Goal: Task Accomplishment & Management: Manage account settings

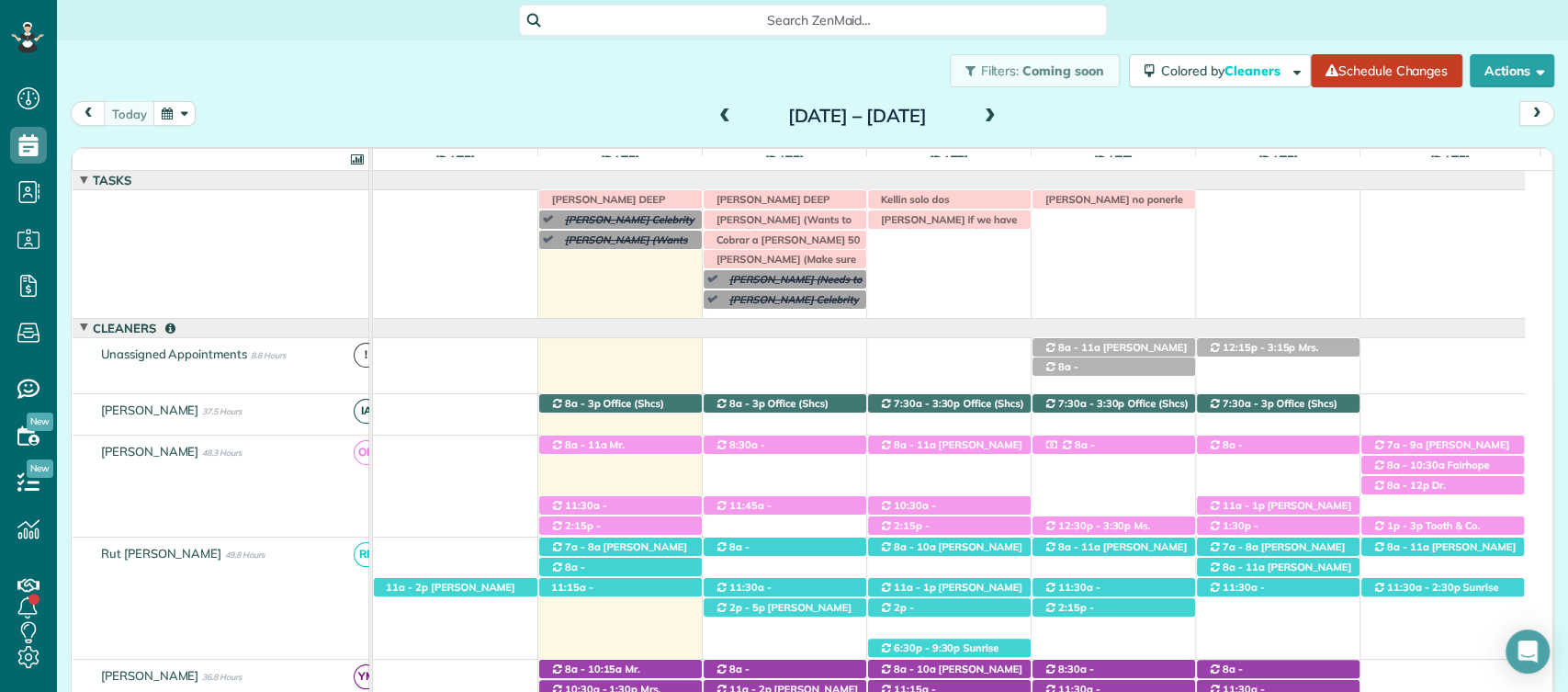
scroll to position [618, 0]
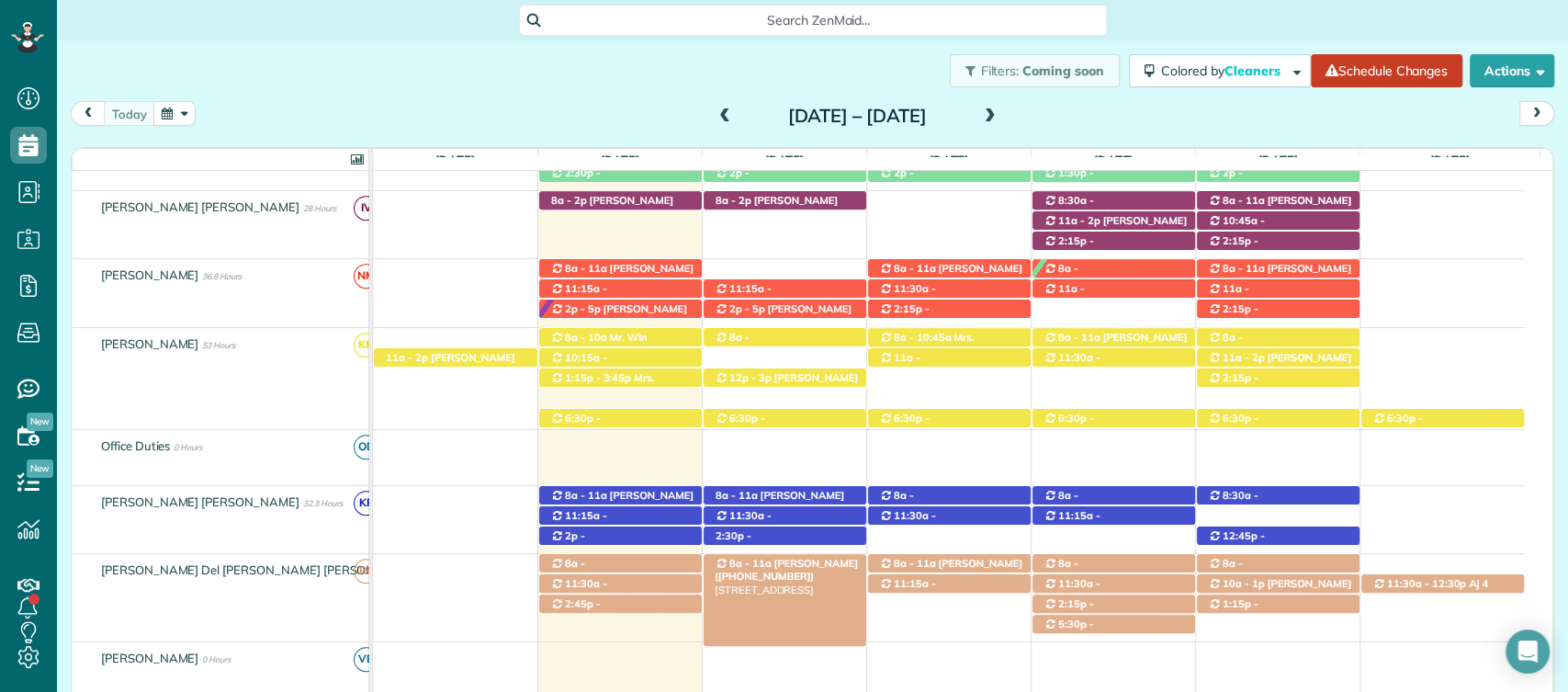
click at [786, 562] on span "Mrs. Phyllis Hood (+12514215132)" at bounding box center [786, 569] width 143 height 26
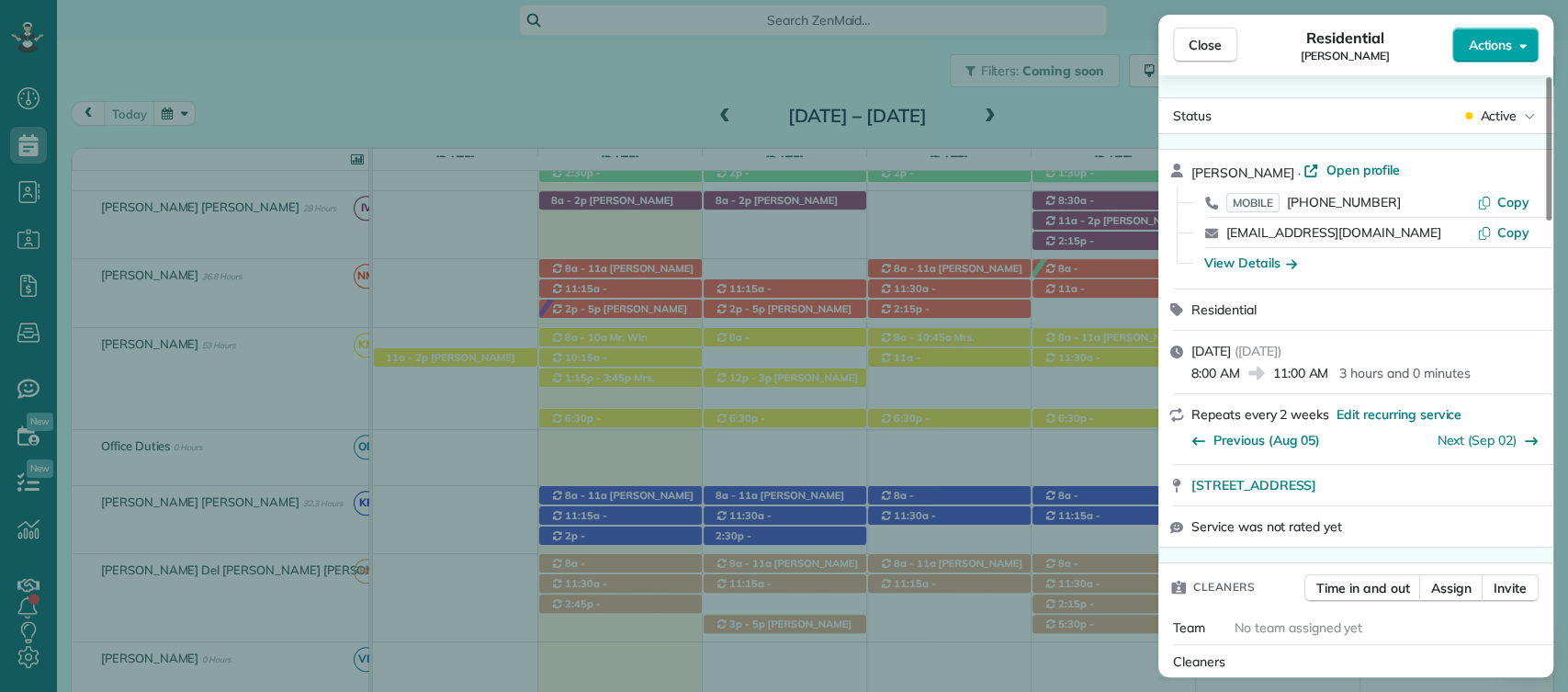
click at [1520, 44] on icon "button" at bounding box center [1524, 45] width 8 height 13
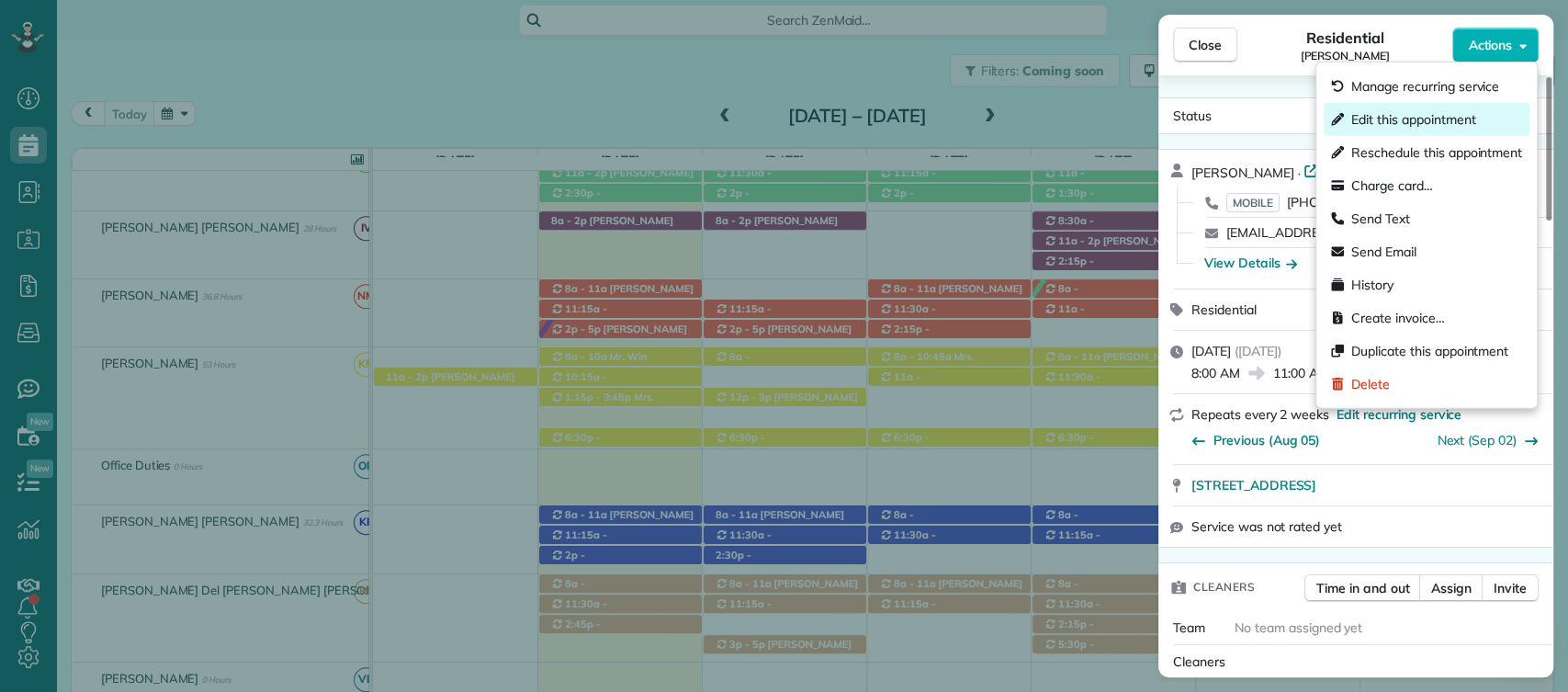
scroll to position [638, 0]
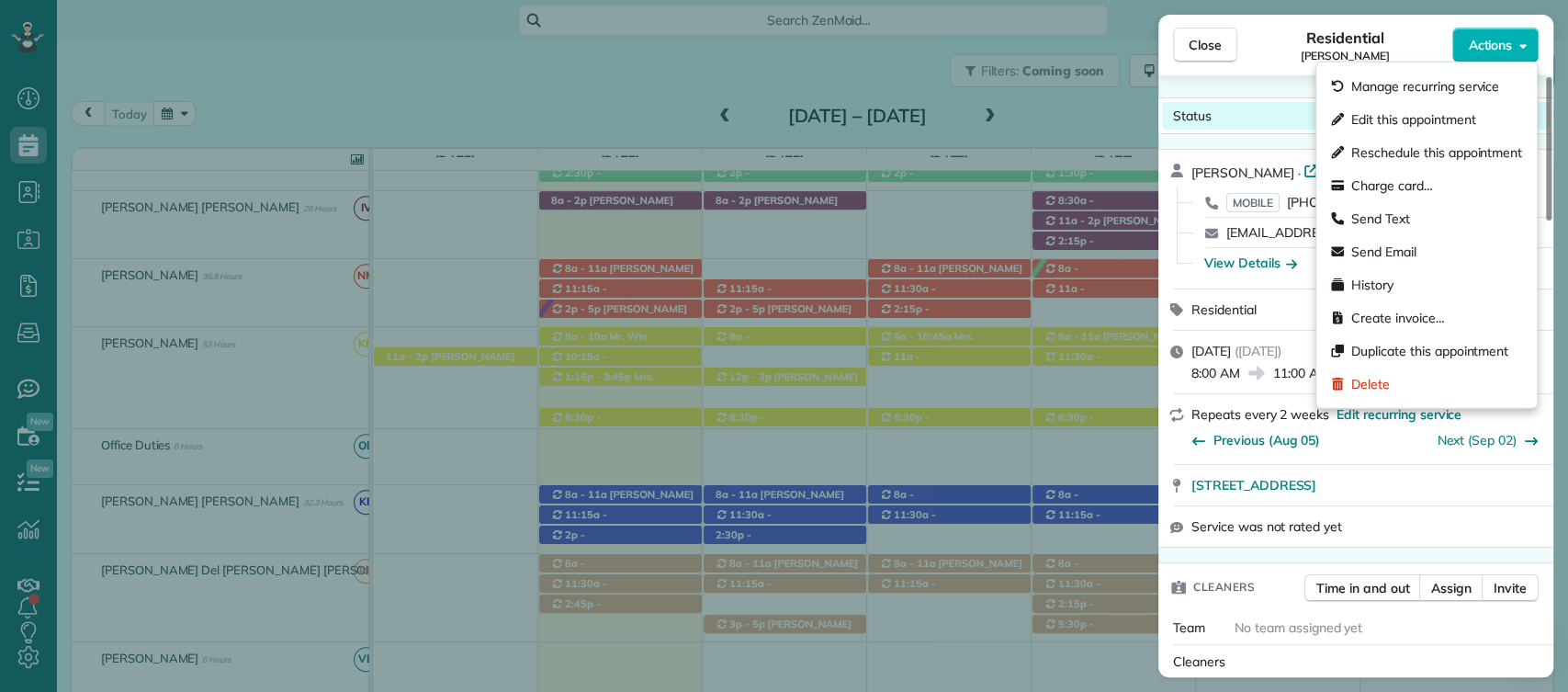
click at [1285, 122] on div "Status Active" at bounding box center [1356, 115] width 388 height 28
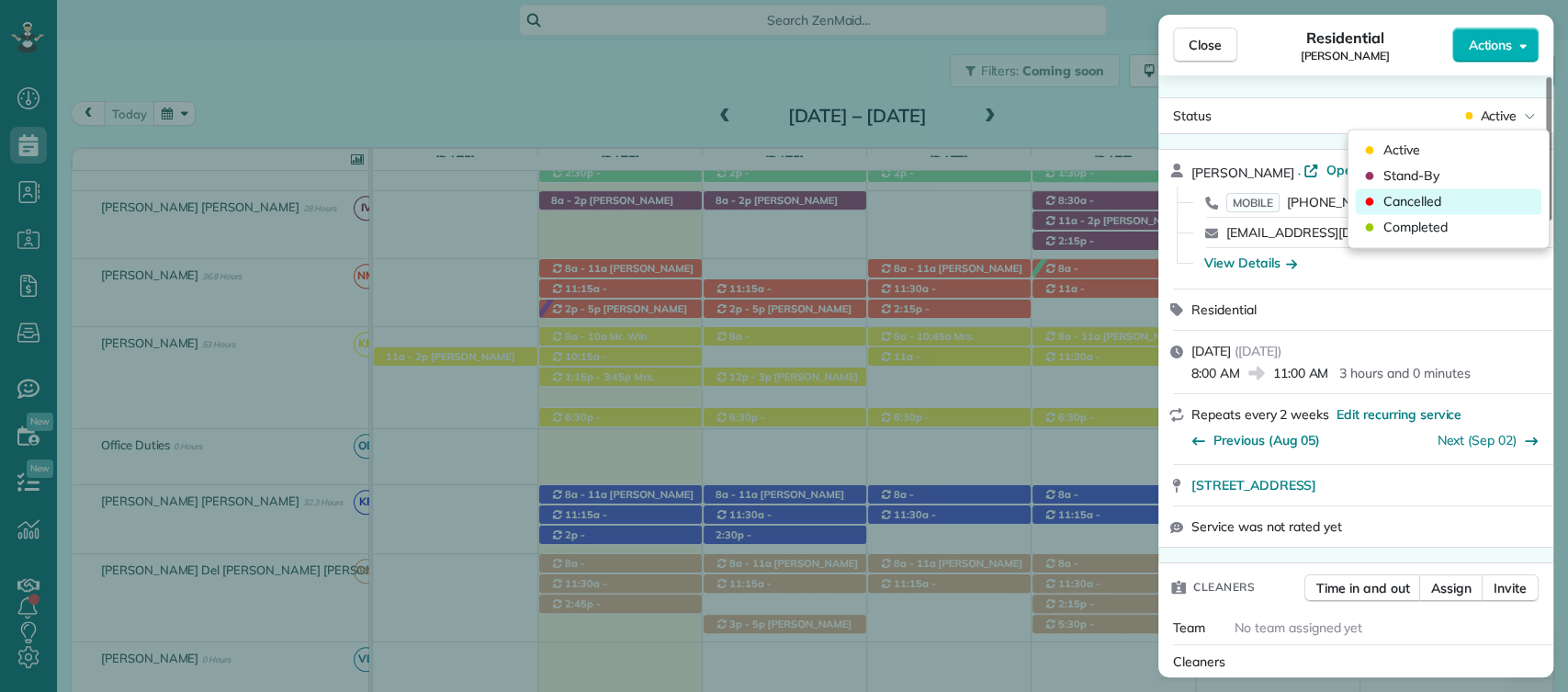
click at [1423, 198] on span "Cancelled" at bounding box center [1413, 201] width 58 height 18
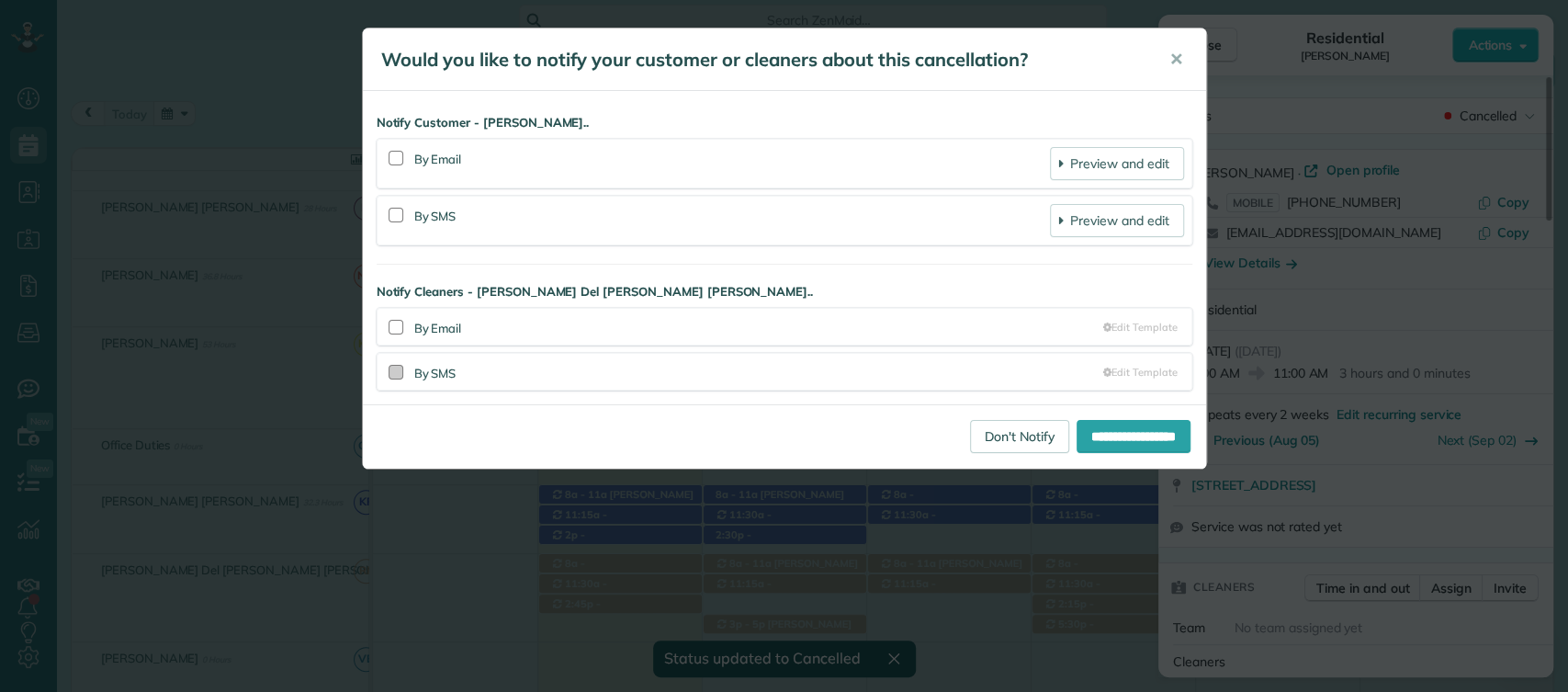
click at [393, 367] on div at bounding box center [396, 372] width 14 height 14
click at [398, 212] on div at bounding box center [396, 215] width 14 height 14
click at [1092, 446] on input "**********" at bounding box center [1134, 436] width 114 height 33
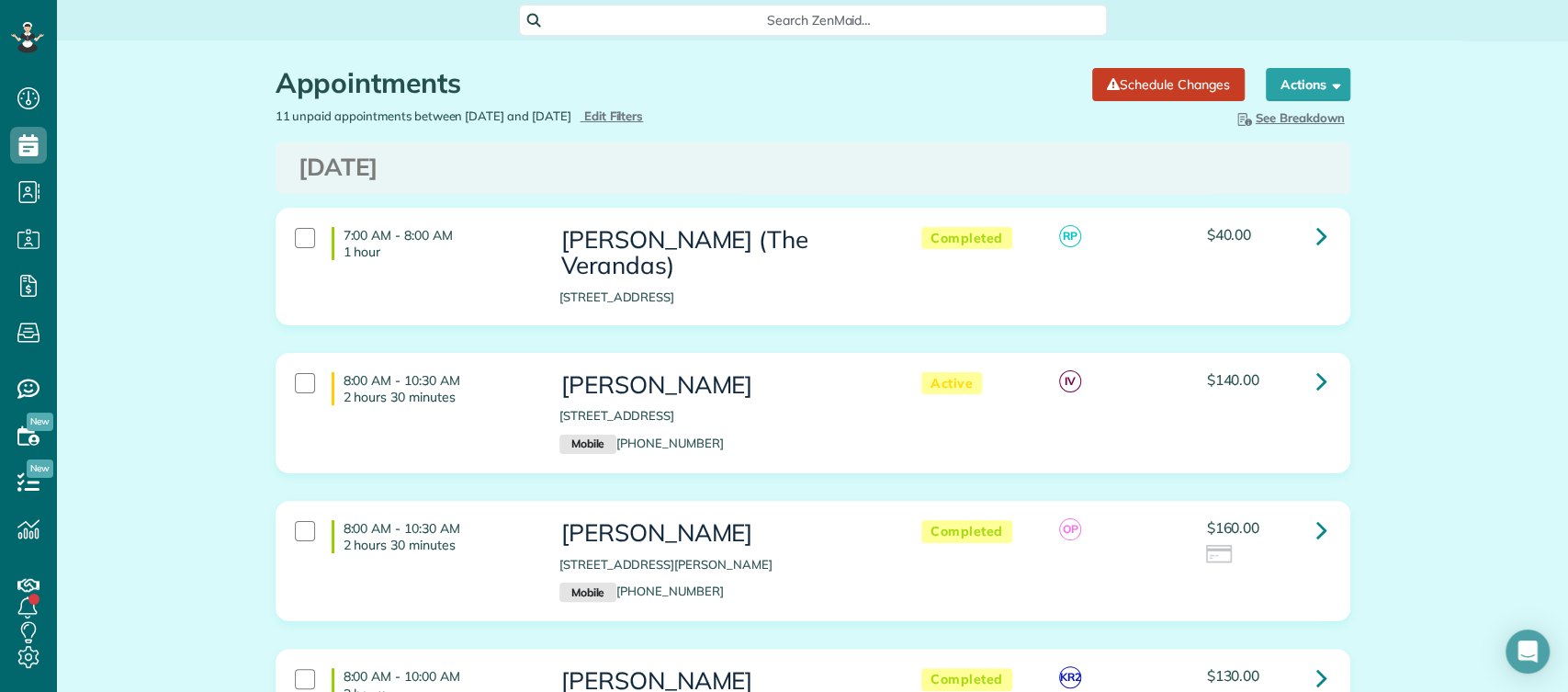
scroll to position [44, 0]
click at [1317, 514] on icon at bounding box center [1322, 529] width 11 height 32
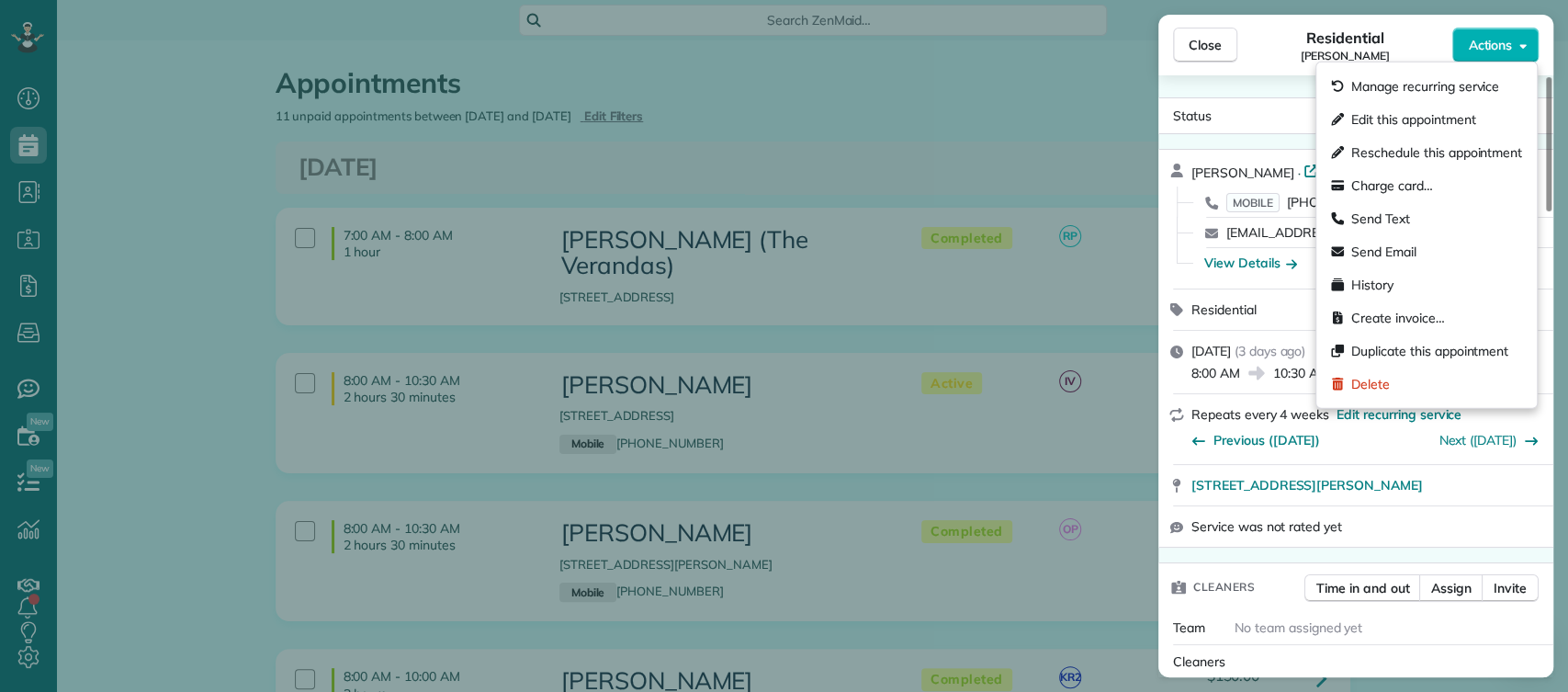
click at [1501, 33] on button "Actions" at bounding box center [1496, 45] width 87 height 35
click at [1437, 180] on div "Charge card…" at bounding box center [1427, 186] width 206 height 33
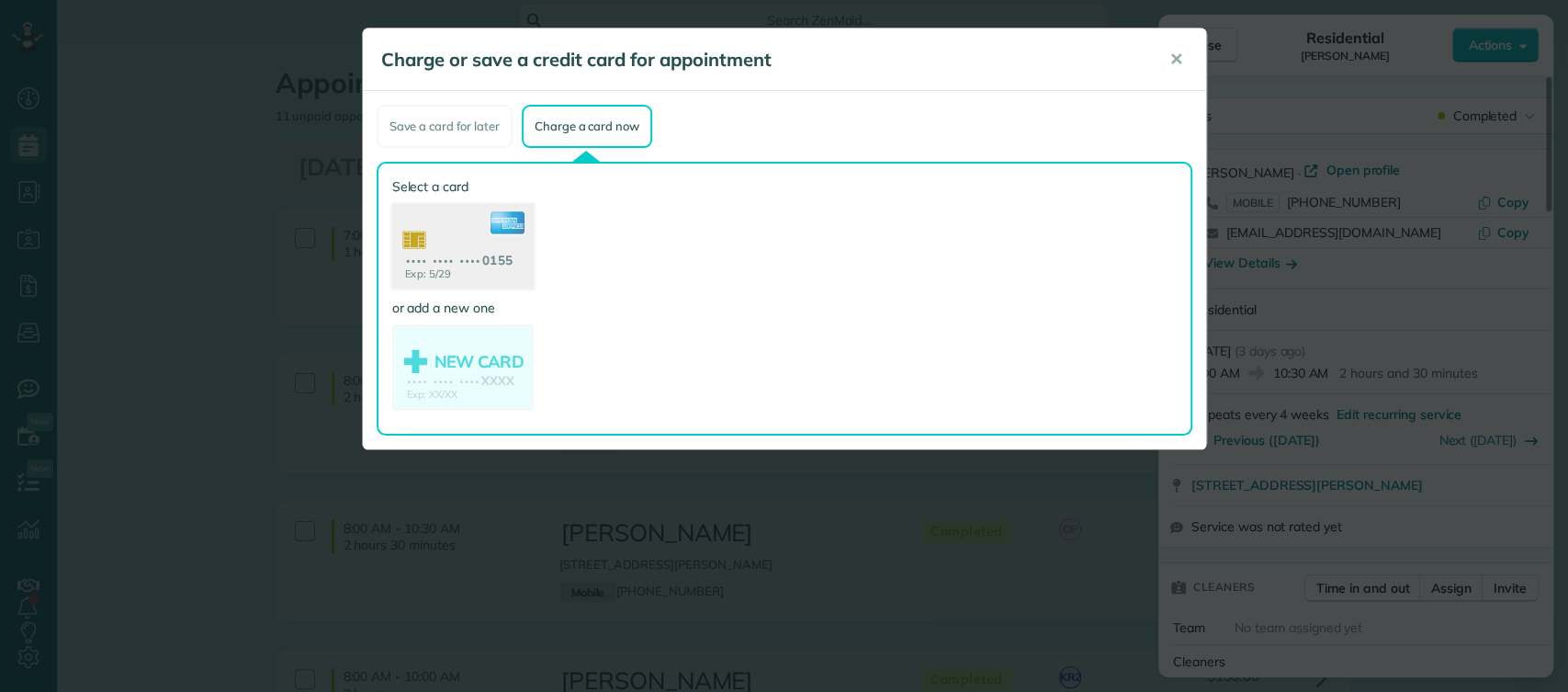
click at [449, 262] on use at bounding box center [462, 248] width 141 height 90
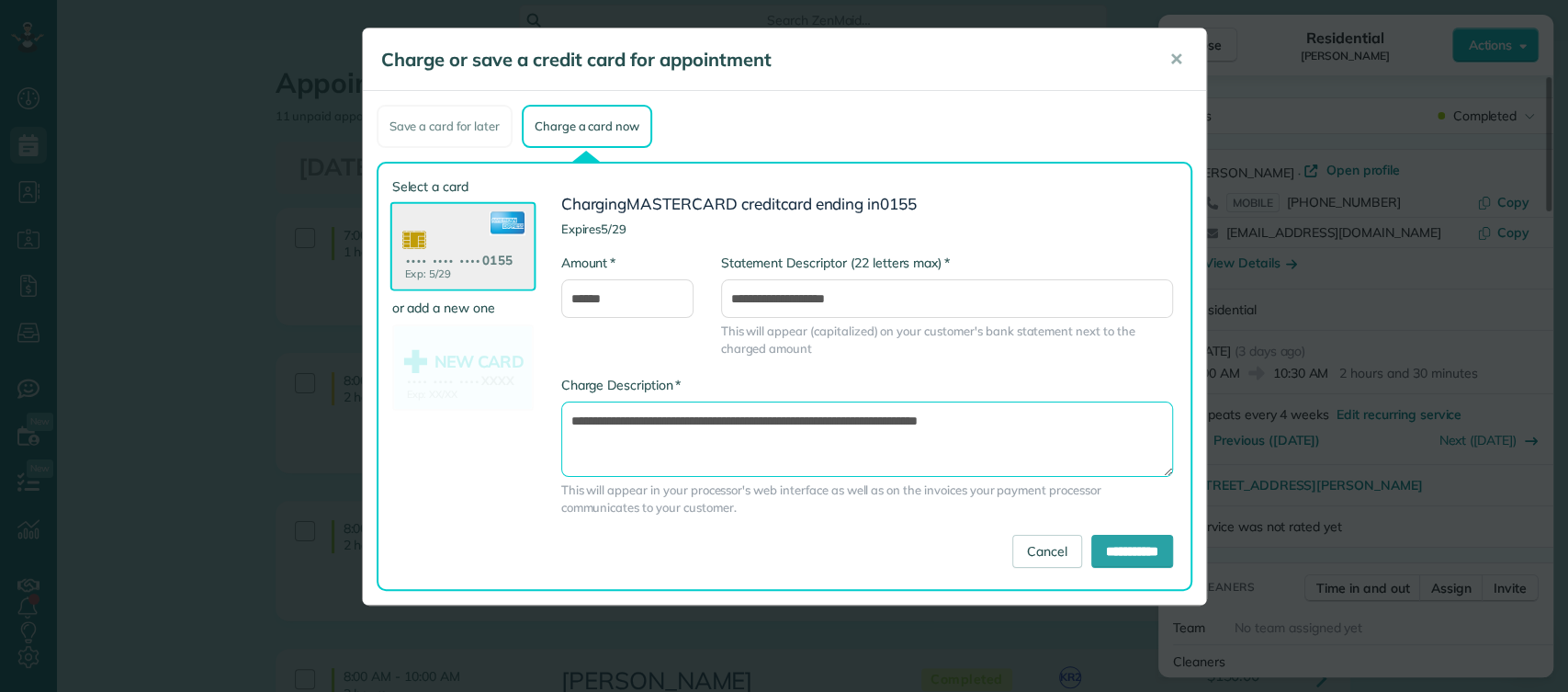
click at [887, 420] on textarea "**********" at bounding box center [867, 439] width 612 height 75
type textarea "**********"
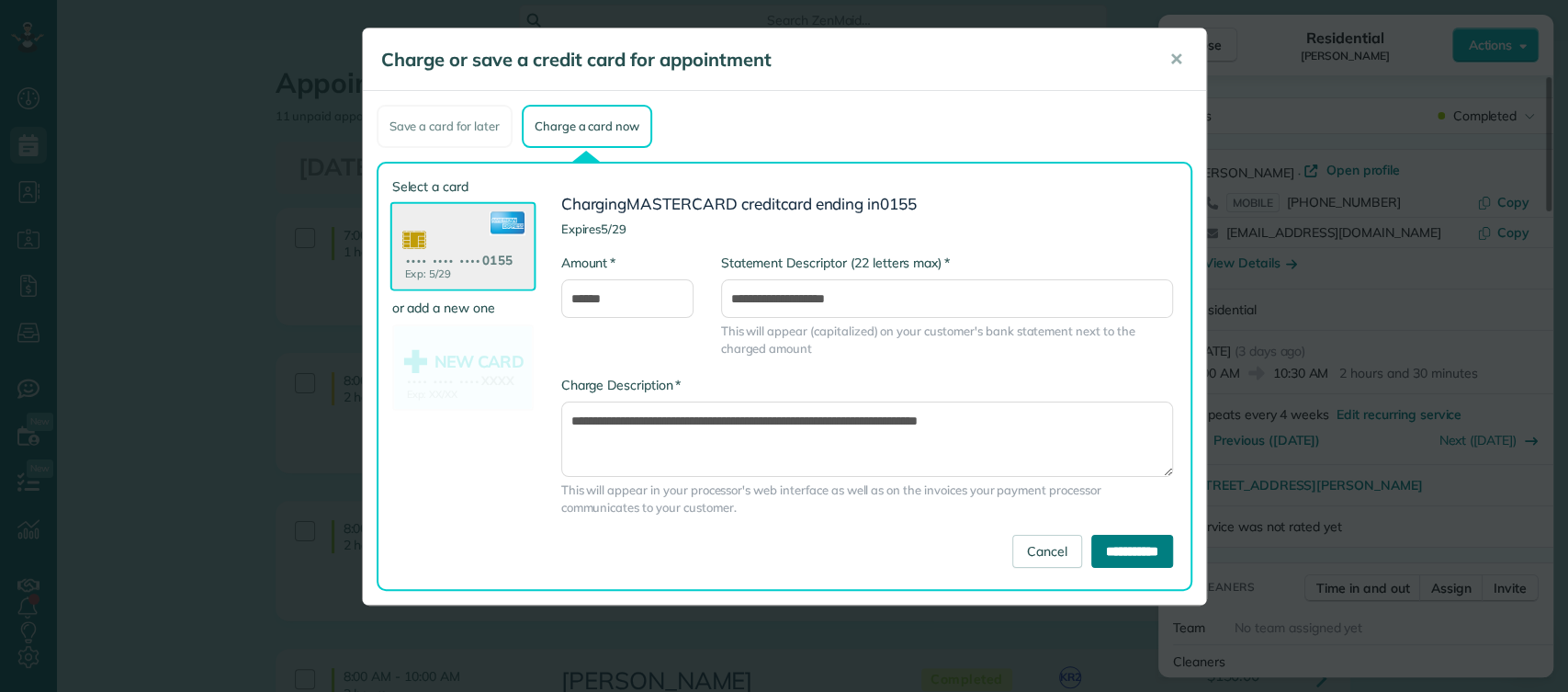
click at [1135, 544] on input "**********" at bounding box center [1132, 551] width 82 height 33
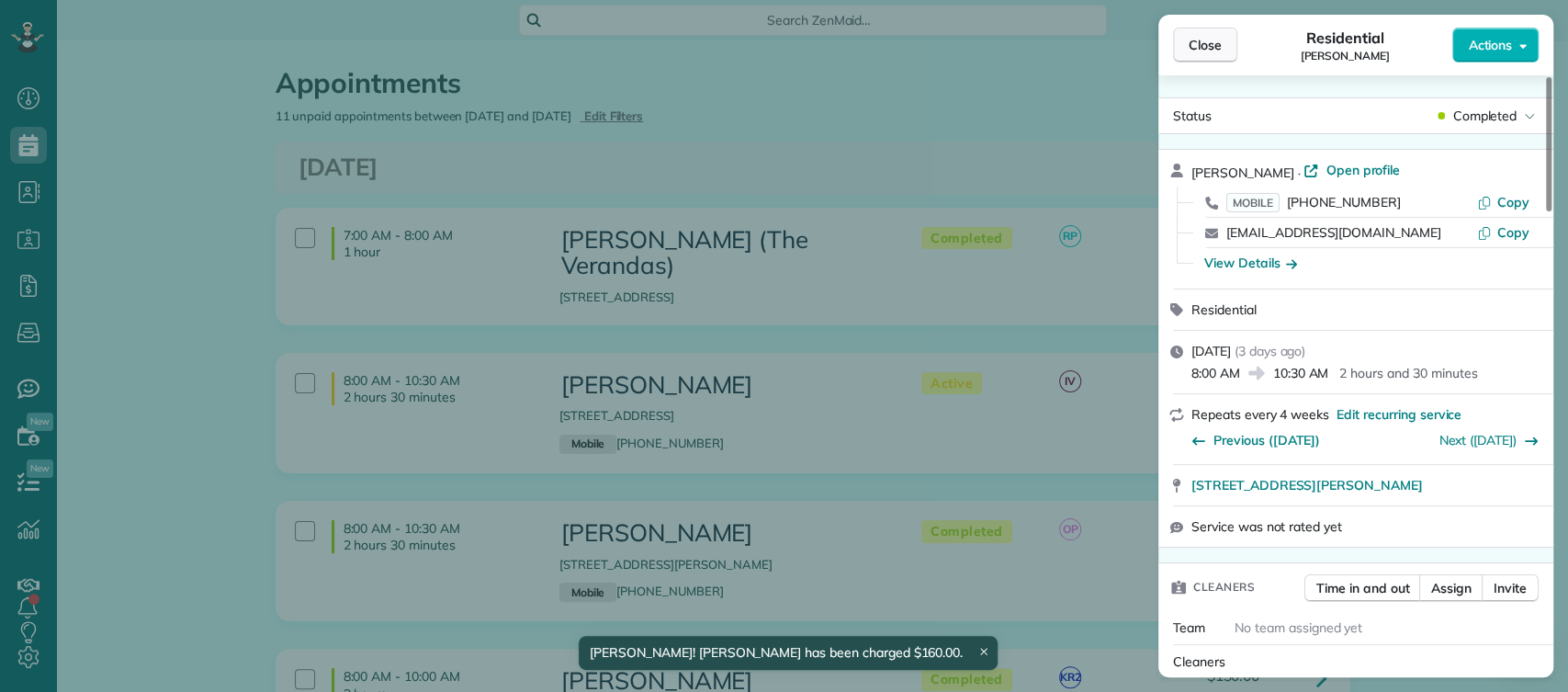
click at [1205, 49] on span "Close" at bounding box center [1205, 44] width 33 height 18
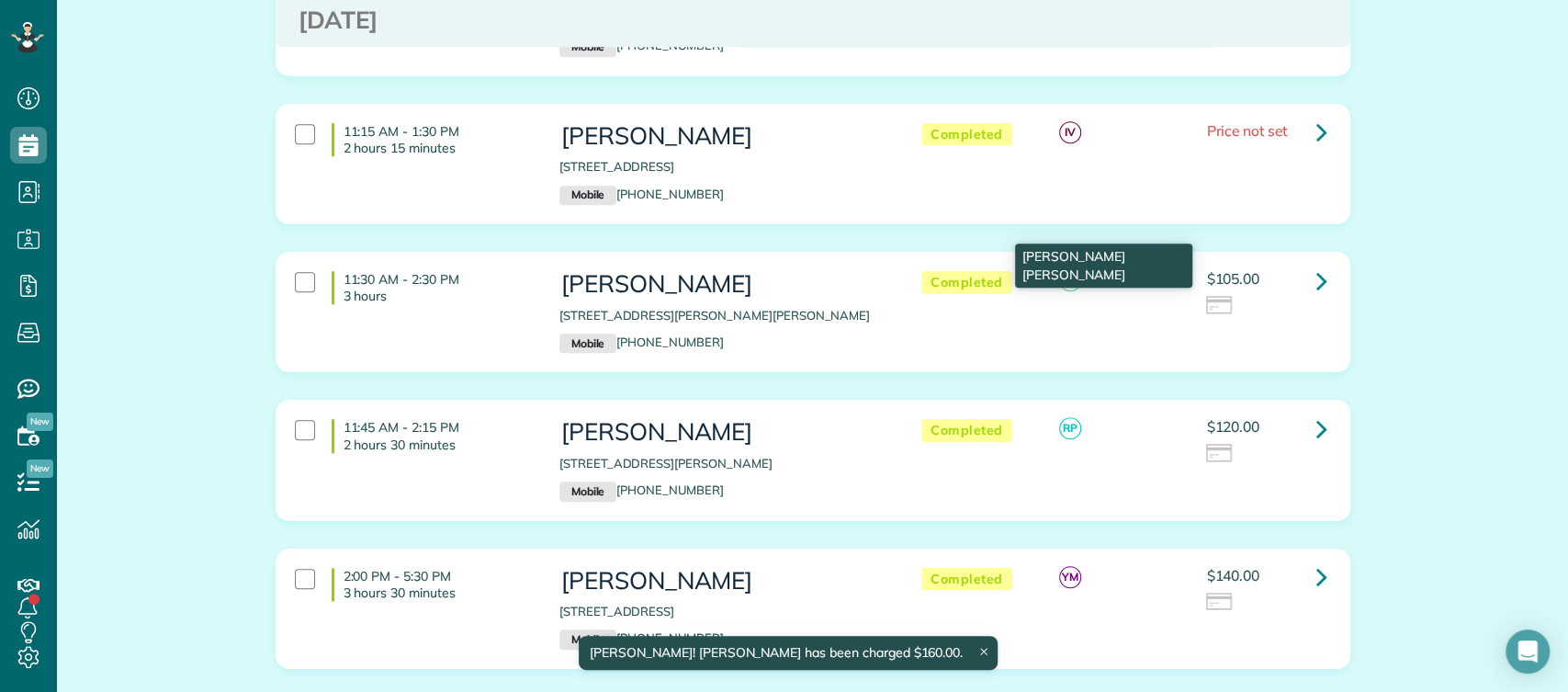
scroll to position [899, 0]
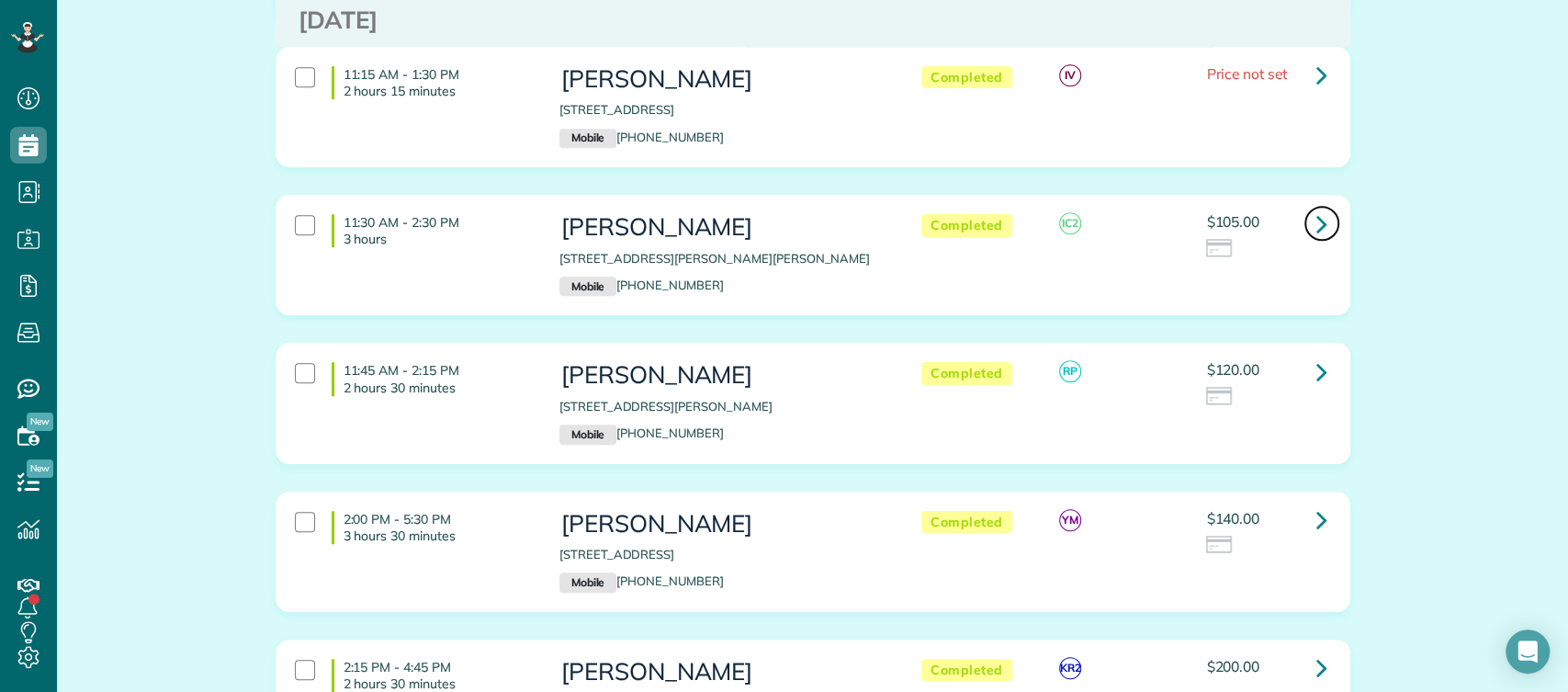
click at [1317, 208] on icon at bounding box center [1322, 223] width 11 height 32
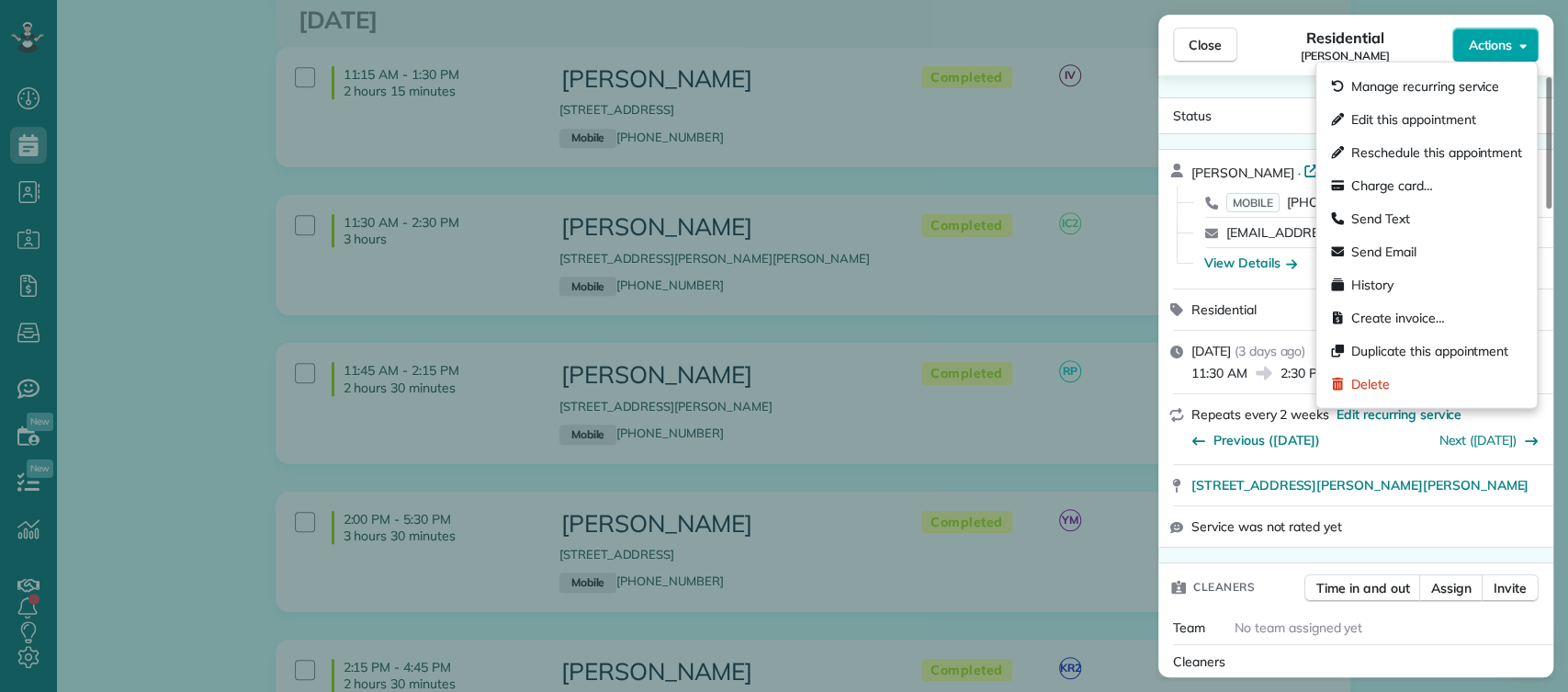
click at [1503, 46] on span "Actions" at bounding box center [1490, 44] width 44 height 18
click at [1363, 178] on span "Charge card…" at bounding box center [1392, 185] width 82 height 18
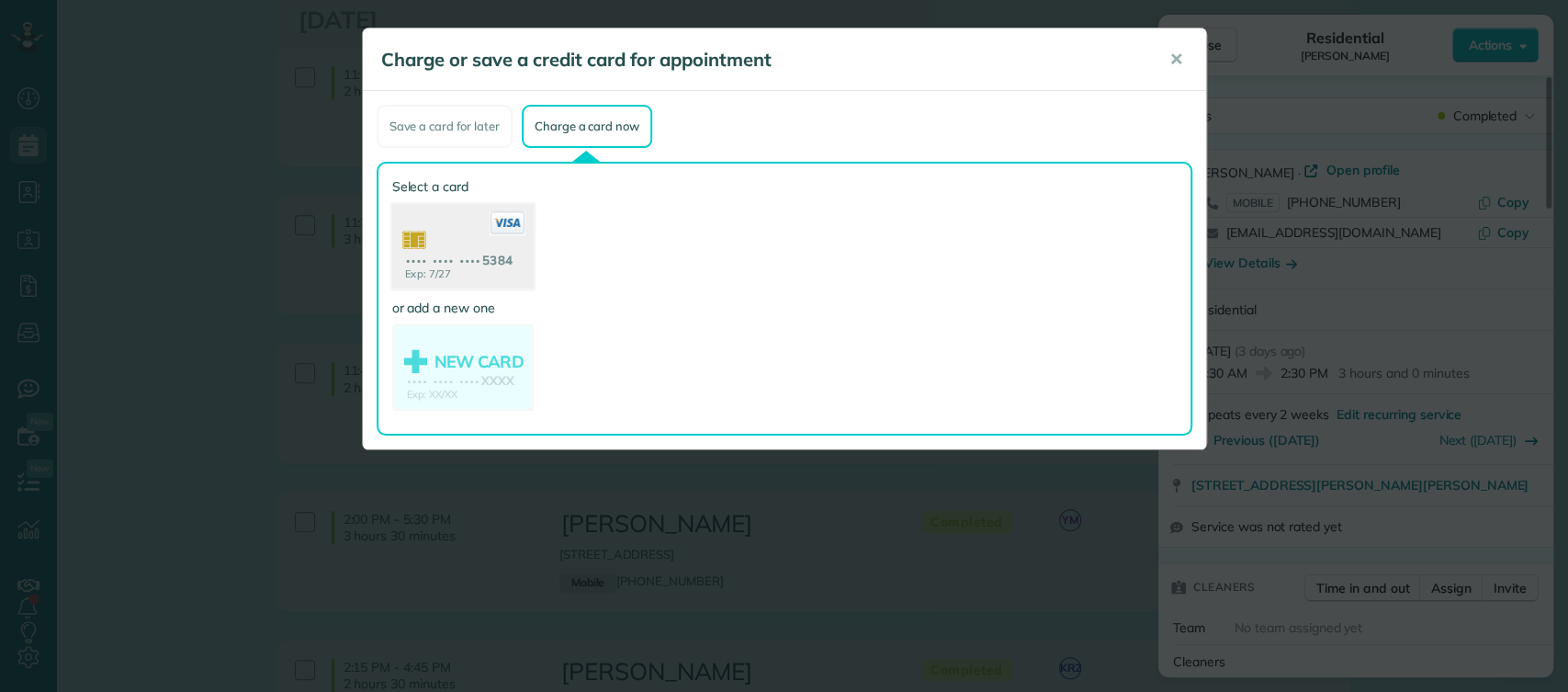
click at [471, 248] on use at bounding box center [462, 248] width 141 height 90
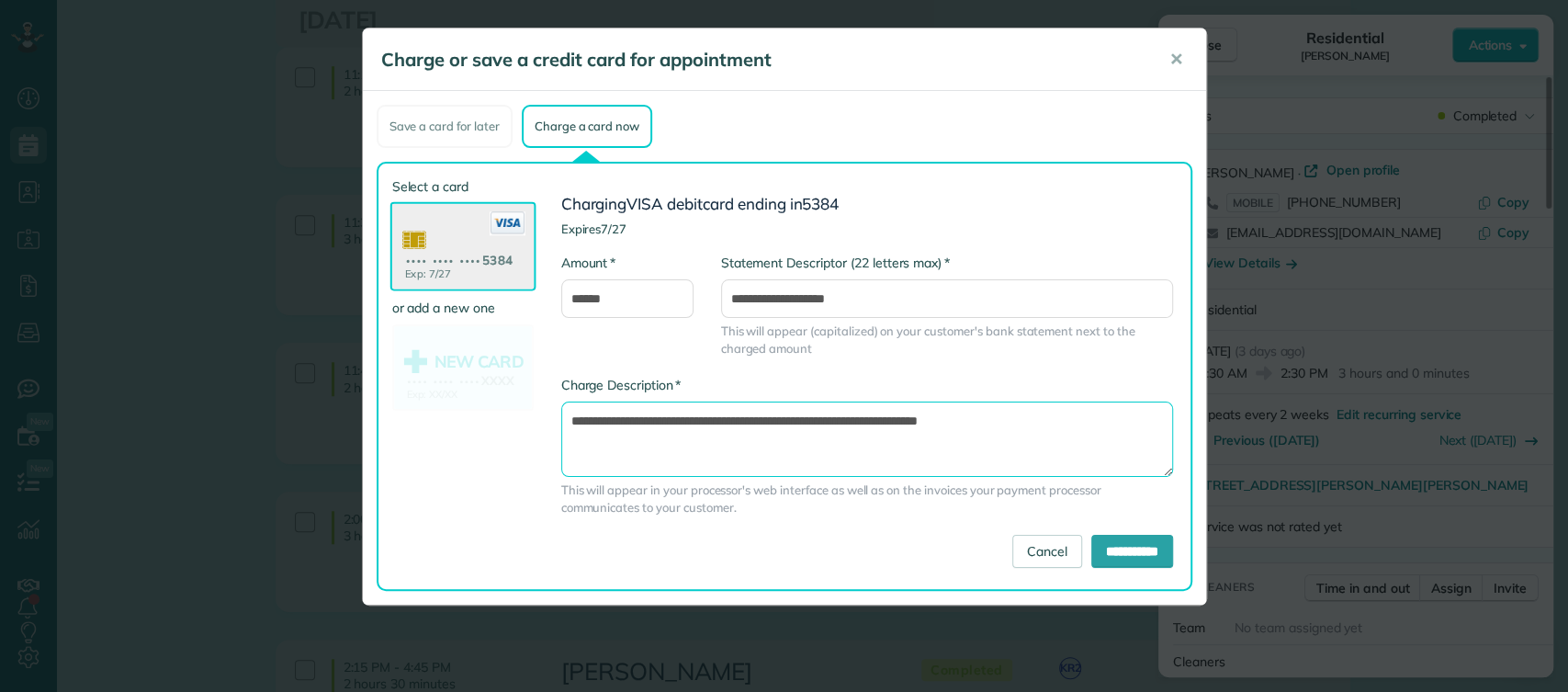
click at [882, 423] on textarea "**********" at bounding box center [867, 439] width 612 height 75
type textarea "**********"
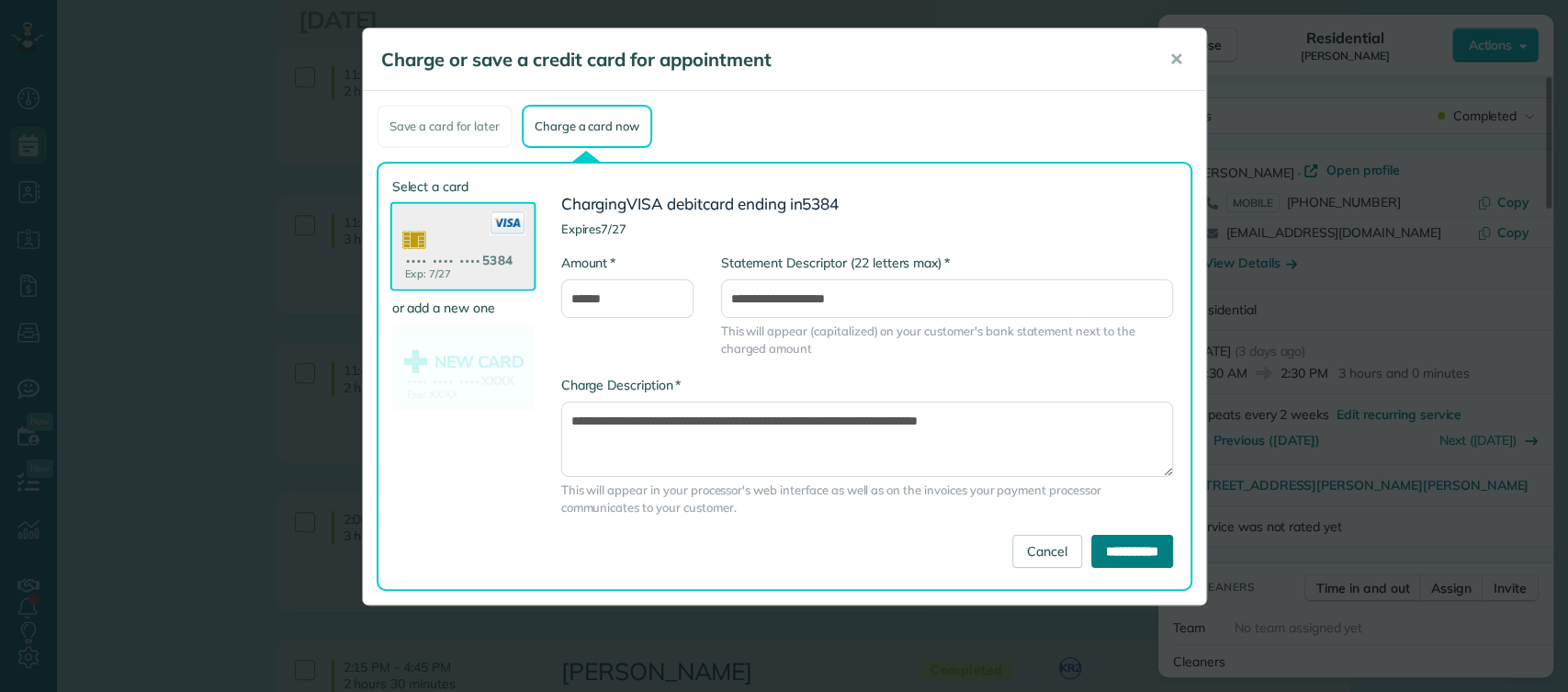
click at [1092, 547] on input "**********" at bounding box center [1132, 551] width 82 height 33
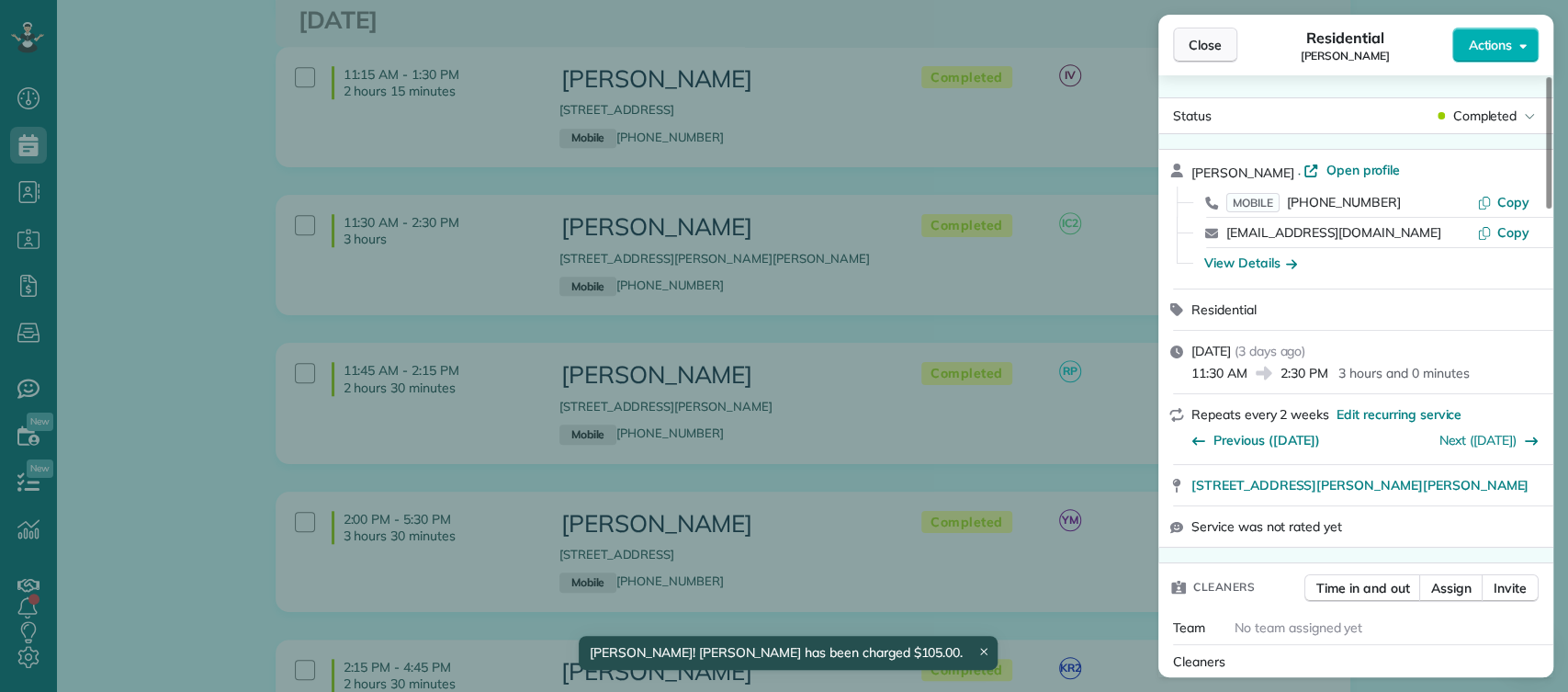
click at [1215, 42] on span "Close" at bounding box center [1205, 44] width 33 height 18
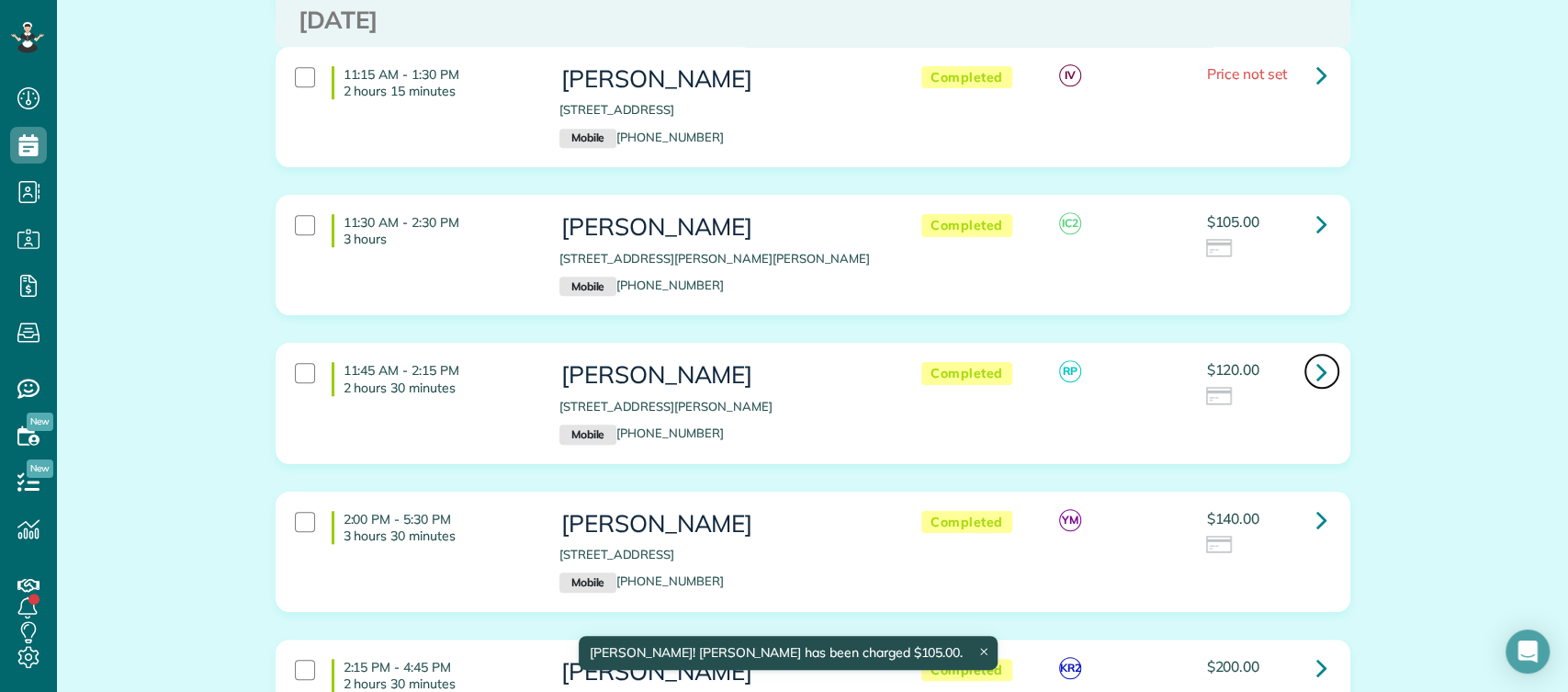
click at [1317, 355] on icon at bounding box center [1322, 371] width 11 height 32
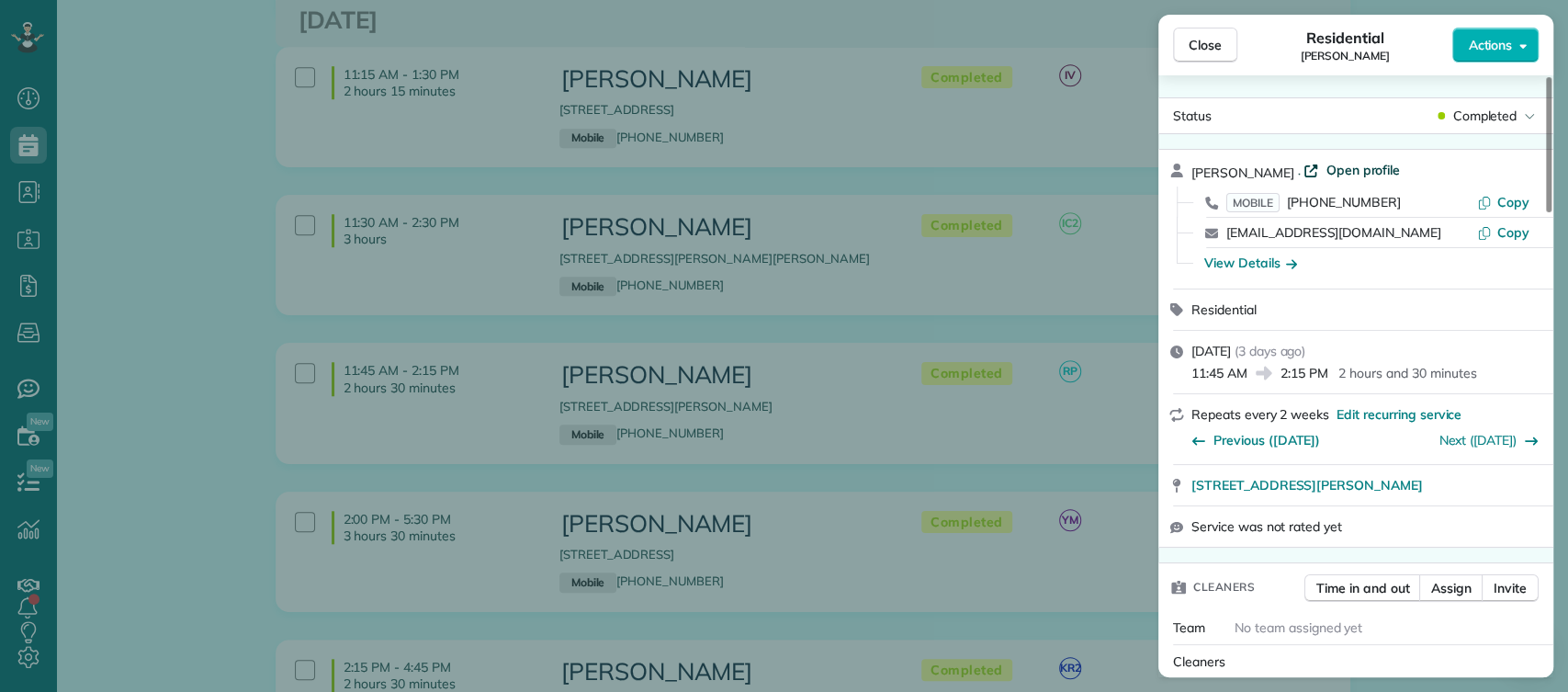
click at [1345, 167] on span "Open profile" at bounding box center [1362, 169] width 74 height 18
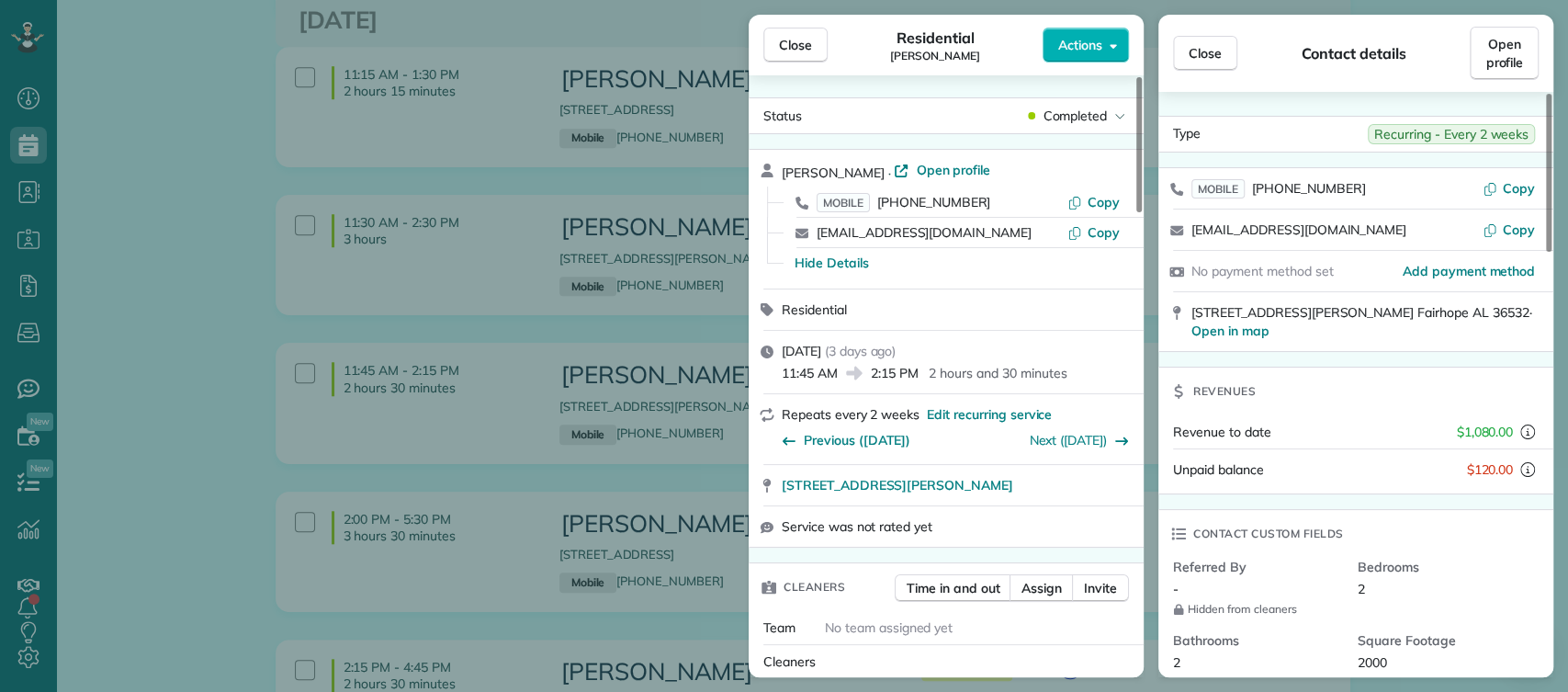
click at [1064, 20] on div "Close Residential Christine Staup Actions" at bounding box center [946, 44] width 395 height 61
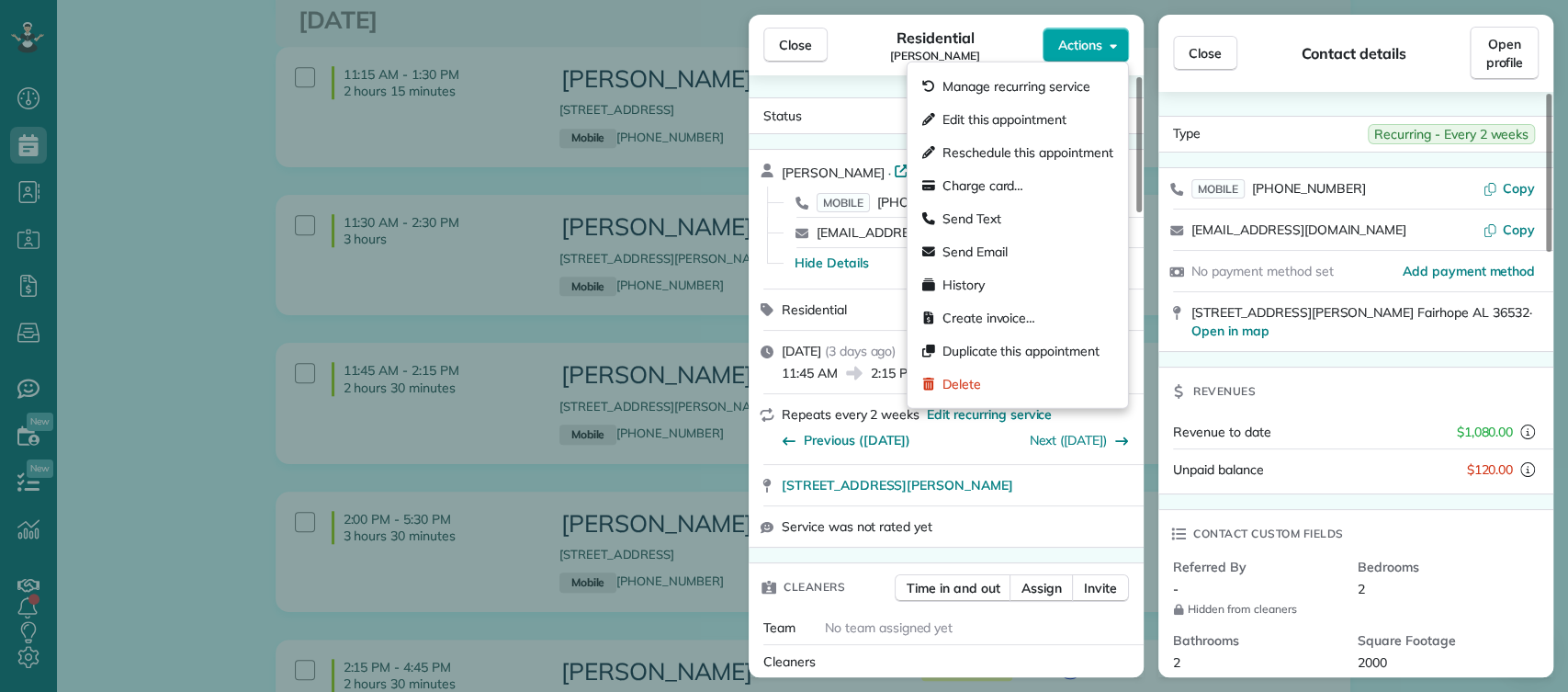
click at [1066, 43] on span "Actions" at bounding box center [1081, 44] width 44 height 18
click at [1017, 185] on span "Charge card…" at bounding box center [983, 185] width 82 height 18
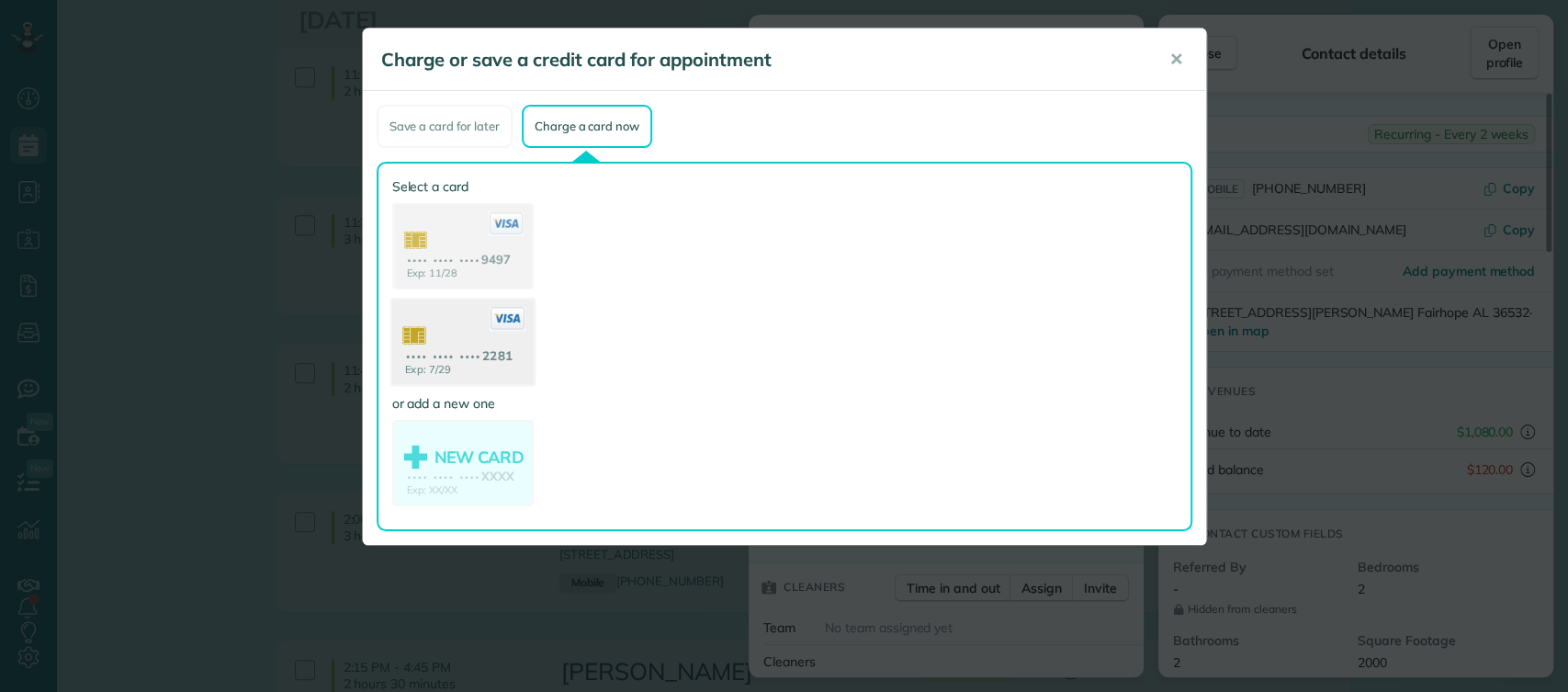
click at [473, 346] on use at bounding box center [462, 344] width 141 height 90
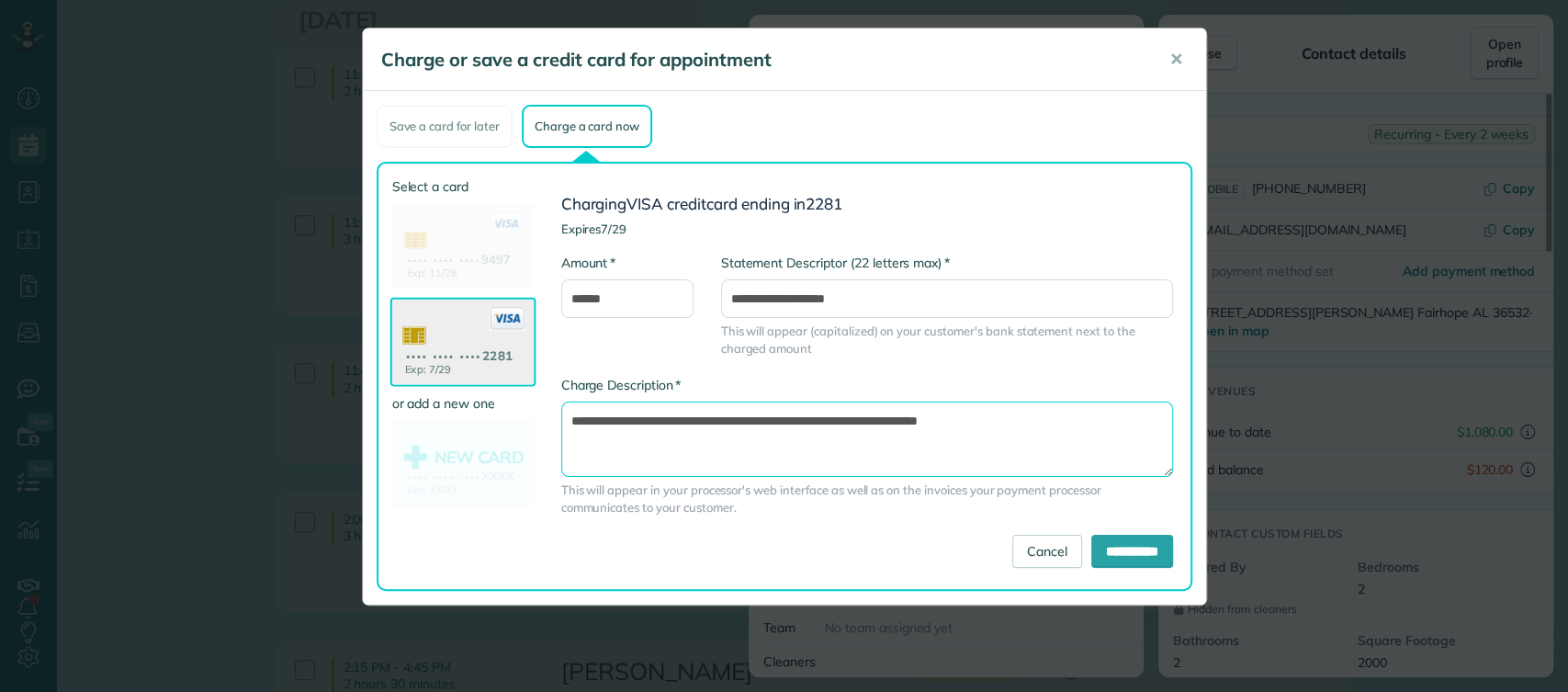
click at [875, 415] on textarea "**********" at bounding box center [867, 439] width 612 height 75
type textarea "**********"
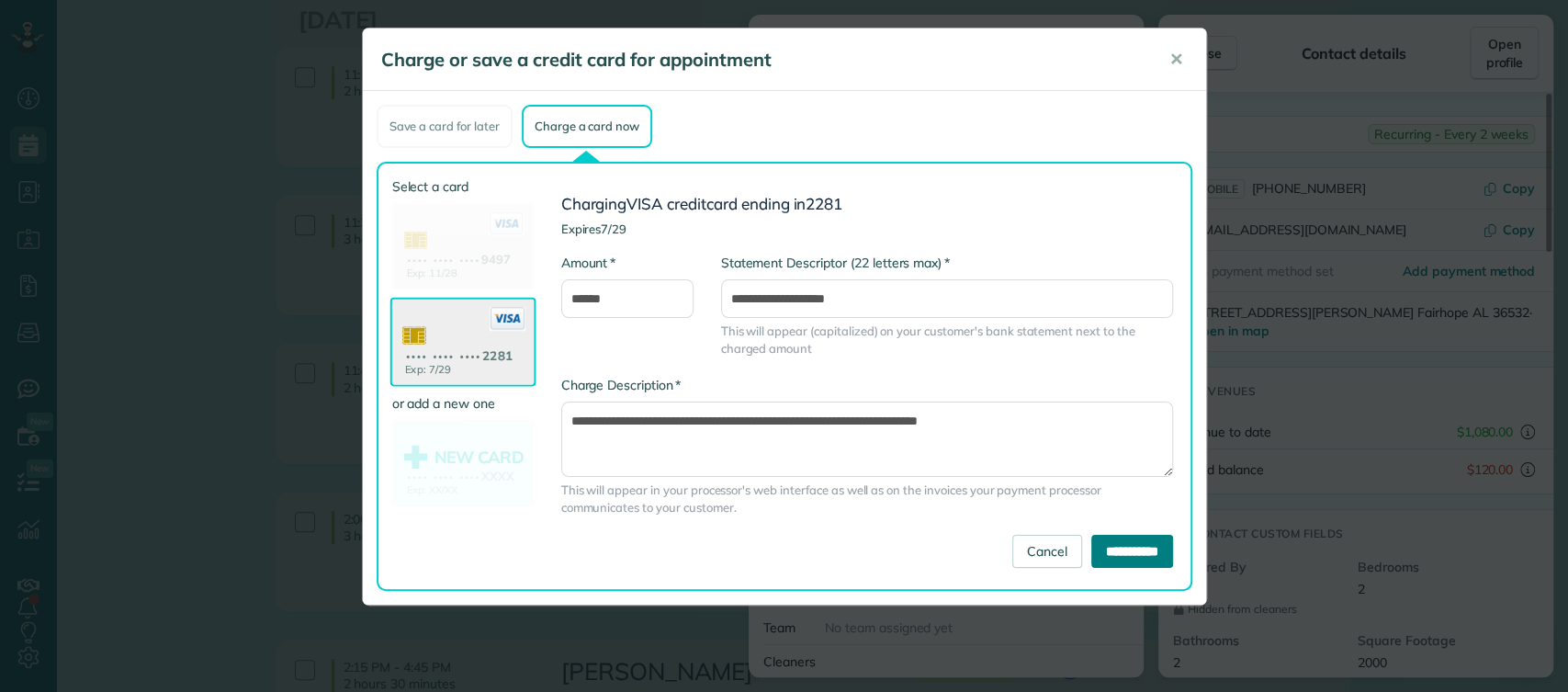
click at [1095, 538] on input "**********" at bounding box center [1132, 551] width 82 height 33
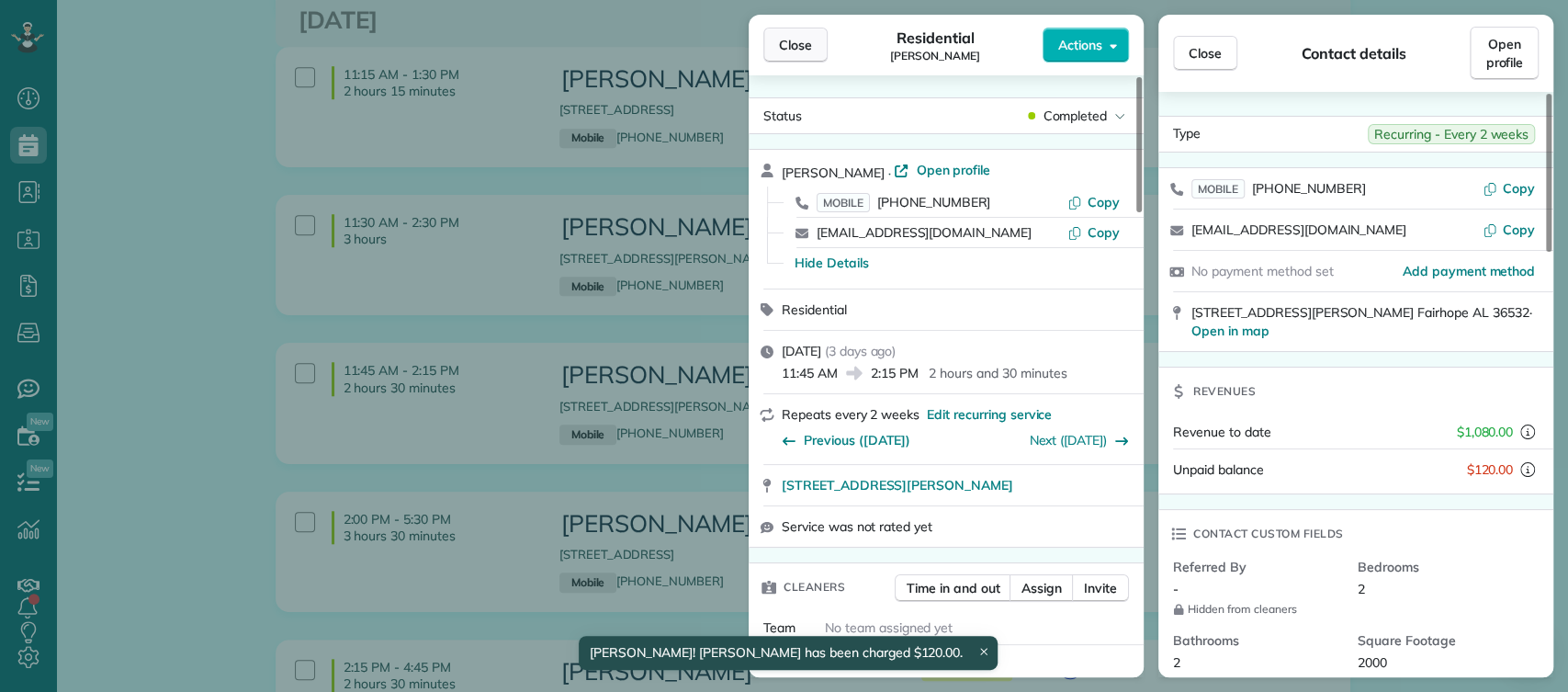
click at [816, 57] on button "Close" at bounding box center [795, 45] width 64 height 35
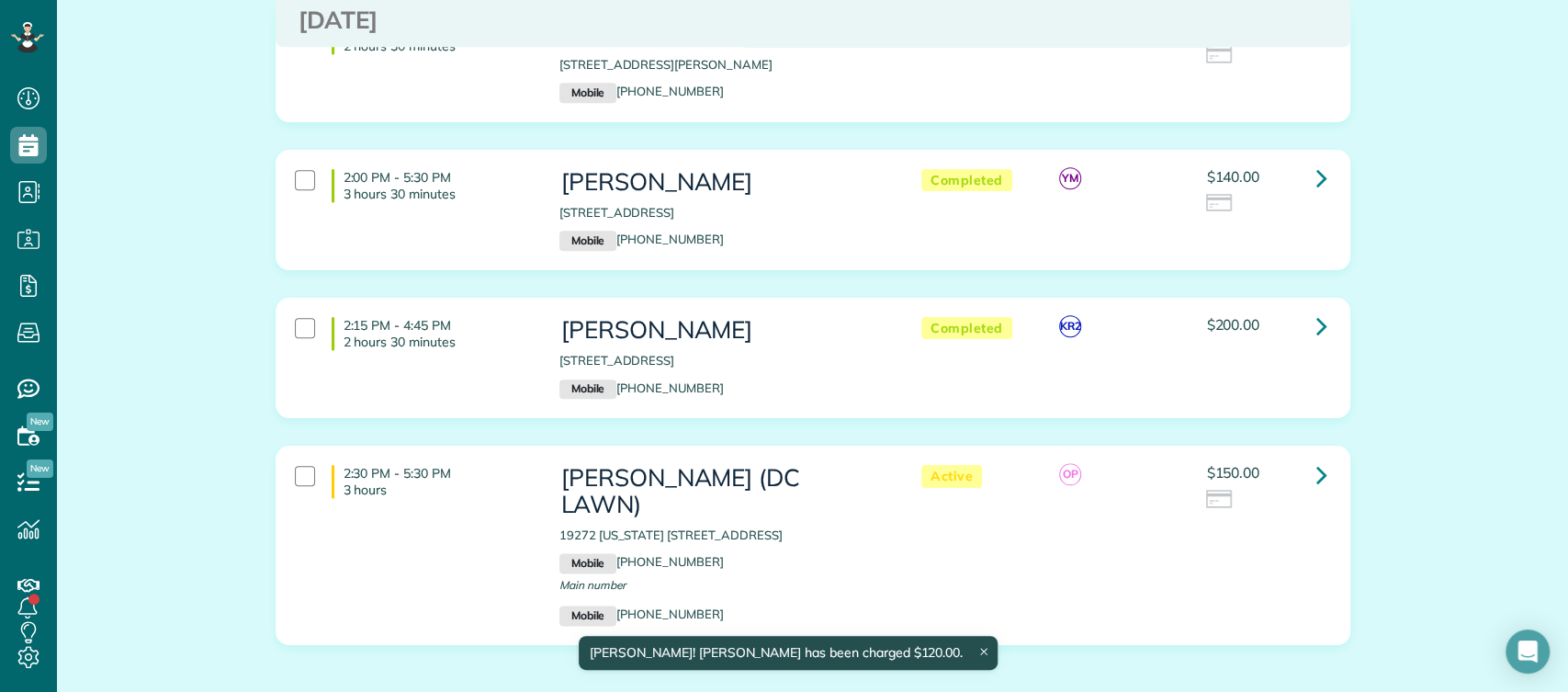
scroll to position [1243, 0]
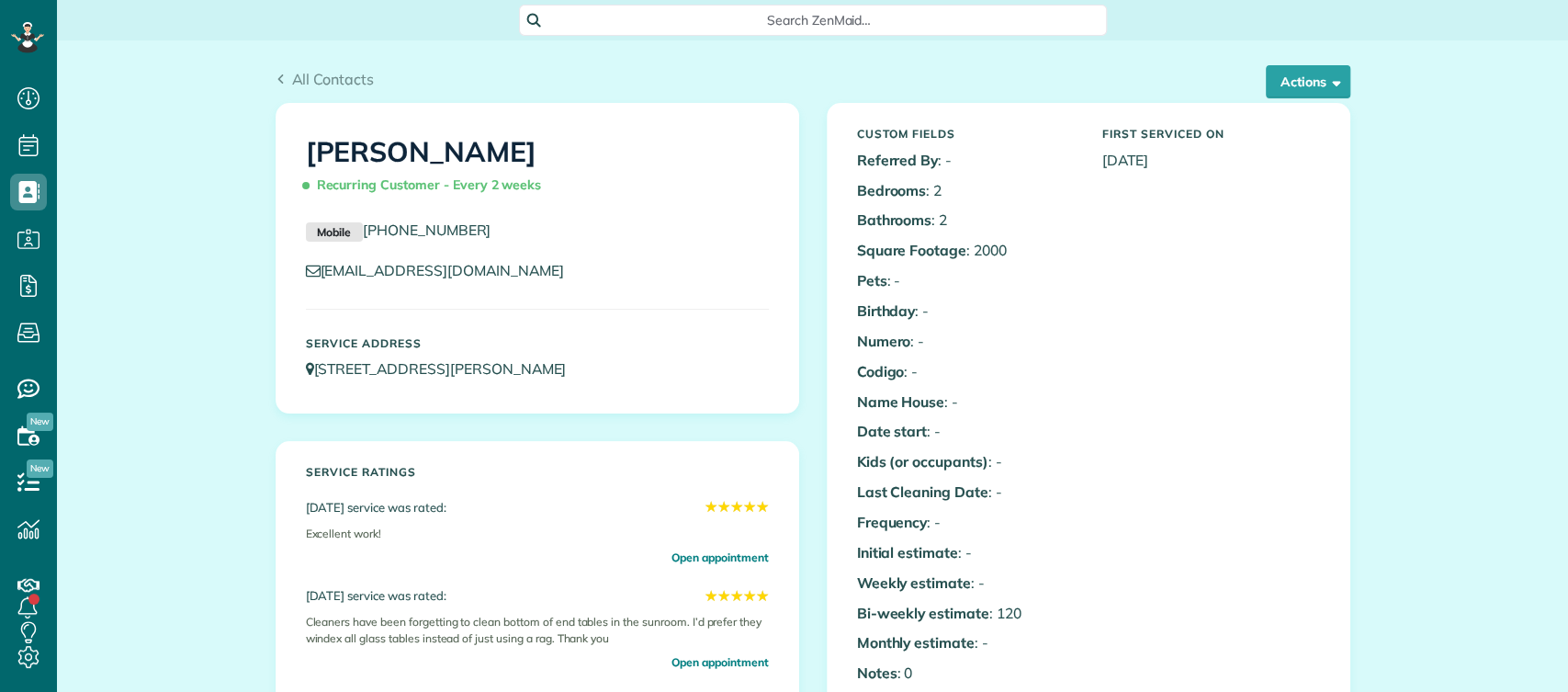
scroll to position [713, 0]
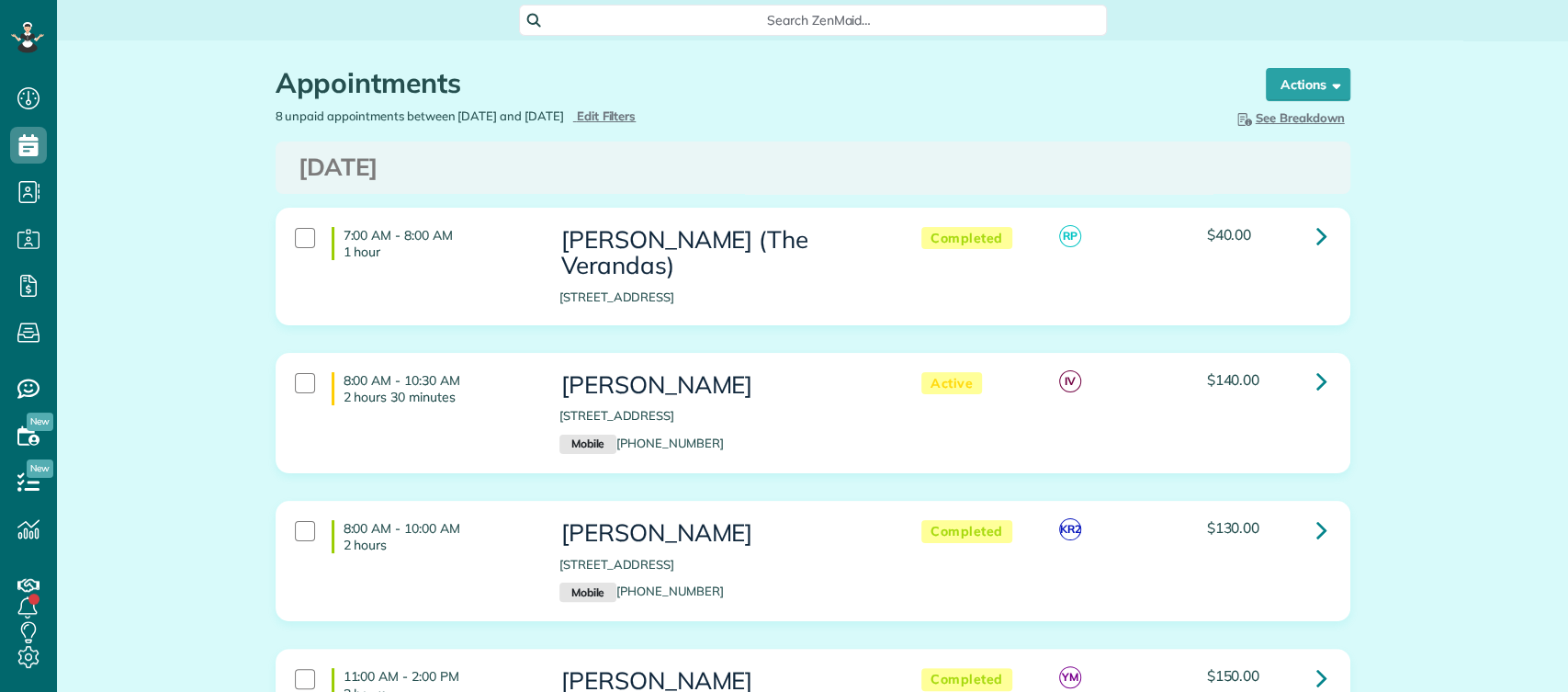
scroll to position [691, 57]
click at [625, 118] on span "Edit Filters" at bounding box center [606, 115] width 60 height 14
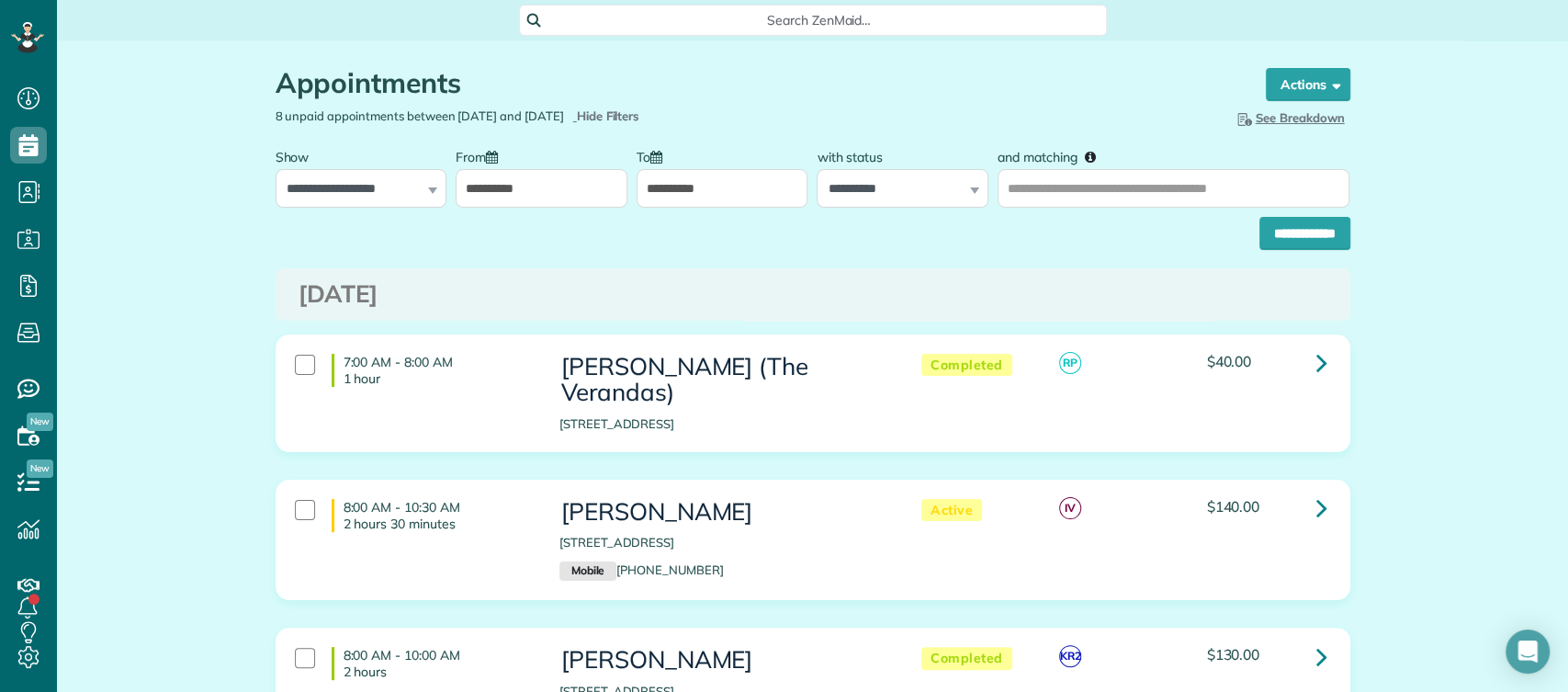
click at [501, 199] on input "**********" at bounding box center [541, 189] width 172 height 38
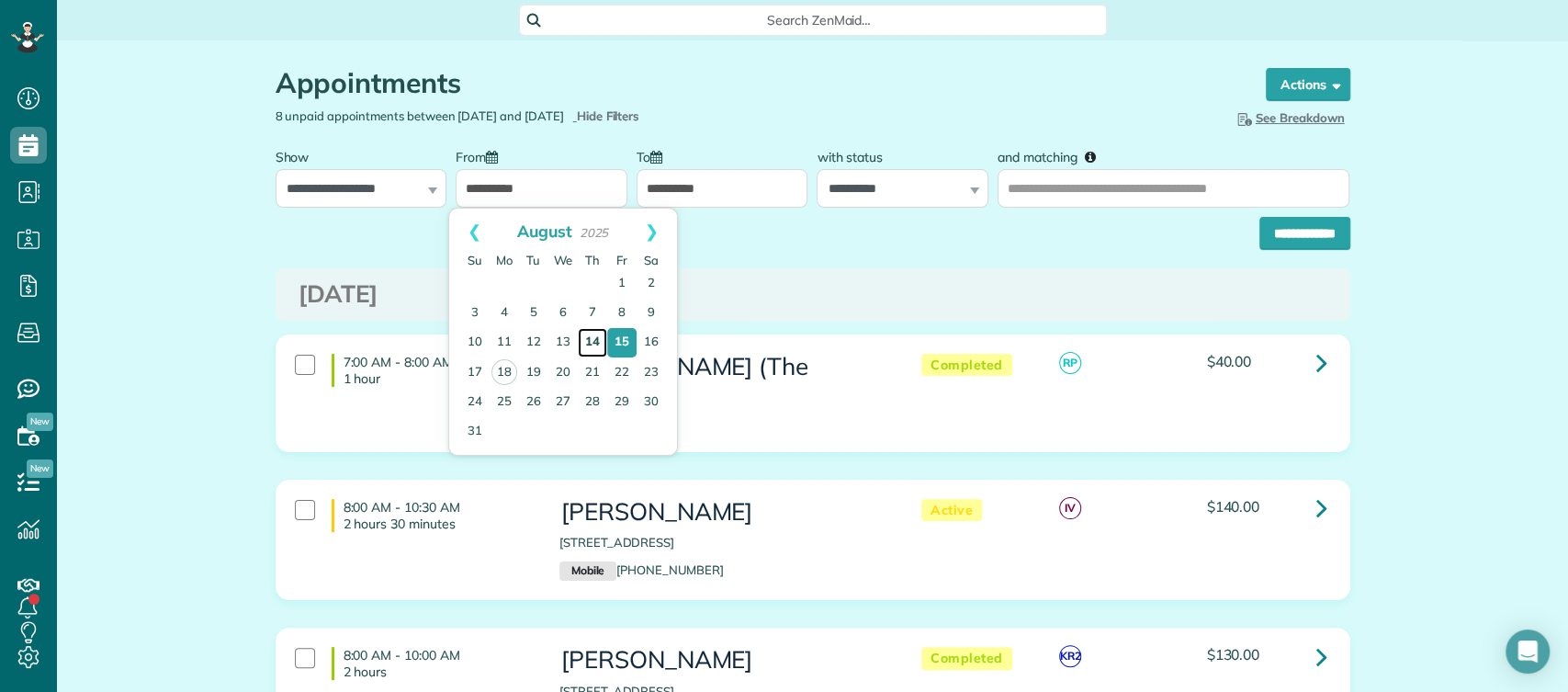
click at [595, 340] on link "14" at bounding box center [592, 343] width 30 height 30
type input "**********"
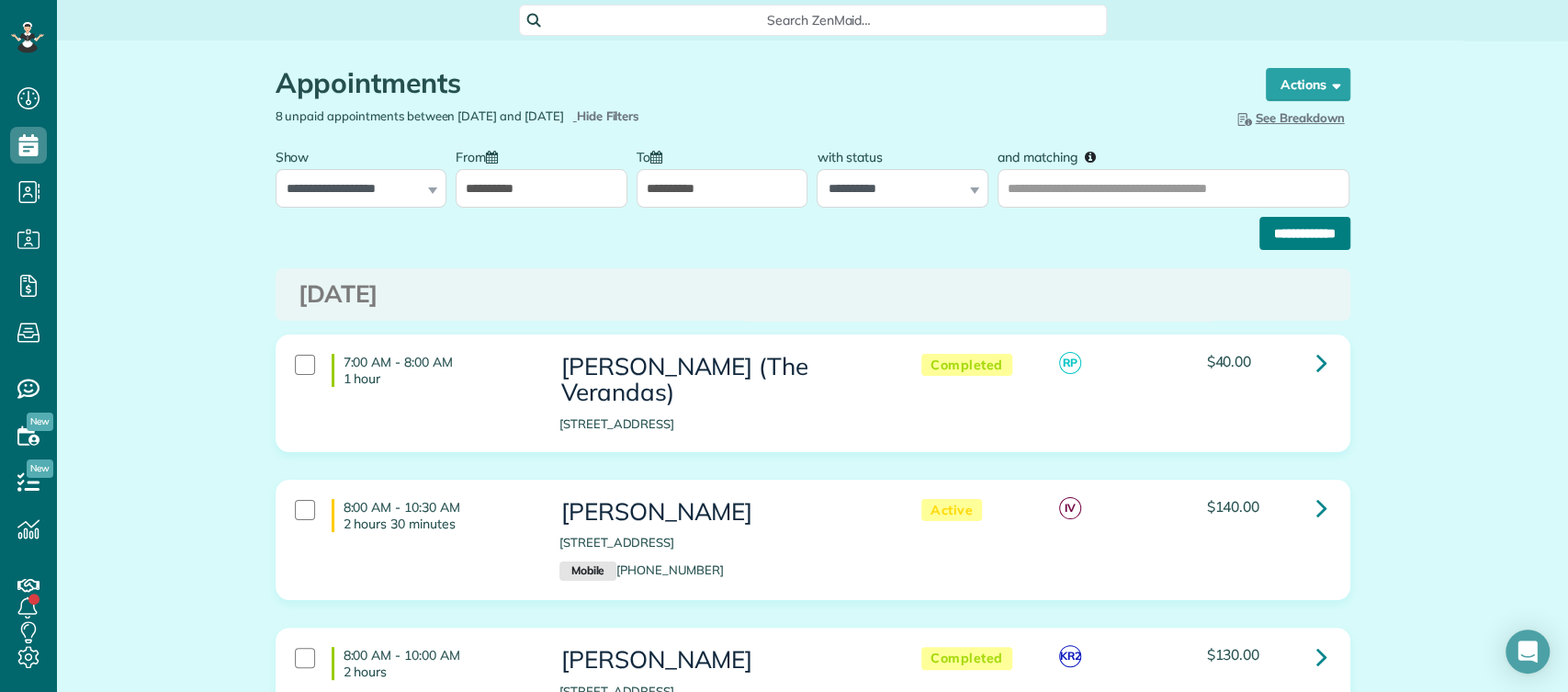
click at [1274, 237] on input "**********" at bounding box center [1305, 233] width 91 height 33
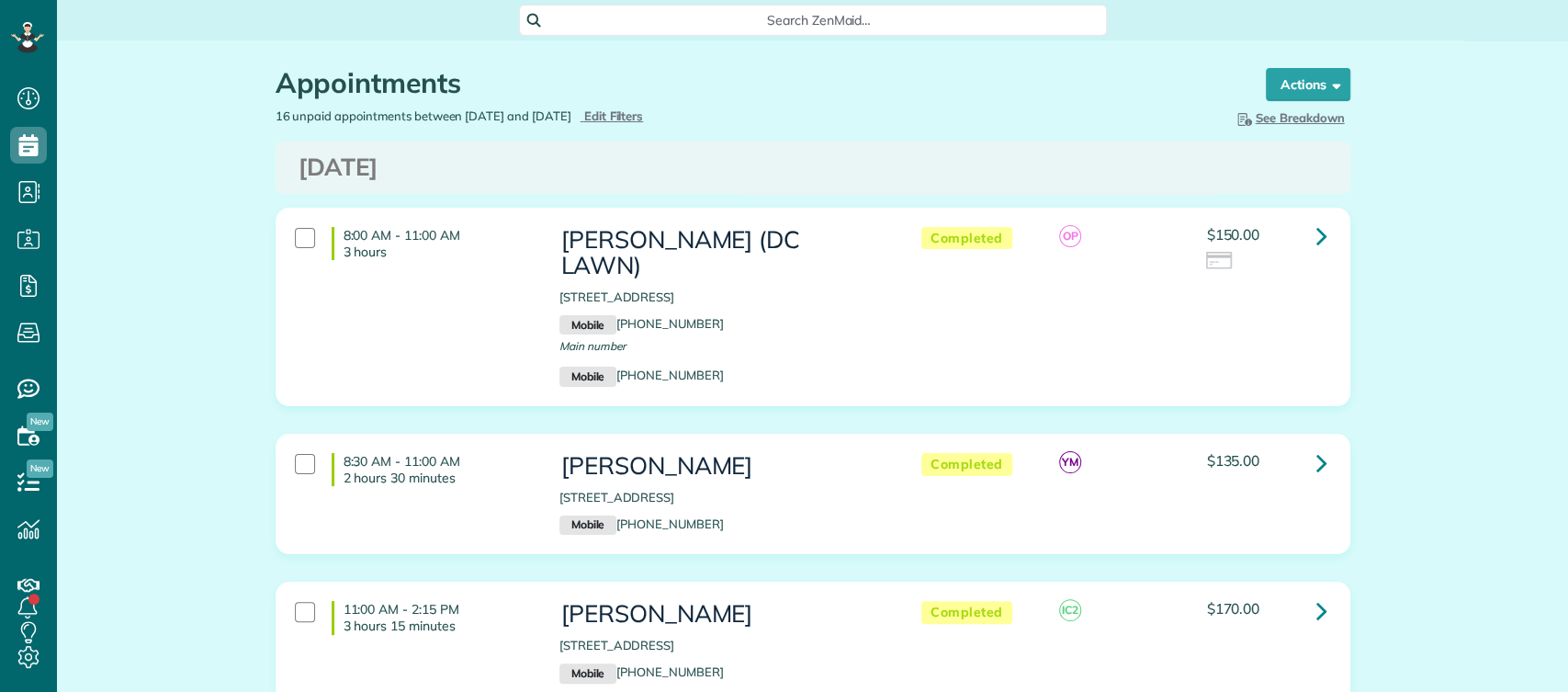
scroll to position [8, 8]
click at [1317, 237] on icon at bounding box center [1322, 235] width 11 height 32
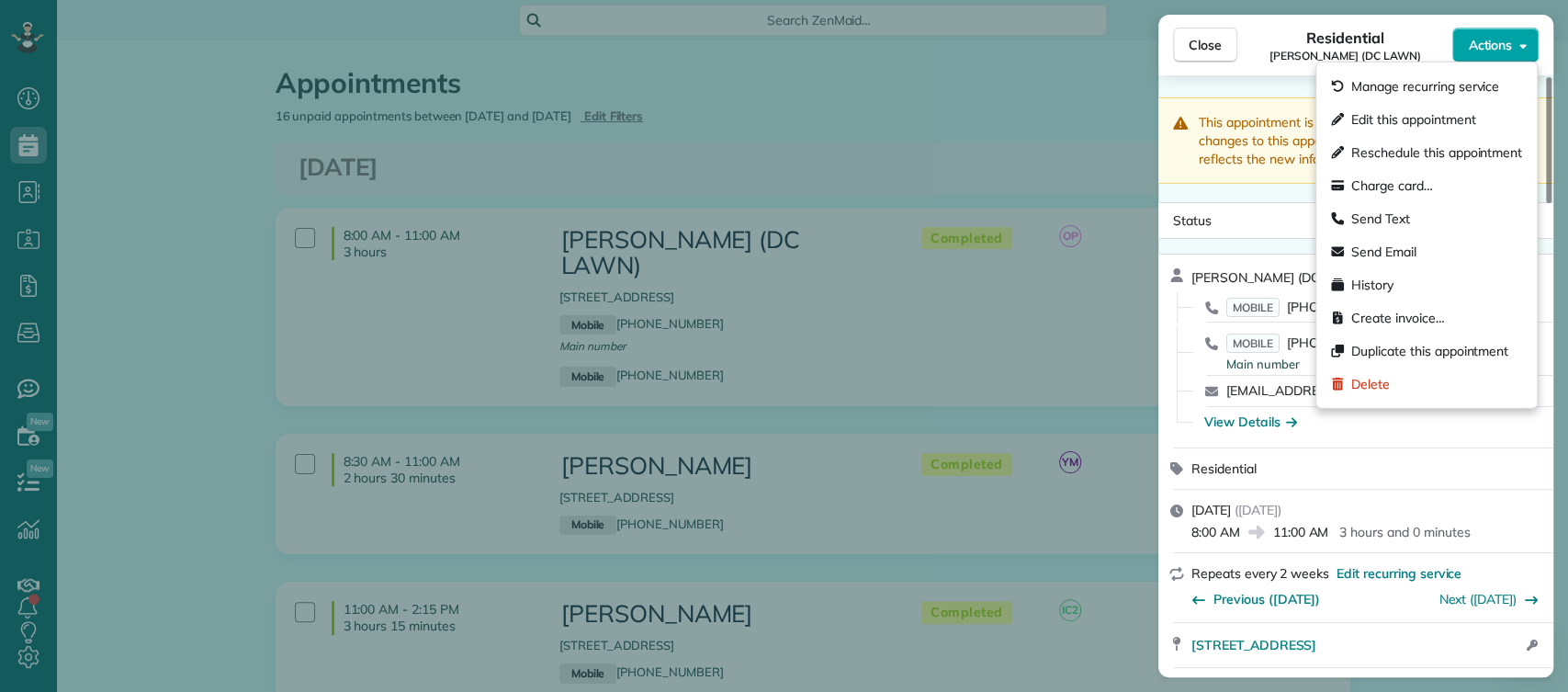
click at [1478, 54] on button "Actions" at bounding box center [1496, 45] width 87 height 35
click at [1403, 182] on span "Charge card…" at bounding box center [1392, 185] width 82 height 18
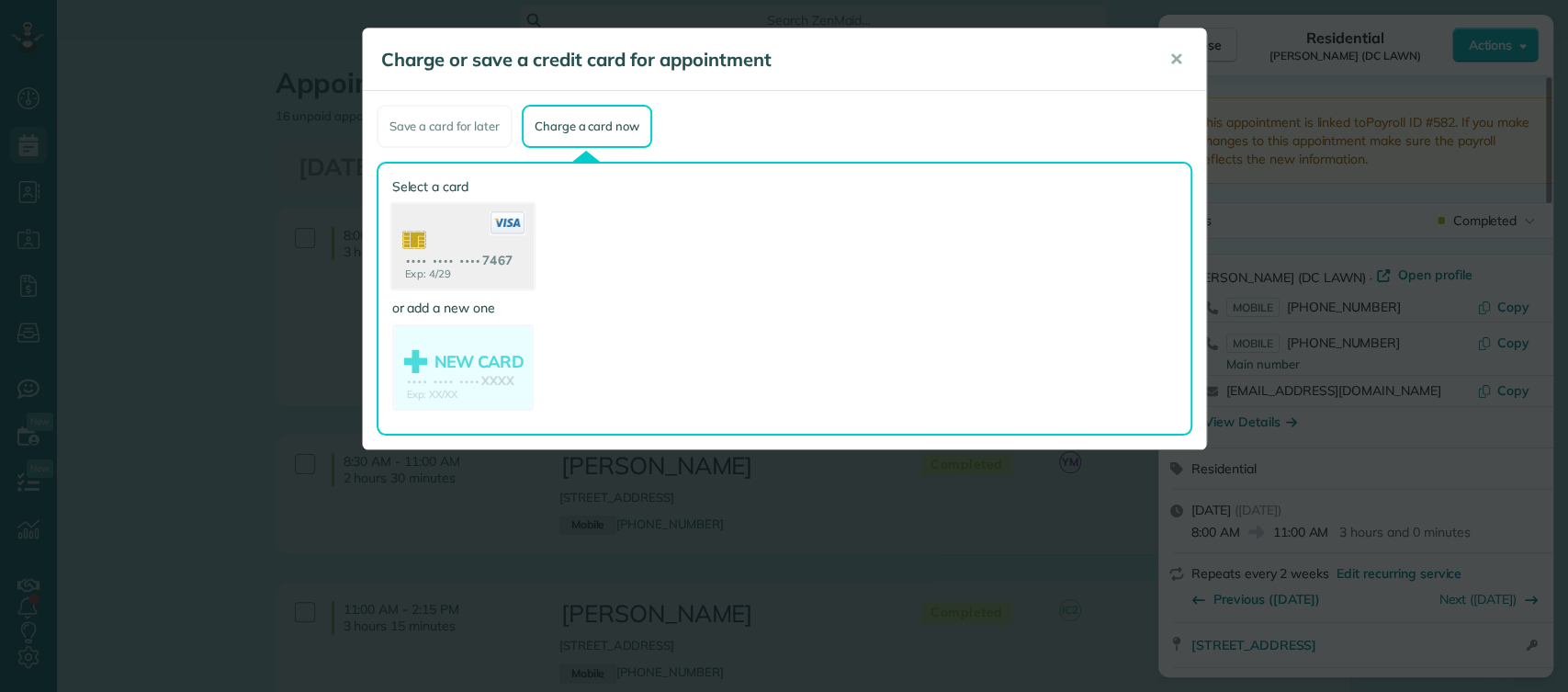
click at [511, 285] on use at bounding box center [462, 248] width 141 height 90
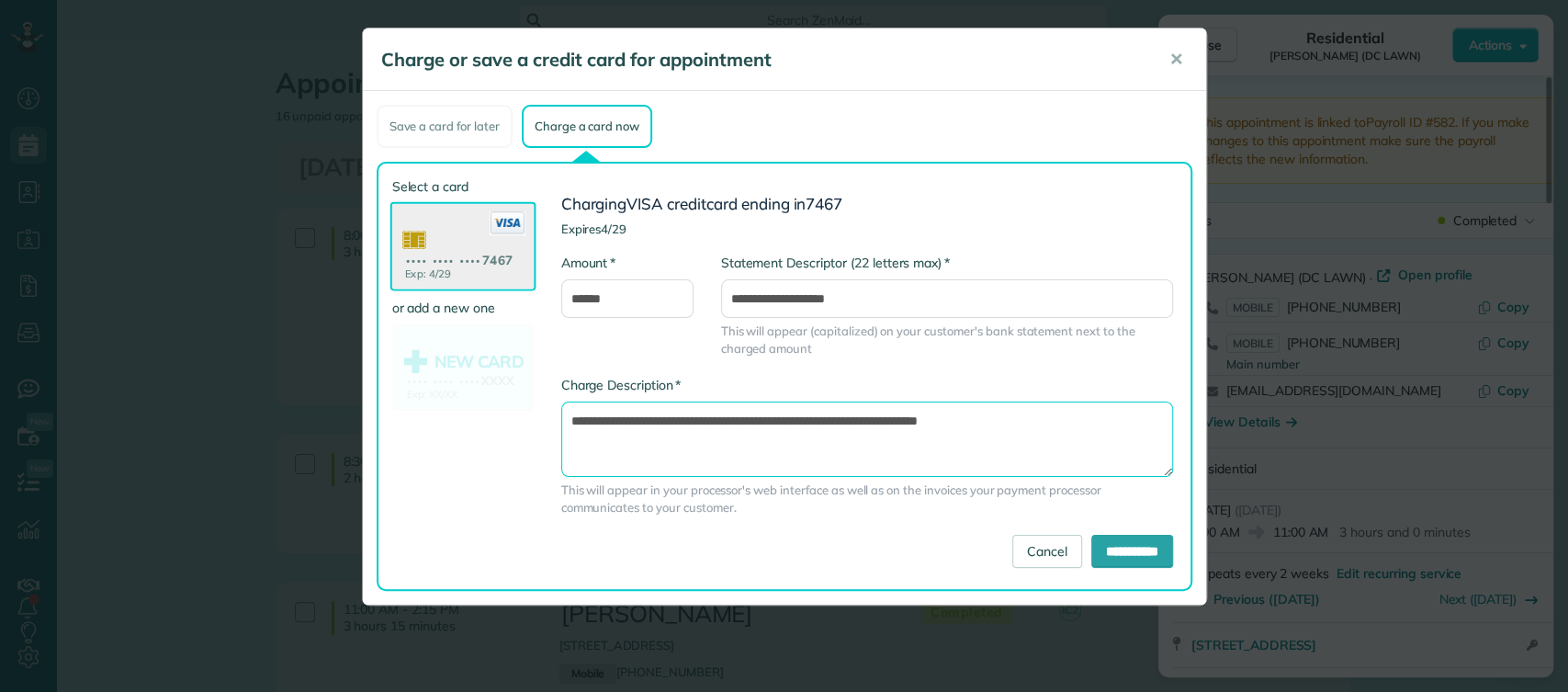
click at [882, 421] on textarea "**********" at bounding box center [867, 439] width 612 height 75
type textarea "**********"
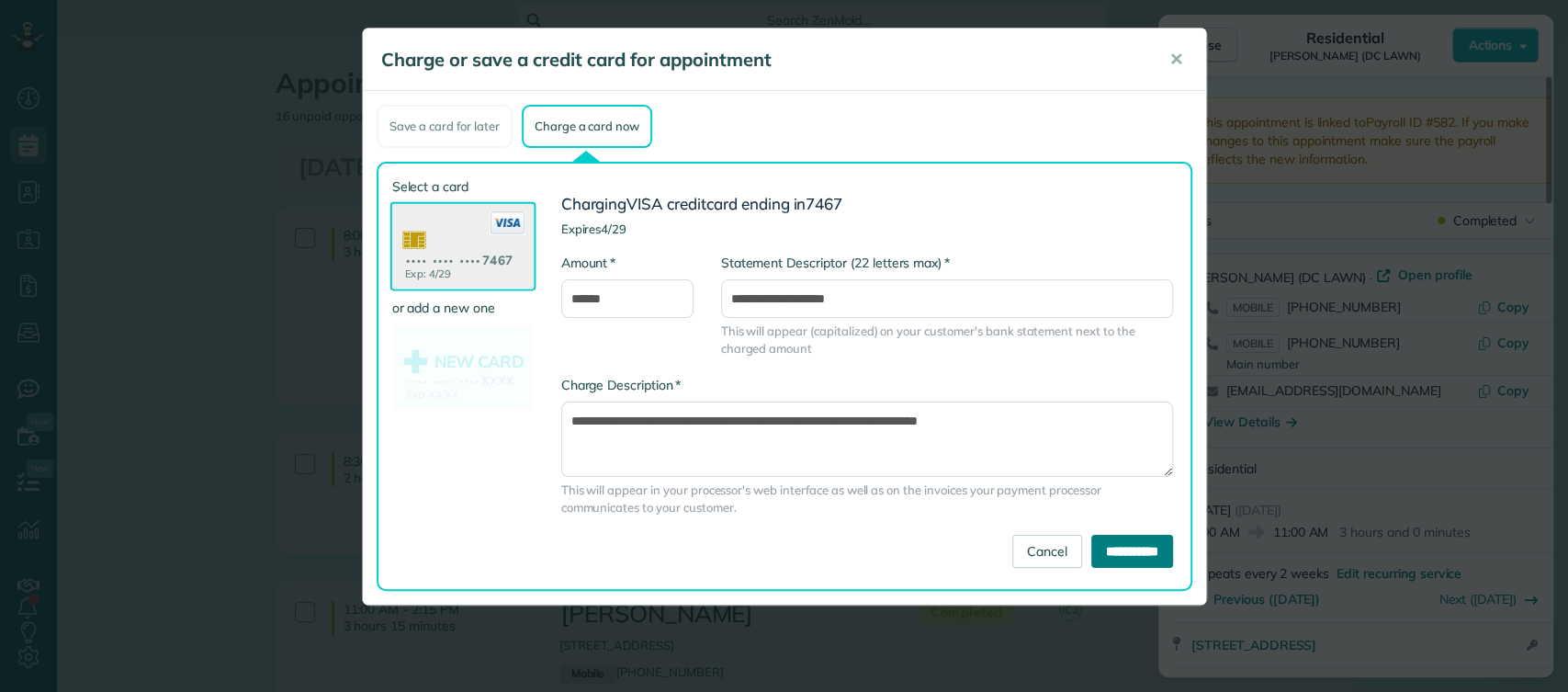
click at [1103, 547] on input "**********" at bounding box center [1132, 551] width 82 height 33
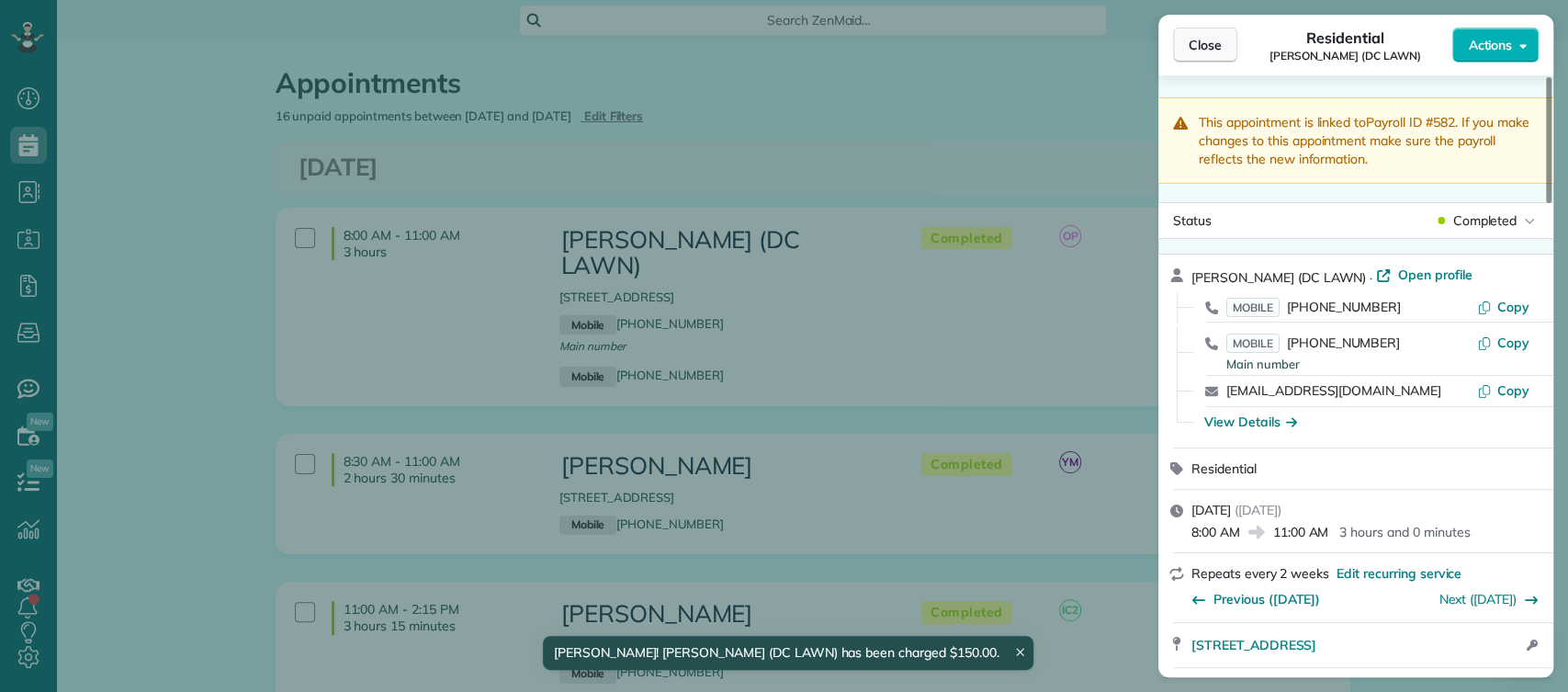
click at [1184, 49] on button "Close" at bounding box center [1205, 45] width 64 height 35
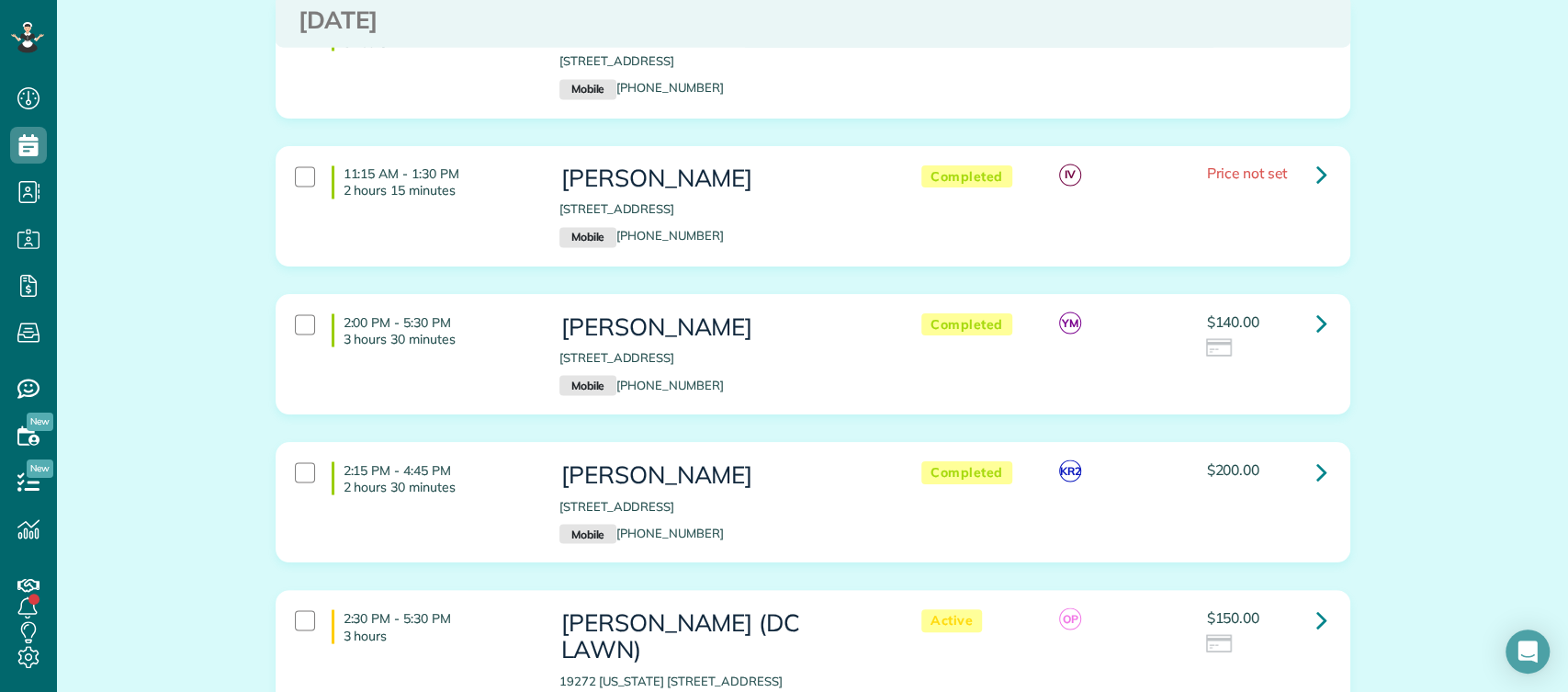
scroll to position [2161, 0]
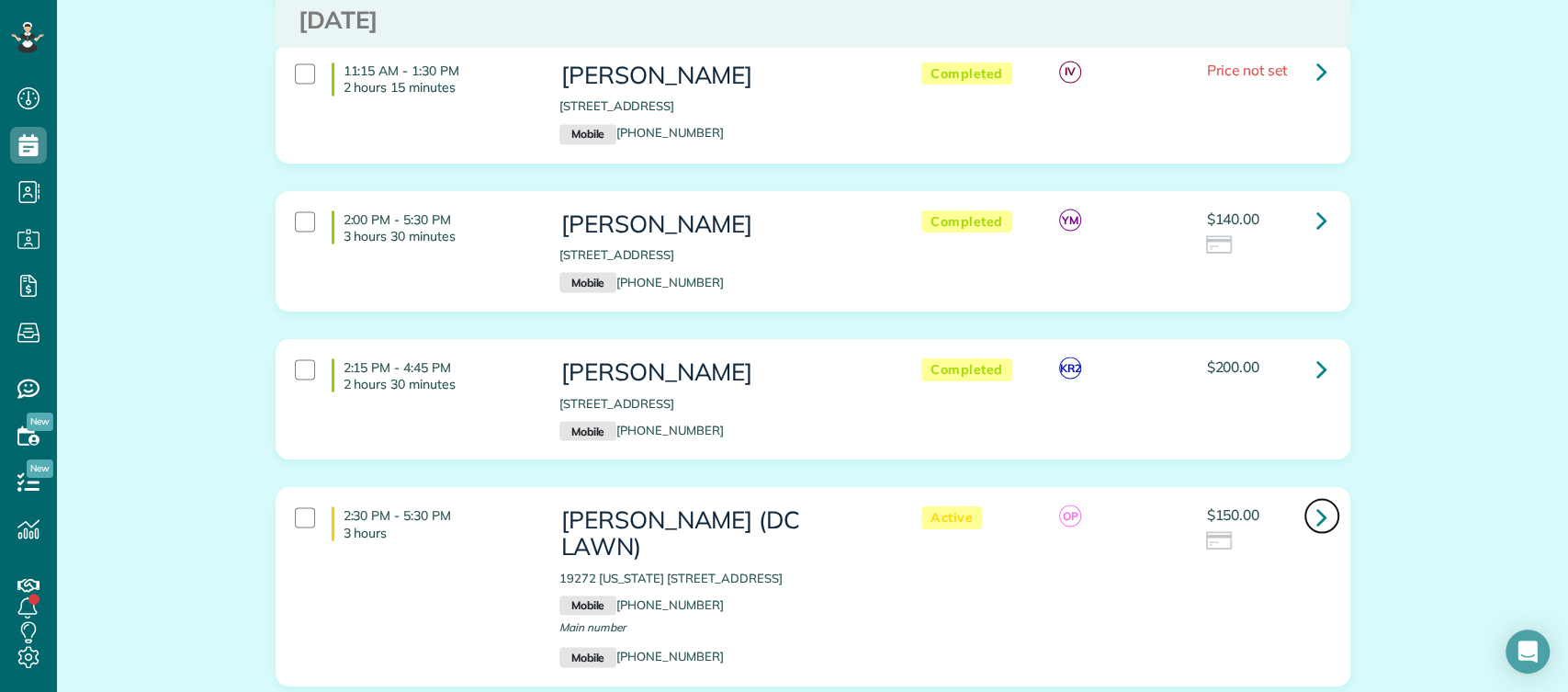
click at [1317, 500] on icon at bounding box center [1322, 515] width 11 height 32
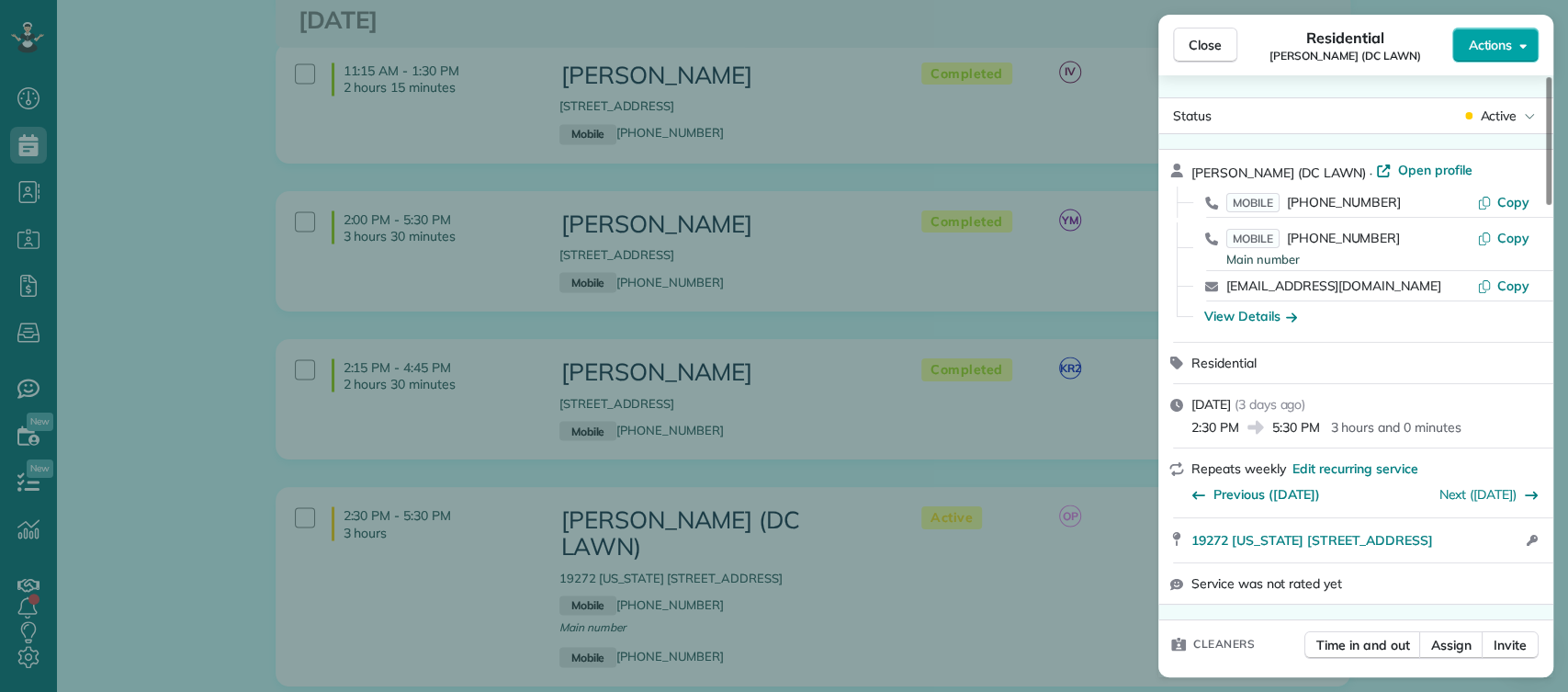
click at [1486, 50] on span "Actions" at bounding box center [1490, 44] width 44 height 18
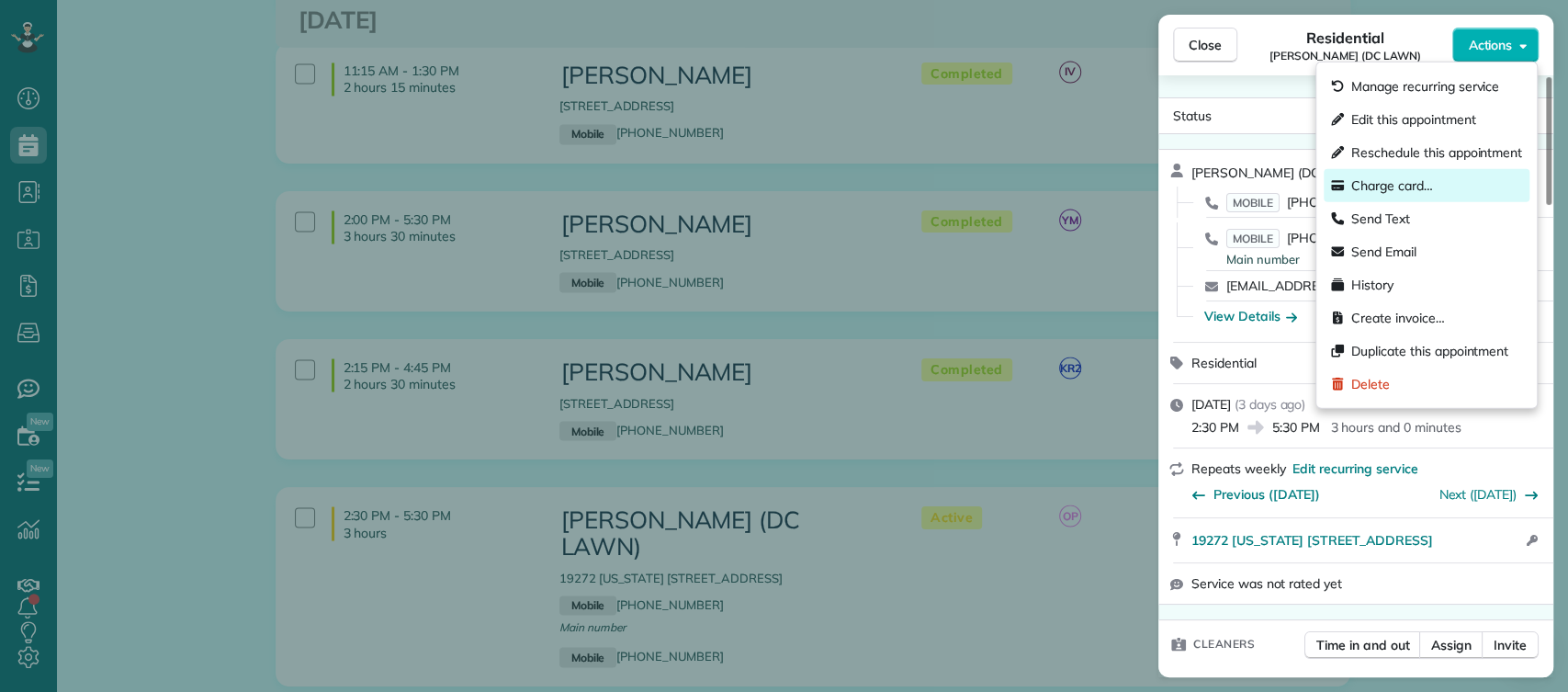
click at [1424, 179] on span "Charge card…" at bounding box center [1392, 185] width 82 height 18
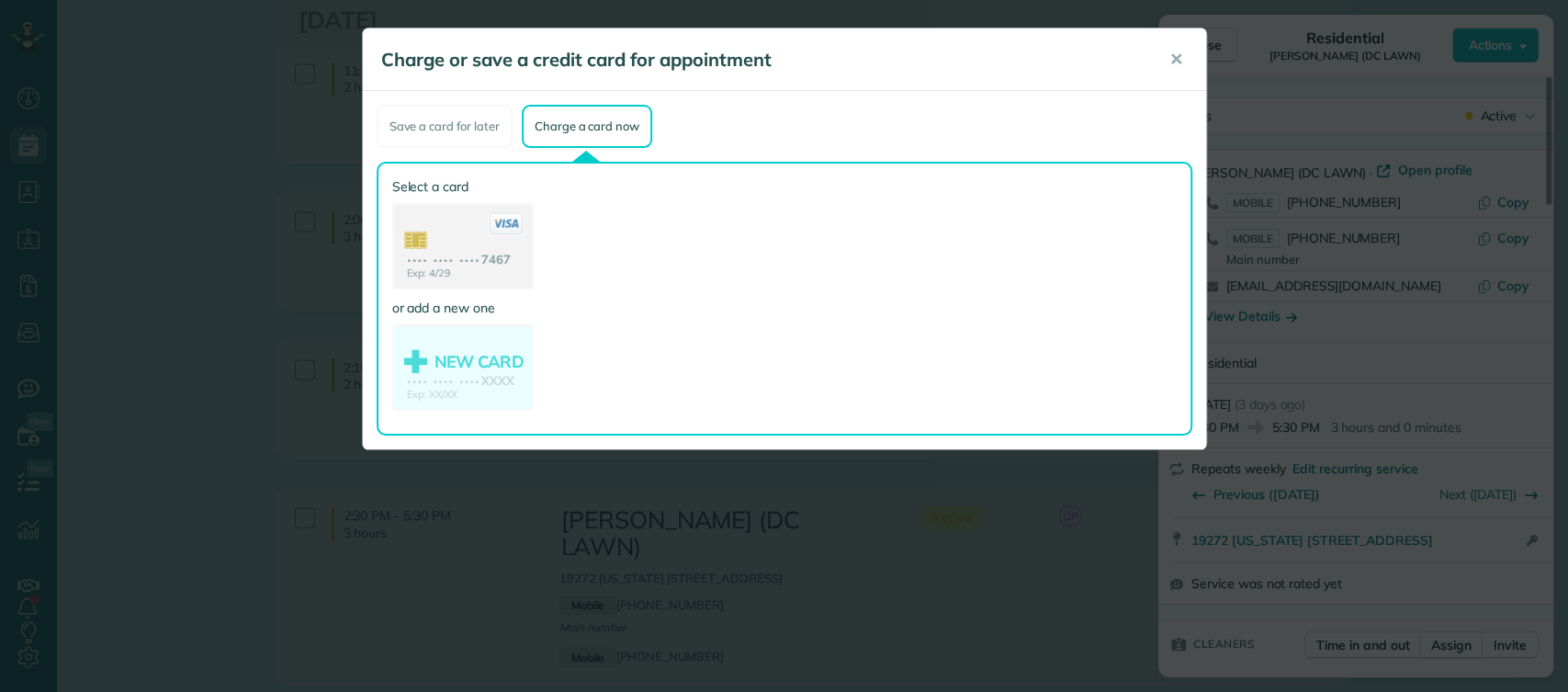
click at [455, 273] on use at bounding box center [463, 248] width 138 height 87
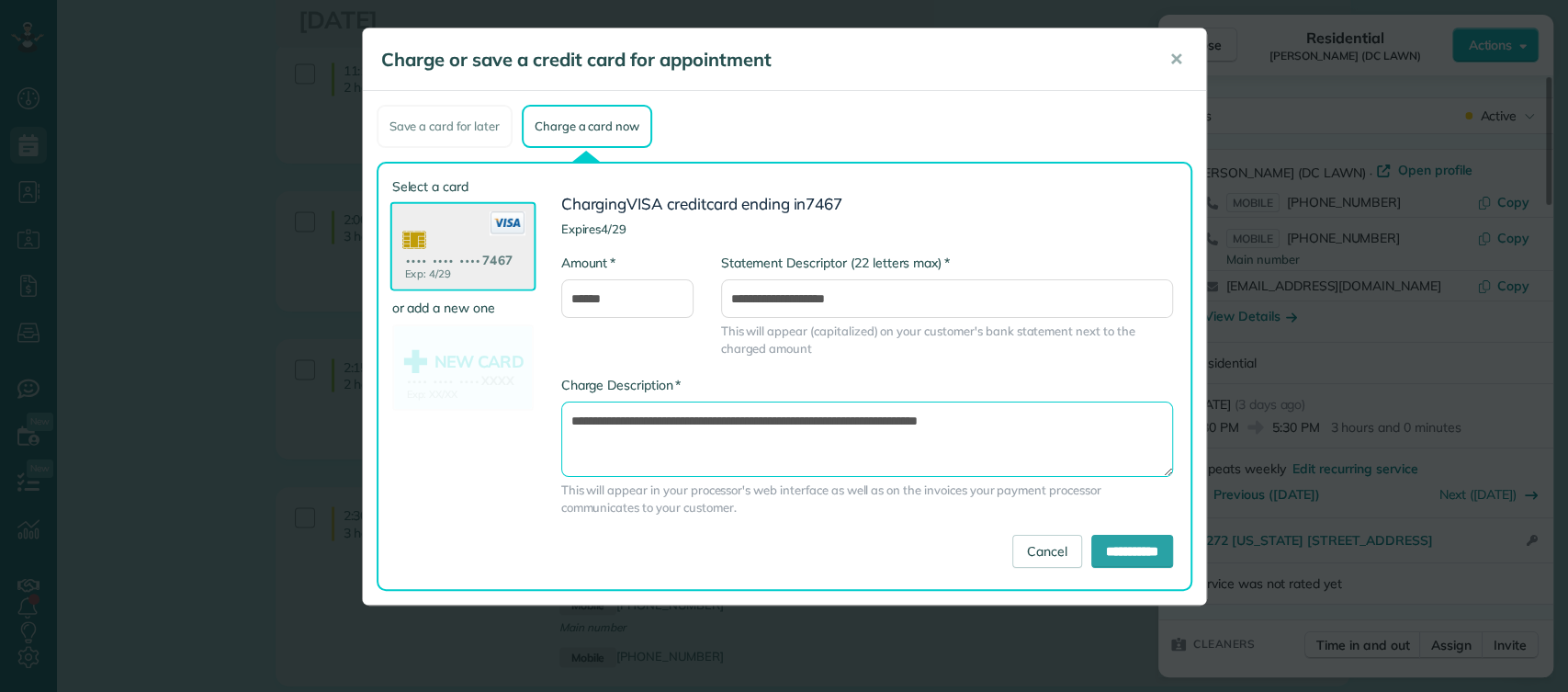
click at [877, 421] on textarea "**********" at bounding box center [867, 439] width 612 height 75
type textarea "**********"
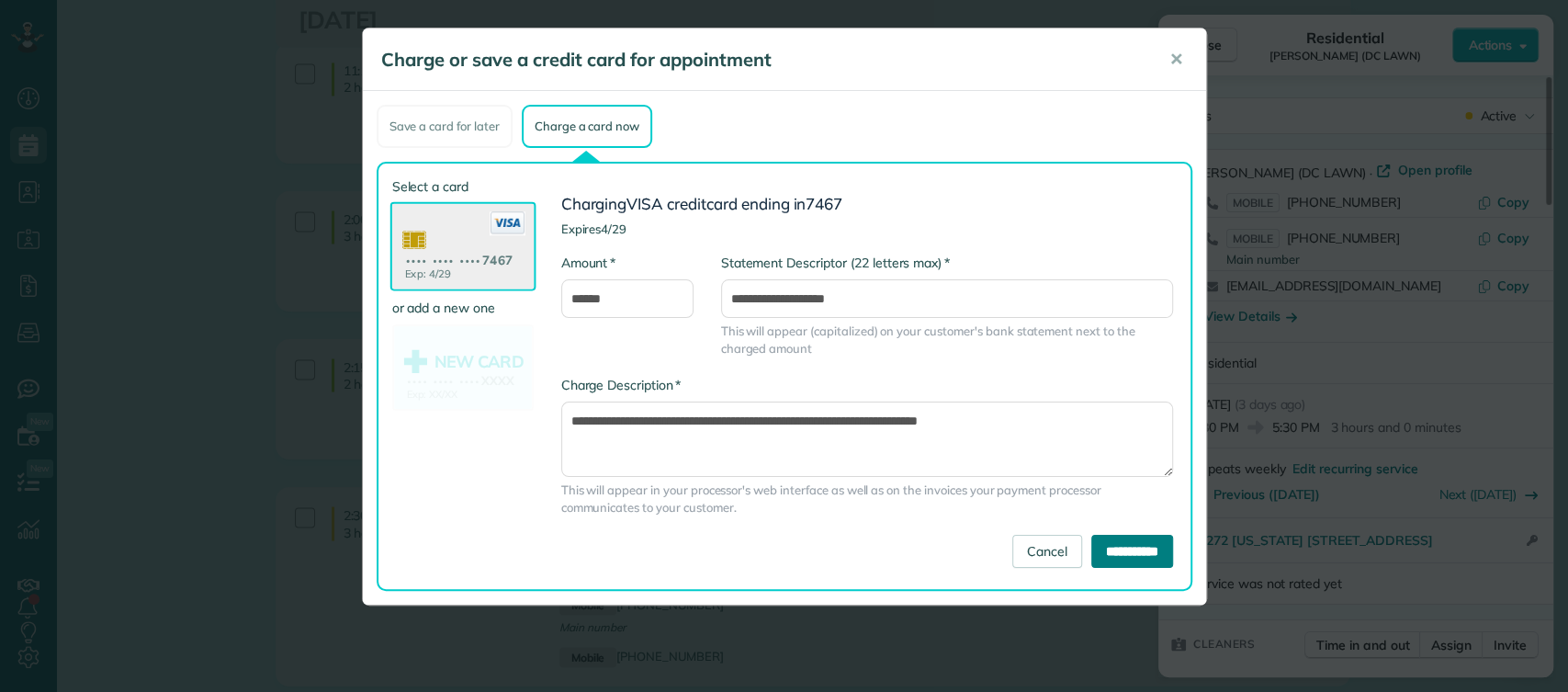
click at [1121, 544] on input "**********" at bounding box center [1132, 551] width 82 height 33
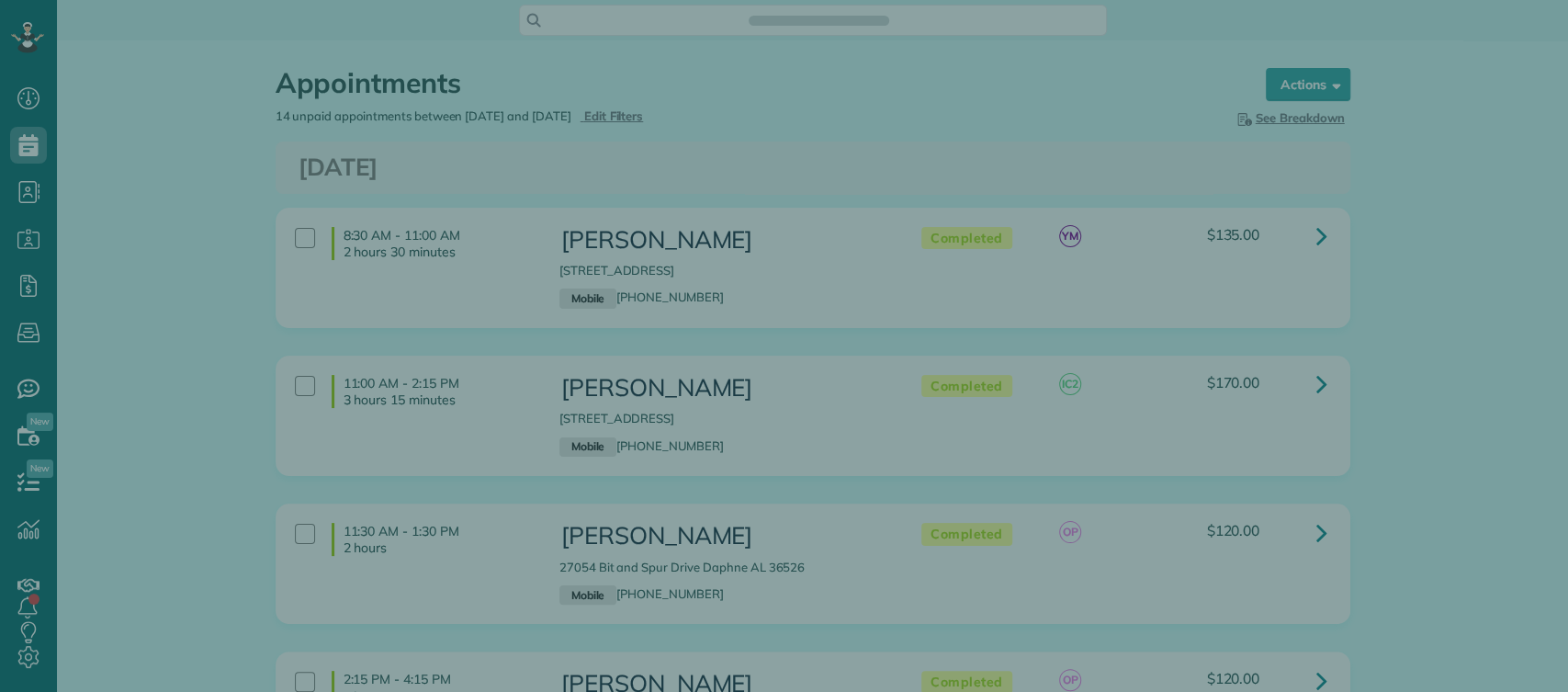
scroll to position [8, 8]
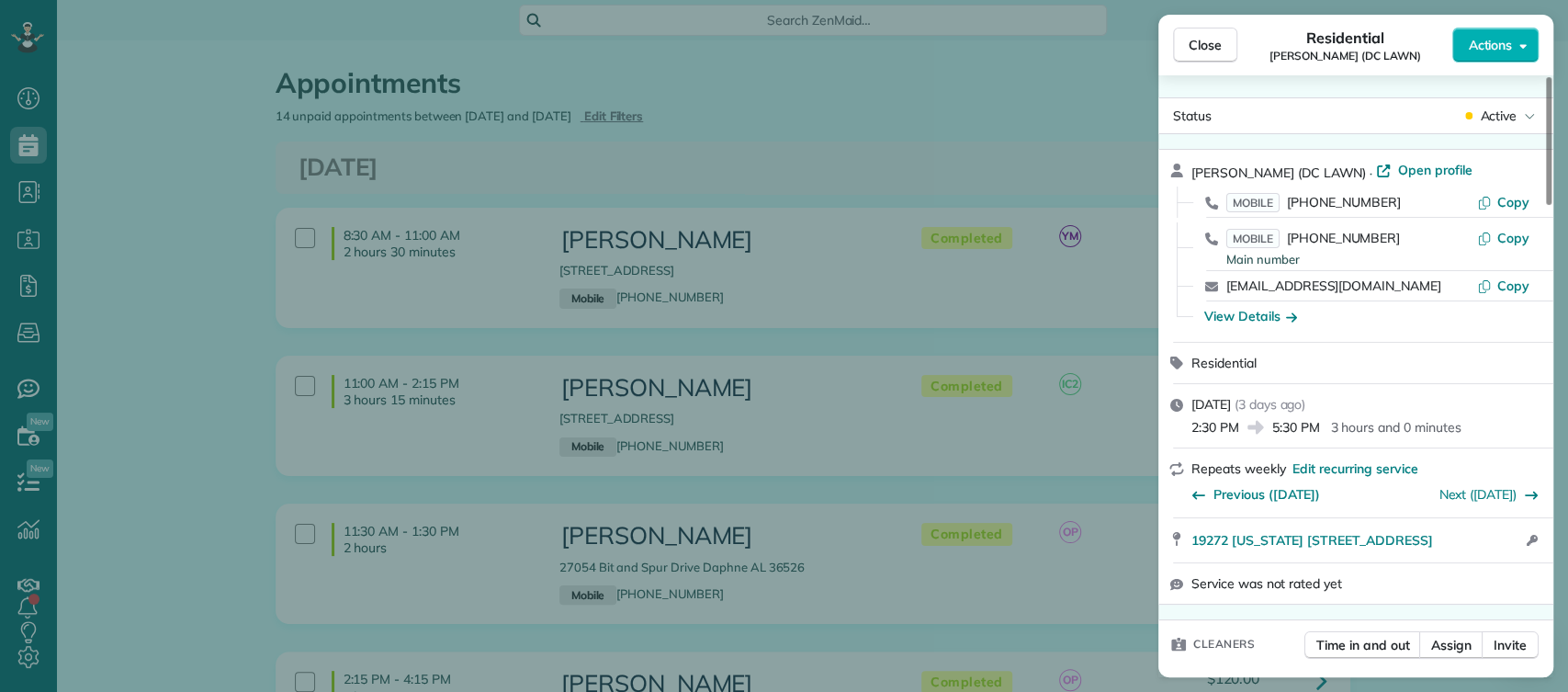
drag, startPoint x: 1206, startPoint y: 41, endPoint x: 1039, endPoint y: 250, distance: 267.5
click at [1206, 42] on span "Close" at bounding box center [1205, 44] width 33 height 18
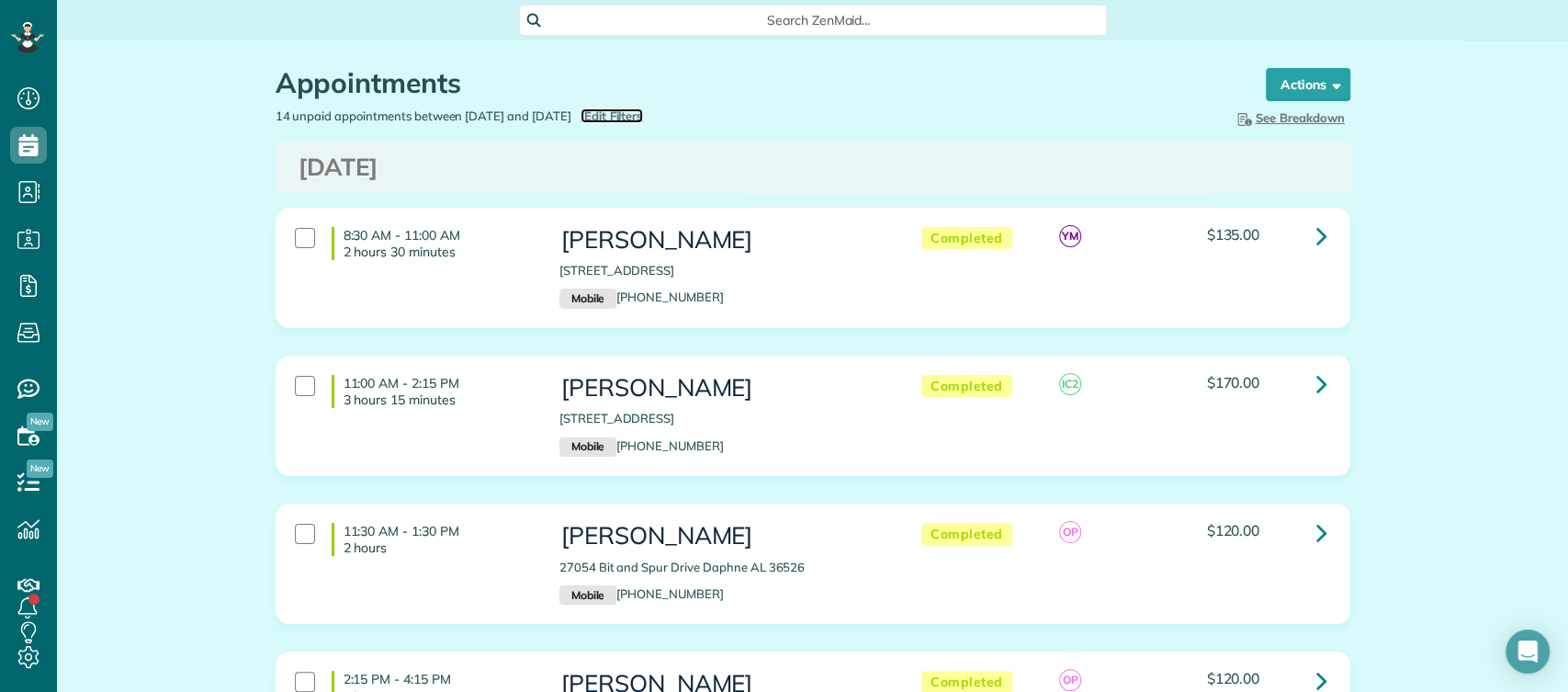
click at [644, 116] on span "Edit Filters" at bounding box center [614, 115] width 60 height 14
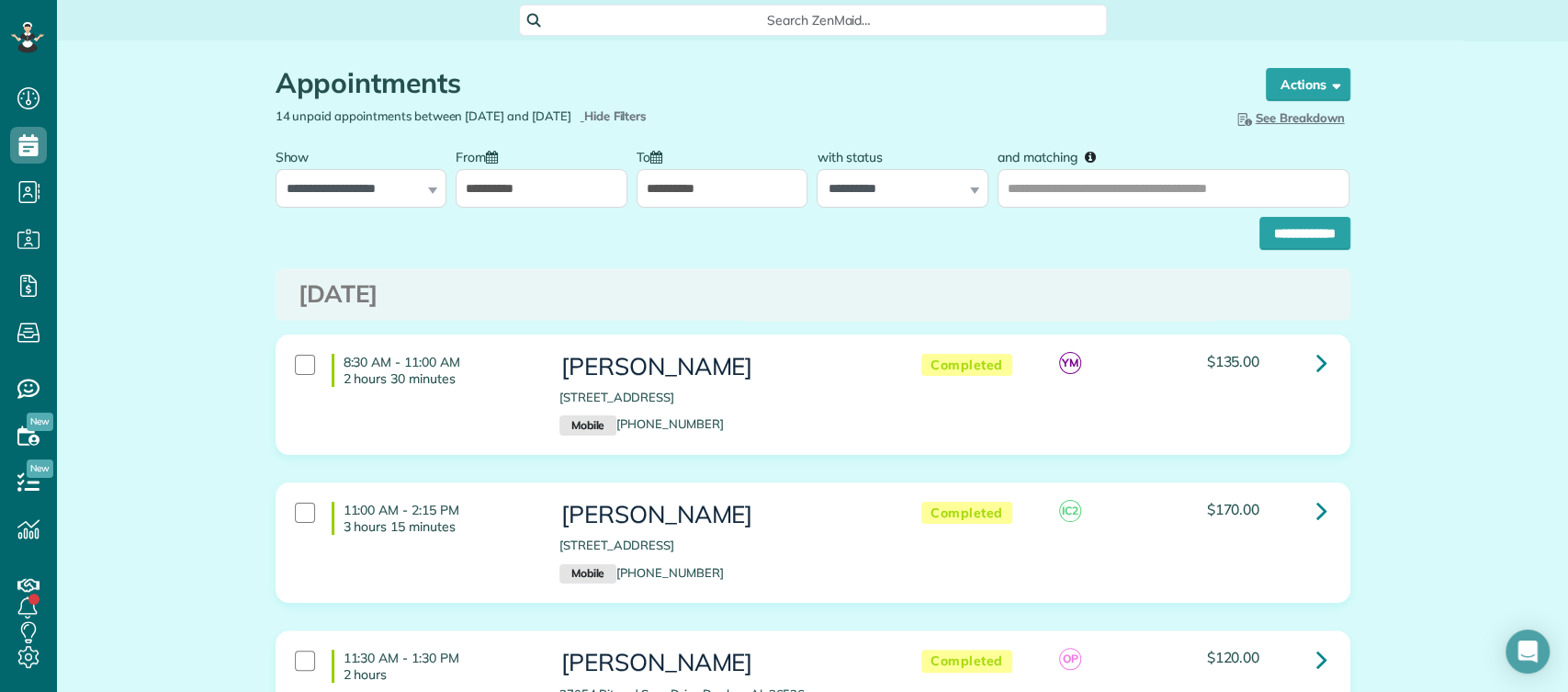
click at [499, 186] on input "**********" at bounding box center [541, 189] width 172 height 38
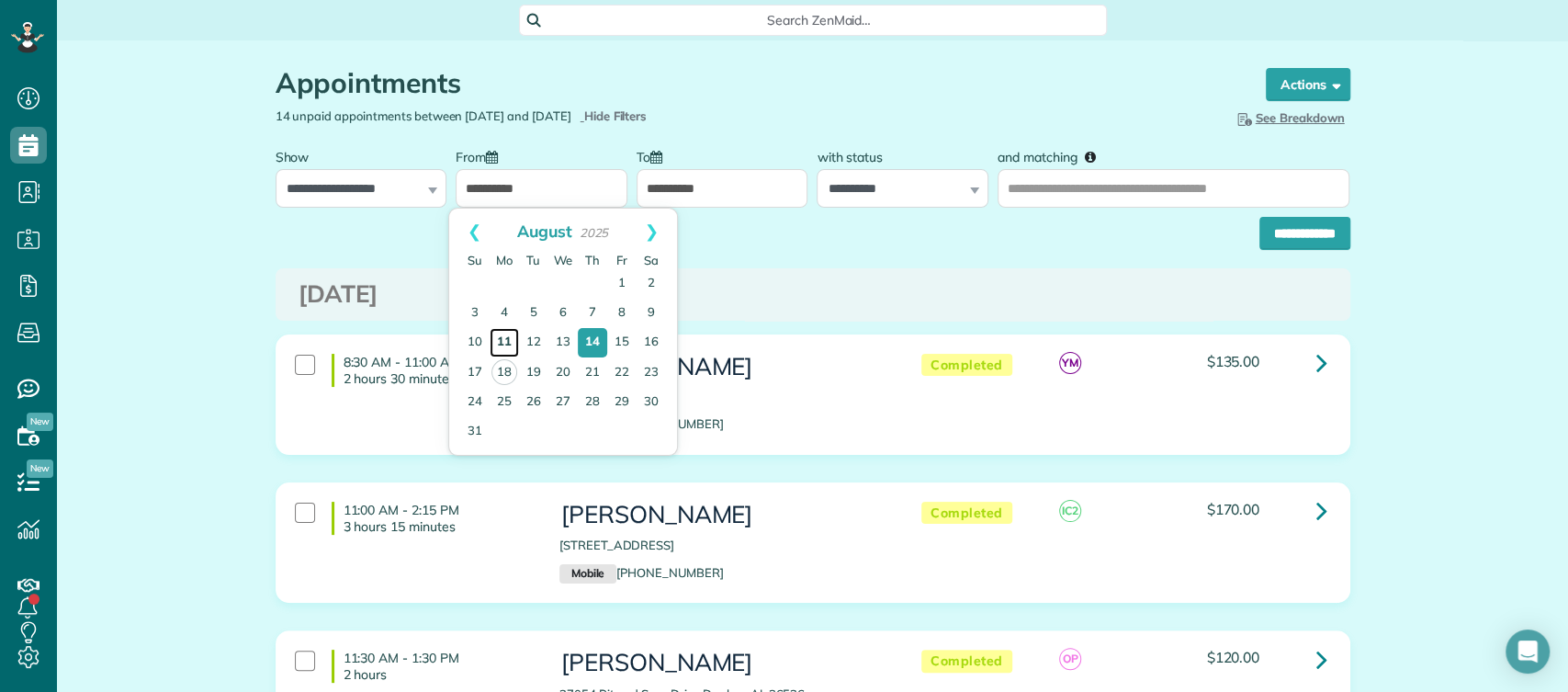
click at [501, 335] on link "11" at bounding box center [504, 343] width 30 height 30
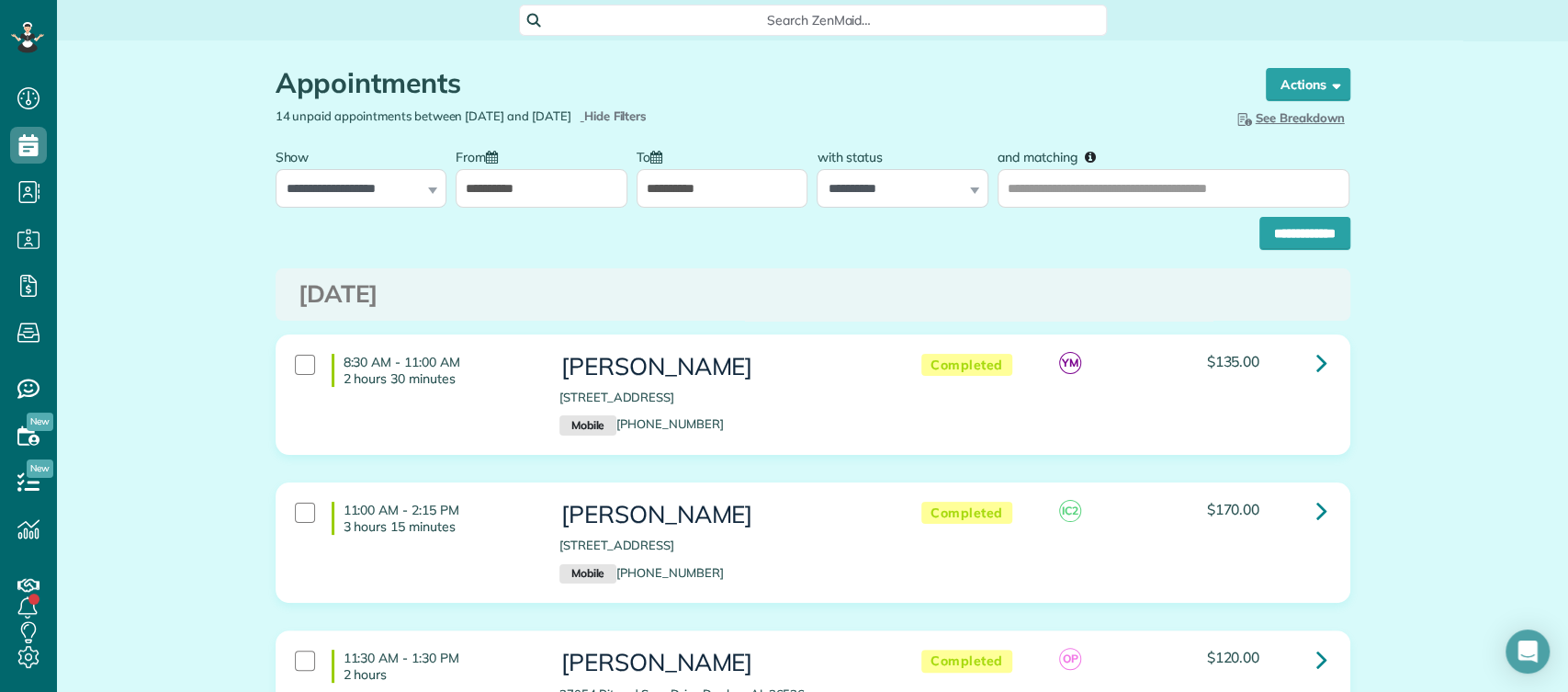
click at [577, 173] on input "**********" at bounding box center [541, 189] width 172 height 38
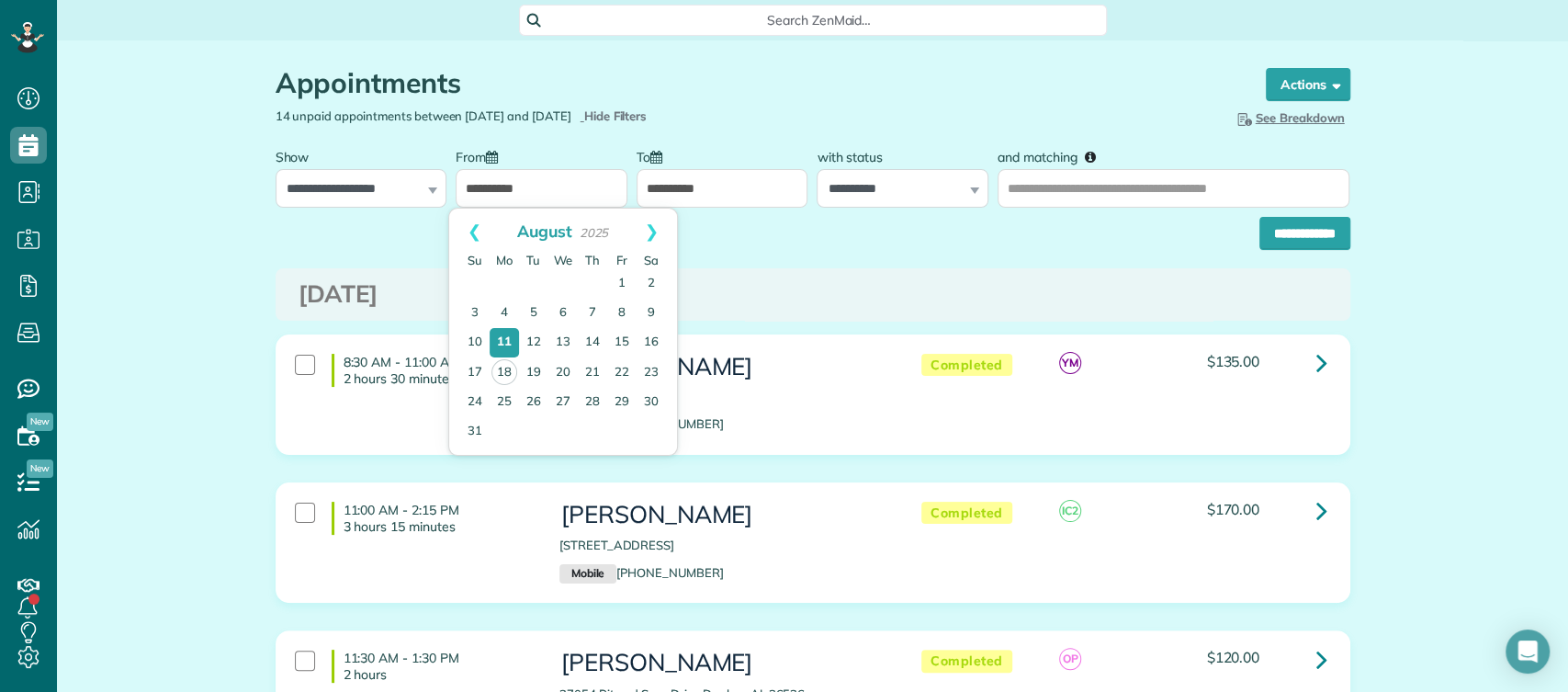
click at [718, 271] on div "Thursday Aug 14, 2025" at bounding box center [812, 295] width 1075 height 52
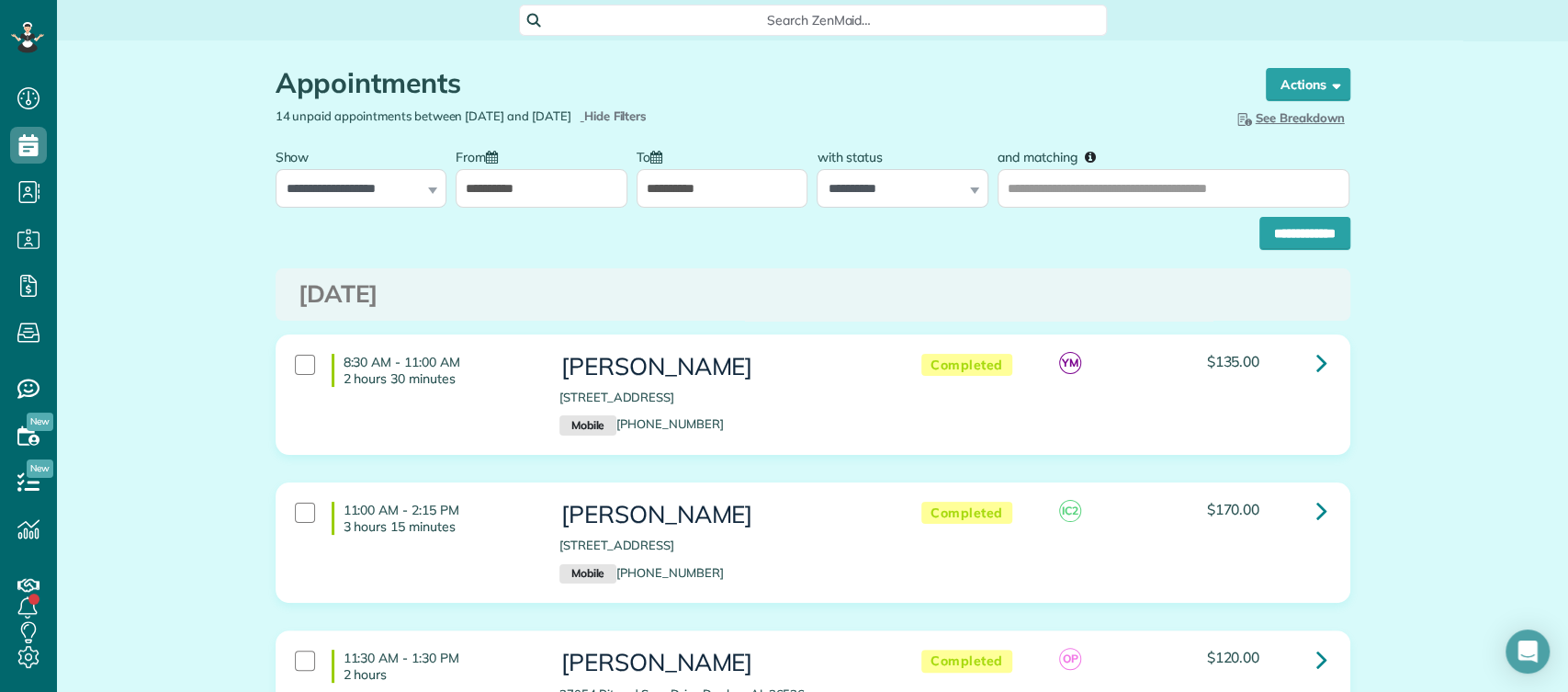
click at [534, 200] on input "**********" at bounding box center [541, 189] width 172 height 38
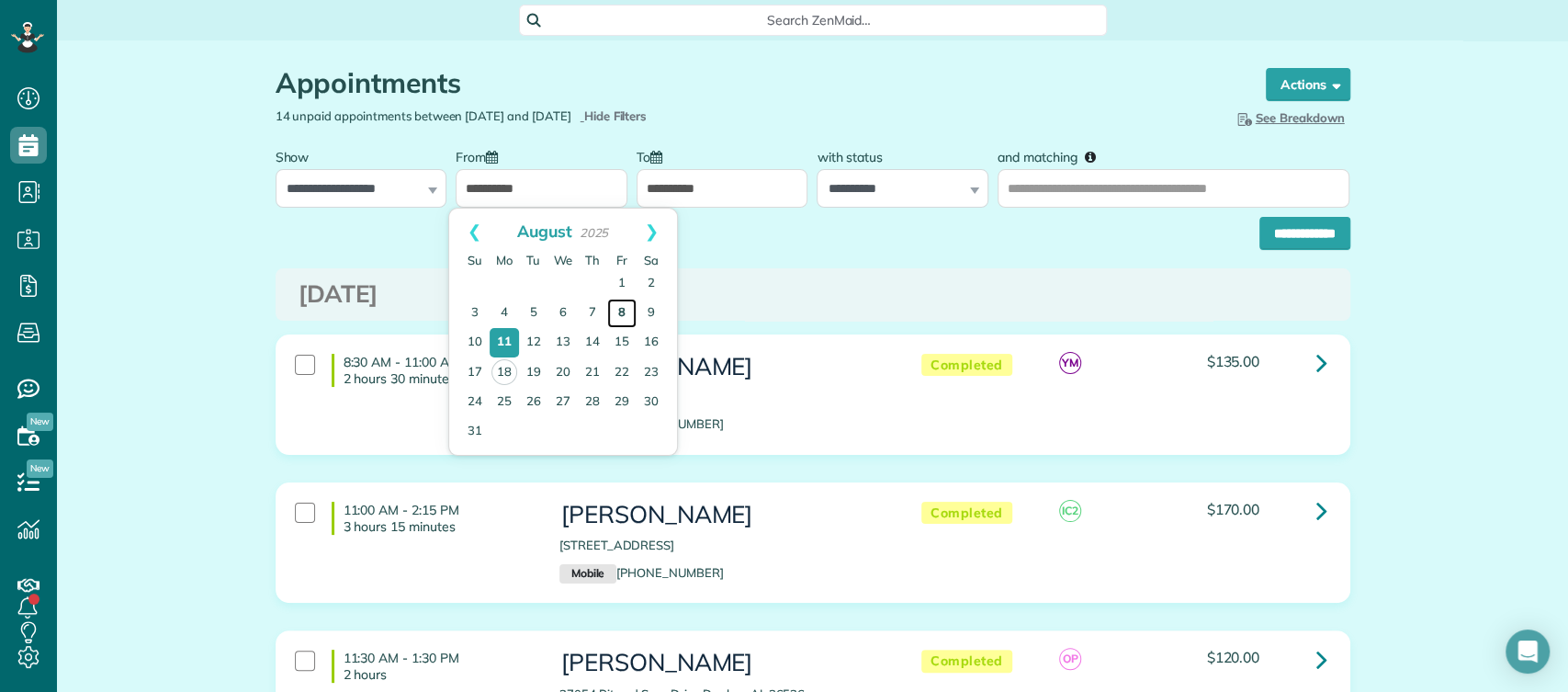
click at [612, 308] on link "8" at bounding box center [622, 313] width 30 height 30
type input "**********"
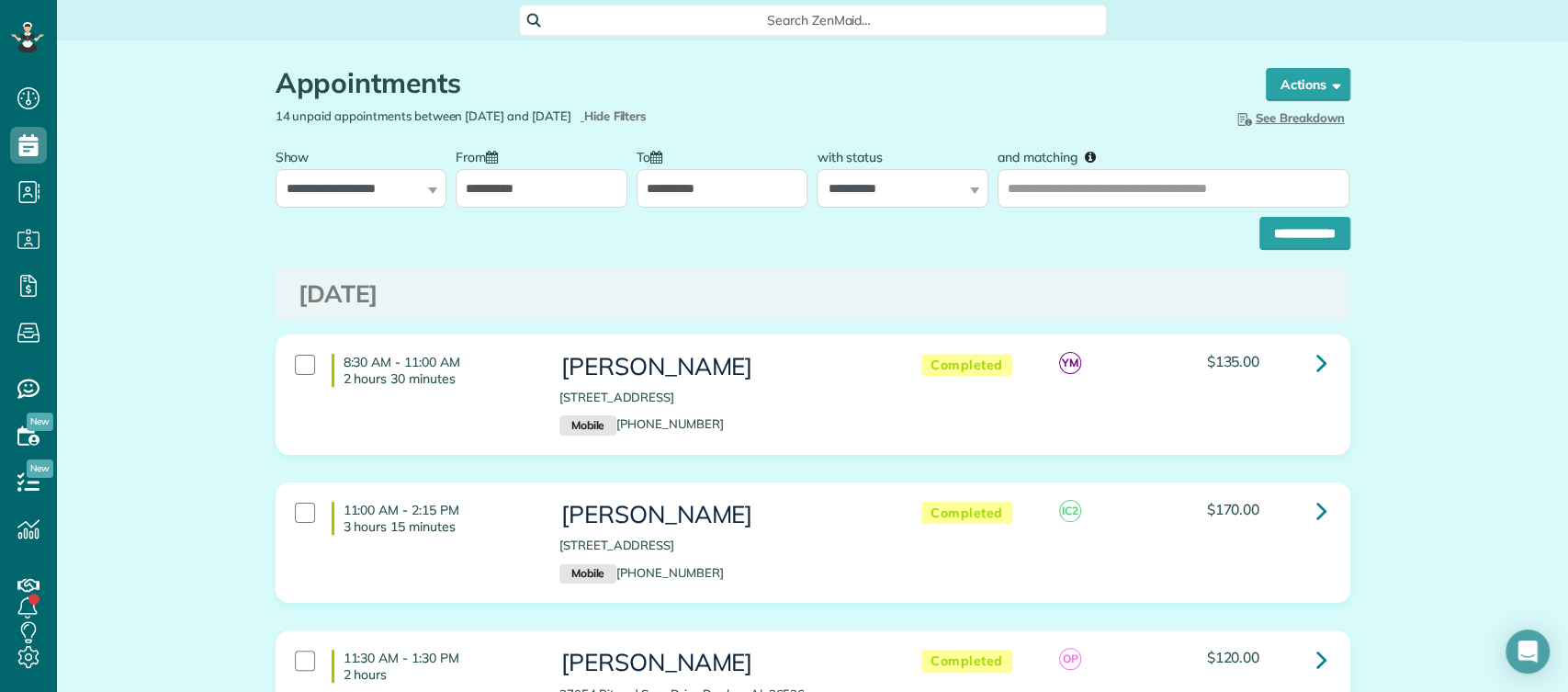
click at [778, 197] on input "**********" at bounding box center [723, 189] width 172 height 38
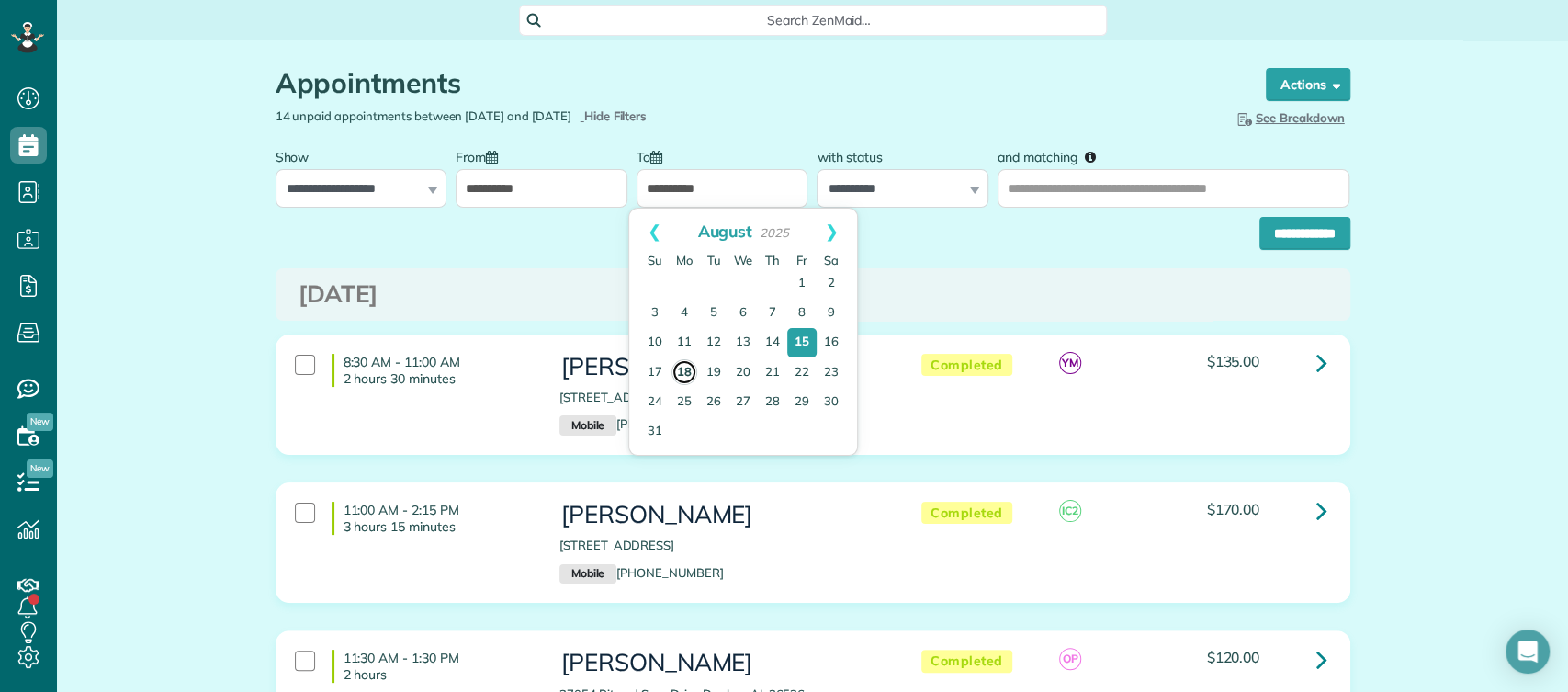
click at [690, 370] on link "18" at bounding box center [684, 372] width 26 height 26
type input "**********"
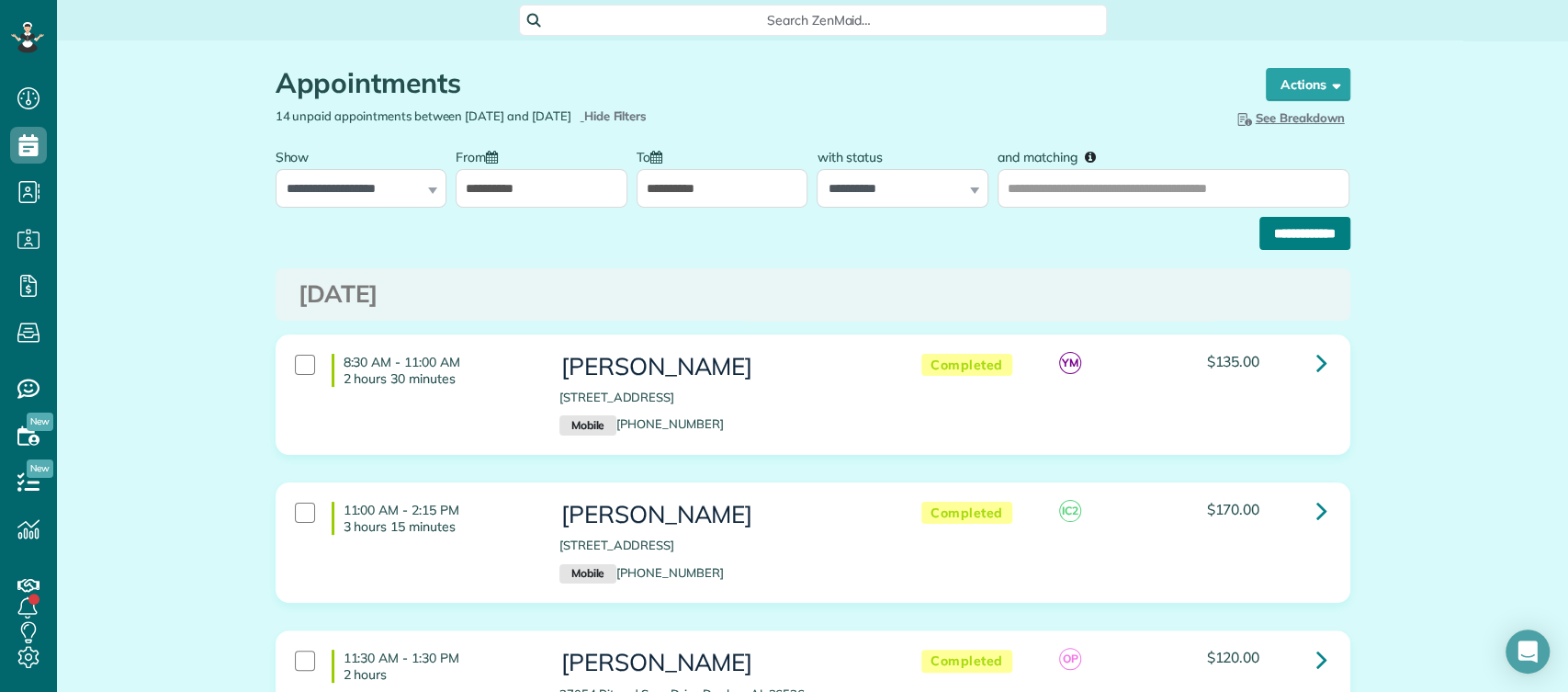
click at [1271, 238] on input "**********" at bounding box center [1305, 233] width 91 height 33
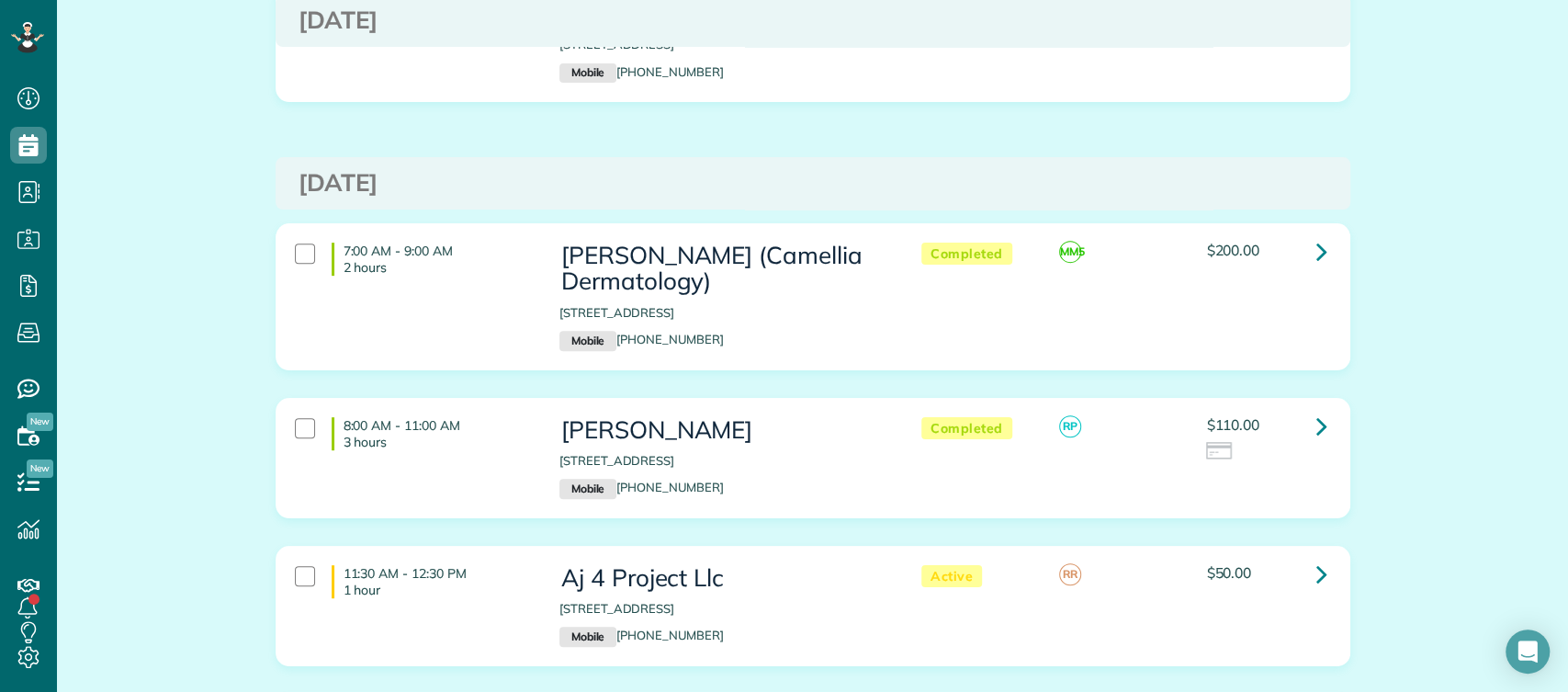
scroll to position [372, 0]
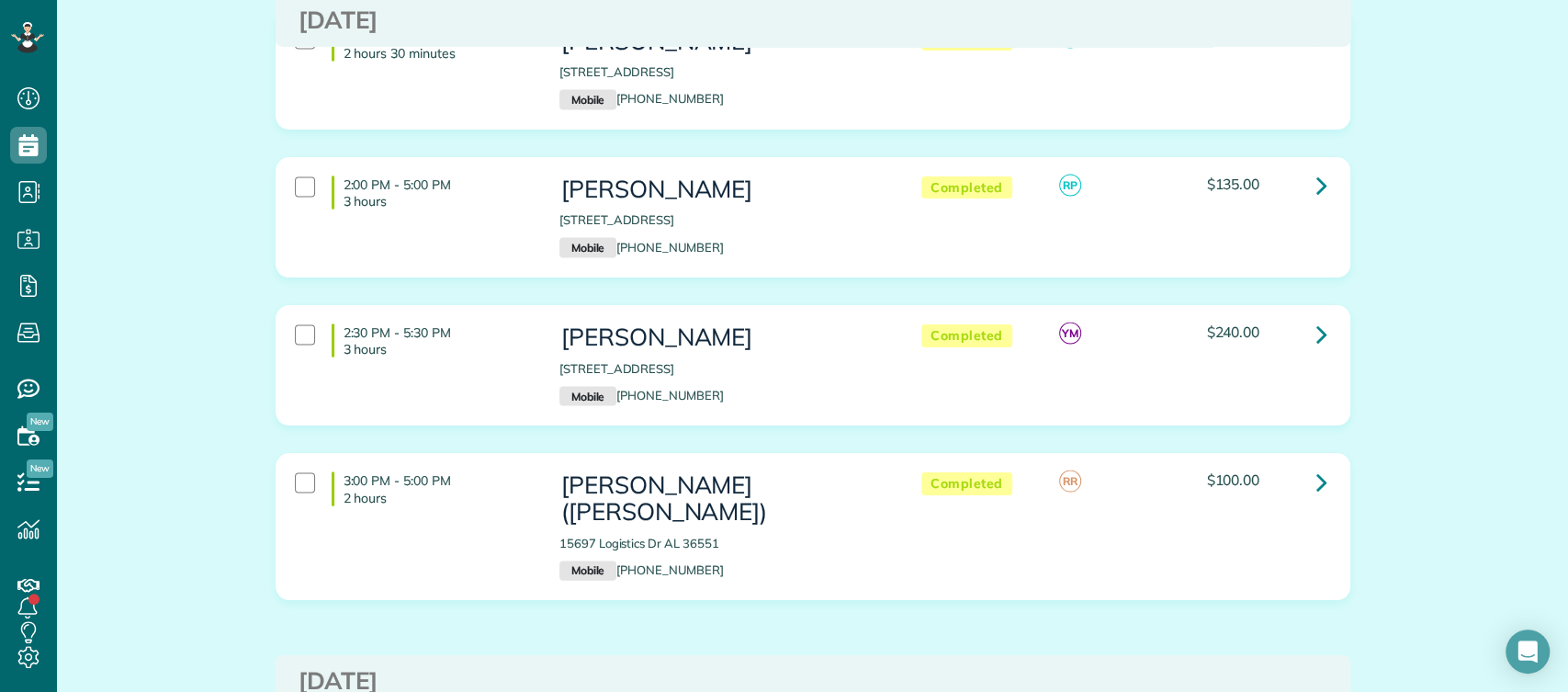
scroll to position [2365, 0]
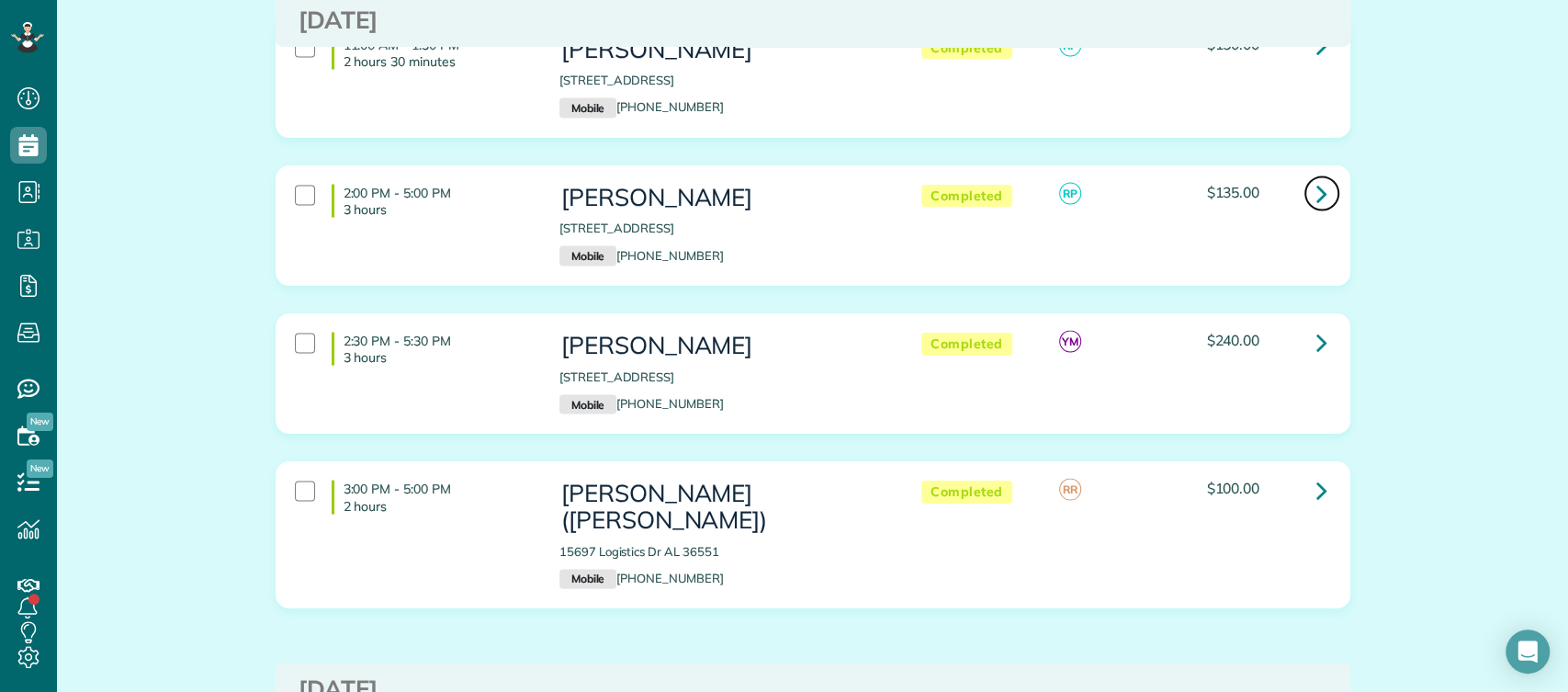
click at [1317, 177] on icon at bounding box center [1322, 192] width 11 height 32
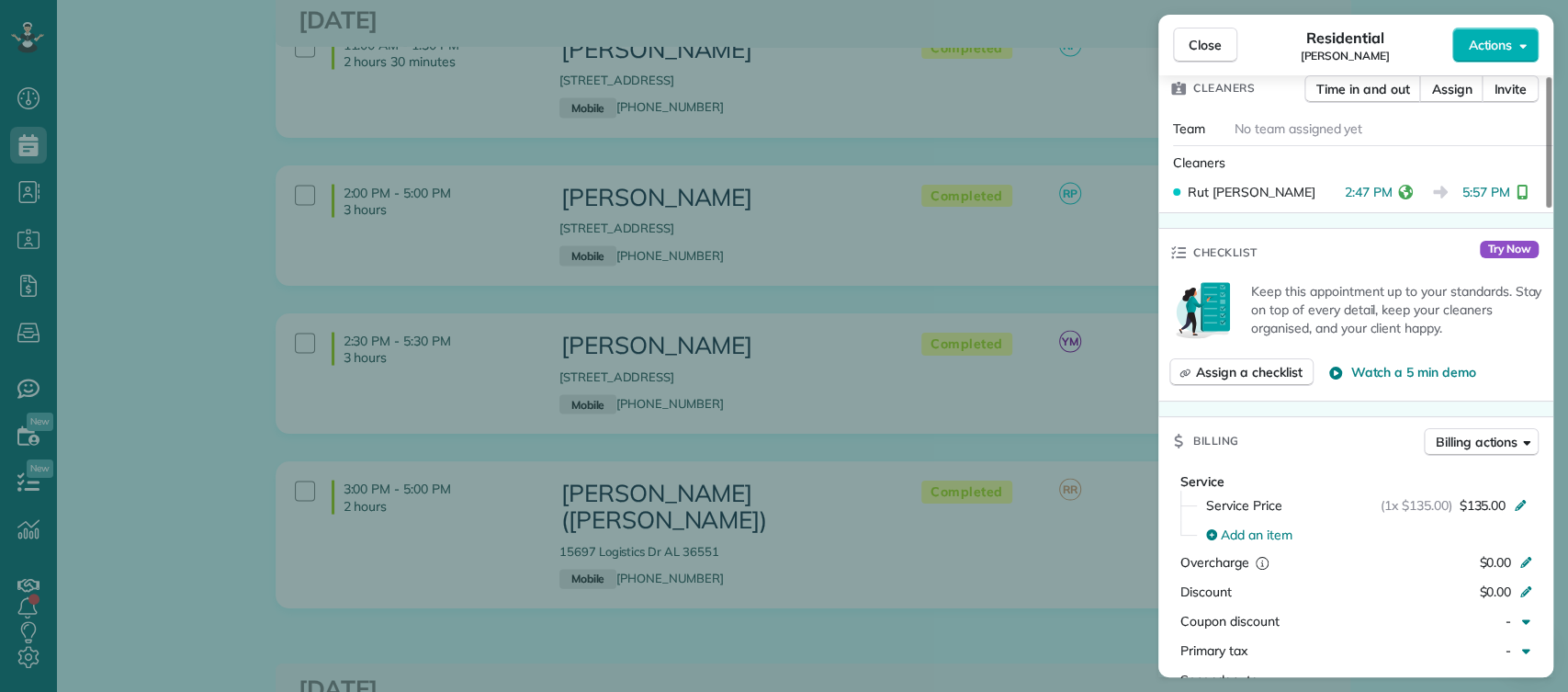
scroll to position [1134, 0]
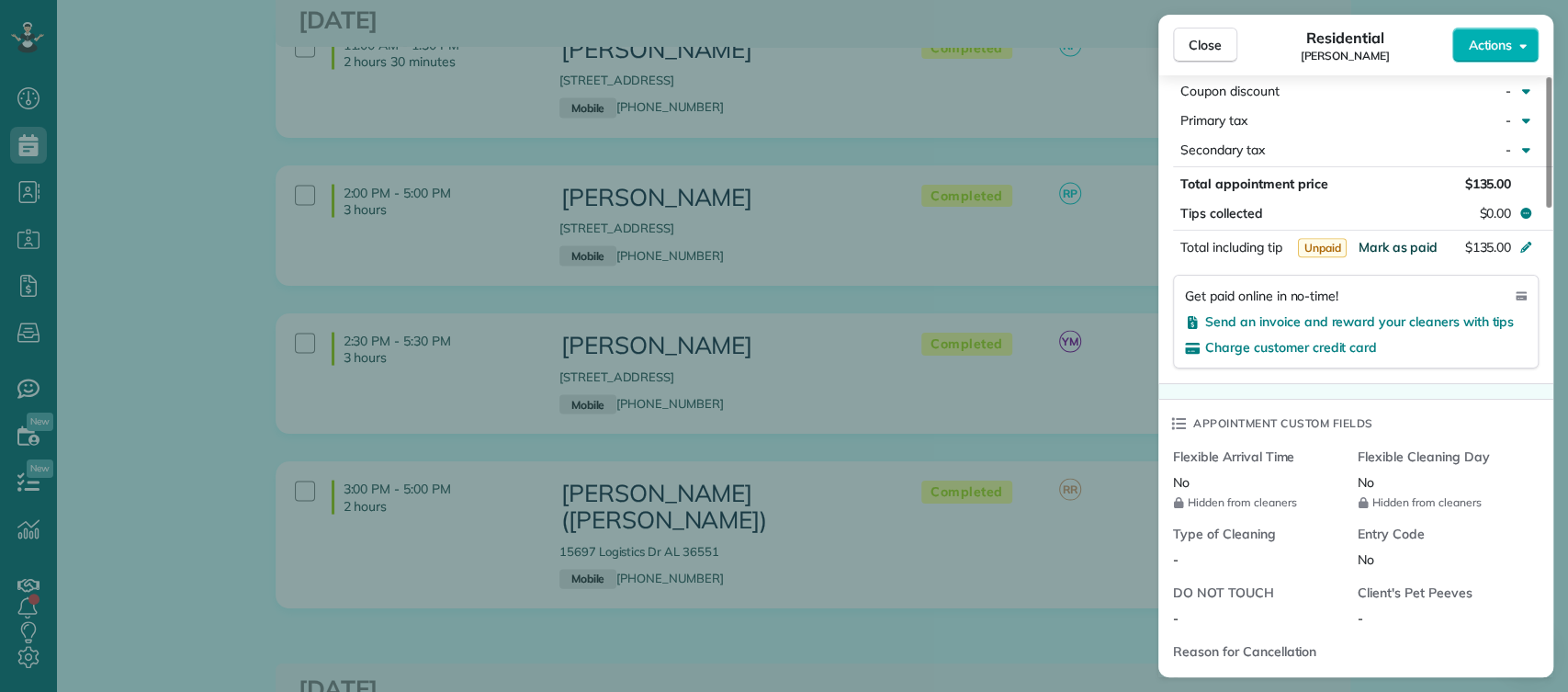
click at [1384, 250] on span "Mark as paid" at bounding box center [1398, 246] width 80 height 16
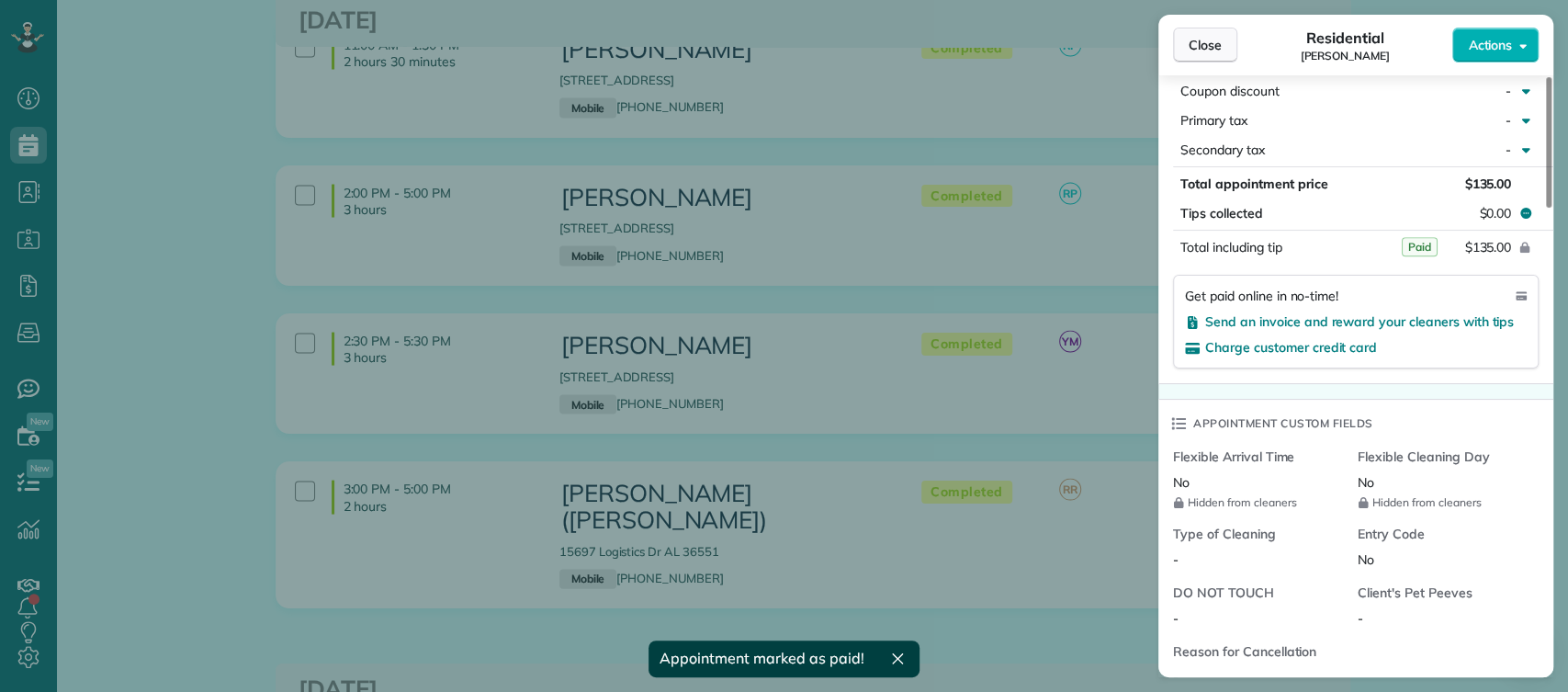
click at [1221, 49] on span "Close" at bounding box center [1205, 44] width 33 height 18
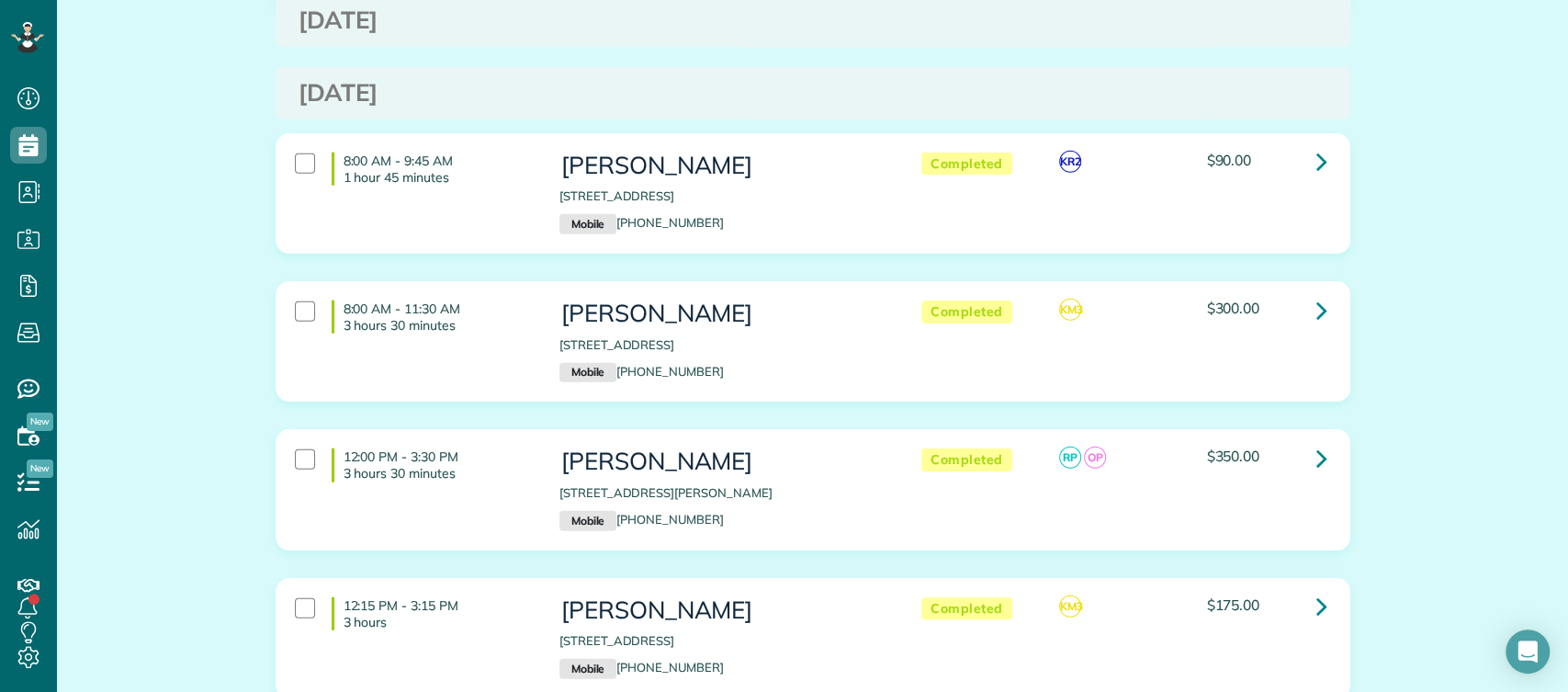
scroll to position [3013, 0]
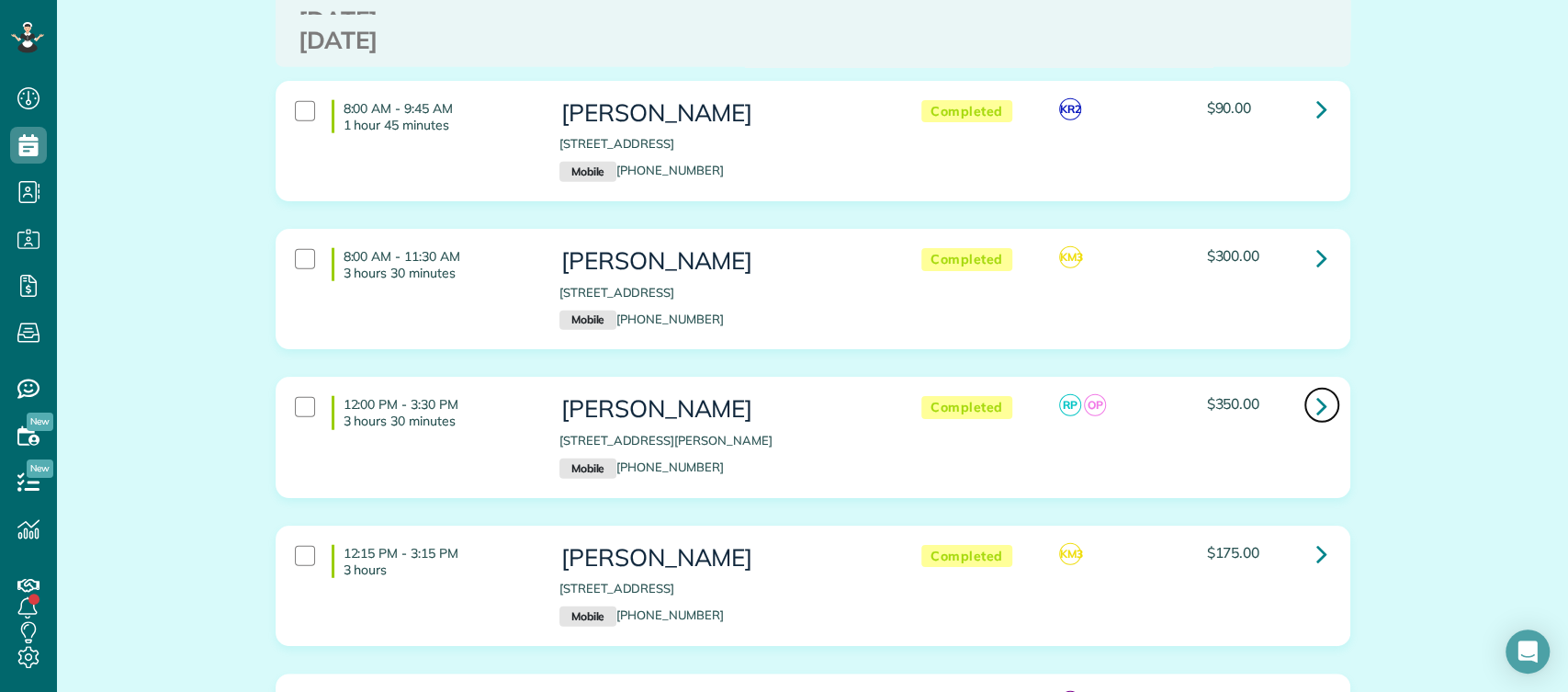
click at [1324, 387] on link at bounding box center [1323, 405] width 37 height 37
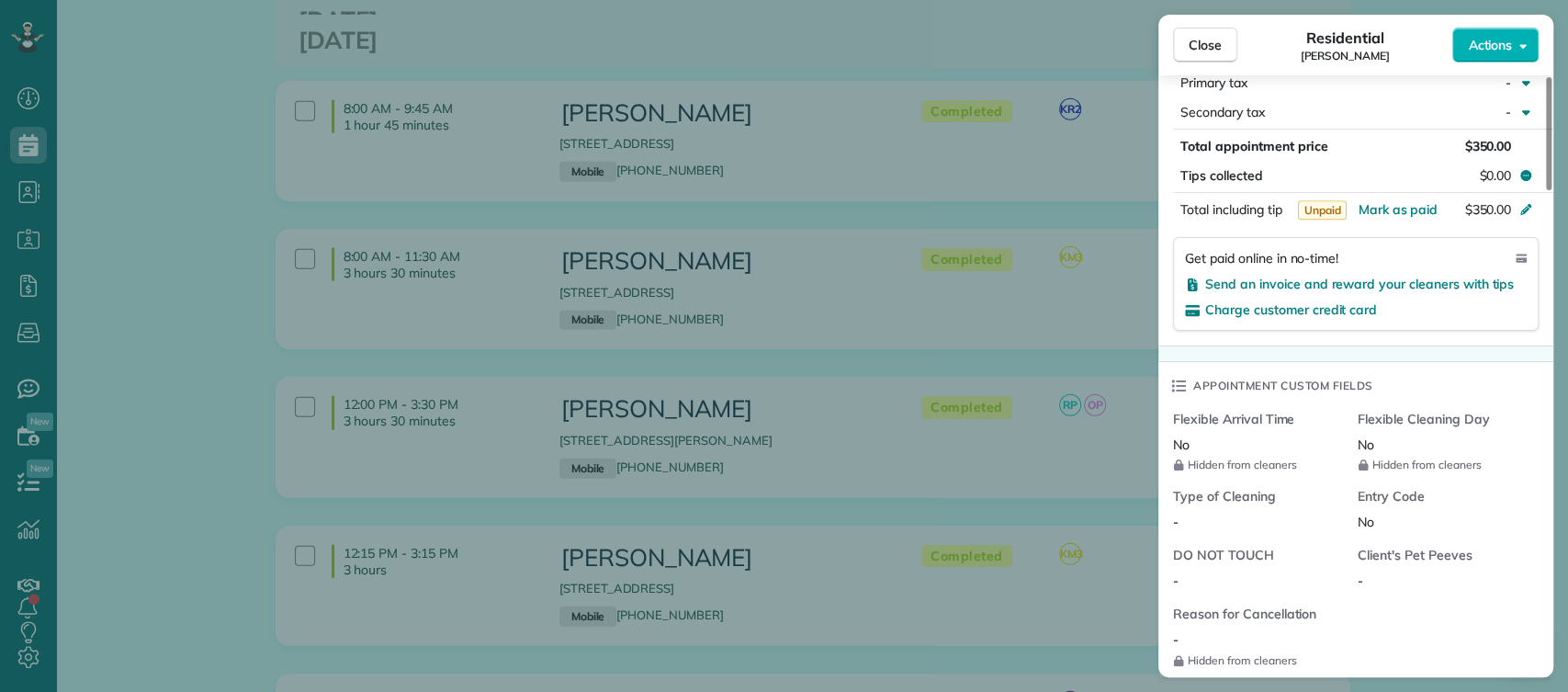
scroll to position [1278, 0]
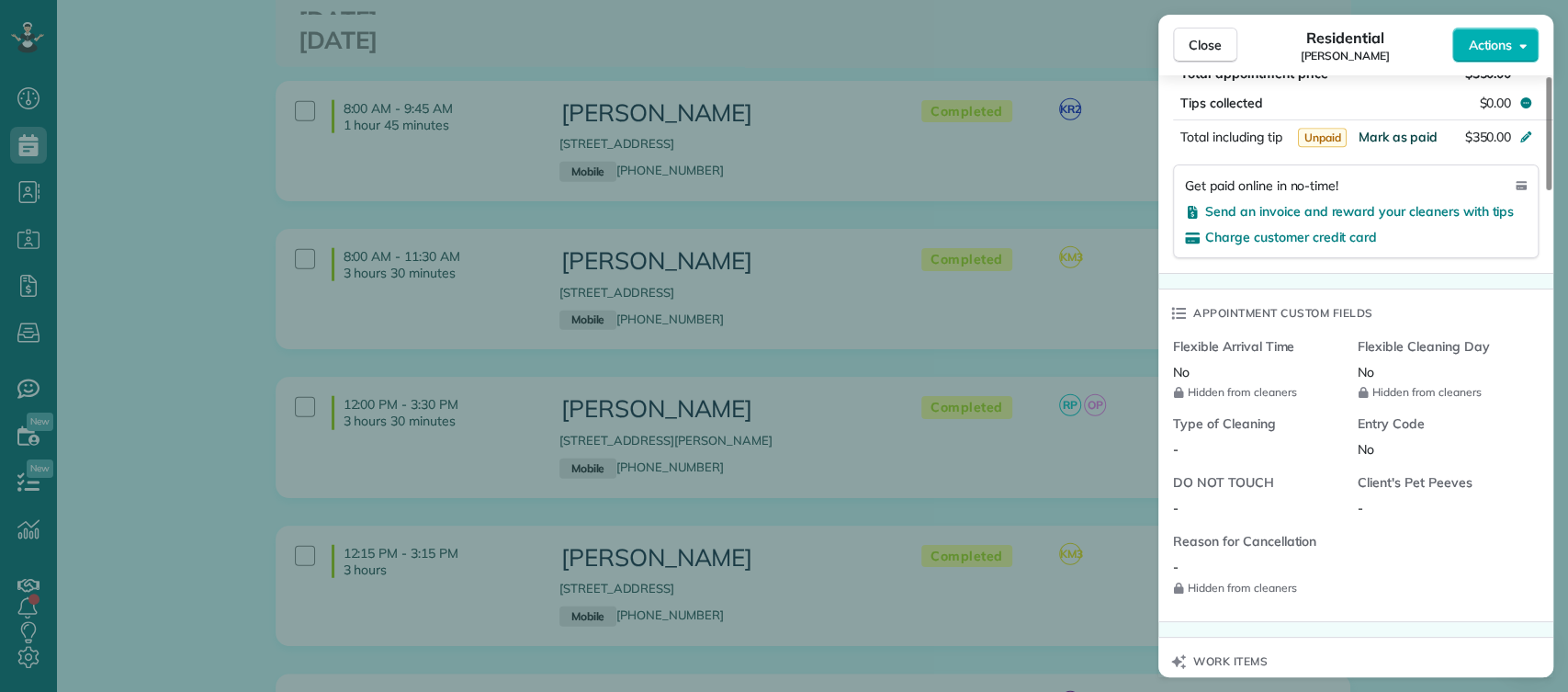
click at [1398, 139] on span "Mark as paid" at bounding box center [1398, 137] width 80 height 16
drag, startPoint x: 941, startPoint y: 354, endPoint x: 976, endPoint y: 350, distance: 35.2
click at [976, 350] on div "Close Residential [PERSON_NAME] Actions This appointment is linked to Payroll I…" at bounding box center [784, 346] width 1568 height 692
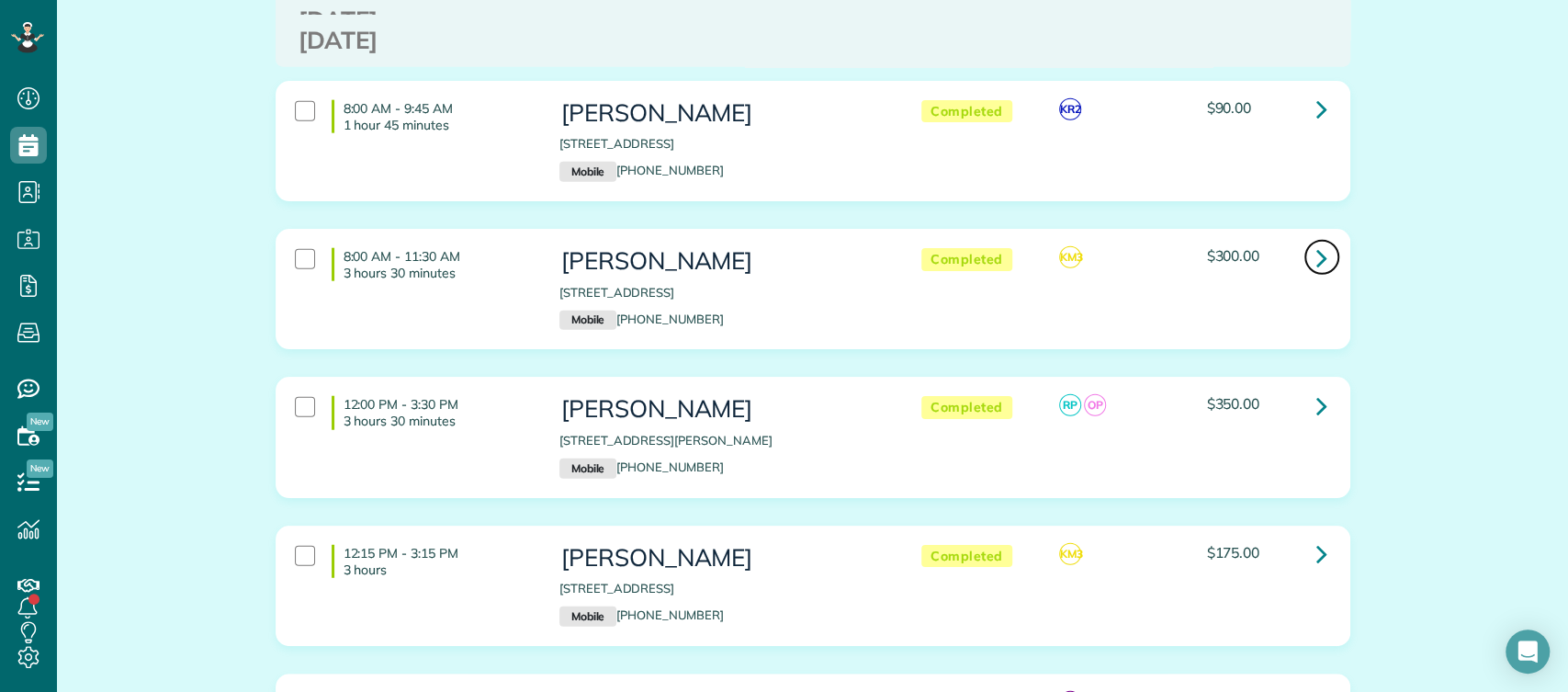
click at [1322, 239] on link at bounding box center [1323, 257] width 37 height 37
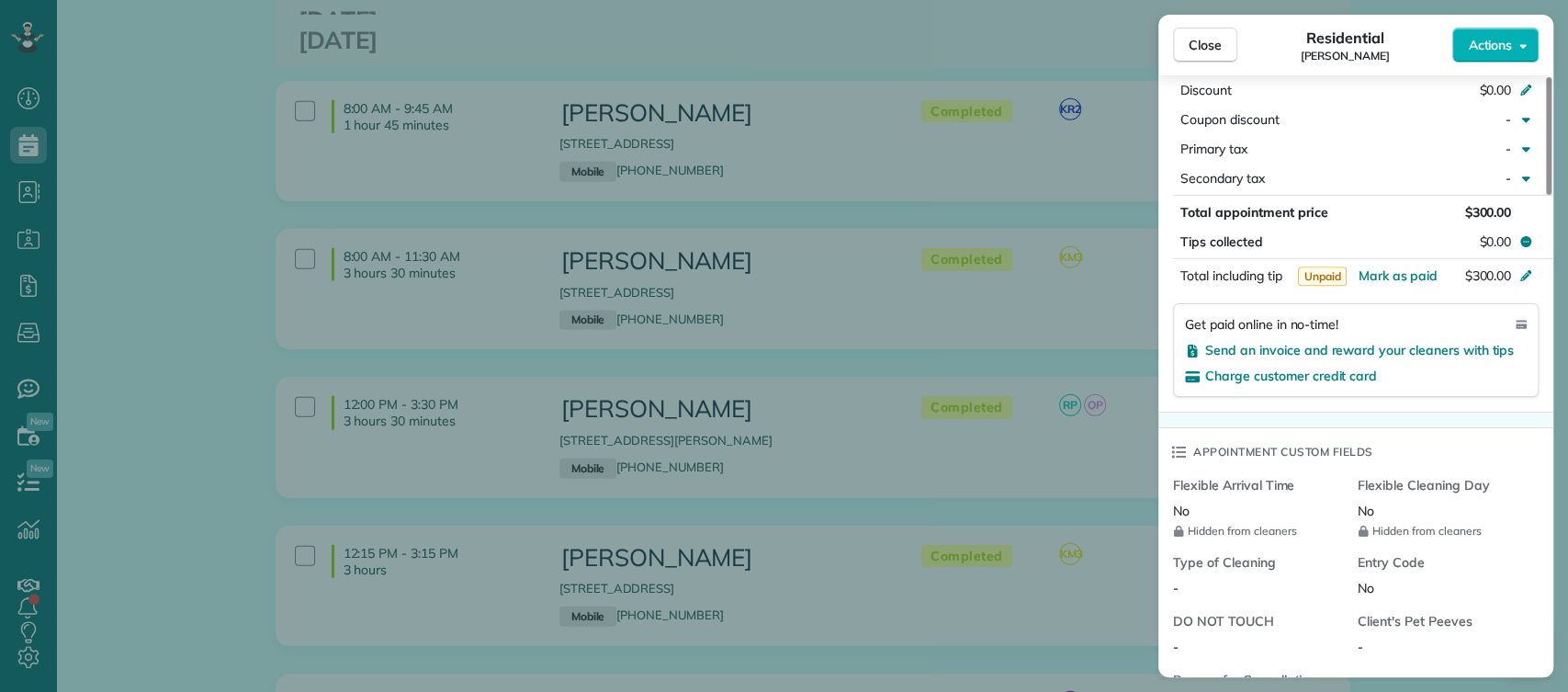
scroll to position [1117, 0]
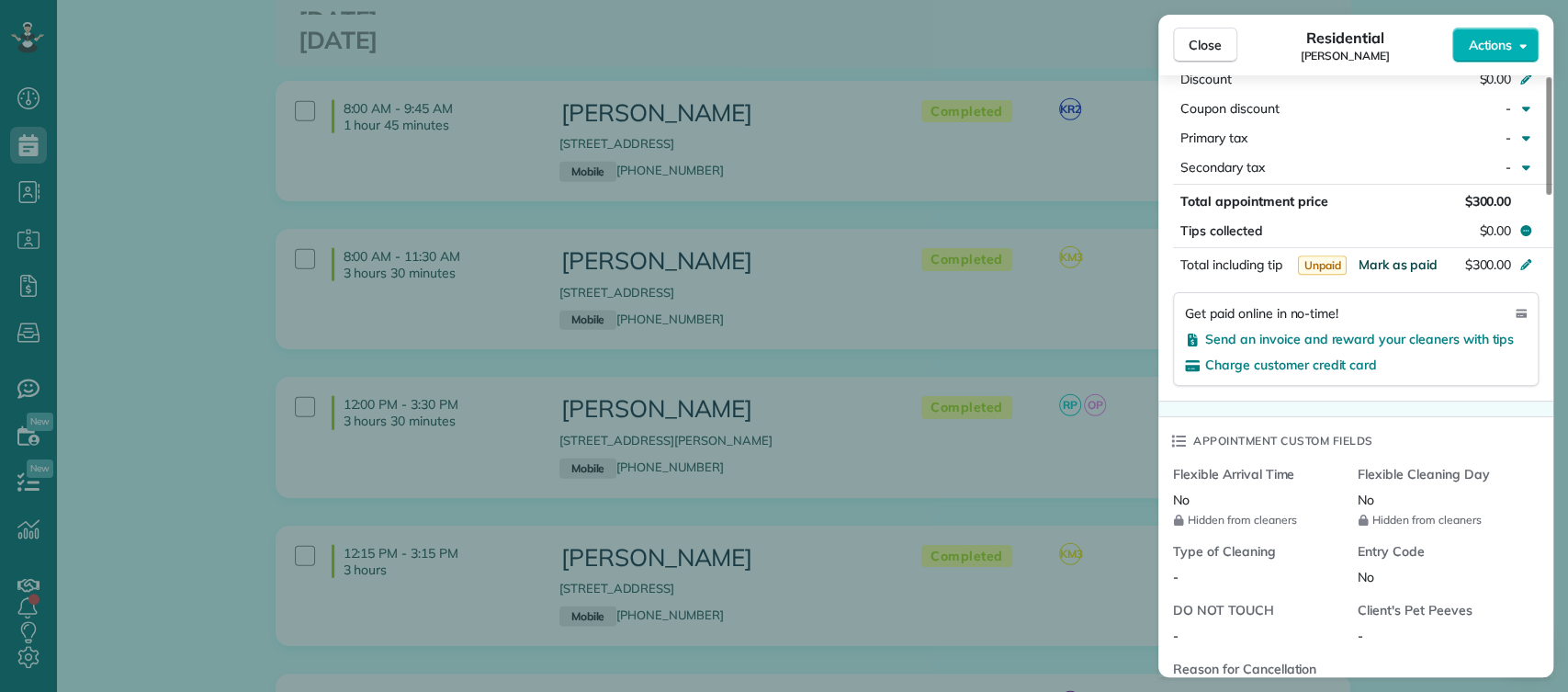
click at [1387, 266] on span "Mark as paid" at bounding box center [1398, 264] width 80 height 16
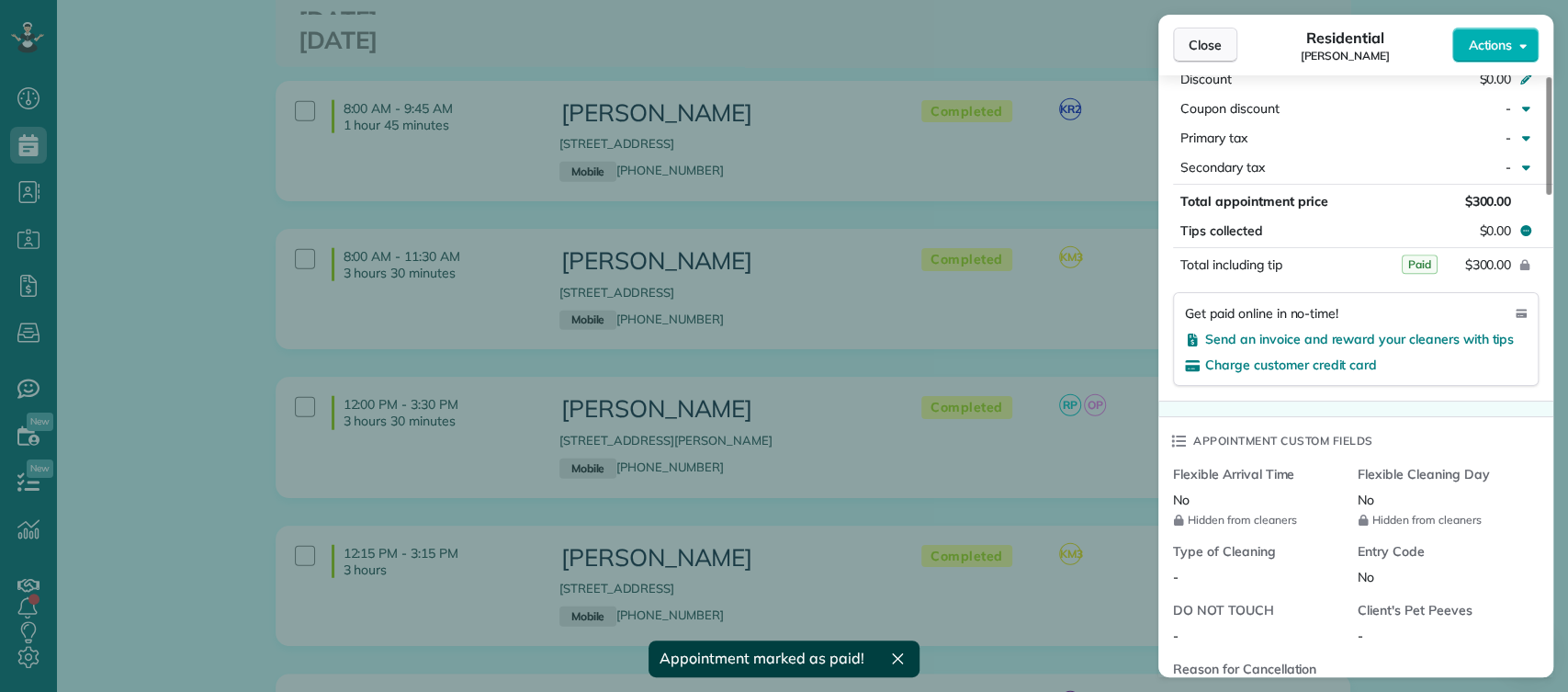
click at [1191, 46] on span "Close" at bounding box center [1205, 44] width 33 height 18
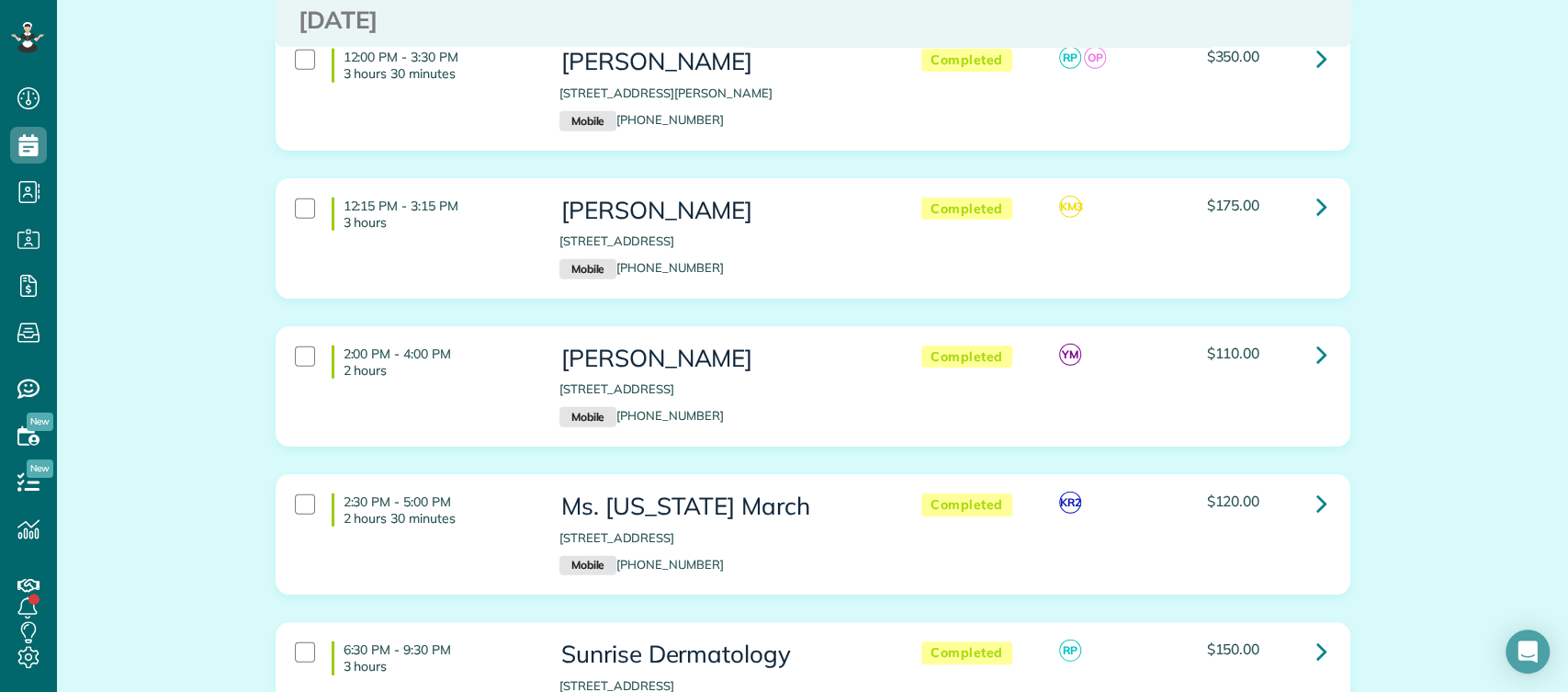
scroll to position [3364, 0]
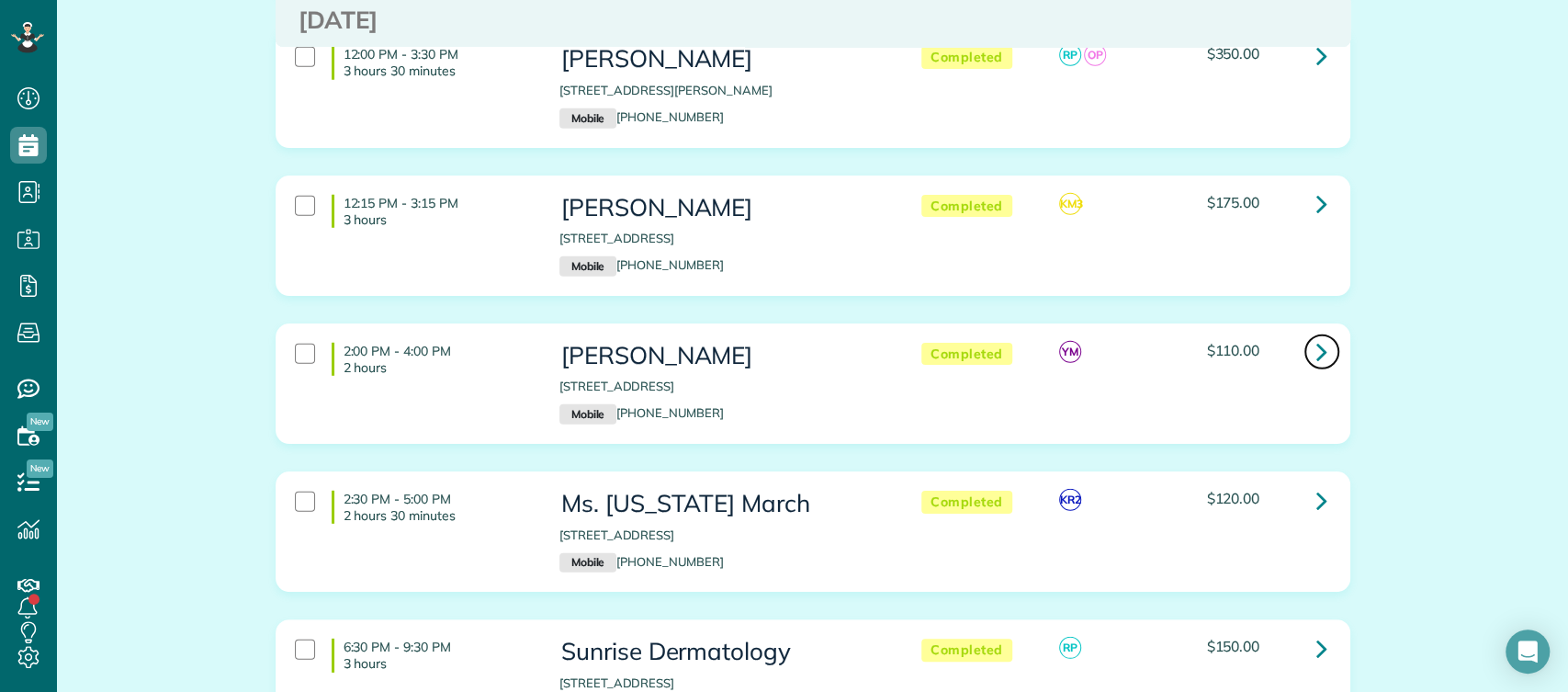
click at [1317, 335] on icon at bounding box center [1322, 350] width 11 height 32
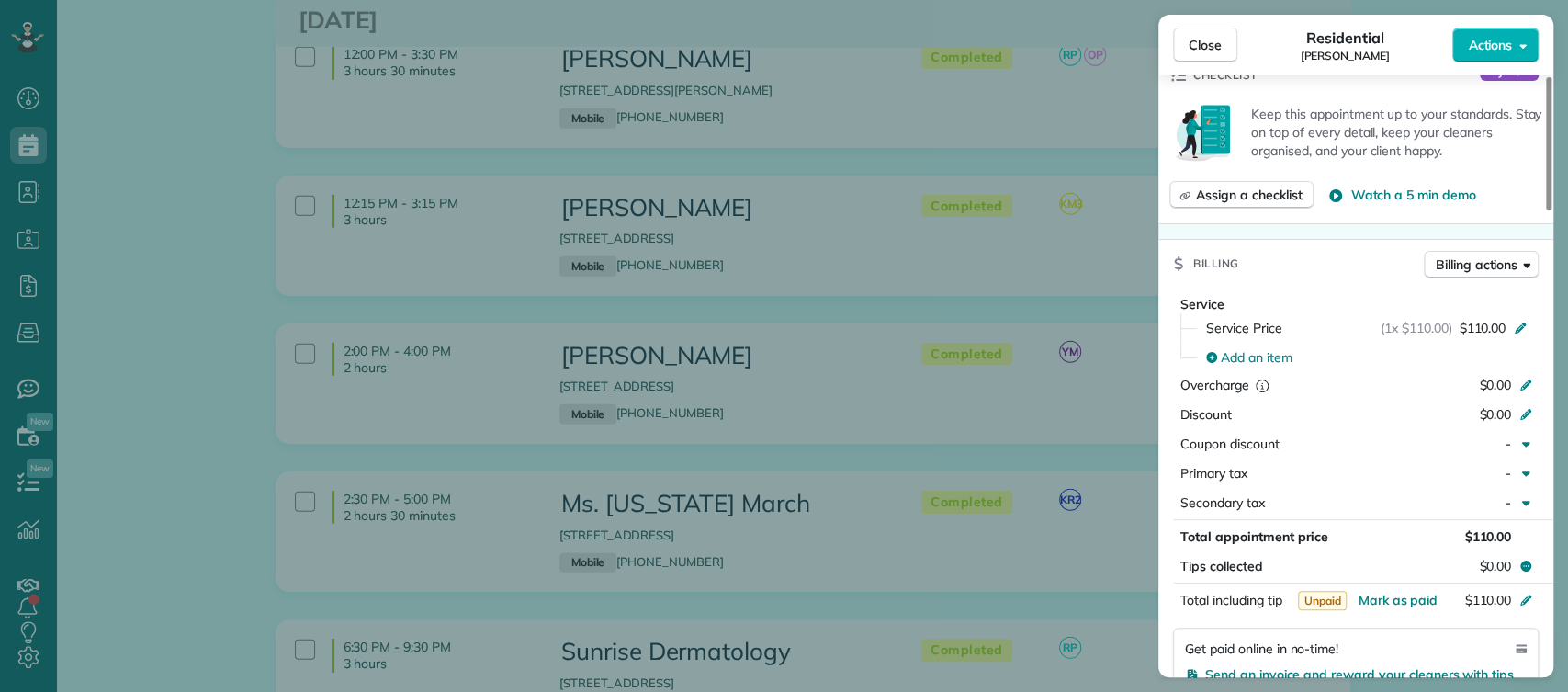
scroll to position [782, 0]
click at [1379, 591] on span "Mark as paid" at bounding box center [1398, 598] width 80 height 16
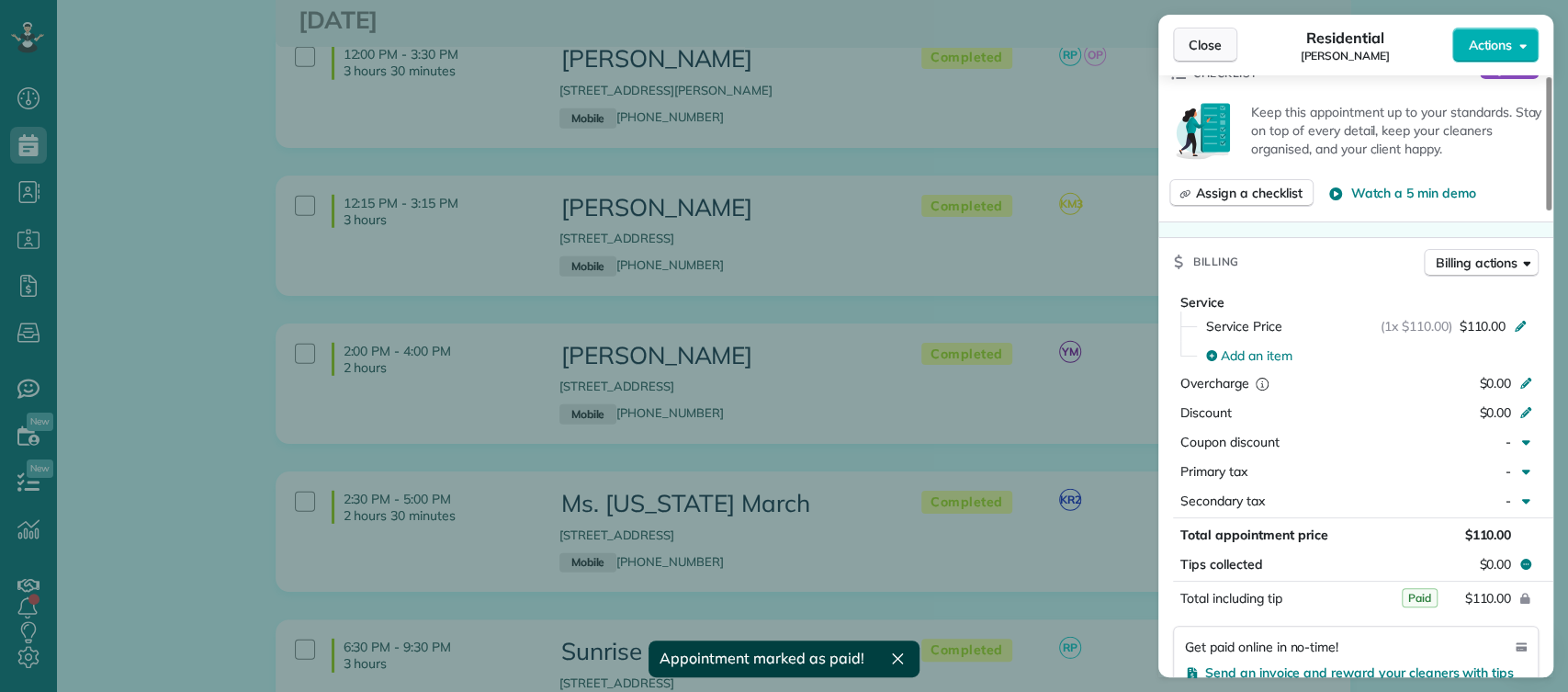
click at [1207, 45] on span "Close" at bounding box center [1205, 44] width 33 height 18
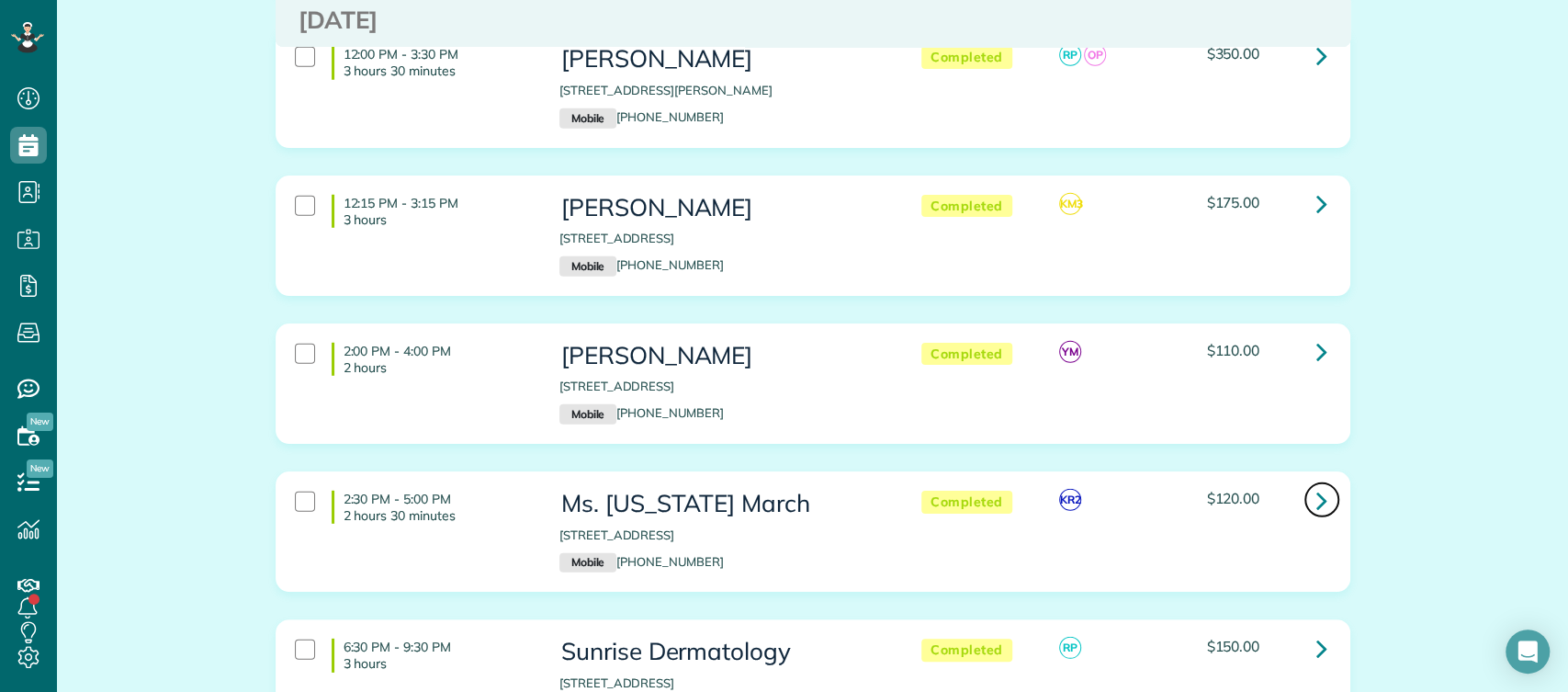
click at [1305, 481] on link at bounding box center [1323, 500] width 37 height 37
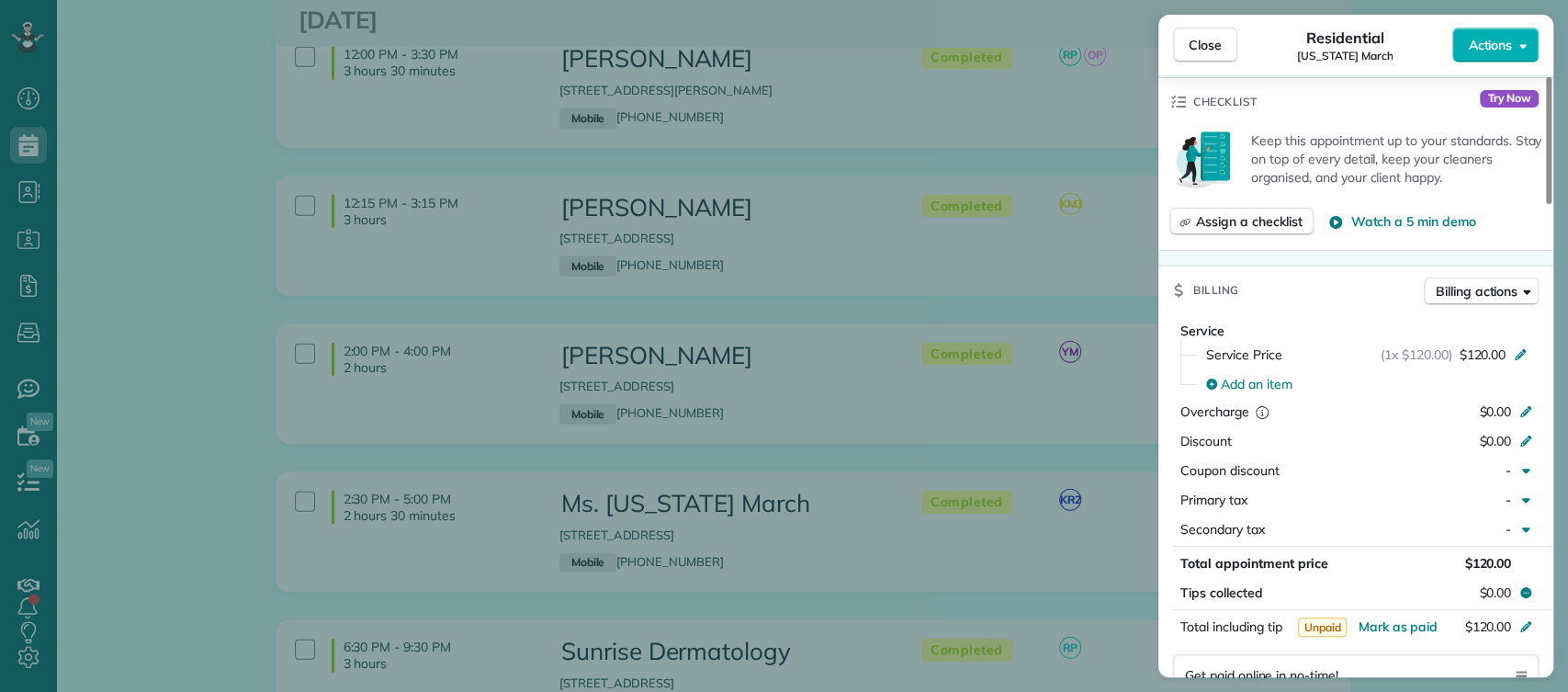
scroll to position [772, 0]
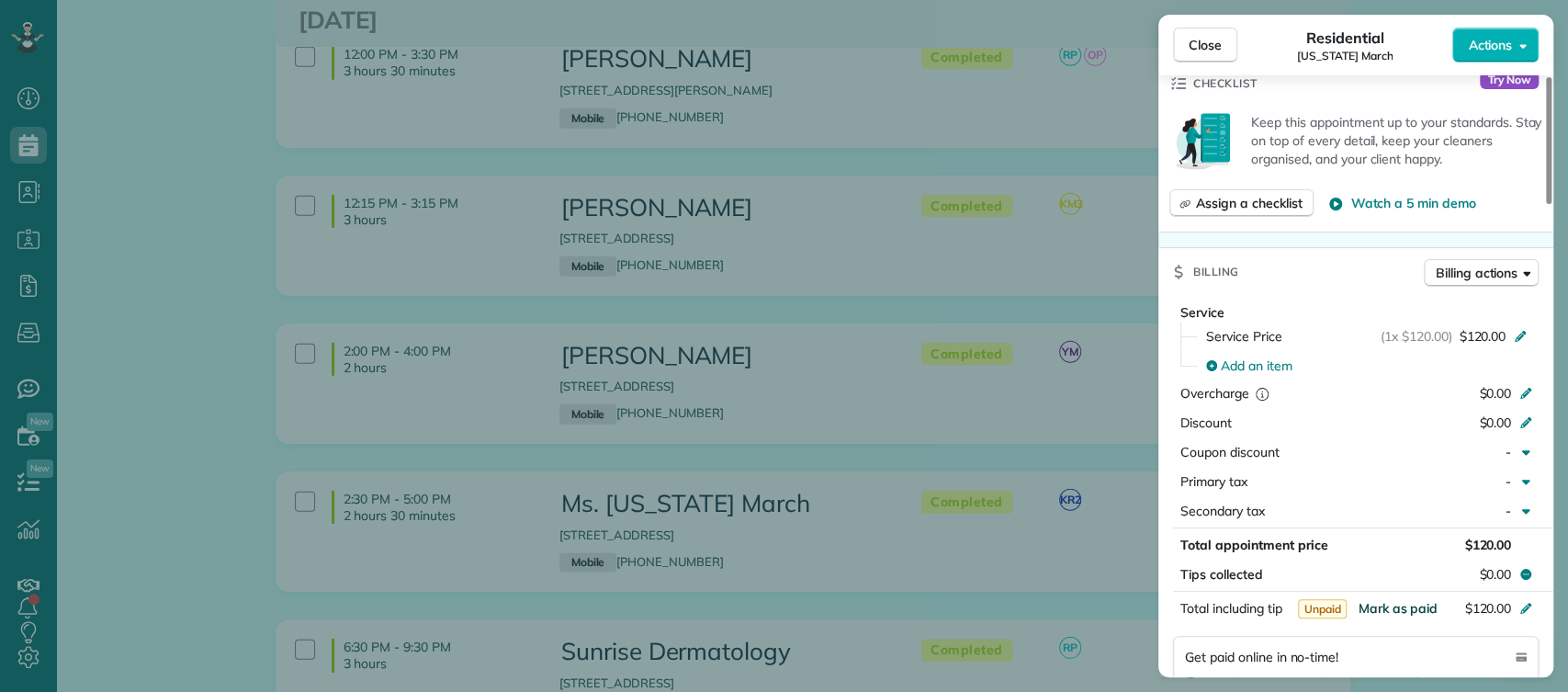
click at [1394, 600] on span "Mark as paid" at bounding box center [1398, 607] width 80 height 16
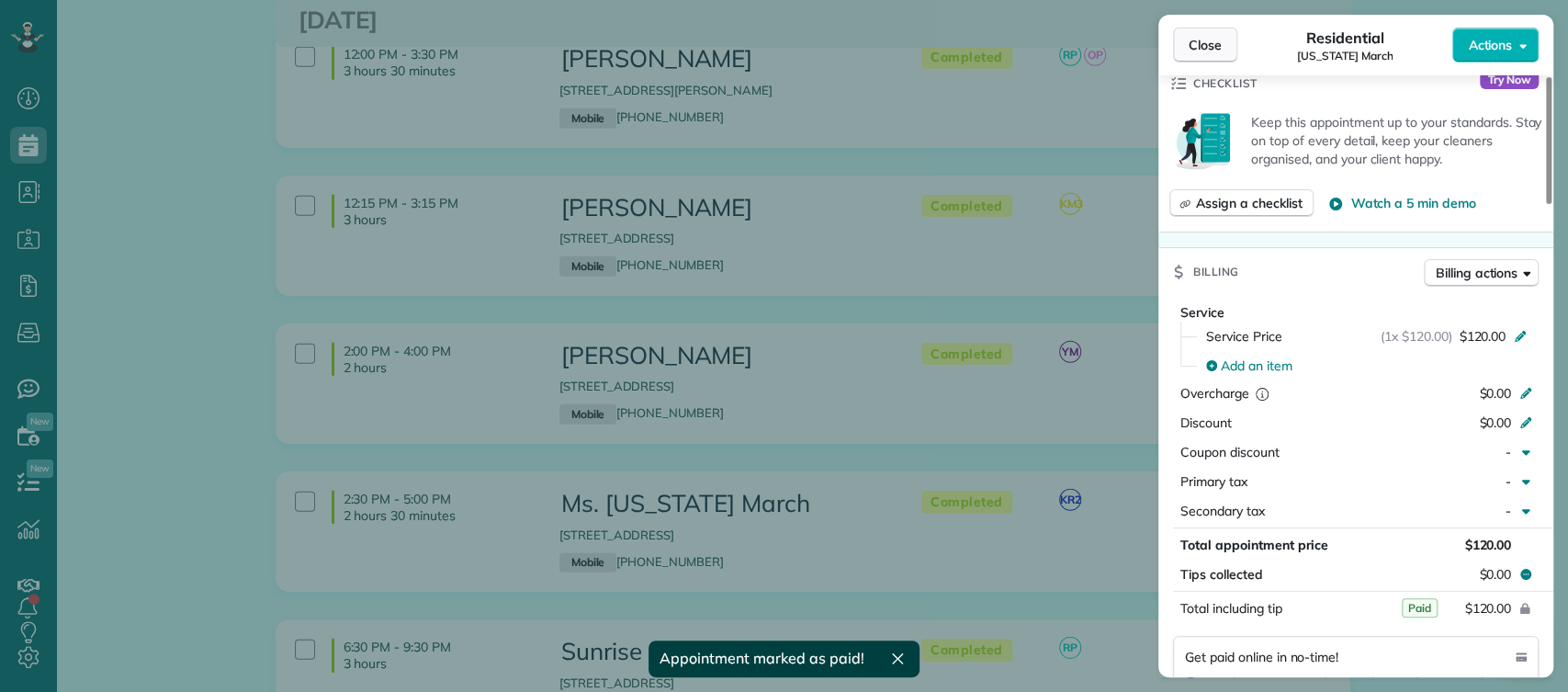
click at [1204, 43] on span "Close" at bounding box center [1205, 44] width 33 height 18
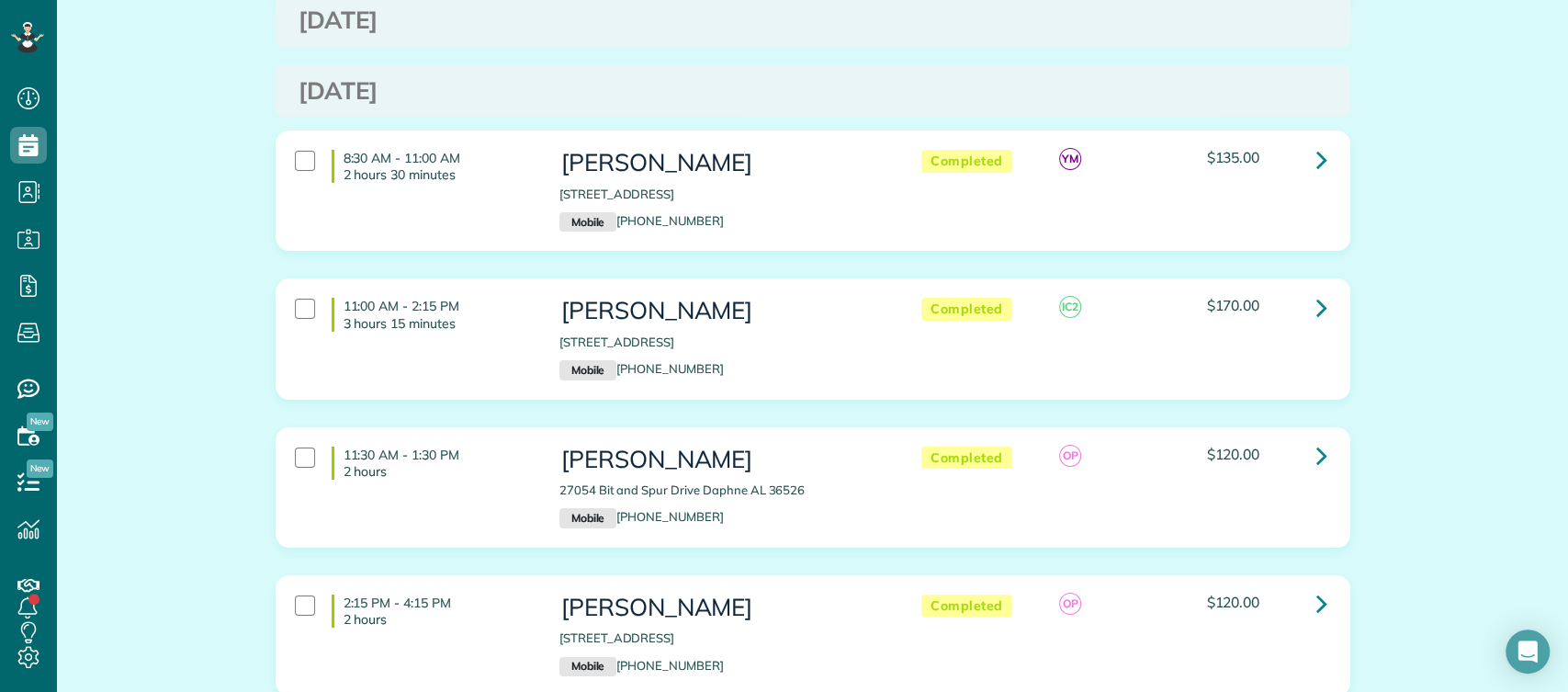
scroll to position [4096, 0]
click at [1317, 290] on icon at bounding box center [1322, 305] width 11 height 32
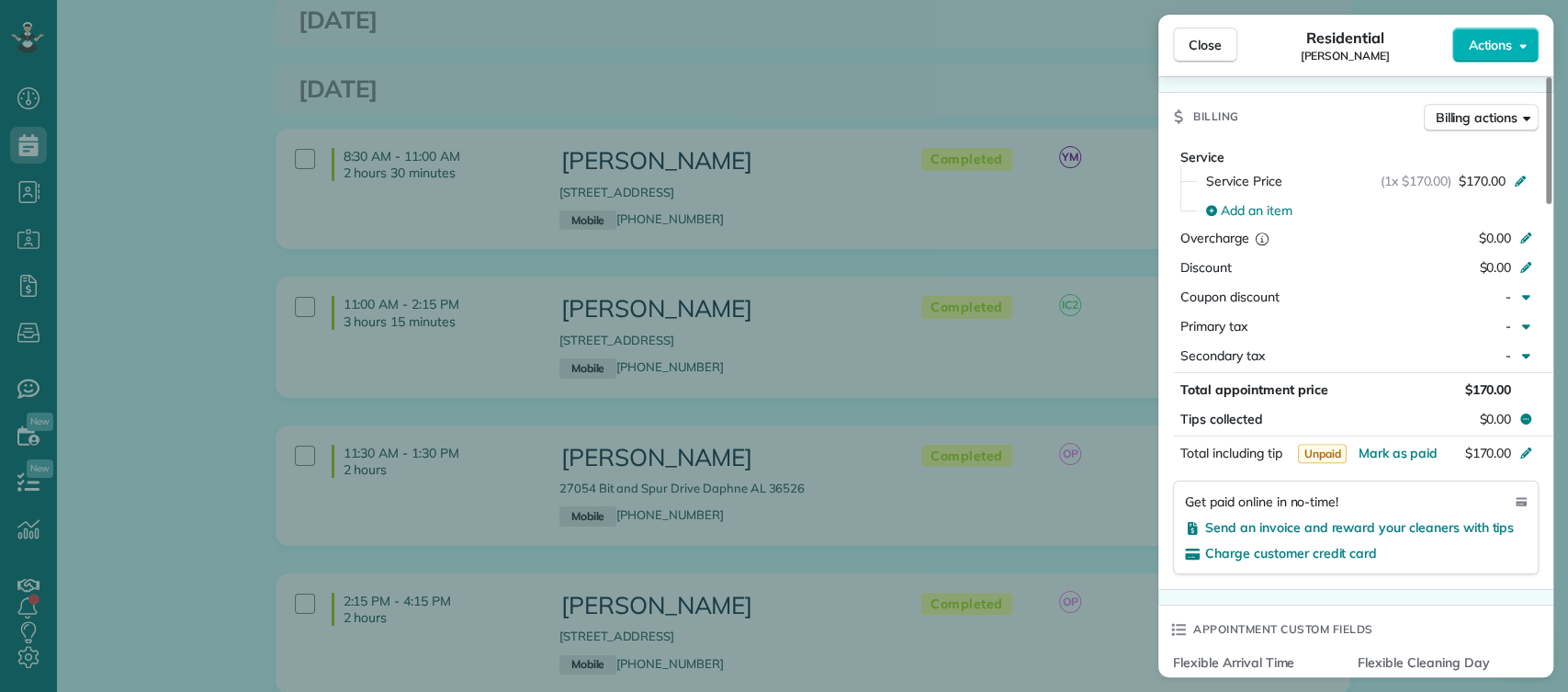
scroll to position [942, 0]
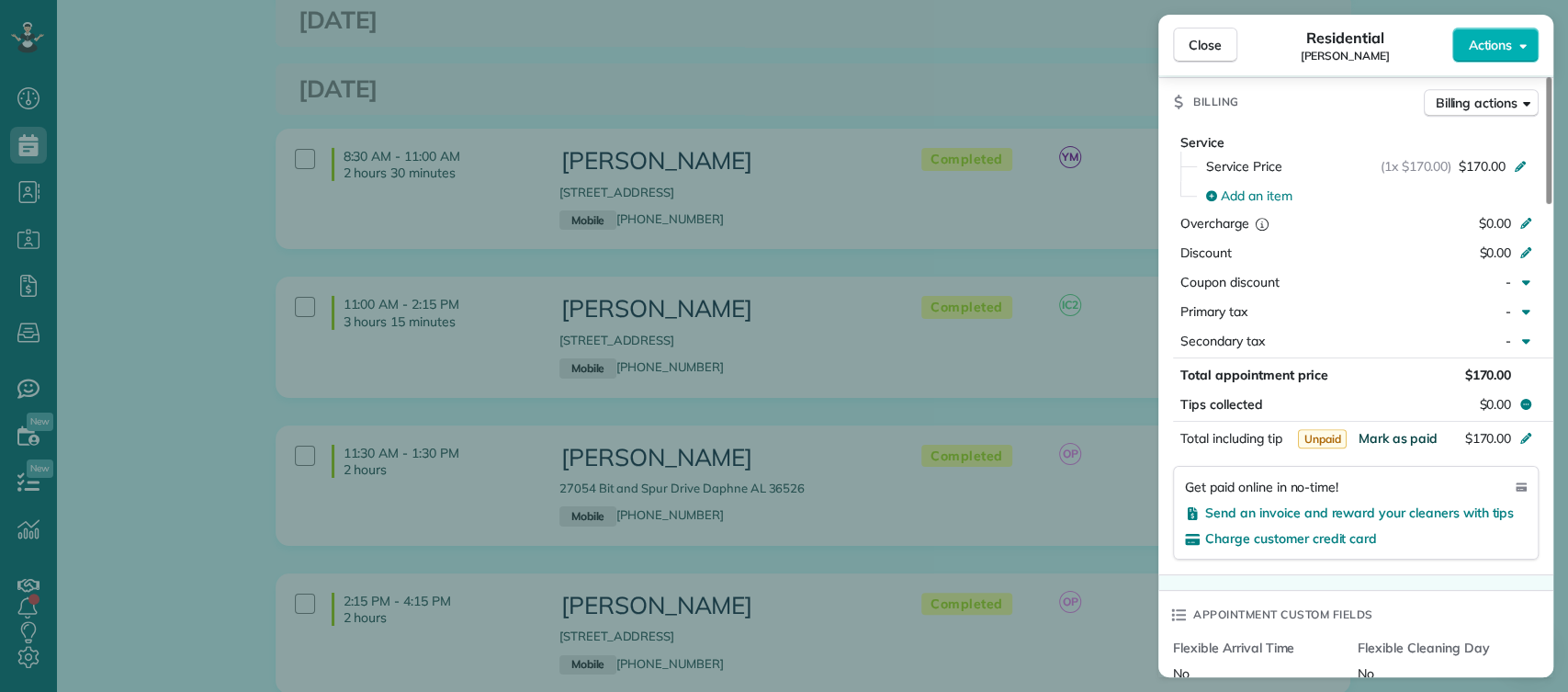
click at [1401, 433] on span "Mark as paid" at bounding box center [1398, 438] width 80 height 16
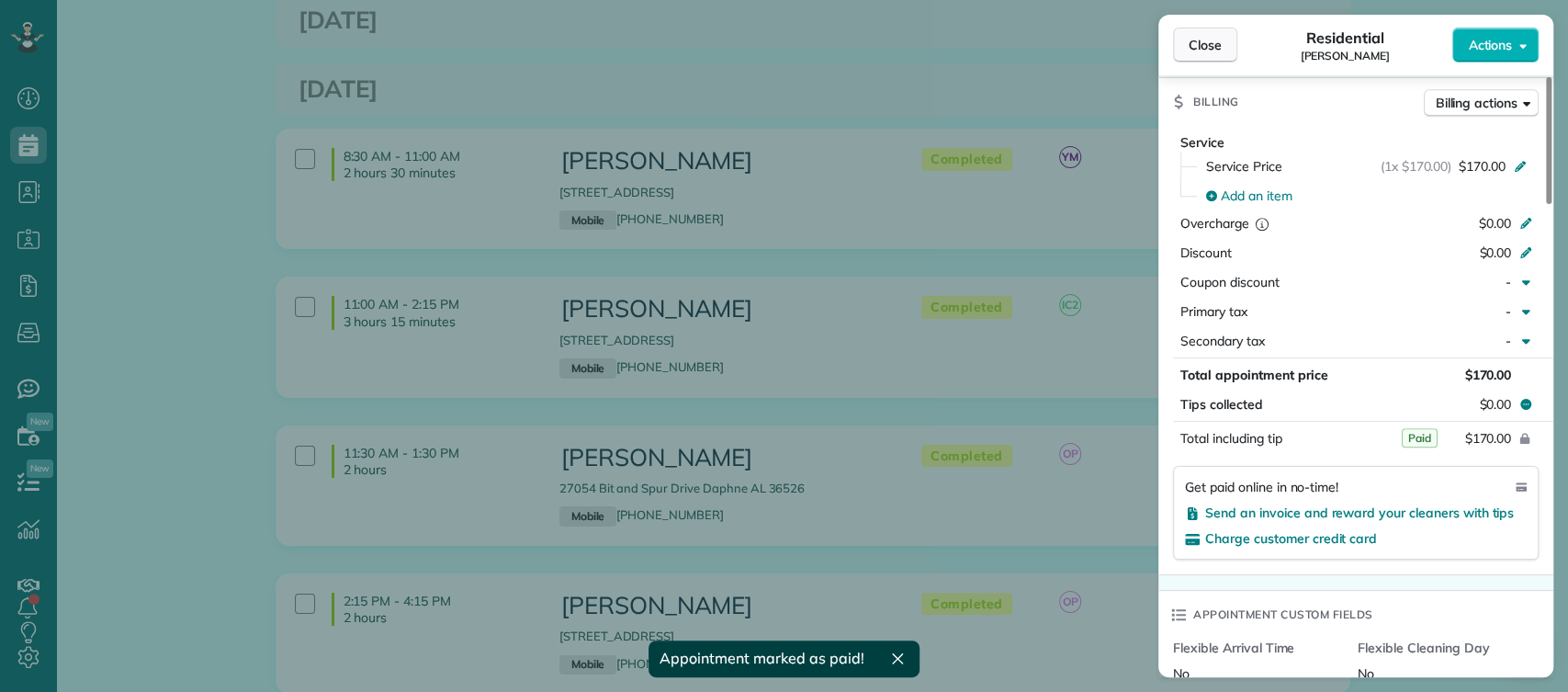
click at [1217, 38] on span "Close" at bounding box center [1205, 44] width 33 height 18
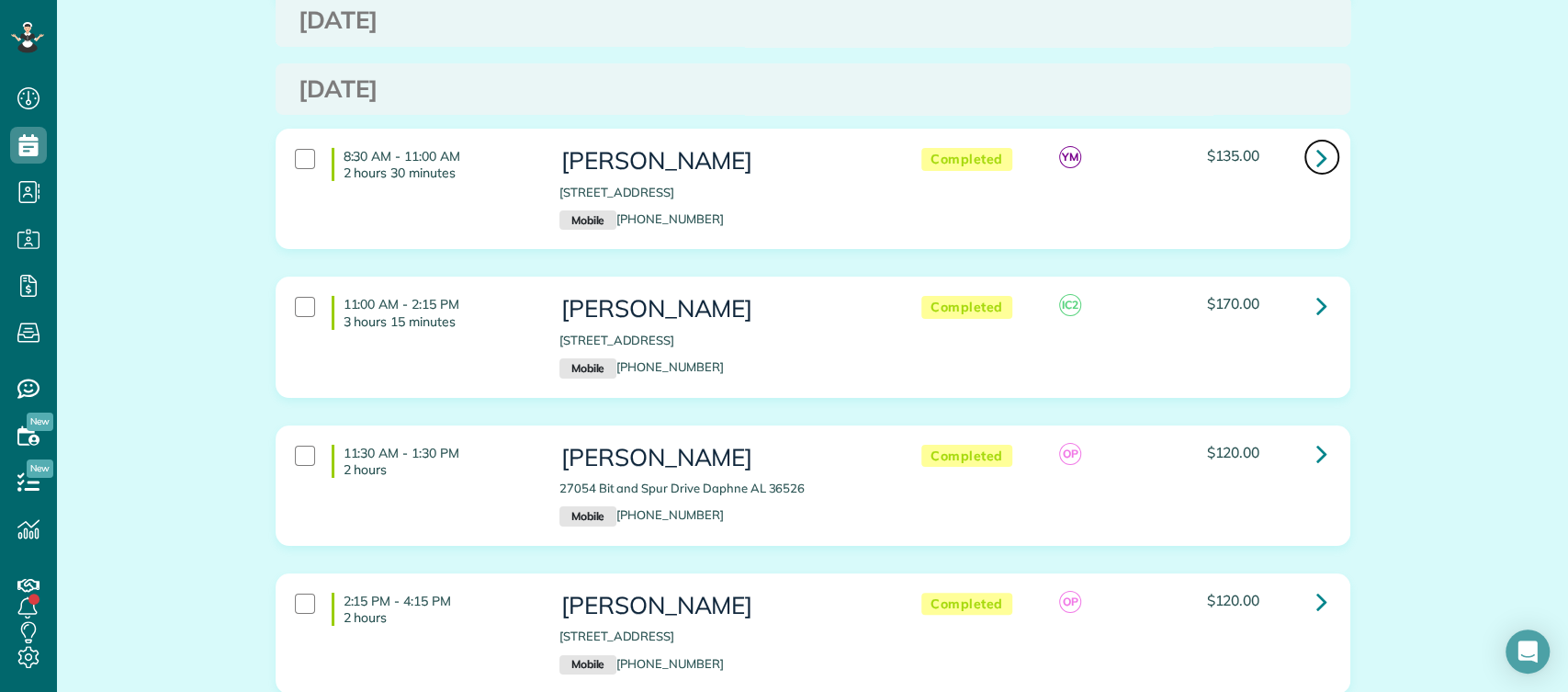
click at [1304, 139] on link at bounding box center [1323, 157] width 37 height 37
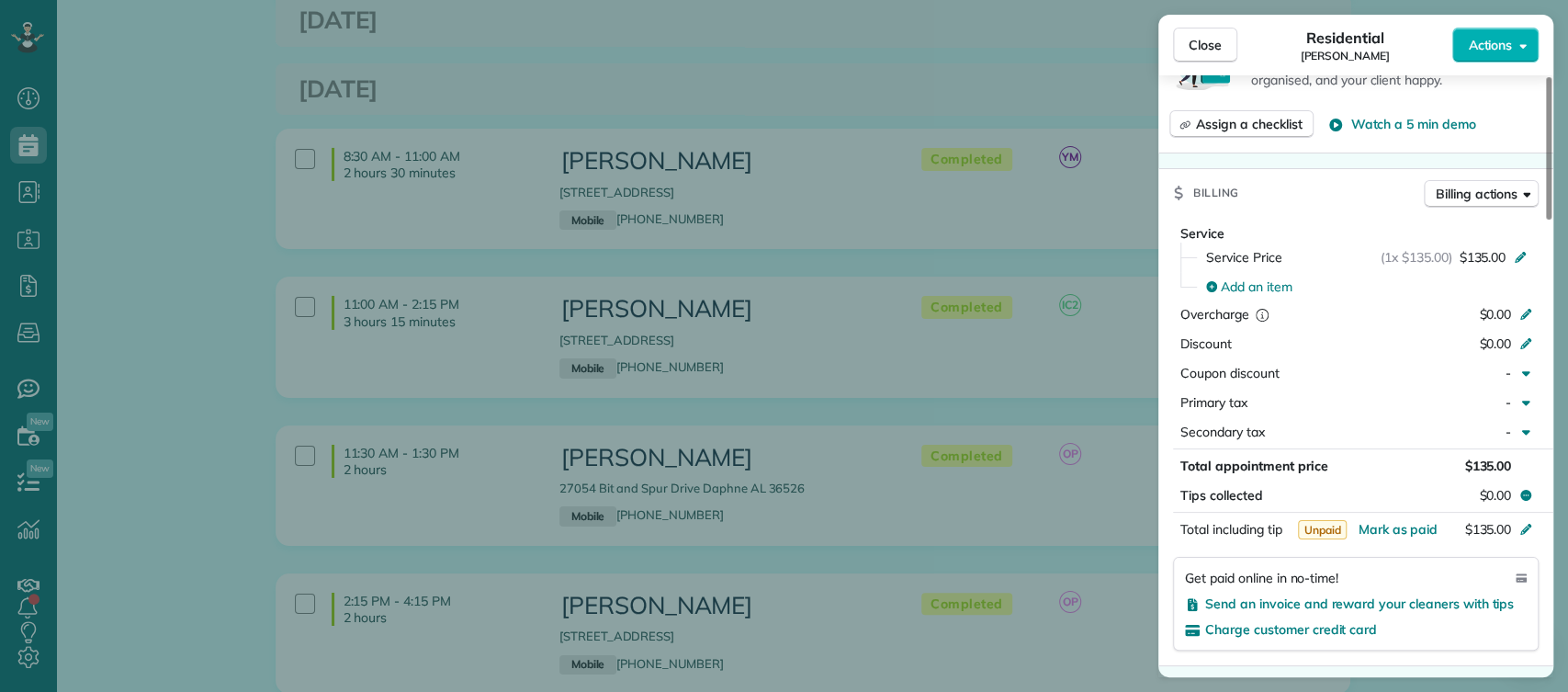
scroll to position [872, 0]
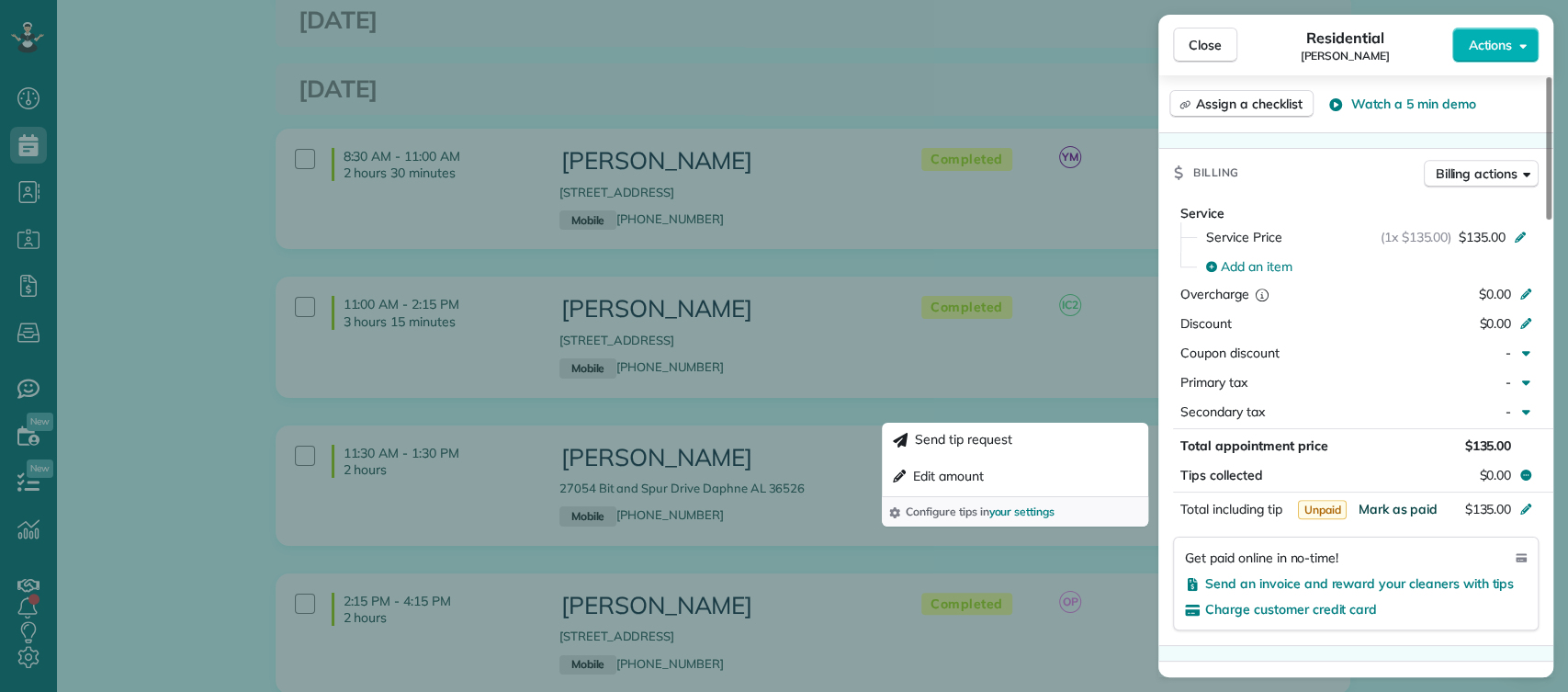
click at [1397, 509] on span "Mark as paid" at bounding box center [1398, 508] width 80 height 16
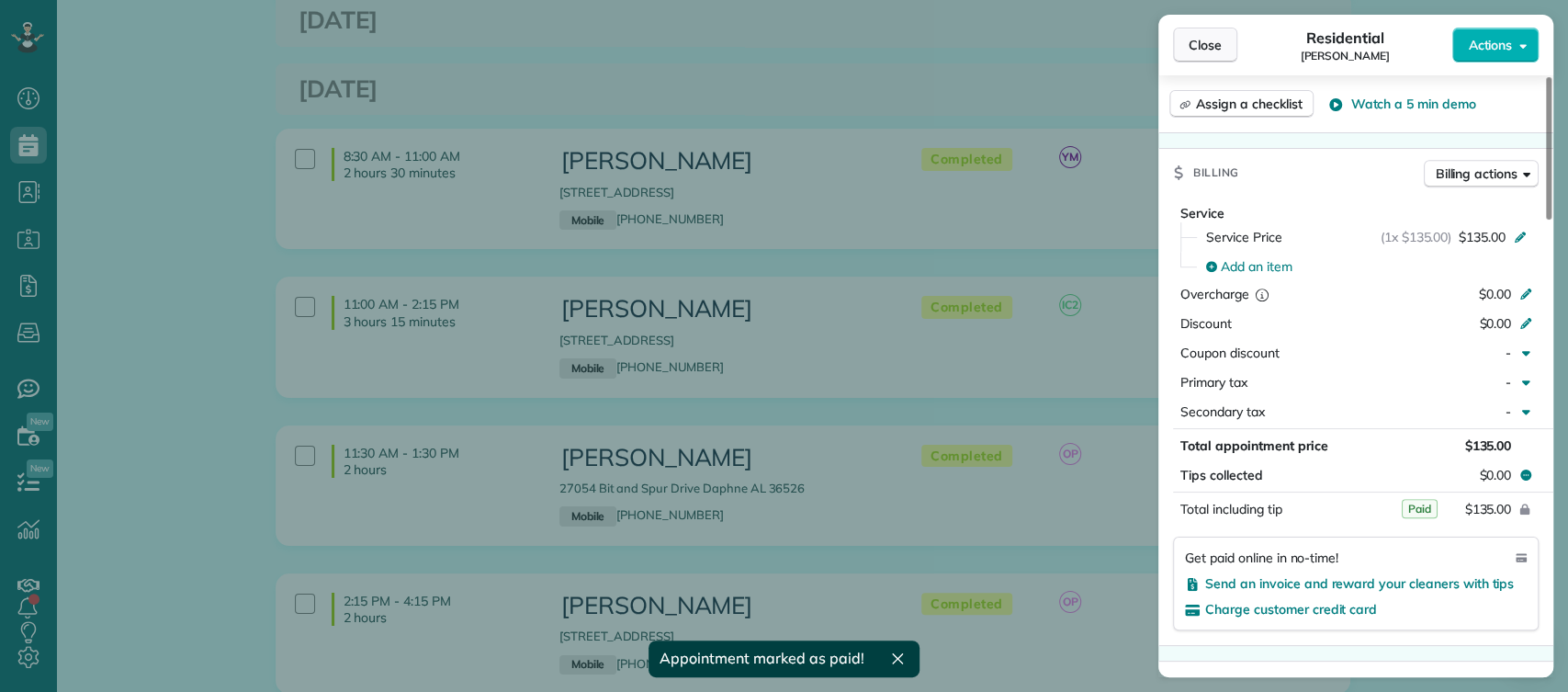
click at [1198, 38] on span "Close" at bounding box center [1205, 44] width 33 height 18
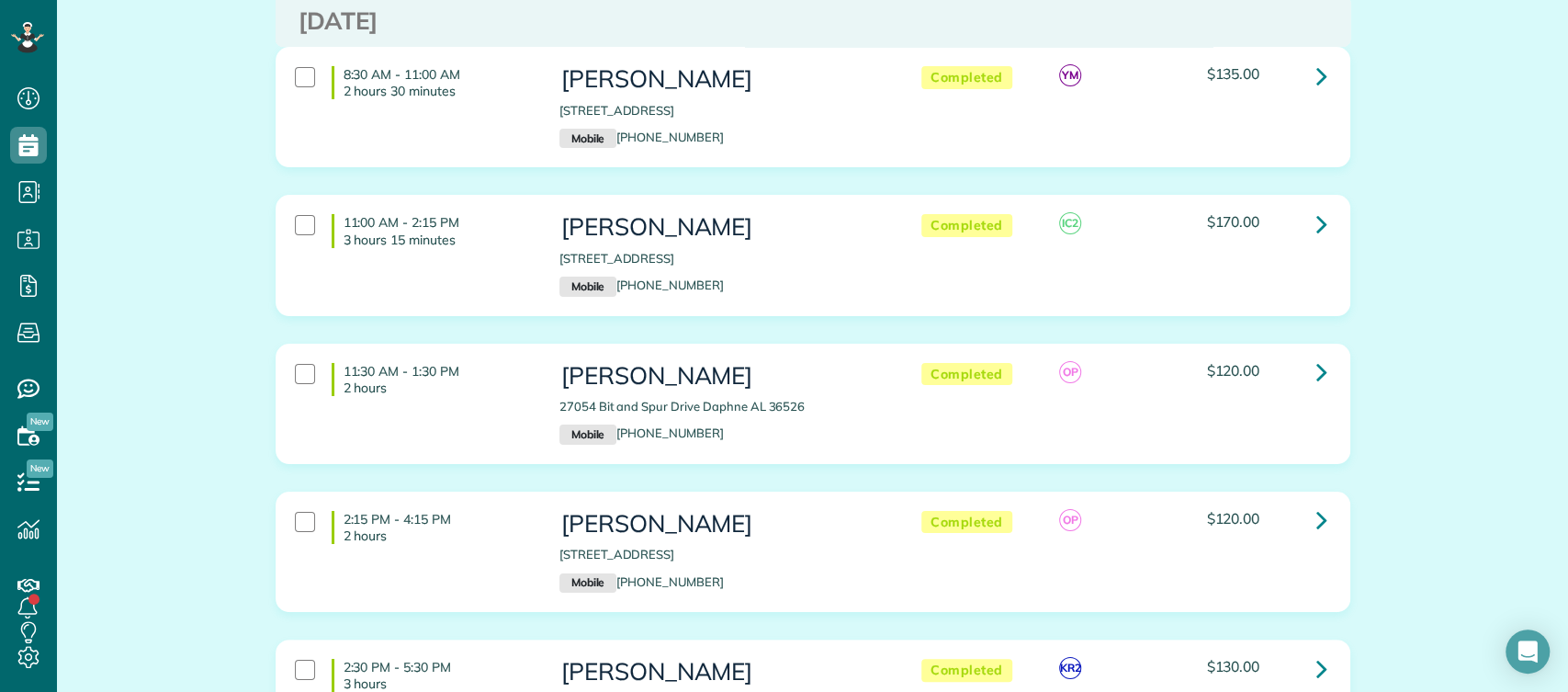
scroll to position [4190, 0]
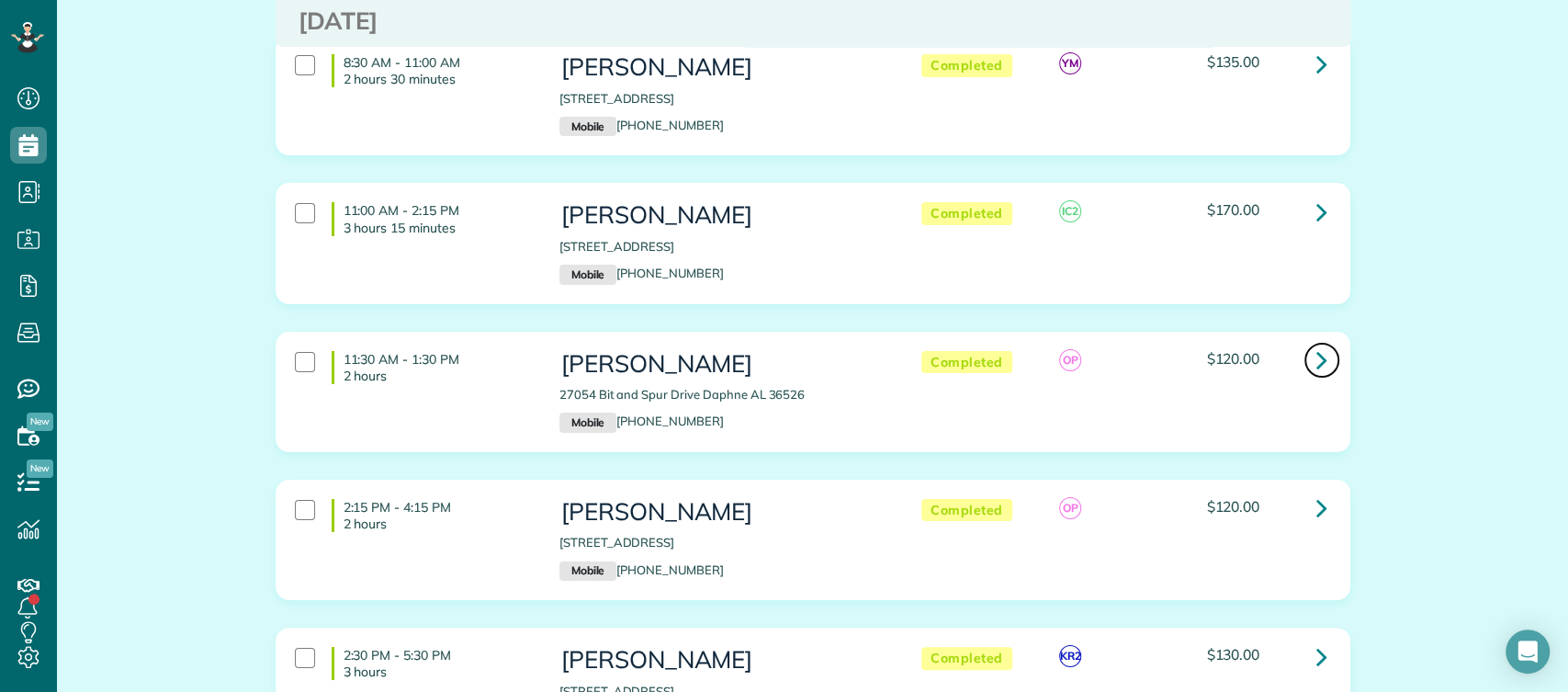
click at [1305, 342] on link at bounding box center [1323, 360] width 37 height 37
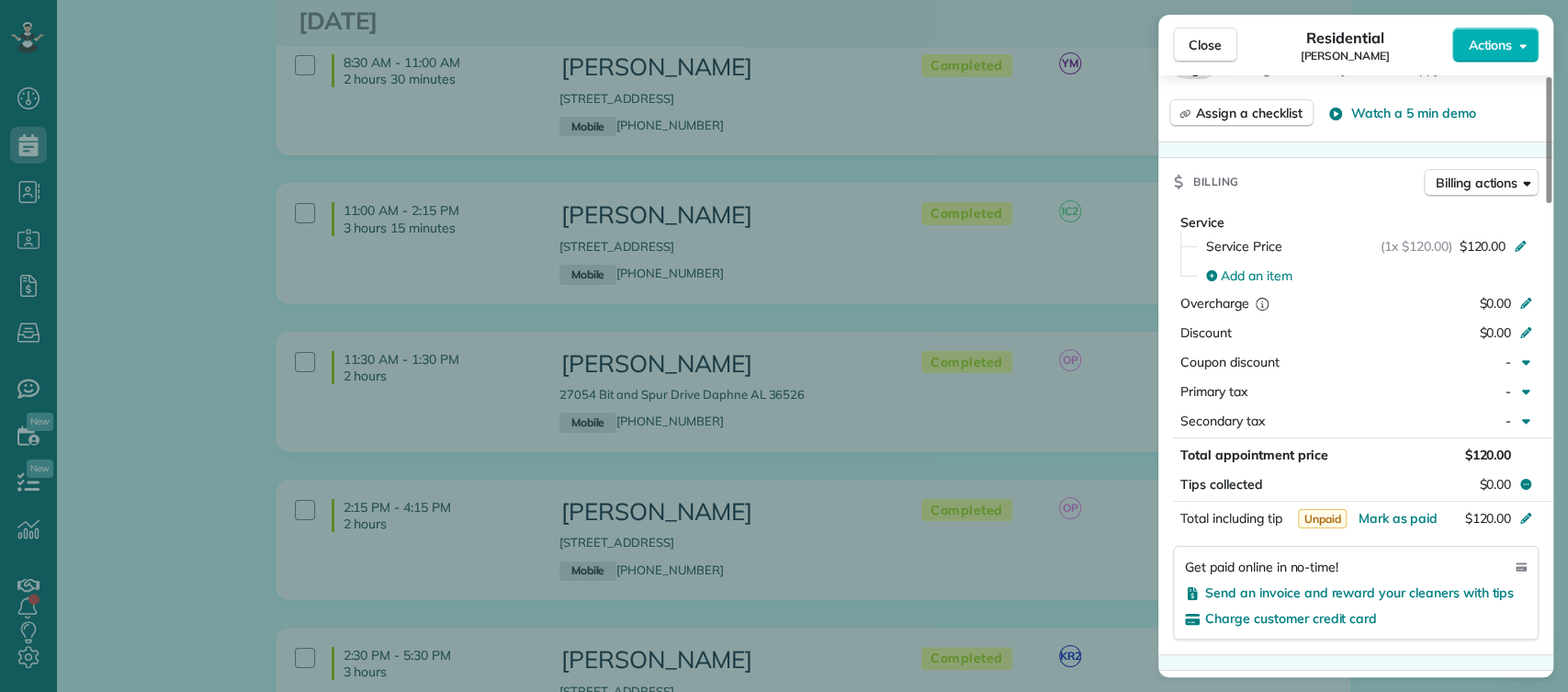
scroll to position [1021, 0]
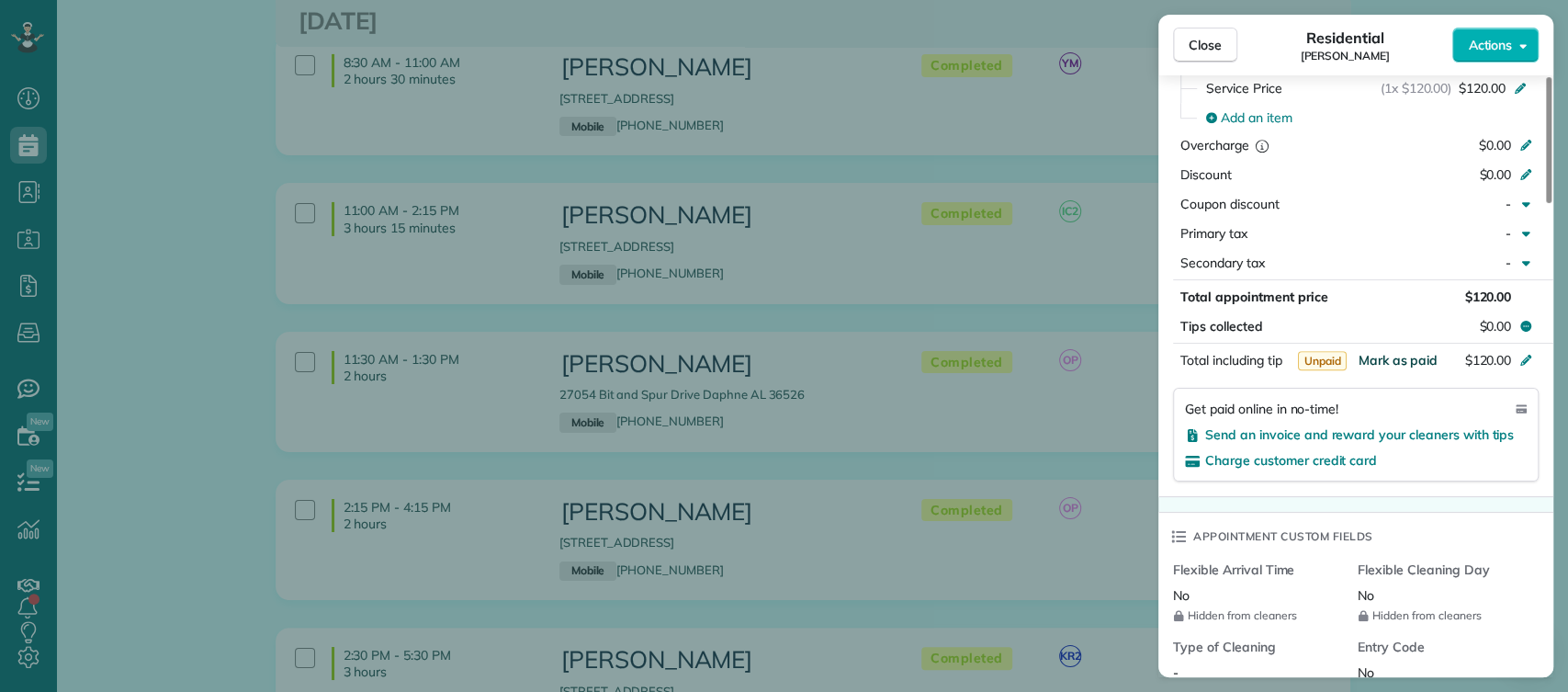
click at [1411, 353] on span "Mark as paid" at bounding box center [1398, 360] width 80 height 16
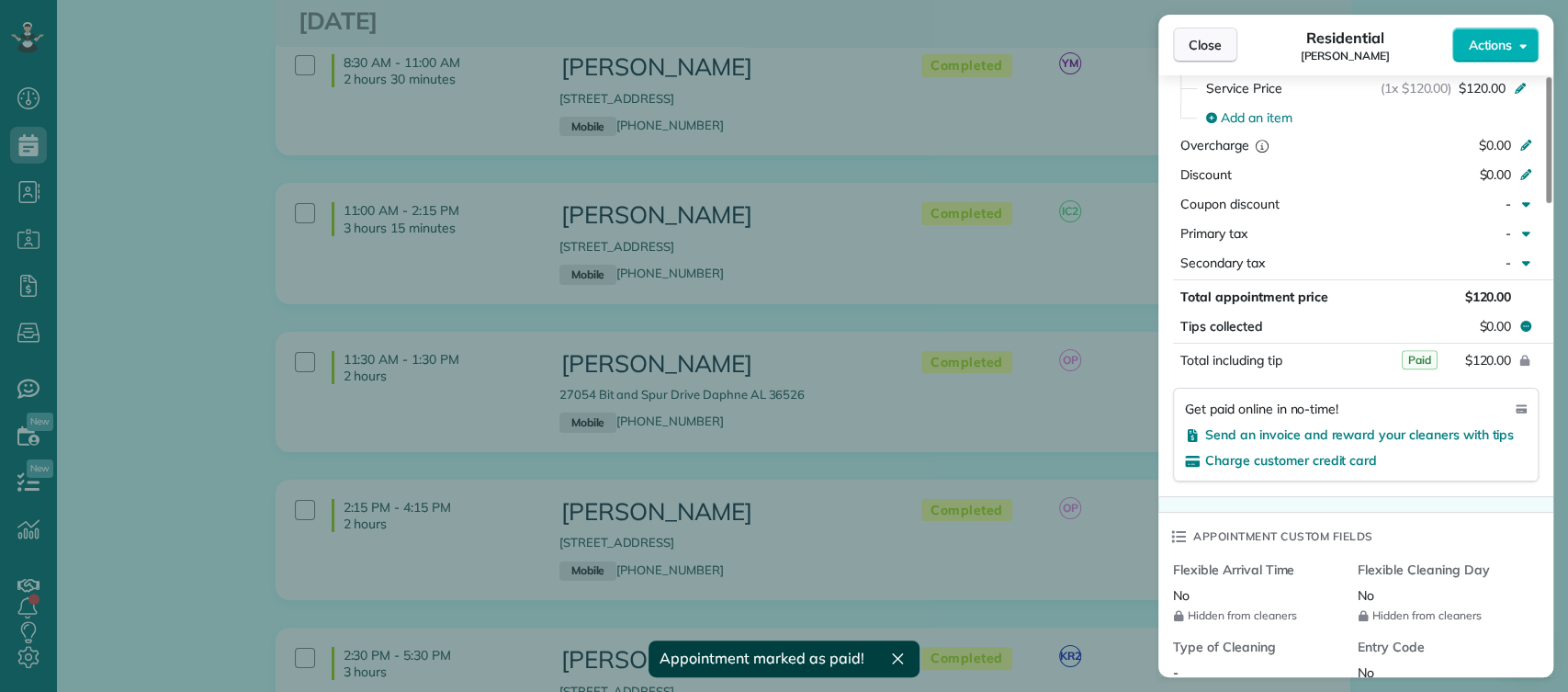
click at [1216, 53] on span "Close" at bounding box center [1205, 44] width 33 height 18
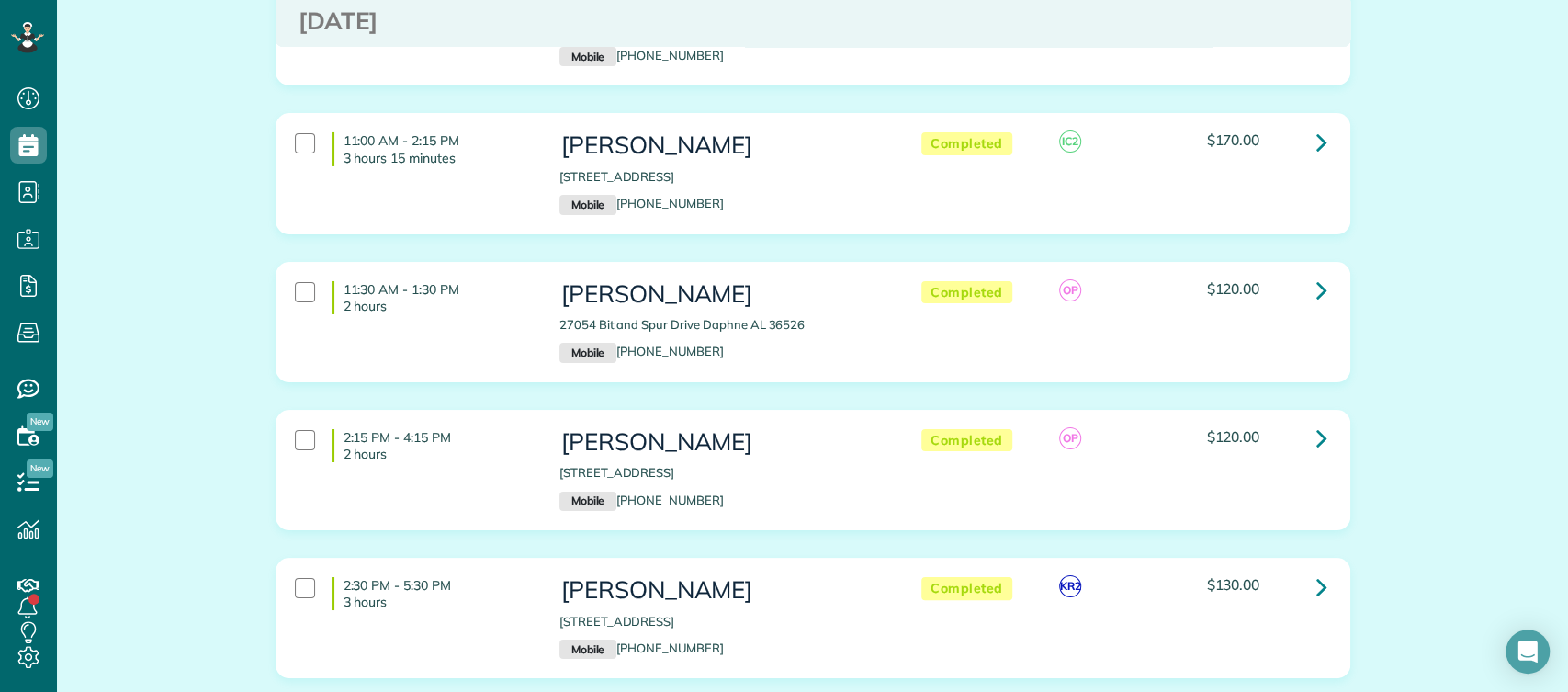
scroll to position [4263, 0]
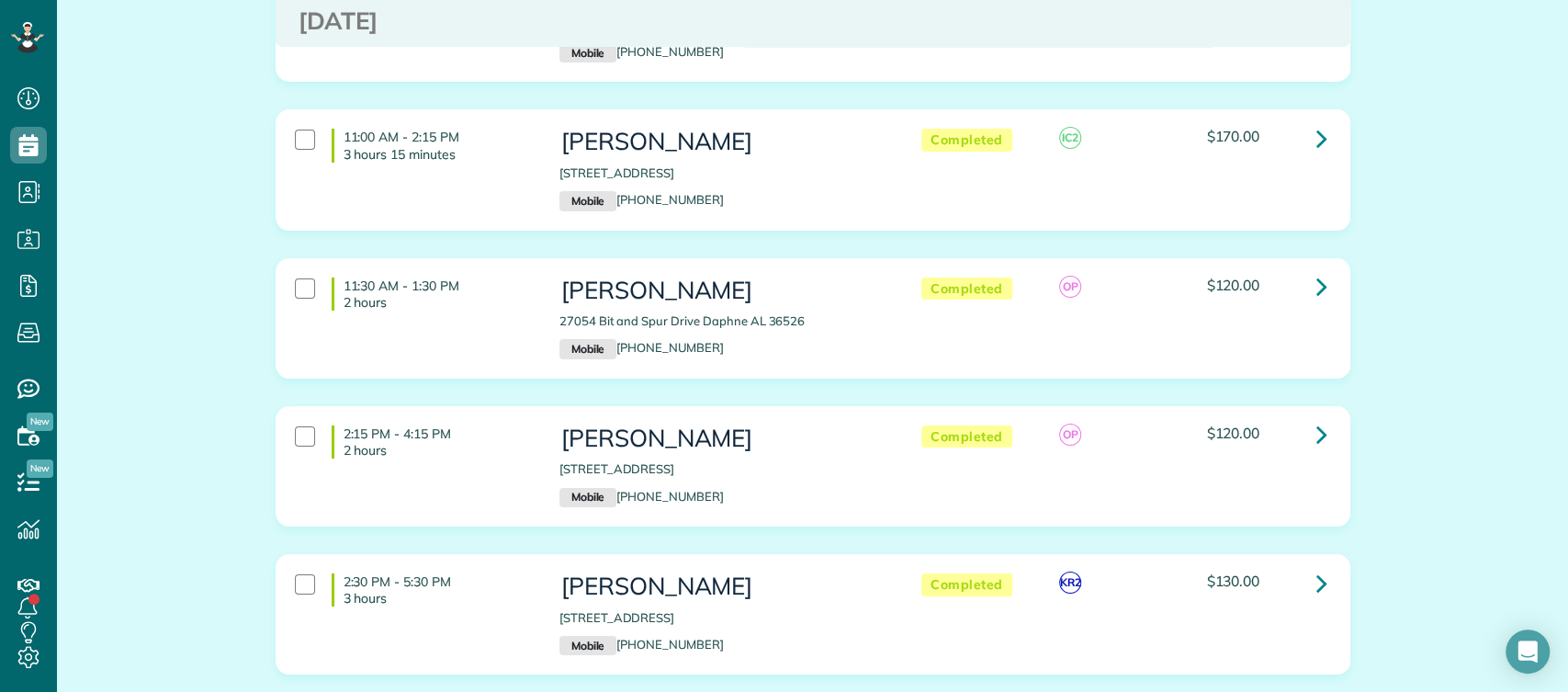
click at [1465, 245] on div "Appointments the List View [2 min] Schedule Changes Actions Create Appointment …" at bounding box center [812, 222] width 1511 height 8889
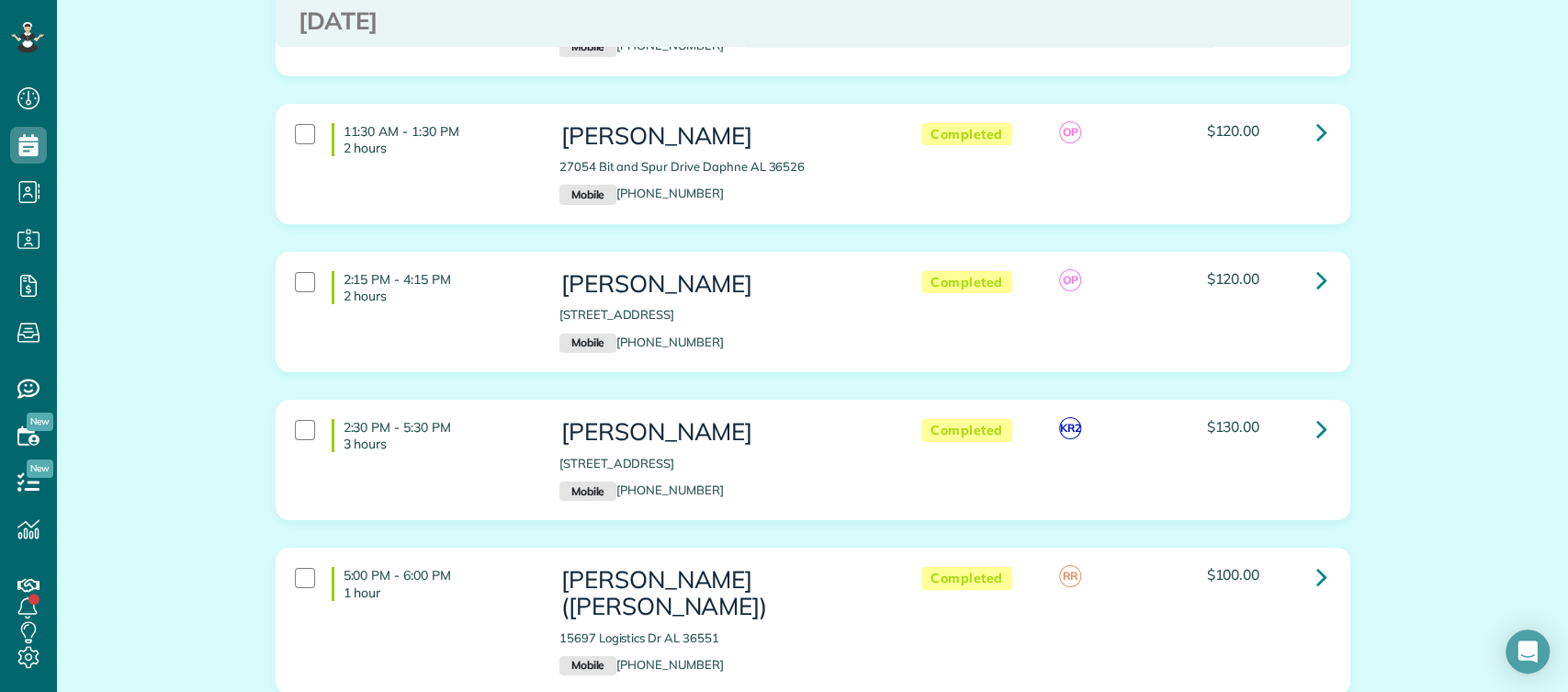
scroll to position [4418, 0]
click at [1317, 413] on icon at bounding box center [1322, 428] width 11 height 32
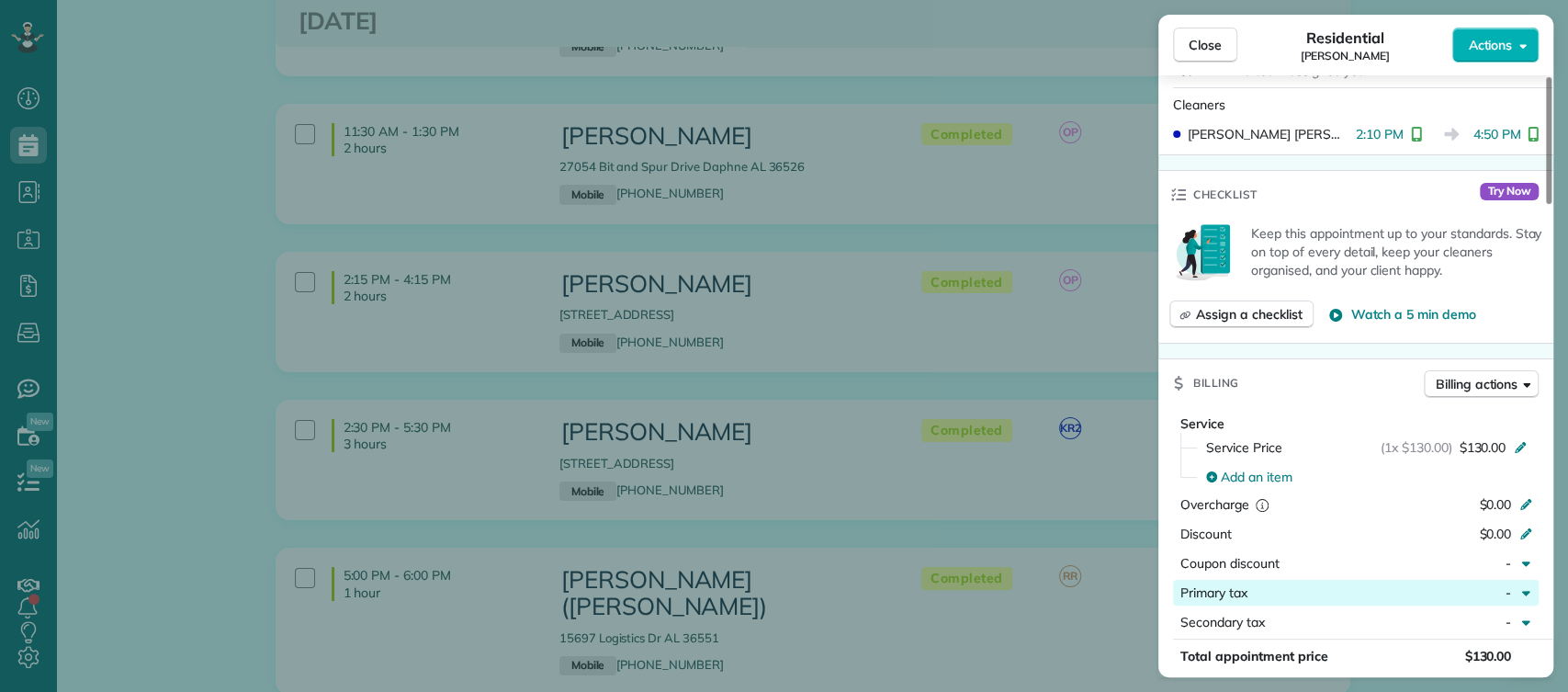
scroll to position [945, 0]
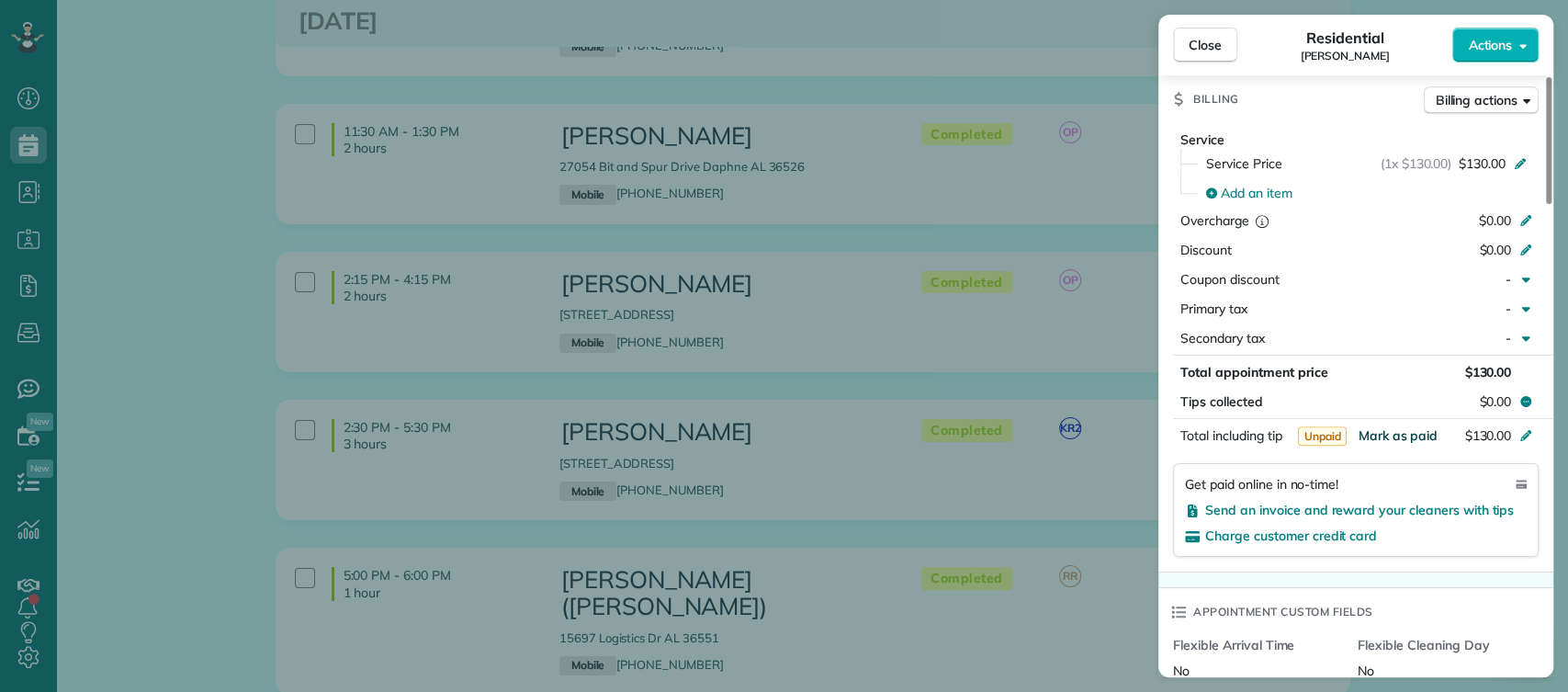
click at [1400, 432] on span "Mark as paid" at bounding box center [1398, 435] width 80 height 16
click at [1205, 47] on span "Close" at bounding box center [1205, 44] width 33 height 18
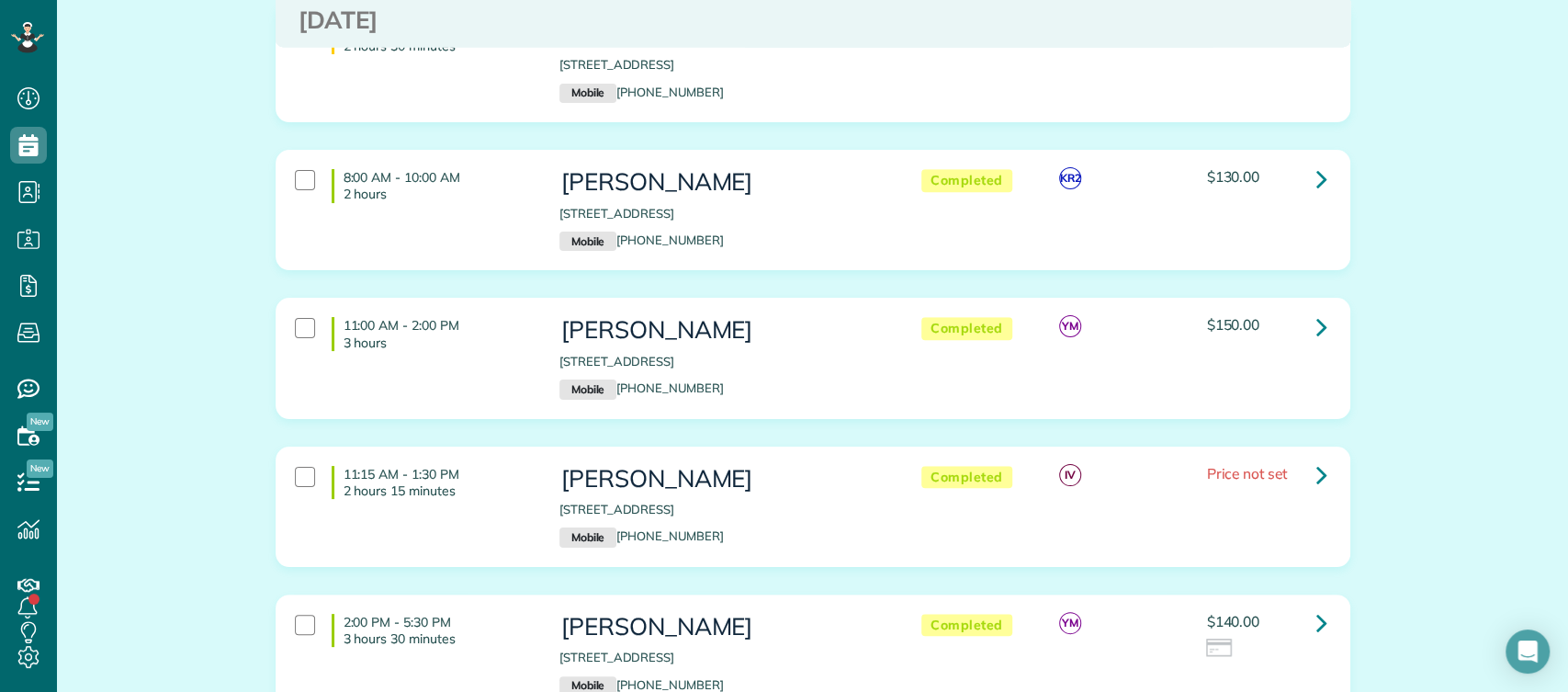
scroll to position [5549, 0]
click at [1317, 605] on icon at bounding box center [1322, 621] width 11 height 32
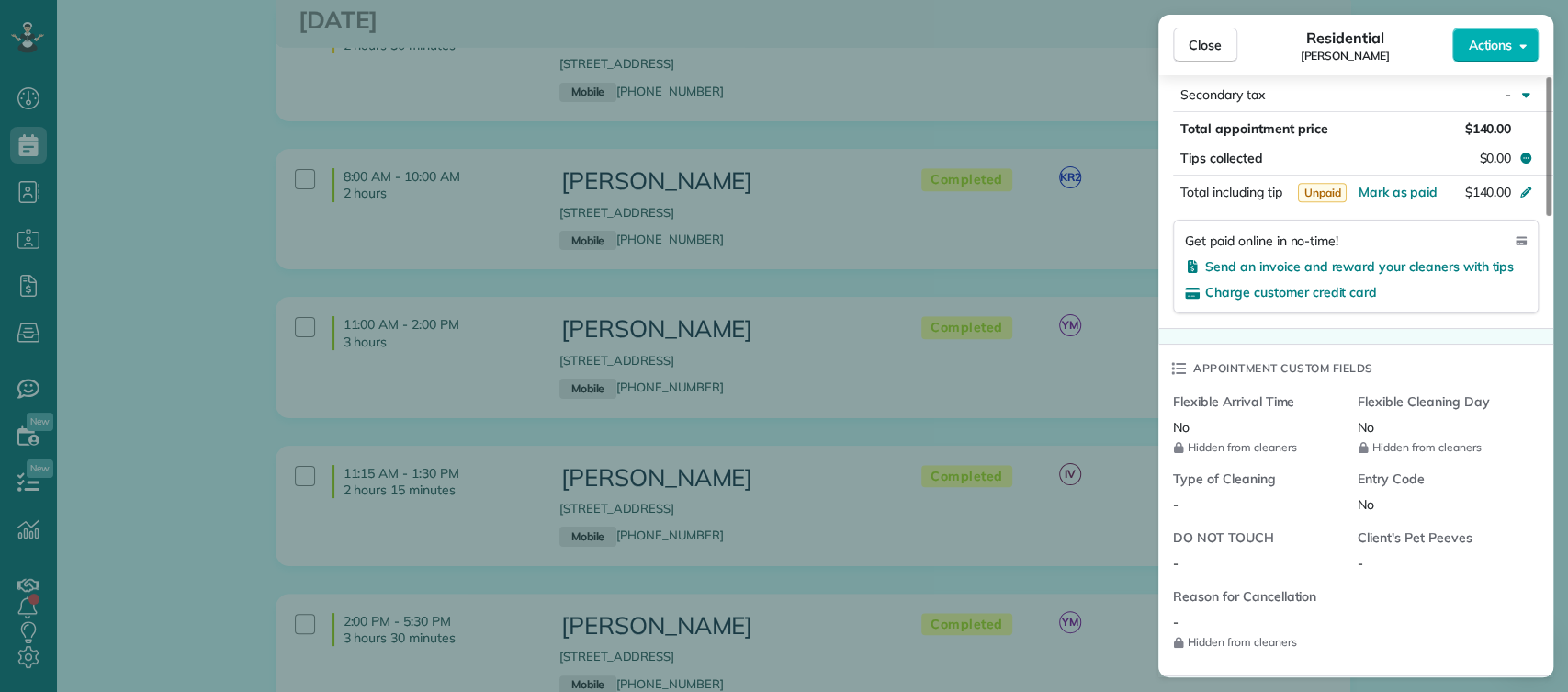
scroll to position [1086, 0]
click at [1397, 186] on span "Mark as paid" at bounding box center [1398, 190] width 80 height 16
click at [1199, 38] on span "Close" at bounding box center [1205, 44] width 33 height 18
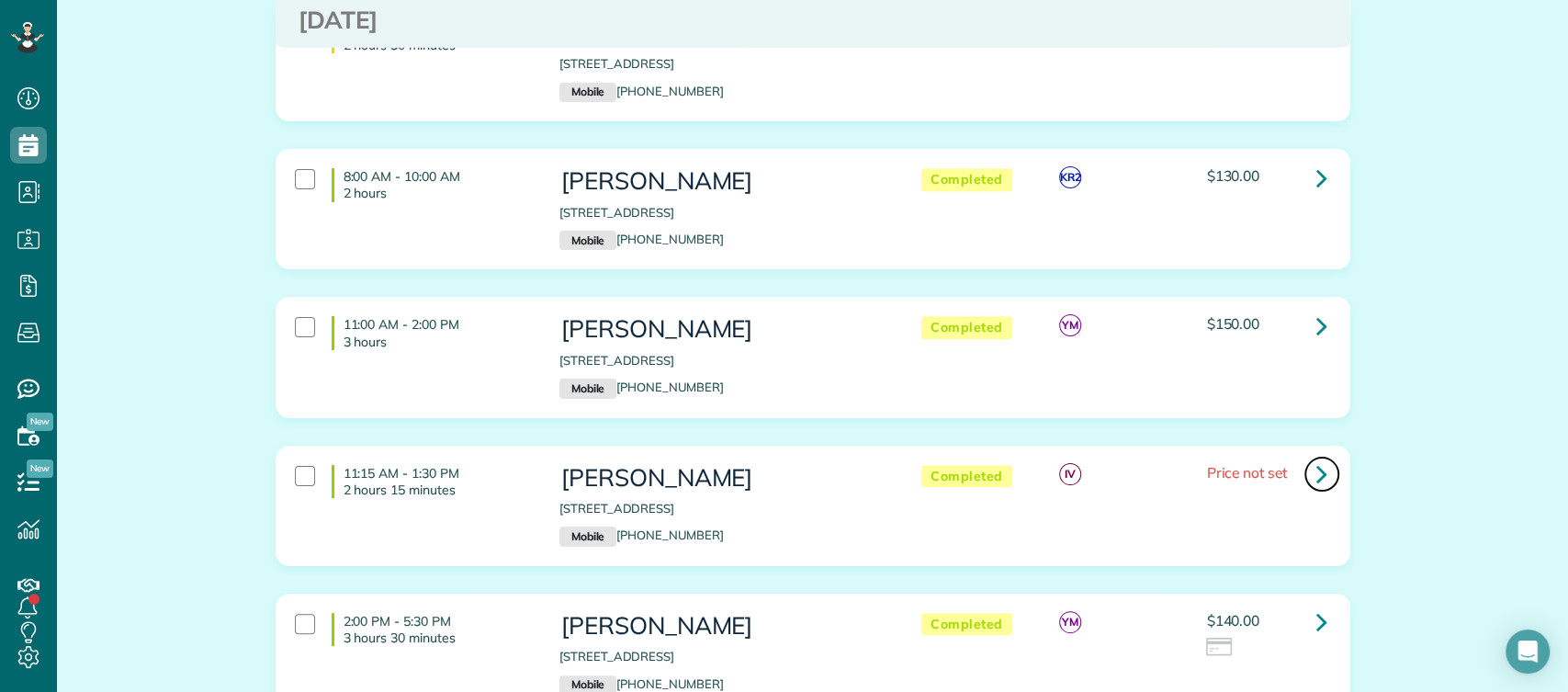
click at [1317, 457] on icon at bounding box center [1322, 473] width 11 height 32
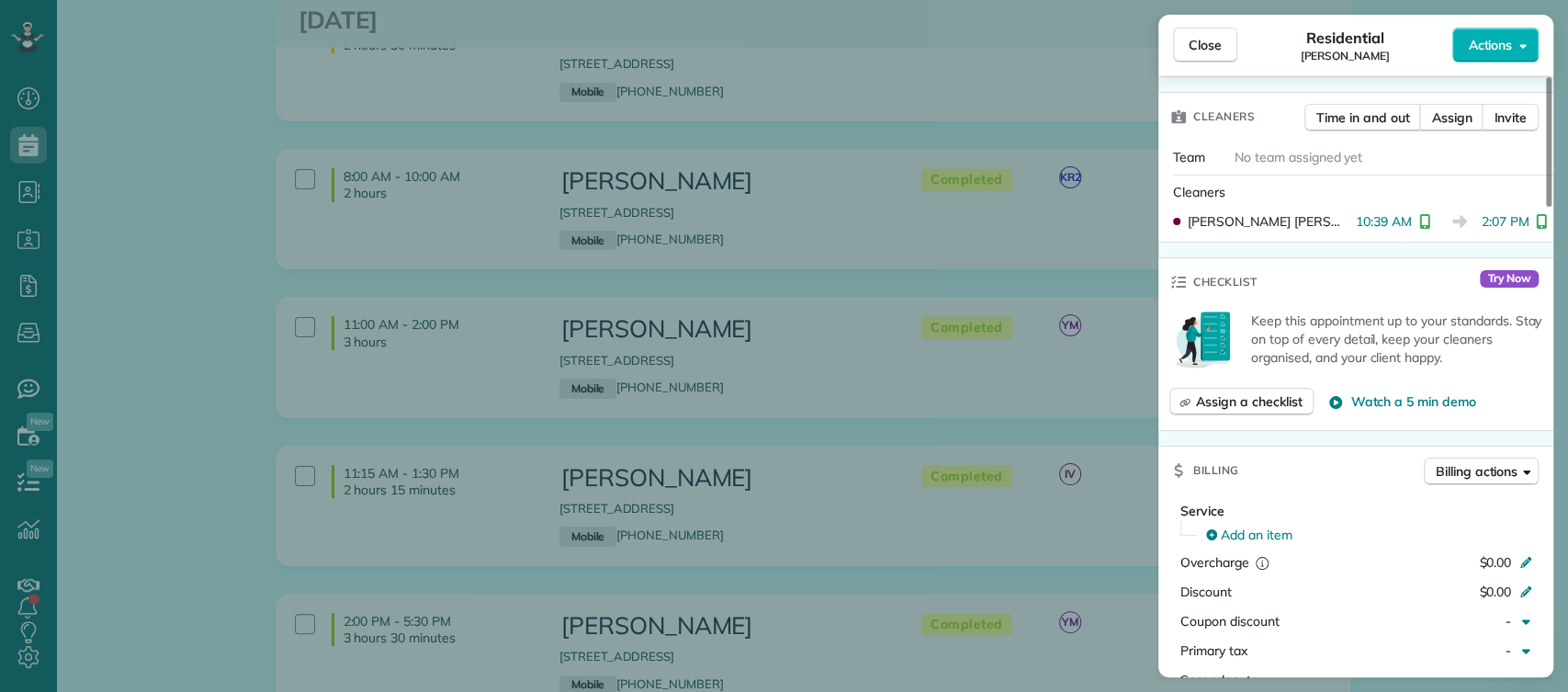
scroll to position [873, 0]
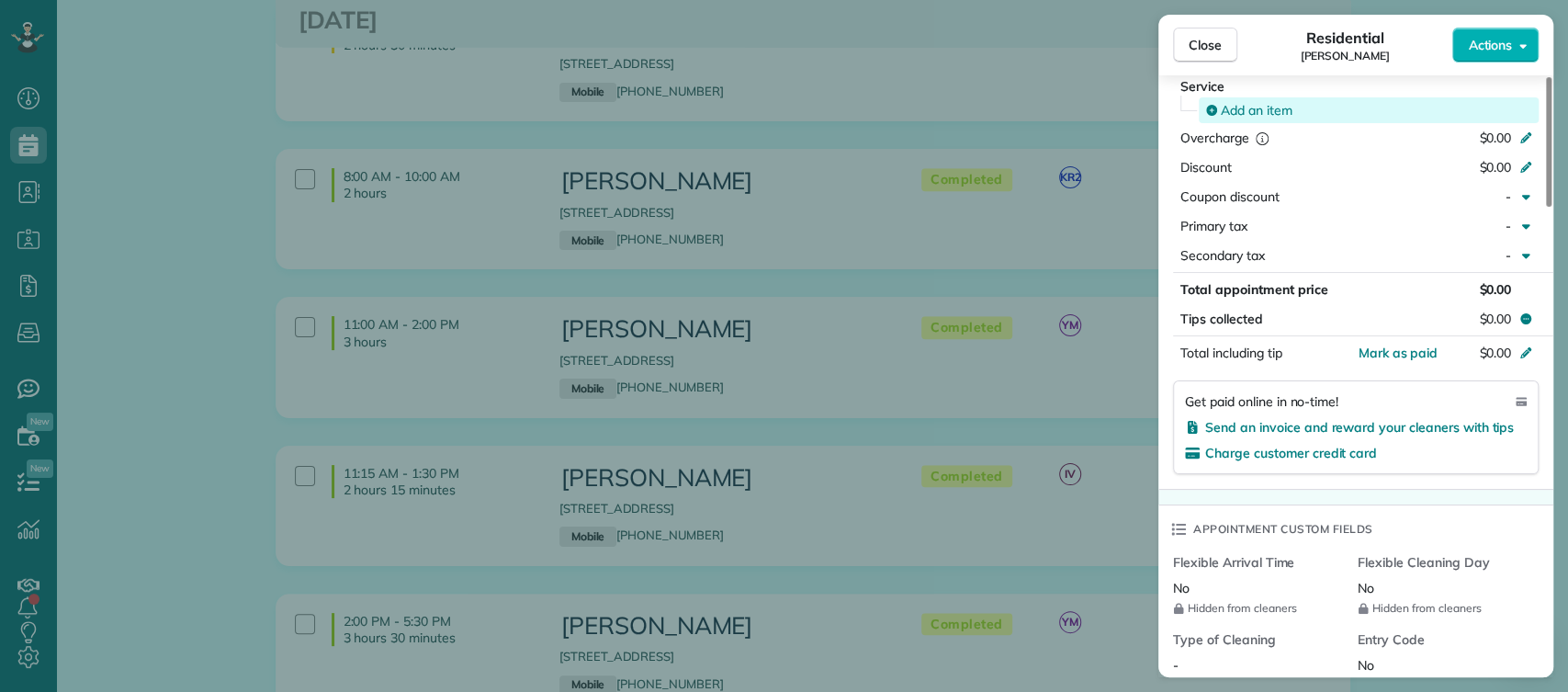
click at [1355, 107] on div "Add an item" at bounding box center [1370, 110] width 327 height 18
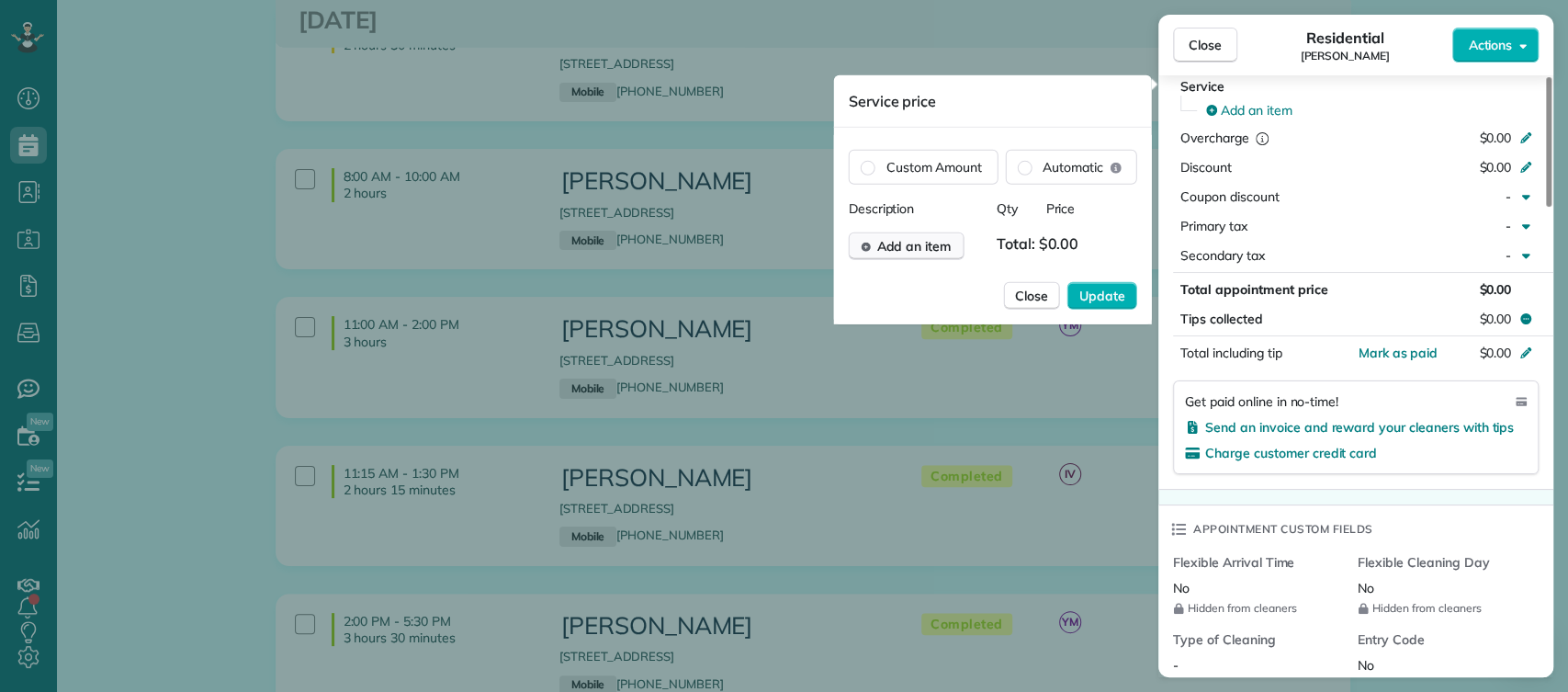
click at [939, 234] on button "Add an item" at bounding box center [907, 246] width 116 height 28
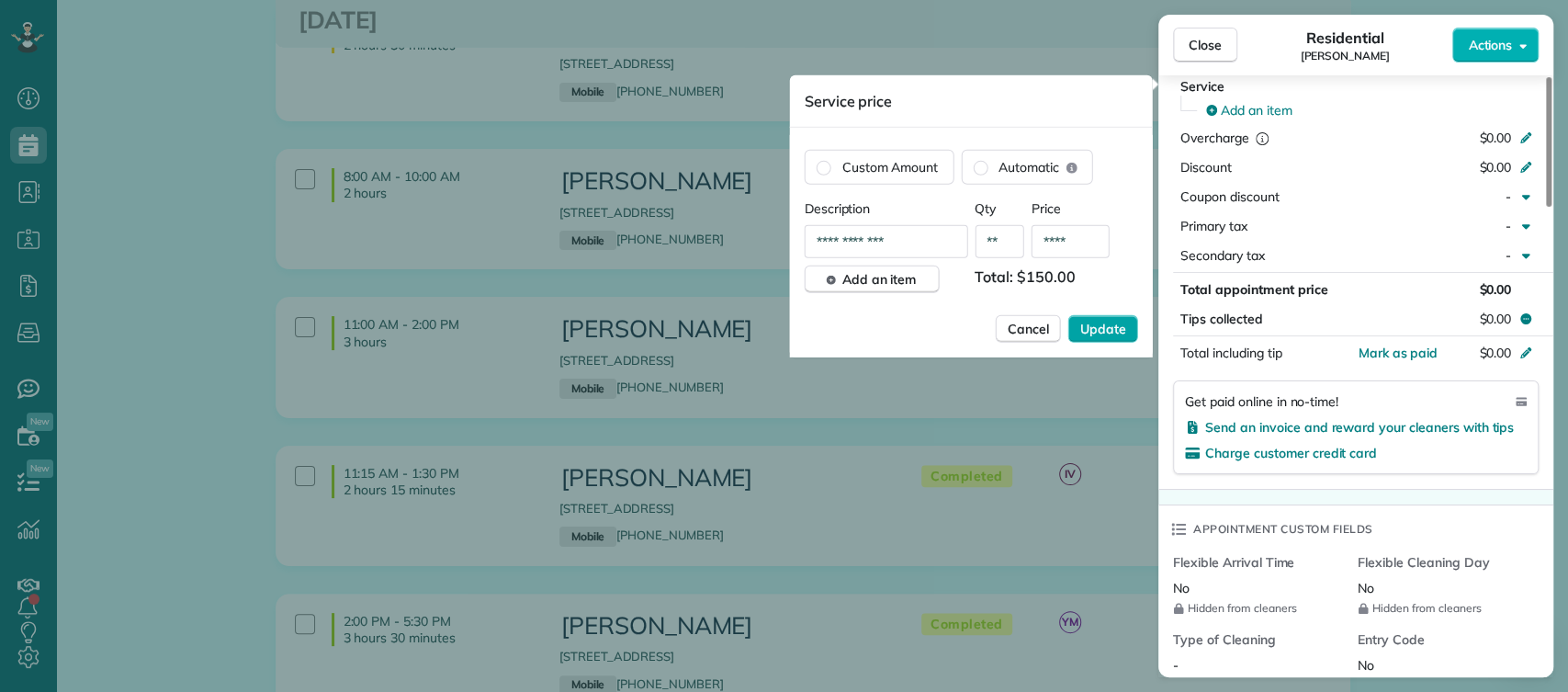
type input "****"
click at [1123, 332] on span "Update" at bounding box center [1104, 328] width 46 height 18
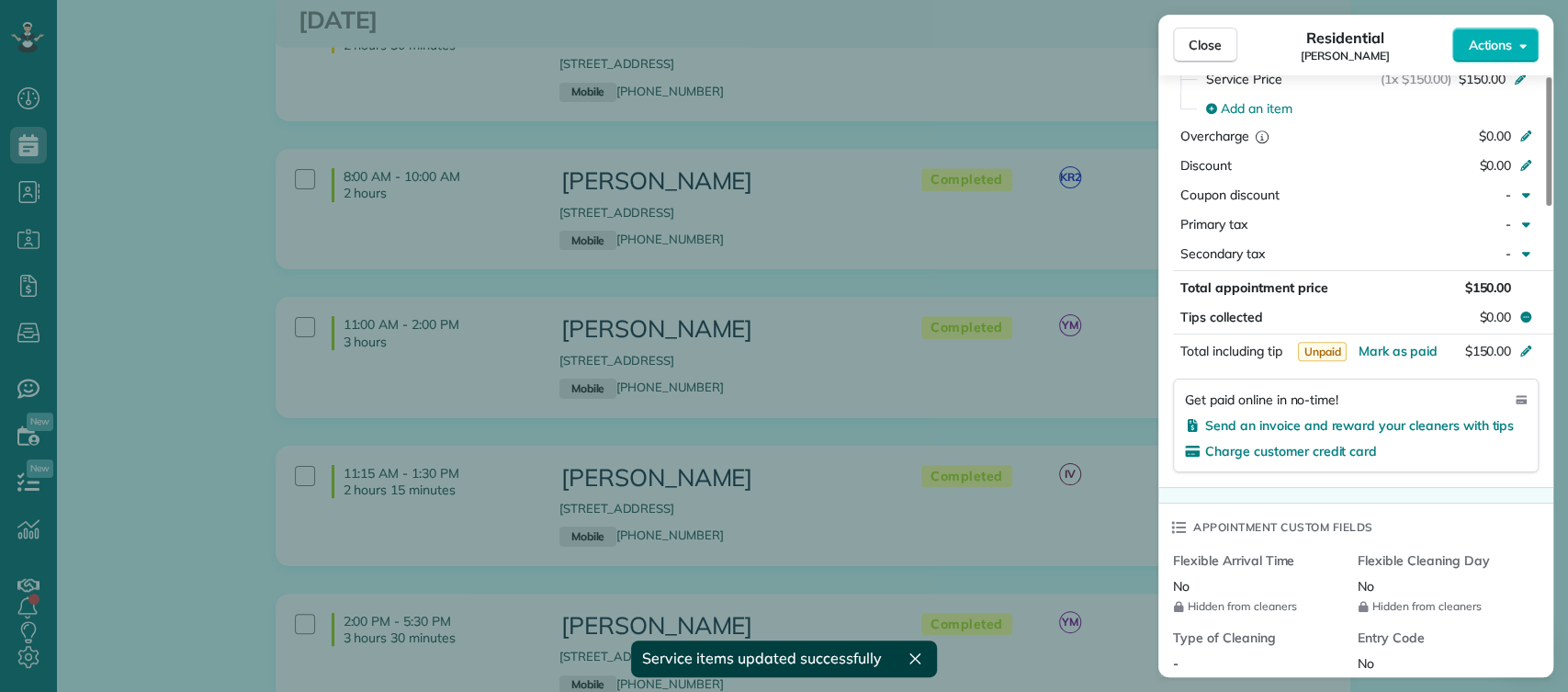
scroll to position [905, 0]
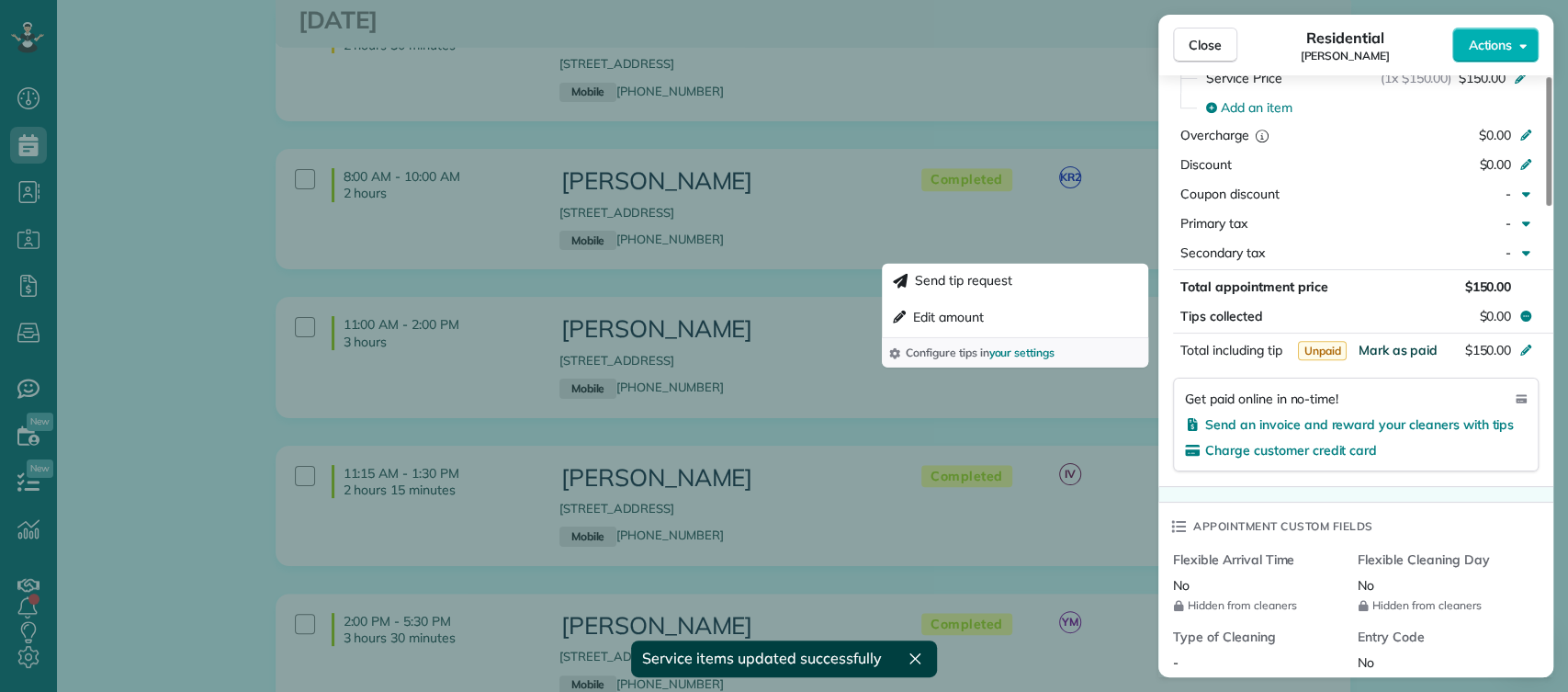
click at [1395, 350] on span "Mark as paid" at bounding box center [1398, 349] width 80 height 16
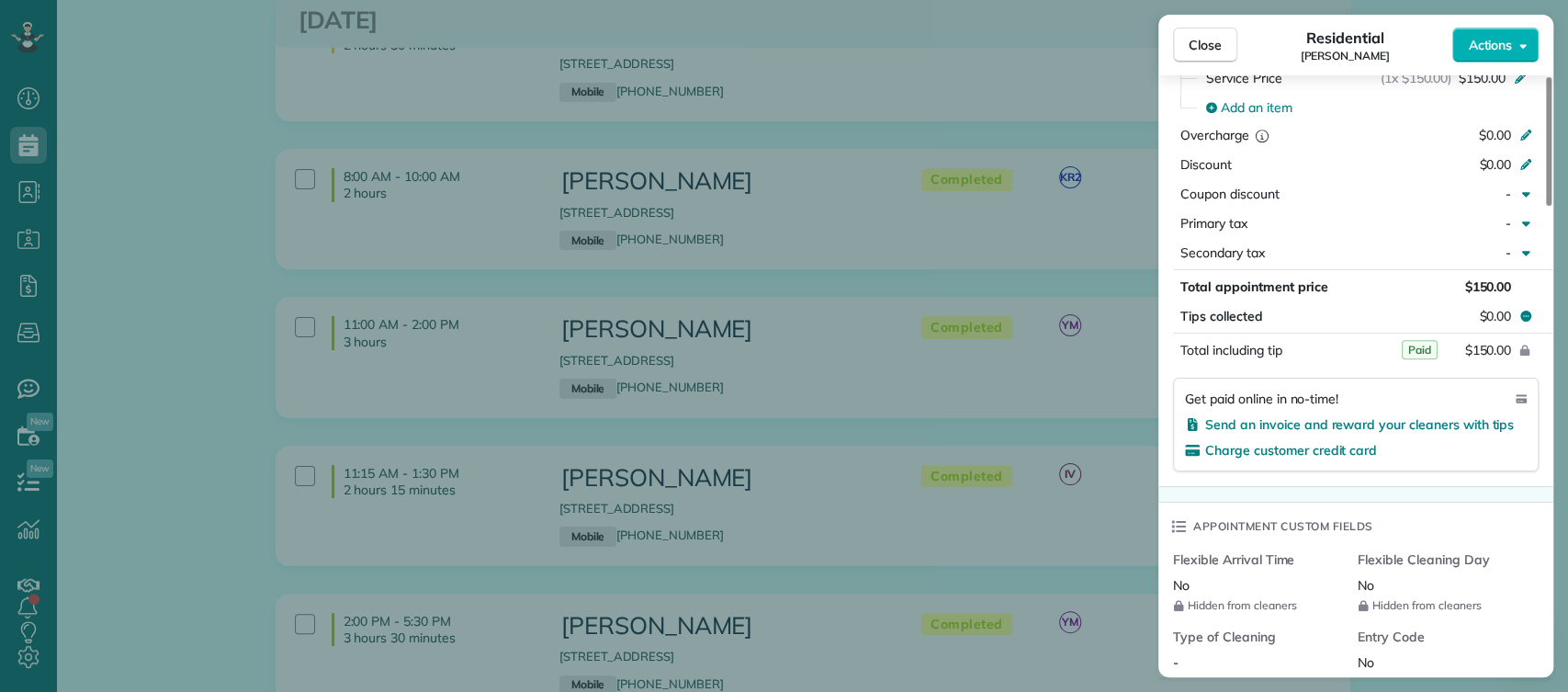
click at [947, 212] on div "Close Residential Phyllis Hood Actions Status Completed Phyllis Hood · Open pro…" at bounding box center [784, 346] width 1568 height 692
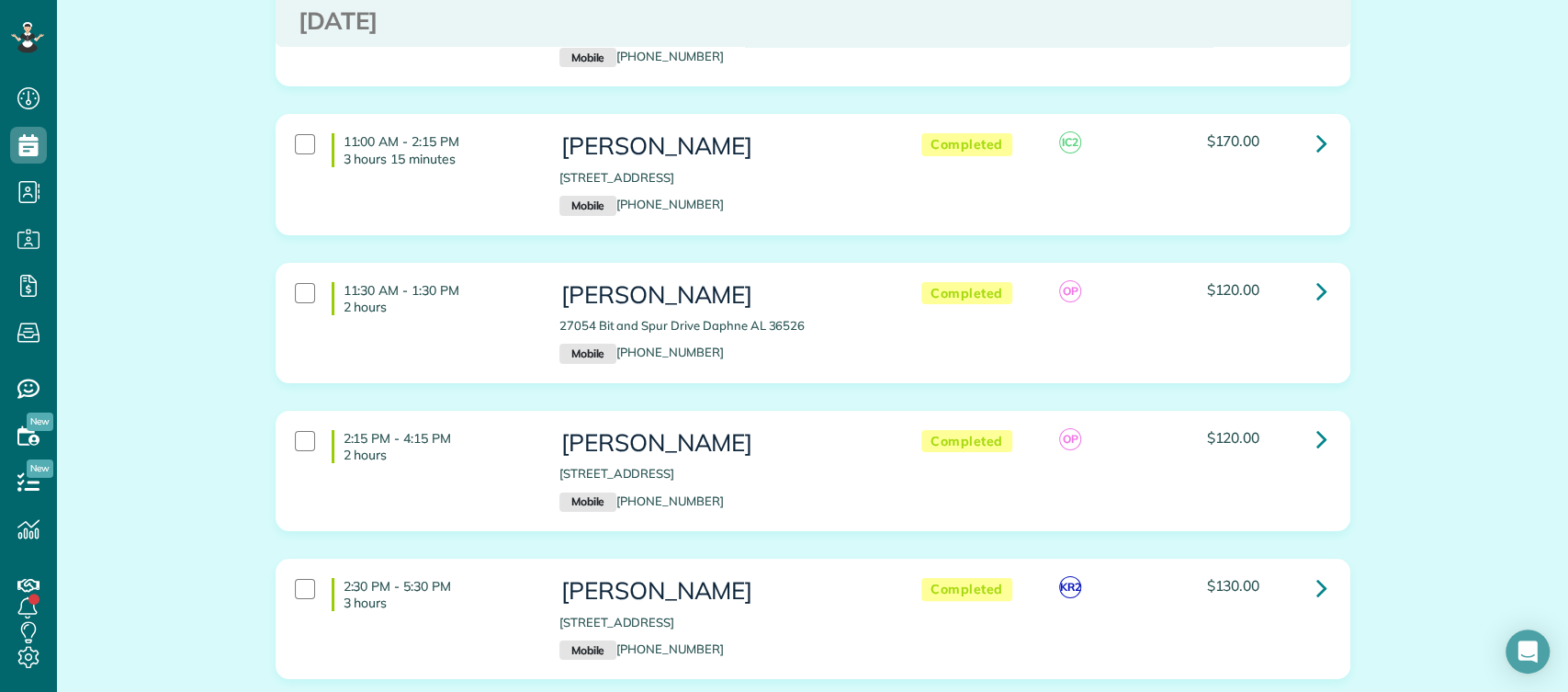
scroll to position [4258, 0]
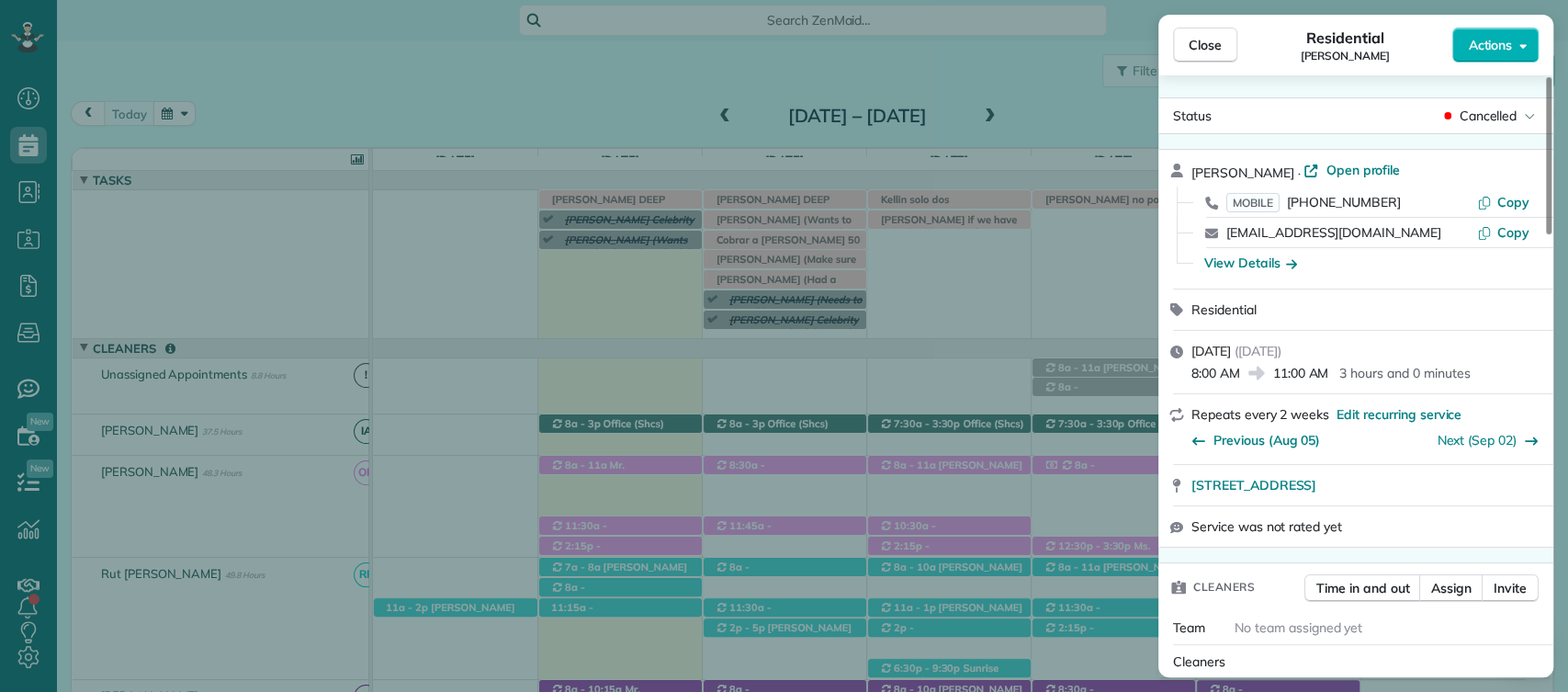
scroll to position [91, 0]
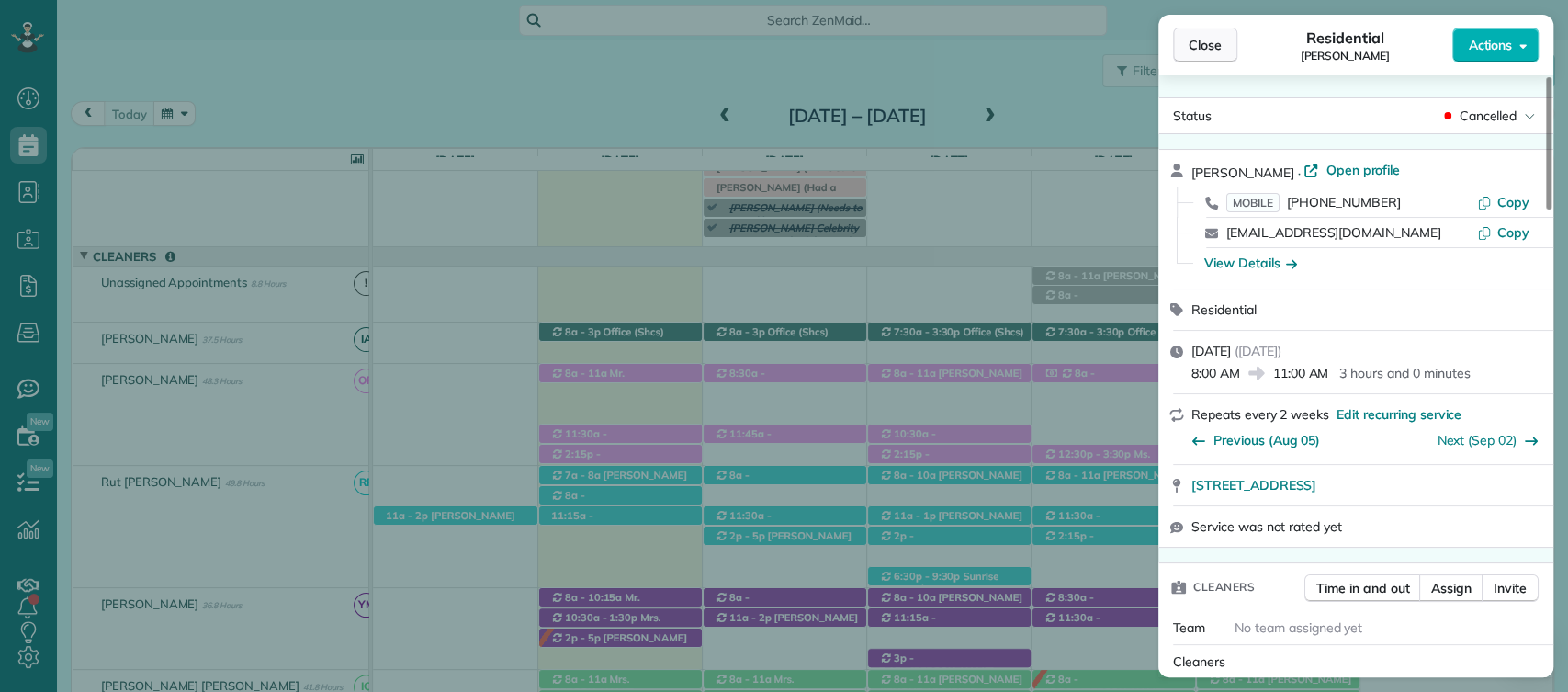
click at [1195, 36] on span "Close" at bounding box center [1205, 44] width 33 height 18
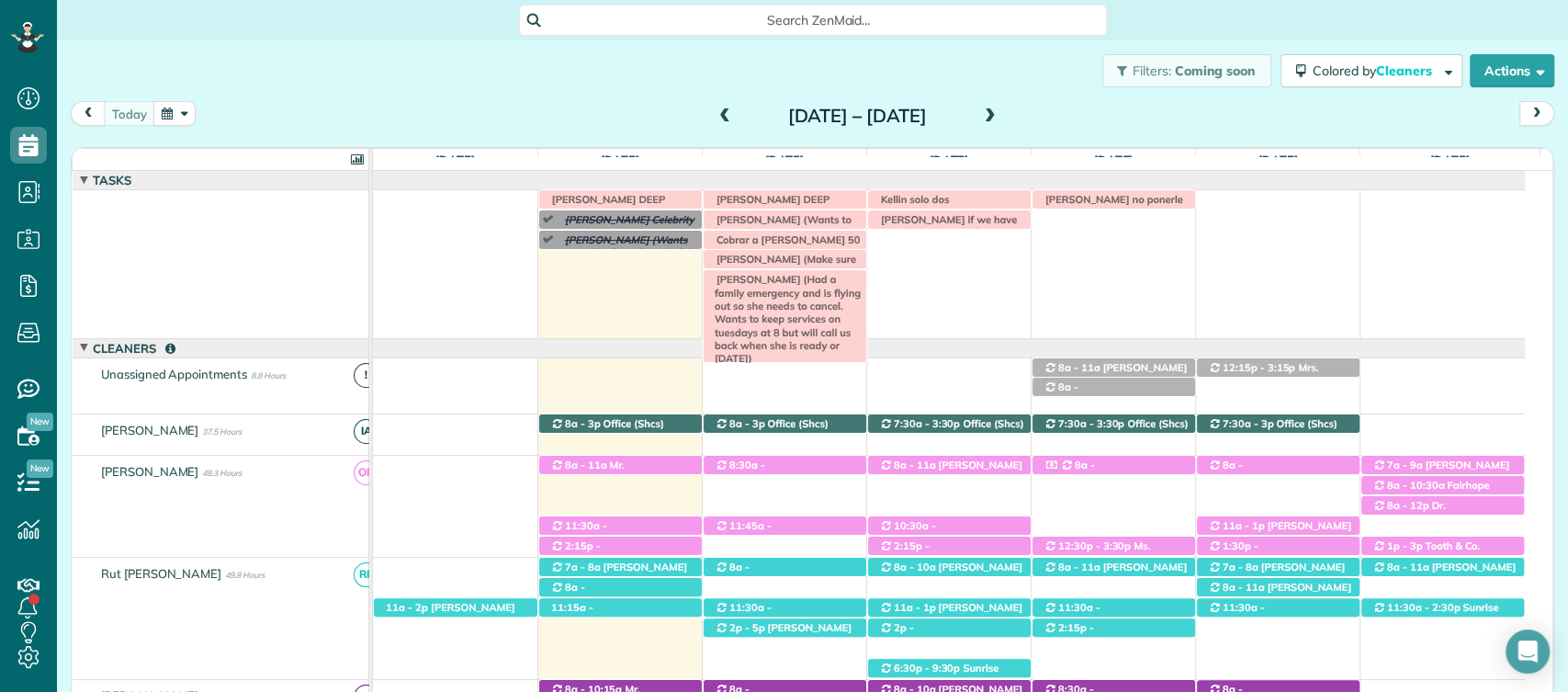
click at [768, 277] on span "[PERSON_NAME] (Had a family emergency and is flying out so she needs to cancel.…" at bounding box center [784, 319] width 153 height 91
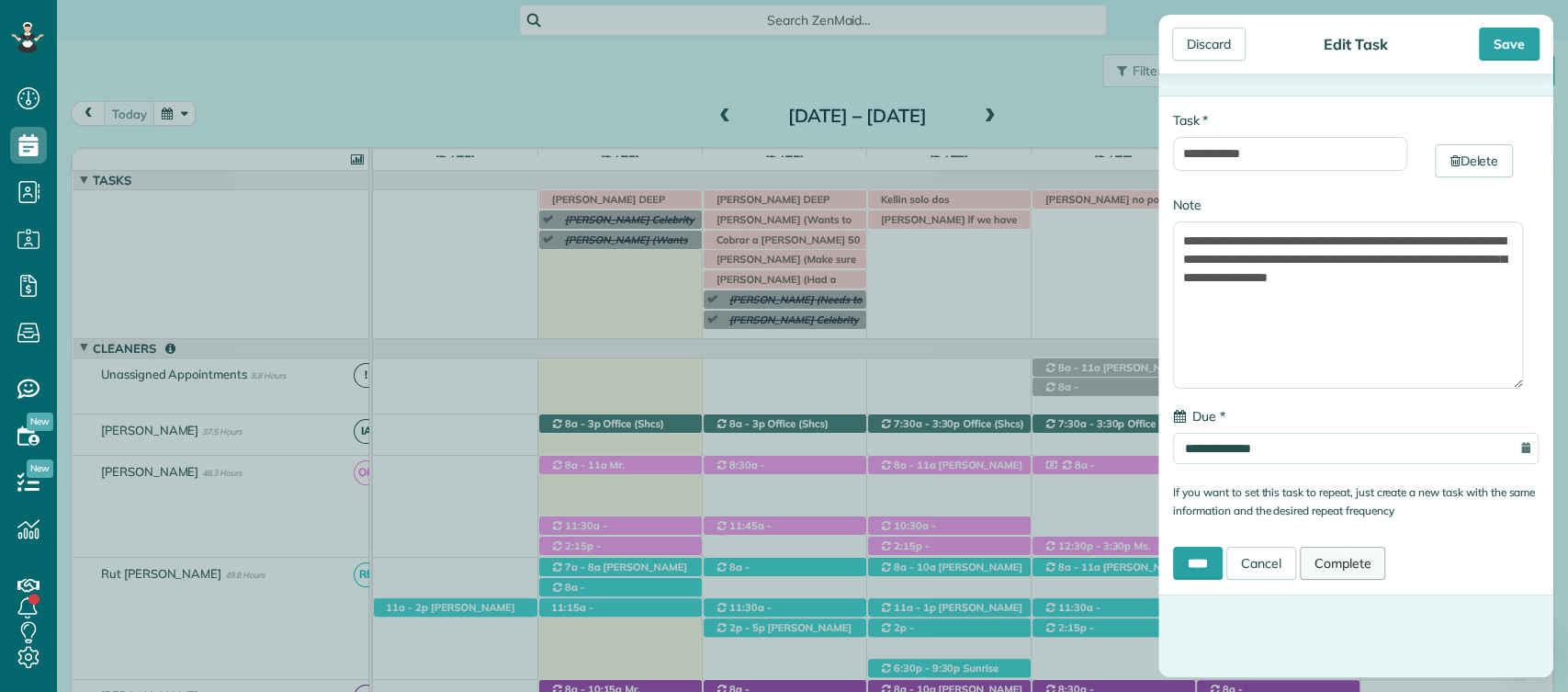
click at [1343, 555] on link "Complete" at bounding box center [1344, 563] width 87 height 33
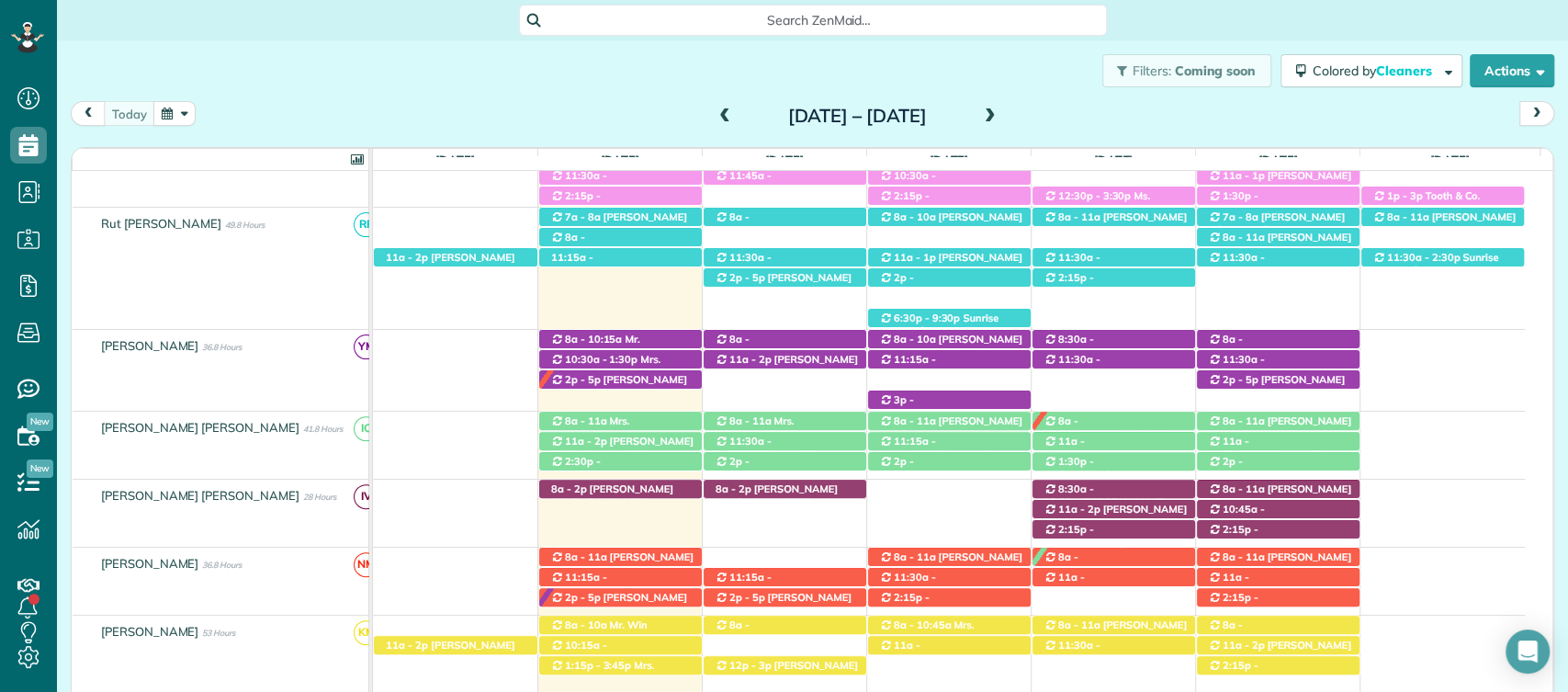
scroll to position [322, 0]
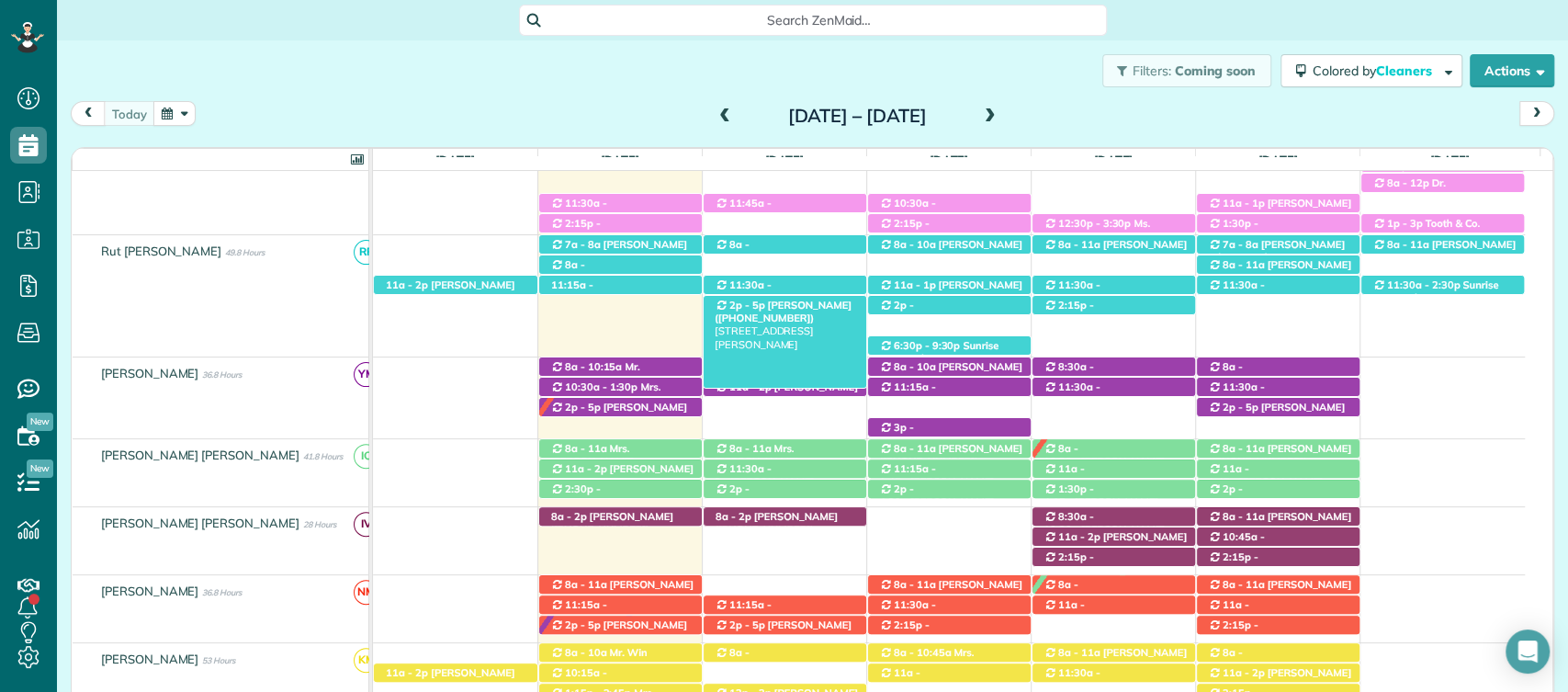
click at [752, 312] on span "Catherine Steinmetz (+18318185394)" at bounding box center [784, 311] width 137 height 26
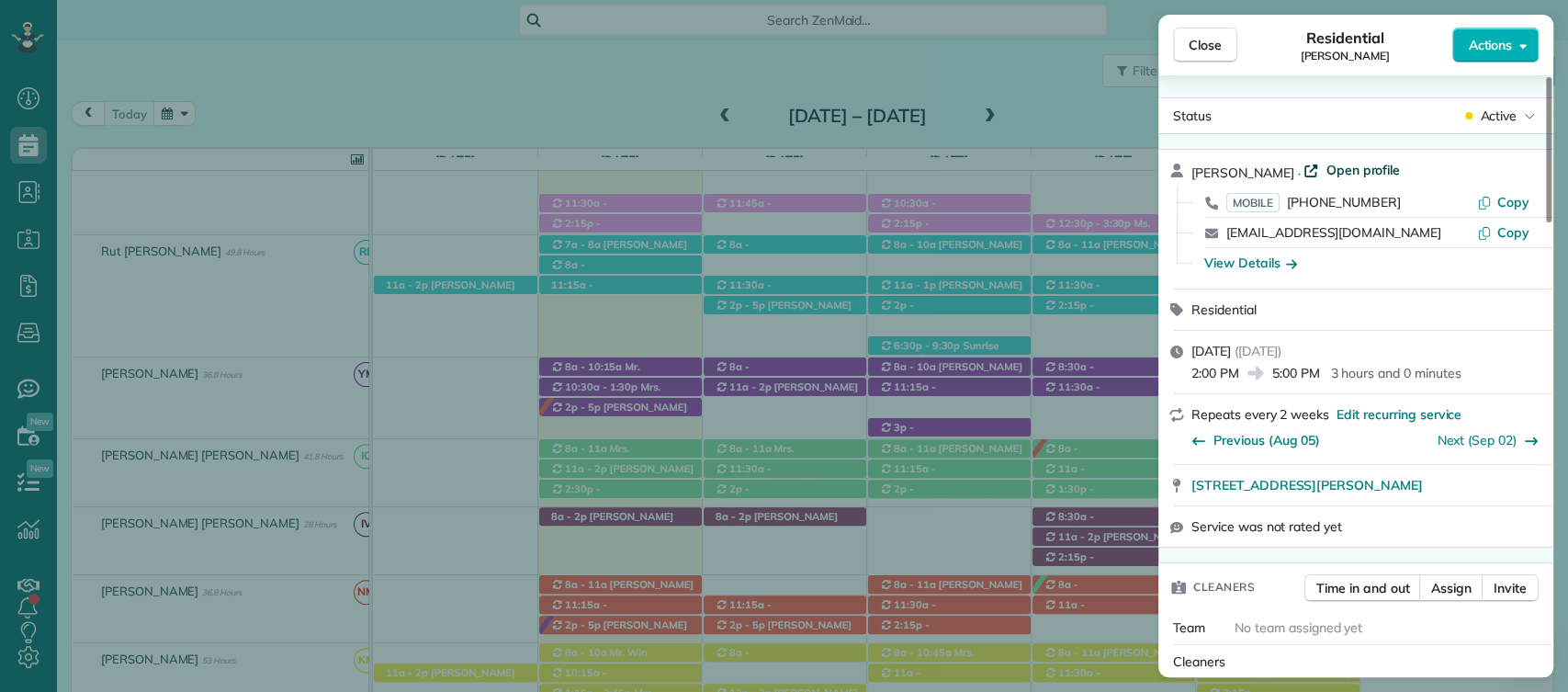
click at [1352, 170] on span "Open profile" at bounding box center [1362, 169] width 74 height 18
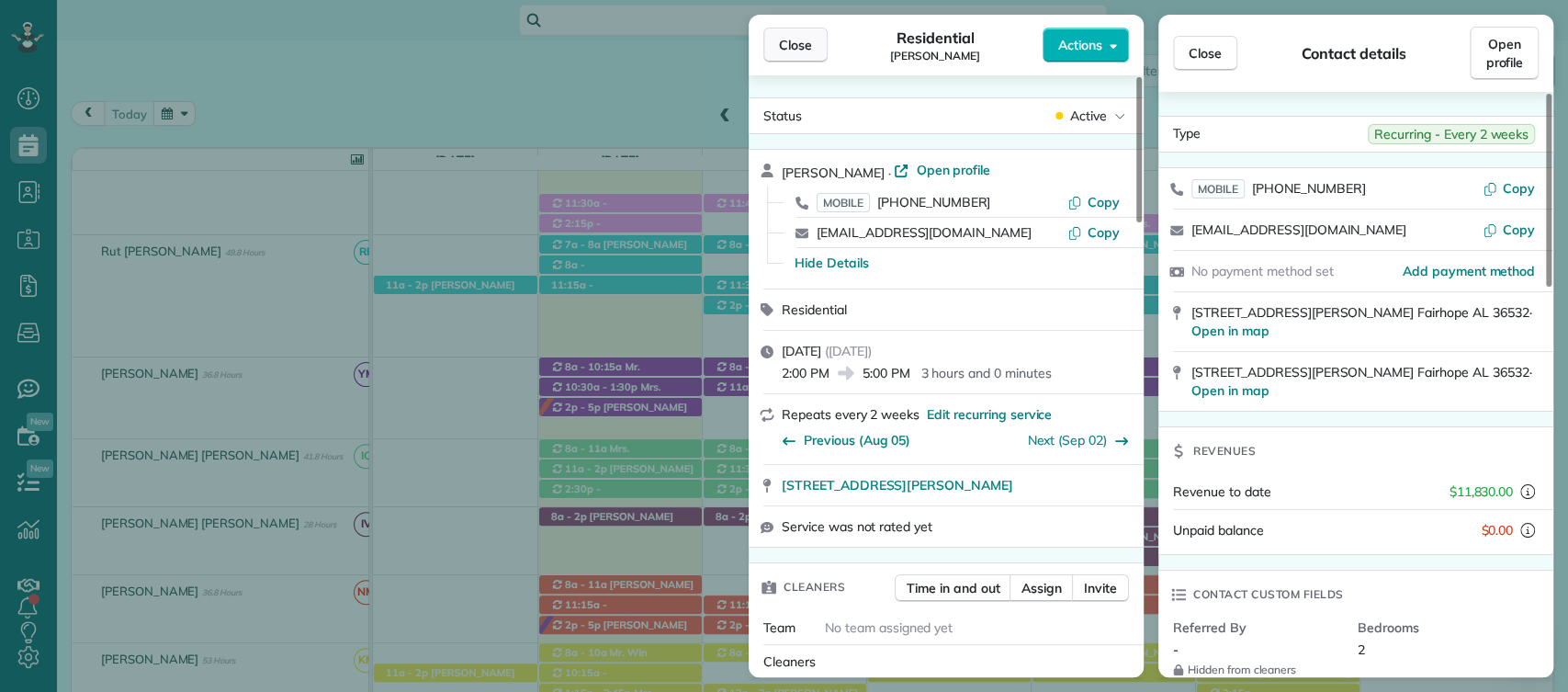
click at [807, 38] on span "Close" at bounding box center [795, 44] width 33 height 18
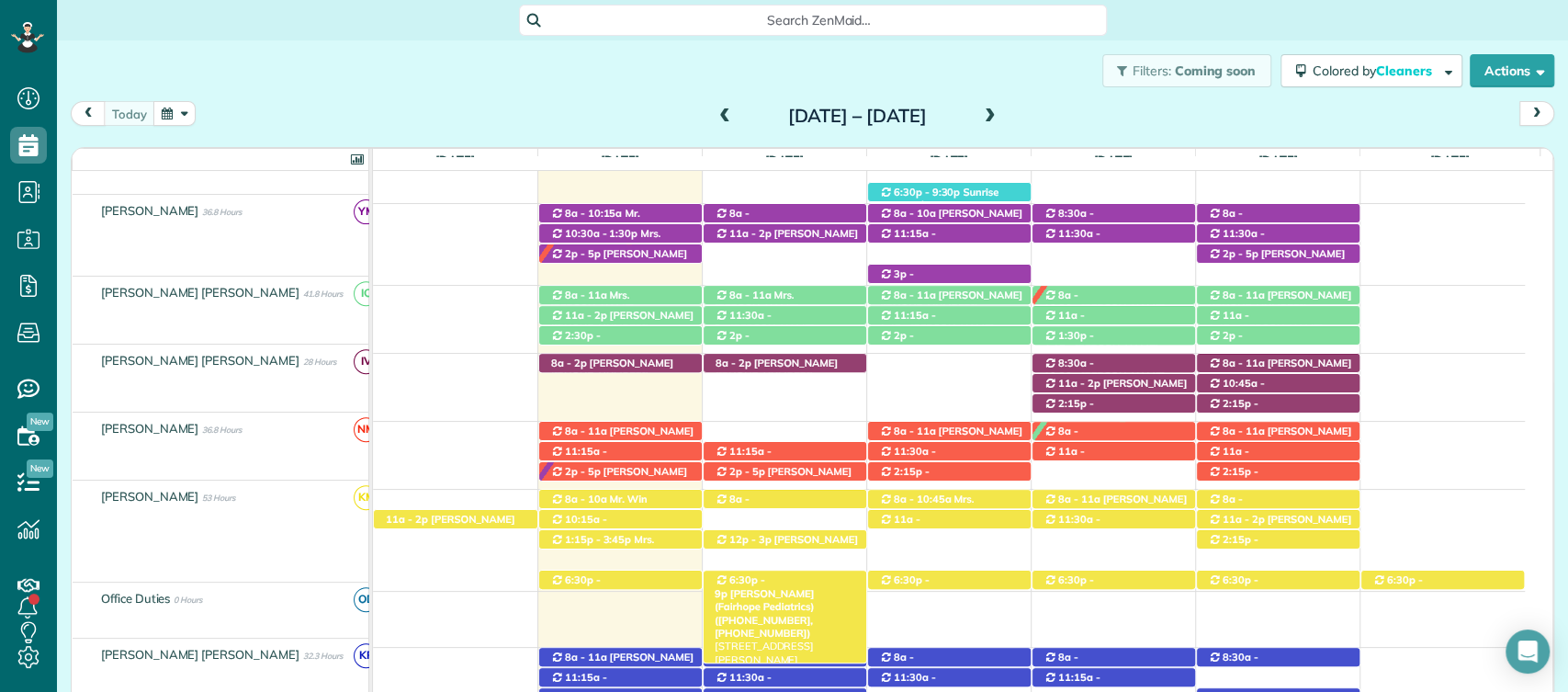
scroll to position [475, 0]
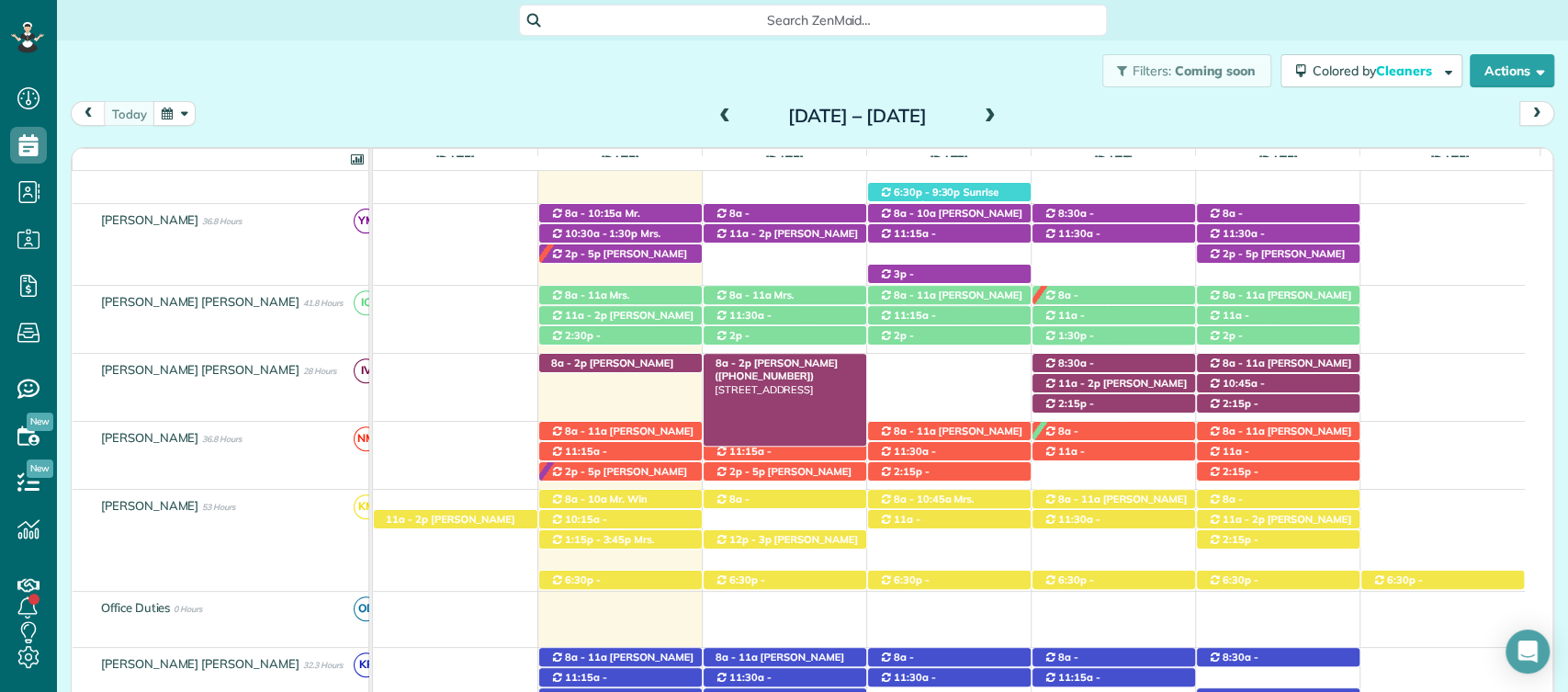
click at [773, 360] on span "Alexis Allen (+12282170219)" at bounding box center [777, 369] width 123 height 26
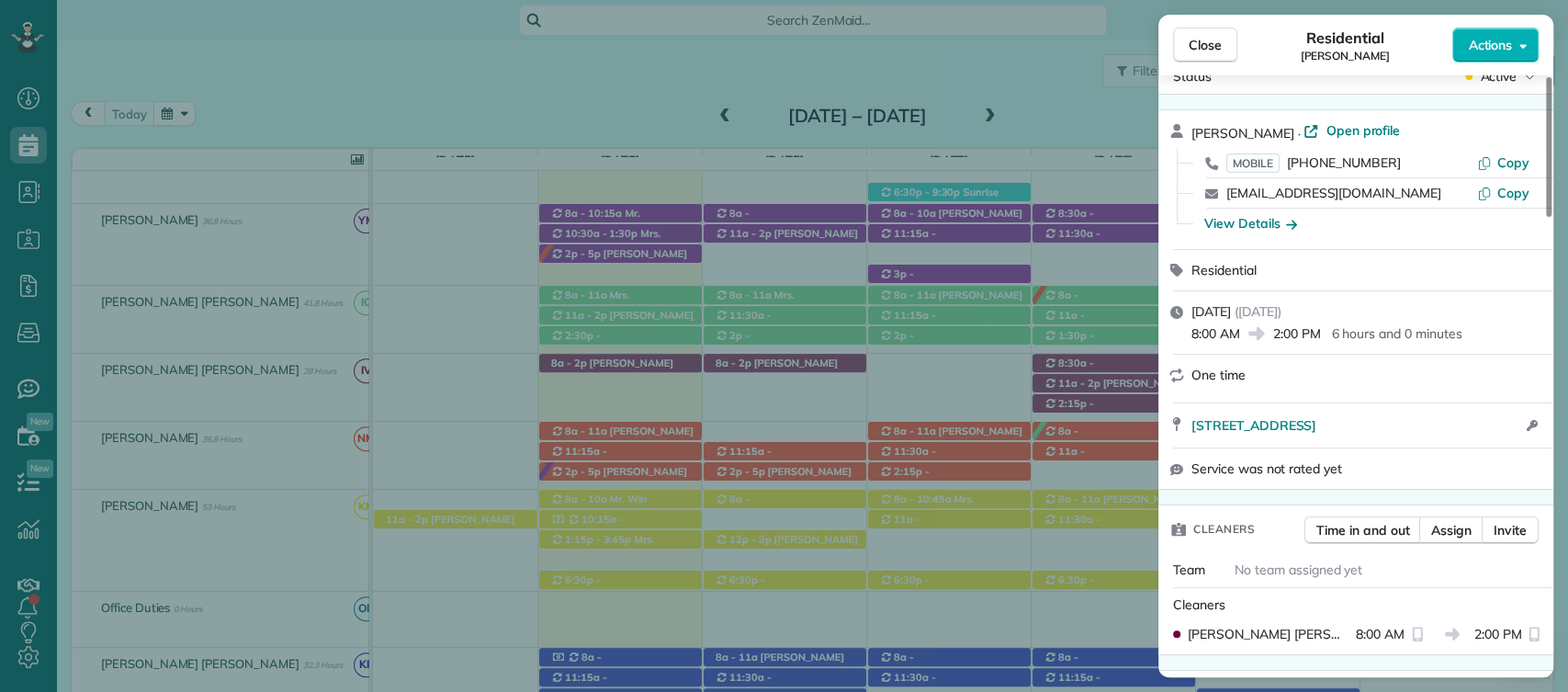
scroll to position [41, 0]
click at [1277, 217] on div "View Details" at bounding box center [1250, 221] width 92 height 18
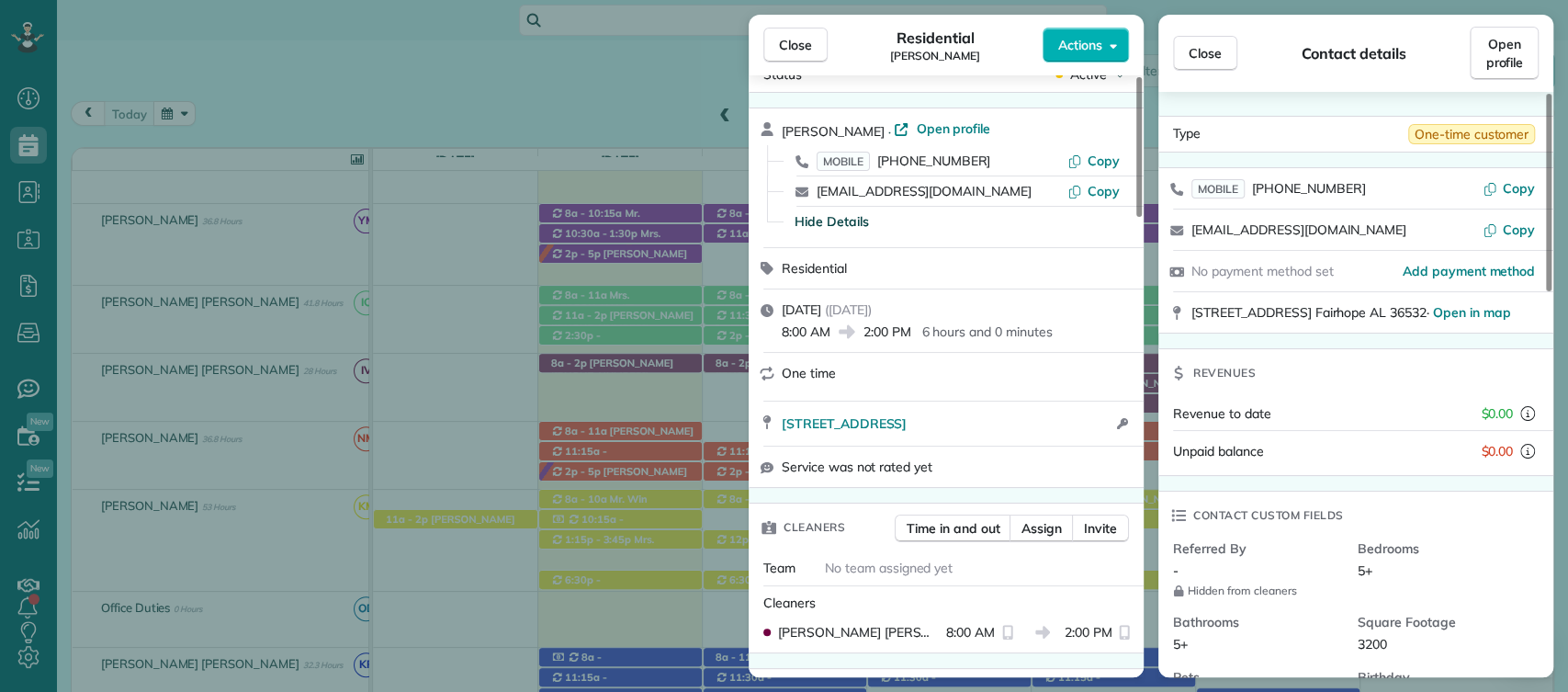
scroll to position [51, 0]
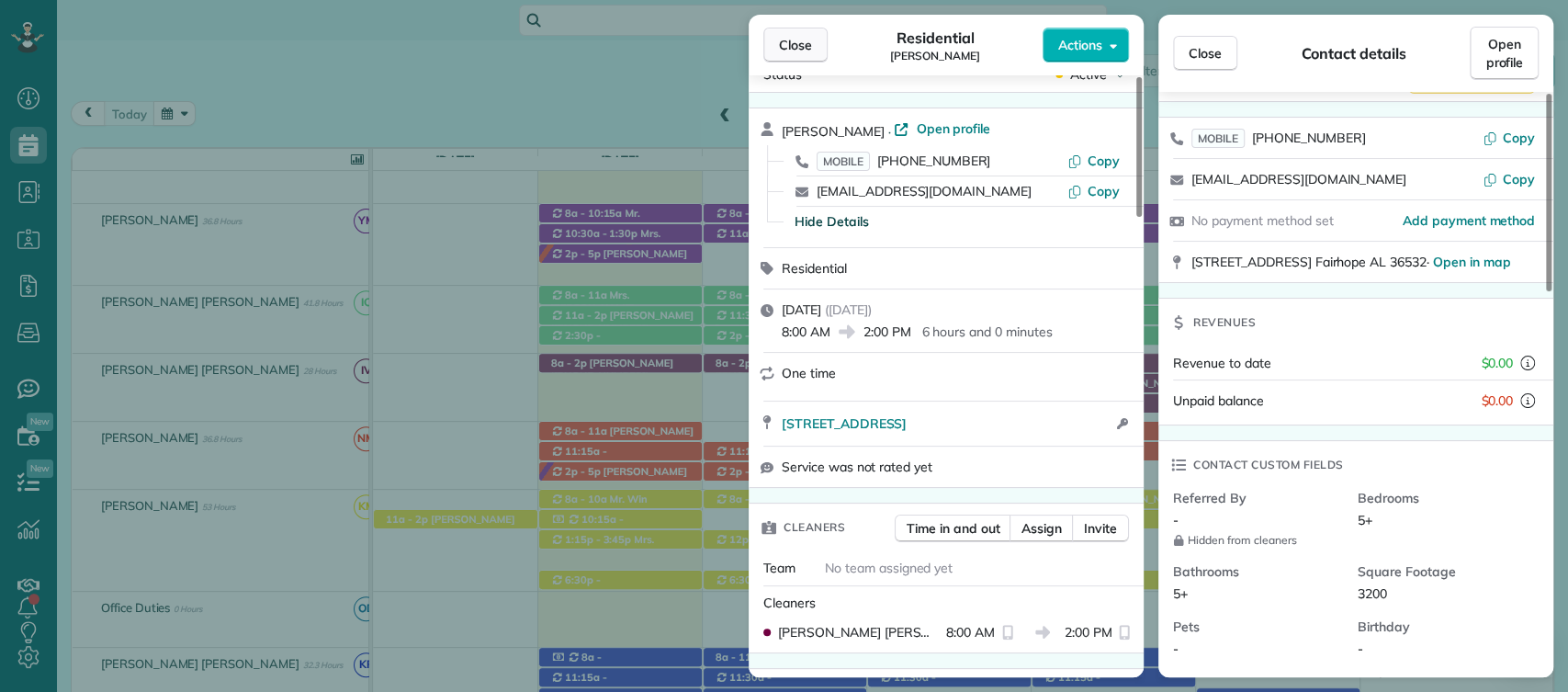
click at [787, 39] on span "Close" at bounding box center [795, 44] width 33 height 18
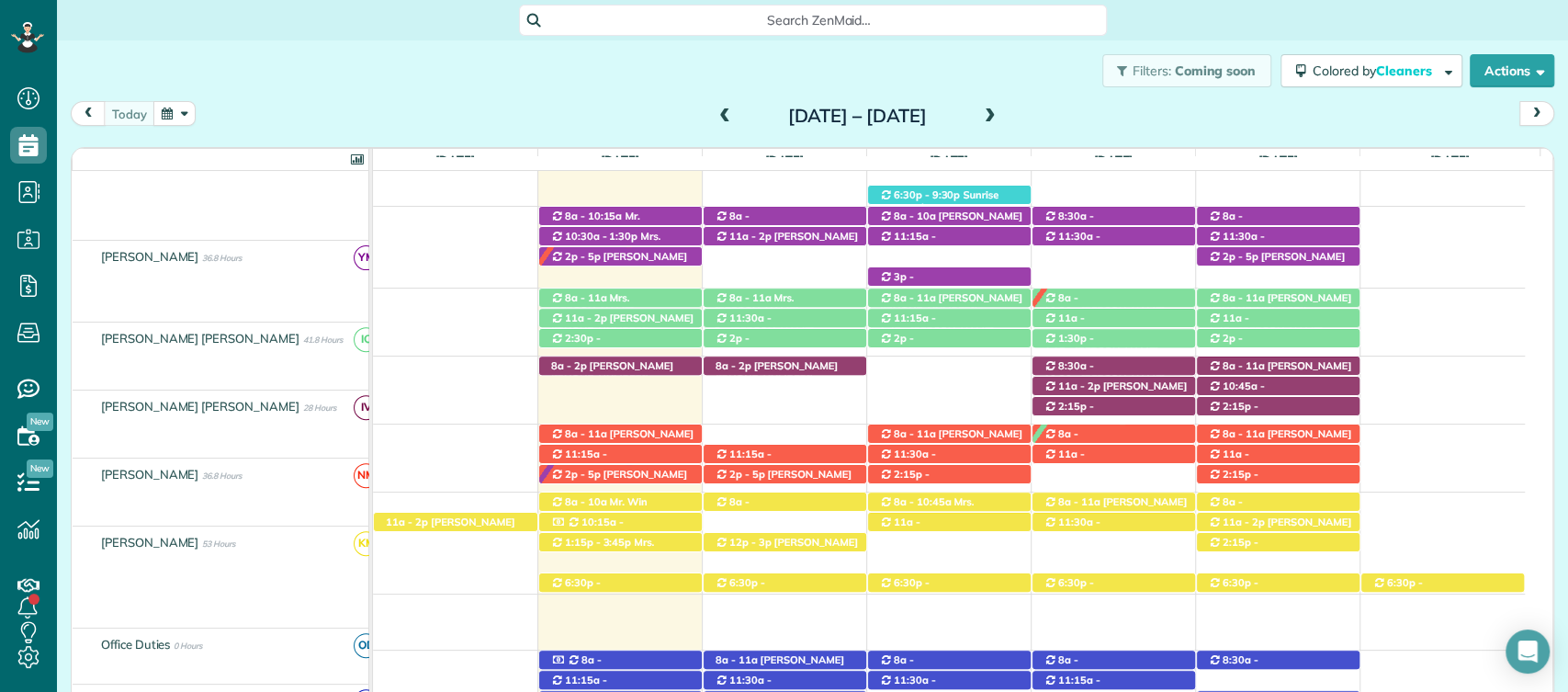
scroll to position [474, 0]
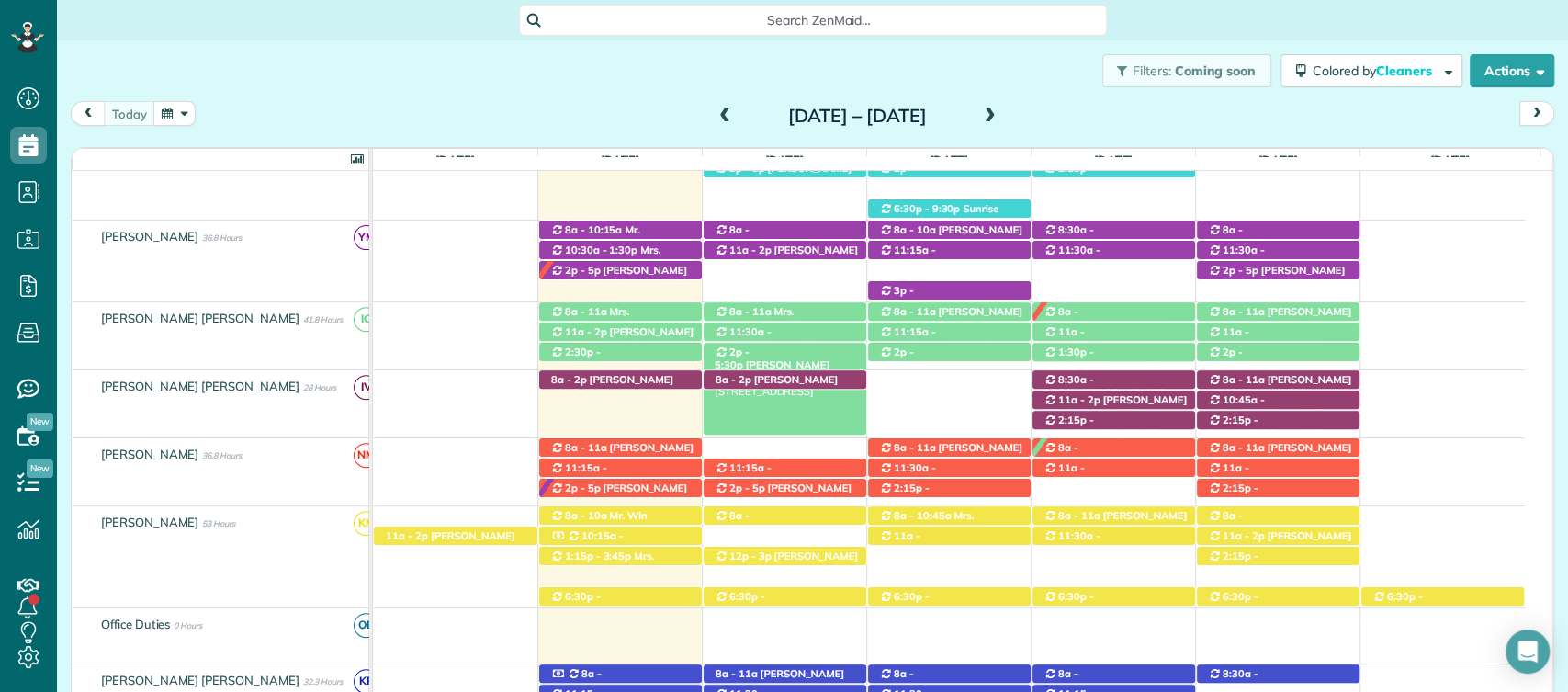
click at [809, 358] on span "Moira Valentine (+13014421249)" at bounding box center [772, 371] width 115 height 26
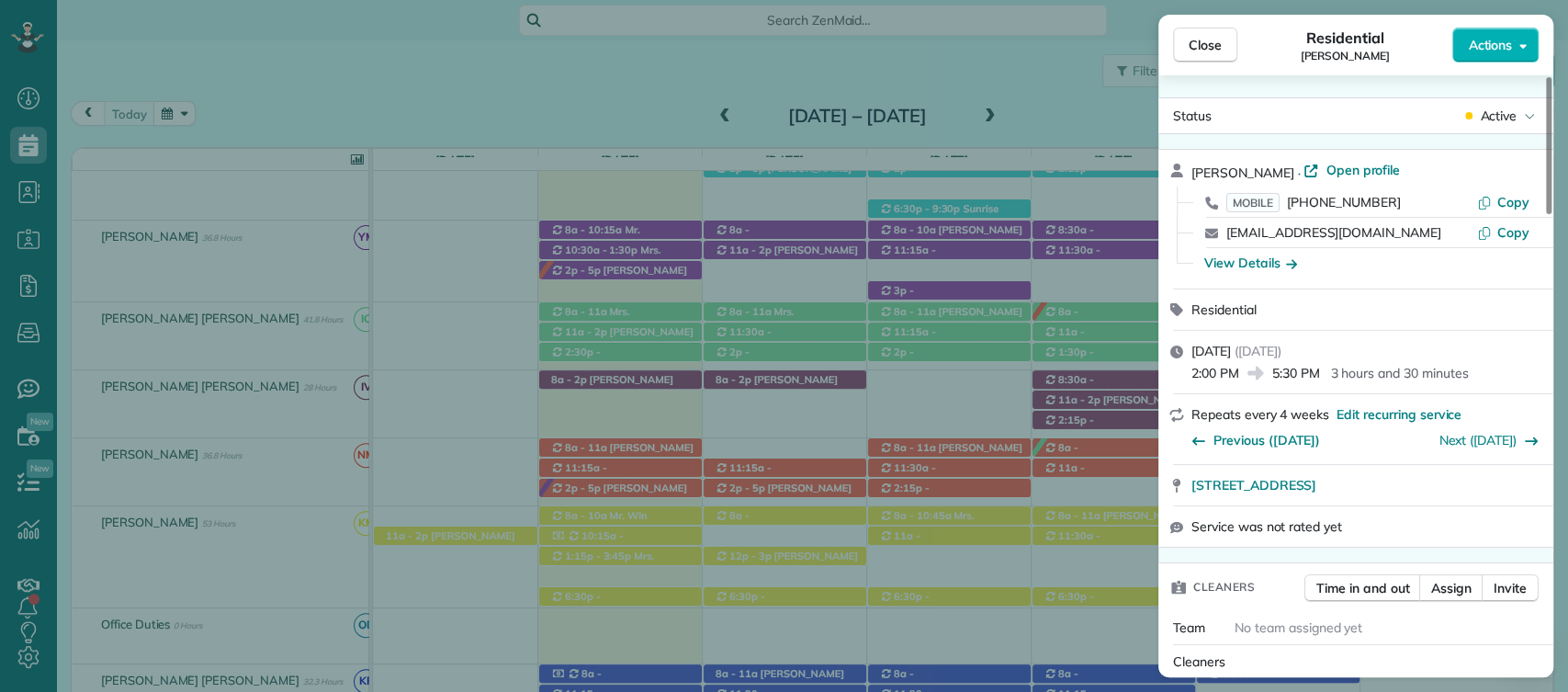
click at [1497, 192] on div "MOBILE (301) 442-1249 Copy" at bounding box center [1367, 202] width 351 height 30
click at [1512, 201] on span "Copy" at bounding box center [1513, 201] width 32 height 16
click at [1217, 31] on button "Close" at bounding box center [1205, 45] width 64 height 35
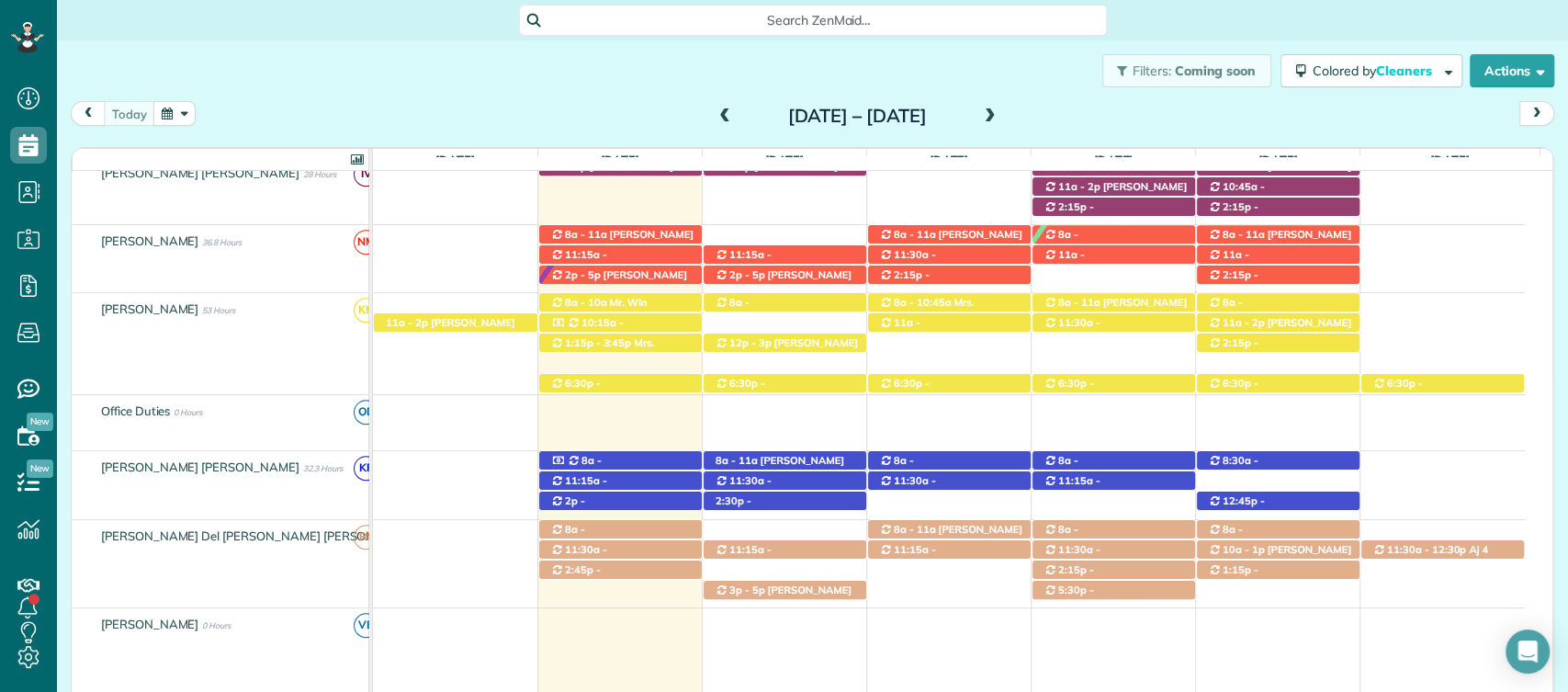
scroll to position [611, 0]
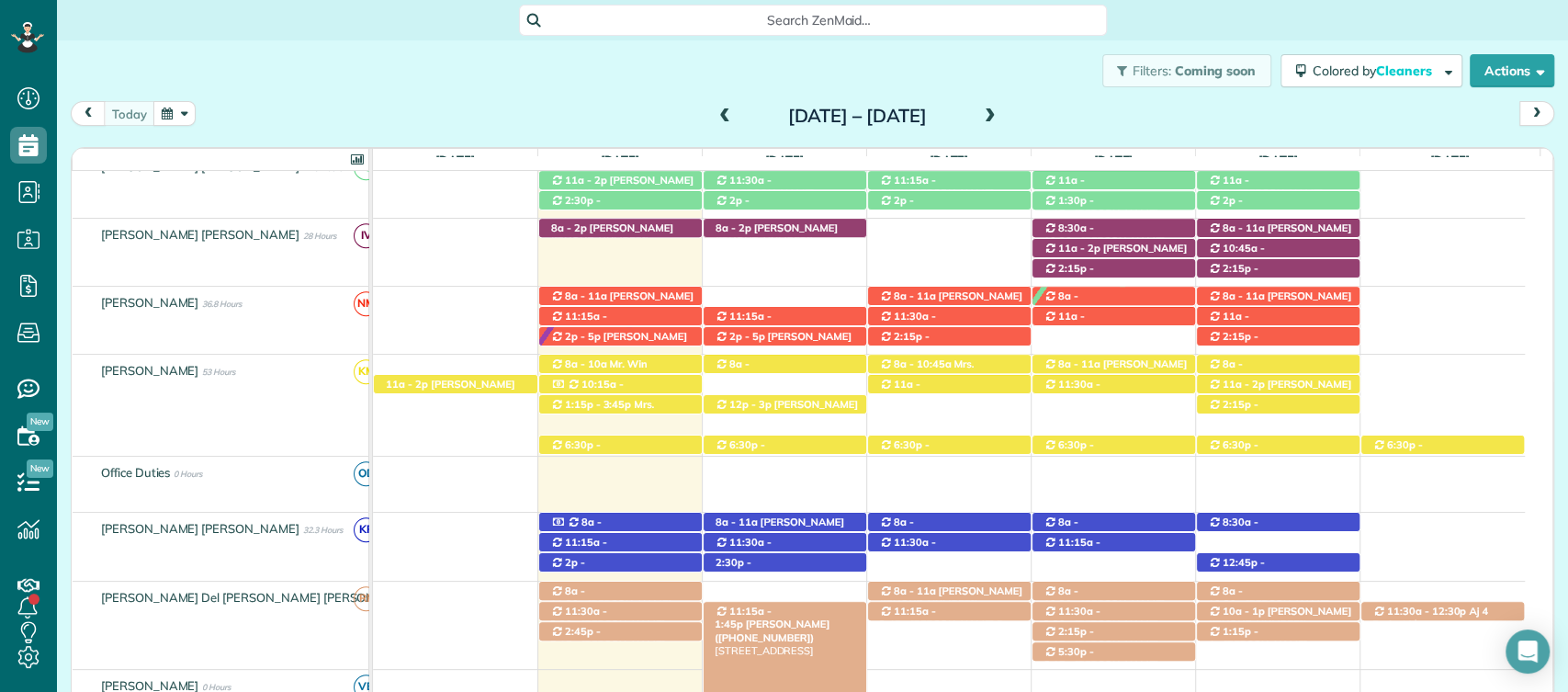
click at [757, 617] on span "Carolyn Bishop (+12514551113)" at bounding box center [772, 629] width 115 height 26
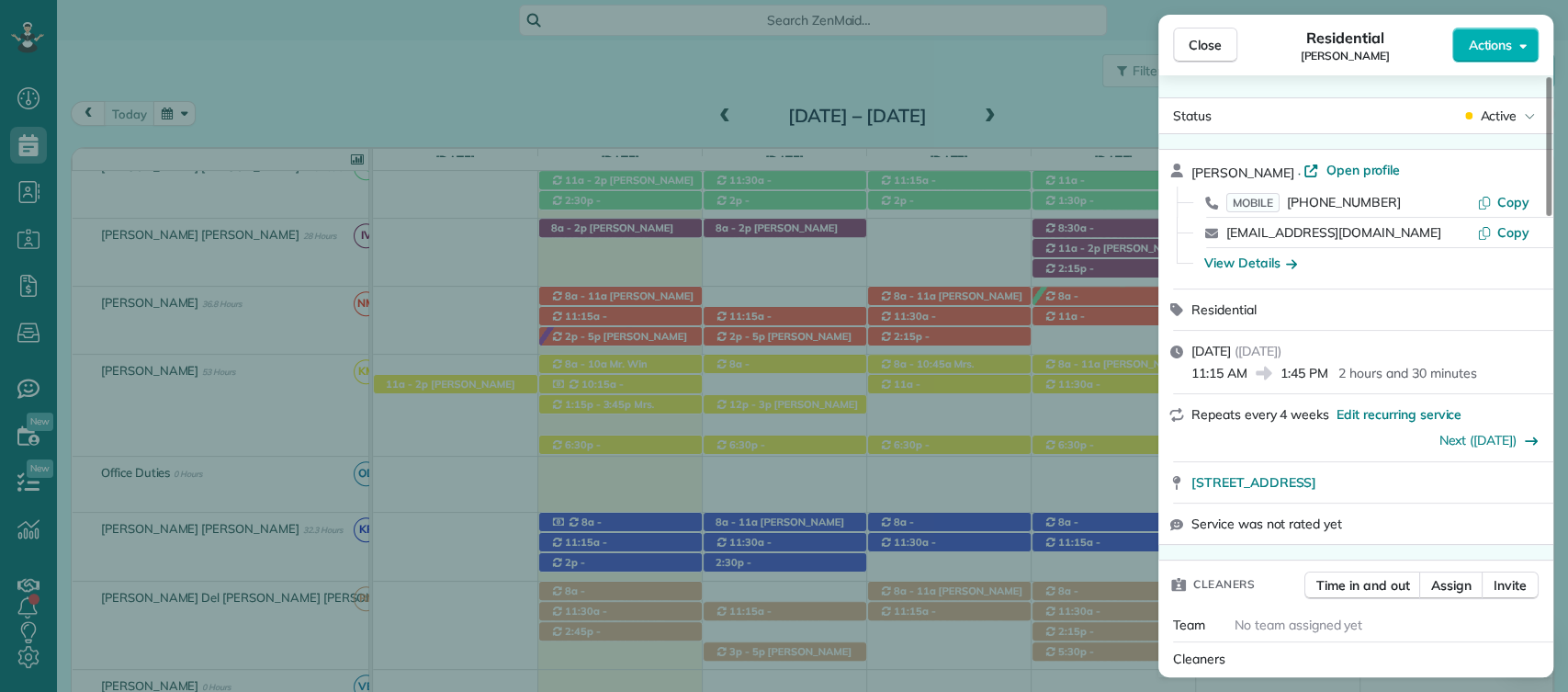
click at [1500, 201] on span "Copy" at bounding box center [1513, 201] width 32 height 16
click at [508, 72] on div "Close Residential Carolyn Bishop Actions Status Active Carolyn Bishop · Open pr…" at bounding box center [784, 346] width 1568 height 692
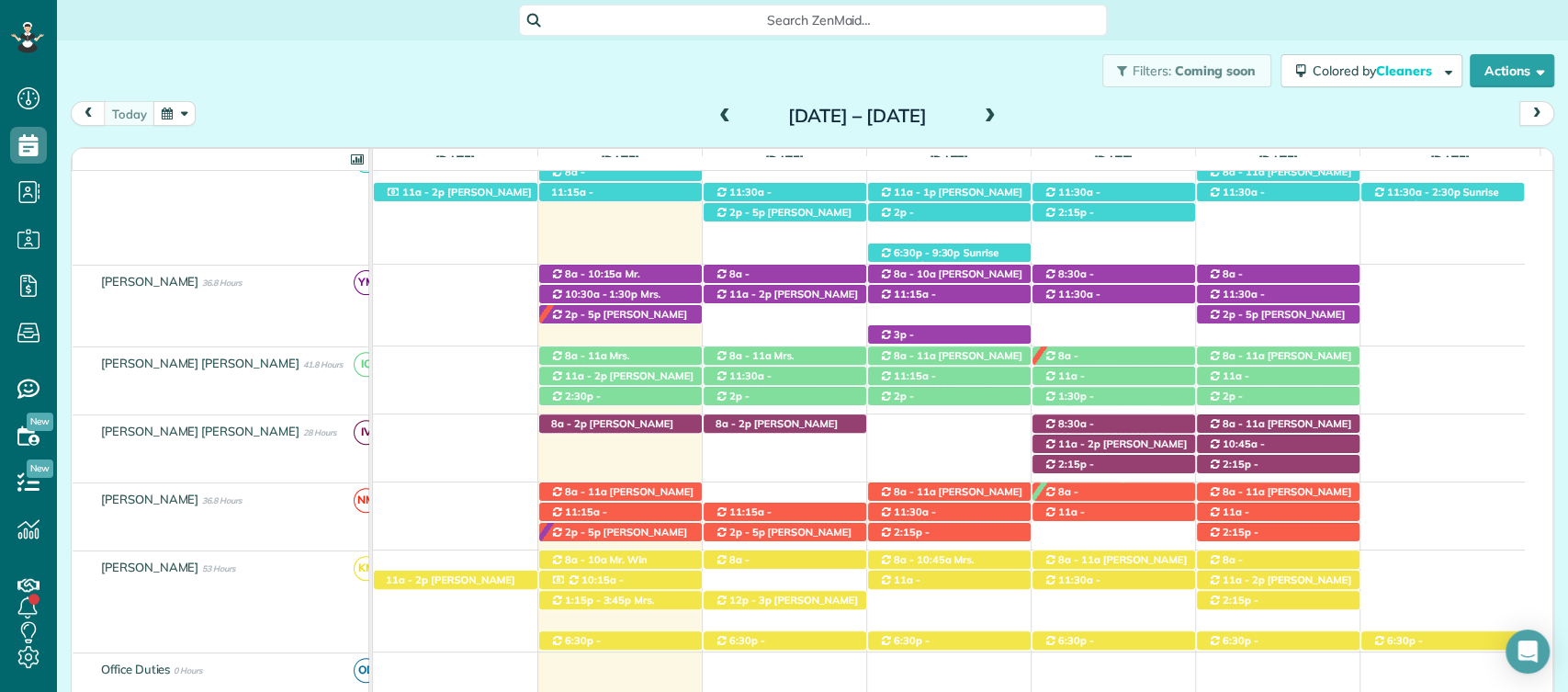
scroll to position [415, 0]
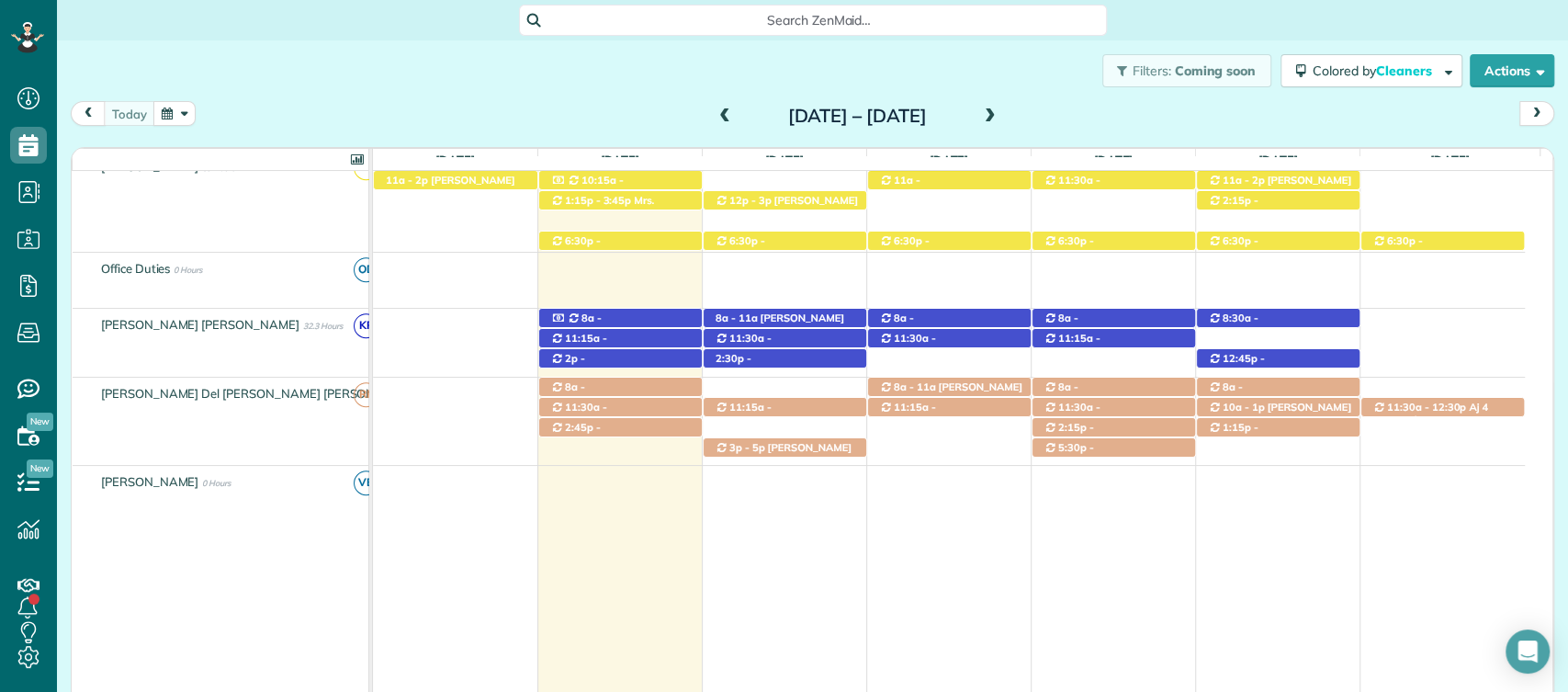
click at [617, 102] on div "today Sunday Aug 17 – Saturday Aug 23, 2025" at bounding box center [813, 117] width 1484 height 34
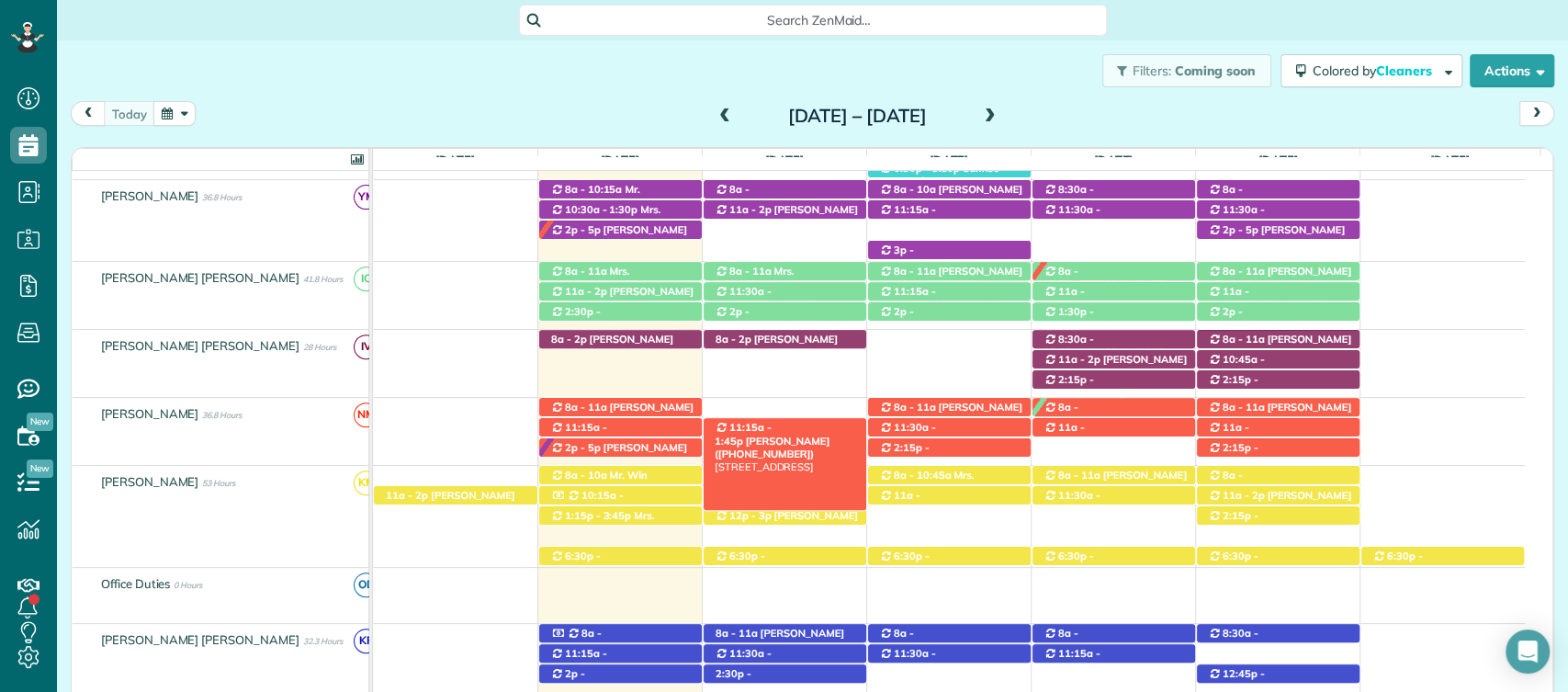
click at [795, 435] on span "Ashley Conyers (+12517672829)" at bounding box center [772, 448] width 115 height 26
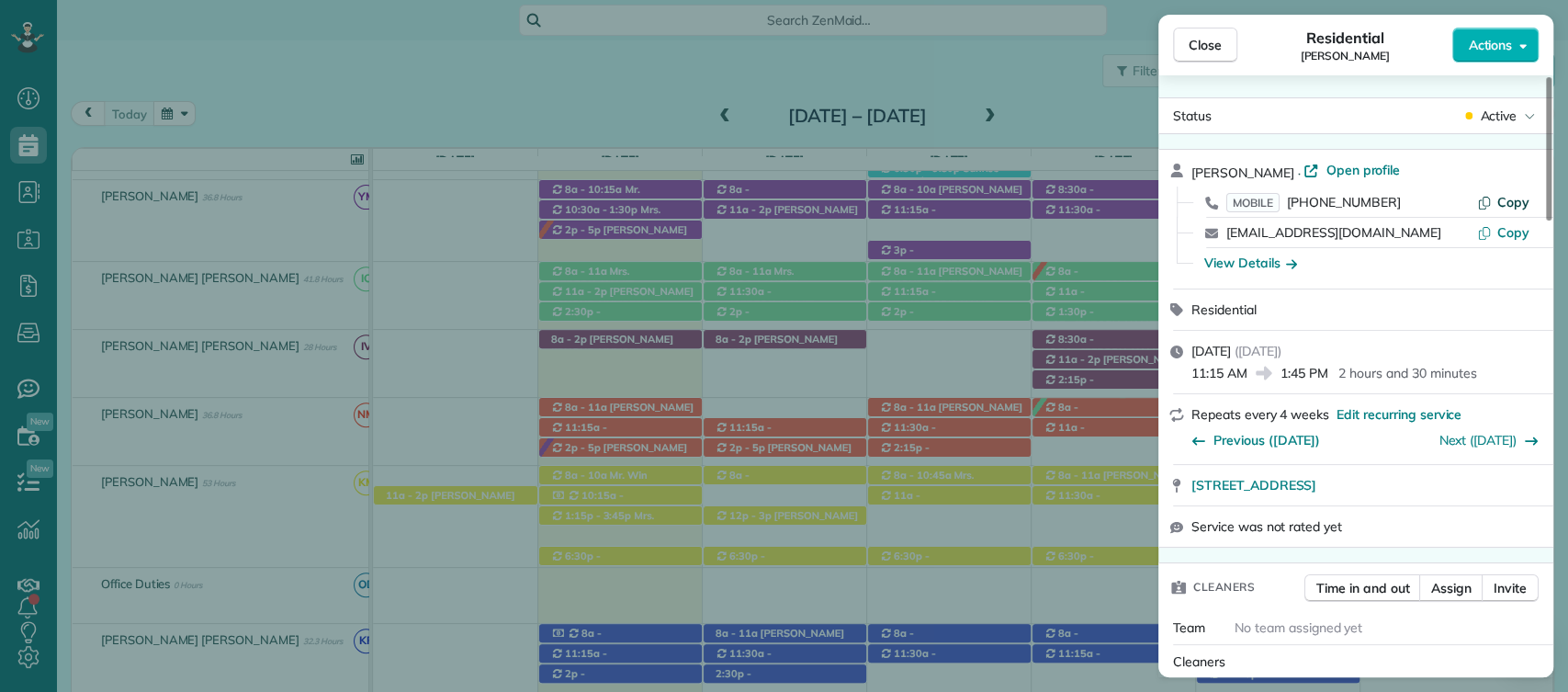
click at [1497, 199] on button "Copy" at bounding box center [1504, 201] width 52 height 18
click at [1302, 657] on div "Cleaners" at bounding box center [1360, 661] width 373 height 18
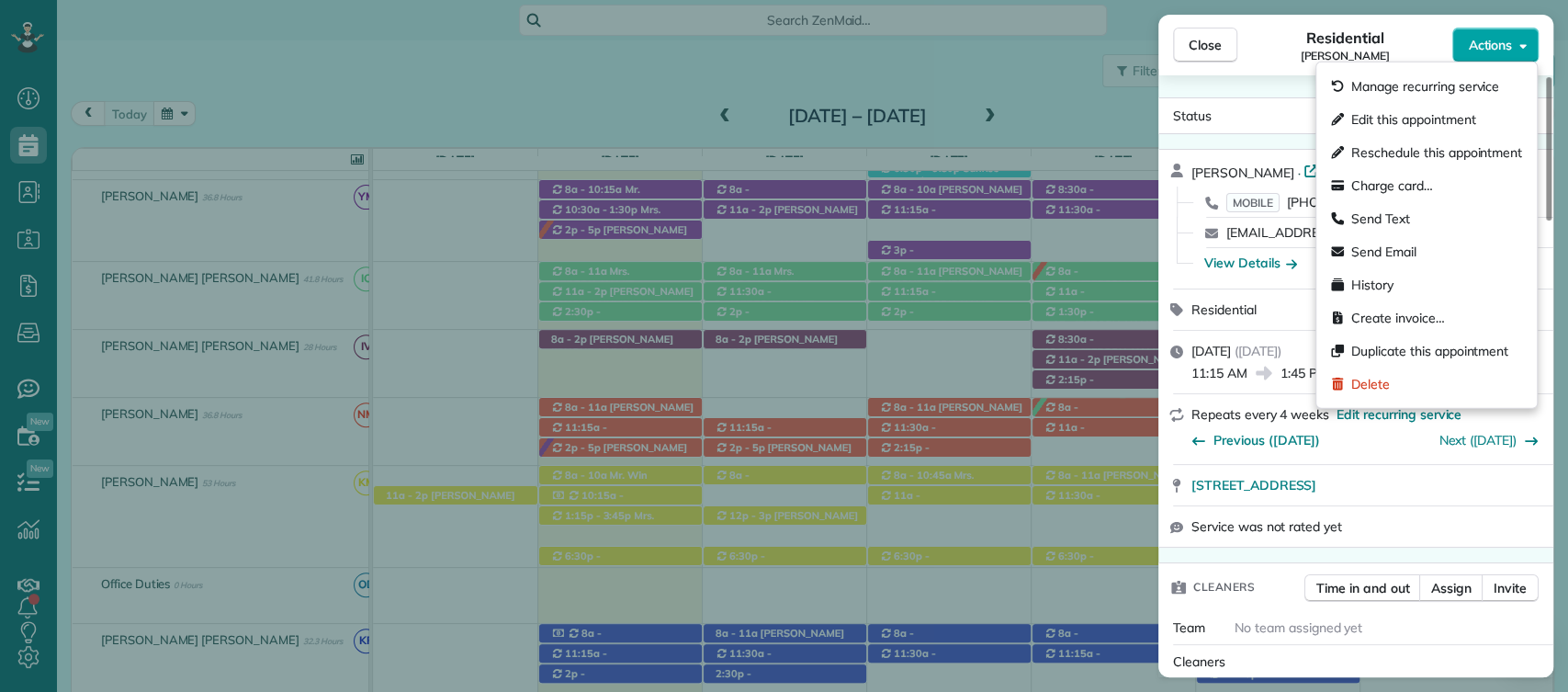
click at [1476, 57] on button "Actions" at bounding box center [1496, 45] width 87 height 35
click at [1398, 112] on span "Edit this appointment" at bounding box center [1413, 119] width 124 height 18
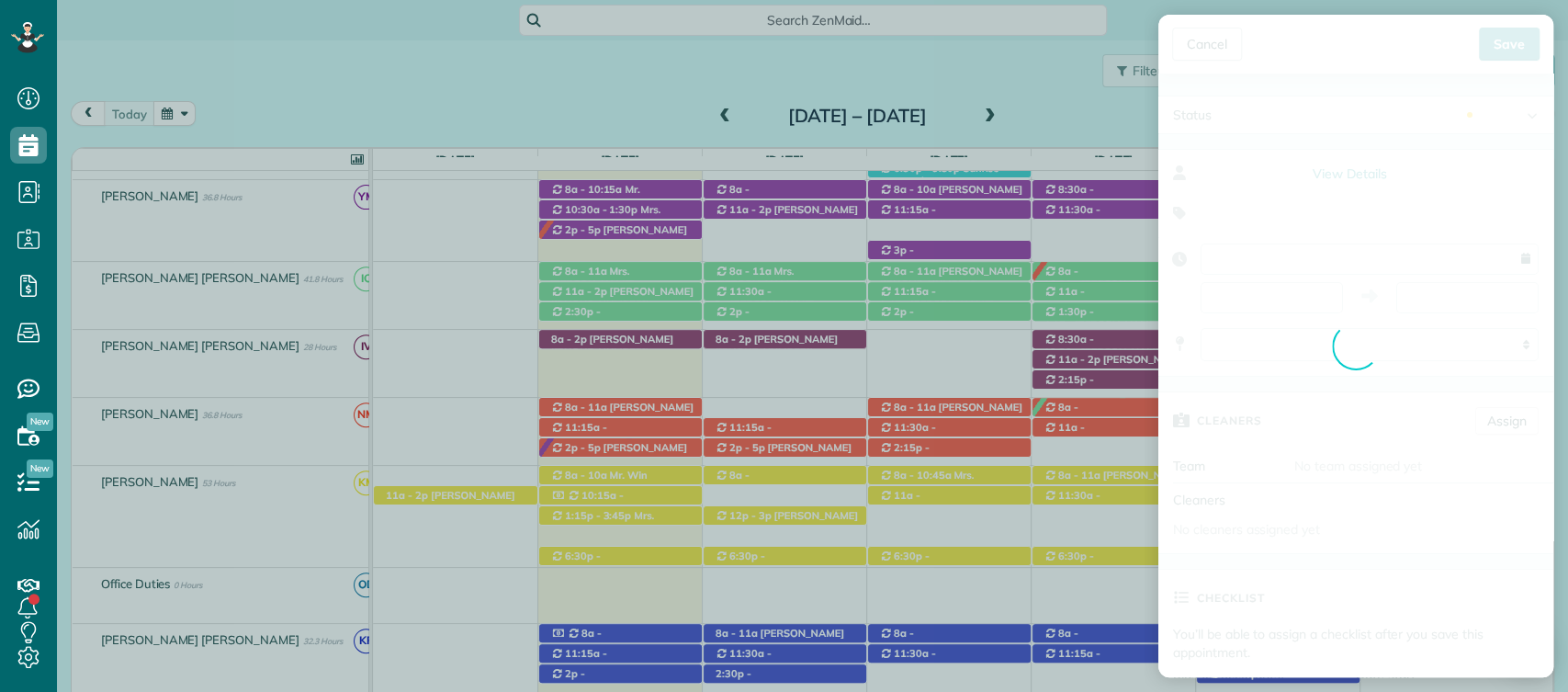
type input "**********"
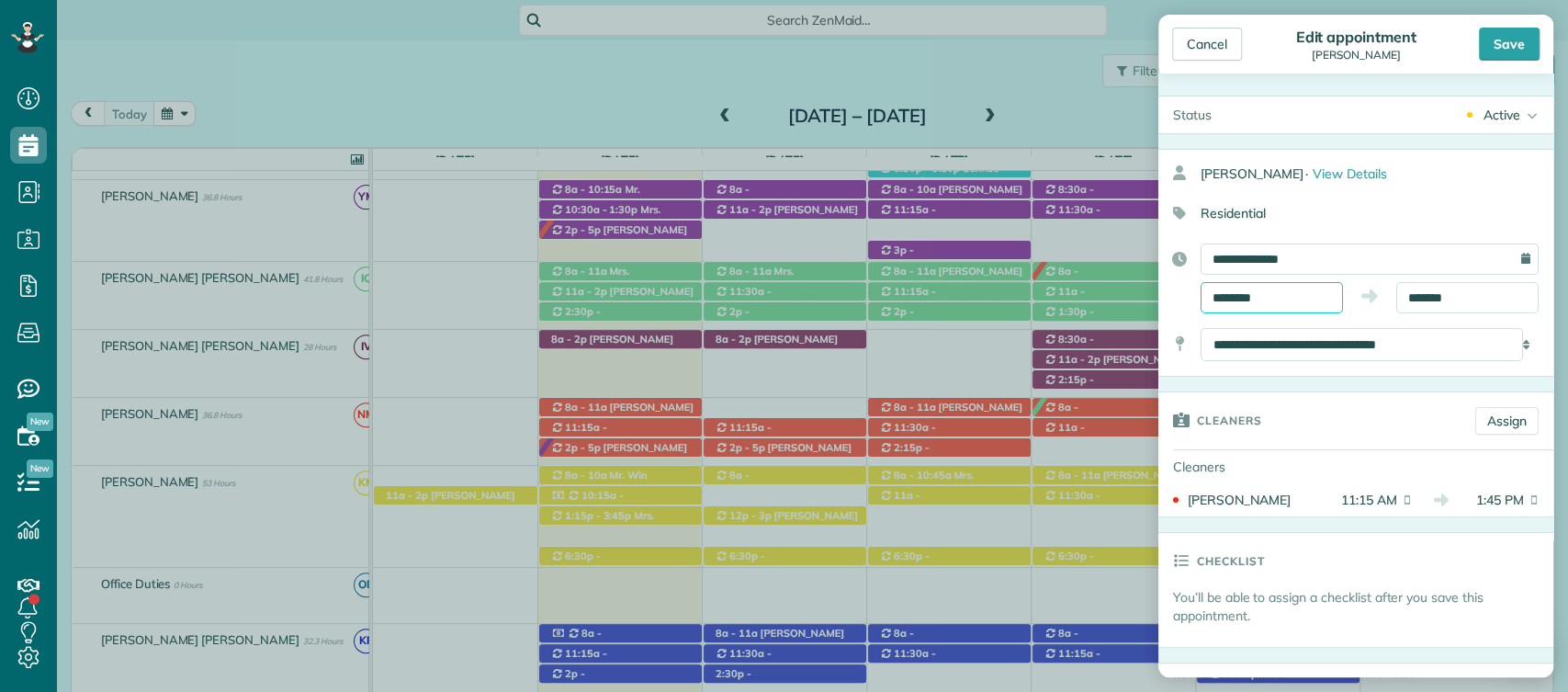
click at [1267, 298] on input "********" at bounding box center [1272, 297] width 142 height 31
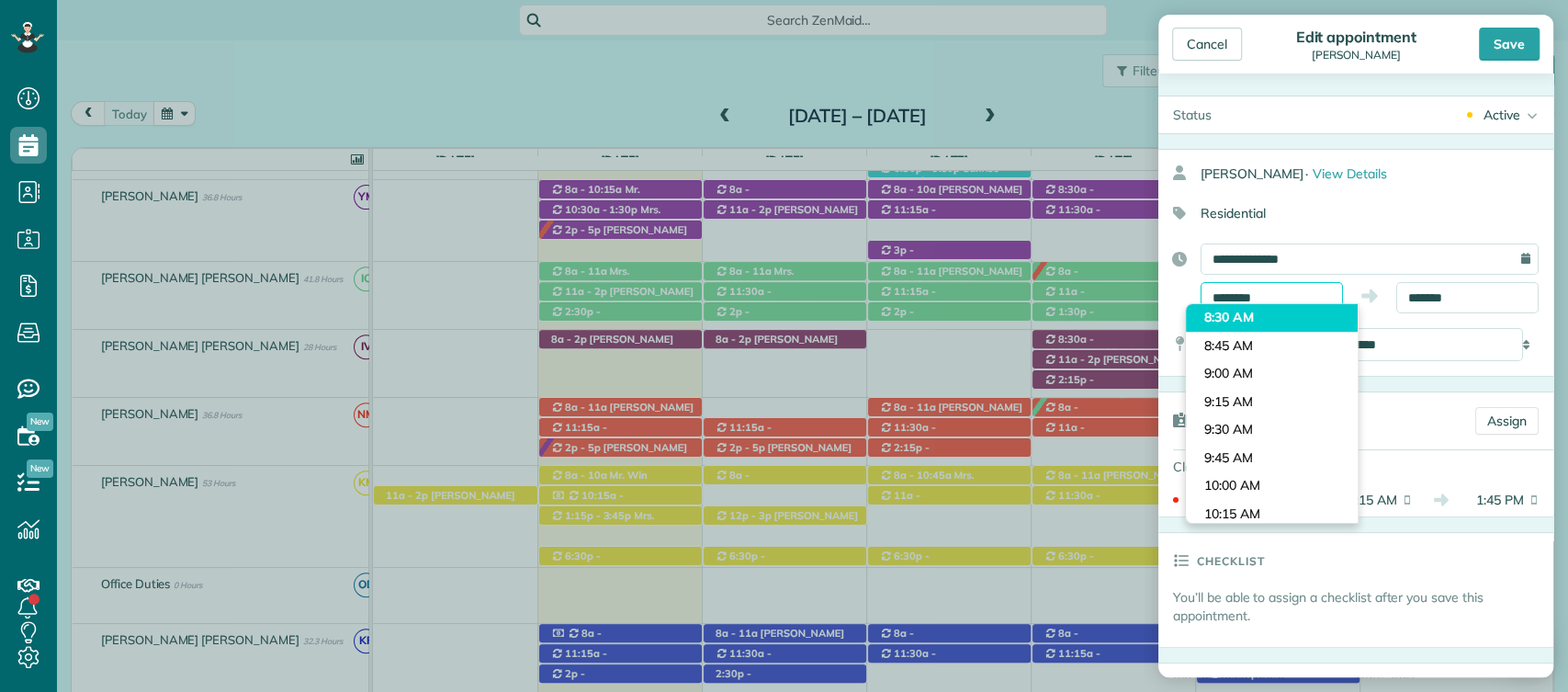
scroll to position [899, 0]
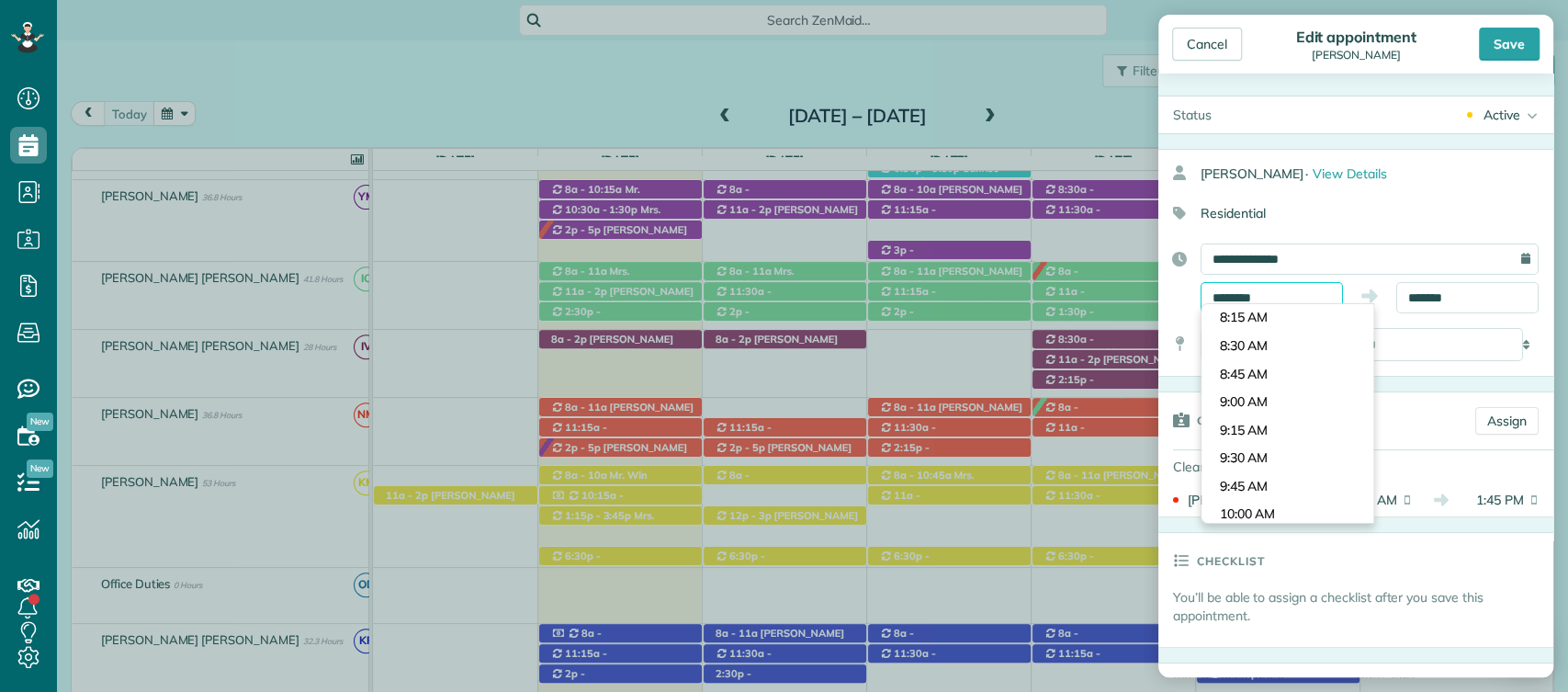
click at [1266, 297] on input "********" at bounding box center [1272, 297] width 142 height 31
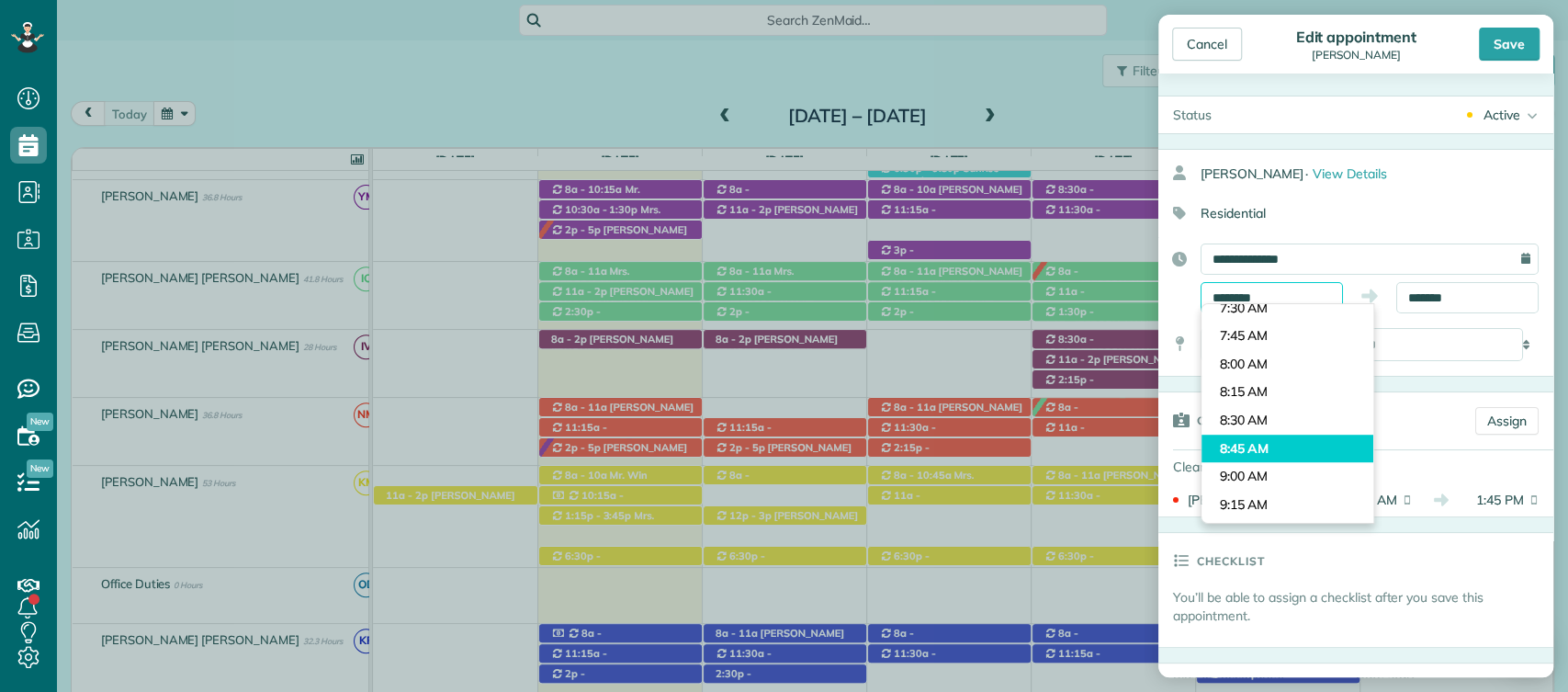
scroll to position [823, 0]
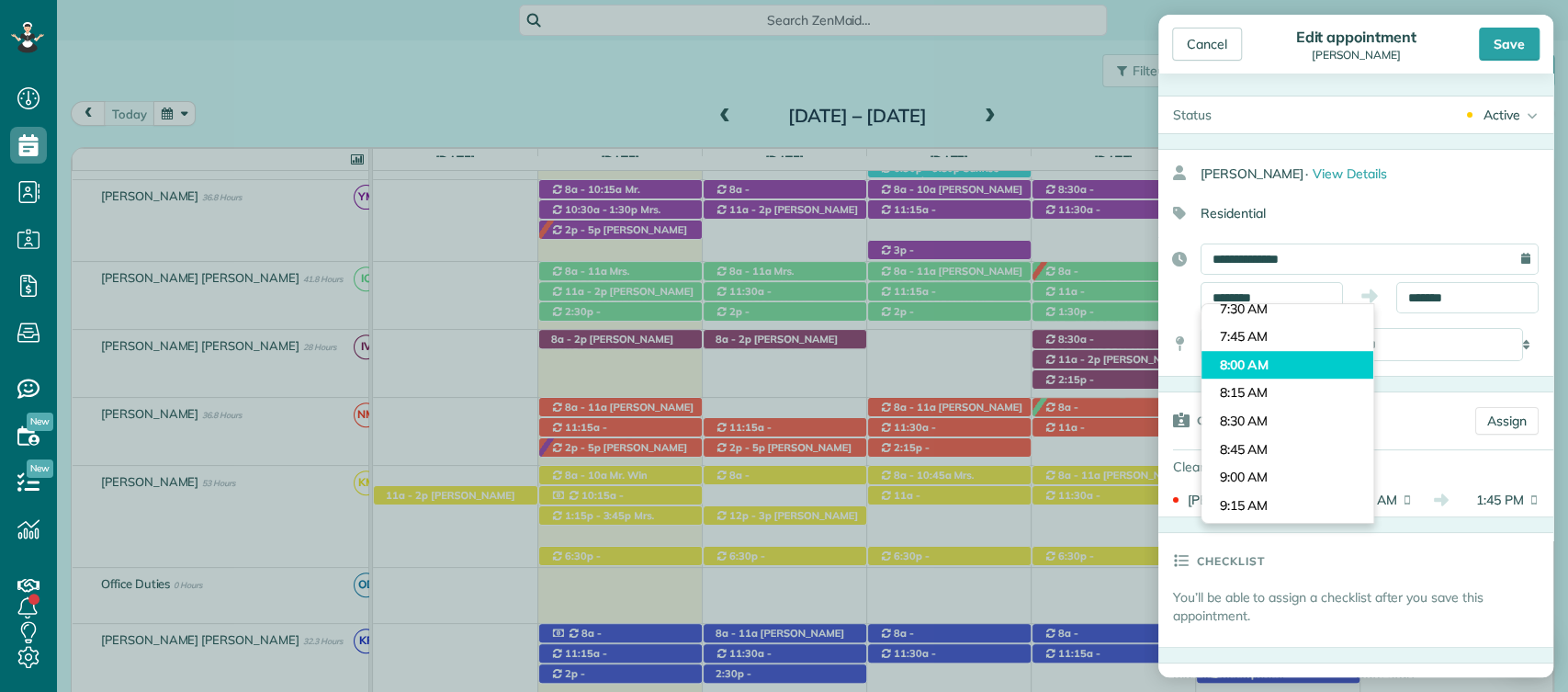
type input "*******"
click at [1255, 362] on body "Dashboard Scheduling Calendar View List View Dispatch View - Weekly scheduling …" at bounding box center [784, 346] width 1568 height 692
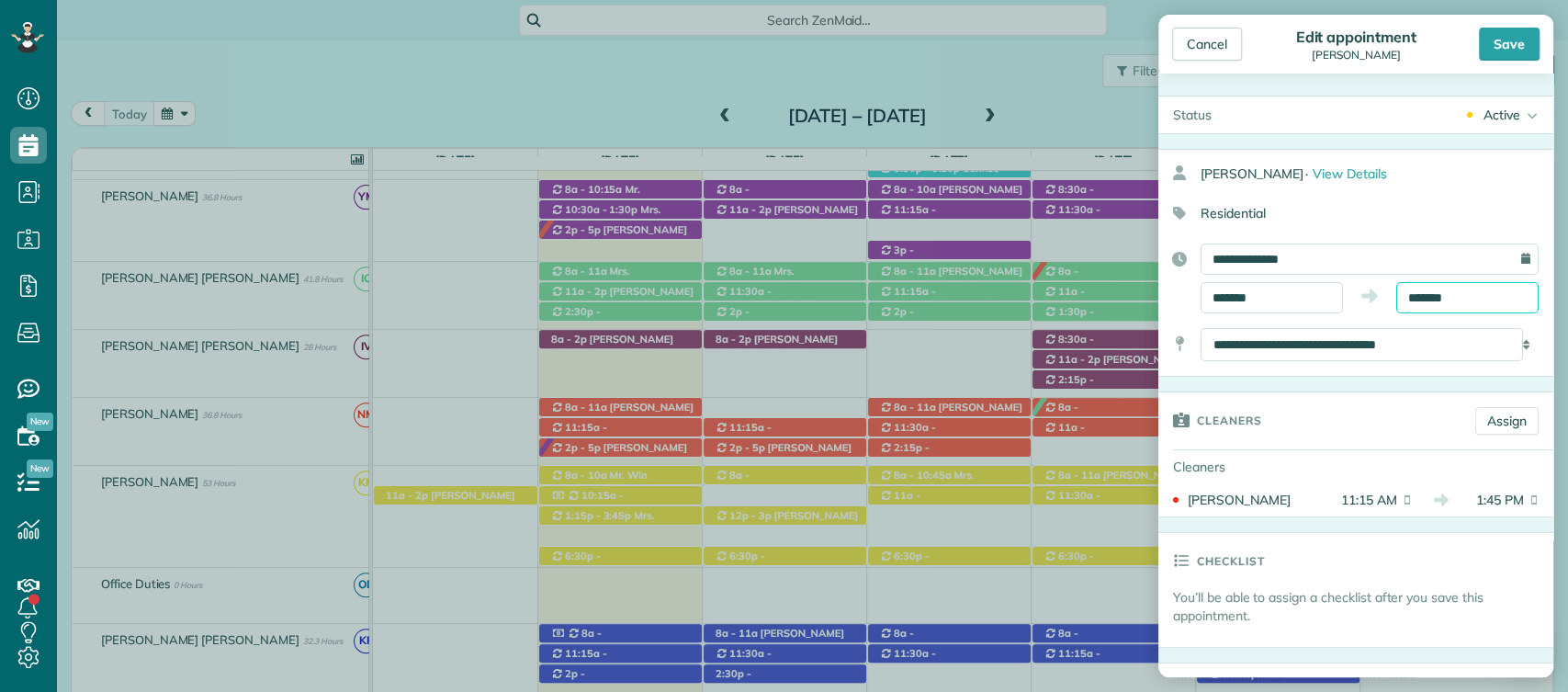
click at [1459, 293] on input "*******" at bounding box center [1468, 297] width 142 height 31
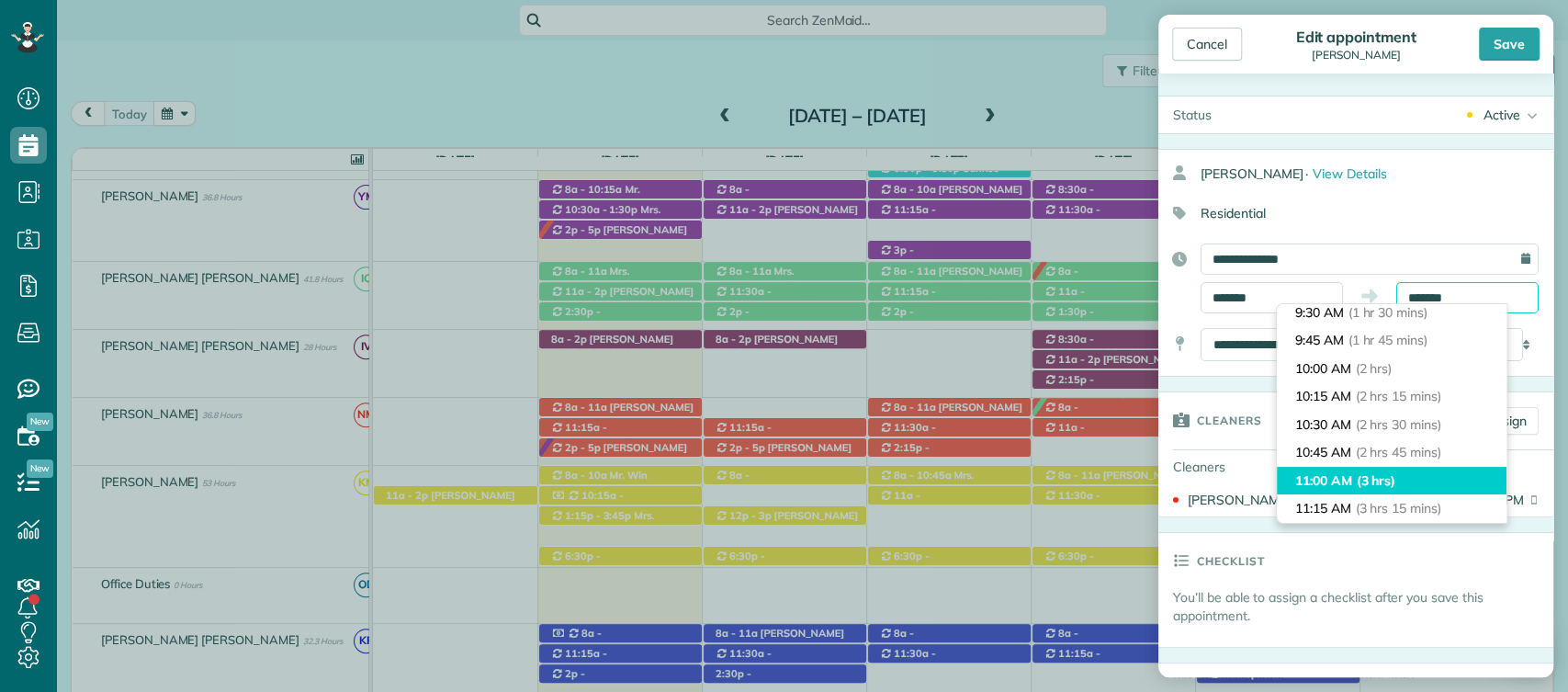
scroll to position [178, 0]
type input "********"
click at [1360, 477] on span "(3 hrs)" at bounding box center [1376, 476] width 39 height 16
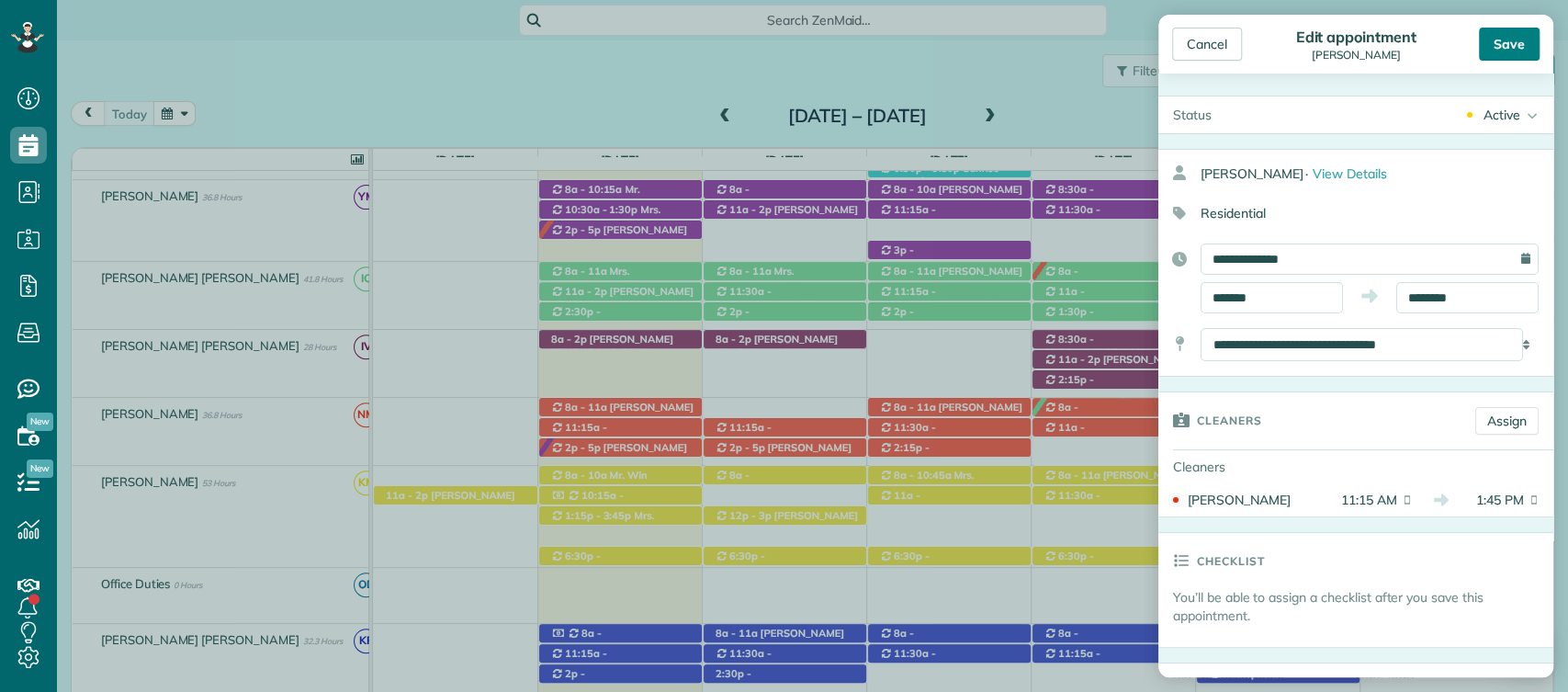
click at [1525, 31] on div "Save" at bounding box center [1509, 44] width 61 height 33
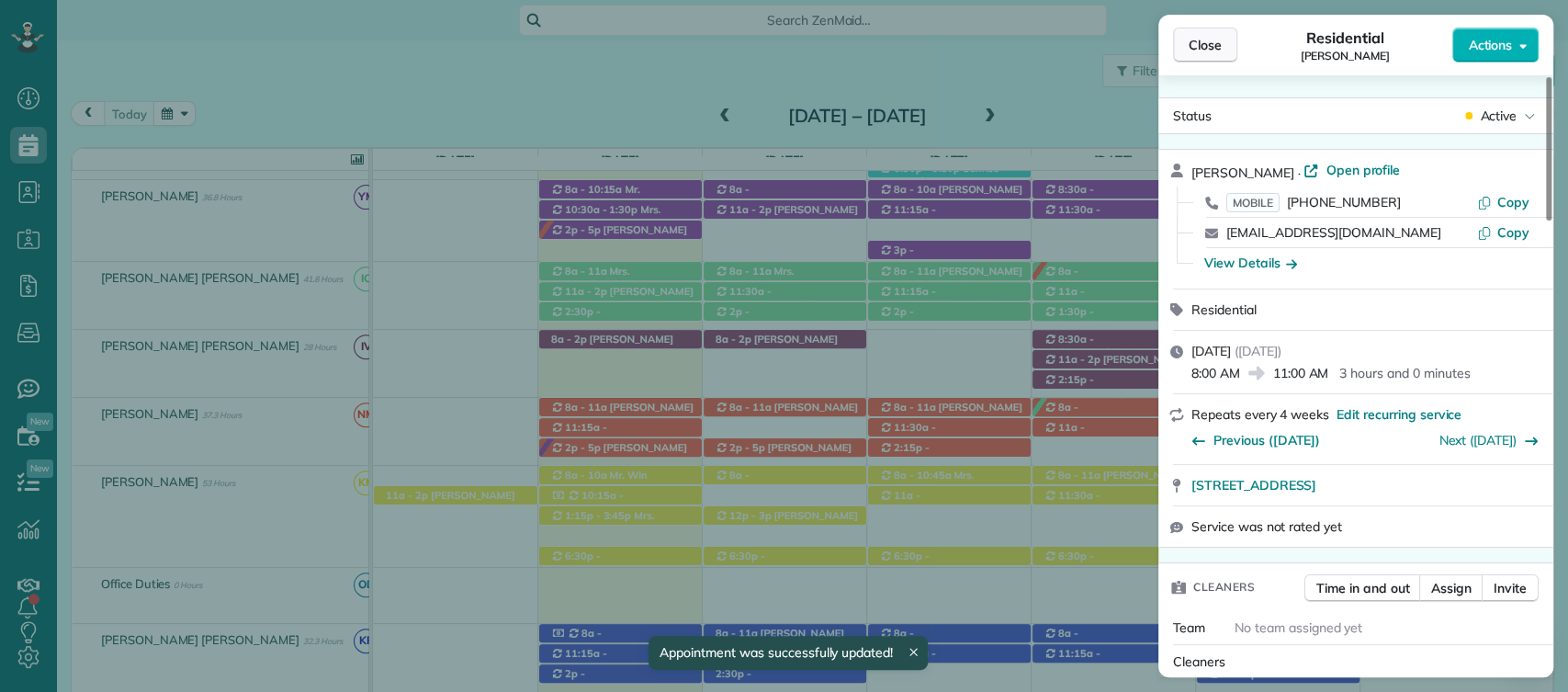
click at [1196, 51] on span "Close" at bounding box center [1205, 44] width 33 height 18
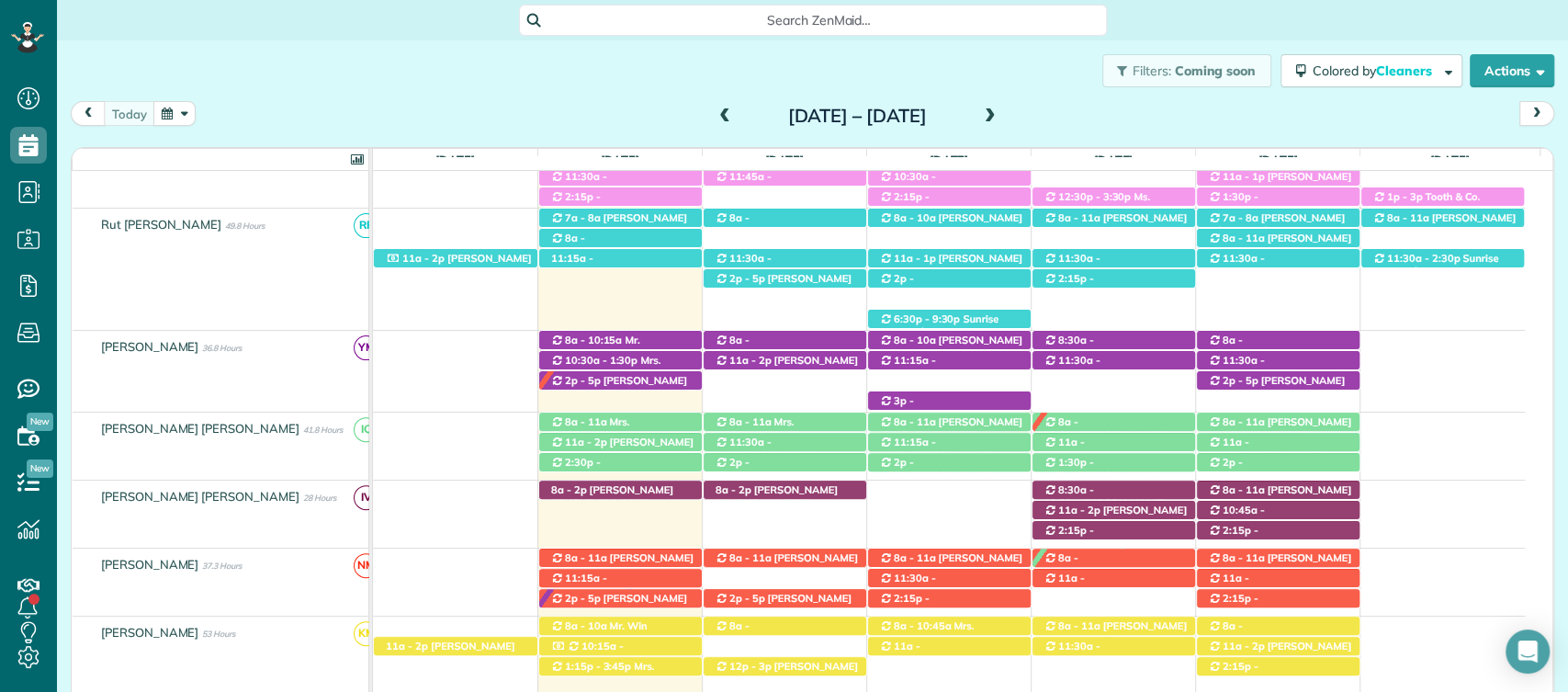
scroll to position [352, 0]
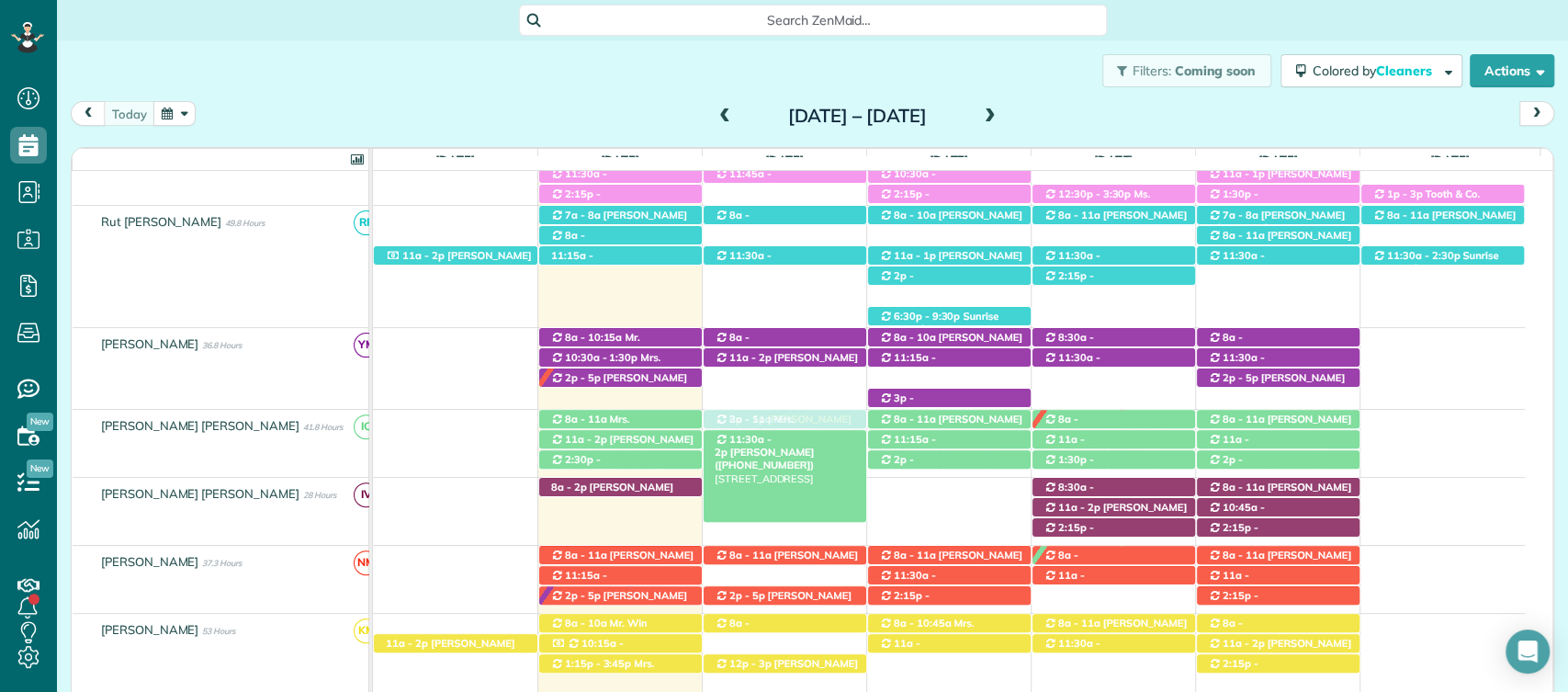
drag, startPoint x: 765, startPoint y: 277, endPoint x: 764, endPoint y: 444, distance: 167.0
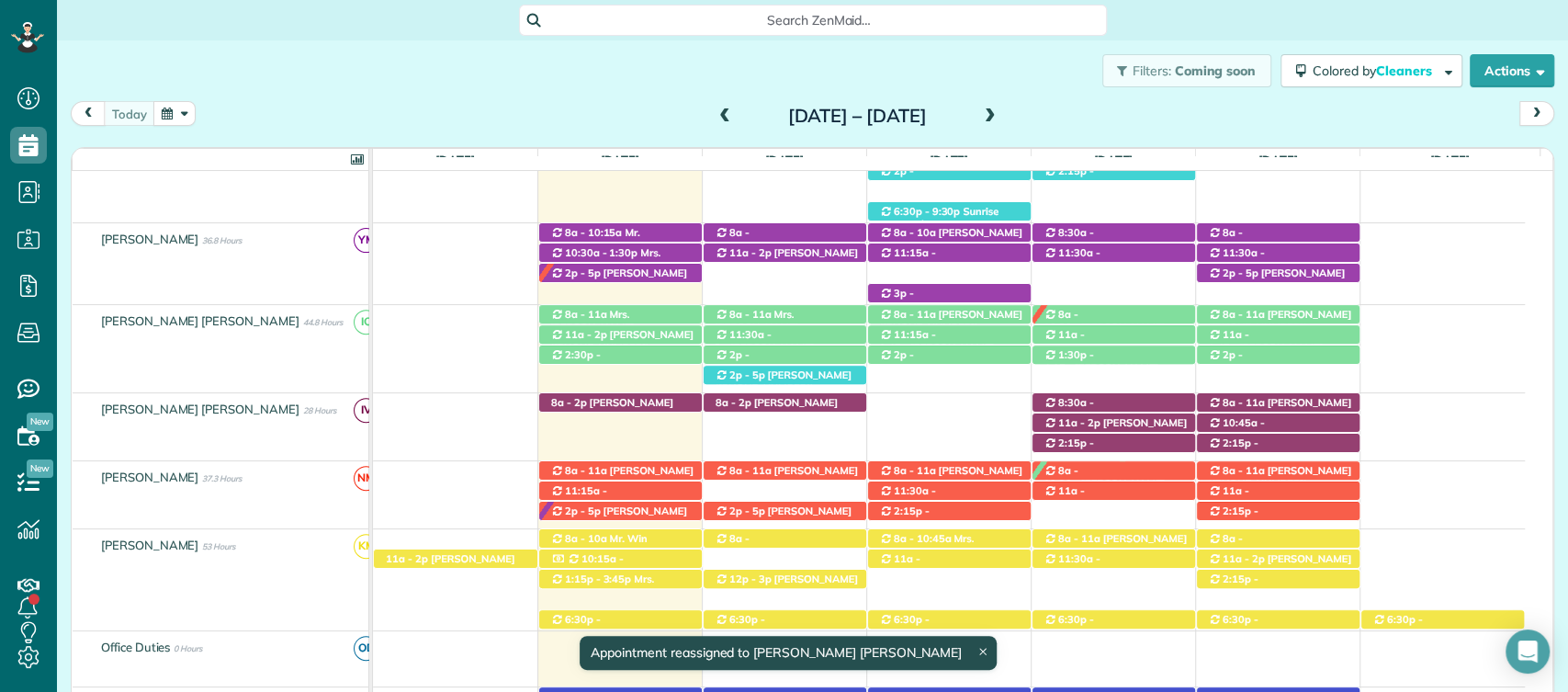
scroll to position [459, 0]
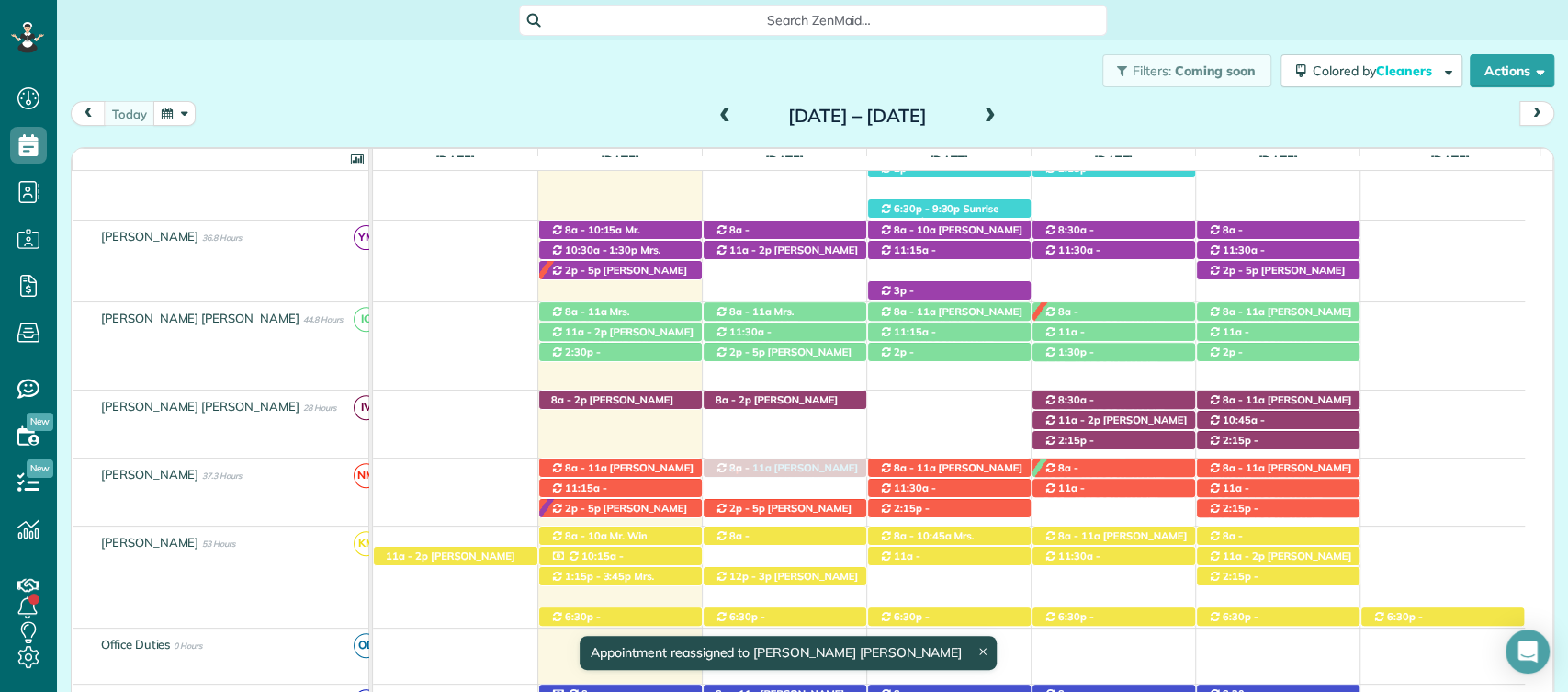
drag, startPoint x: 847, startPoint y: 371, endPoint x: 816, endPoint y: 494, distance: 126.8
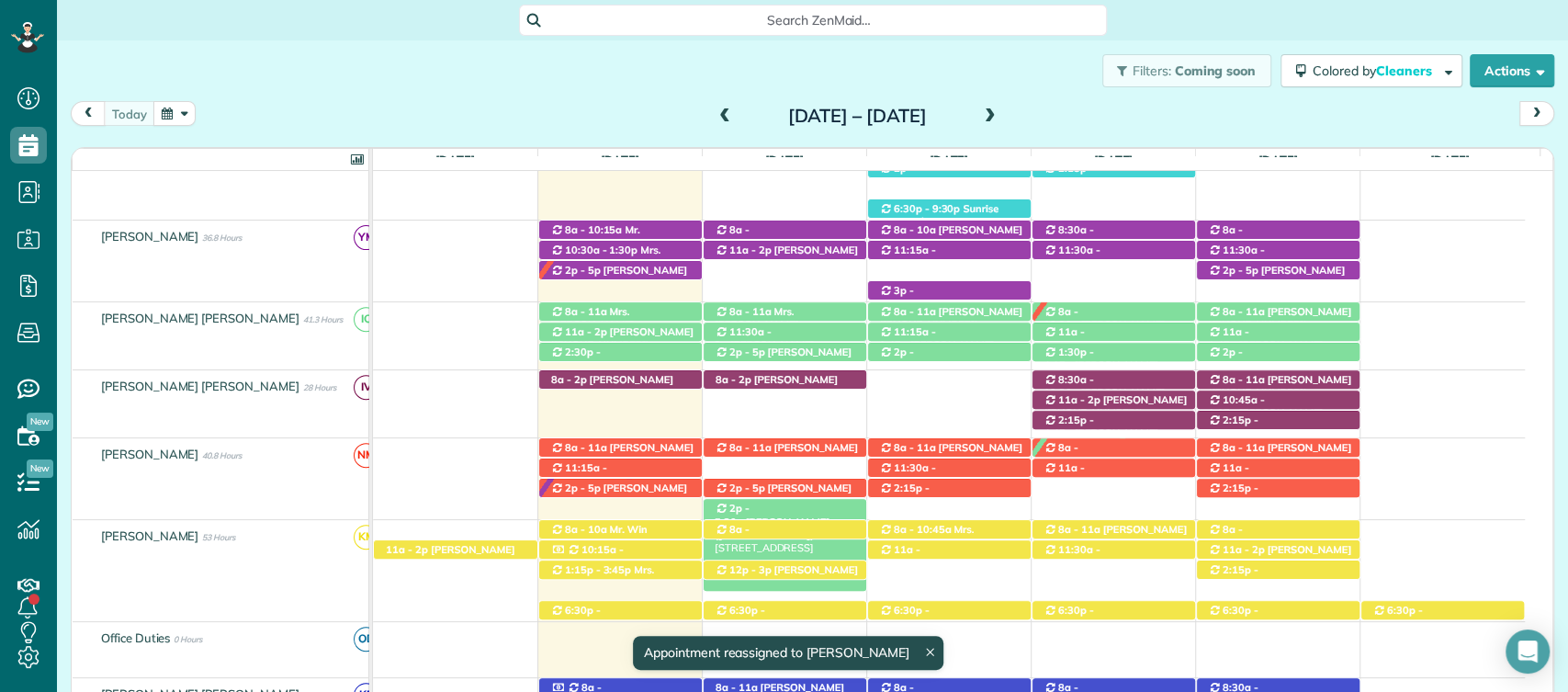
click at [830, 516] on span "Moira Valentine (+13014421249)" at bounding box center [772, 528] width 115 height 26
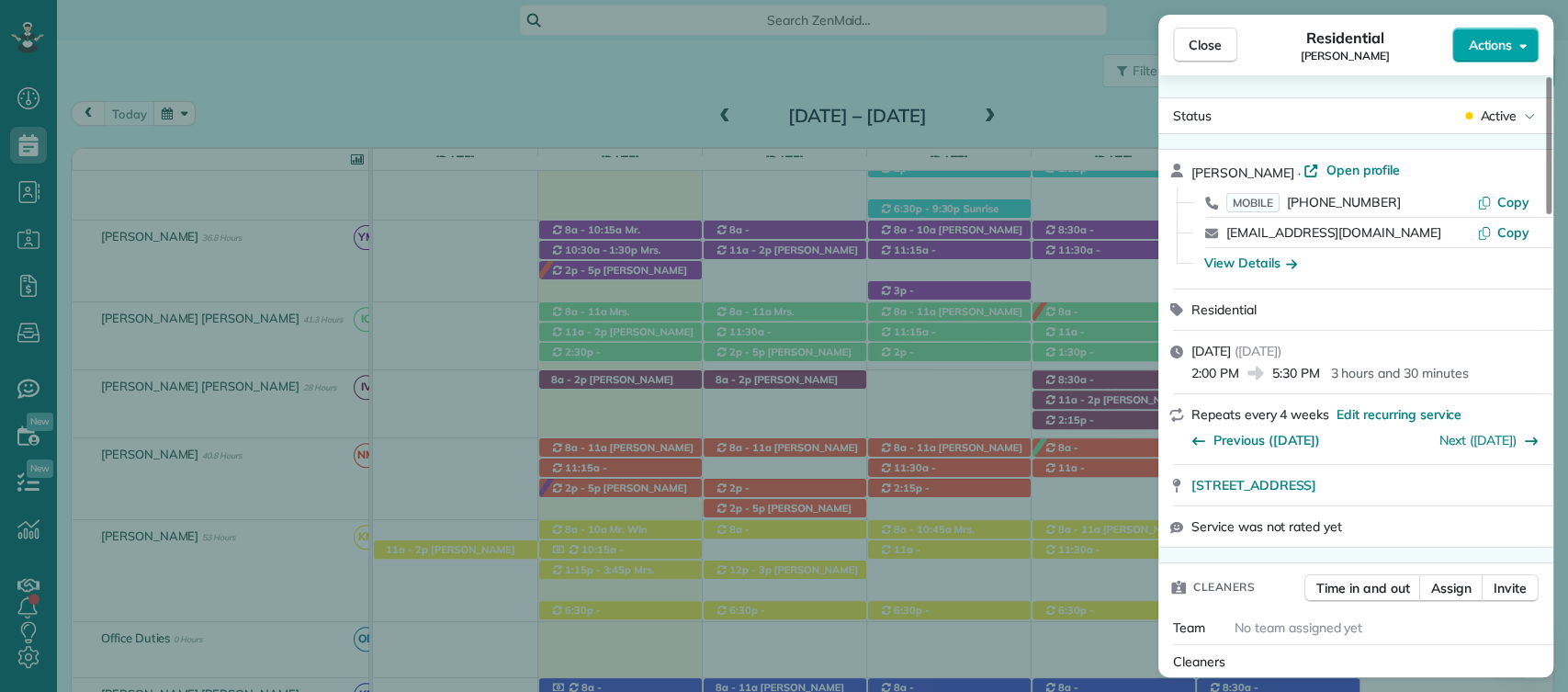
click at [1461, 51] on button "Actions" at bounding box center [1496, 45] width 87 height 35
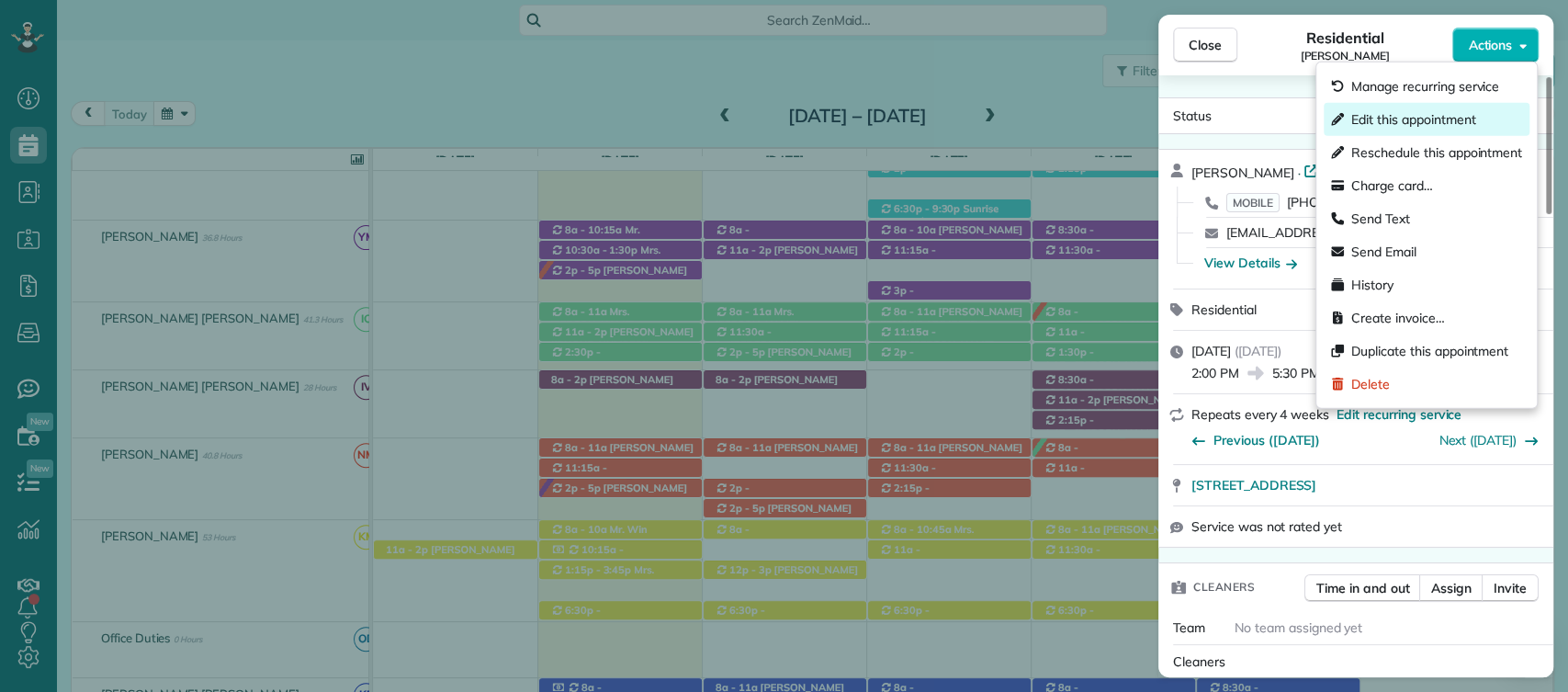
click at [1366, 128] on div "Edit this appointment" at bounding box center [1427, 119] width 206 height 33
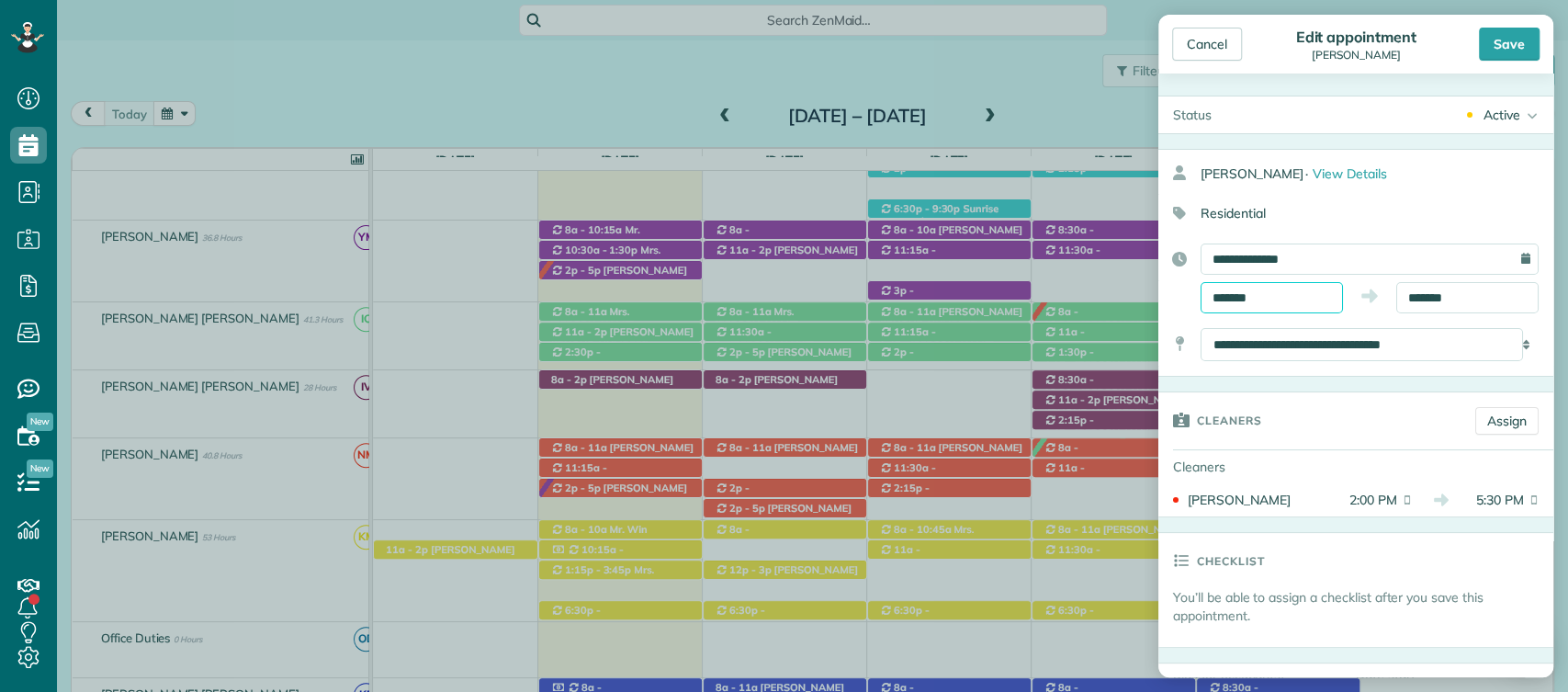
click at [1259, 296] on input "*******" at bounding box center [1272, 297] width 142 height 31
click at [1209, 24] on div "Cancel Edit appointment Moira Valentine Save" at bounding box center [1356, 43] width 395 height 59
click at [1212, 33] on div "Cancel" at bounding box center [1207, 44] width 70 height 33
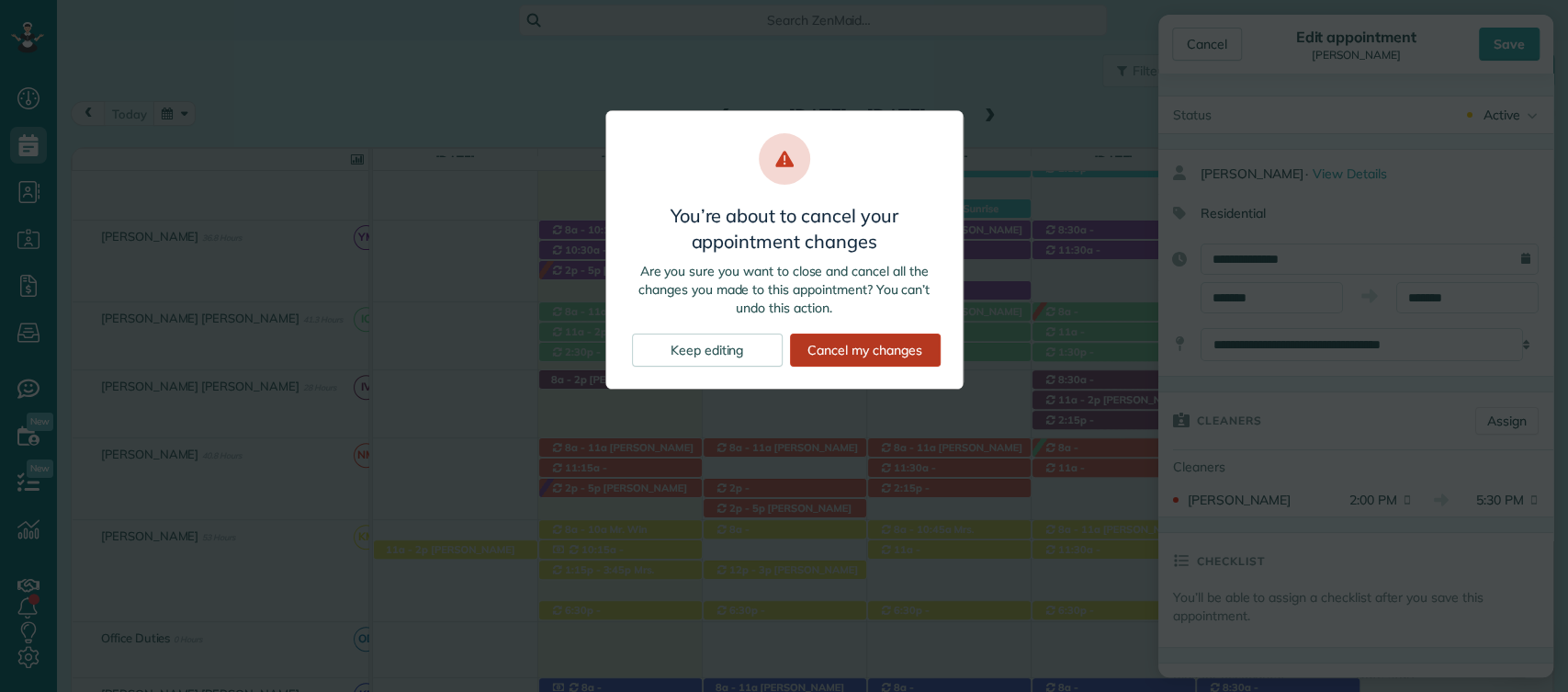
click at [840, 352] on div "Cancel my changes" at bounding box center [865, 350] width 151 height 33
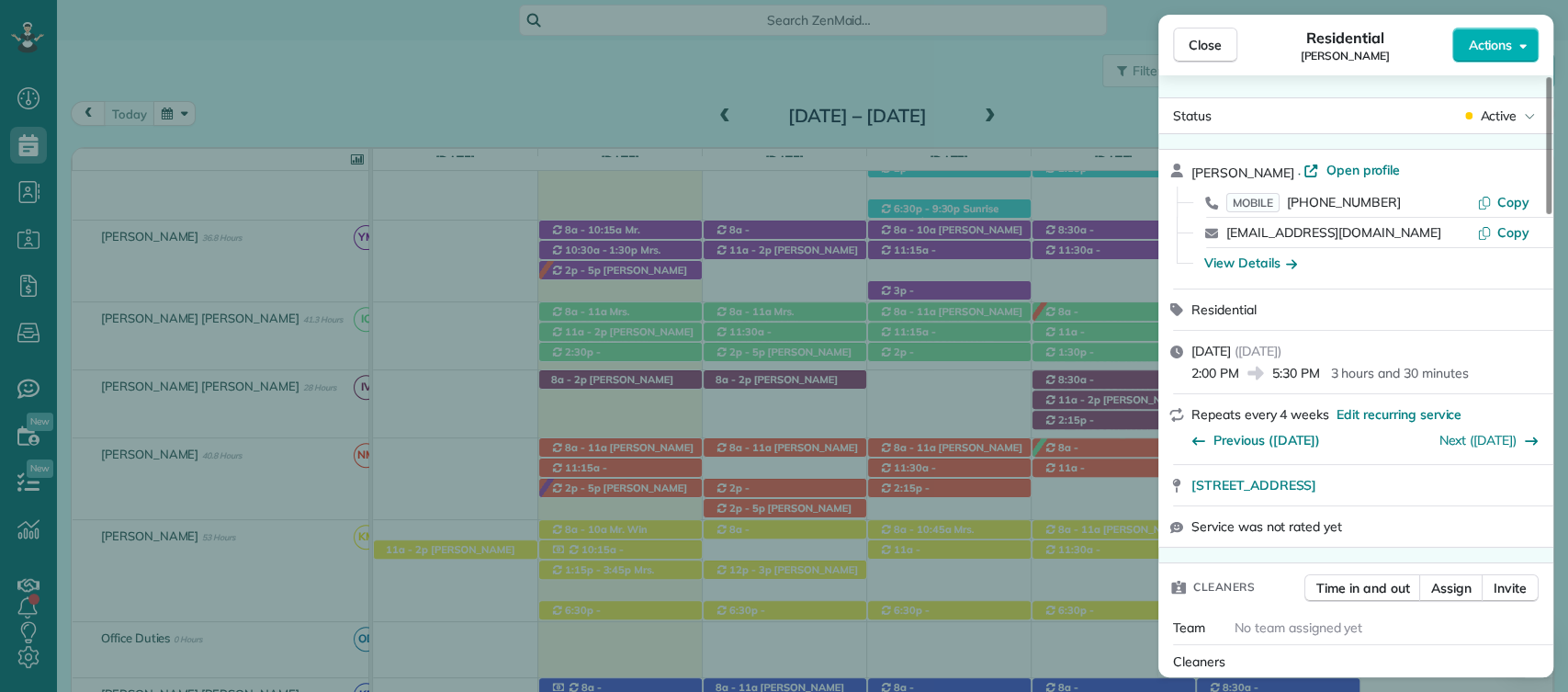
click at [797, 372] on div "Close Residential Moira Valentine Actions Status Active Moira Valentine · Open …" at bounding box center [784, 346] width 1568 height 692
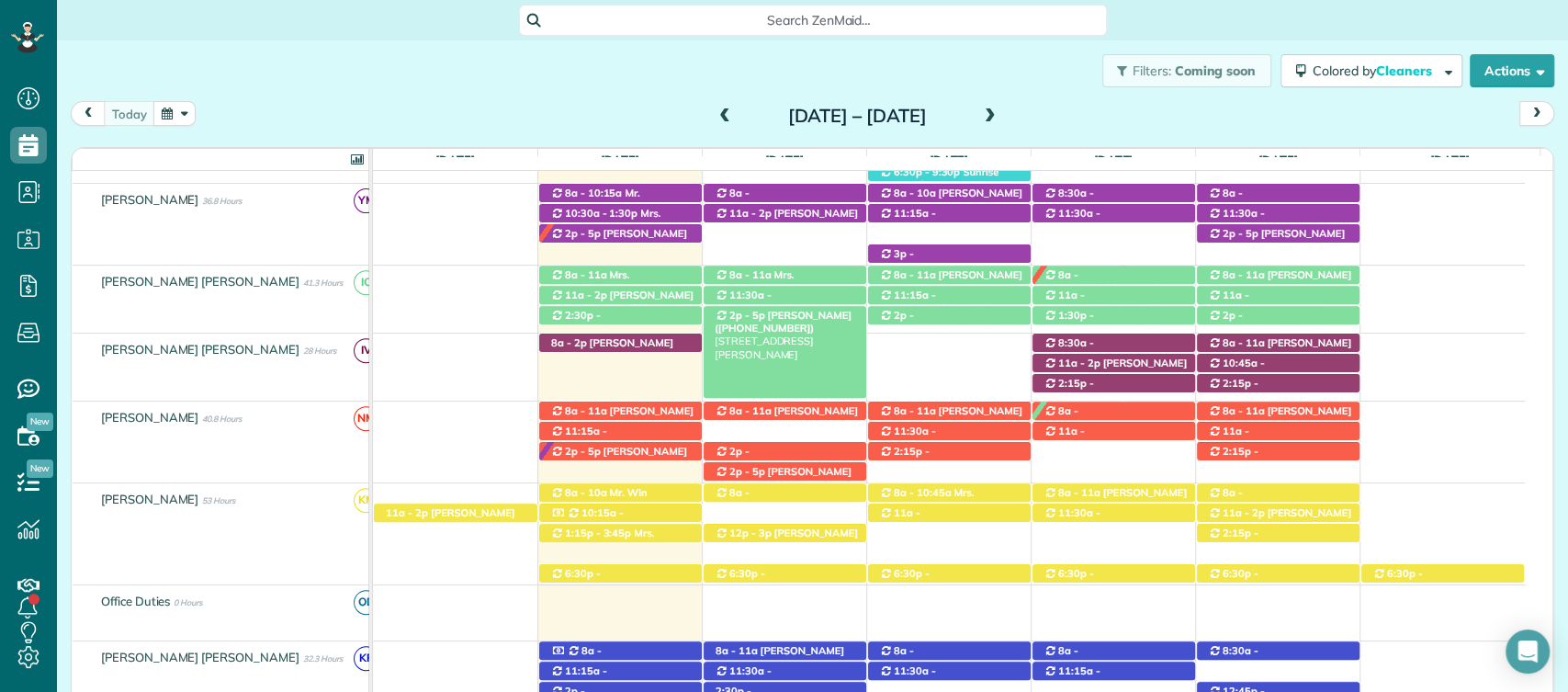
click at [799, 318] on span "[PERSON_NAME] ([PHONE_NUMBER])" at bounding box center [784, 321] width 137 height 26
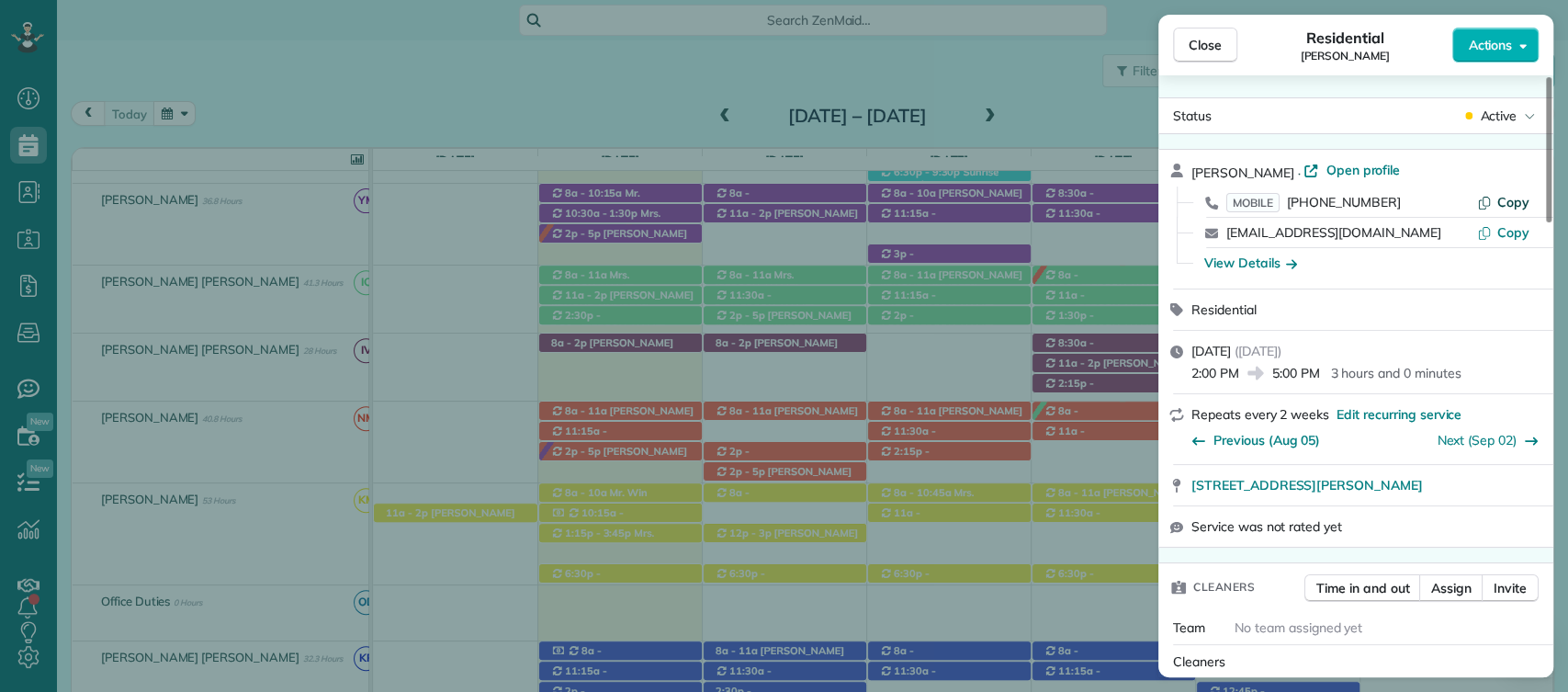
click at [1507, 197] on span "Copy" at bounding box center [1513, 201] width 32 height 16
click at [1196, 39] on span "Close" at bounding box center [1205, 44] width 33 height 18
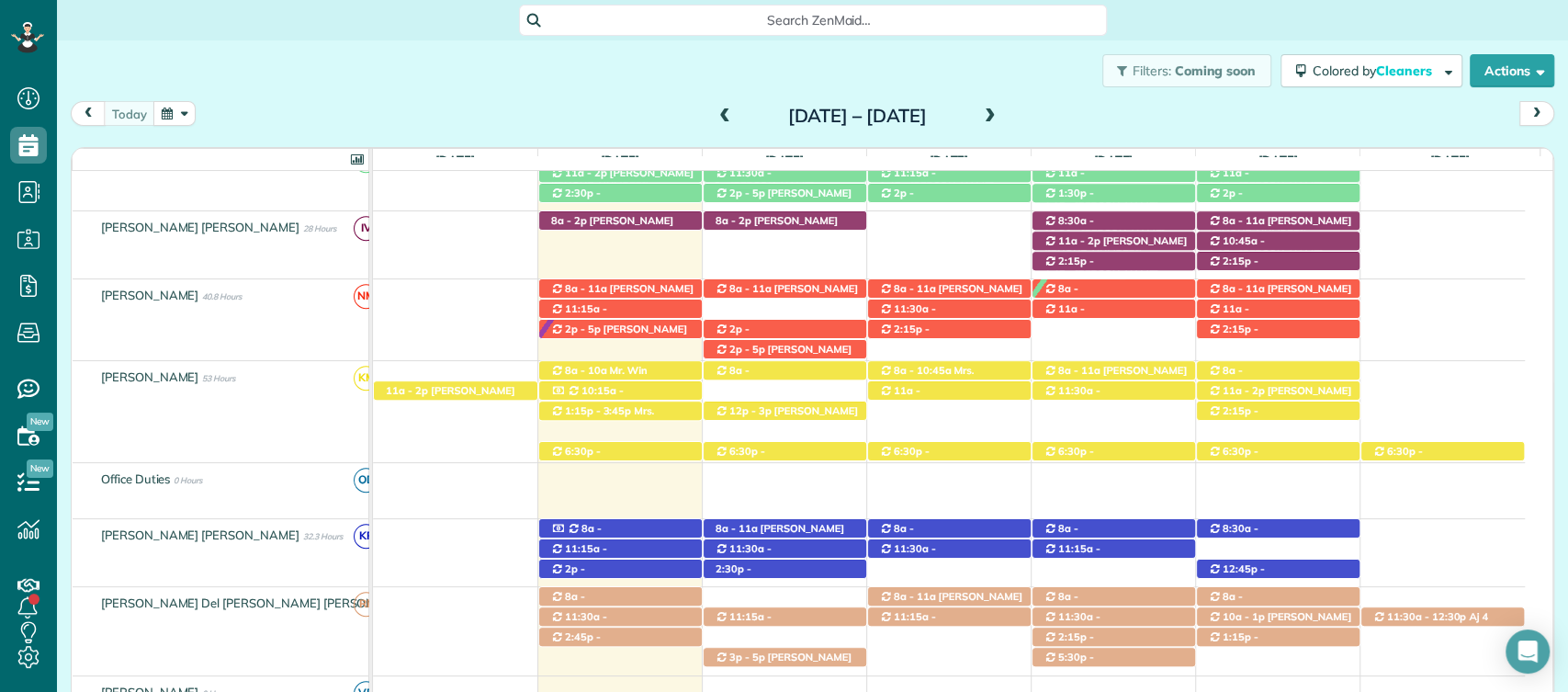
scroll to position [595, 0]
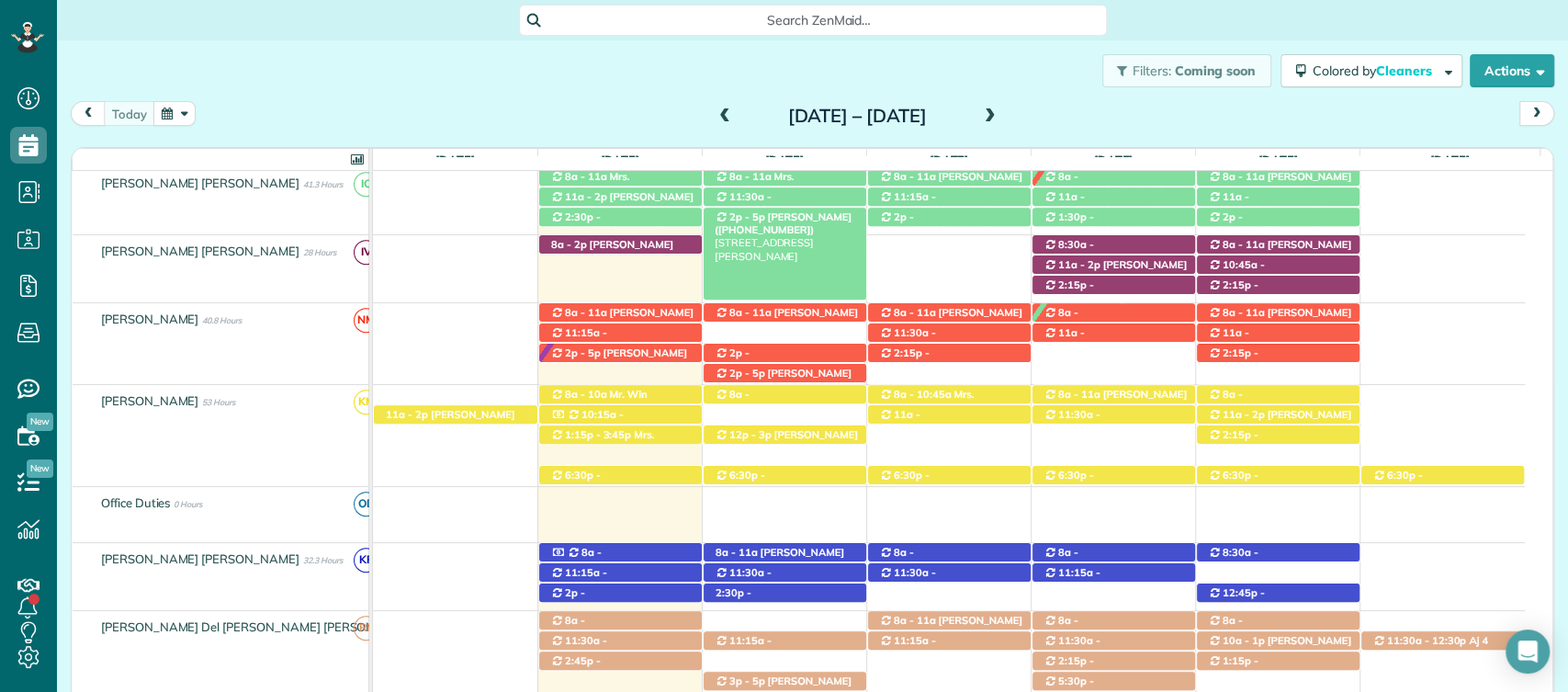
click at [786, 221] on span "[PERSON_NAME] ([PHONE_NUMBER])" at bounding box center [784, 223] width 137 height 26
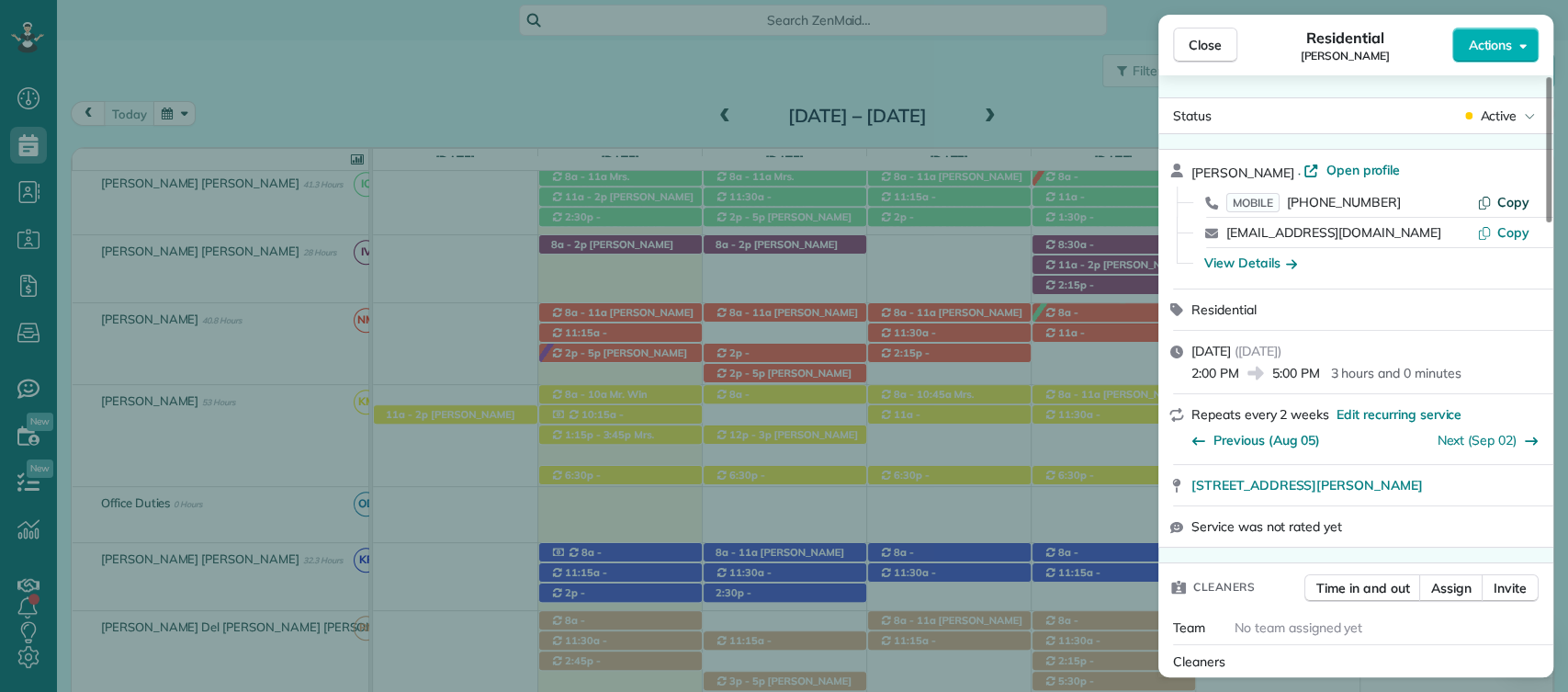
click at [1507, 195] on span "Copy" at bounding box center [1513, 201] width 32 height 16
click at [1195, 41] on span "Close" at bounding box center [1205, 44] width 33 height 18
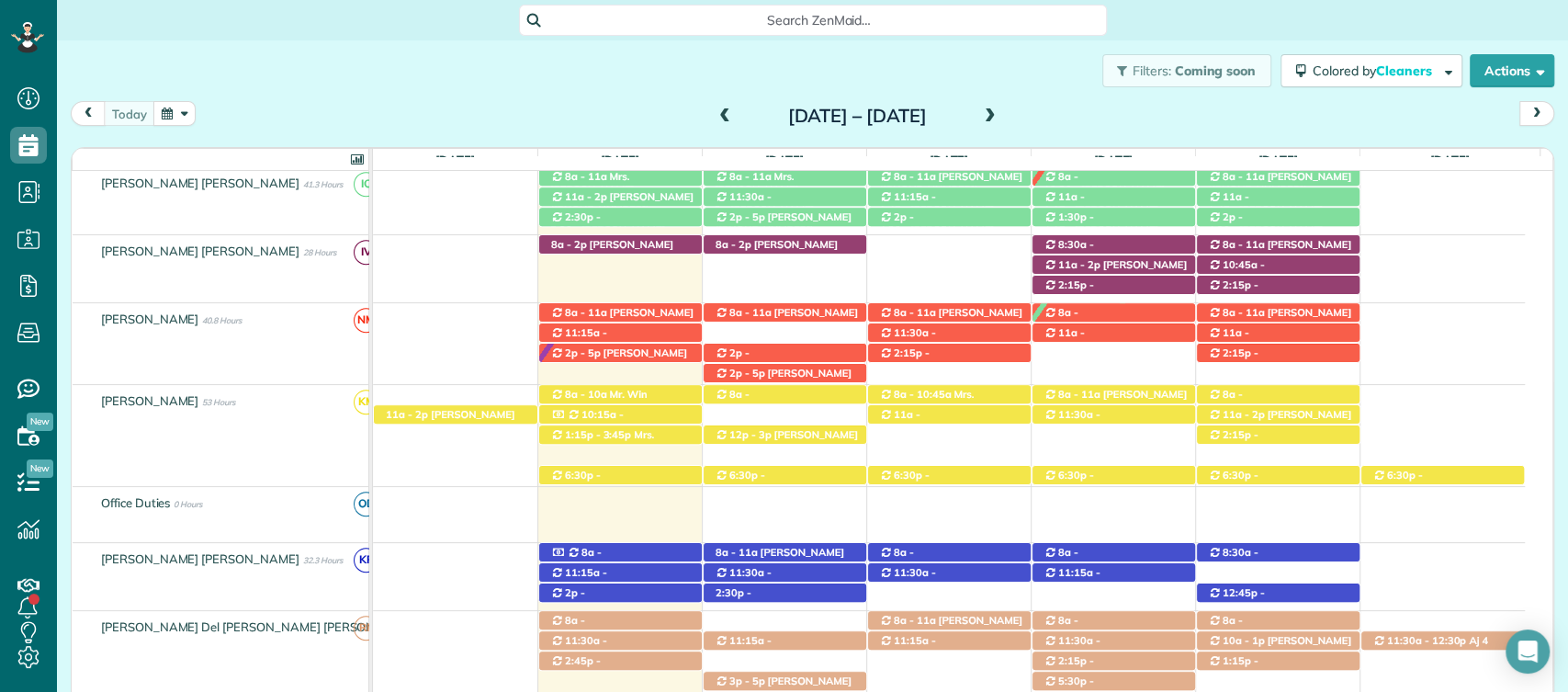
click at [601, 89] on div "Filters: Coming soon Colored by Cleaners Color by Cleaner Color by Team Color b…" at bounding box center [812, 70] width 1511 height 61
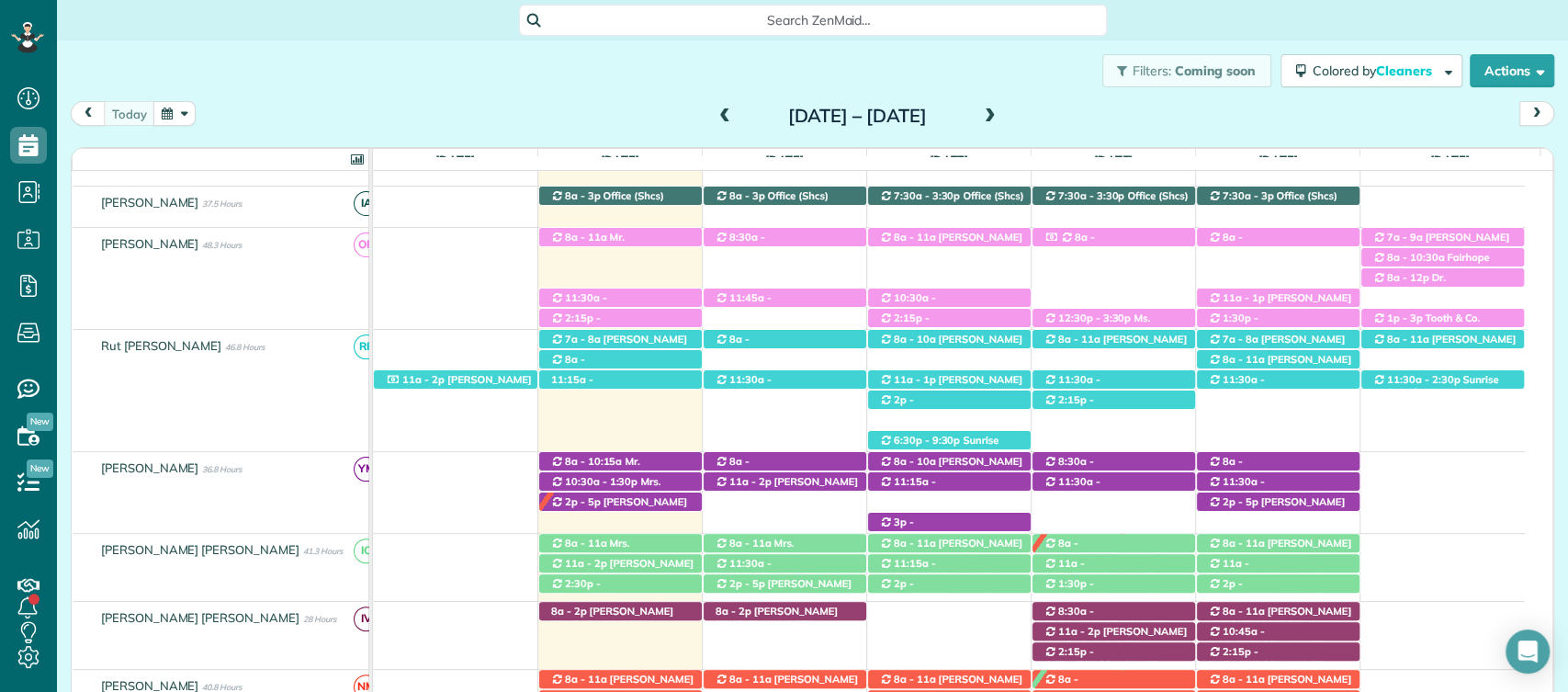
scroll to position [441, 0]
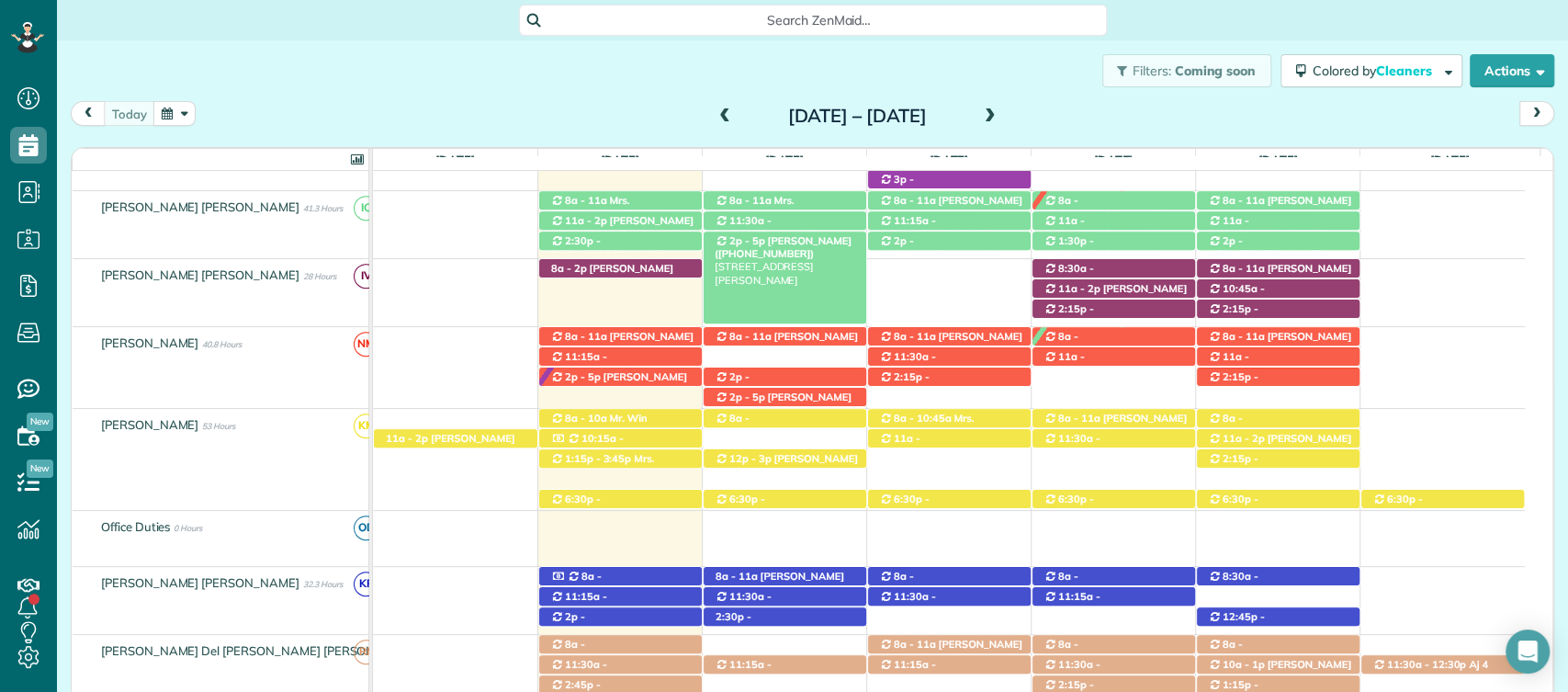
click at [816, 237] on div "2p - 5p Catherine Steinmetz (+18318185394) 1 Greenbrier Lane - Fairhope, AL, 36…" at bounding box center [784, 242] width 163 height 19
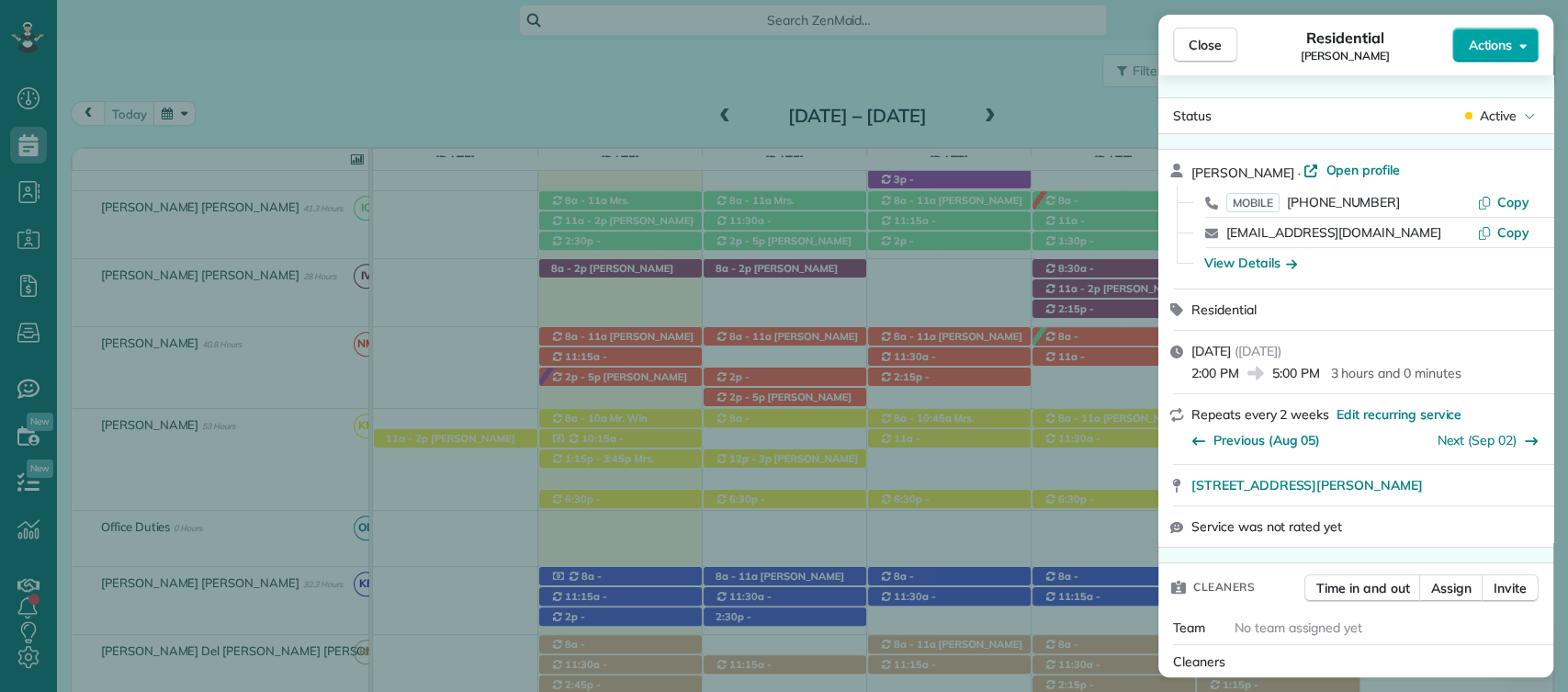
click at [1512, 46] on button "Actions" at bounding box center [1496, 45] width 87 height 35
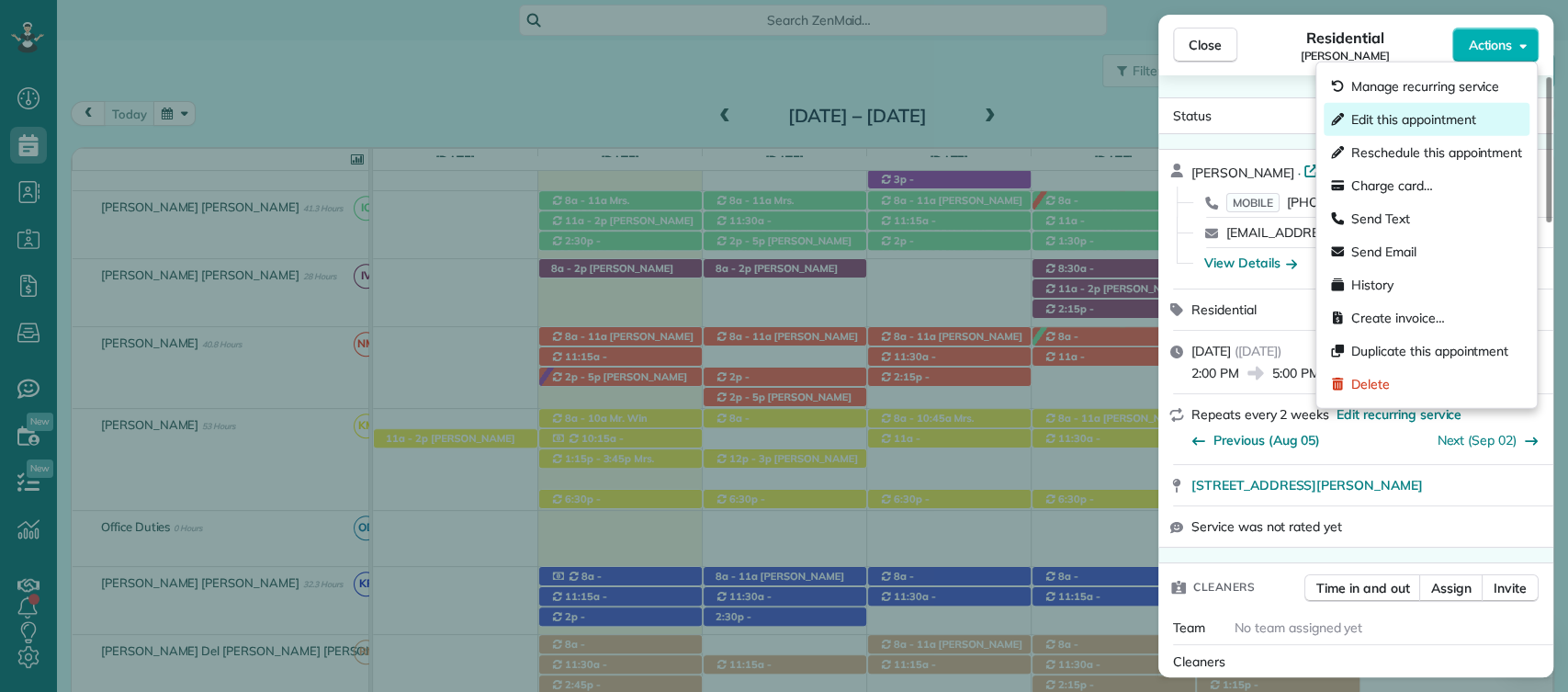
click at [1441, 121] on span "Edit this appointment" at bounding box center [1413, 119] width 124 height 18
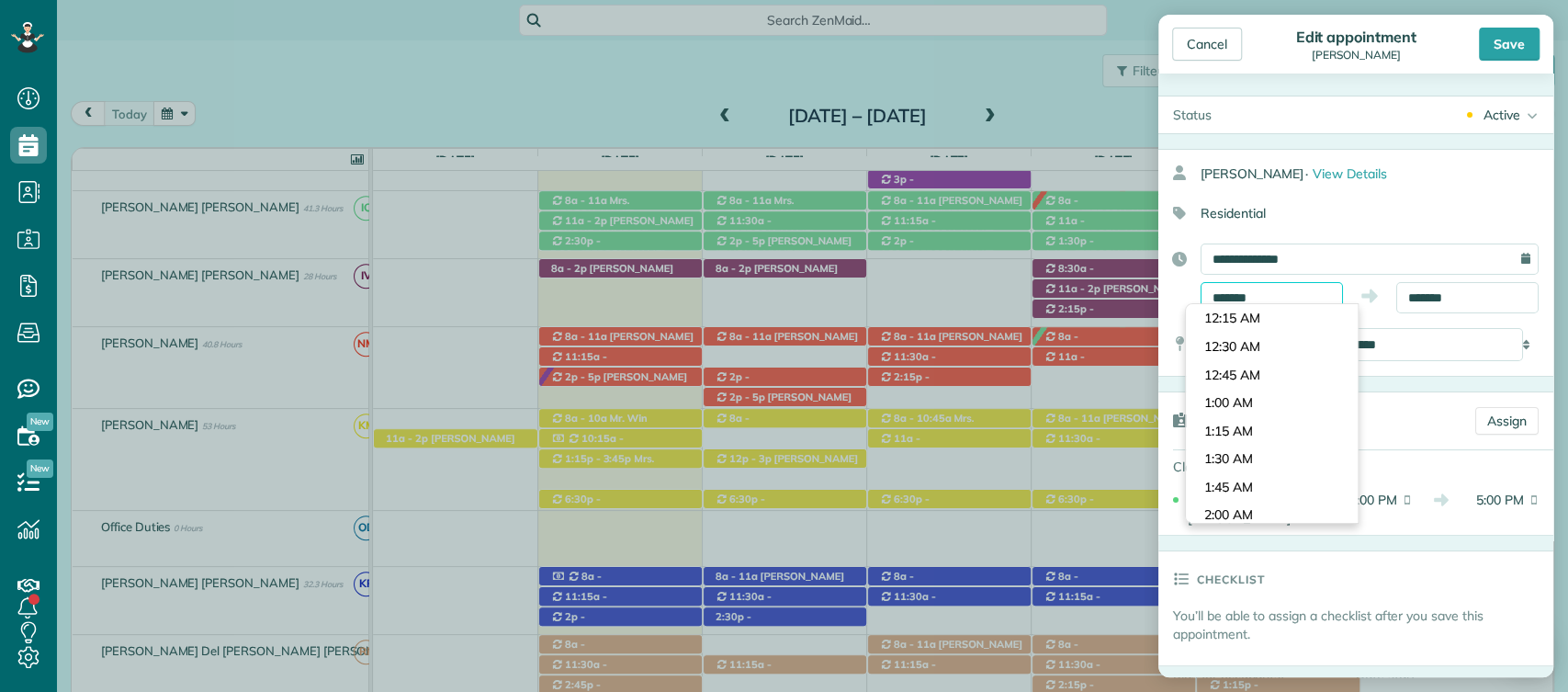
click at [1250, 293] on input "*******" at bounding box center [1272, 297] width 142 height 31
click at [1199, 53] on div "Cancel" at bounding box center [1207, 44] width 70 height 33
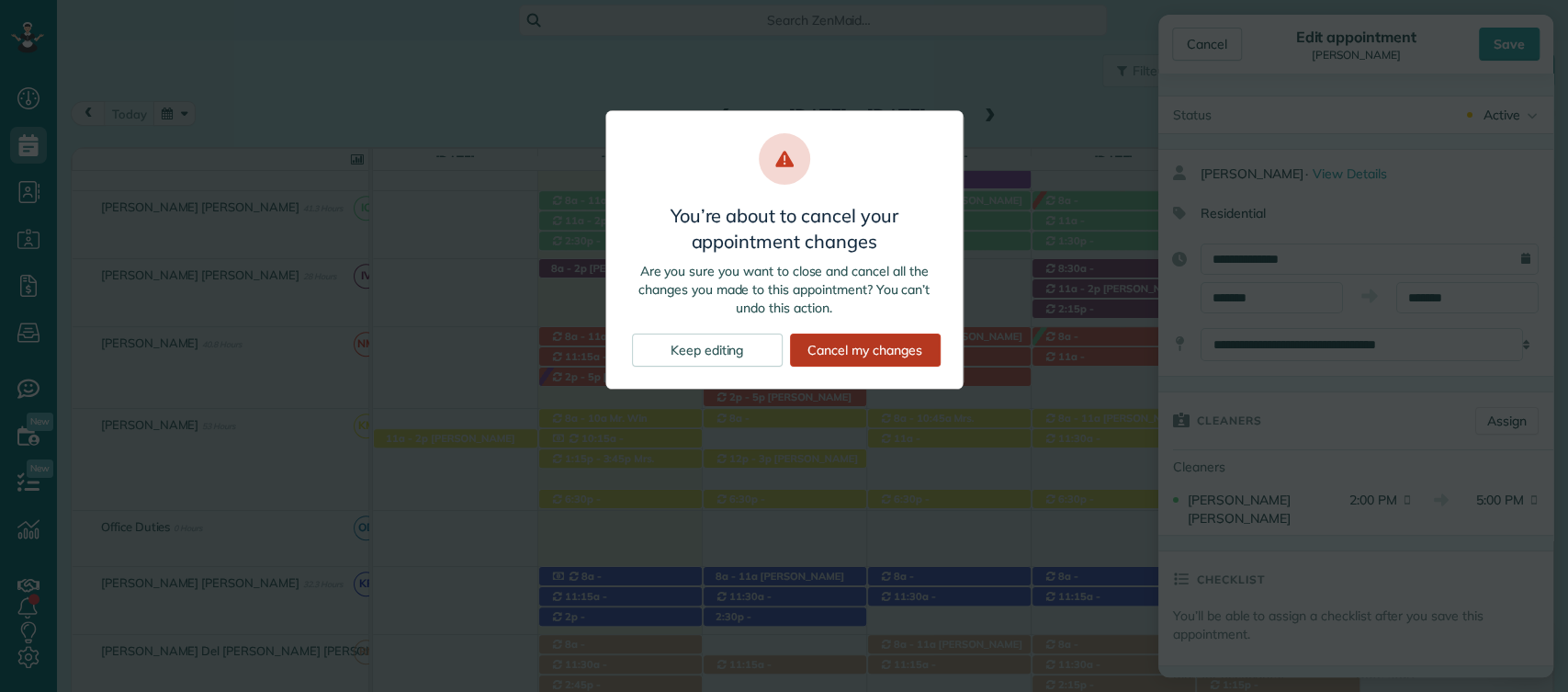
click at [826, 345] on div "Cancel my changes" at bounding box center [865, 350] width 151 height 33
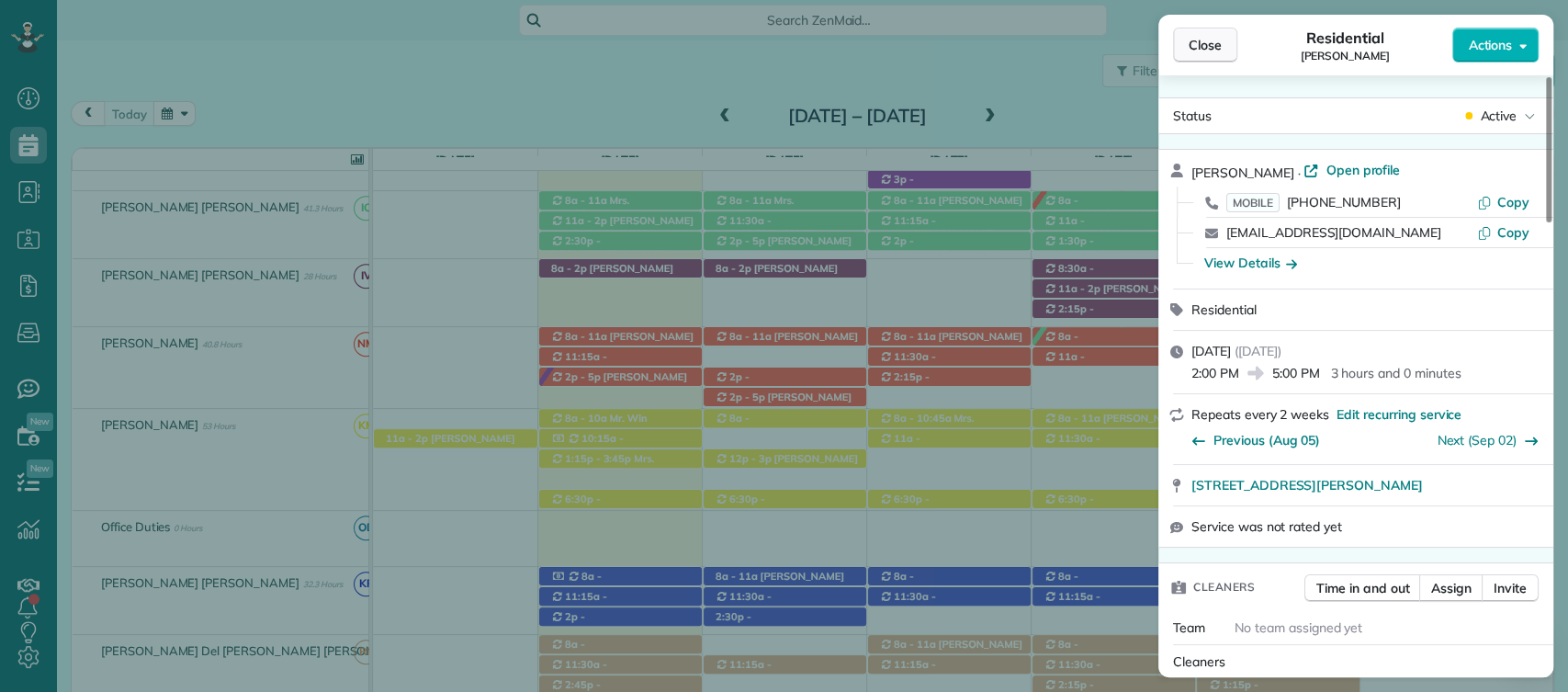
click at [1224, 31] on button "Close" at bounding box center [1205, 45] width 64 height 35
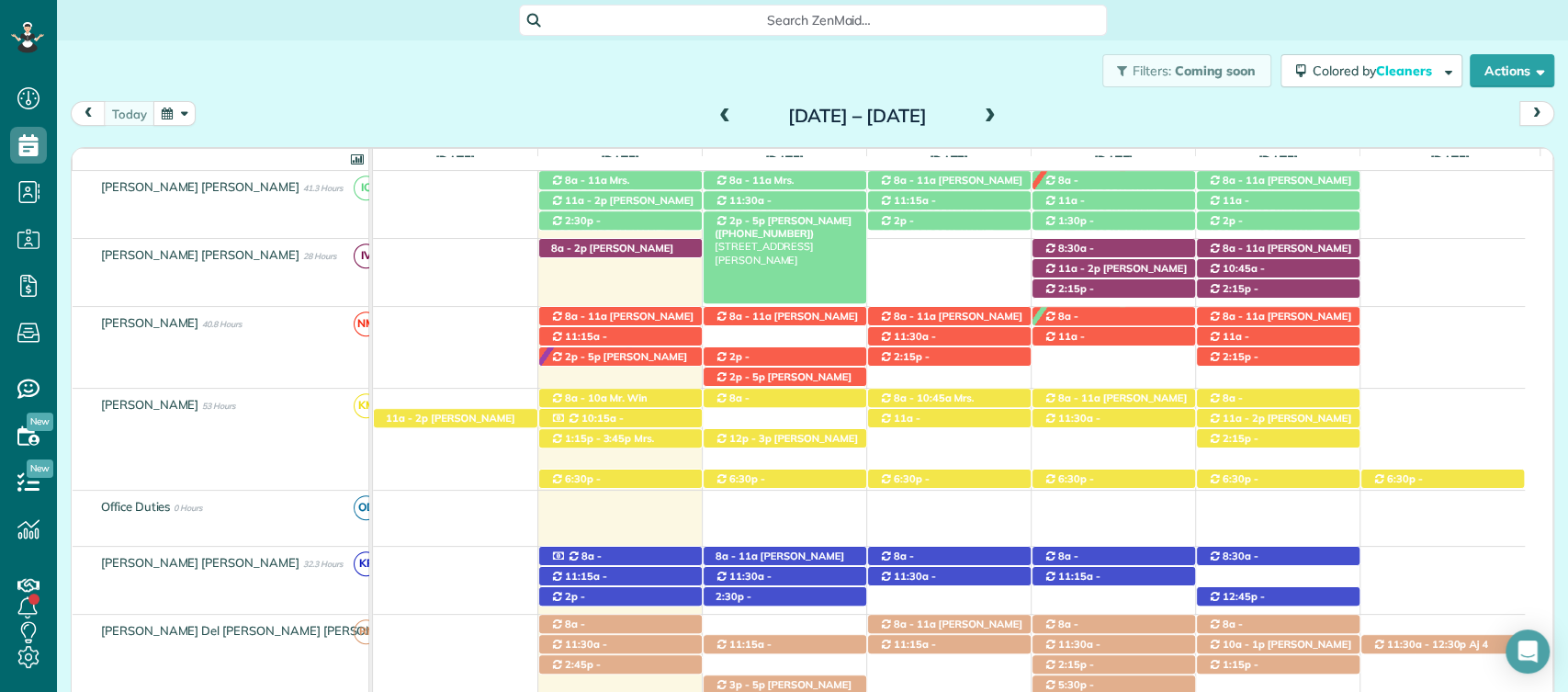
click at [784, 212] on div "2p - 5p Catherine Steinmetz (+18318185394) 1 Greenbrier Lane - Fairhope, AL, 36…" at bounding box center [784, 221] width 163 height 19
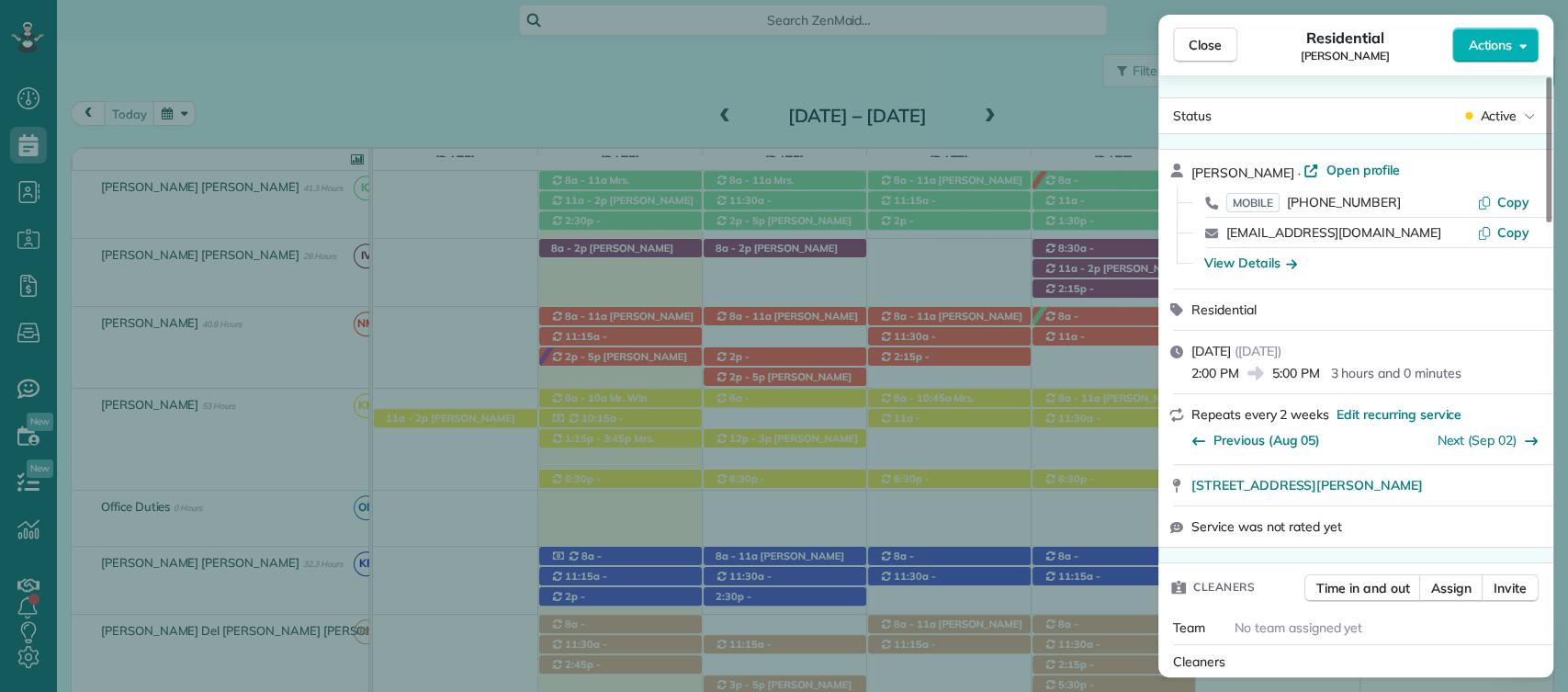
click at [1293, 658] on div "Cleaners" at bounding box center [1360, 661] width 373 height 18
click at [1499, 54] on button "Actions" at bounding box center [1496, 45] width 87 height 35
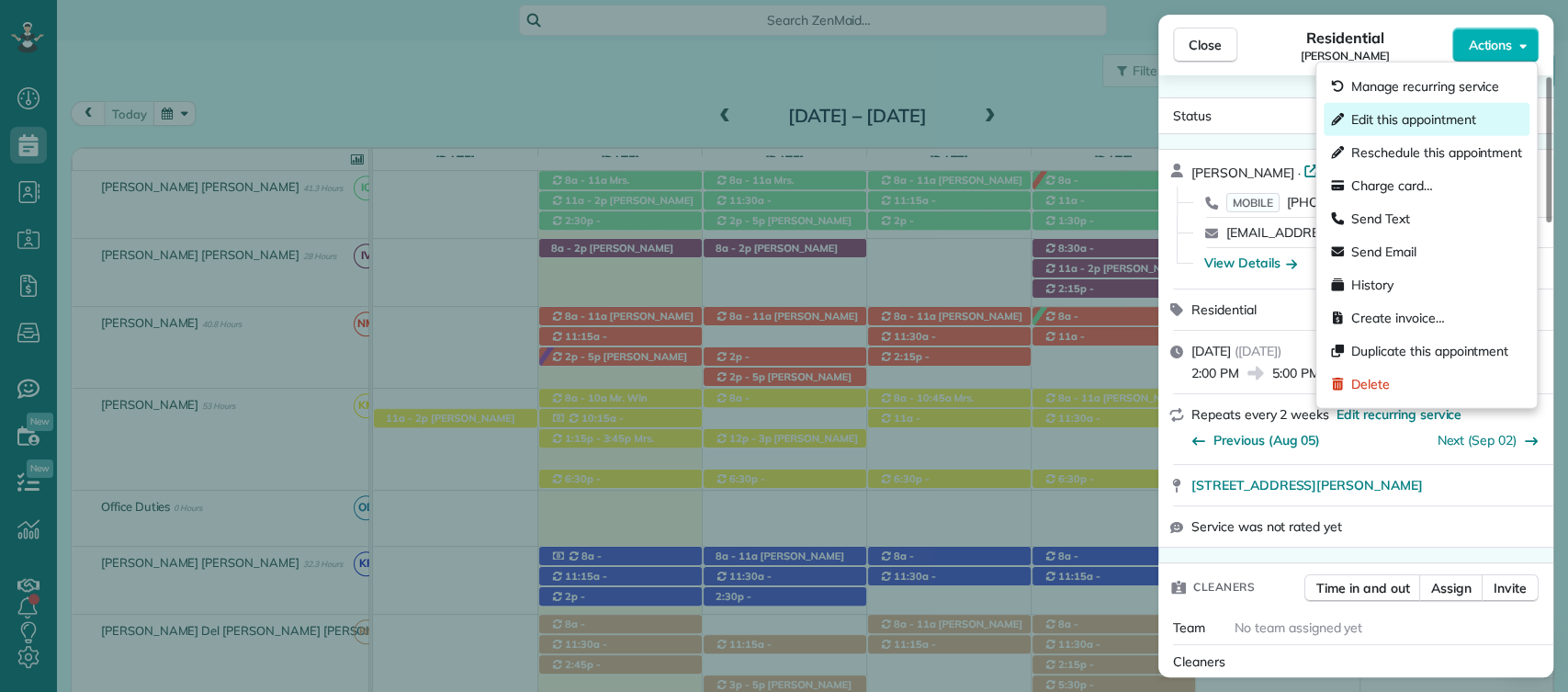
click at [1412, 130] on div "Edit this appointment" at bounding box center [1427, 119] width 206 height 33
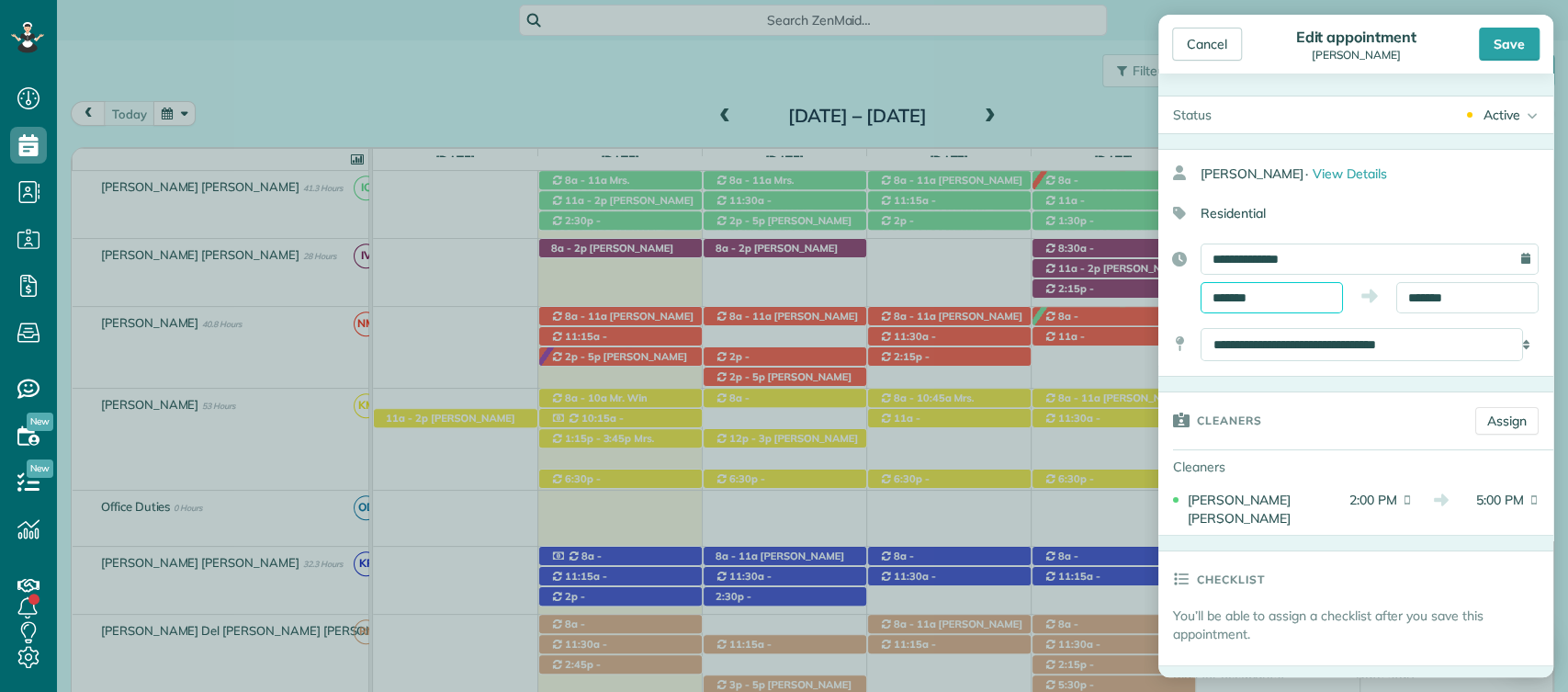
click at [1290, 289] on input "*******" at bounding box center [1272, 297] width 142 height 31
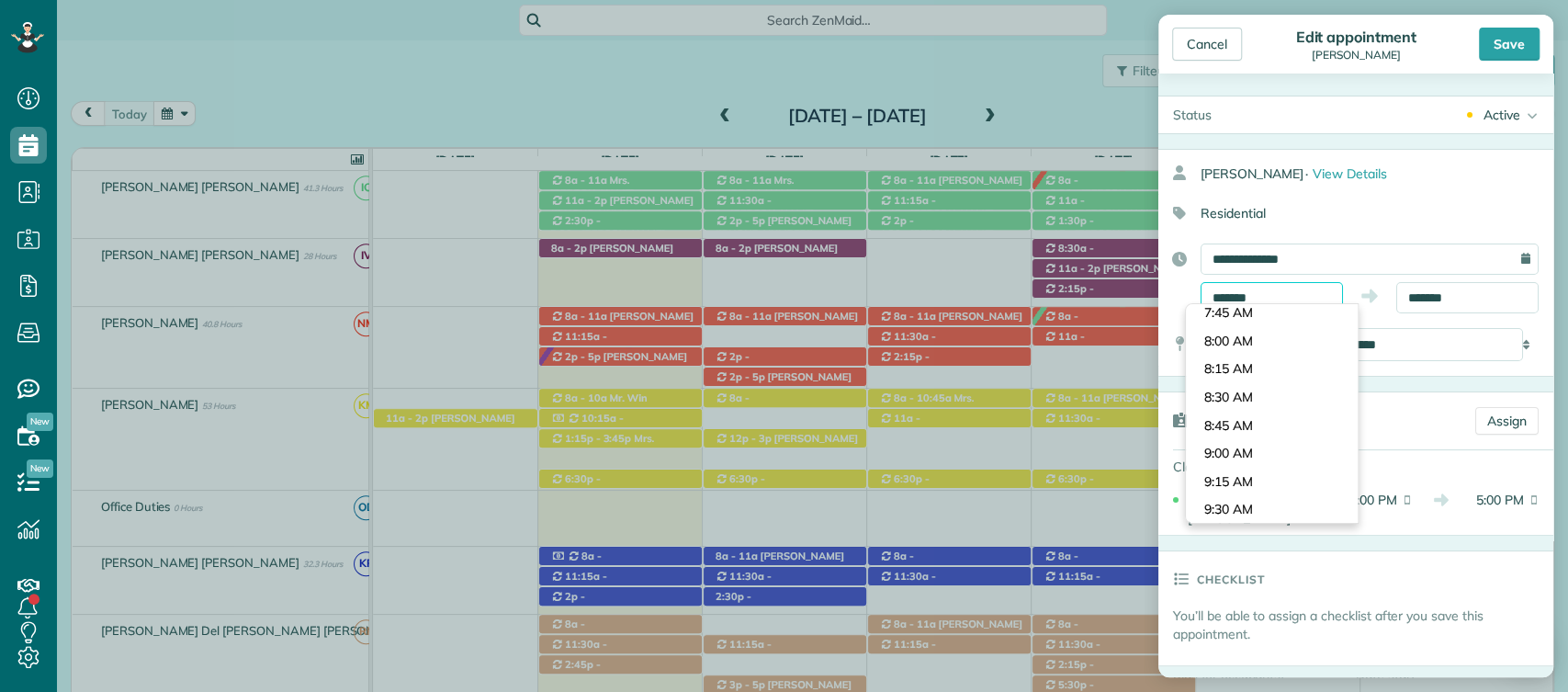
scroll to position [845, 0]
type input "*******"
click at [1246, 343] on body "Dashboard Scheduling Calendar View List View Dispatch View - Weekly scheduling …" at bounding box center [784, 346] width 1568 height 692
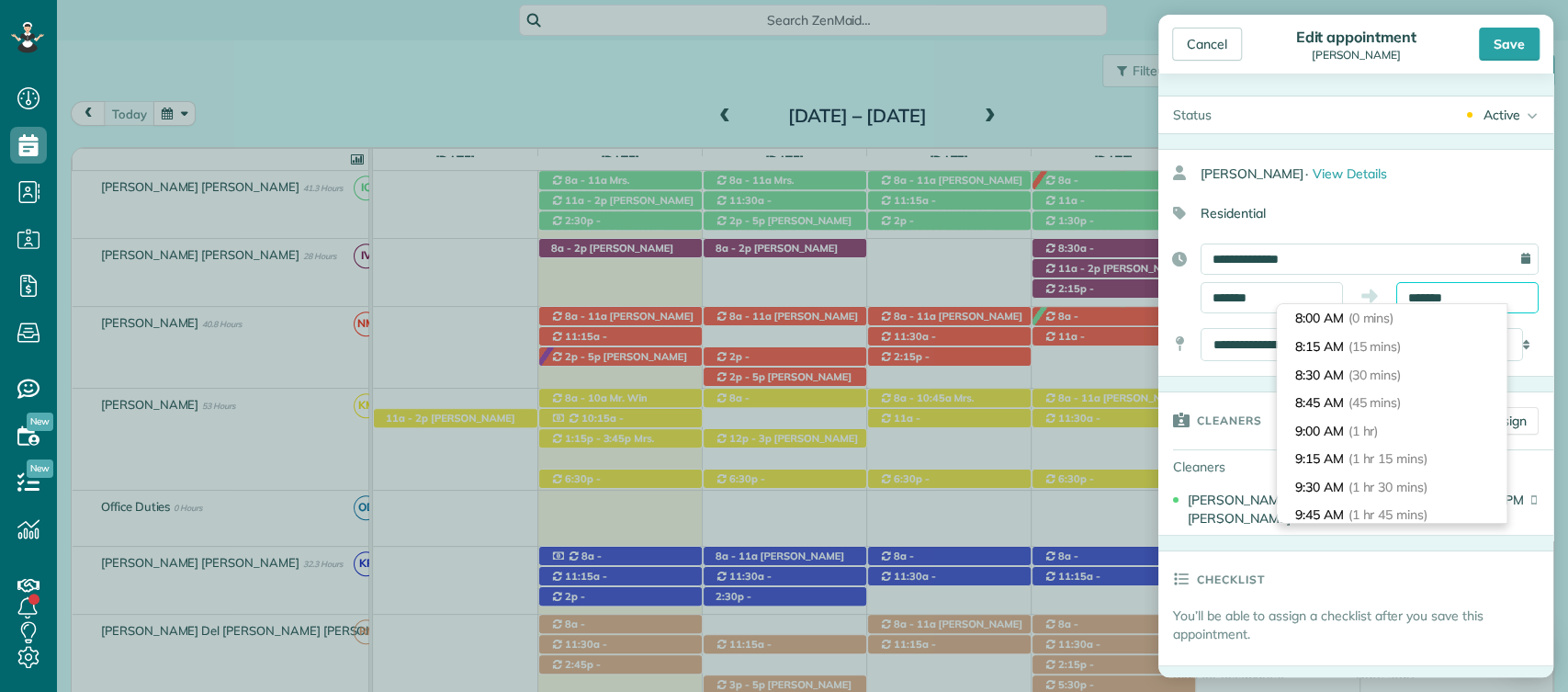
click at [1460, 289] on input "*******" at bounding box center [1468, 297] width 142 height 31
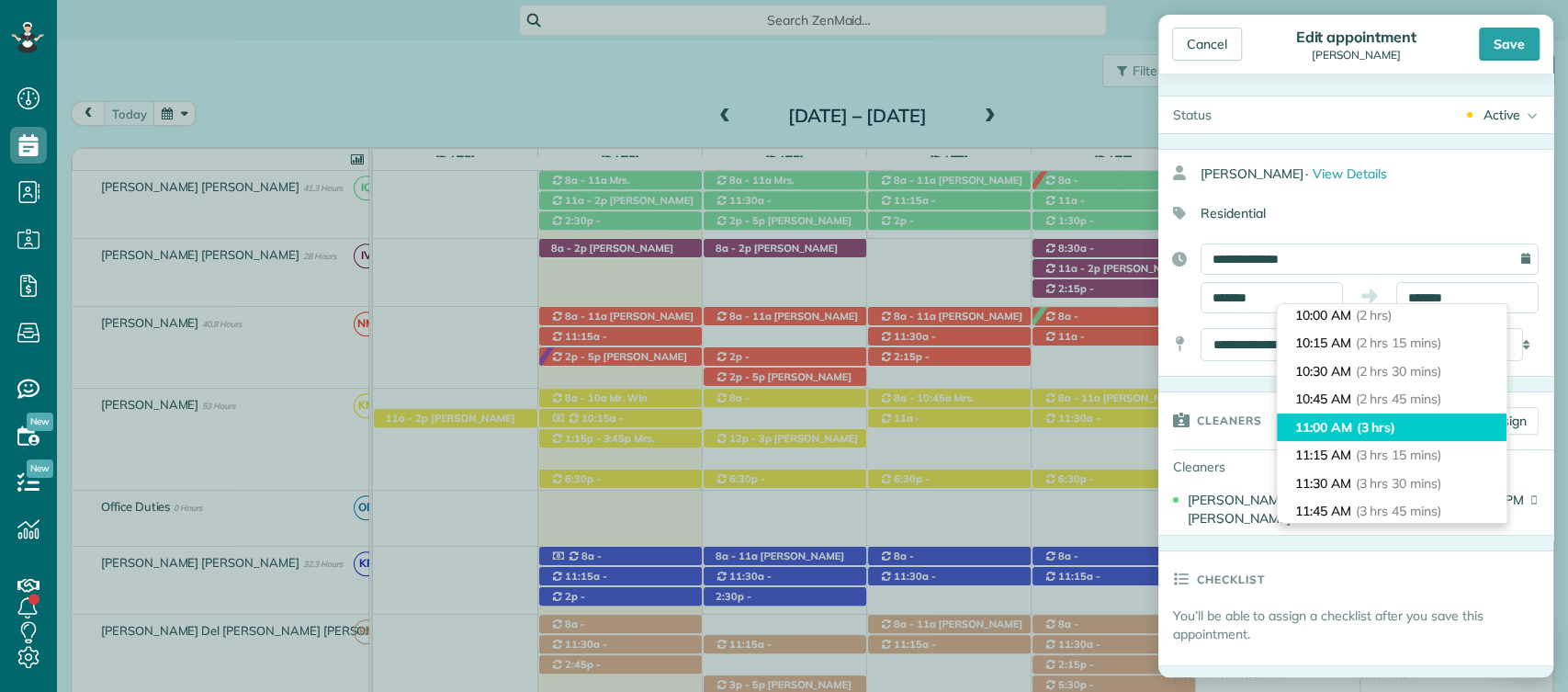
type input "********"
click at [1348, 429] on li "11:00 AM (3 hrs)" at bounding box center [1392, 428] width 230 height 29
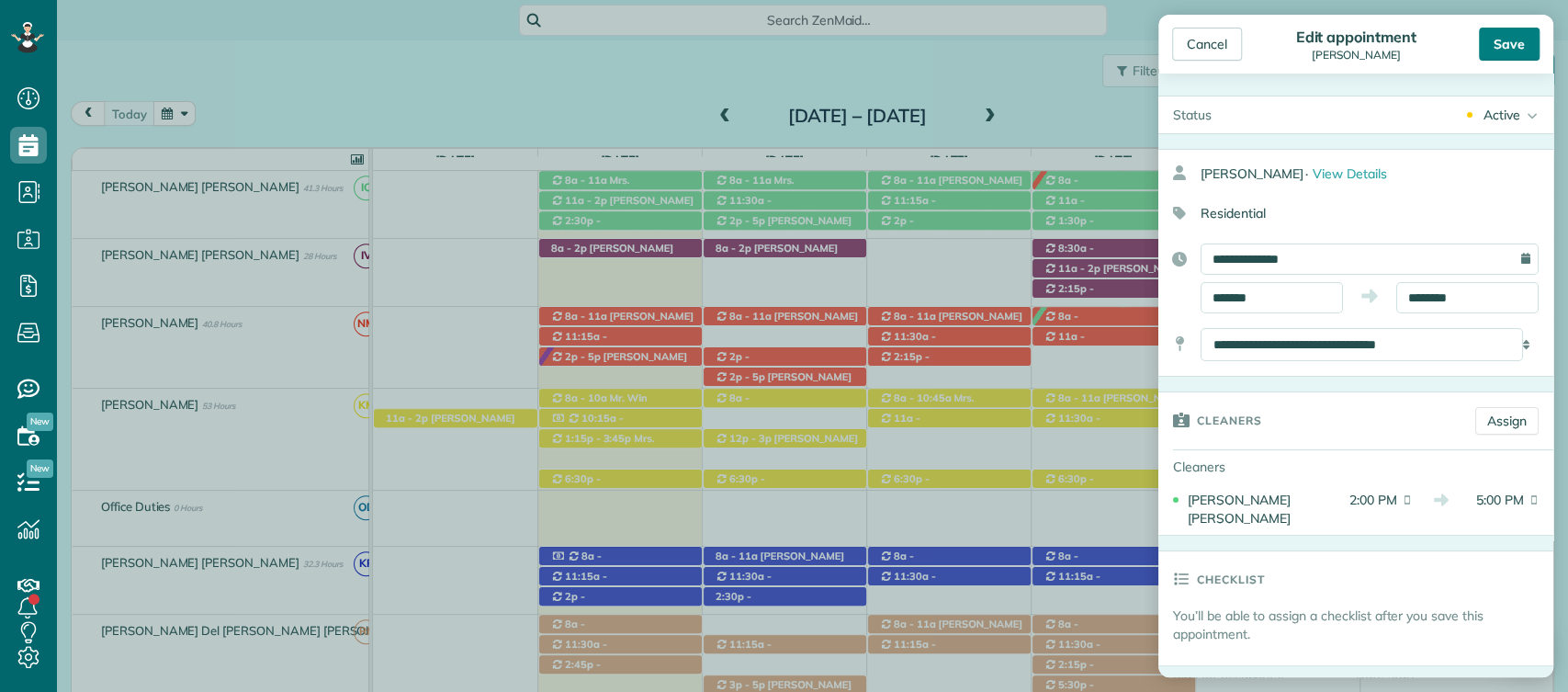
click at [1505, 51] on div "Save" at bounding box center [1509, 44] width 61 height 33
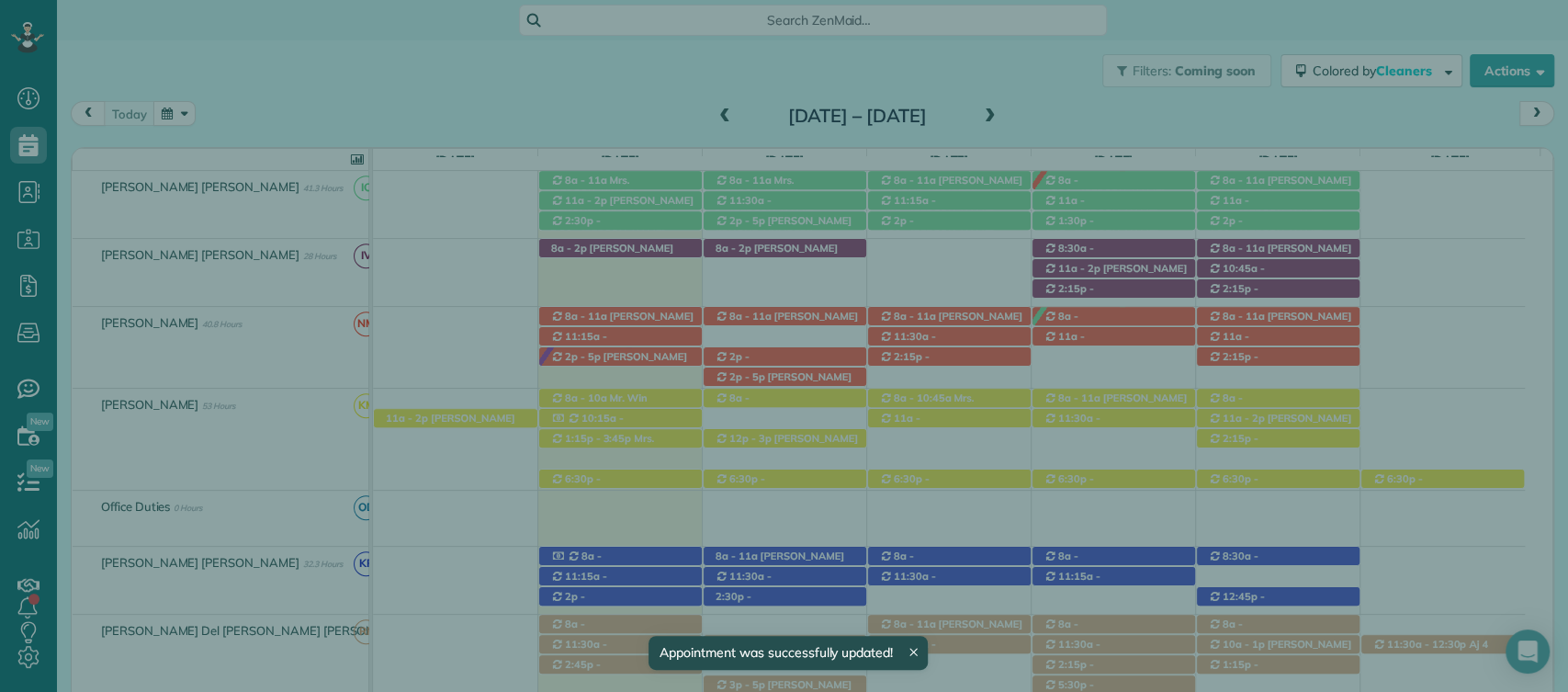
click at [1195, 45] on span "Close" at bounding box center [1205, 44] width 33 height 18
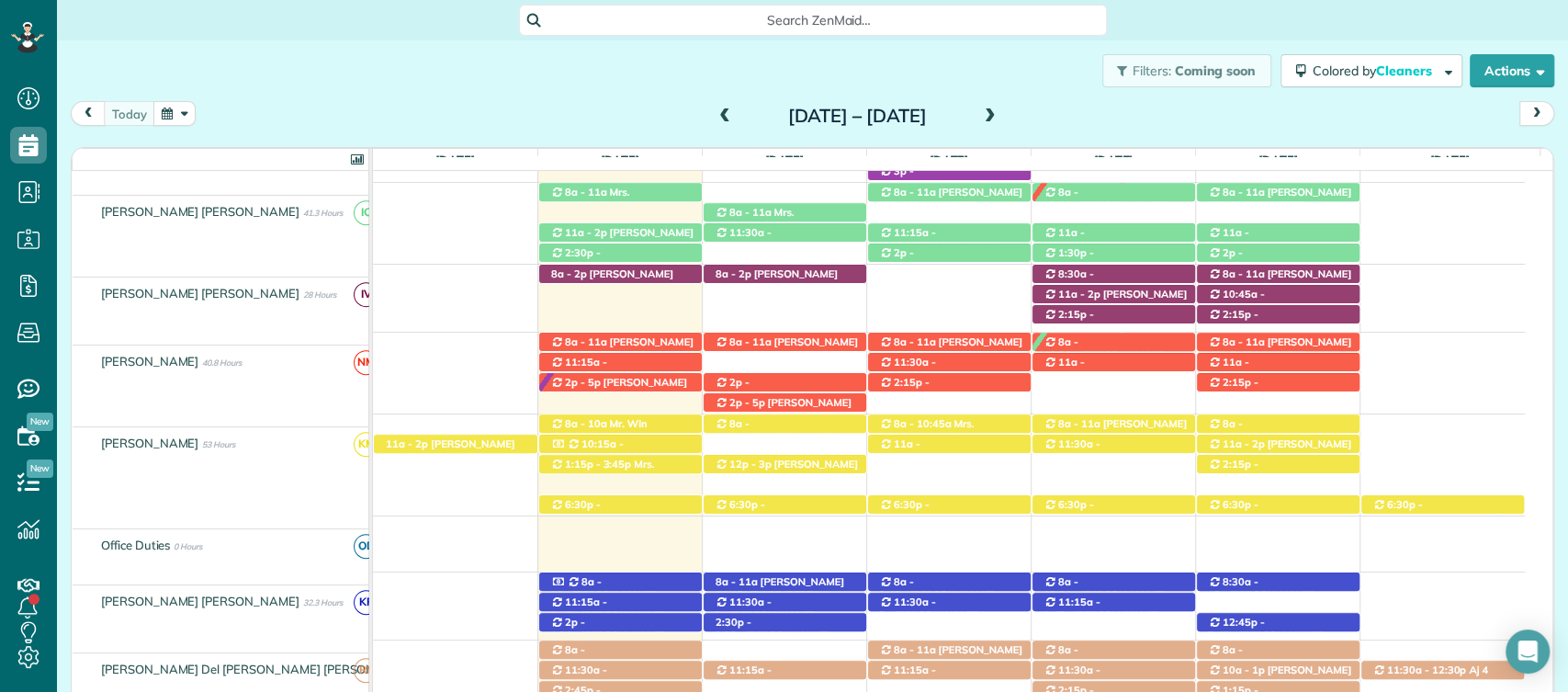
scroll to position [578, 0]
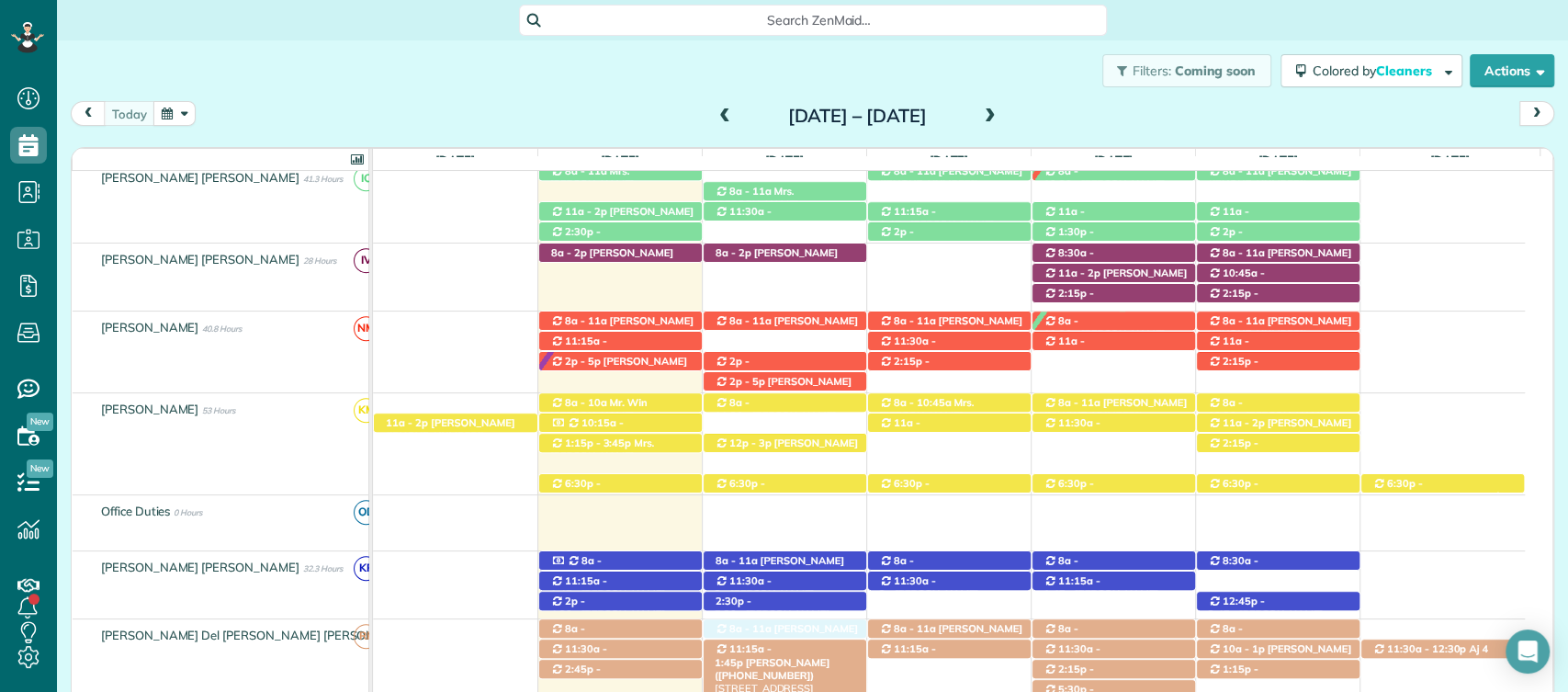
drag, startPoint x: 778, startPoint y: 242, endPoint x: 752, endPoint y: 641, distance: 399.8
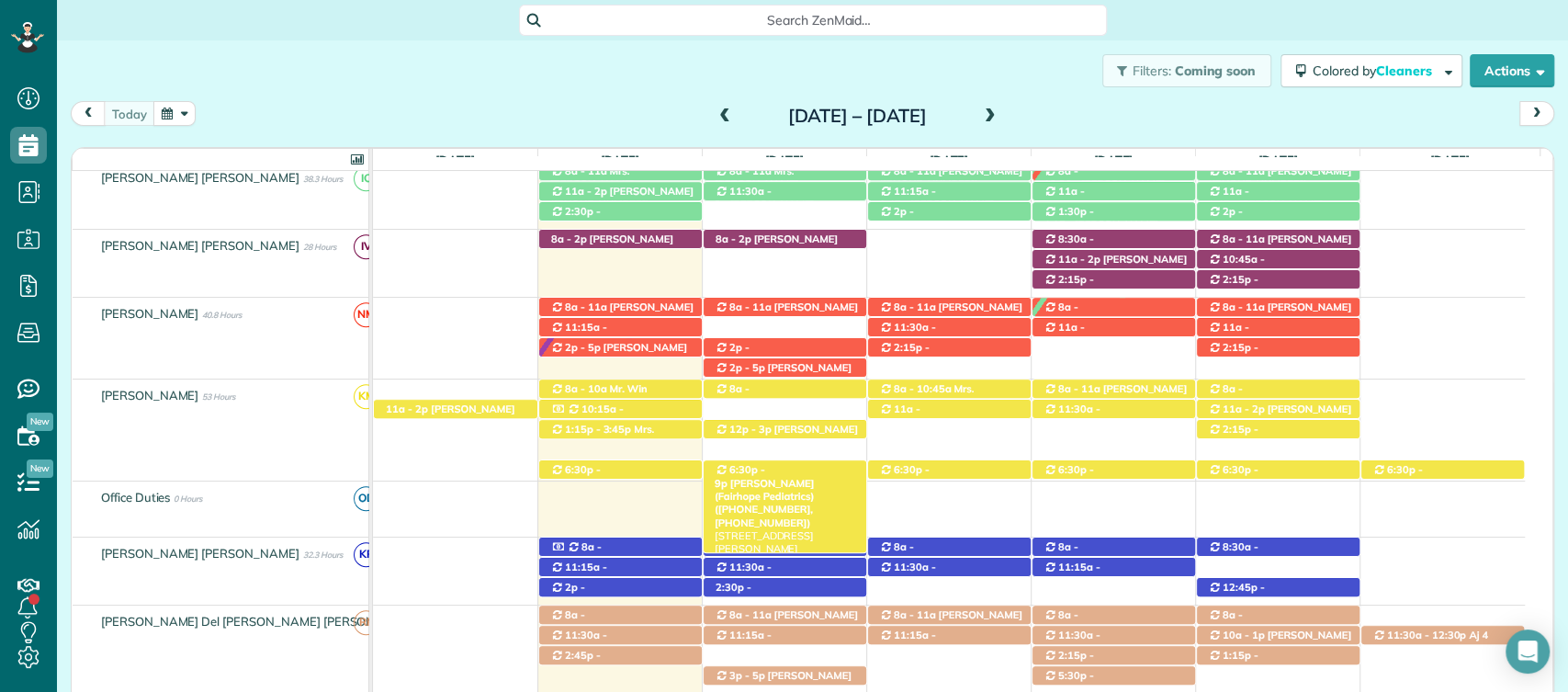
scroll to position [433, 0]
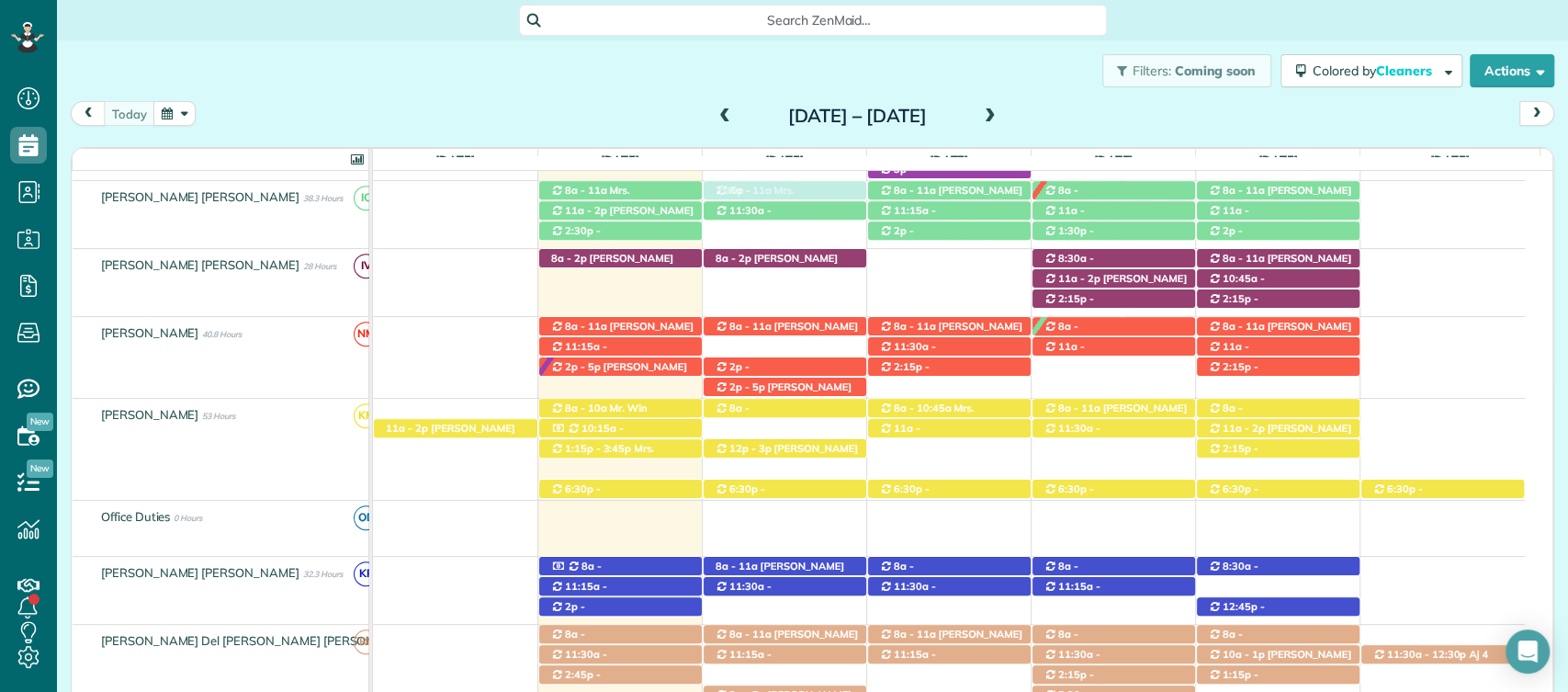
drag, startPoint x: 761, startPoint y: 608, endPoint x: 784, endPoint y: 227, distance: 381.7
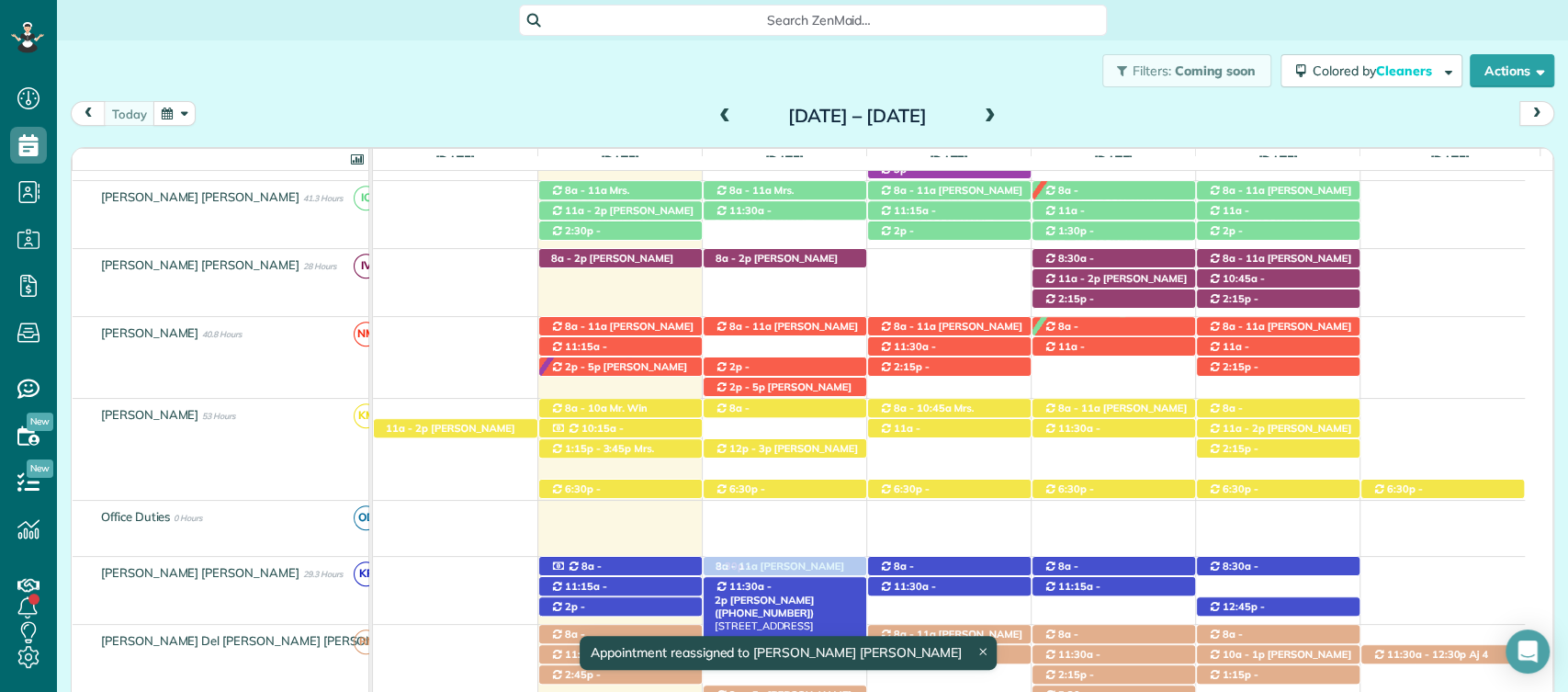
drag, startPoint x: 818, startPoint y: 227, endPoint x: 784, endPoint y: 577, distance: 351.6
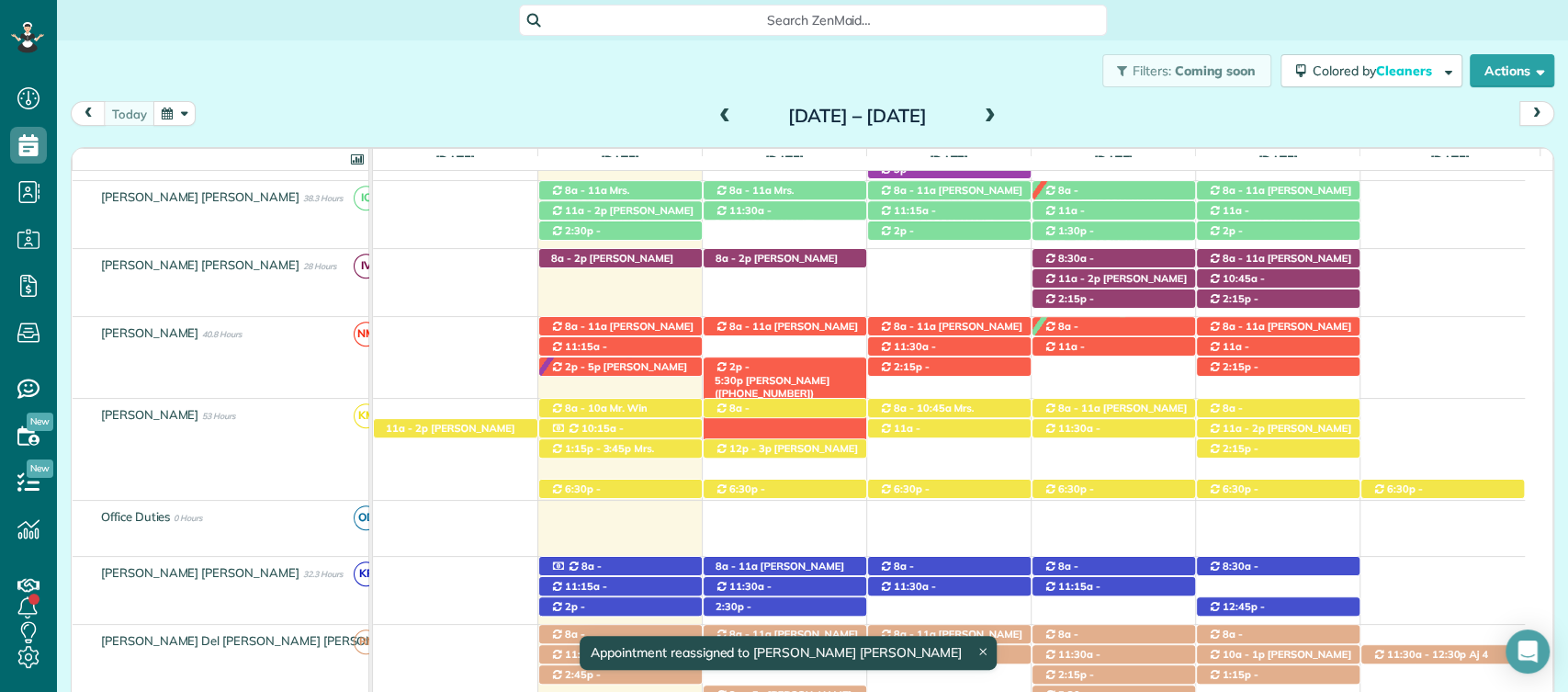
click at [750, 360] on span "2p - 5:30p" at bounding box center [733, 372] width 35 height 26
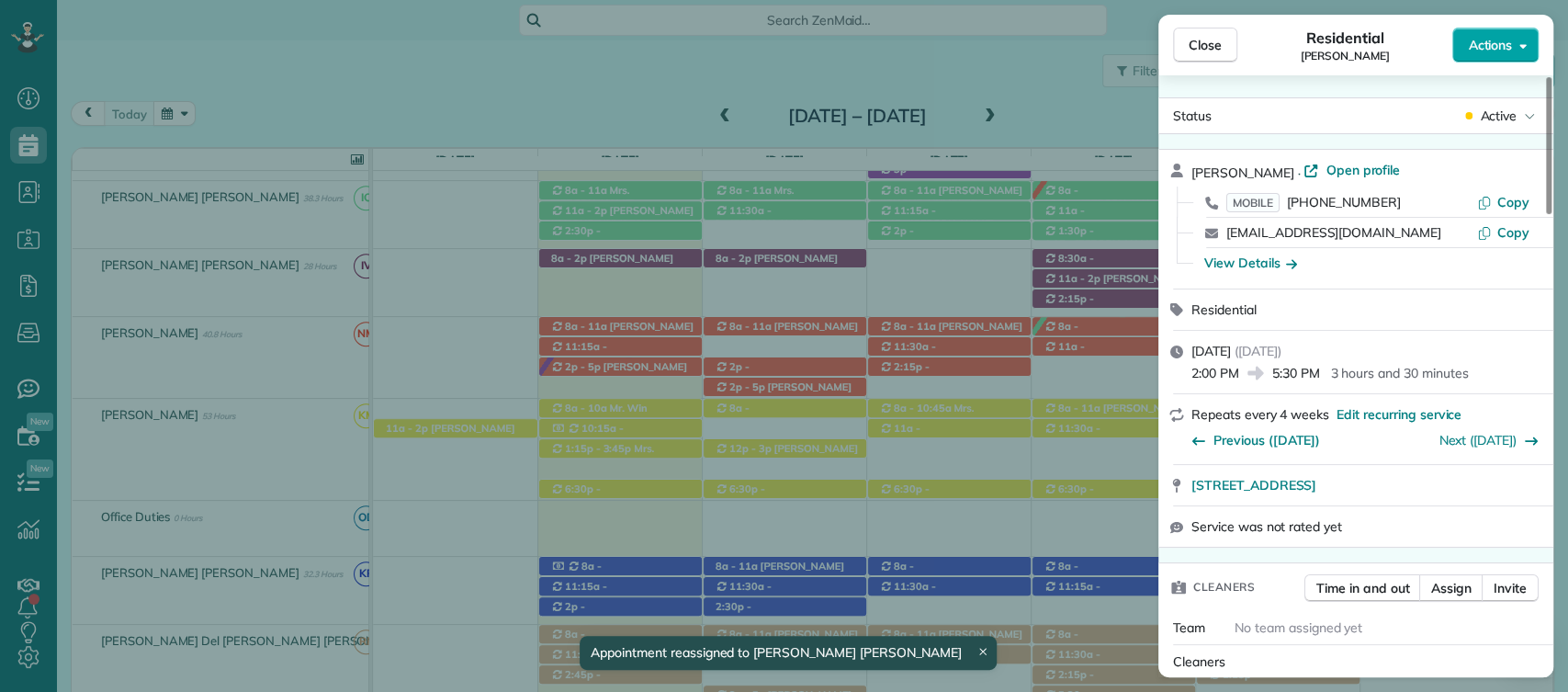
click at [1504, 38] on span "Actions" at bounding box center [1490, 44] width 44 height 18
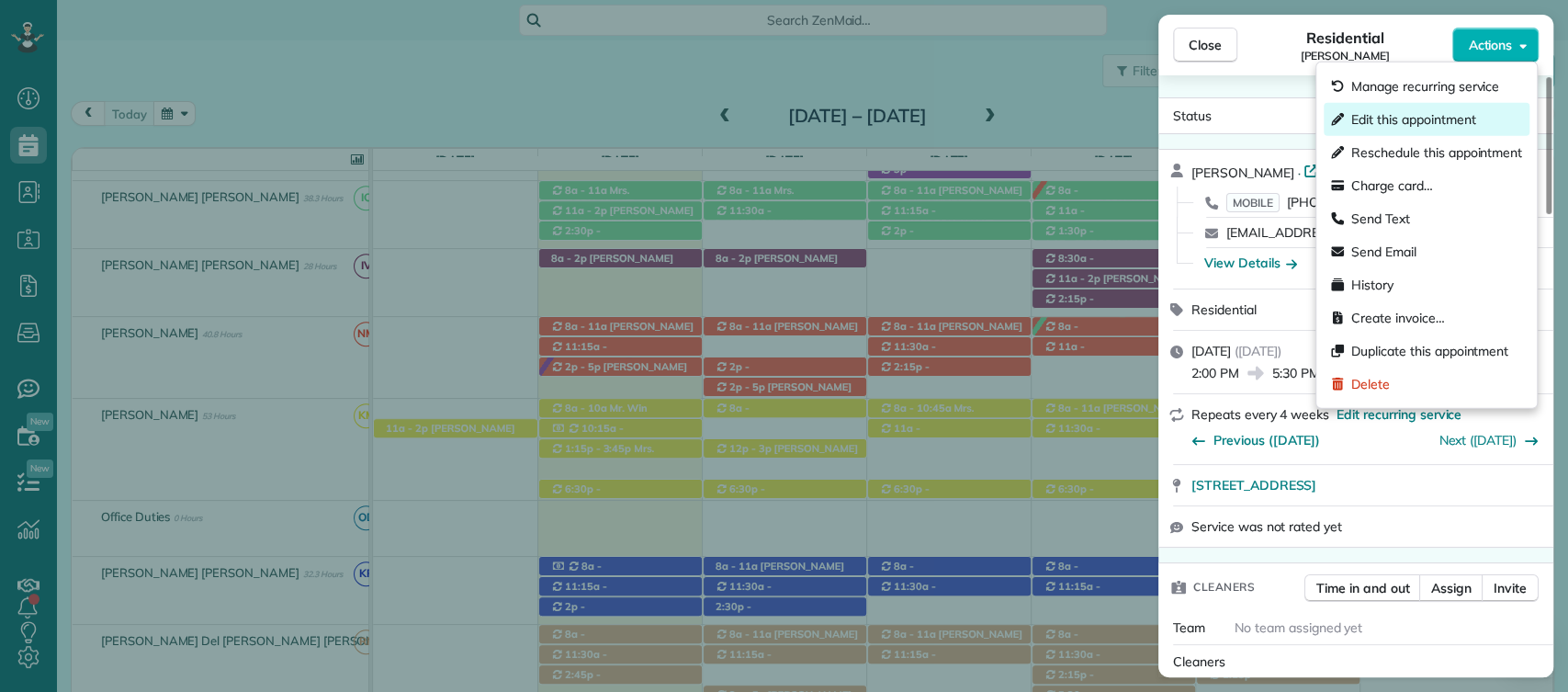
click at [1404, 118] on span "Edit this appointment" at bounding box center [1413, 119] width 124 height 18
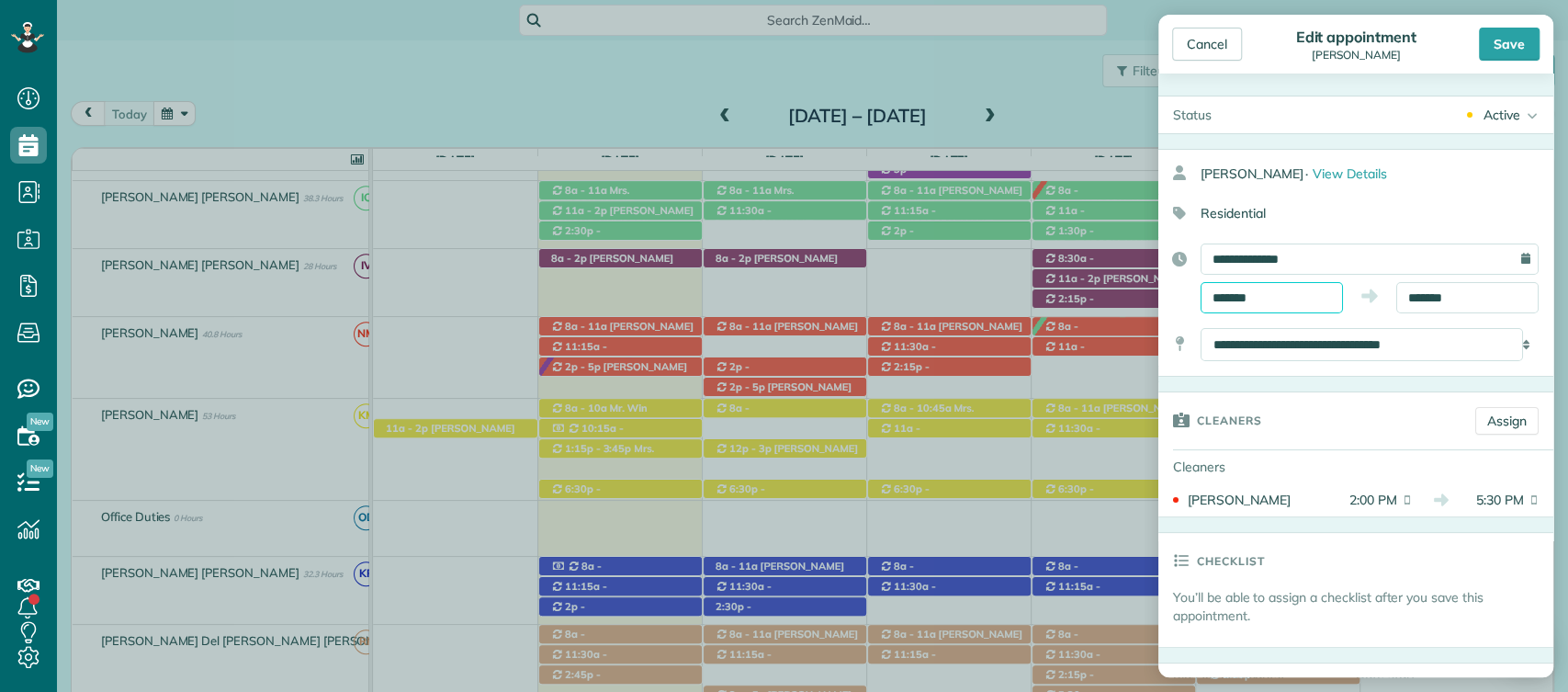
click at [1230, 299] on input "*******" at bounding box center [1272, 297] width 142 height 31
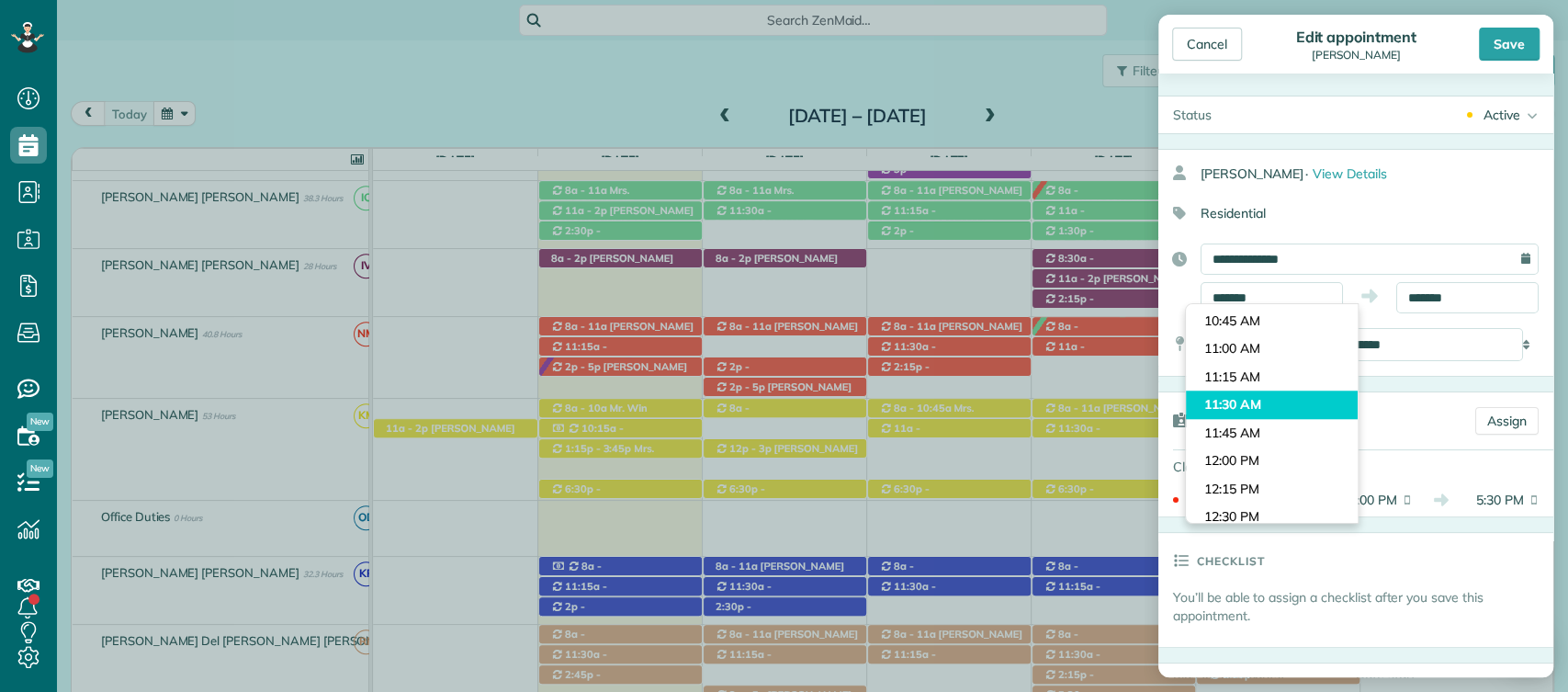
type input "********"
click at [1241, 406] on body "Dashboard Scheduling Calendar View List View Dispatch View - Weekly scheduling …" at bounding box center [784, 346] width 1568 height 692
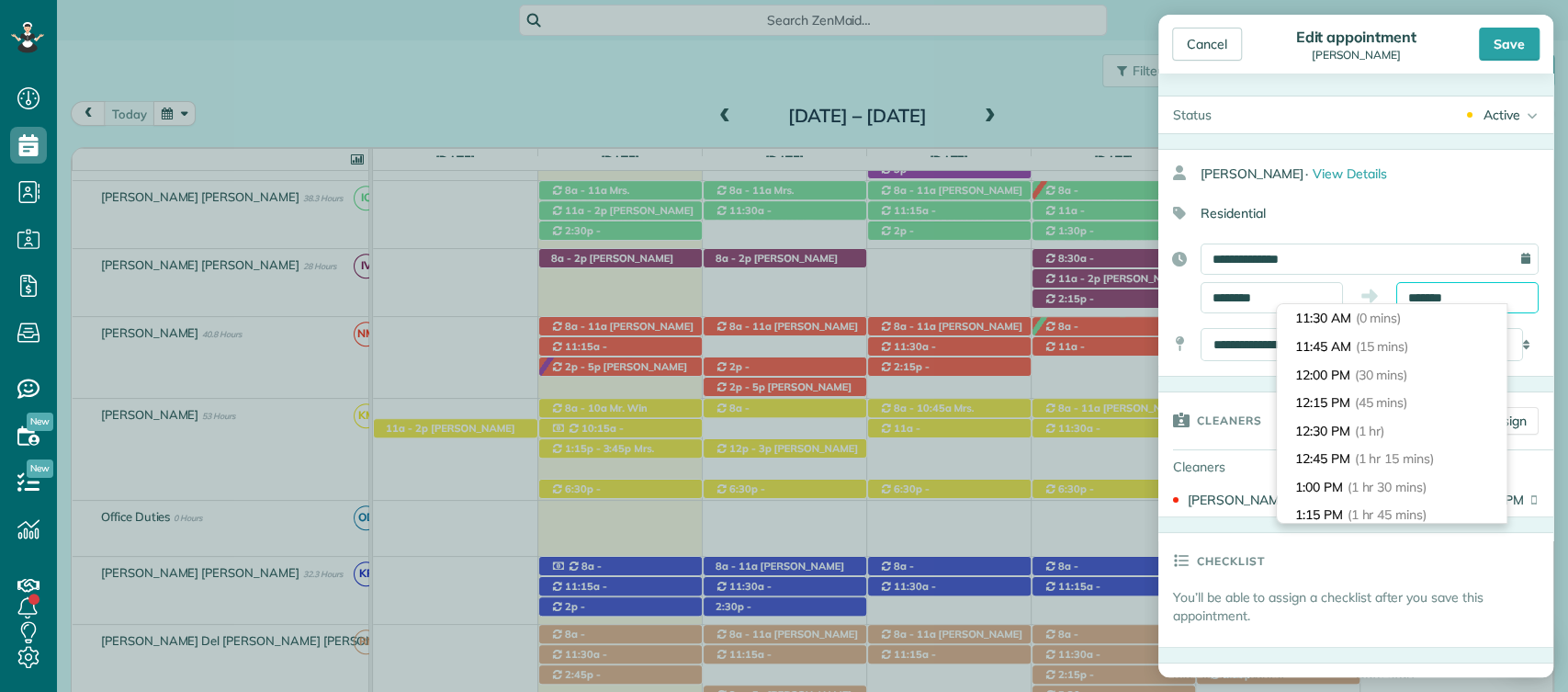
click at [1419, 295] on input "*******" at bounding box center [1468, 297] width 142 height 31
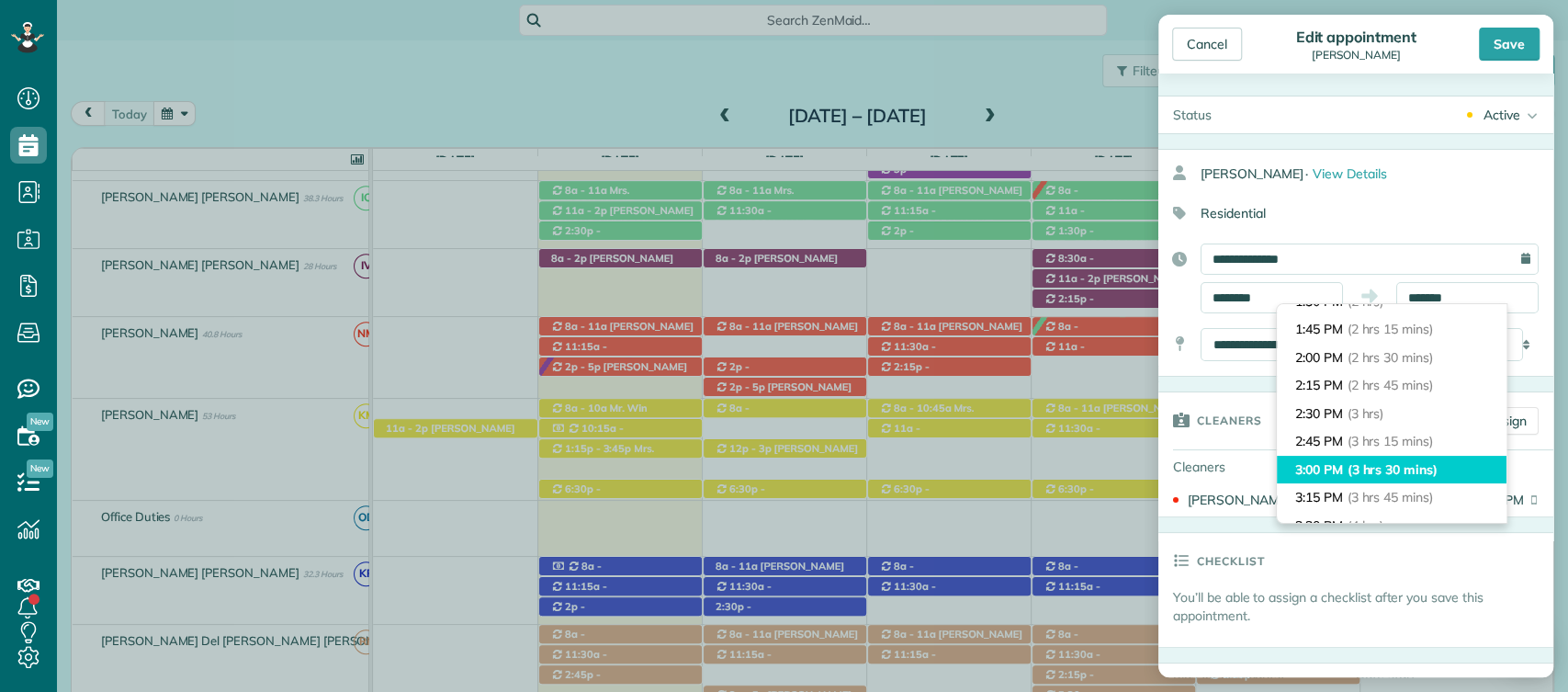
type input "*******"
click at [1391, 465] on span "(3 hrs 30 mins)" at bounding box center [1393, 469] width 90 height 16
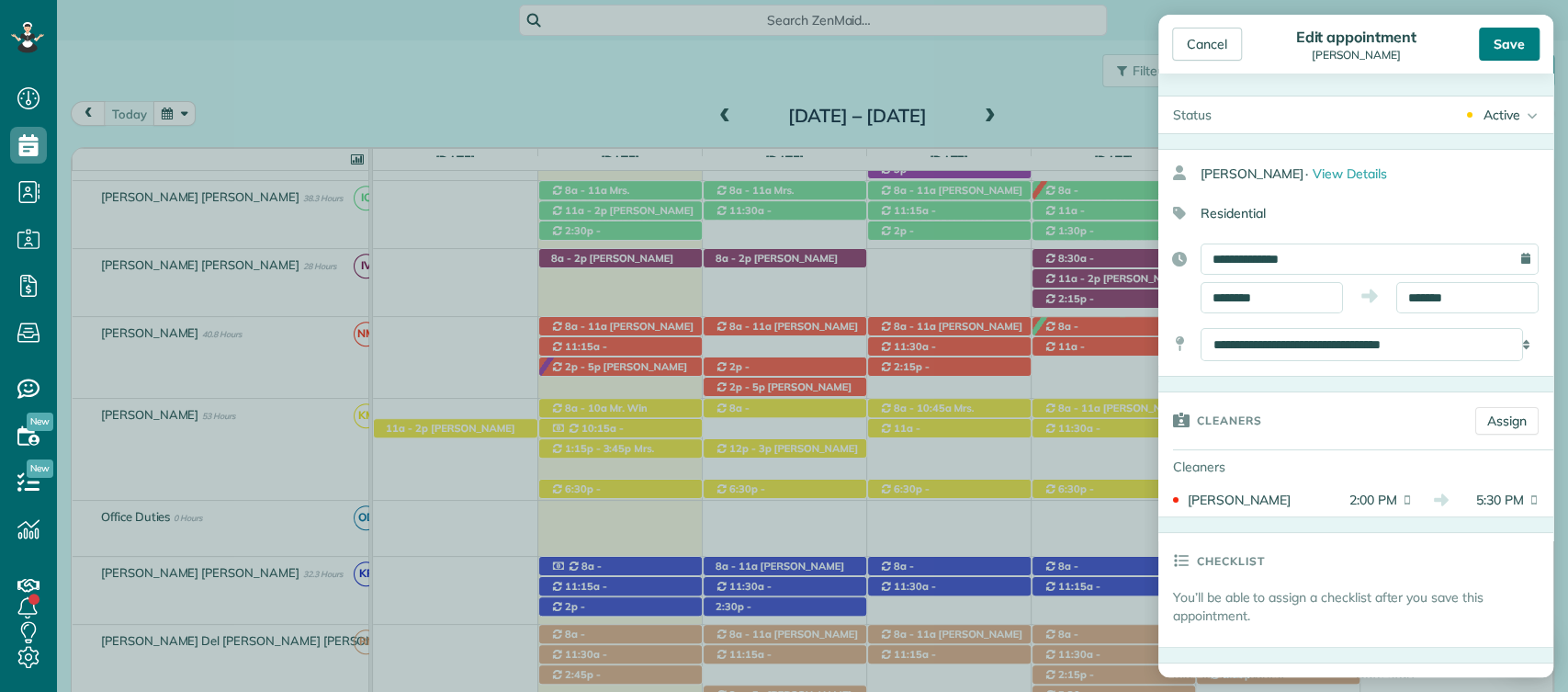
click at [1511, 45] on div "Save" at bounding box center [1509, 44] width 61 height 33
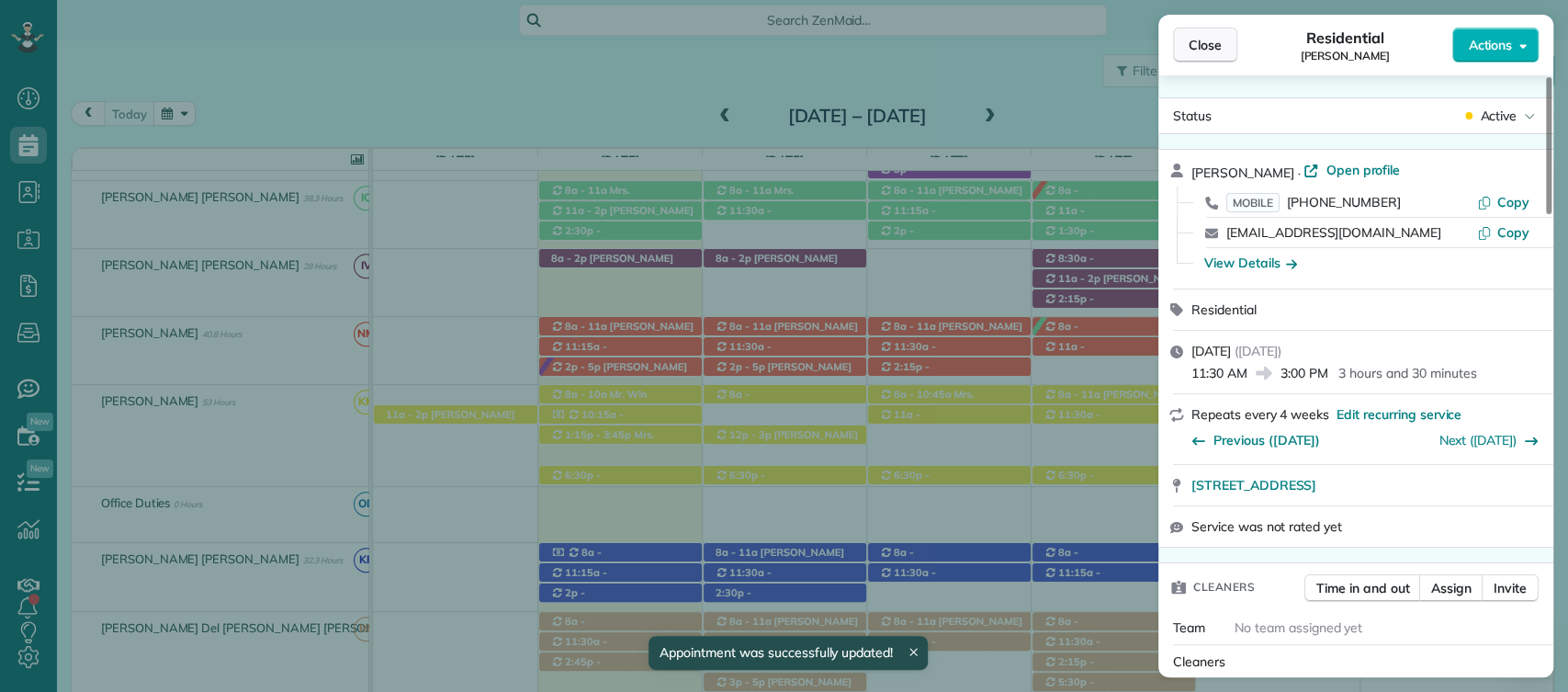
click at [1212, 43] on span "Close" at bounding box center [1205, 44] width 33 height 18
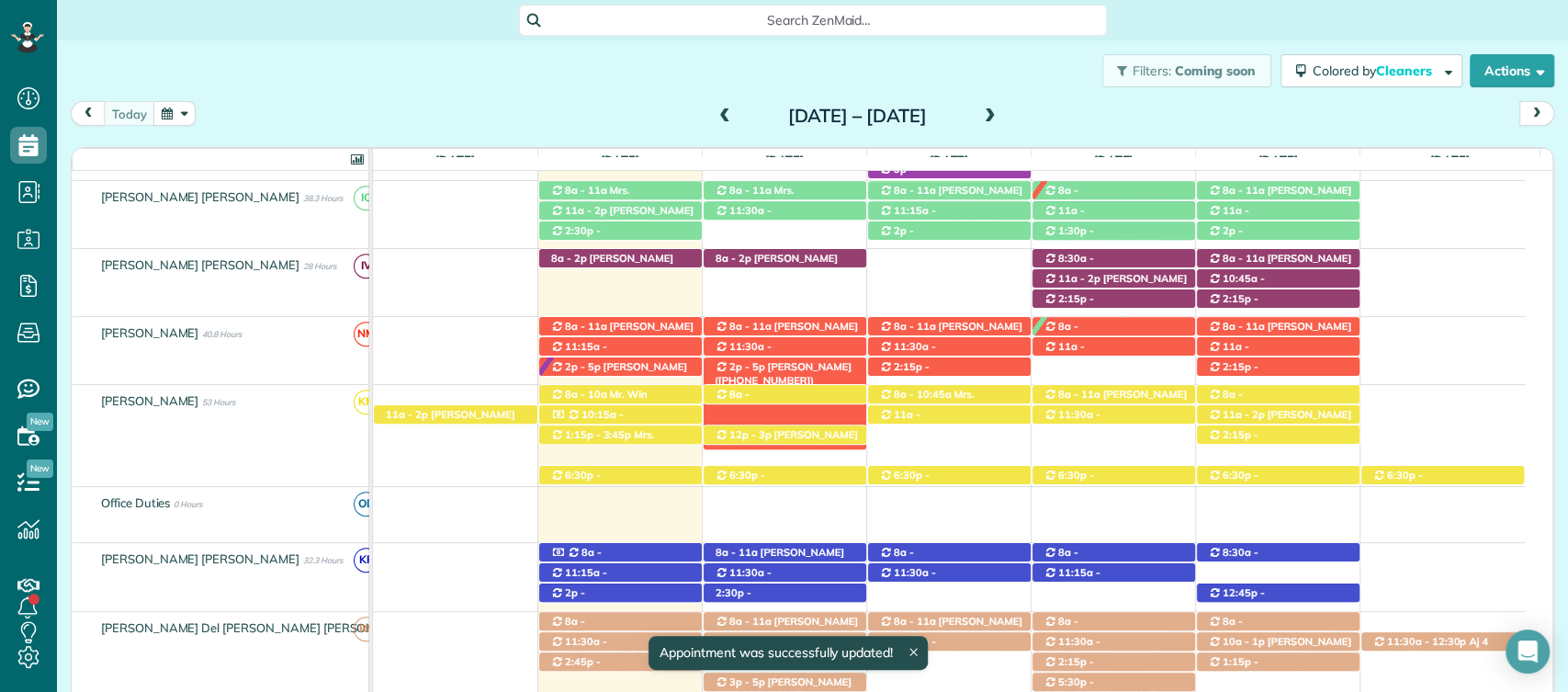
click at [778, 370] on span "[PERSON_NAME] ([PHONE_NUMBER])" at bounding box center [784, 372] width 137 height 26
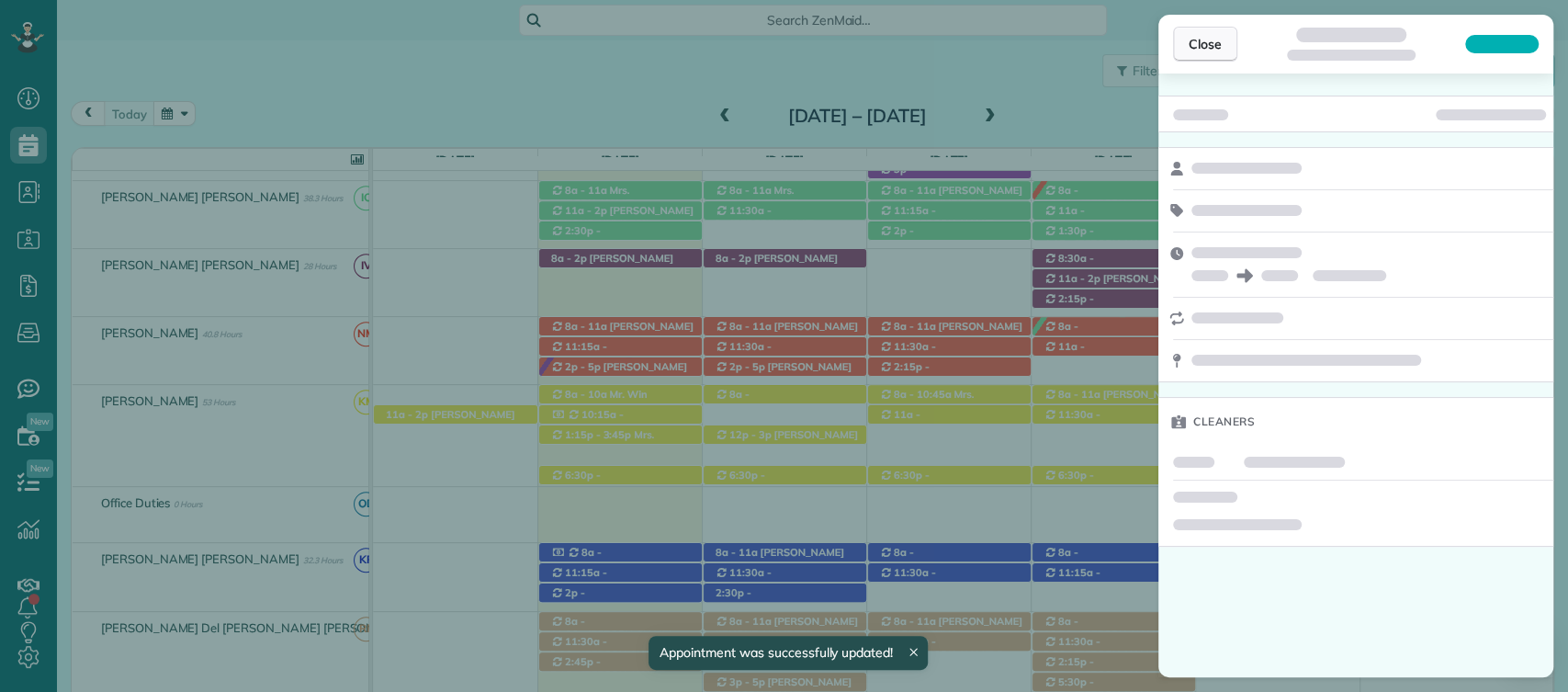
drag, startPoint x: 778, startPoint y: 370, endPoint x: 1226, endPoint y: 31, distance: 561.8
click at [1226, 31] on div "Close Cleaners" at bounding box center [784, 346] width 1568 height 692
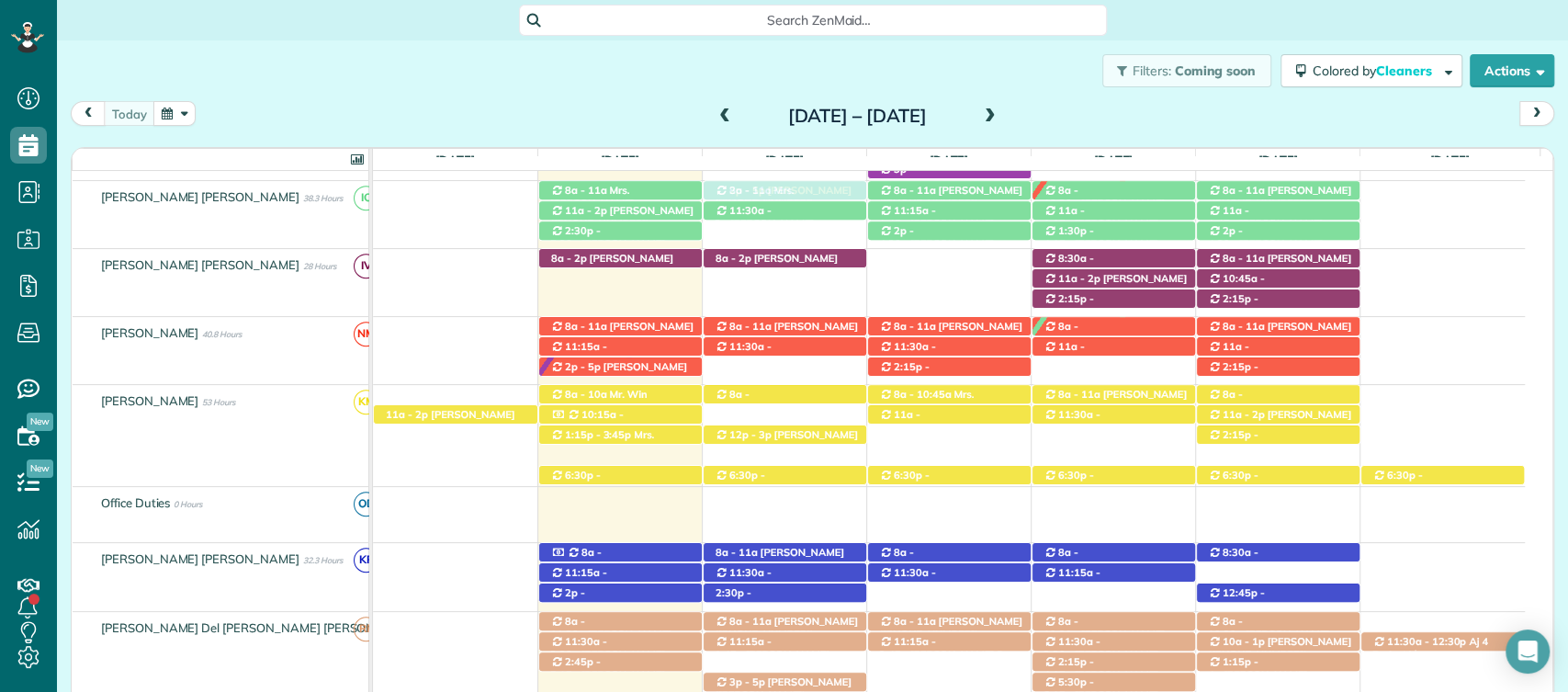
drag, startPoint x: 817, startPoint y: 365, endPoint x: 816, endPoint y: 232, distance: 133.0
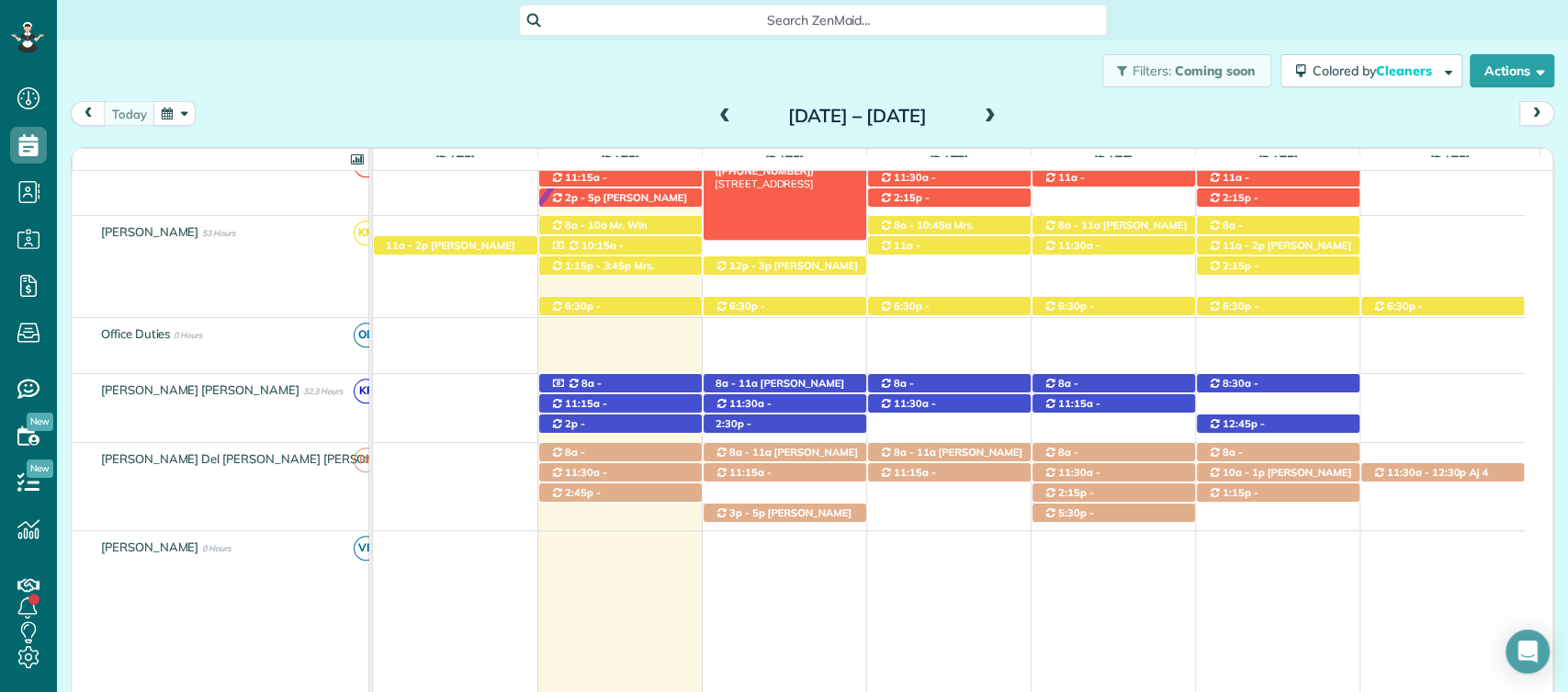
scroll to position [747, 0]
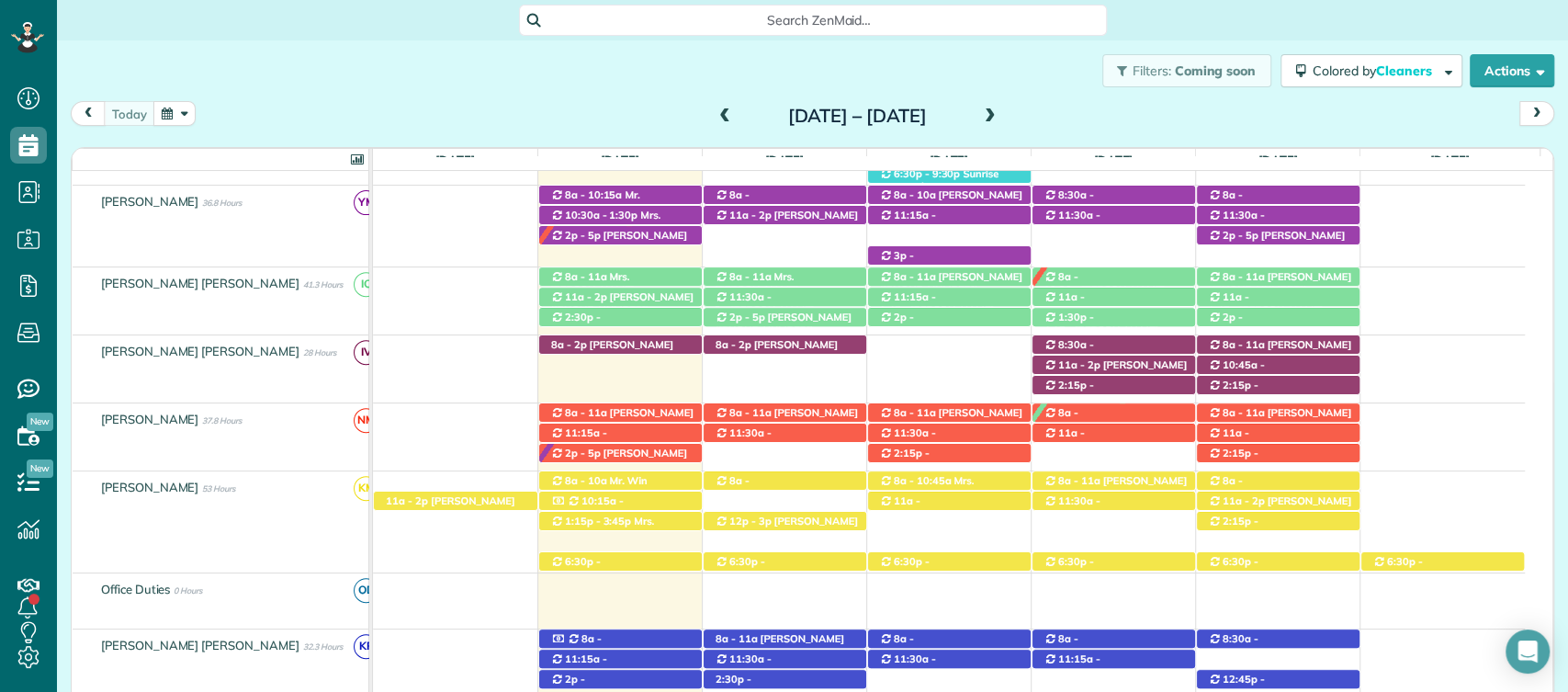
click at [582, 80] on div "Filters: Coming soon Colored by Cleaners Color by Cleaner Color by Team Color b…" at bounding box center [812, 70] width 1511 height 61
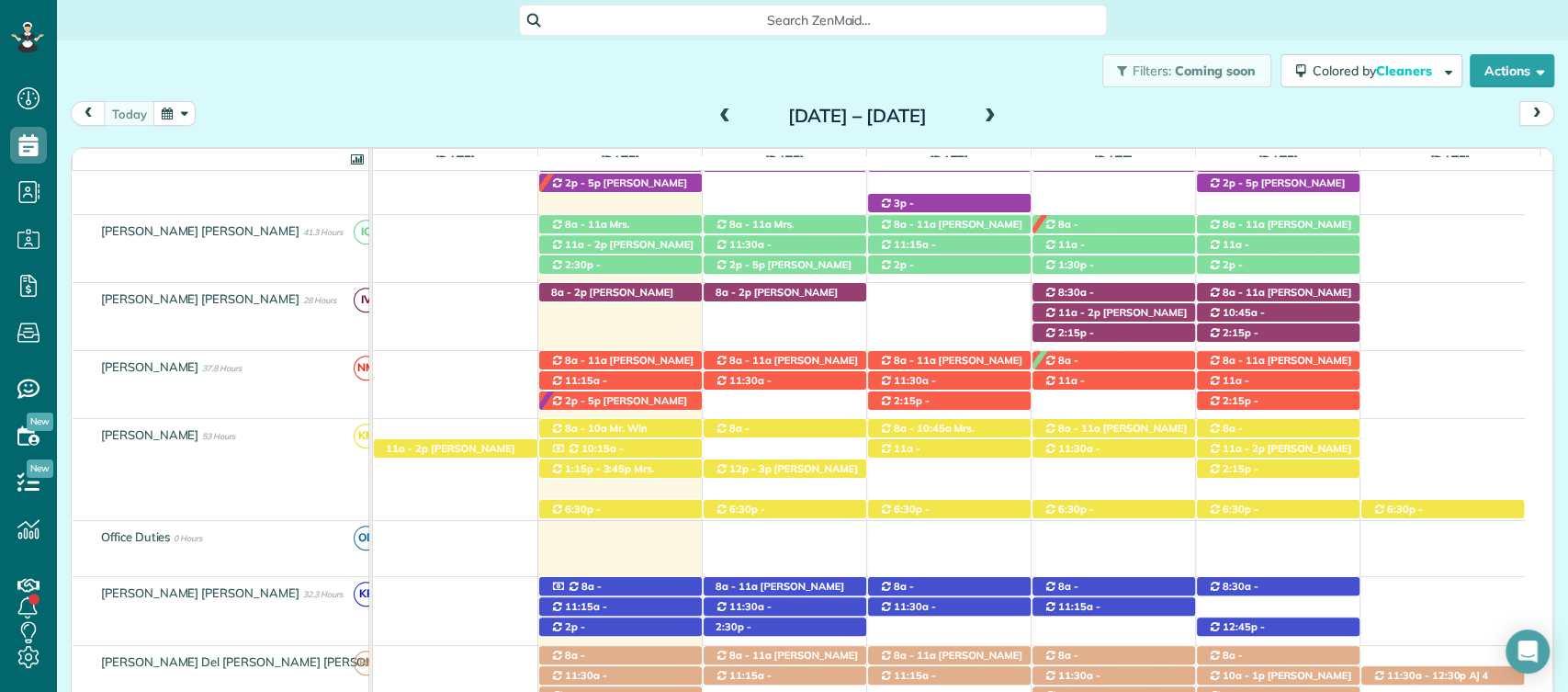
scroll to position [525, 0]
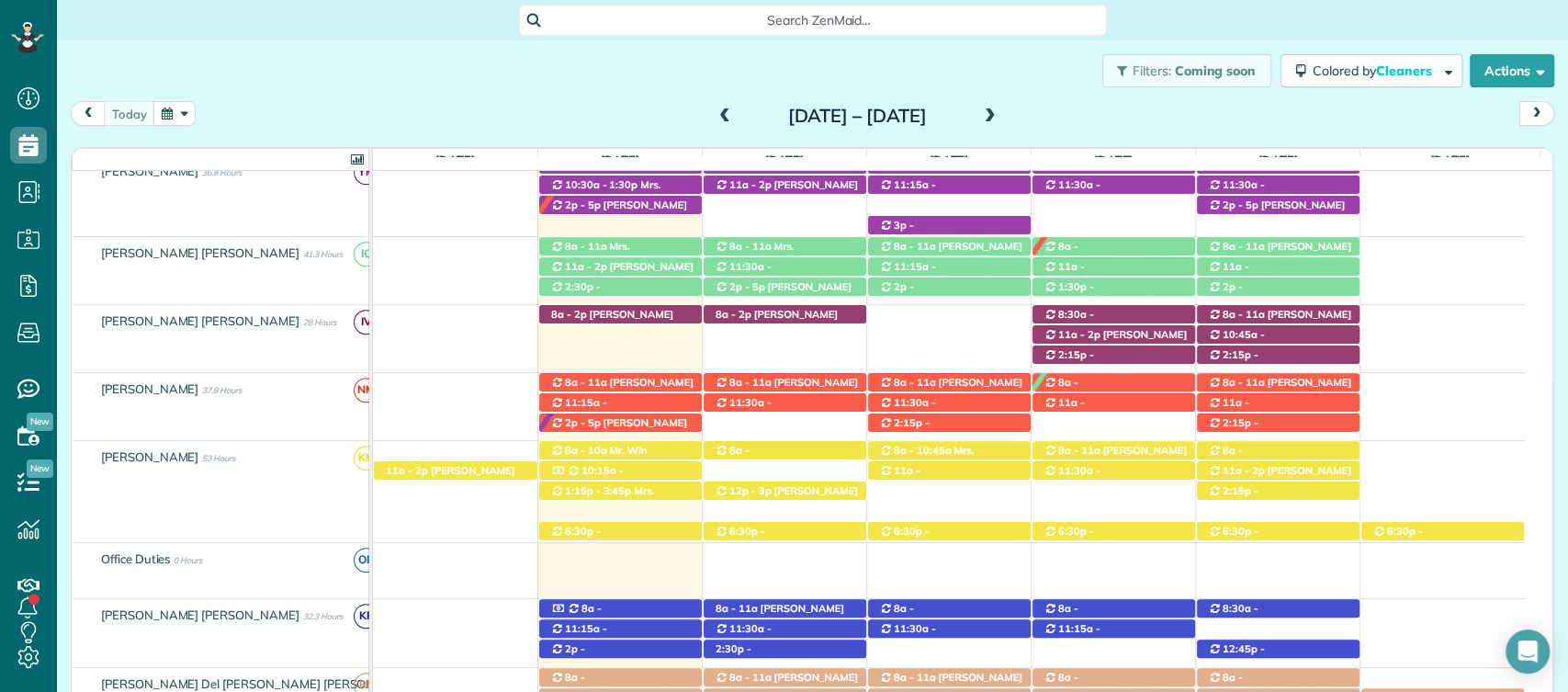
click at [489, 94] on div "Filters: Coming soon Colored by Cleaners Color by Cleaner Color by Team Color b…" at bounding box center [812, 70] width 1511 height 61
click at [580, 113] on div "today Sunday Aug 17 – Saturday Aug 23, 2025" at bounding box center [813, 117] width 1484 height 34
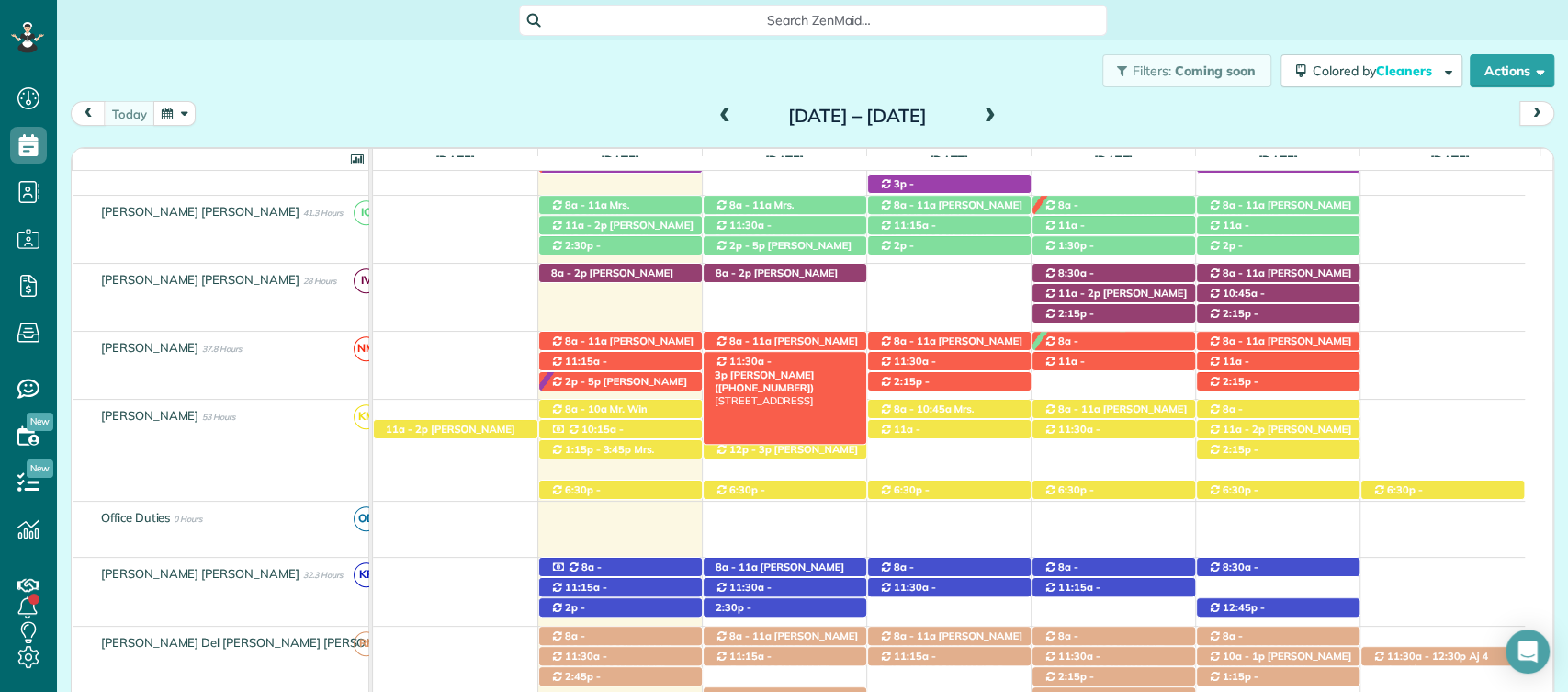
scroll to position [584, 0]
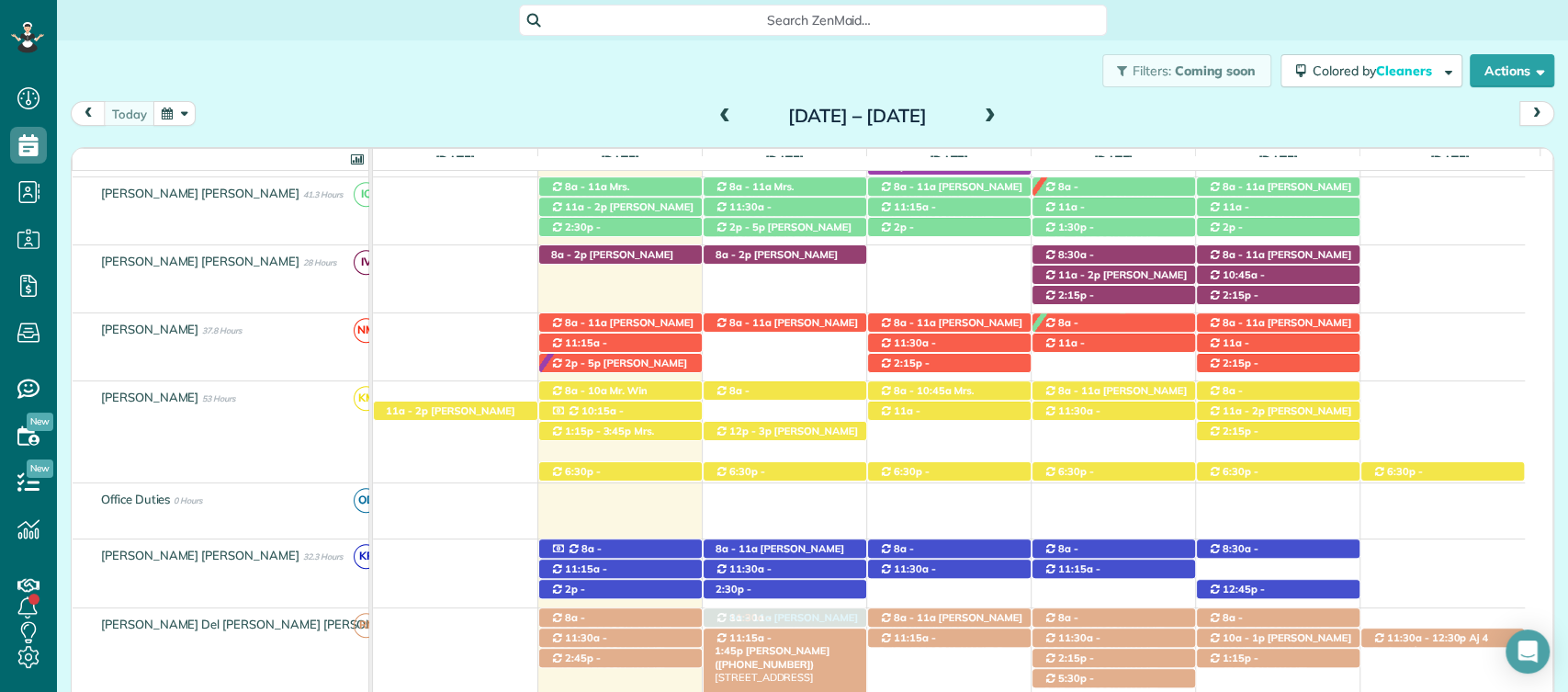
drag, startPoint x: 804, startPoint y: 341, endPoint x: 808, endPoint y: 636, distance: 295.0
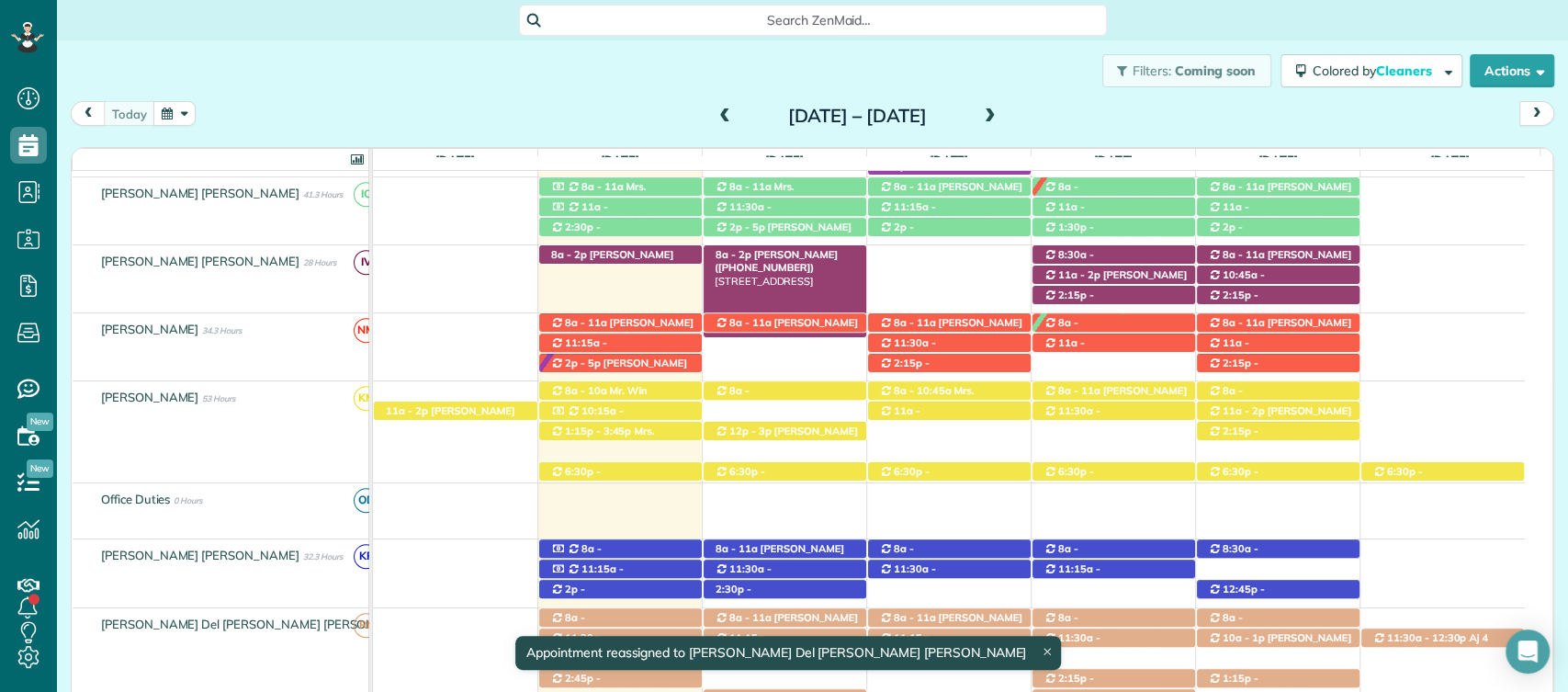
scroll to position [568, 0]
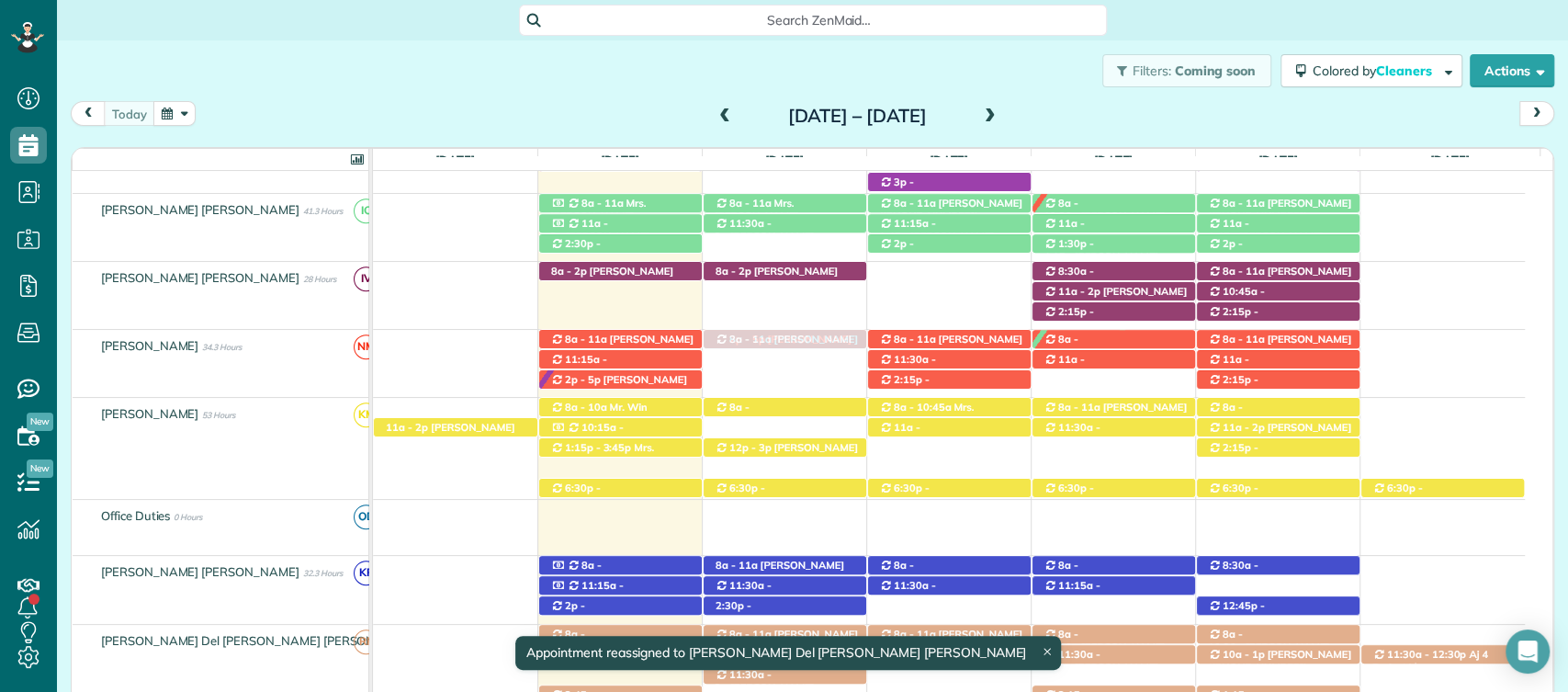
drag, startPoint x: 751, startPoint y: 243, endPoint x: 766, endPoint y: 364, distance: 121.9
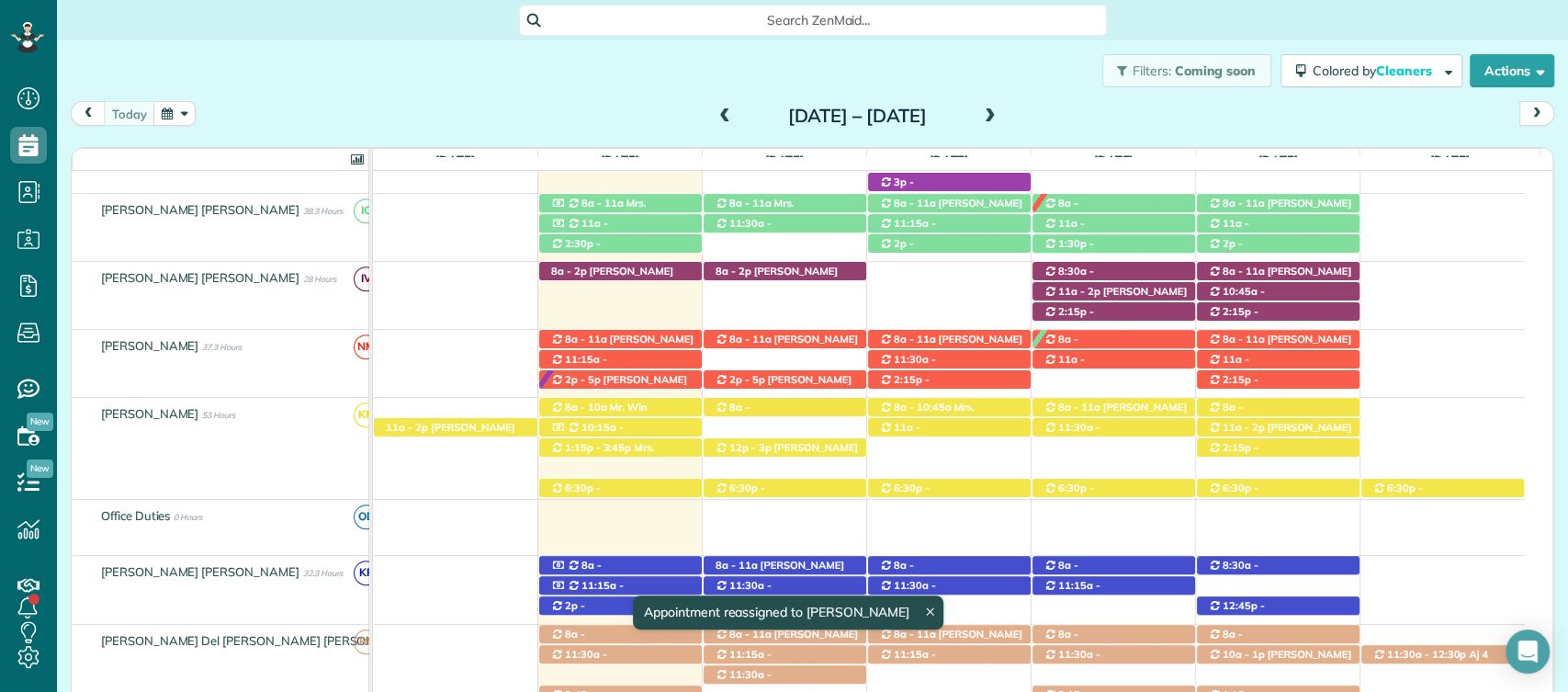
click at [802, 375] on span "[PERSON_NAME] ([PHONE_NUMBER])" at bounding box center [784, 386] width 137 height 26
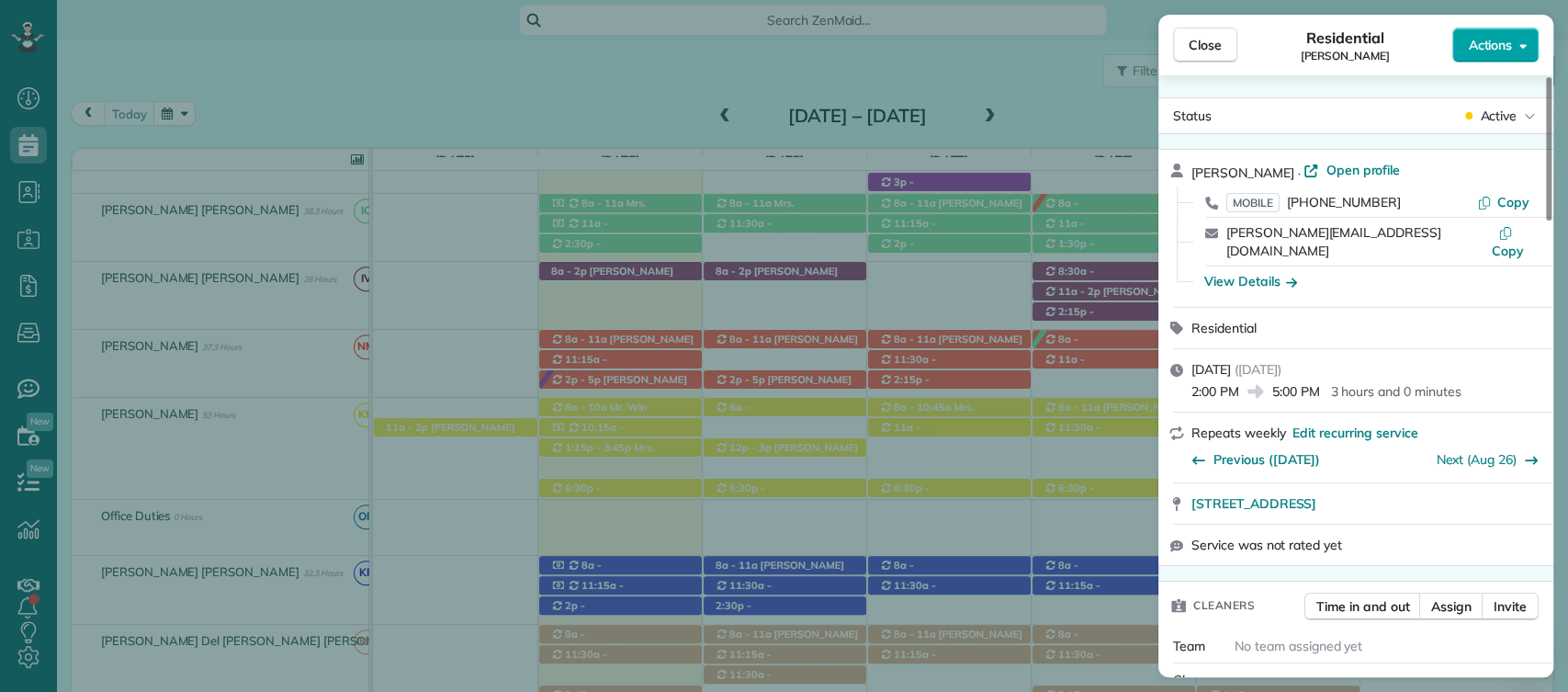
click at [1473, 46] on span "Actions" at bounding box center [1490, 44] width 44 height 18
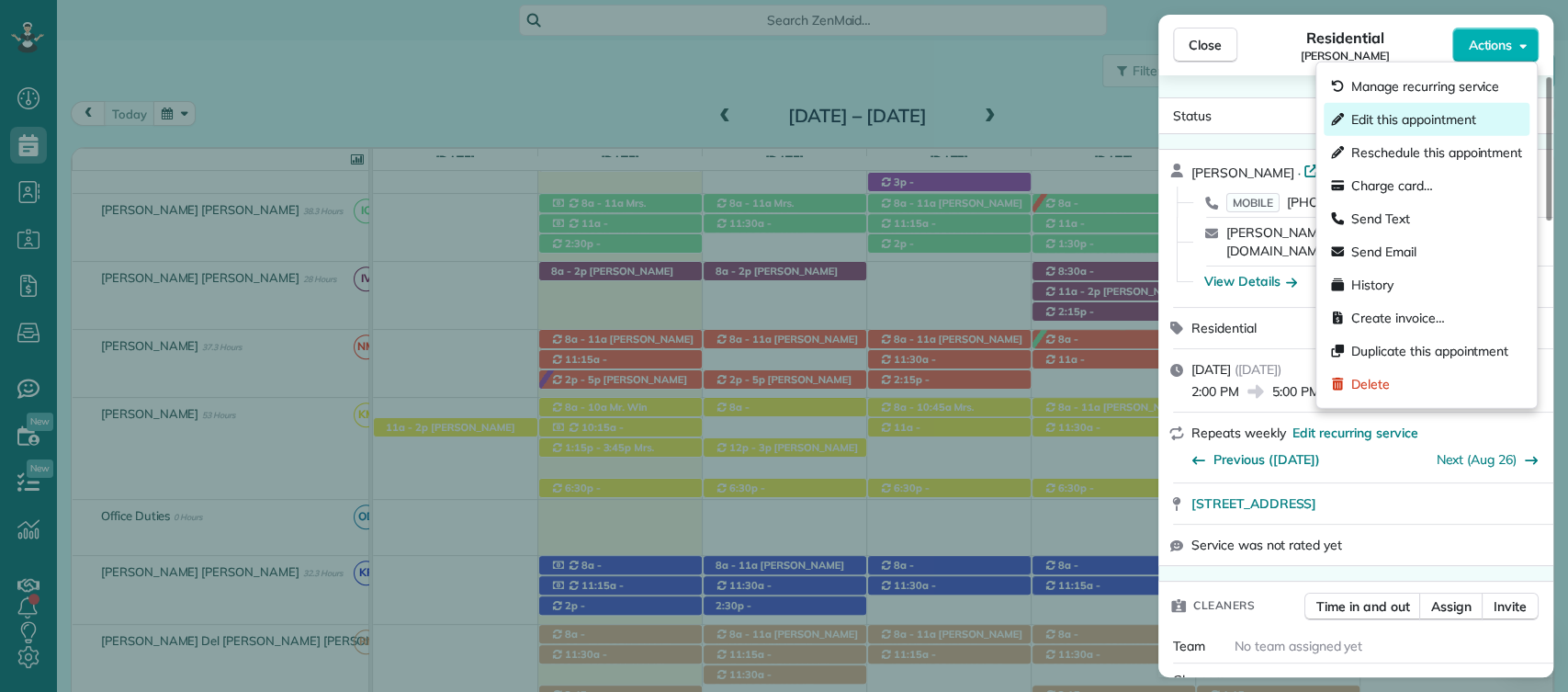
click at [1380, 121] on span "Edit this appointment" at bounding box center [1413, 119] width 124 height 18
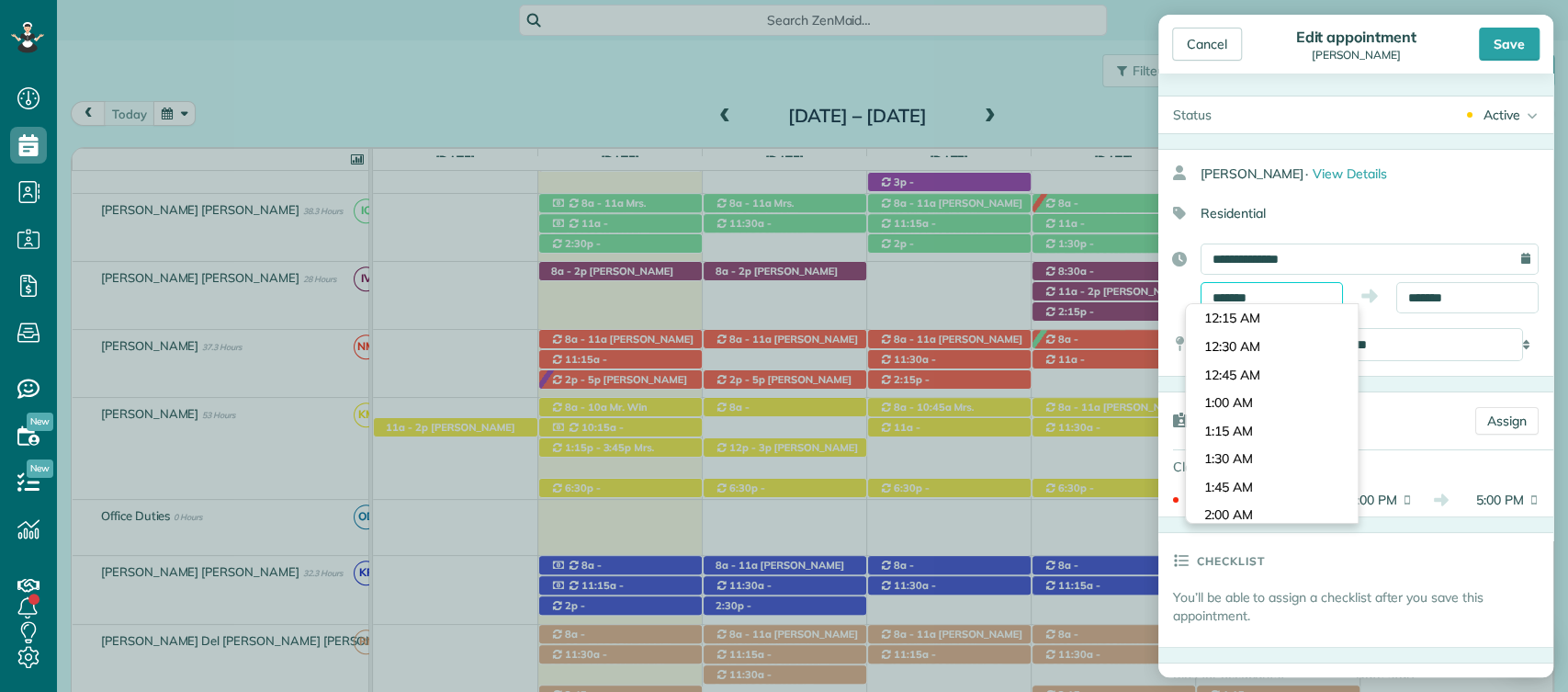
click at [1272, 300] on input "*******" at bounding box center [1272, 297] width 142 height 31
type input "********"
click at [1239, 378] on body "Dashboard Scheduling Calendar View List View Dispatch View - Weekly scheduling …" at bounding box center [784, 346] width 1568 height 692
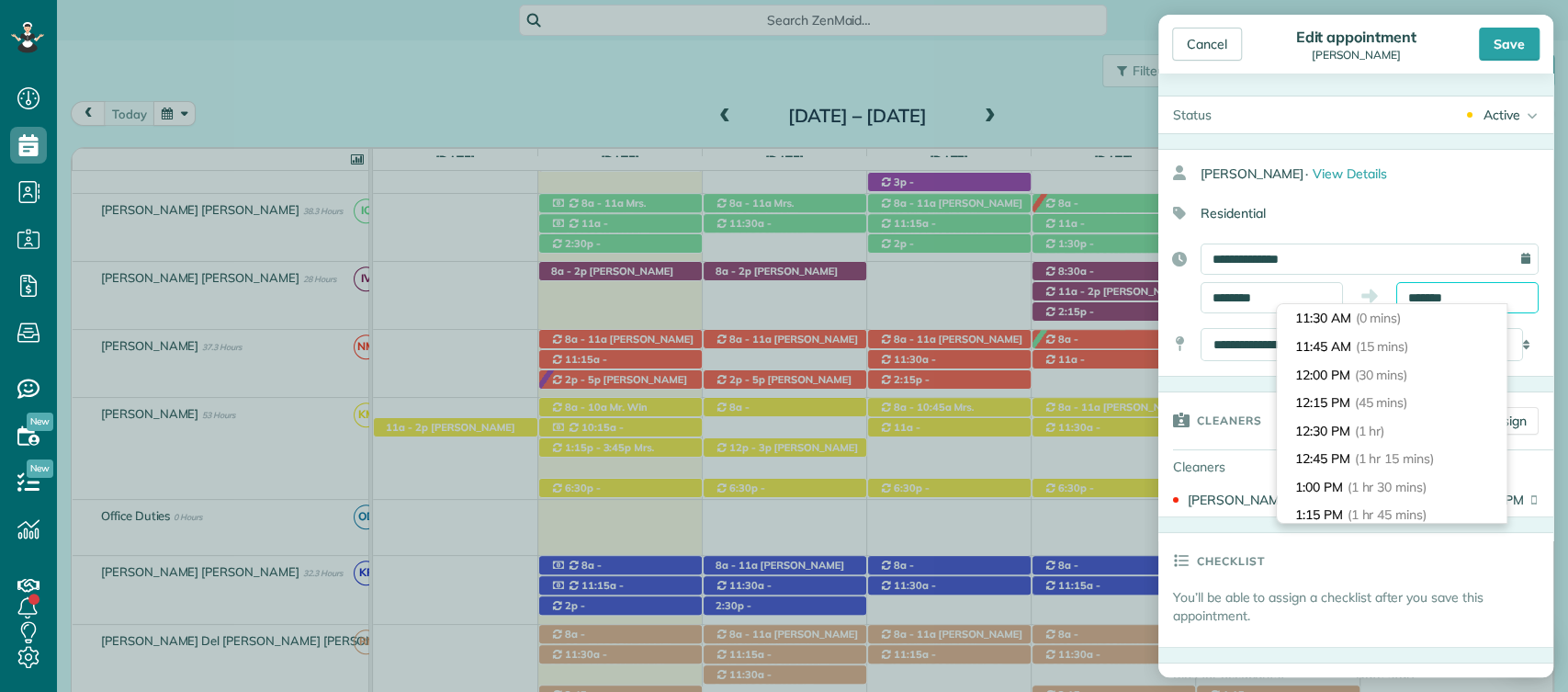
click at [1450, 298] on input "*******" at bounding box center [1468, 297] width 142 height 31
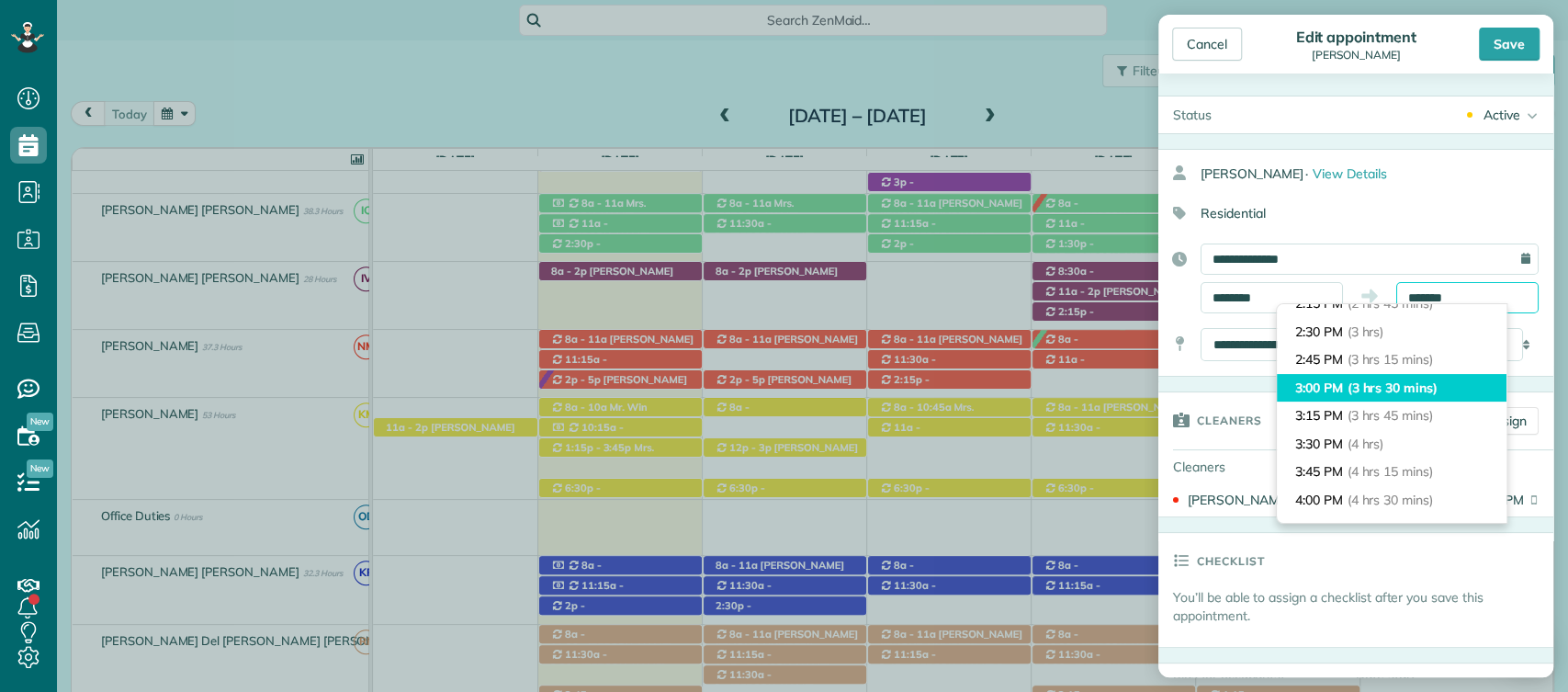
scroll to position [309, 0]
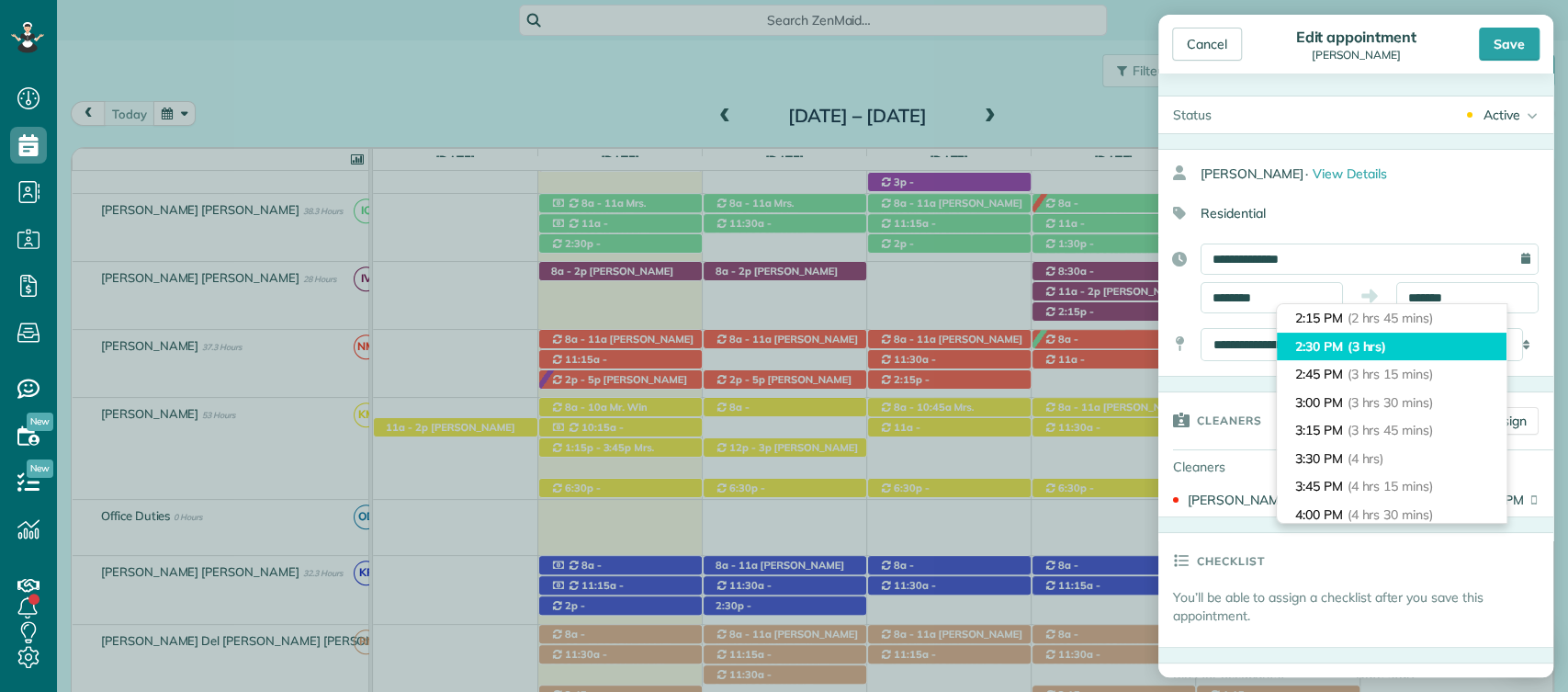
type input "*******"
click at [1352, 338] on span "(3 hrs)" at bounding box center [1367, 346] width 39 height 16
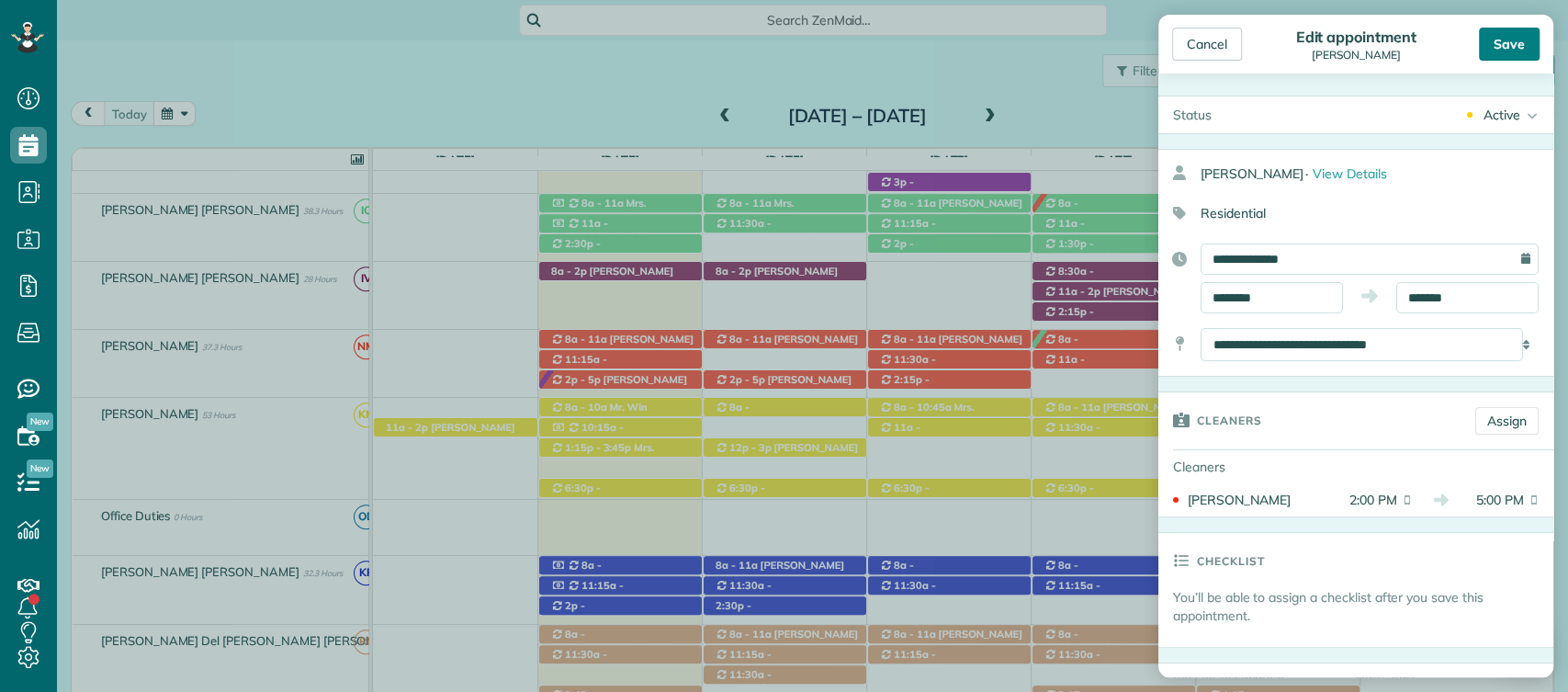
click at [1507, 48] on div "Save" at bounding box center [1509, 44] width 61 height 33
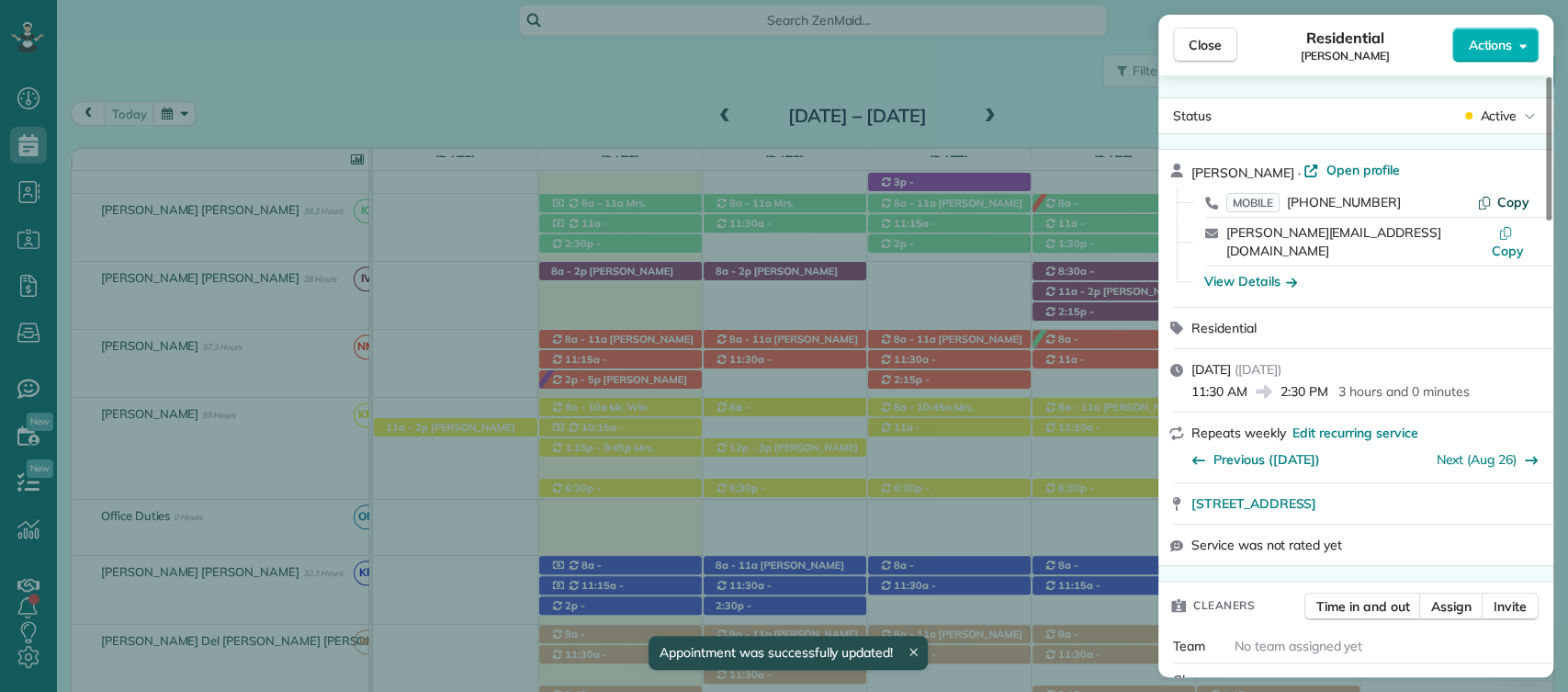
click at [1495, 206] on button "Copy" at bounding box center [1504, 201] width 52 height 18
click at [1208, 47] on span "Close" at bounding box center [1205, 44] width 33 height 18
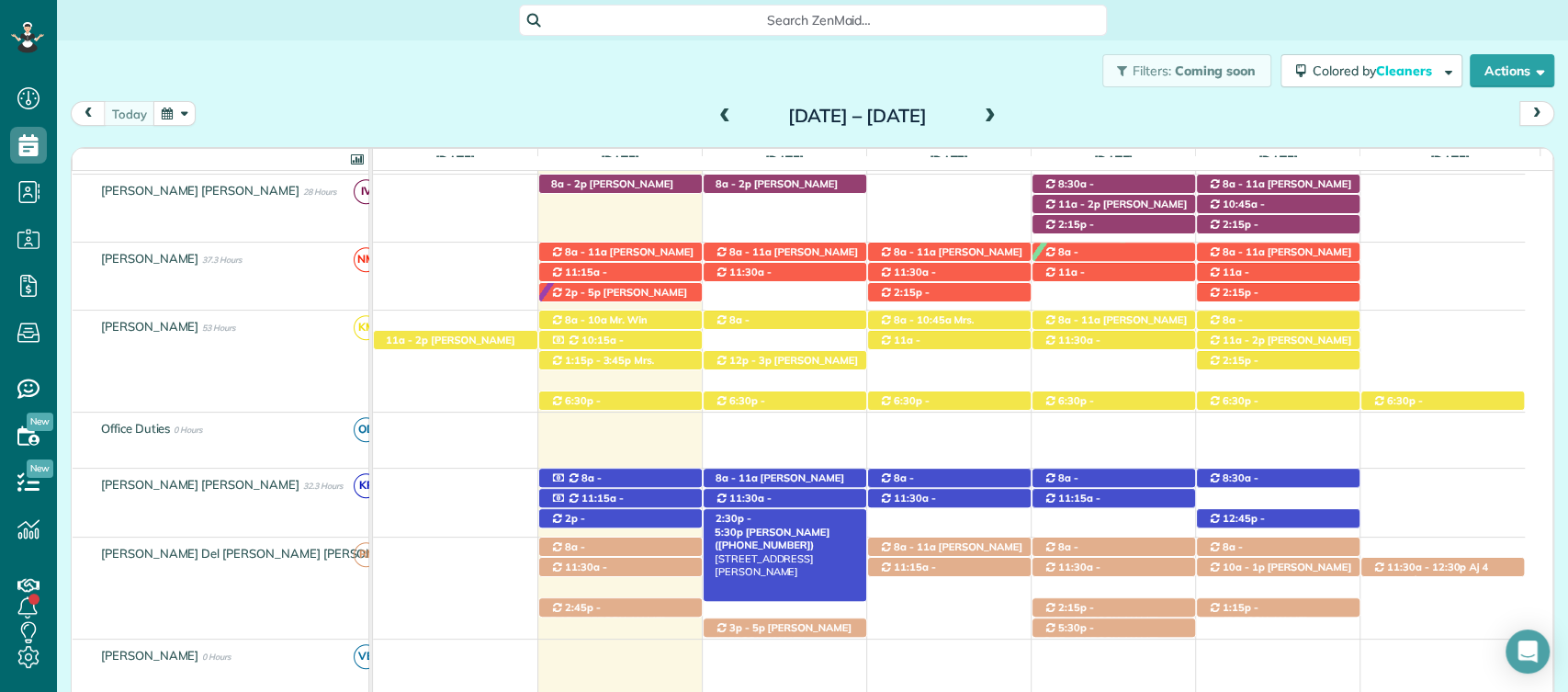
scroll to position [656, 0]
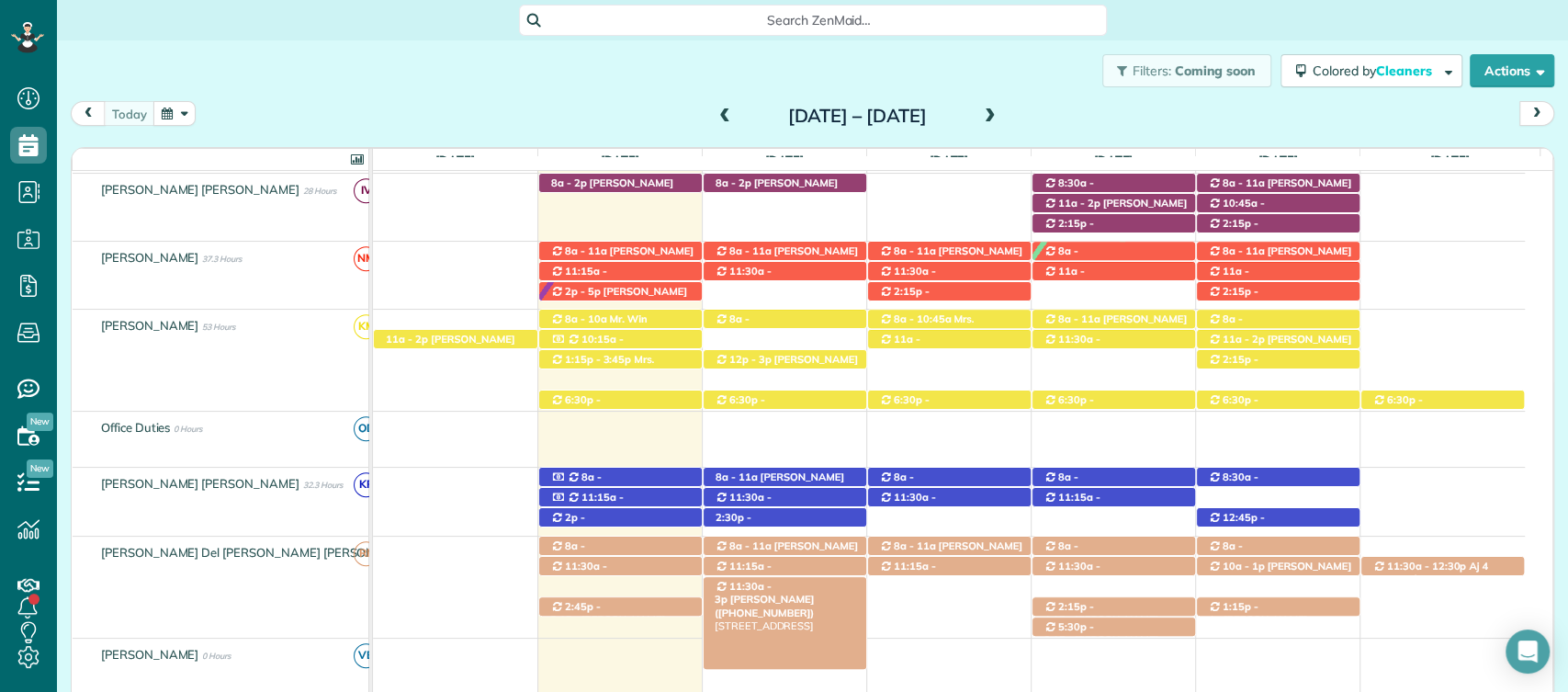
click at [791, 593] on span "[PERSON_NAME] ([PHONE_NUMBER])" at bounding box center [765, 605] width 100 height 26
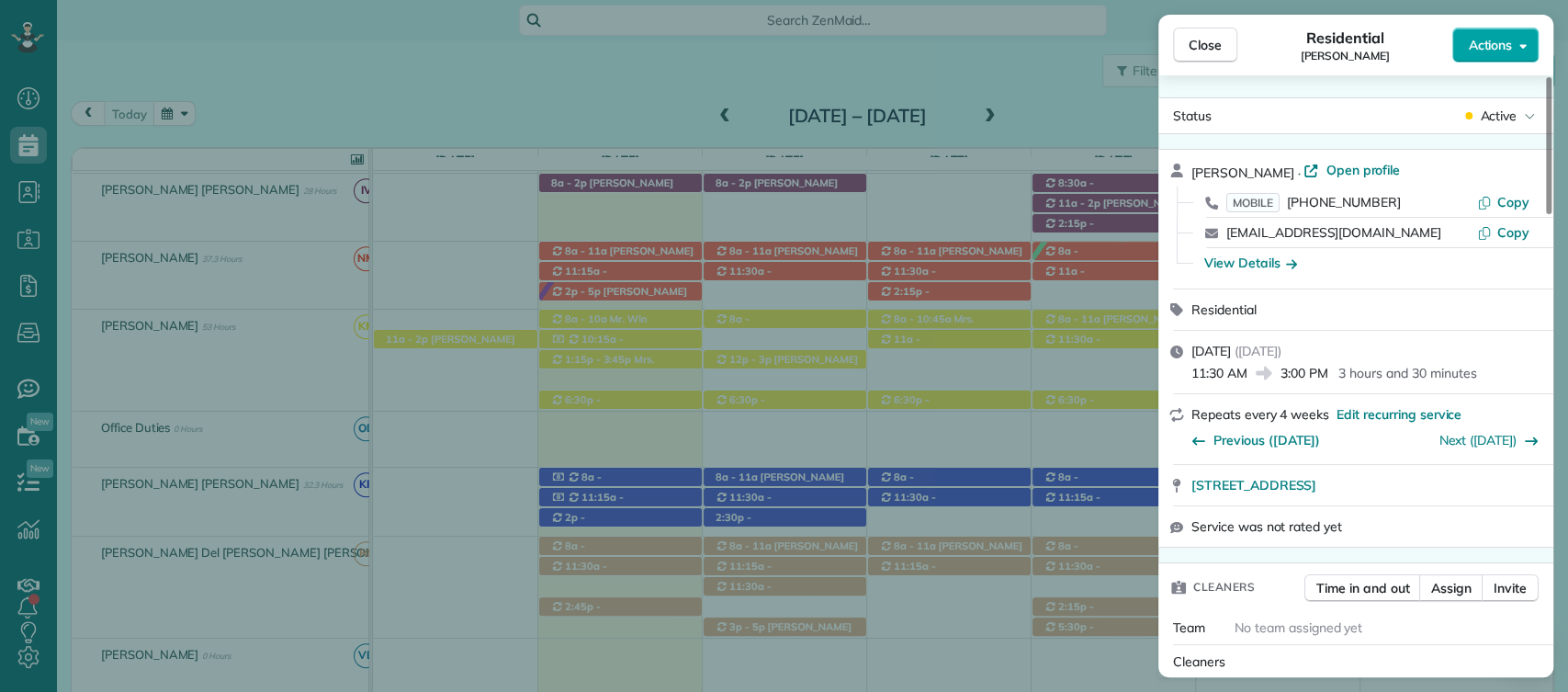
click at [1494, 46] on span "Actions" at bounding box center [1490, 44] width 44 height 18
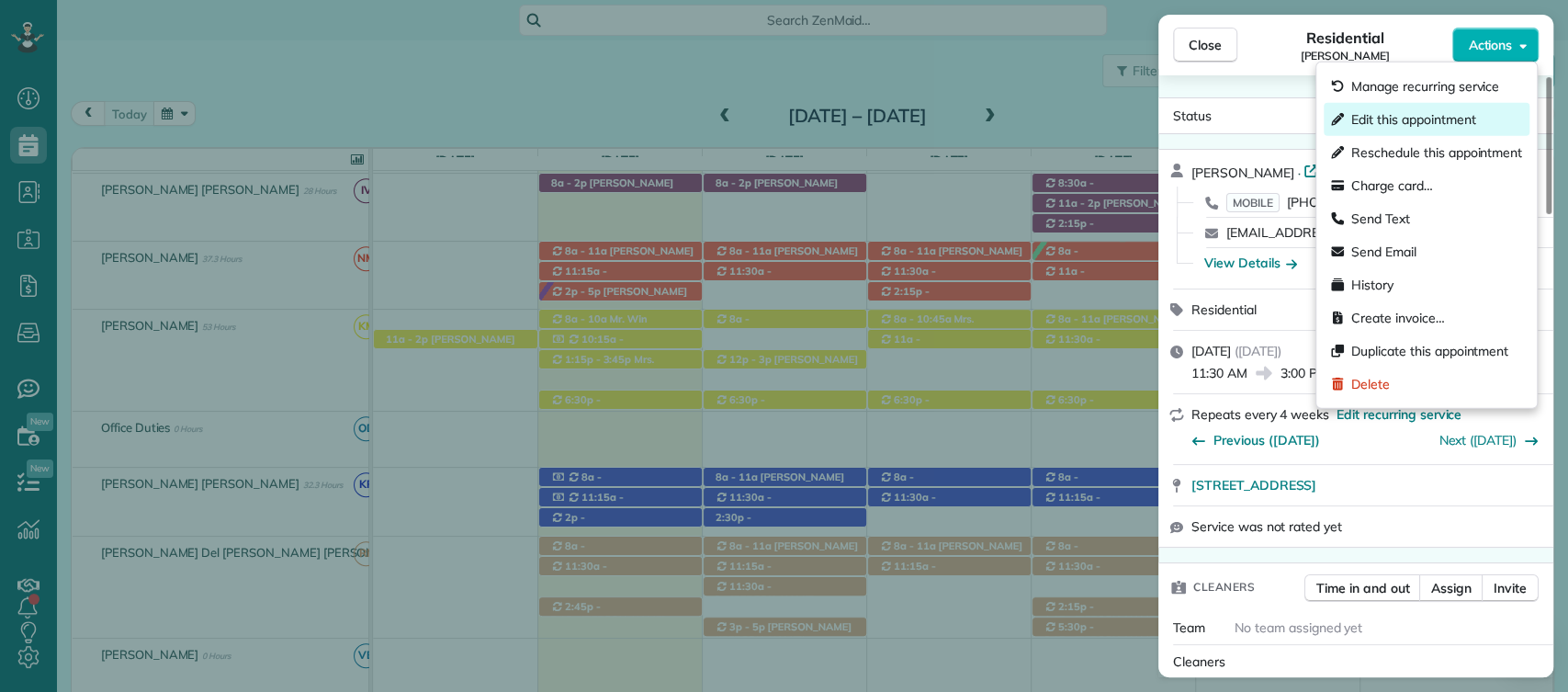
click at [1430, 115] on span "Edit this appointment" at bounding box center [1413, 119] width 124 height 18
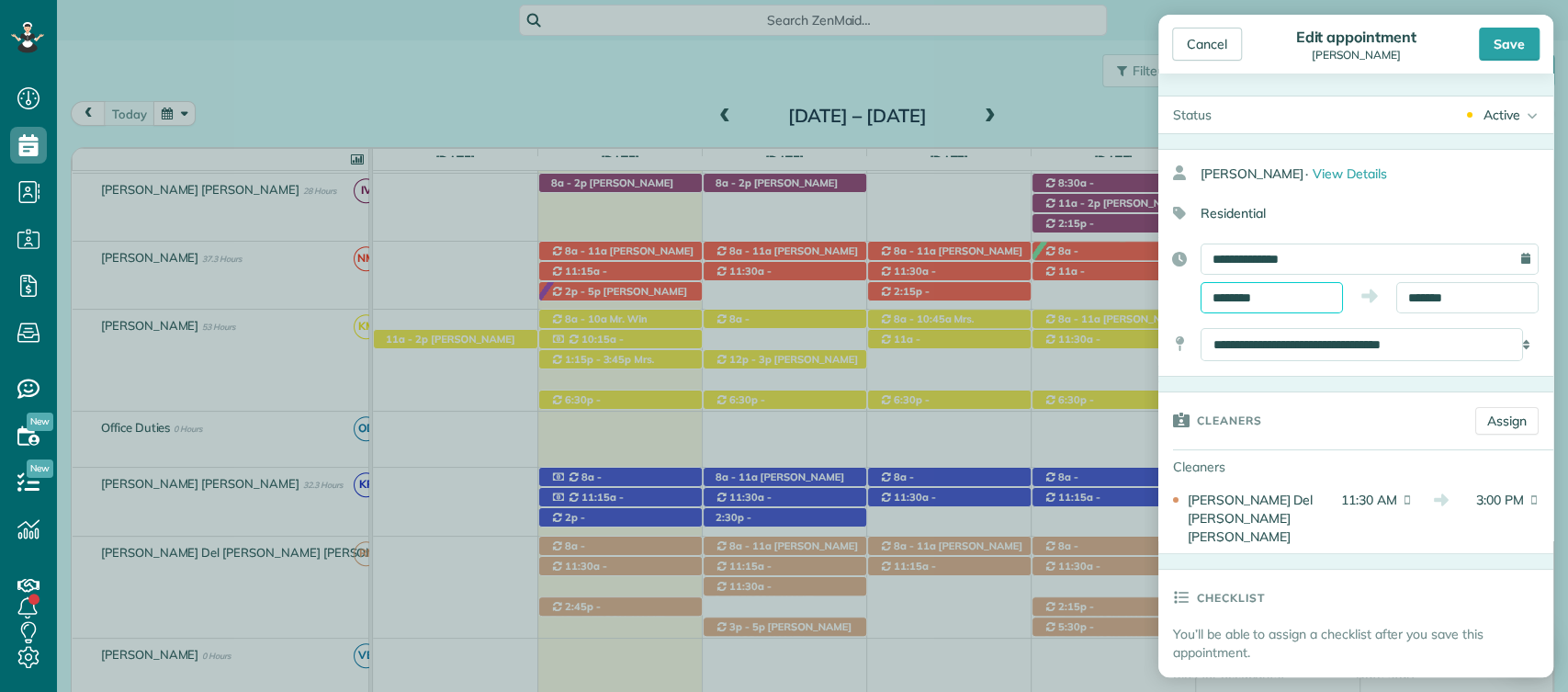
click at [1276, 300] on input "********" at bounding box center [1272, 297] width 142 height 31
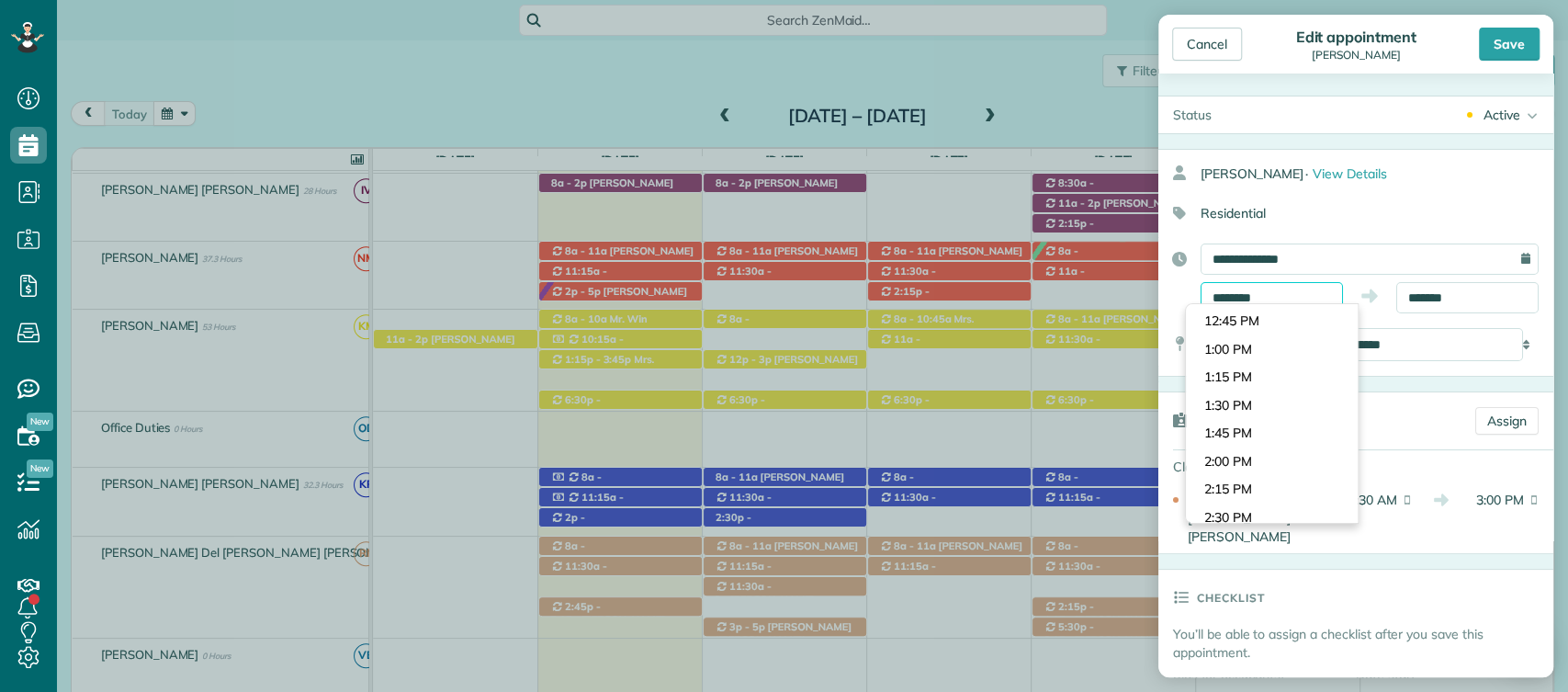
scroll to position [1410, 0]
type input "*******"
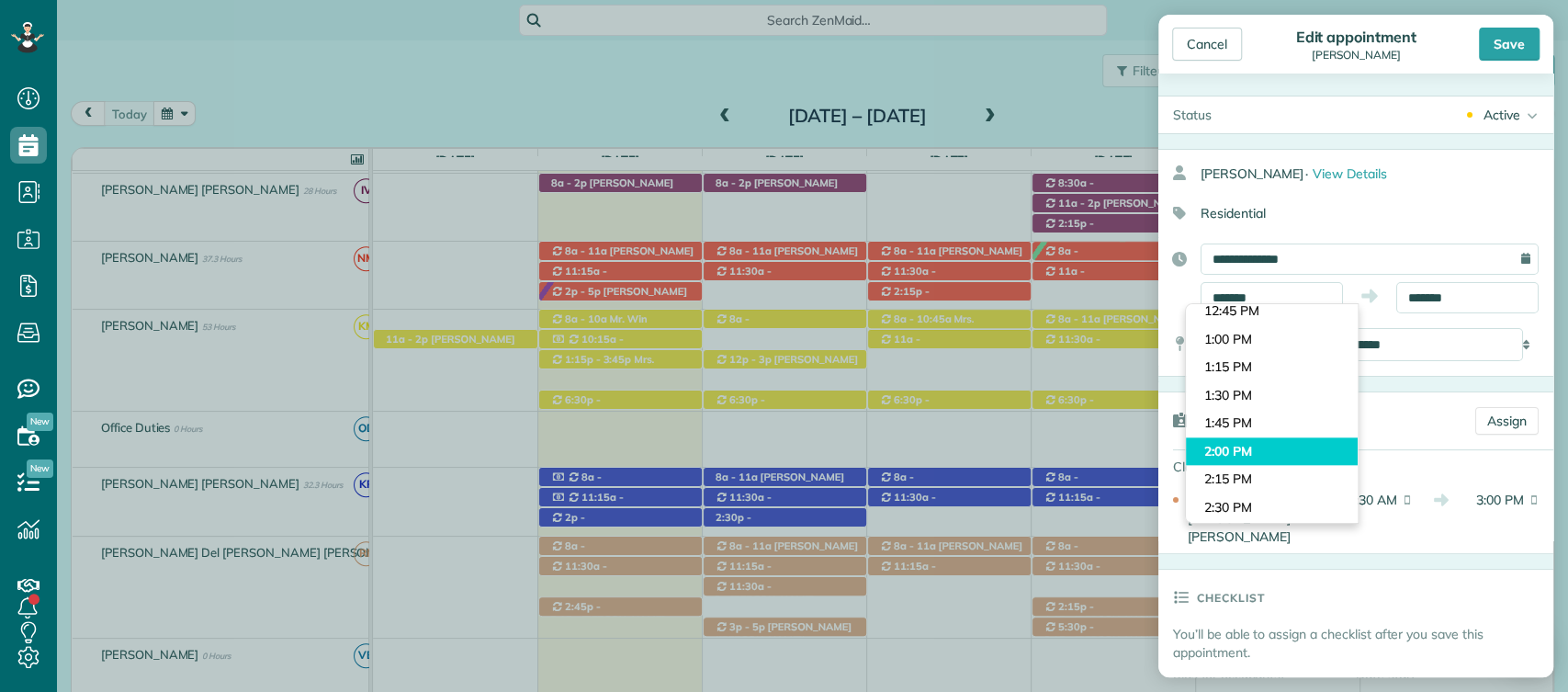
click at [1257, 450] on body "Dashboard Scheduling Calendar View List View Dispatch View - Weekly scheduling …" at bounding box center [784, 346] width 1568 height 692
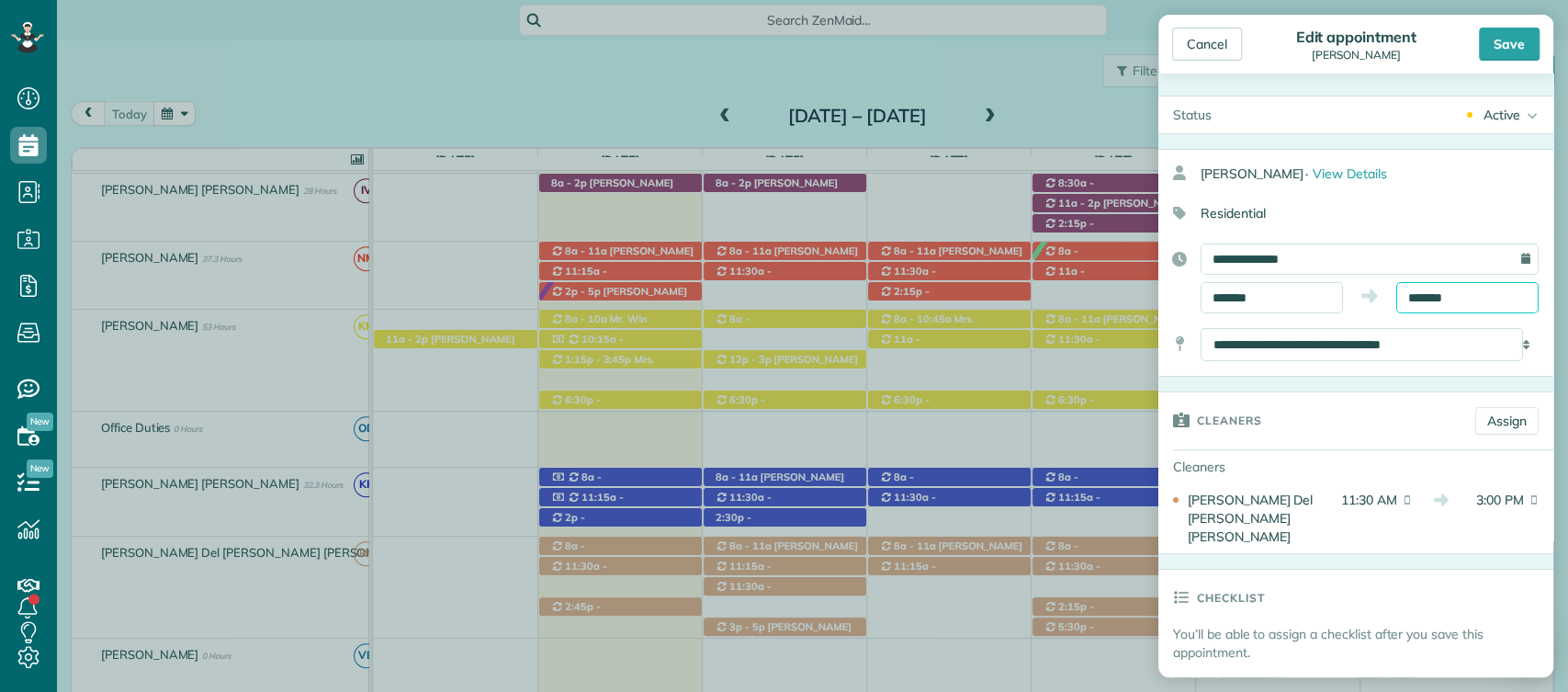
click at [1427, 282] on input "*******" at bounding box center [1468, 297] width 142 height 31
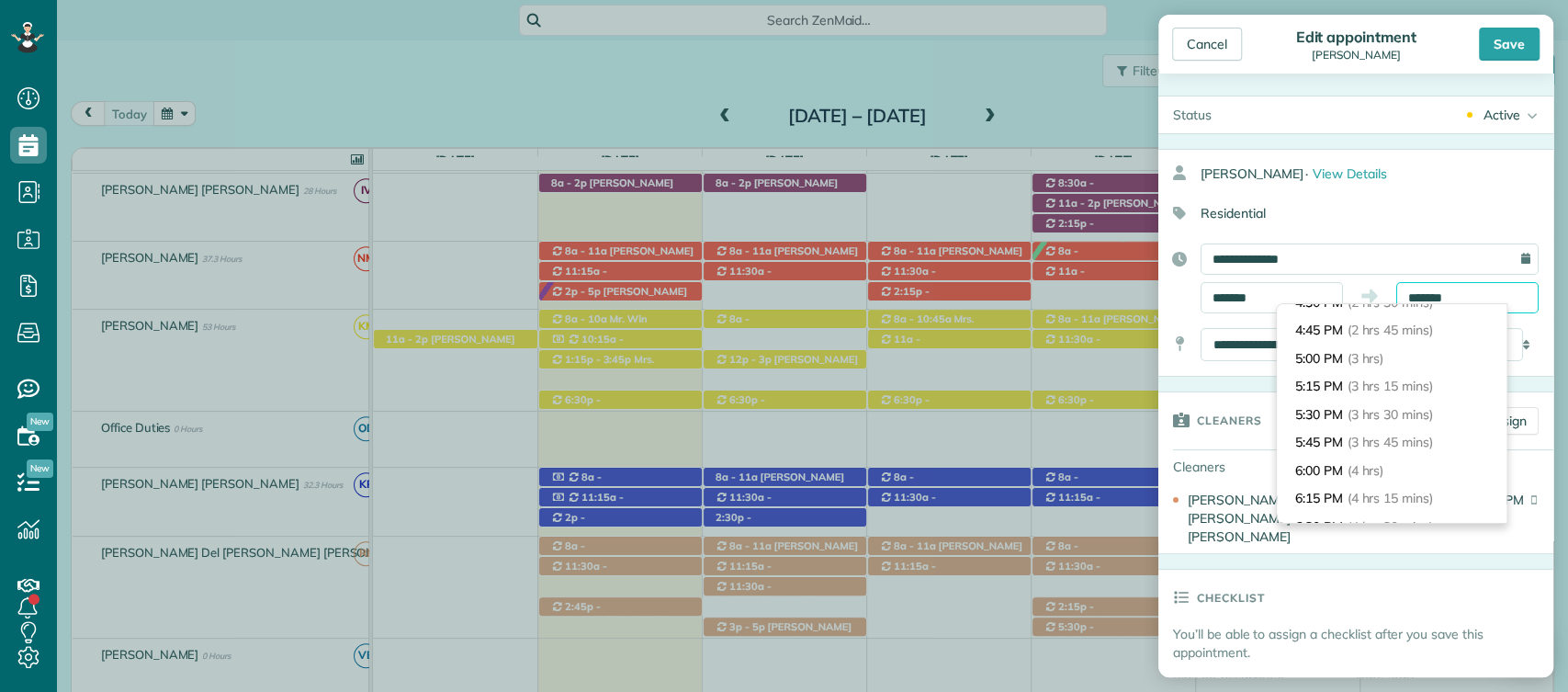
scroll to position [301, 0]
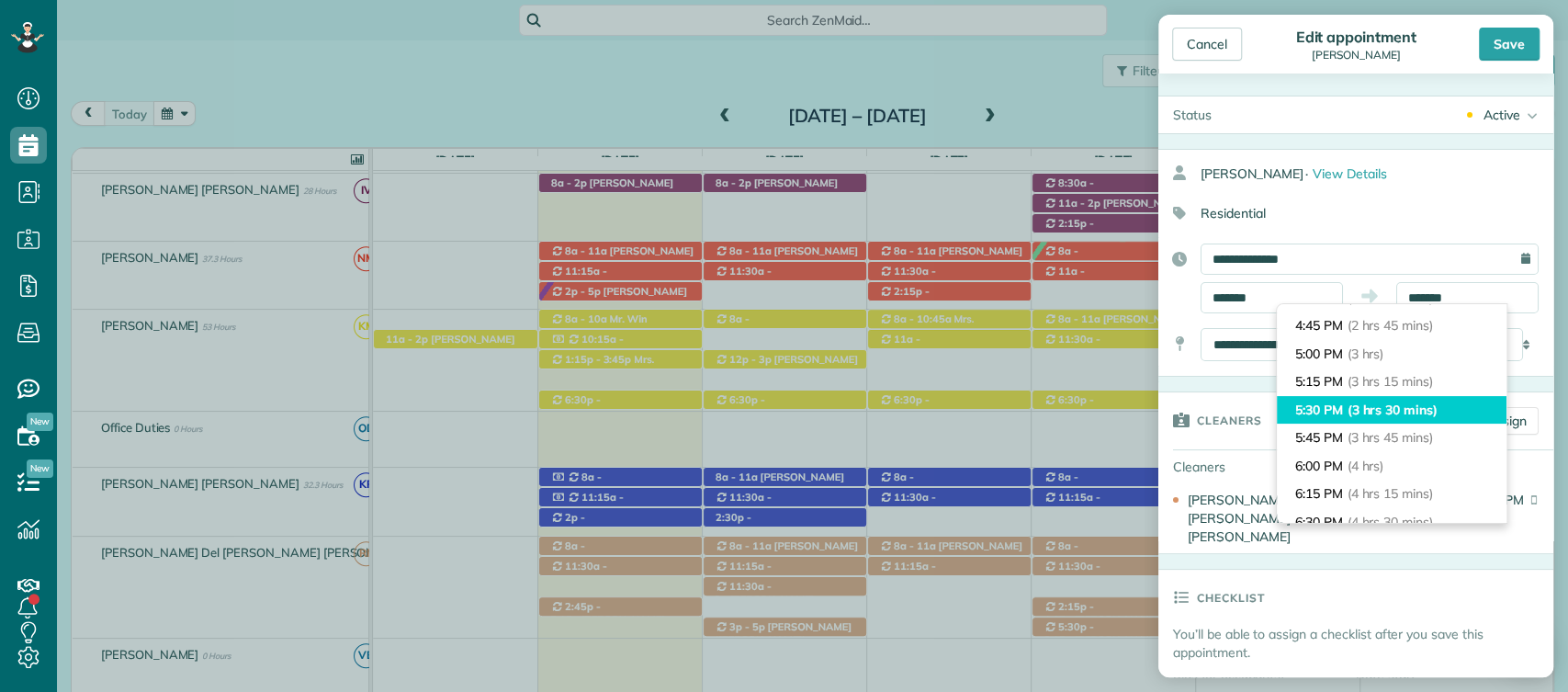
type input "*******"
click at [1350, 416] on span "(3 hrs 30 mins)" at bounding box center [1393, 409] width 90 height 16
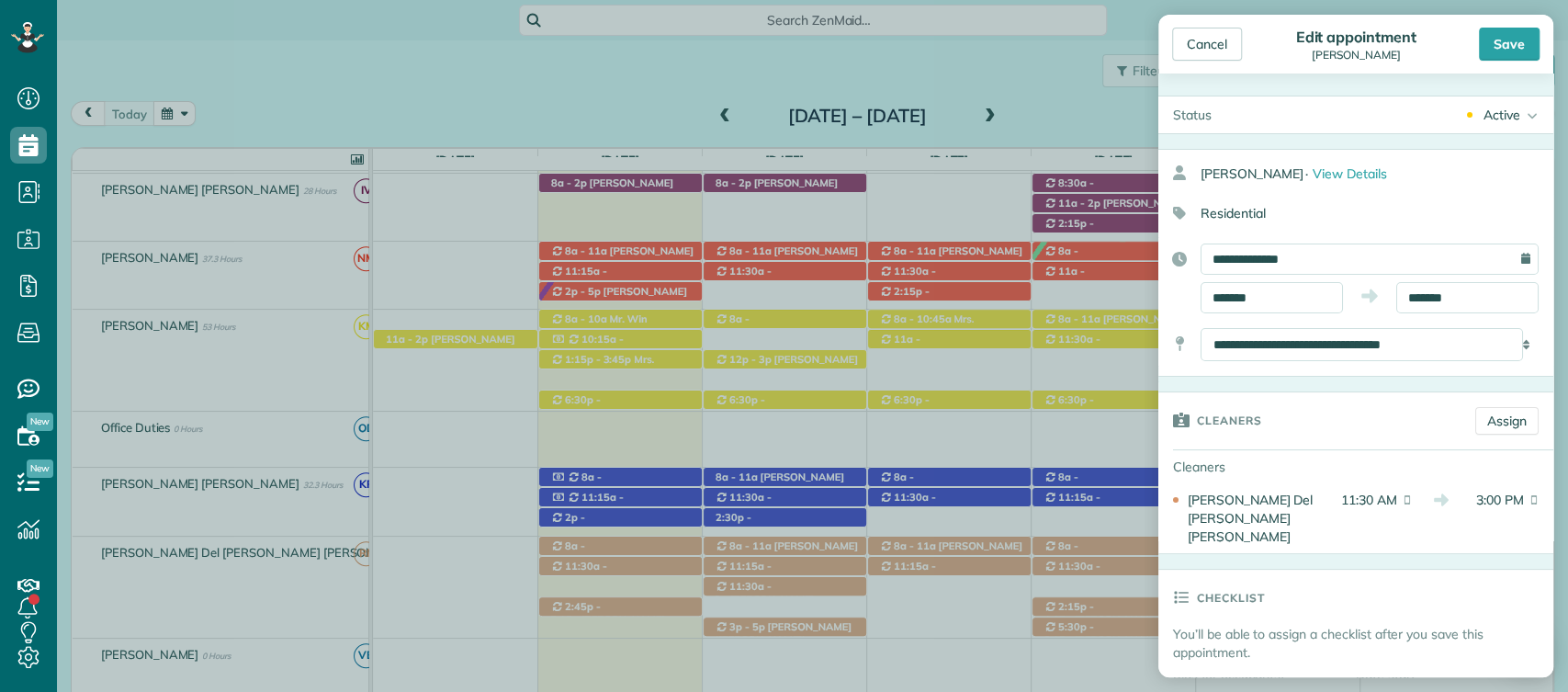
click at [1488, 61] on div "Cancel Edit appointment Moira Valentine Save" at bounding box center [1356, 43] width 395 height 59
click at [1507, 51] on div "Save" at bounding box center [1509, 44] width 61 height 33
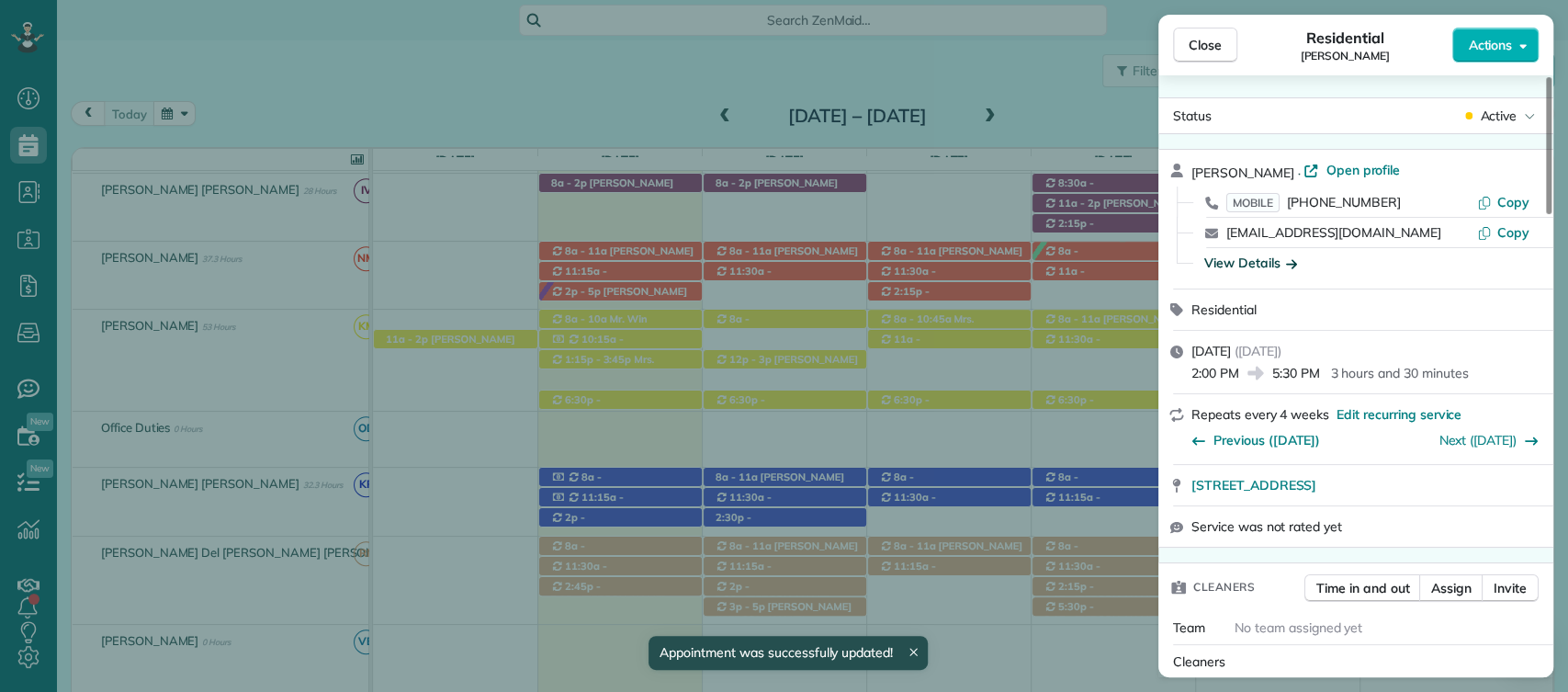
click at [1243, 263] on div "View Details" at bounding box center [1250, 262] width 92 height 18
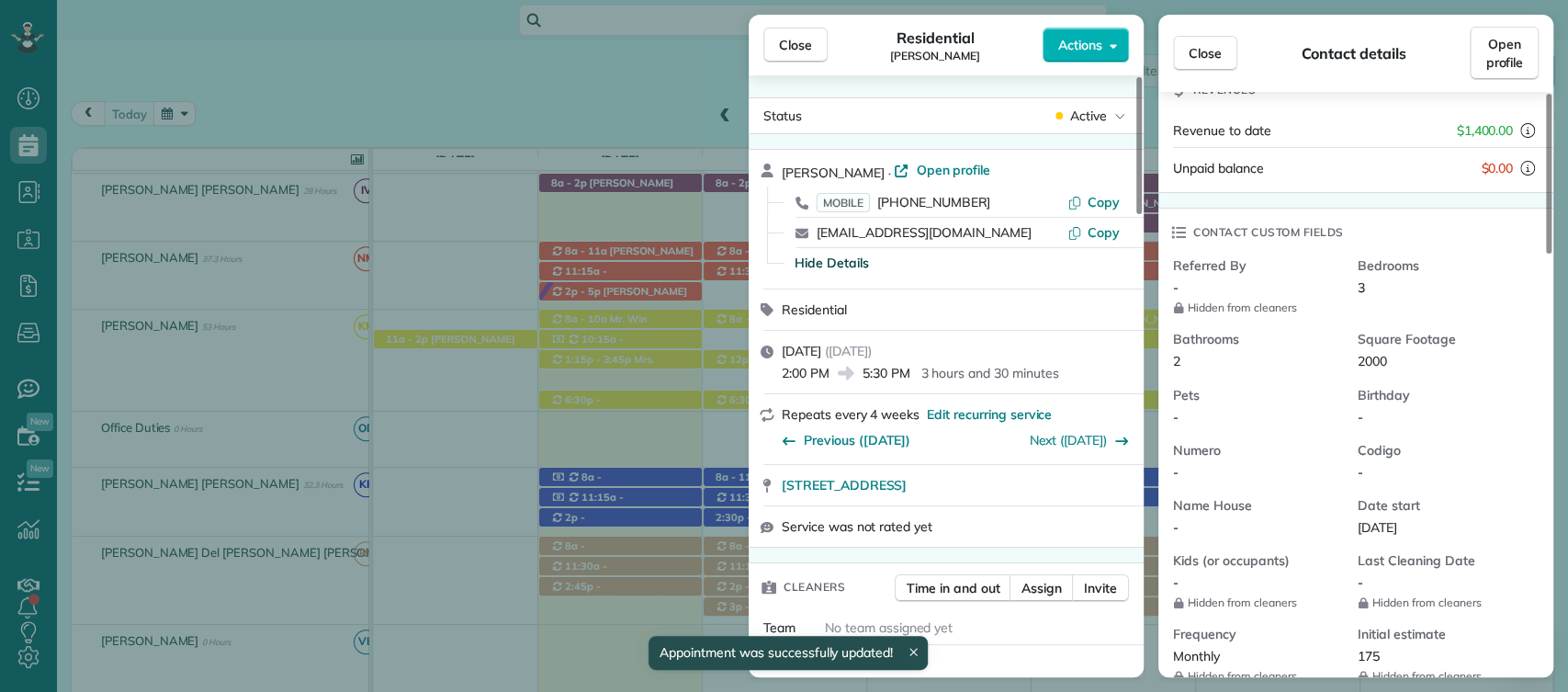
scroll to position [343, 0]
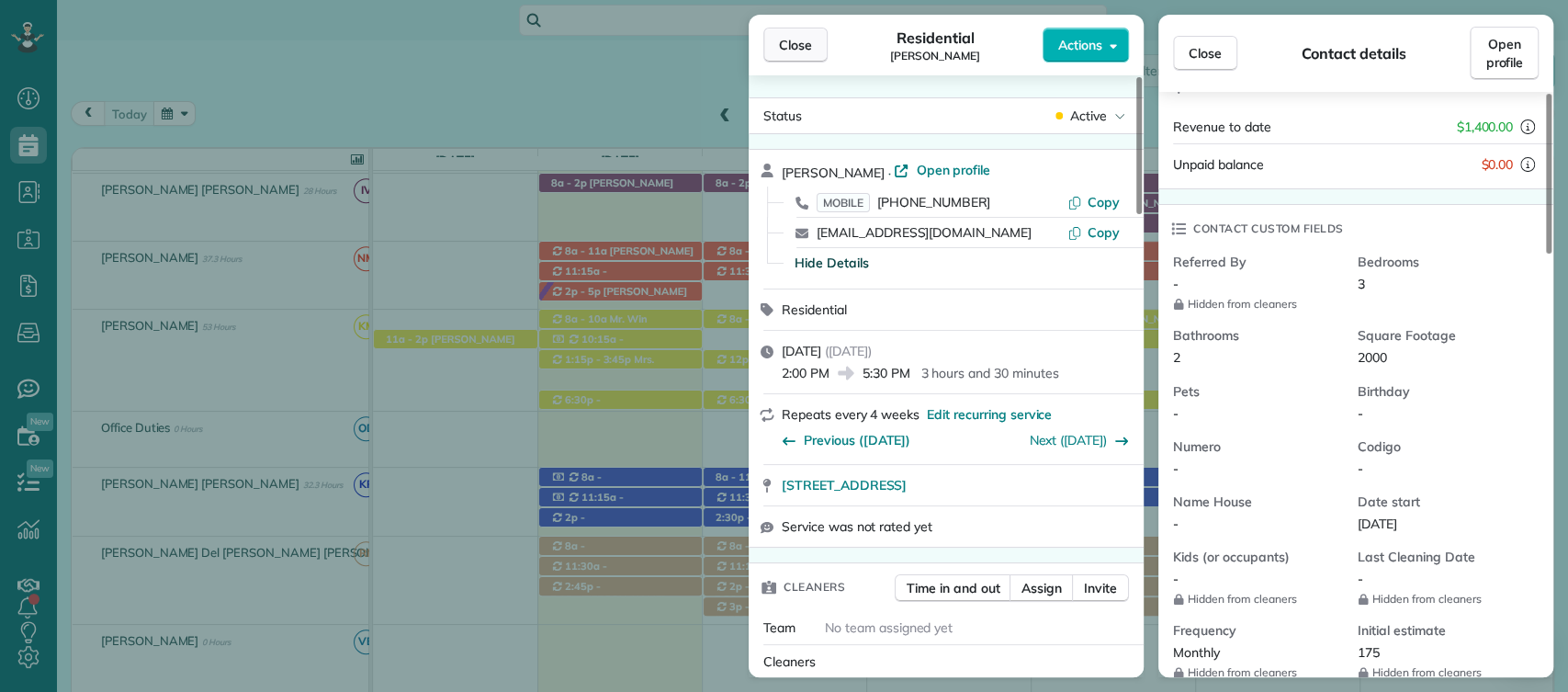
click at [814, 39] on button "Close" at bounding box center [795, 45] width 64 height 35
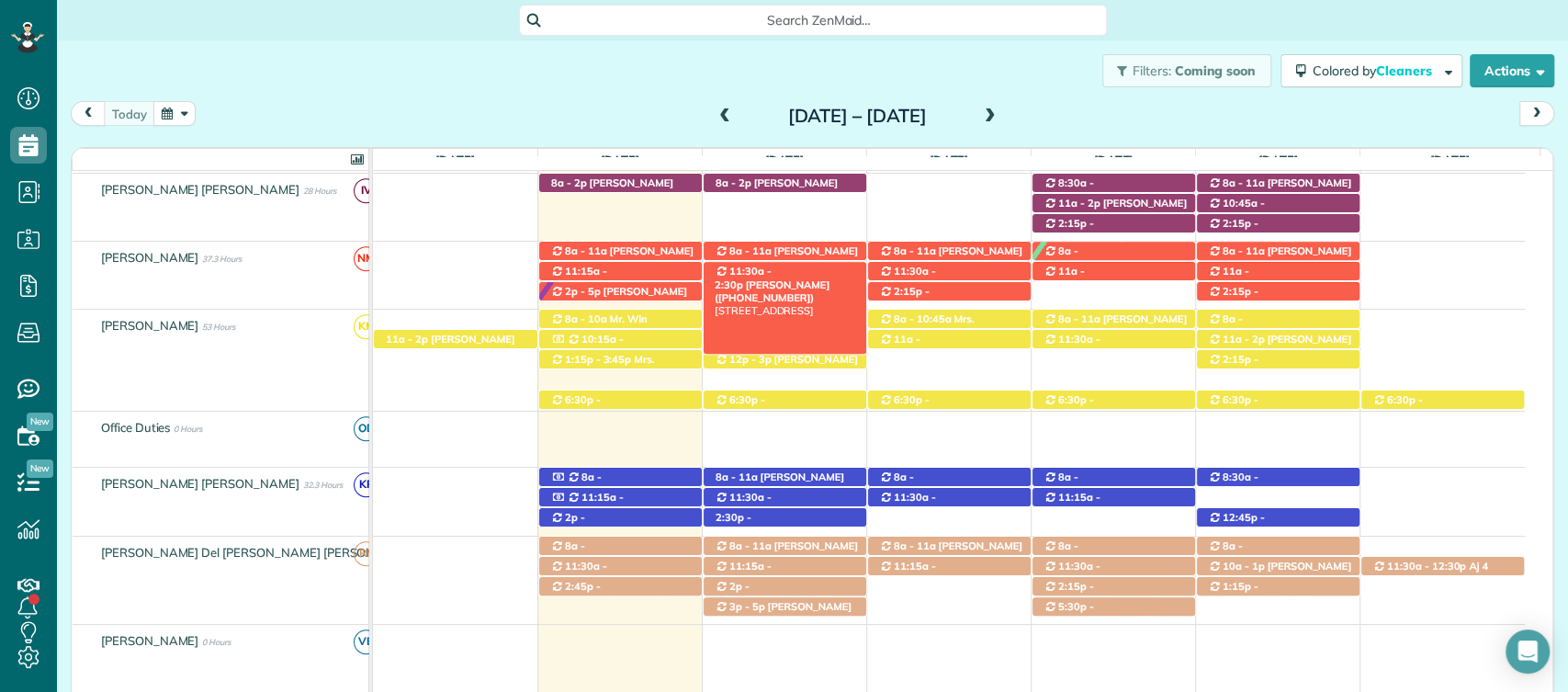
click at [804, 278] on span "[PERSON_NAME] ([PHONE_NUMBER])" at bounding box center [772, 291] width 115 height 26
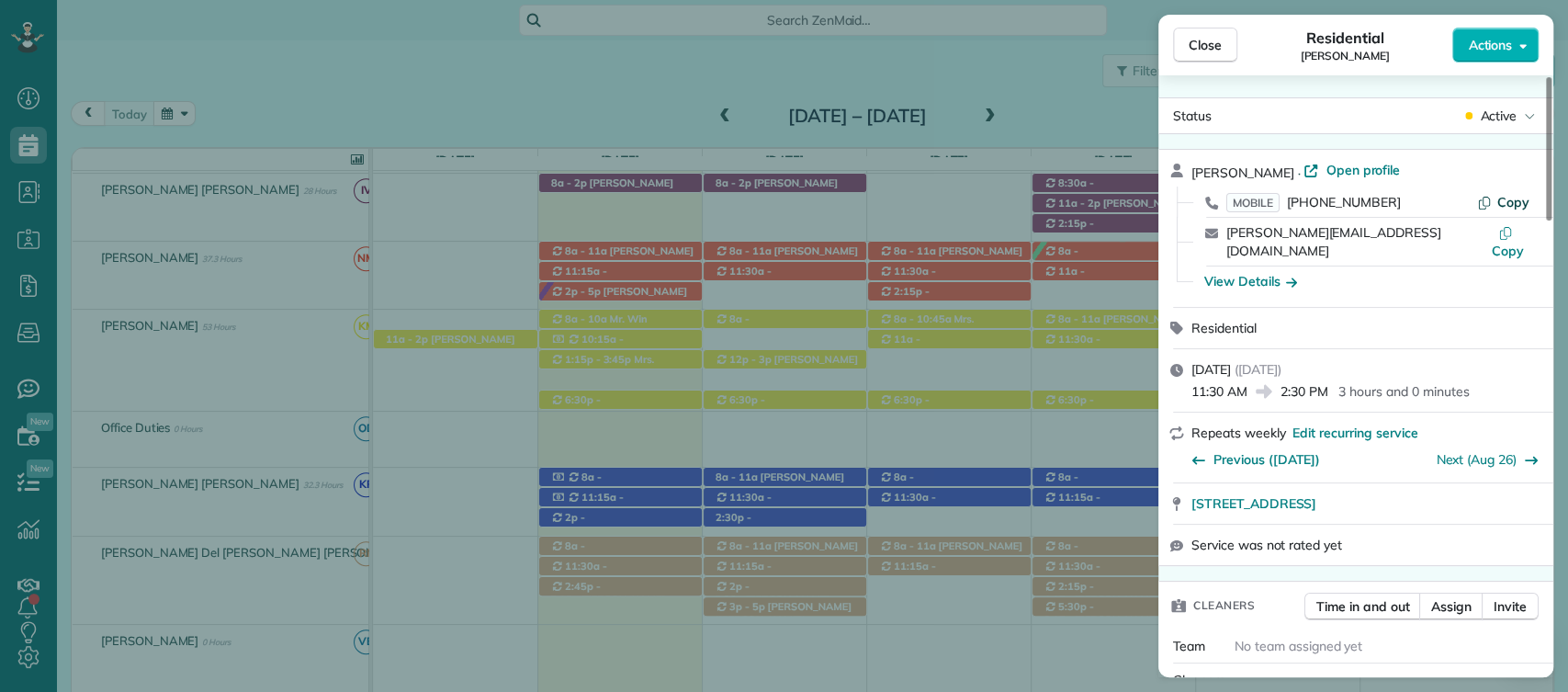
click at [1511, 202] on span "Copy" at bounding box center [1513, 201] width 32 height 16
click at [1198, 37] on span "Close" at bounding box center [1205, 44] width 33 height 18
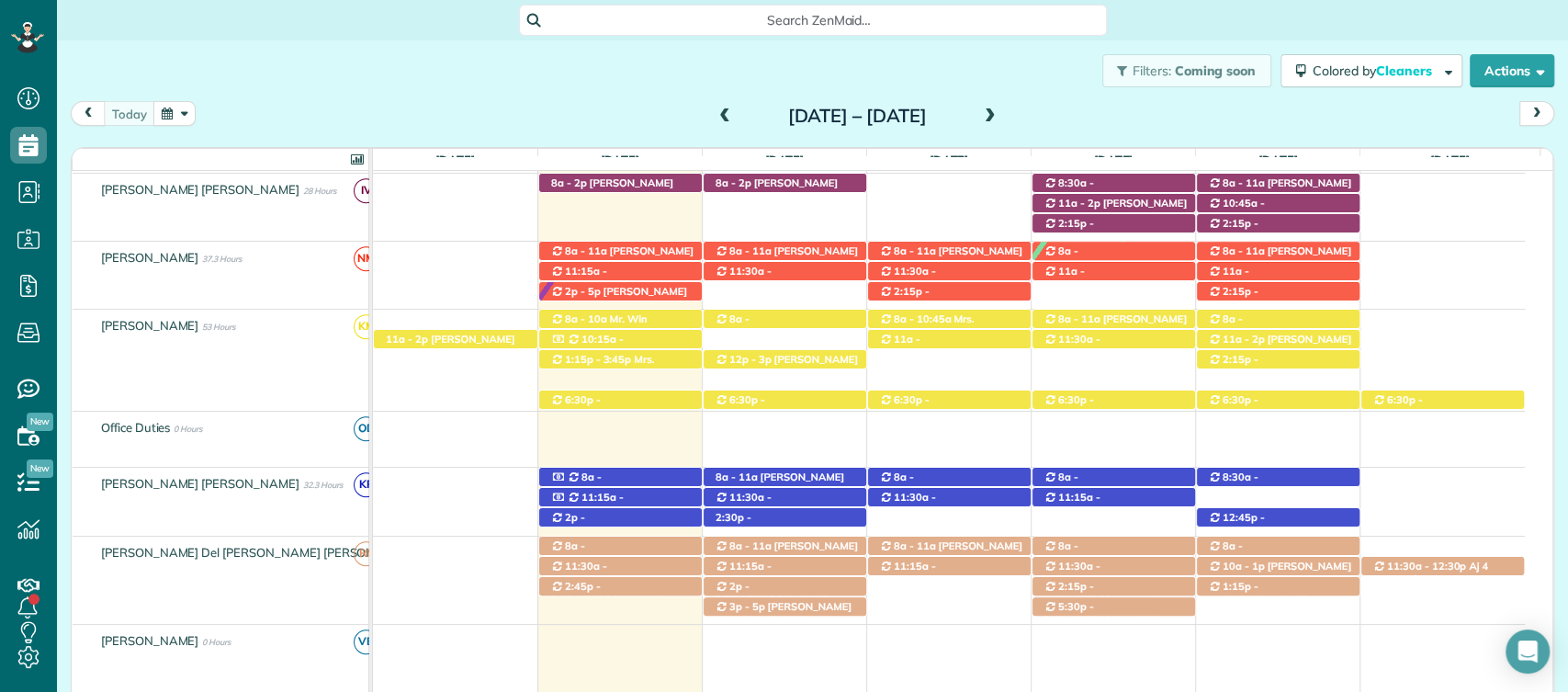
click at [615, 55] on div "Filters: Coming soon Colored by Cleaners Color by Cleaner Color by Team Color b…" at bounding box center [812, 70] width 1511 height 61
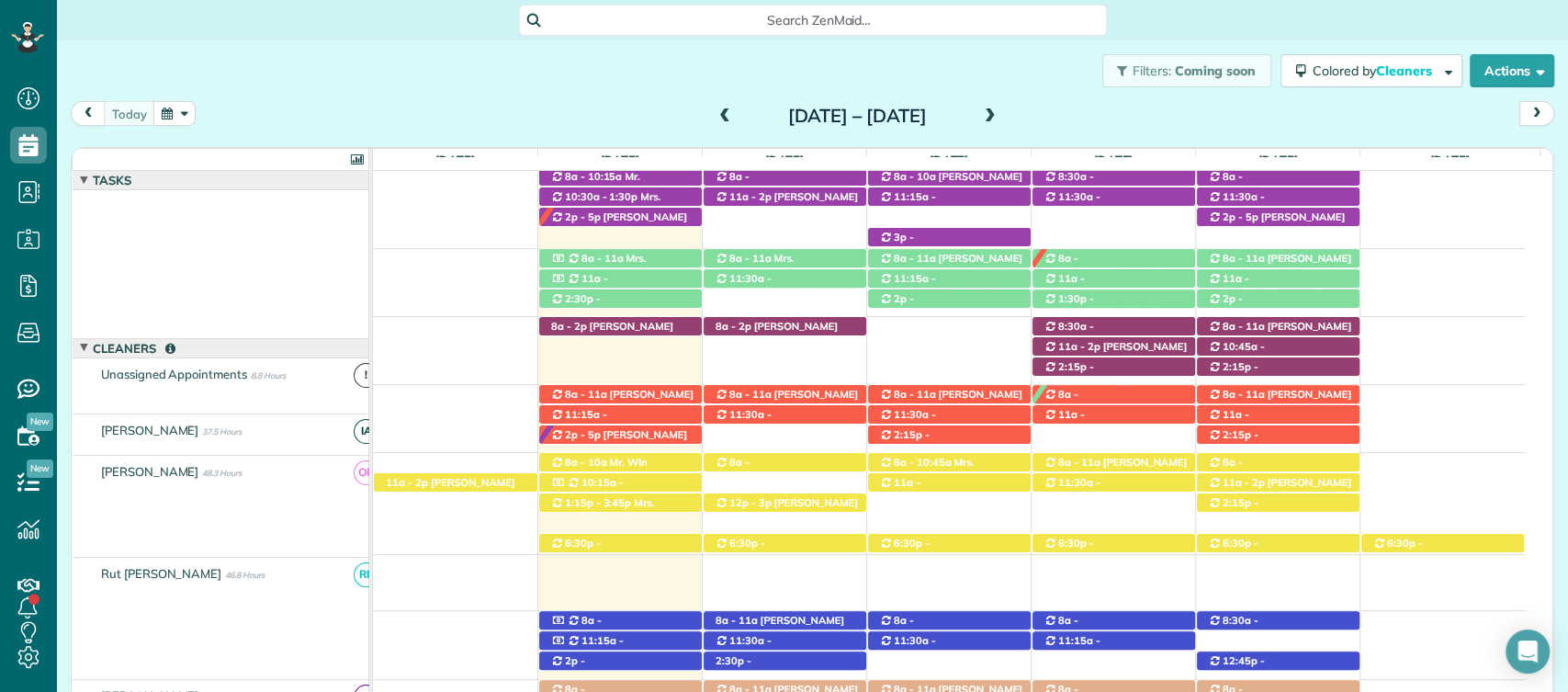
scroll to position [513, 0]
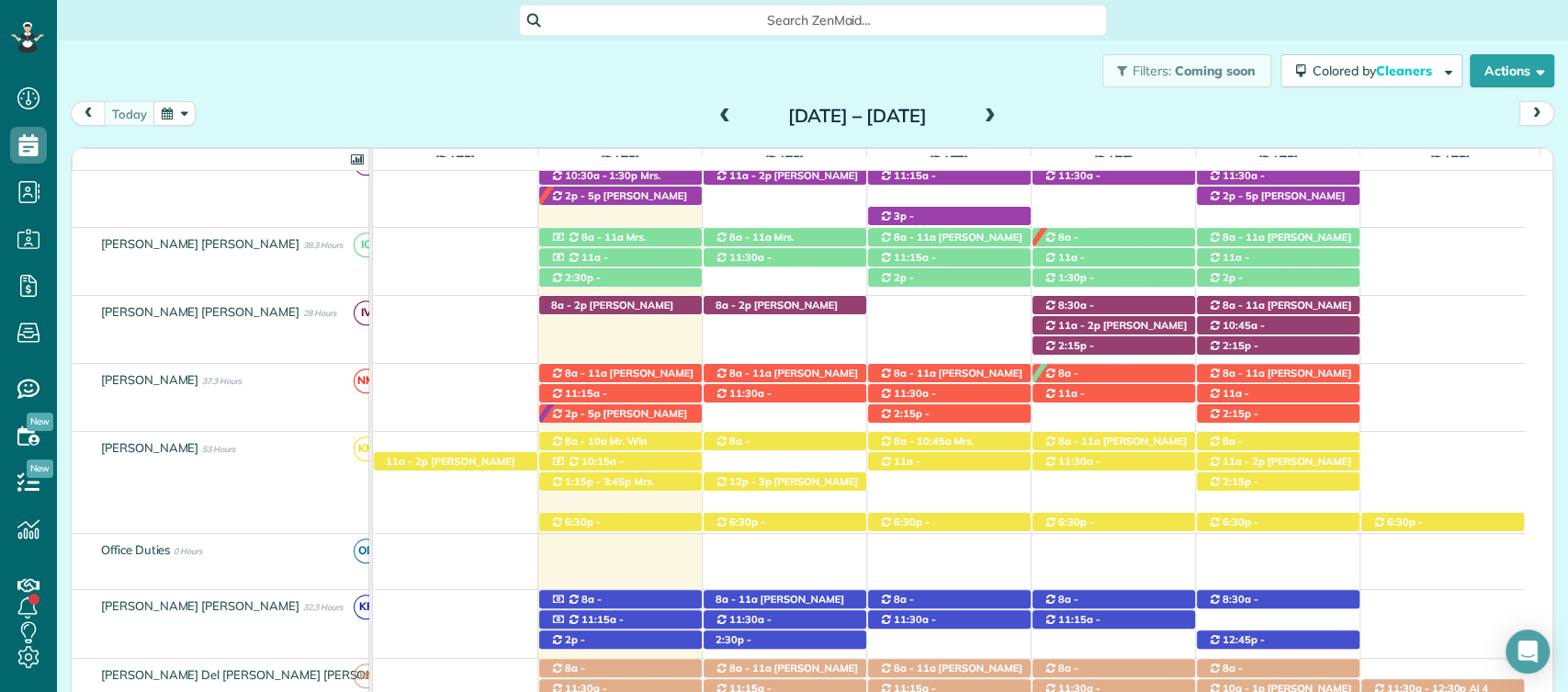
click at [512, 72] on div "Filters: Coming soon Colored by Cleaners Color by Cleaner Color by Team Color b…" at bounding box center [812, 70] width 1511 height 61
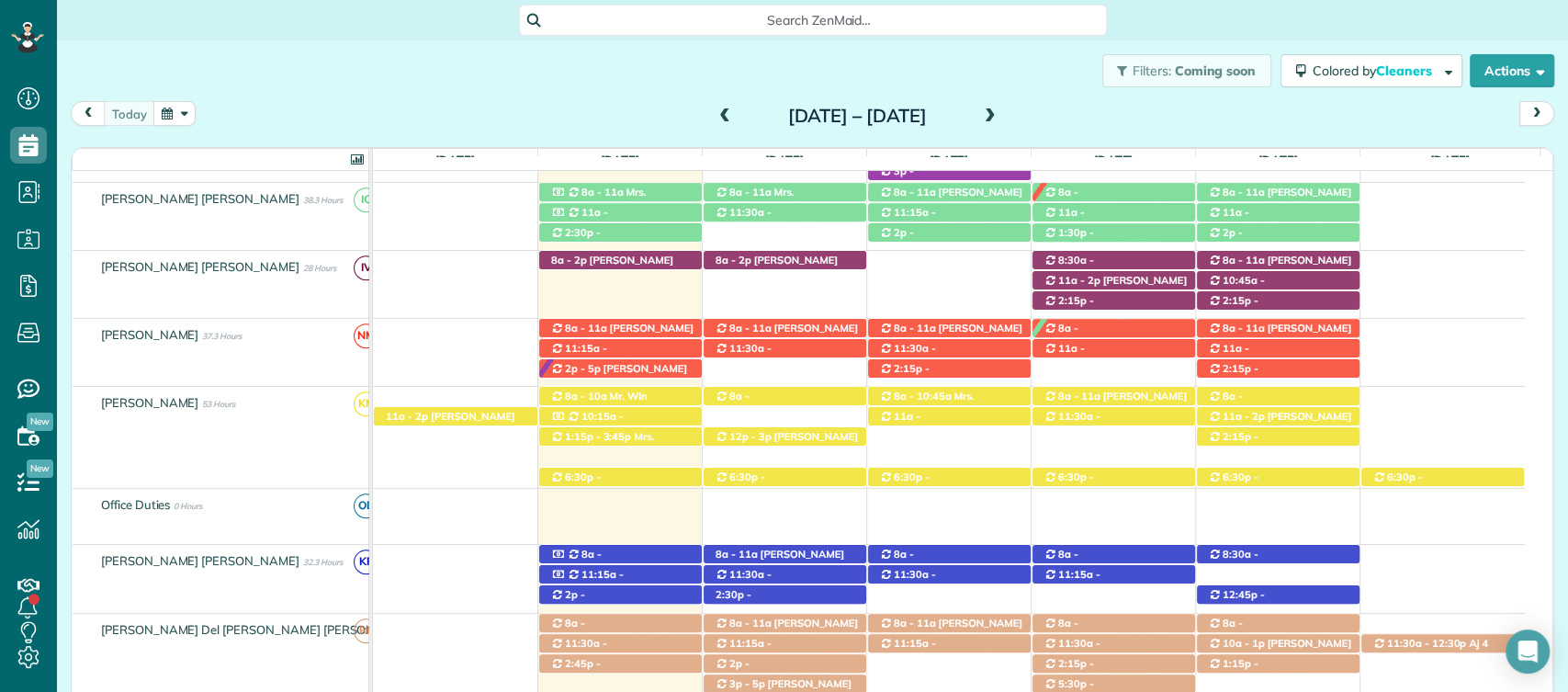
scroll to position [596, 0]
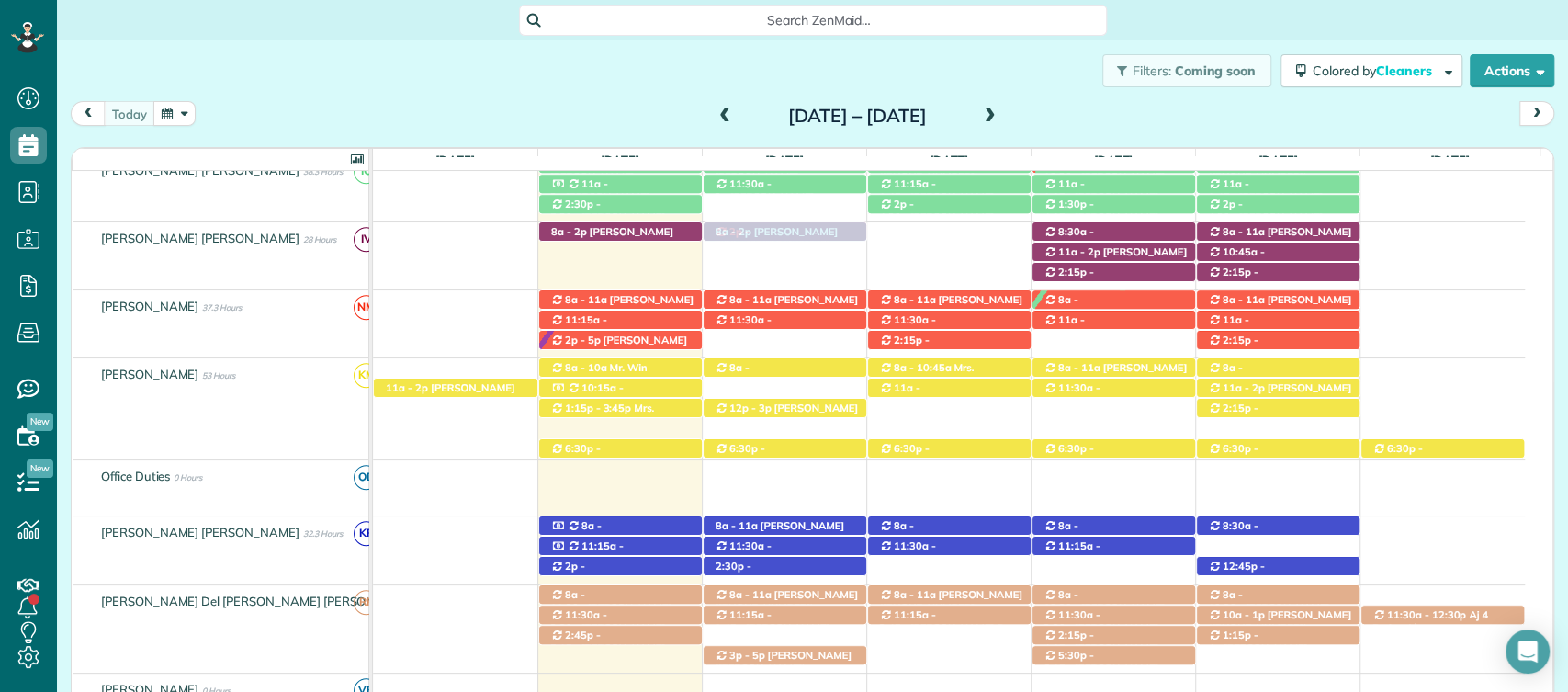
drag, startPoint x: 752, startPoint y: 637, endPoint x: 766, endPoint y: 208, distance: 429.2
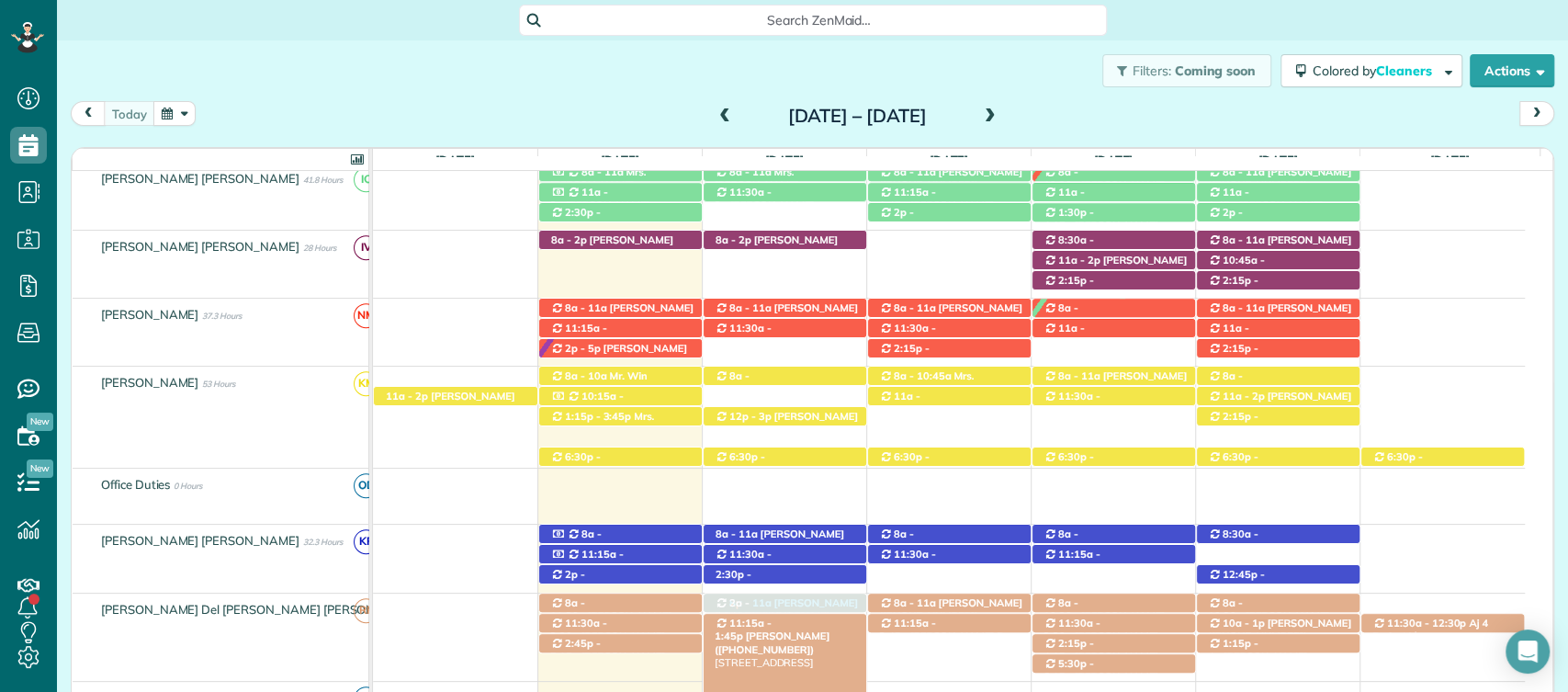
drag, startPoint x: 808, startPoint y: 215, endPoint x: 792, endPoint y: 614, distance: 399.3
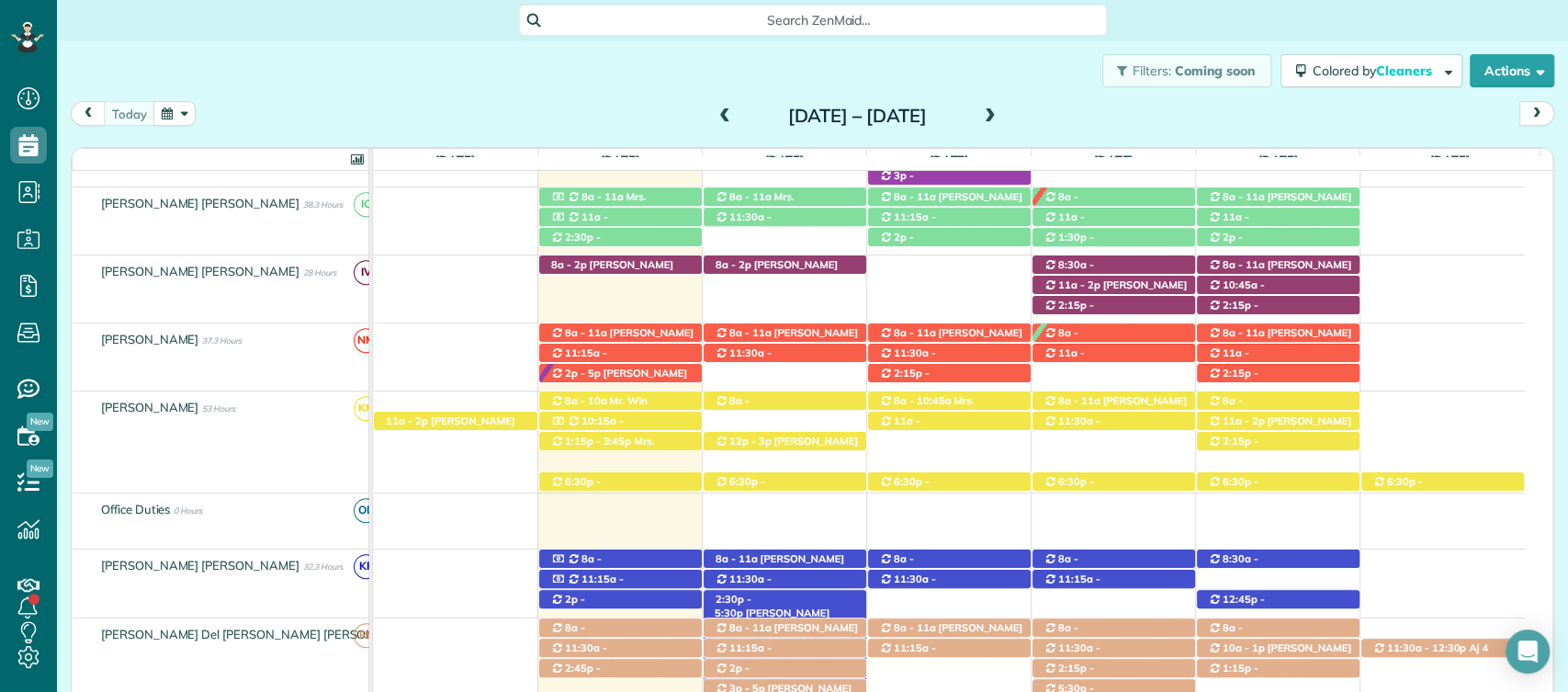
click at [781, 606] on span "[PERSON_NAME] ([PHONE_NUMBER])" at bounding box center [772, 619] width 115 height 26
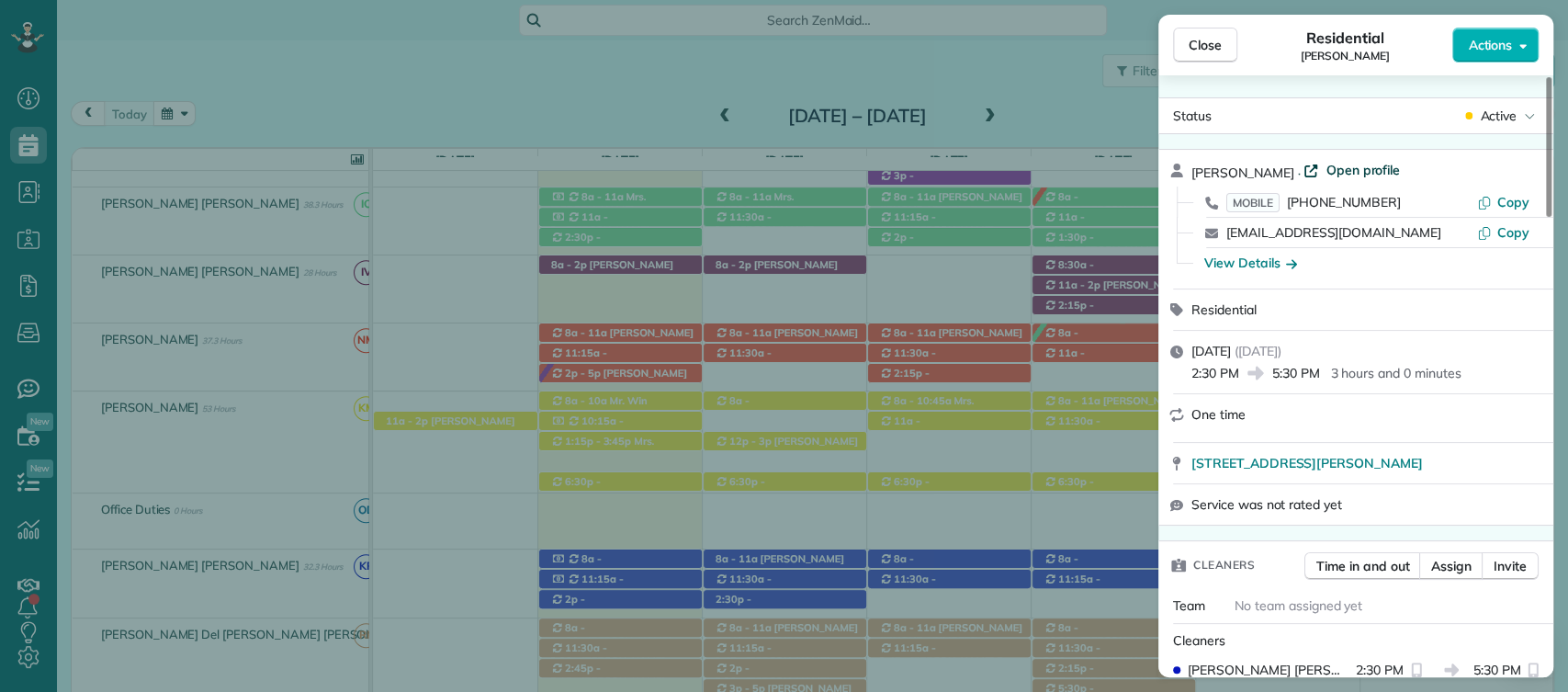
click at [1356, 168] on span "Open profile" at bounding box center [1362, 169] width 74 height 18
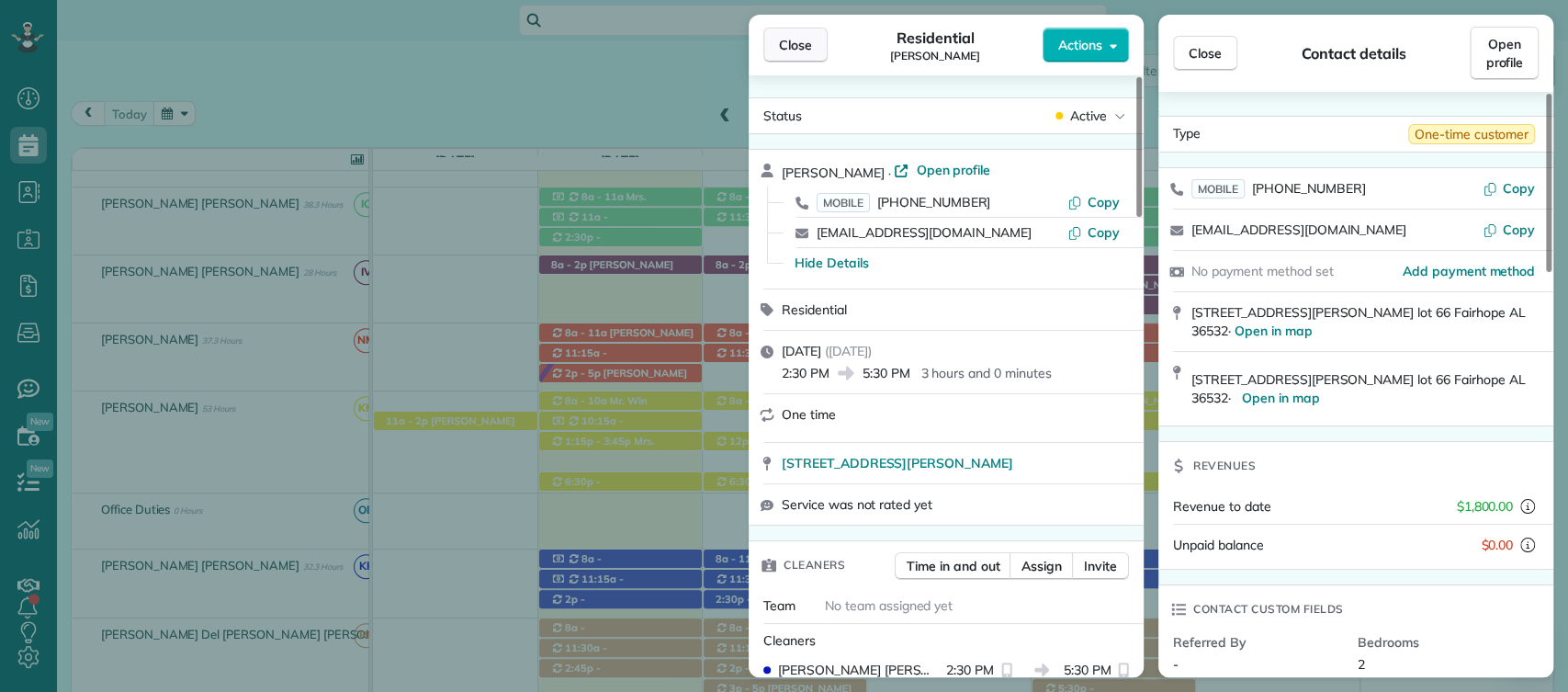
click at [806, 37] on span "Close" at bounding box center [795, 44] width 33 height 18
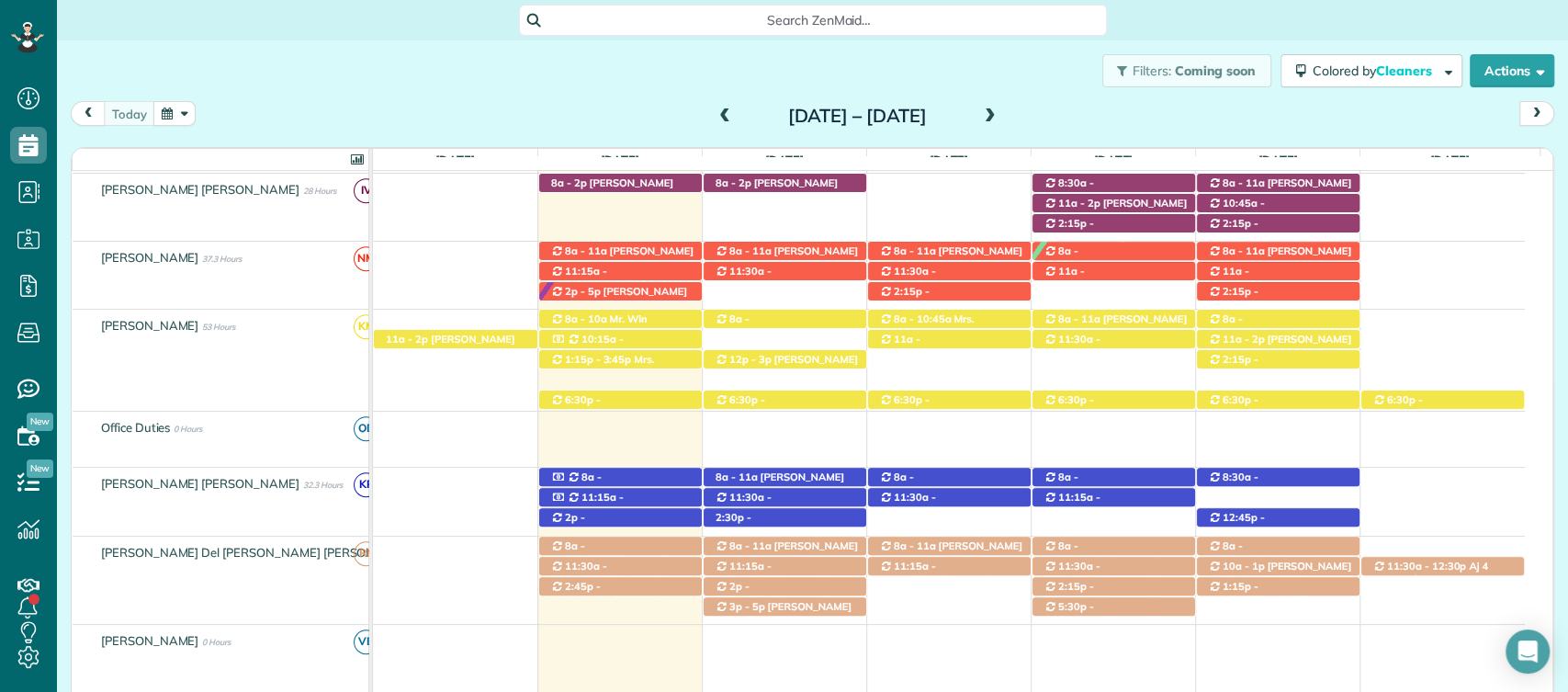
scroll to position [601, 0]
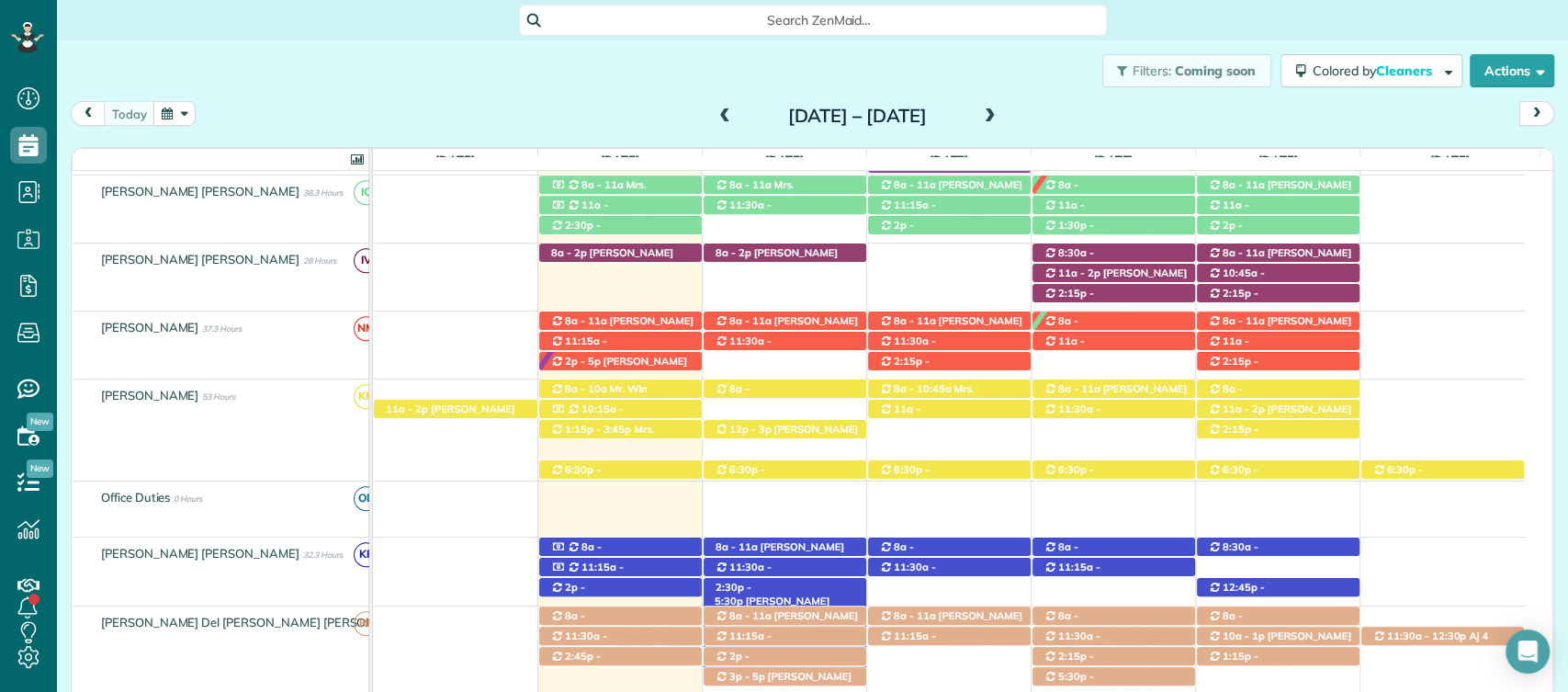
click at [791, 595] on span "[PERSON_NAME] ([PHONE_NUMBER])" at bounding box center [772, 607] width 115 height 26
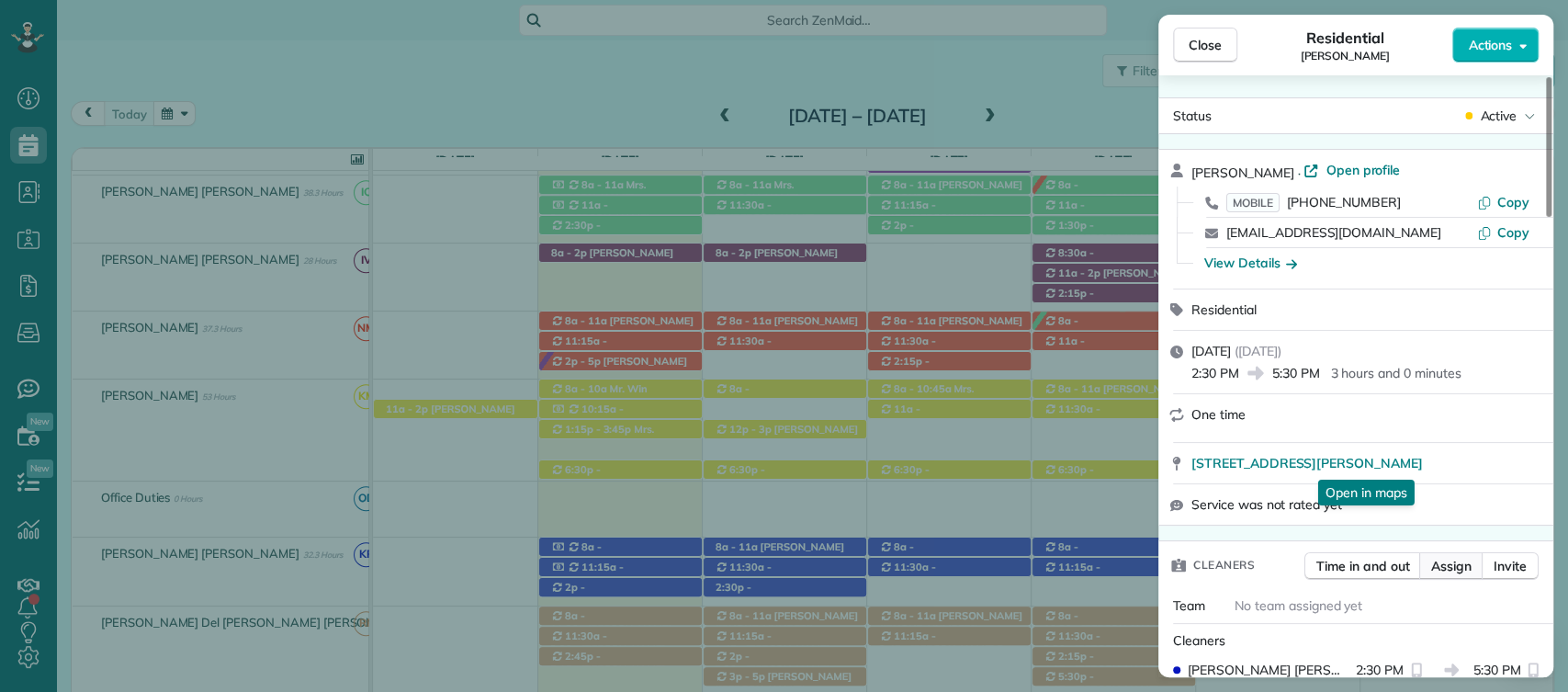
click at [1460, 572] on span "Assign" at bounding box center [1452, 565] width 40 height 18
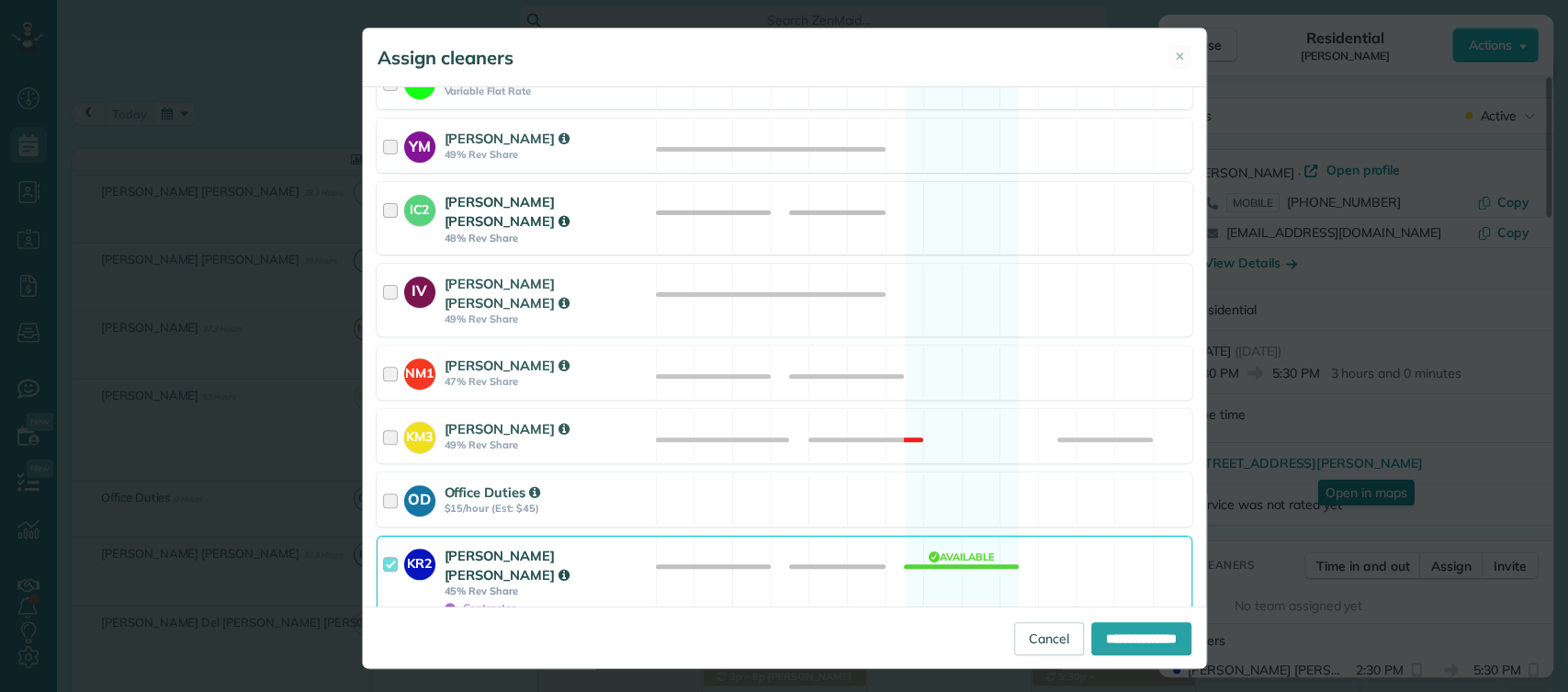
click at [383, 212] on div at bounding box center [394, 218] width 21 height 52
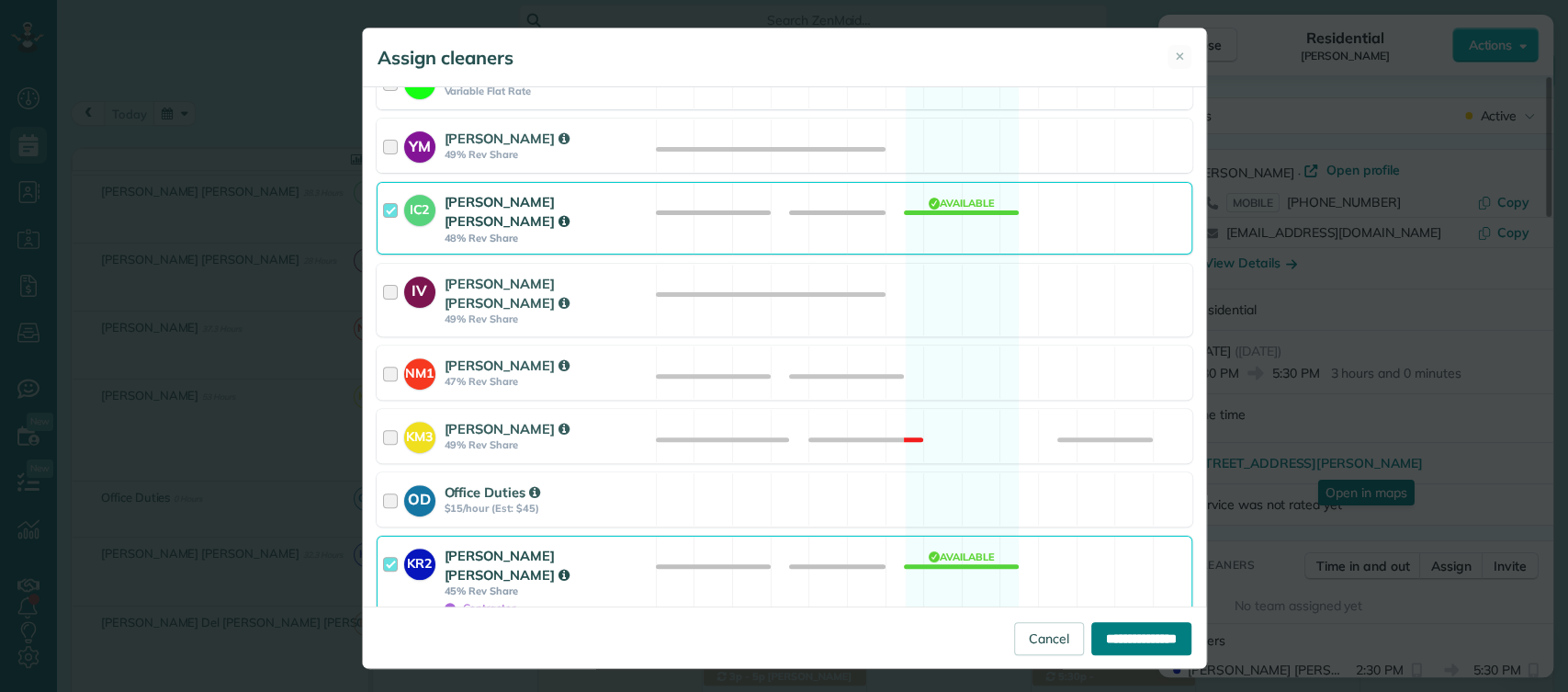
click at [1093, 634] on input "**********" at bounding box center [1142, 638] width 100 height 33
type input "**********"
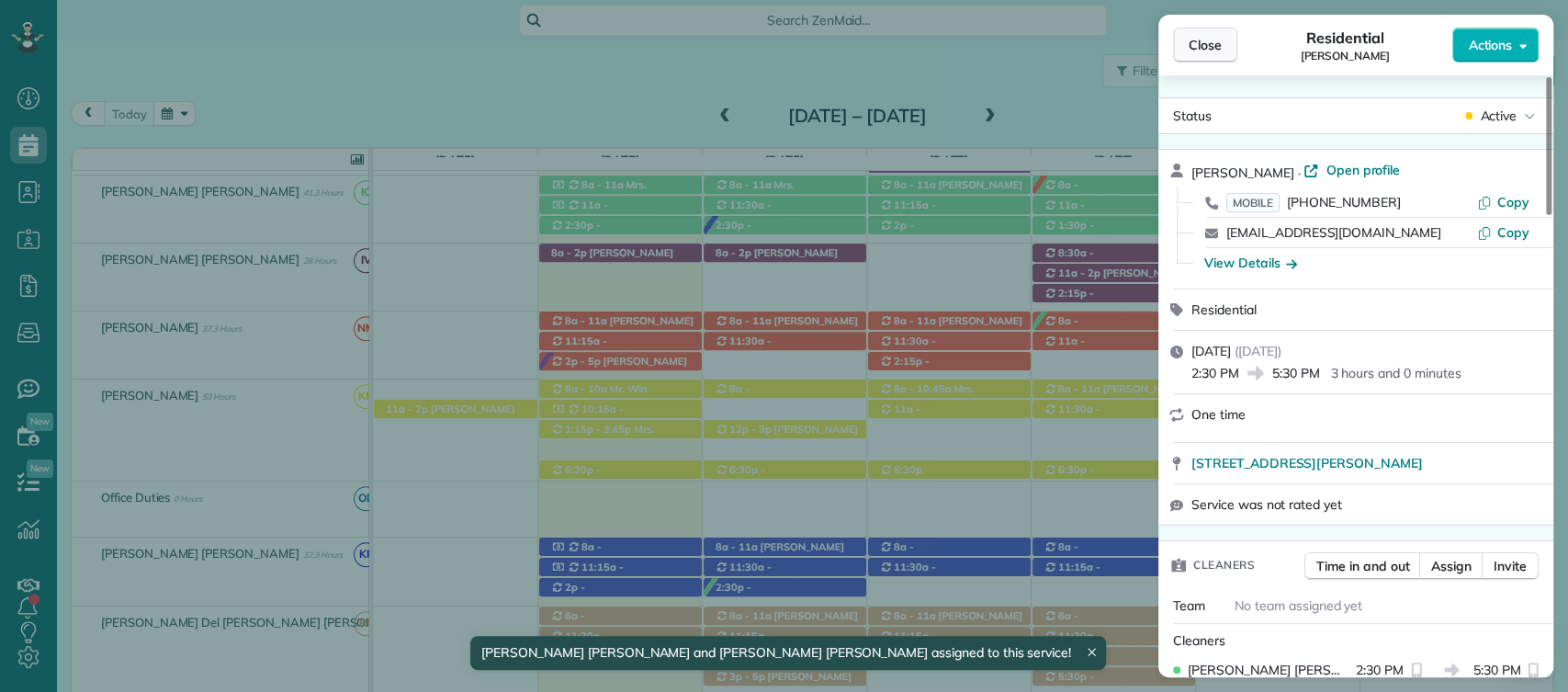
click at [1209, 57] on button "Close" at bounding box center [1205, 45] width 64 height 35
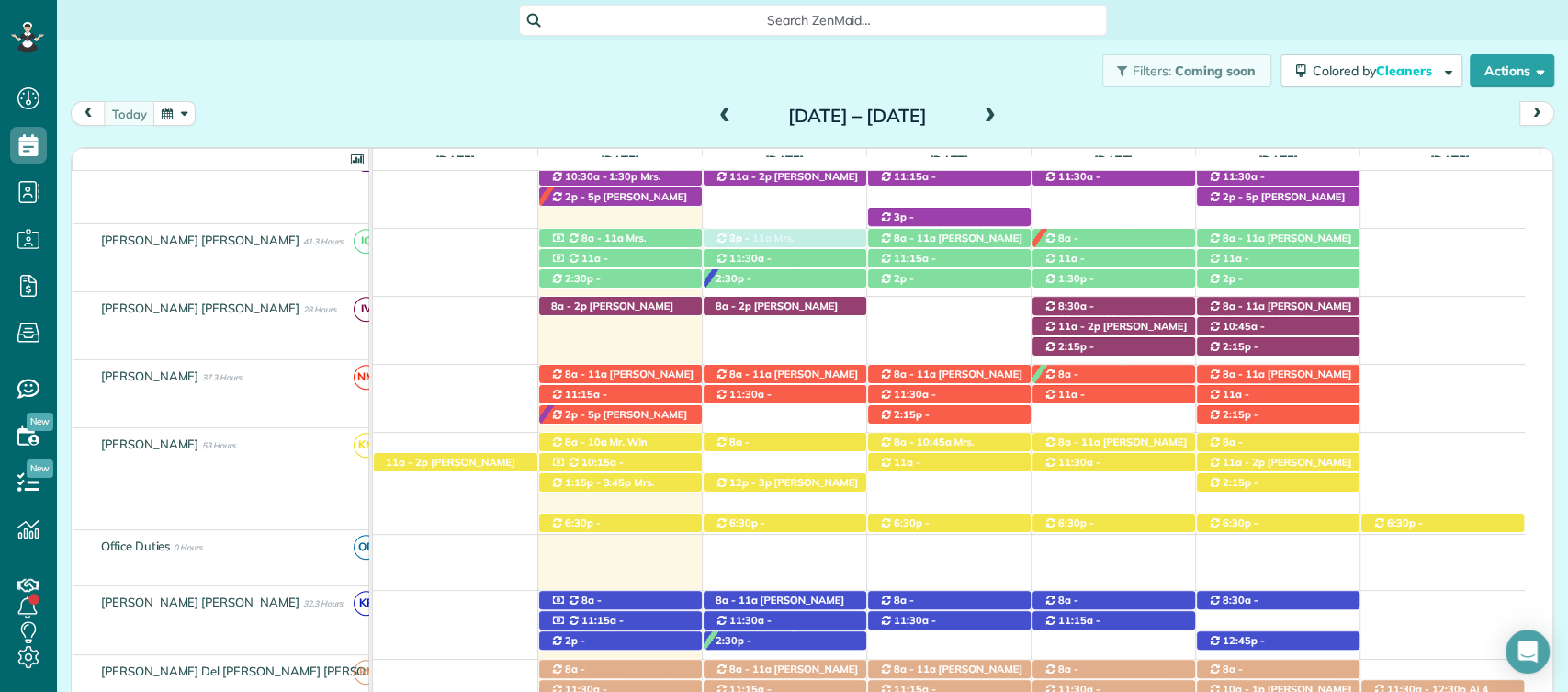
scroll to position [533, 0]
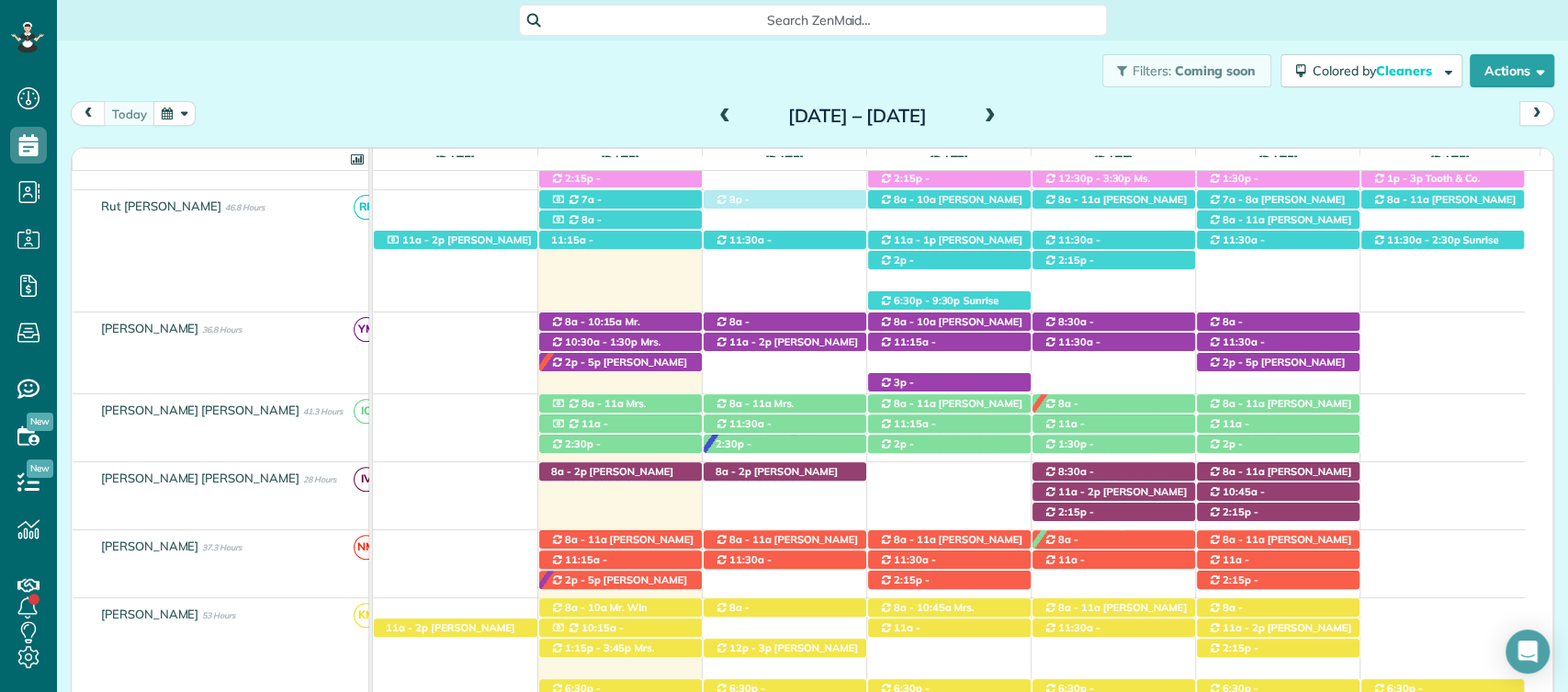
drag, startPoint x: 785, startPoint y: 681, endPoint x: 794, endPoint y: 267, distance: 414.1
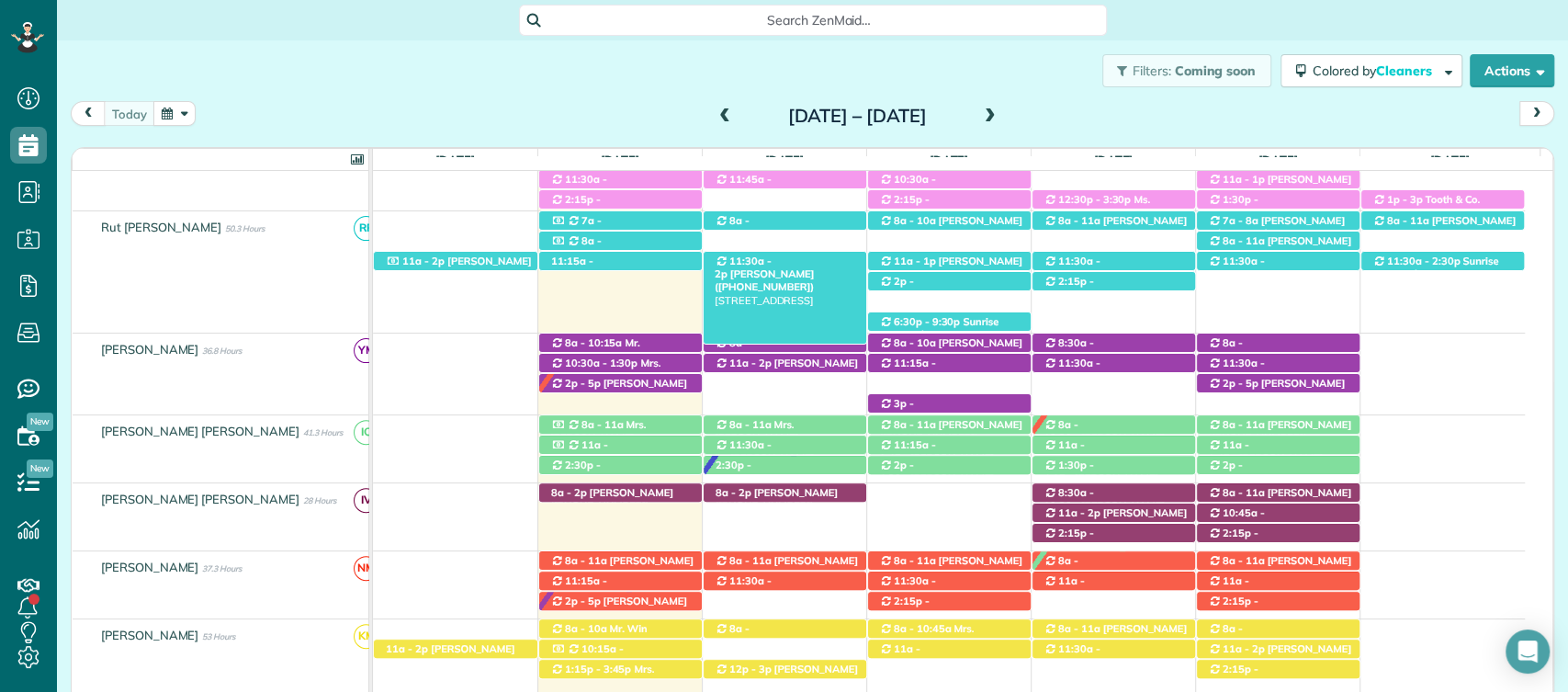
click at [750, 260] on span "11:30a - 2p" at bounding box center [743, 267] width 57 height 26
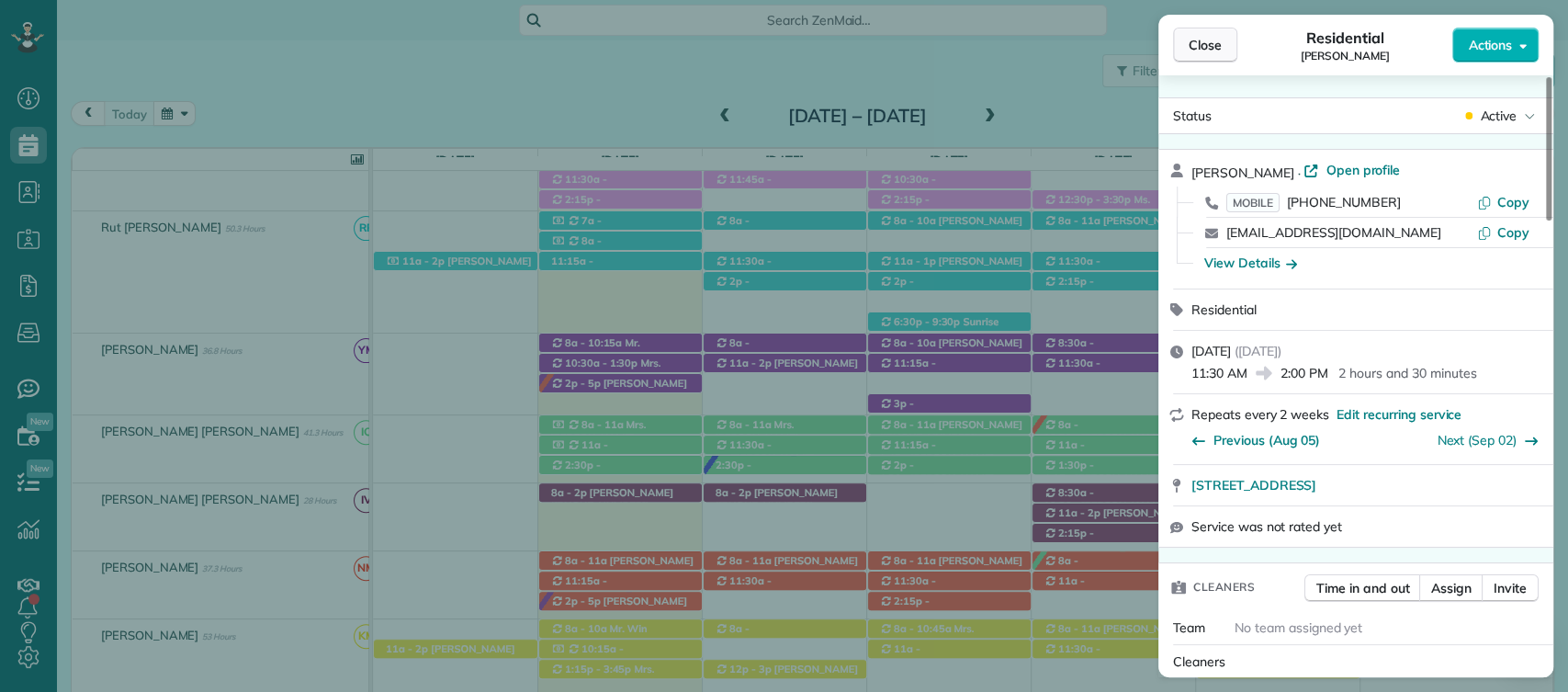
click at [1207, 43] on span "Close" at bounding box center [1205, 44] width 33 height 18
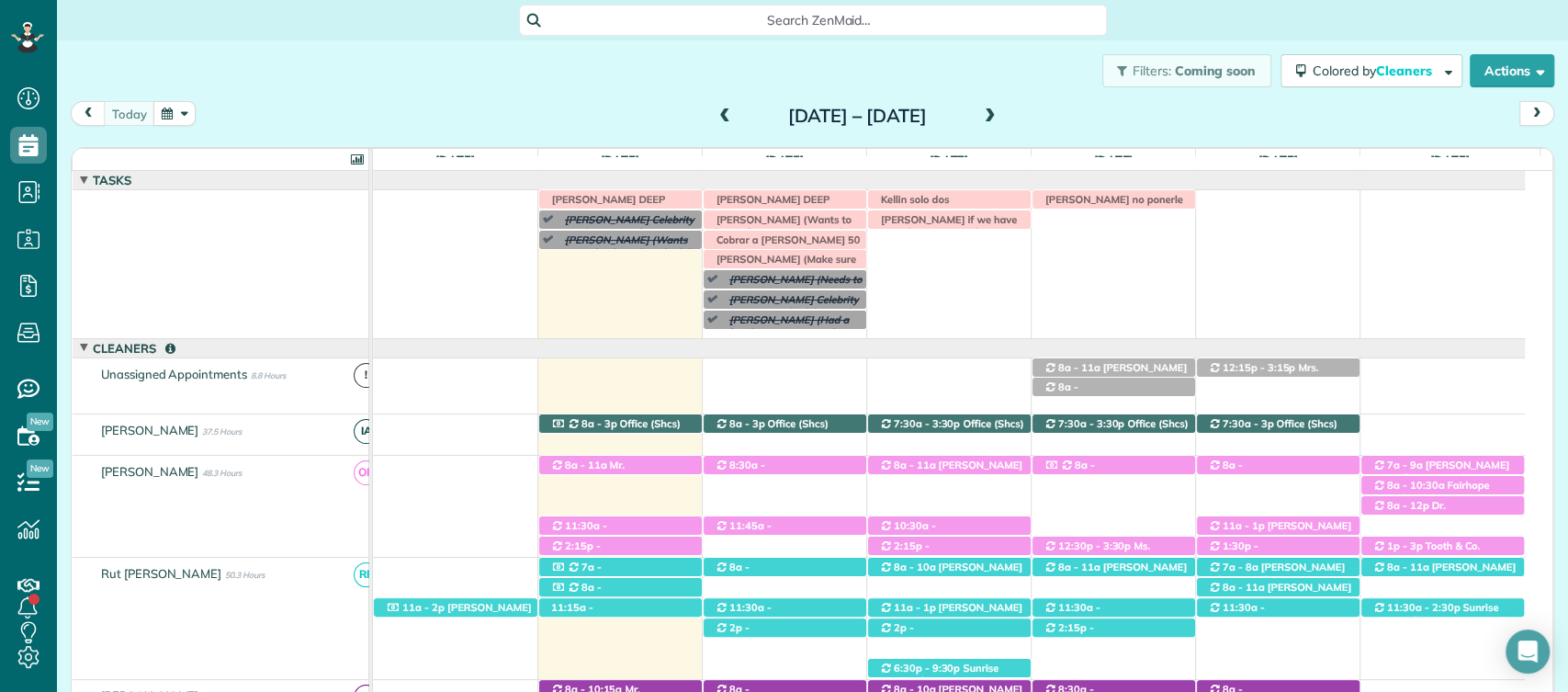
scroll to position [392, 0]
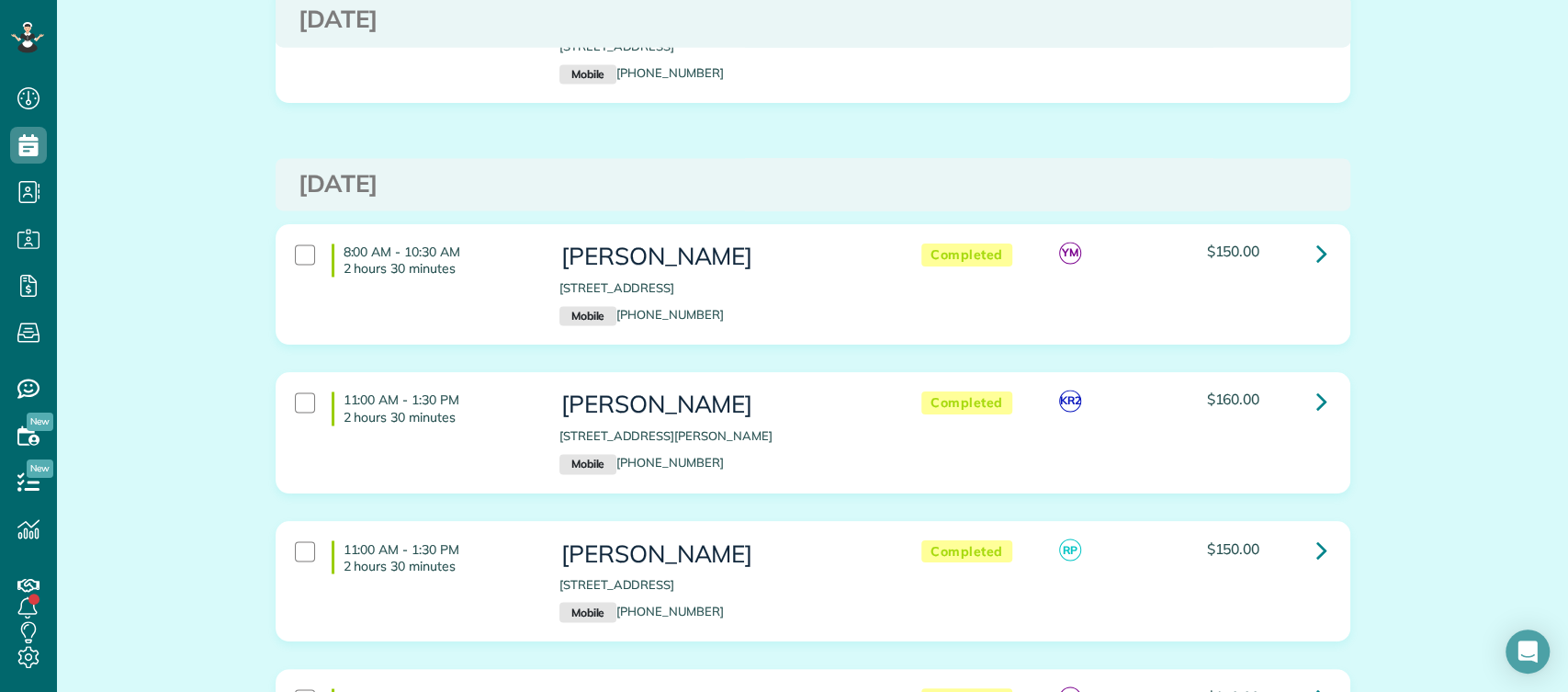
scroll to position [1898, 0]
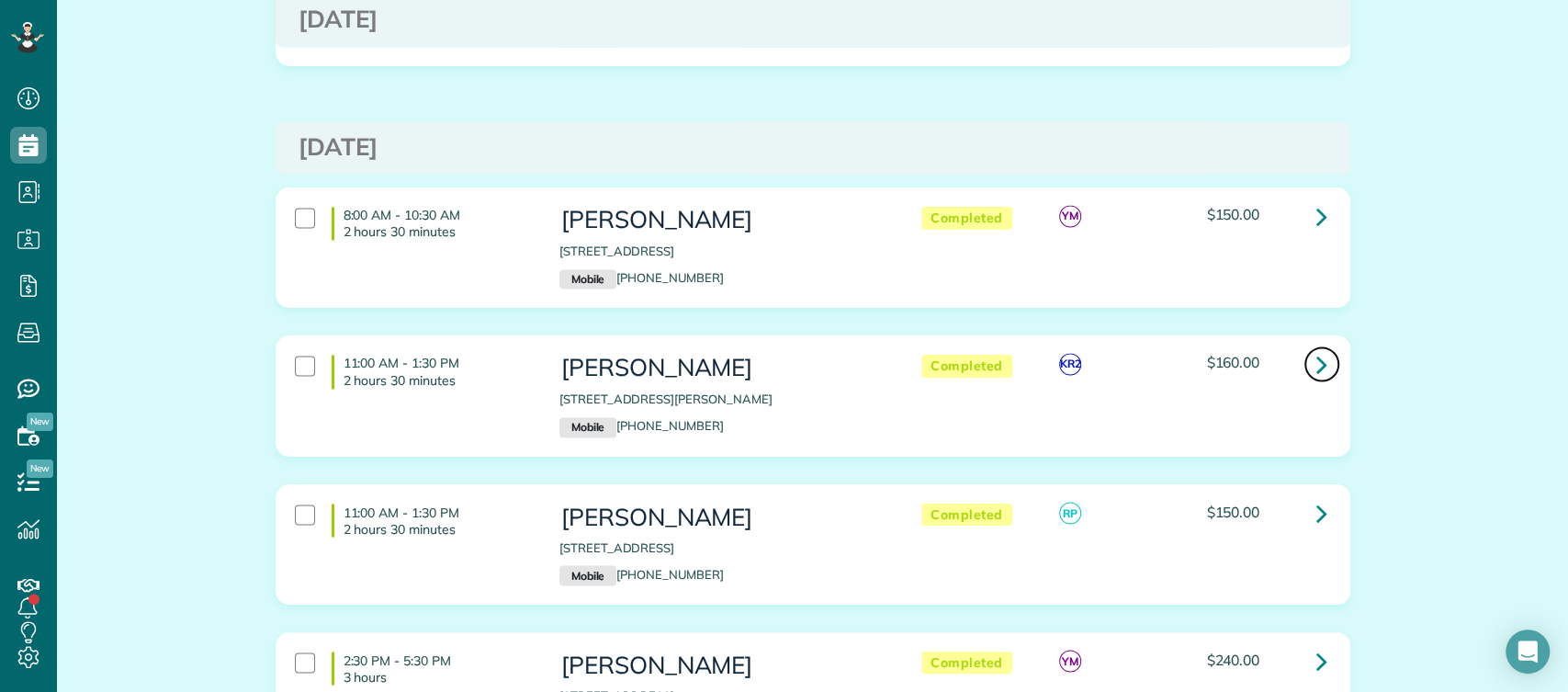
click at [1317, 348] on icon at bounding box center [1322, 364] width 11 height 32
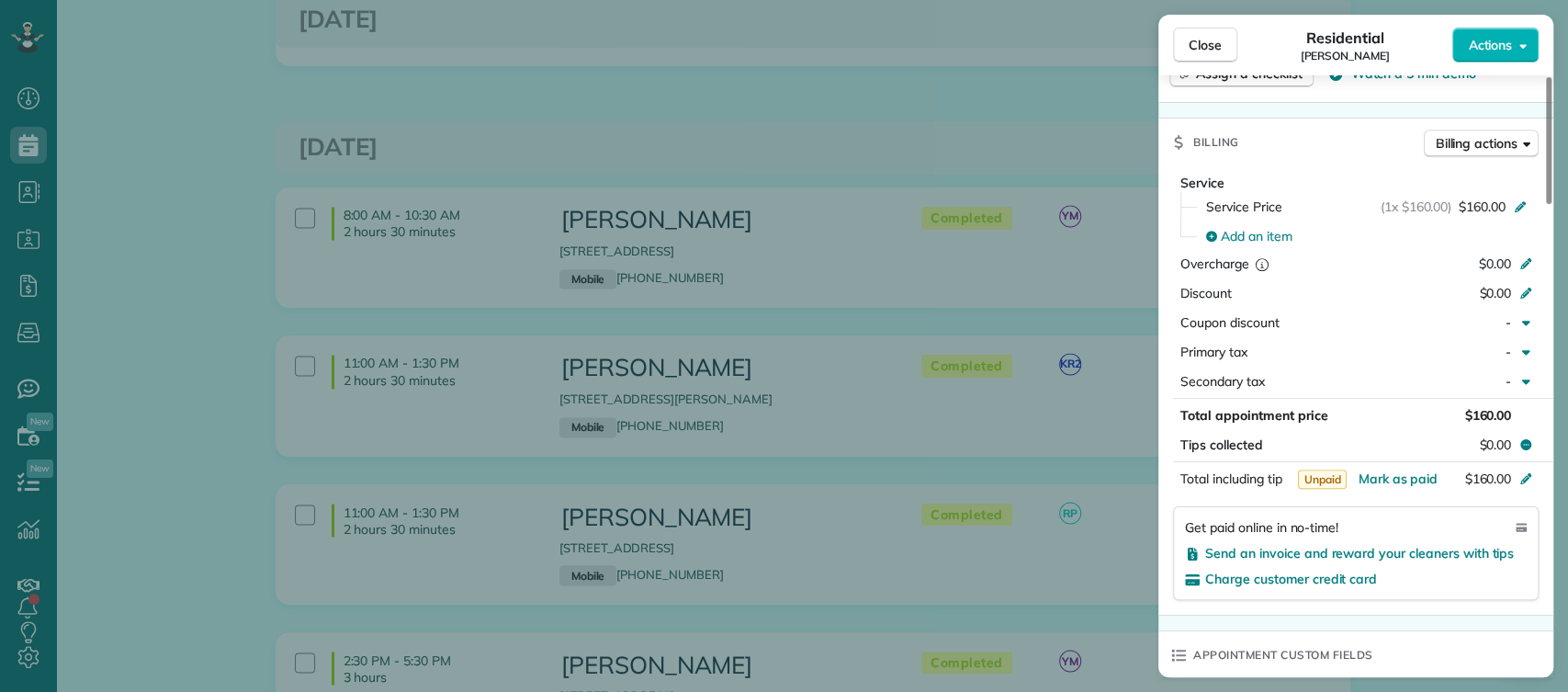
scroll to position [910, 0]
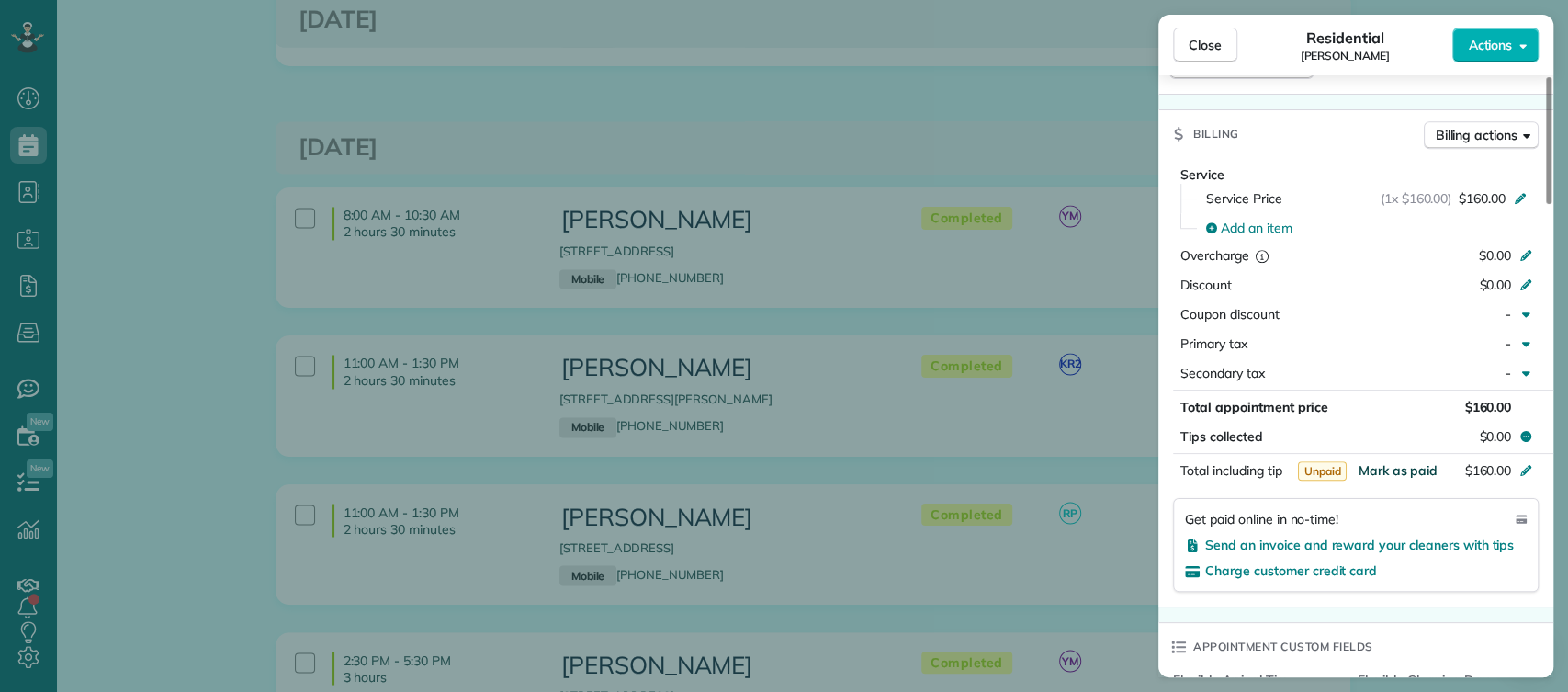
click at [1423, 462] on span "Mark as paid" at bounding box center [1398, 470] width 80 height 16
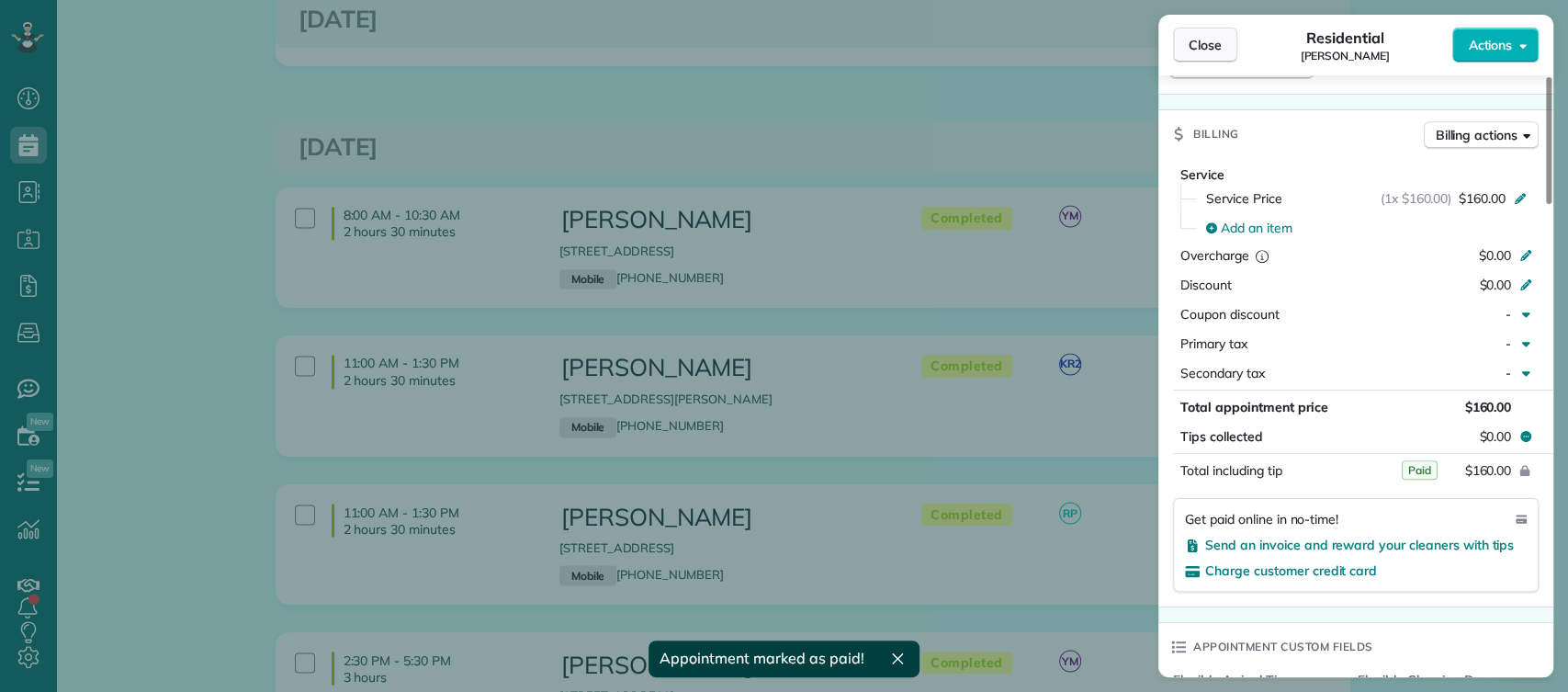
click at [1193, 43] on span "Close" at bounding box center [1205, 44] width 33 height 18
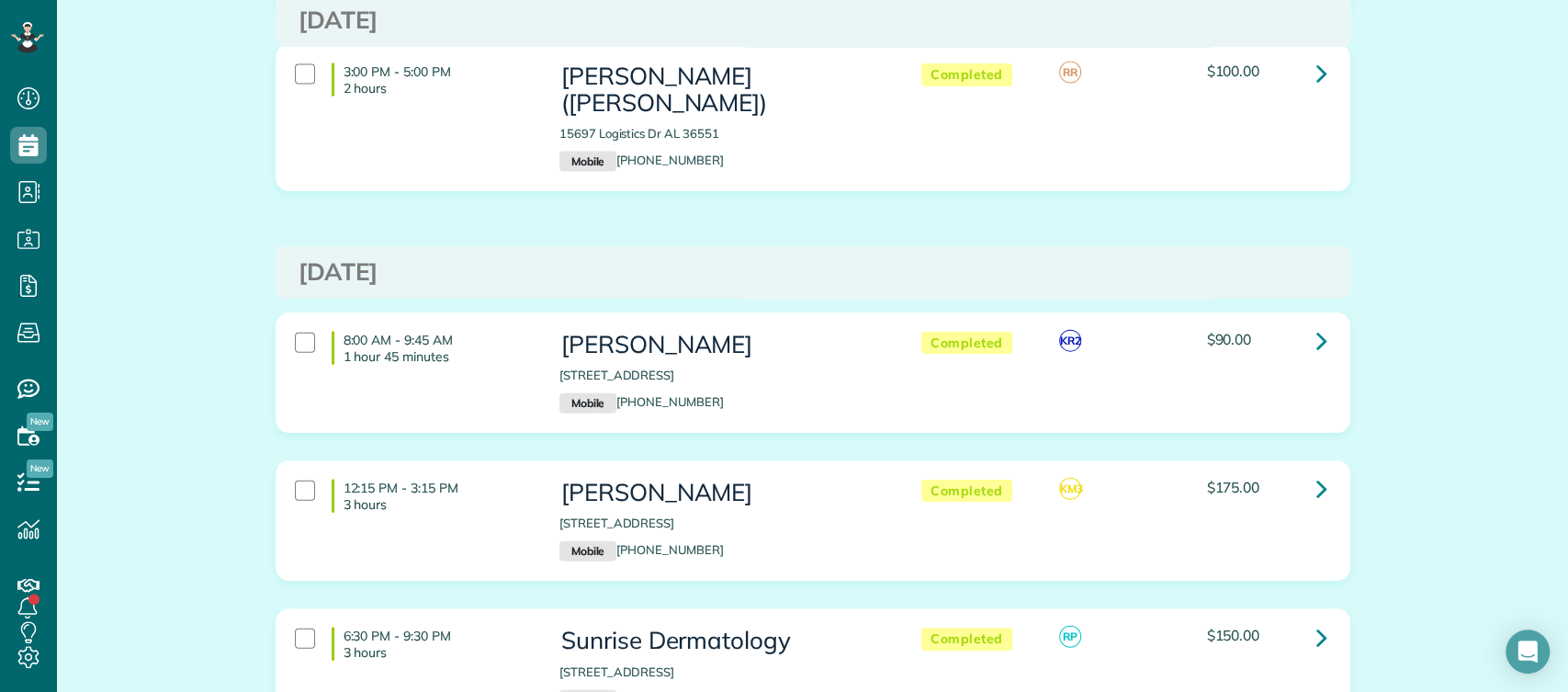
scroll to position [2637, 0]
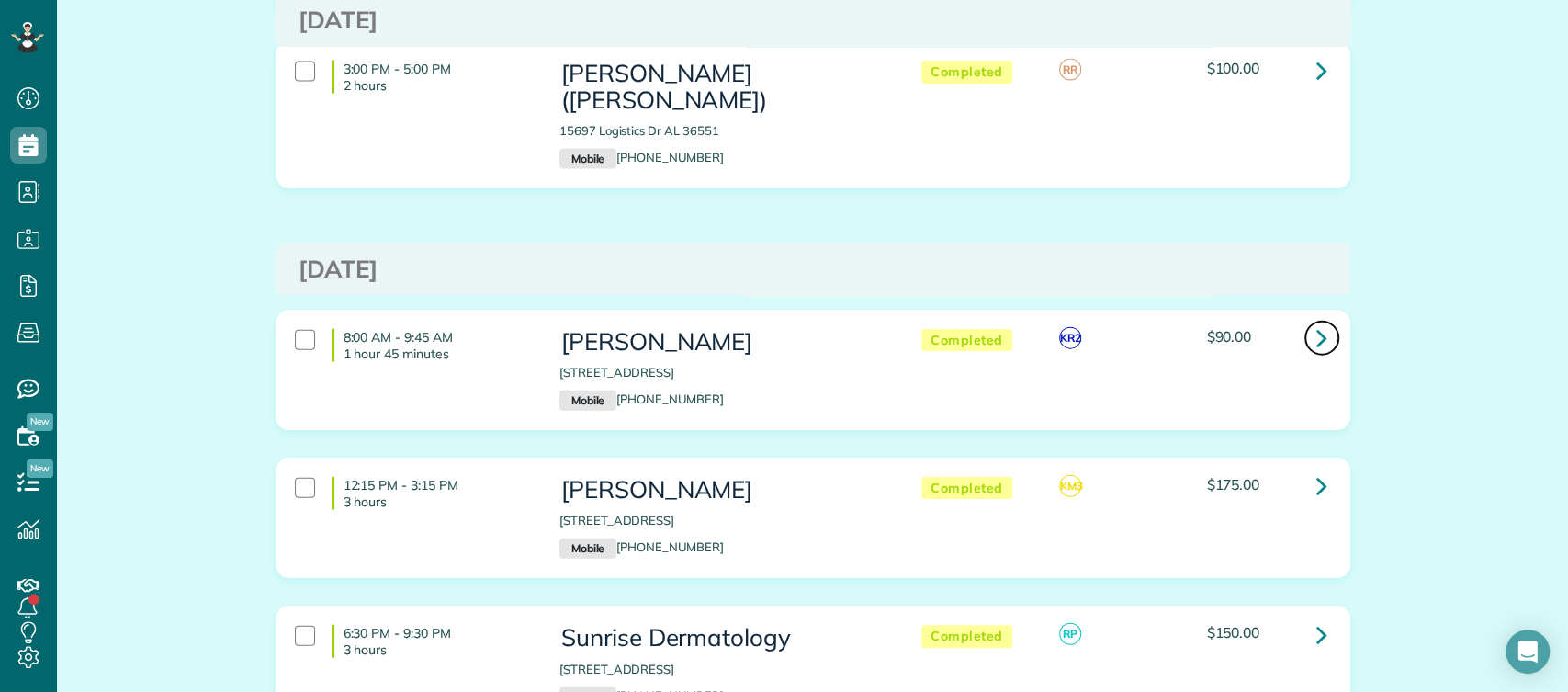
click at [1317, 321] on icon at bounding box center [1322, 337] width 11 height 32
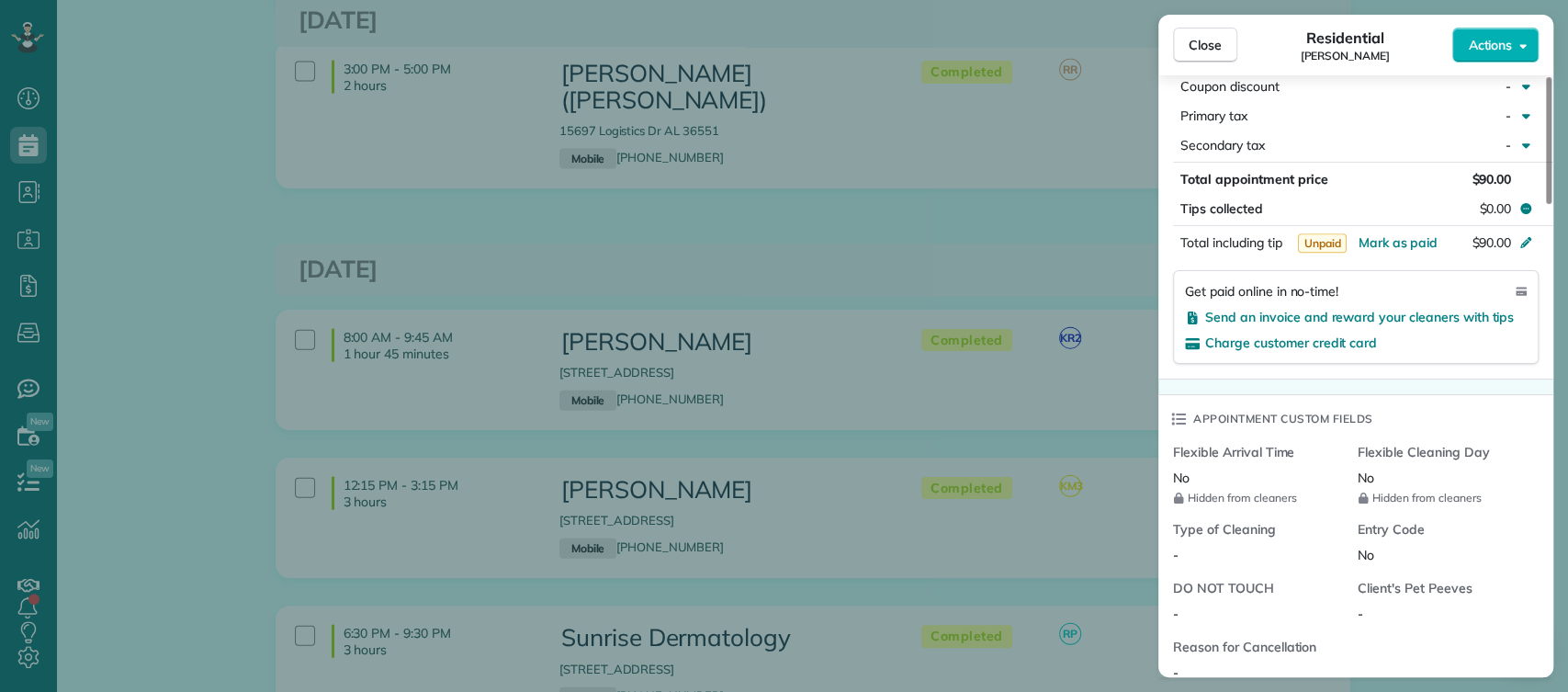
scroll to position [1141, 0]
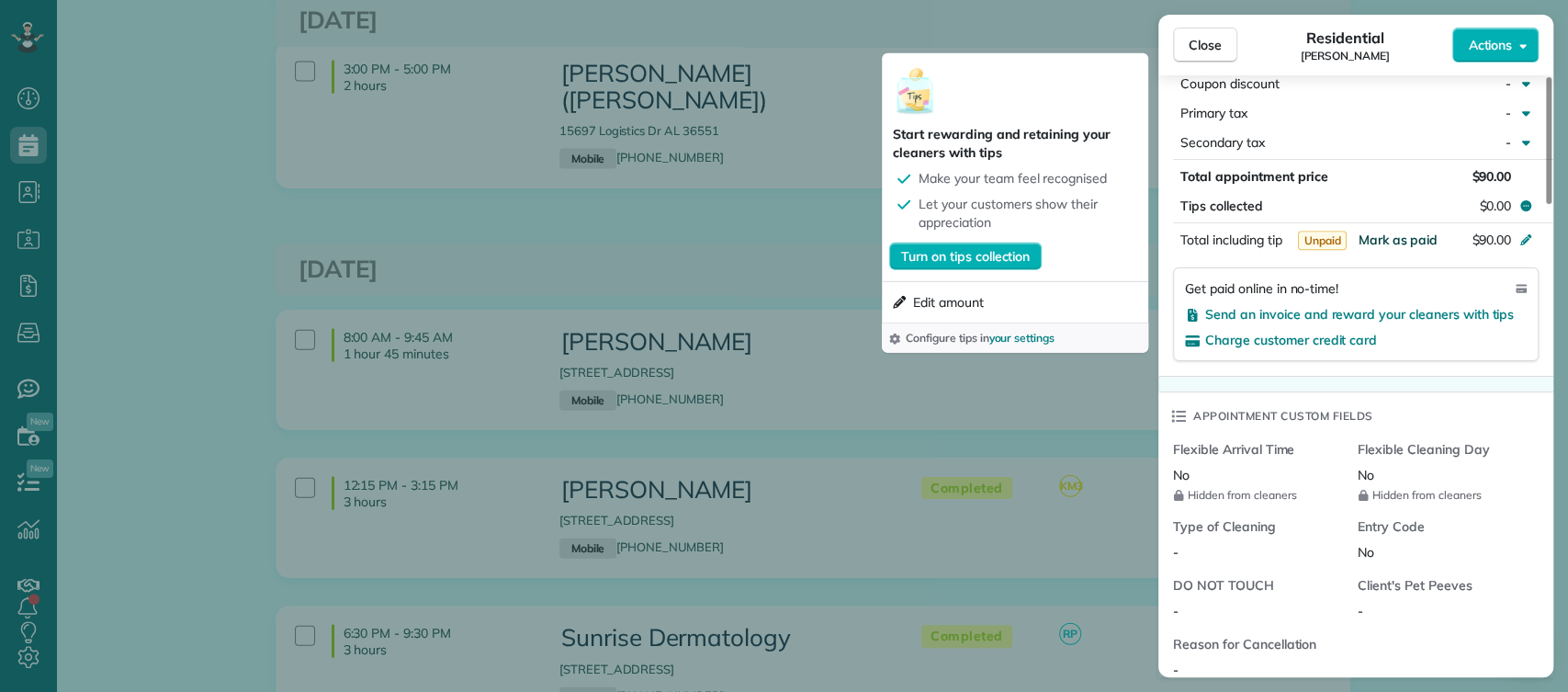
click at [1390, 233] on span "Mark as paid" at bounding box center [1398, 240] width 80 height 16
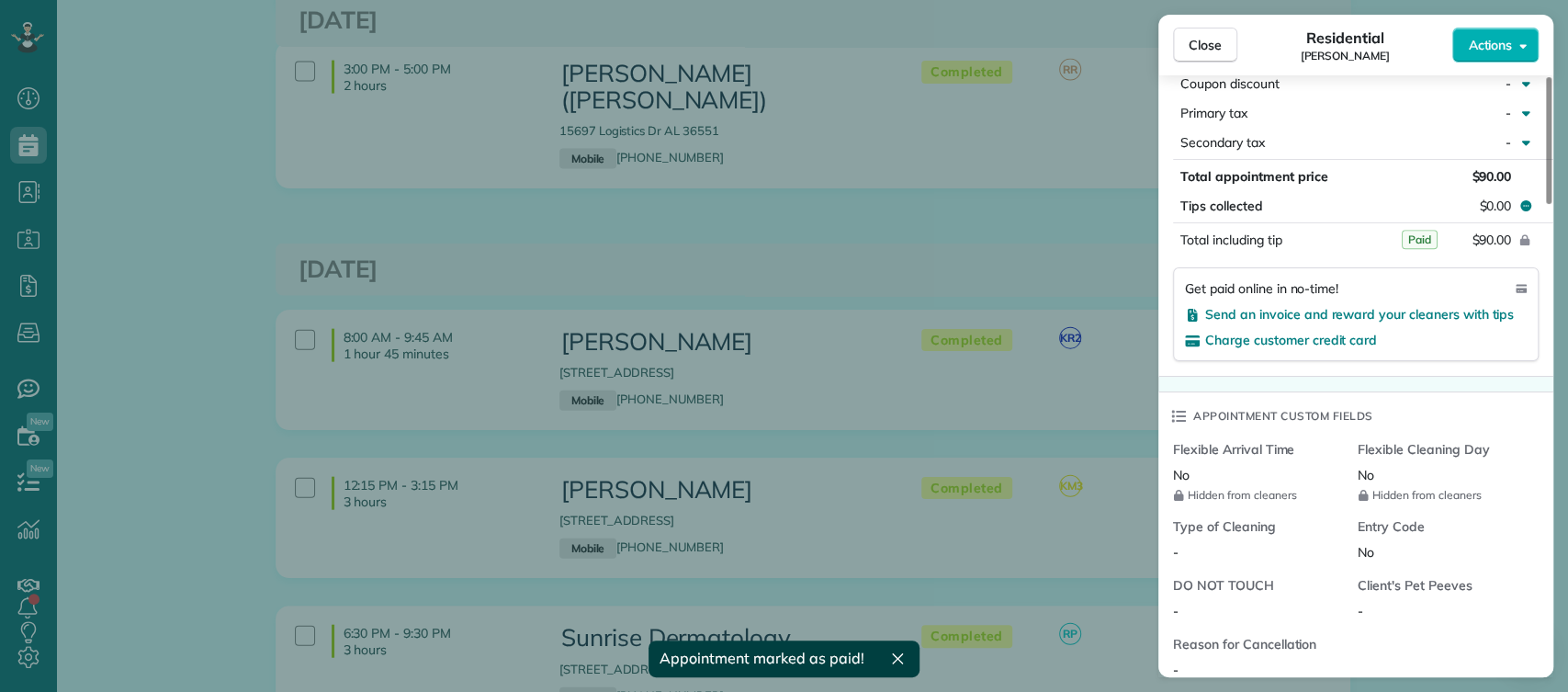
click at [912, 214] on div "Close Residential DeLane Coggins Actions This appointment is linked to Payroll …" at bounding box center [784, 346] width 1568 height 692
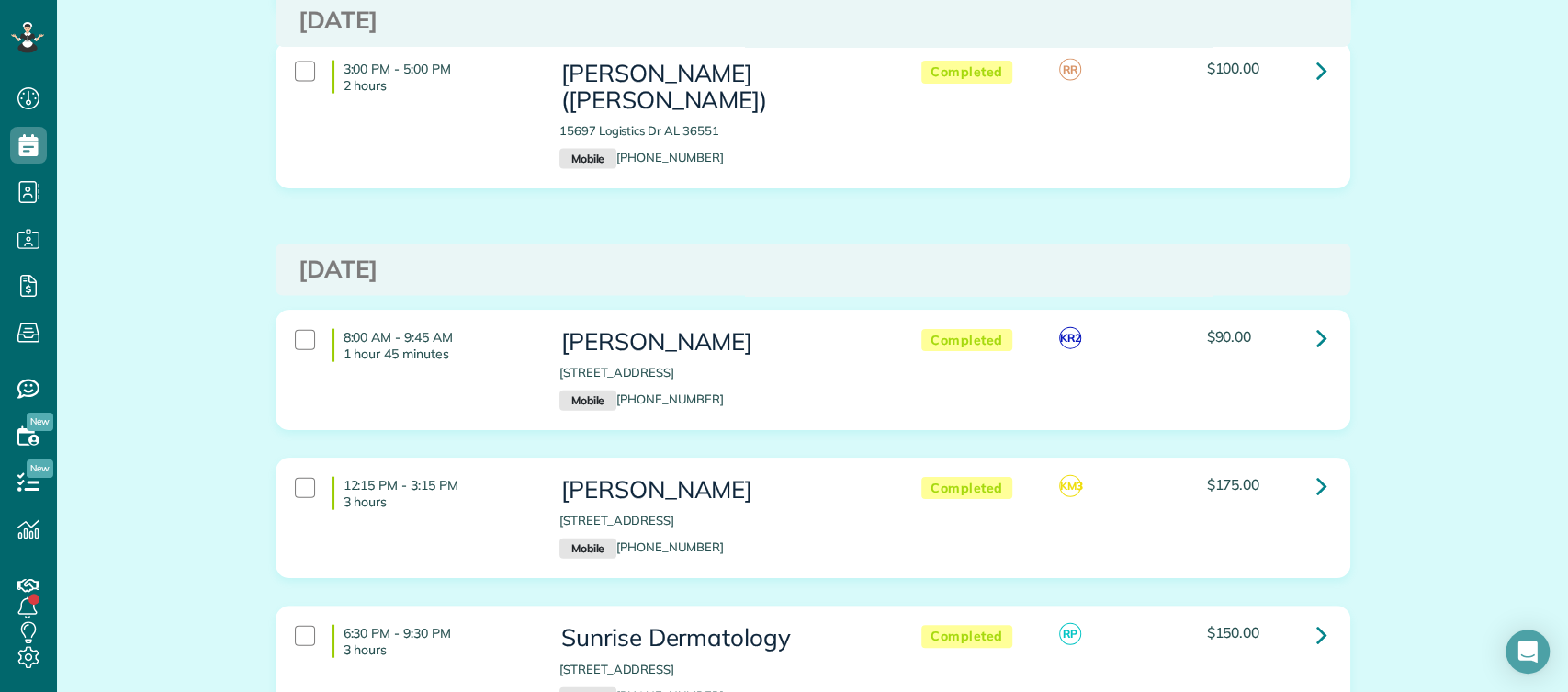
click at [1294, 476] on div "$175.00" at bounding box center [1266, 484] width 119 height 15
click at [1317, 470] on icon at bounding box center [1322, 485] width 11 height 32
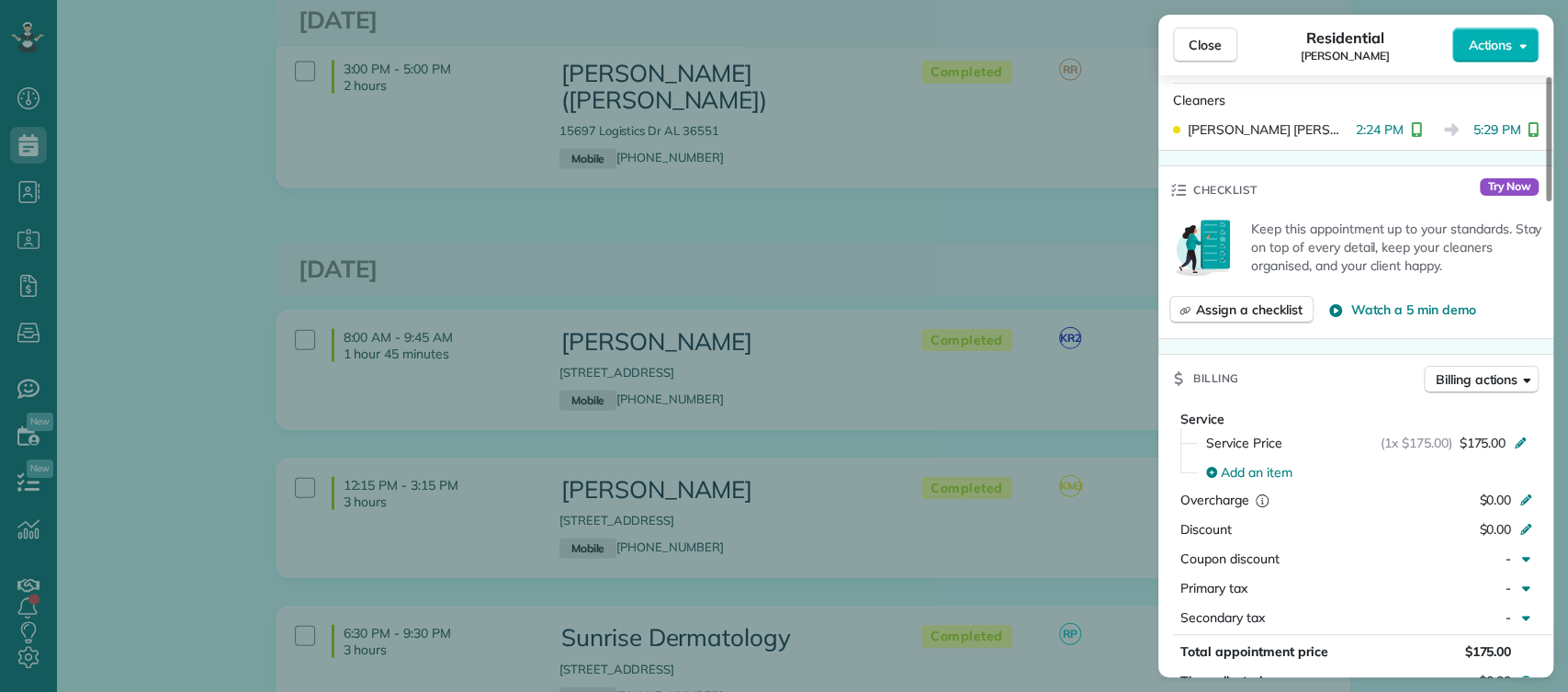
scroll to position [905, 0]
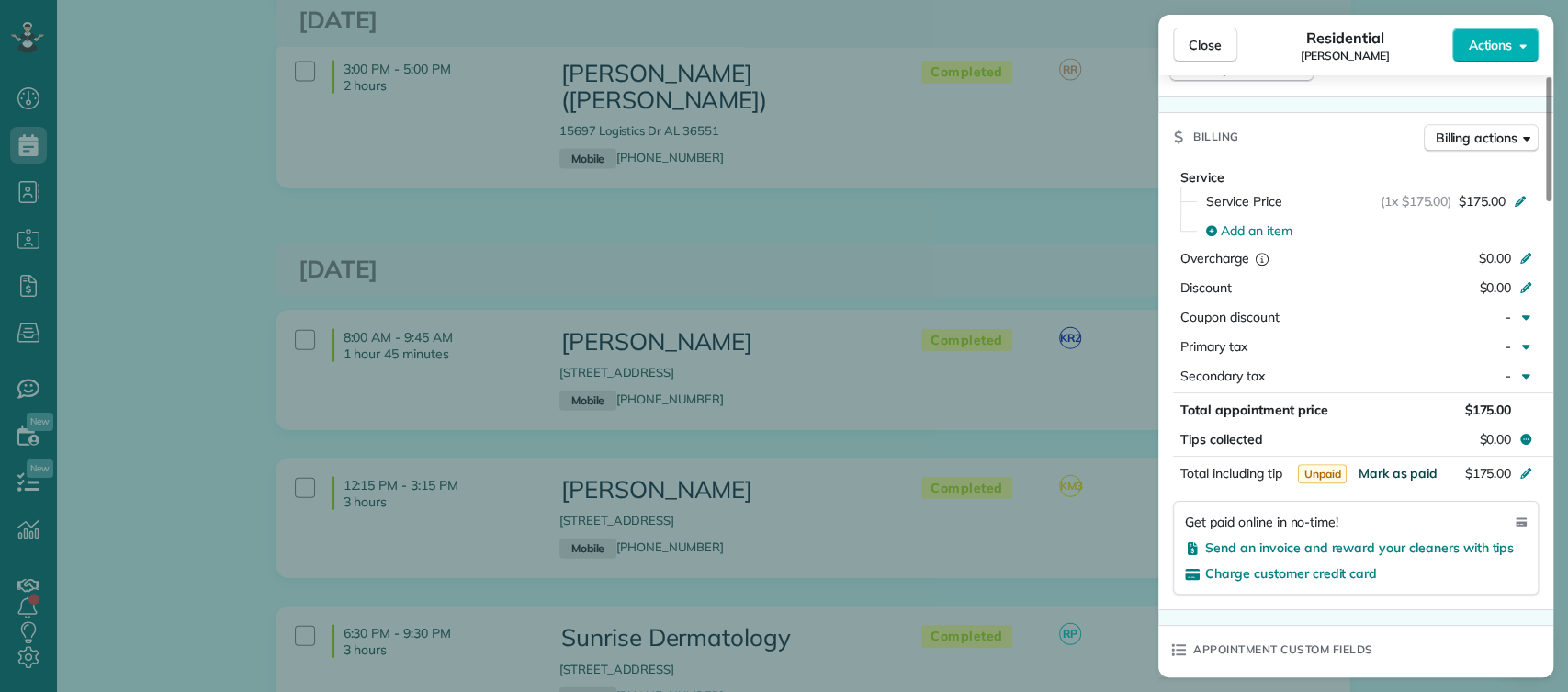
click at [1384, 465] on span "Mark as paid" at bounding box center [1398, 473] width 80 height 16
click at [1211, 25] on div "Close Residential Morgan Stalder Actions" at bounding box center [1356, 44] width 395 height 61
click at [1204, 49] on span "Close" at bounding box center [1205, 44] width 33 height 18
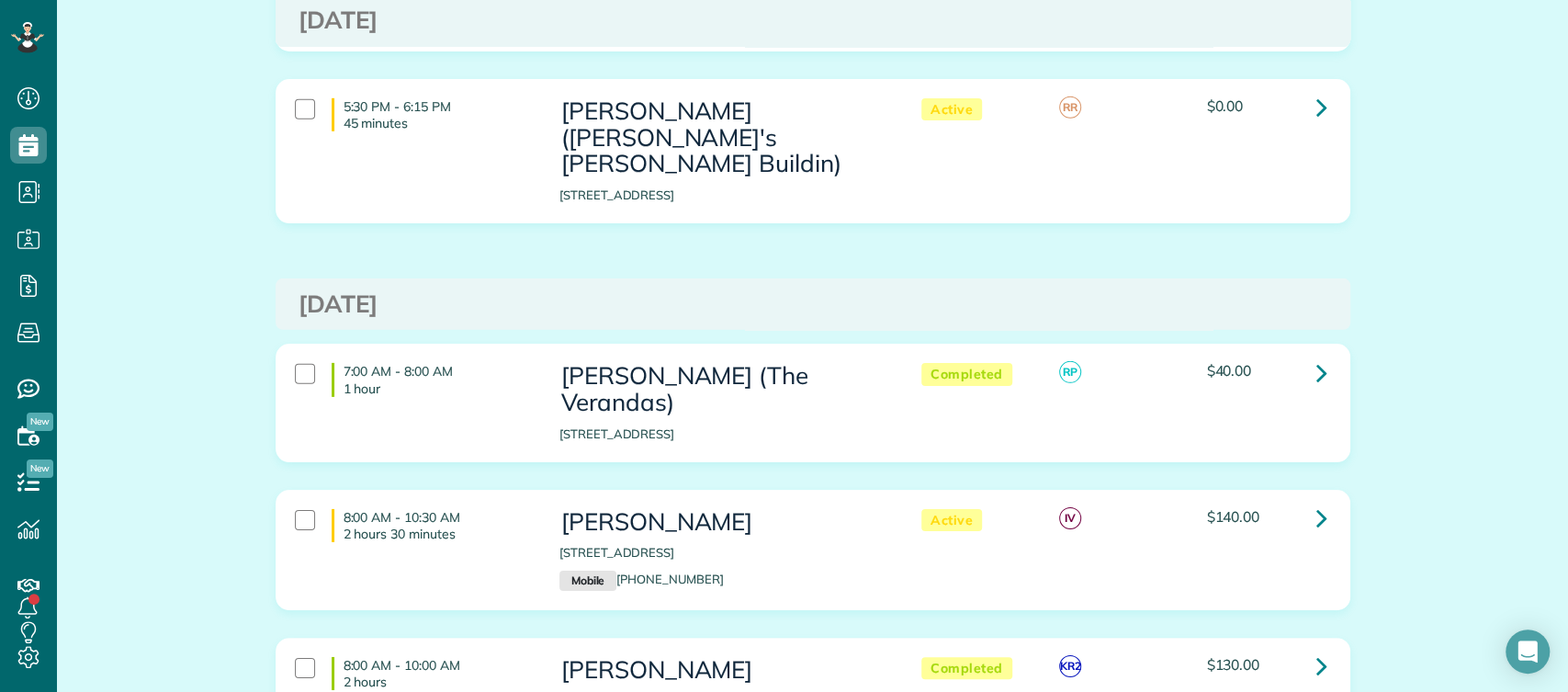
scroll to position [3837, 0]
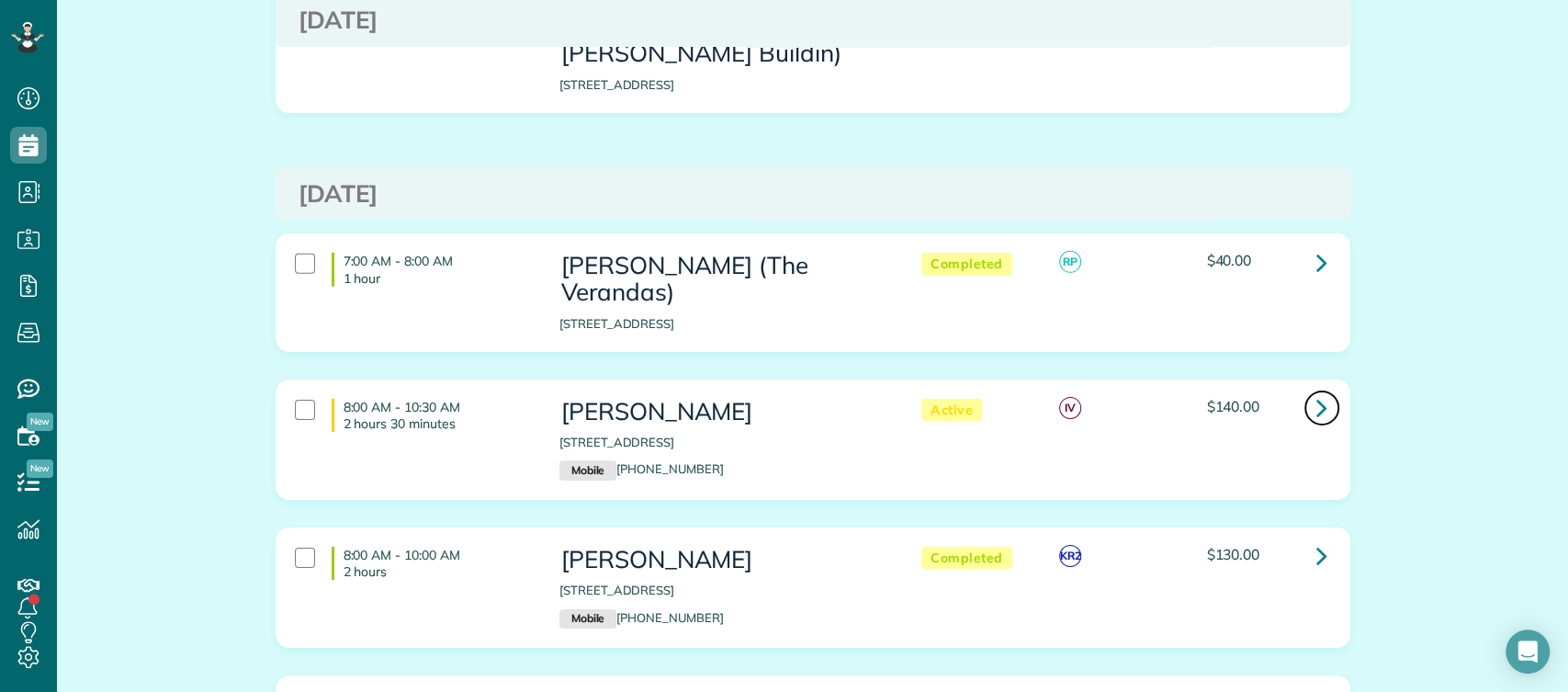
click at [1318, 392] on icon at bounding box center [1322, 407] width 11 height 32
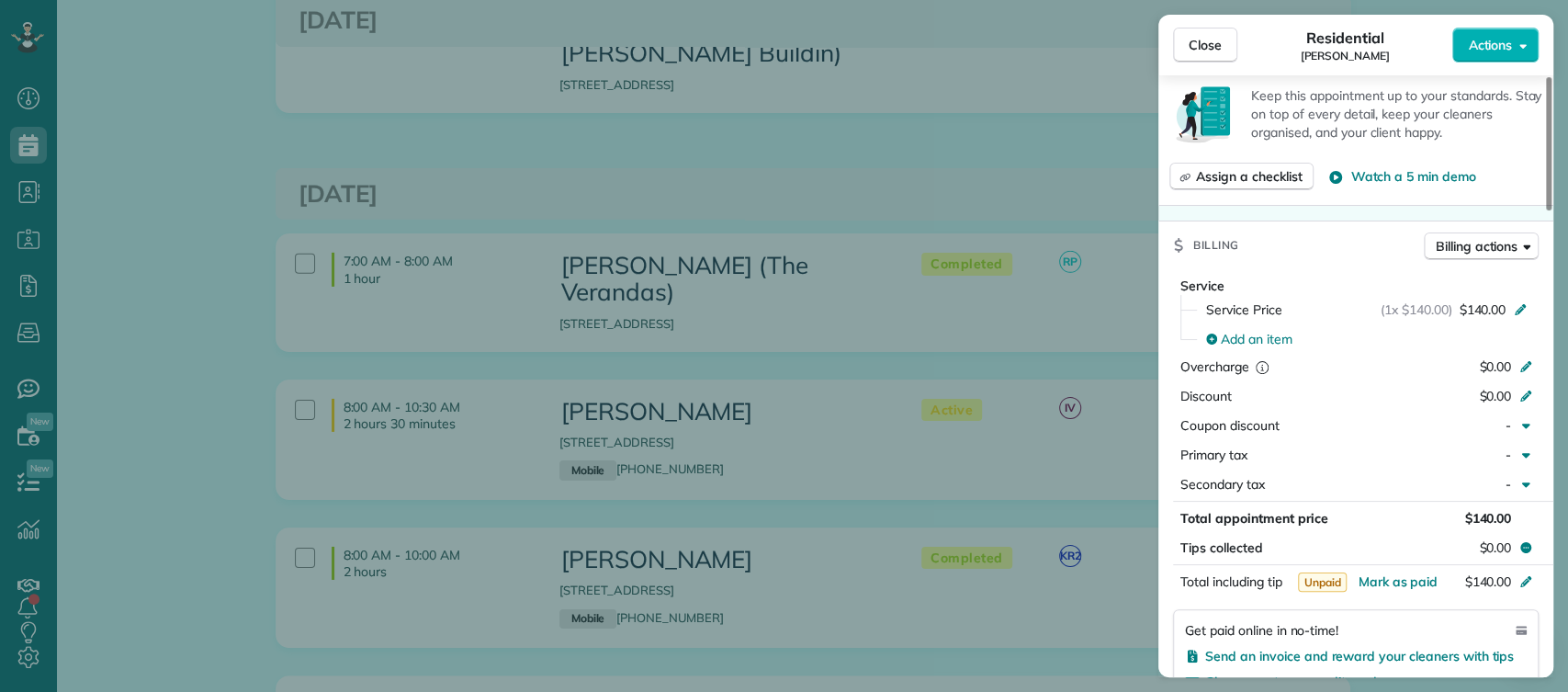
scroll to position [752, 0]
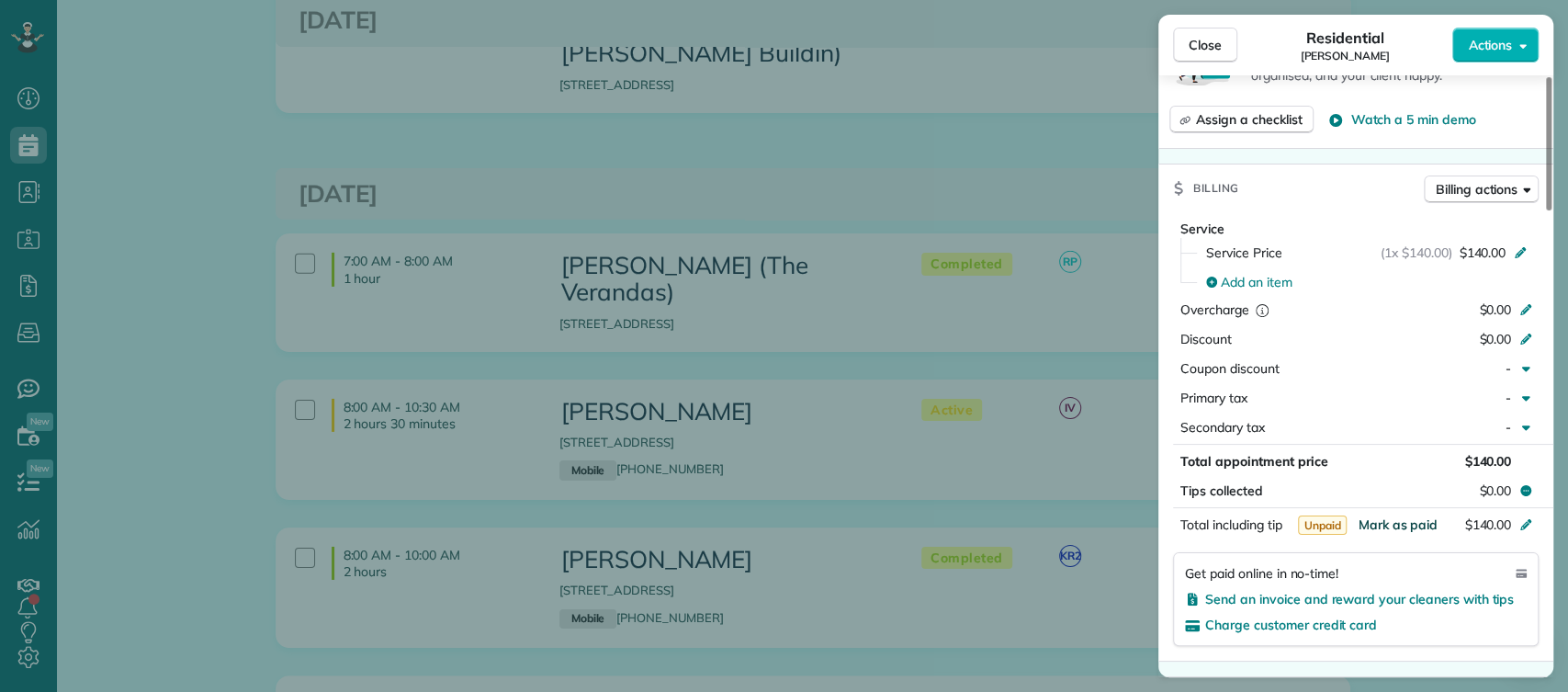
click at [1391, 522] on span "Mark as paid" at bounding box center [1398, 524] width 80 height 16
click at [1067, 525] on div "Close Residential Harry Keyman Actions Status Active Harry Keyman · Open profil…" at bounding box center [784, 346] width 1568 height 692
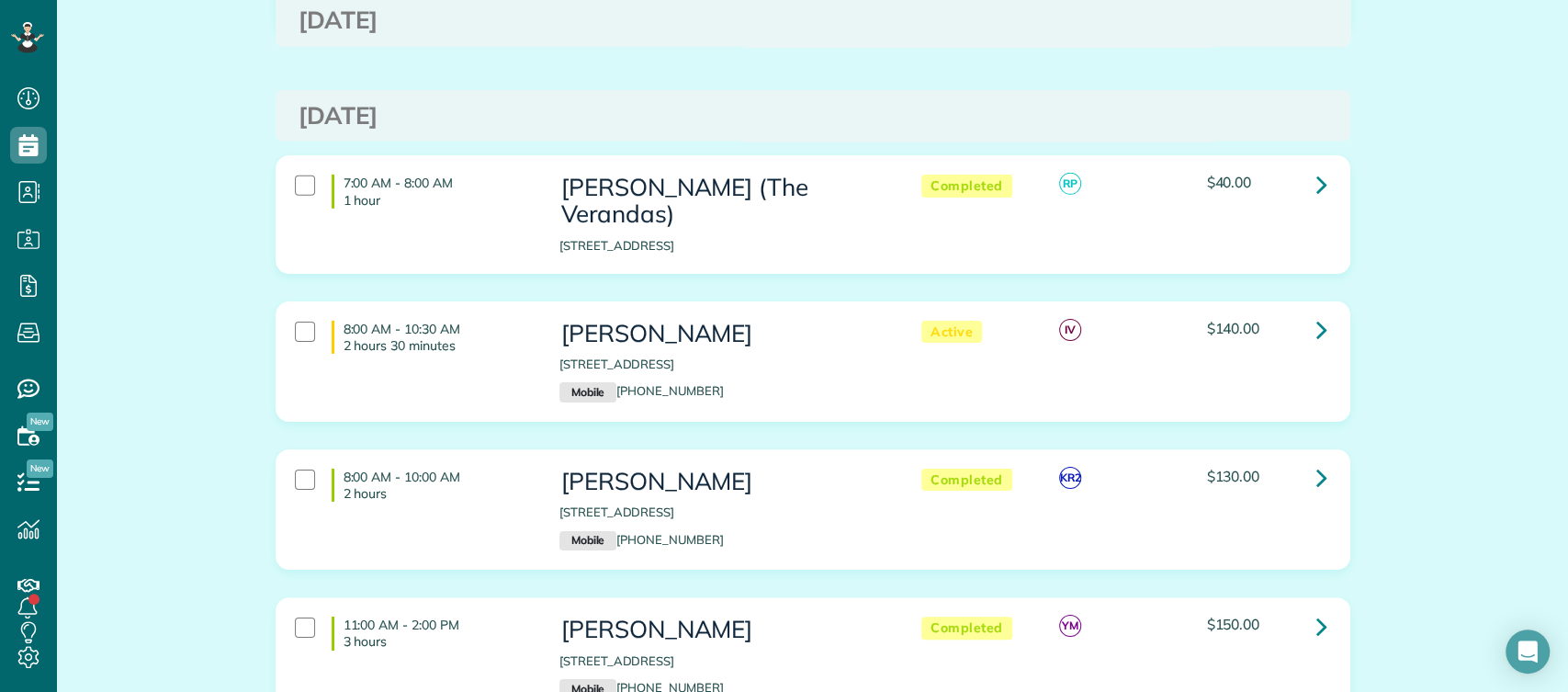
scroll to position [3918, 0]
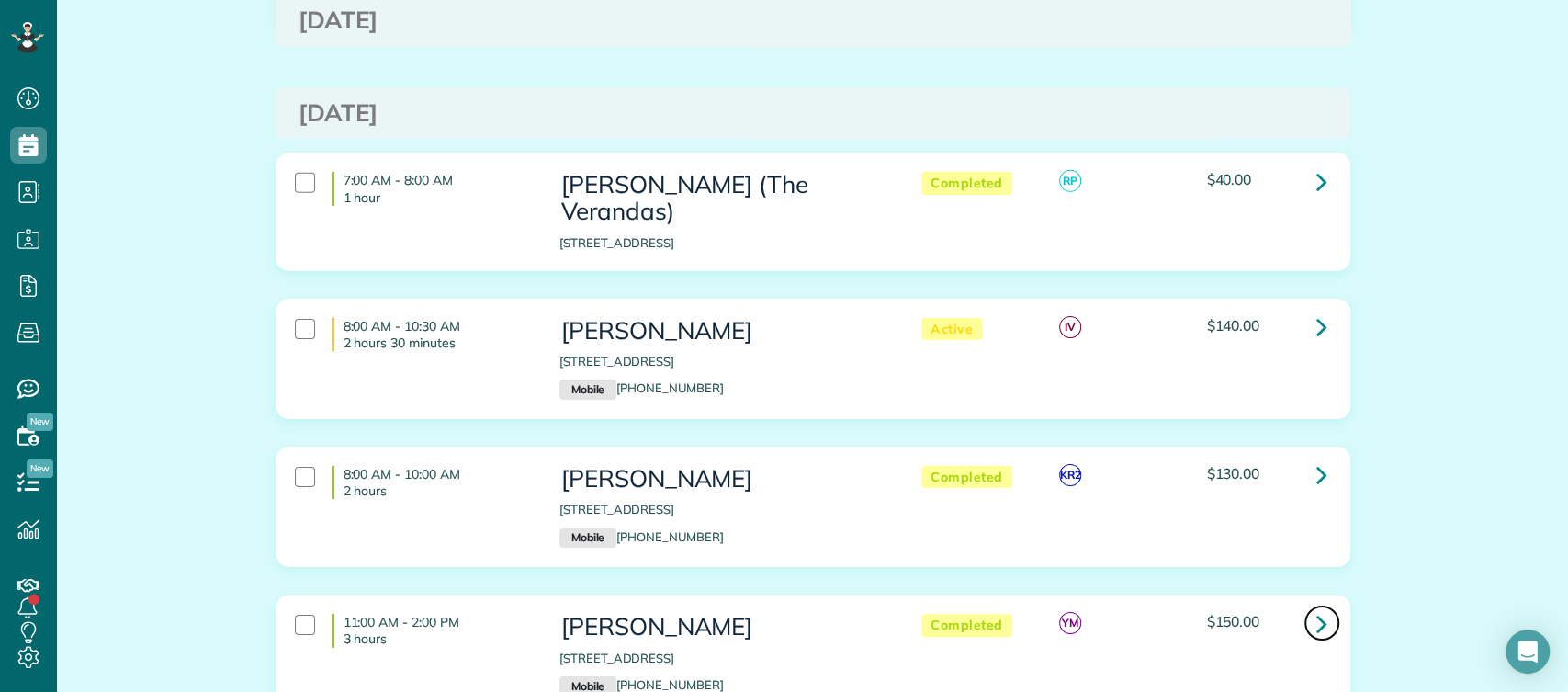
click at [1317, 607] on icon at bounding box center [1322, 623] width 11 height 32
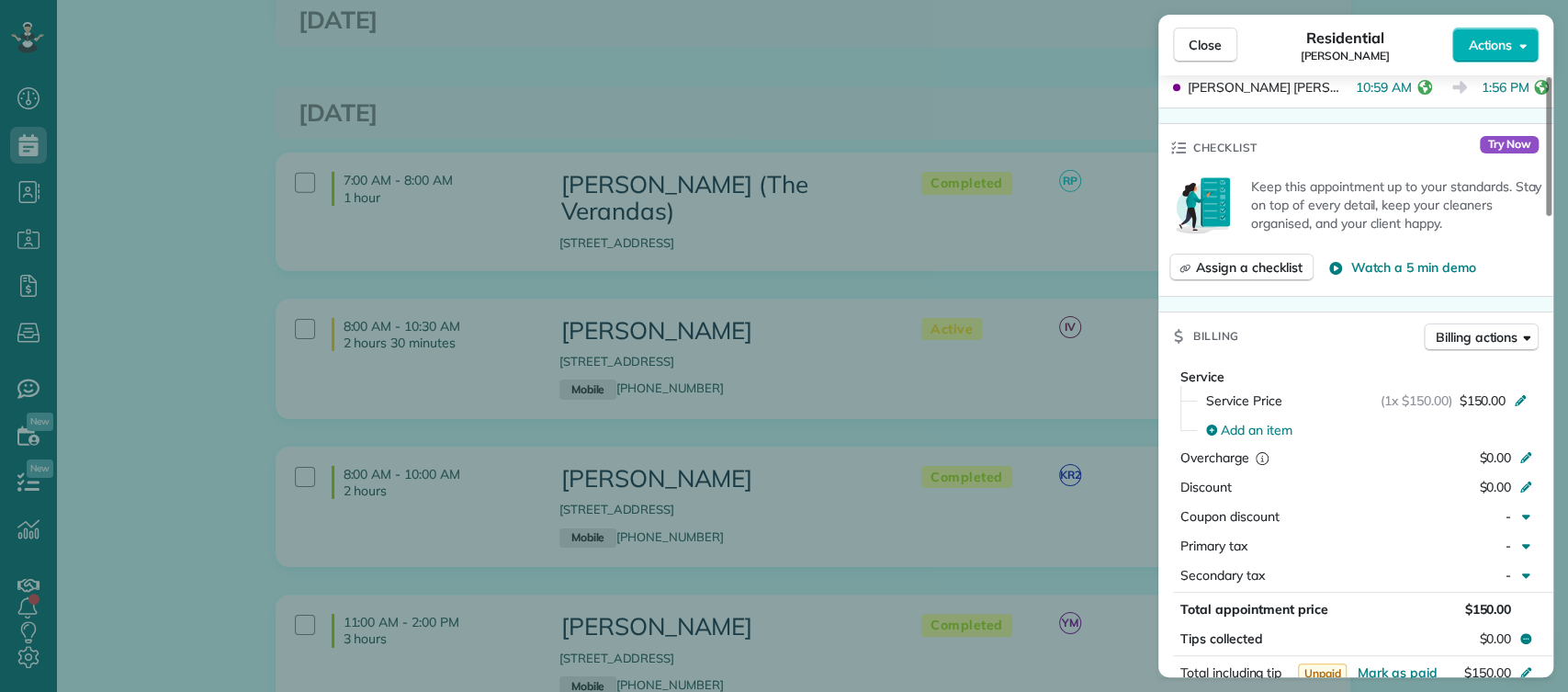
scroll to position [677, 0]
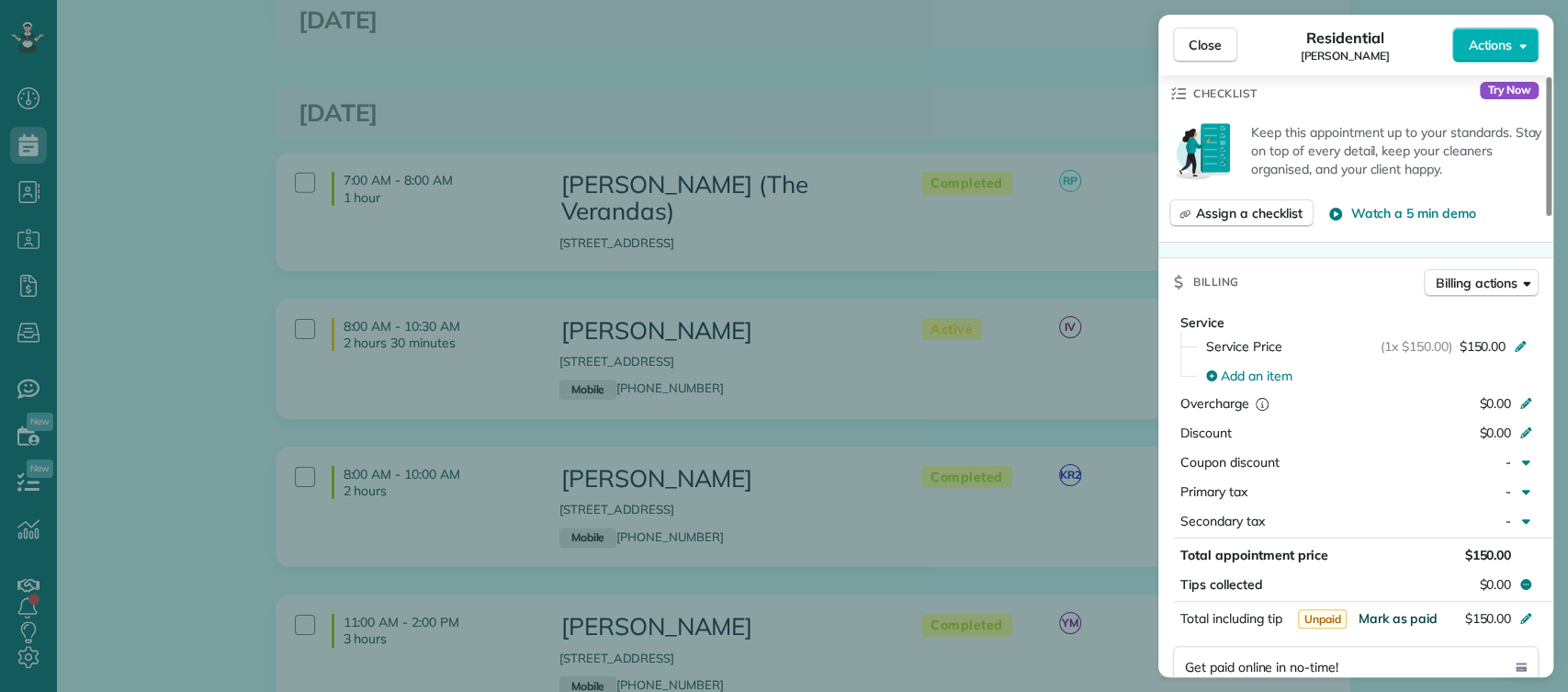
click at [1387, 610] on span "Mark as paid" at bounding box center [1398, 618] width 80 height 16
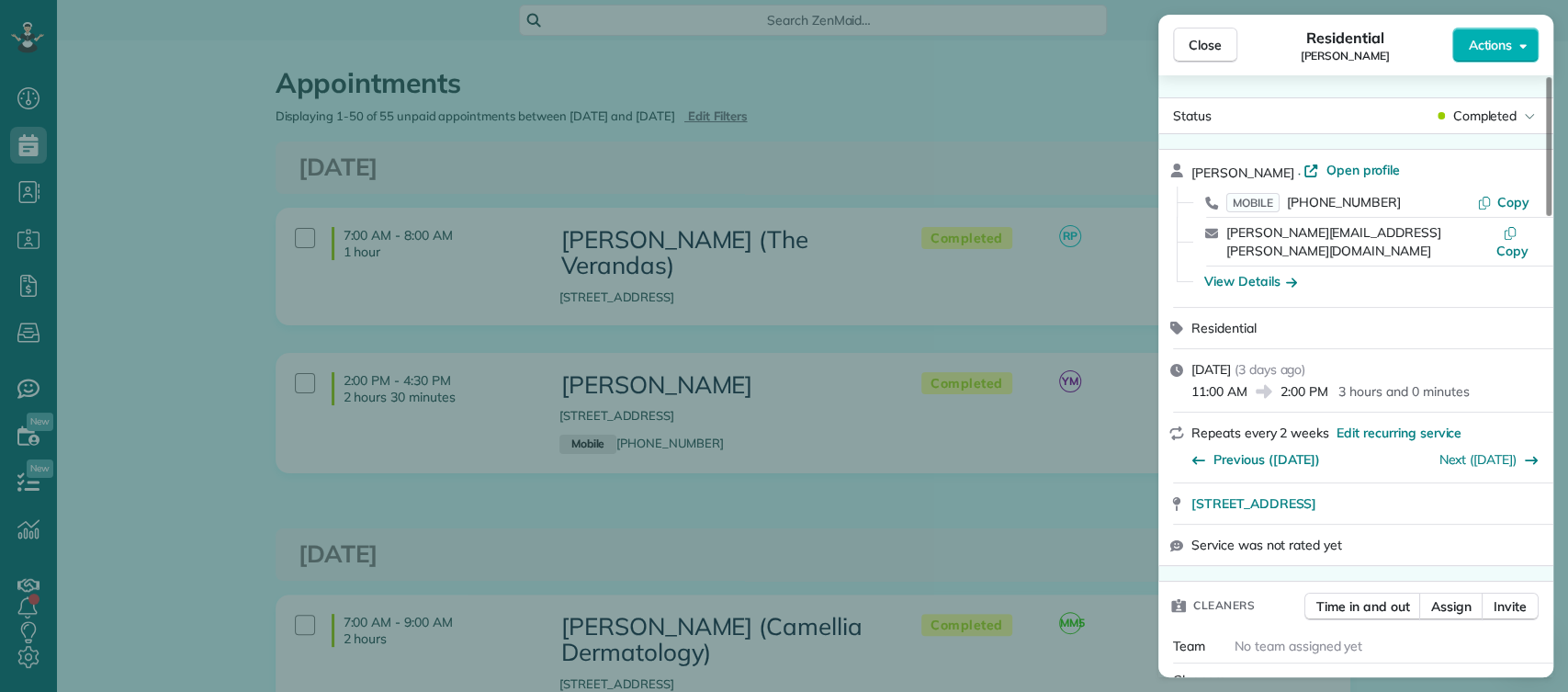
scroll to position [8, 8]
click at [1217, 32] on button "Close" at bounding box center [1205, 45] width 64 height 35
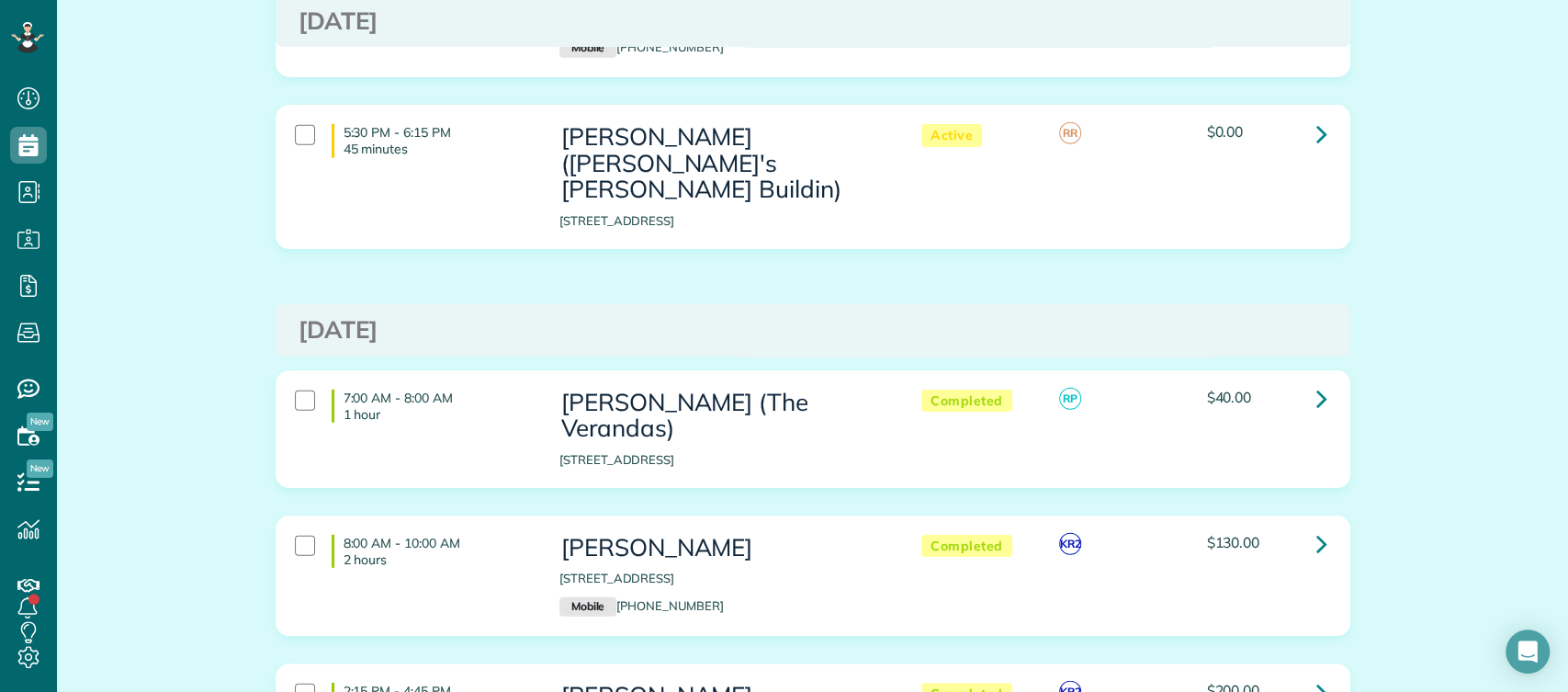
scroll to position [3308, 0]
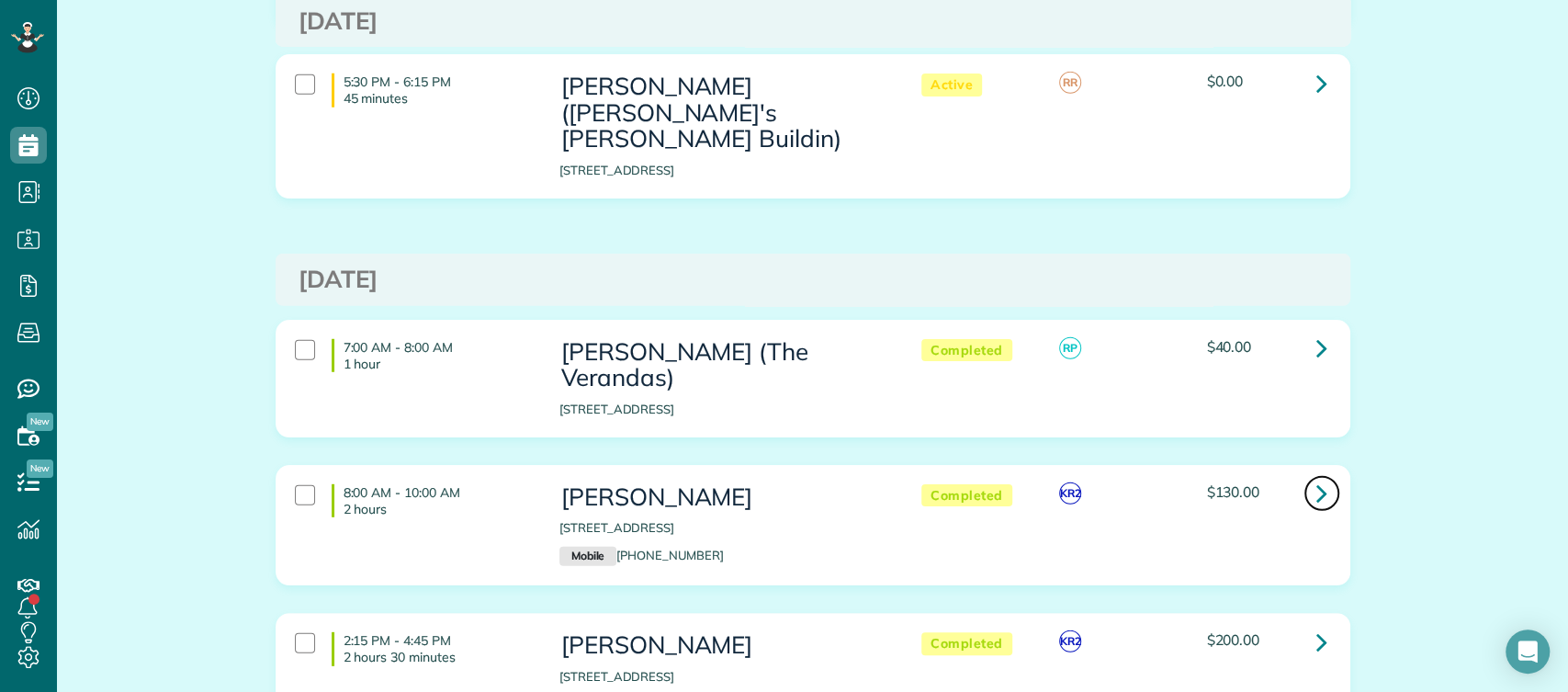
click at [1319, 476] on icon at bounding box center [1322, 492] width 11 height 32
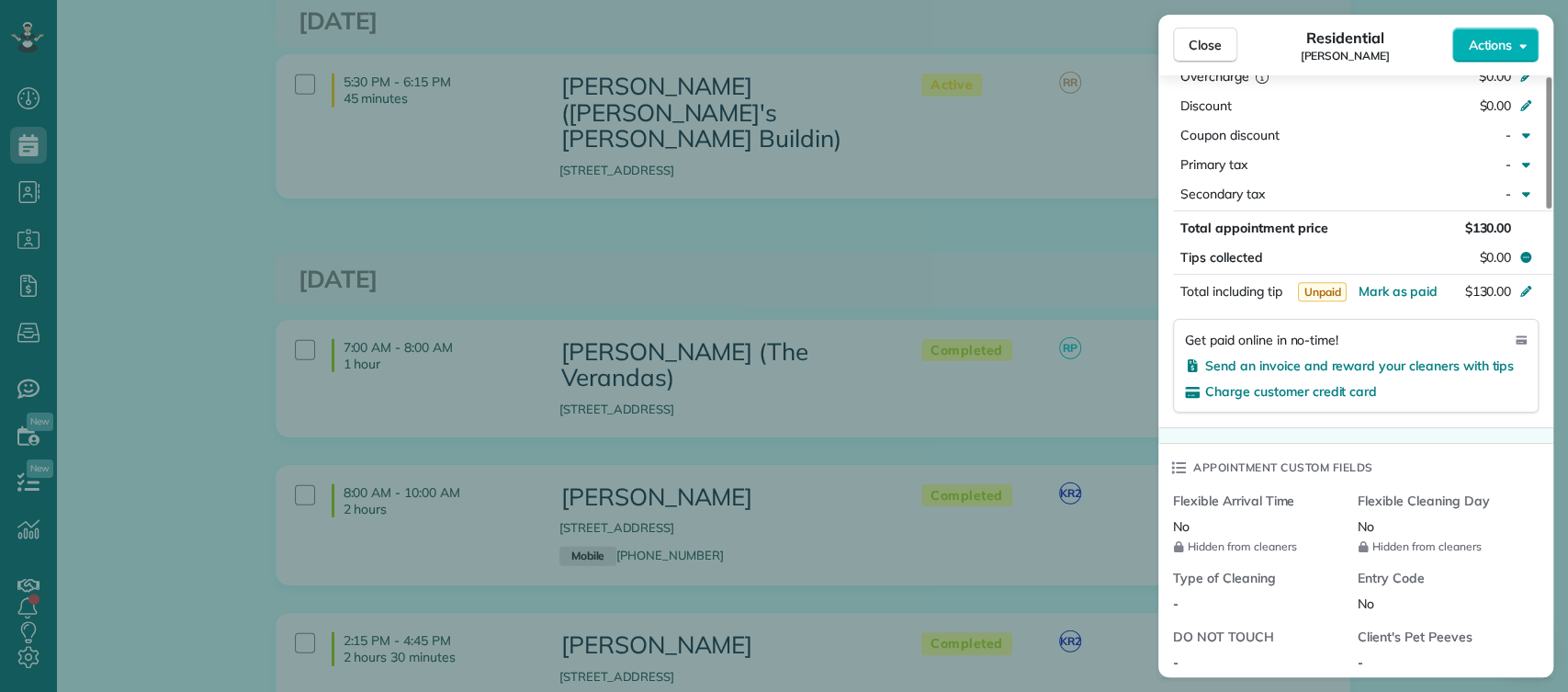
scroll to position [990, 0]
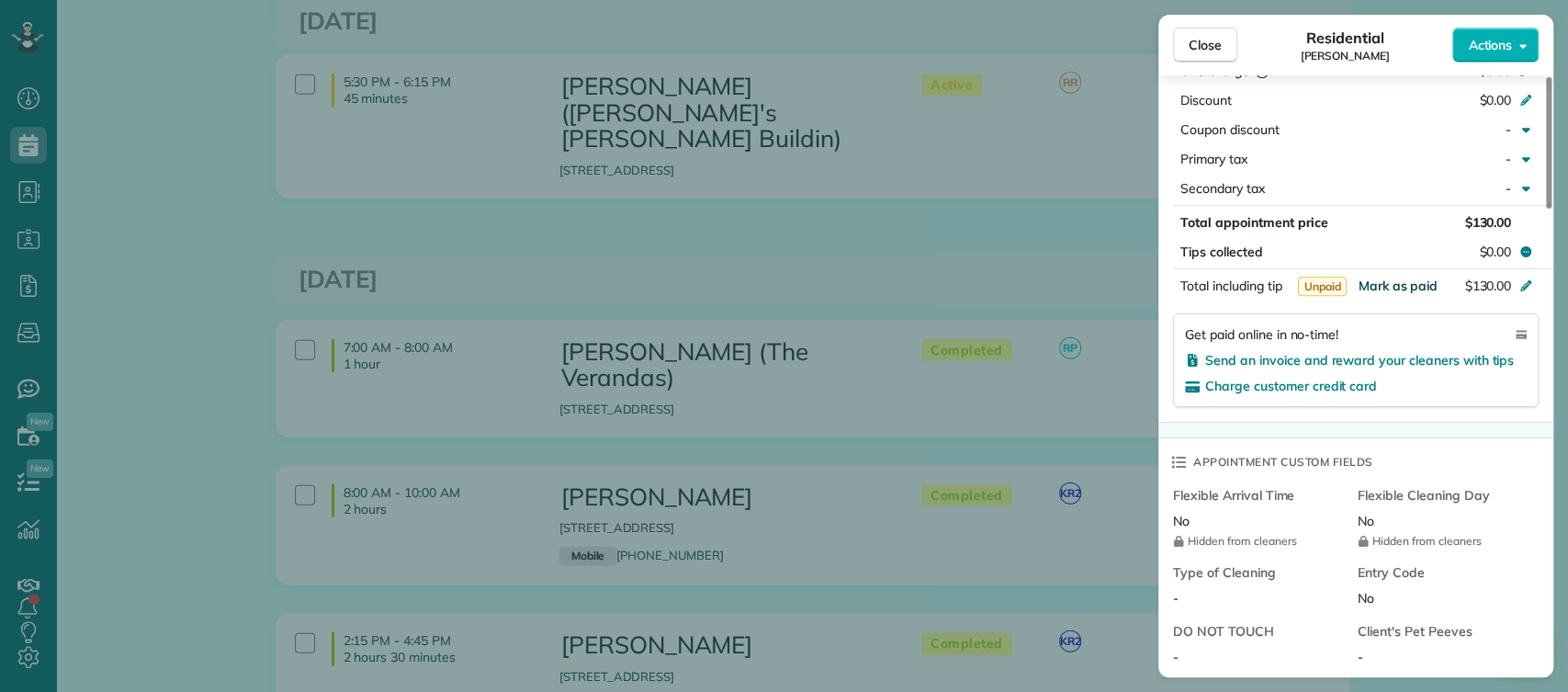
click at [1376, 283] on span "Mark as paid" at bounding box center [1398, 285] width 80 height 16
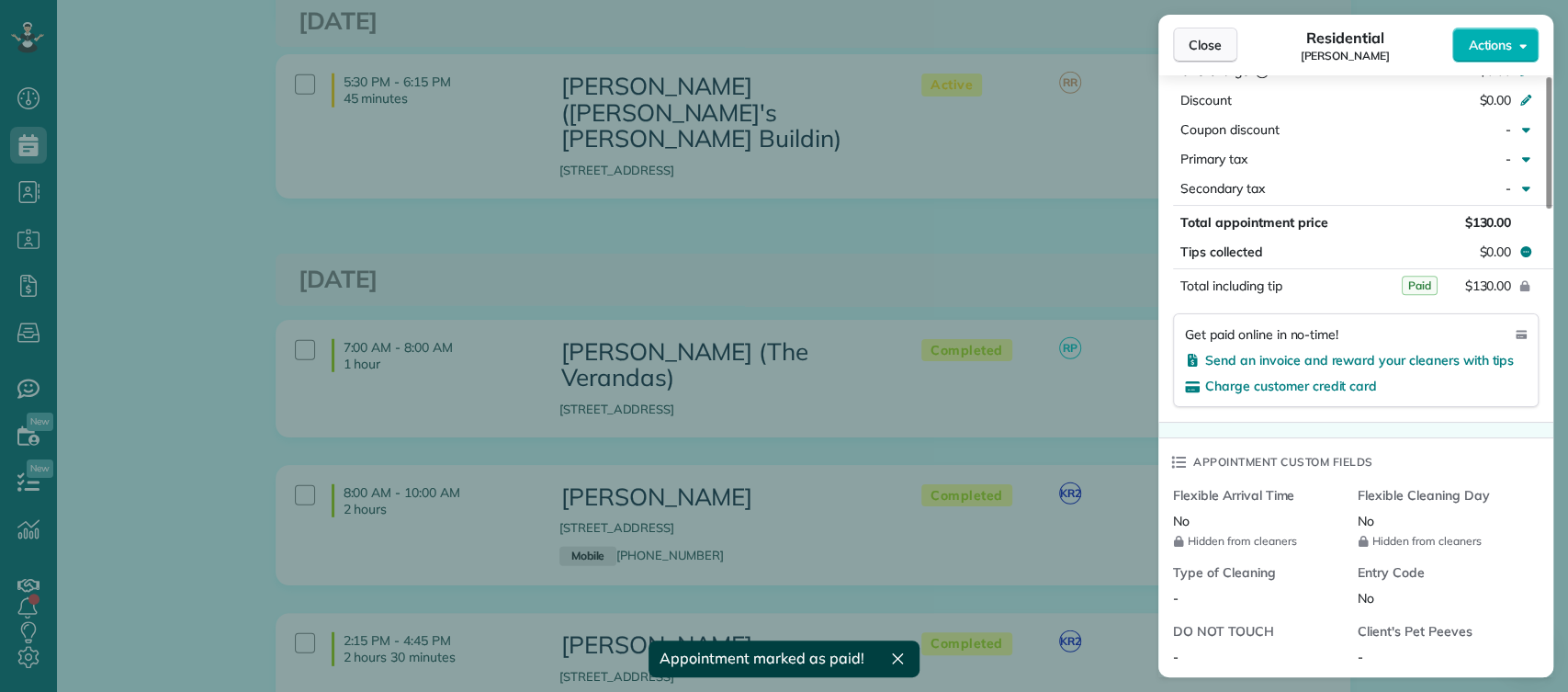
click at [1191, 52] on span "Close" at bounding box center [1205, 44] width 33 height 18
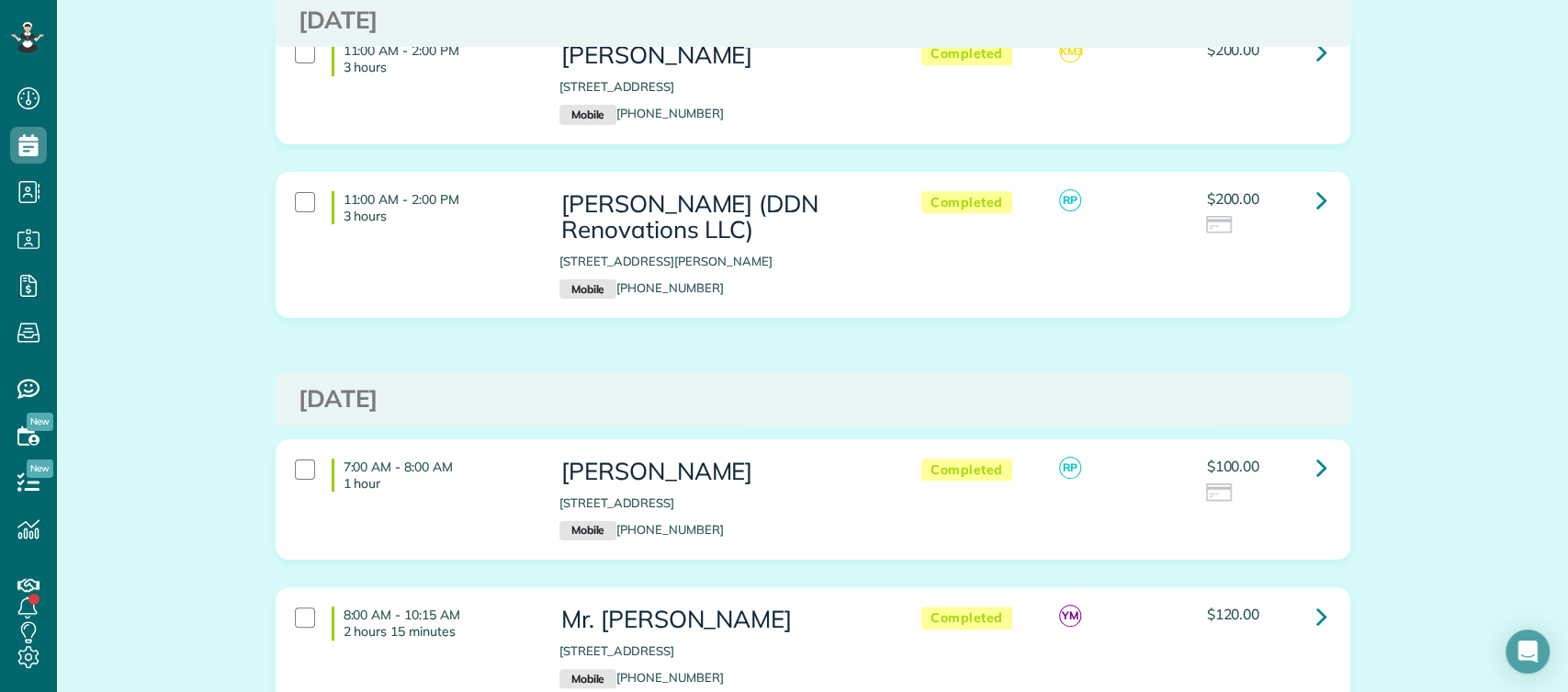
scroll to position [5065, 0]
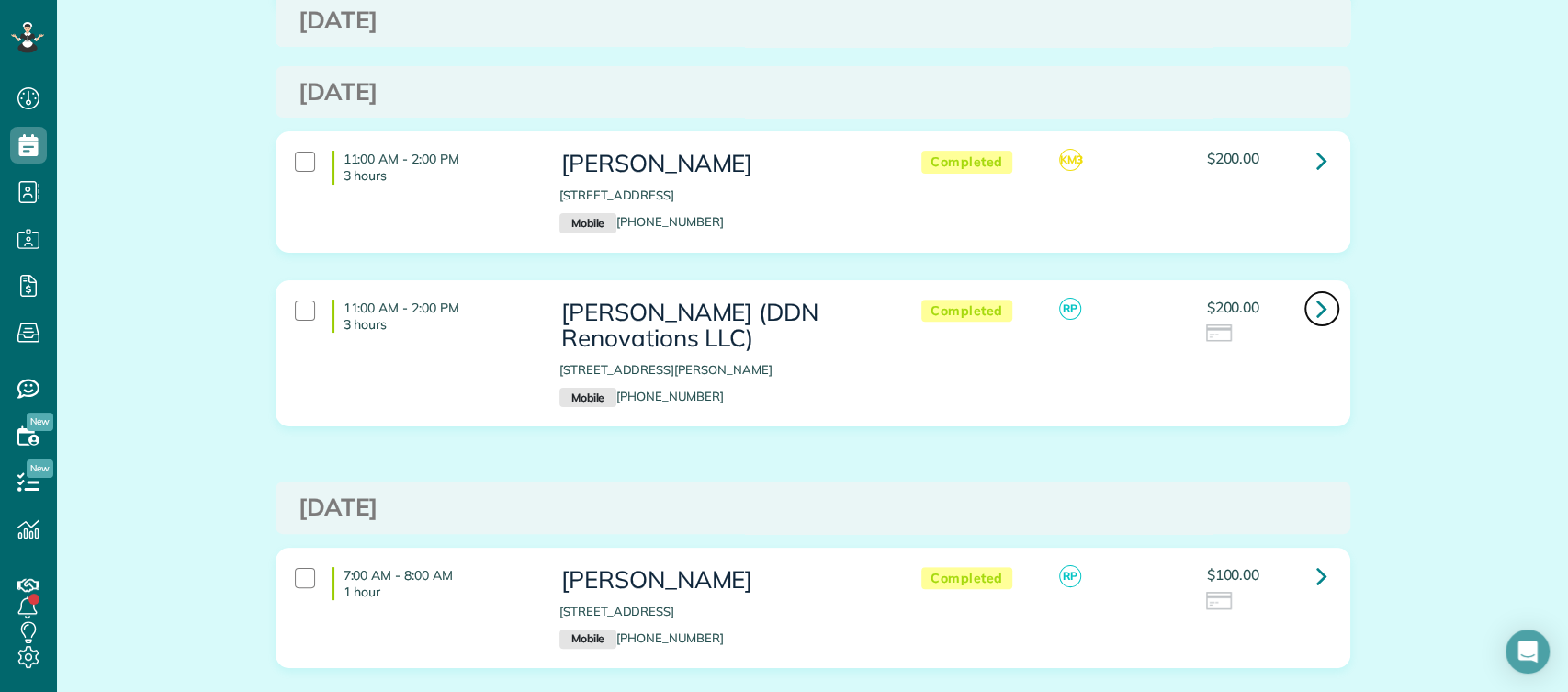
click at [1317, 293] on icon at bounding box center [1322, 308] width 11 height 32
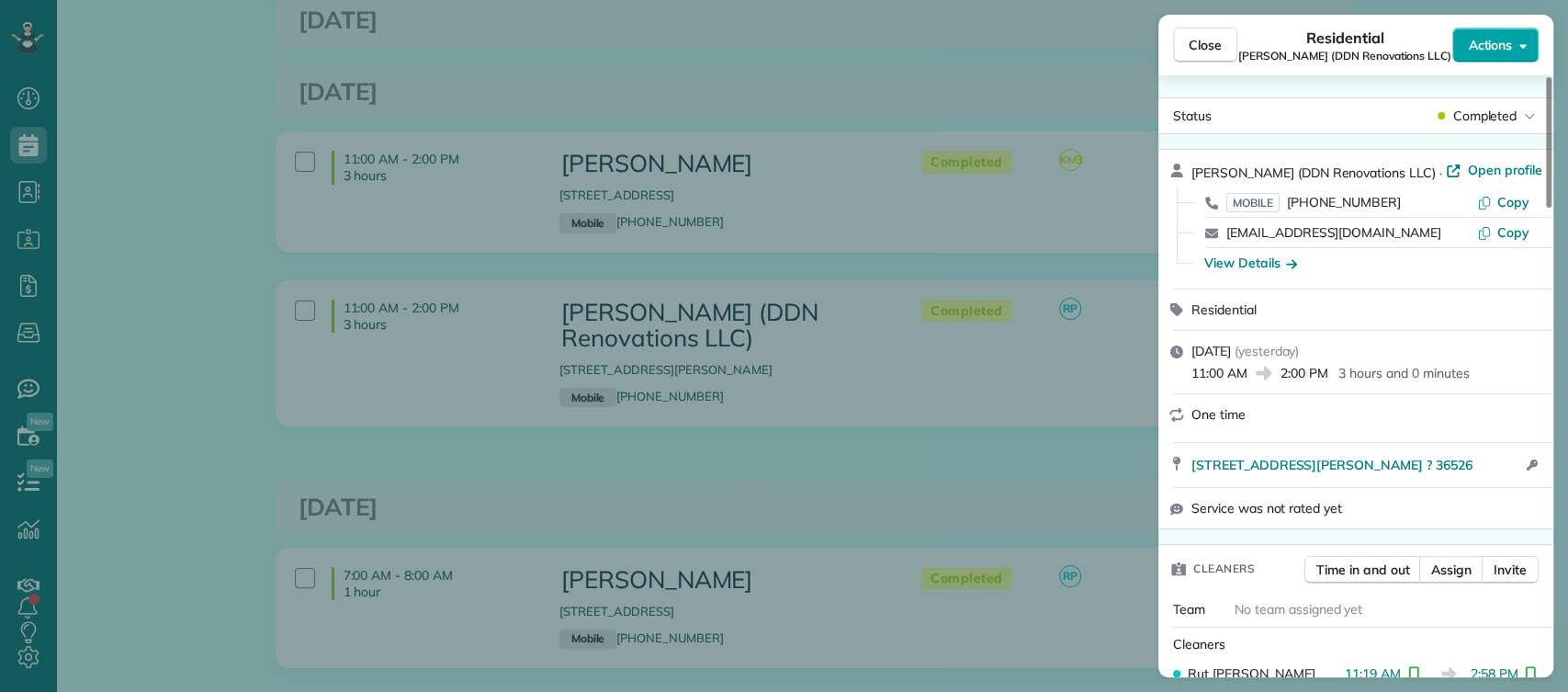
click at [1478, 48] on span "Actions" at bounding box center [1490, 44] width 44 height 18
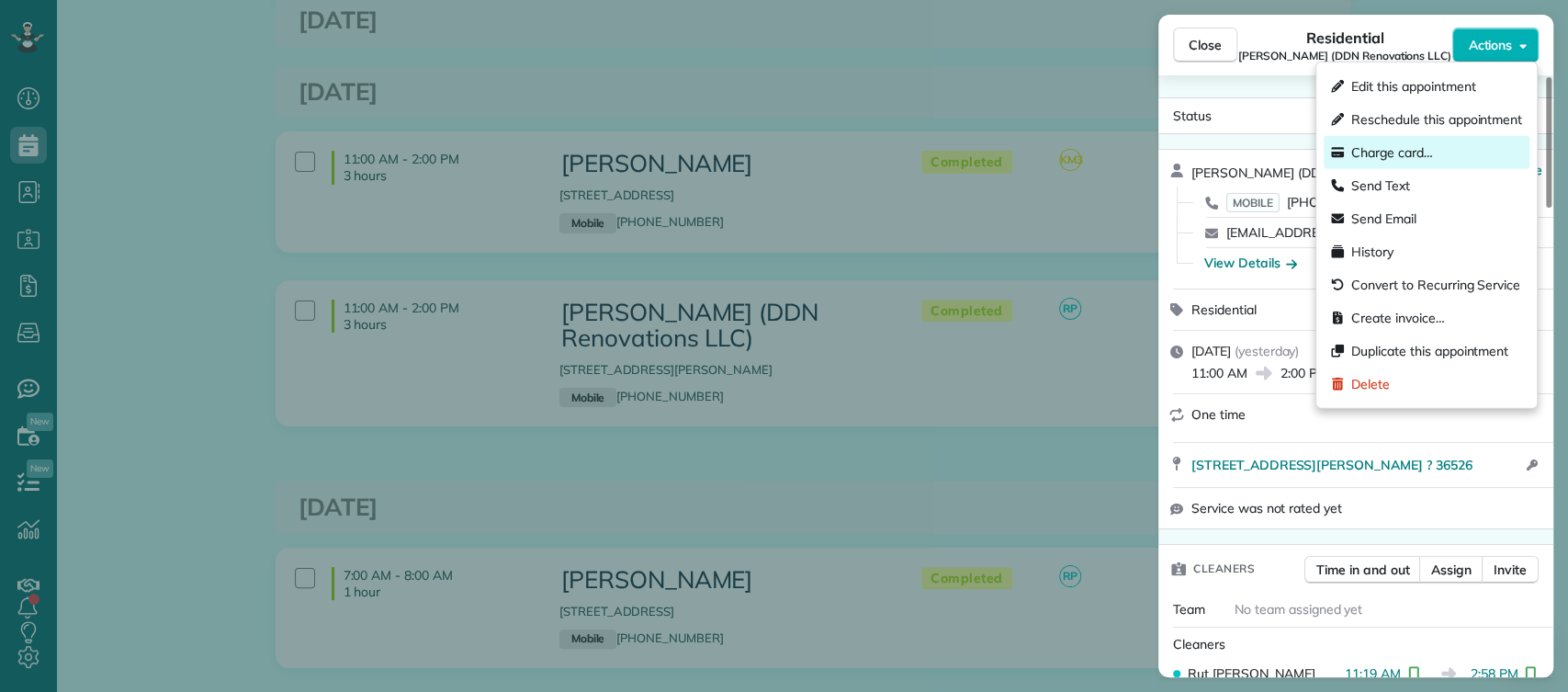
click at [1385, 141] on div "Charge card…" at bounding box center [1427, 152] width 206 height 33
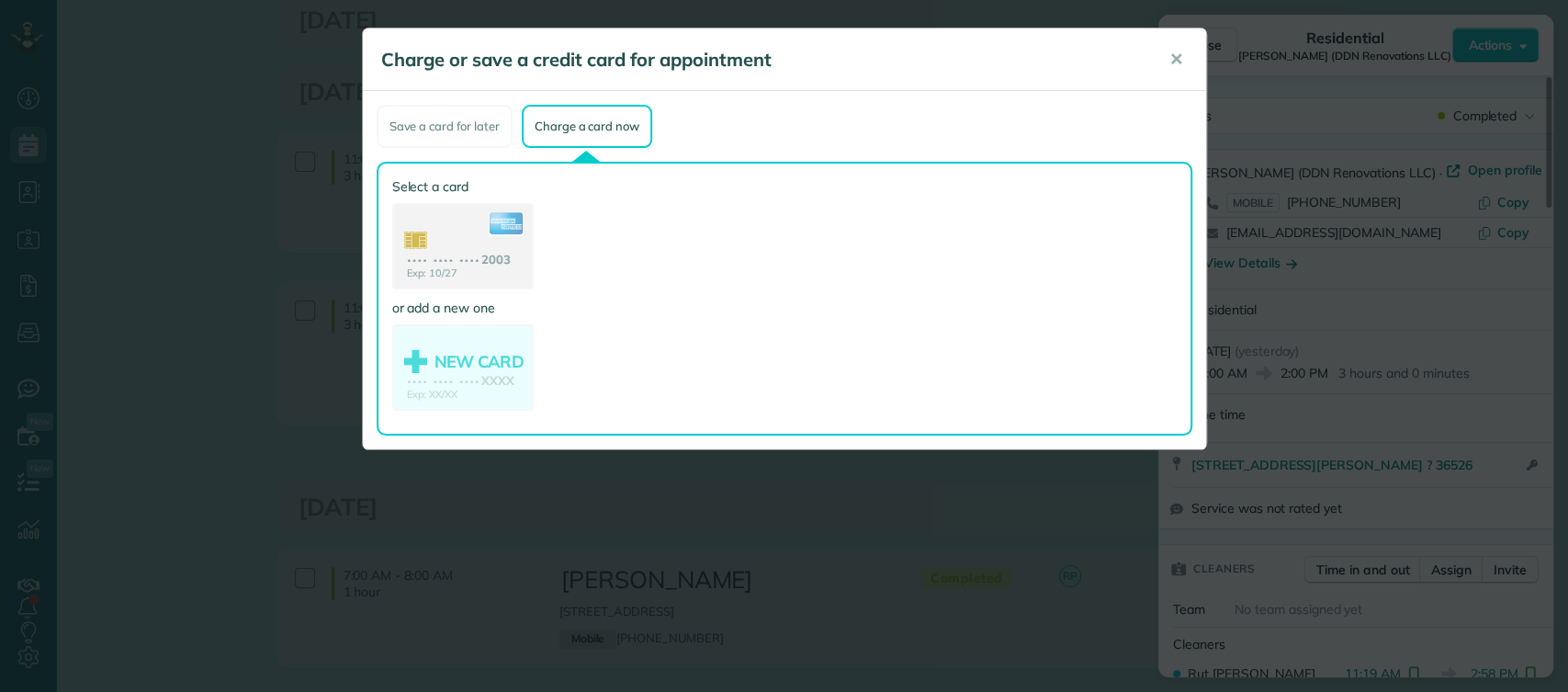
click at [490, 221] on icon at bounding box center [506, 224] width 35 height 23
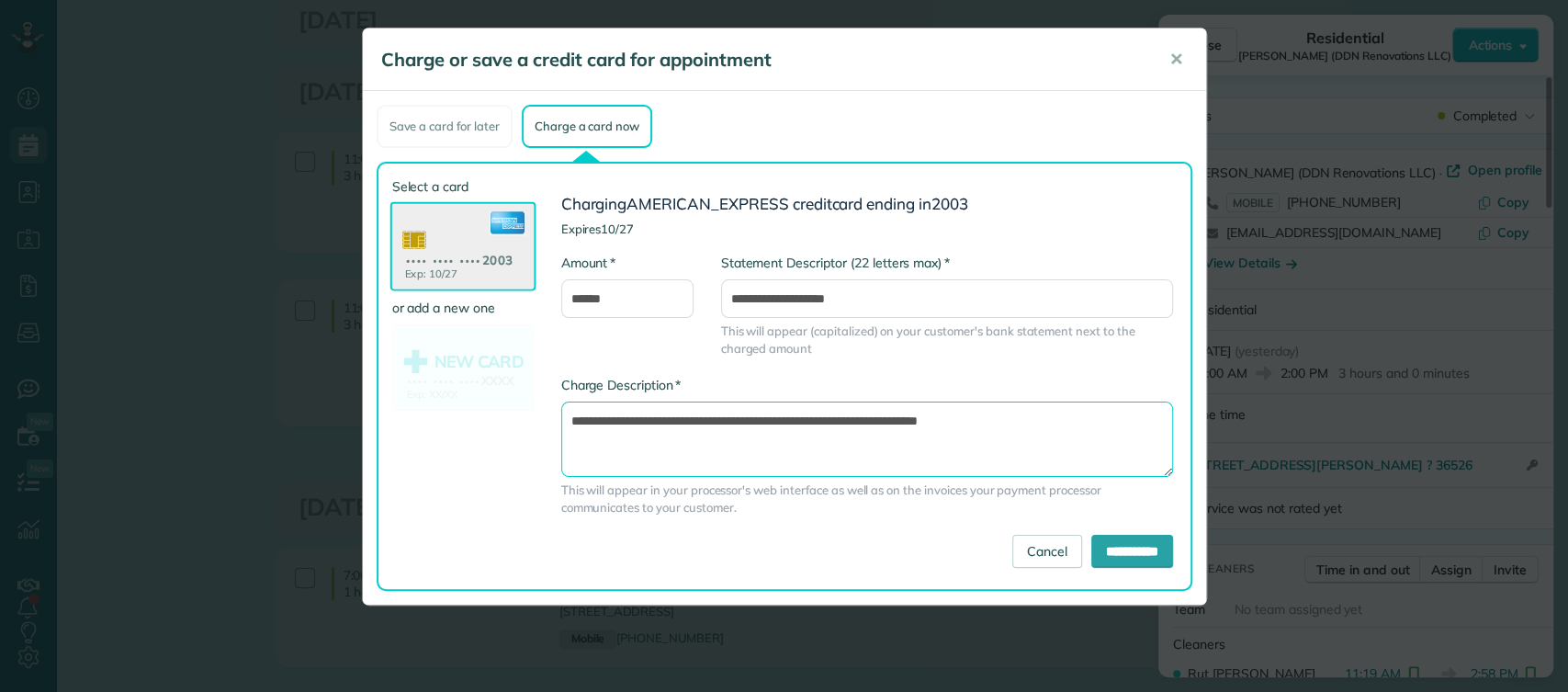
click at [881, 416] on textarea "**********" at bounding box center [867, 439] width 612 height 75
type textarea "**********"
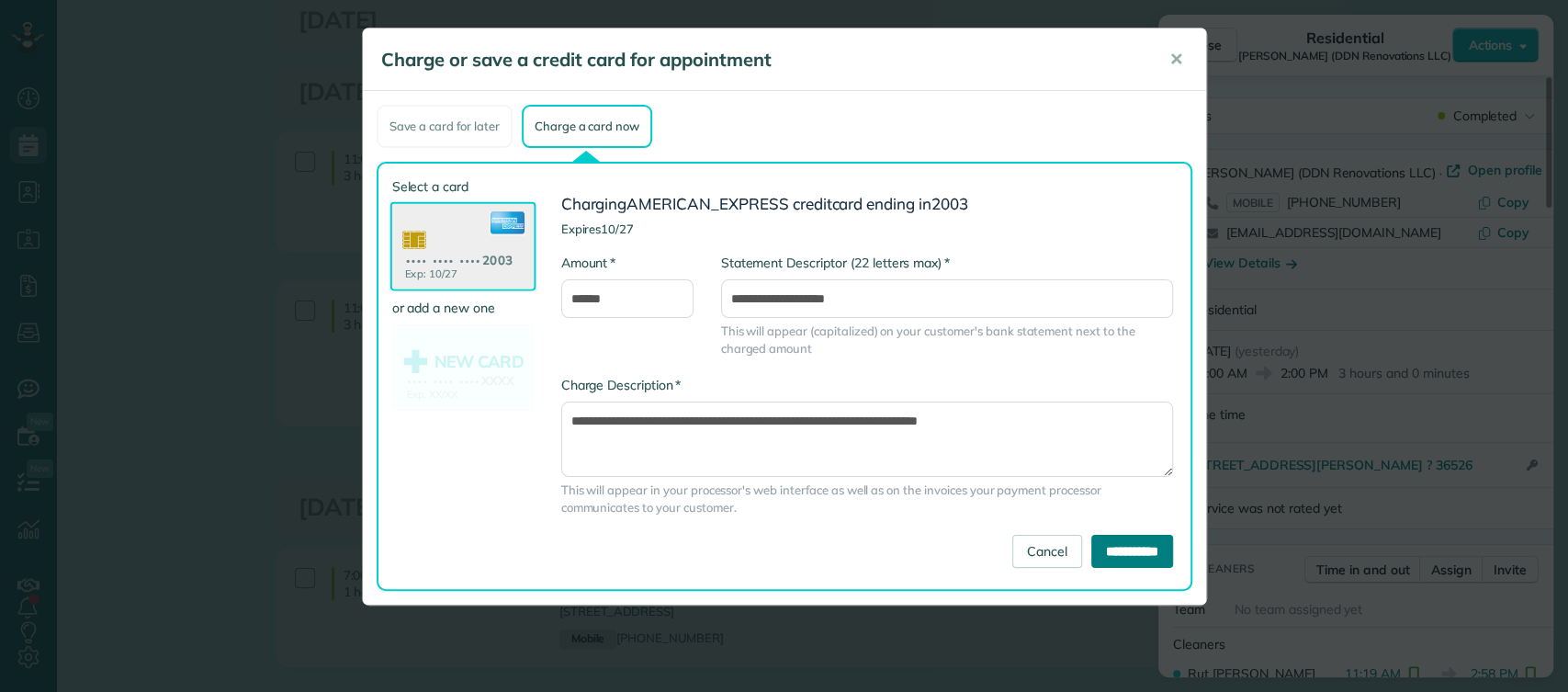
click at [1092, 556] on input "**********" at bounding box center [1132, 551] width 82 height 33
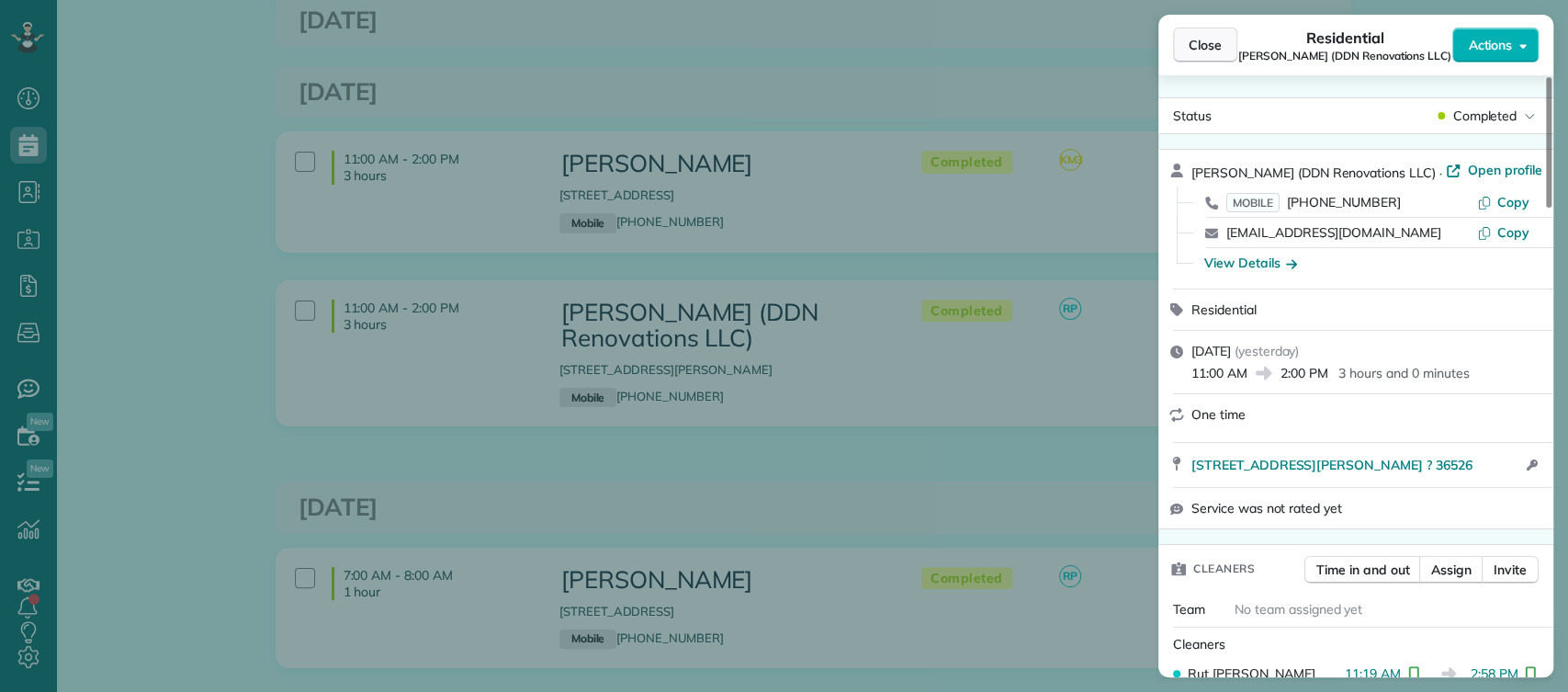
click at [1192, 38] on span "Close" at bounding box center [1205, 44] width 33 height 18
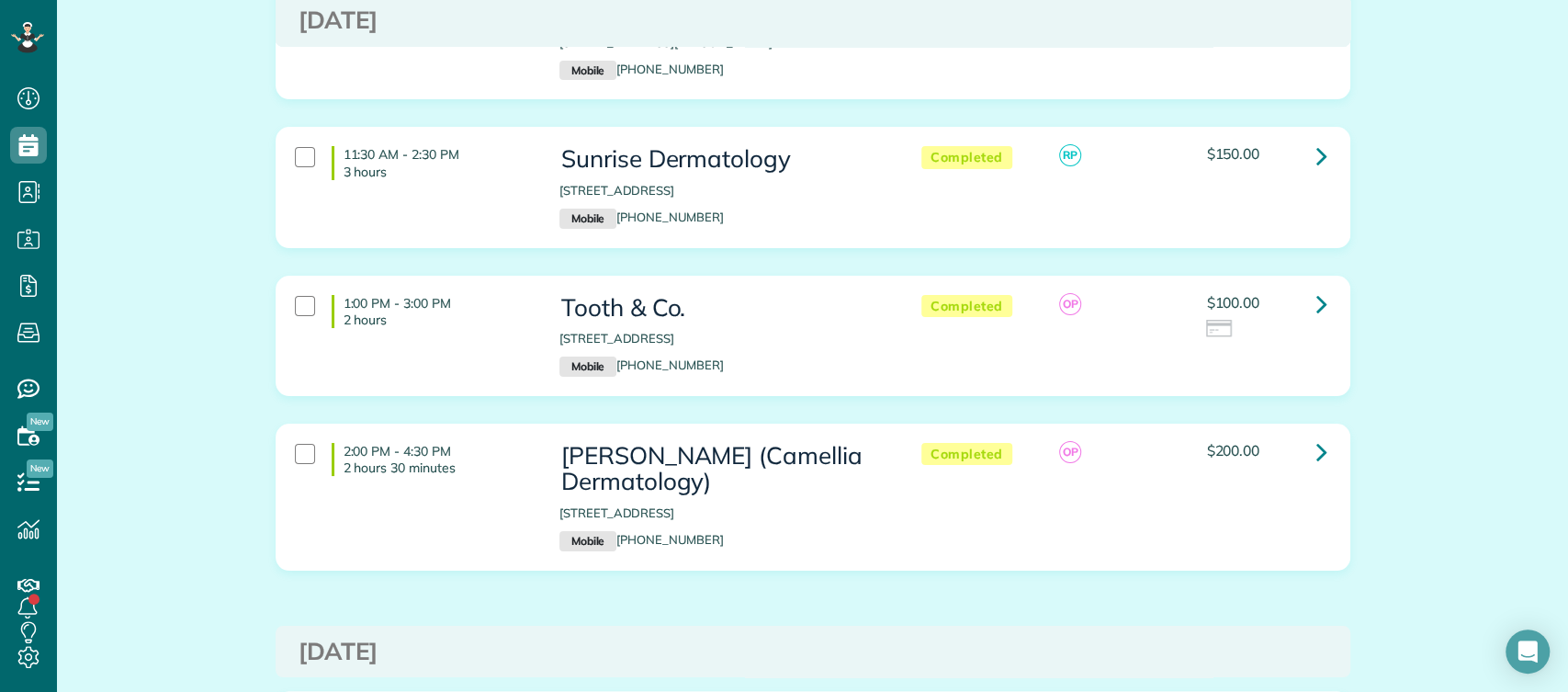
scroll to position [4498, 0]
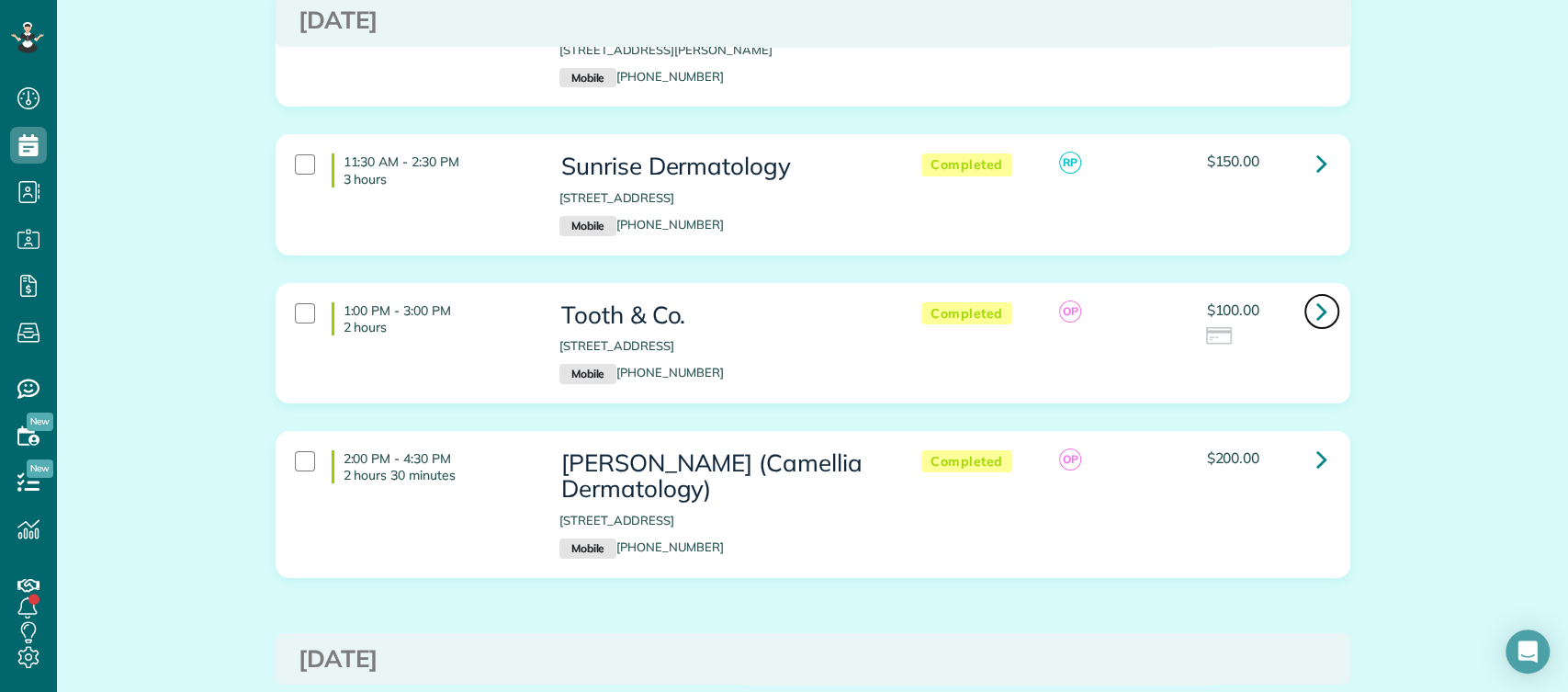
click at [1317, 295] on icon at bounding box center [1322, 310] width 11 height 32
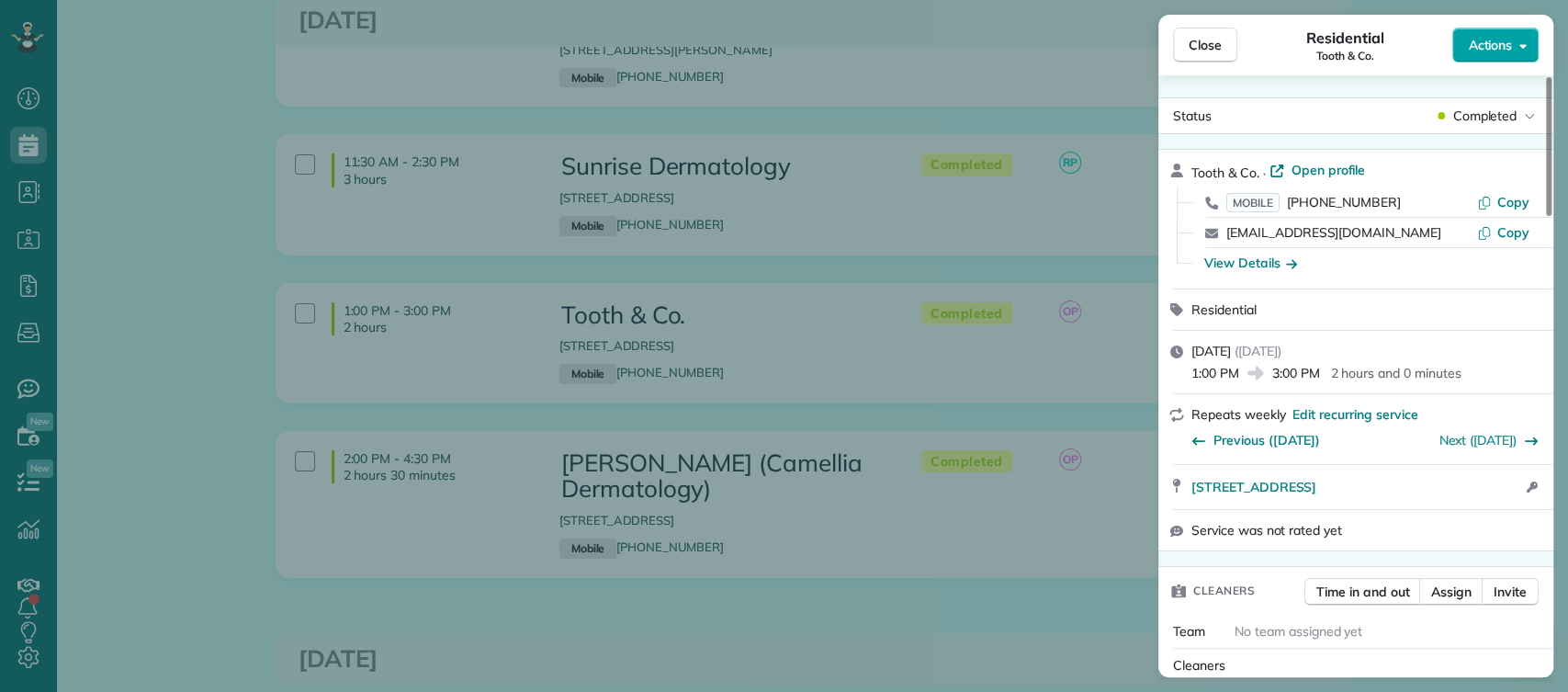
click at [1502, 51] on span "Actions" at bounding box center [1490, 44] width 44 height 18
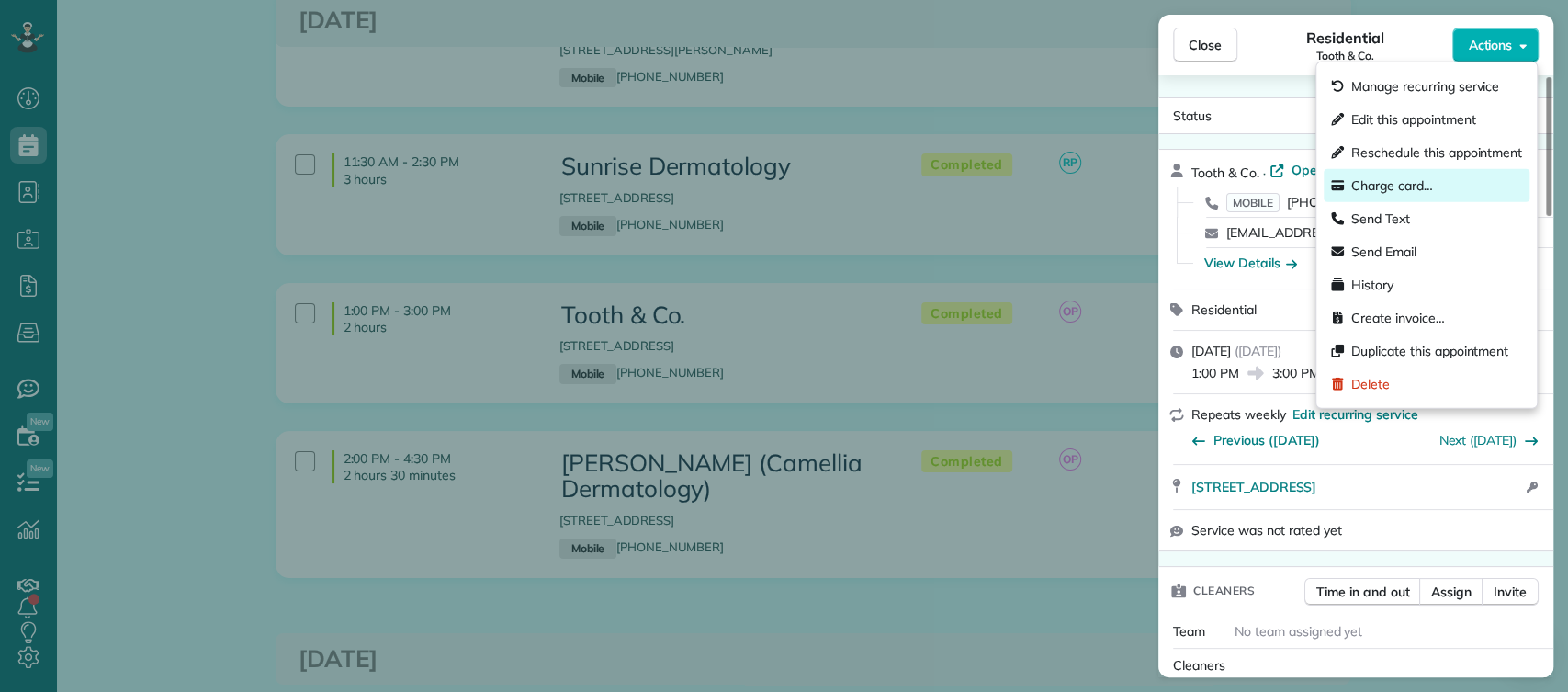
click at [1398, 184] on span "Charge card…" at bounding box center [1392, 185] width 82 height 18
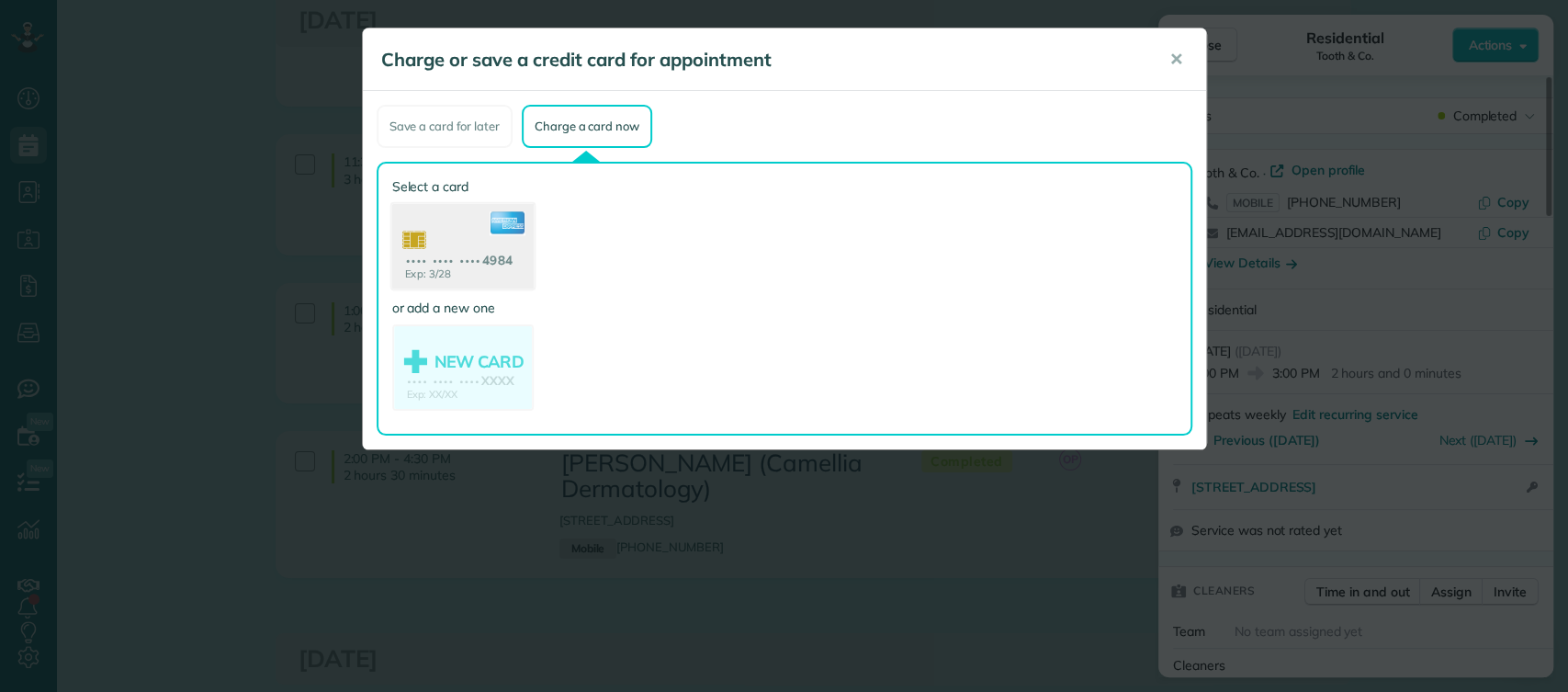
click at [507, 208] on use at bounding box center [462, 248] width 141 height 90
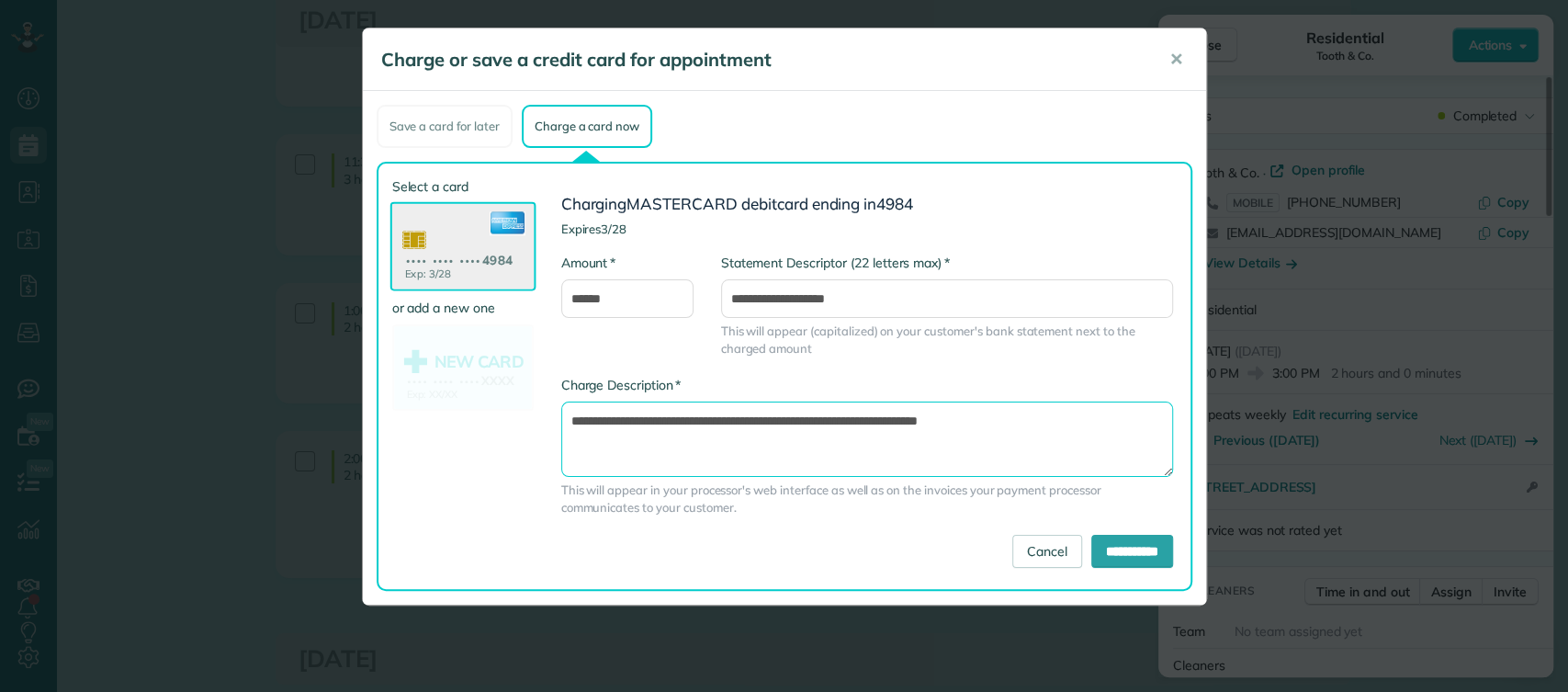
click at [882, 423] on textarea "**********" at bounding box center [867, 439] width 612 height 75
type textarea "**********"
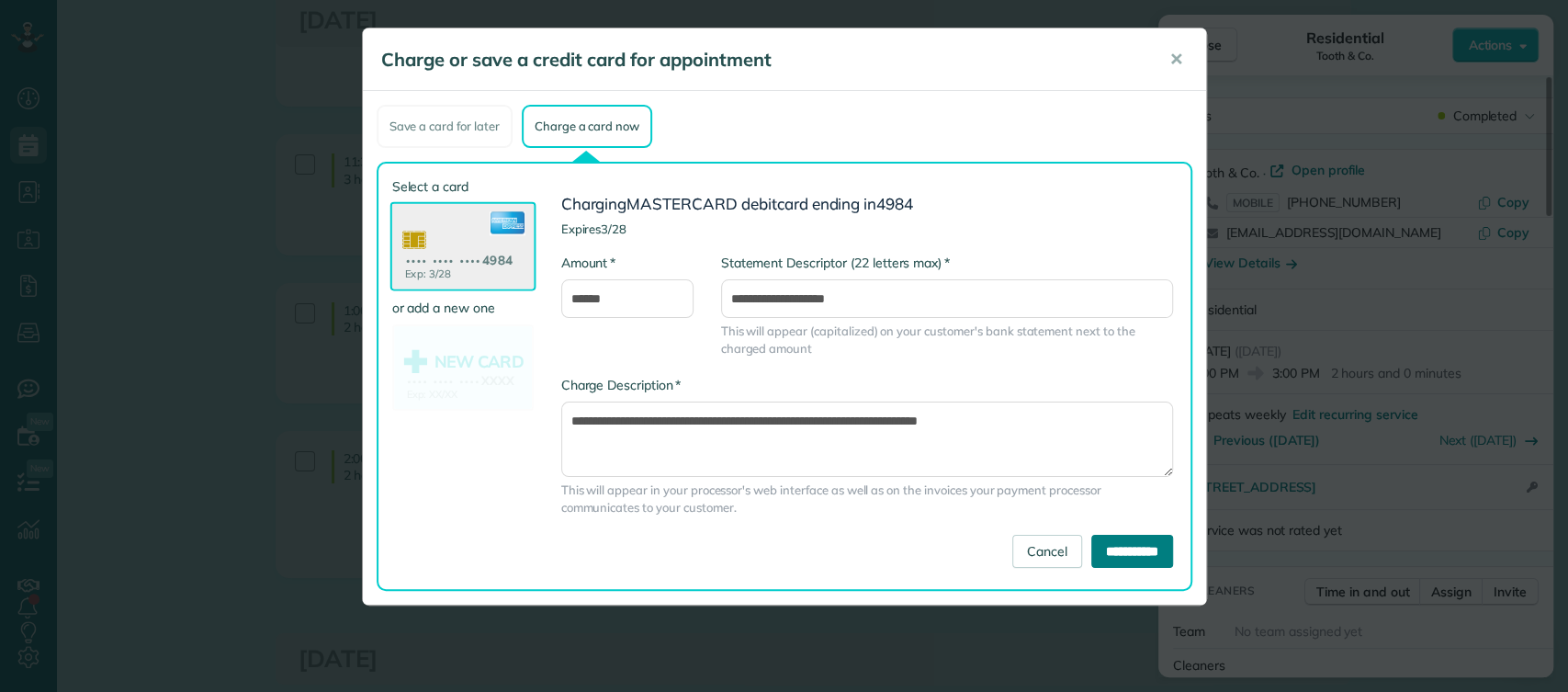
click at [1120, 556] on input "**********" at bounding box center [1132, 551] width 82 height 33
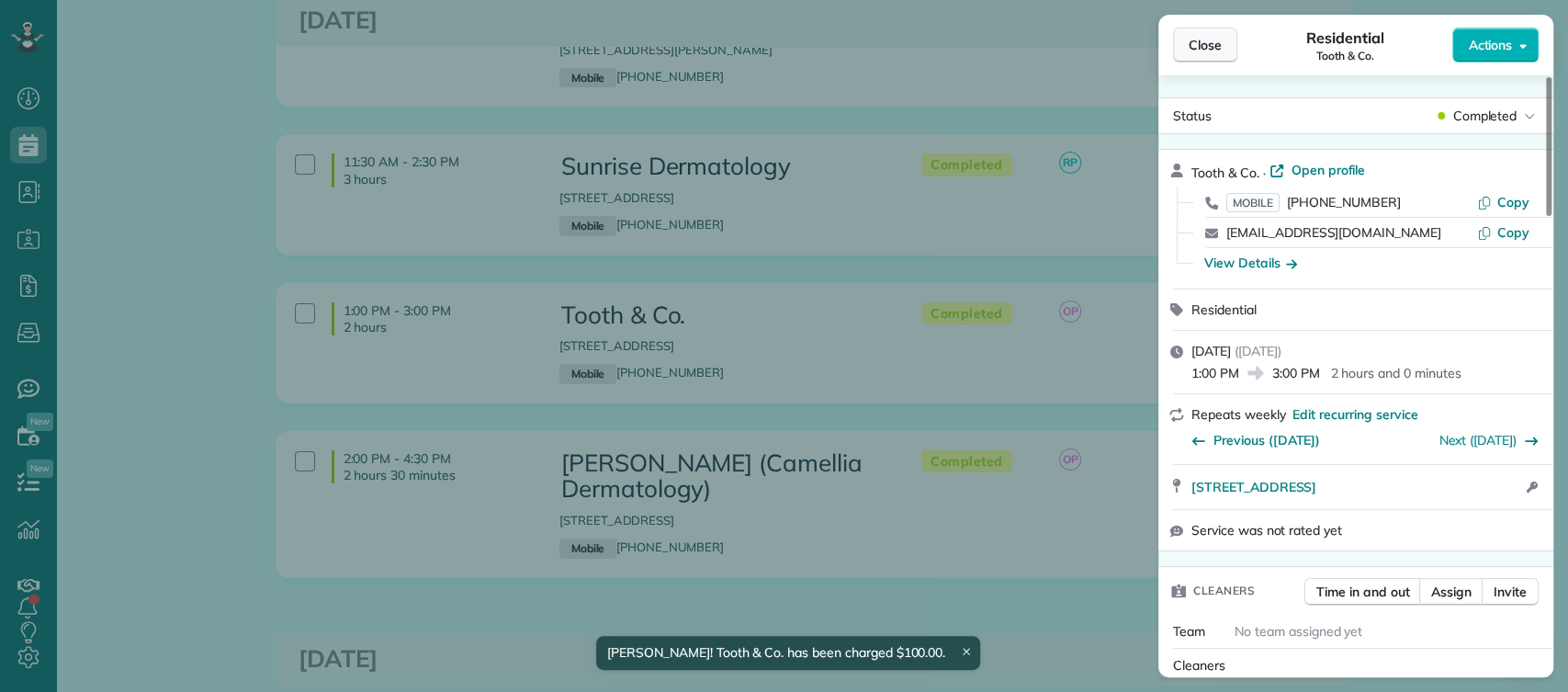
click at [1207, 51] on span "Close" at bounding box center [1205, 44] width 33 height 18
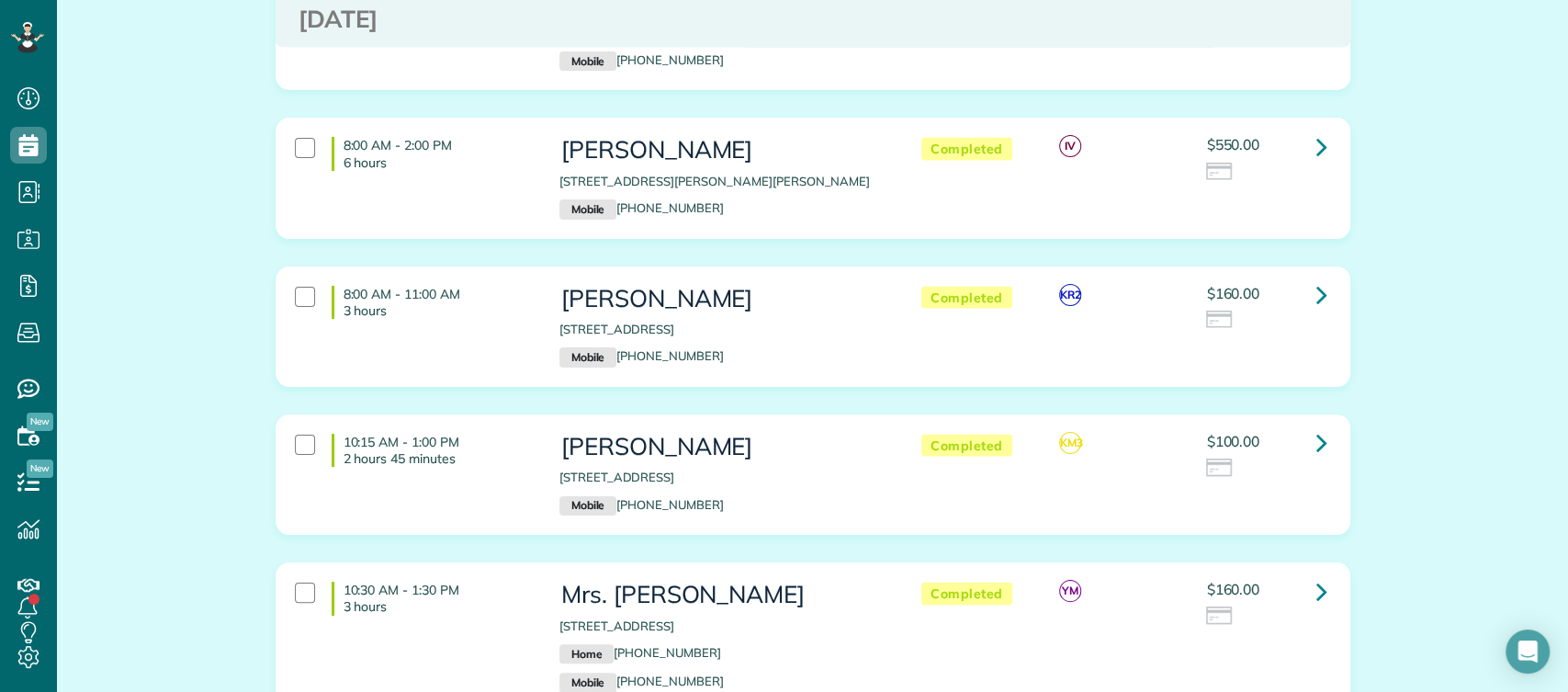
scroll to position [6935, 0]
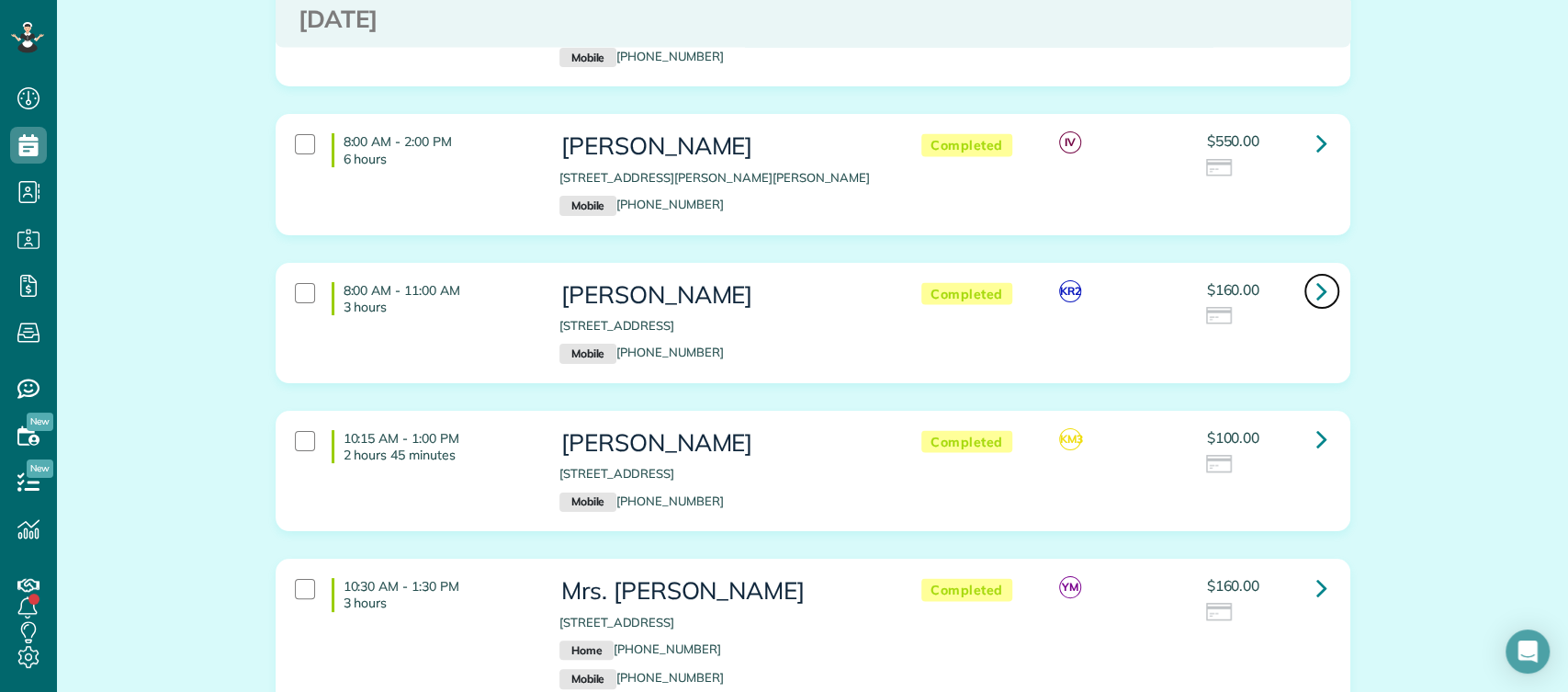
click at [1325, 273] on link at bounding box center [1323, 292] width 37 height 37
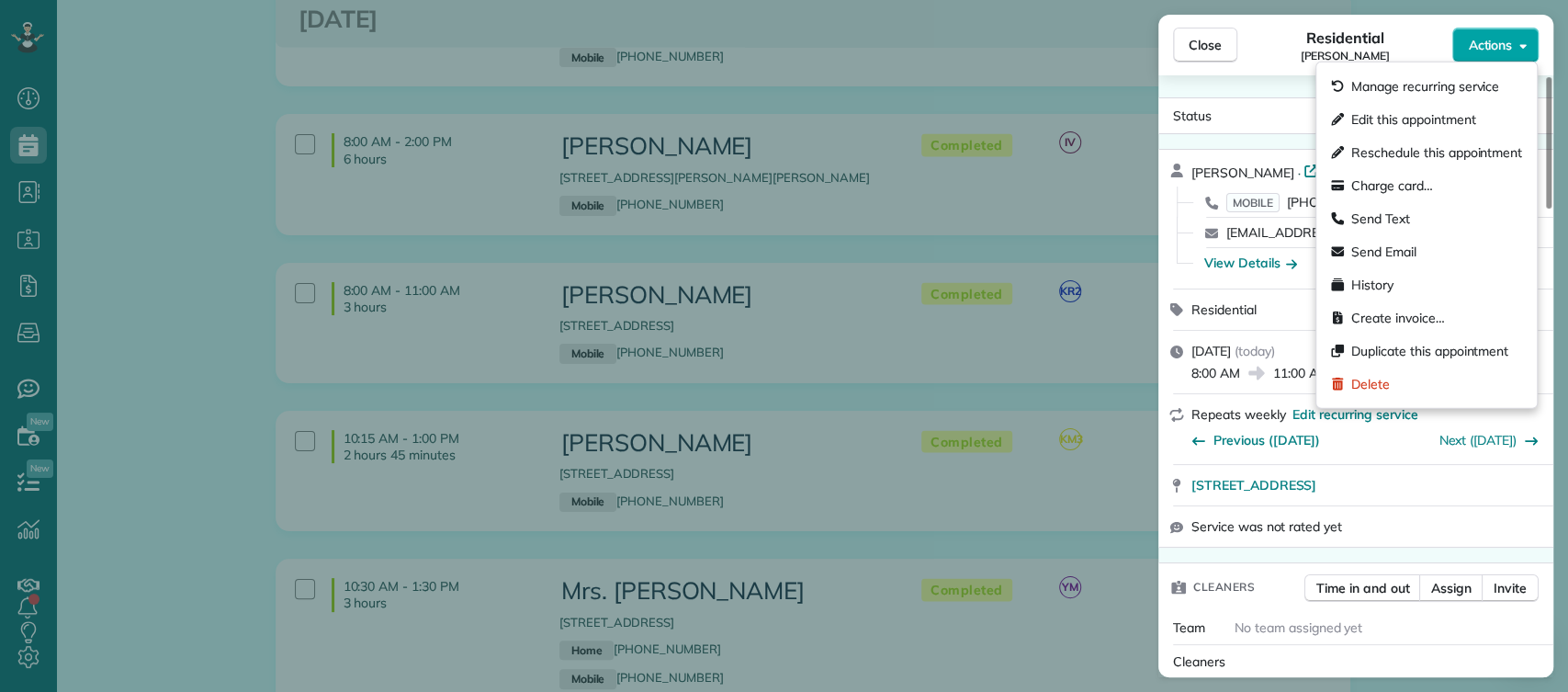
click at [1489, 36] on span "Actions" at bounding box center [1490, 44] width 44 height 18
click at [1466, 180] on div "Charge card…" at bounding box center [1427, 186] width 206 height 33
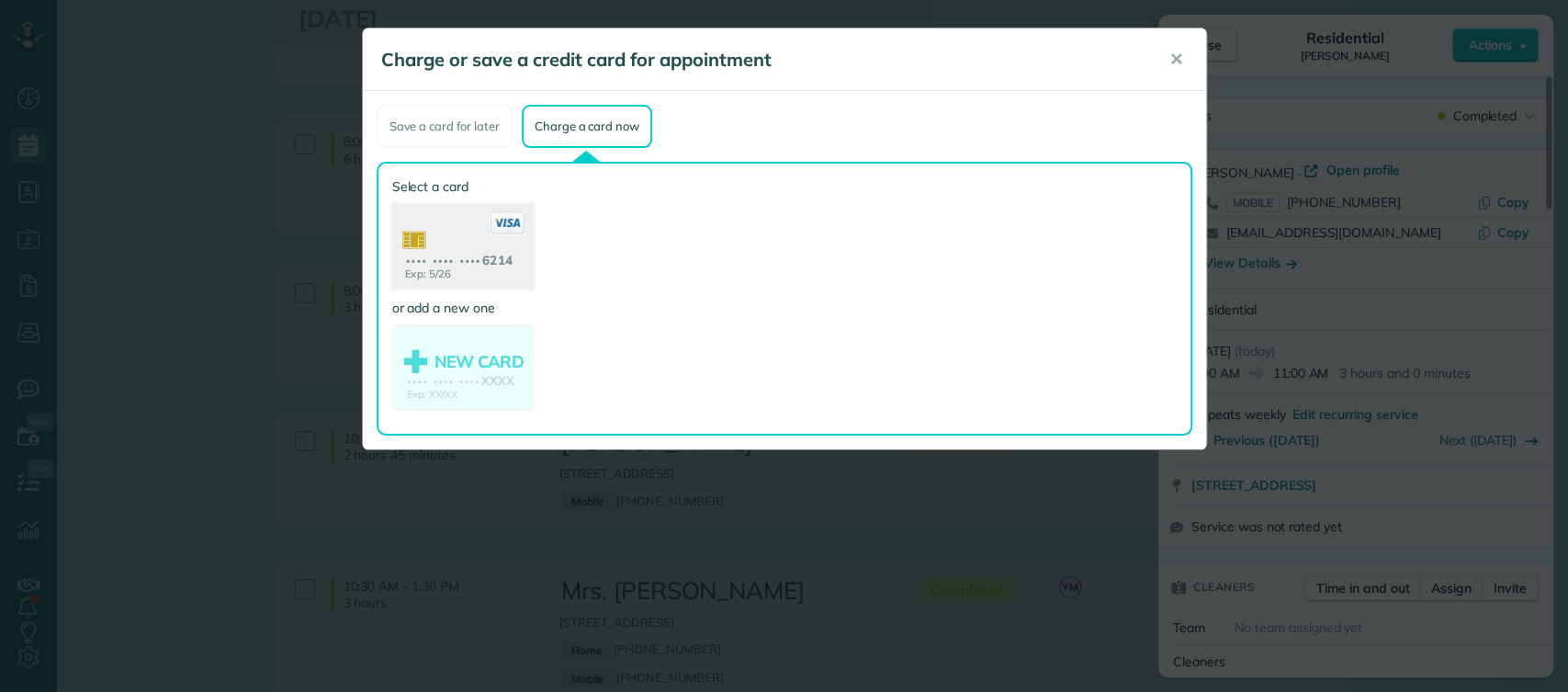
click at [432, 249] on use at bounding box center [462, 248] width 141 height 90
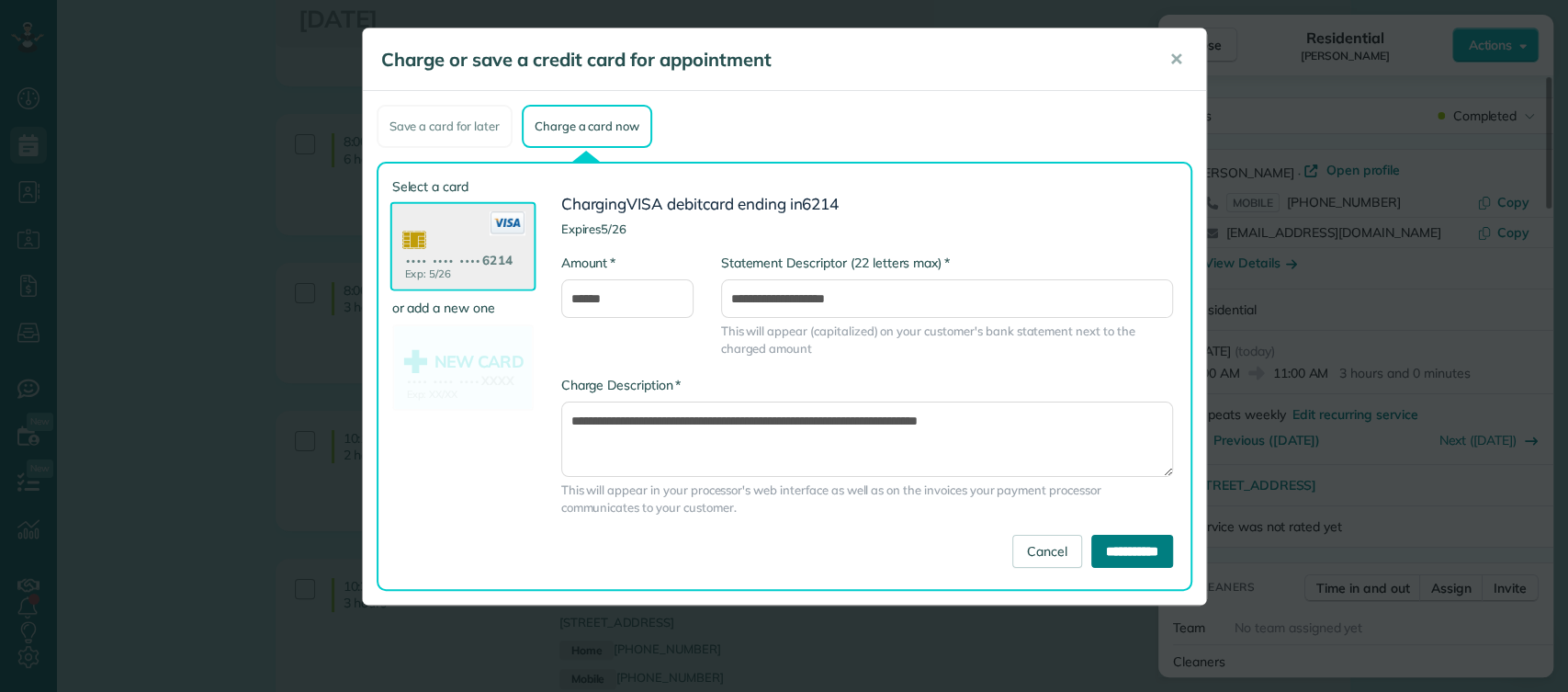
click at [1092, 552] on input "**********" at bounding box center [1132, 551] width 82 height 33
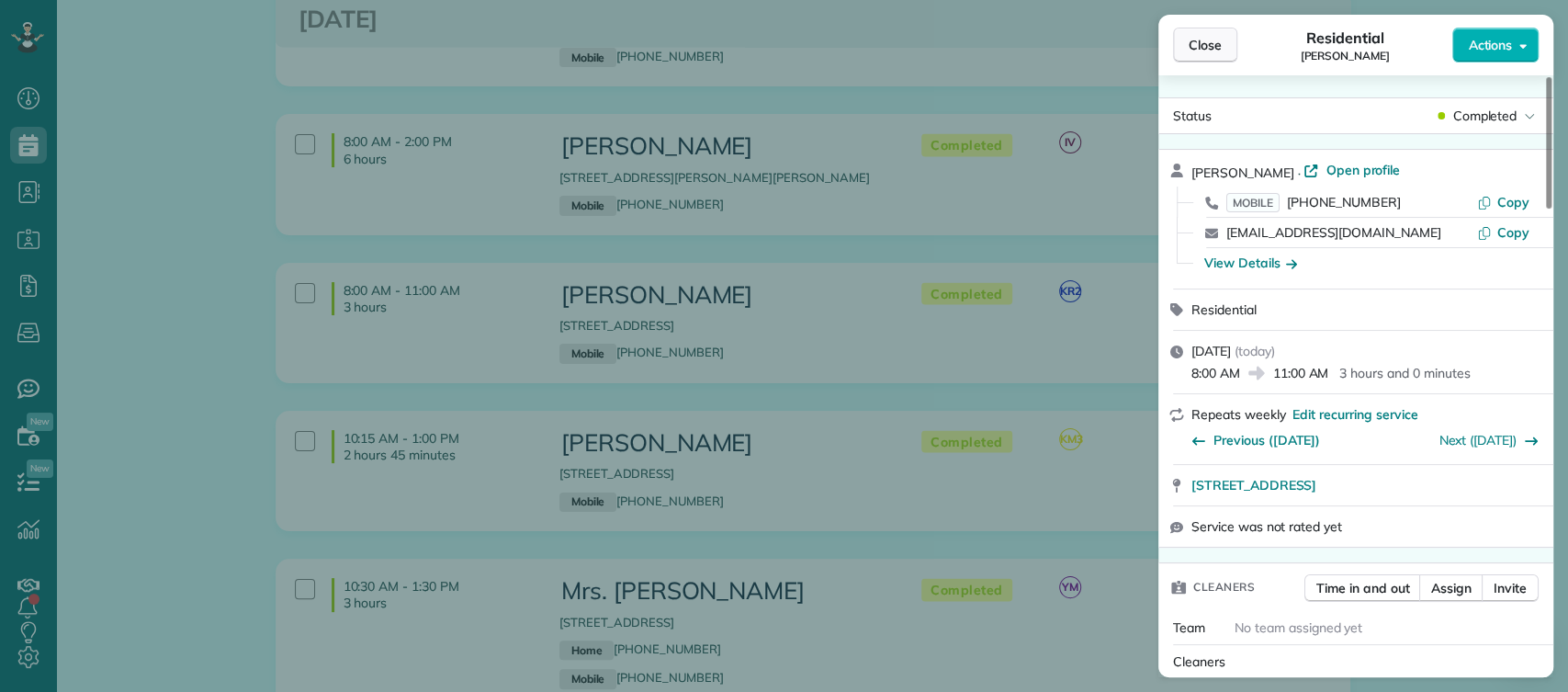
click at [1219, 34] on button "Close" at bounding box center [1205, 45] width 64 height 35
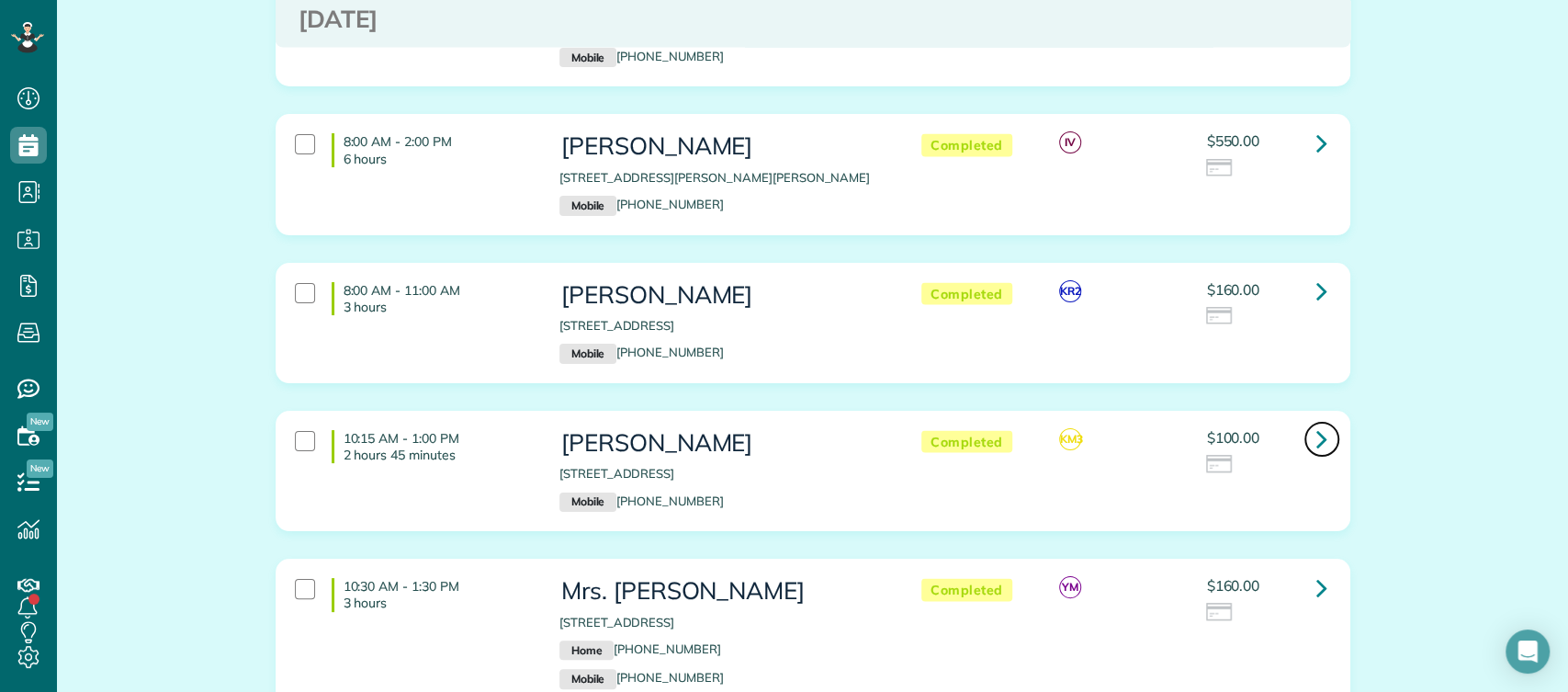
click at [1317, 423] on icon at bounding box center [1322, 438] width 11 height 32
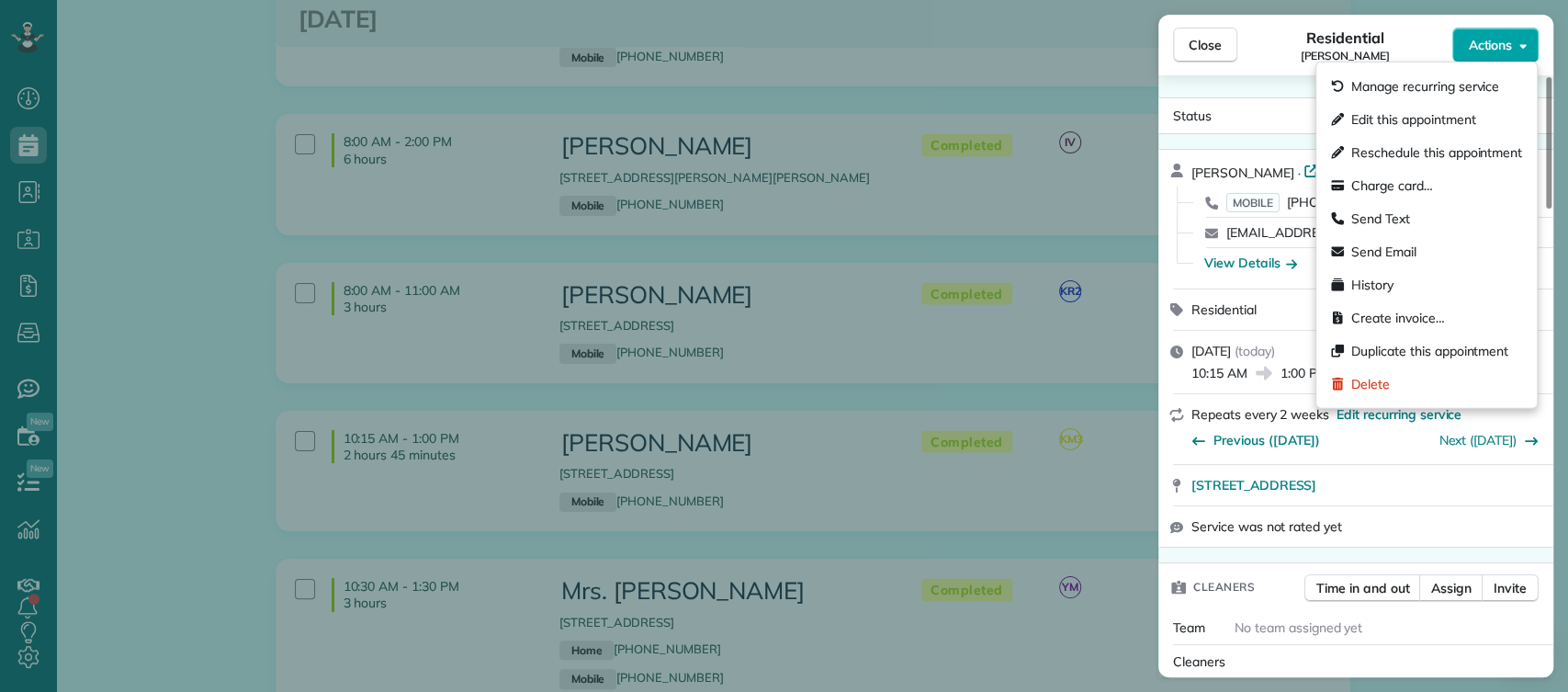
click at [1508, 49] on span "Actions" at bounding box center [1490, 44] width 44 height 18
click at [1426, 176] on span "Charge card…" at bounding box center [1392, 185] width 82 height 18
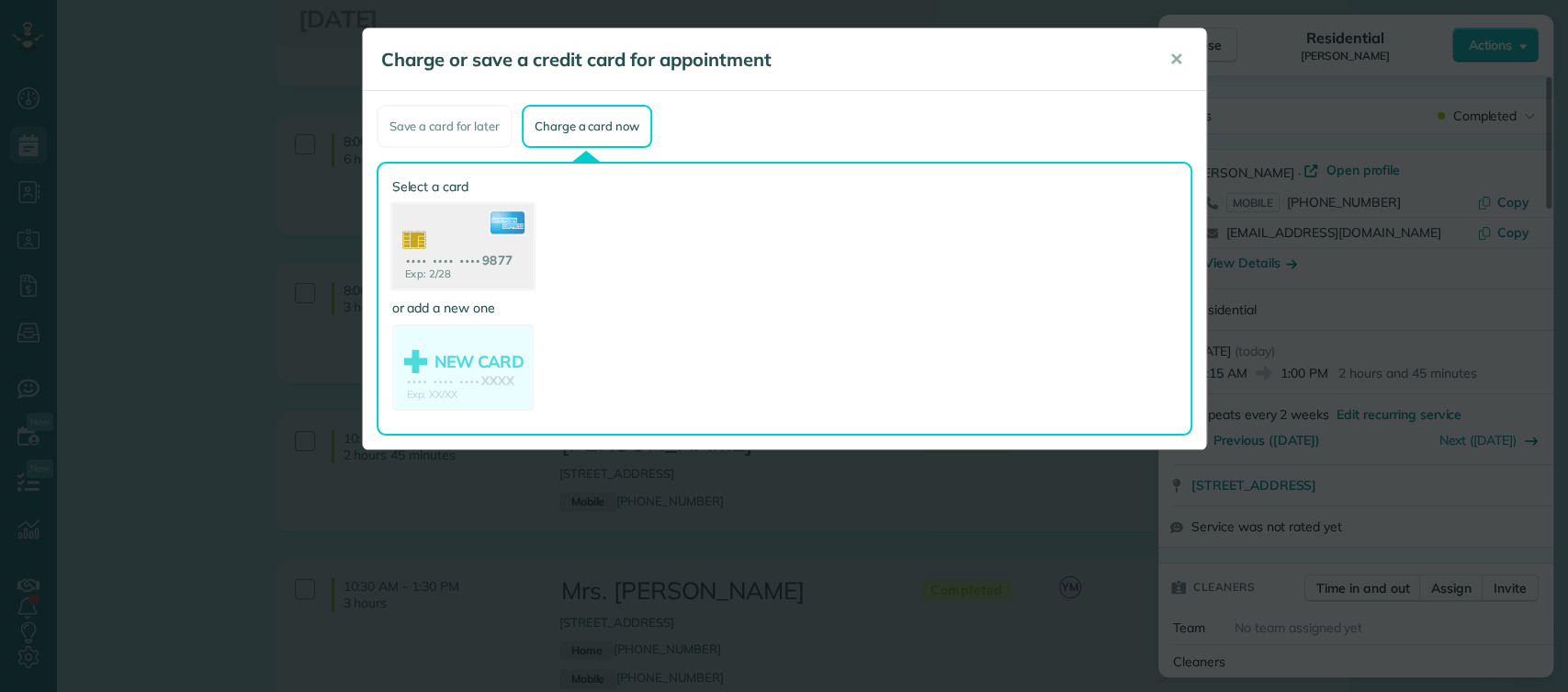
click at [455, 238] on use at bounding box center [462, 248] width 141 height 90
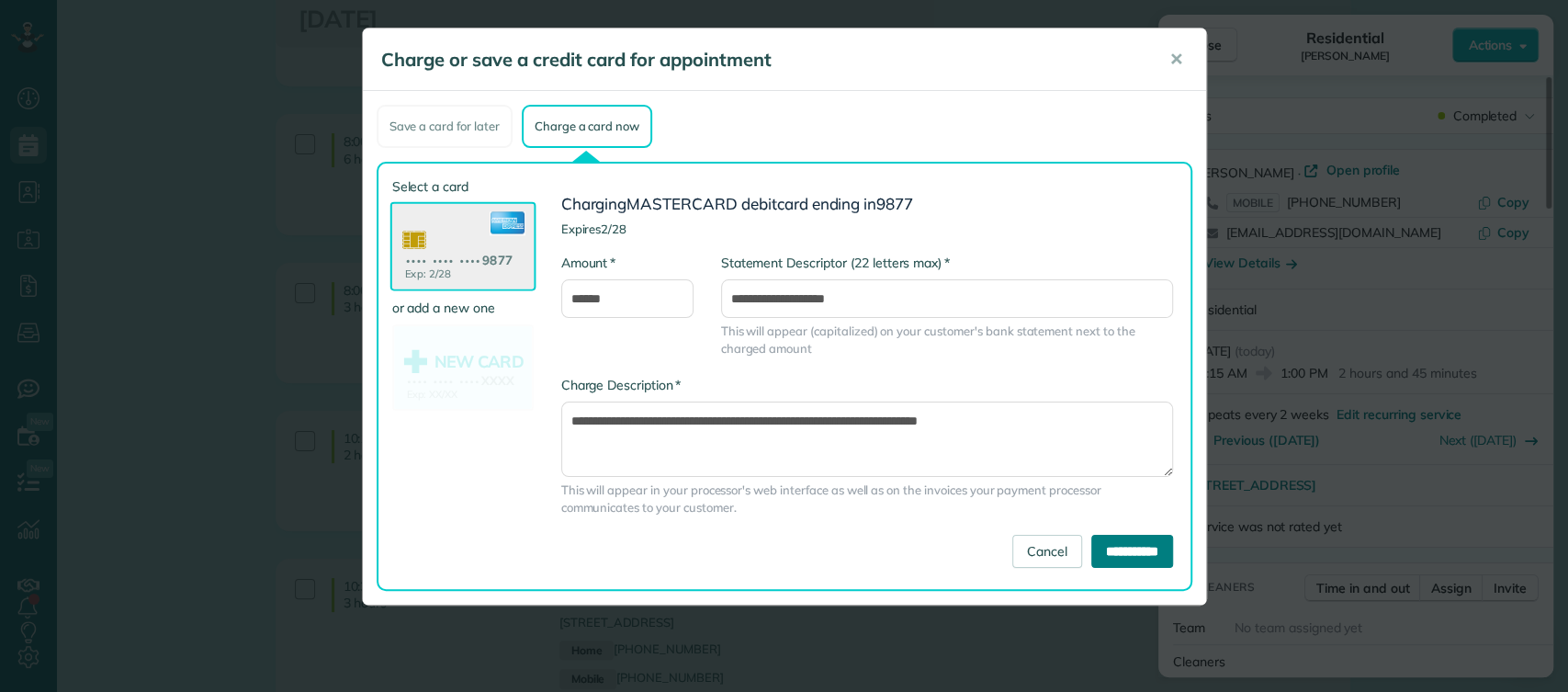
click at [1092, 553] on input "**********" at bounding box center [1132, 551] width 82 height 33
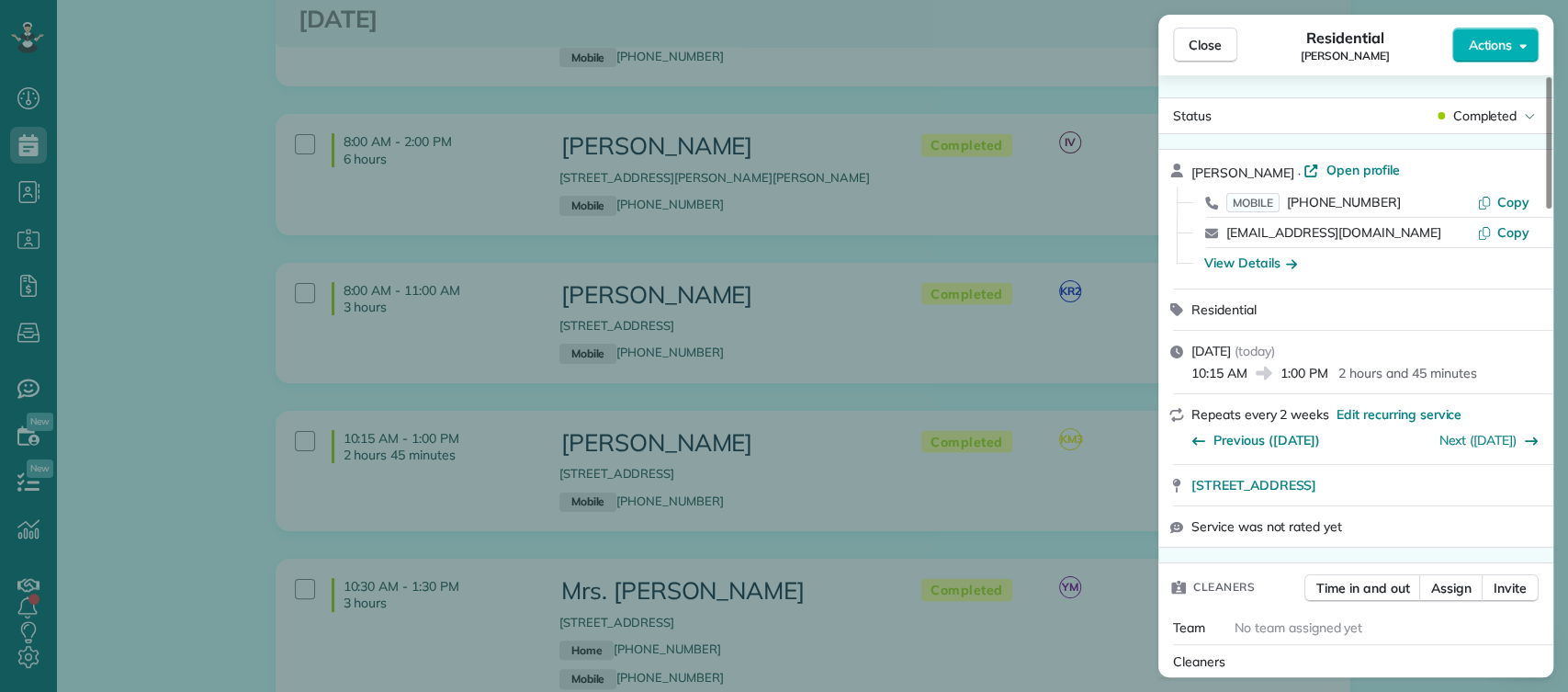
click at [1422, 635] on div "Team No team assigned yet" at bounding box center [1356, 628] width 395 height 33
click at [1216, 51] on span "Close" at bounding box center [1205, 44] width 33 height 18
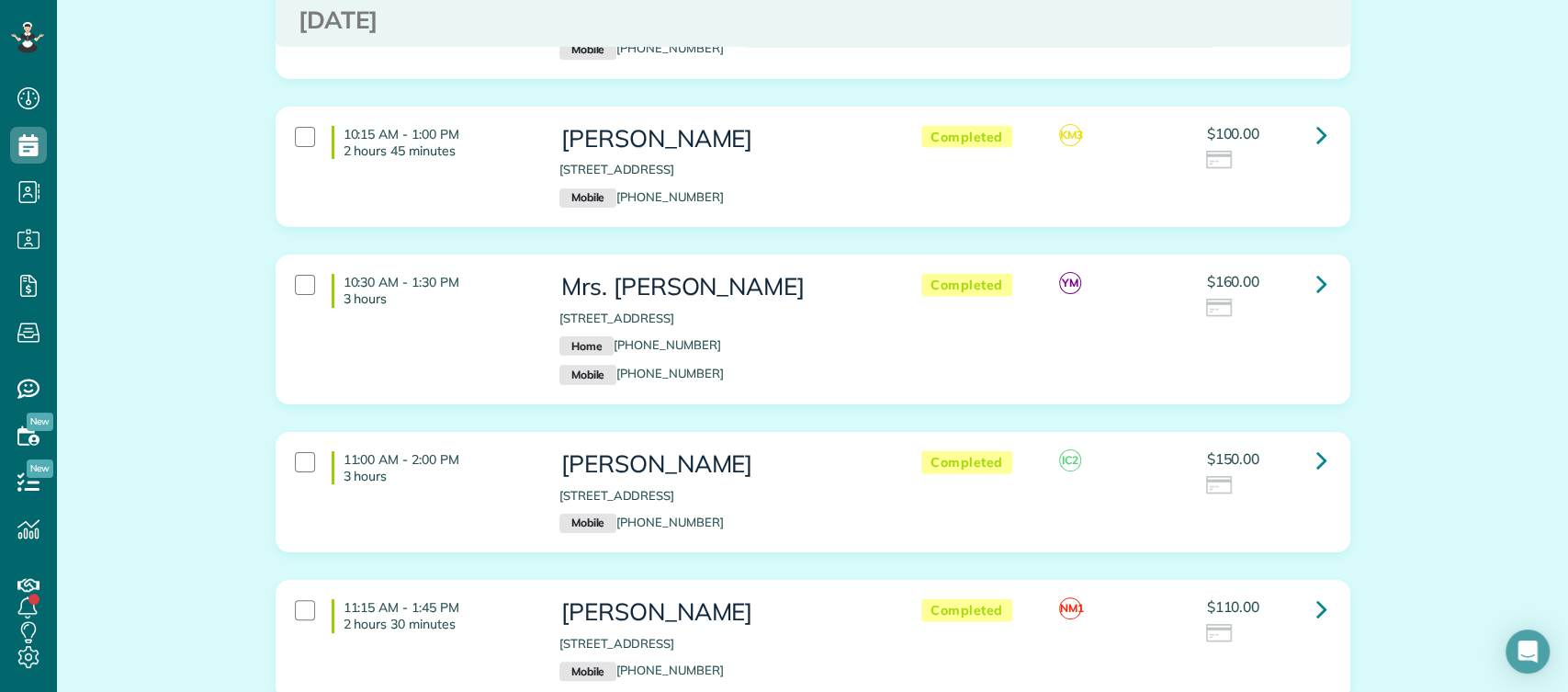
scroll to position [7243, 0]
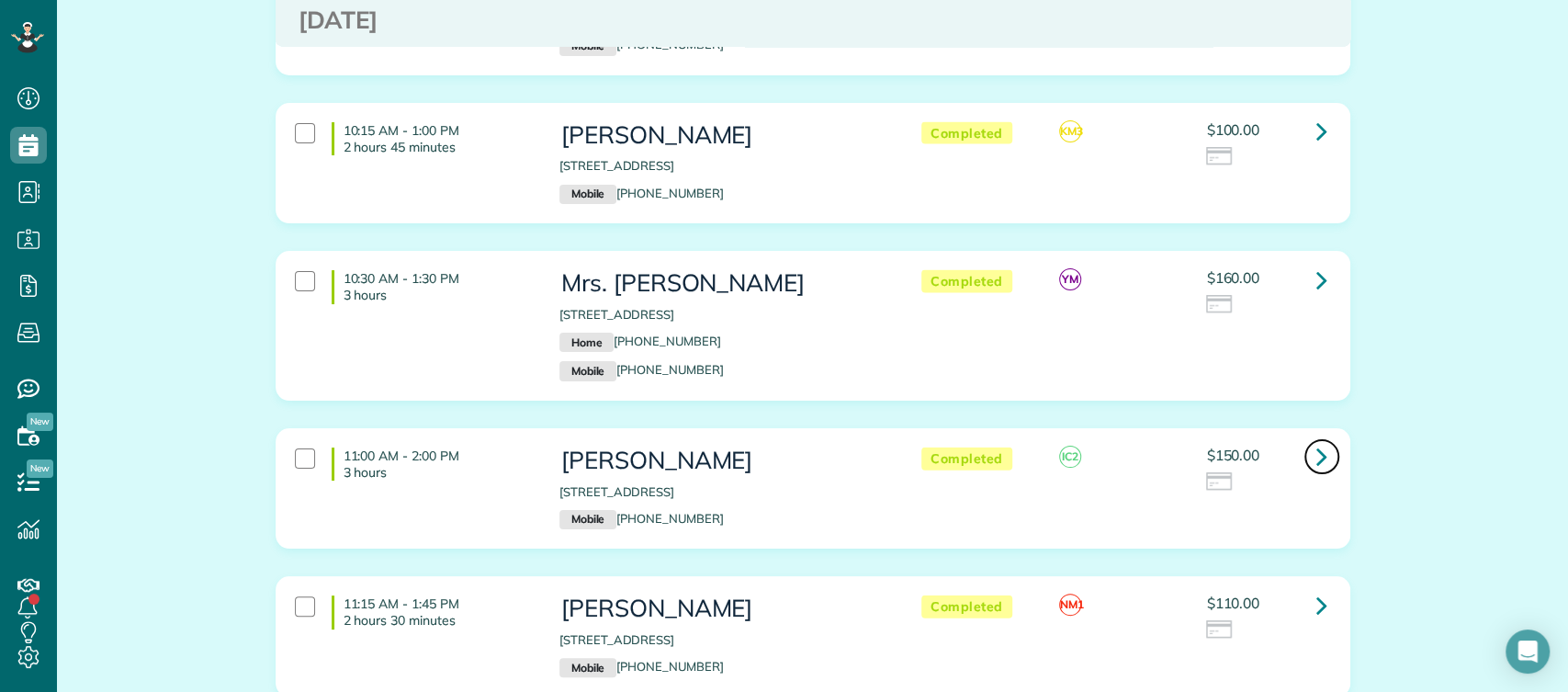
click at [1310, 438] on link at bounding box center [1323, 456] width 37 height 37
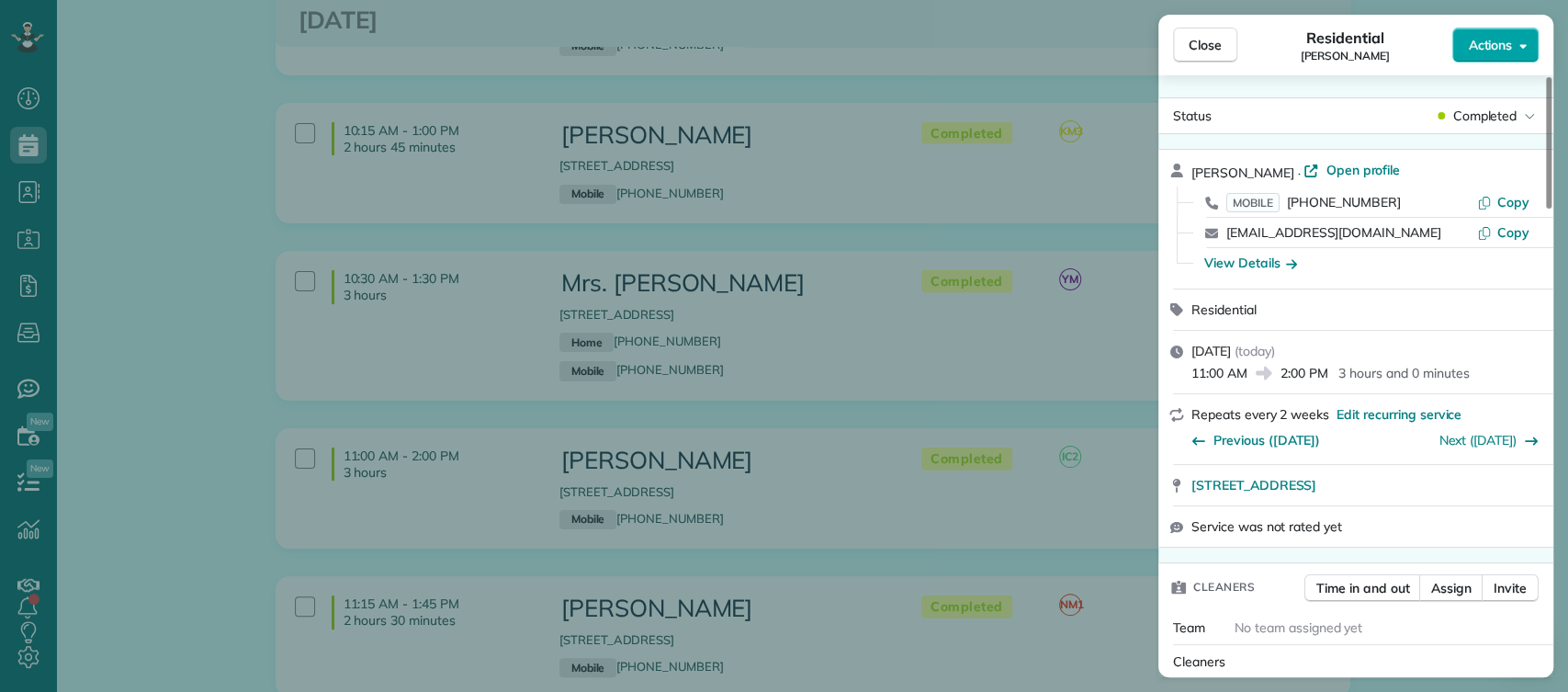
click at [1494, 41] on span "Actions" at bounding box center [1490, 44] width 44 height 18
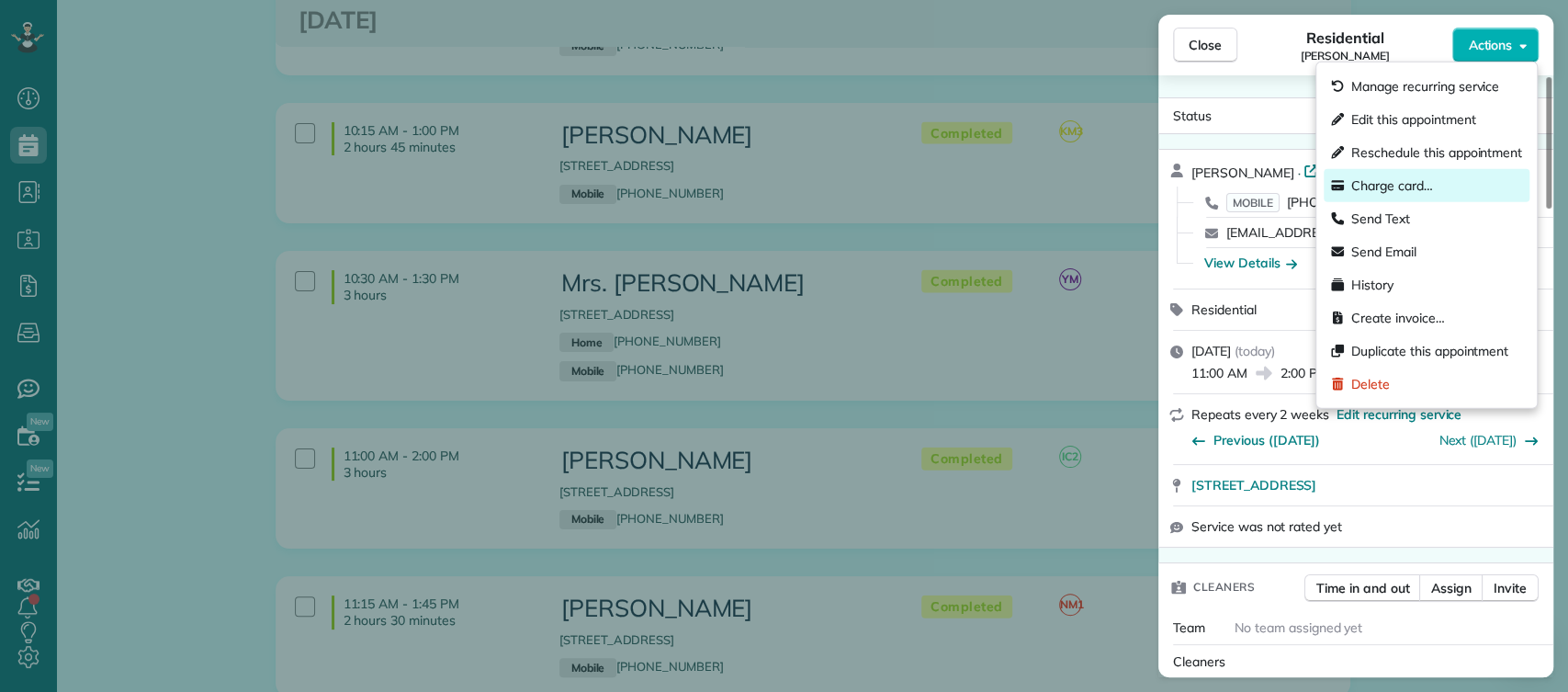
click at [1402, 187] on span "Charge card…" at bounding box center [1392, 185] width 82 height 18
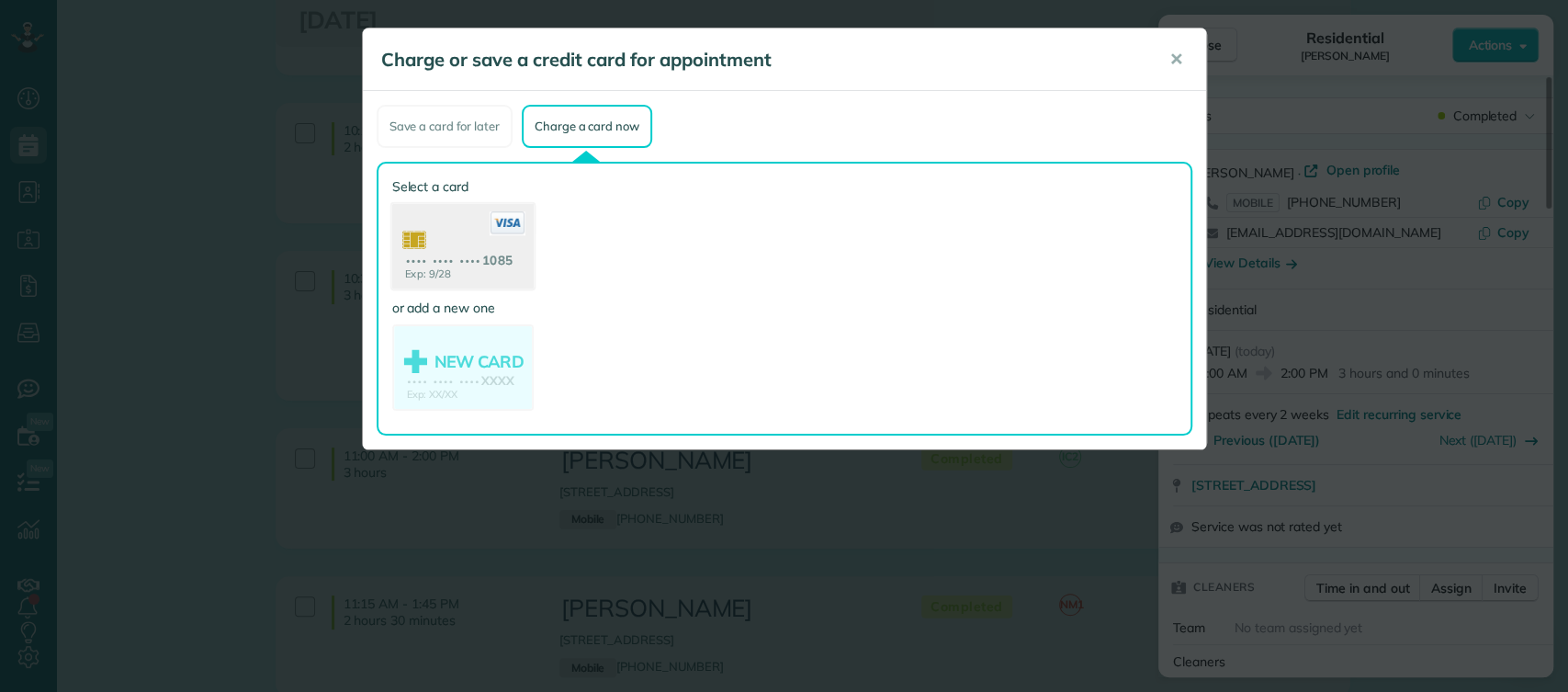
click at [419, 268] on use at bounding box center [462, 248] width 141 height 90
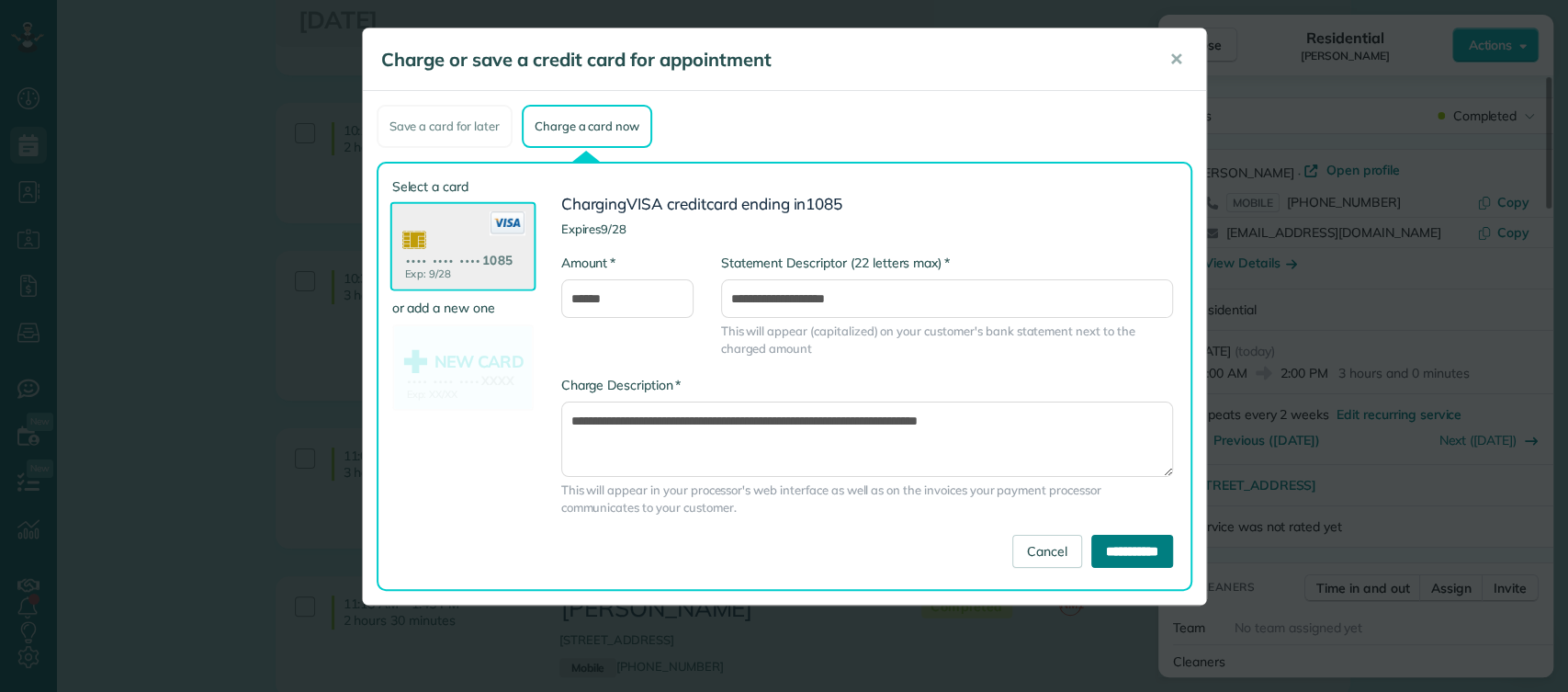
click at [1108, 555] on input "**********" at bounding box center [1132, 551] width 82 height 33
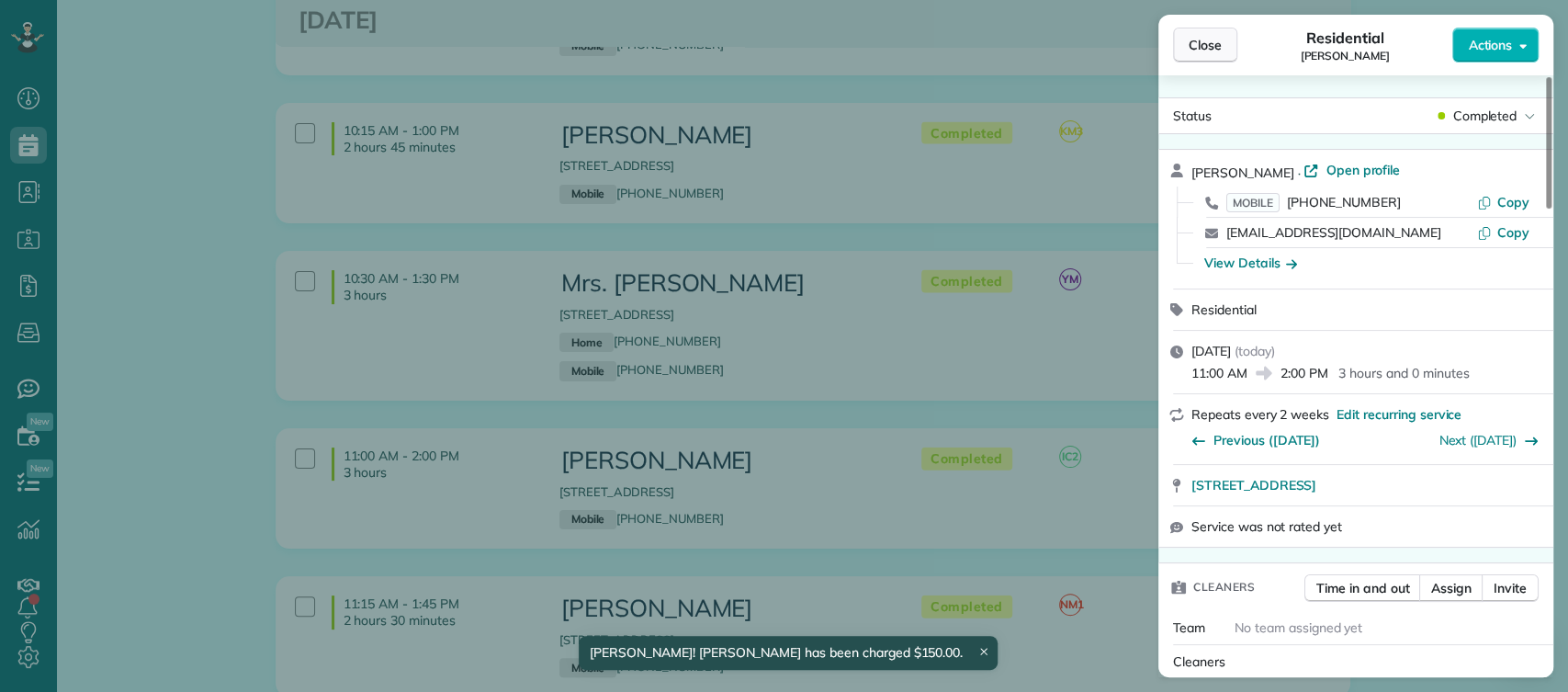
click at [1205, 37] on span "Close" at bounding box center [1205, 44] width 33 height 18
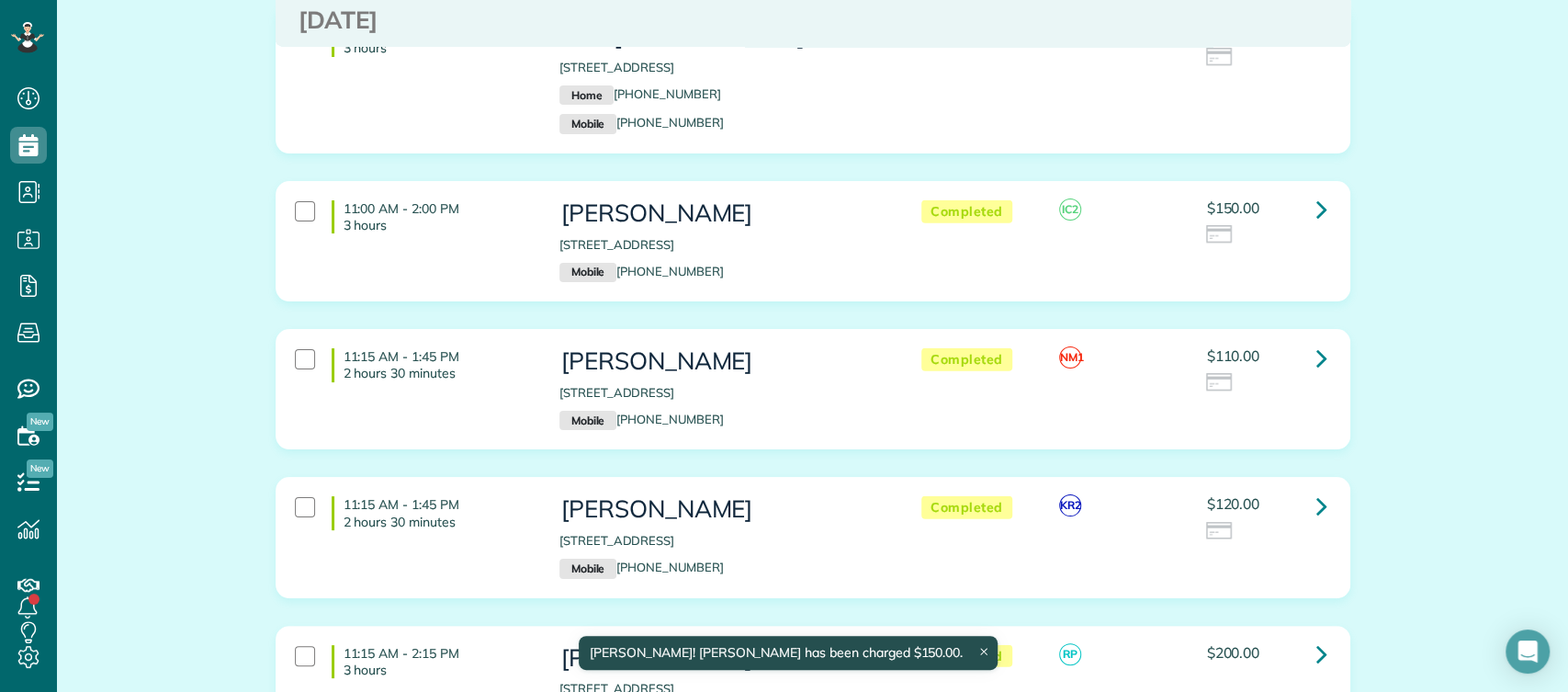
scroll to position [7492, 0]
click at [1317, 489] on icon at bounding box center [1322, 504] width 11 height 32
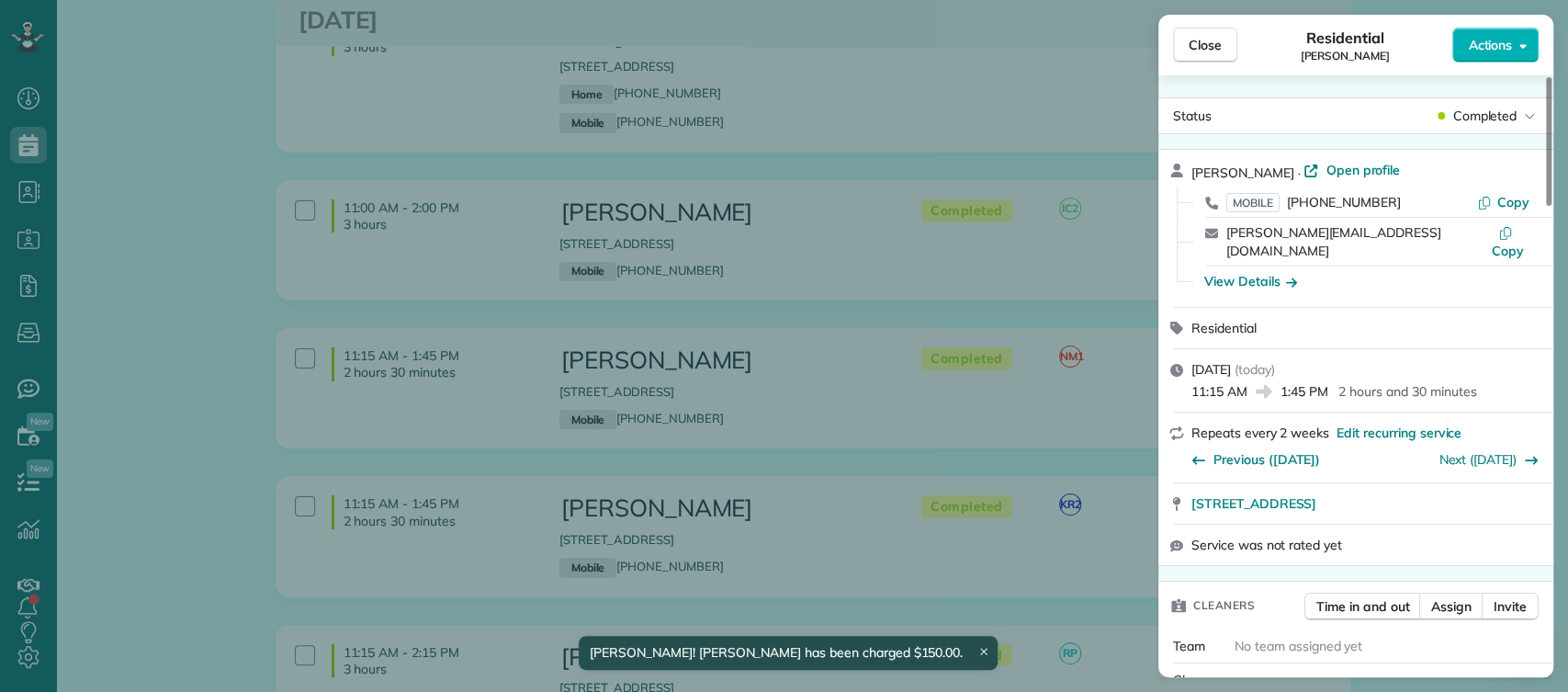
click at [1525, 55] on button "Actions" at bounding box center [1496, 45] width 87 height 35
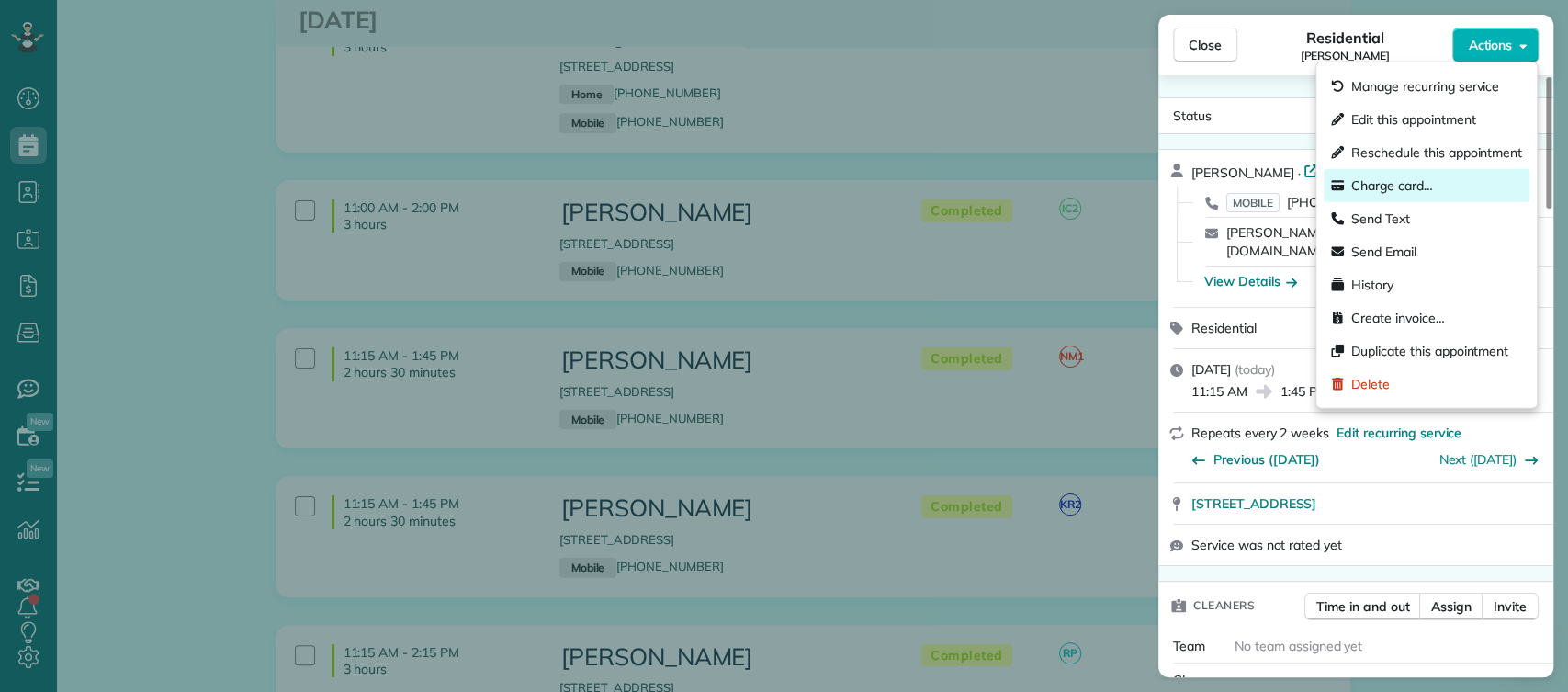
click at [1417, 182] on span "Charge card…" at bounding box center [1392, 185] width 82 height 18
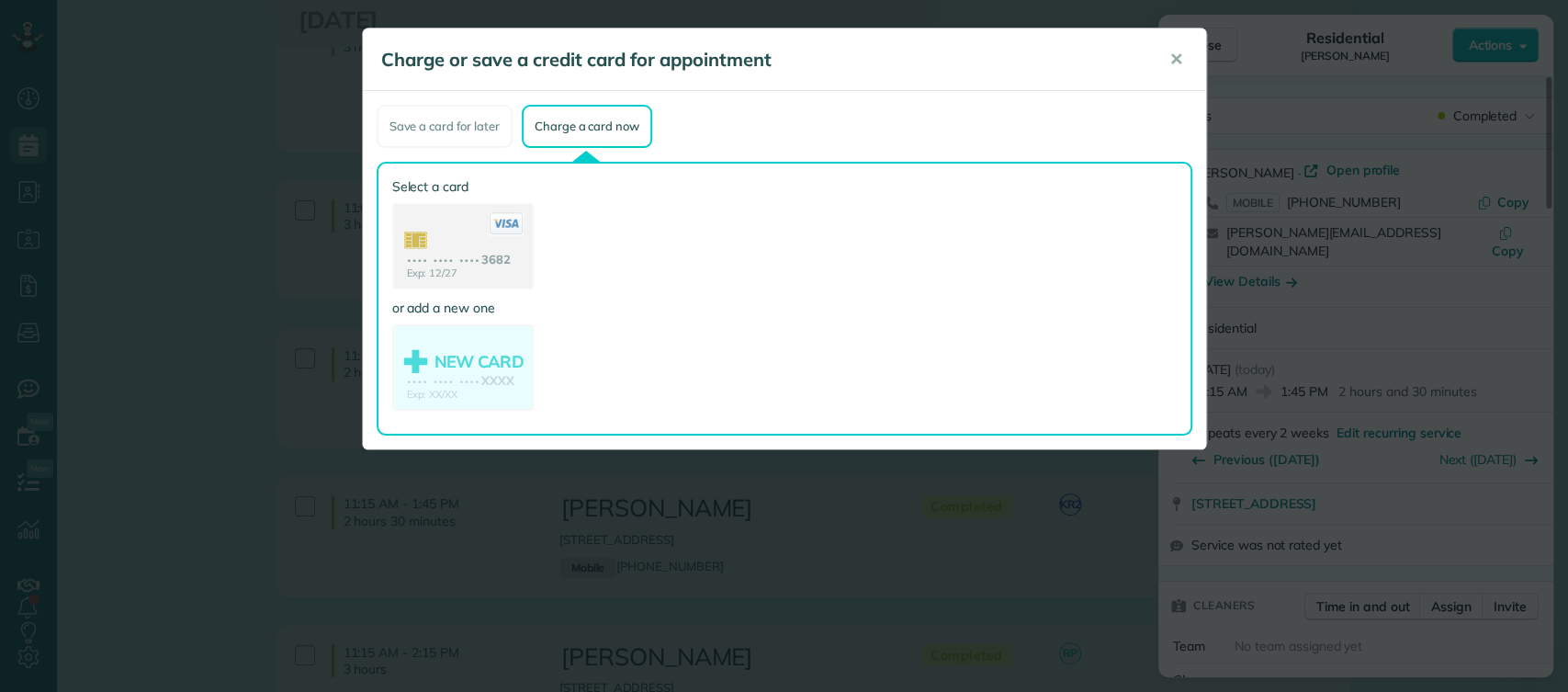
click at [411, 253] on use at bounding box center [463, 248] width 138 height 87
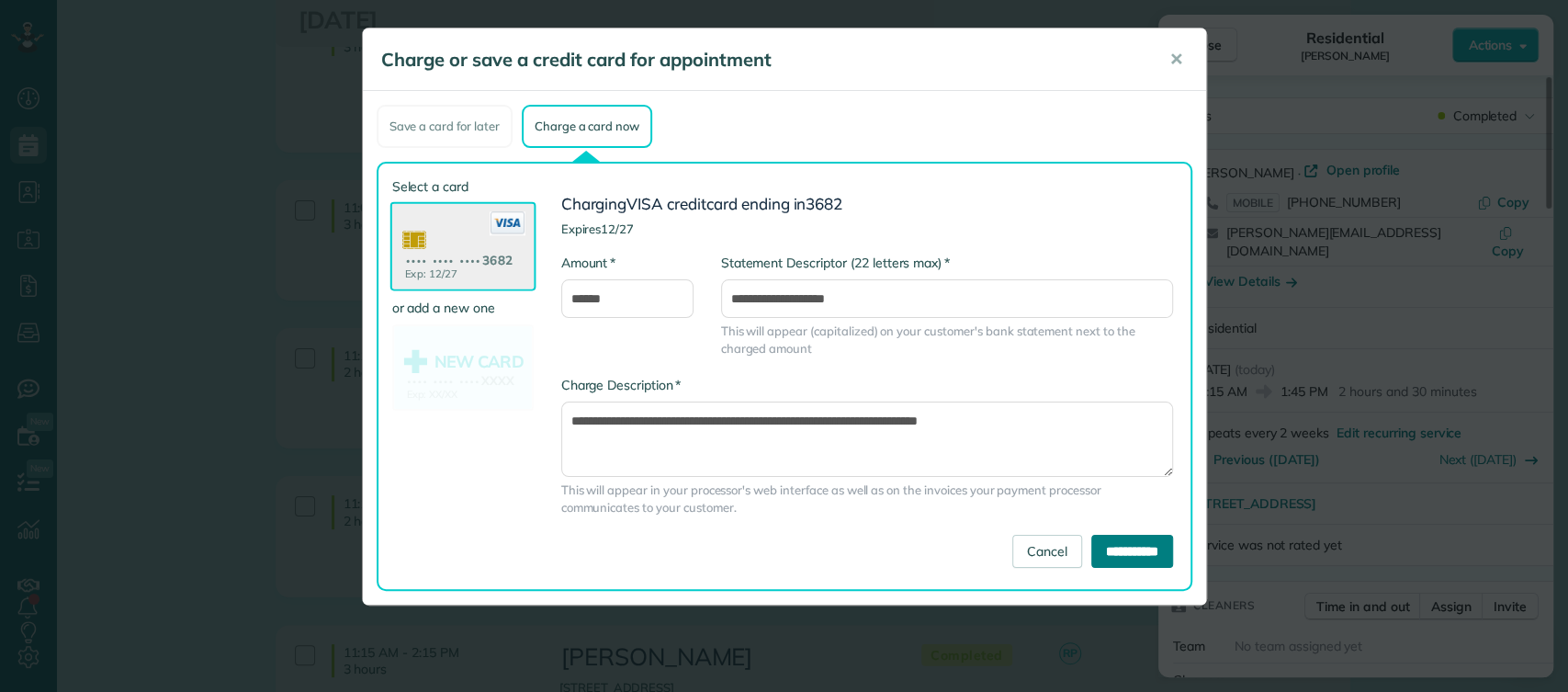
click at [1152, 554] on input "**********" at bounding box center [1132, 551] width 82 height 33
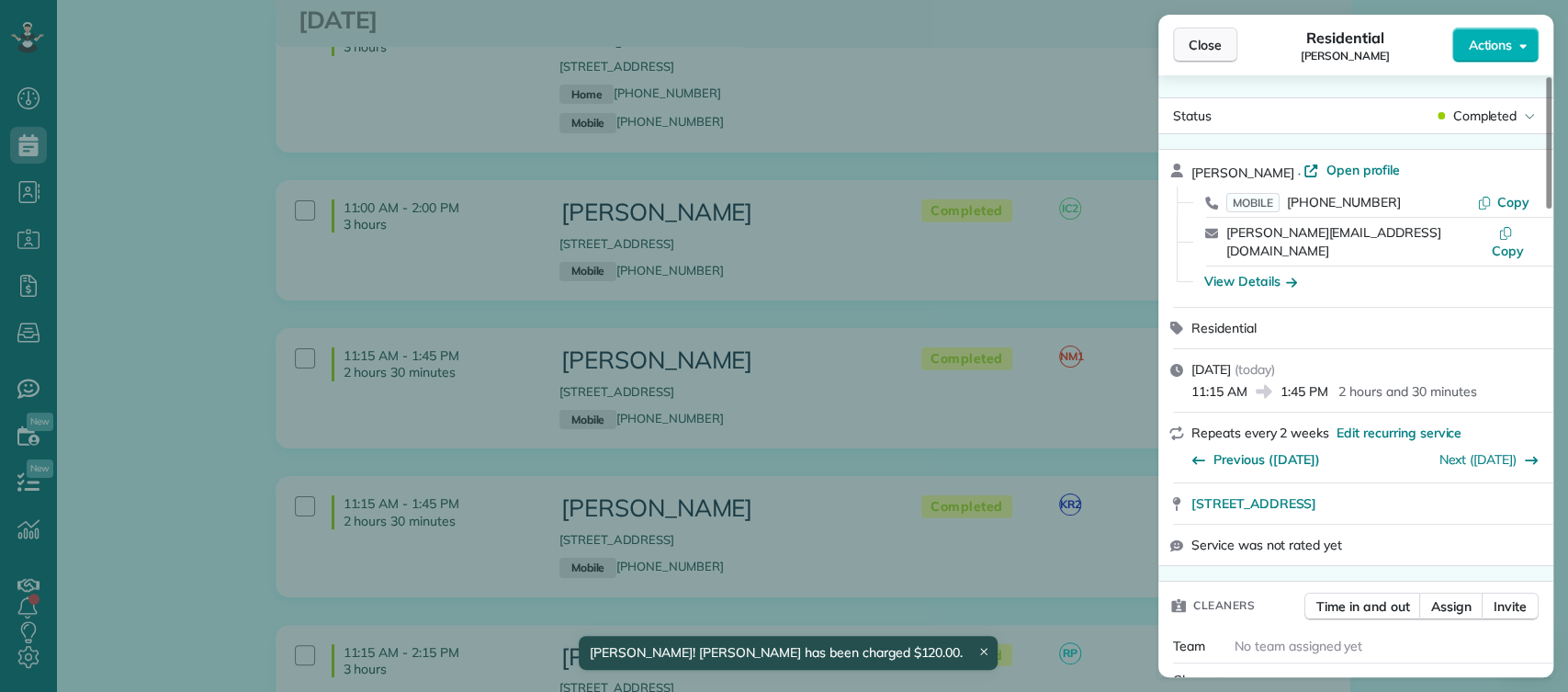
click at [1199, 45] on span "Close" at bounding box center [1205, 44] width 33 height 18
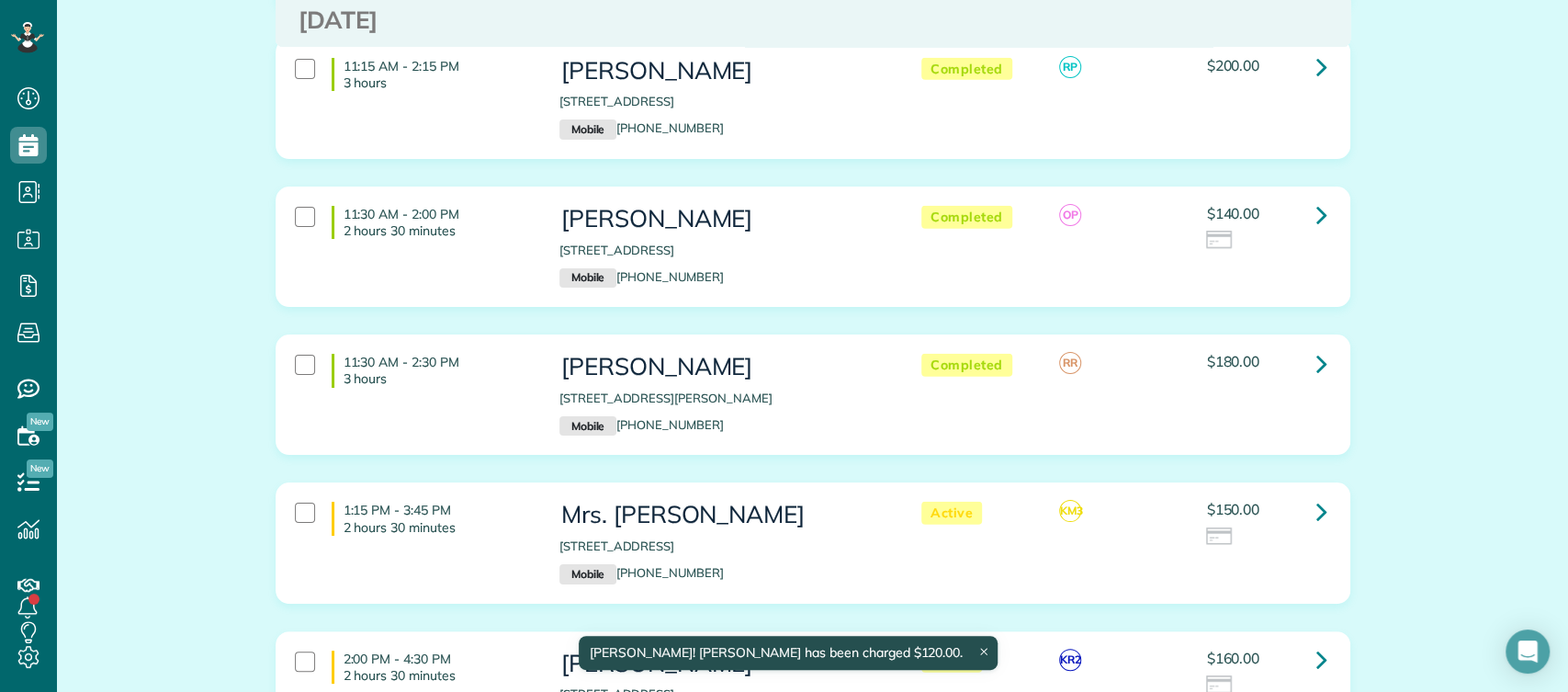
scroll to position [8079, 0]
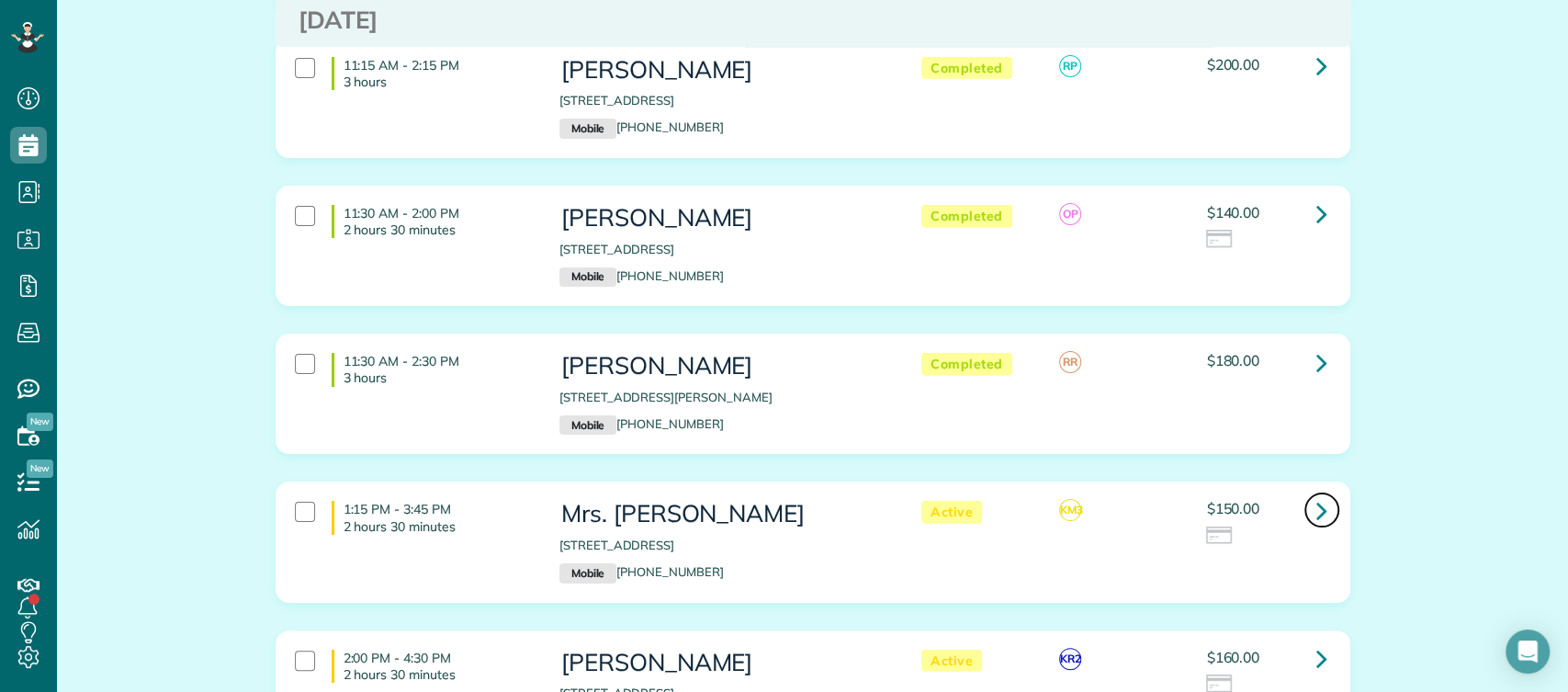
click at [1318, 495] on icon at bounding box center [1322, 510] width 11 height 32
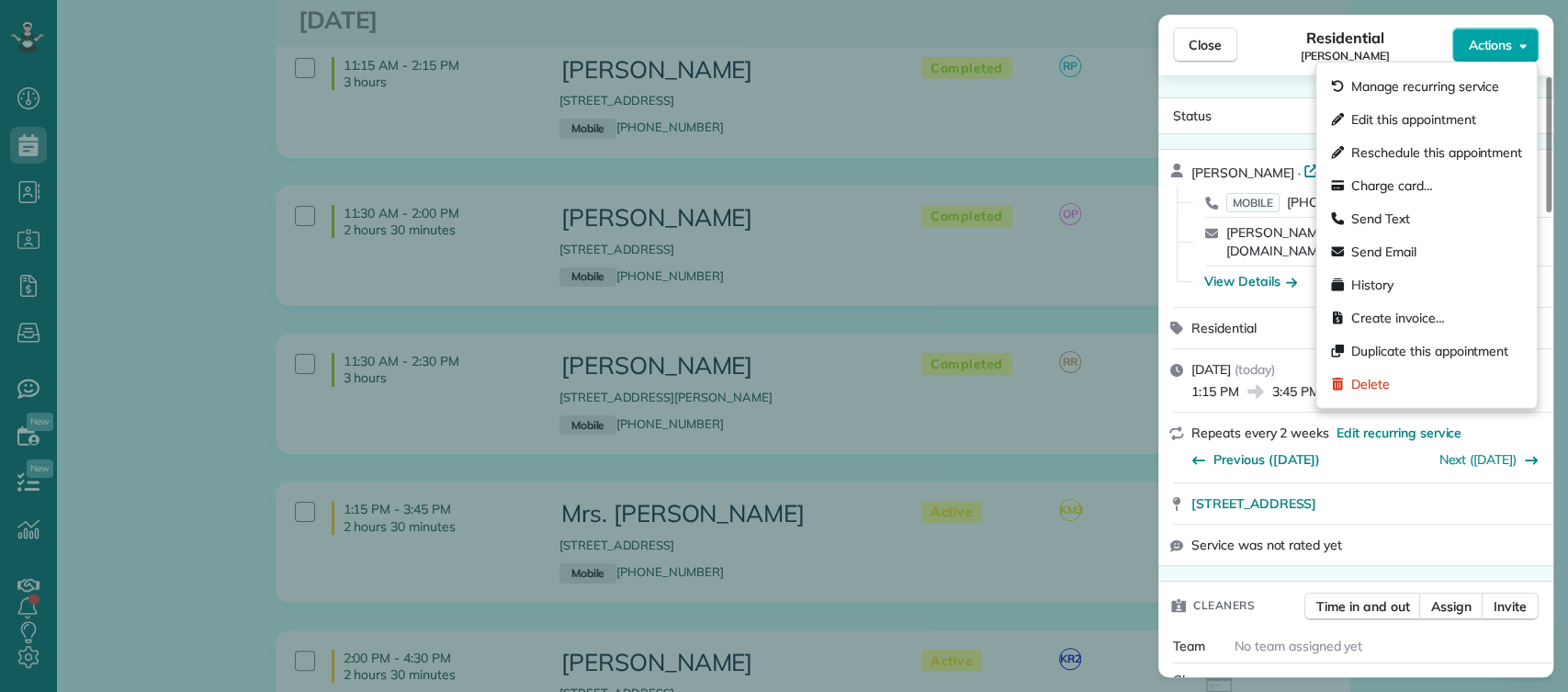
click at [1521, 47] on icon "button" at bounding box center [1524, 45] width 8 height 13
click at [1370, 183] on span "Charge card…" at bounding box center [1392, 185] width 82 height 18
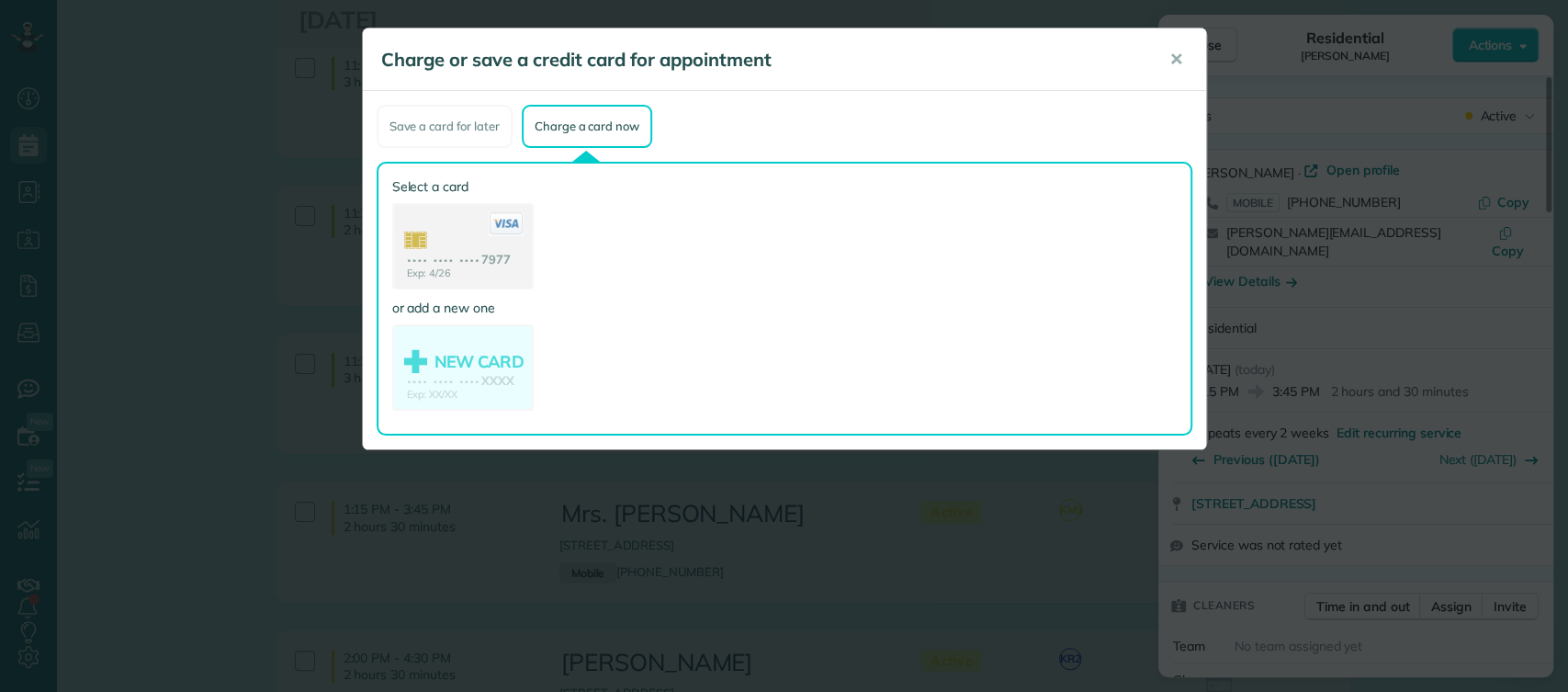
click at [413, 251] on use at bounding box center [463, 248] width 138 height 87
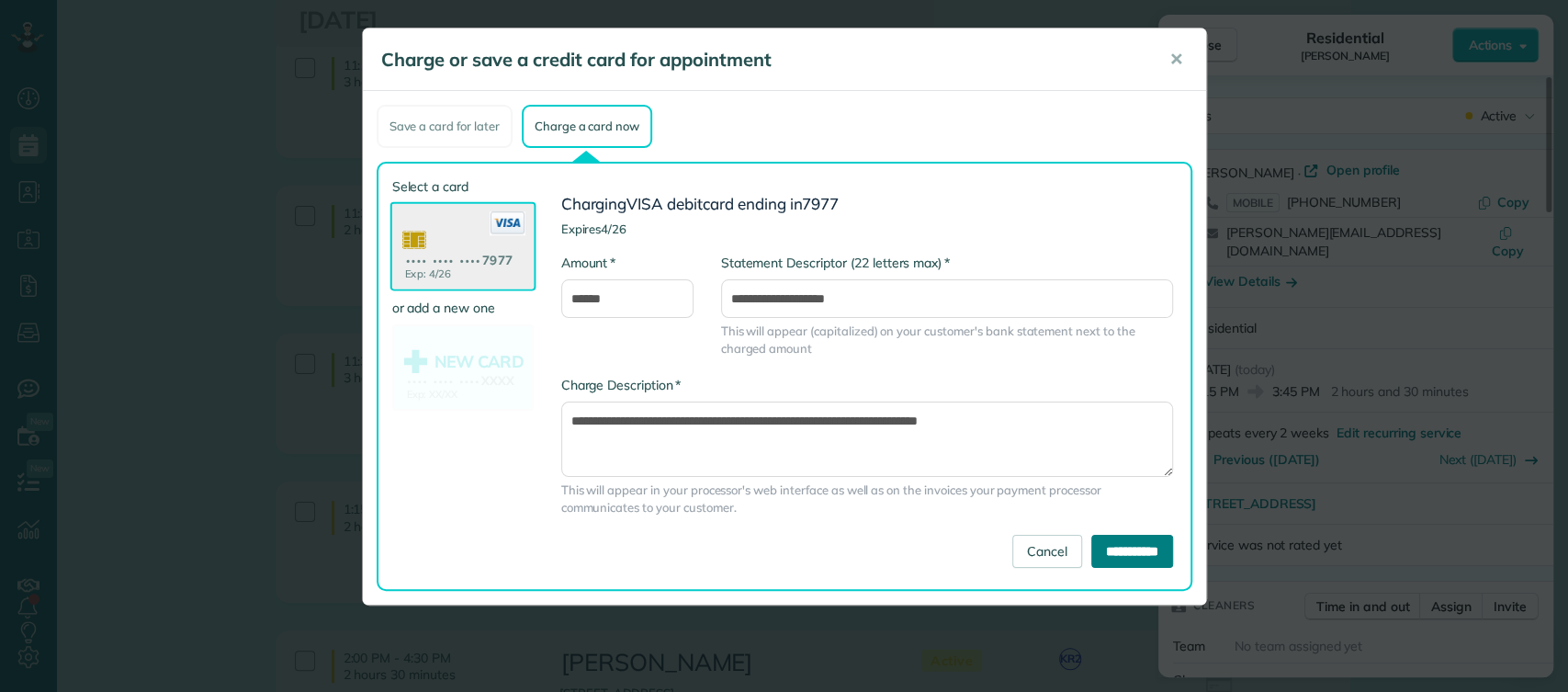
click at [1124, 549] on input "**********" at bounding box center [1132, 551] width 82 height 33
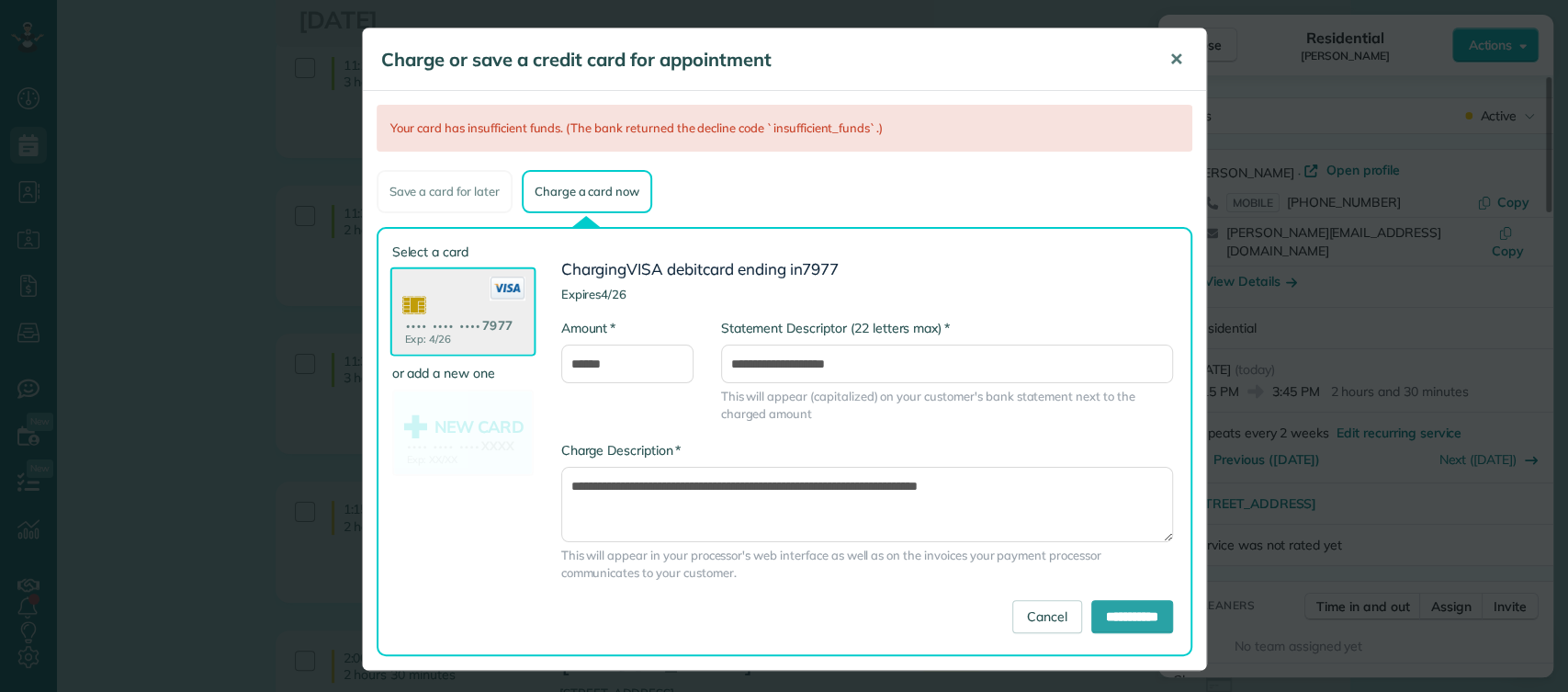
click at [1177, 50] on button "✕" at bounding box center [1176, 60] width 41 height 44
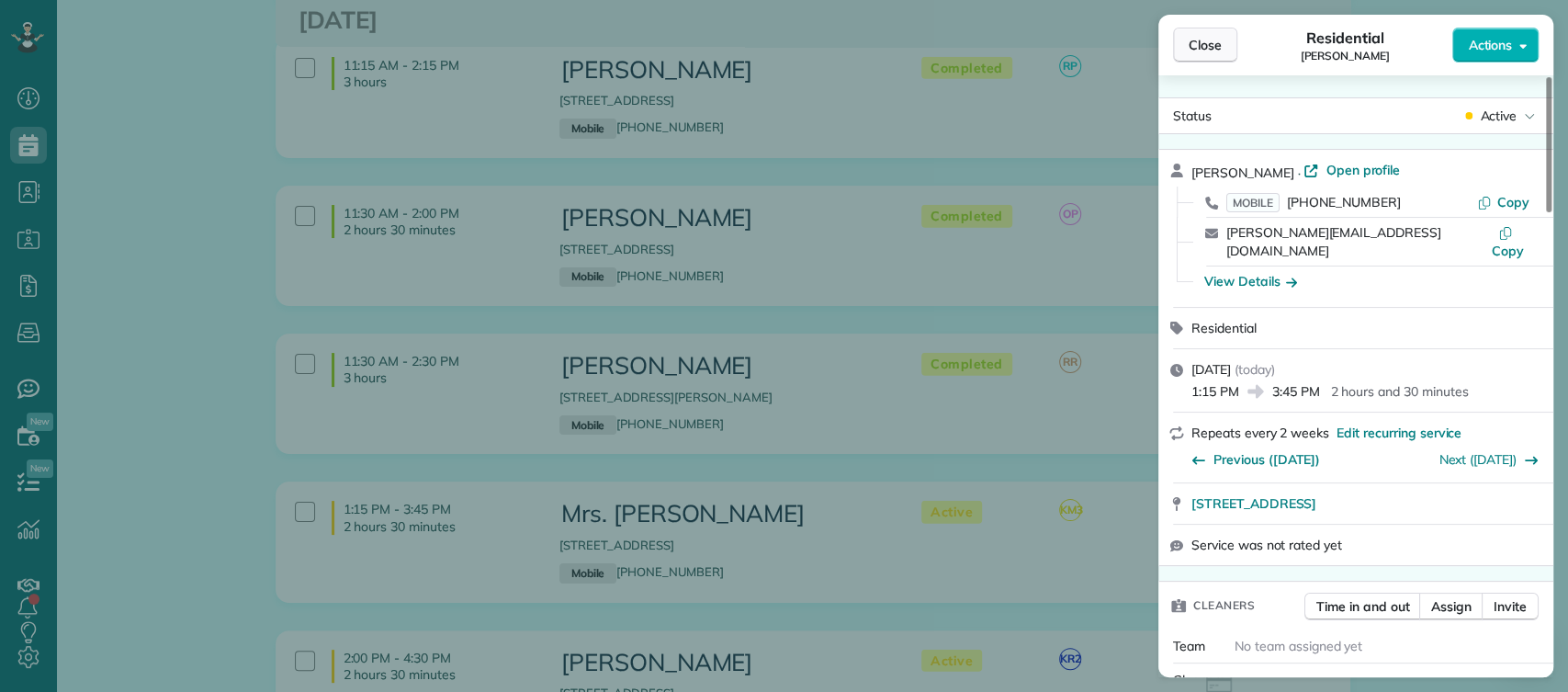
click at [1194, 47] on span "Close" at bounding box center [1205, 44] width 33 height 18
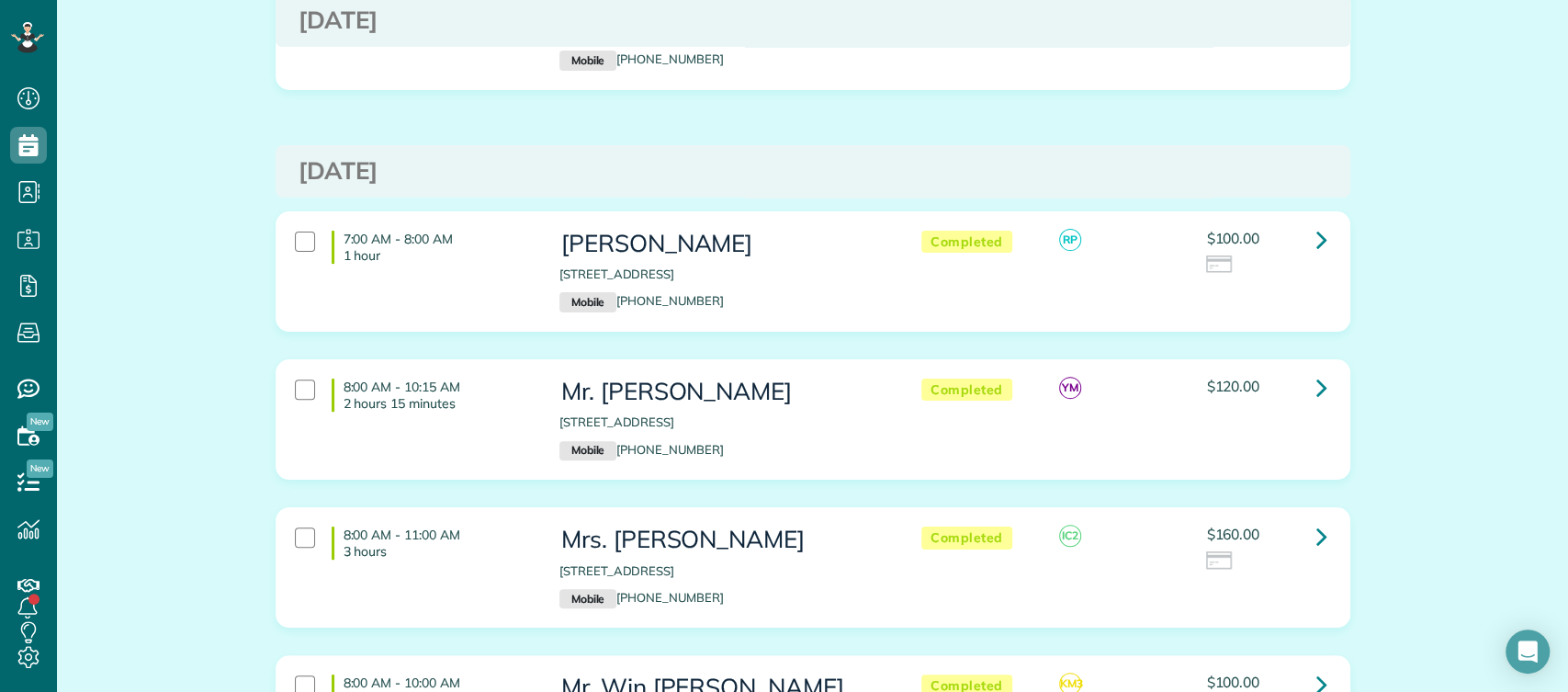
scroll to position [4936, 0]
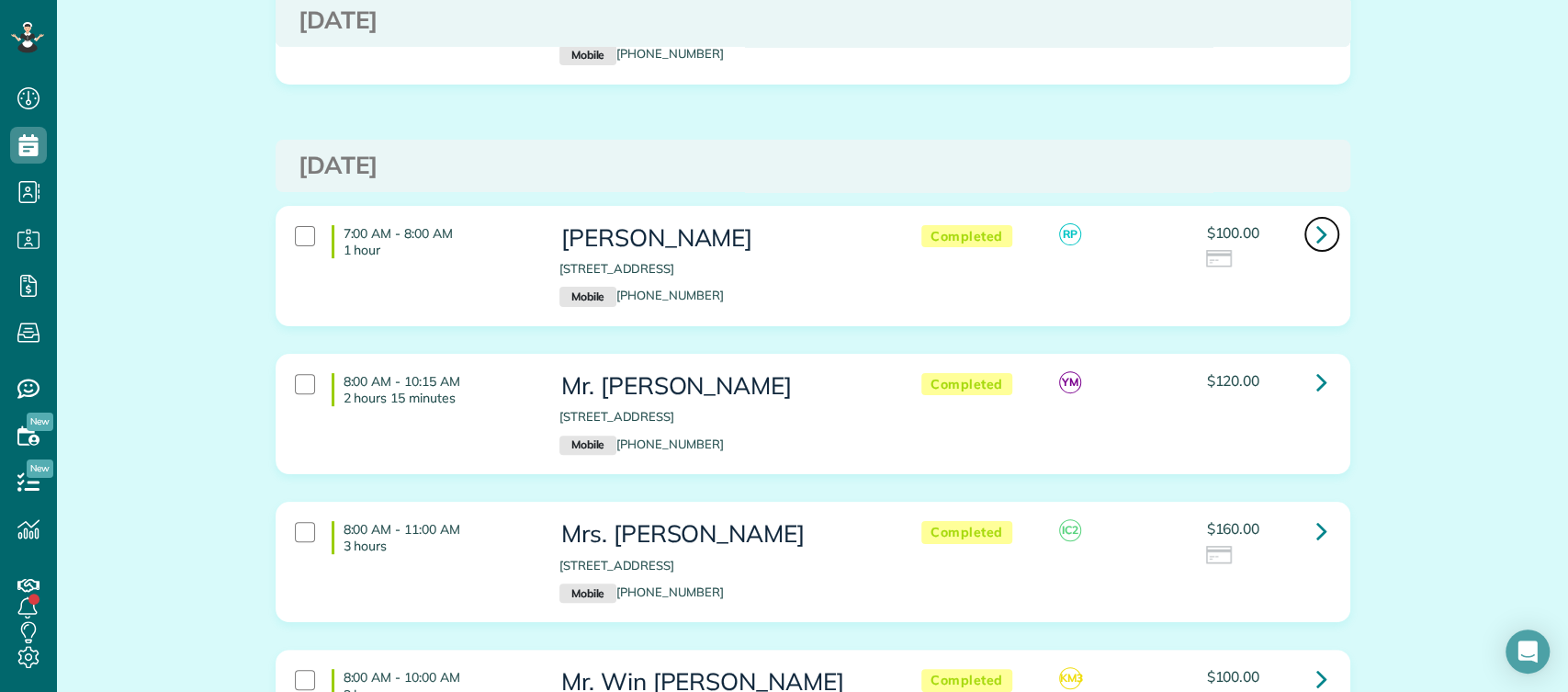
click at [1304, 216] on link at bounding box center [1323, 234] width 37 height 37
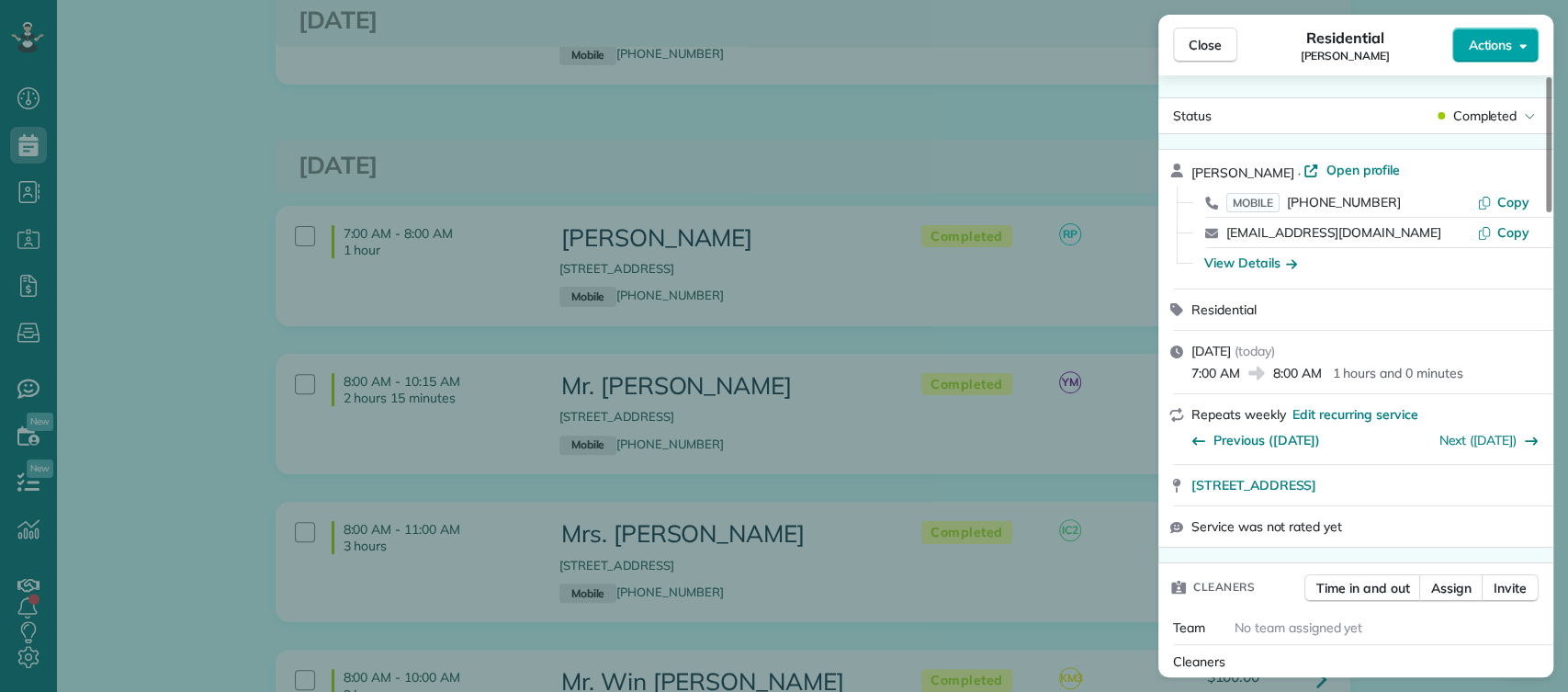
click at [1506, 51] on span "Actions" at bounding box center [1490, 44] width 44 height 18
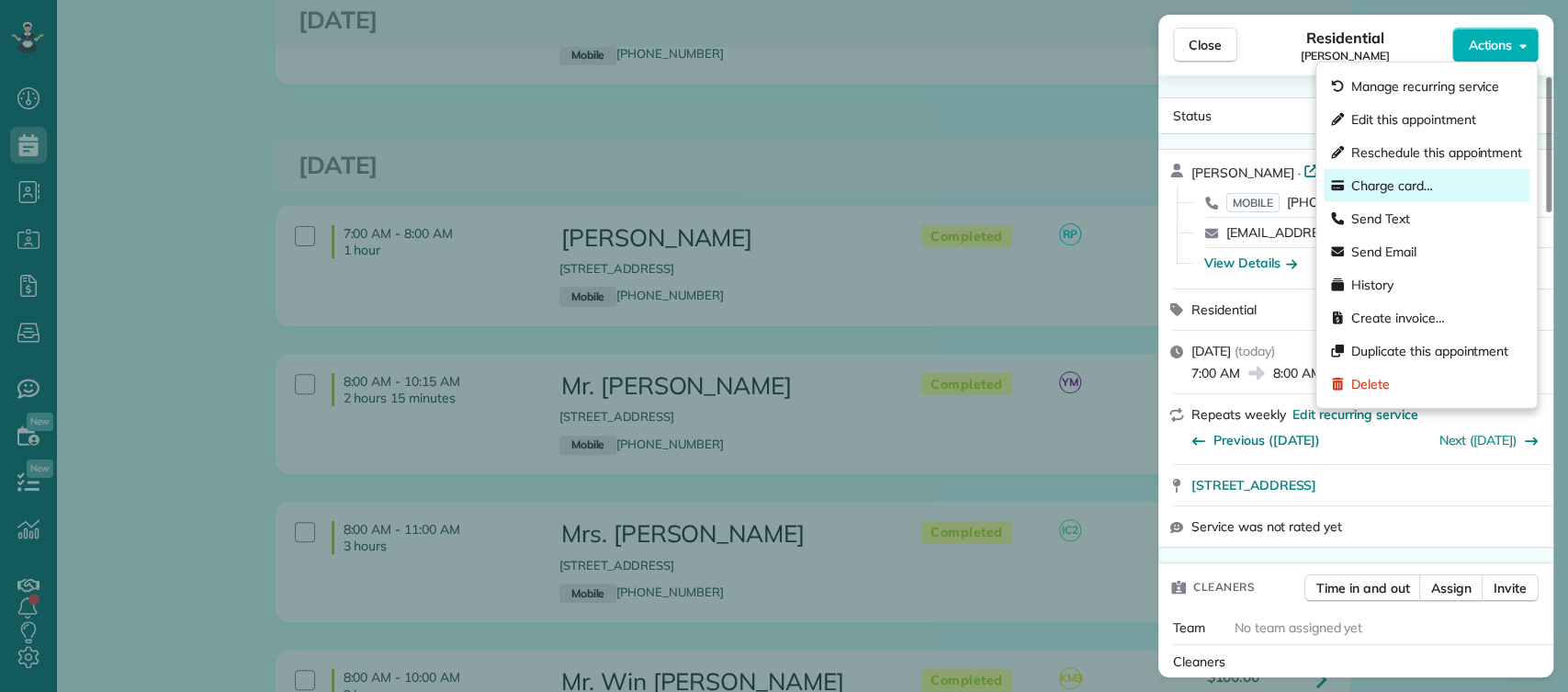
click at [1411, 192] on span "Charge card…" at bounding box center [1392, 185] width 82 height 18
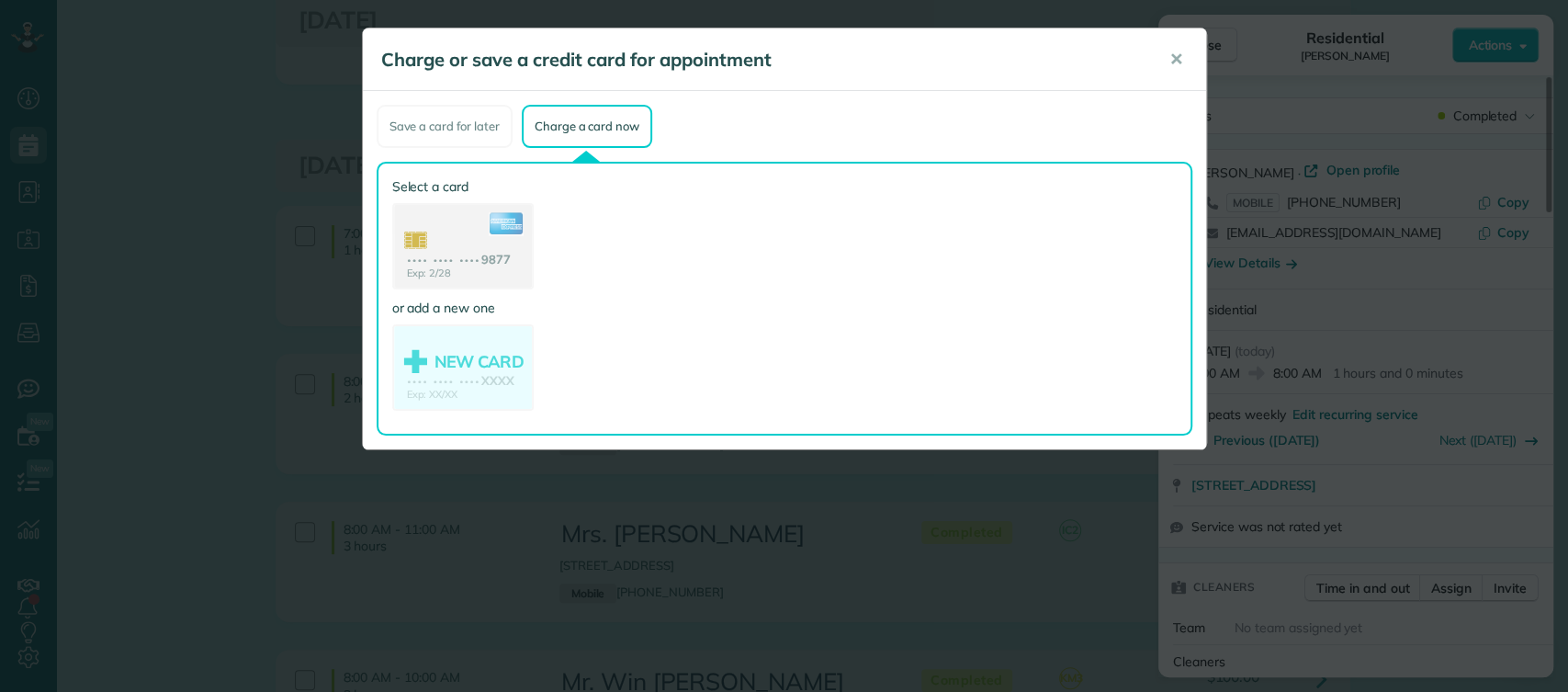
click at [995, 186] on div at bounding box center [784, 298] width 812 height 270
click at [479, 236] on use at bounding box center [462, 248] width 141 height 90
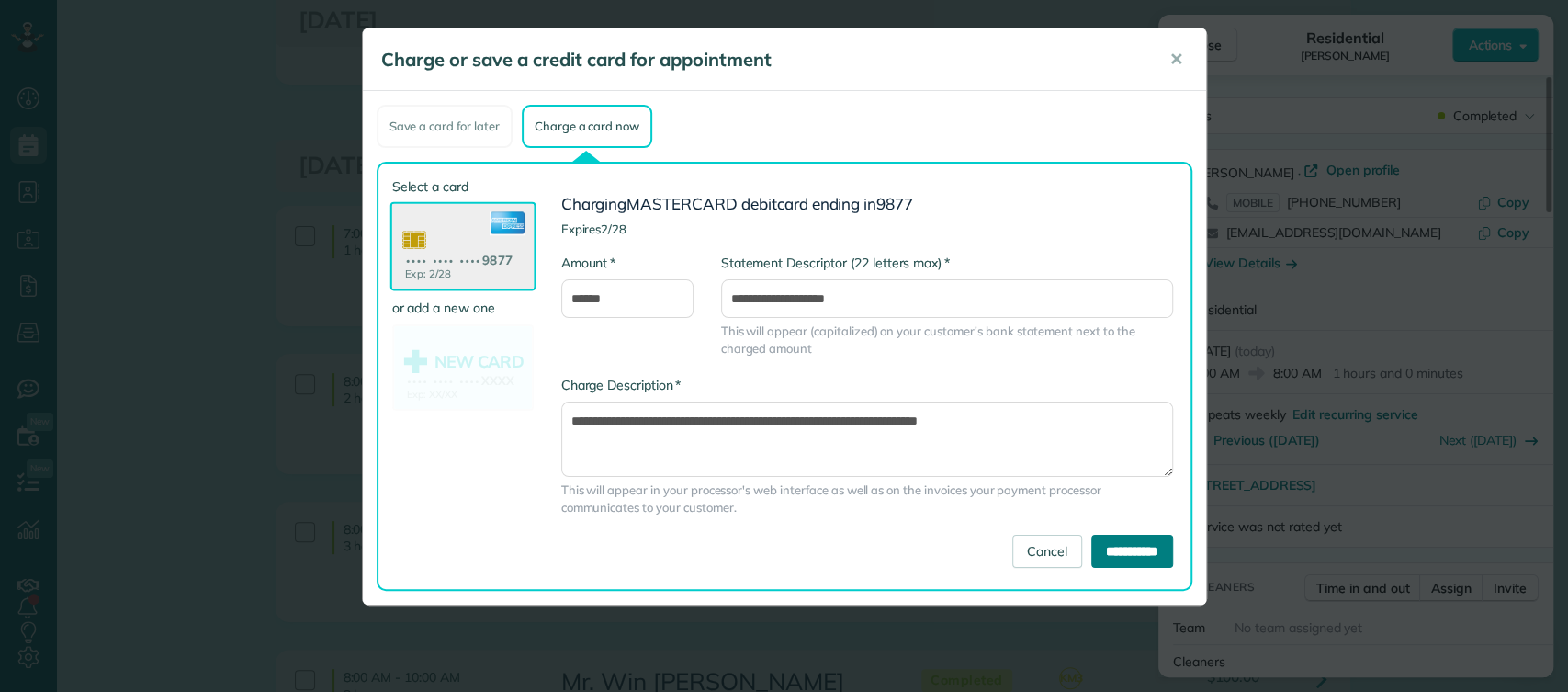
click at [1130, 556] on input "**********" at bounding box center [1132, 551] width 82 height 33
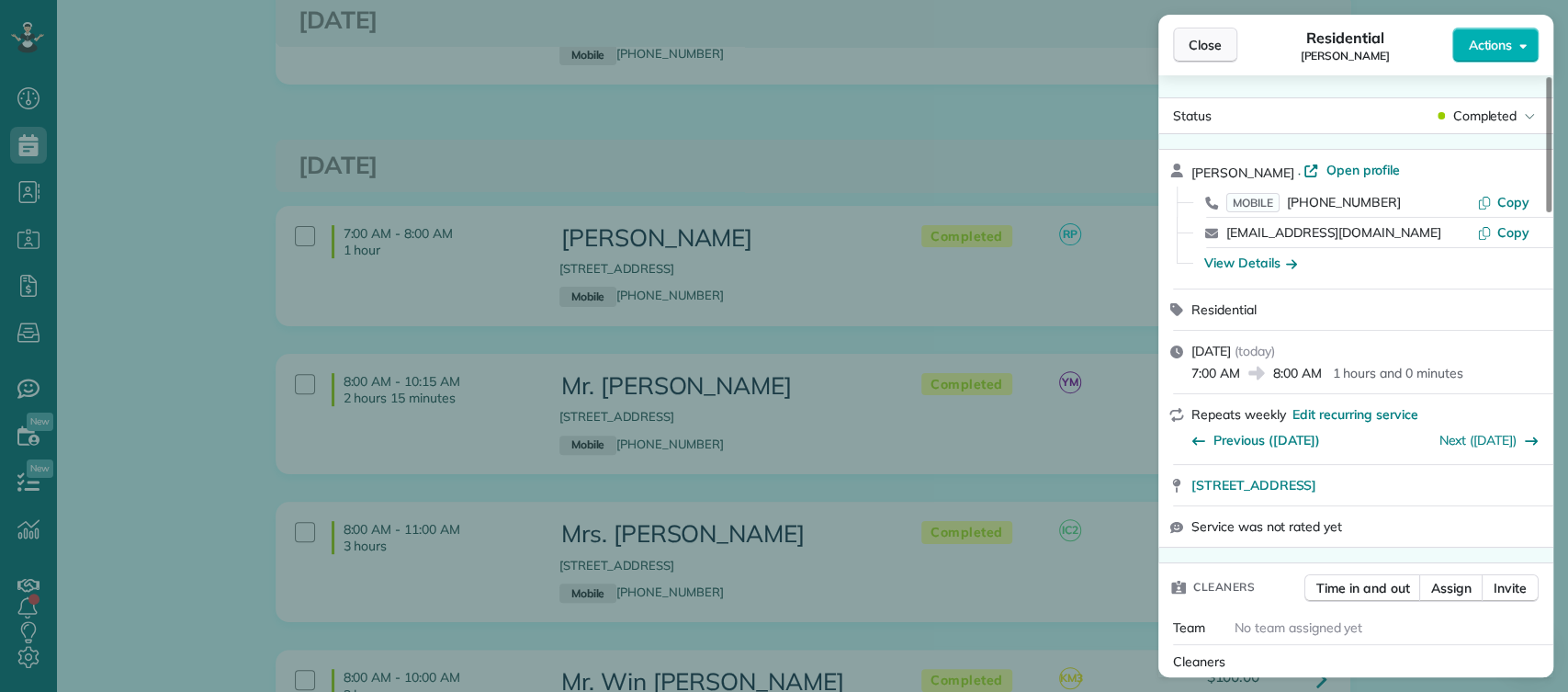
click at [1205, 38] on span "Close" at bounding box center [1205, 44] width 33 height 18
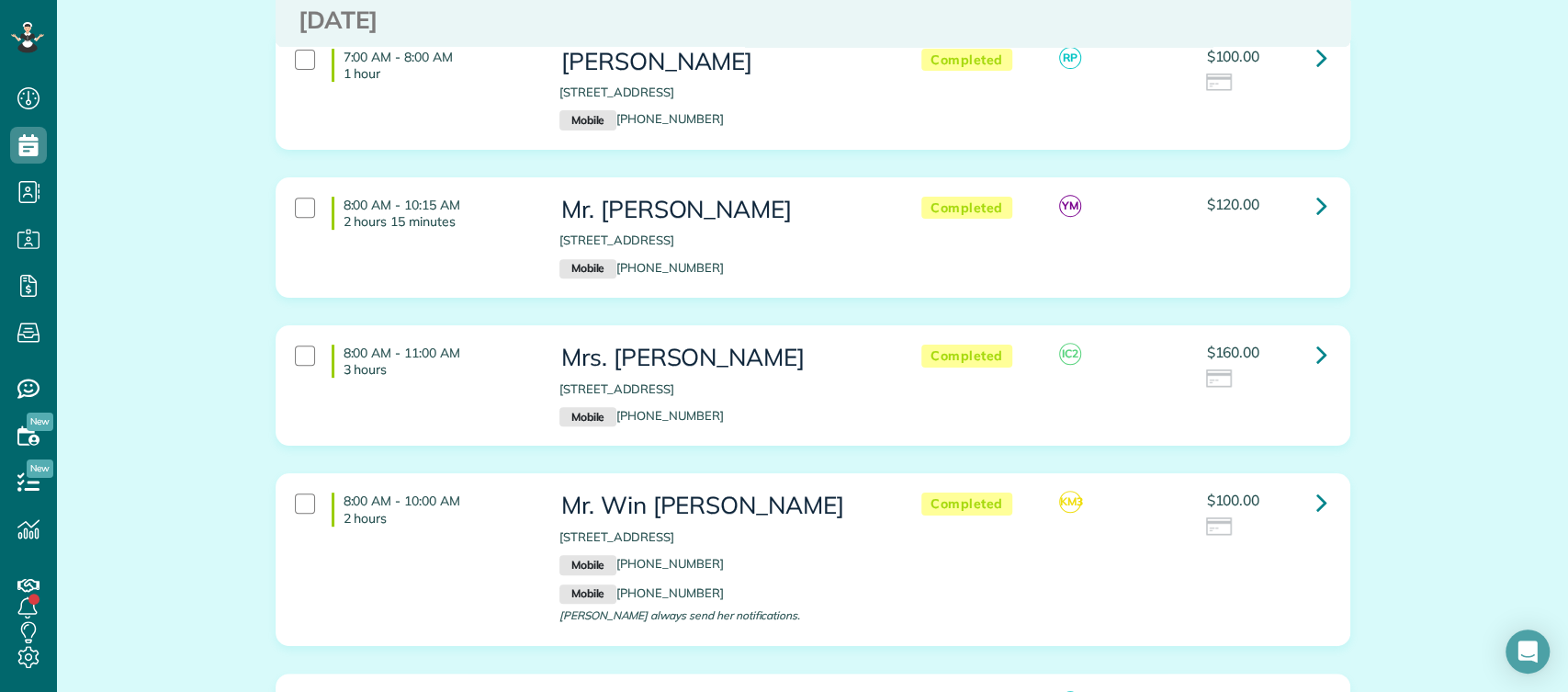
scroll to position [5120, 0]
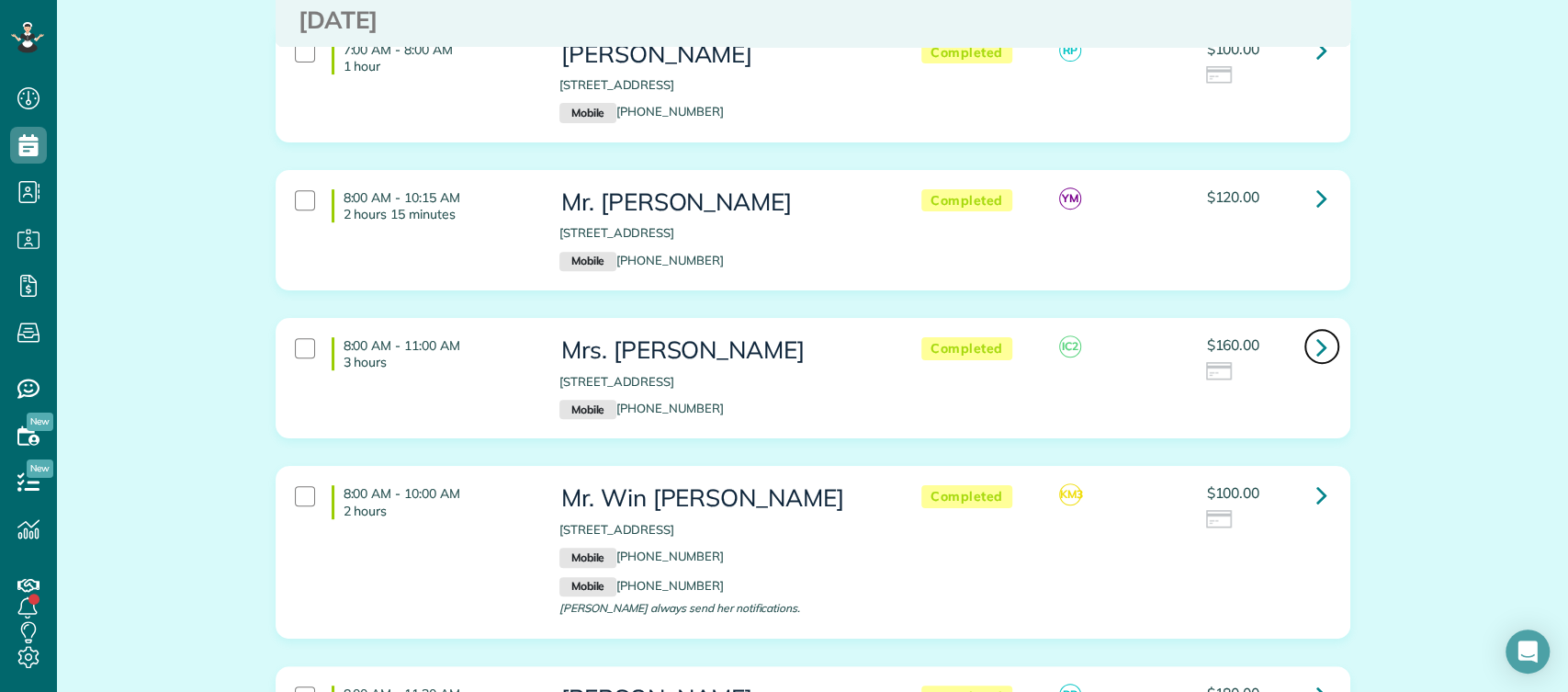
click at [1306, 328] on link at bounding box center [1323, 346] width 37 height 37
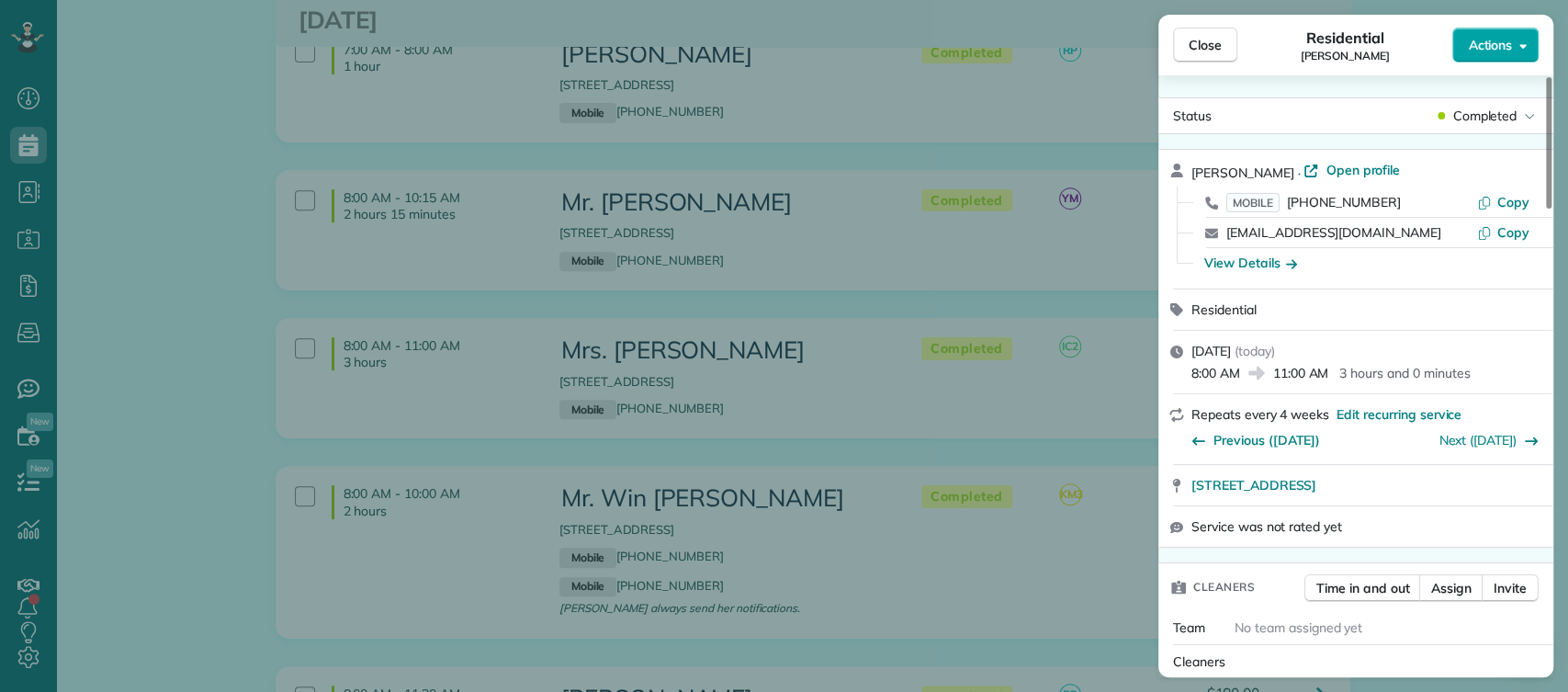
click at [1504, 31] on button "Actions" at bounding box center [1496, 45] width 87 height 35
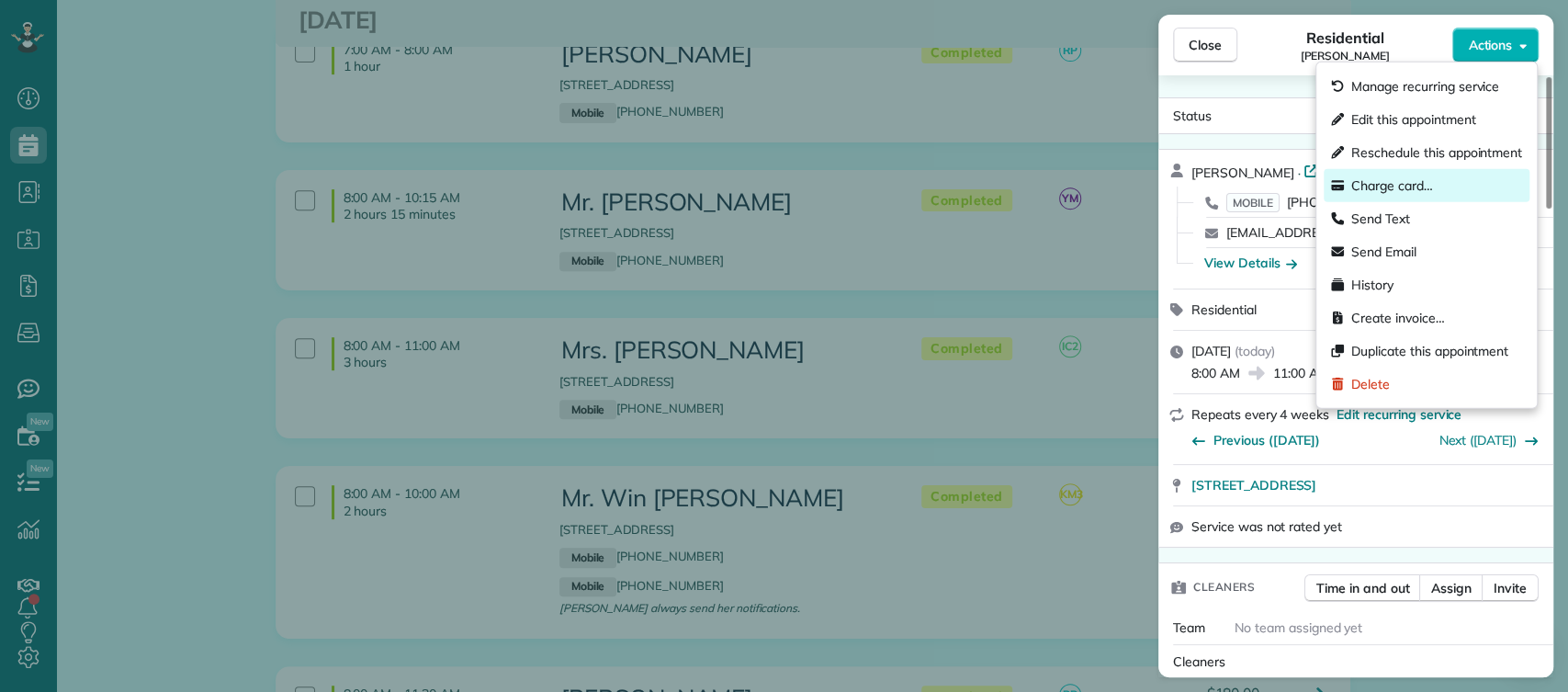
click at [1388, 185] on span "Charge card…" at bounding box center [1392, 185] width 82 height 18
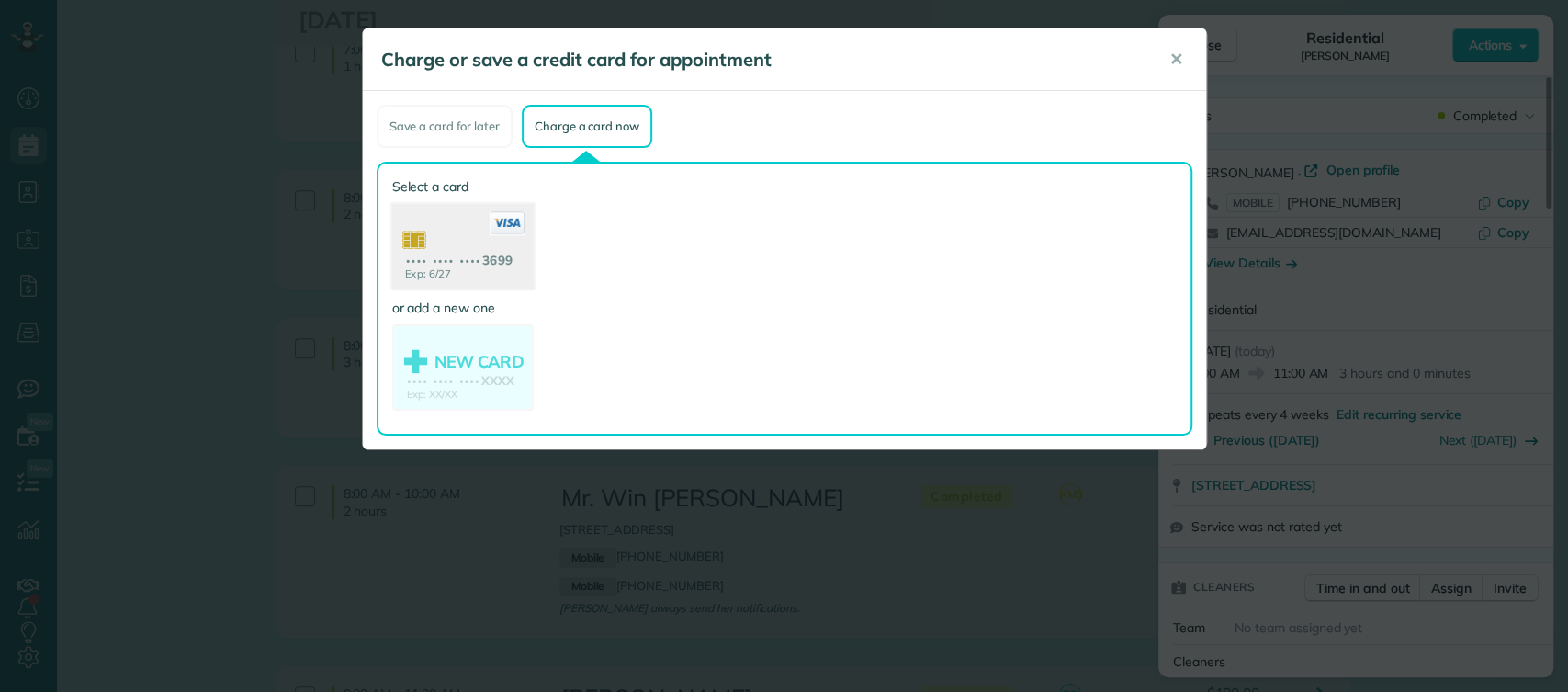
click at [505, 221] on icon at bounding box center [506, 223] width 36 height 24
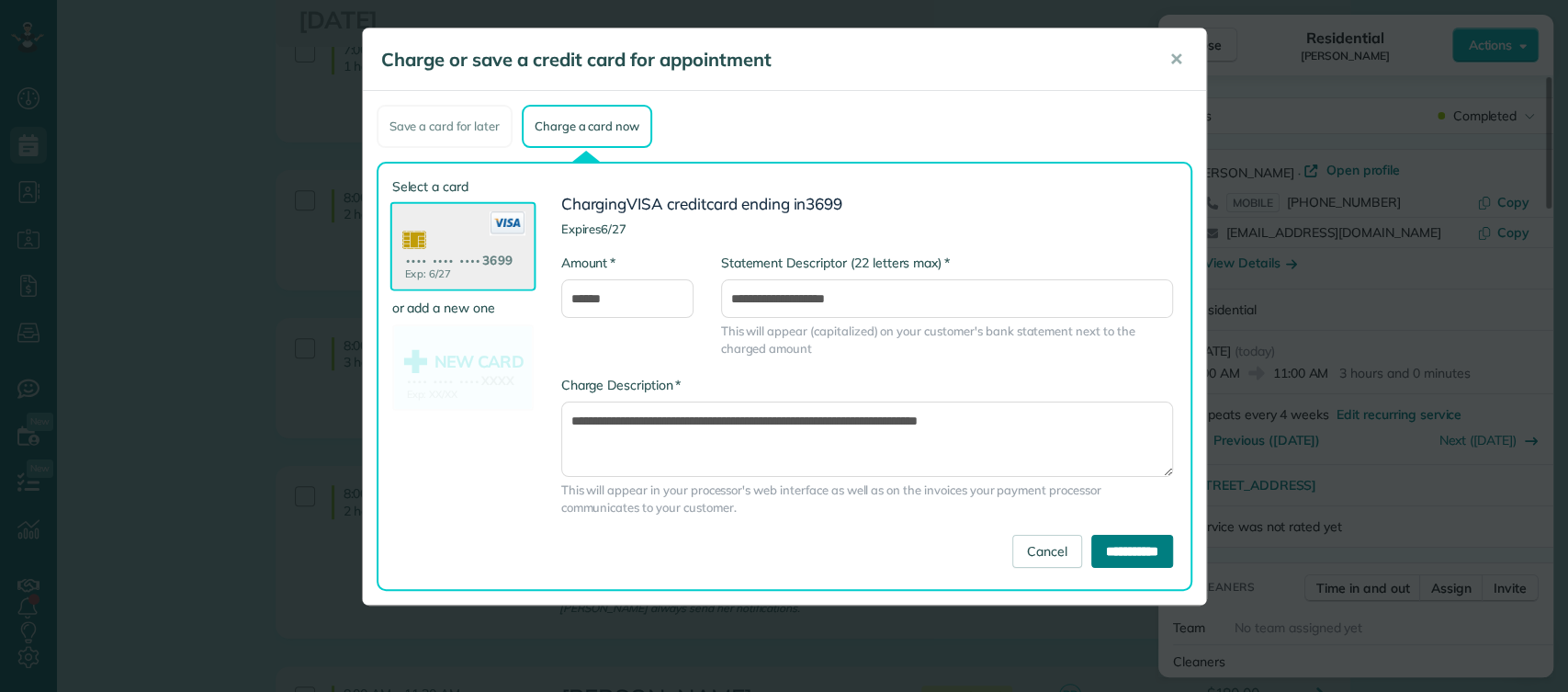
click at [1126, 551] on input "**********" at bounding box center [1132, 551] width 82 height 33
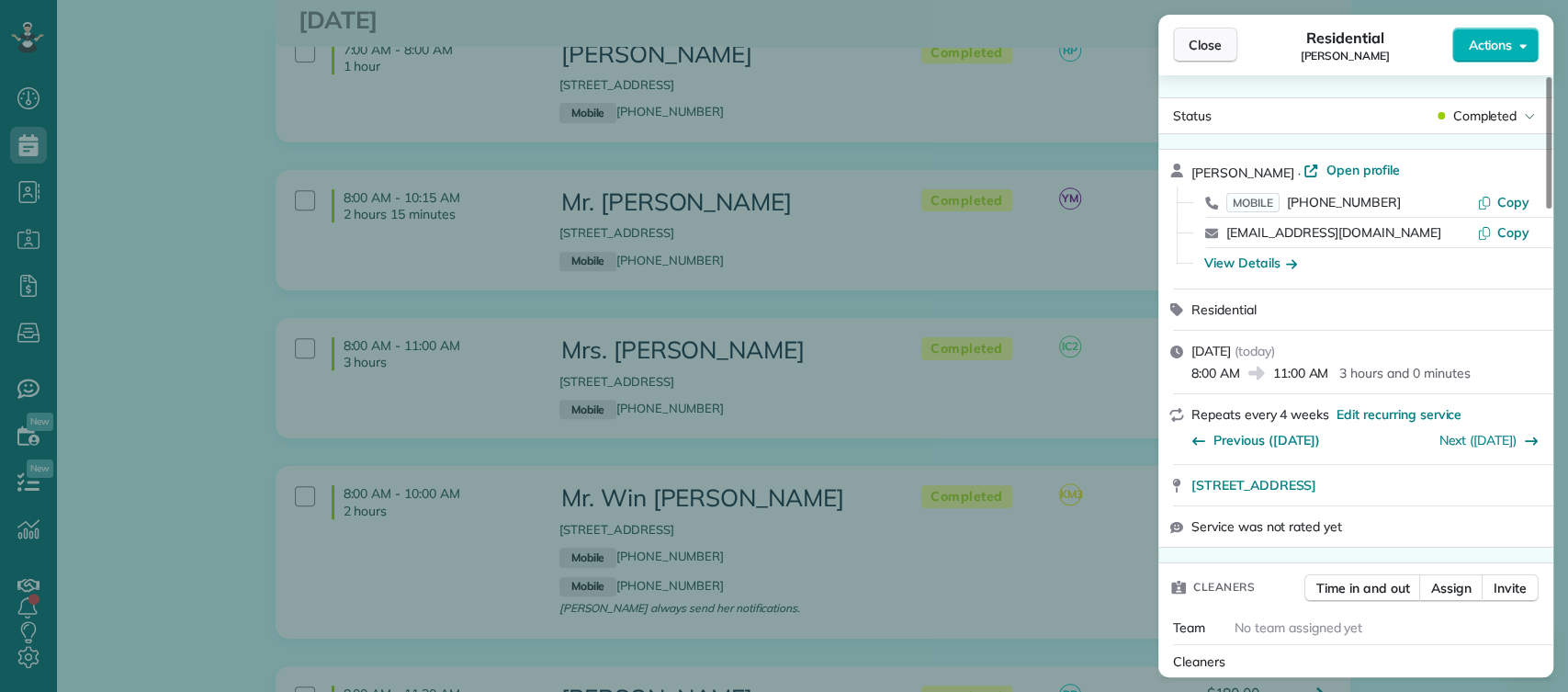
click at [1183, 34] on button "Close" at bounding box center [1205, 45] width 64 height 35
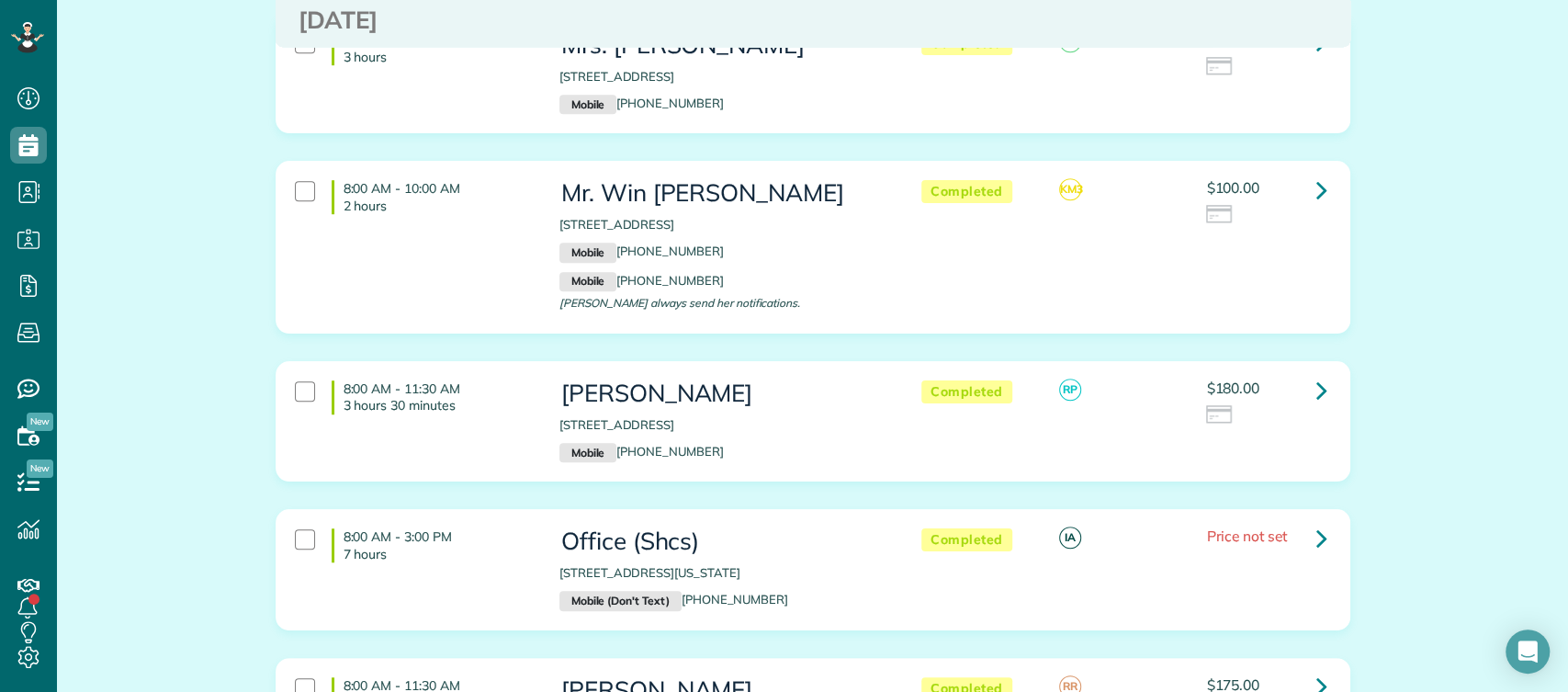
scroll to position [5429, 0]
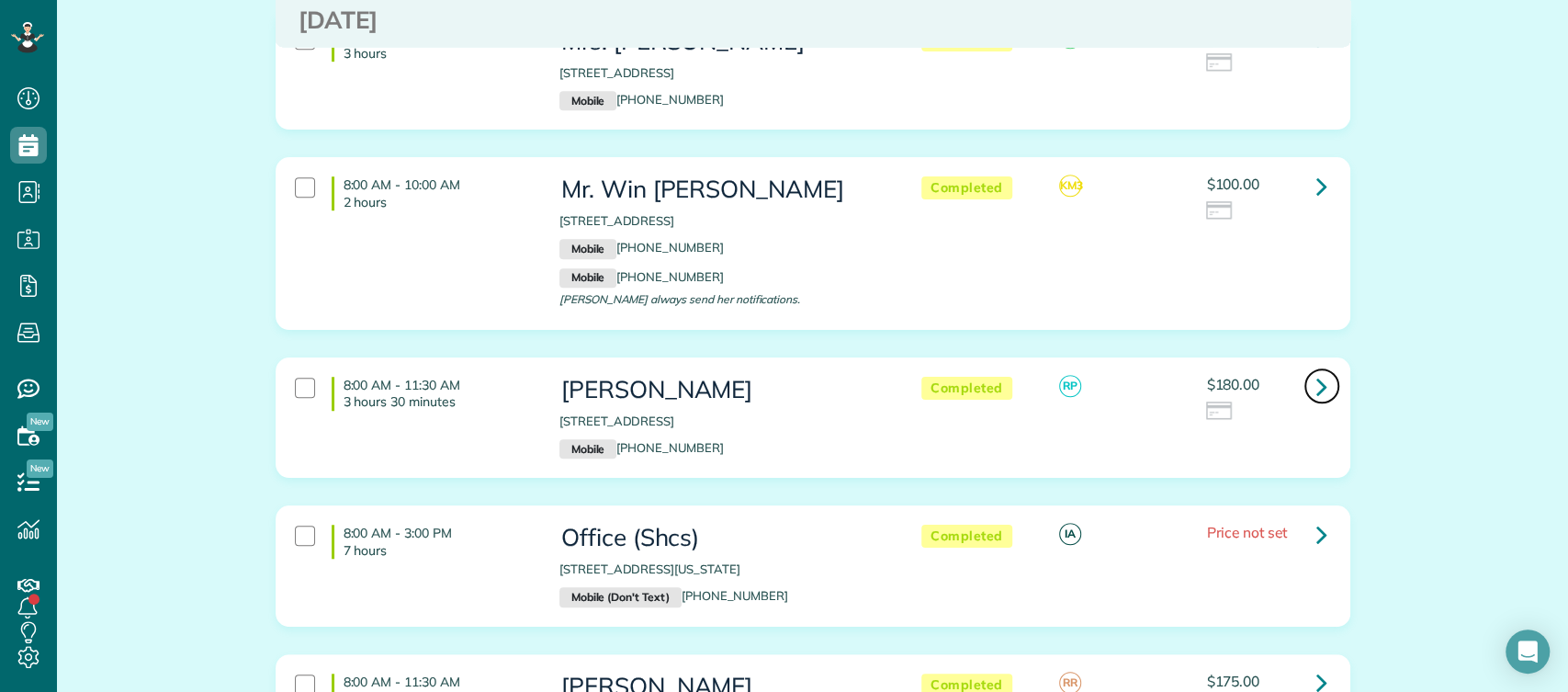
click at [1317, 371] on icon at bounding box center [1322, 386] width 11 height 32
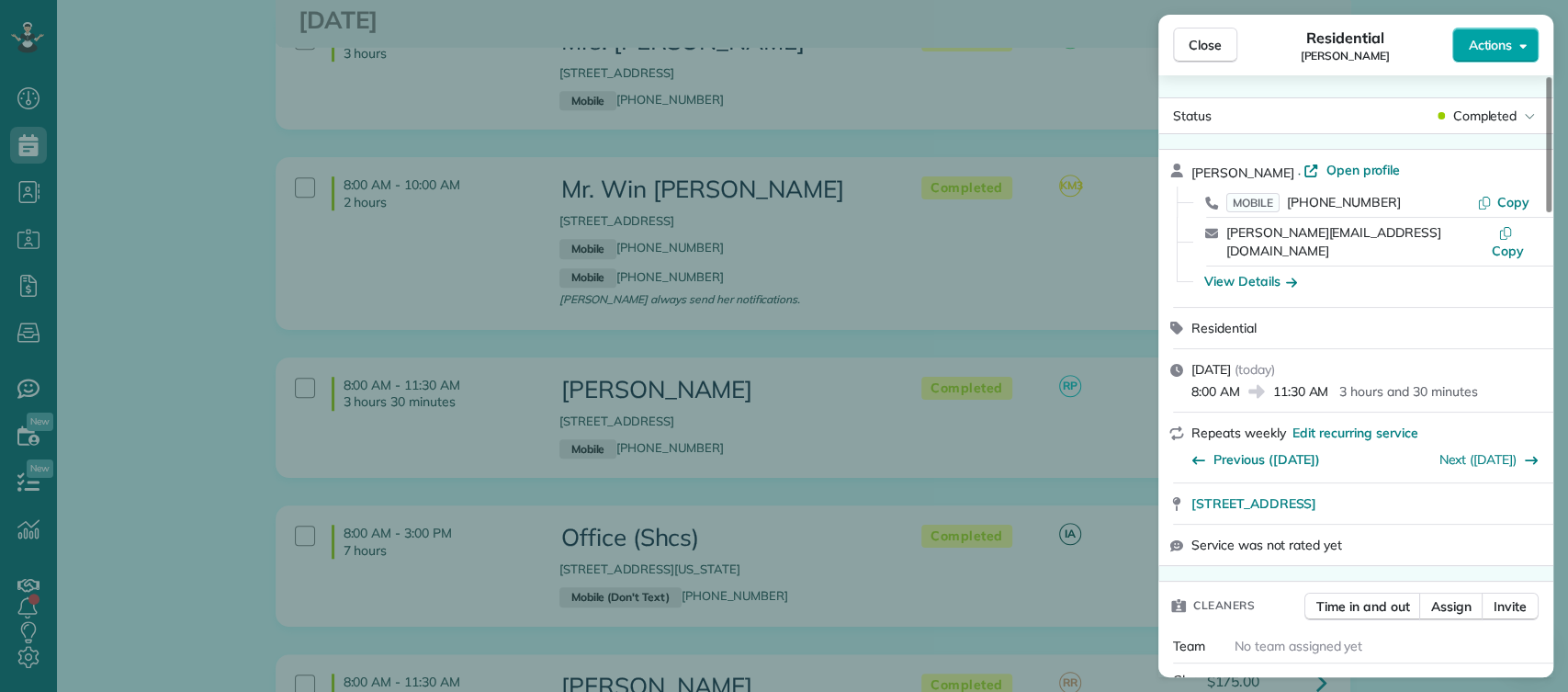
click at [1517, 58] on button "Actions" at bounding box center [1496, 45] width 87 height 35
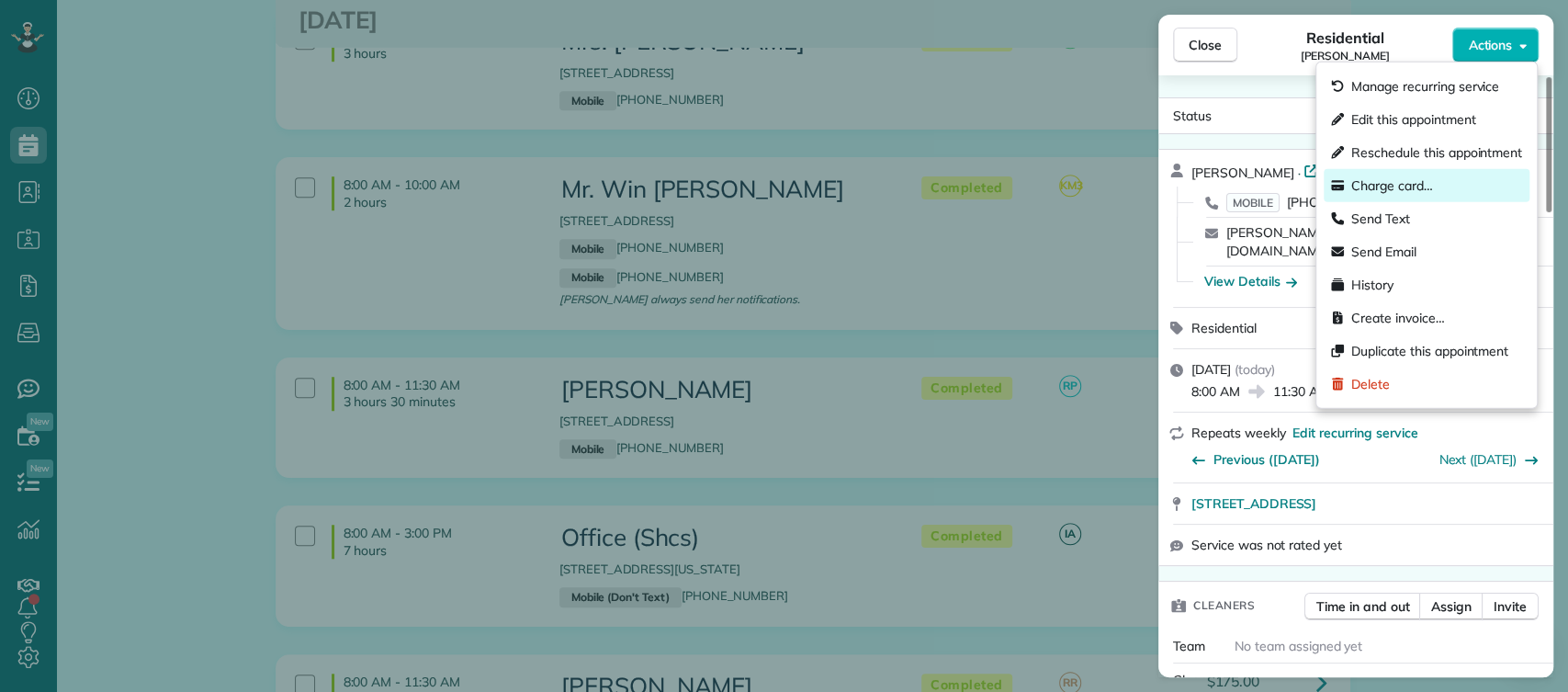
click at [1444, 192] on div "Charge card…" at bounding box center [1427, 186] width 206 height 33
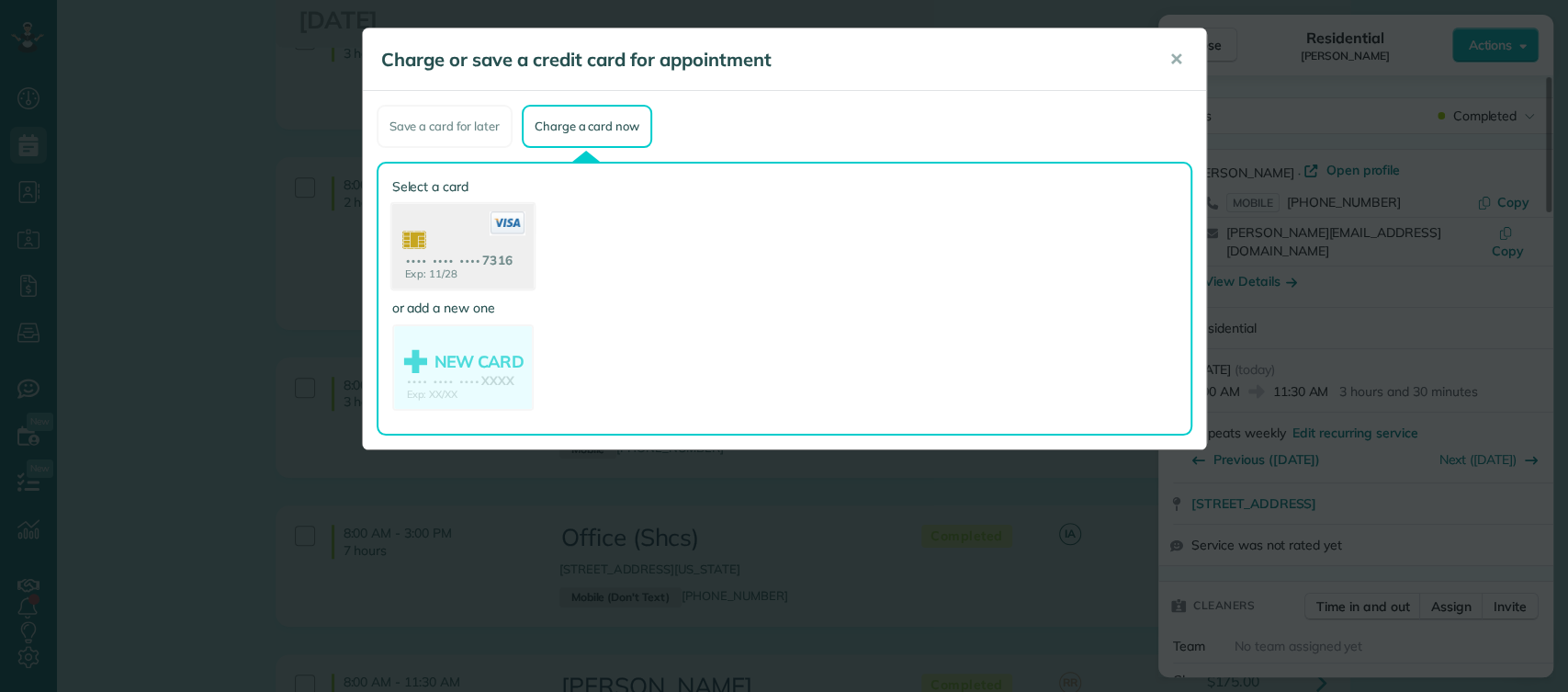
click at [424, 250] on use at bounding box center [462, 248] width 141 height 90
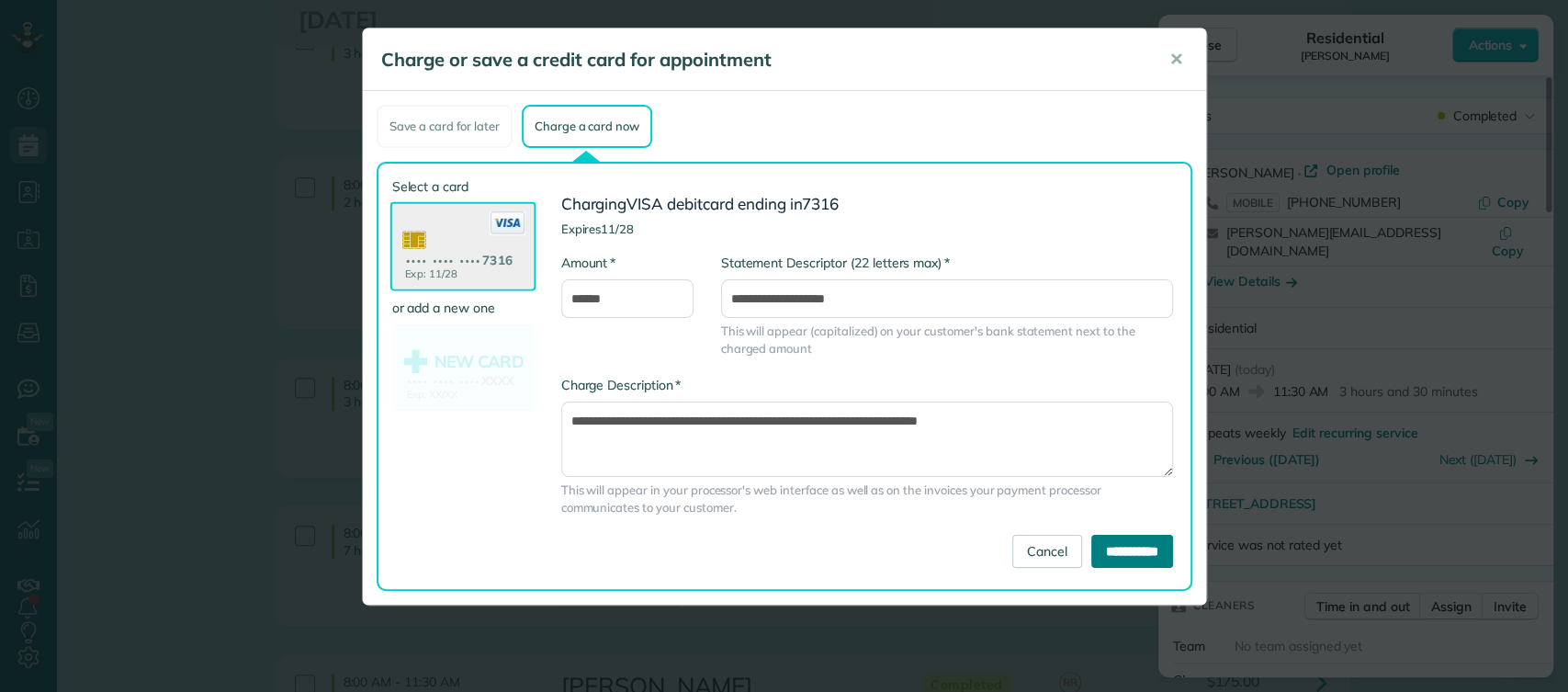
click at [1131, 547] on input "**********" at bounding box center [1132, 551] width 82 height 33
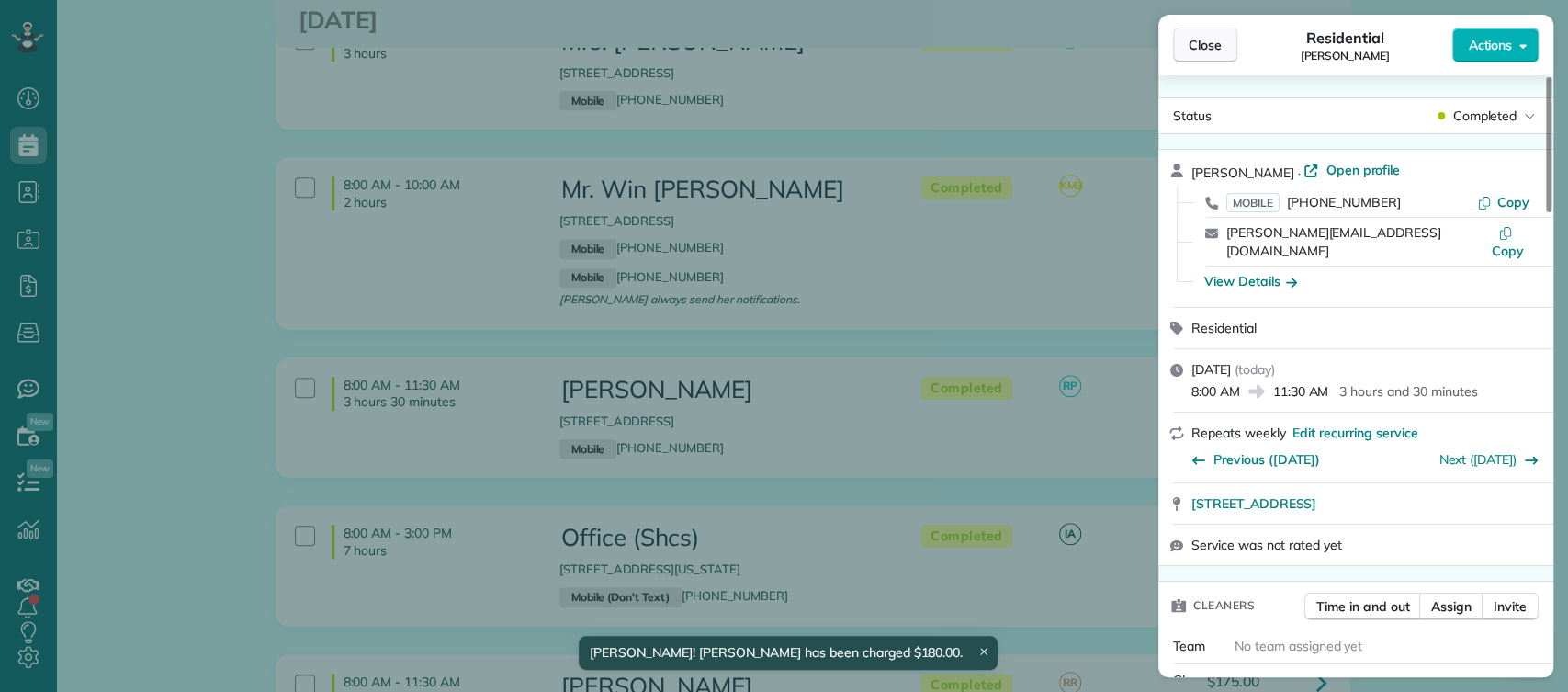
click at [1202, 37] on span "Close" at bounding box center [1205, 44] width 33 height 18
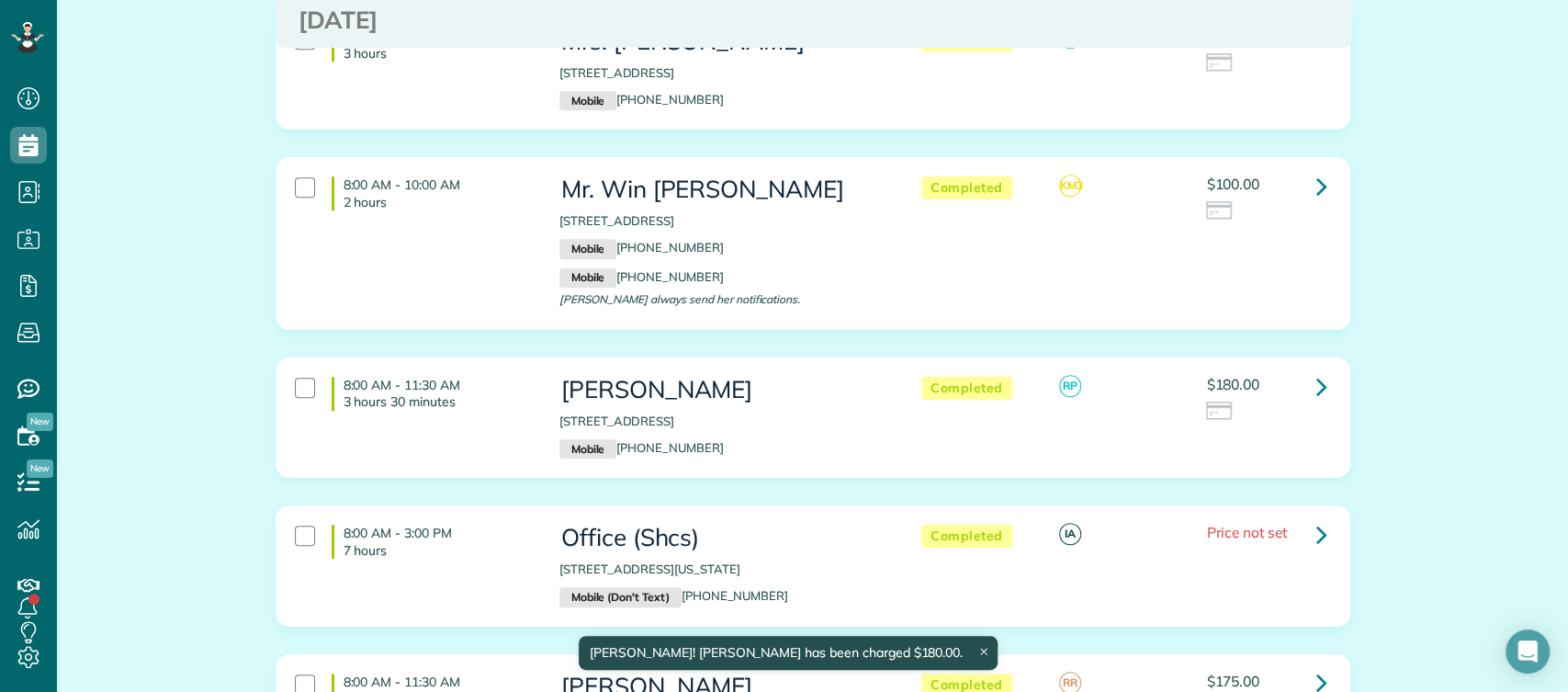
click at [1298, 516] on div "Completed IA Price not set" at bounding box center [1119, 535] width 441 height 38
click at [1317, 518] on icon at bounding box center [1322, 533] width 11 height 32
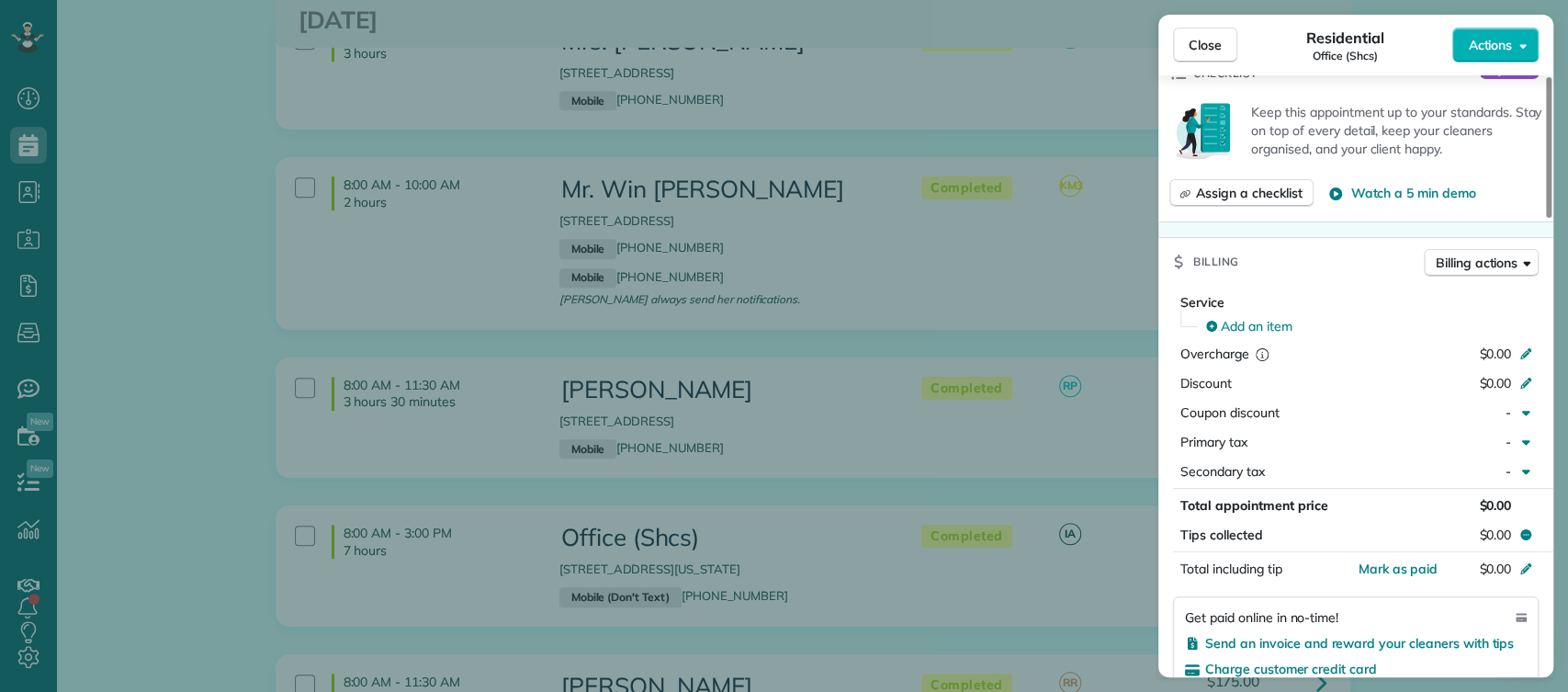
scroll to position [751, 0]
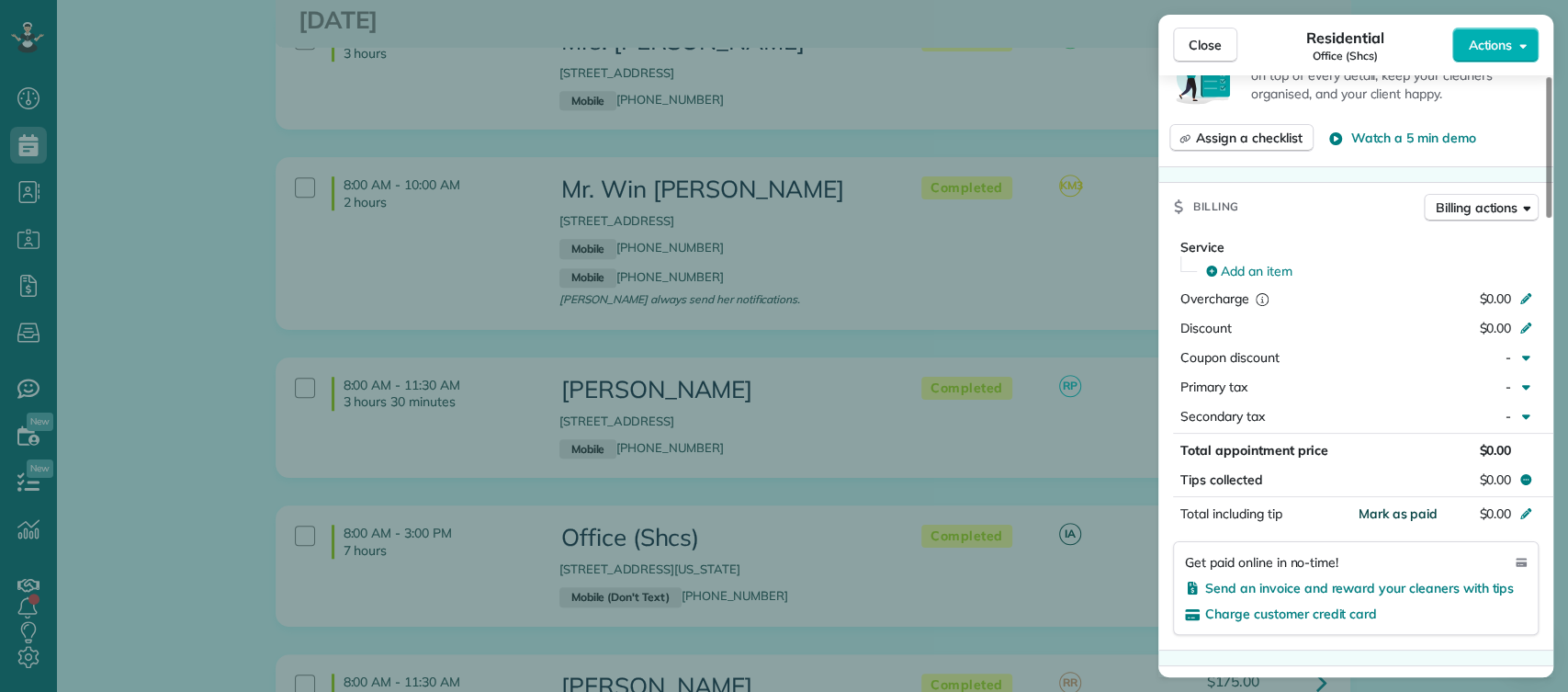
click at [1398, 505] on span "Mark as paid" at bounding box center [1398, 513] width 80 height 16
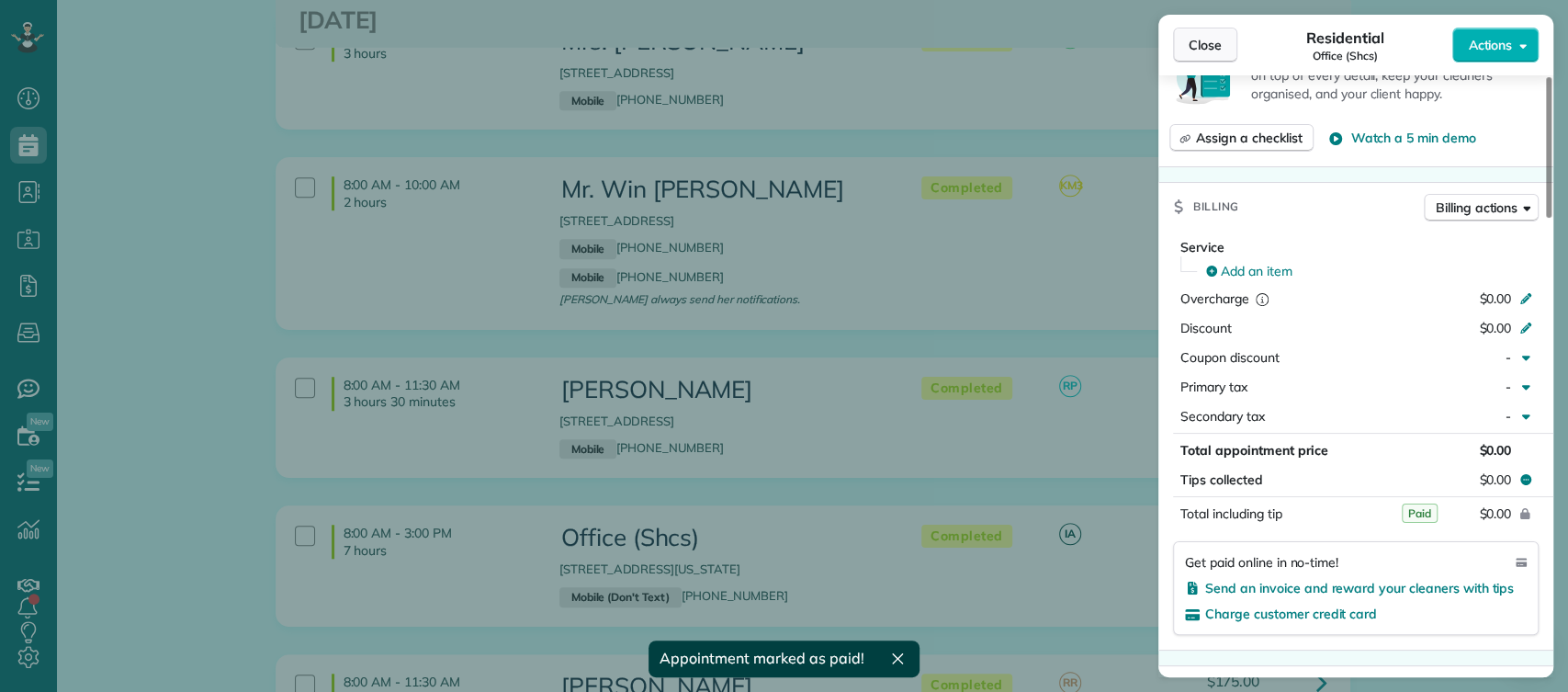
click at [1201, 38] on span "Close" at bounding box center [1205, 44] width 33 height 18
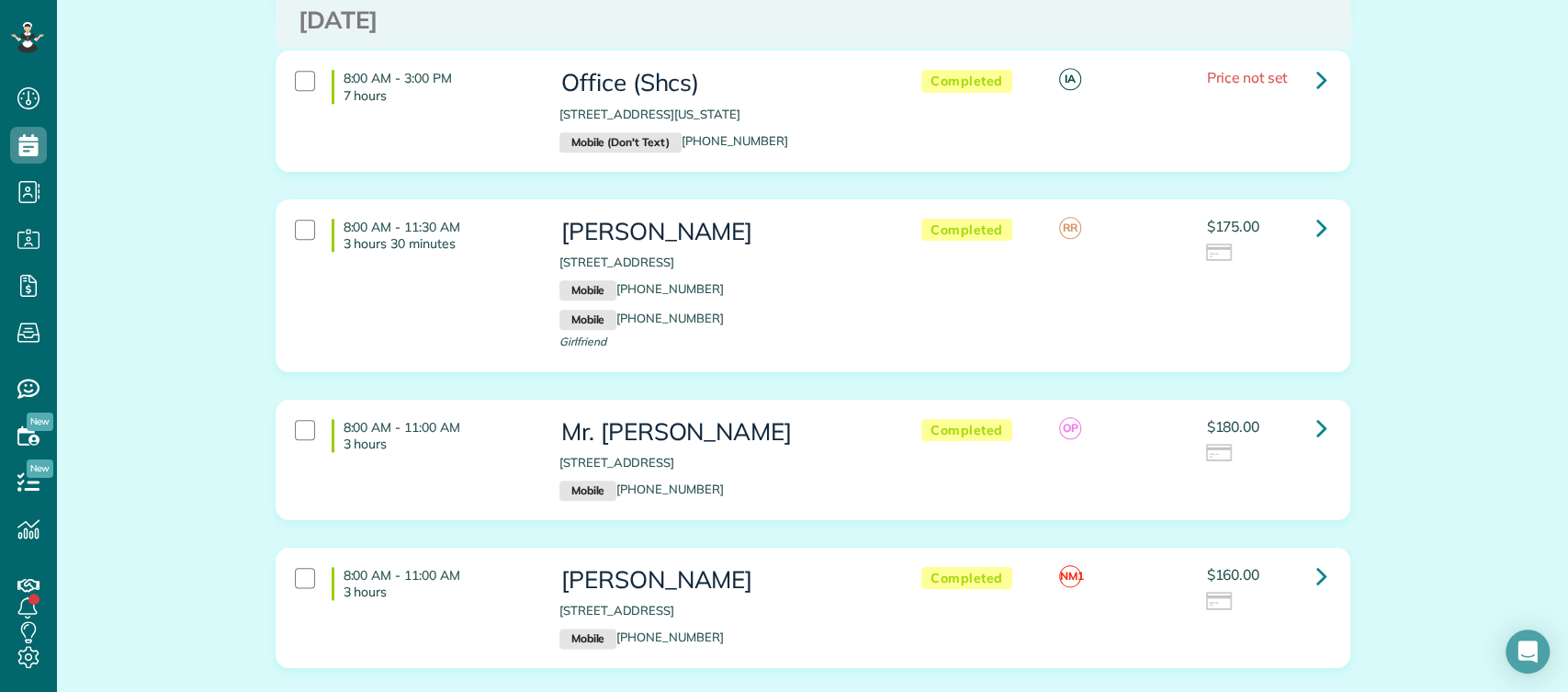
scroll to position [5887, 0]
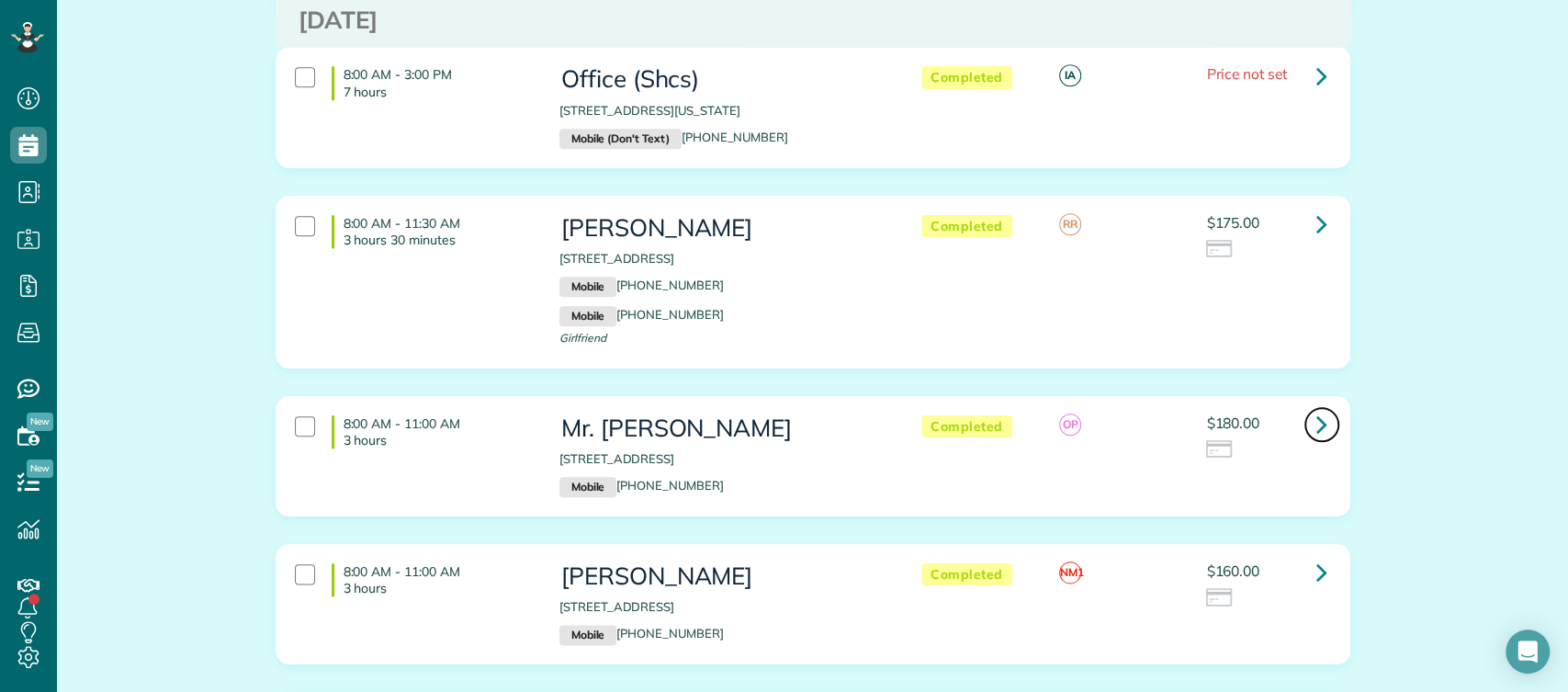
click at [1317, 408] on icon at bounding box center [1322, 423] width 11 height 32
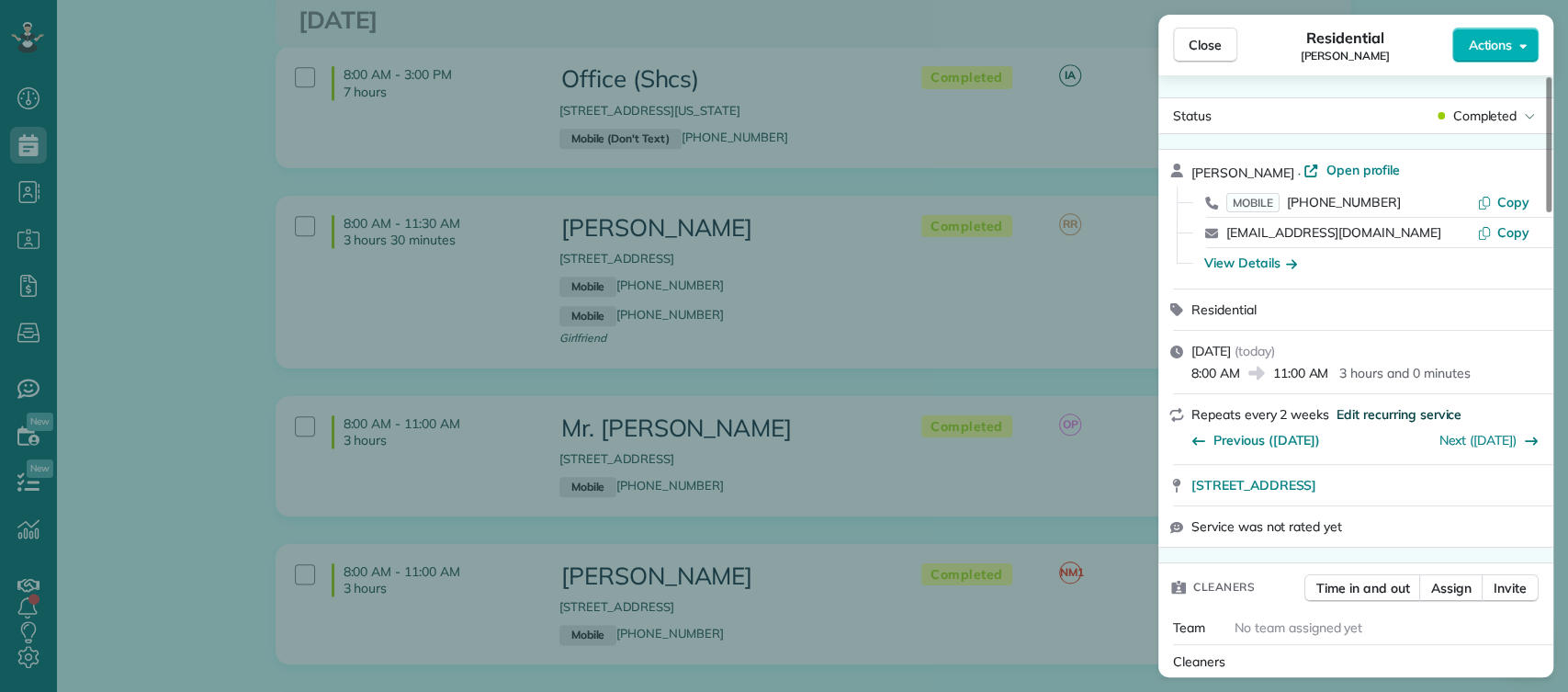
scroll to position [421, 0]
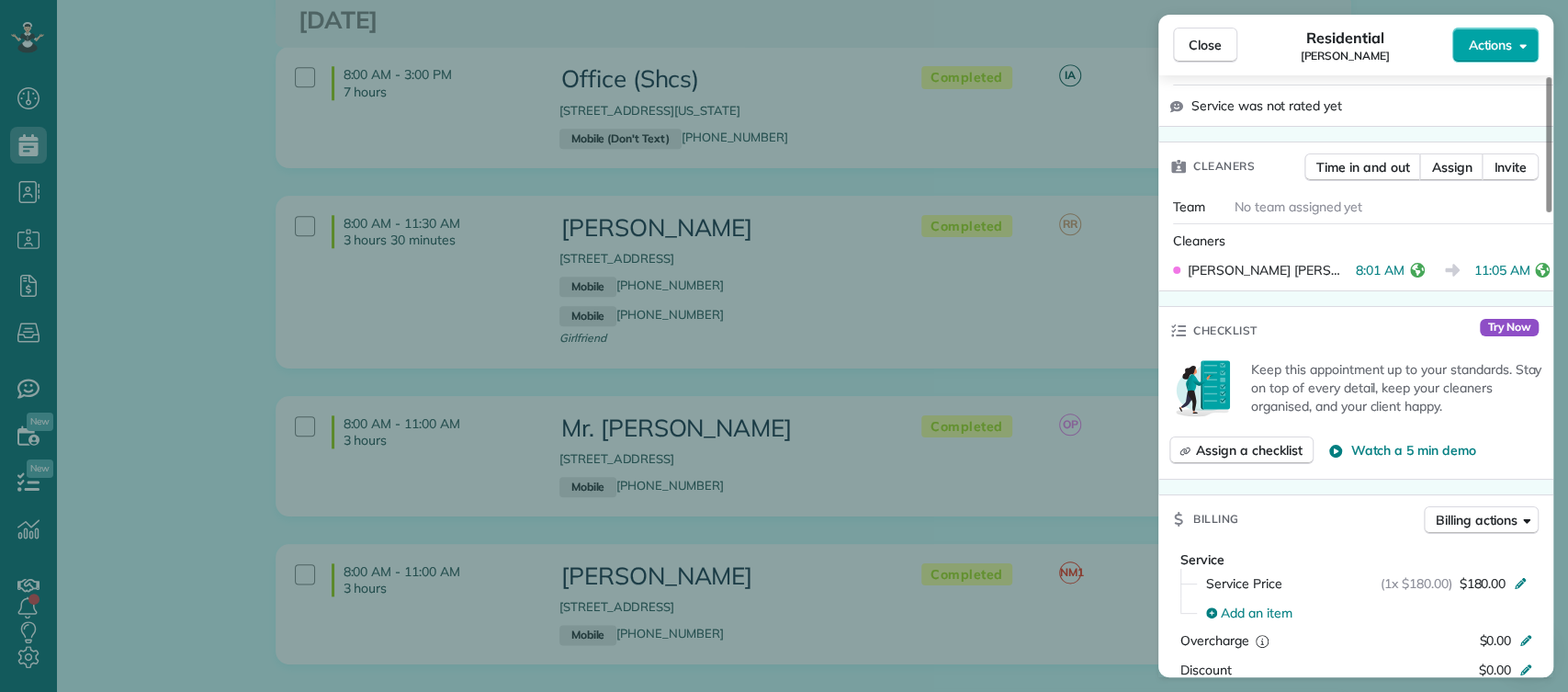
click at [1498, 36] on span "Actions" at bounding box center [1490, 44] width 44 height 18
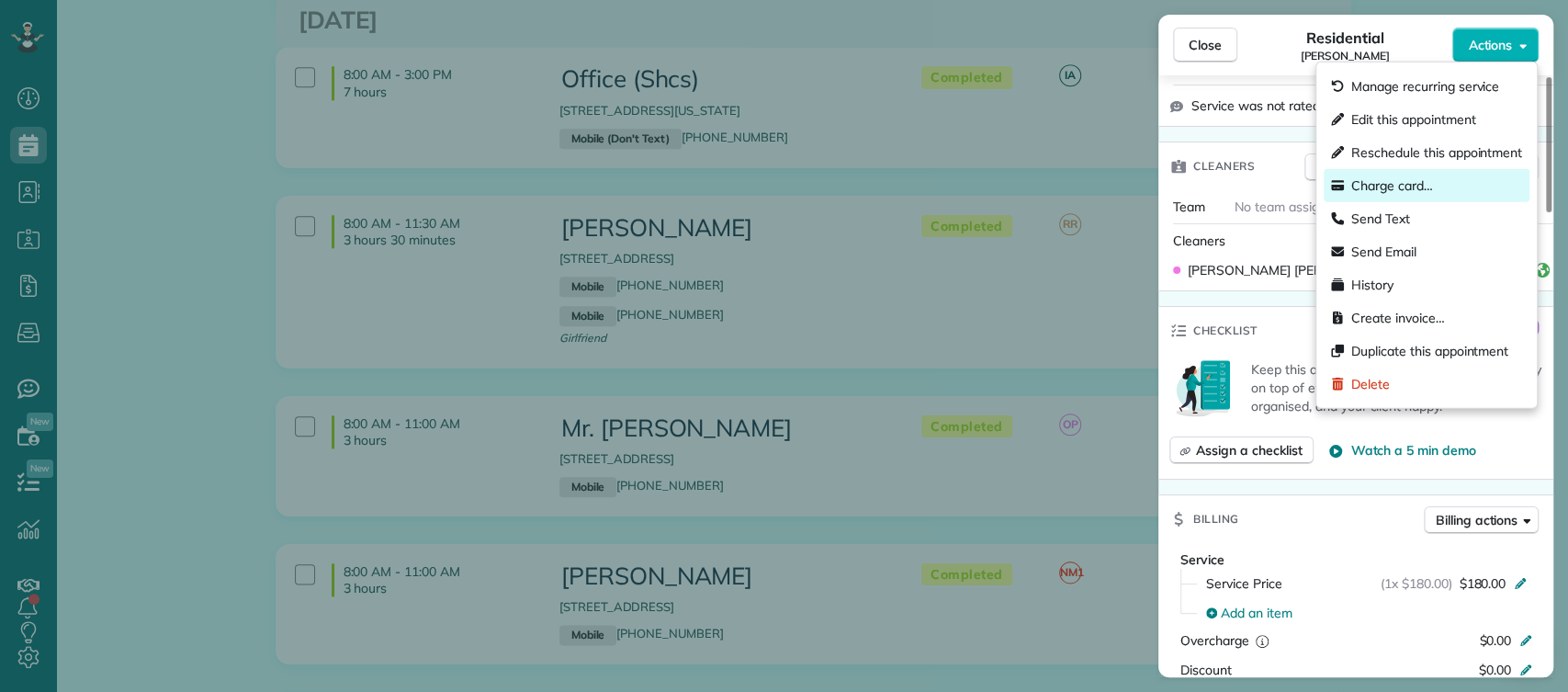
click at [1399, 187] on span "Charge card…" at bounding box center [1392, 185] width 82 height 18
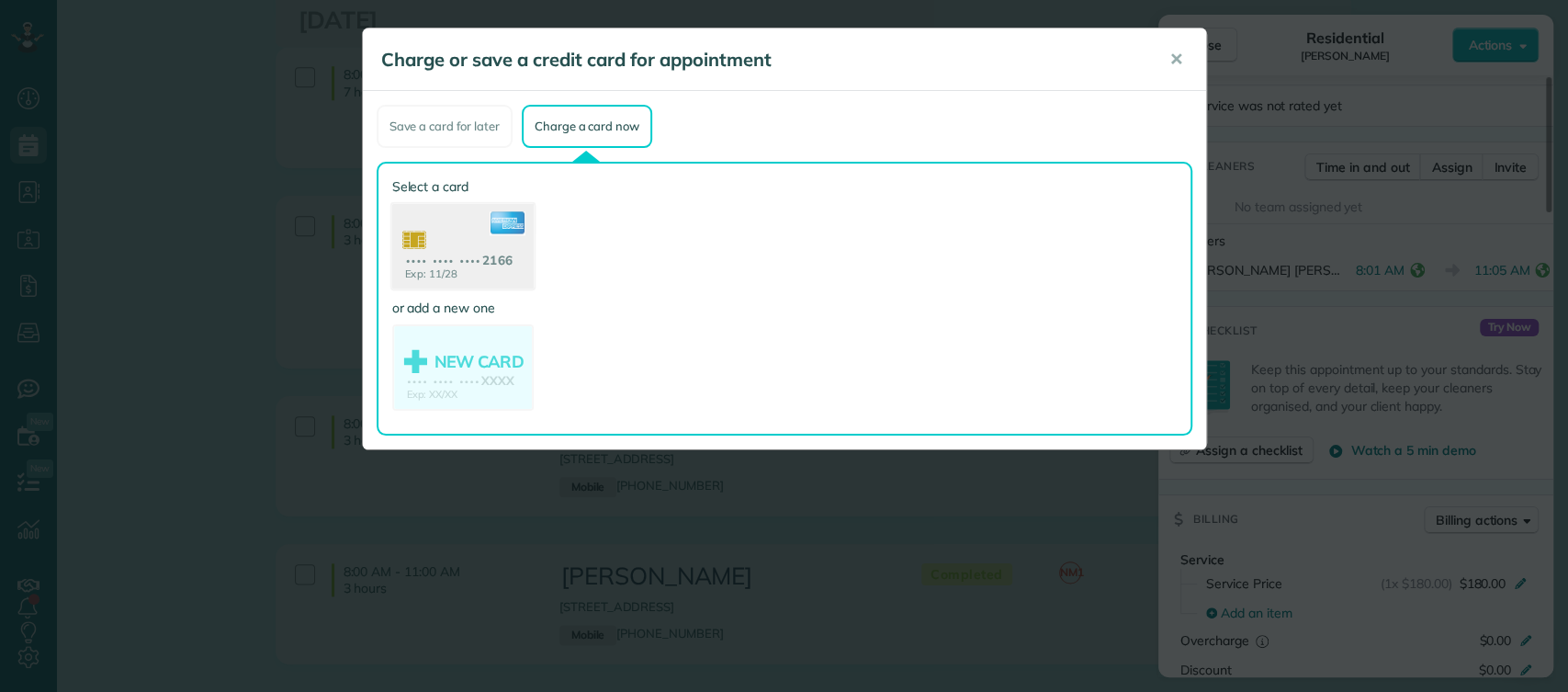
click at [435, 230] on use at bounding box center [462, 248] width 141 height 90
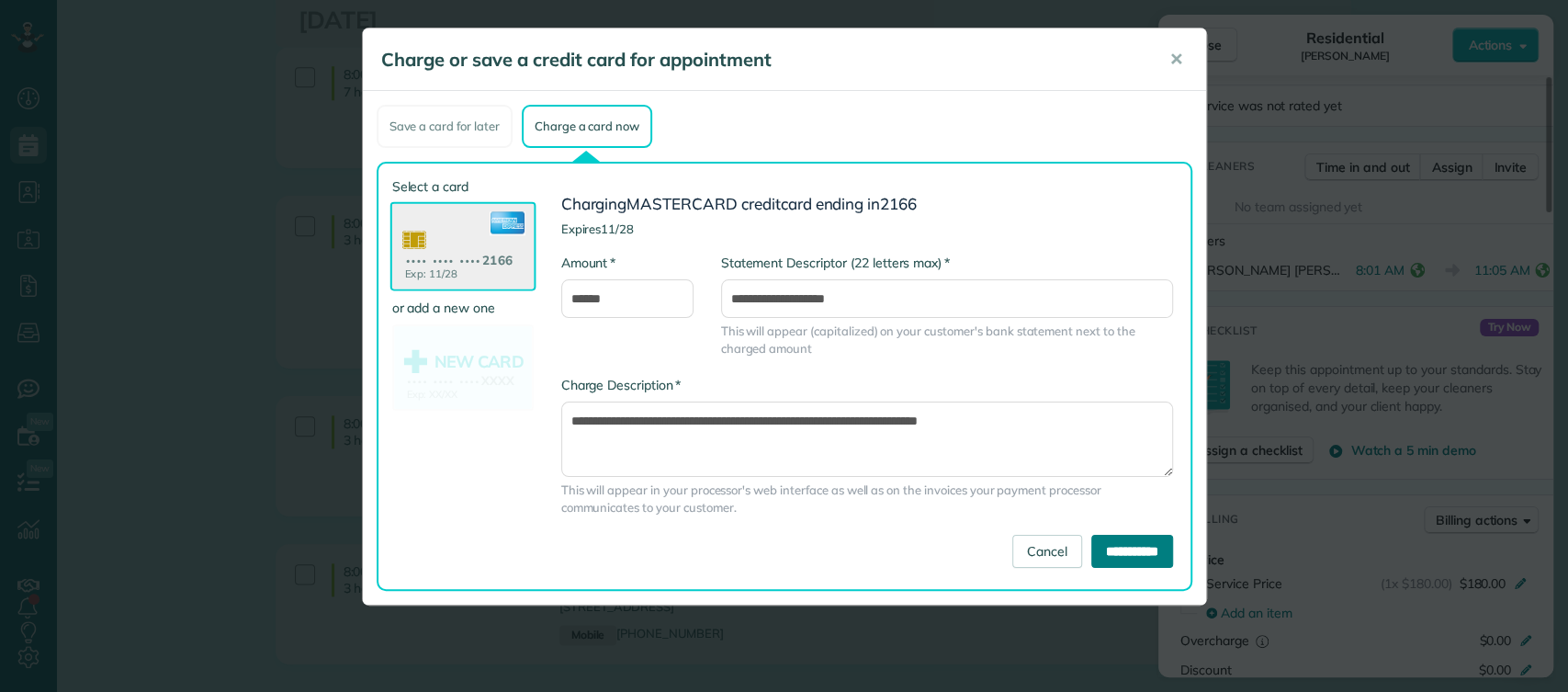
click at [1118, 551] on input "**********" at bounding box center [1132, 551] width 82 height 33
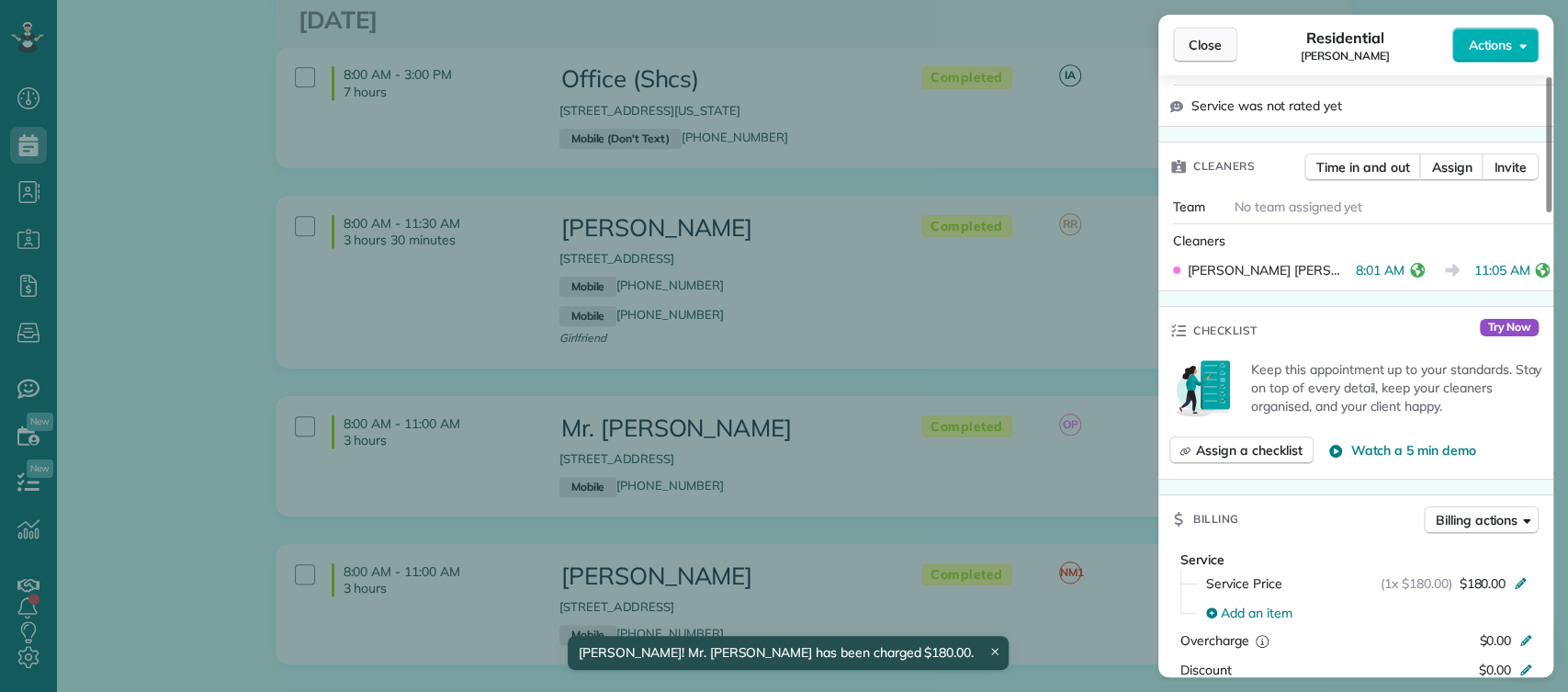
click at [1201, 42] on span "Close" at bounding box center [1205, 44] width 33 height 18
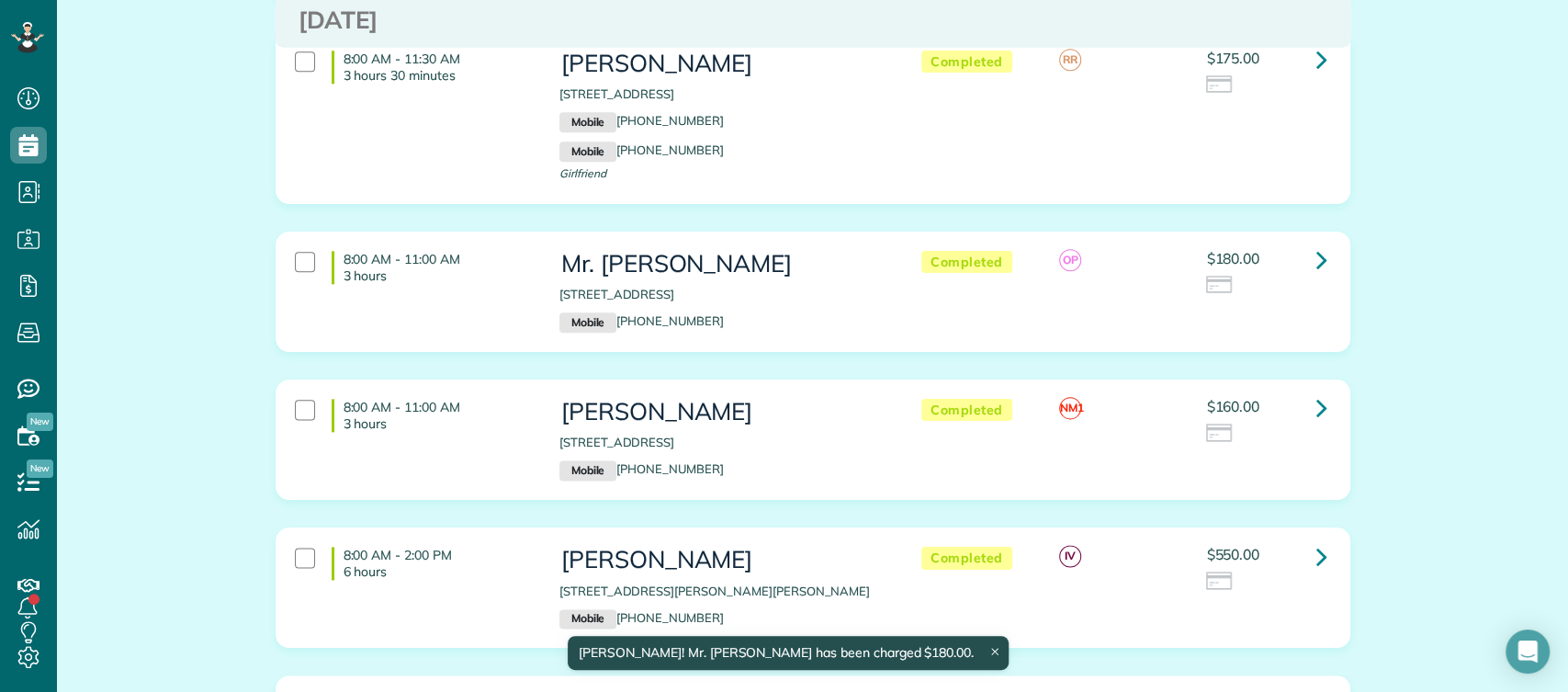
scroll to position [6063, 0]
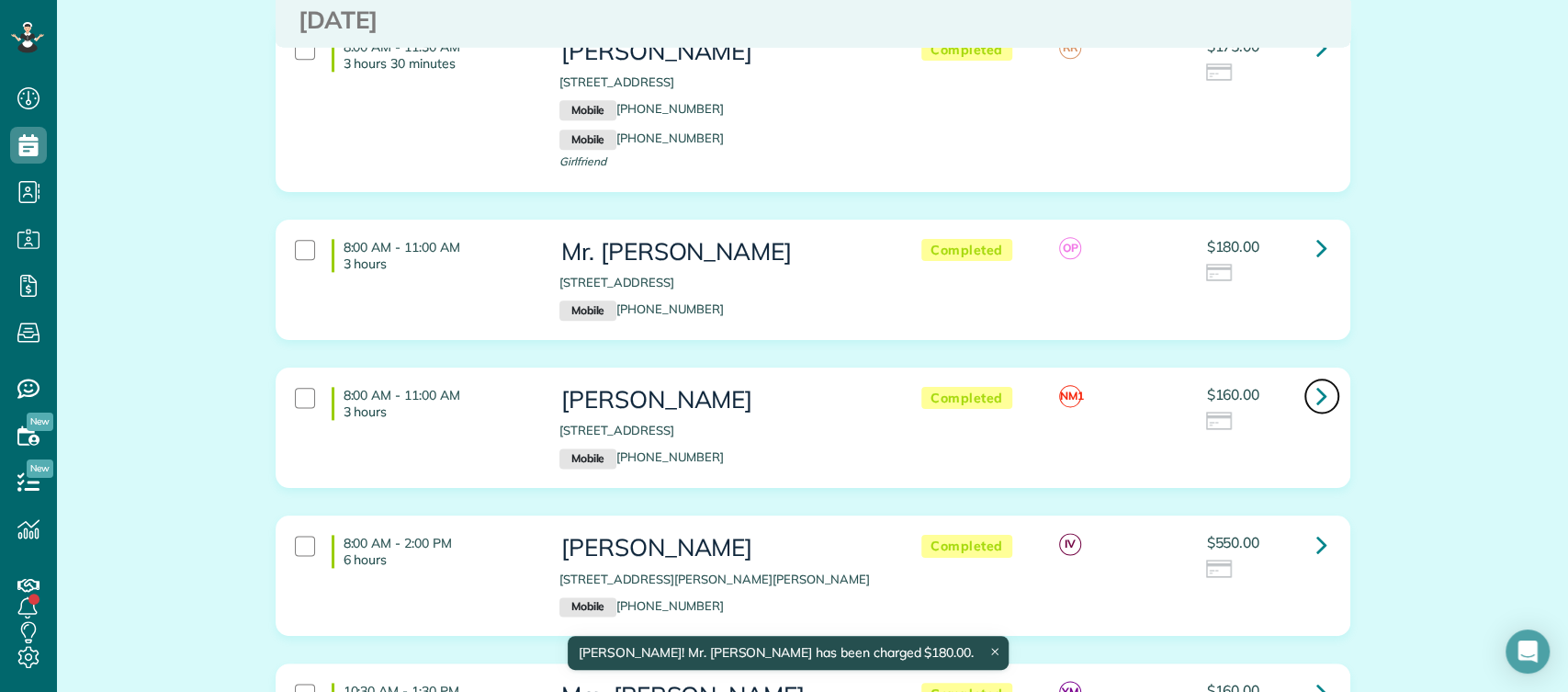
click at [1304, 377] on link at bounding box center [1323, 396] width 37 height 37
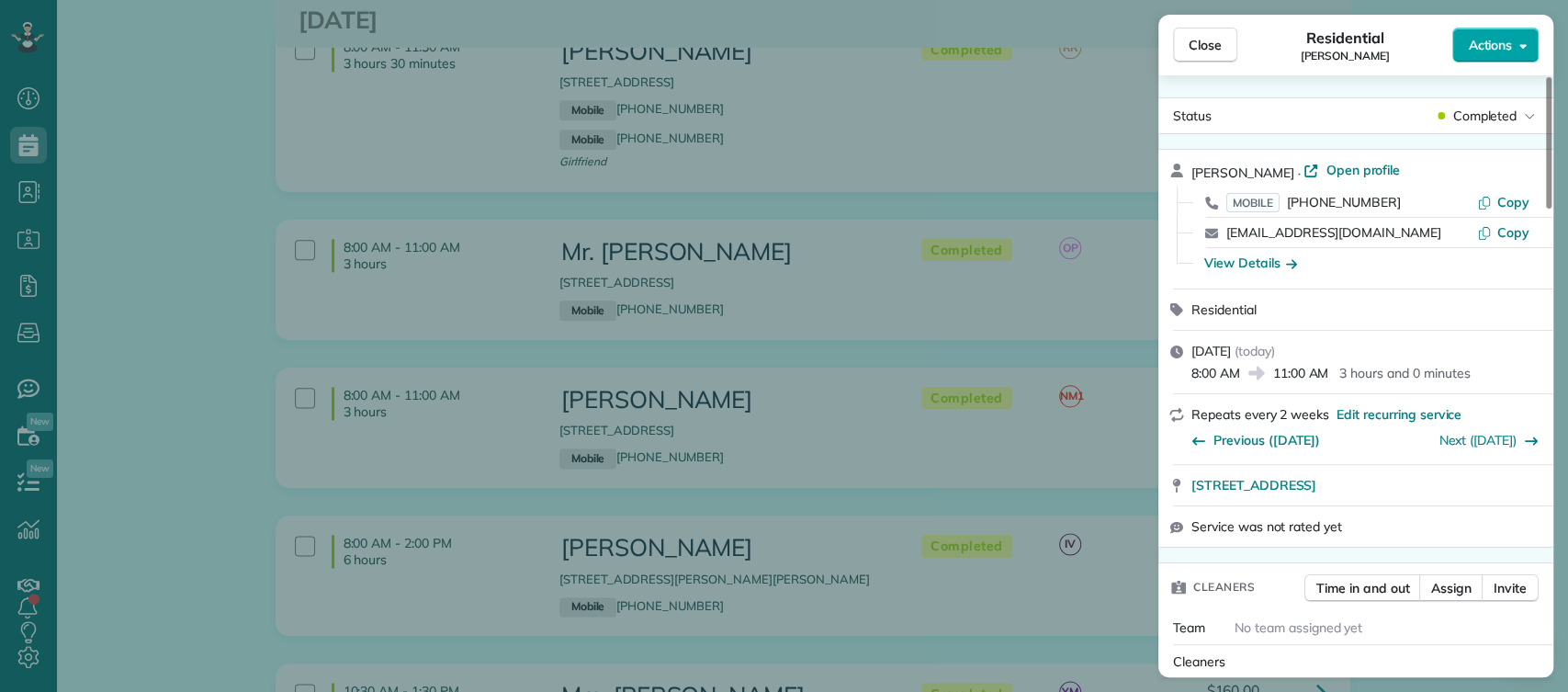
click at [1507, 44] on span "Actions" at bounding box center [1490, 44] width 44 height 18
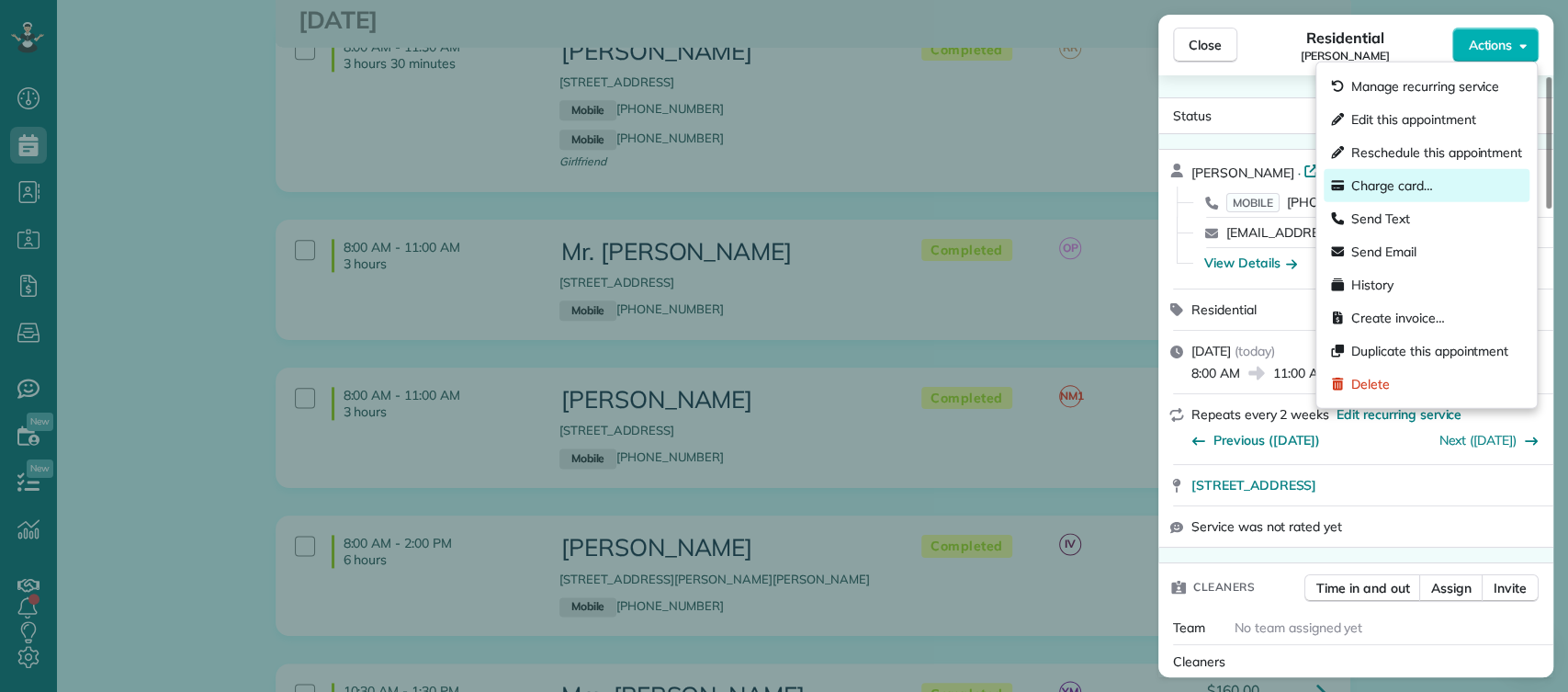
click at [1355, 193] on div "Charge card…" at bounding box center [1427, 186] width 206 height 33
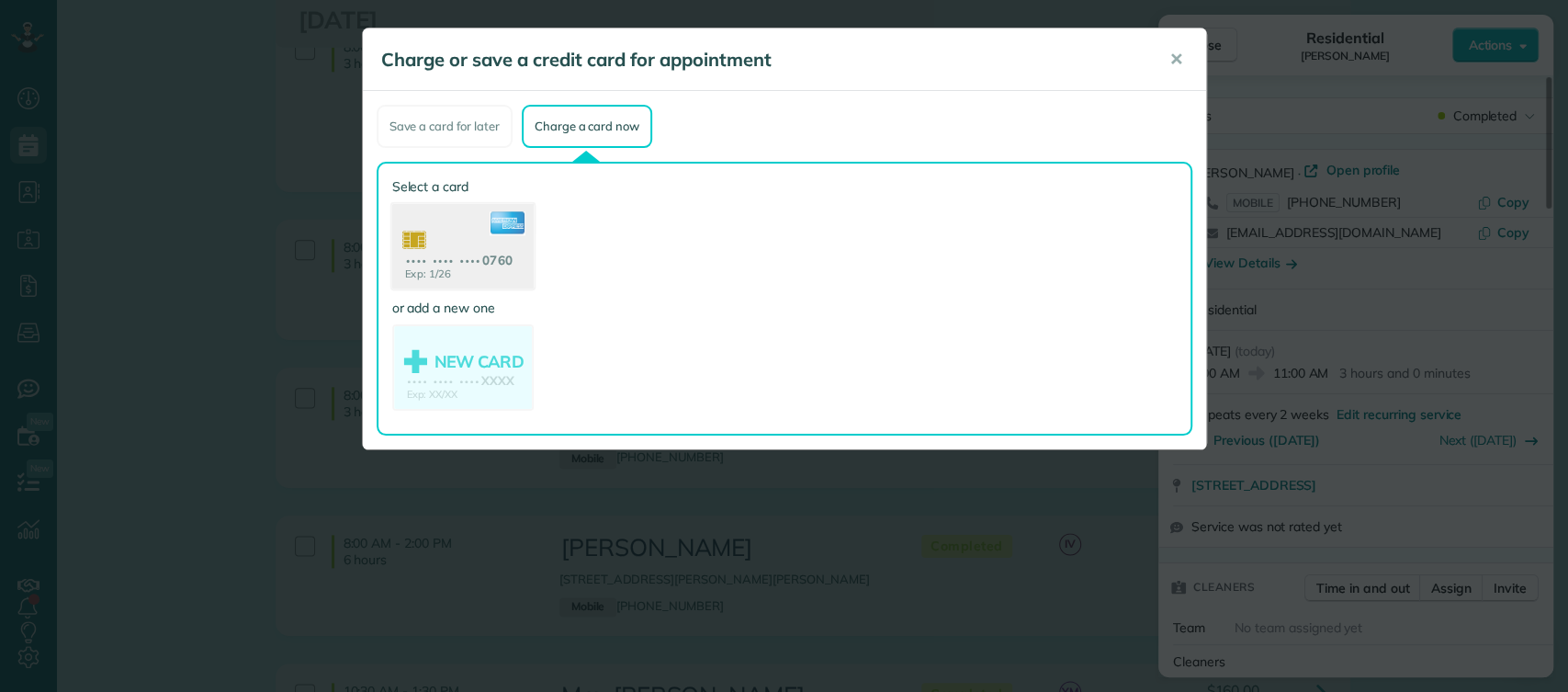
click at [430, 235] on use at bounding box center [462, 248] width 141 height 90
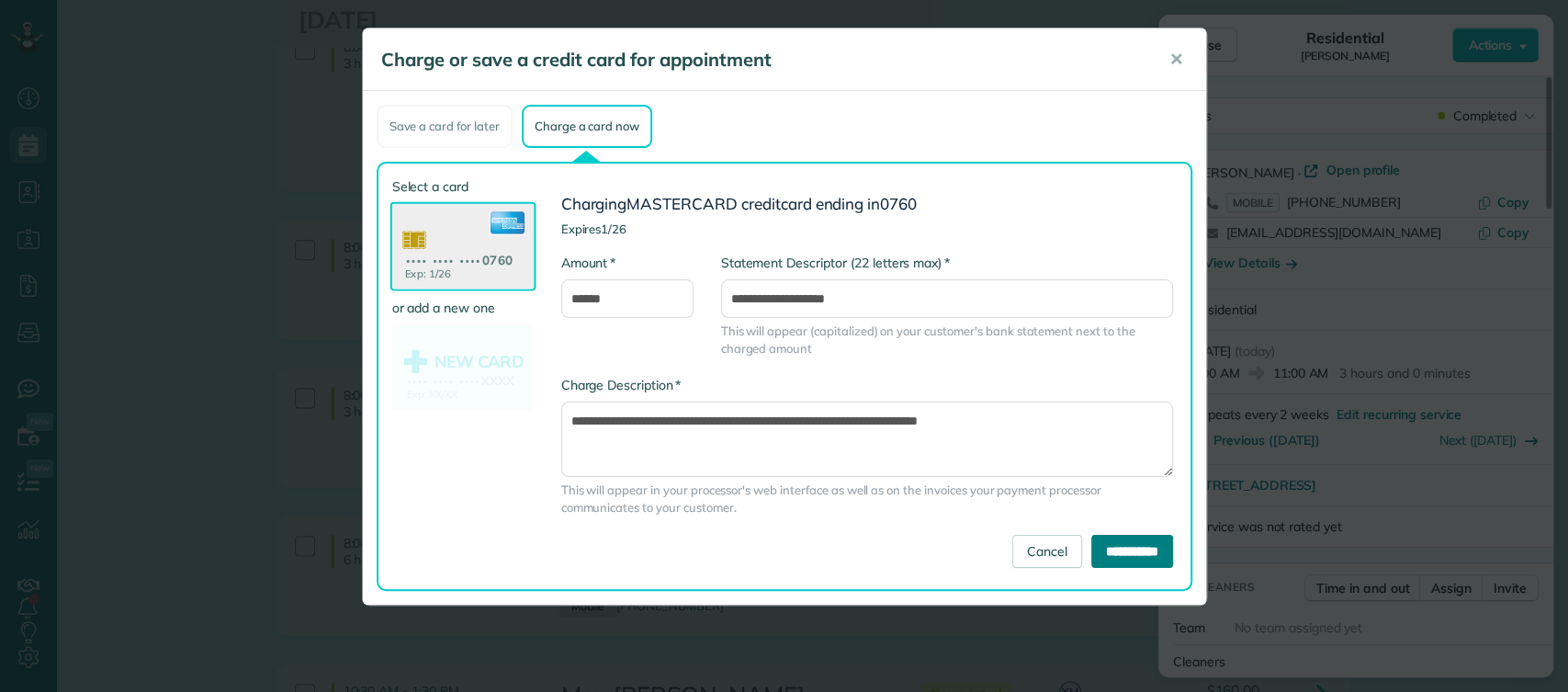
click at [1112, 553] on input "**********" at bounding box center [1132, 551] width 82 height 33
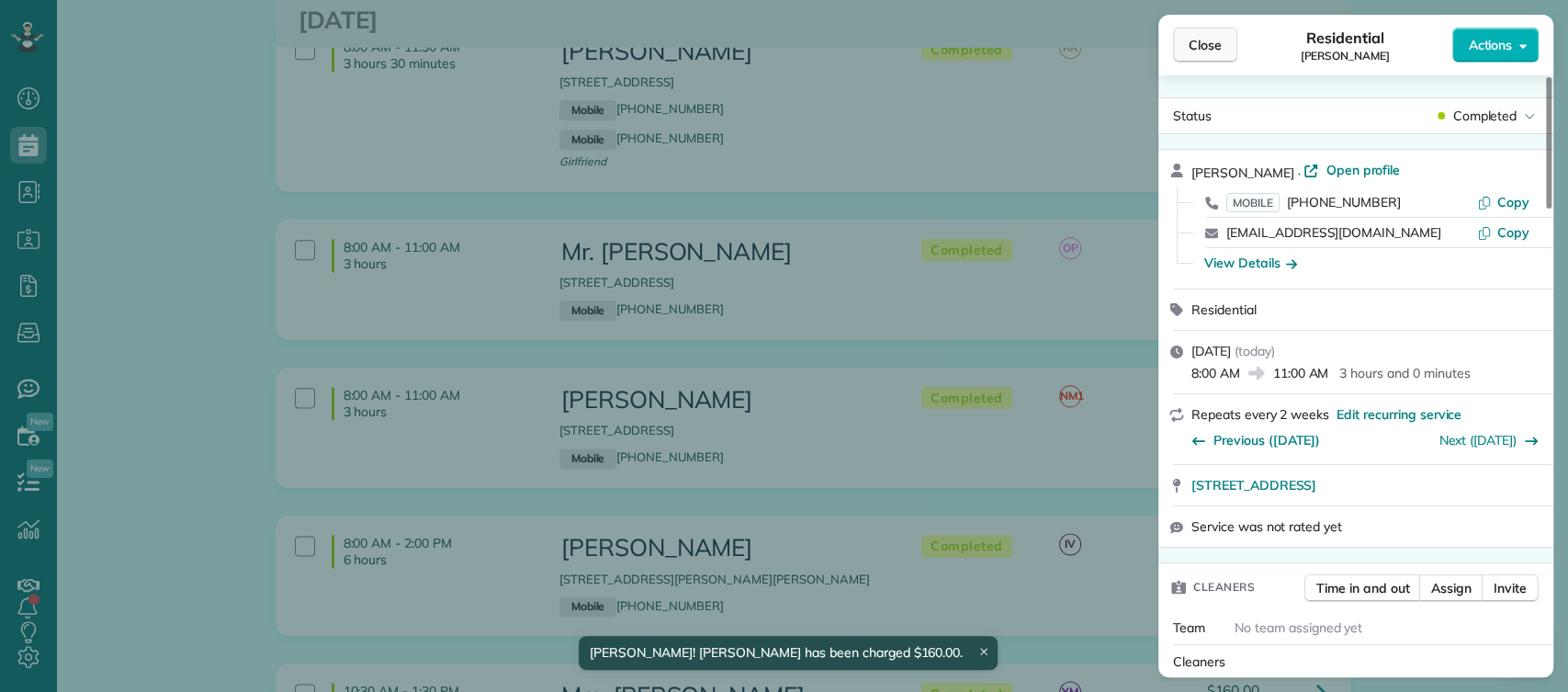
click at [1219, 48] on span "Close" at bounding box center [1205, 44] width 33 height 18
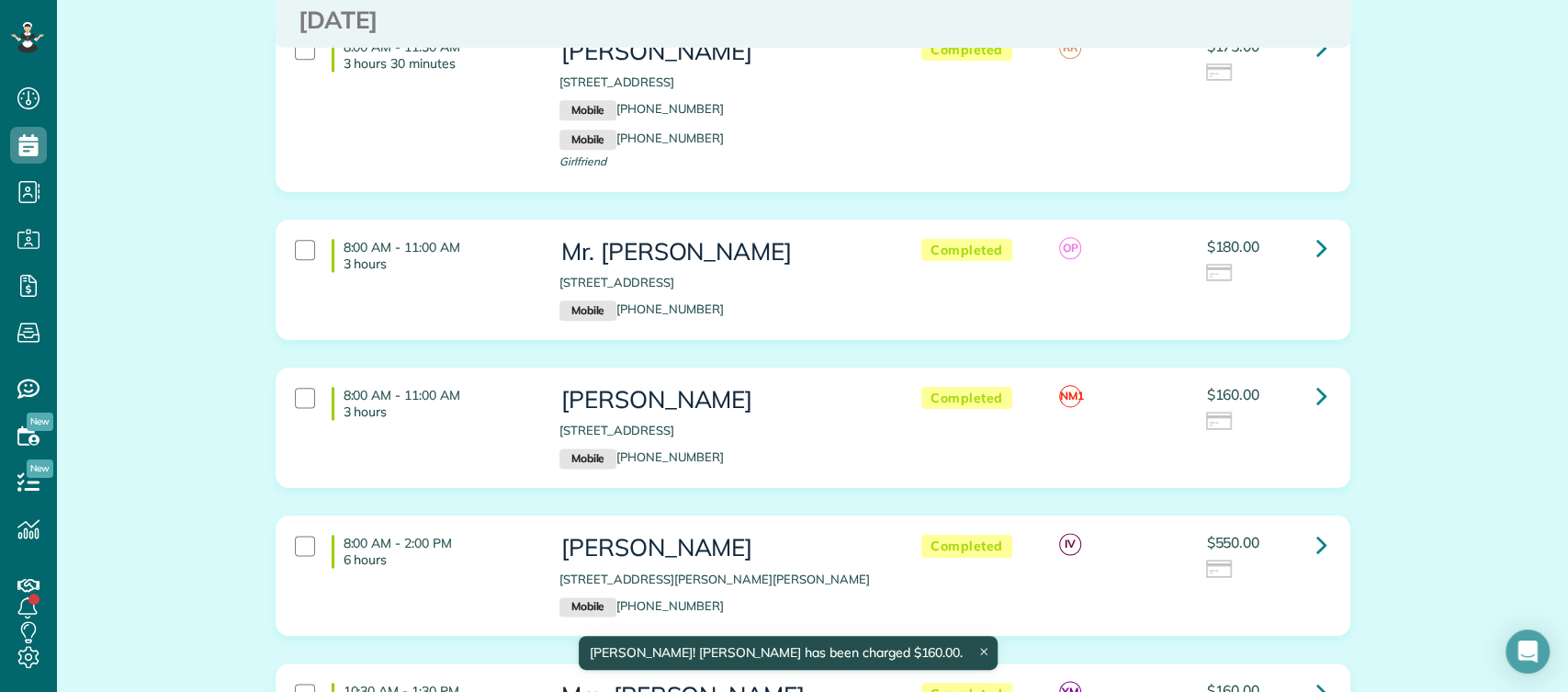
scroll to position [6164, 0]
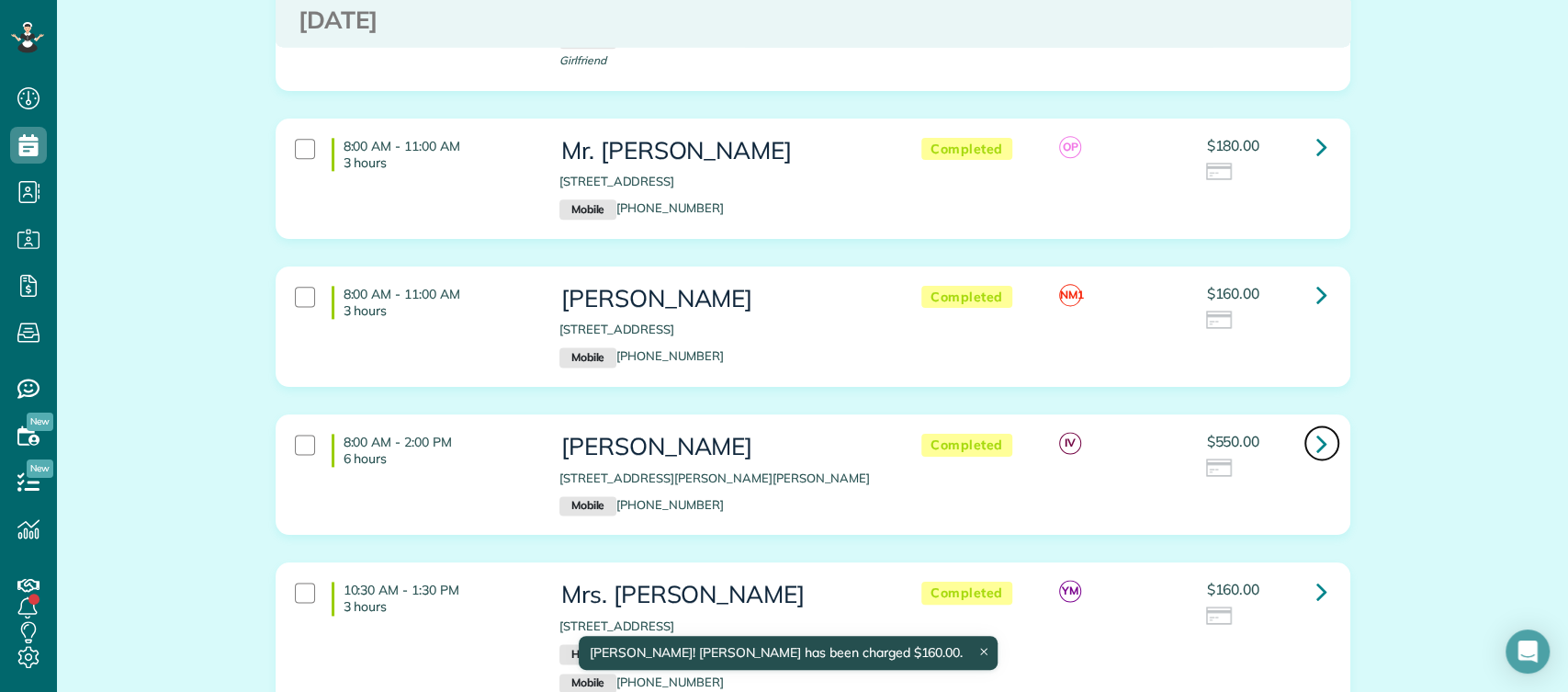
click at [1304, 424] on link at bounding box center [1323, 443] width 37 height 37
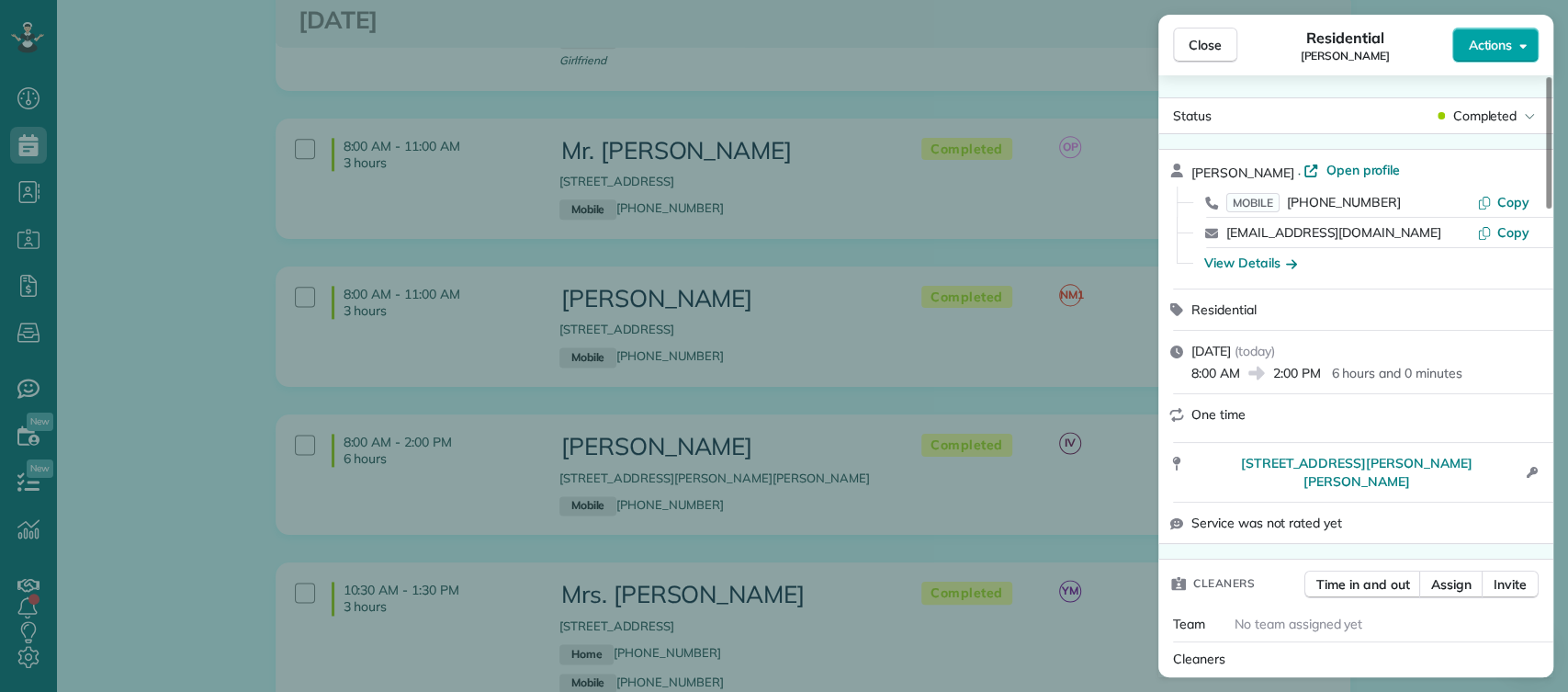
click at [1508, 38] on span "Actions" at bounding box center [1490, 44] width 44 height 18
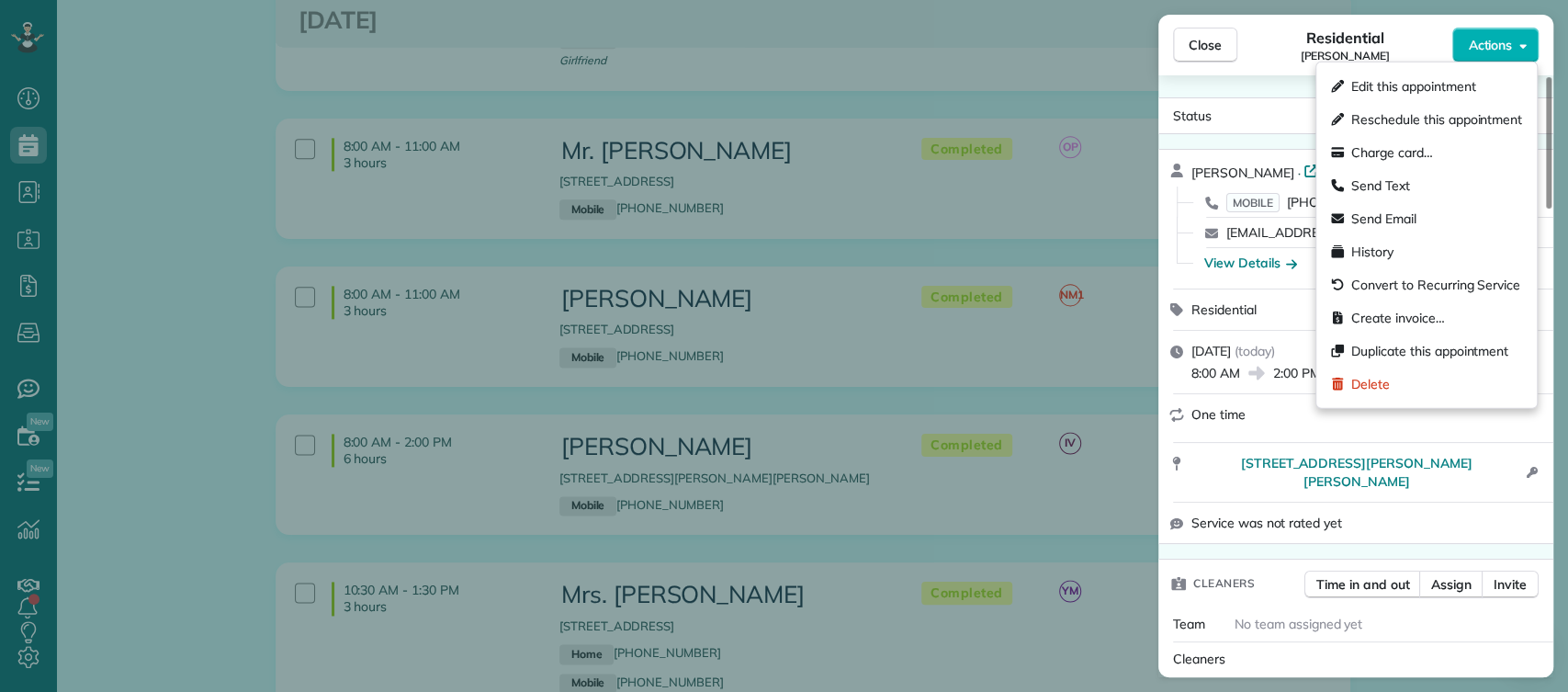
click at [1271, 167] on span "Rebecca Hedgepath" at bounding box center [1243, 172] width 103 height 16
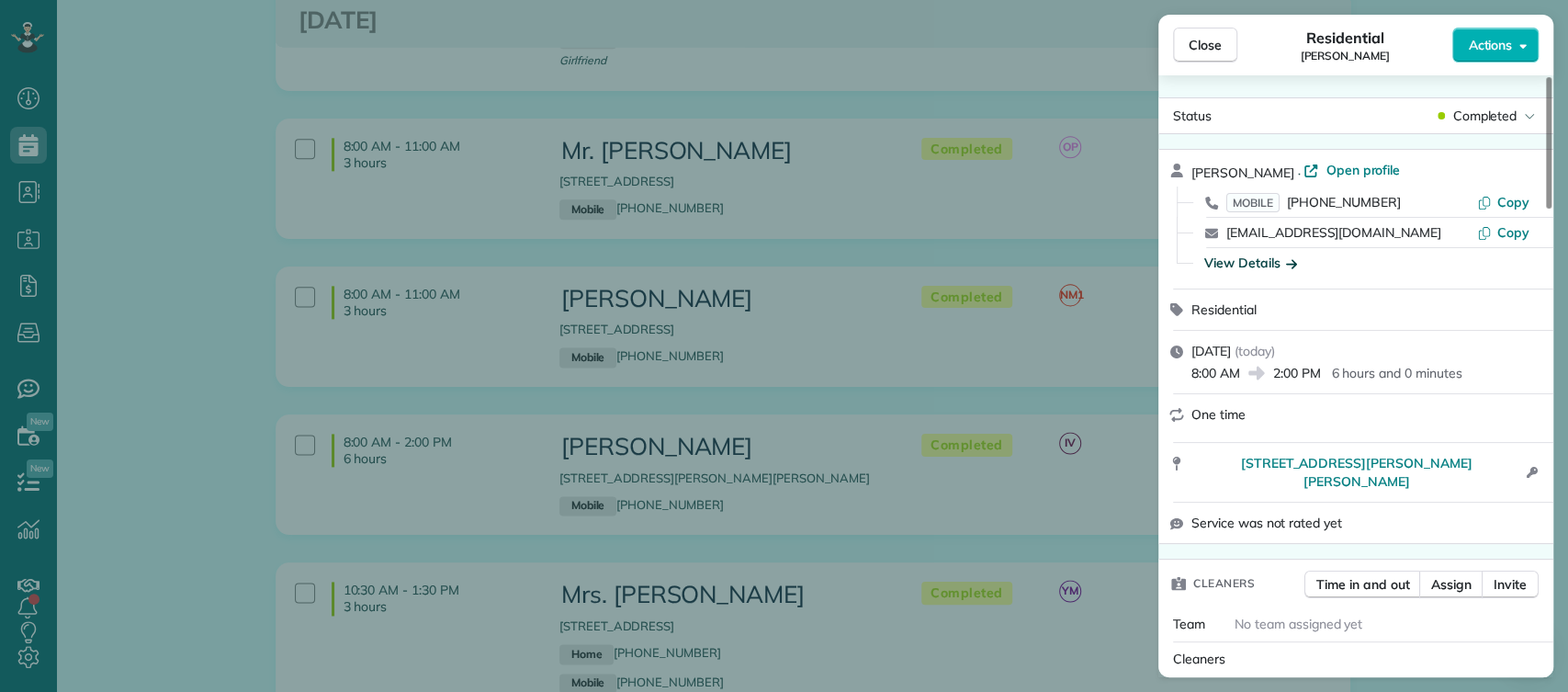
click at [1252, 259] on div "View Details" at bounding box center [1250, 262] width 92 height 18
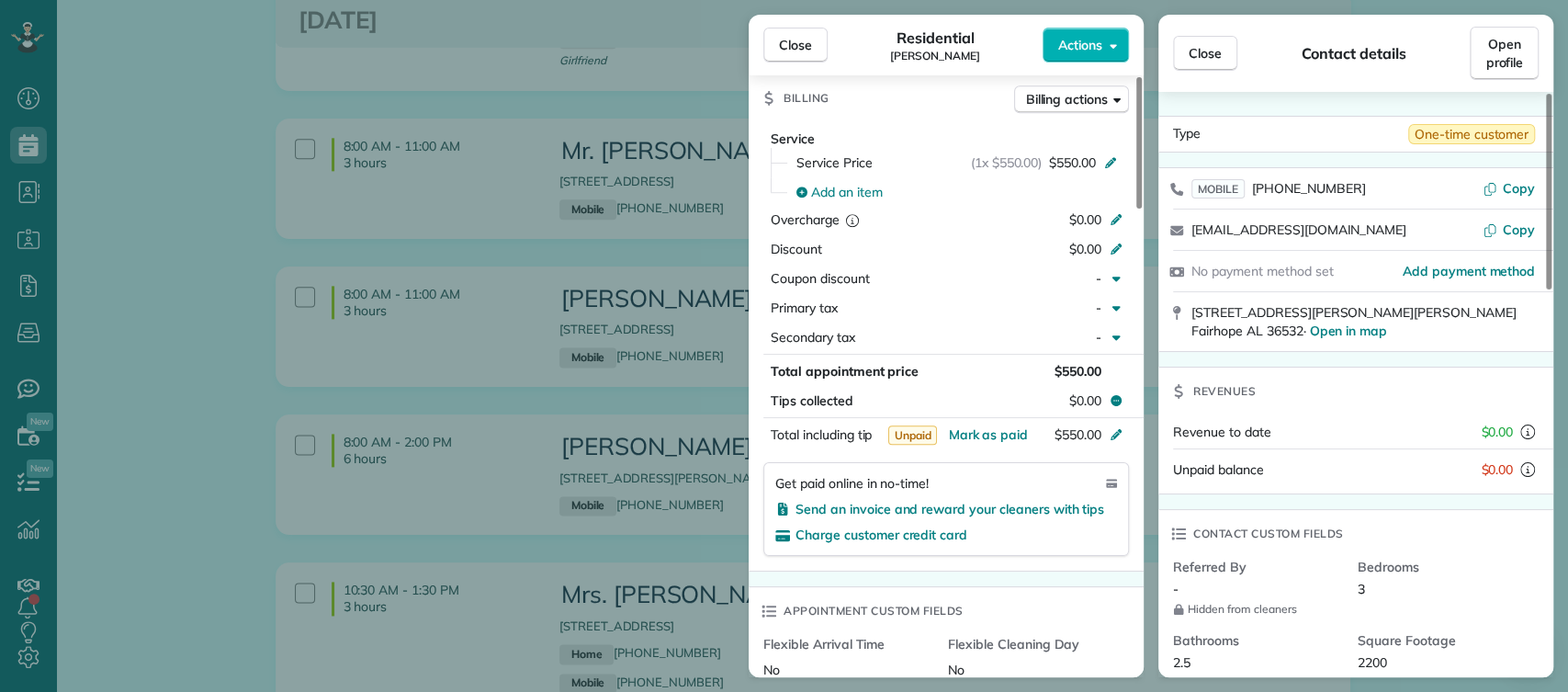
scroll to position [856, 0]
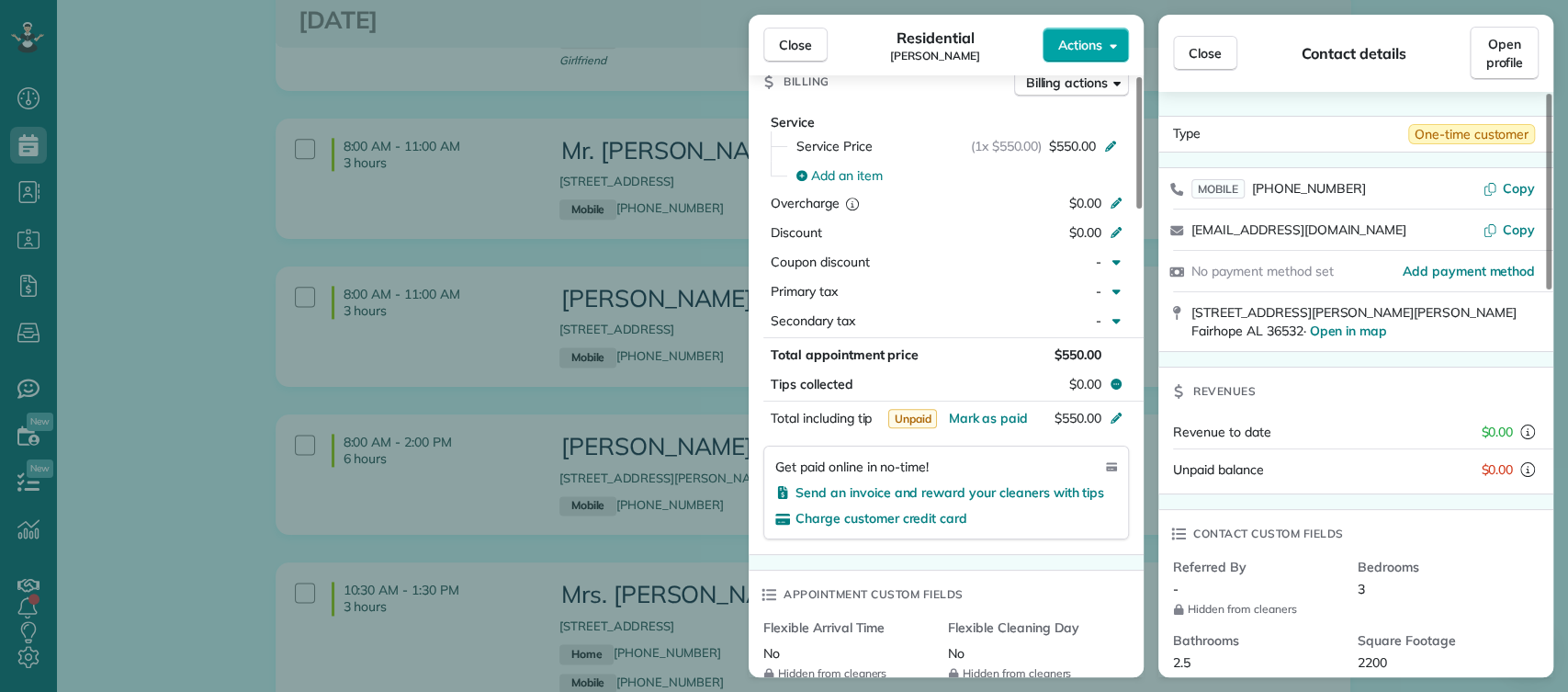
click at [1088, 43] on span "Actions" at bounding box center [1081, 44] width 44 height 18
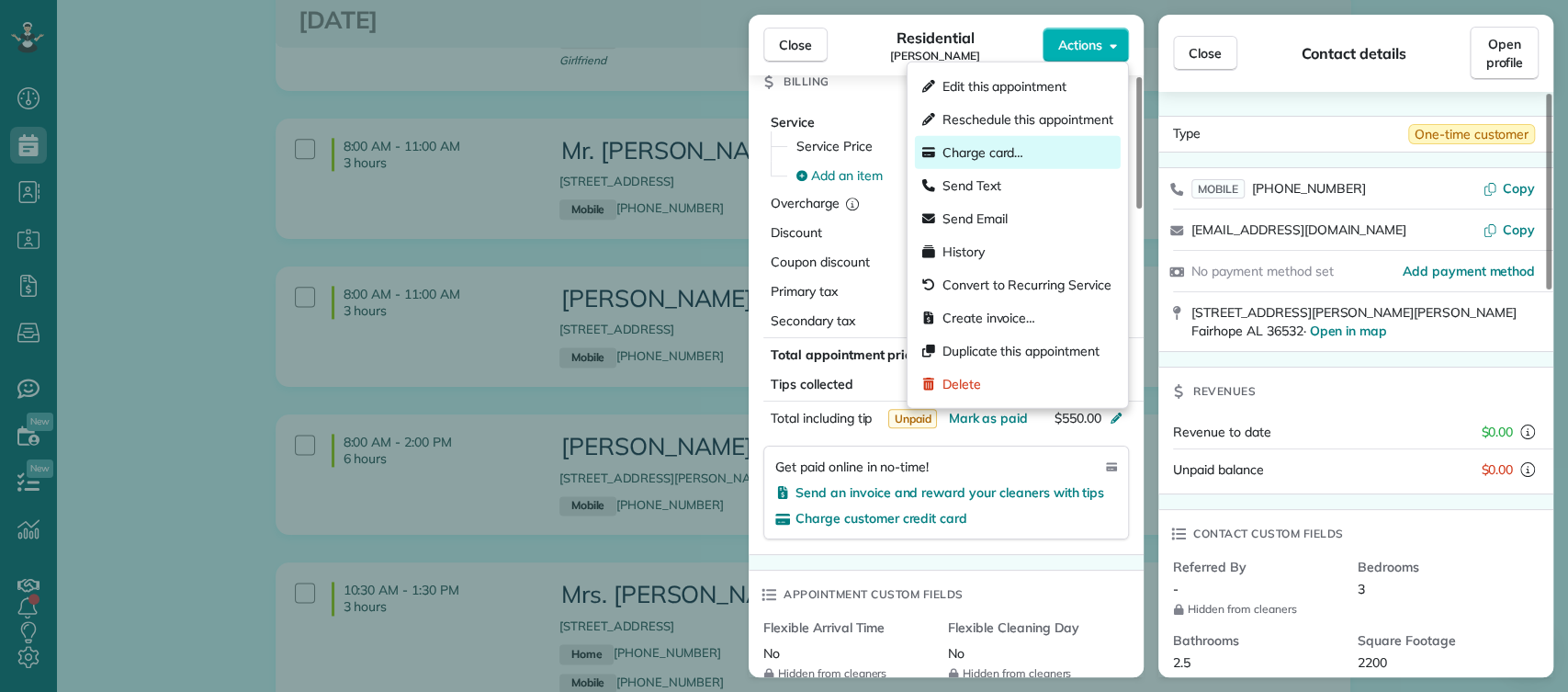
click at [1016, 152] on span "Charge card…" at bounding box center [983, 152] width 82 height 18
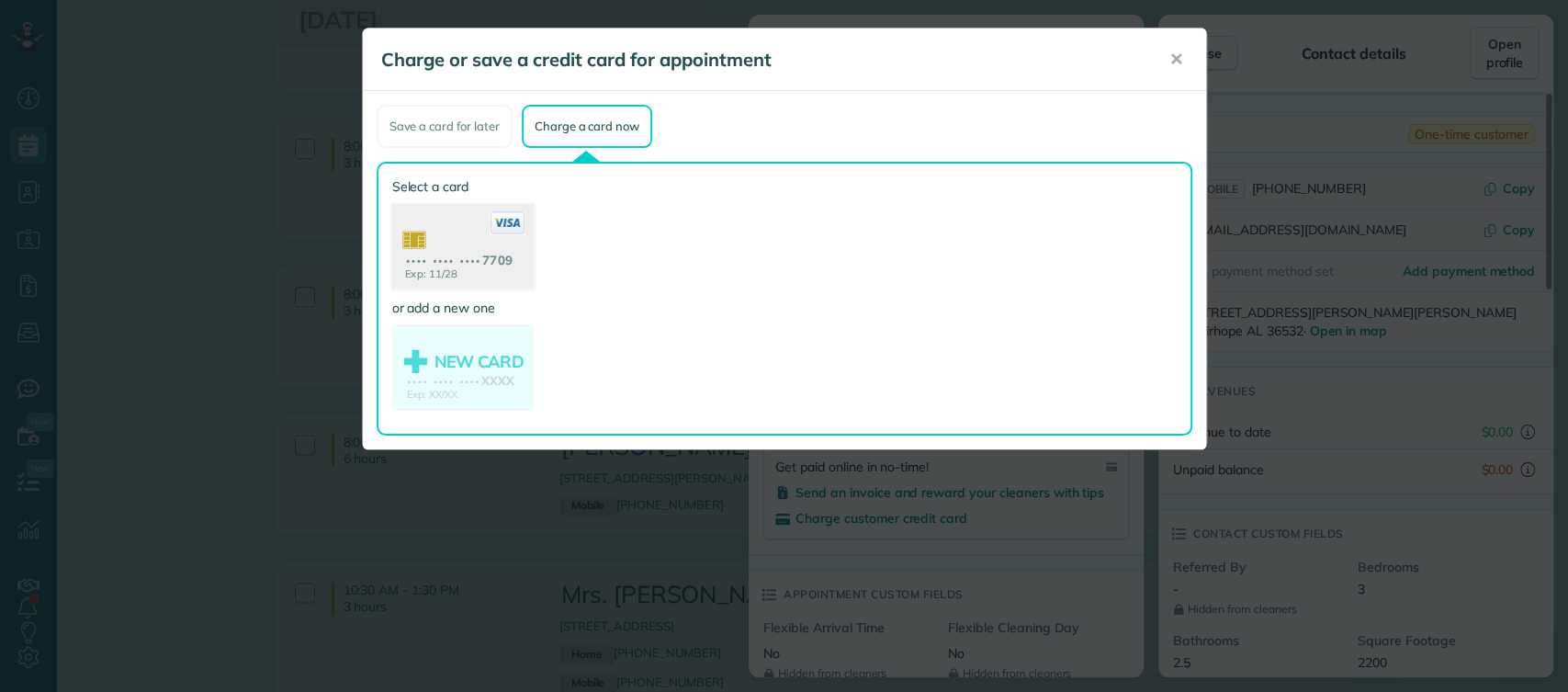
click at [420, 267] on use at bounding box center [462, 248] width 141 height 90
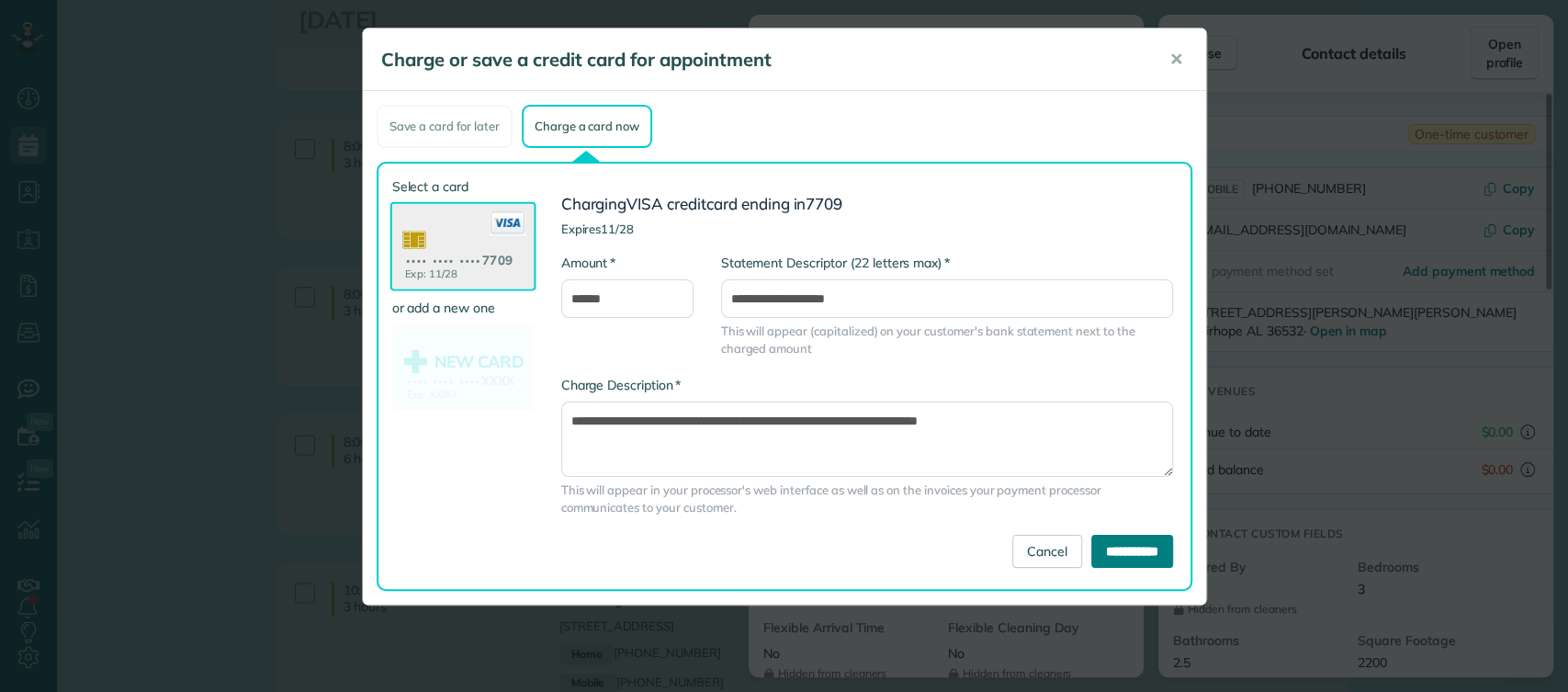
click at [1121, 538] on input "**********" at bounding box center [1132, 551] width 82 height 33
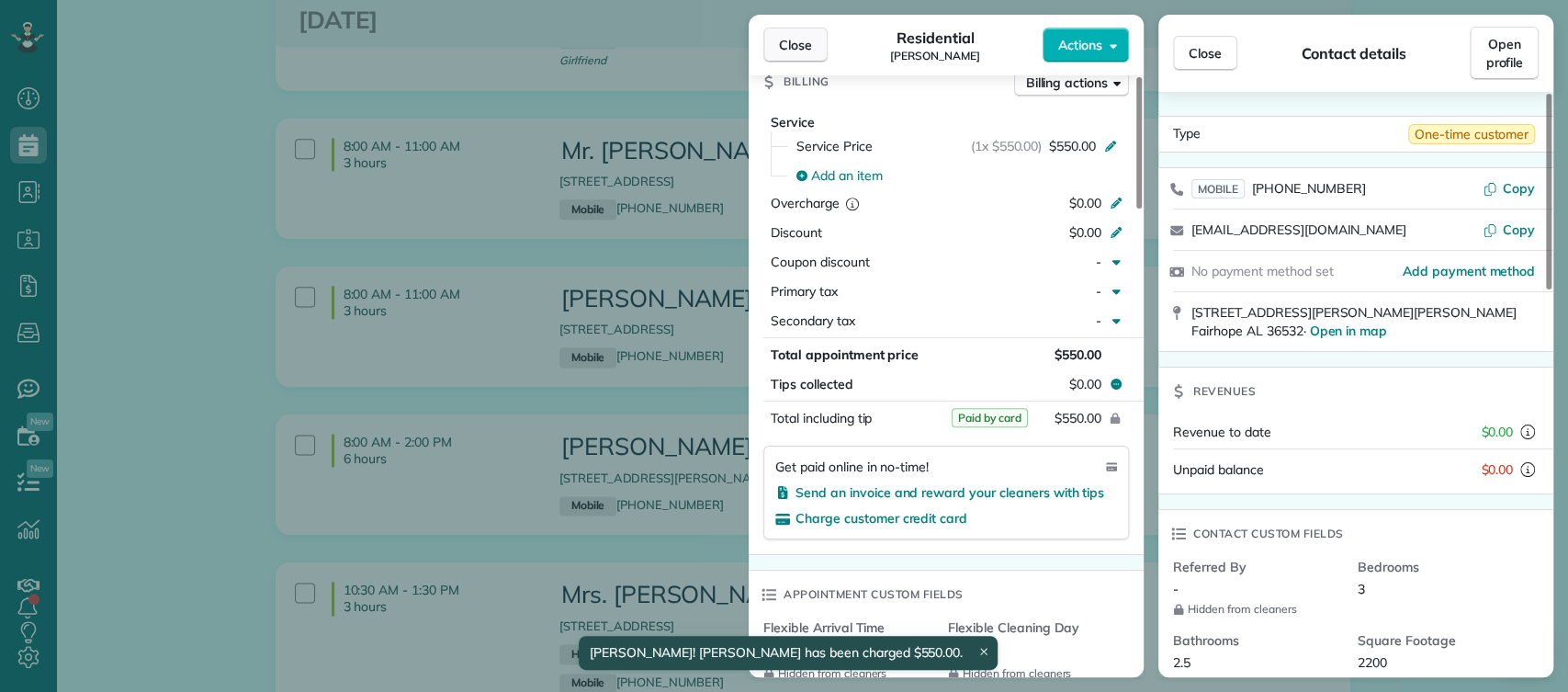
click at [784, 36] on span "Close" at bounding box center [795, 44] width 33 height 18
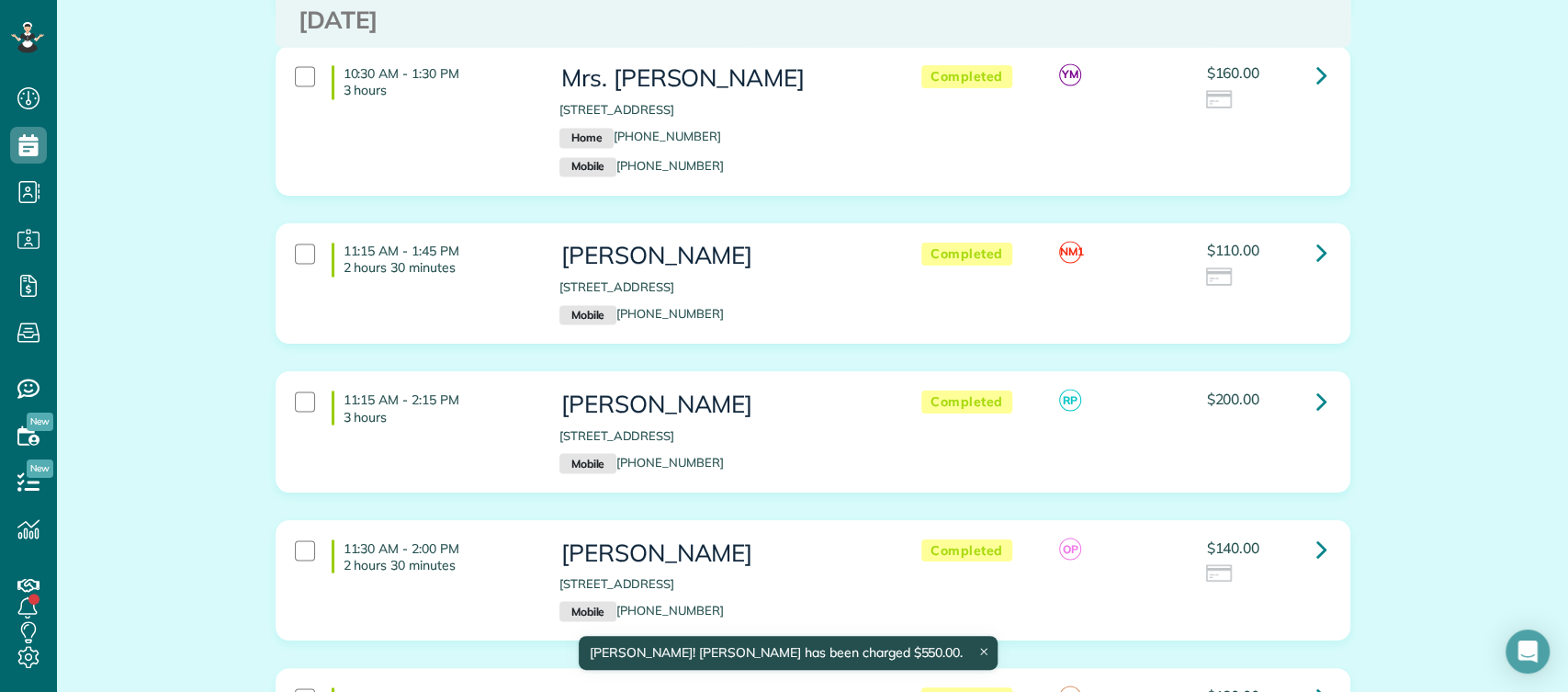
scroll to position [6682, 0]
click at [1317, 531] on icon at bounding box center [1322, 547] width 11 height 32
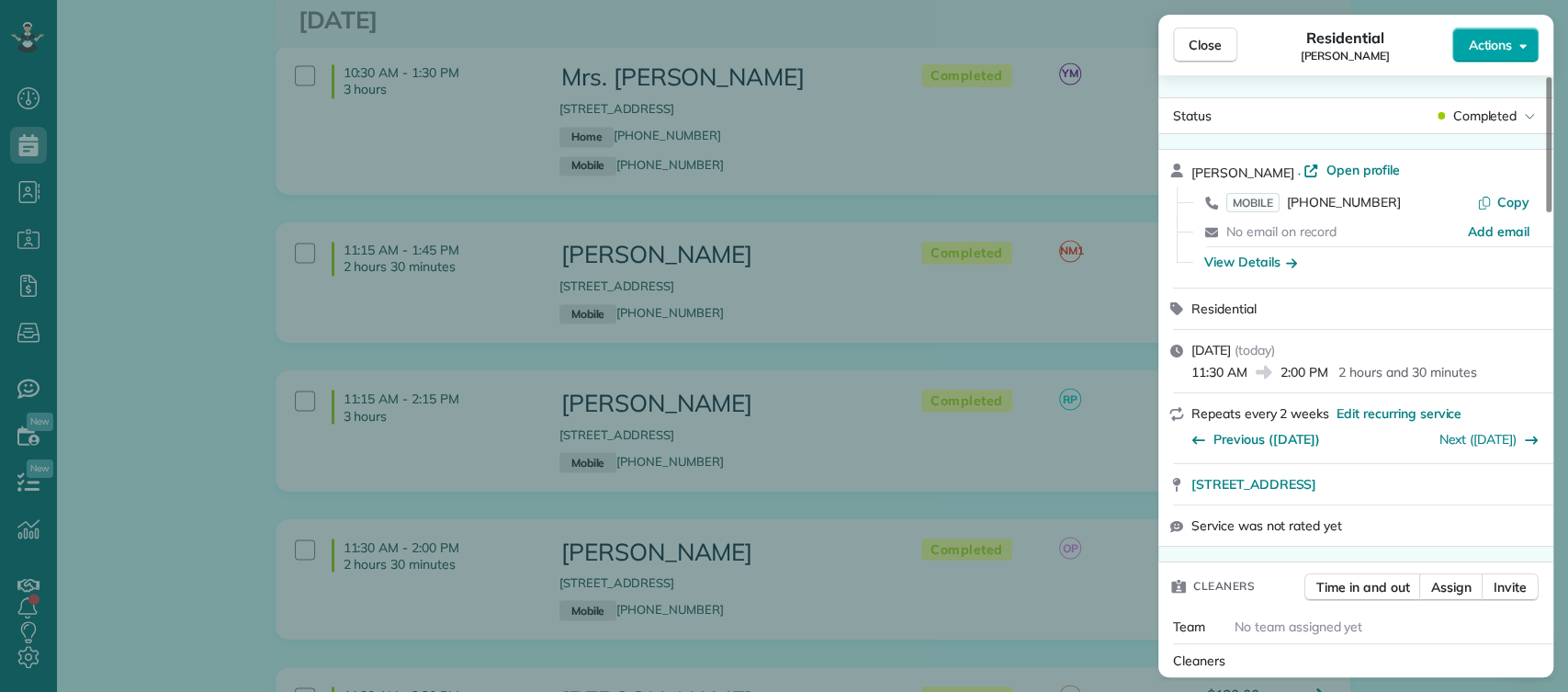
click at [1510, 41] on span "Actions" at bounding box center [1490, 44] width 44 height 18
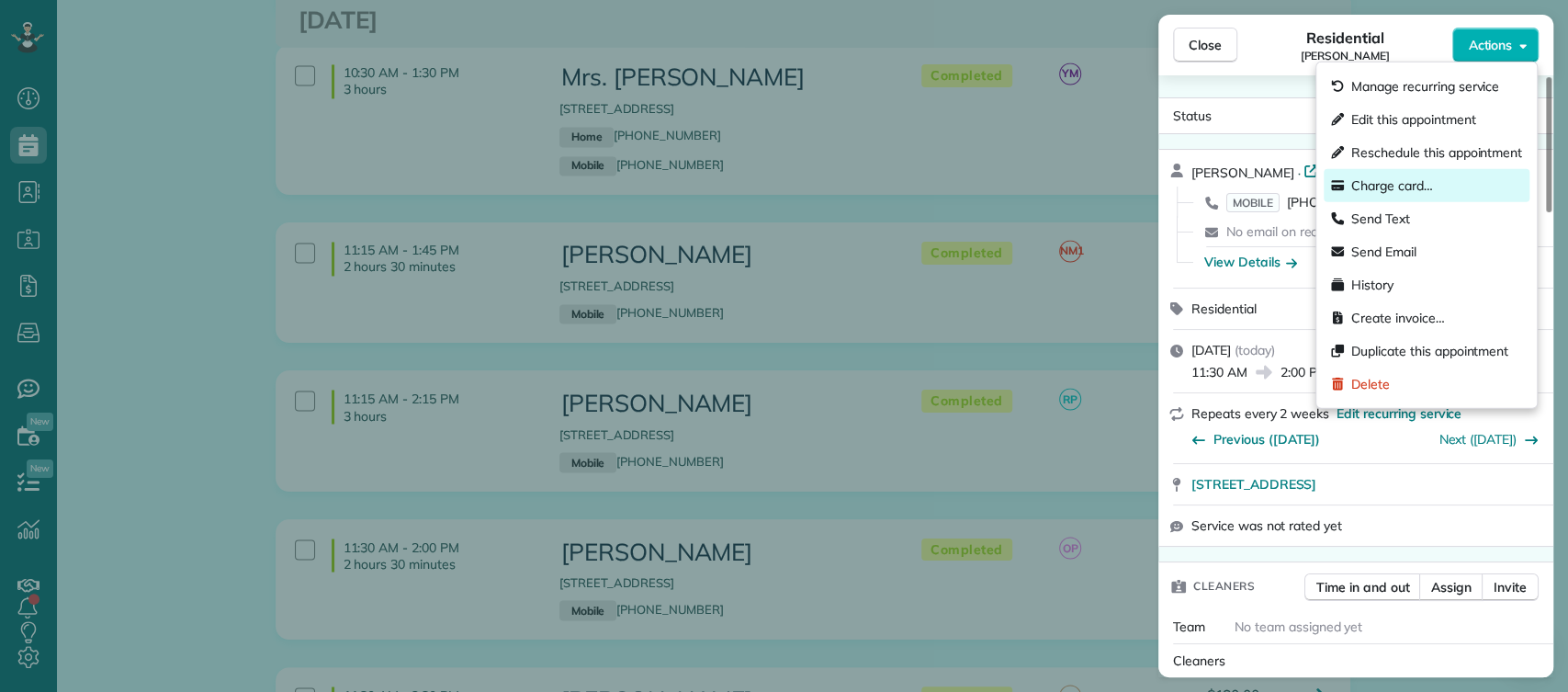
click at [1390, 189] on span "Charge card…" at bounding box center [1392, 185] width 82 height 18
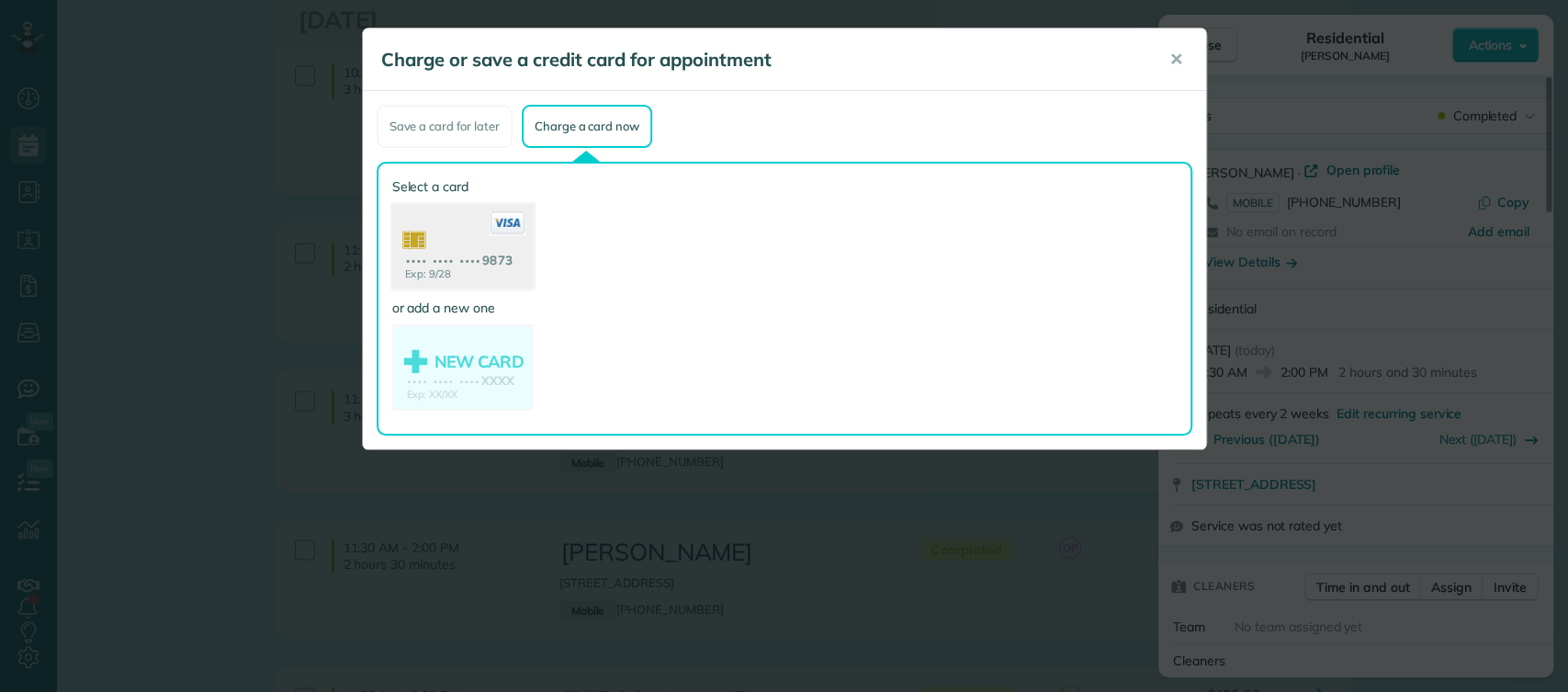
click at [474, 258] on use at bounding box center [462, 248] width 141 height 90
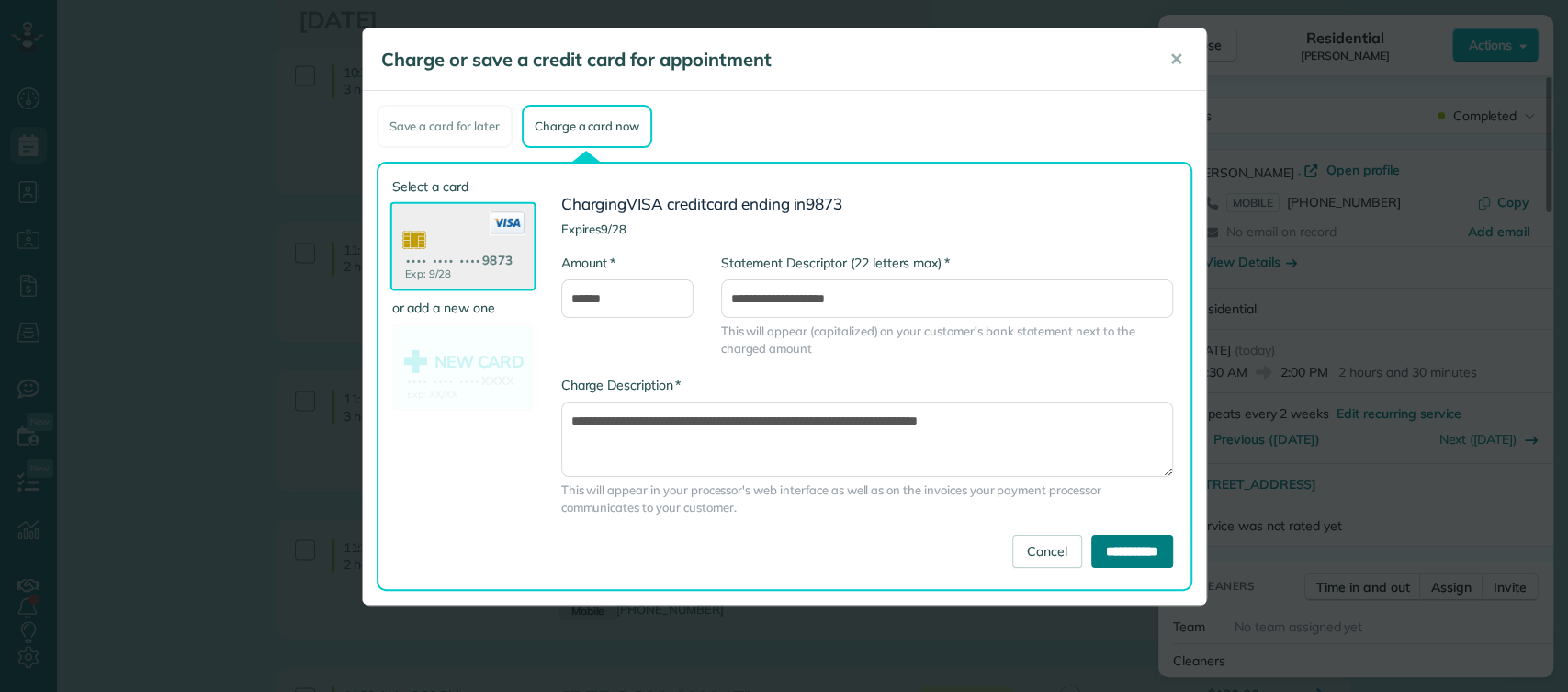
click at [1144, 556] on input "**********" at bounding box center [1132, 551] width 82 height 33
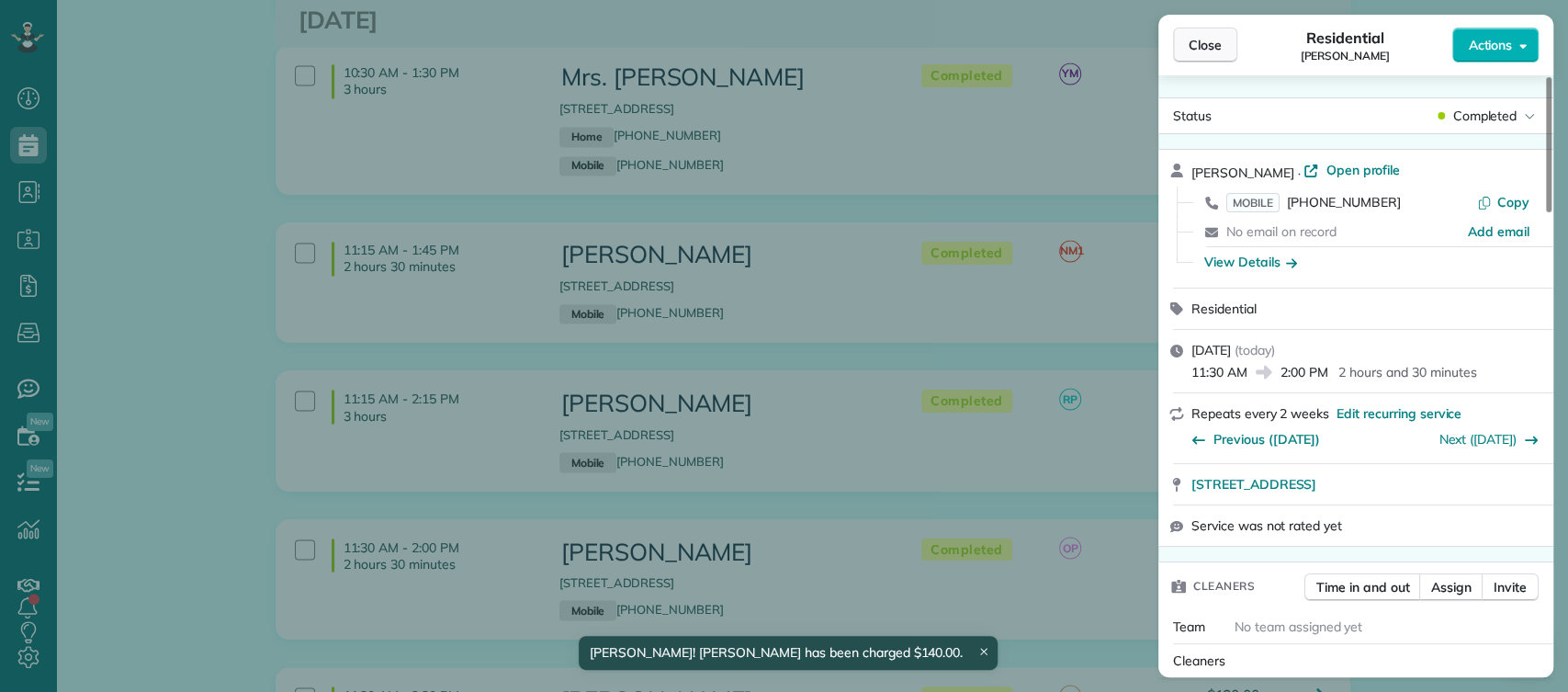
click at [1199, 46] on span "Close" at bounding box center [1205, 44] width 33 height 18
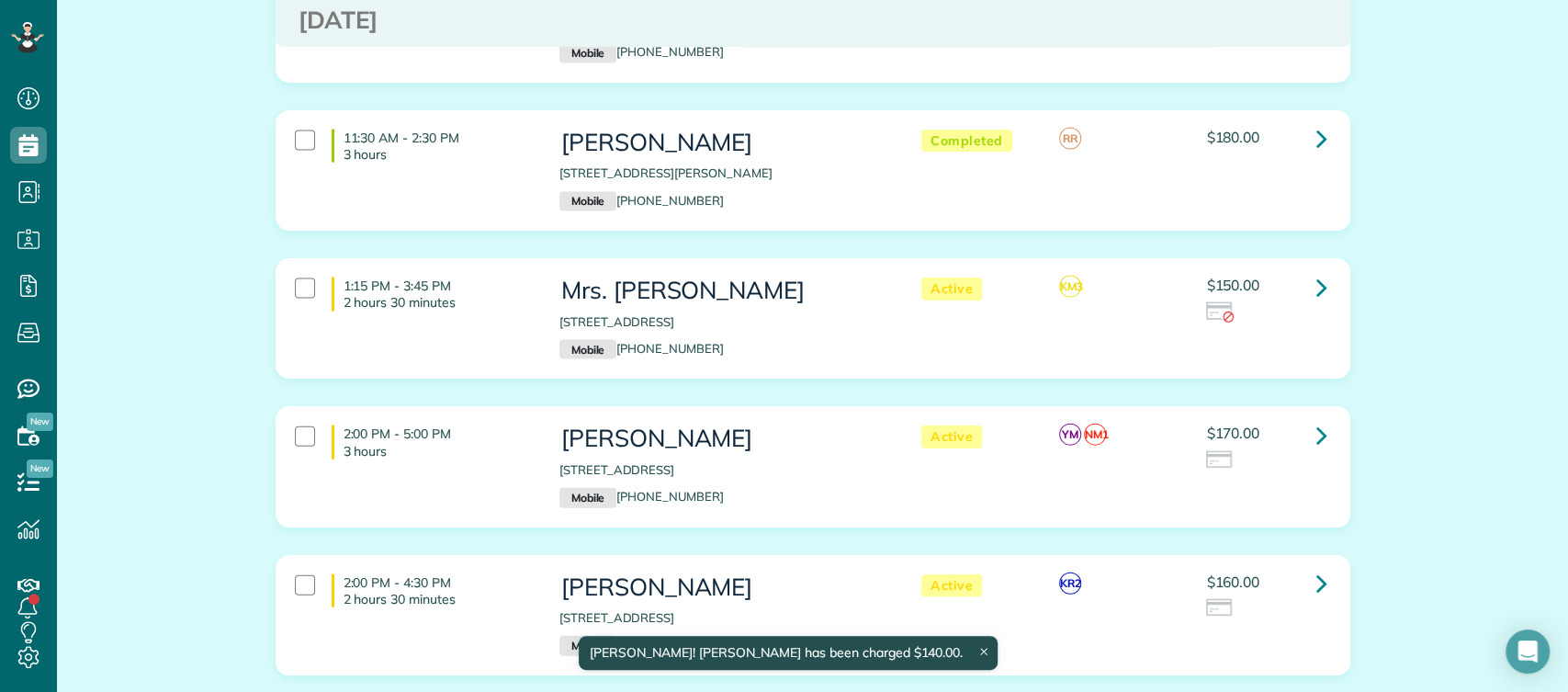
scroll to position [7332, 0]
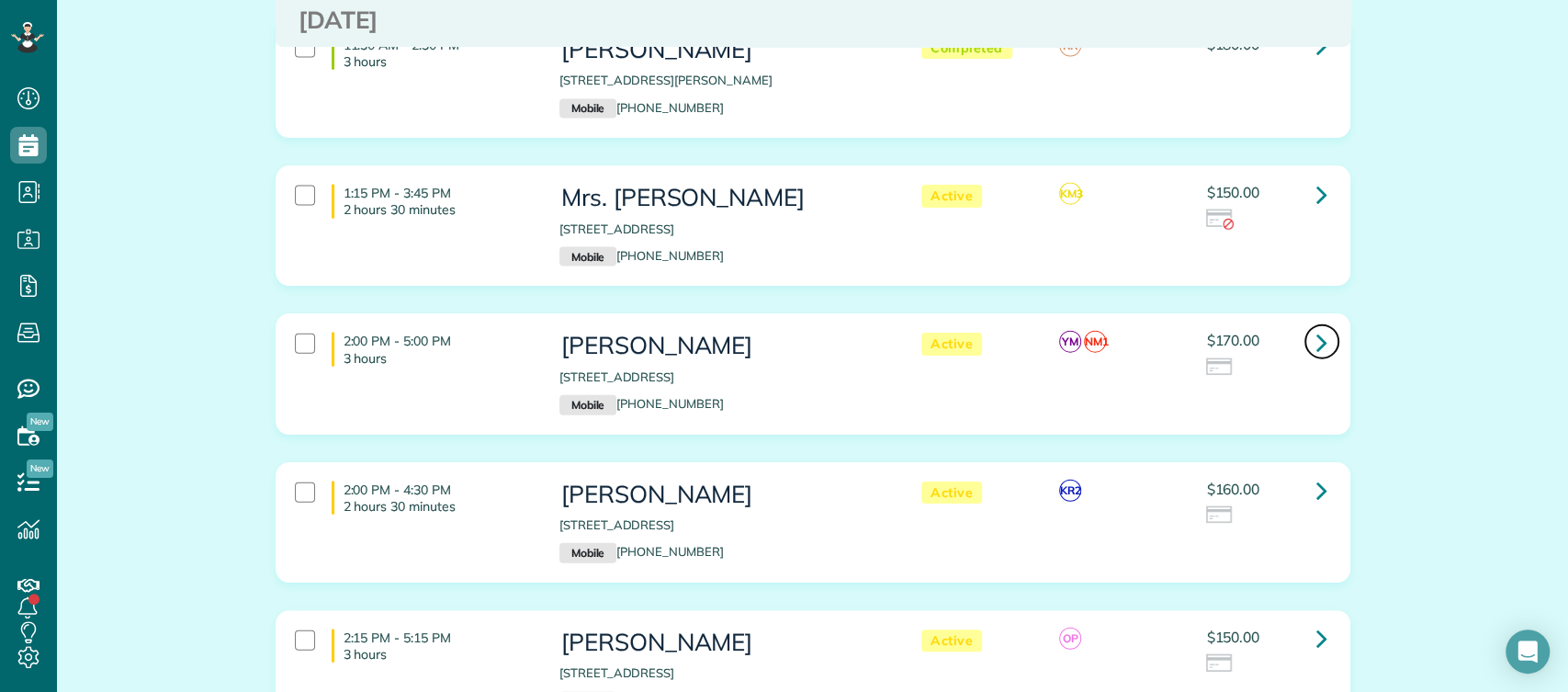
click at [1306, 323] on link at bounding box center [1323, 342] width 37 height 37
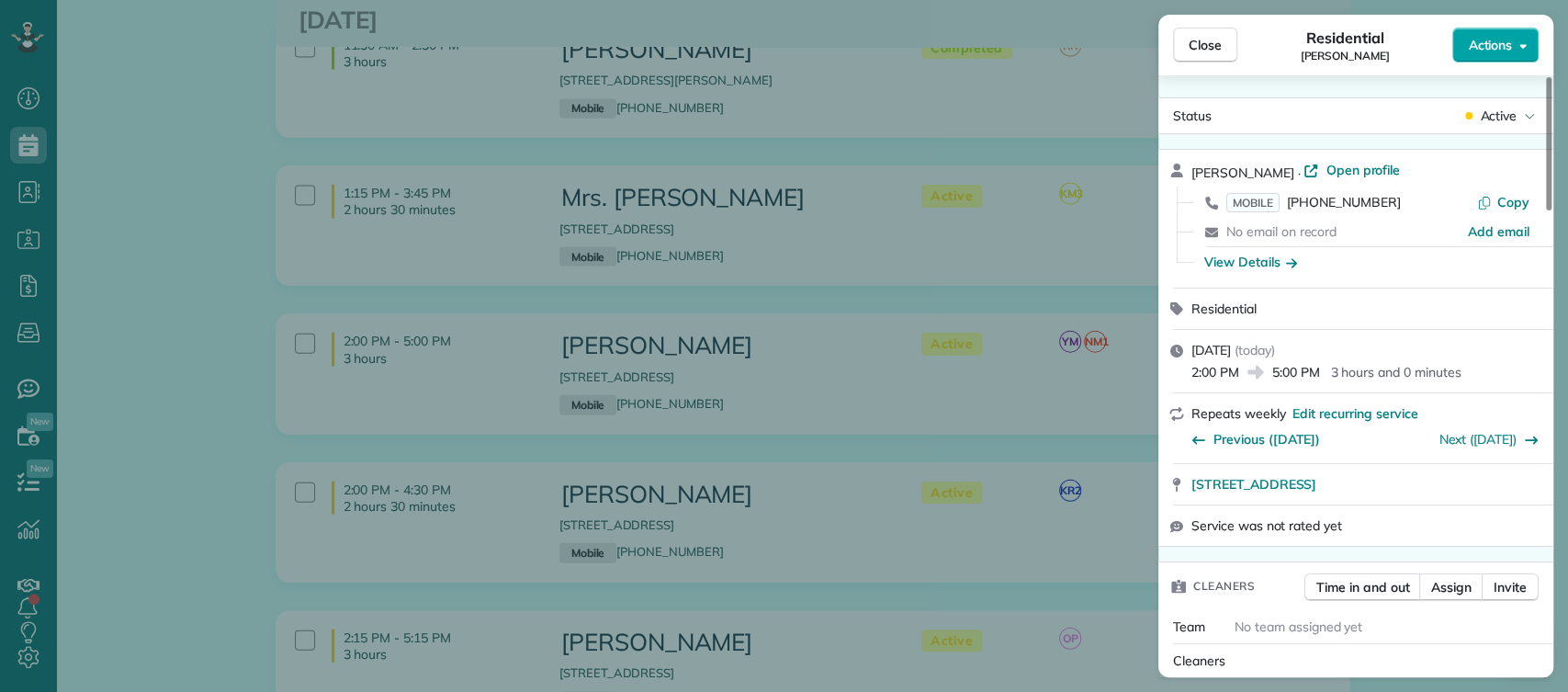
click at [1520, 36] on button "Actions" at bounding box center [1496, 45] width 87 height 35
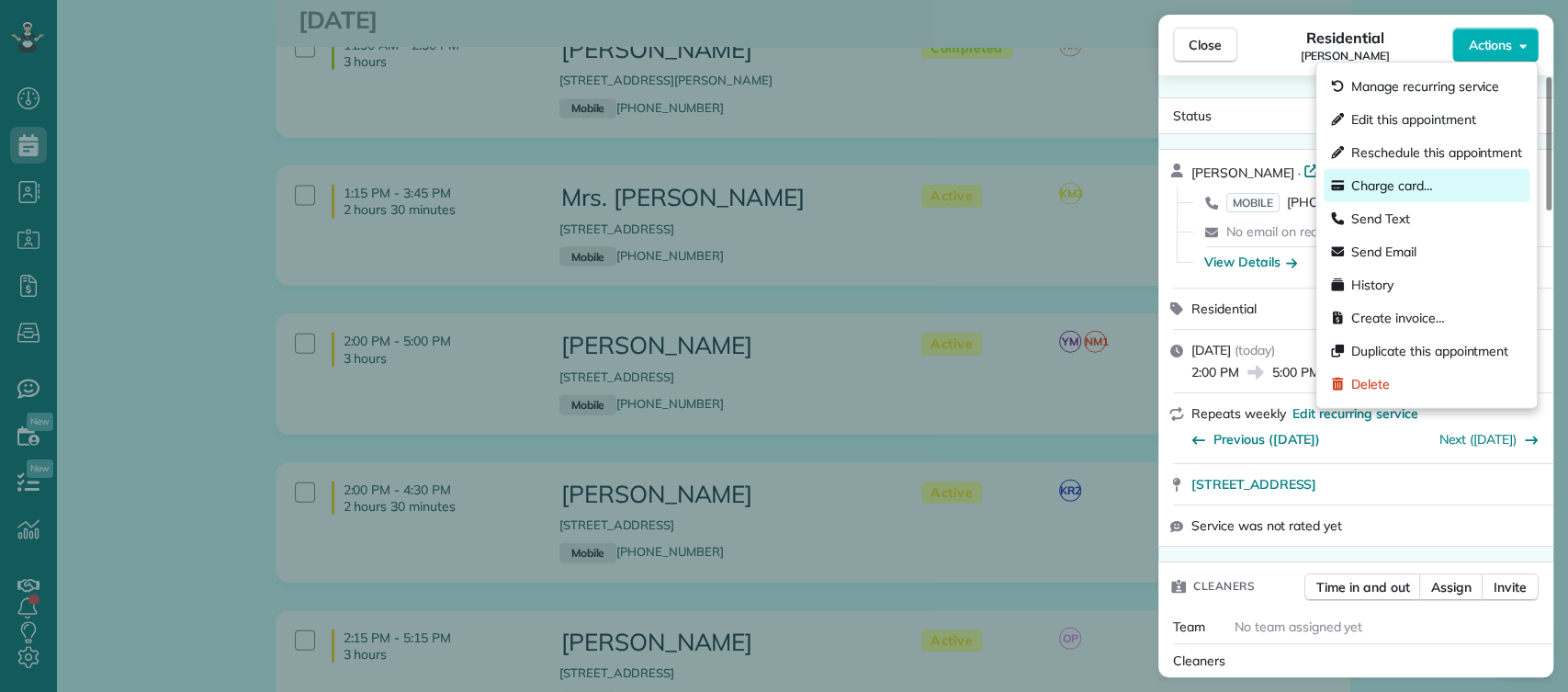
click at [1399, 172] on div "Charge card…" at bounding box center [1427, 186] width 206 height 33
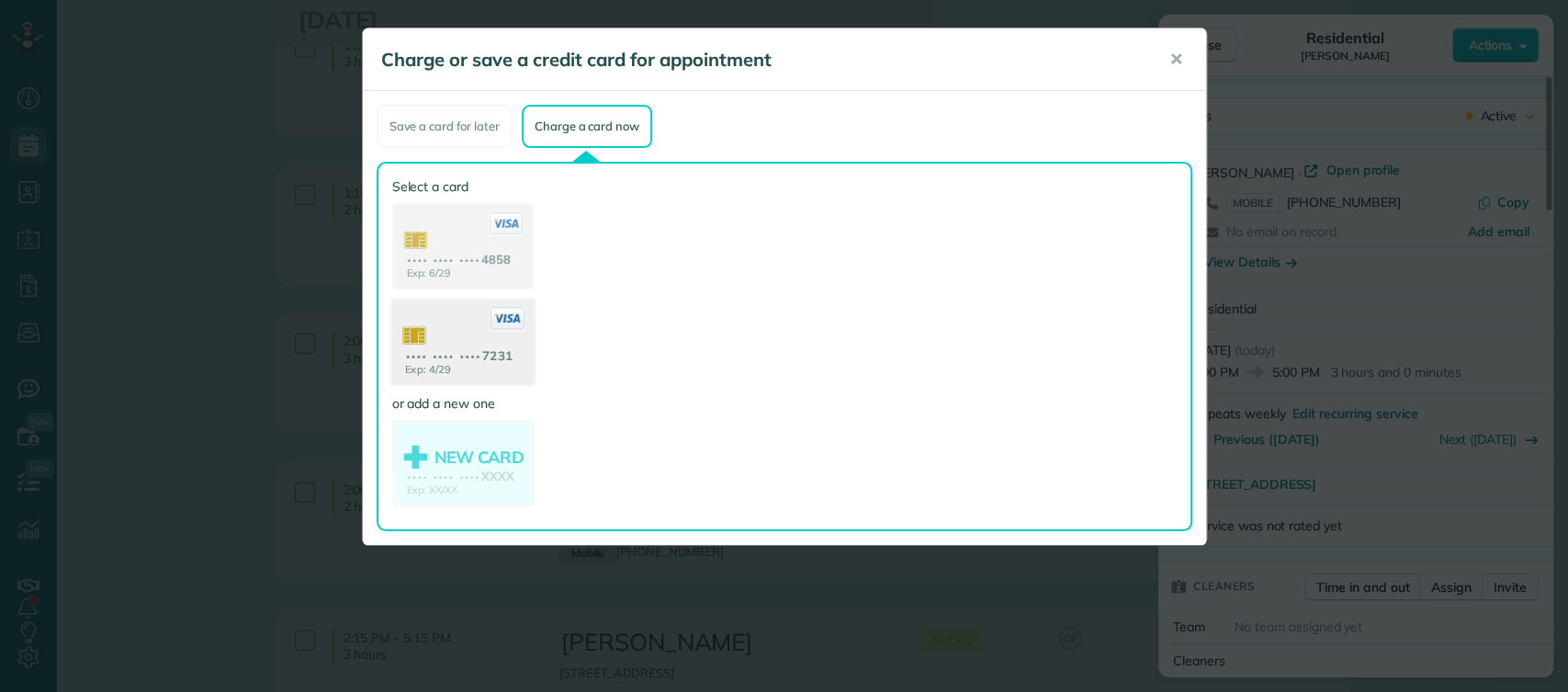
click at [449, 354] on use at bounding box center [462, 344] width 141 height 90
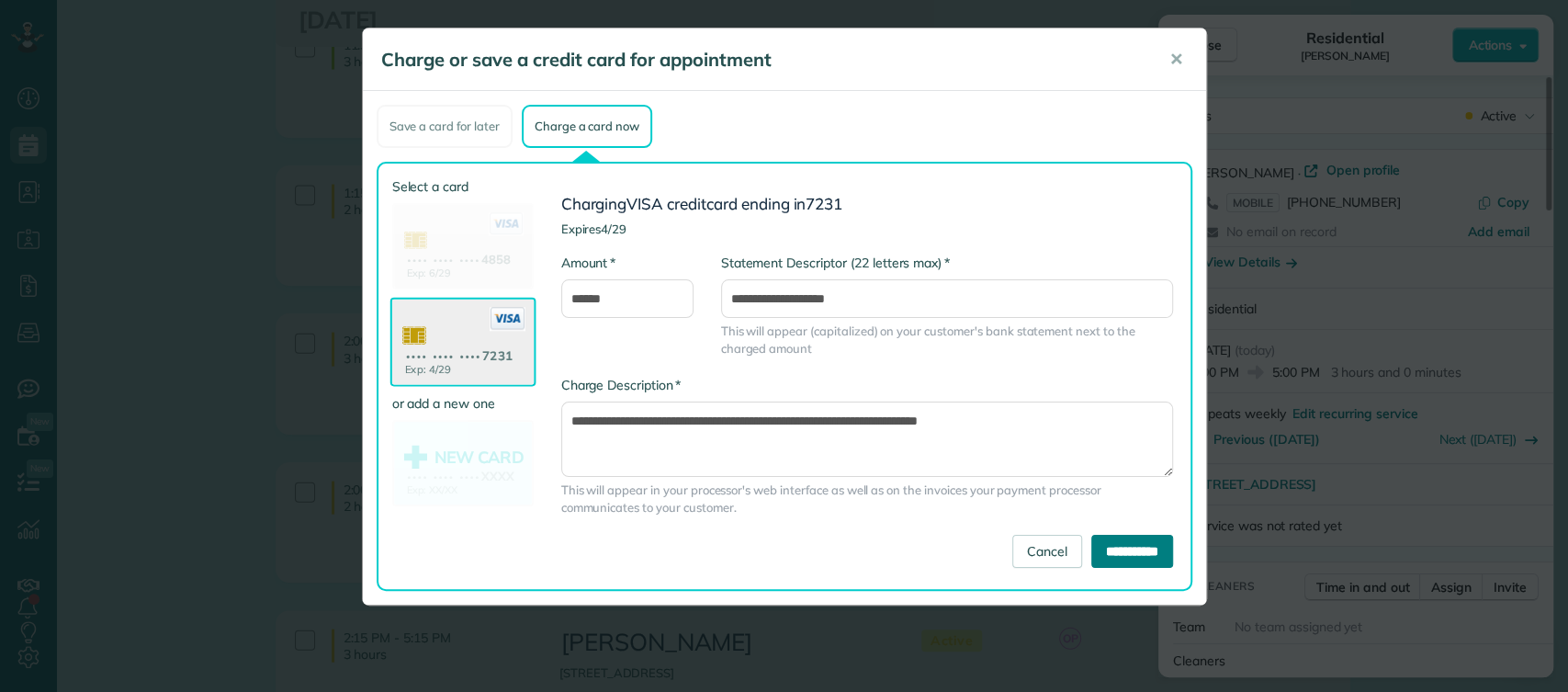
click at [1092, 543] on input "**********" at bounding box center [1132, 551] width 82 height 33
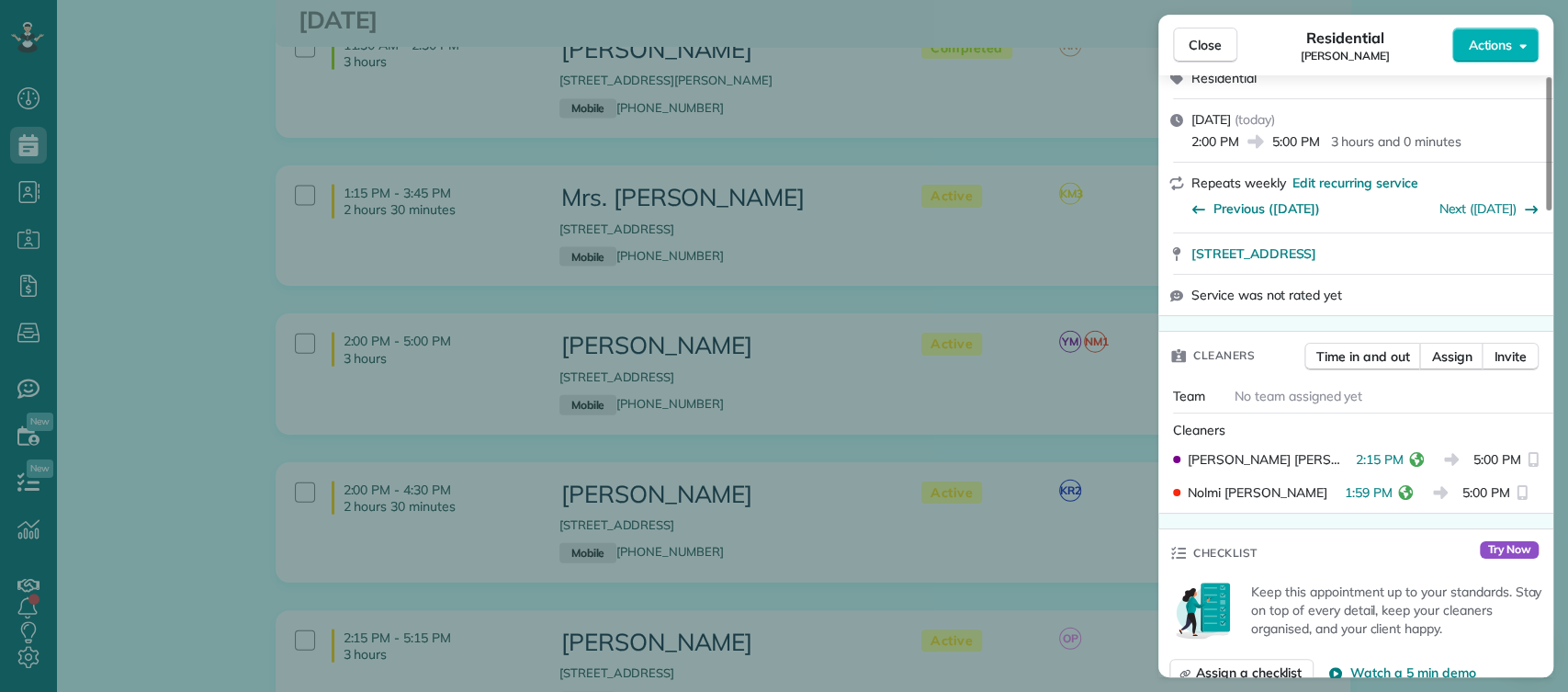
scroll to position [363, 0]
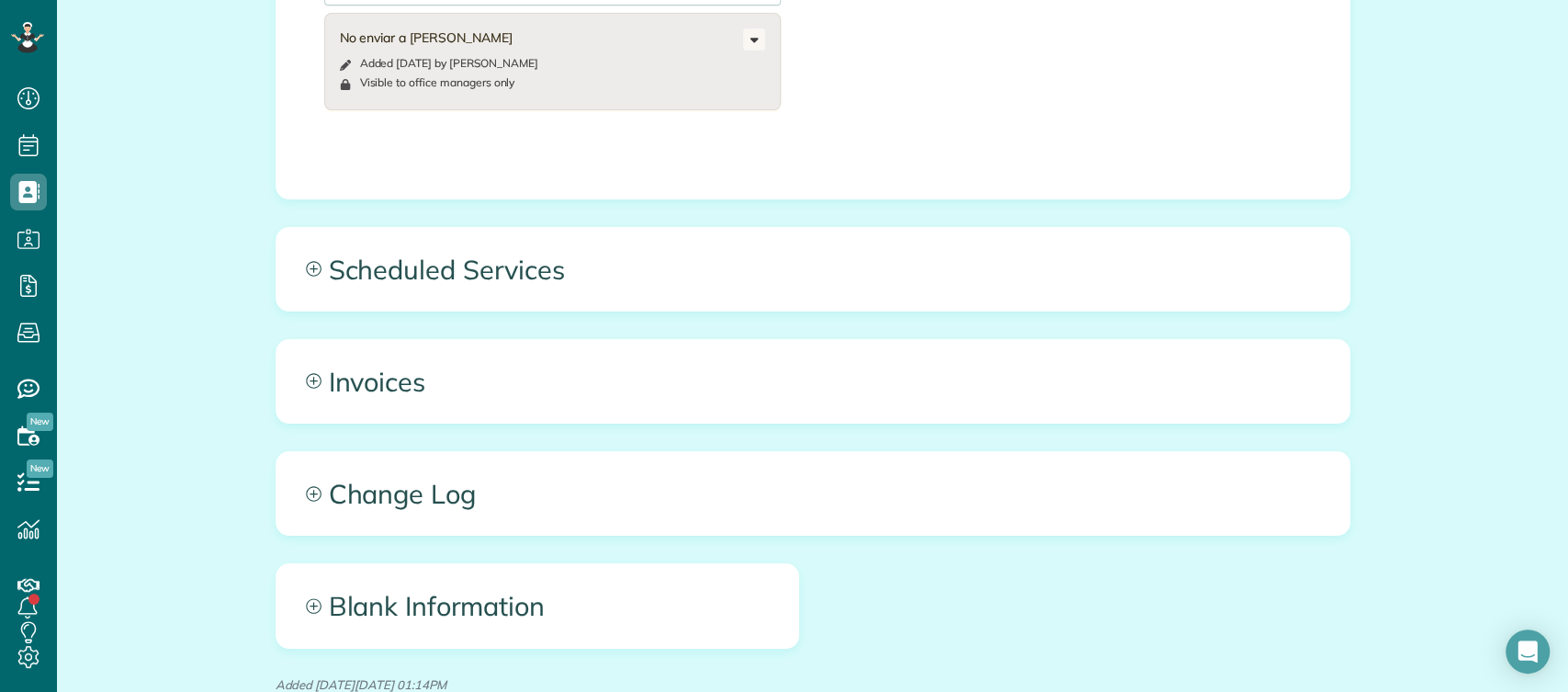
scroll to position [937, 0]
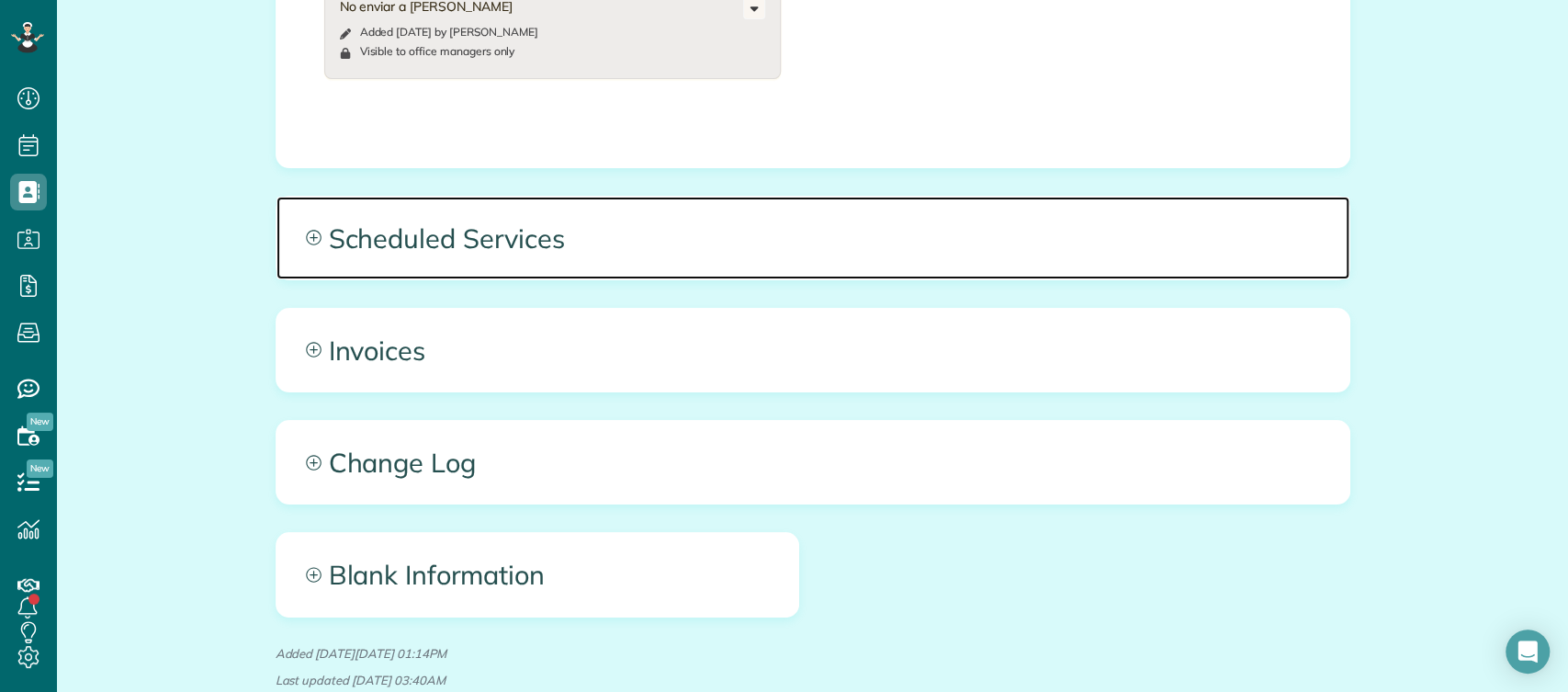
click at [604, 254] on span "Scheduled Services" at bounding box center [812, 238] width 1073 height 83
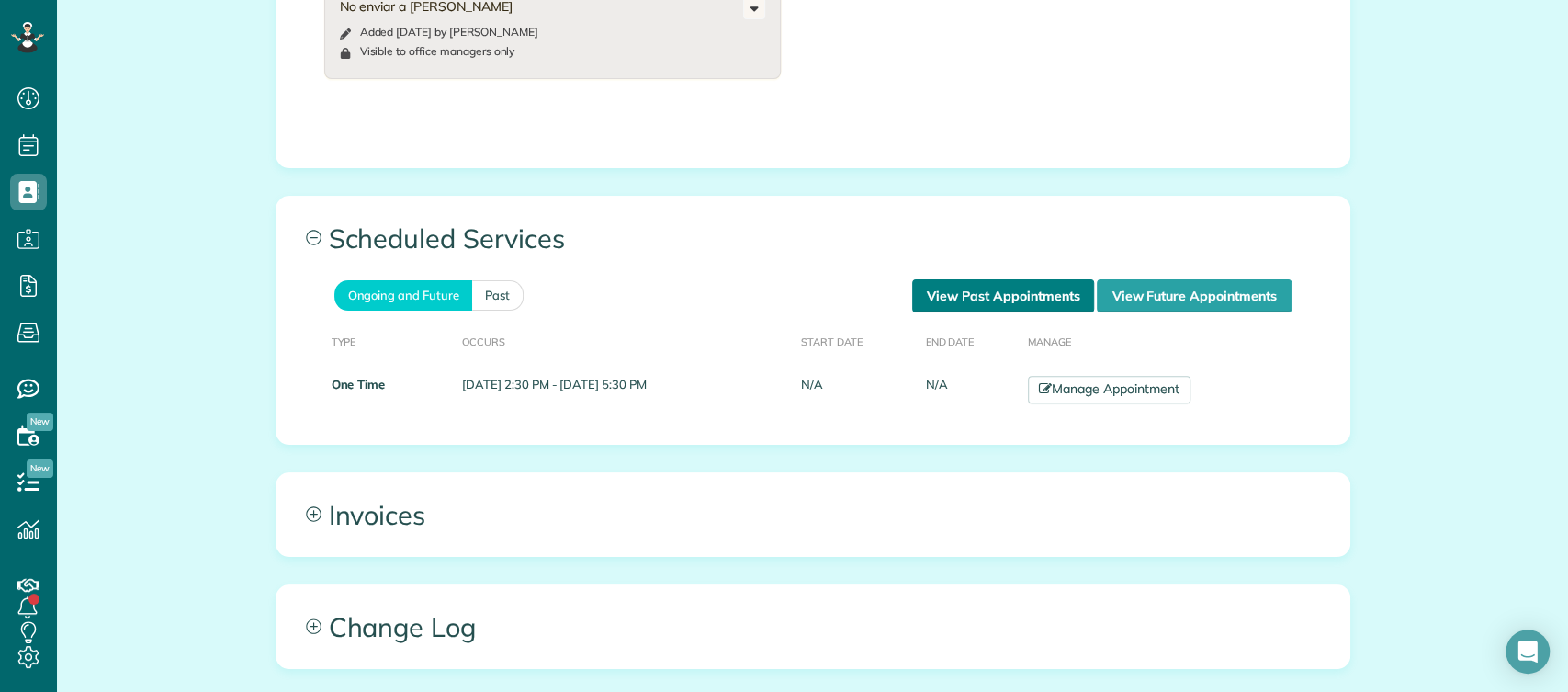
click at [958, 287] on link "View Past Appointments" at bounding box center [1003, 295] width 182 height 33
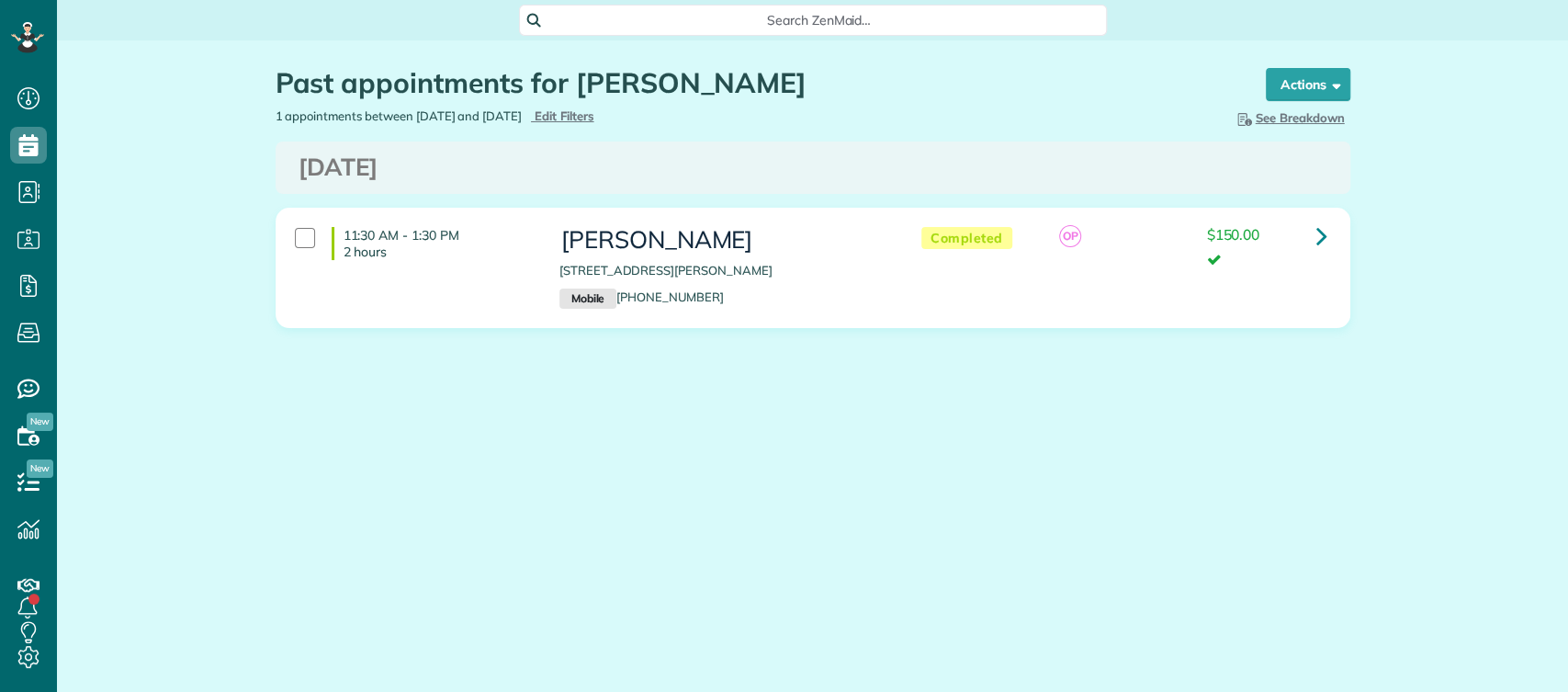
scroll to position [8, 8]
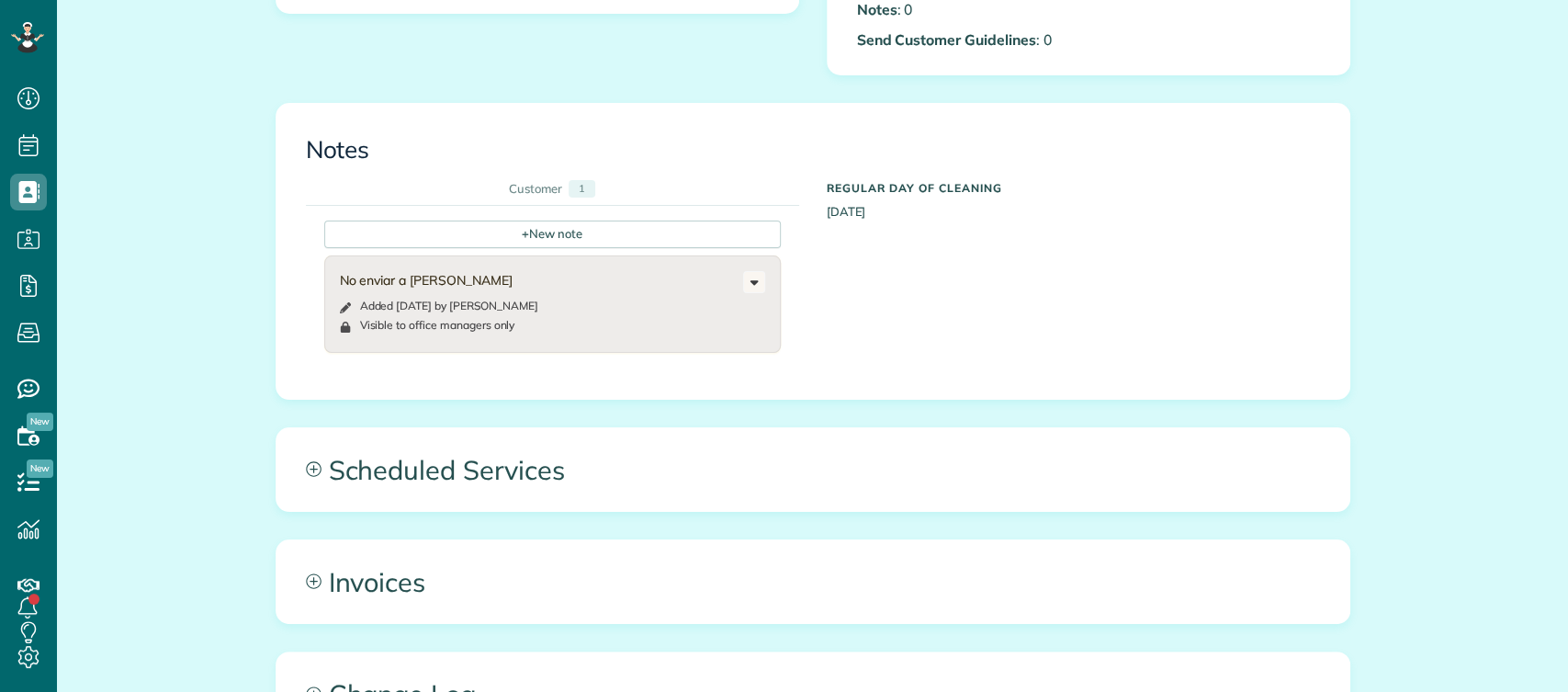
scroll to position [8, 8]
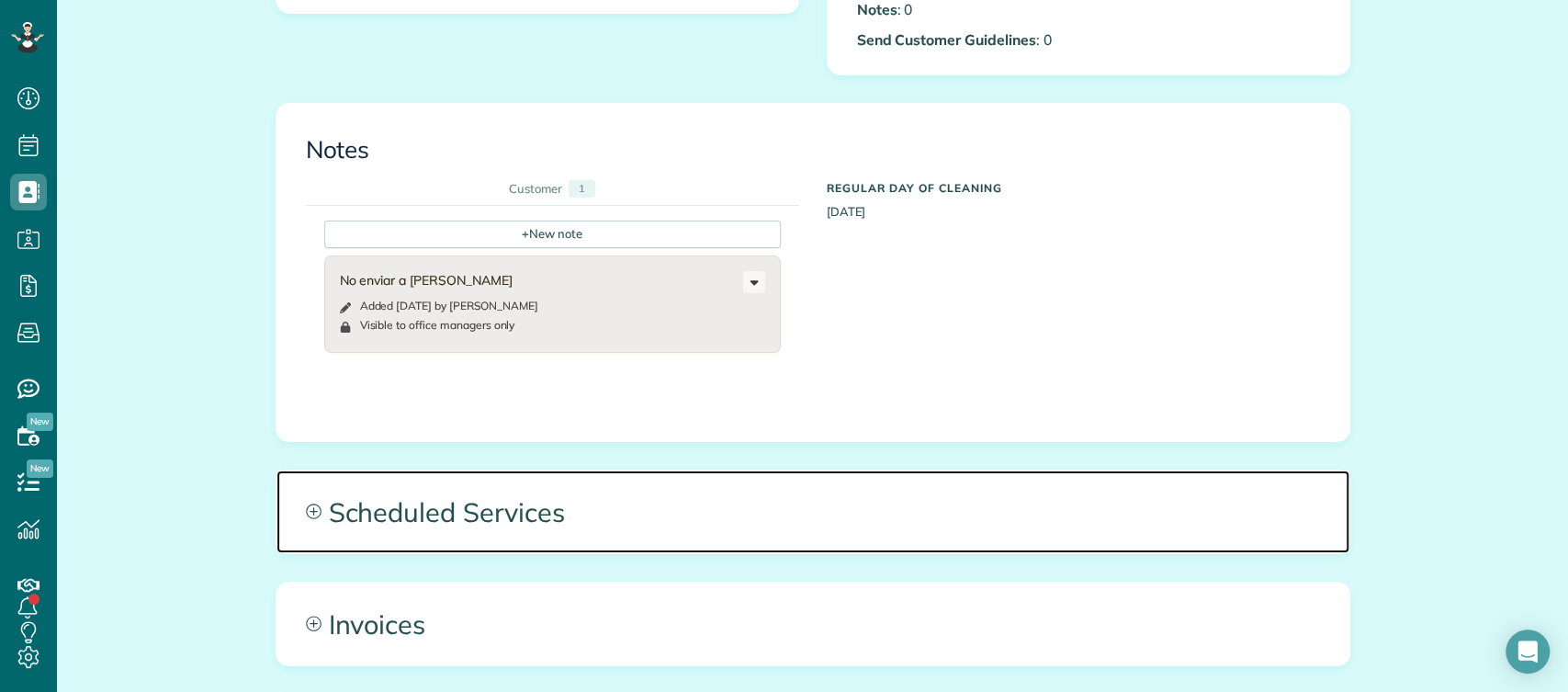
click at [496, 494] on span "Scheduled Services" at bounding box center [812, 512] width 1073 height 83
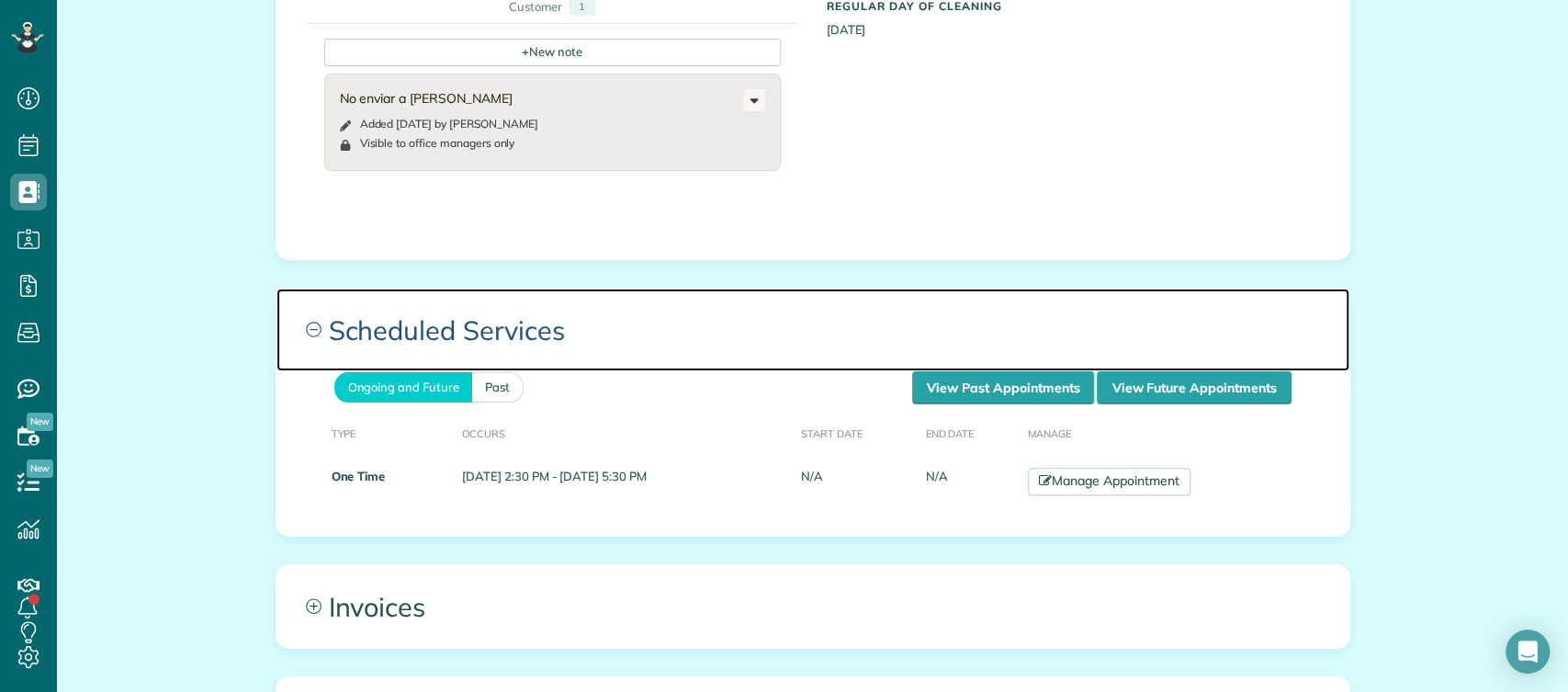
scroll to position [847, 0]
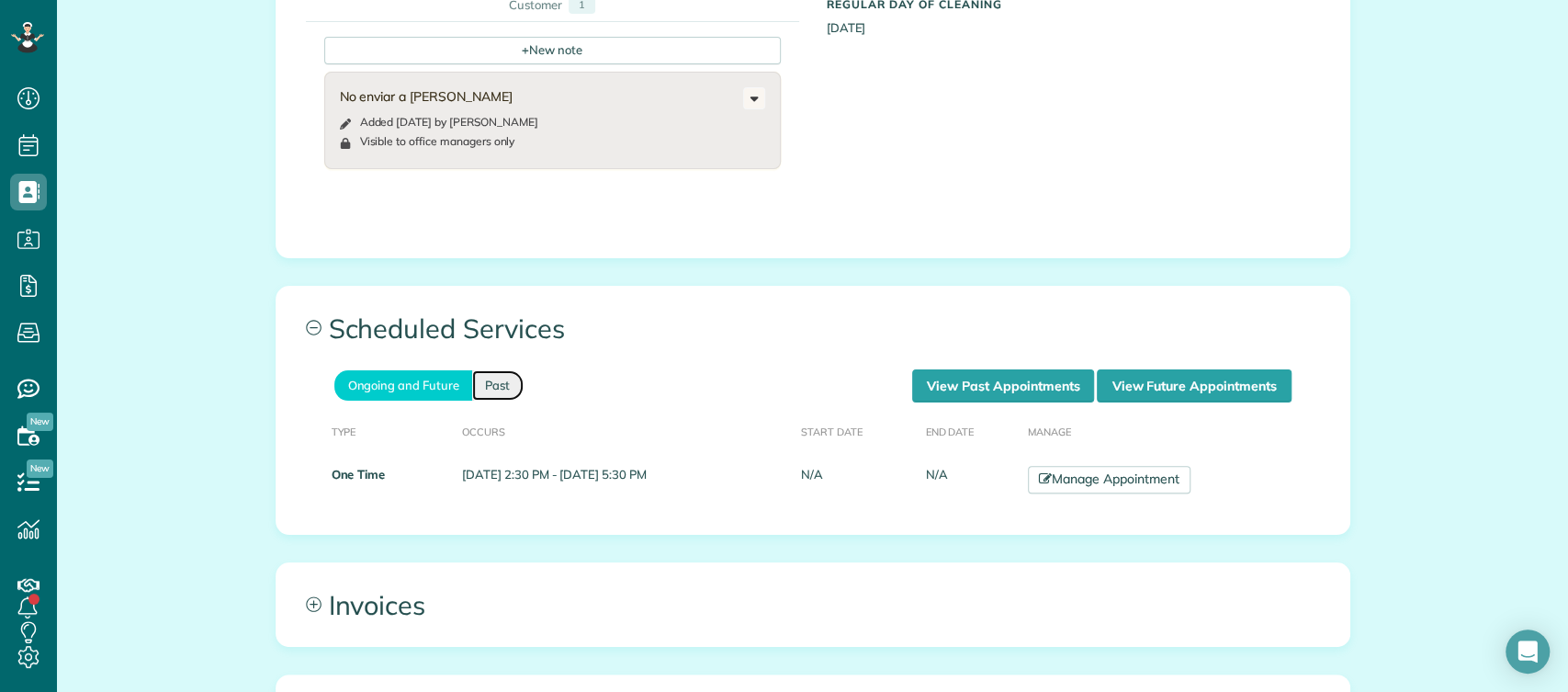
click at [493, 392] on link "Past" at bounding box center [498, 386] width 51 height 31
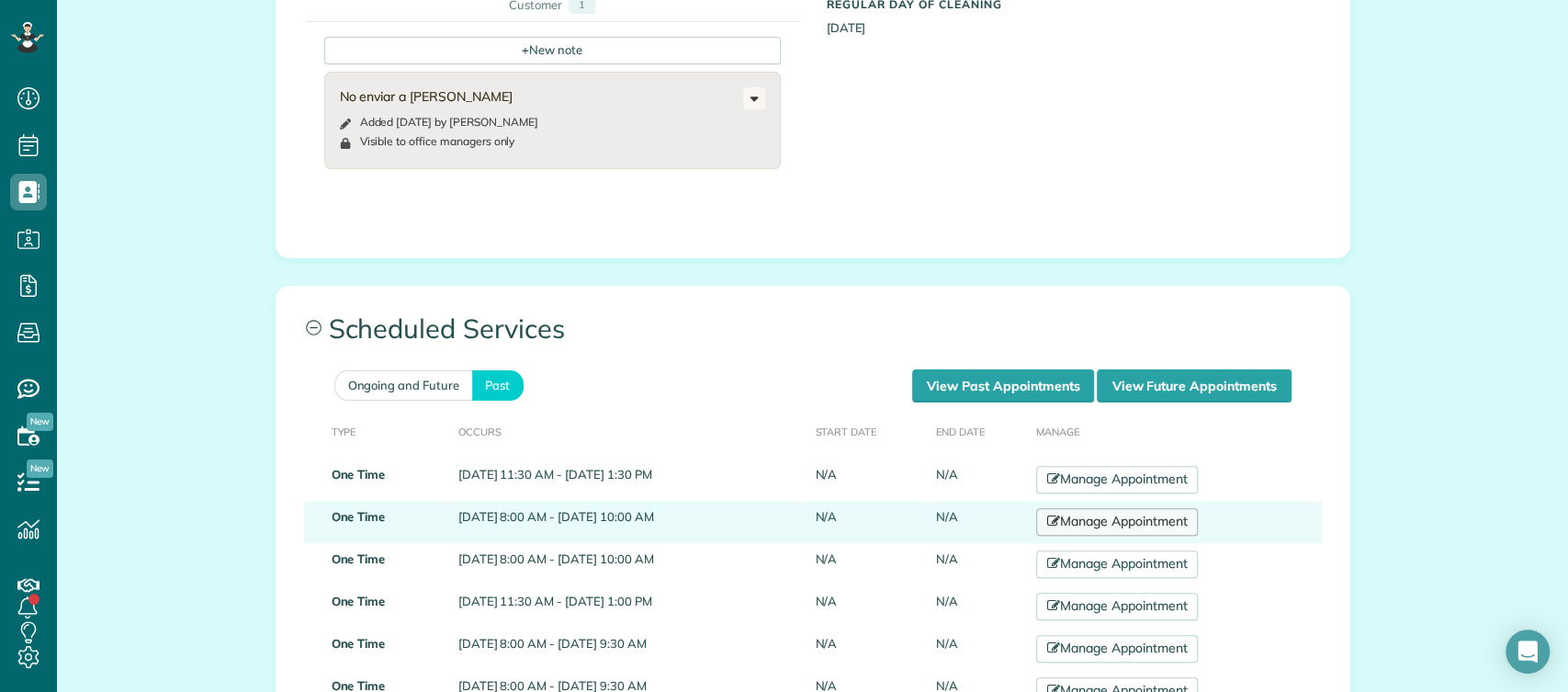
click at [1132, 532] on link "Manage Appointment" at bounding box center [1118, 522] width 162 height 28
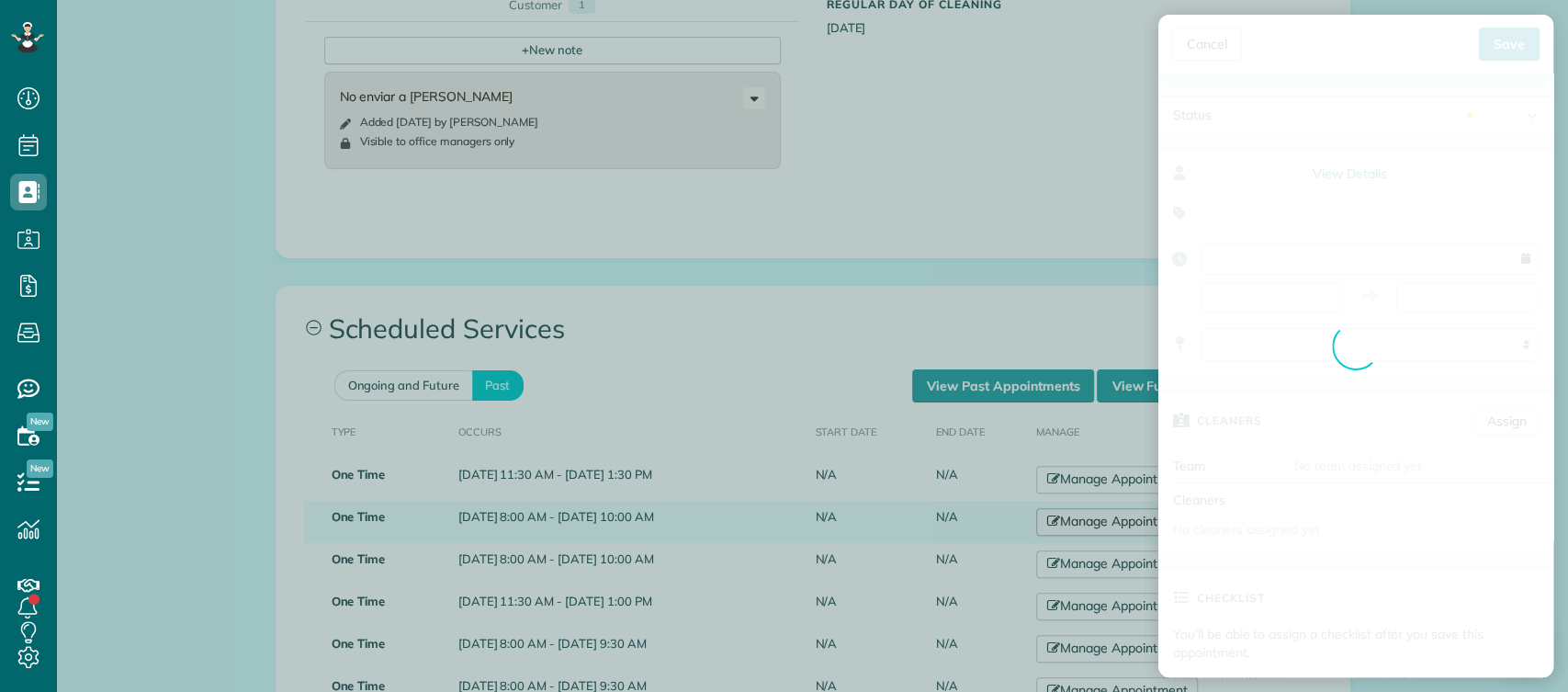
type input "**********"
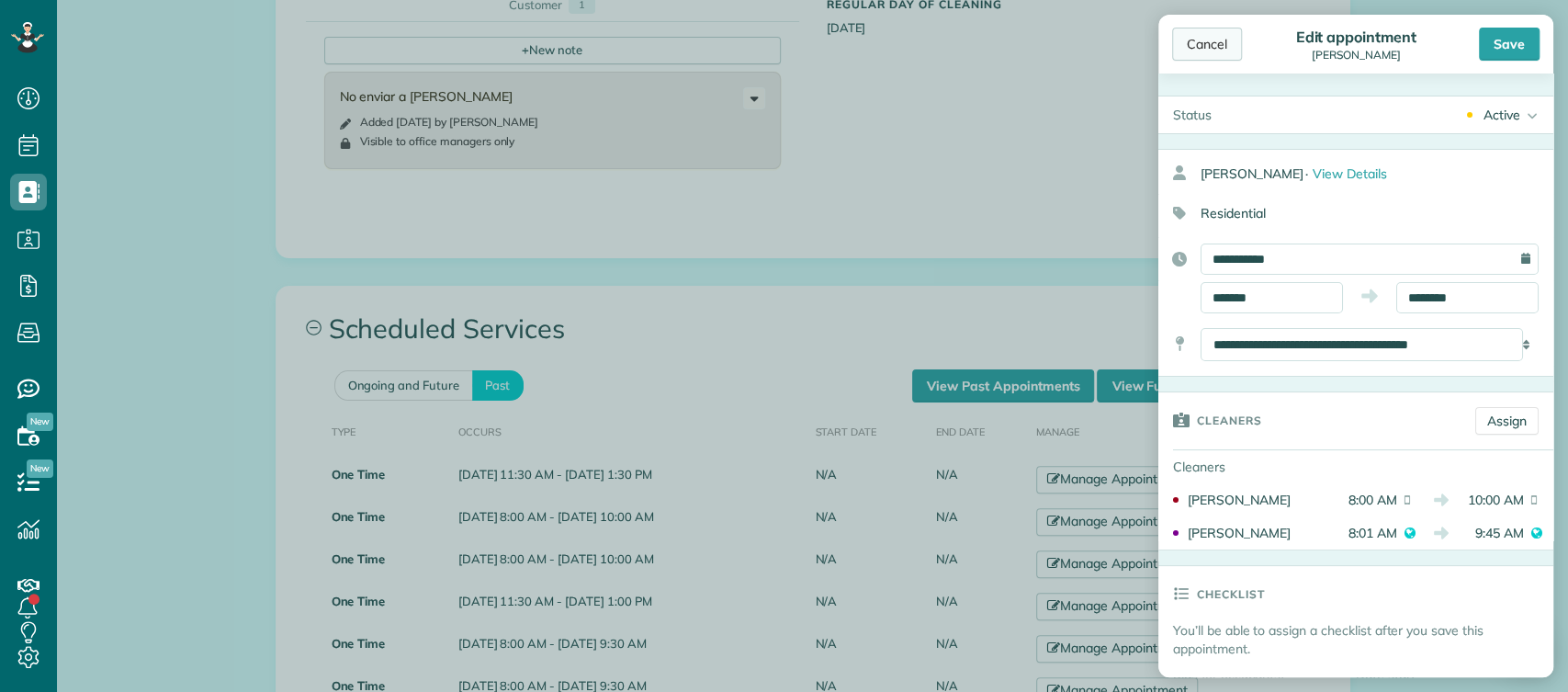
click at [1216, 37] on div "Cancel" at bounding box center [1207, 44] width 70 height 33
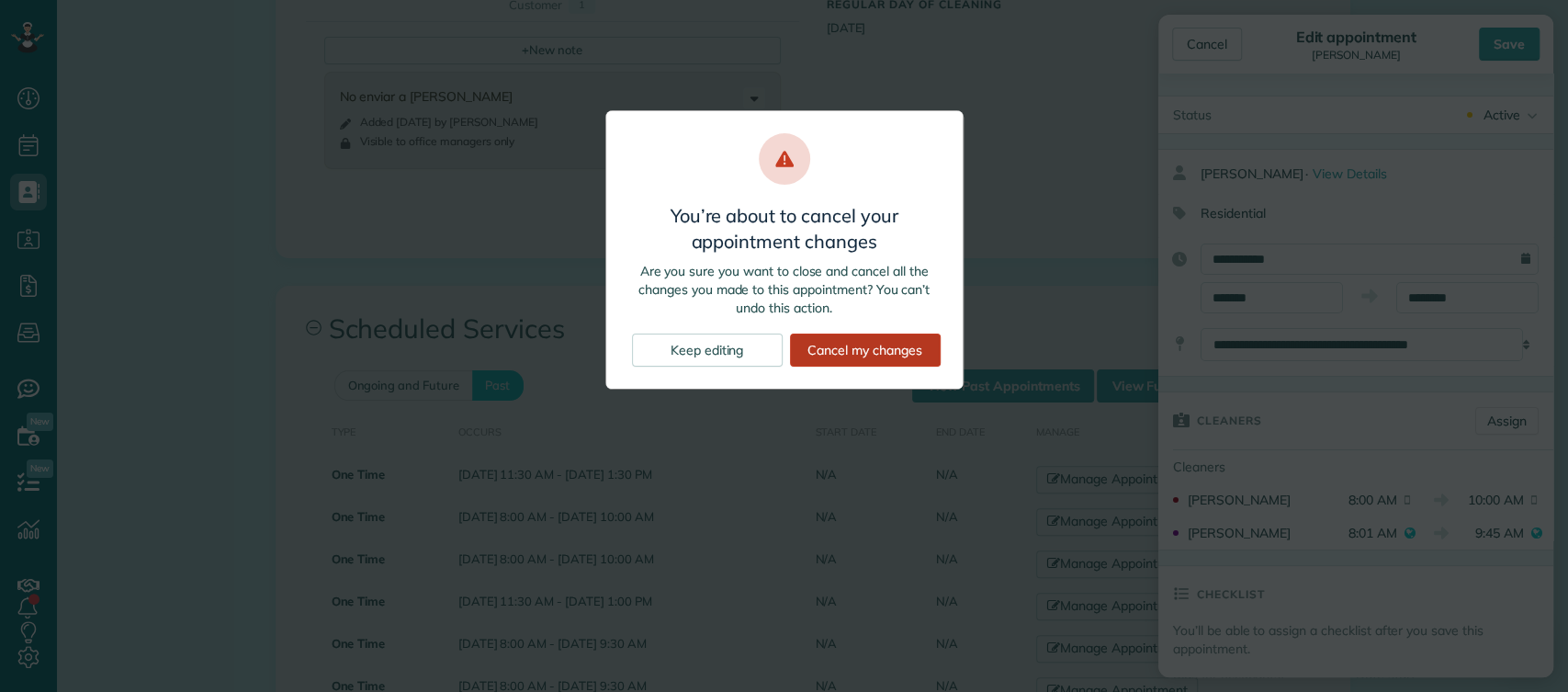
click at [815, 356] on div "Cancel my changes" at bounding box center [865, 350] width 151 height 33
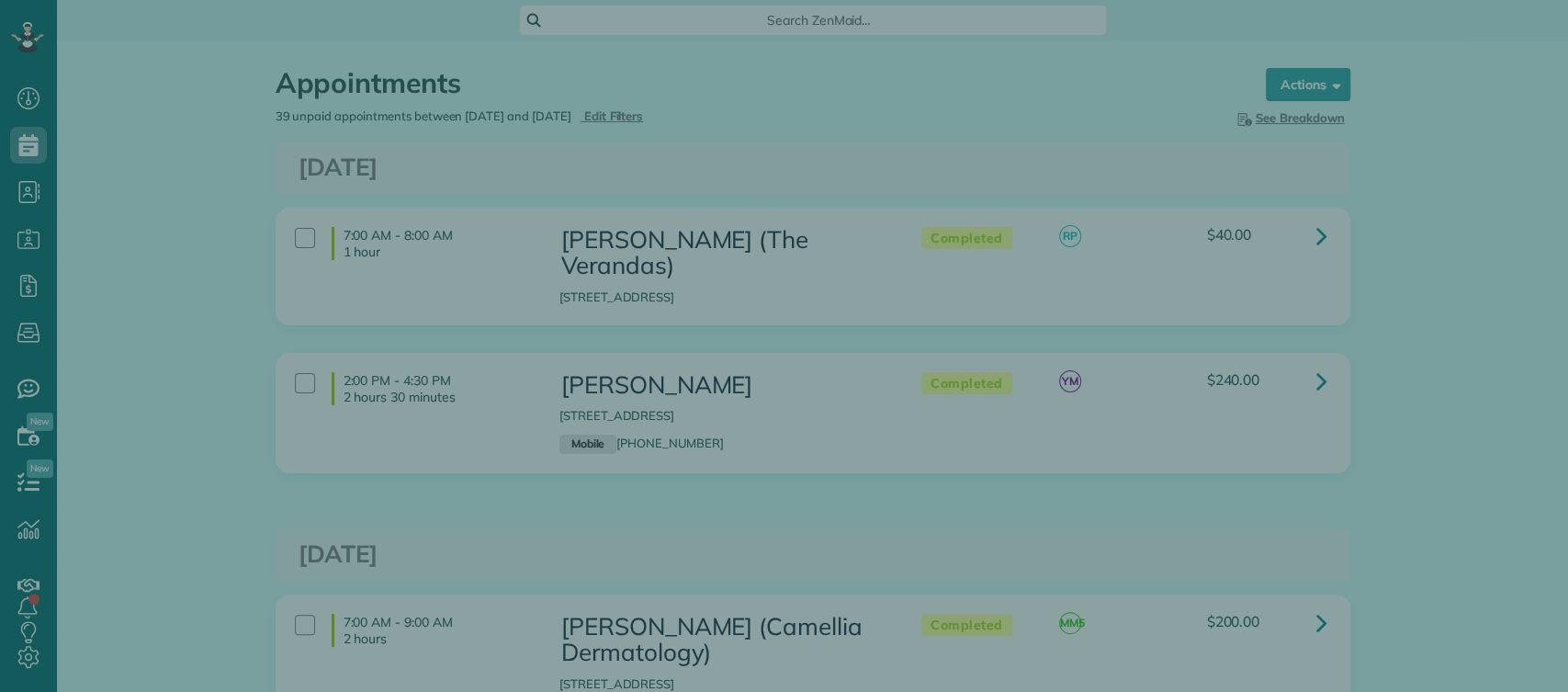
scroll to position [8, 8]
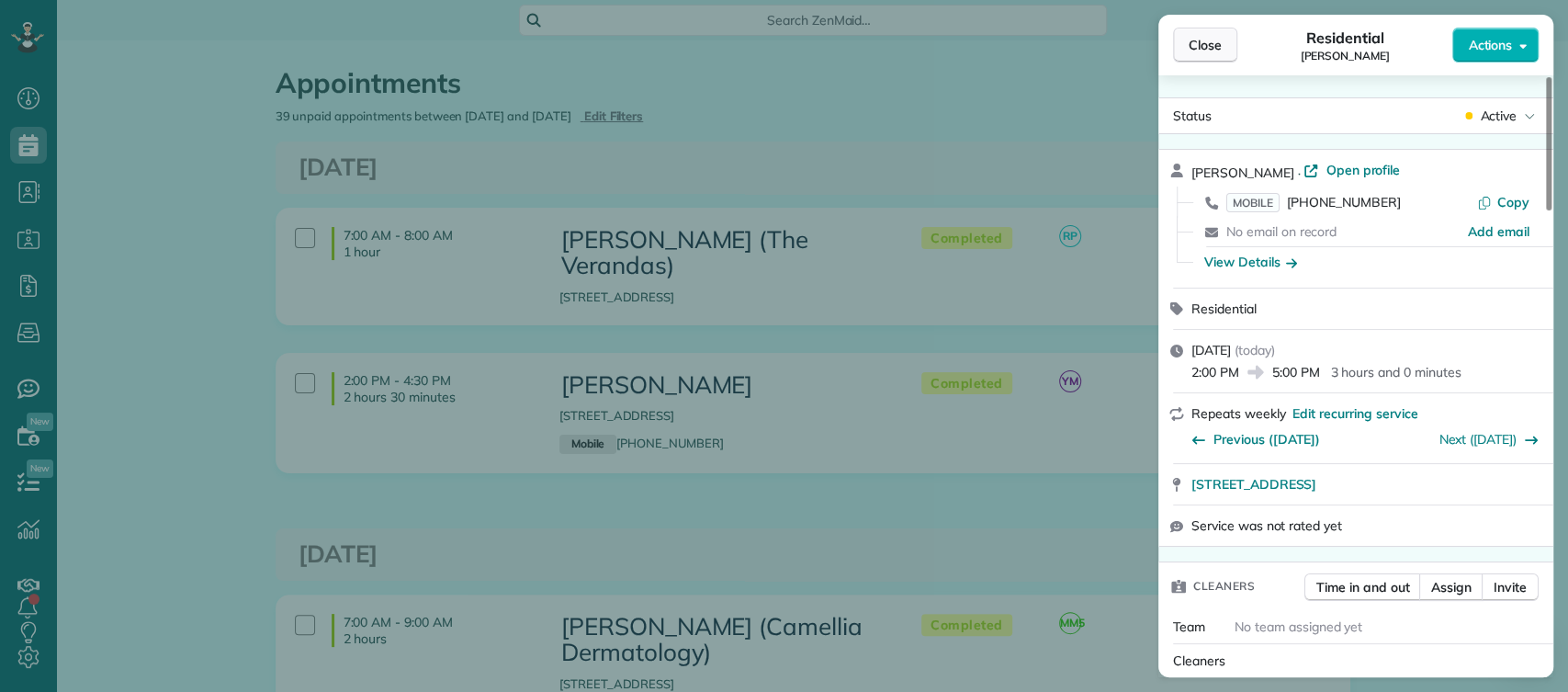
click at [1221, 43] on span "Close" at bounding box center [1205, 44] width 33 height 18
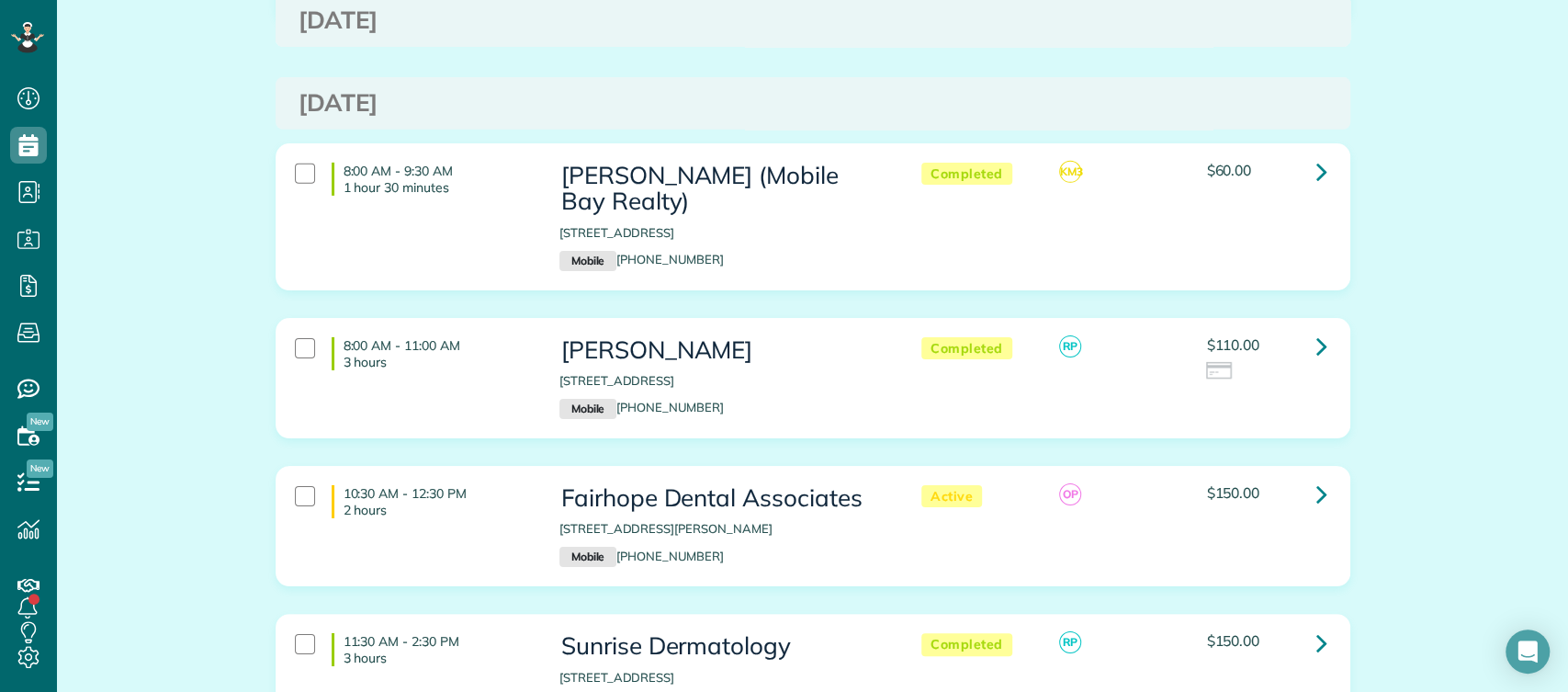
scroll to position [4037, 0]
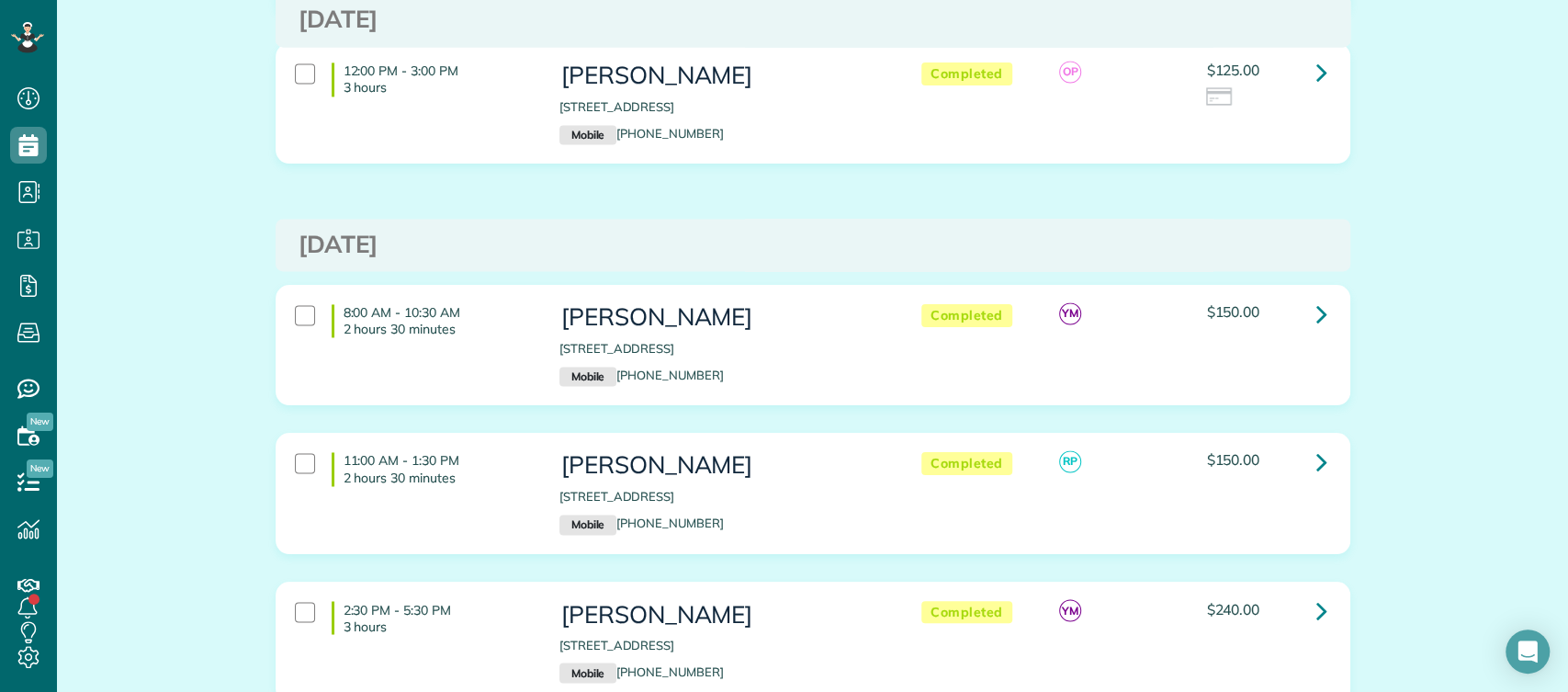
scroll to position [1743, 0]
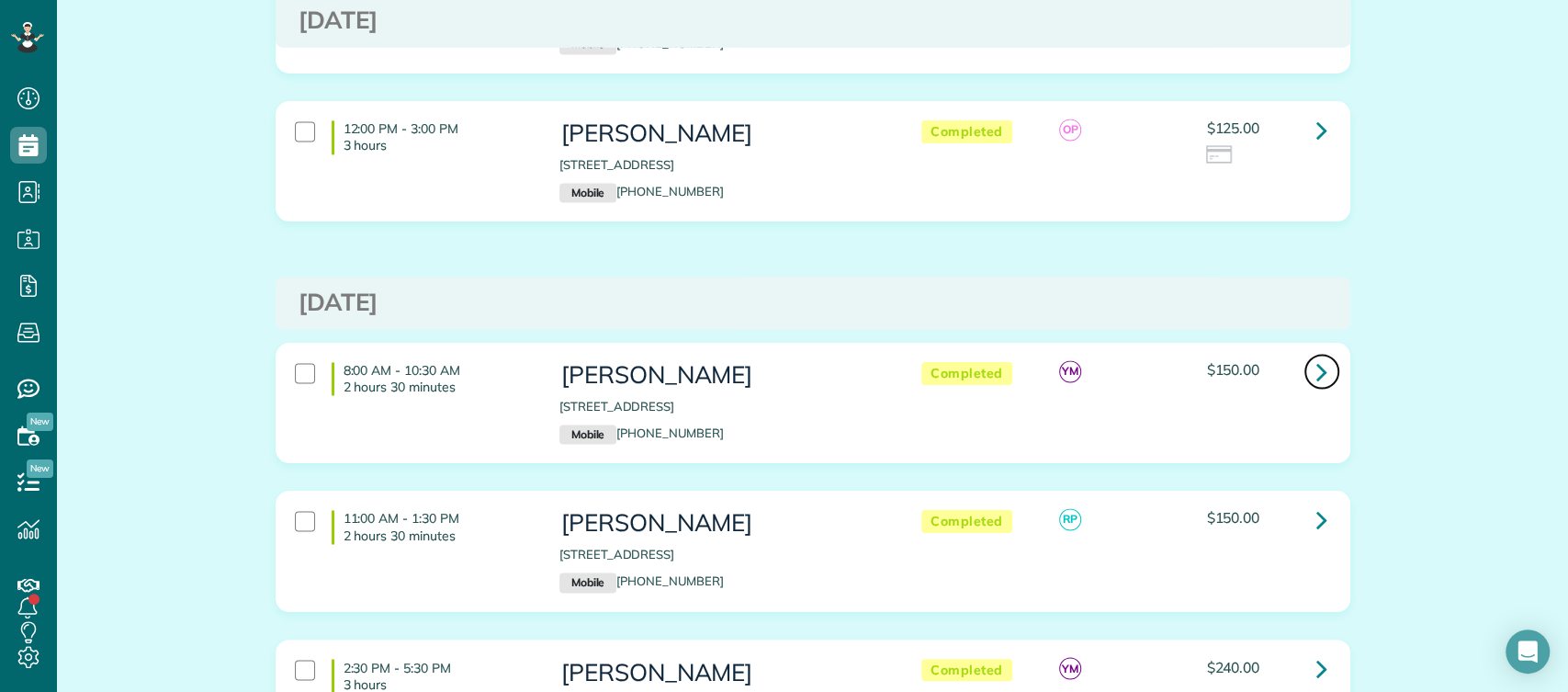
click at [1305, 353] on link at bounding box center [1323, 372] width 37 height 37
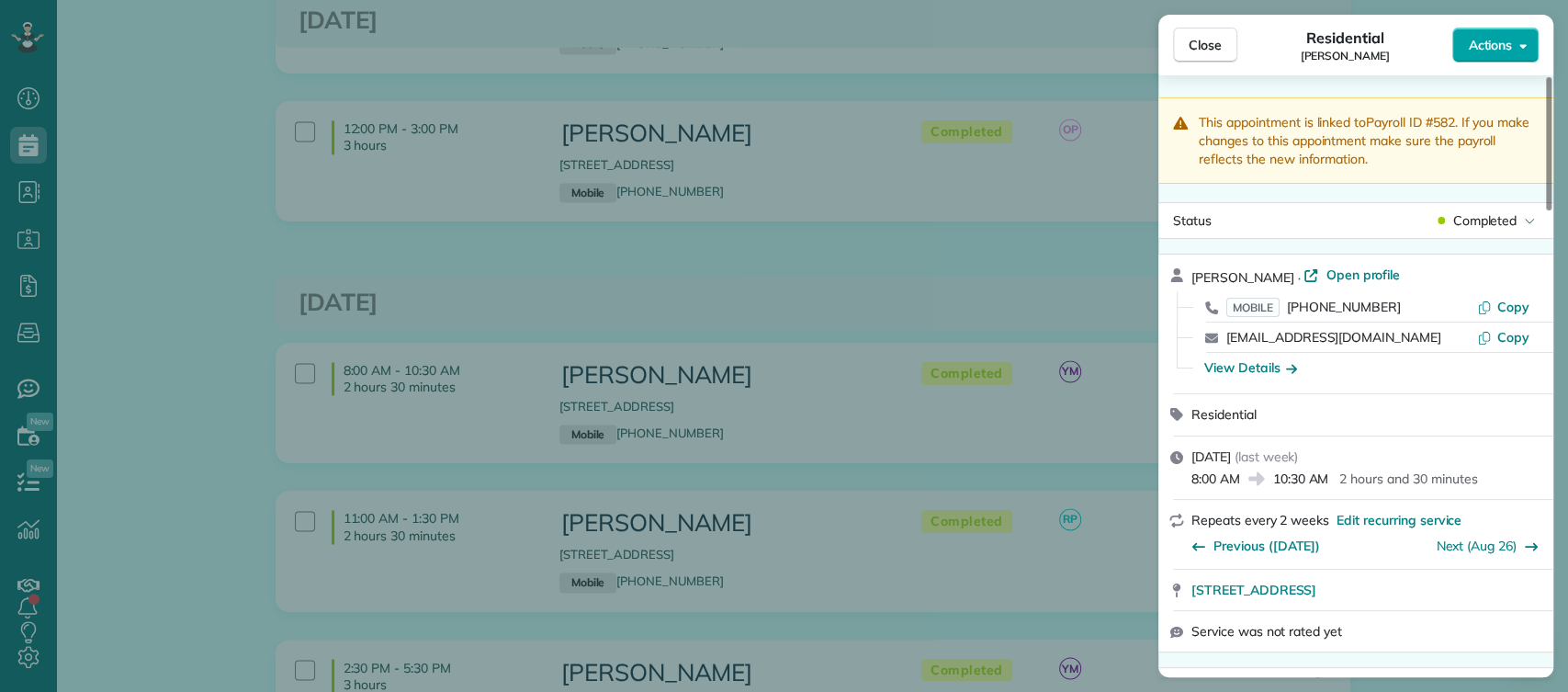
click at [1489, 43] on span "Actions" at bounding box center [1490, 44] width 44 height 18
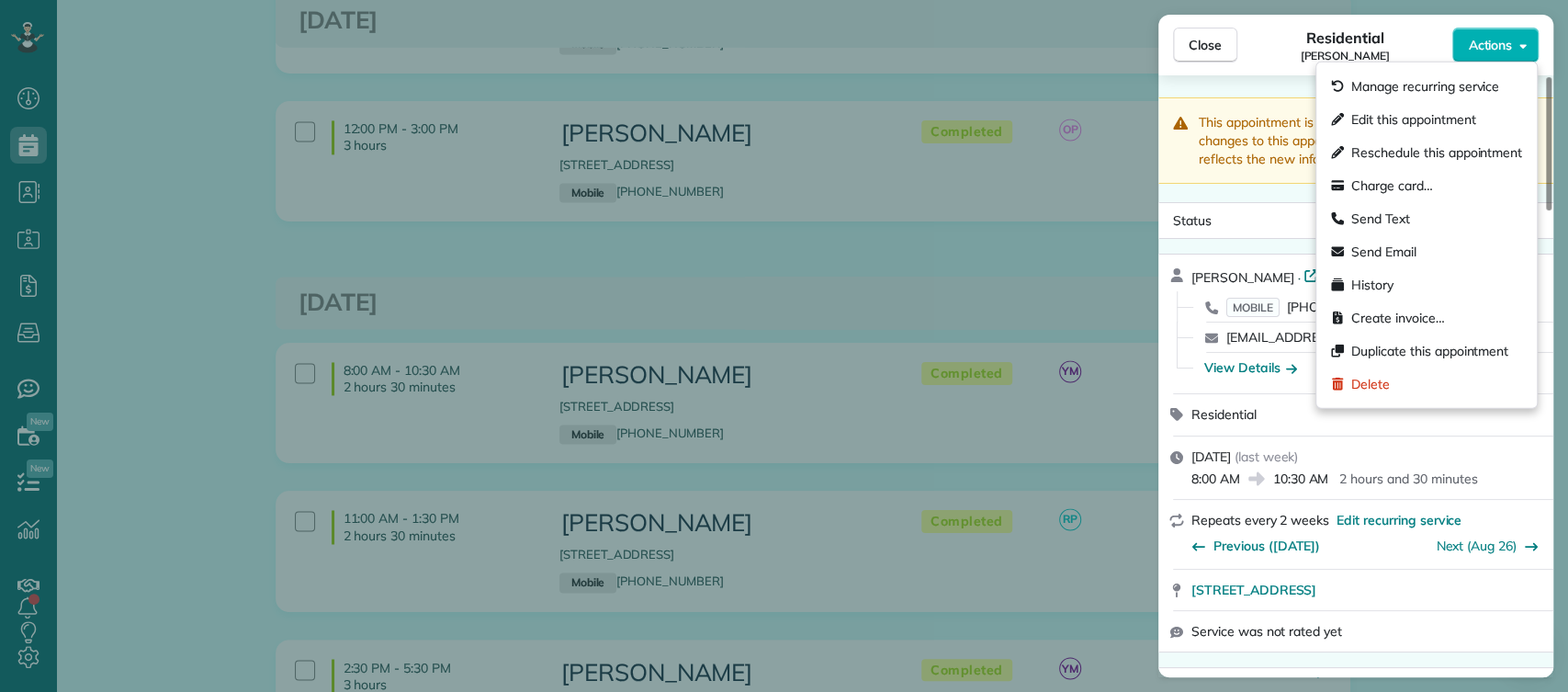
click at [1407, 45] on div "Residential [PERSON_NAME]" at bounding box center [1345, 45] width 215 height 37
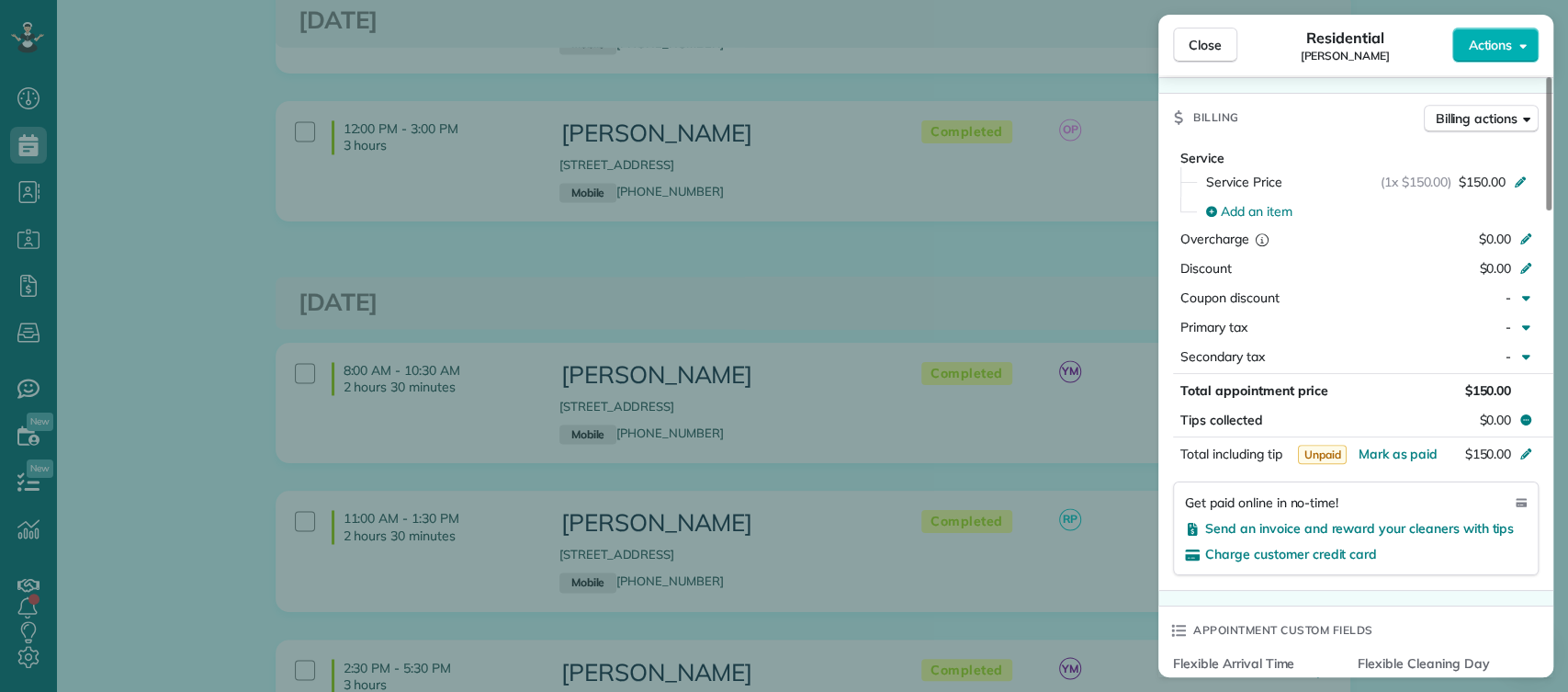
scroll to position [947, 0]
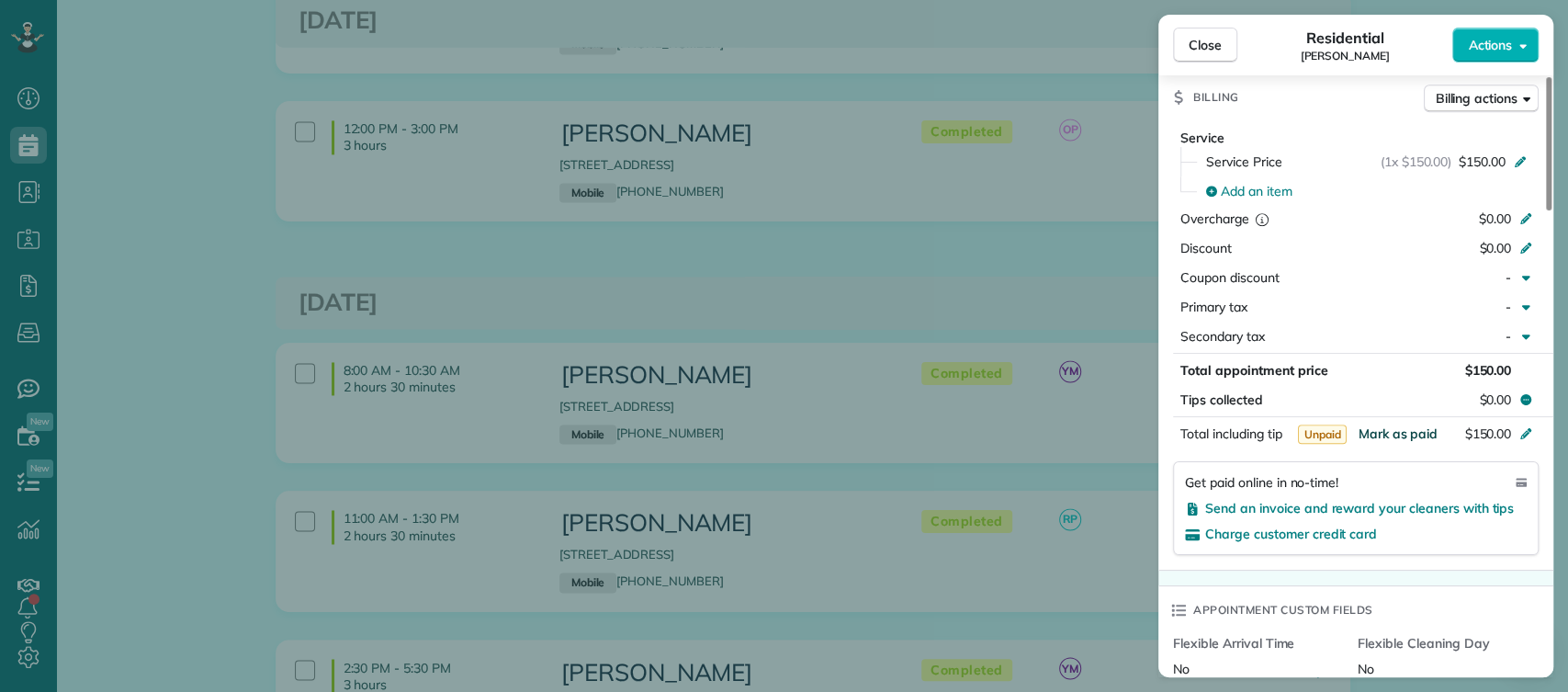
click at [1381, 435] on span "Mark as paid" at bounding box center [1398, 433] width 80 height 16
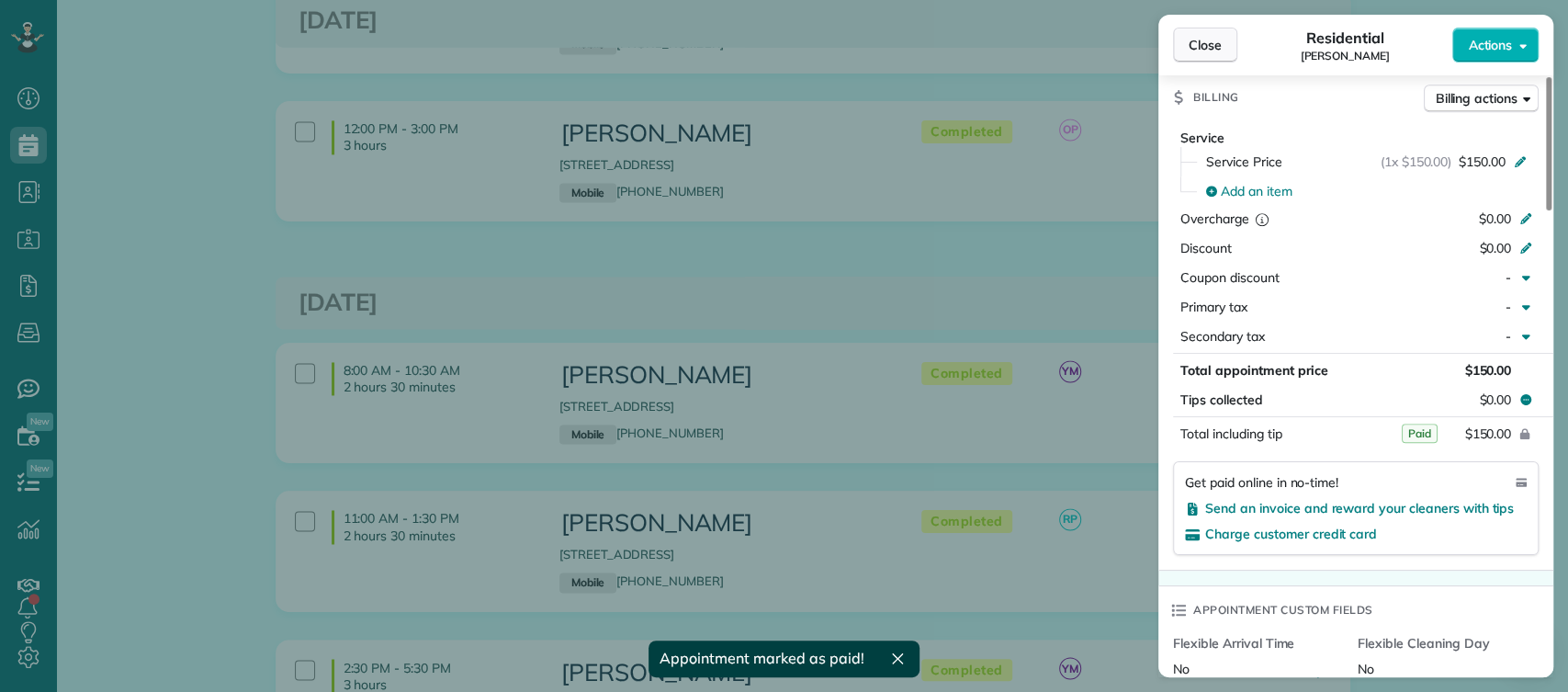
click at [1198, 34] on button "Close" at bounding box center [1205, 45] width 64 height 35
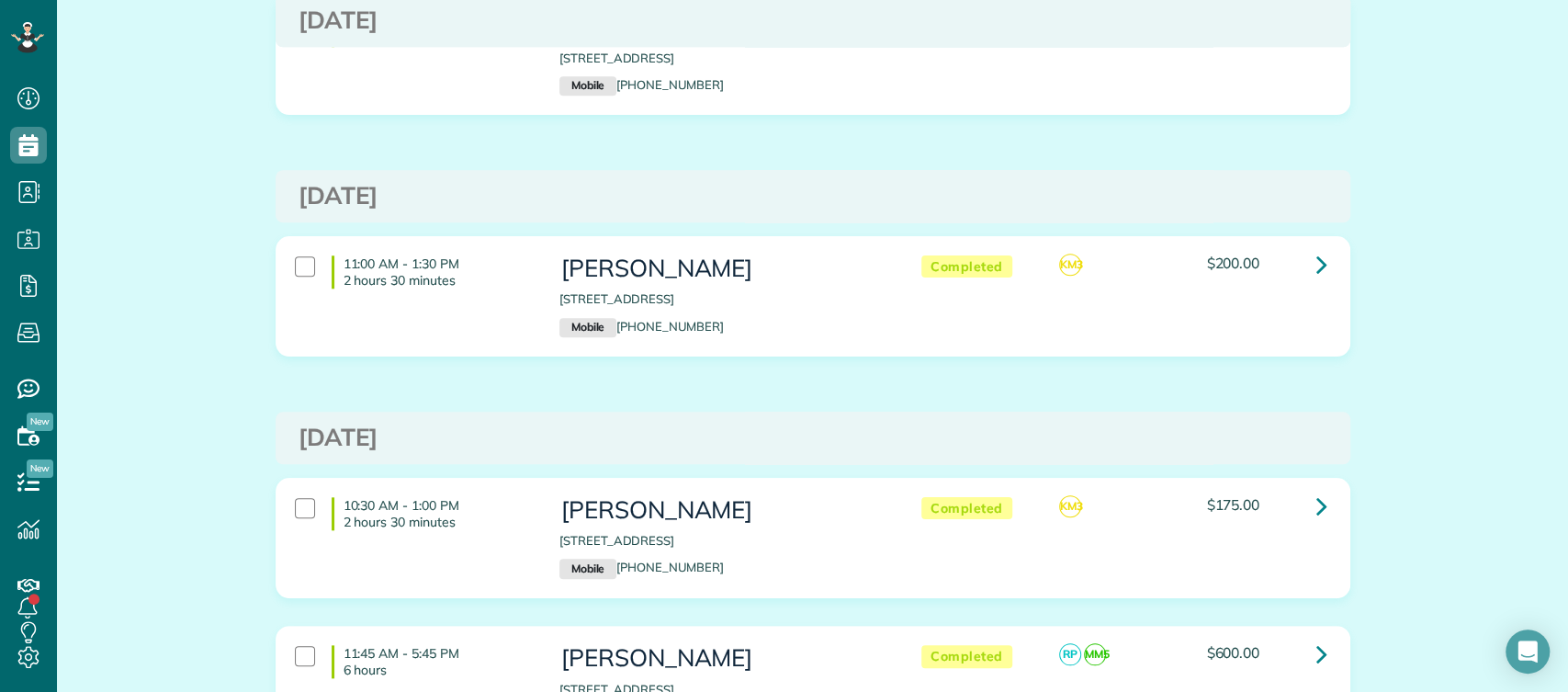
scroll to position [1154, 0]
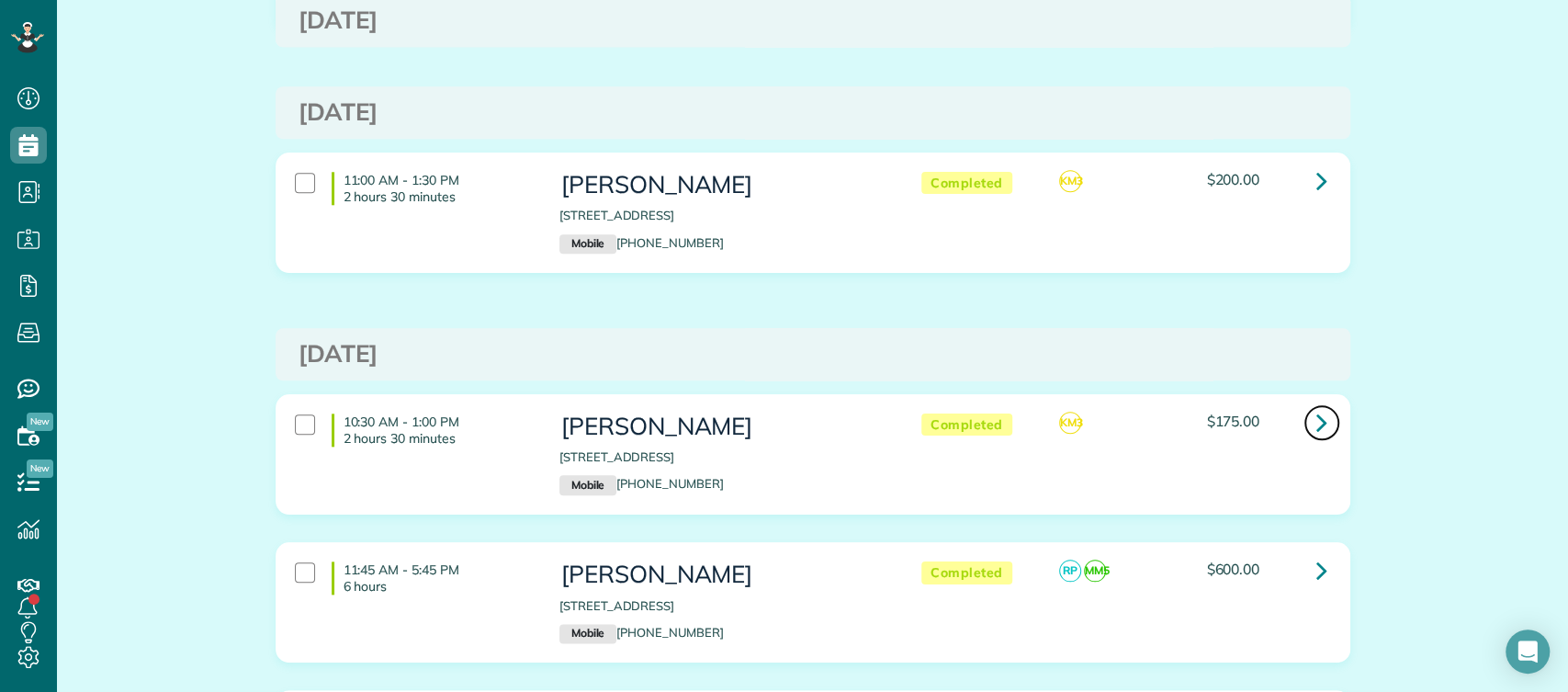
click at [1320, 404] on link at bounding box center [1323, 423] width 37 height 37
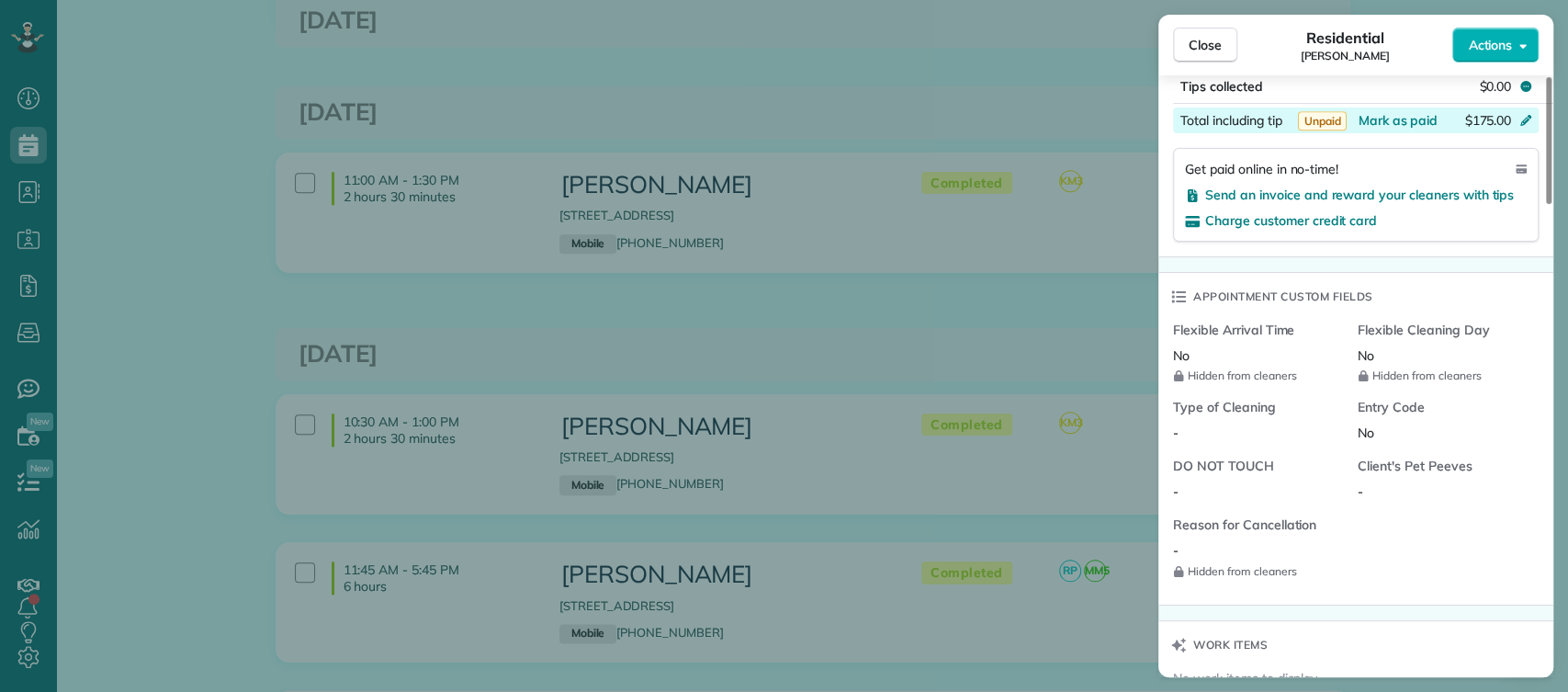
scroll to position [1137, 0]
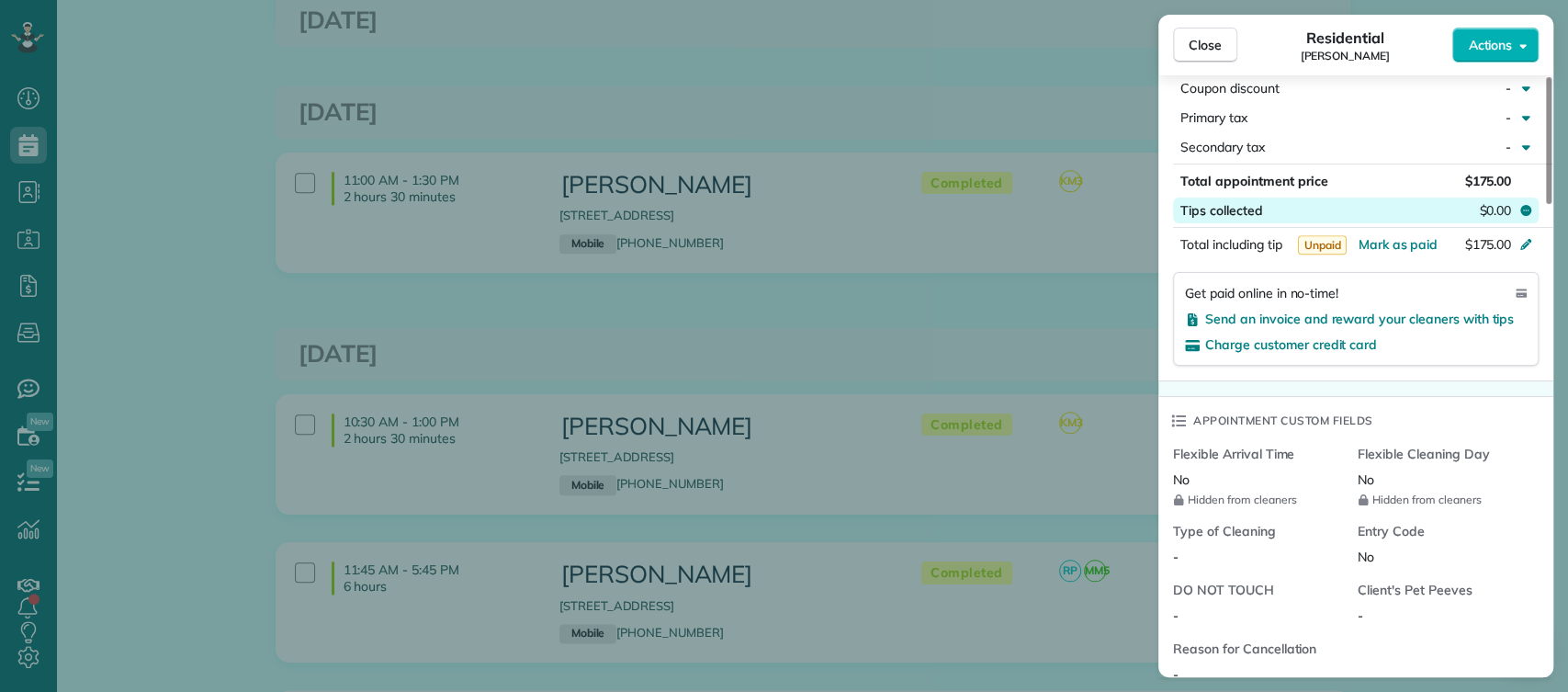
click at [1470, 204] on button "Tips collected $0.00" at bounding box center [1356, 210] width 366 height 26
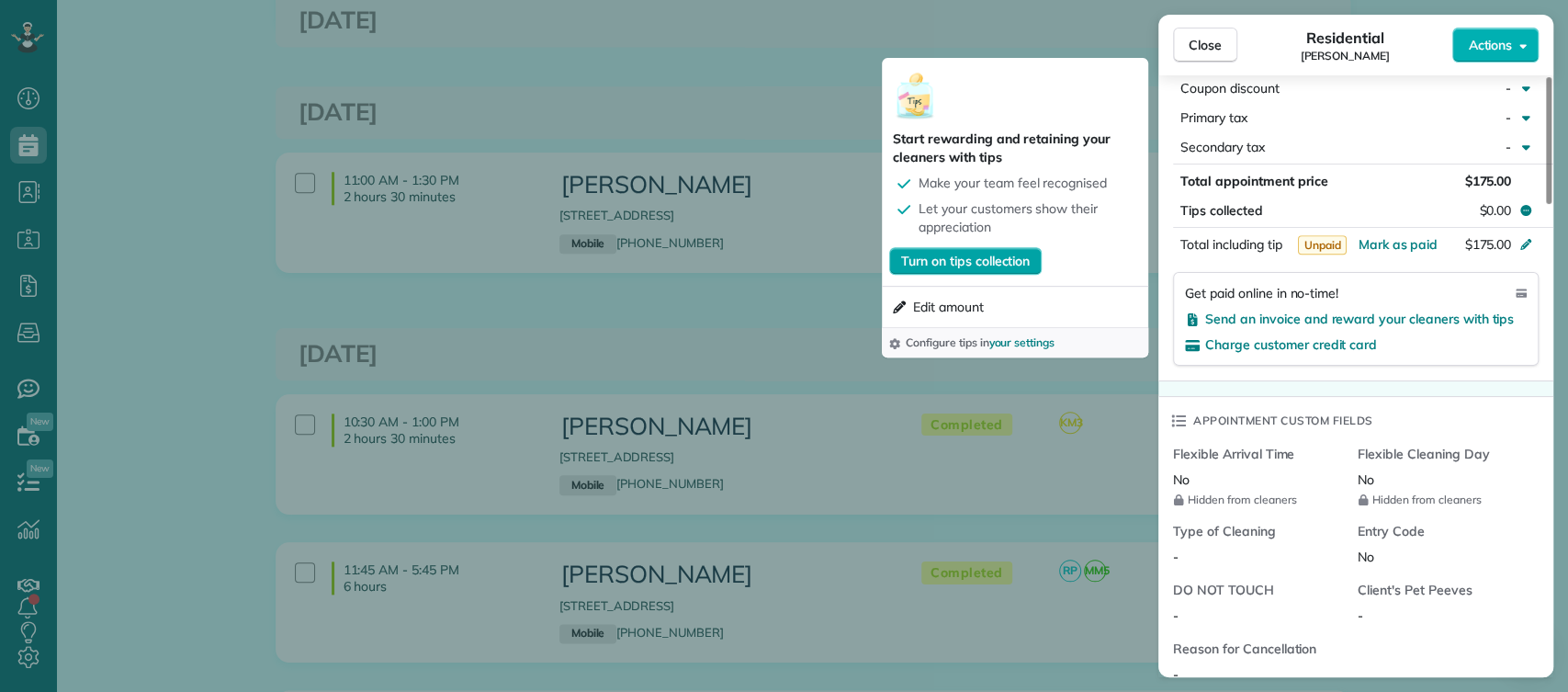
click at [1028, 267] on span "Turn on tips collection" at bounding box center [965, 261] width 129 height 18
click at [1485, 207] on span "$0.00" at bounding box center [1495, 210] width 32 height 18
click at [977, 308] on span "Edit amount" at bounding box center [949, 306] width 71 height 18
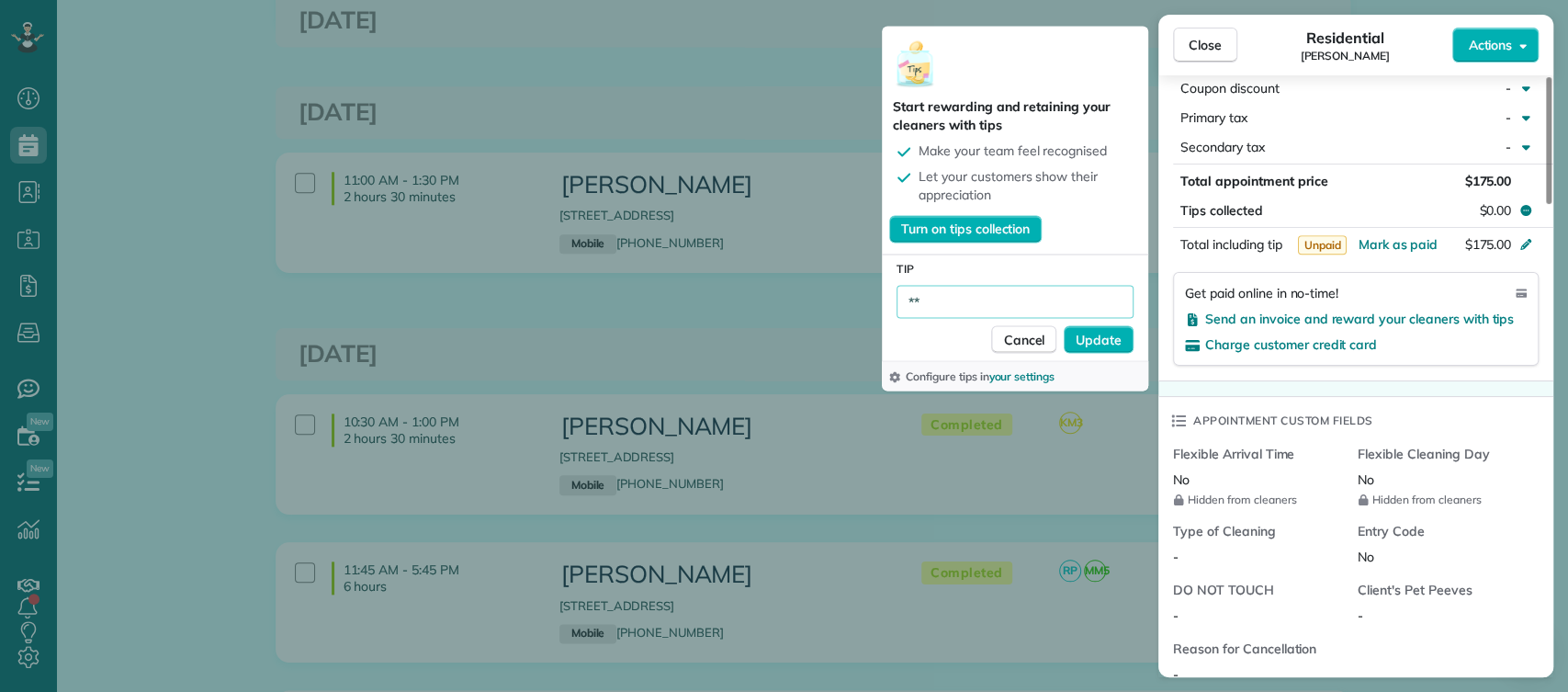
click at [950, 299] on input "**" at bounding box center [1015, 302] width 237 height 33
type input "***"
click at [1086, 351] on button "Update" at bounding box center [1098, 340] width 70 height 28
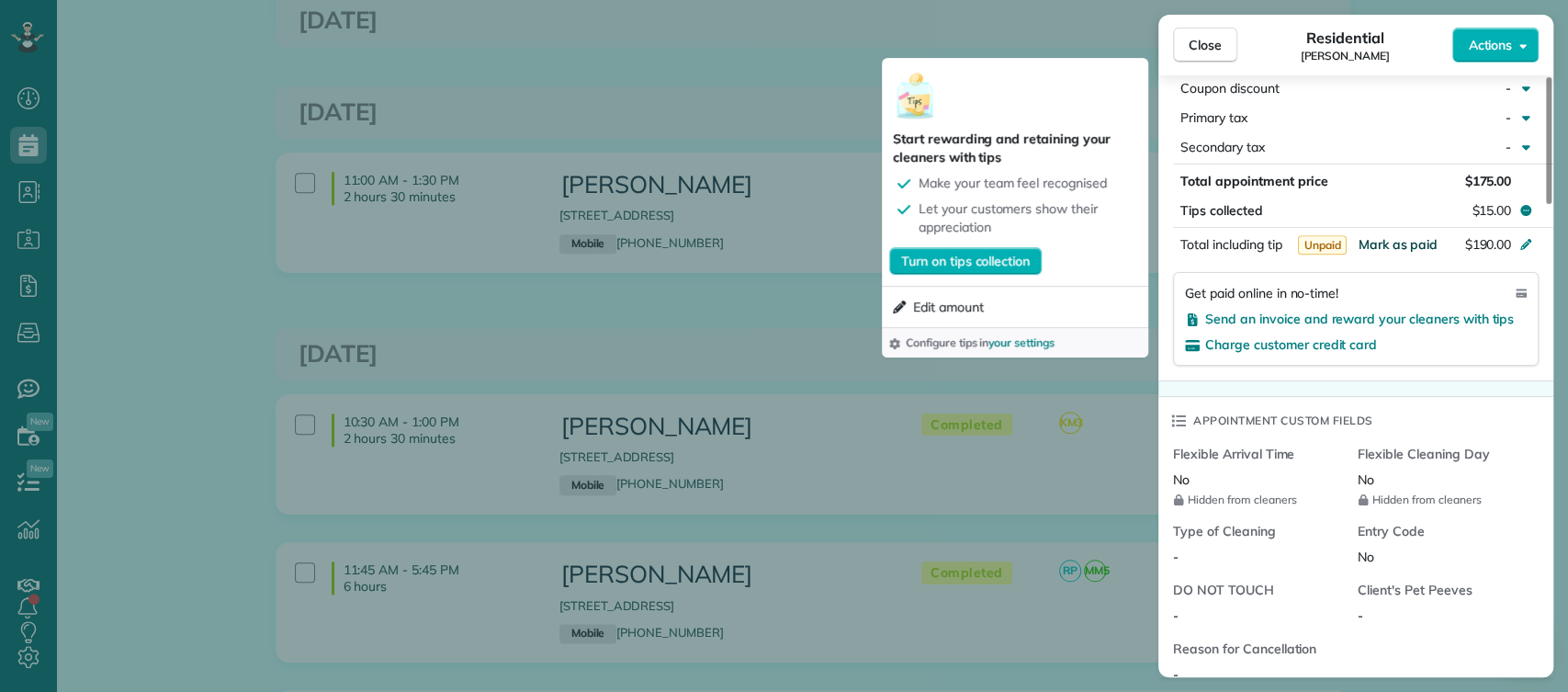
click at [1399, 237] on span "Mark as paid" at bounding box center [1398, 243] width 80 height 16
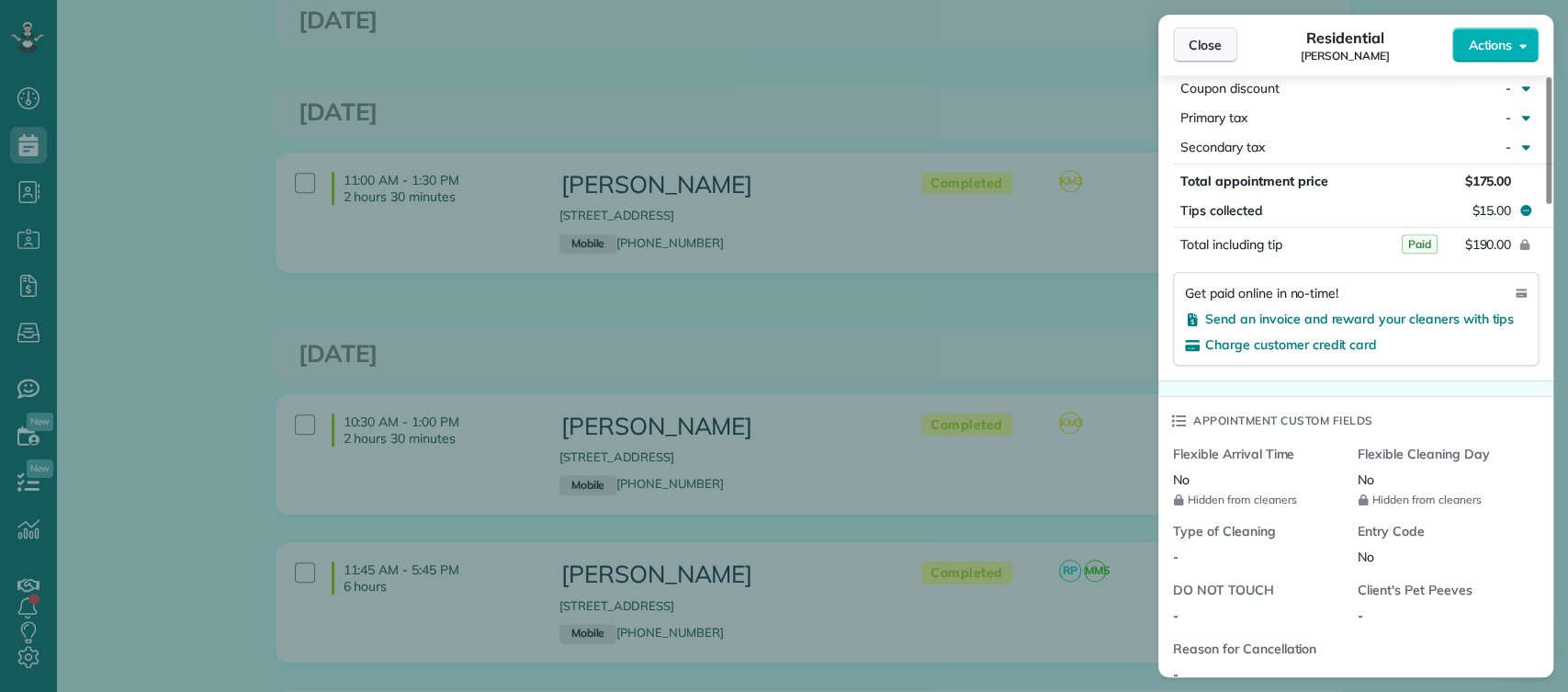
click at [1199, 53] on span "Close" at bounding box center [1205, 44] width 33 height 18
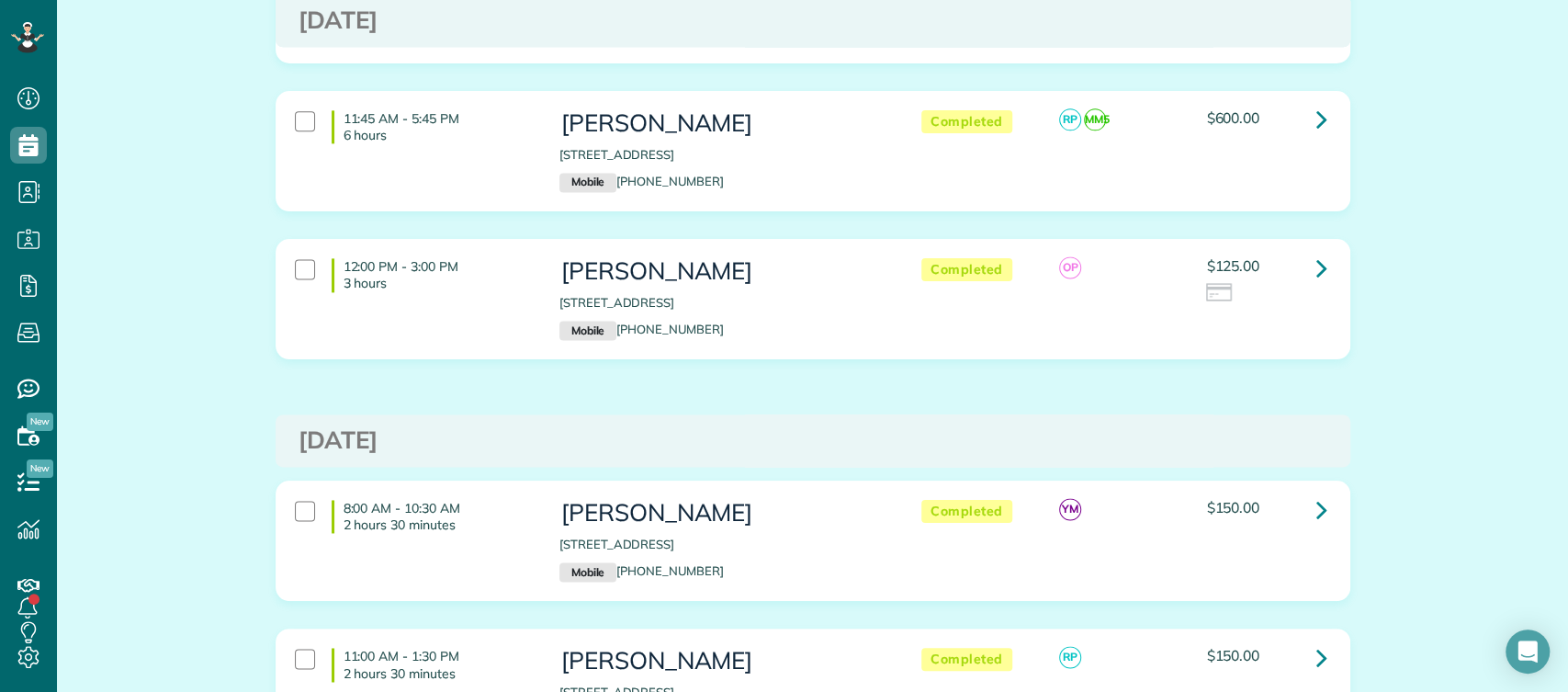
scroll to position [1679, 0]
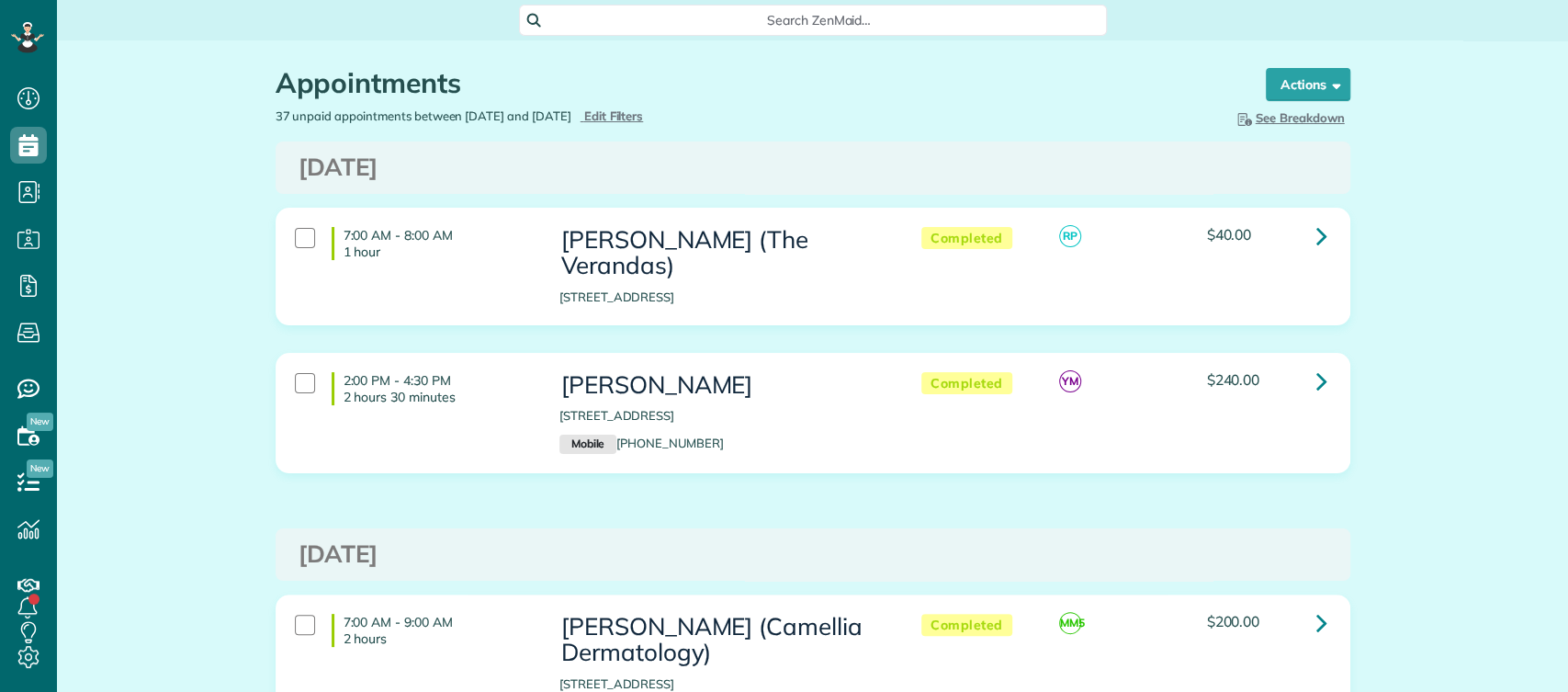
scroll to position [8, 8]
click at [567, 51] on div "Appointments Schedule Changes Actions Create Appointment Create Task Clock In/O…" at bounding box center [813, 74] width 1103 height 67
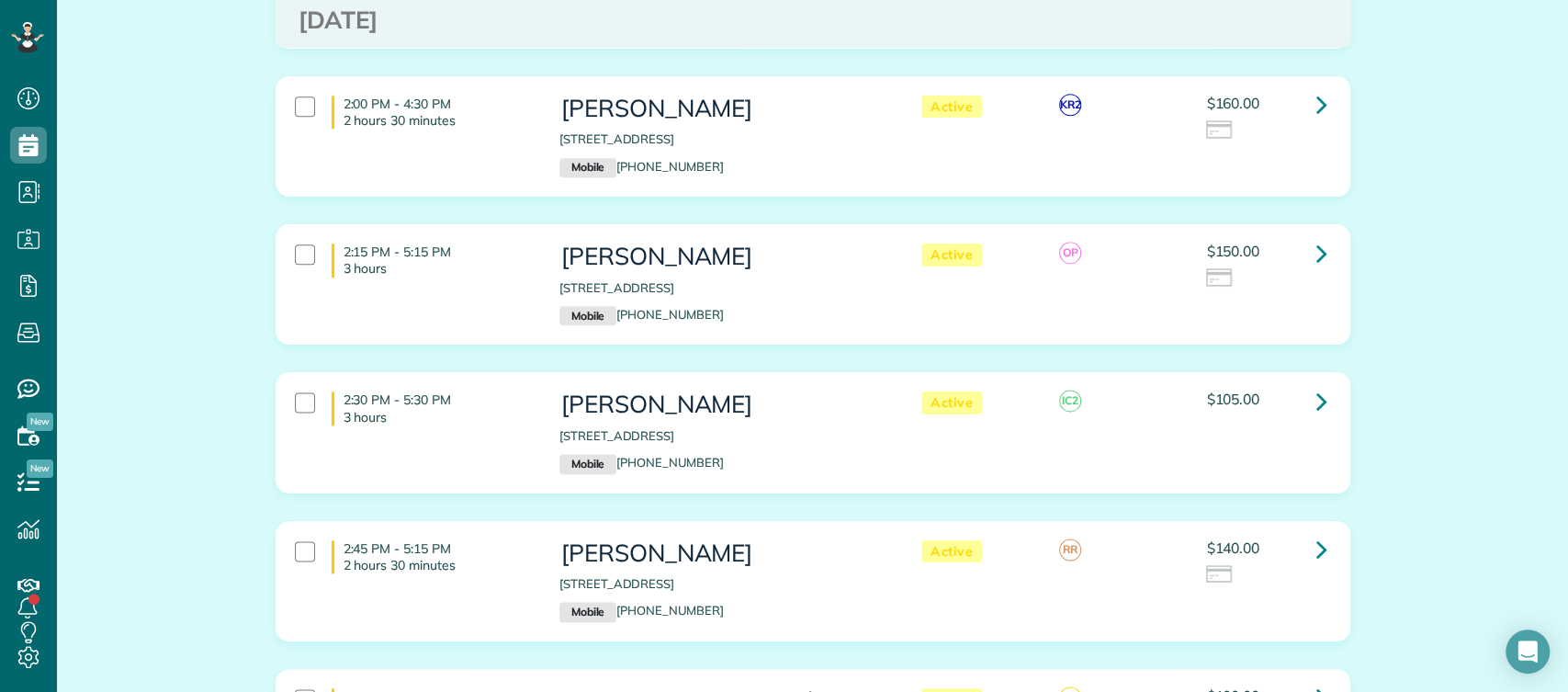
scroll to position [6081, 0]
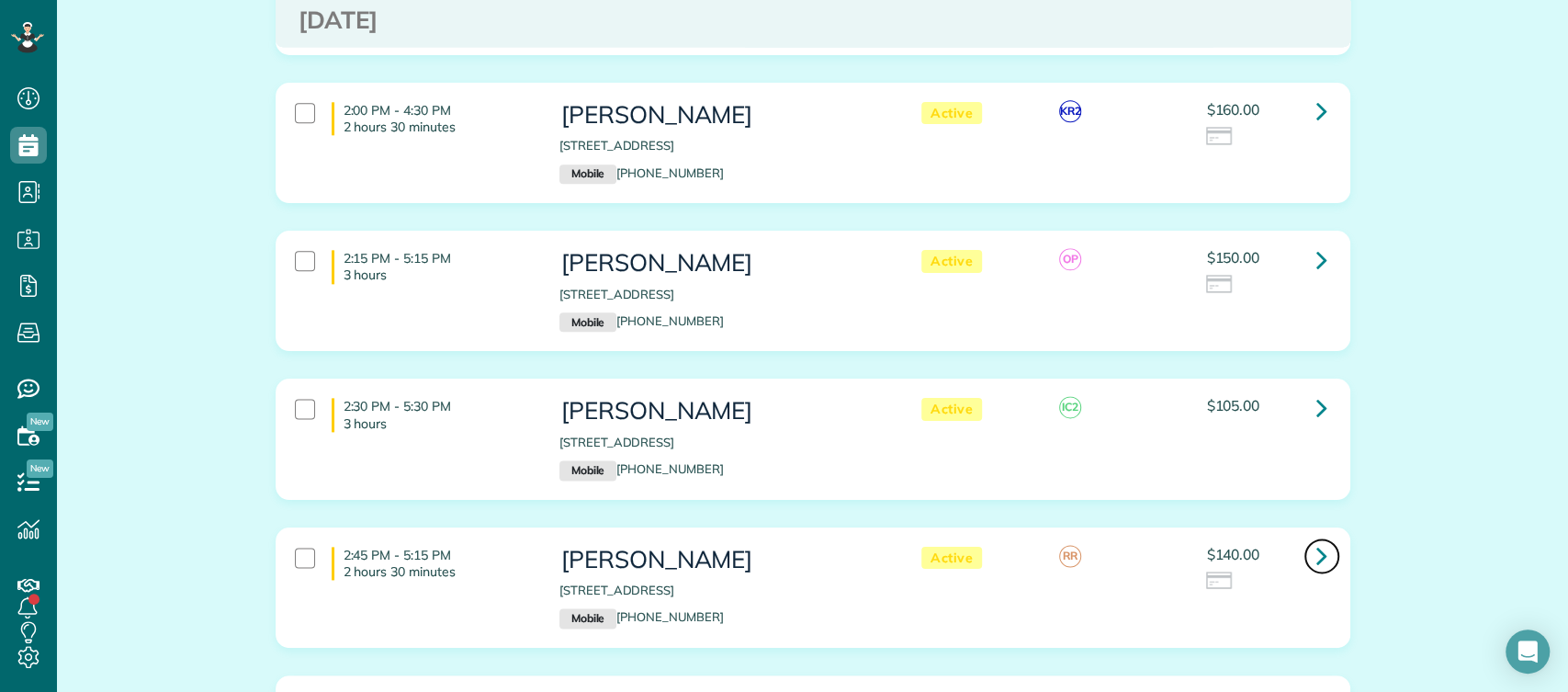
click at [1305, 537] on link at bounding box center [1323, 555] width 37 height 37
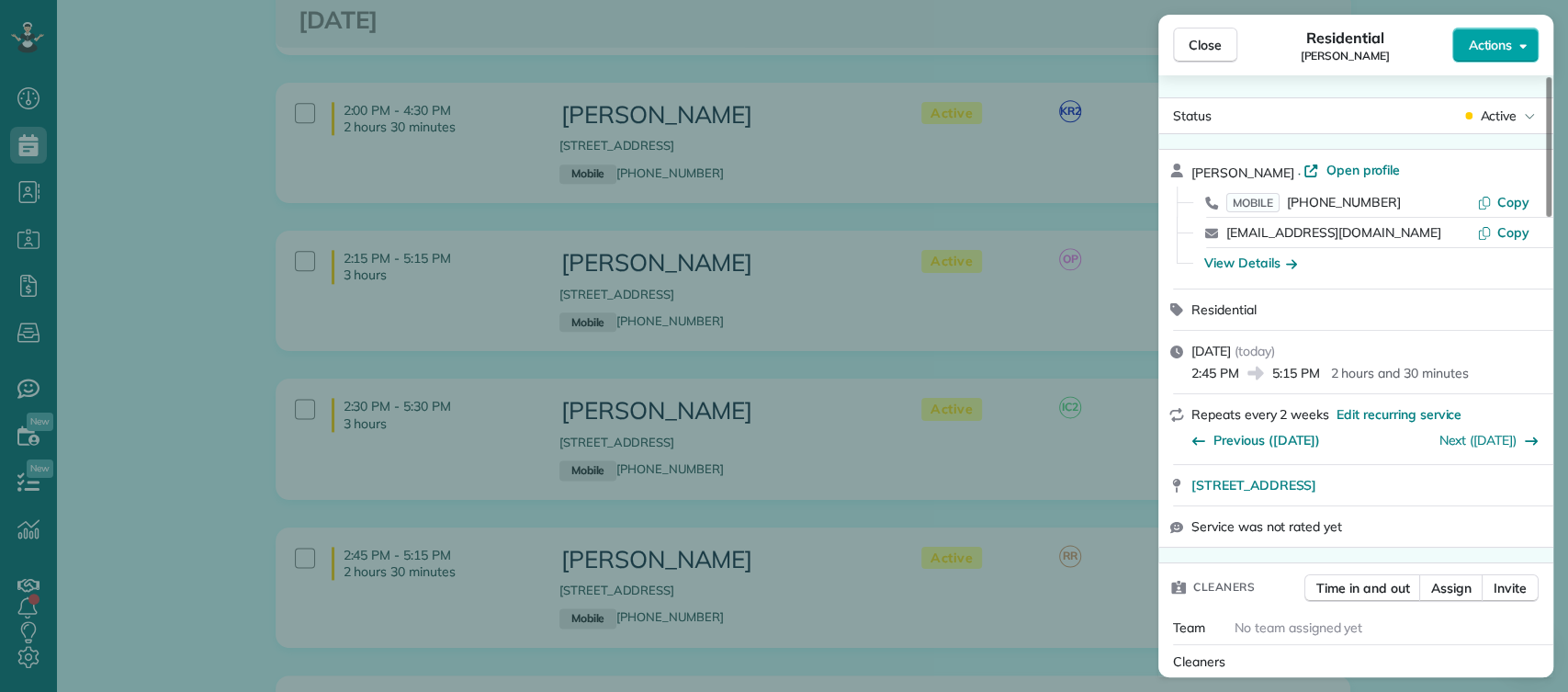
click at [1500, 38] on span "Actions" at bounding box center [1490, 44] width 44 height 18
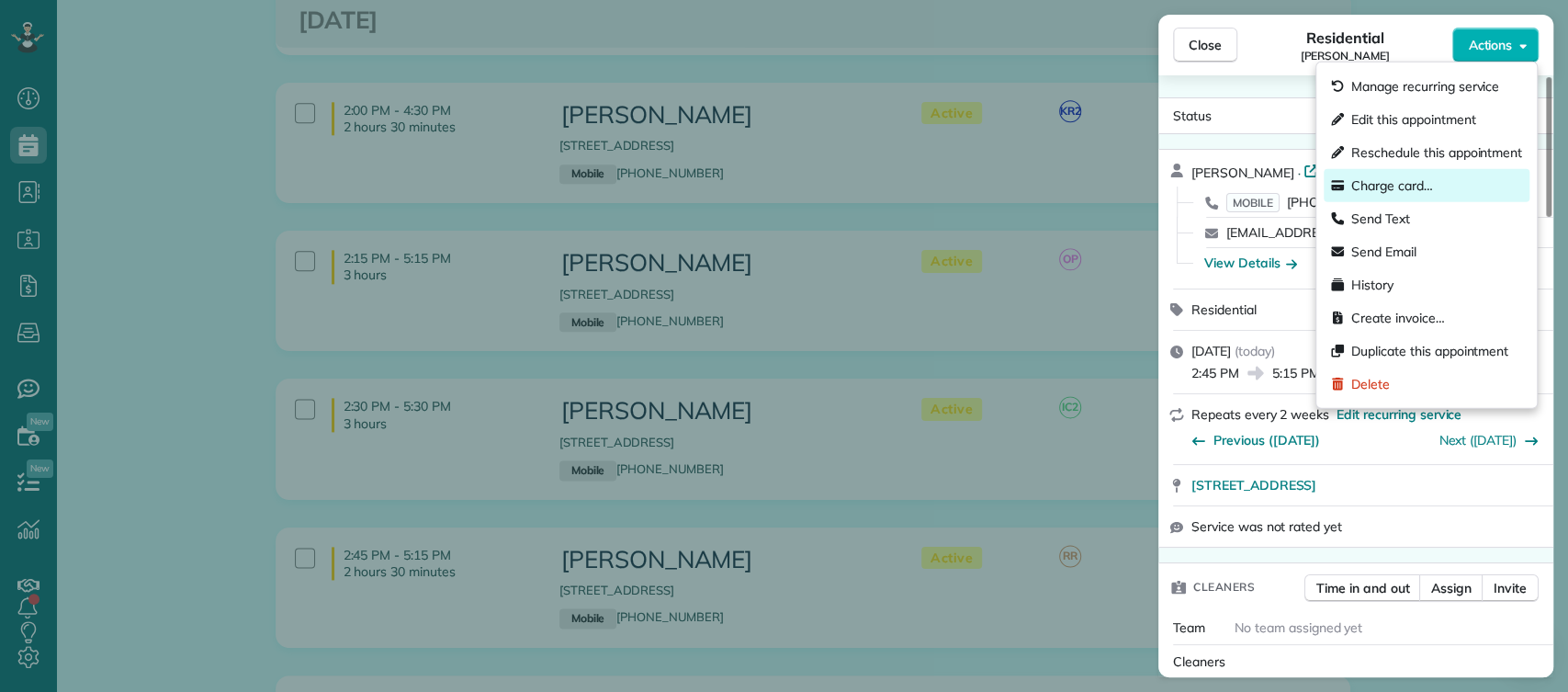
click at [1382, 180] on span "Charge card…" at bounding box center [1392, 185] width 82 height 18
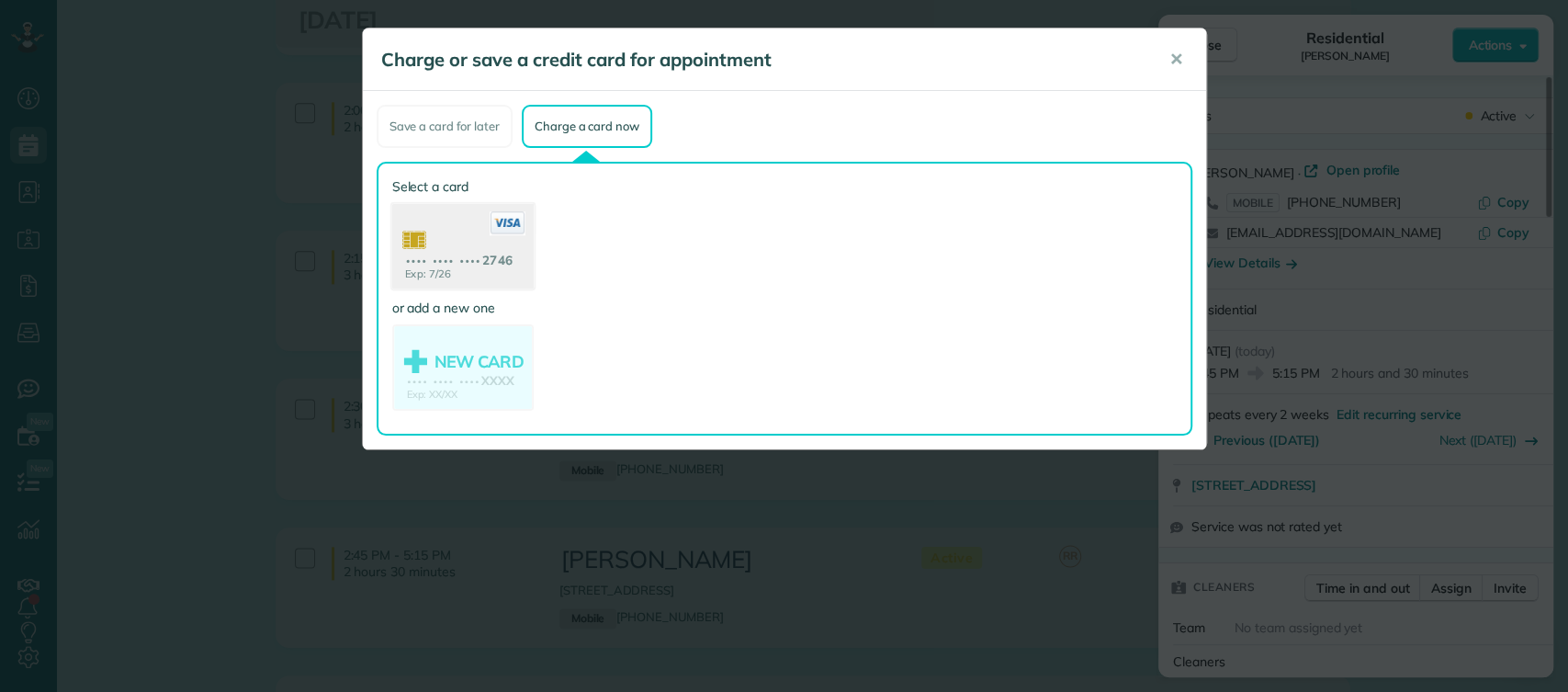
click at [456, 249] on use at bounding box center [462, 248] width 141 height 90
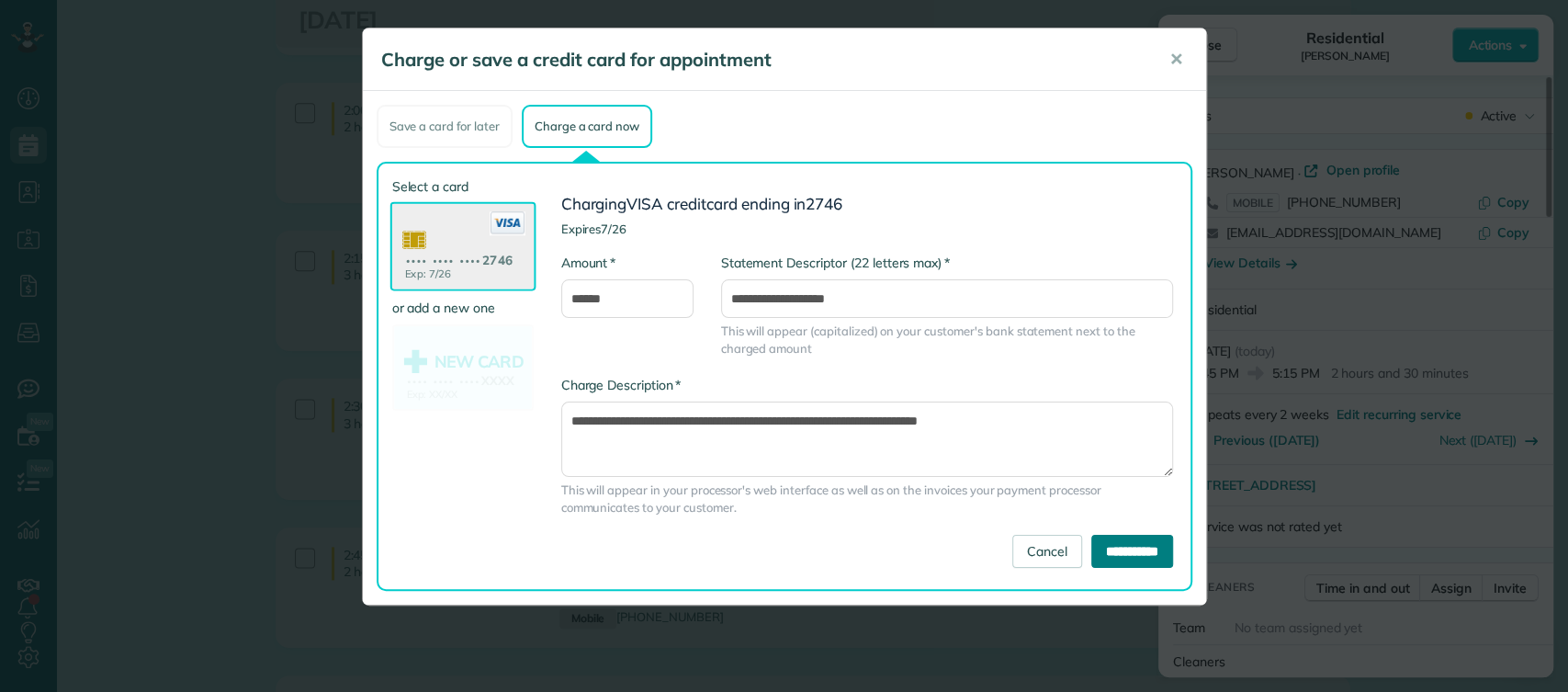
click at [1118, 551] on input "**********" at bounding box center [1132, 551] width 82 height 33
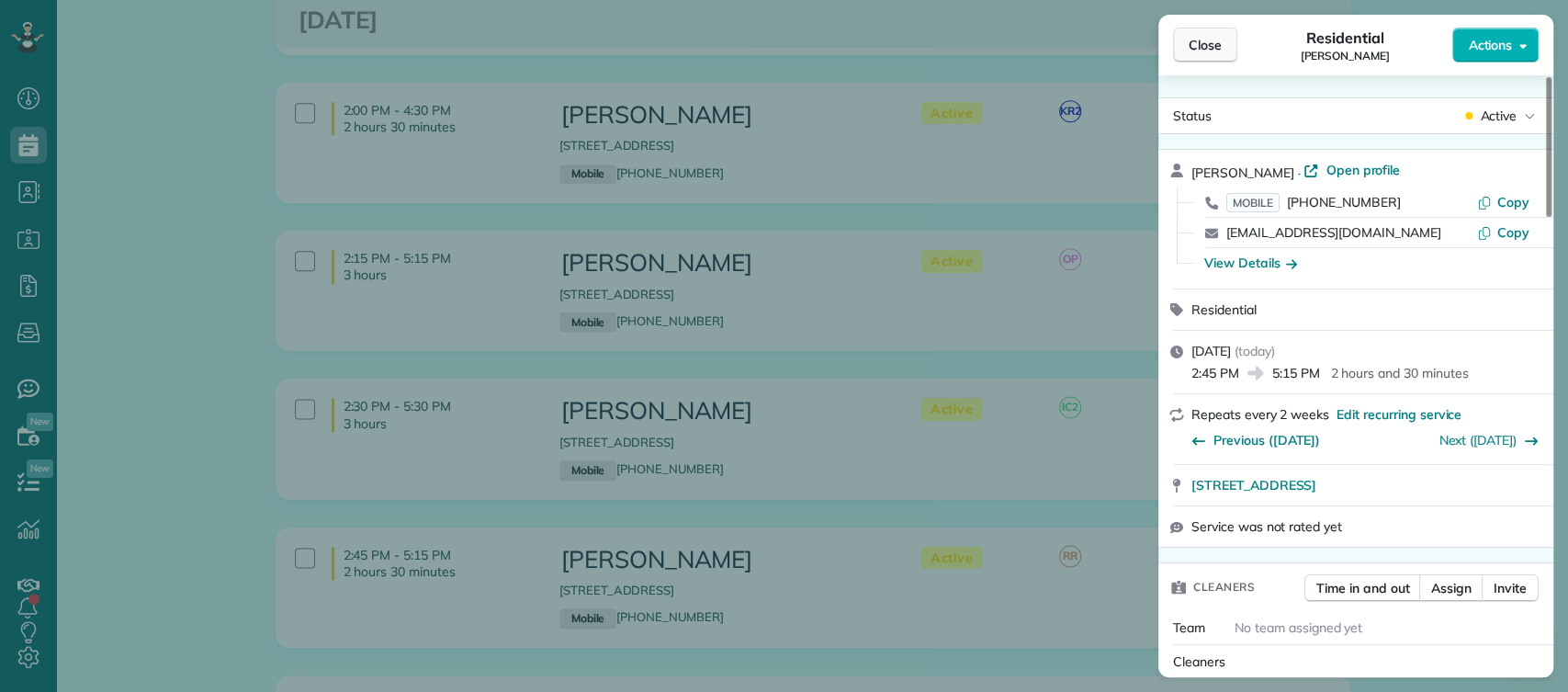
click at [1213, 46] on span "Close" at bounding box center [1205, 44] width 33 height 18
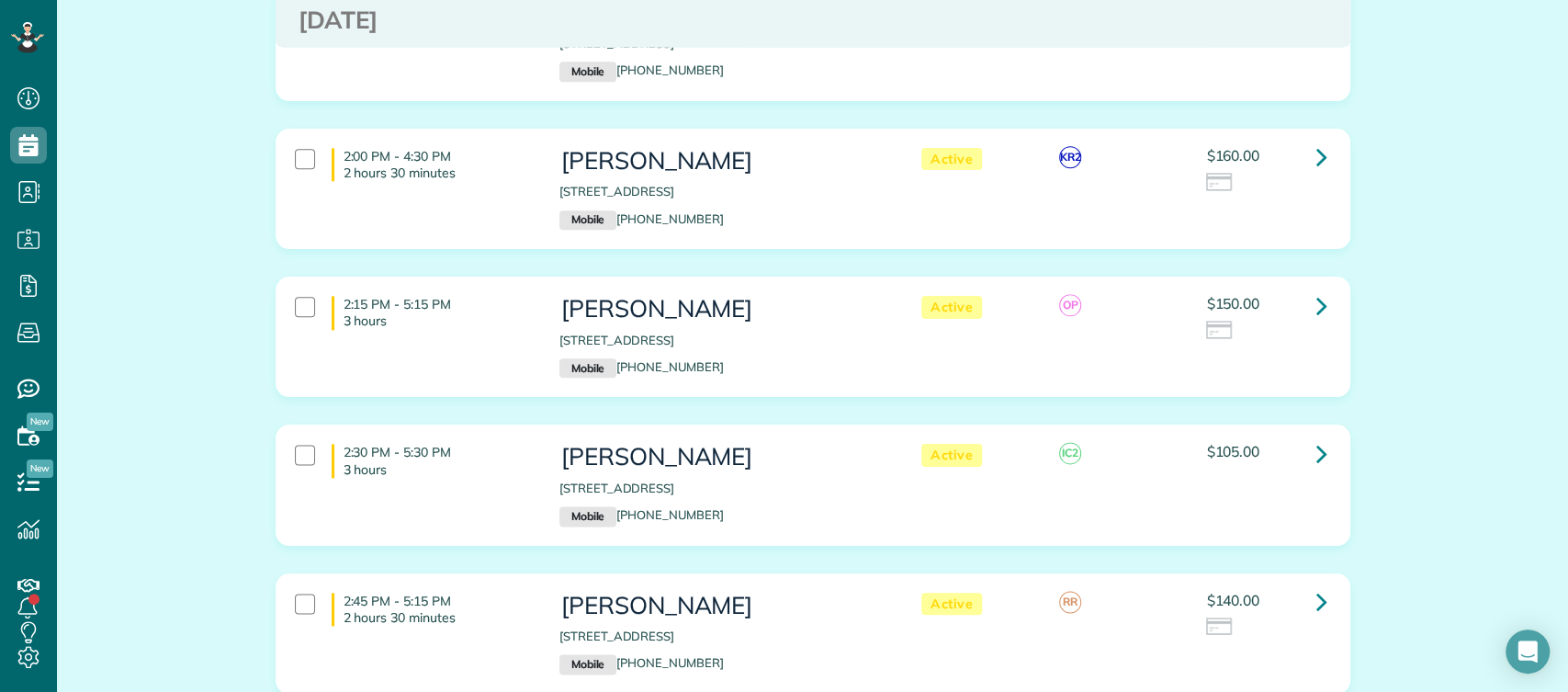
scroll to position [6040, 0]
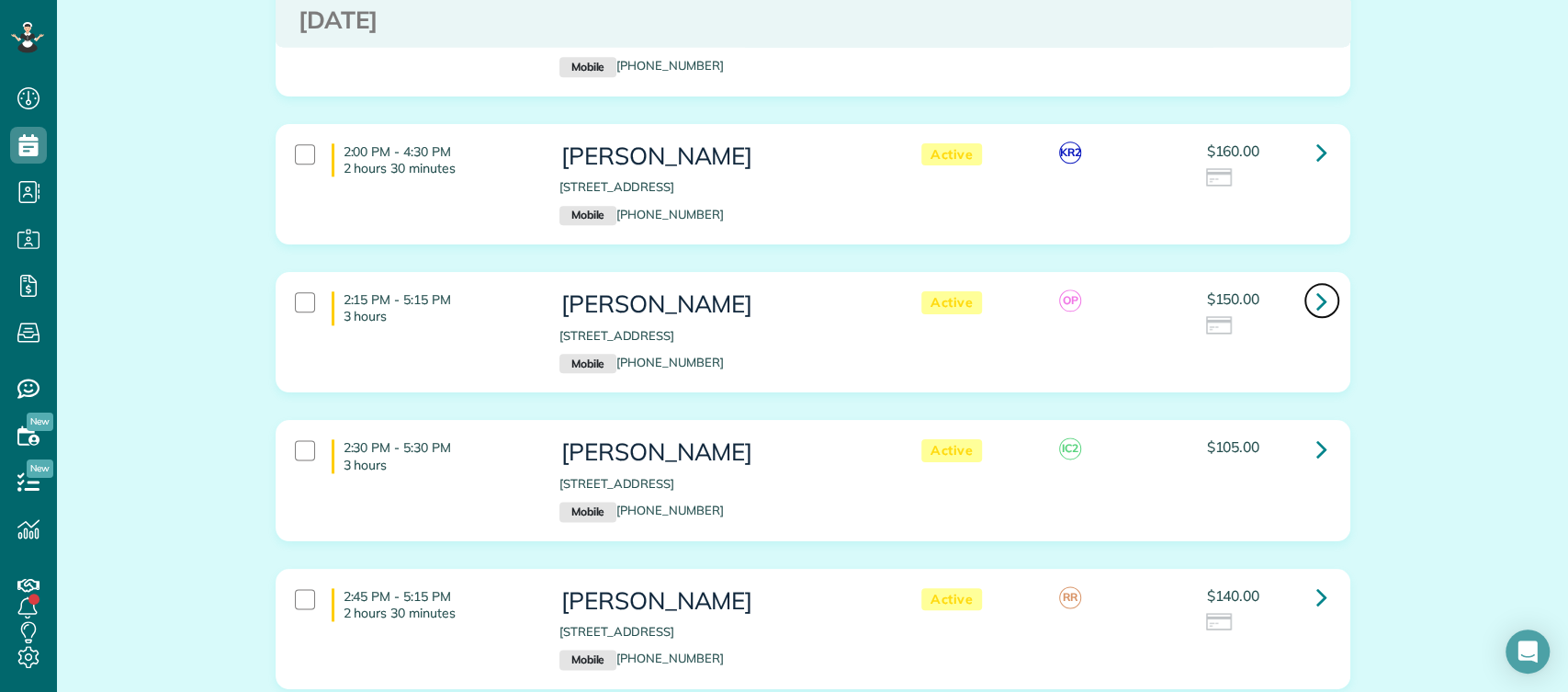
click at [1317, 285] on icon at bounding box center [1322, 300] width 11 height 32
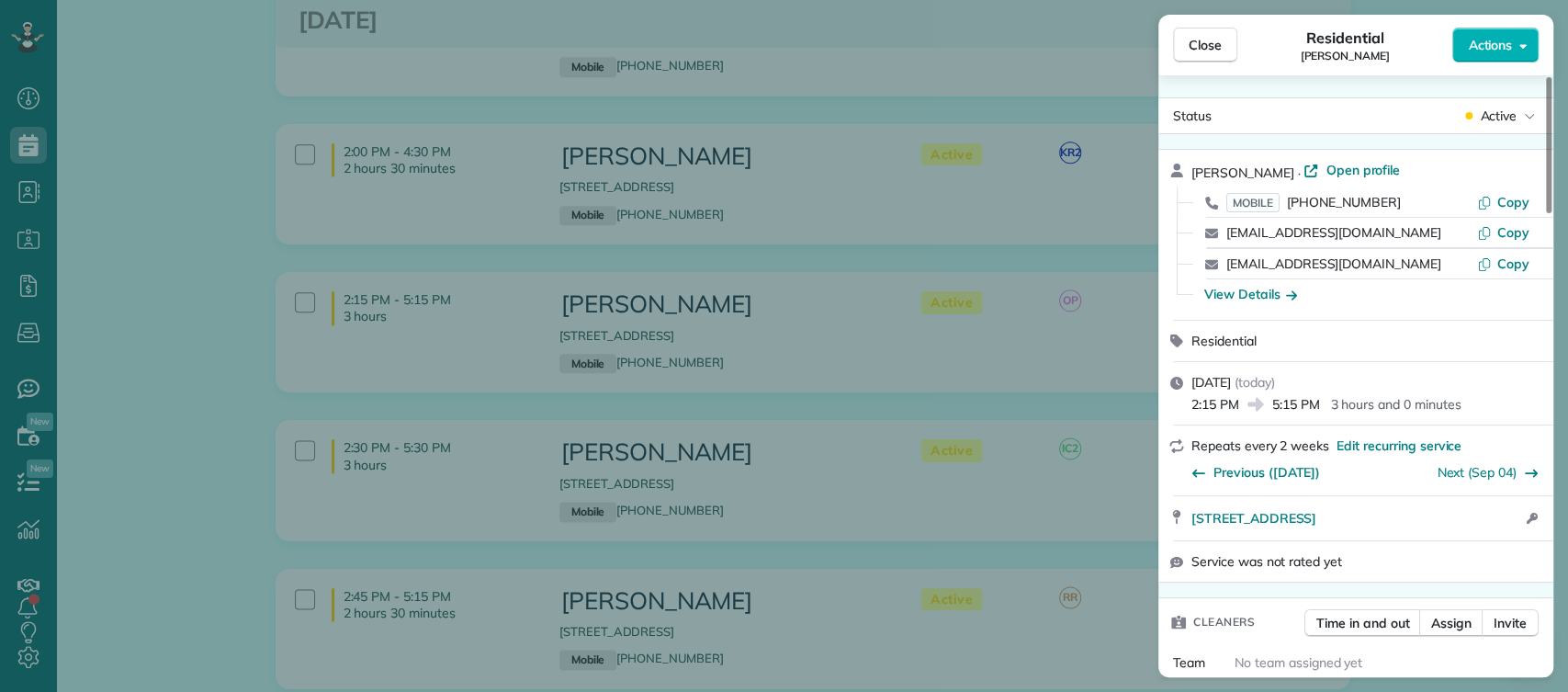
scroll to position [1, 0]
click at [1501, 50] on span "Actions" at bounding box center [1490, 44] width 44 height 18
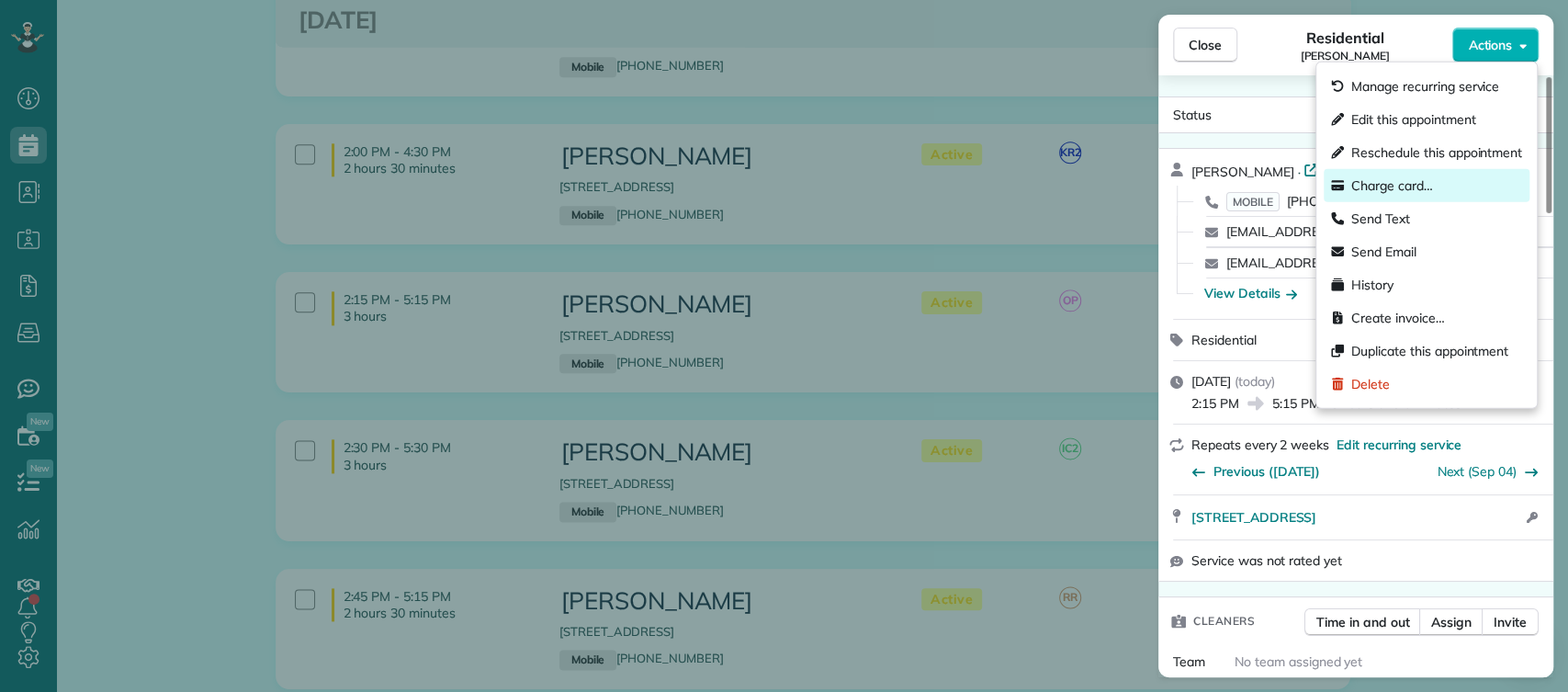
click at [1388, 183] on span "Charge card…" at bounding box center [1392, 185] width 82 height 18
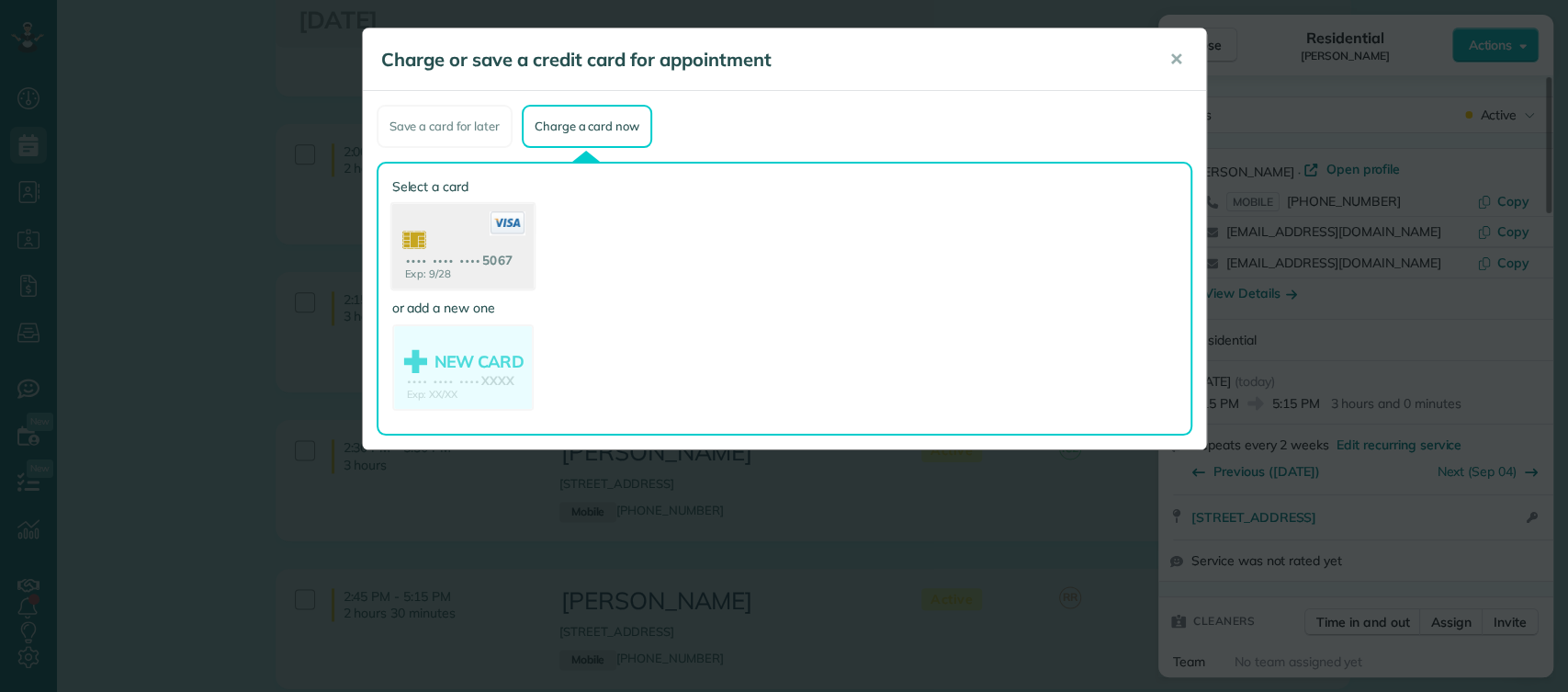
click at [419, 228] on use at bounding box center [462, 248] width 141 height 90
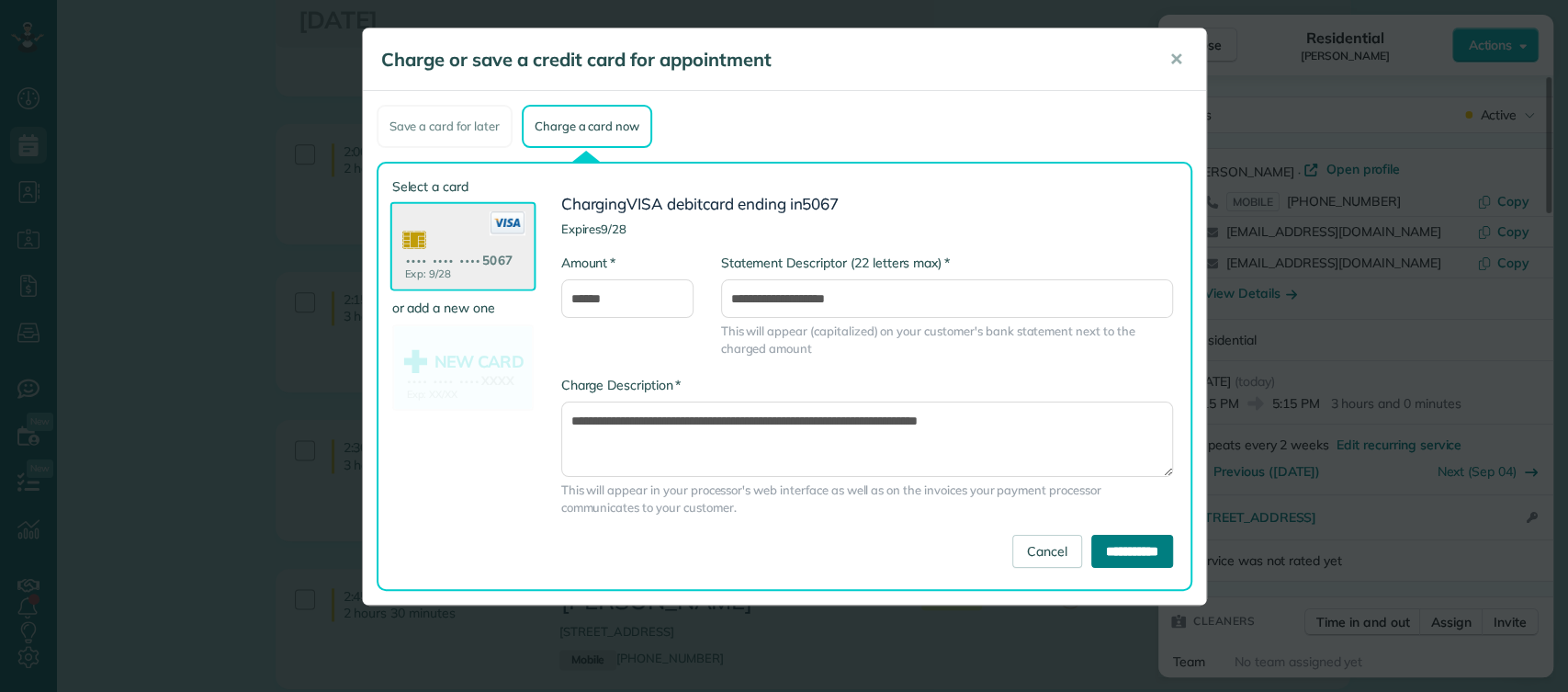
click at [1092, 545] on input "**********" at bounding box center [1132, 551] width 82 height 33
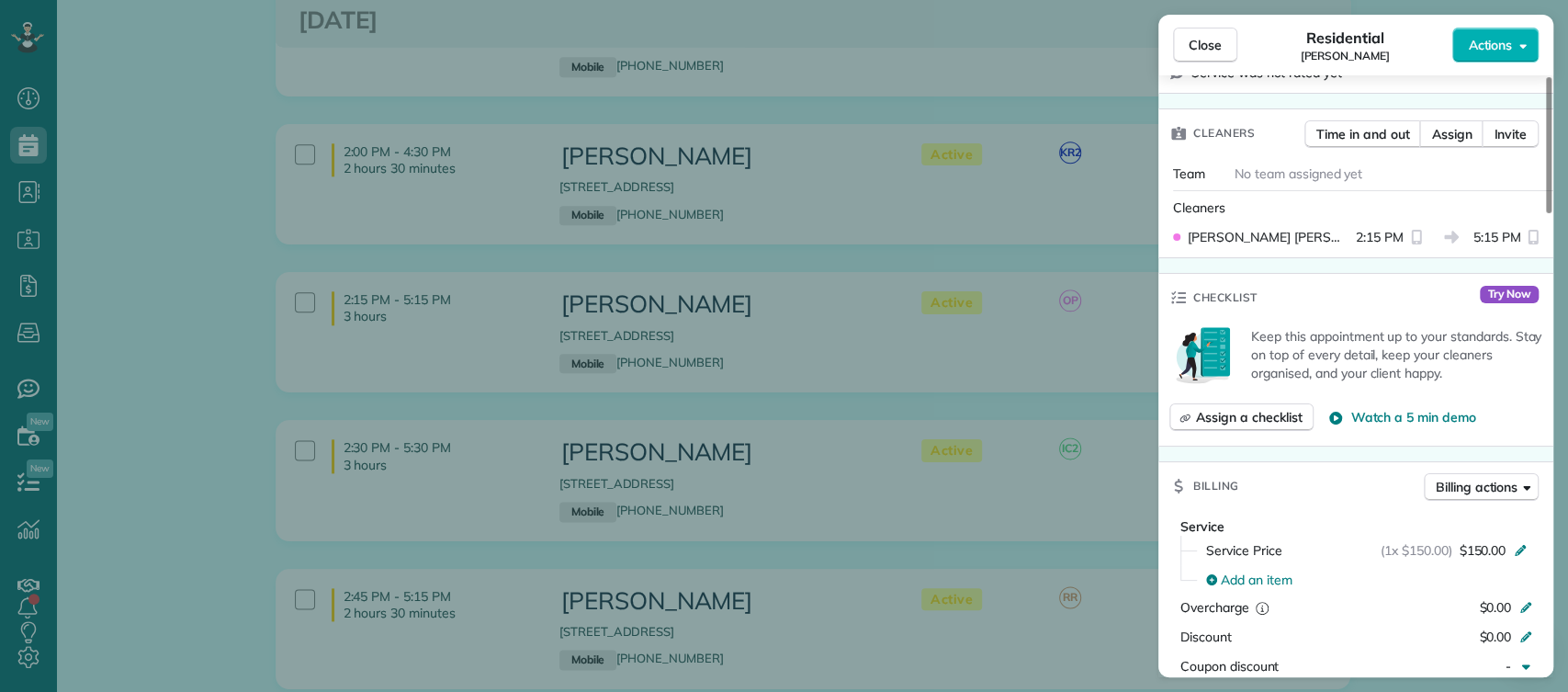
scroll to position [477, 0]
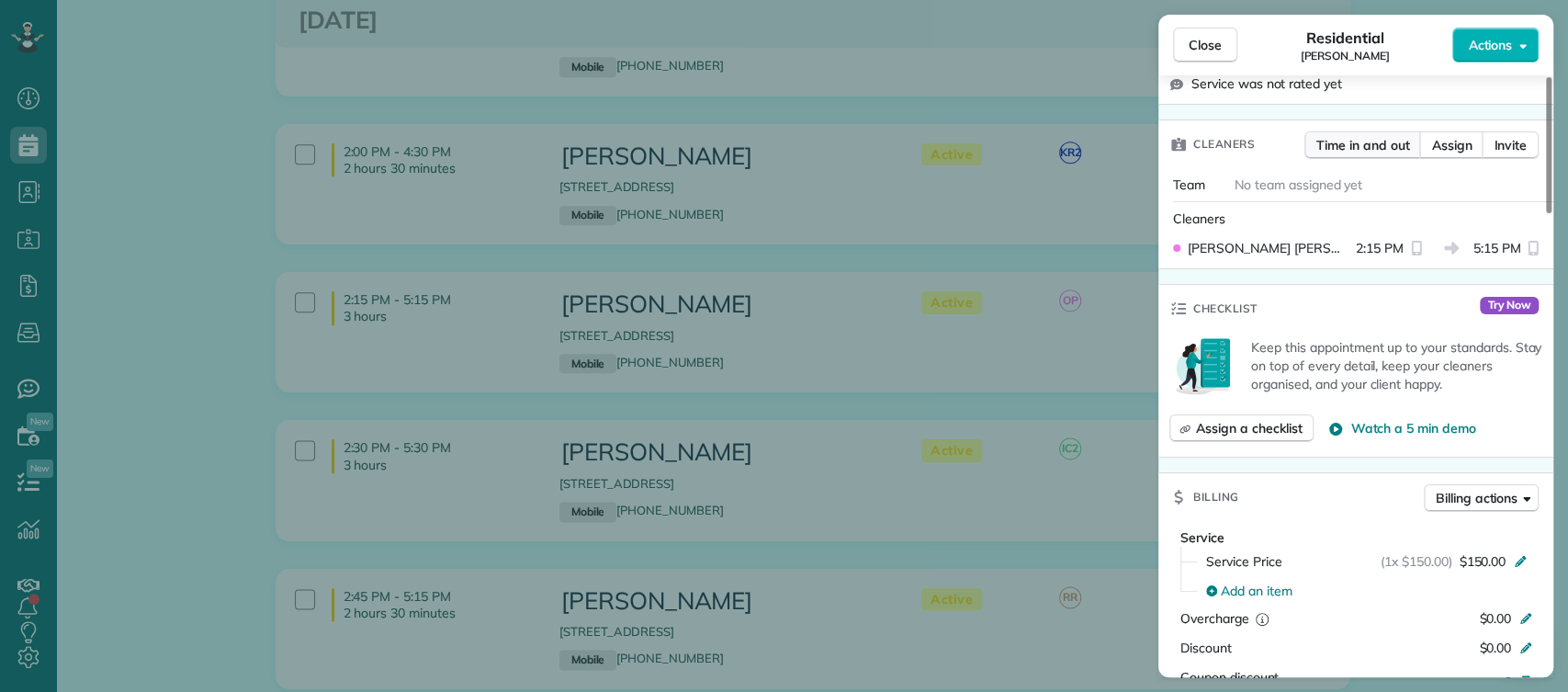
click at [1375, 152] on button "Time in and out" at bounding box center [1363, 145] width 116 height 28
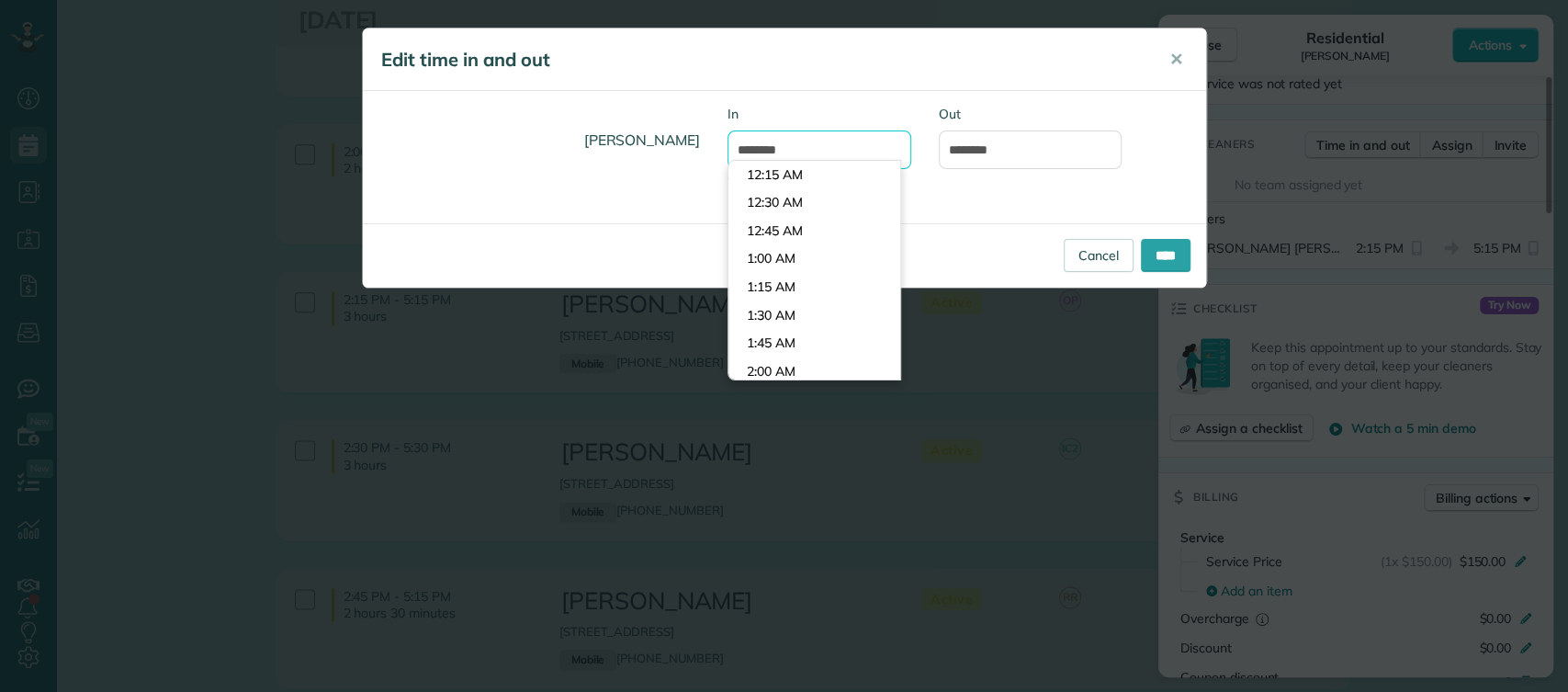
click at [767, 150] on input "*******" at bounding box center [819, 150] width 184 height 38
type input "*******"
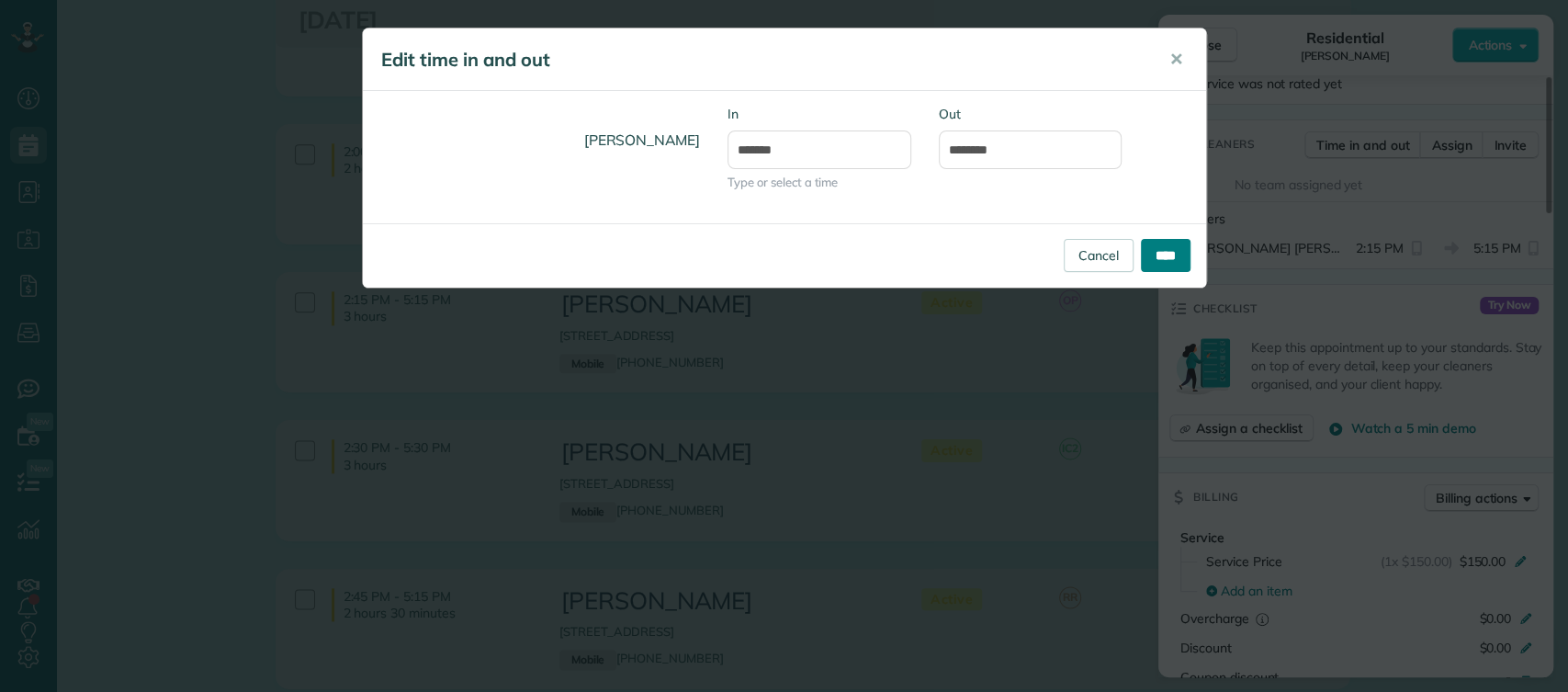
click at [1168, 261] on input "****" at bounding box center [1167, 255] width 50 height 33
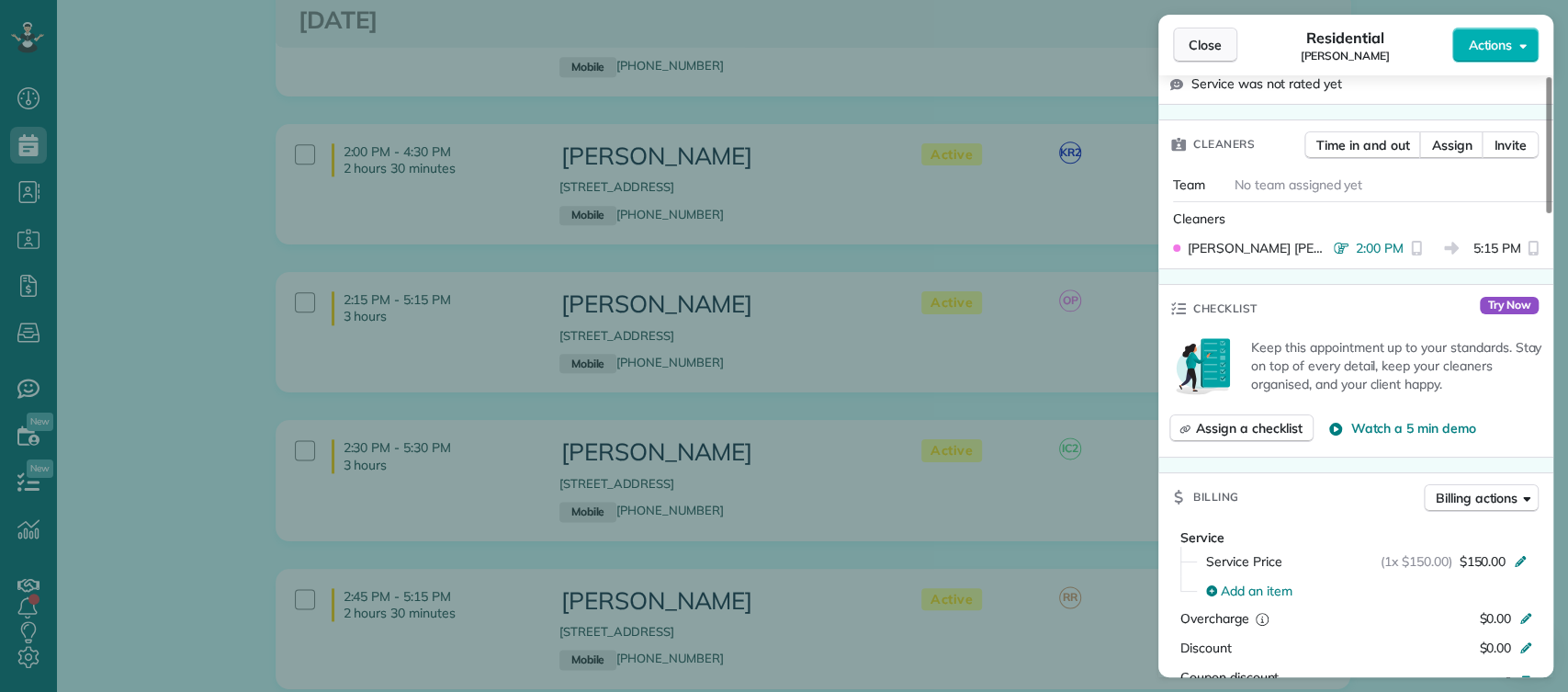
click at [1194, 50] on span "Close" at bounding box center [1205, 44] width 33 height 18
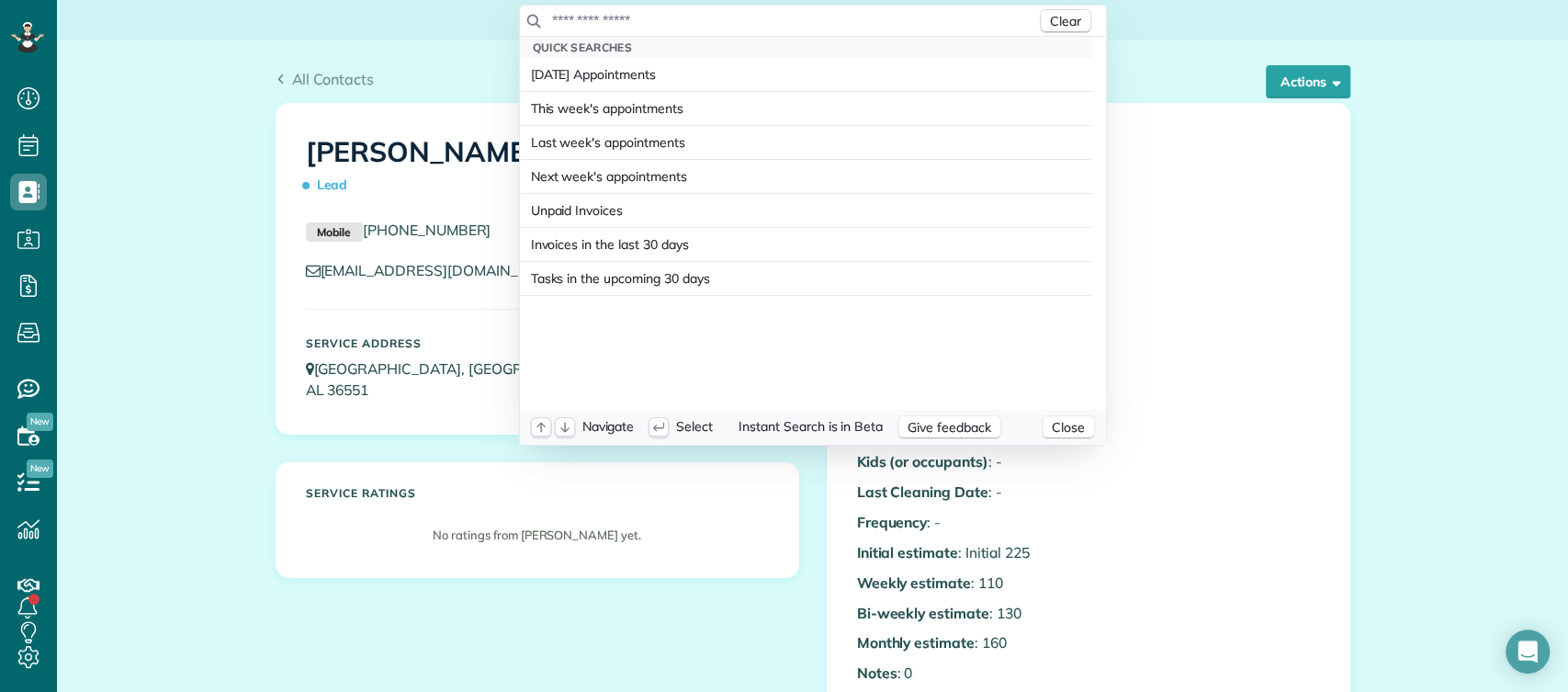
scroll to position [8, 8]
click at [653, 17] on input "text" at bounding box center [794, 19] width 485 height 18
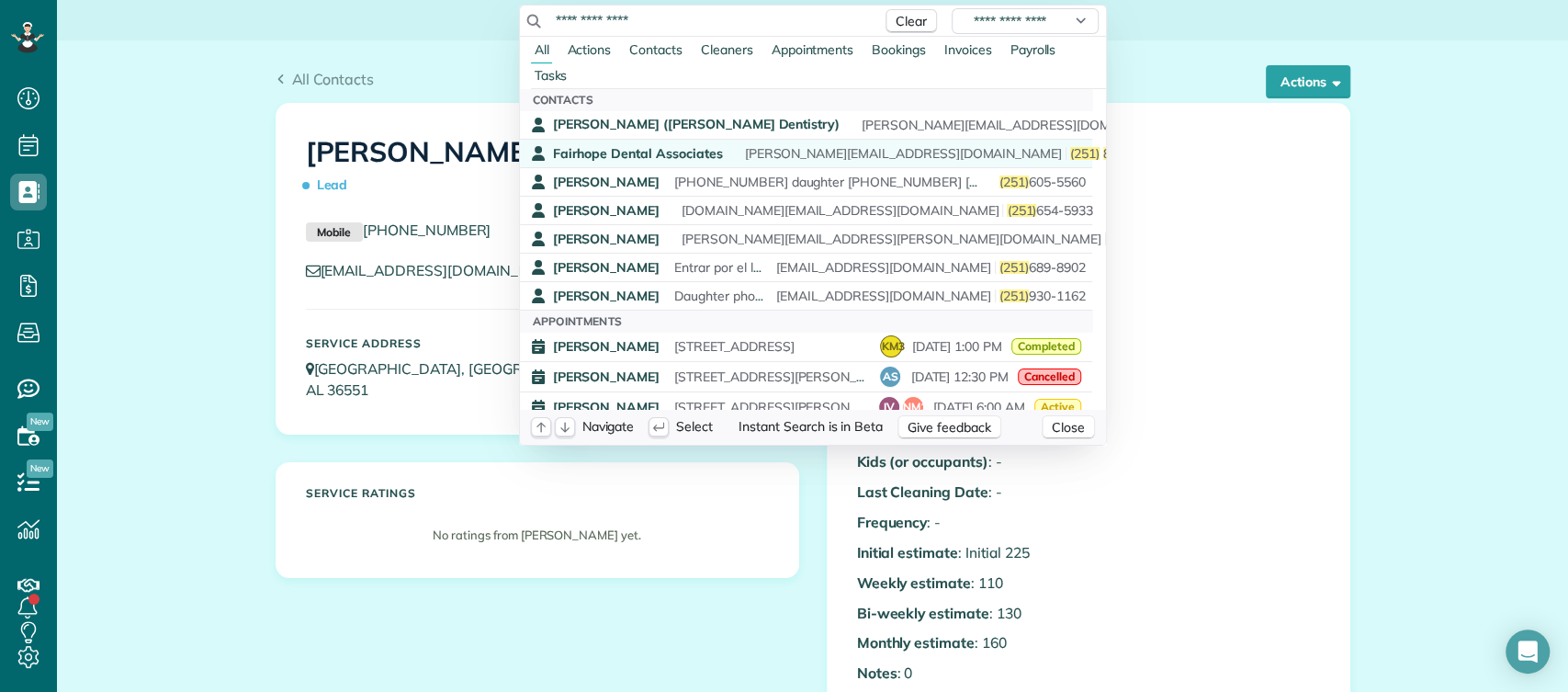
type input "**********"
click at [743, 149] on span "[PERSON_NAME][EMAIL_ADDRESS][DOMAIN_NAME]" at bounding box center [896, 153] width 317 height 16
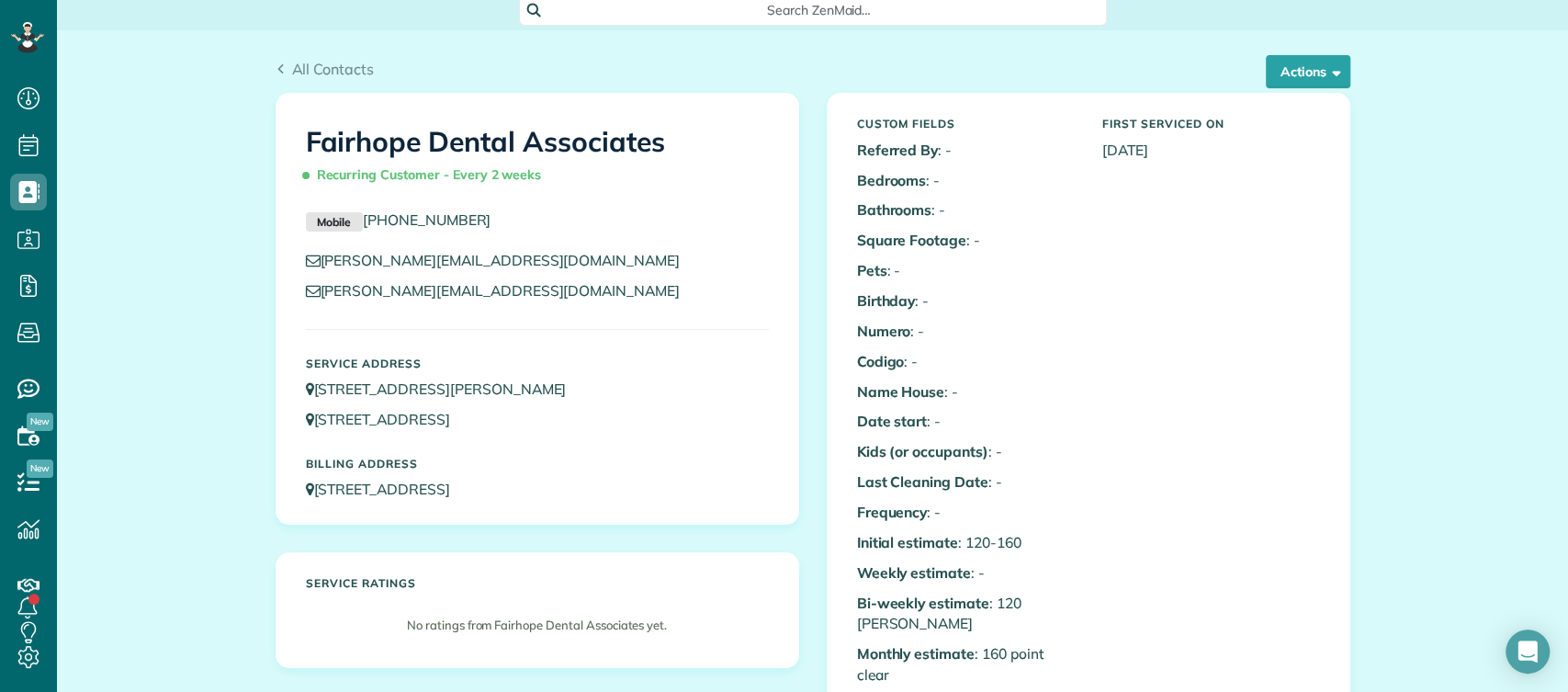
scroll to position [11, 0]
click at [534, 213] on p "Mobile (251) 895-8807" at bounding box center [537, 219] width 463 height 22
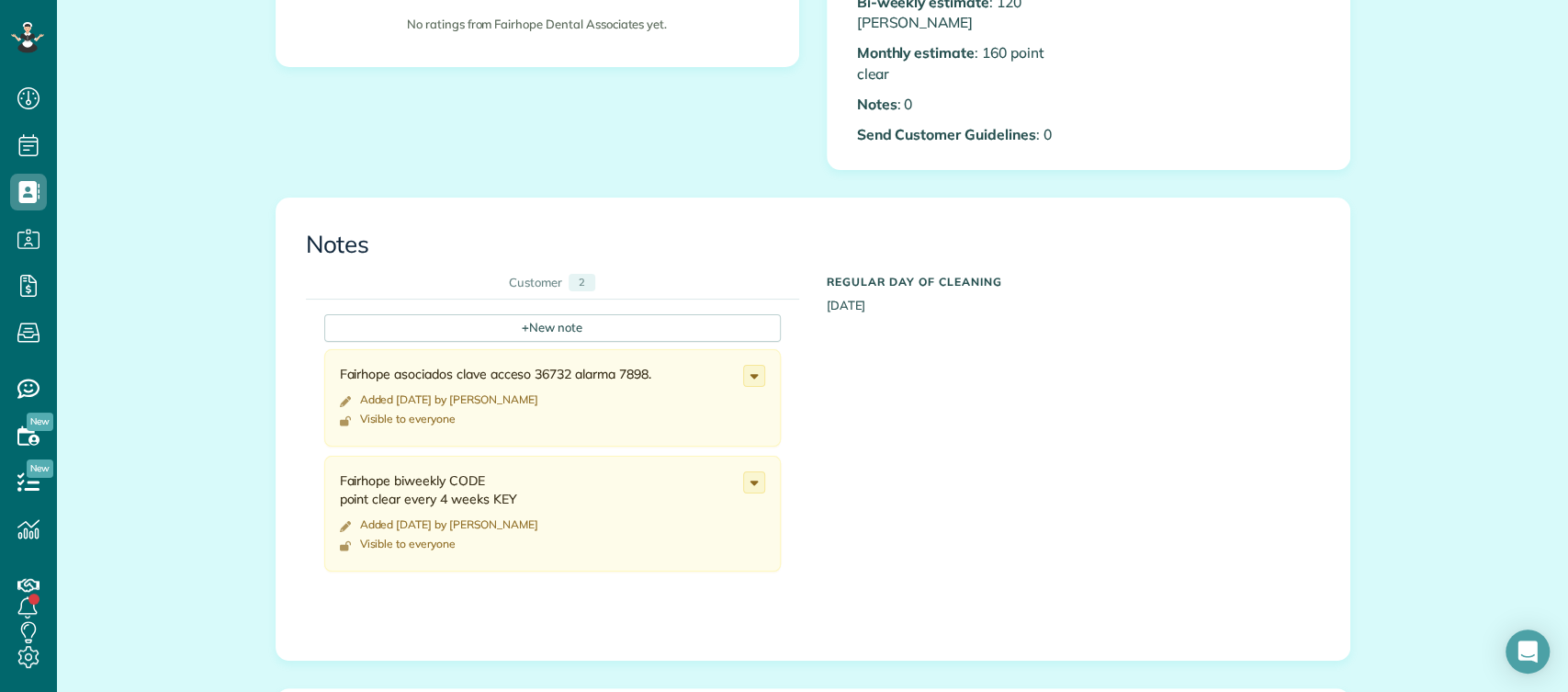
scroll to position [0, 0]
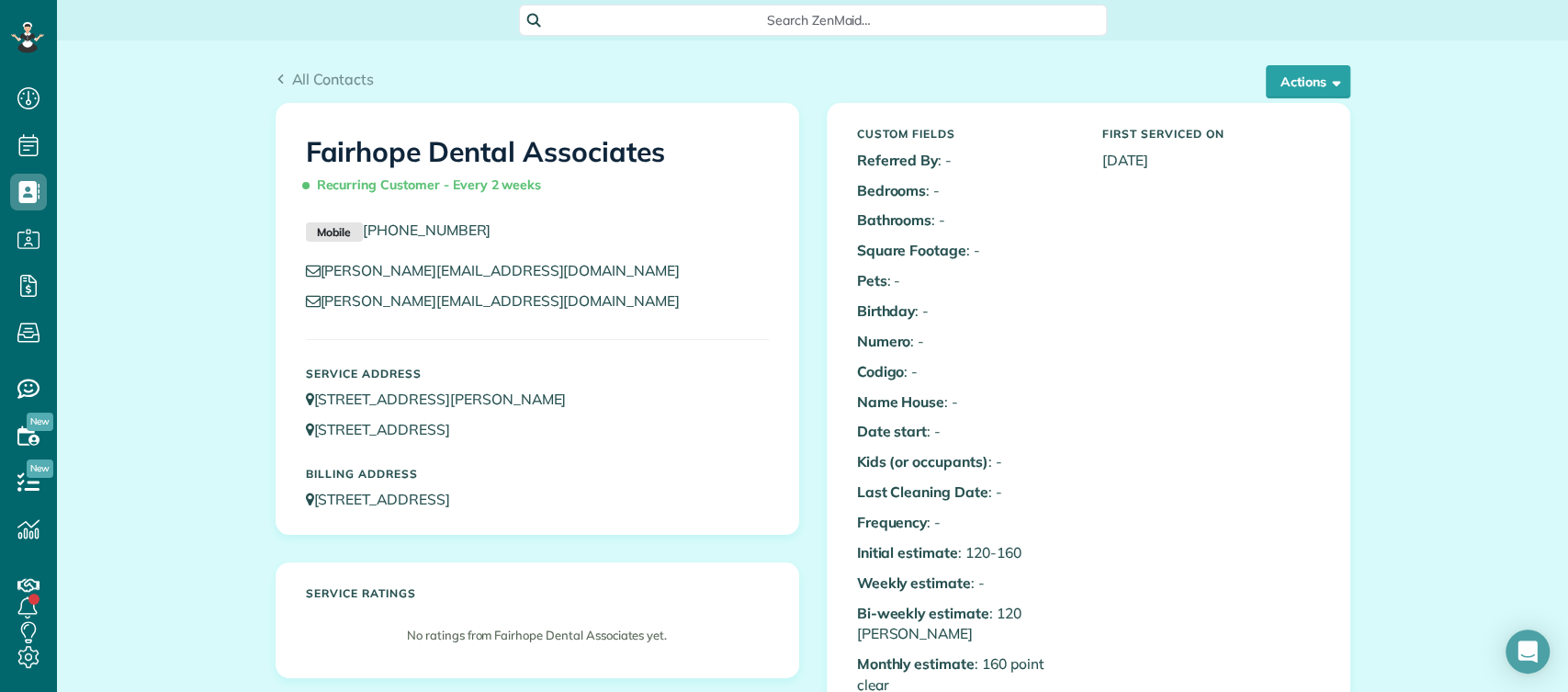
click at [671, 15] on span "Search ZenMaid…" at bounding box center [819, 19] width 558 height 18
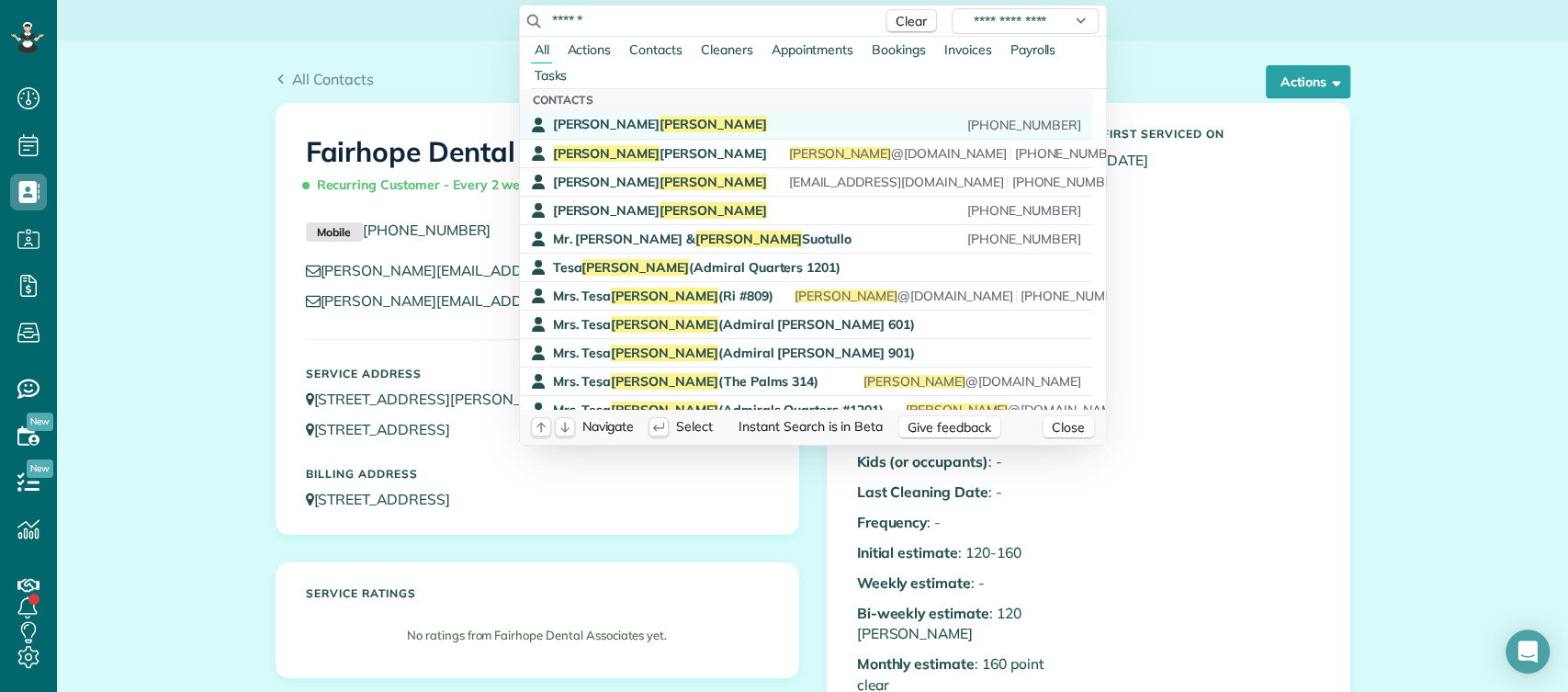
type input "******"
click at [651, 123] on div "Julie Morgan (251) 978-4142" at bounding box center [817, 124] width 528 height 17
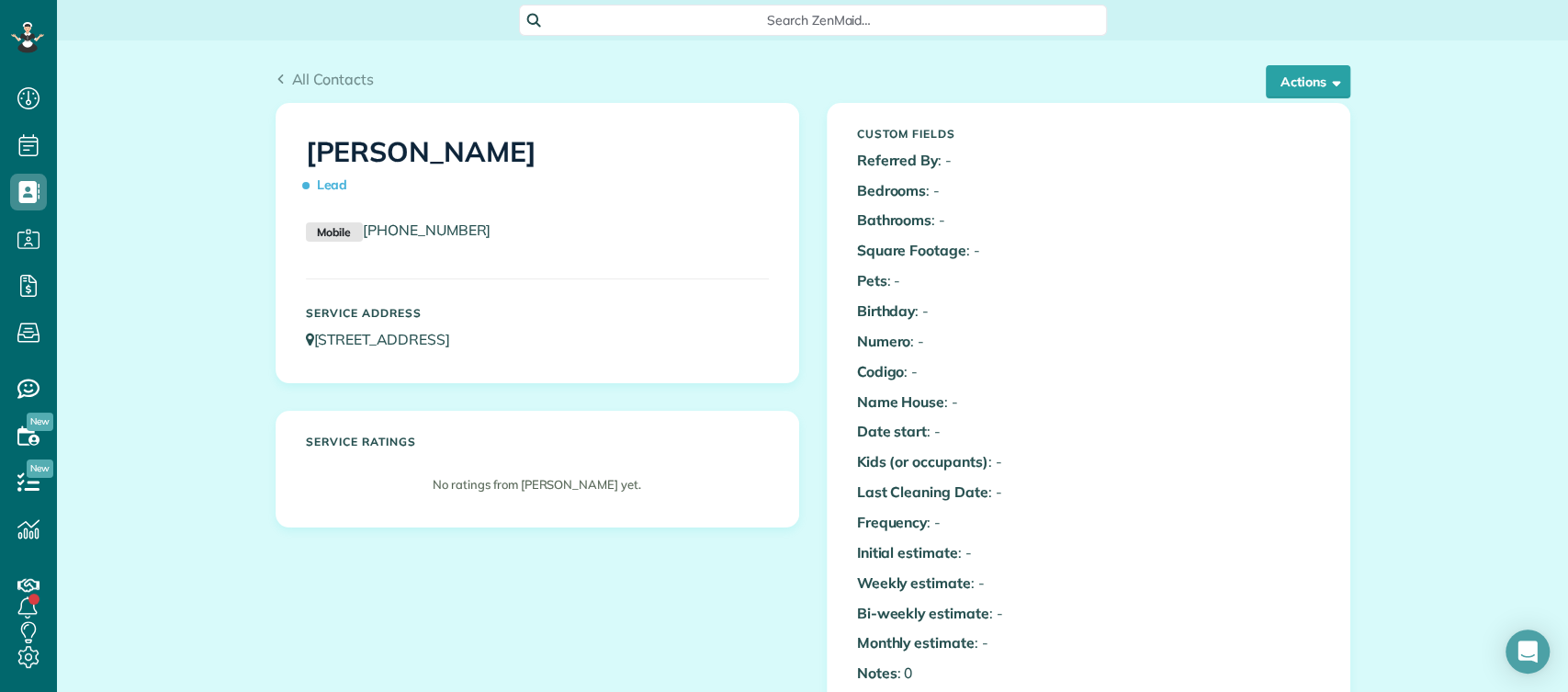
click at [647, 16] on span "Search ZenMaid…" at bounding box center [819, 19] width 558 height 18
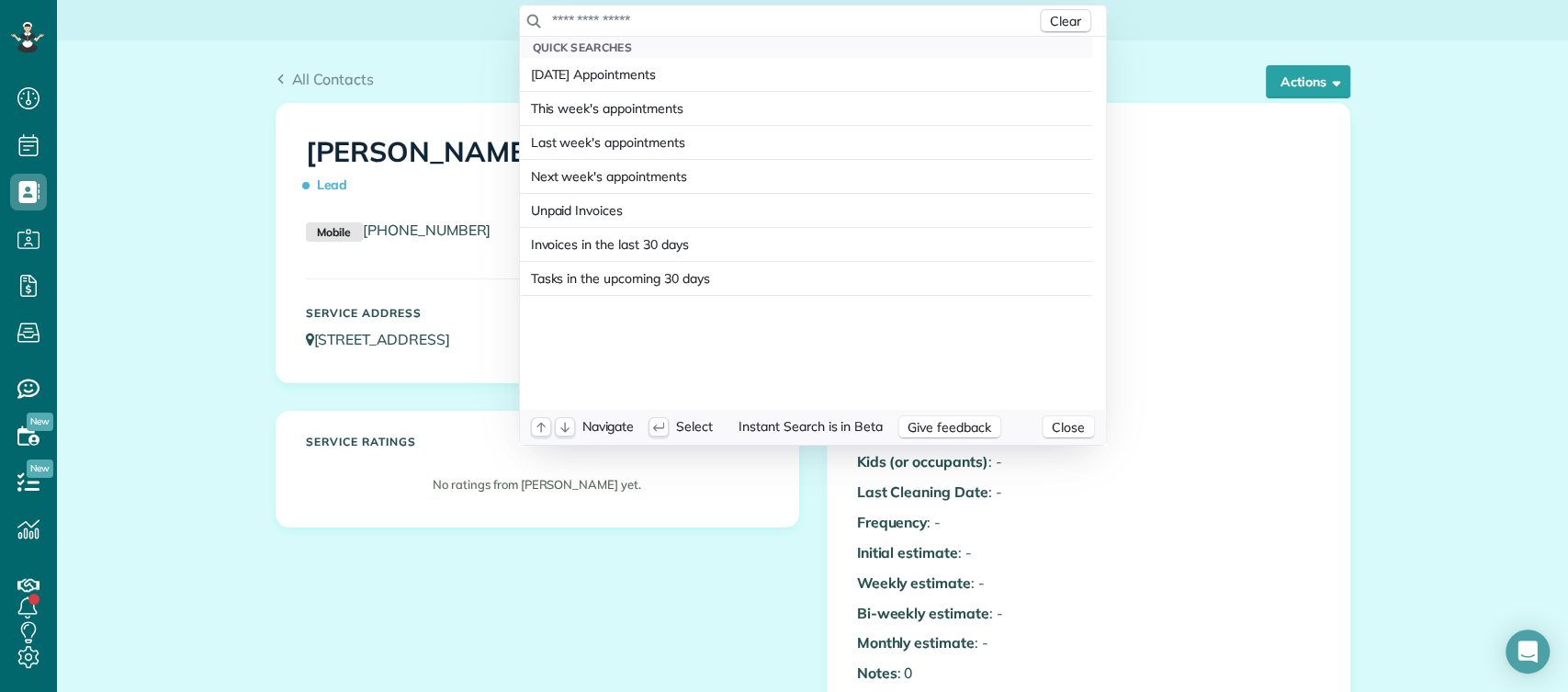
click at [647, 16] on input "text" at bounding box center [794, 19] width 485 height 18
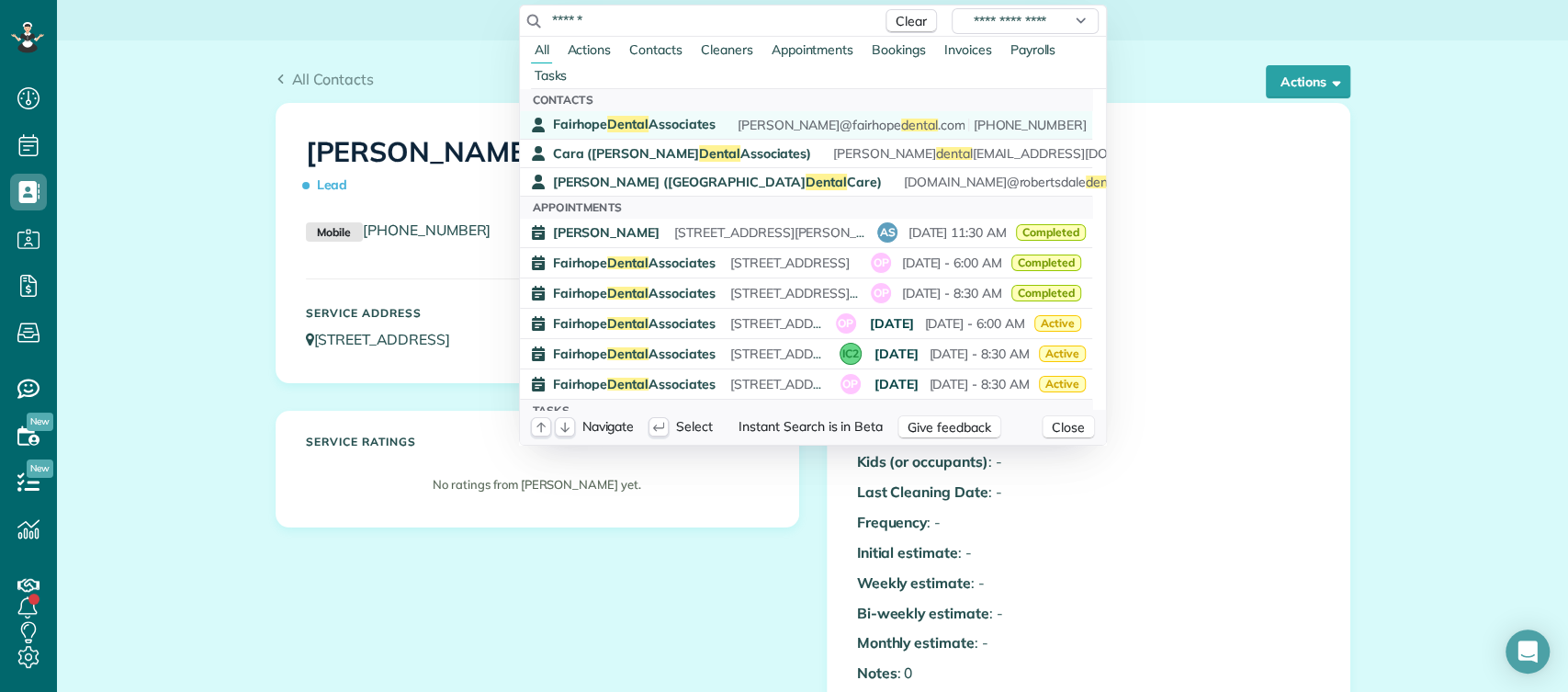
type input "******"
click at [636, 119] on span "Dental" at bounding box center [628, 123] width 41 height 16
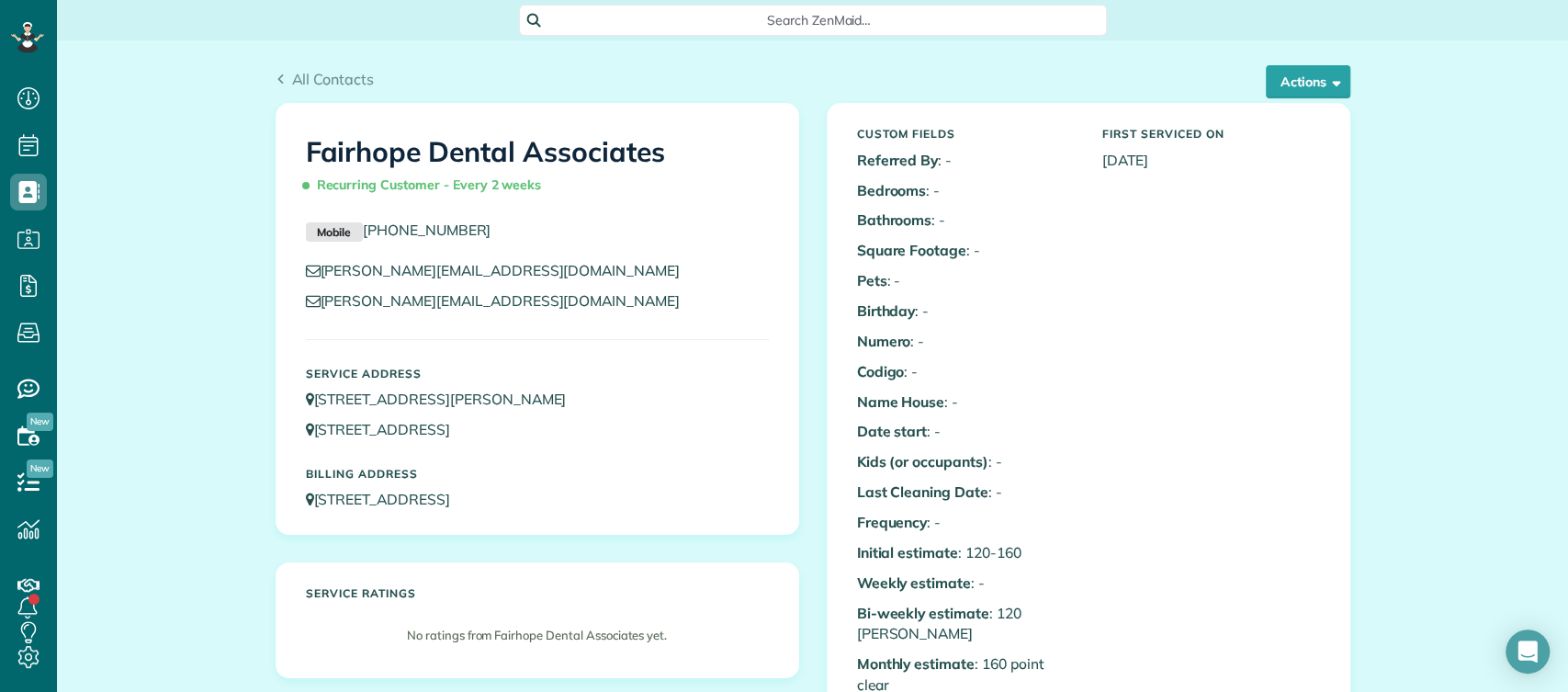
click at [668, 33] on div "Search ZenMaid…" at bounding box center [812, 20] width 588 height 31
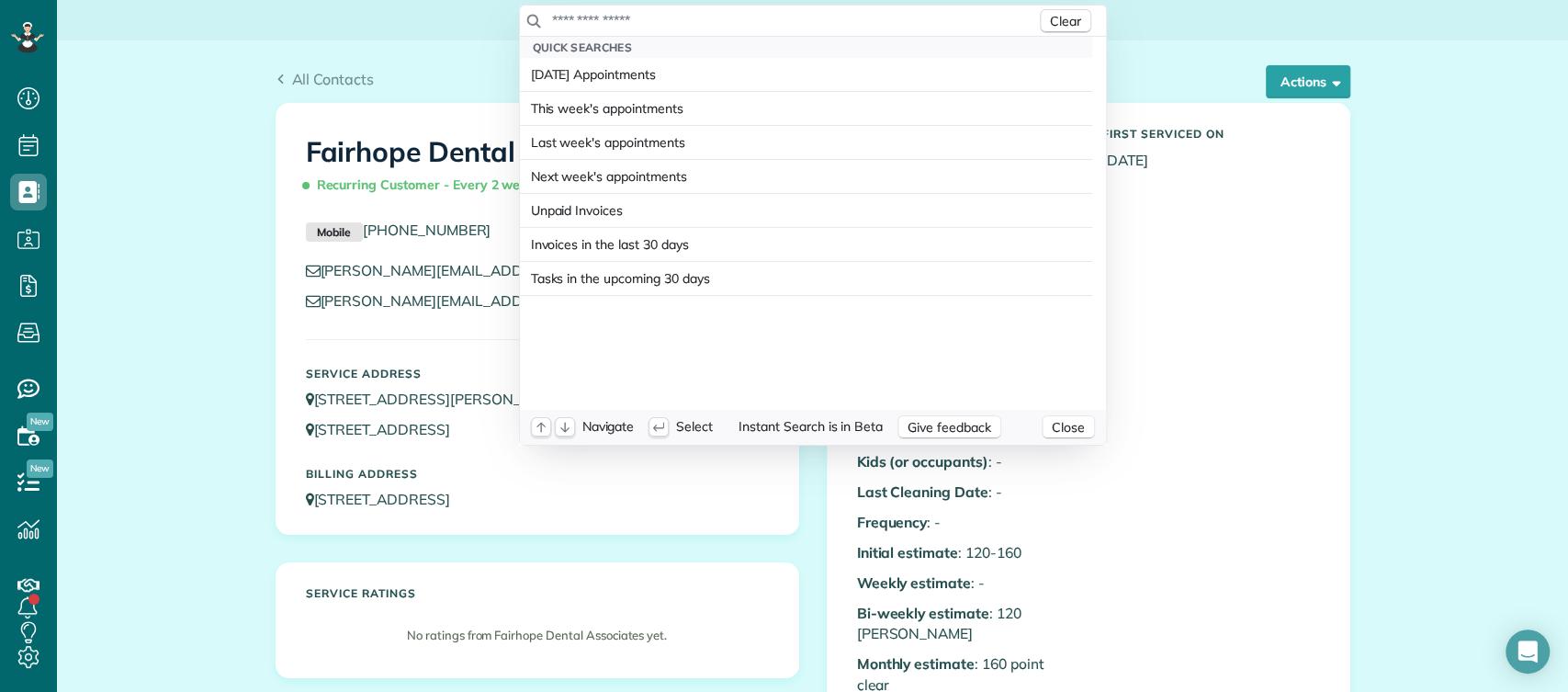
click at [657, 24] on input "text" at bounding box center [794, 19] width 485 height 18
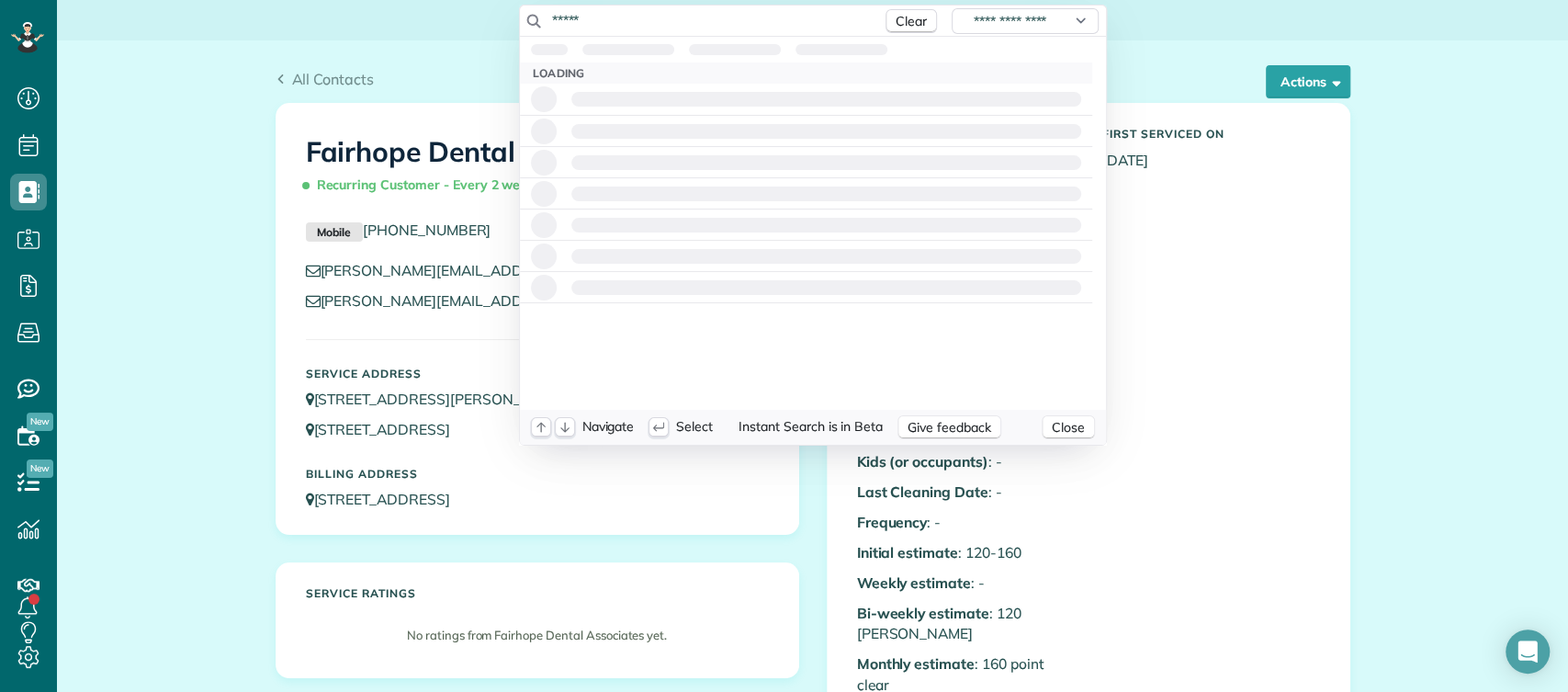
type input "******"
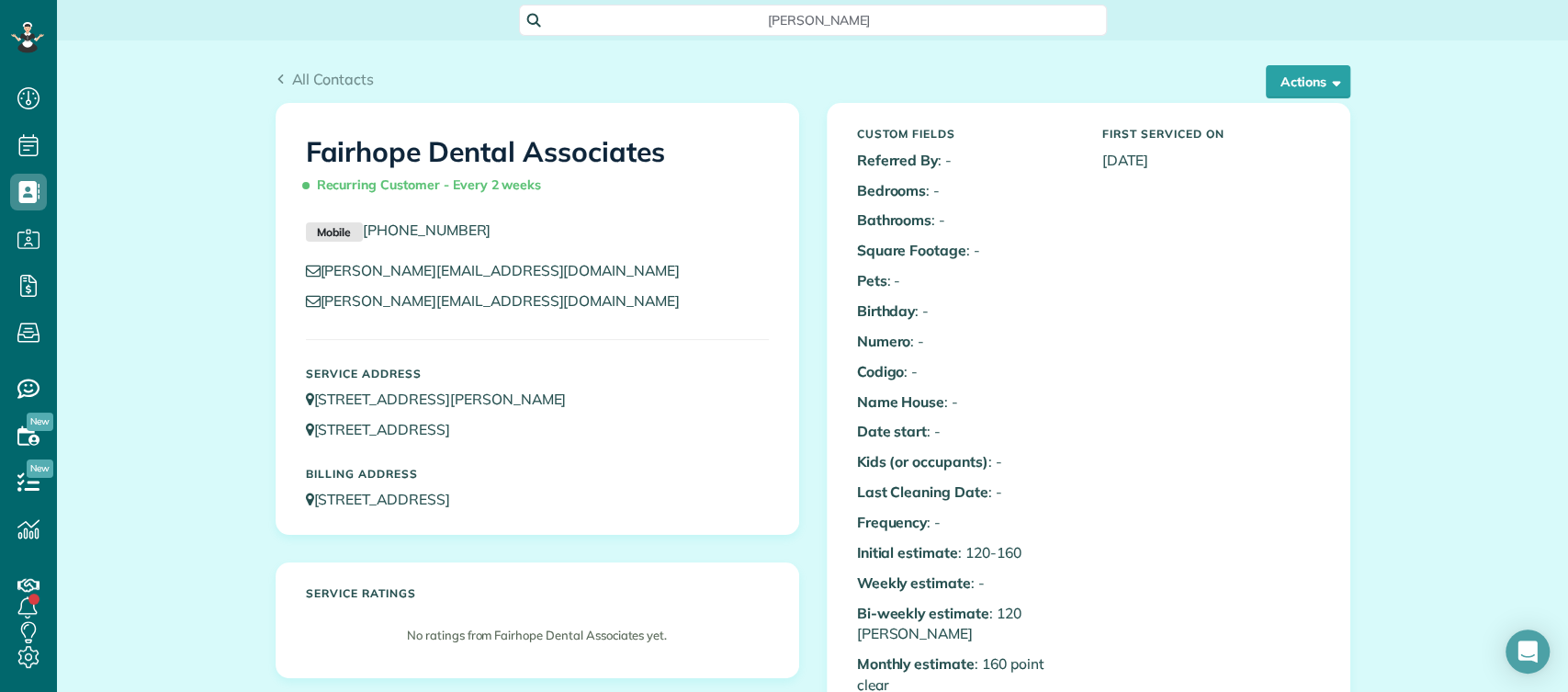
click at [1296, 243] on html "Dashboard Scheduling Calendar View List View Dispatch View - Weekly scheduling …" at bounding box center [784, 346] width 1568 height 692
click at [610, 23] on span "morgan" at bounding box center [819, 19] width 558 height 18
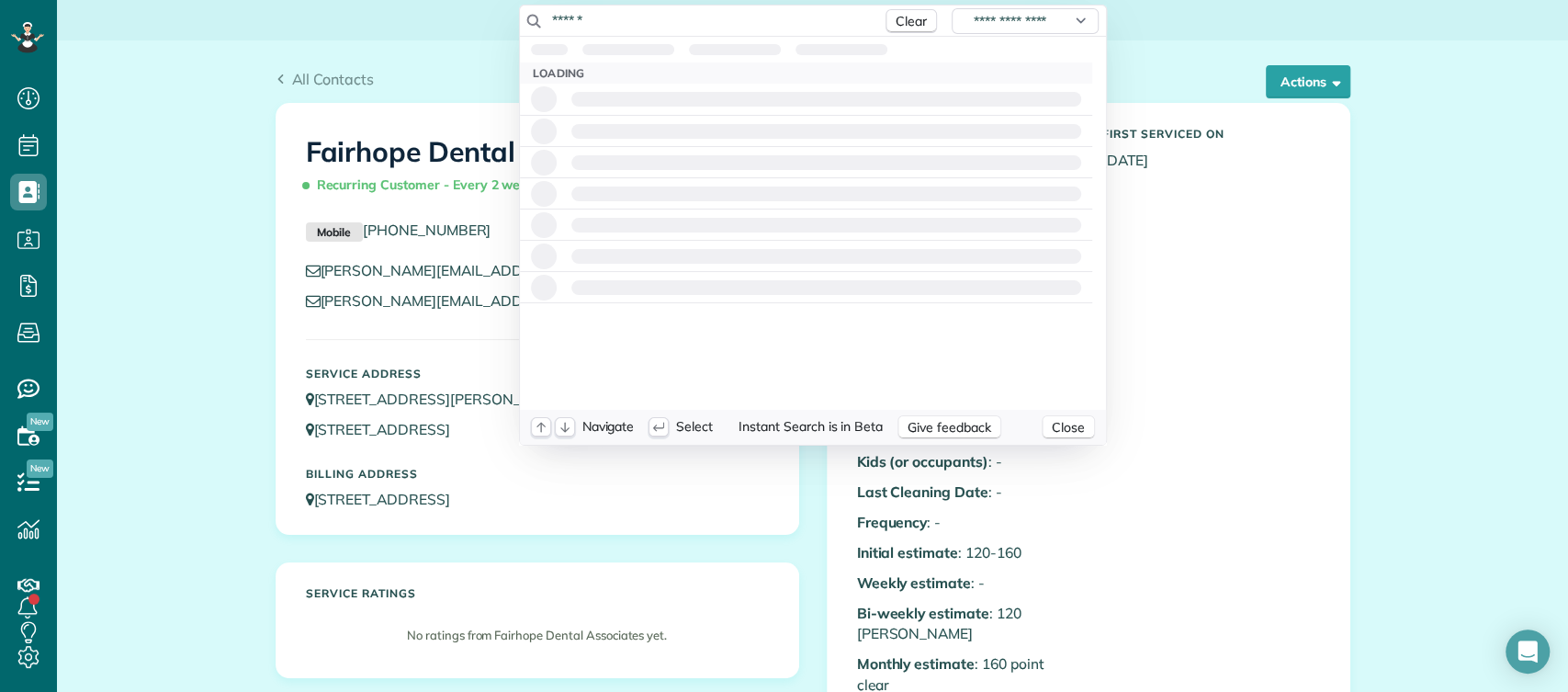
click at [610, 23] on input "******" at bounding box center [712, 19] width 321 height 18
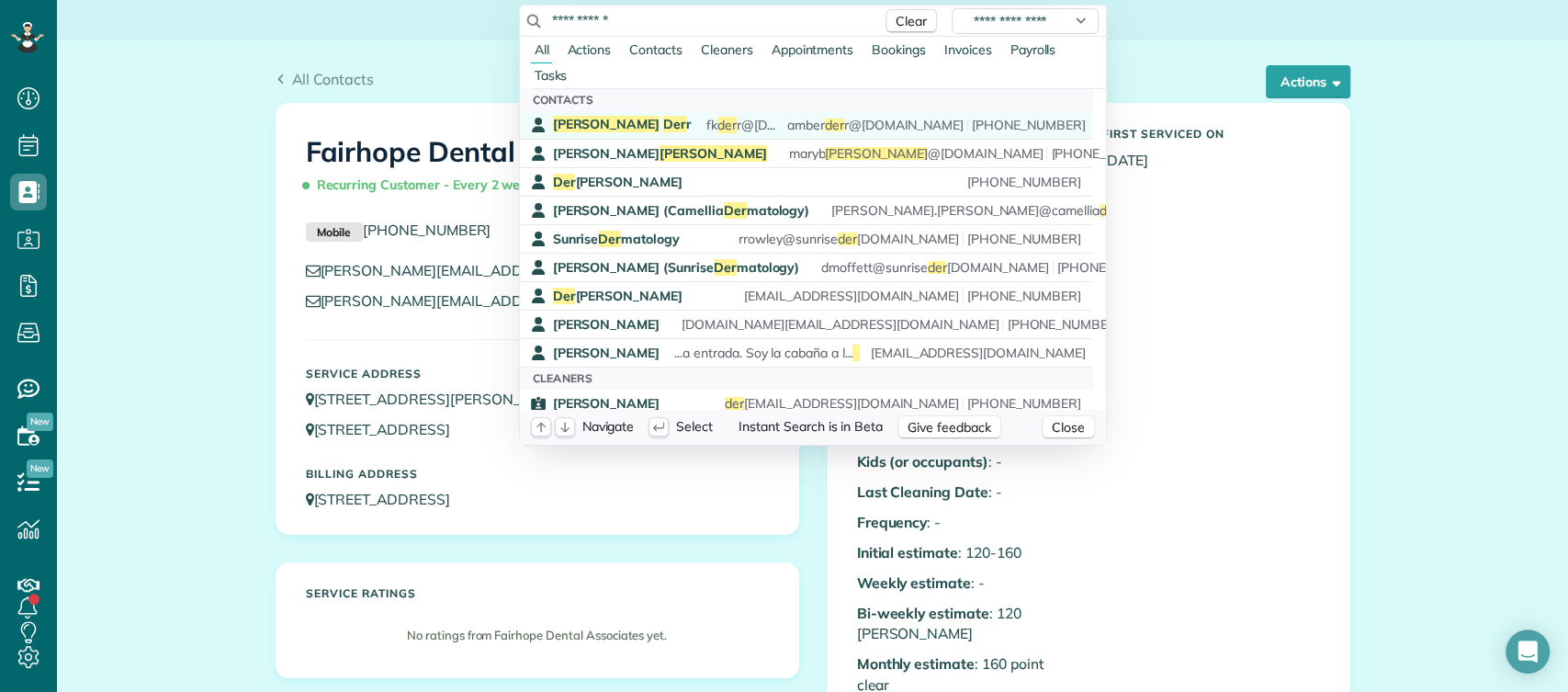
type input "**********"
click at [663, 124] on span "Der" at bounding box center [675, 123] width 23 height 16
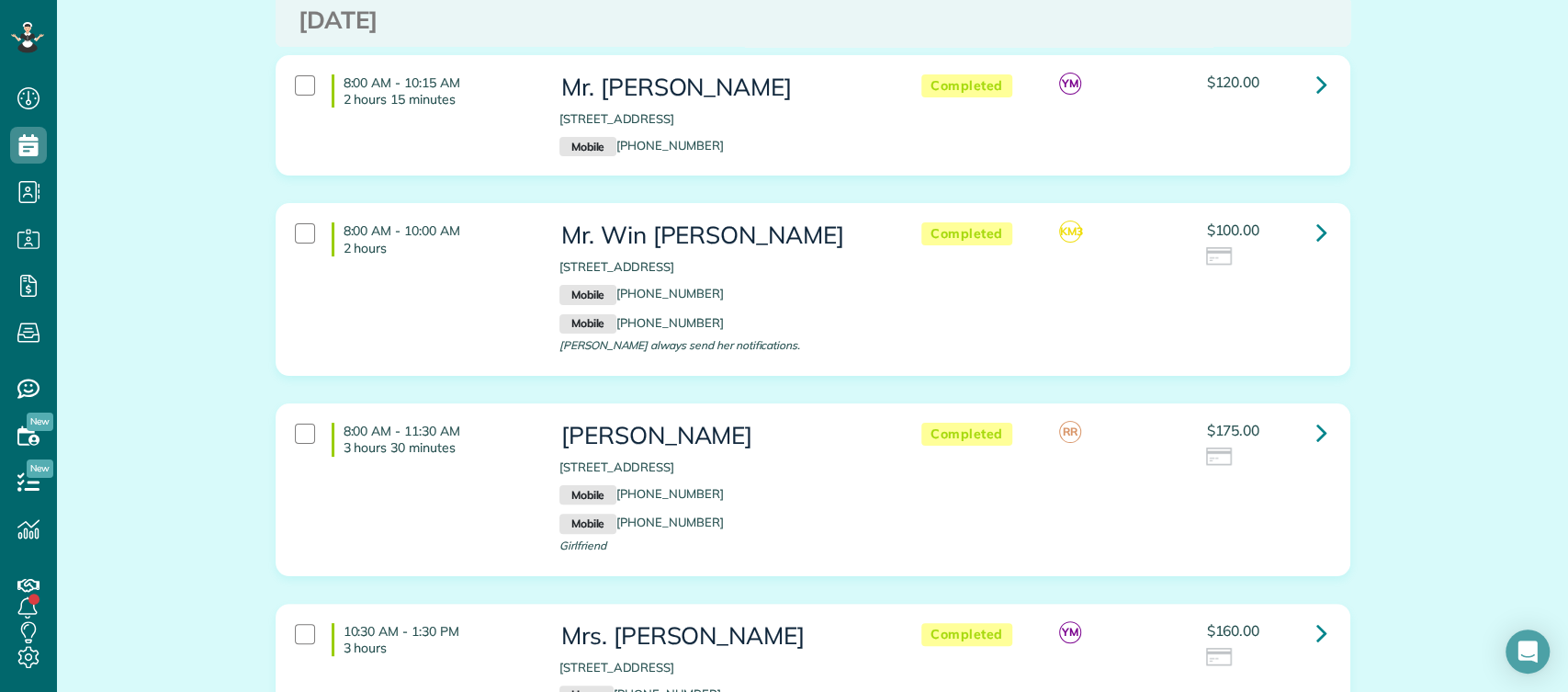
scroll to position [4792, 0]
click at [1317, 415] on icon at bounding box center [1322, 430] width 11 height 32
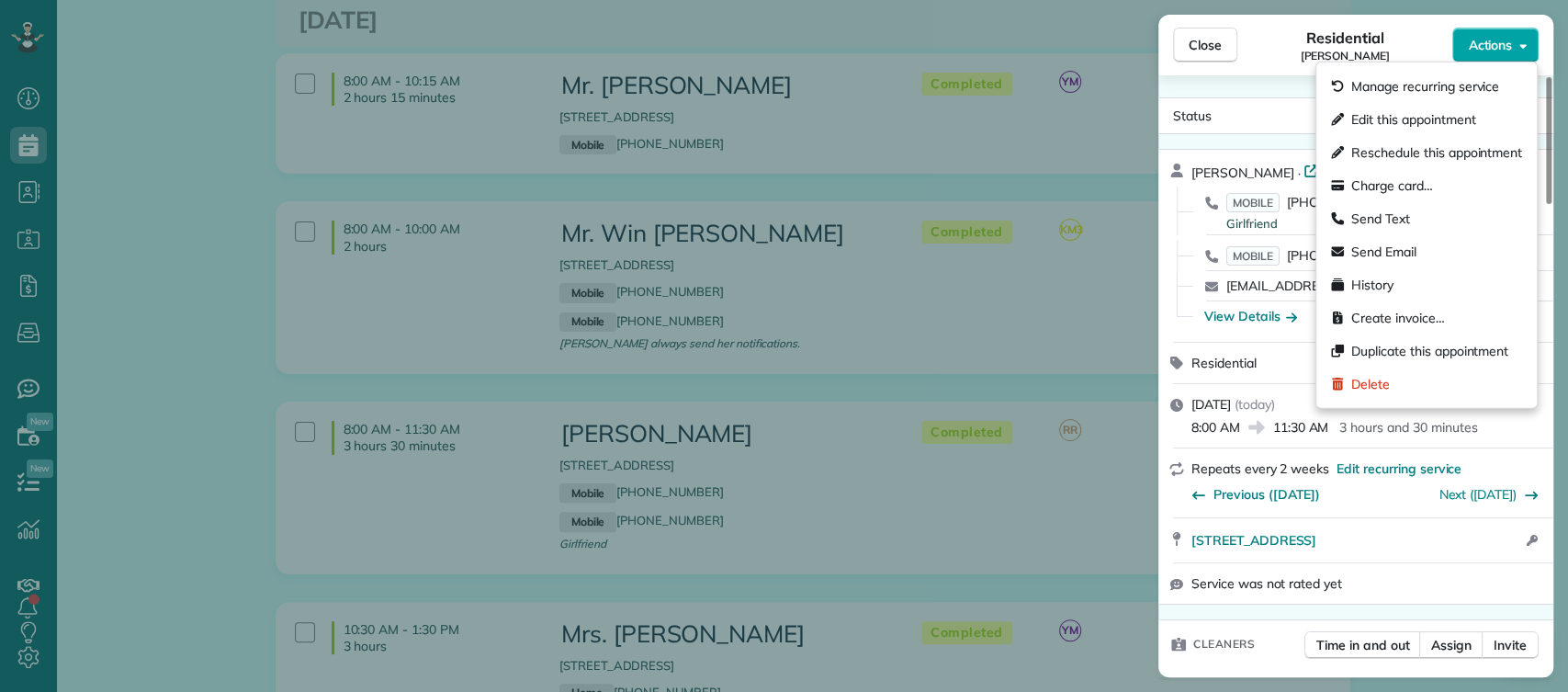
click at [1492, 50] on span "Actions" at bounding box center [1490, 44] width 44 height 18
click at [1375, 179] on span "Charge card…" at bounding box center [1392, 185] width 82 height 18
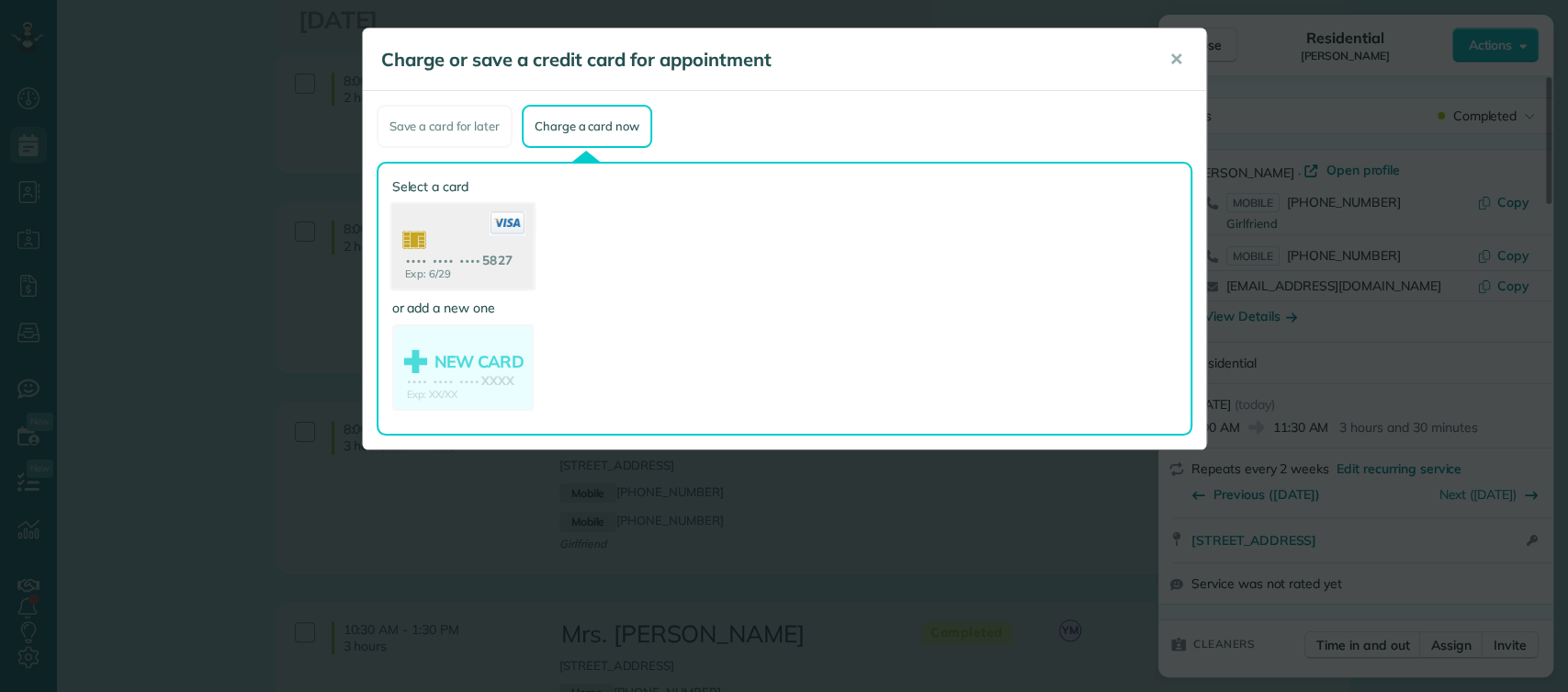
click at [471, 246] on use at bounding box center [462, 248] width 141 height 90
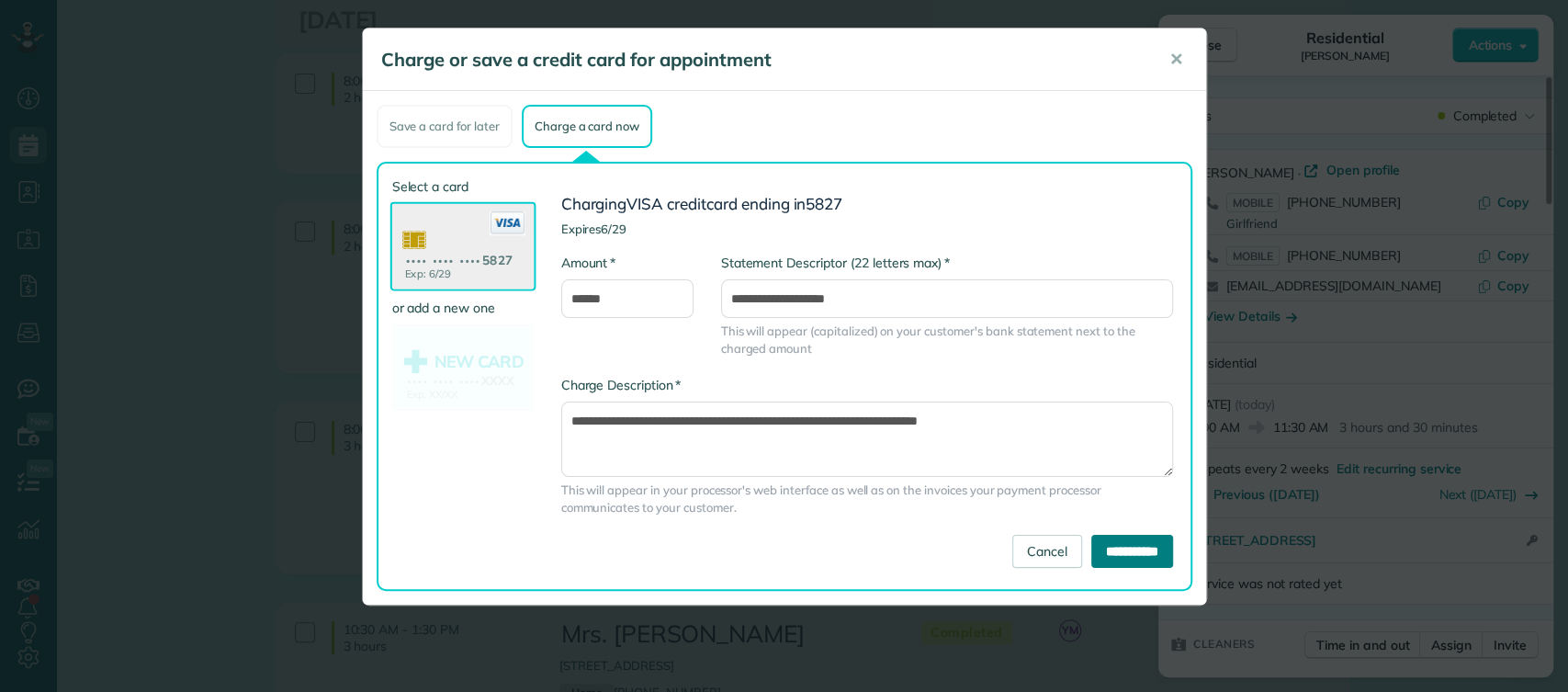
click at [1123, 557] on input "**********" at bounding box center [1132, 551] width 82 height 33
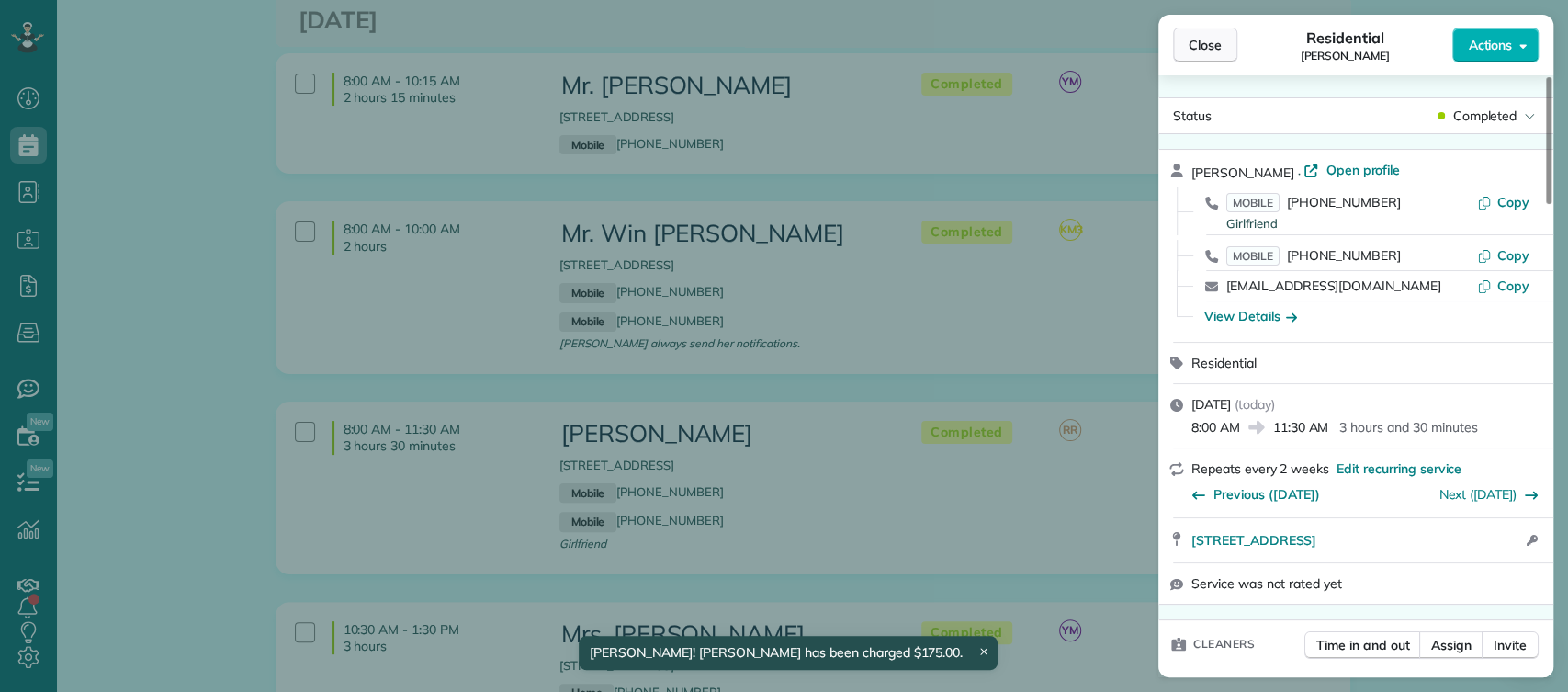
click at [1218, 47] on span "Close" at bounding box center [1205, 44] width 33 height 18
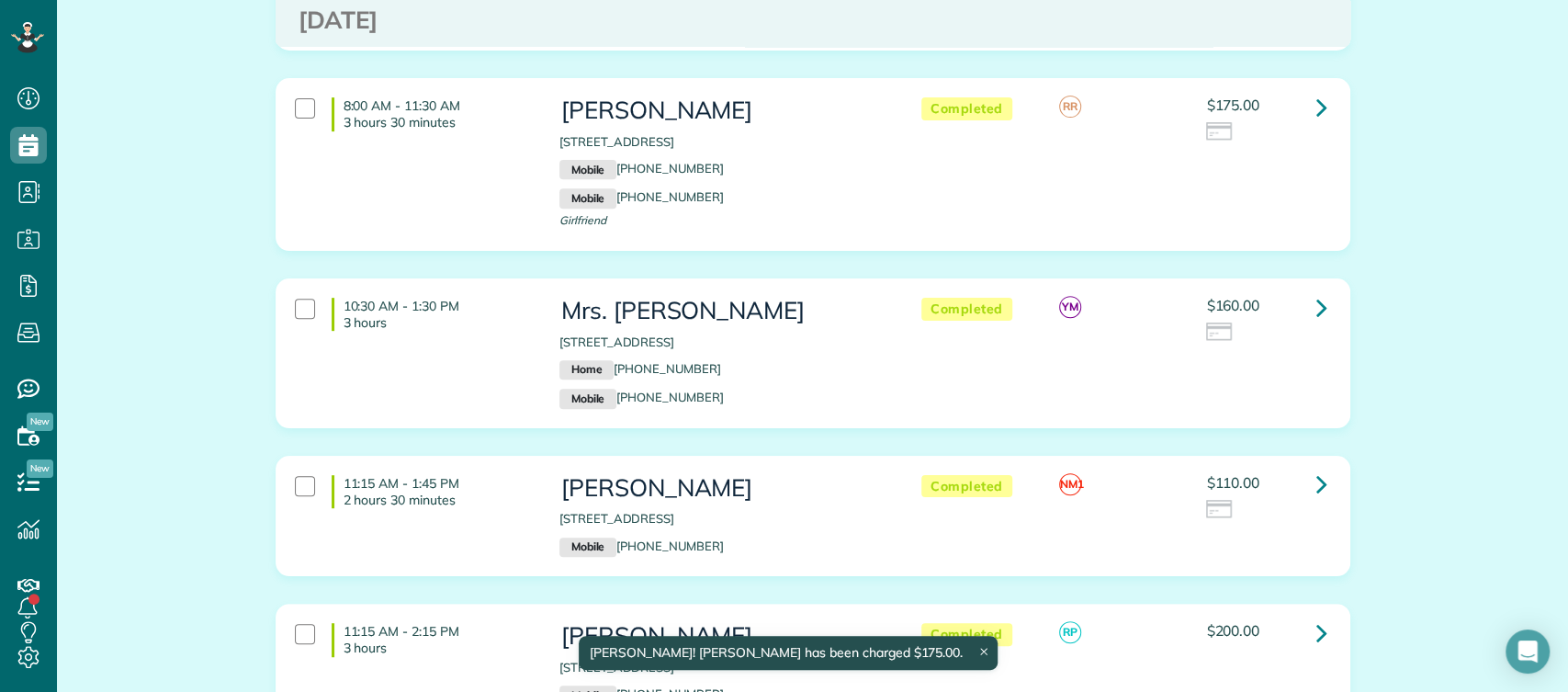
scroll to position [5115, 0]
click at [1317, 468] on icon at bounding box center [1322, 483] width 11 height 32
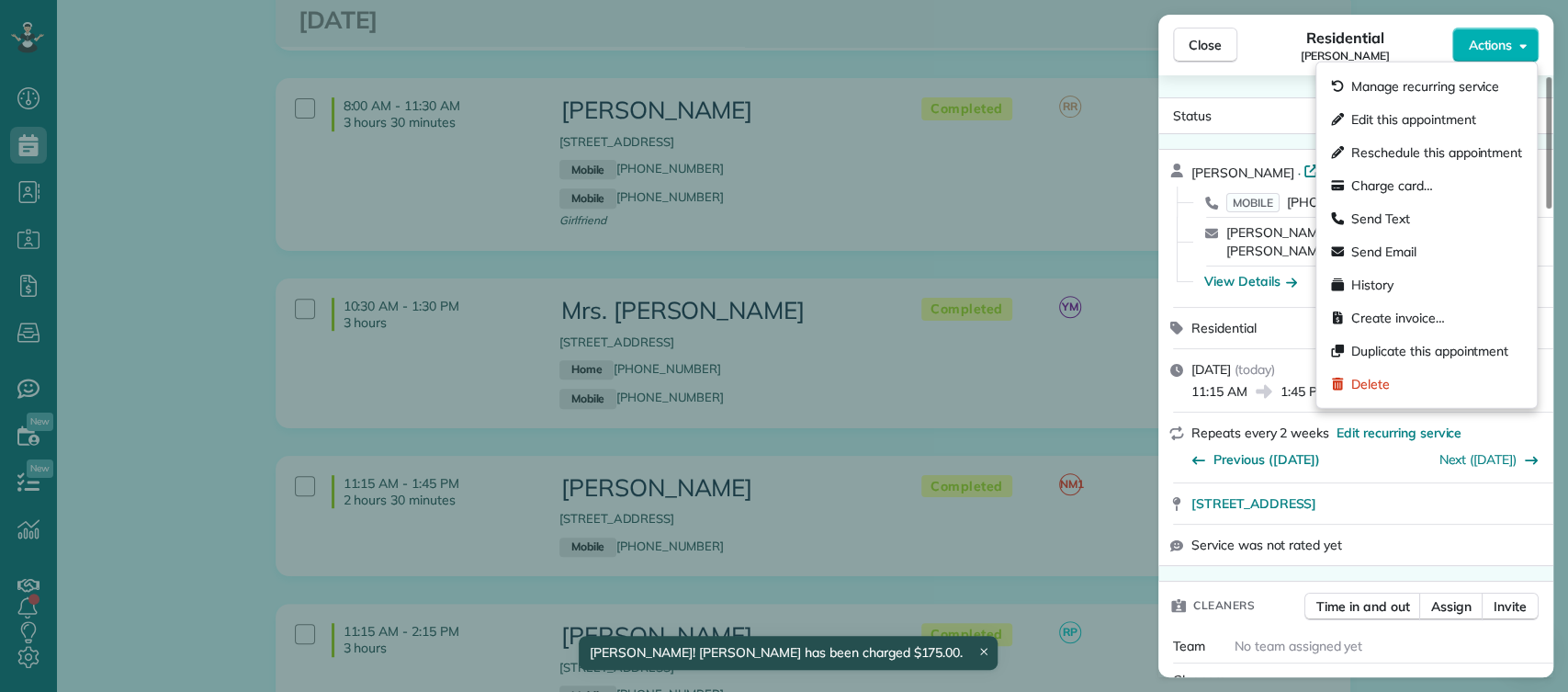
click at [1510, 42] on span "Actions" at bounding box center [1490, 44] width 44 height 18
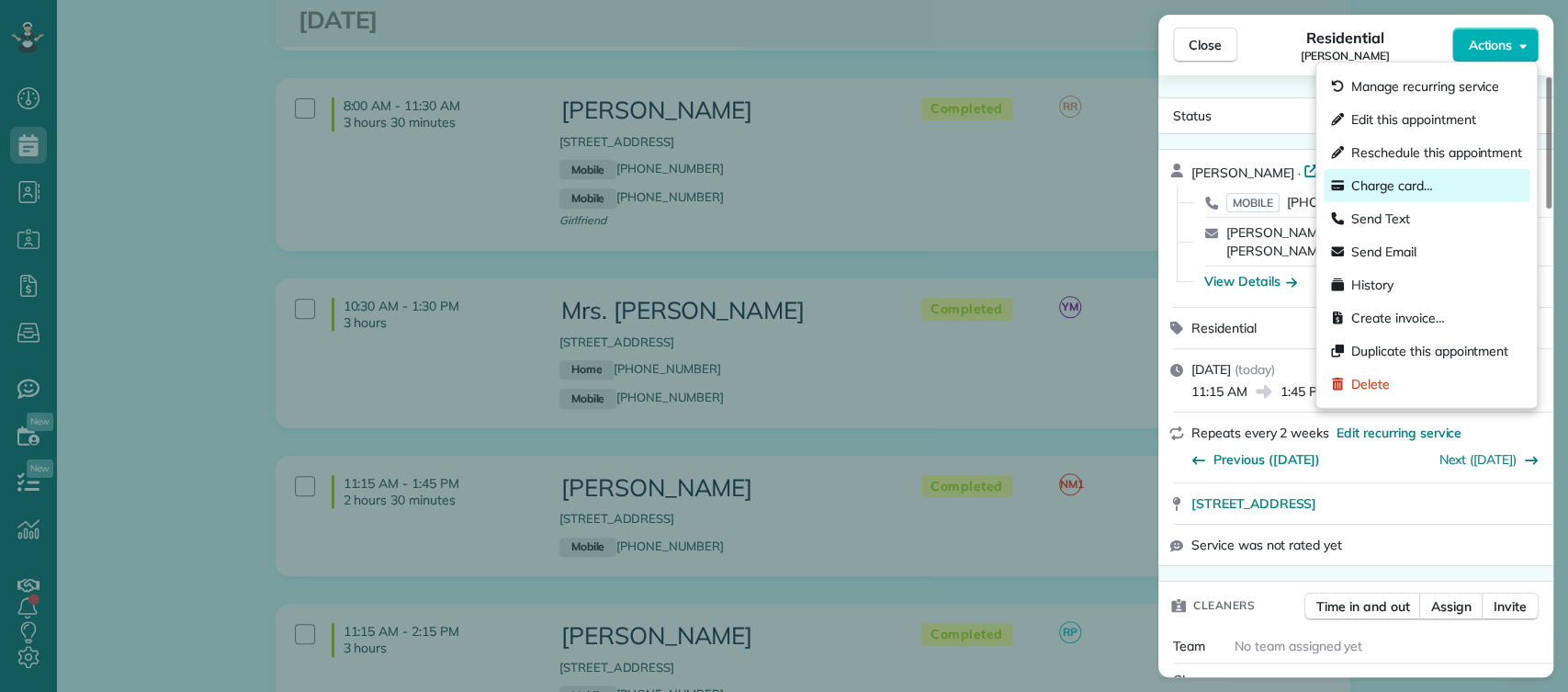
click at [1400, 179] on span "Charge card…" at bounding box center [1392, 185] width 82 height 18
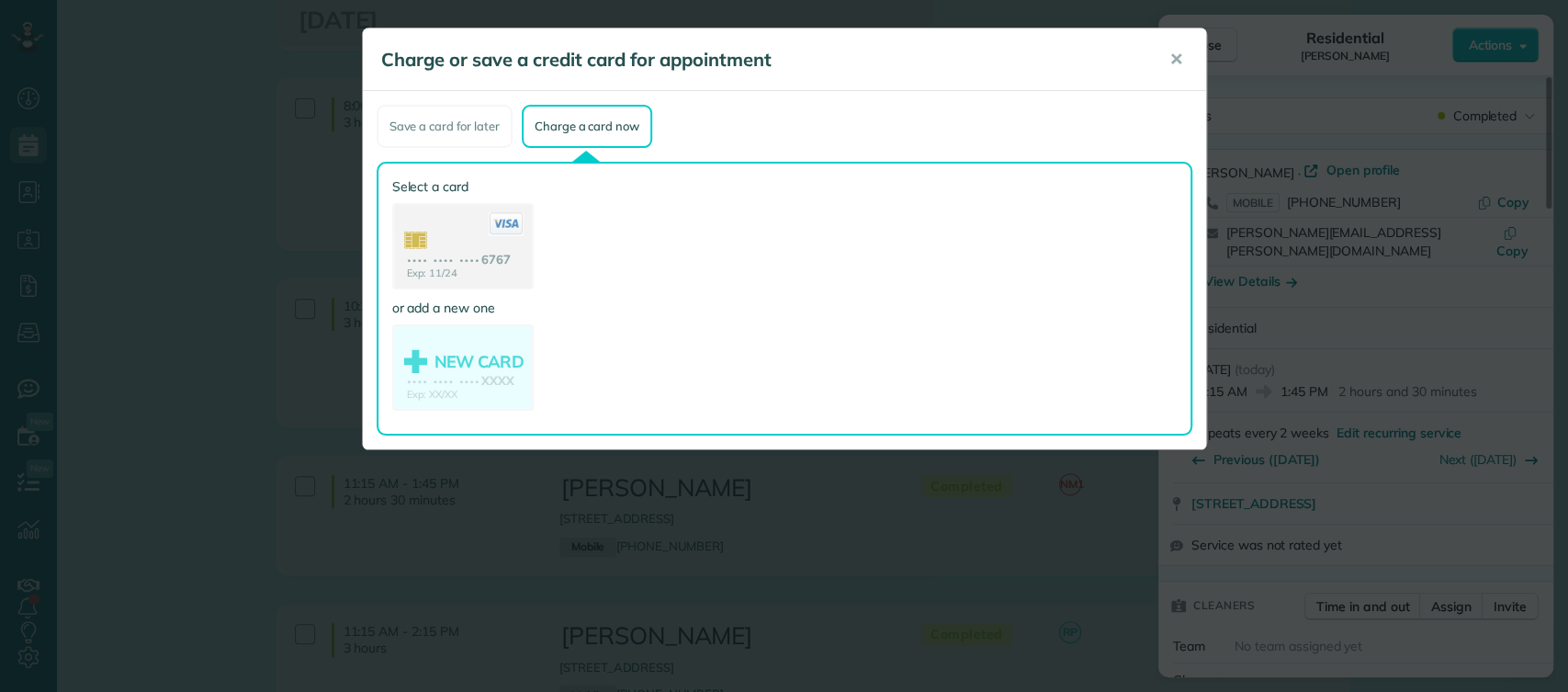
click at [465, 265] on use at bounding box center [463, 248] width 138 height 87
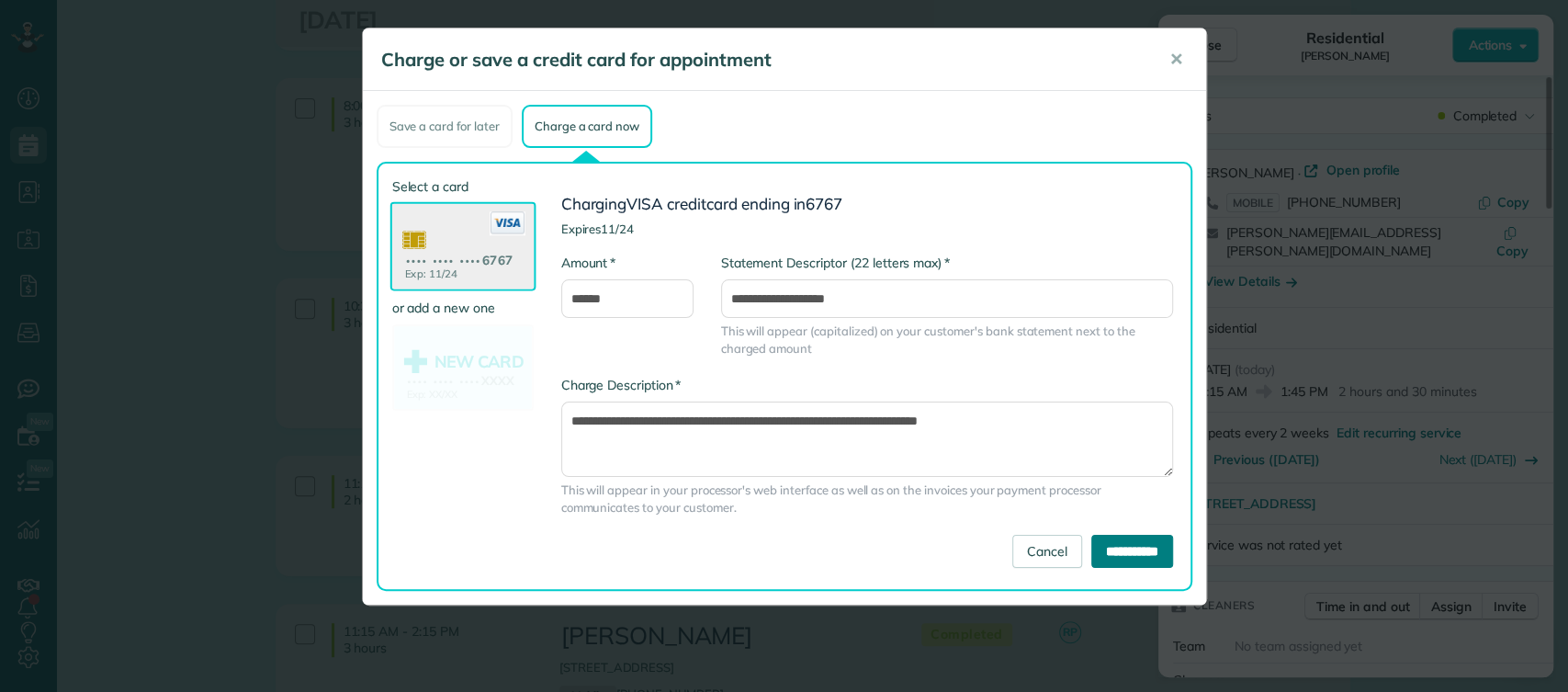
click at [1101, 553] on input "**********" at bounding box center [1132, 551] width 82 height 33
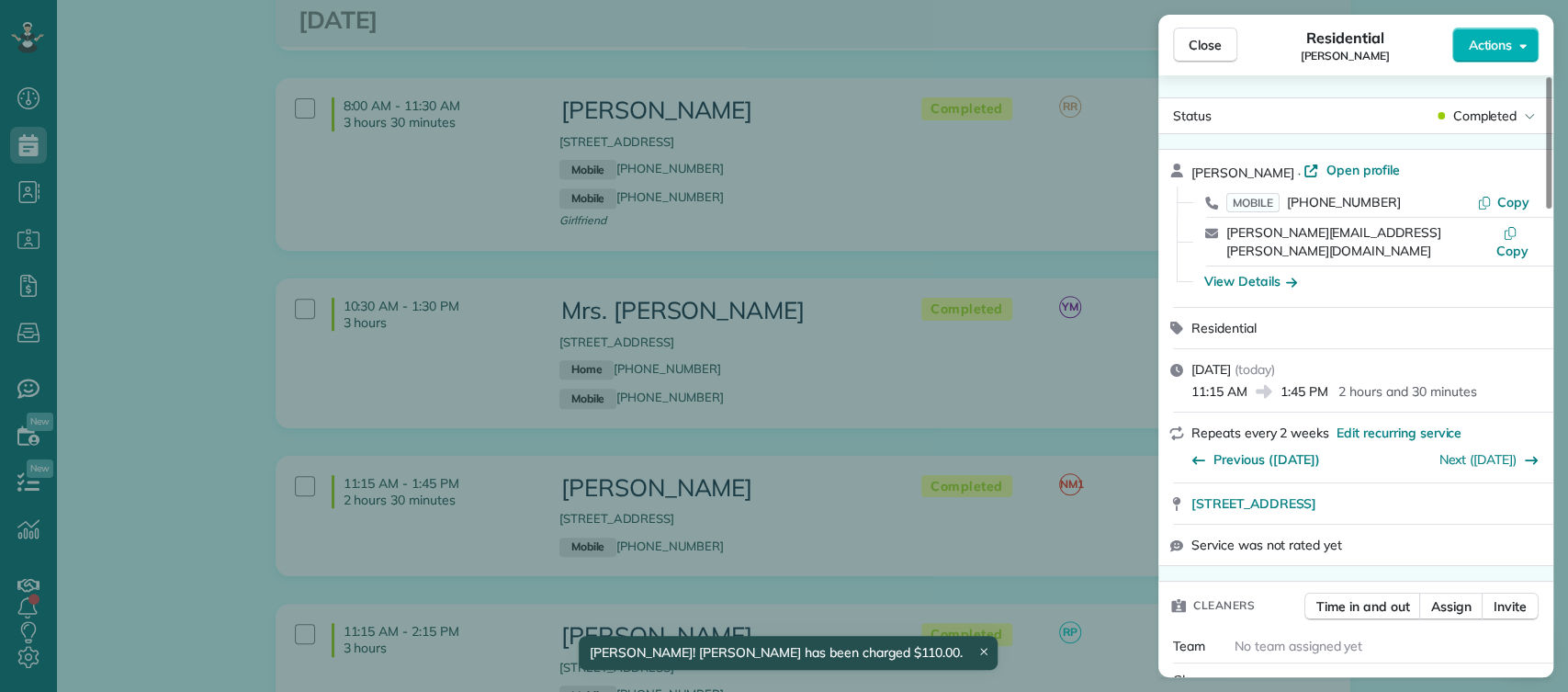
click at [1217, 47] on span "Close" at bounding box center [1205, 44] width 33 height 18
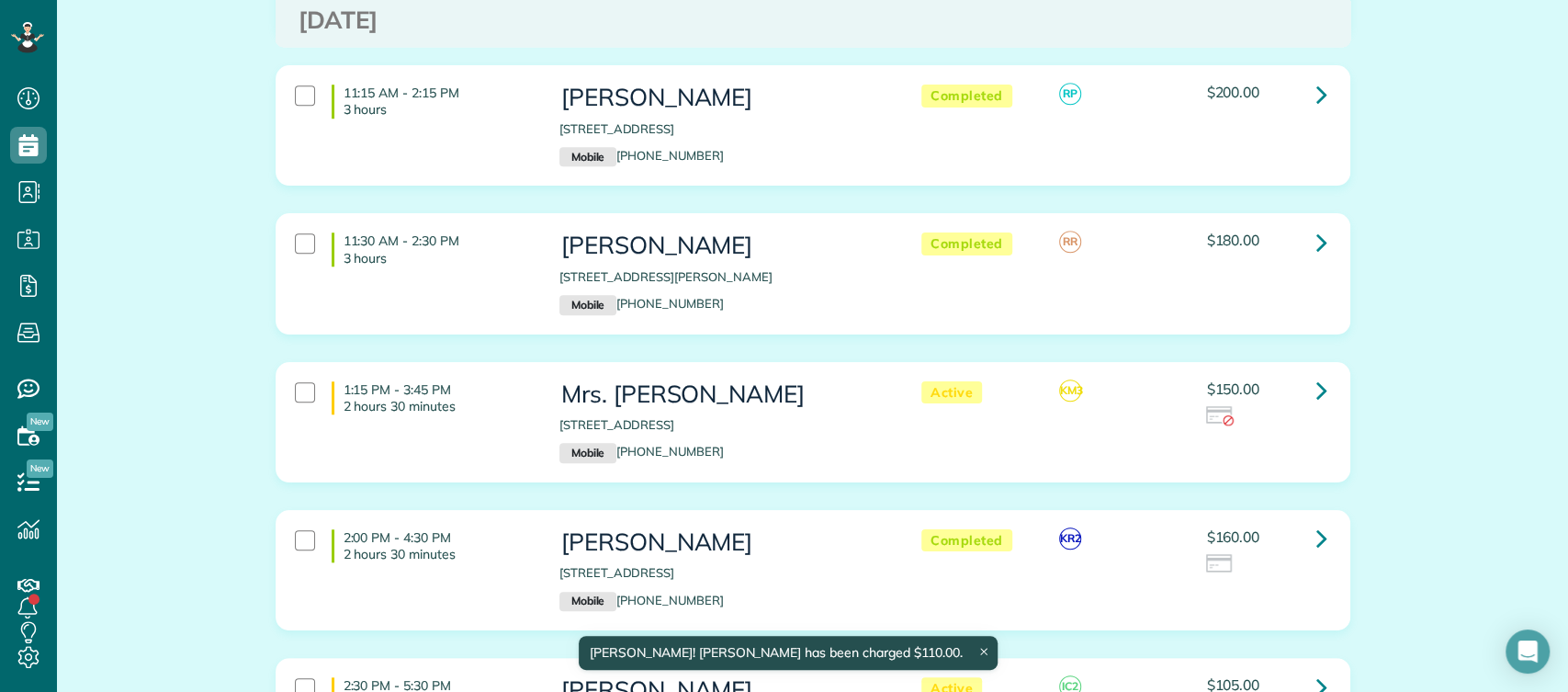
scroll to position [5655, 0]
click at [1317, 520] on icon at bounding box center [1322, 535] width 11 height 32
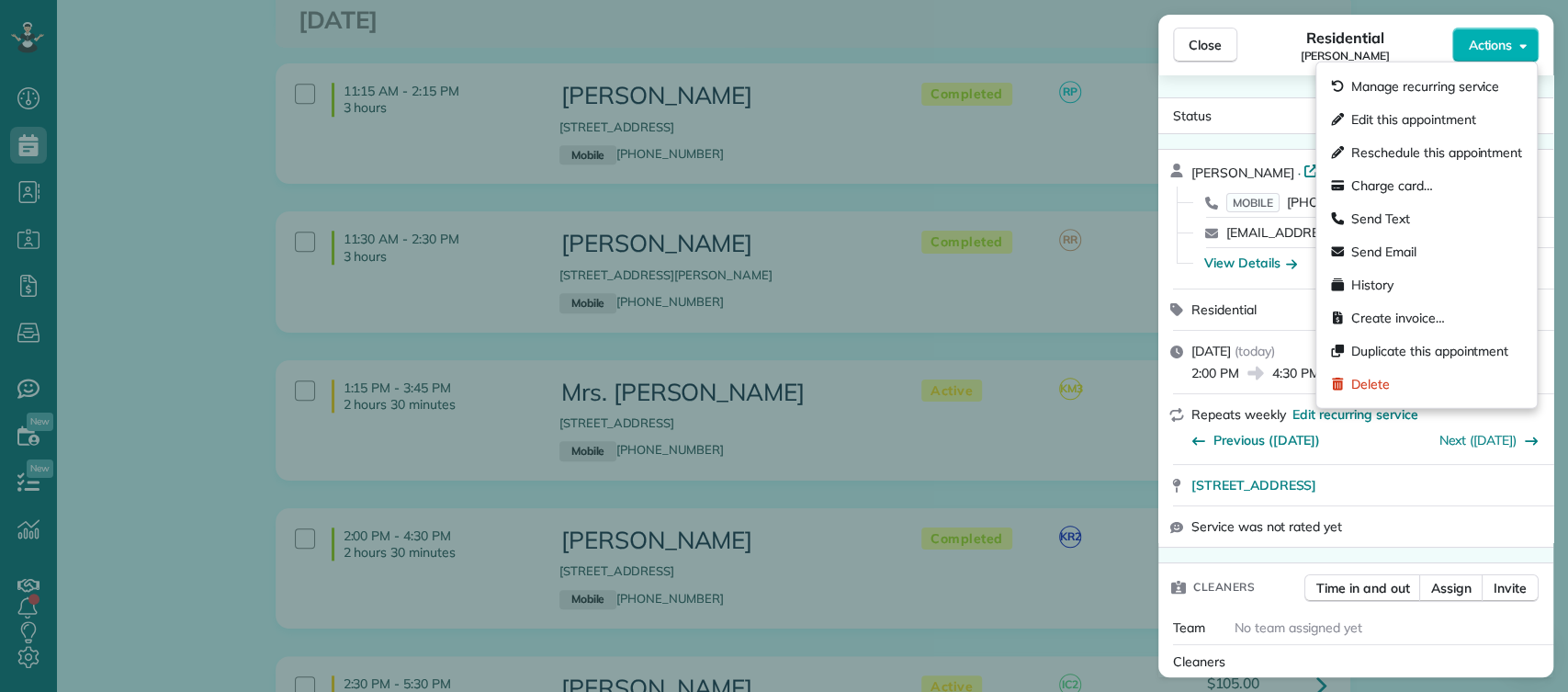
click at [1484, 48] on span "Actions" at bounding box center [1490, 44] width 44 height 18
click at [1375, 183] on span "Charge card…" at bounding box center [1392, 185] width 82 height 18
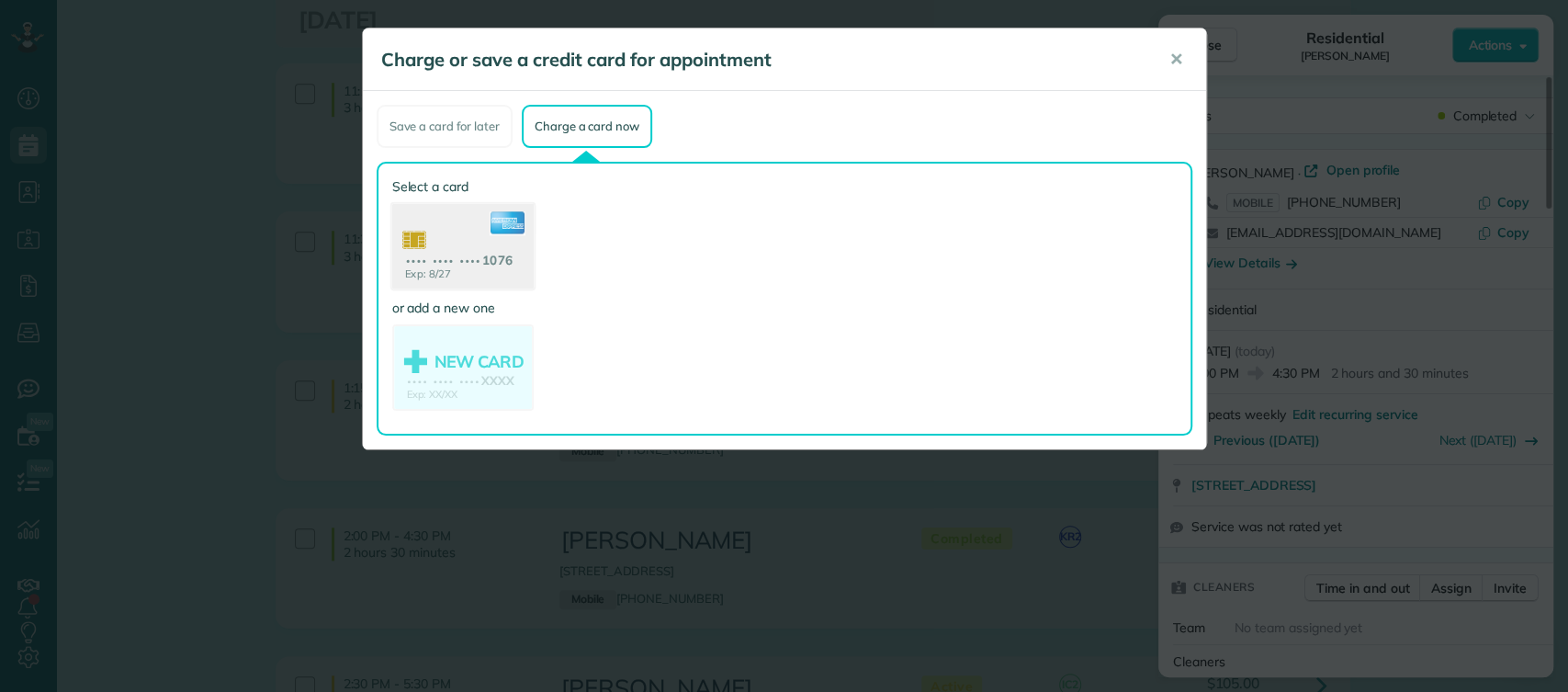
click at [440, 235] on use at bounding box center [462, 248] width 141 height 90
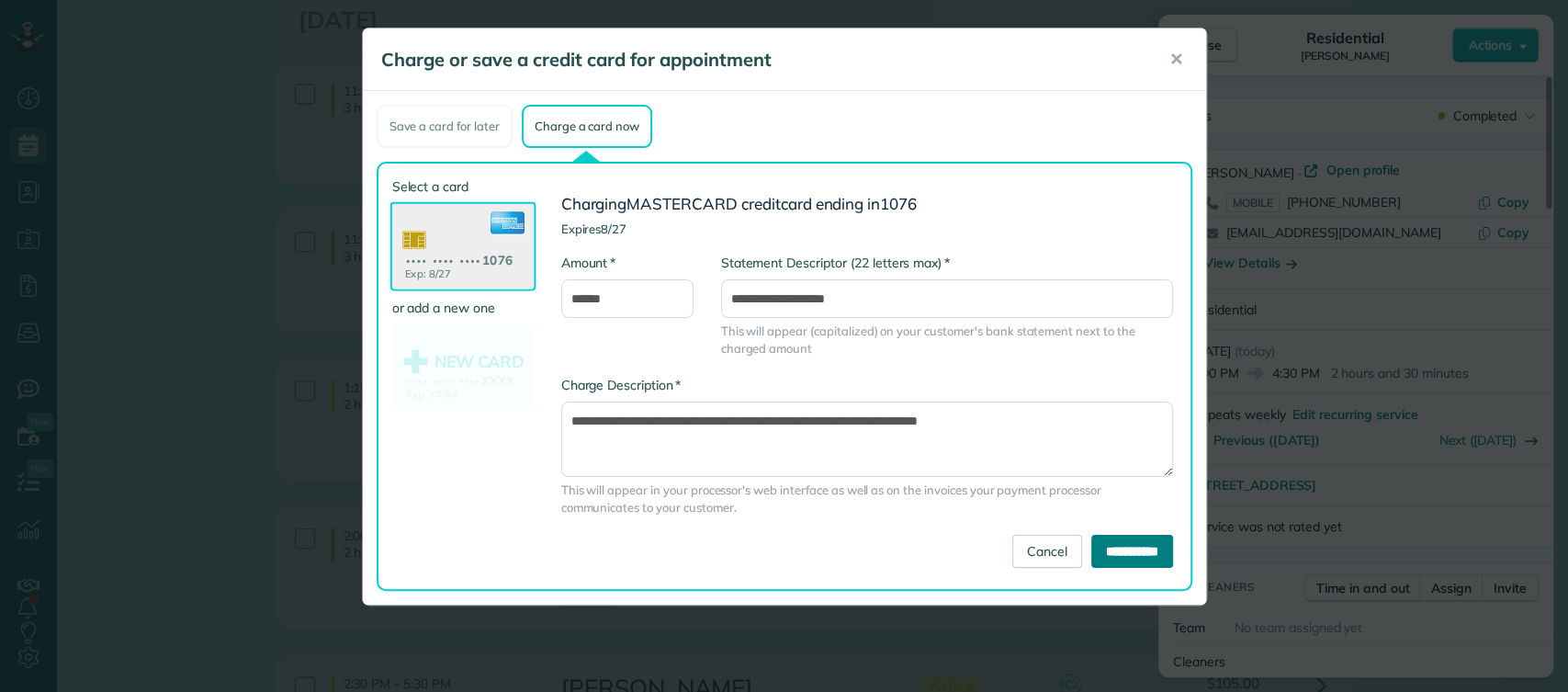
click at [1093, 544] on input "**********" at bounding box center [1132, 551] width 82 height 33
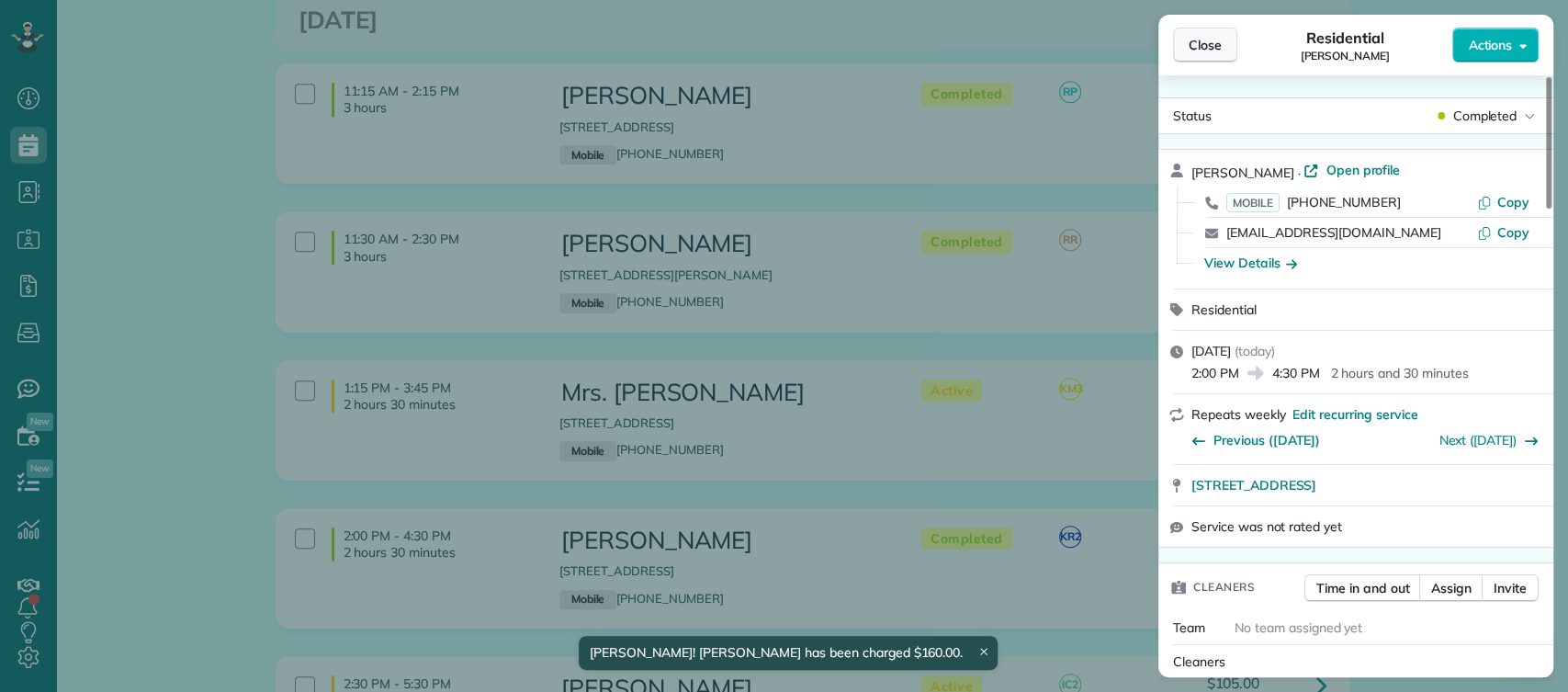
click at [1195, 55] on button "Close" at bounding box center [1205, 45] width 64 height 35
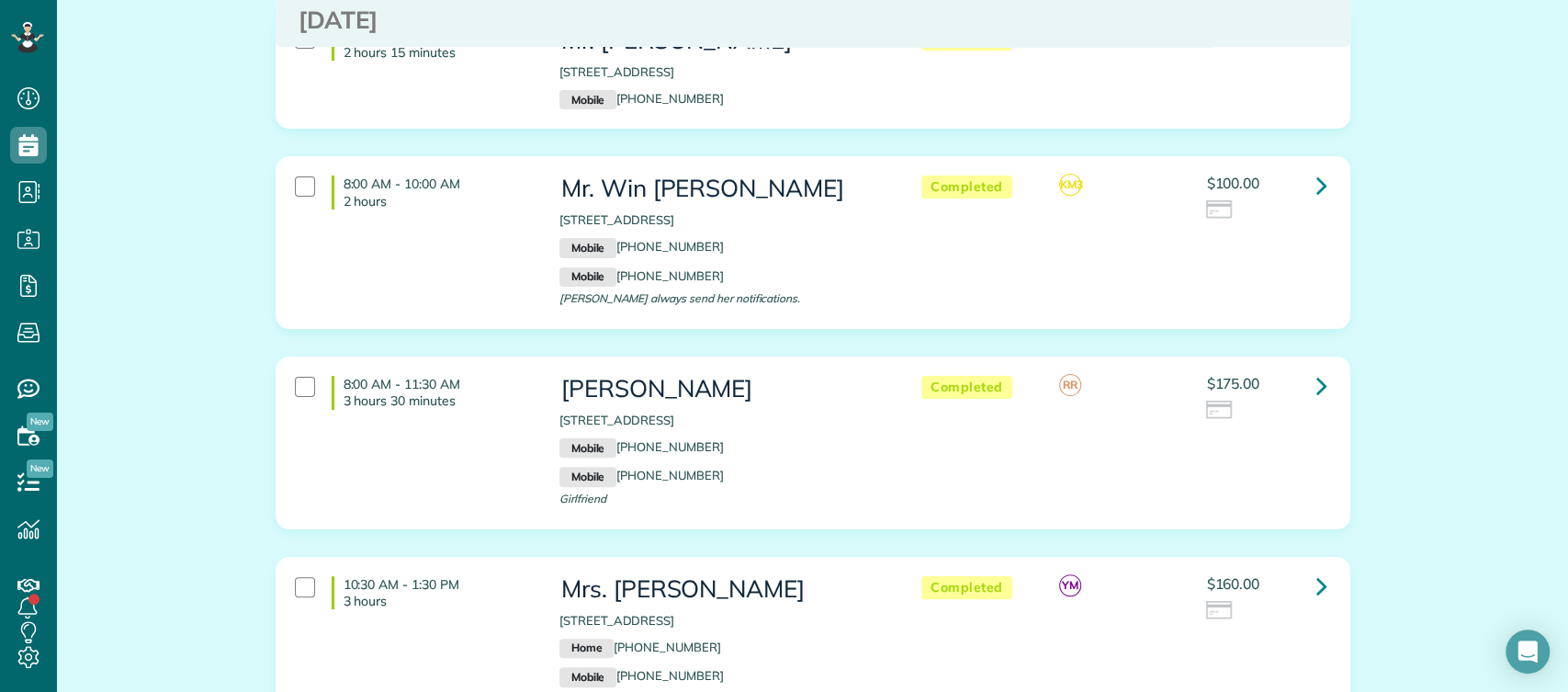
scroll to position [4836, 0]
click at [1317, 571] on icon at bounding box center [1322, 586] width 11 height 32
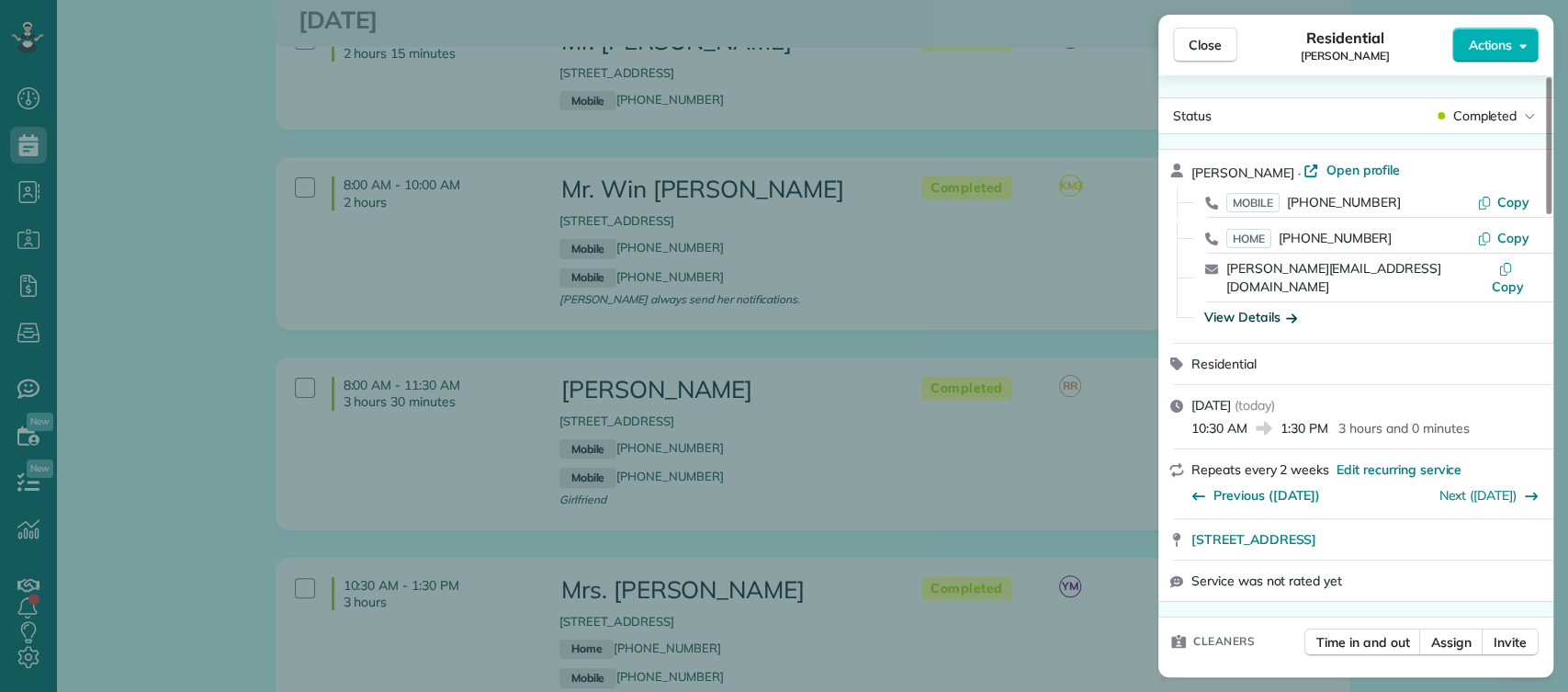
click at [1252, 308] on div "View Details" at bounding box center [1250, 317] width 92 height 18
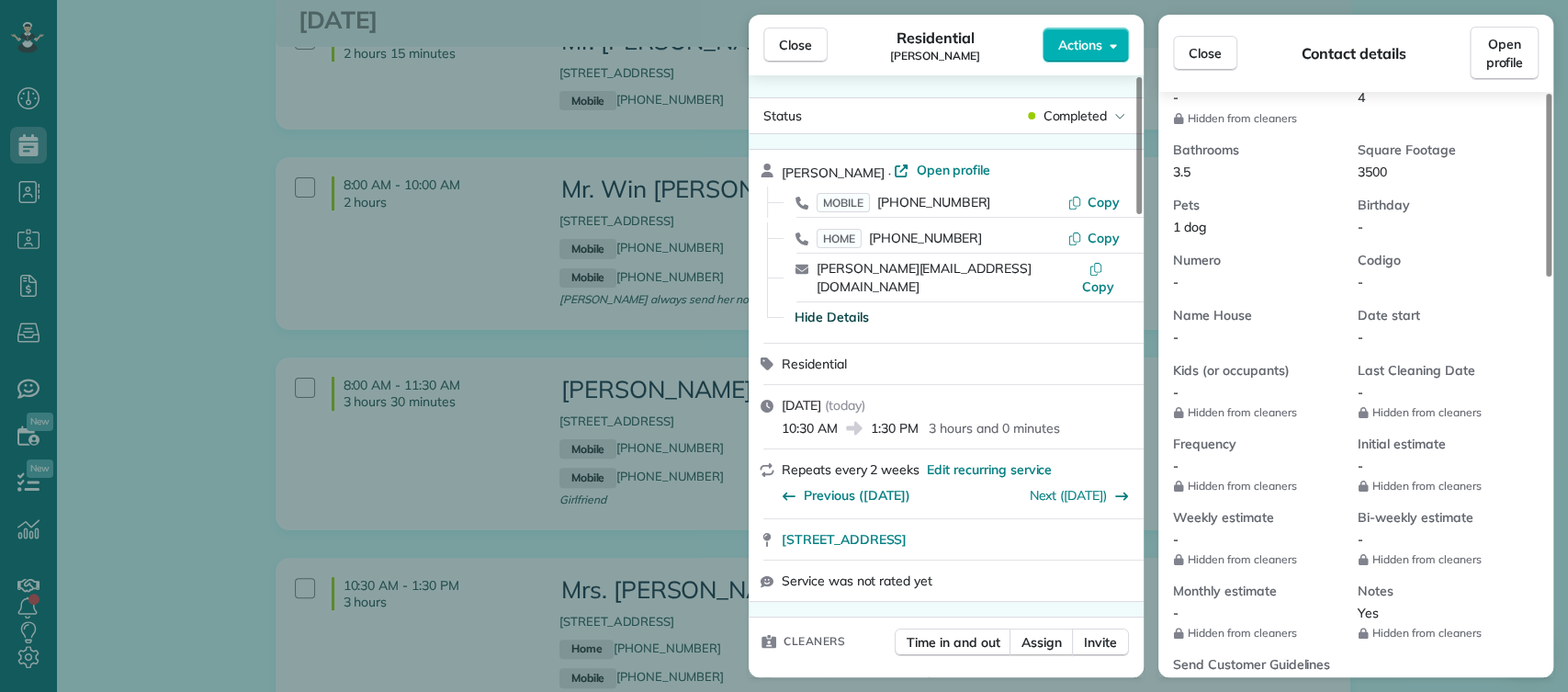
scroll to position [538, 0]
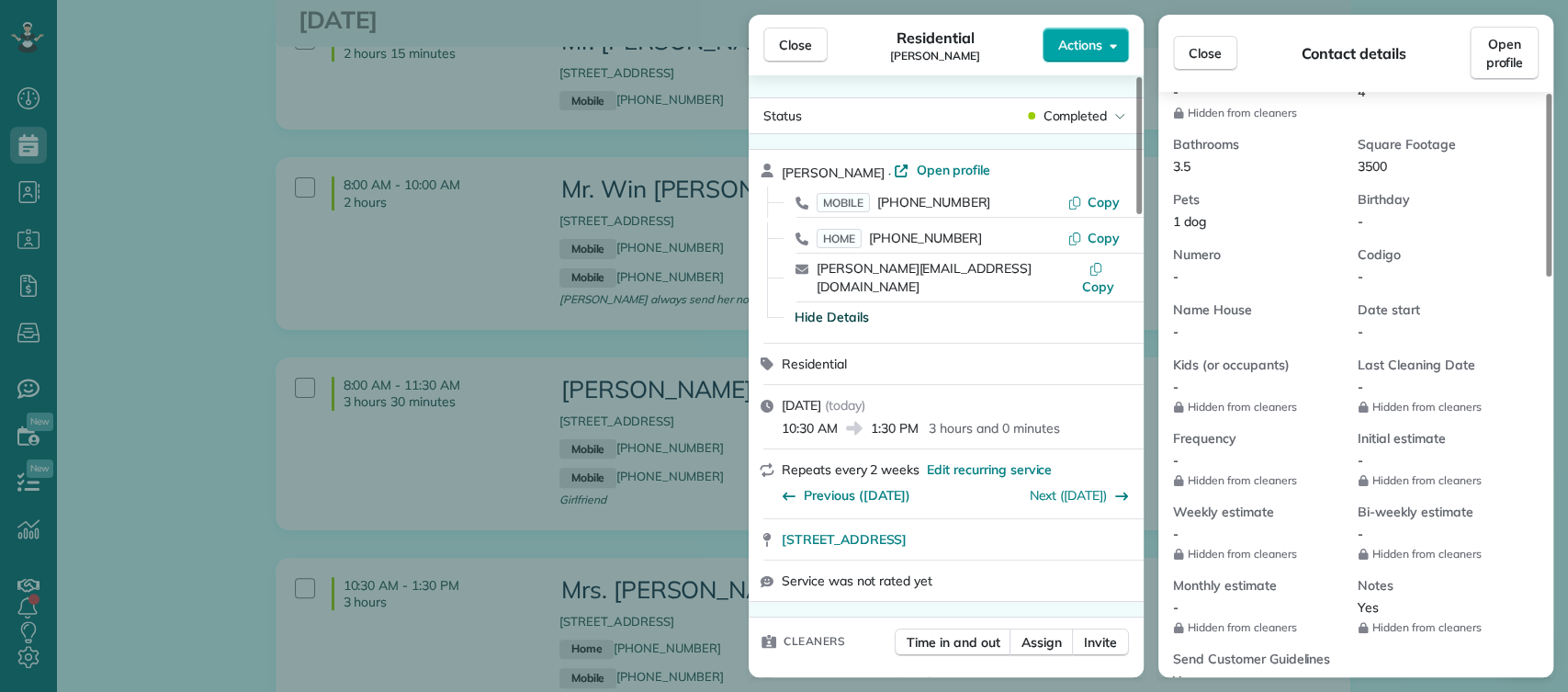
click at [1082, 38] on span "Actions" at bounding box center [1081, 44] width 44 height 18
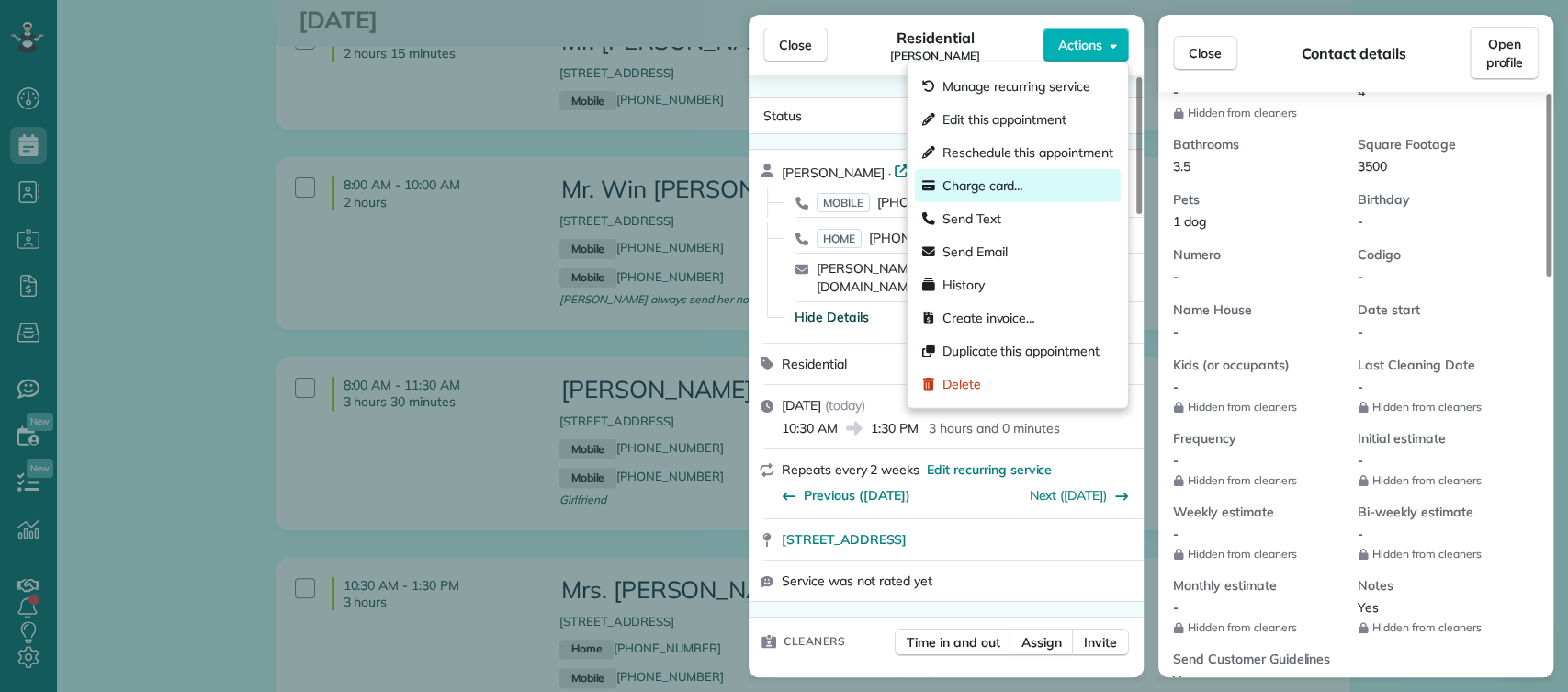
click at [992, 191] on span "Charge card…" at bounding box center [983, 185] width 82 height 18
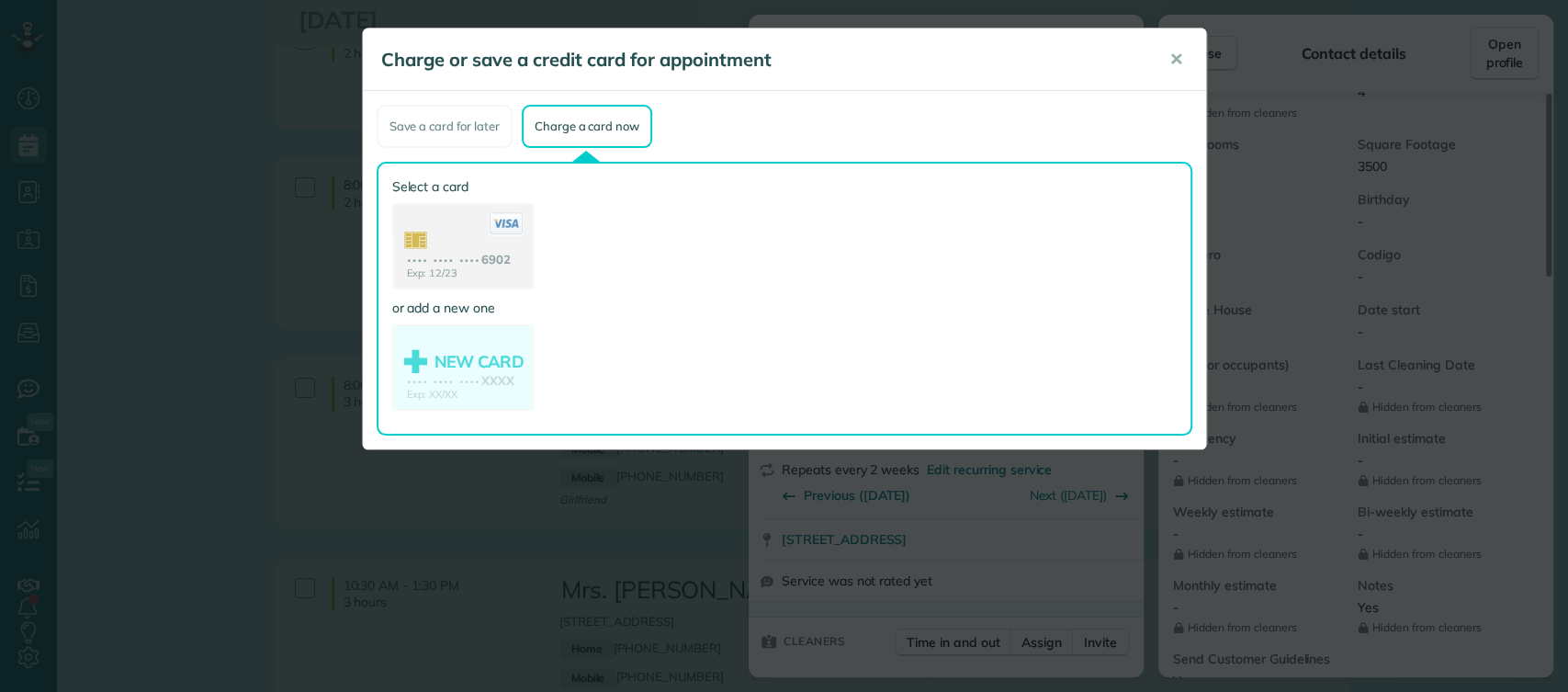
click at [459, 251] on use at bounding box center [463, 248] width 138 height 87
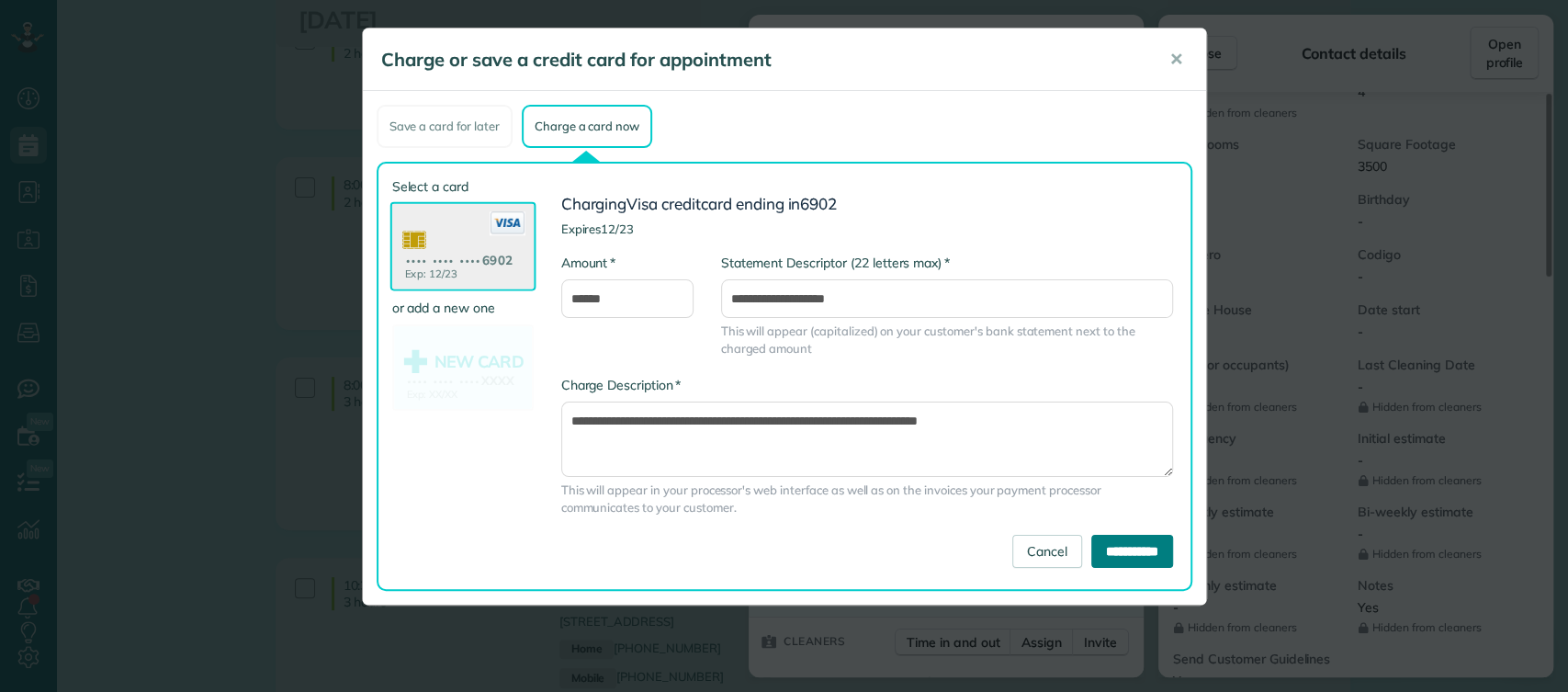
click at [1115, 551] on input "**********" at bounding box center [1132, 551] width 82 height 33
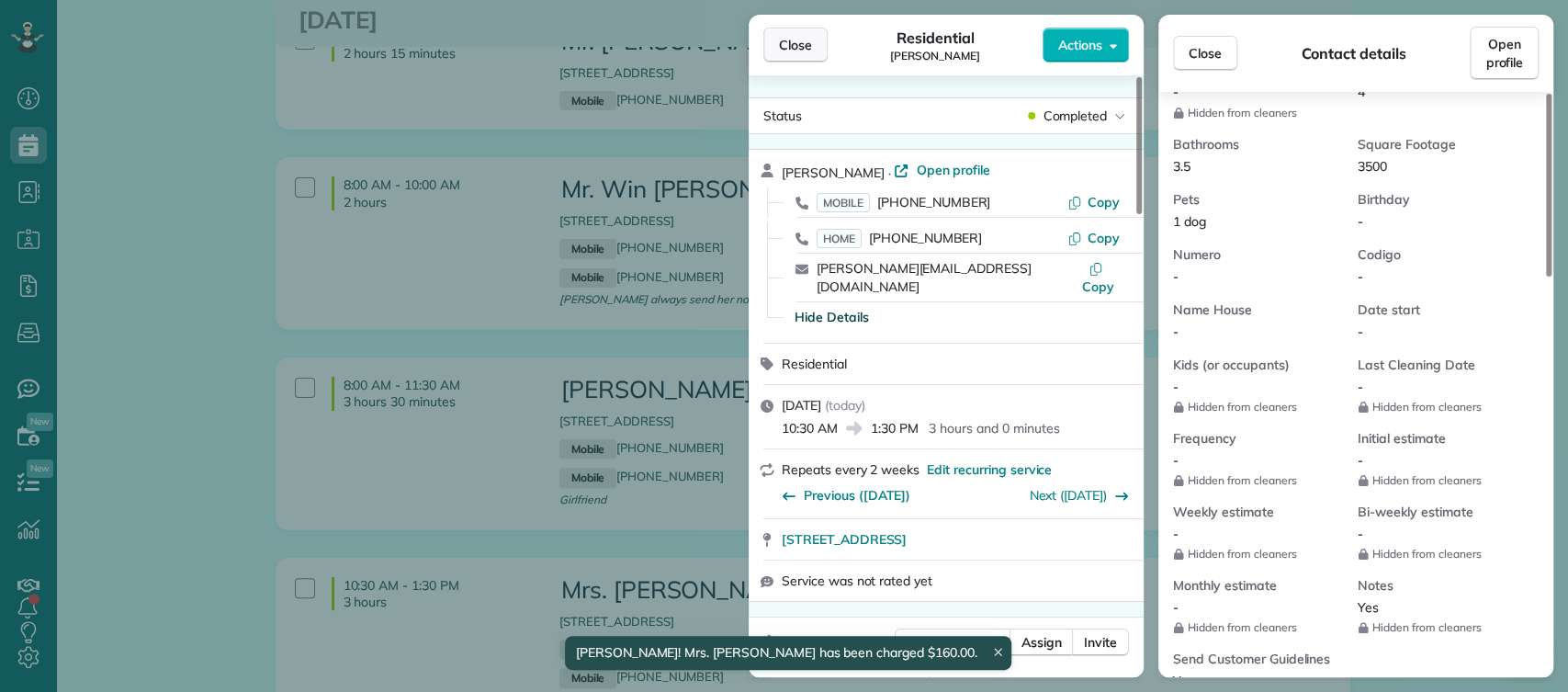
click at [769, 61] on button "Close" at bounding box center [795, 45] width 64 height 35
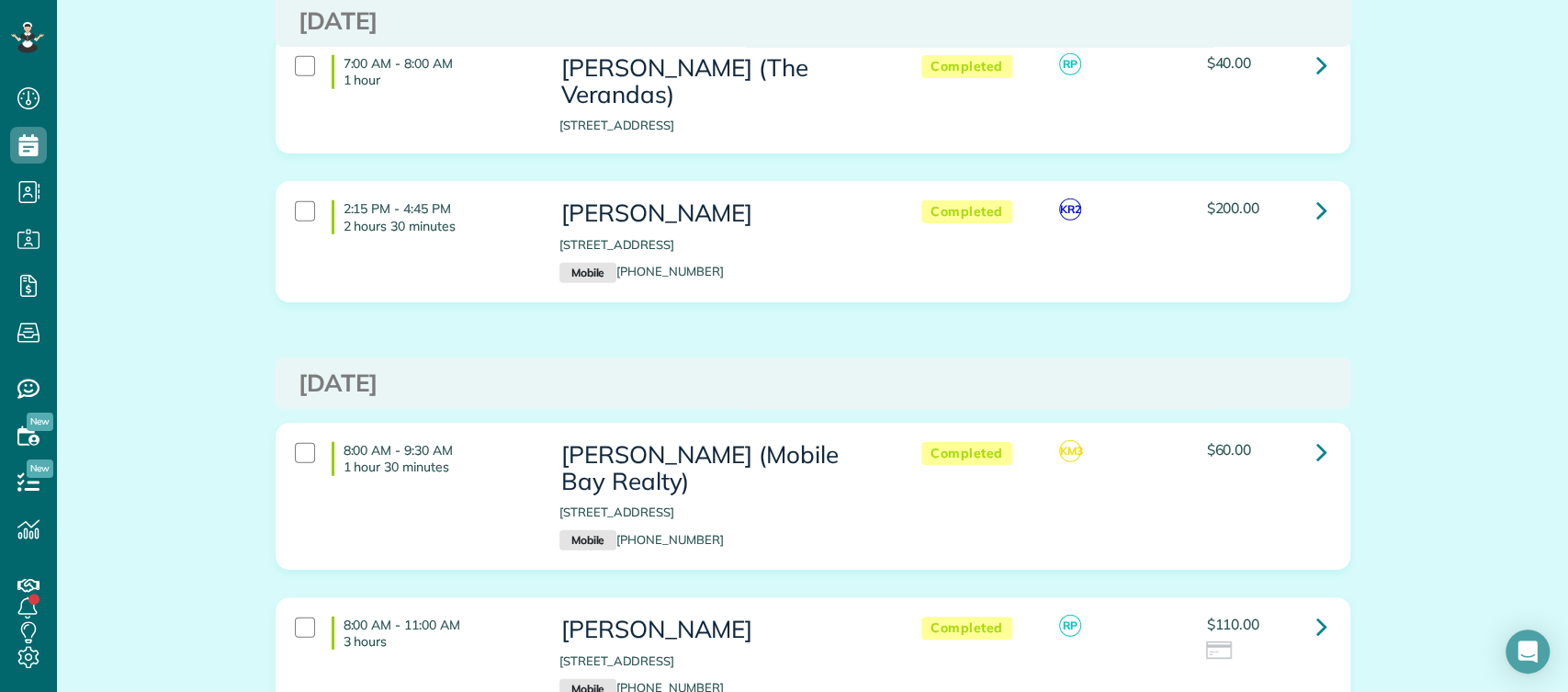
scroll to position [3297, 0]
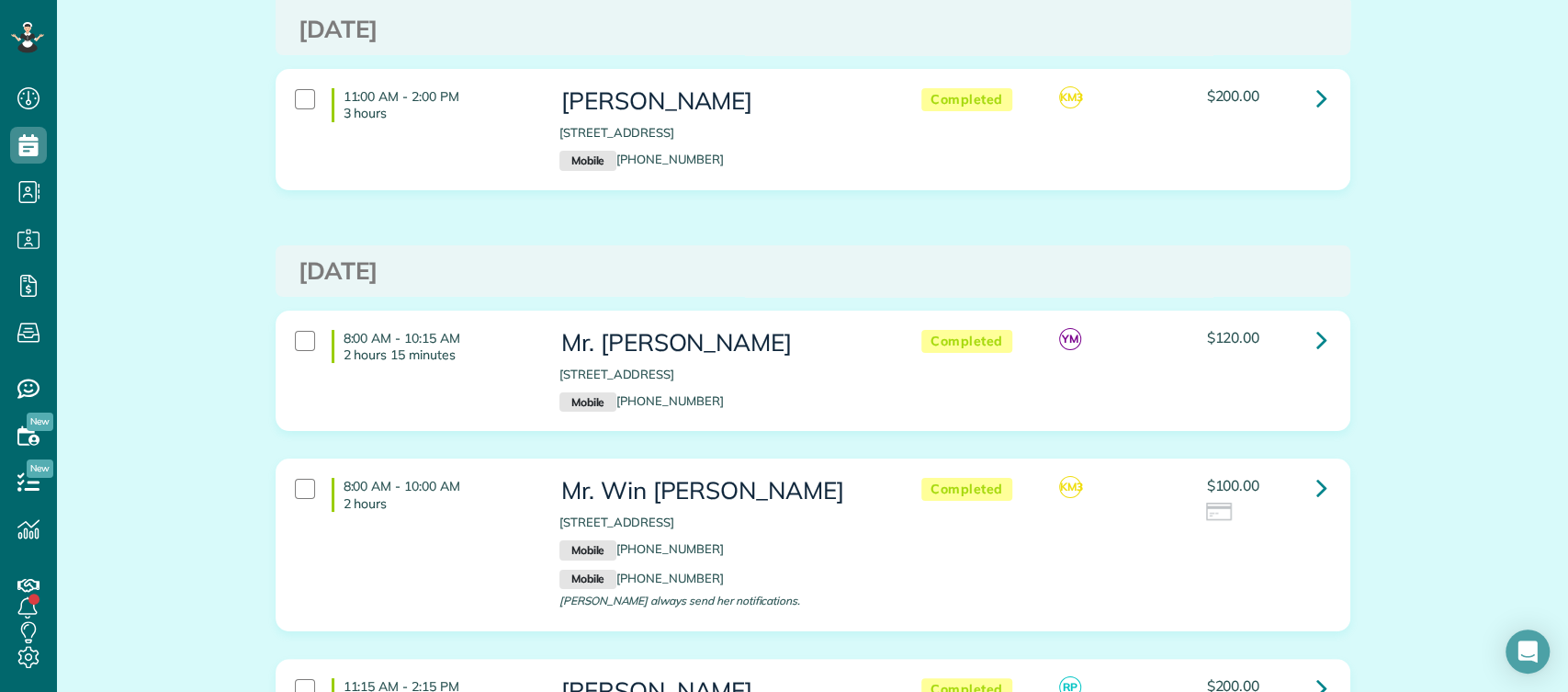
scroll to position [4703, 0]
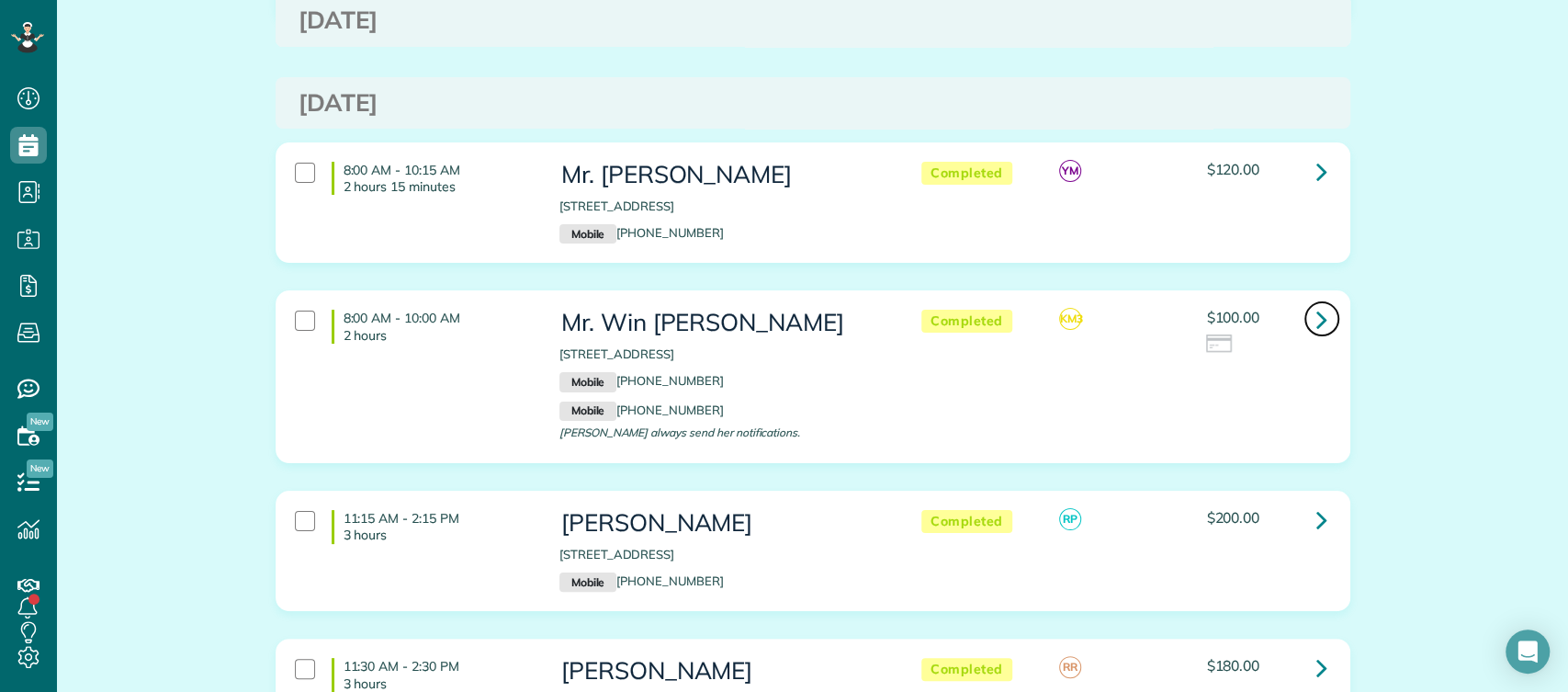
click at [1319, 303] on icon at bounding box center [1322, 319] width 11 height 32
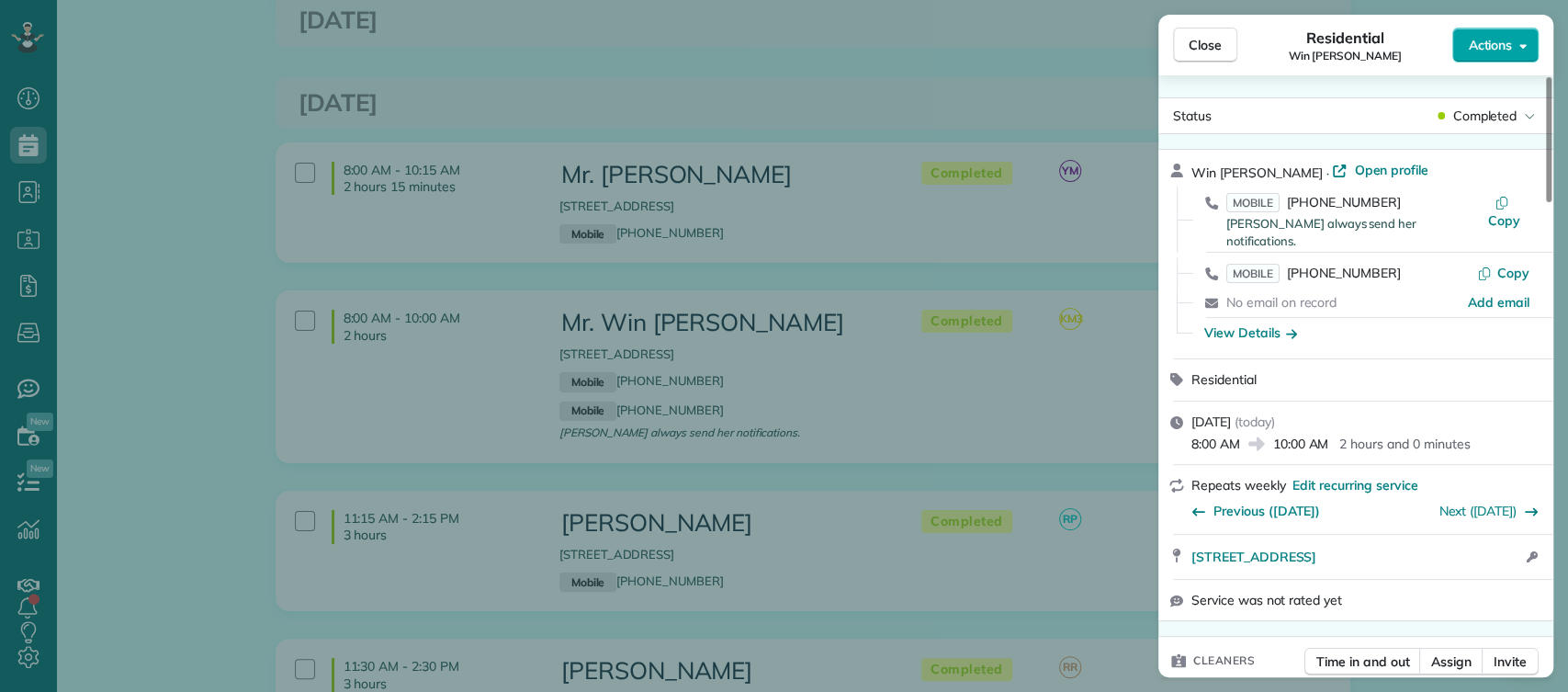
click at [1501, 50] on span "Actions" at bounding box center [1490, 44] width 44 height 18
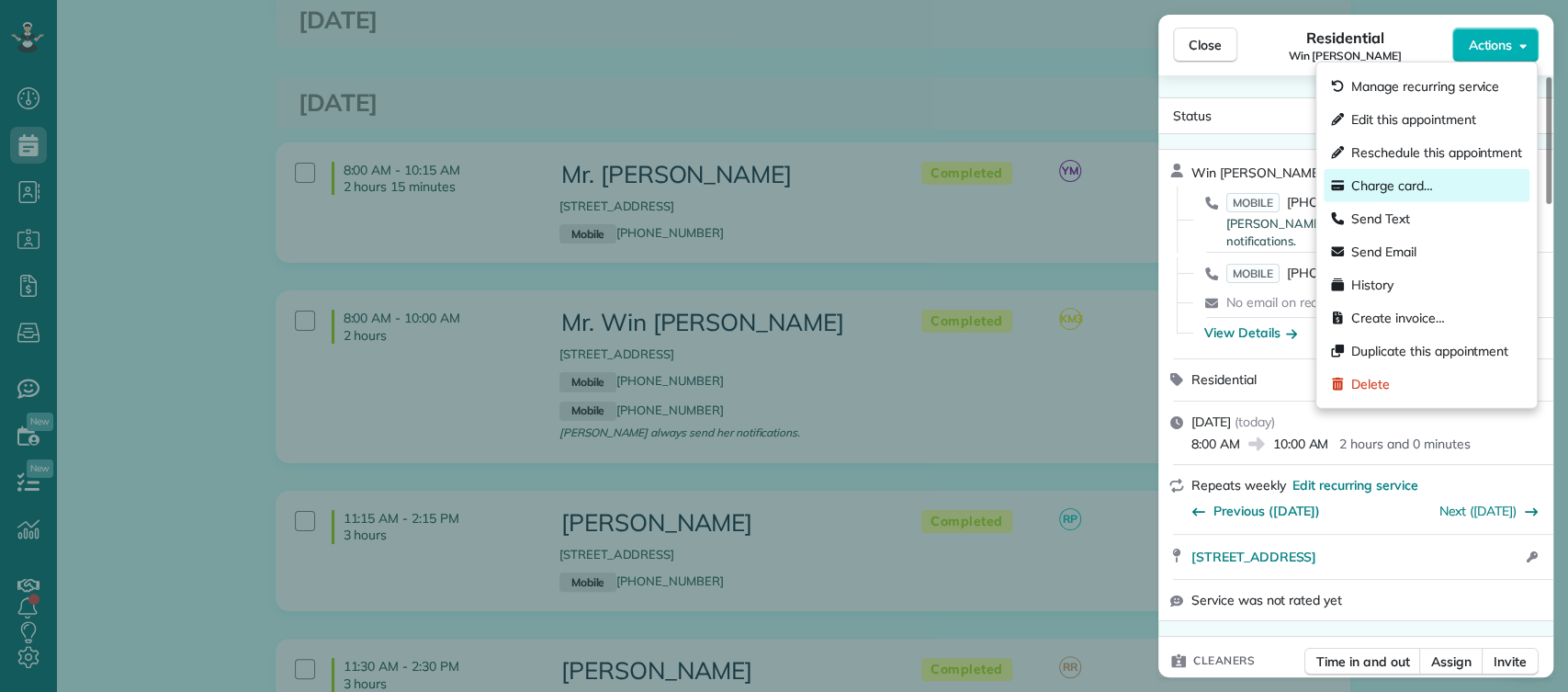
click at [1403, 189] on span "Charge card…" at bounding box center [1392, 185] width 82 height 18
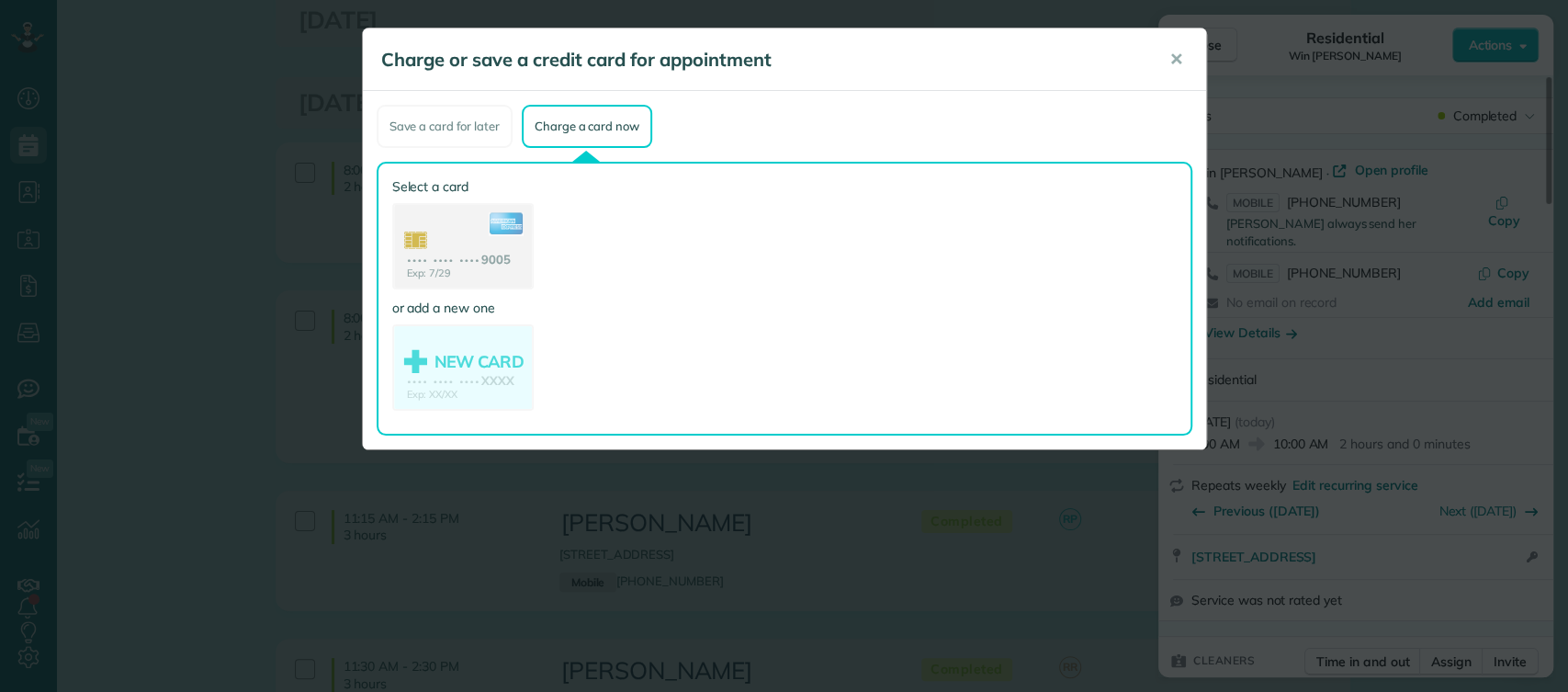
click at [452, 218] on use at bounding box center [463, 248] width 138 height 87
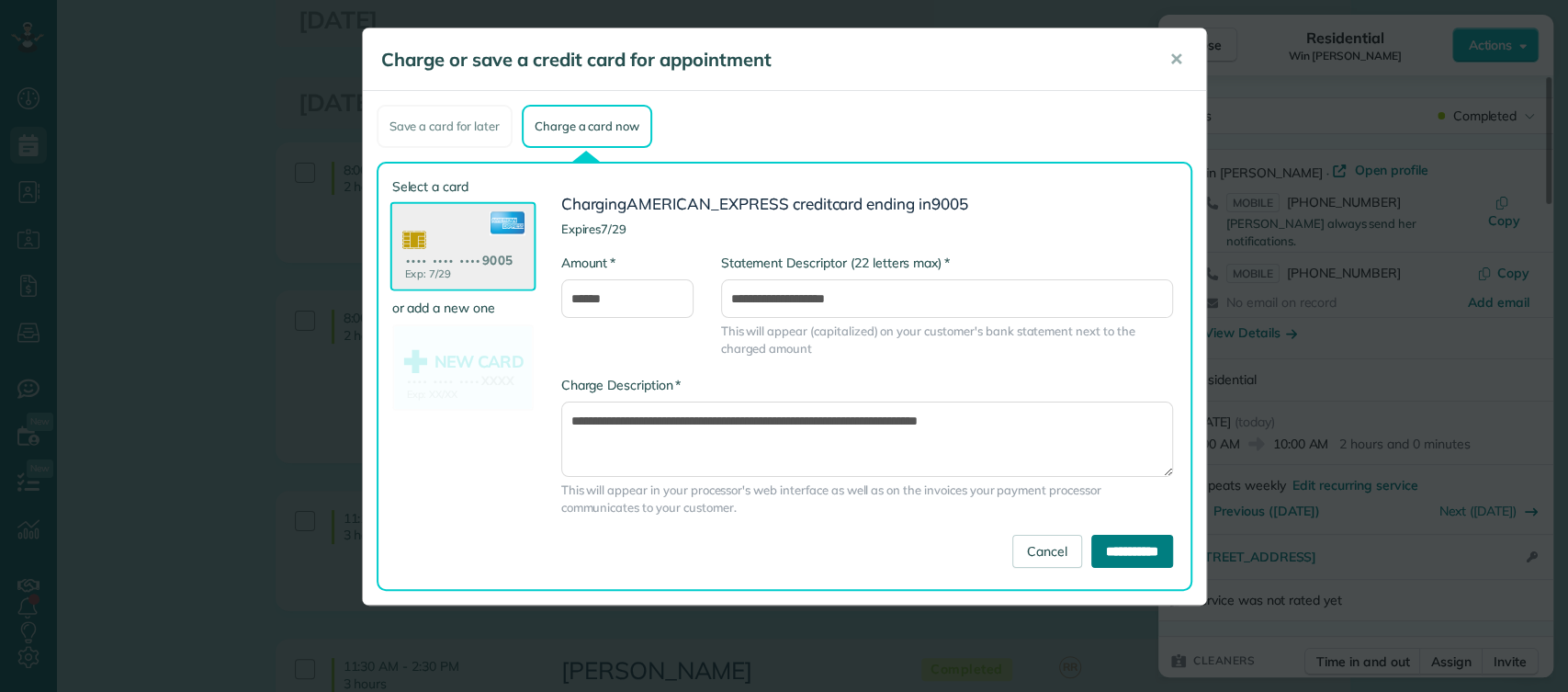
click at [1098, 552] on input "**********" at bounding box center [1132, 551] width 82 height 33
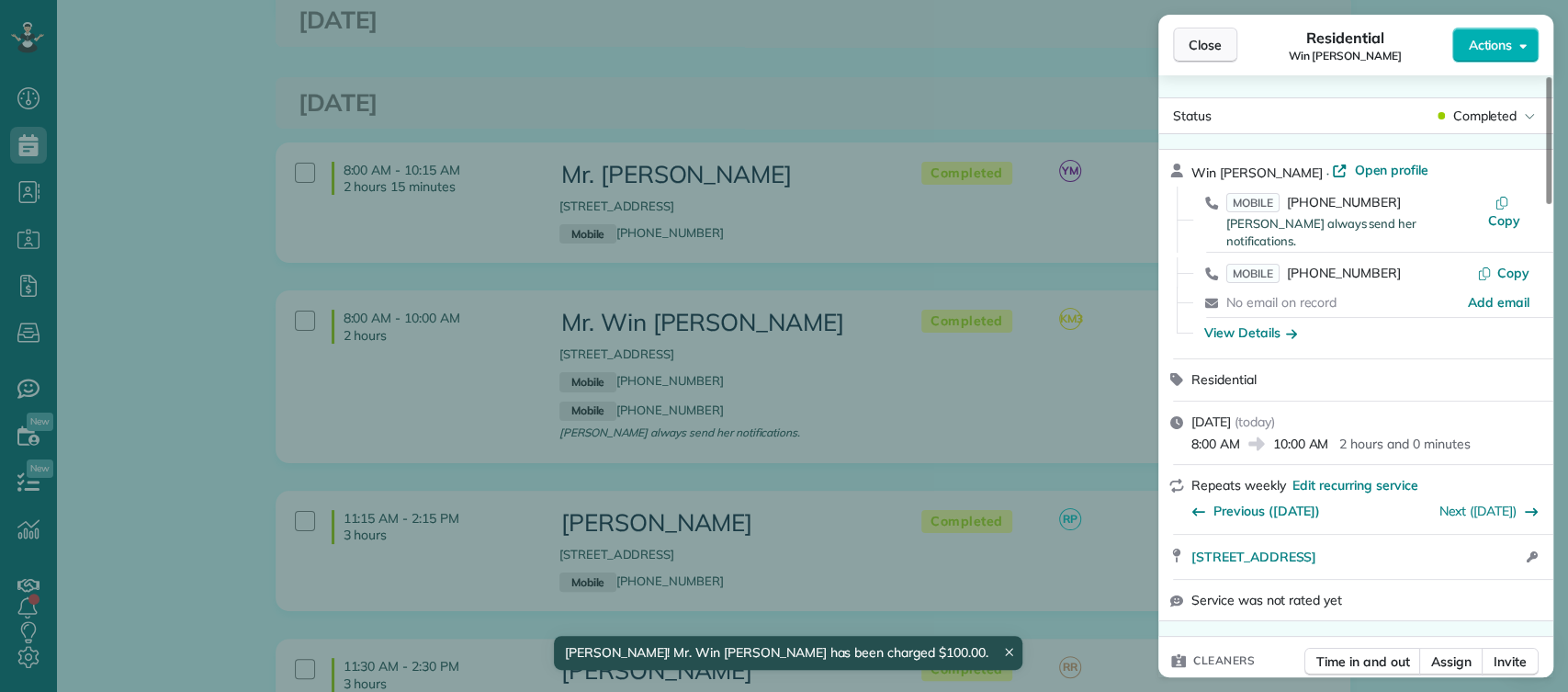
click at [1224, 39] on button "Close" at bounding box center [1205, 45] width 64 height 35
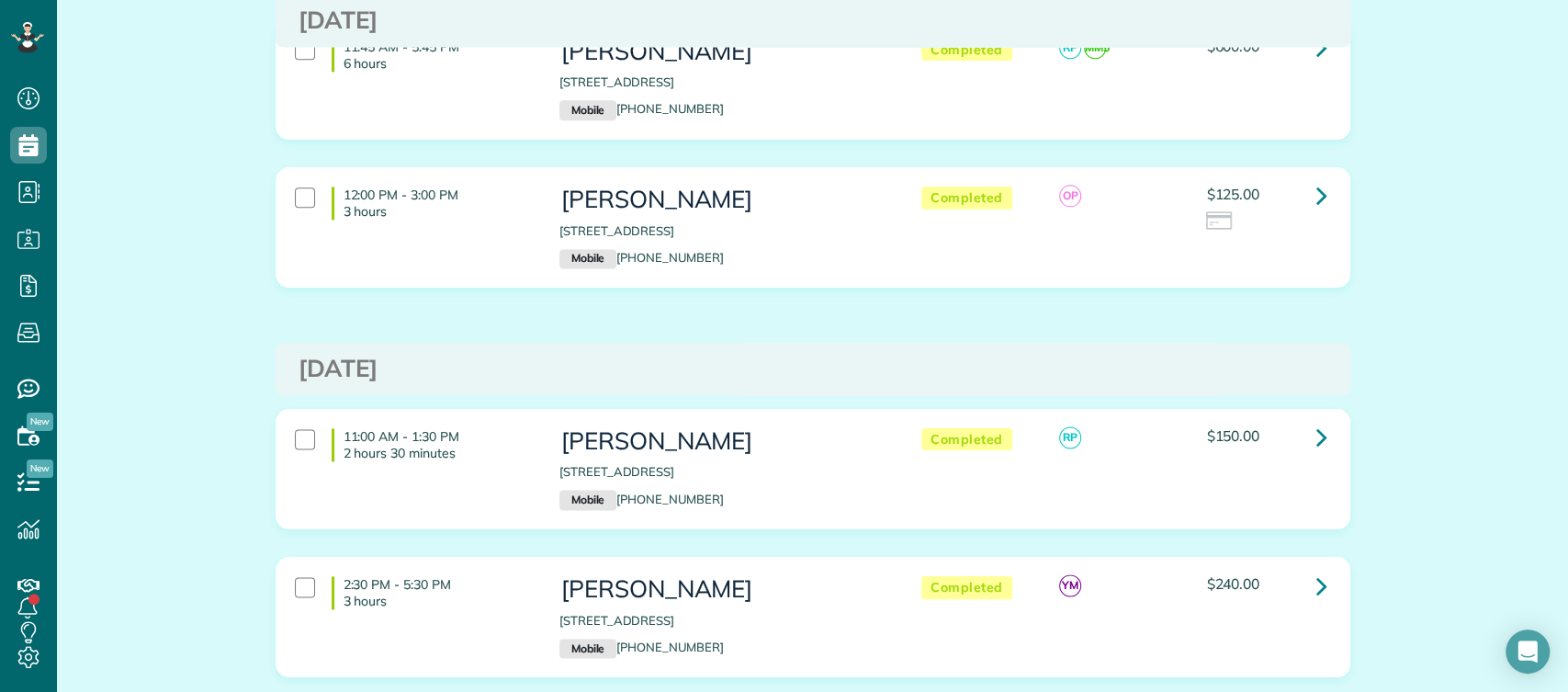
scroll to position [1352, 0]
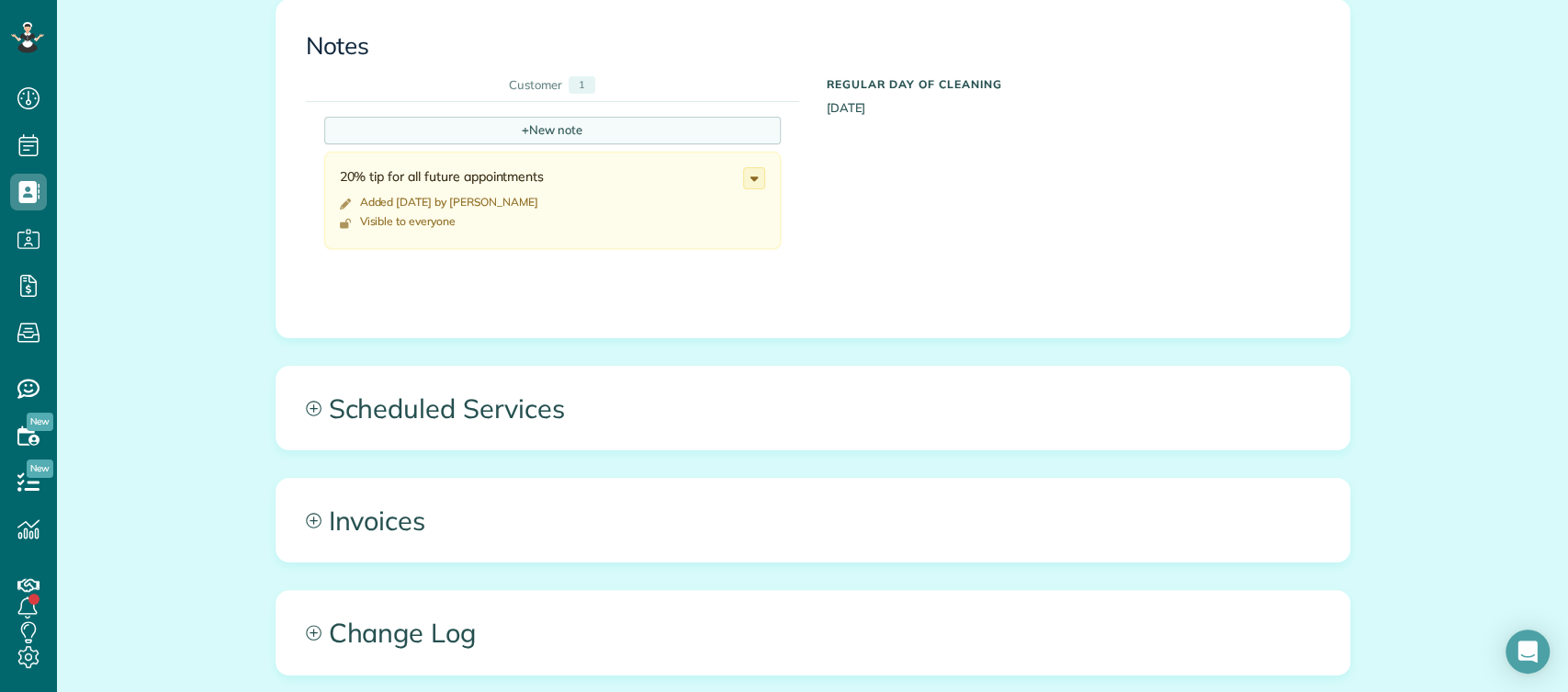
scroll to position [833, 0]
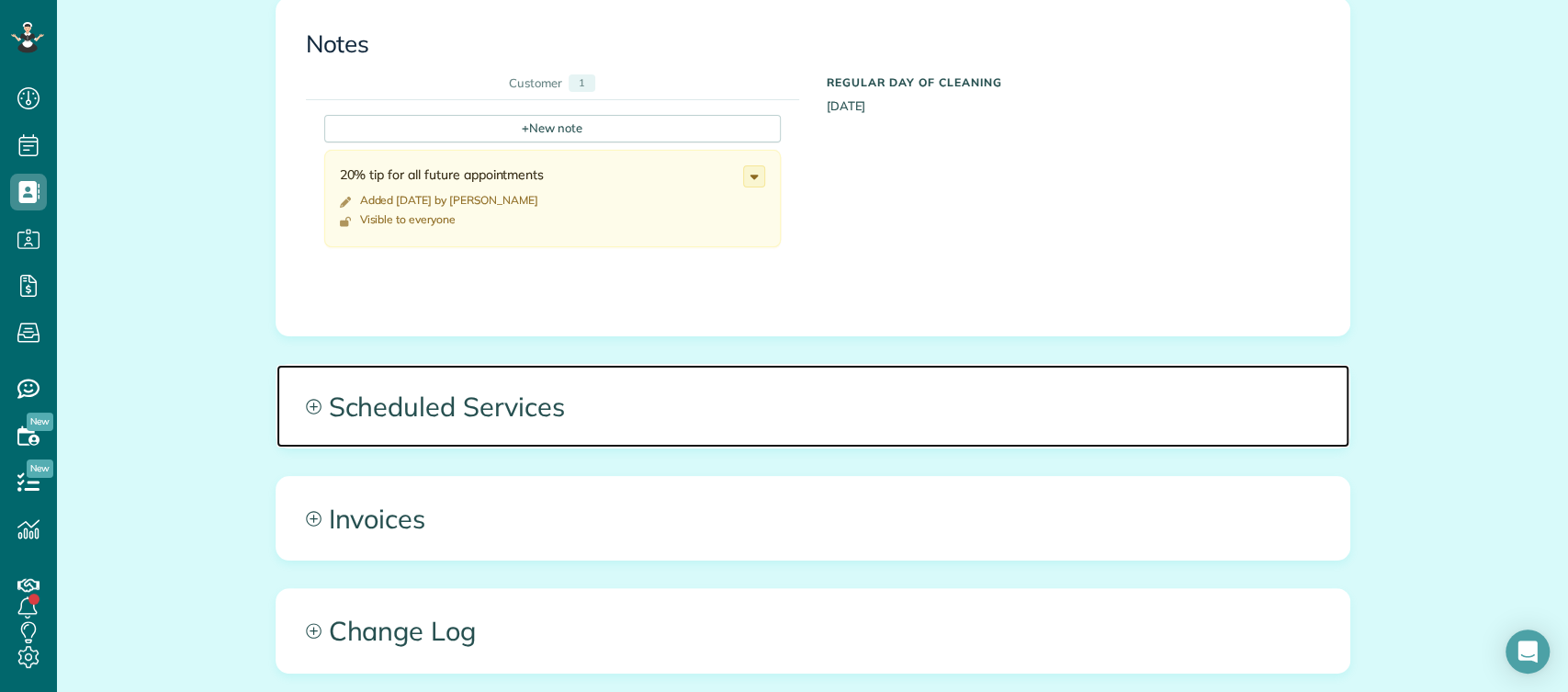
click at [479, 391] on span "Scheduled Services" at bounding box center [812, 406] width 1073 height 83
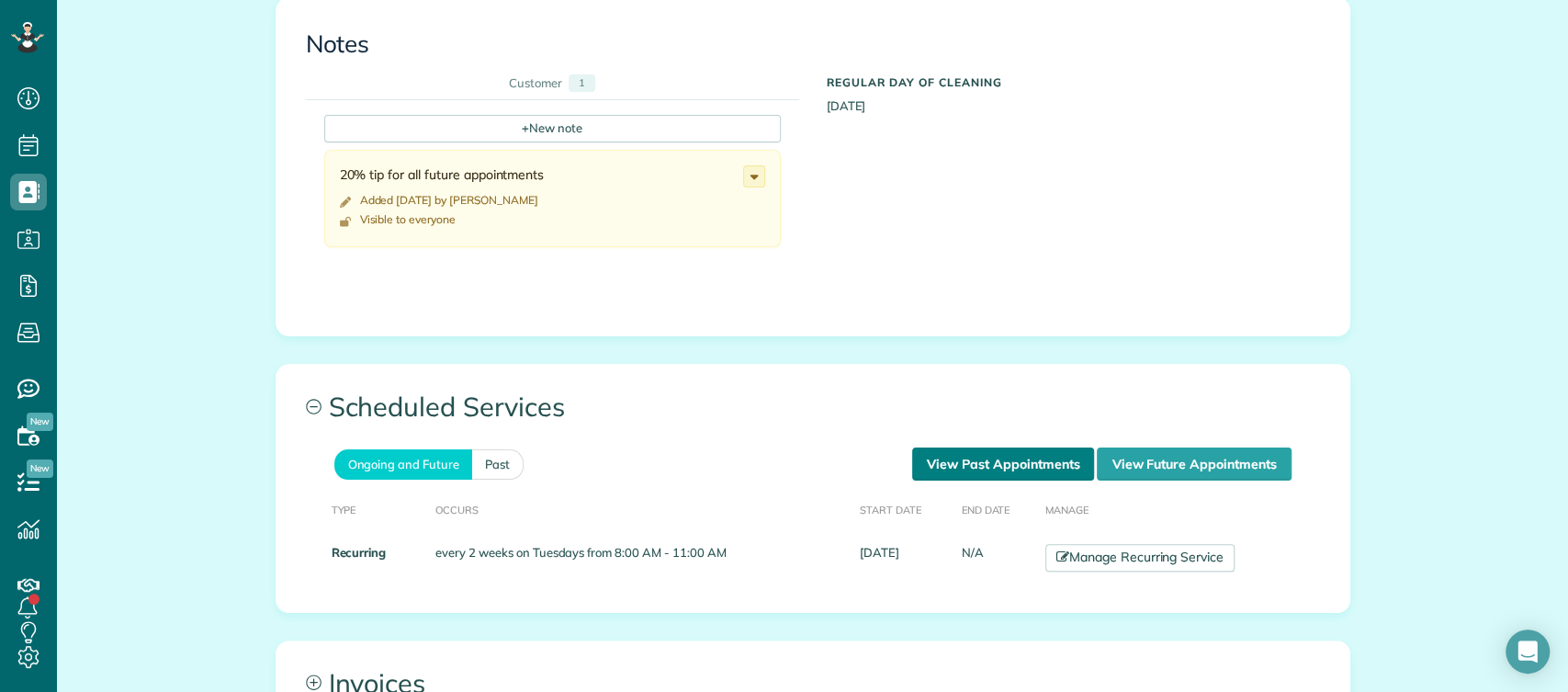
click at [995, 461] on link "View Past Appointments" at bounding box center [1003, 464] width 182 height 33
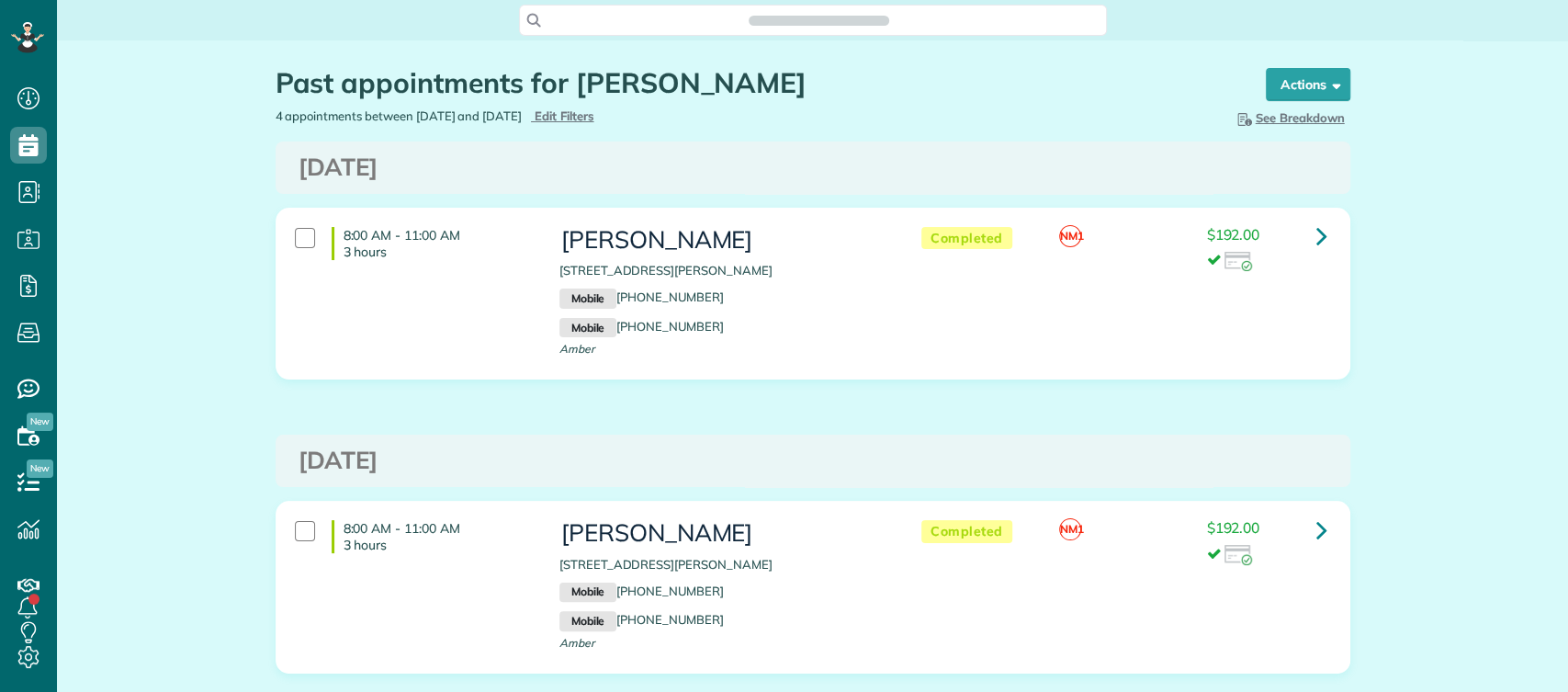
scroll to position [8, 8]
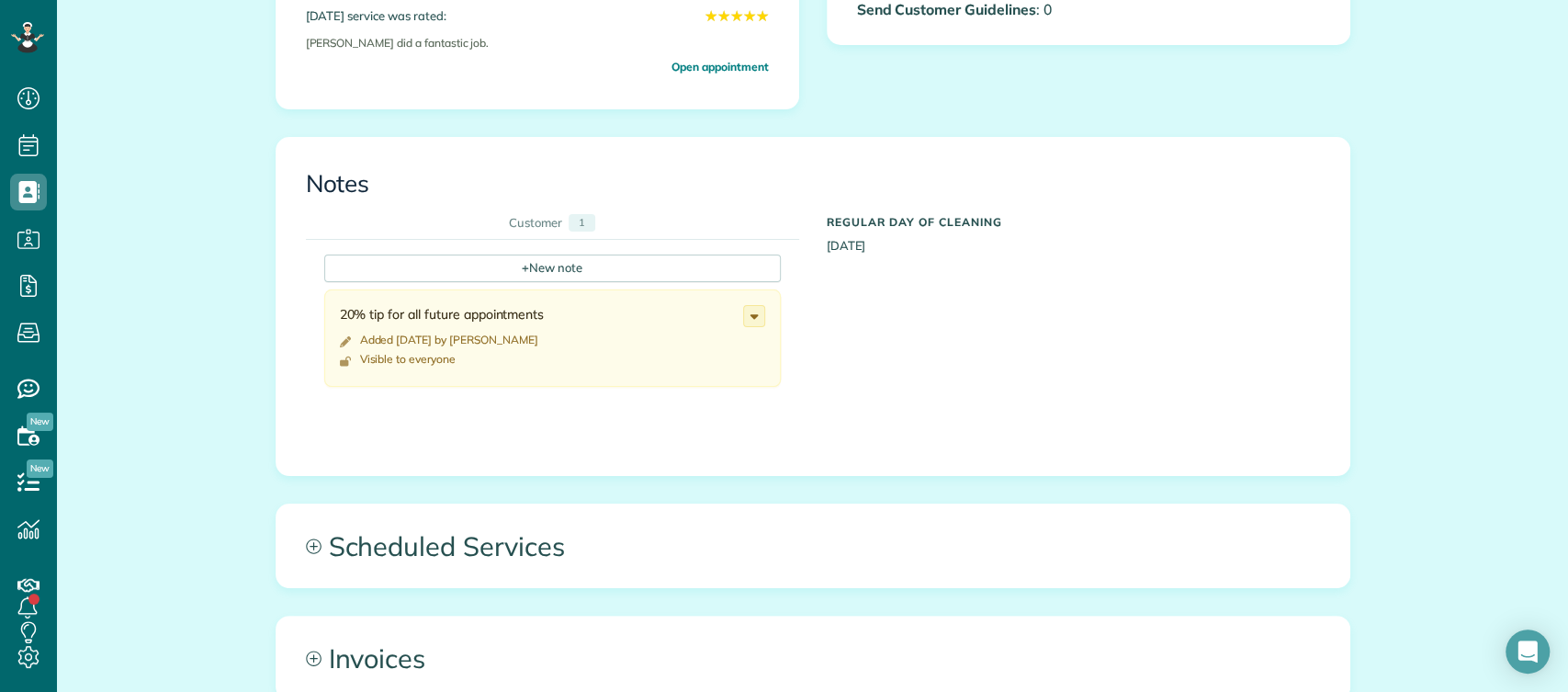
scroll to position [695, 0]
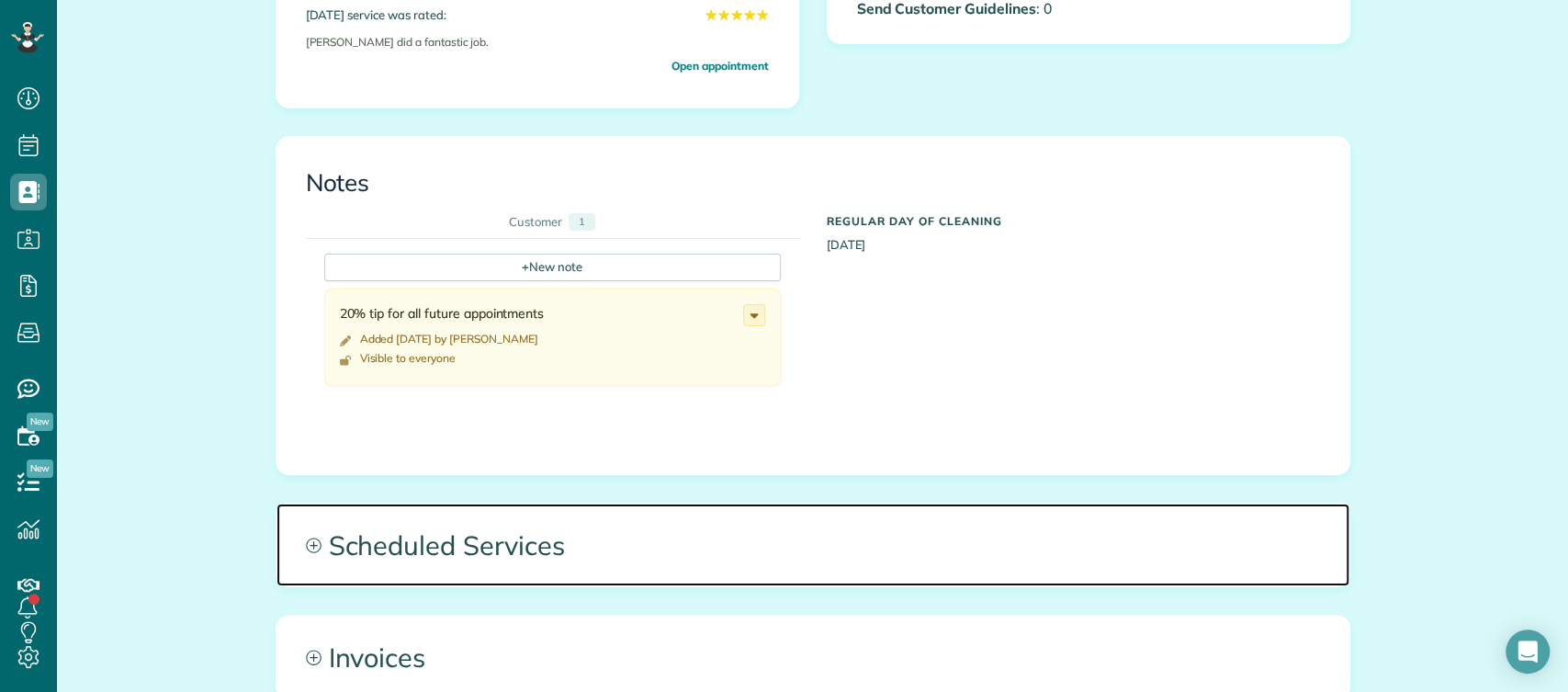
click at [539, 517] on span "Scheduled Services" at bounding box center [812, 545] width 1073 height 83
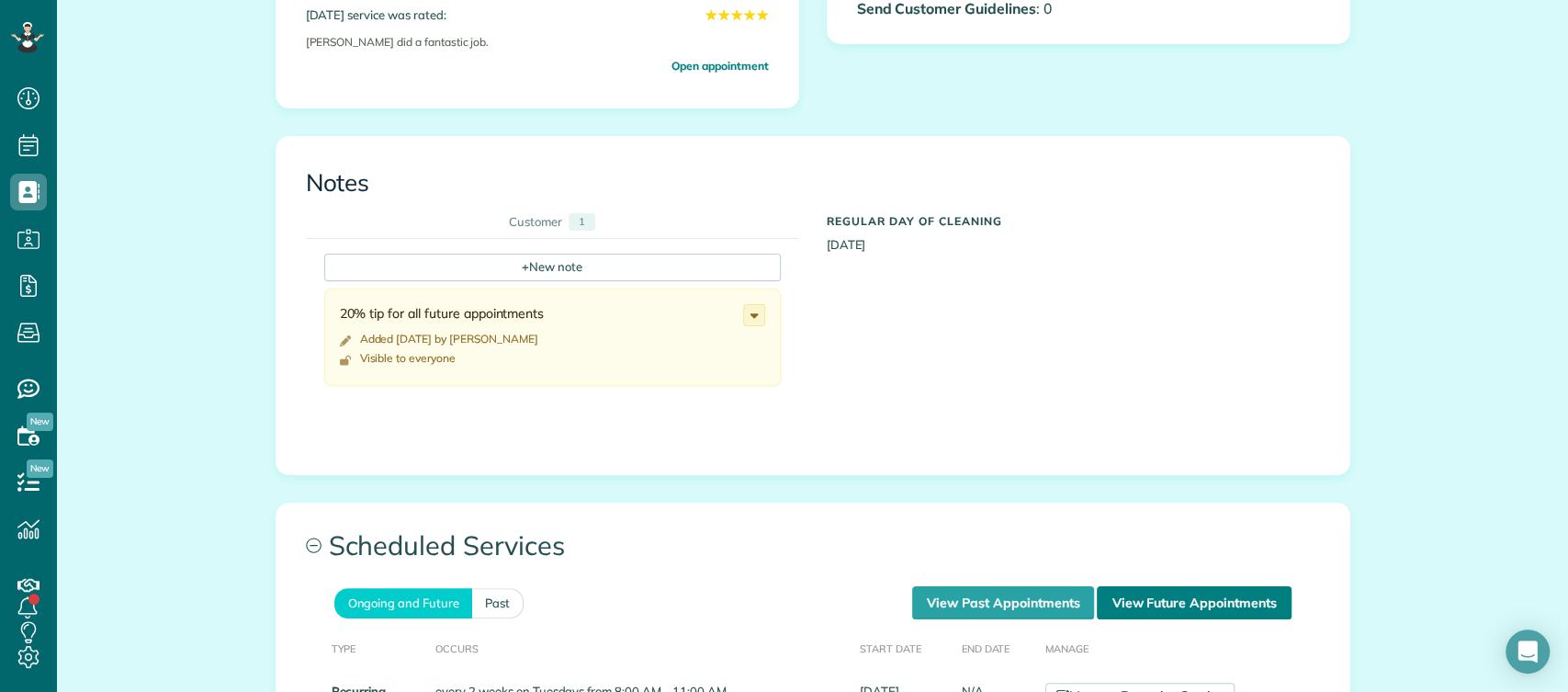
click at [1168, 600] on link "View Future Appointments" at bounding box center [1194, 602] width 193 height 33
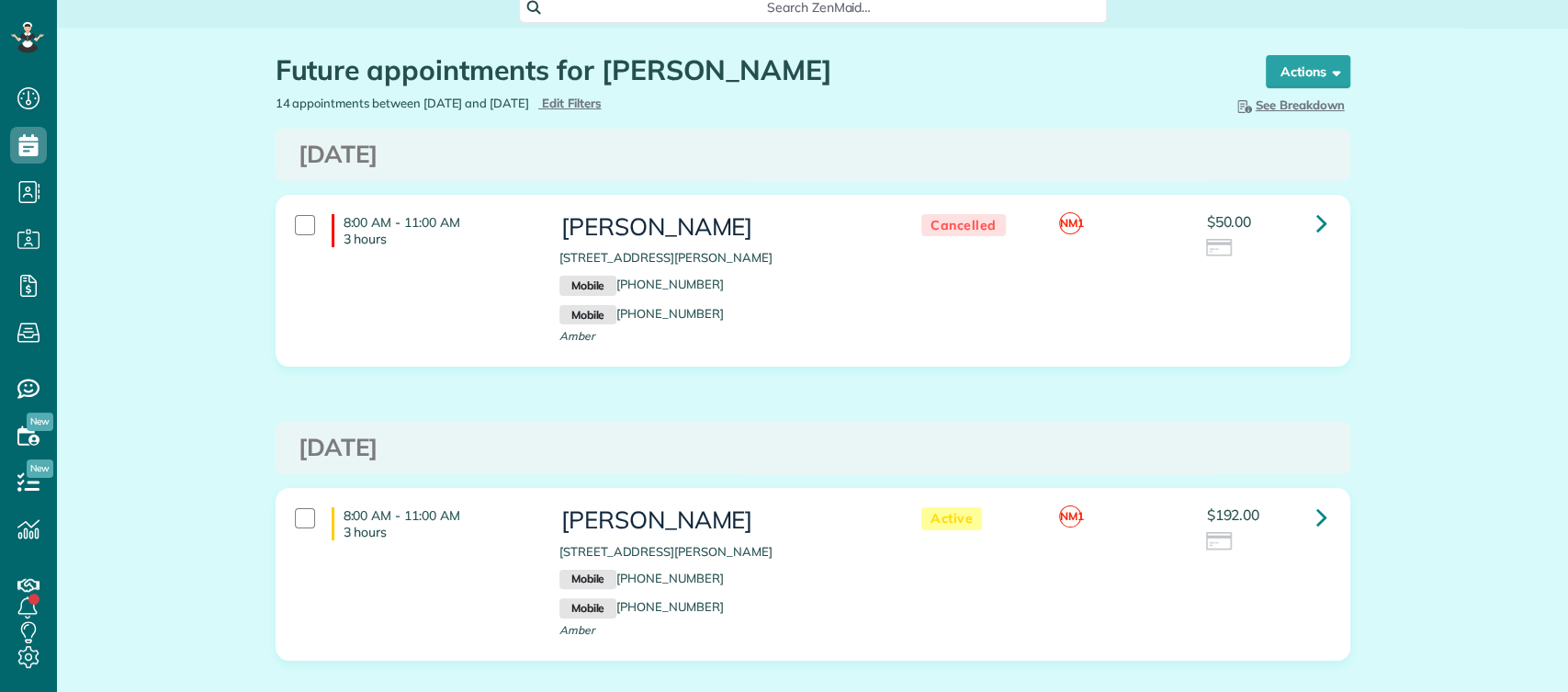
scroll to position [15, 0]
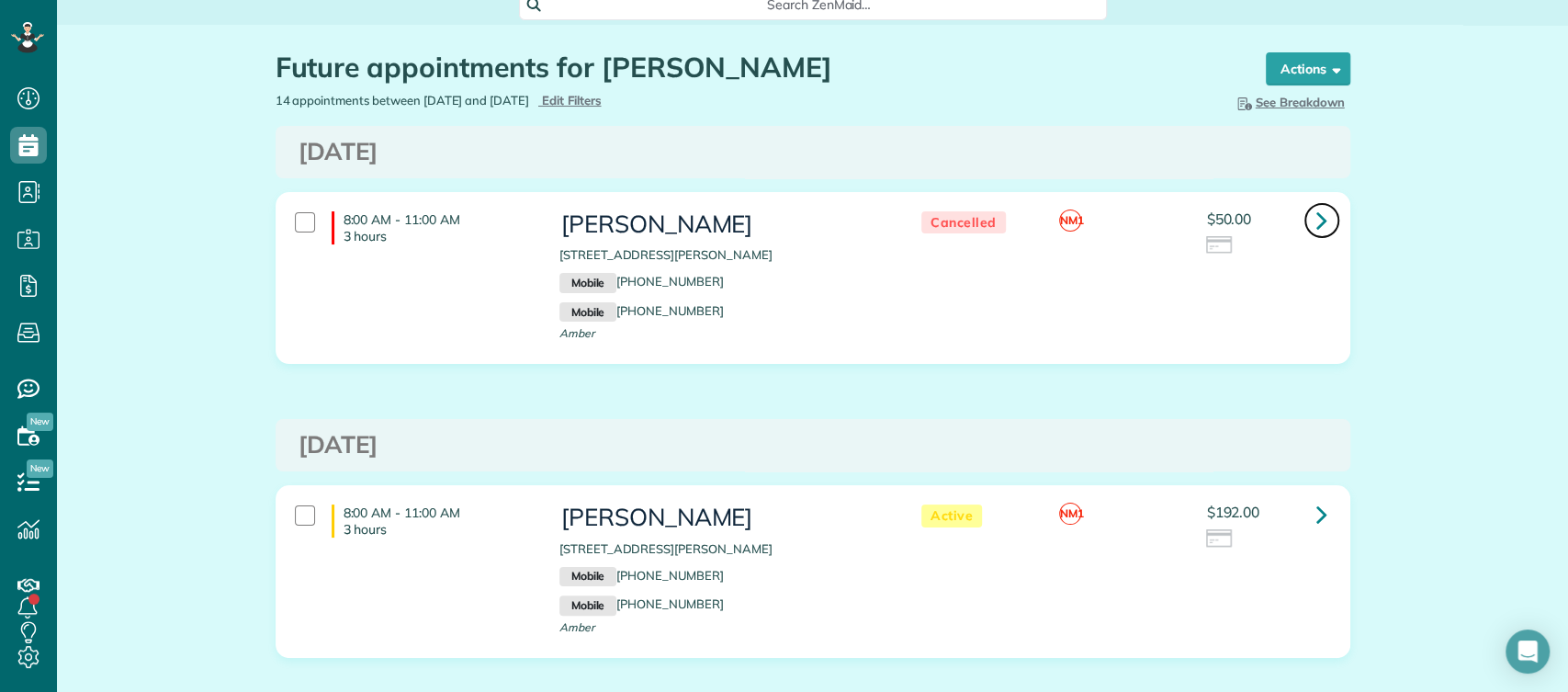
click at [1317, 215] on icon at bounding box center [1322, 219] width 11 height 32
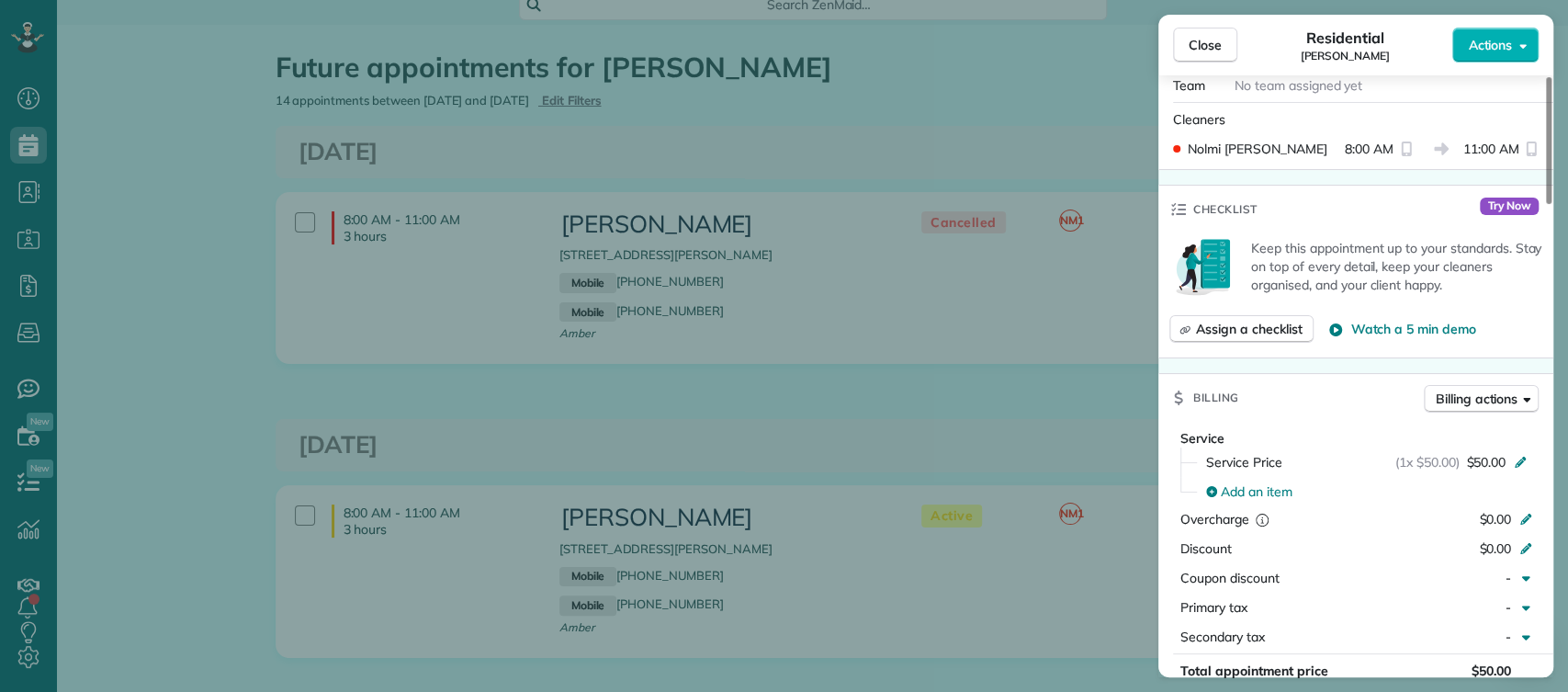
scroll to position [1122, 0]
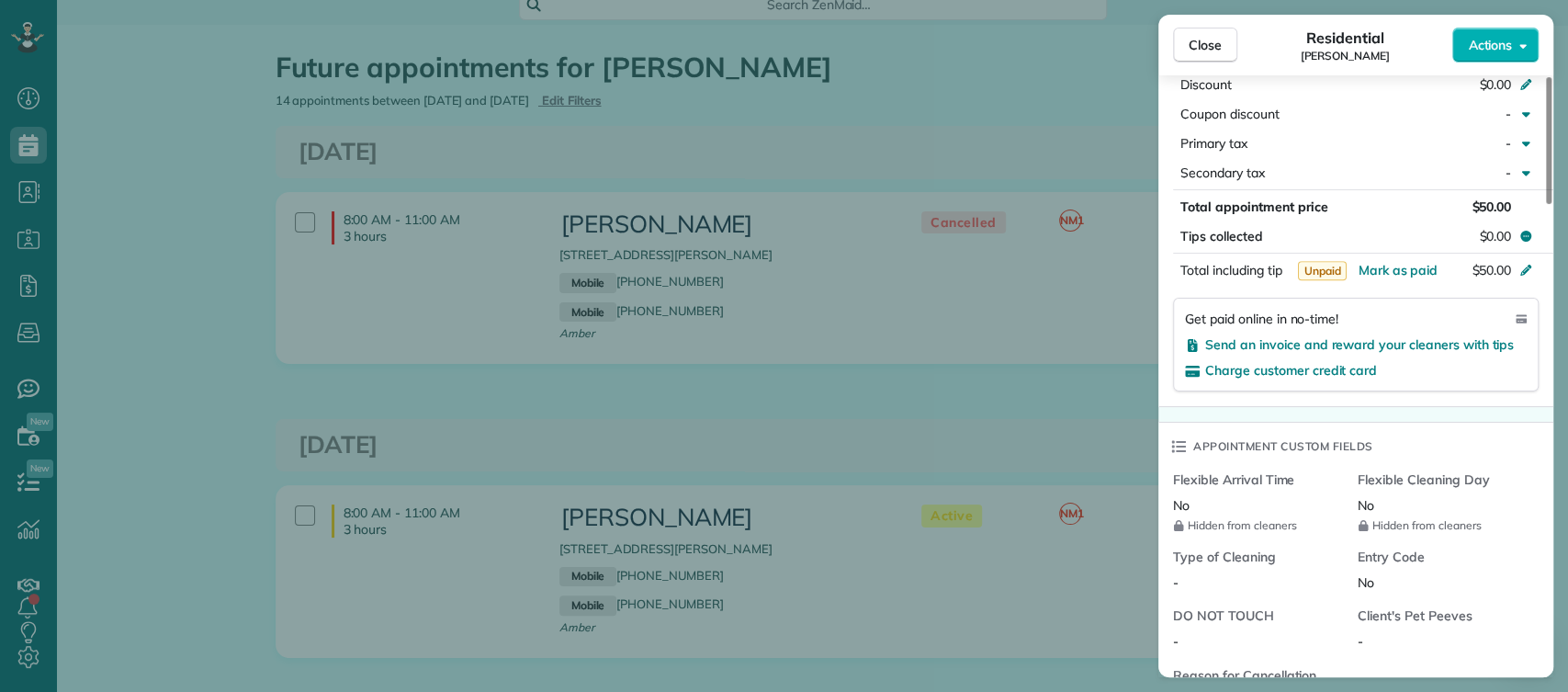
click at [1489, 24] on div "Close Residential [PERSON_NAME] Actions" at bounding box center [1356, 44] width 395 height 61
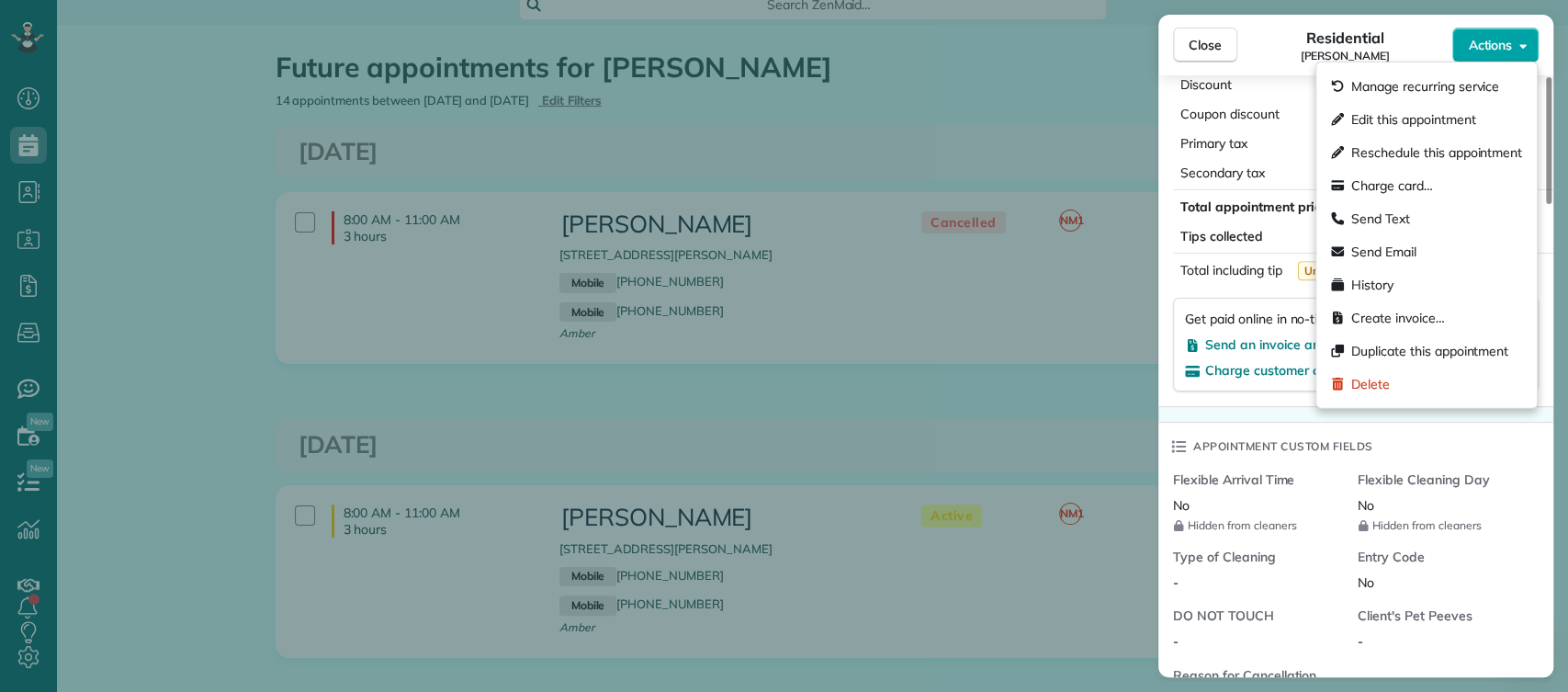
click at [1493, 36] on span "Actions" at bounding box center [1490, 44] width 44 height 18
click at [1413, 186] on span "Charge card…" at bounding box center [1392, 185] width 82 height 18
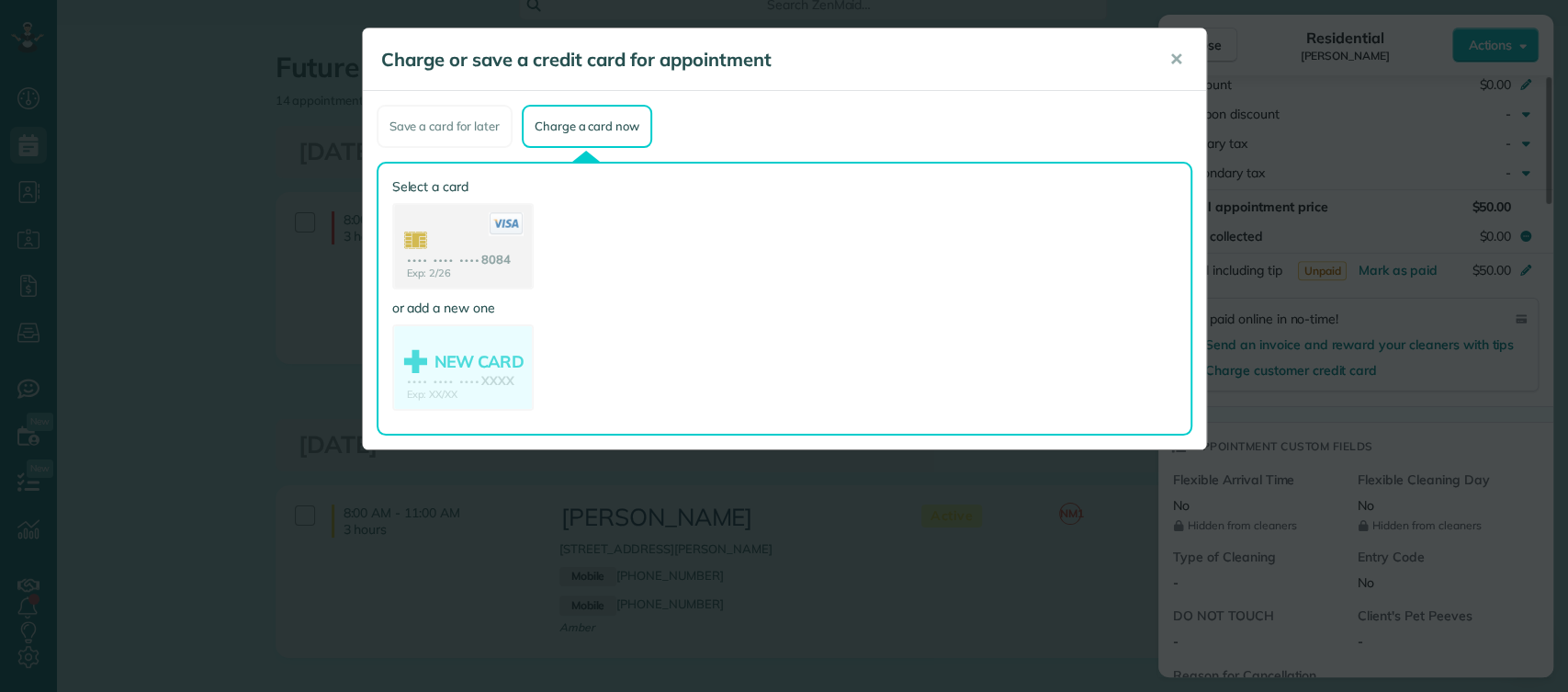
click at [453, 262] on use at bounding box center [463, 248] width 138 height 87
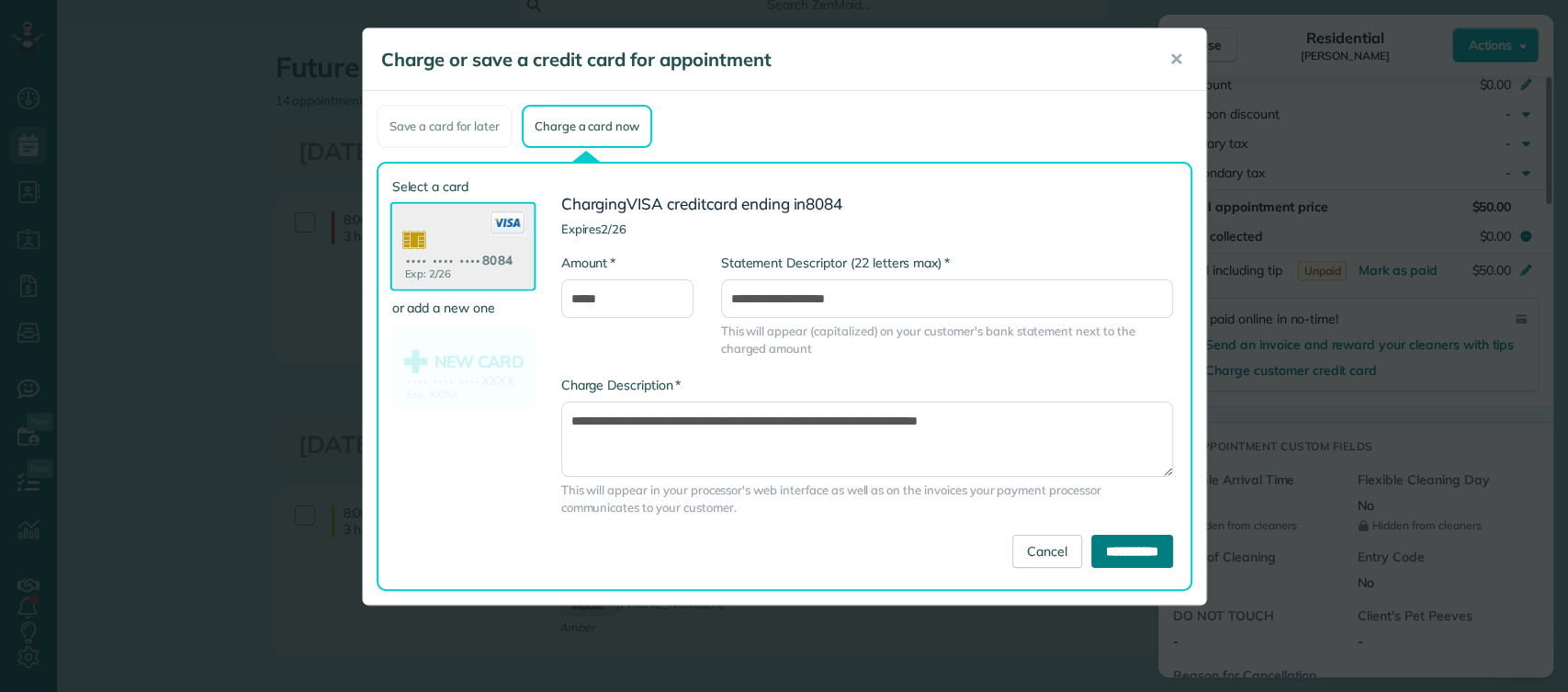
click at [1139, 550] on input "**********" at bounding box center [1132, 551] width 82 height 33
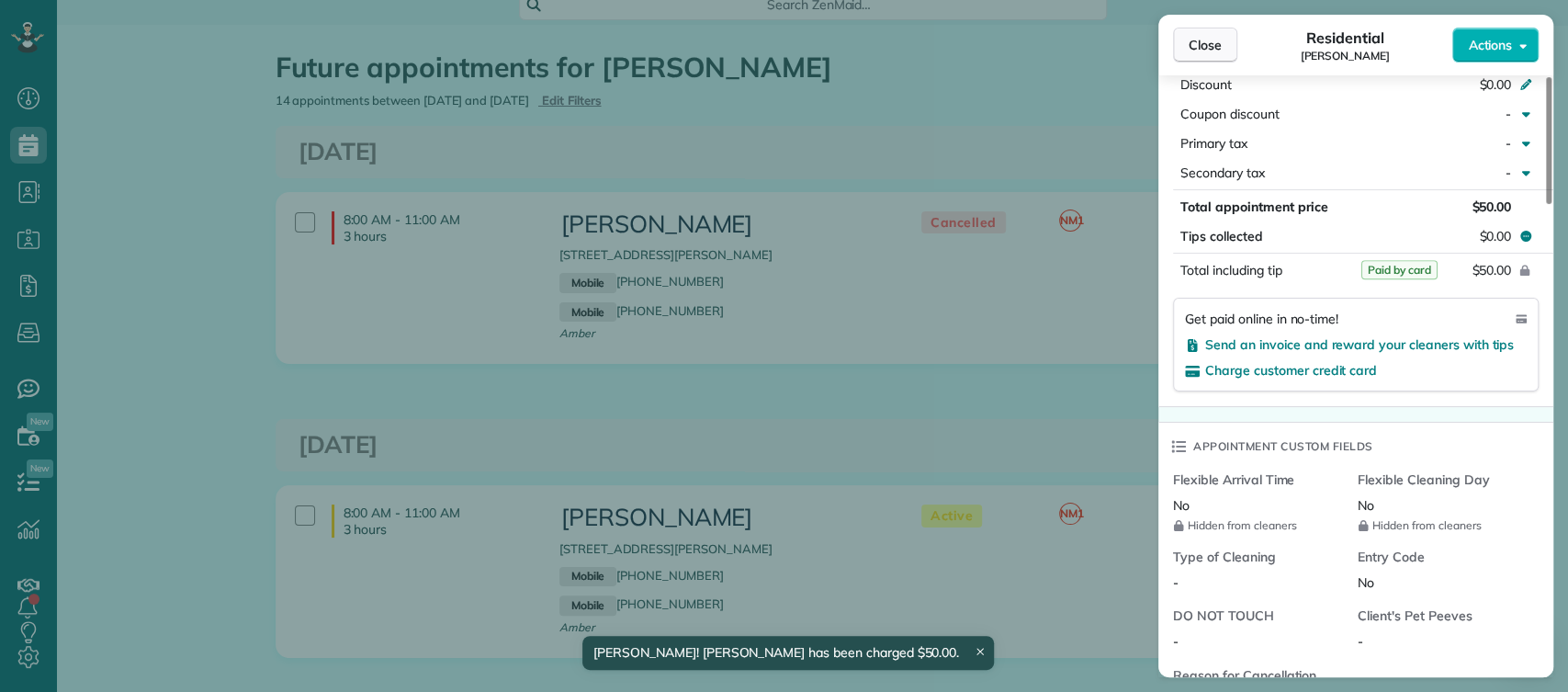
click at [1199, 50] on span "Close" at bounding box center [1205, 44] width 33 height 18
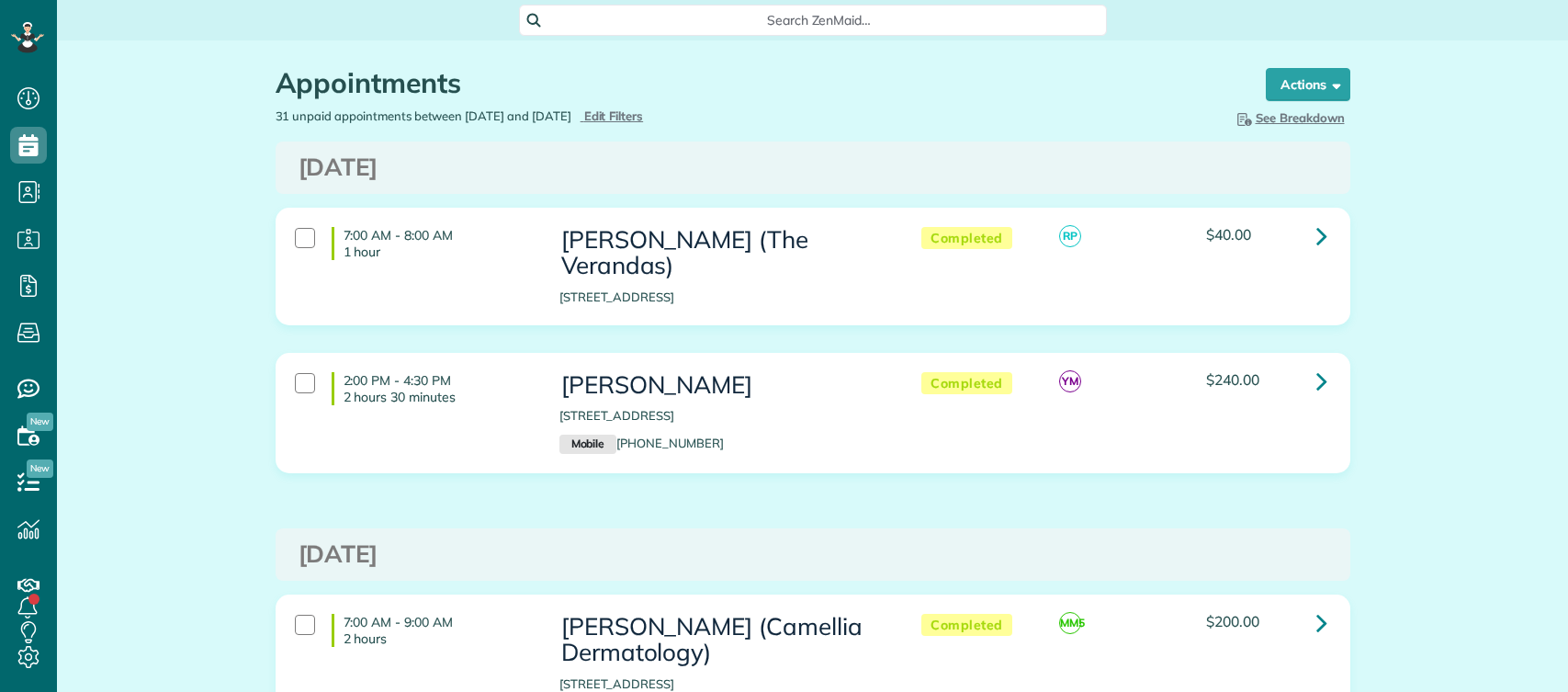
click at [720, 26] on span "Search ZenMaid…" at bounding box center [819, 19] width 558 height 18
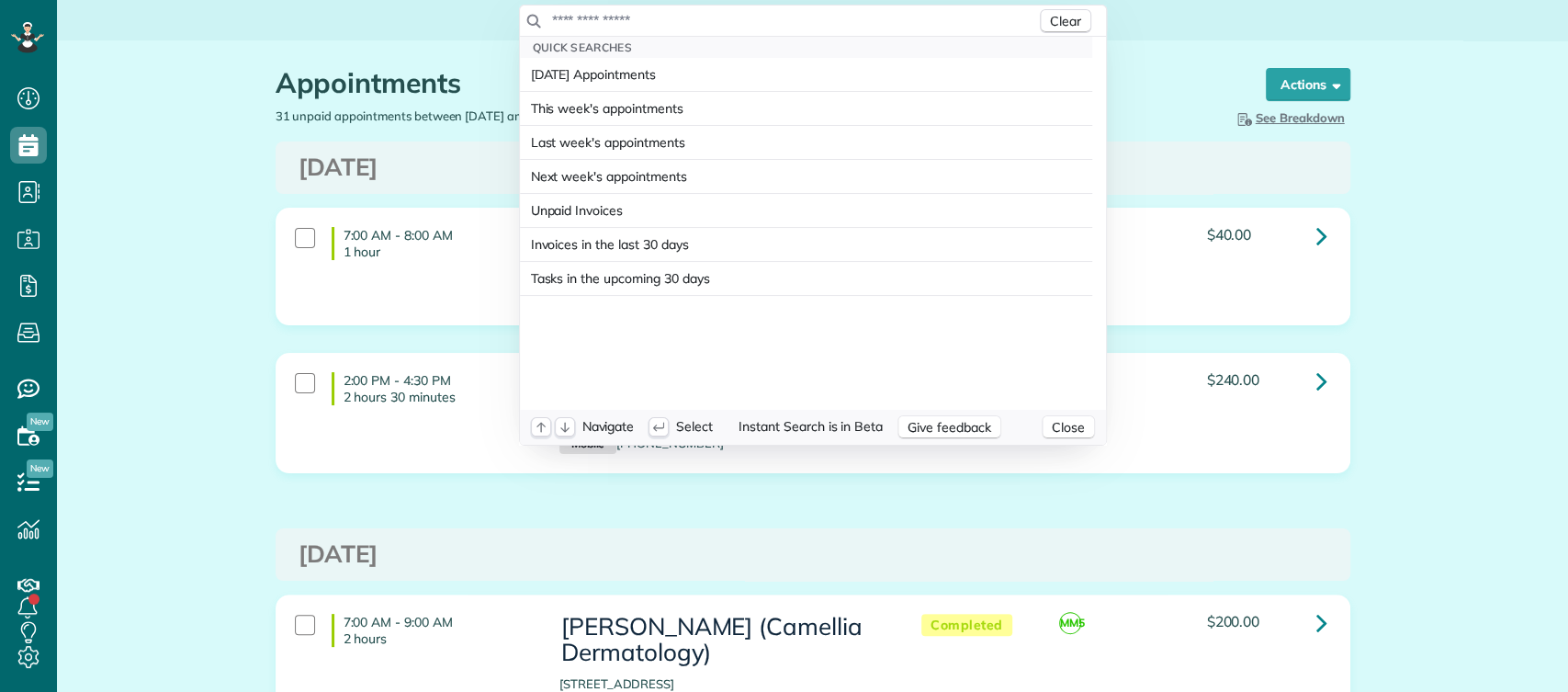
scroll to position [8, 8]
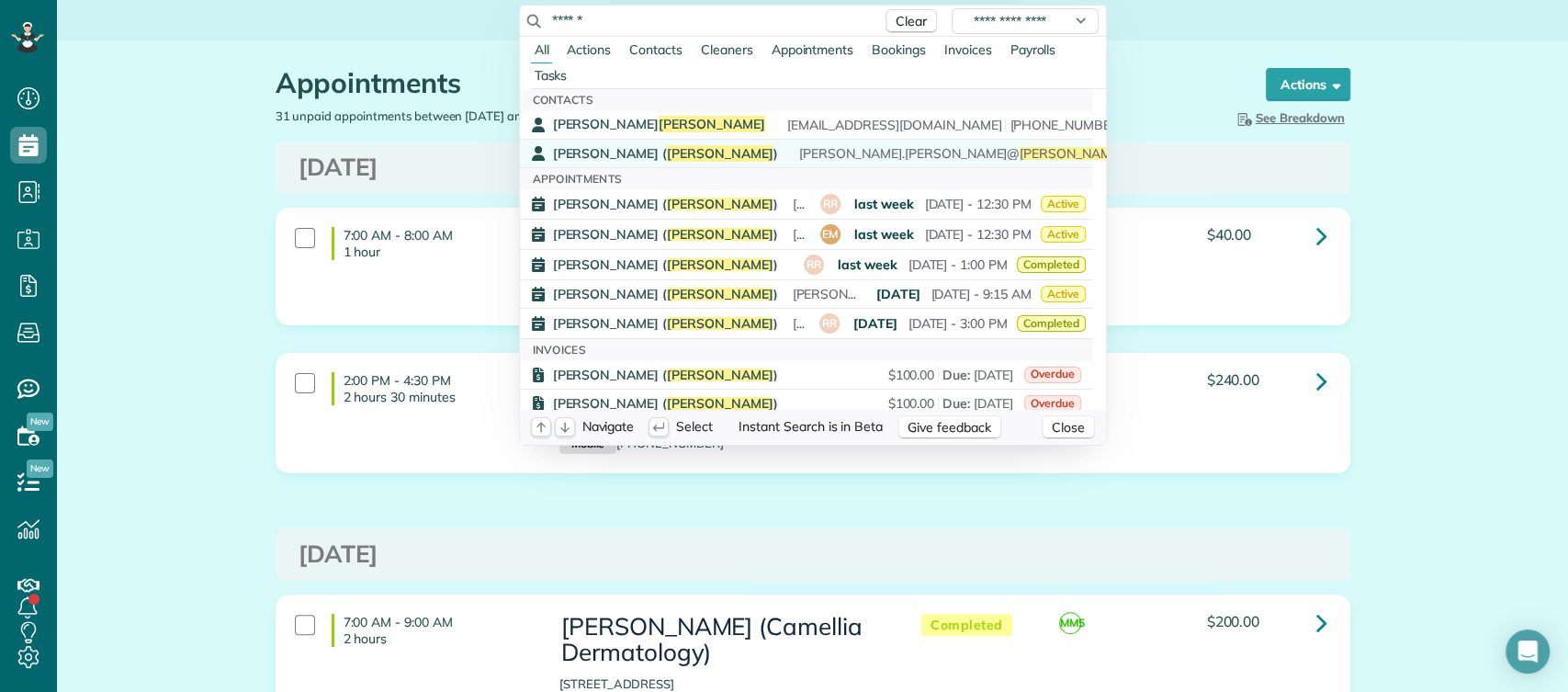
type input "******"
click at [632, 155] on span "Dylan Williams ( Holman )" at bounding box center [666, 153] width 225 height 16
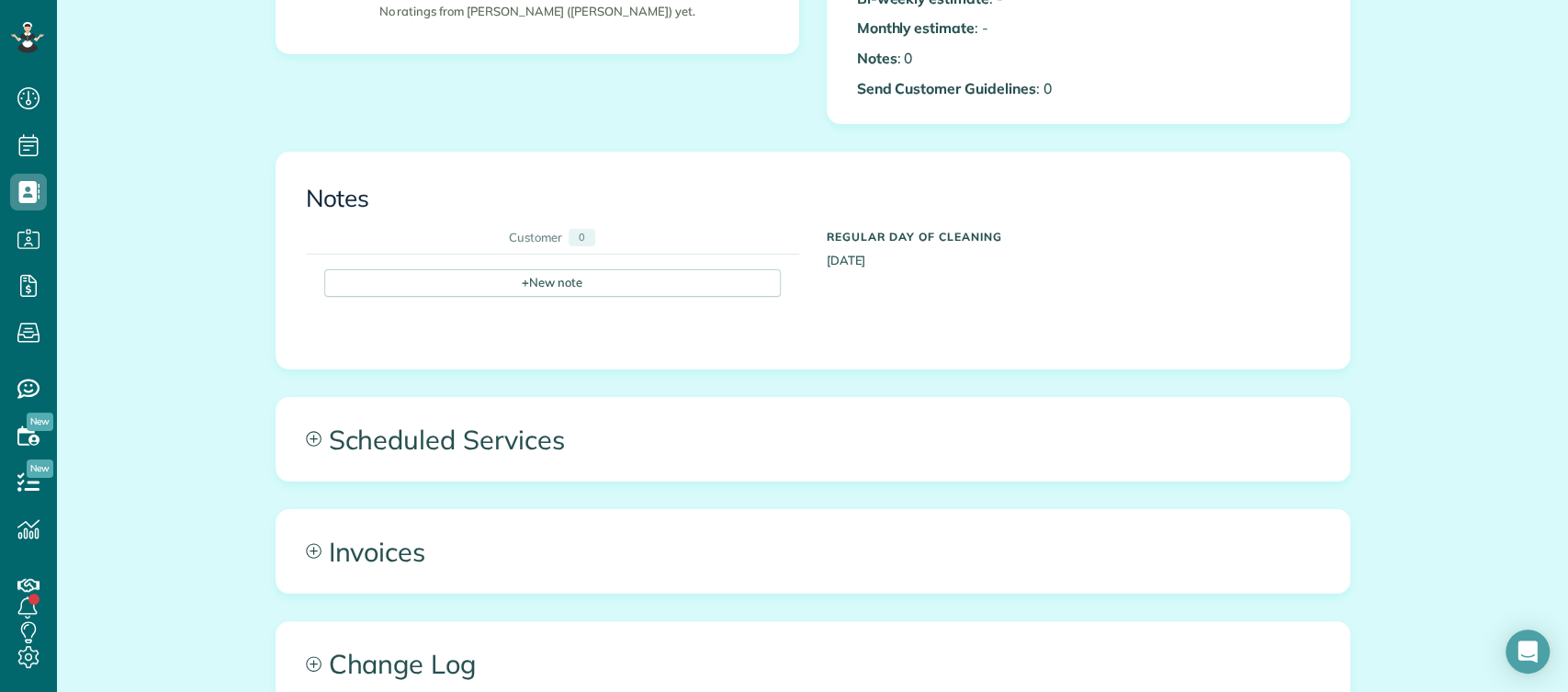
scroll to position [845, 0]
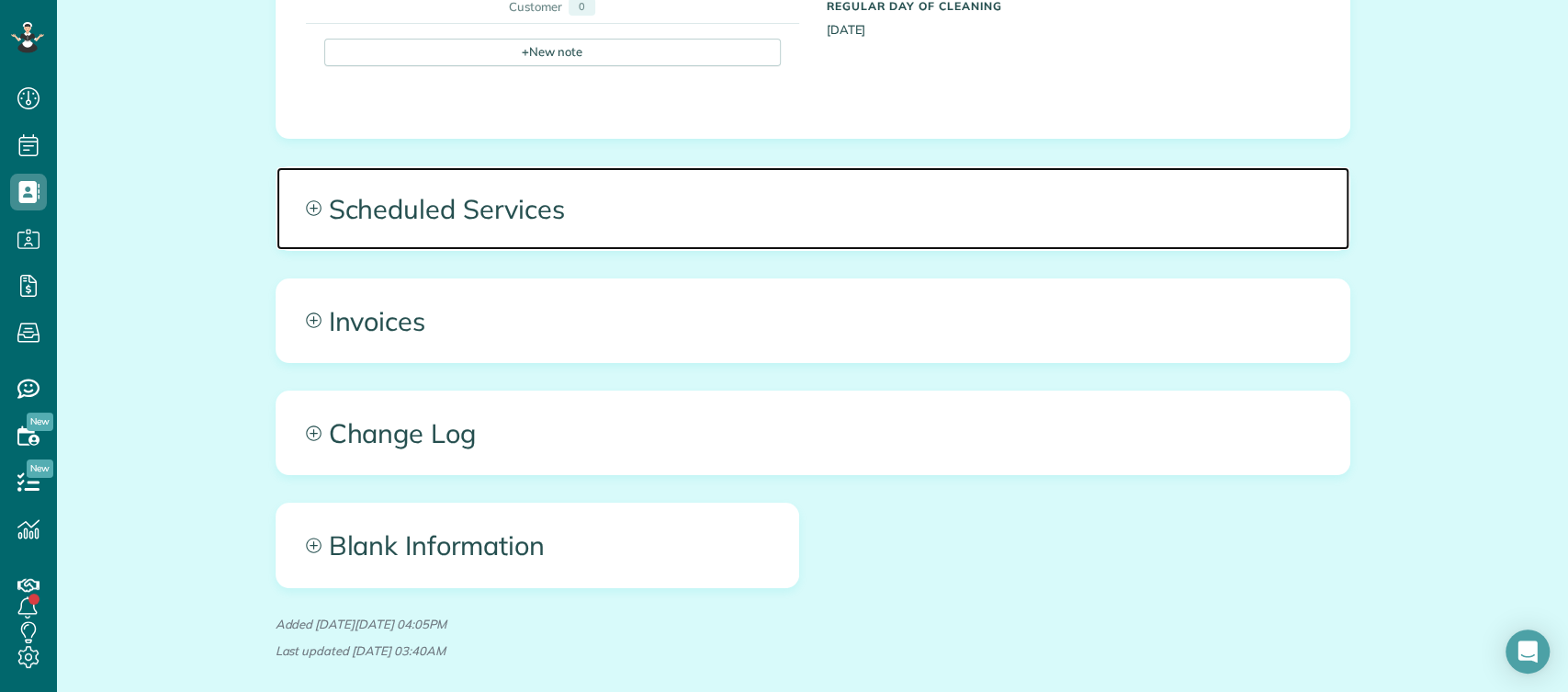
click at [596, 232] on span "Scheduled Services" at bounding box center [812, 209] width 1073 height 83
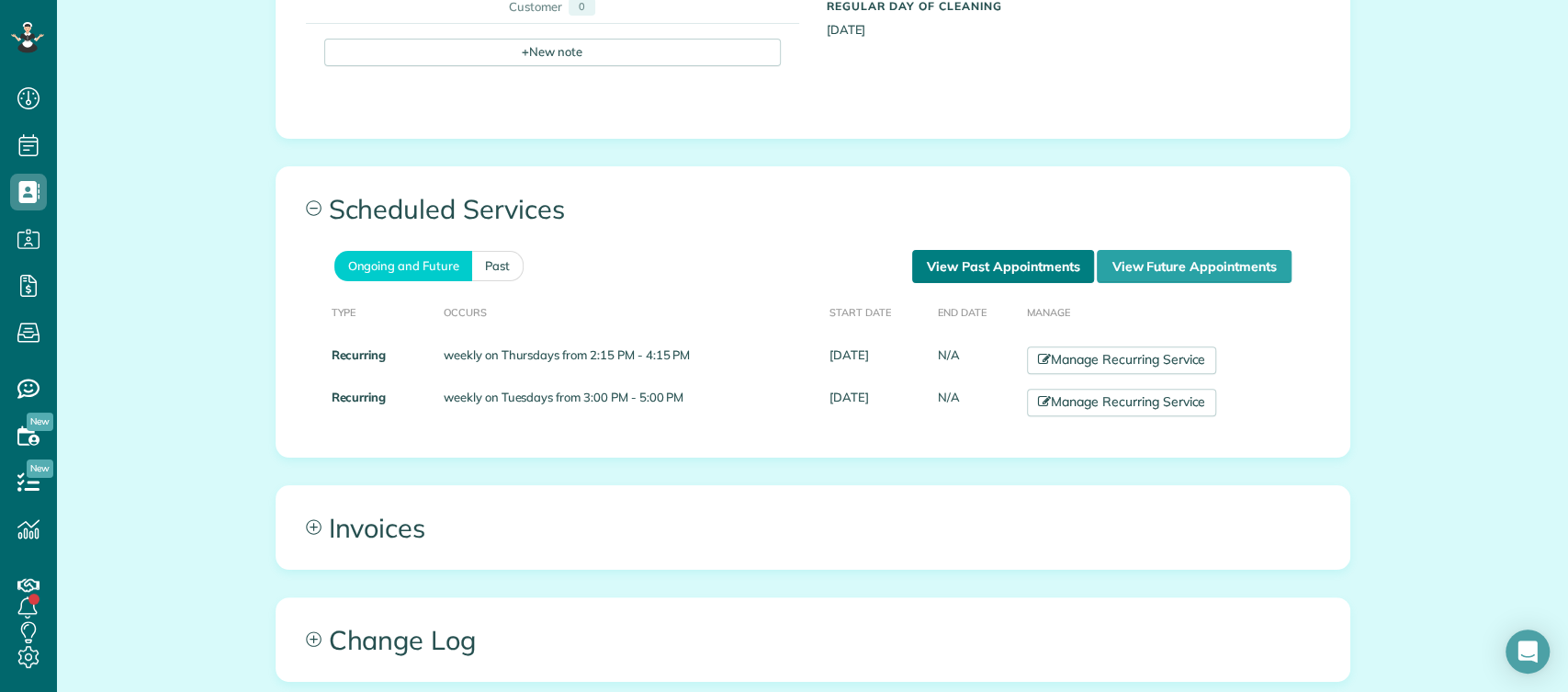
click at [953, 253] on link "View Past Appointments" at bounding box center [1003, 267] width 182 height 33
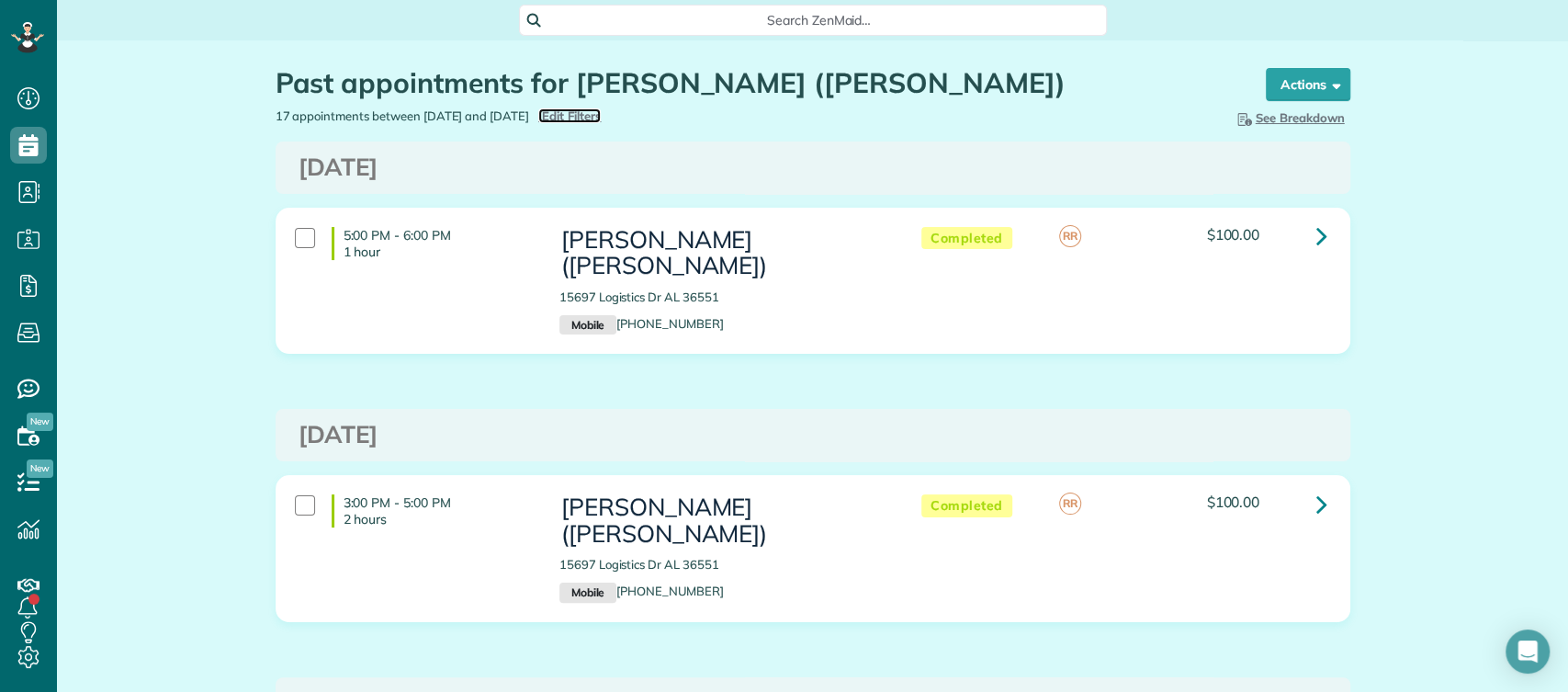
click at [602, 121] on span "Edit Filters" at bounding box center [572, 115] width 60 height 14
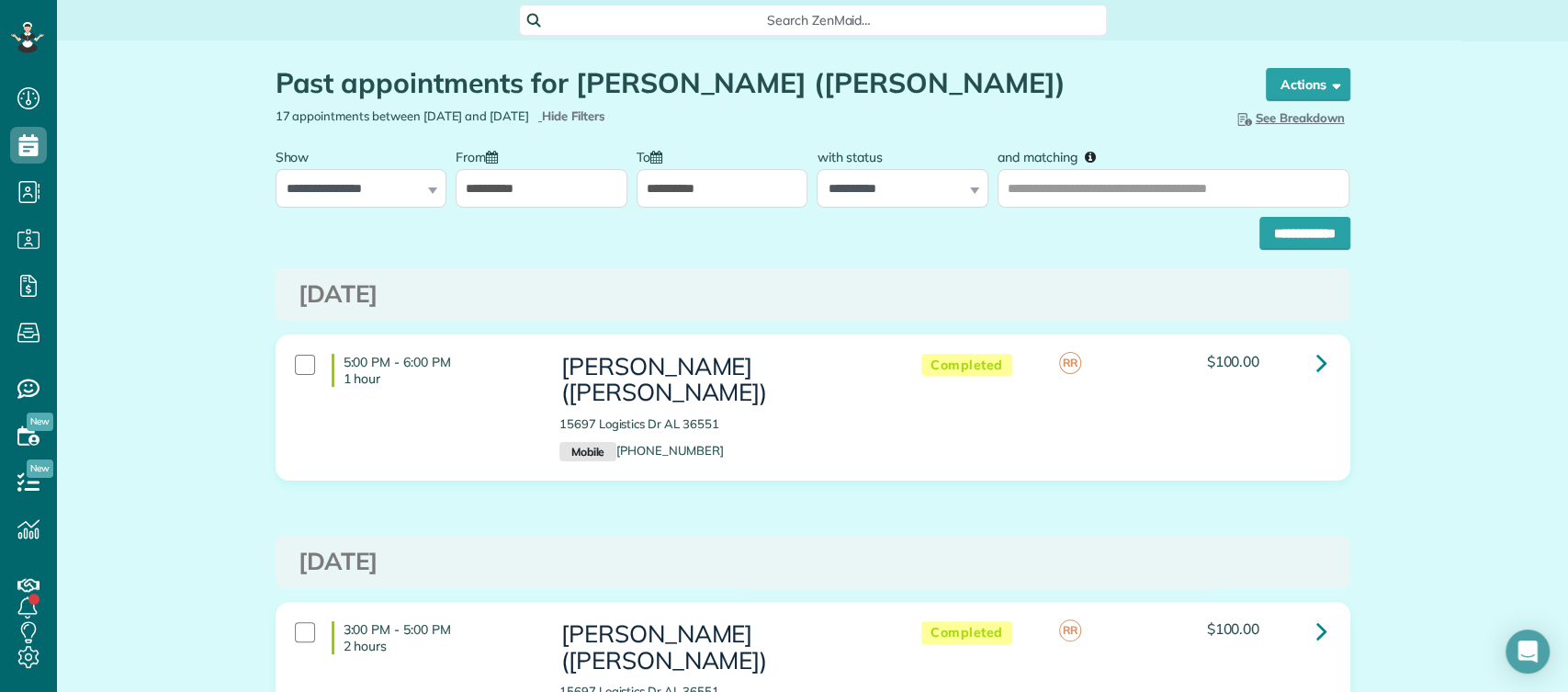
click at [483, 214] on div "**********" at bounding box center [812, 229] width 1075 height 42
click at [479, 201] on input "**********" at bounding box center [541, 189] width 172 height 38
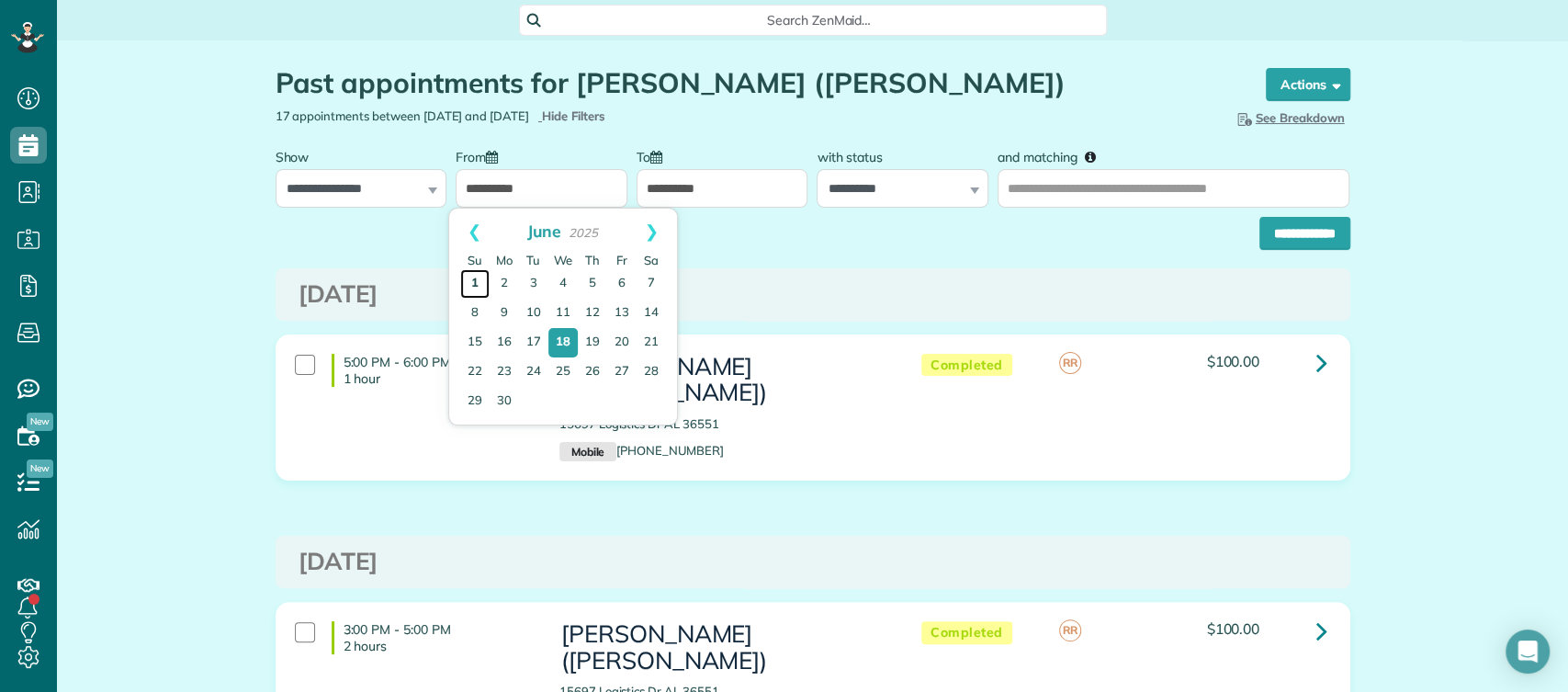
click at [476, 281] on link "1" at bounding box center [475, 284] width 30 height 30
type input "**********"
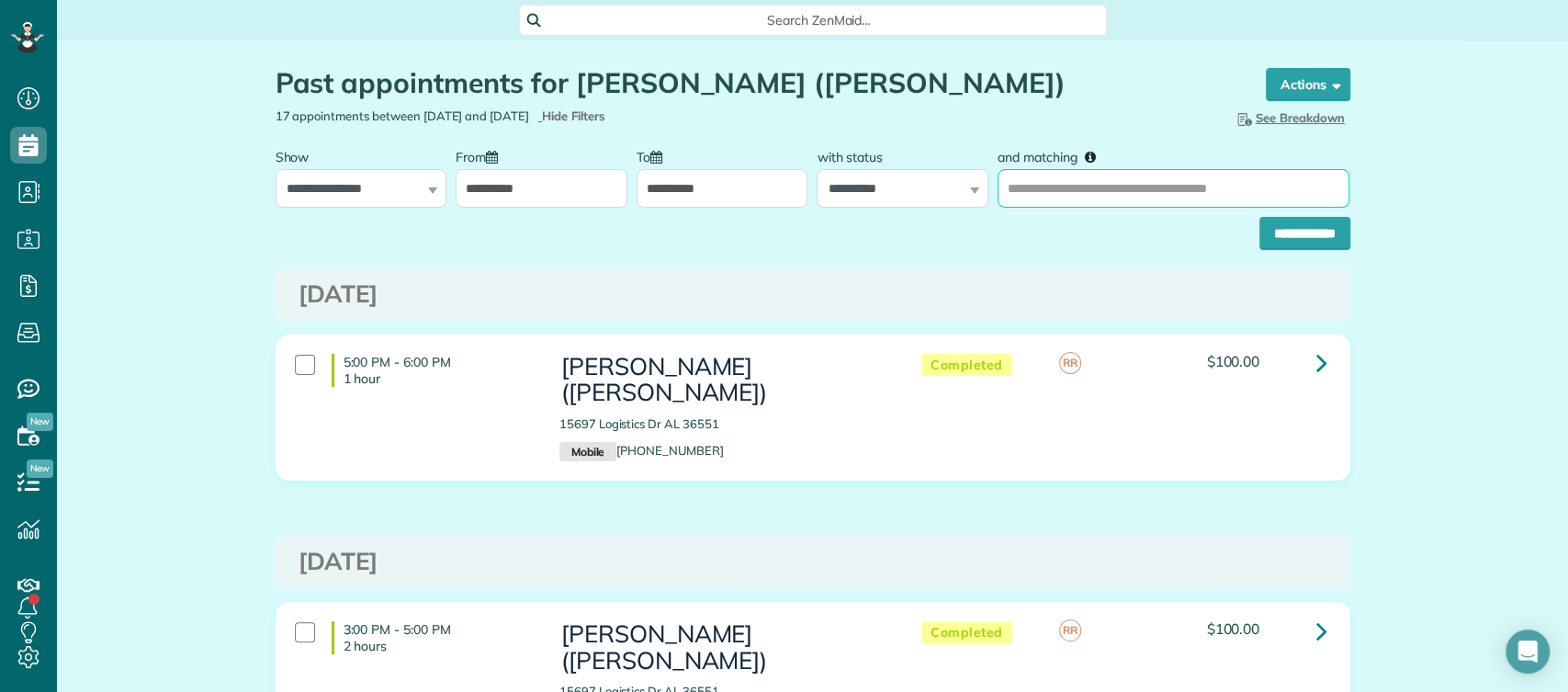
click at [1057, 185] on input "and matching" at bounding box center [1174, 189] width 352 height 38
type input "**********"
click at [1260, 217] on input "**********" at bounding box center [1305, 233] width 91 height 33
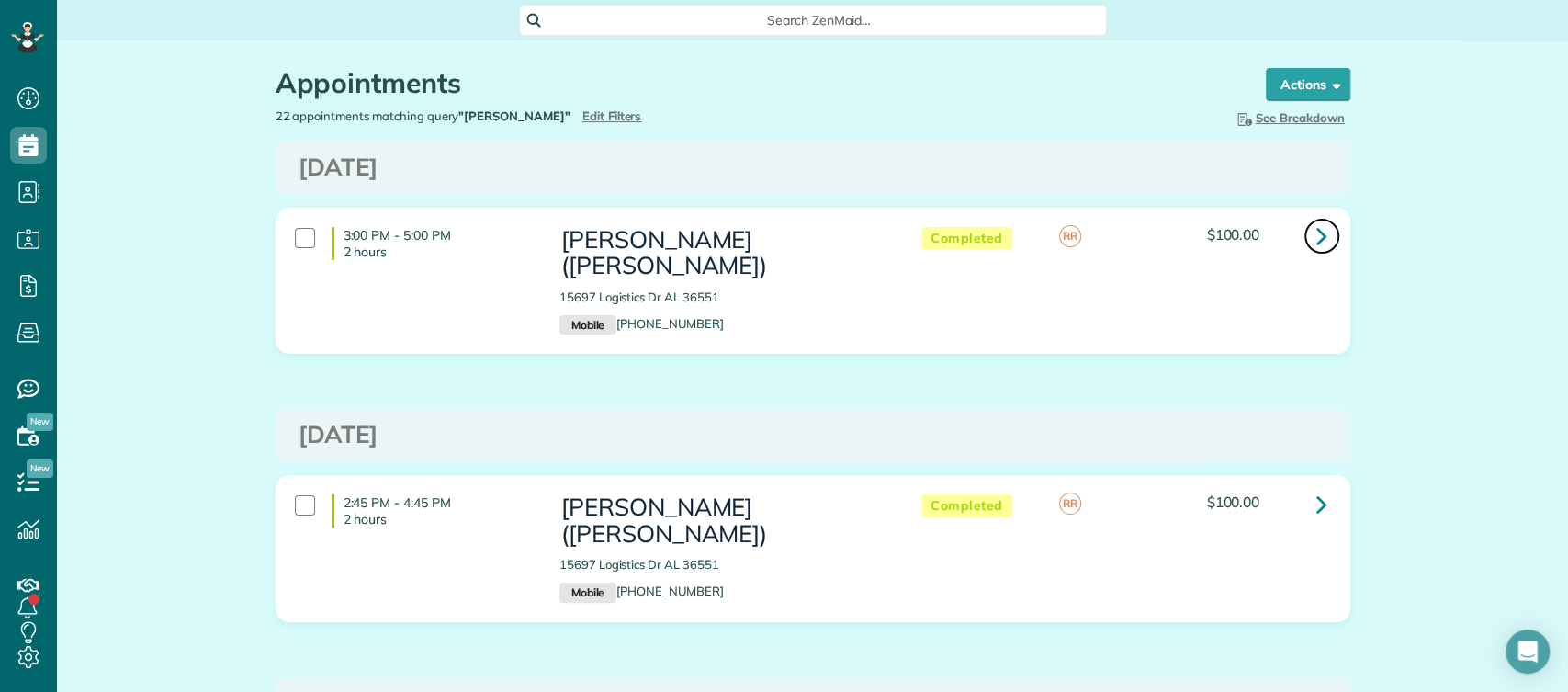
click at [1317, 230] on icon at bounding box center [1322, 235] width 11 height 32
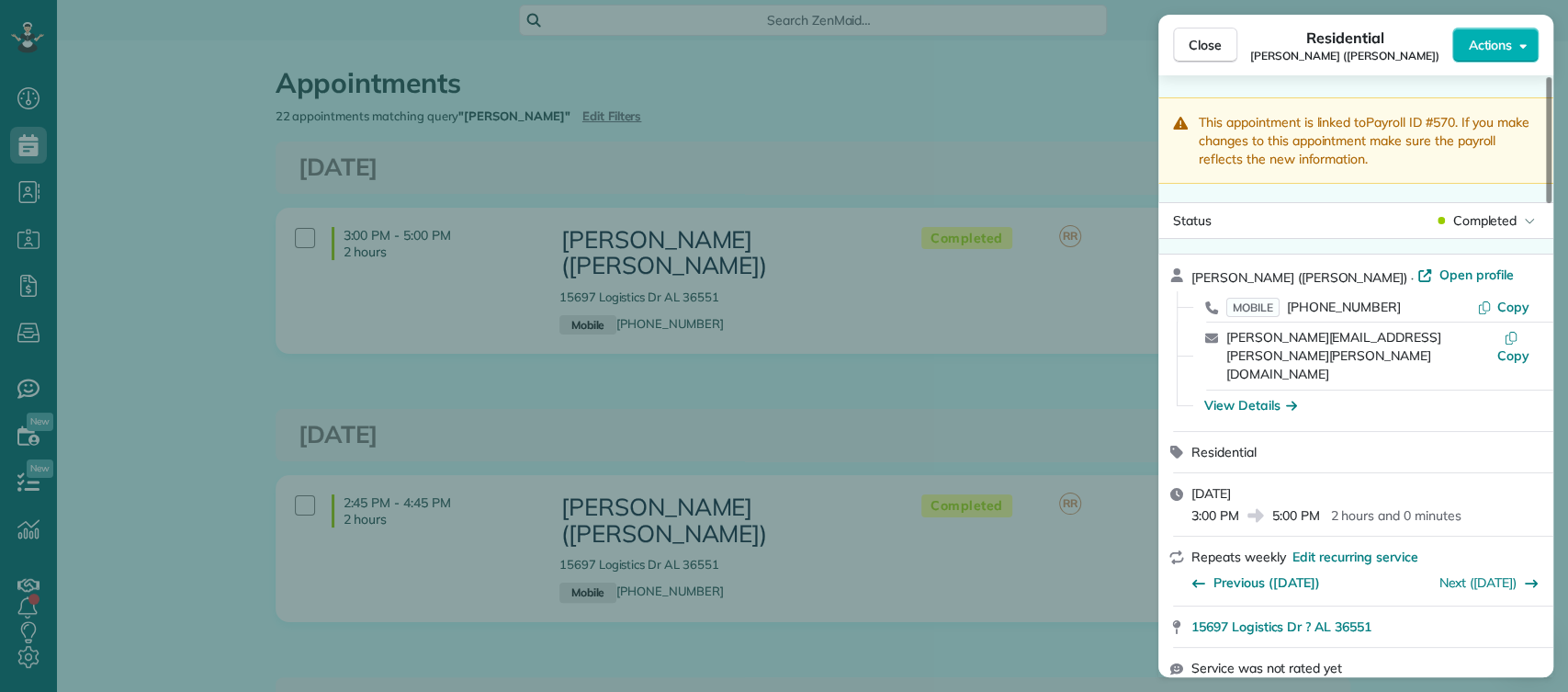
scroll to position [813, 0]
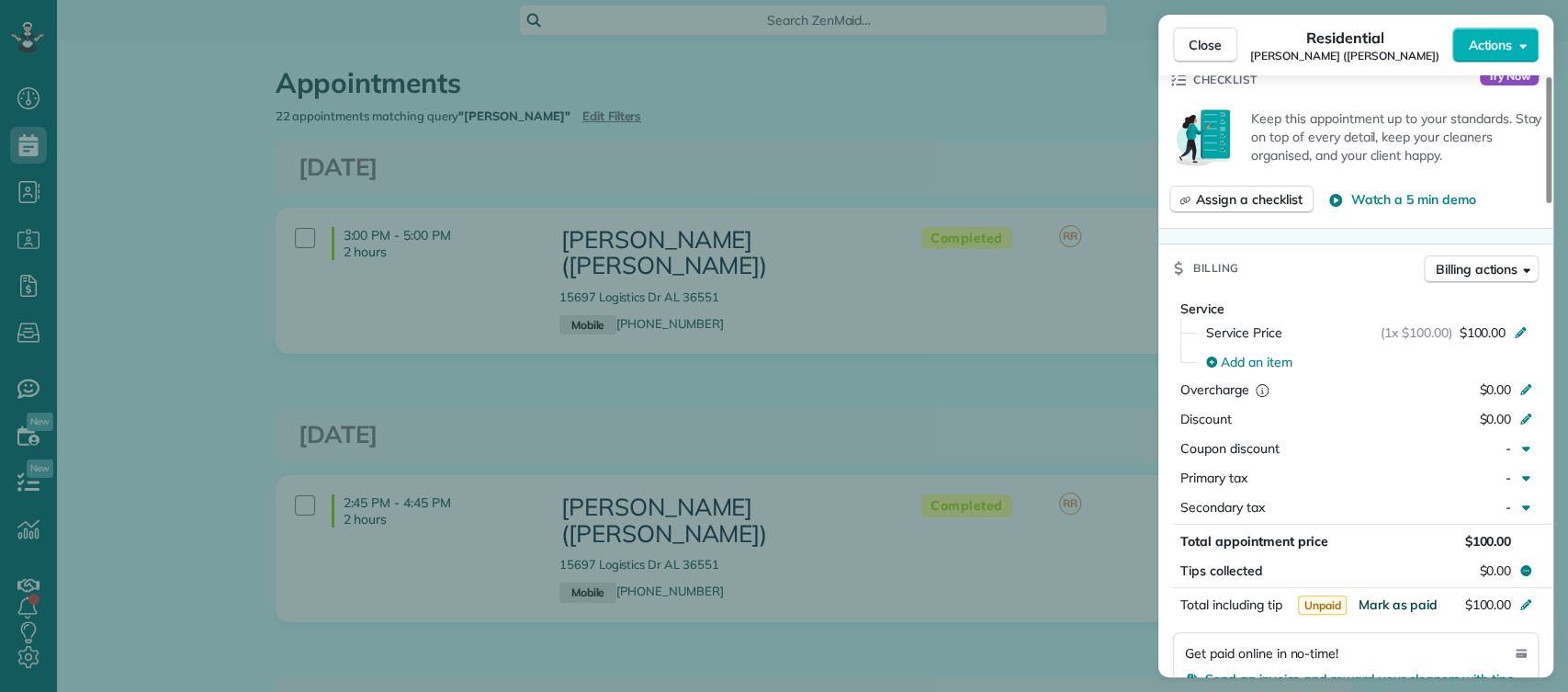
click at [1402, 597] on span "Mark as paid" at bounding box center [1398, 604] width 80 height 16
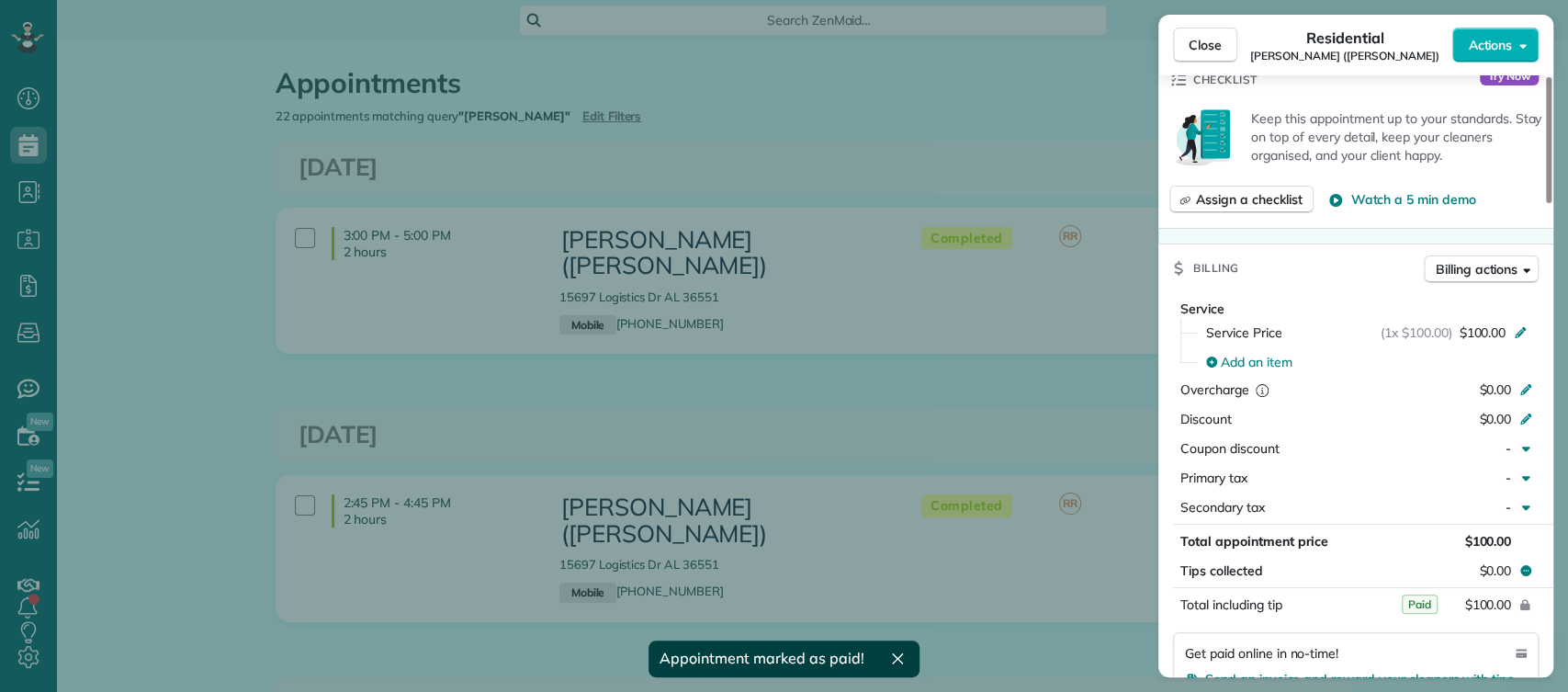
click at [1104, 392] on div "Close Residential Dylan Williams (Holman) Actions This appointment is linked to…" at bounding box center [784, 346] width 1568 height 692
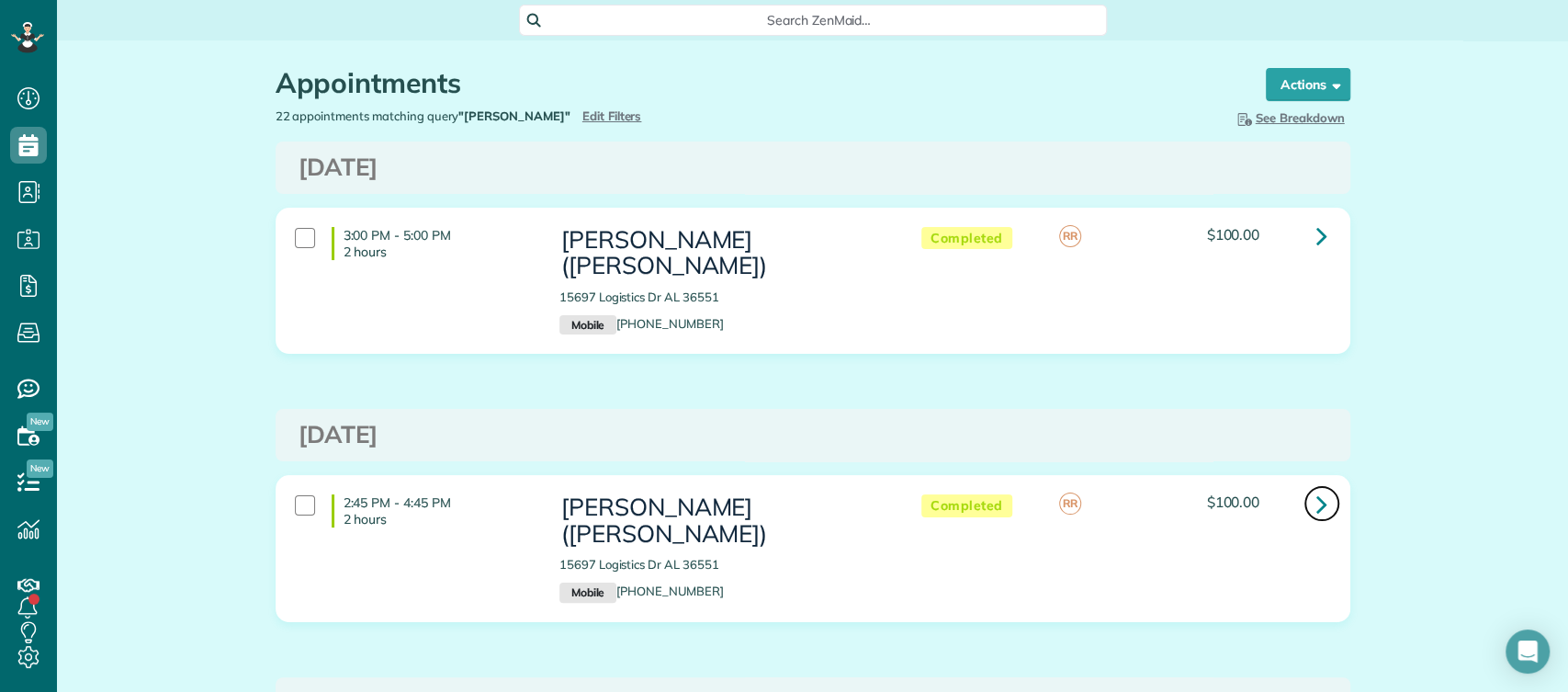
click at [1317, 488] on icon at bounding box center [1322, 503] width 11 height 32
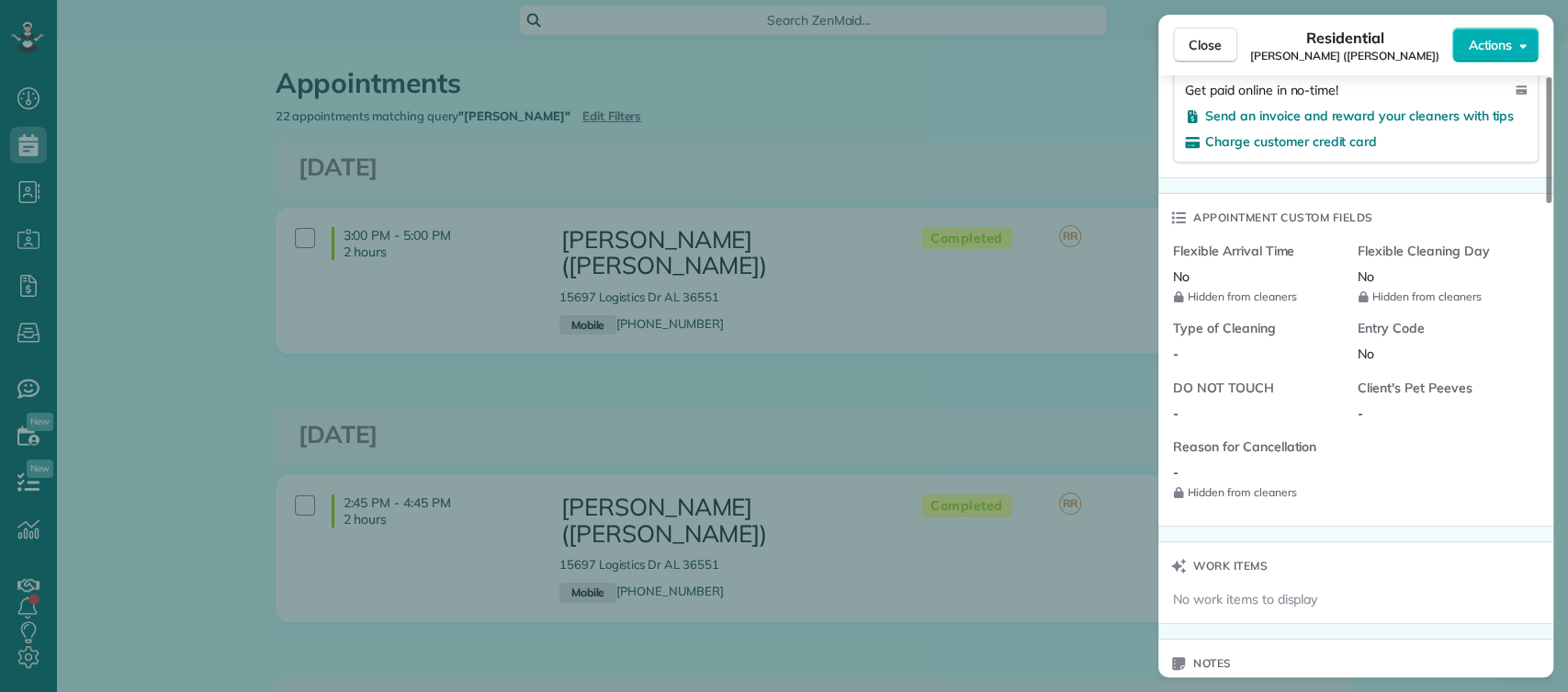
scroll to position [936, 0]
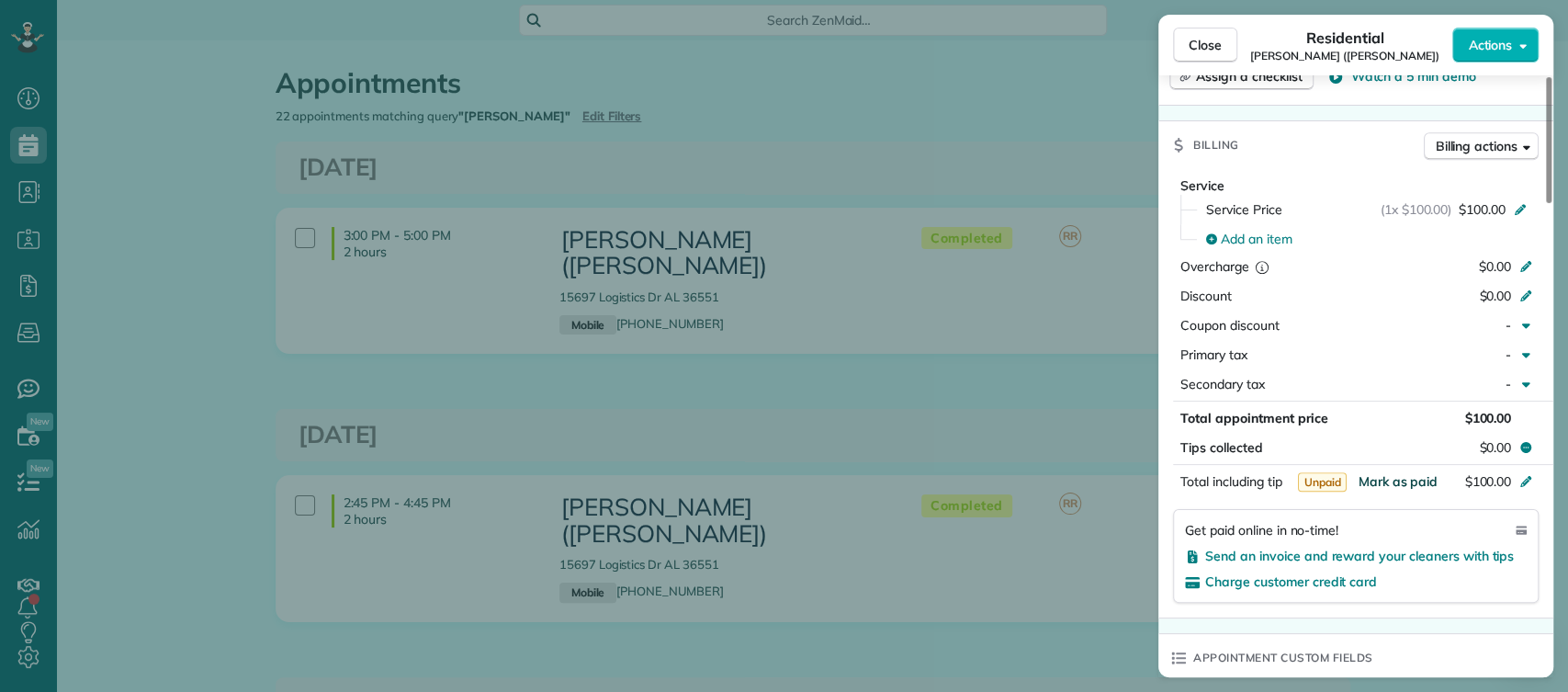
click at [1380, 474] on span "Mark as paid" at bounding box center [1398, 481] width 80 height 16
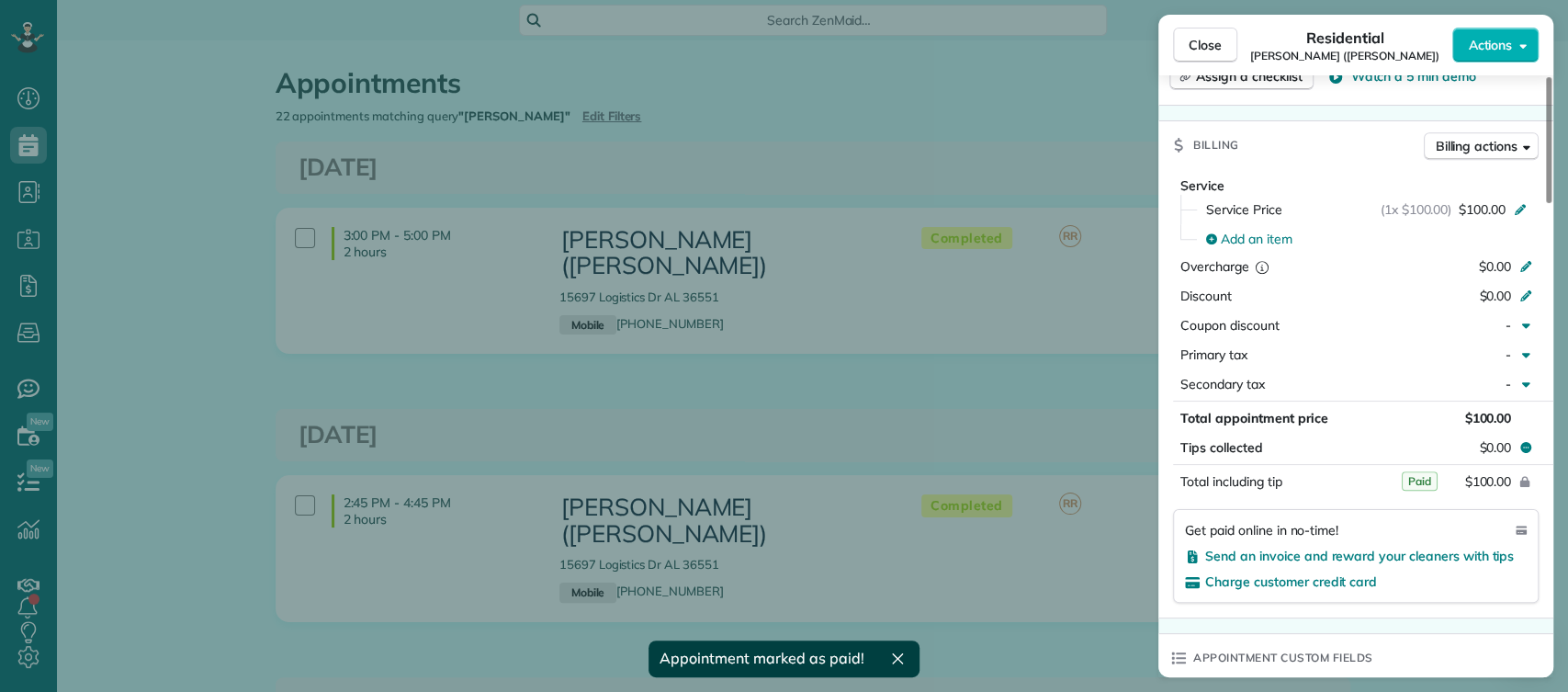
click at [870, 369] on div "Close Residential Dylan Williams (Holman) Actions This appointment is linked to…" at bounding box center [784, 346] width 1568 height 692
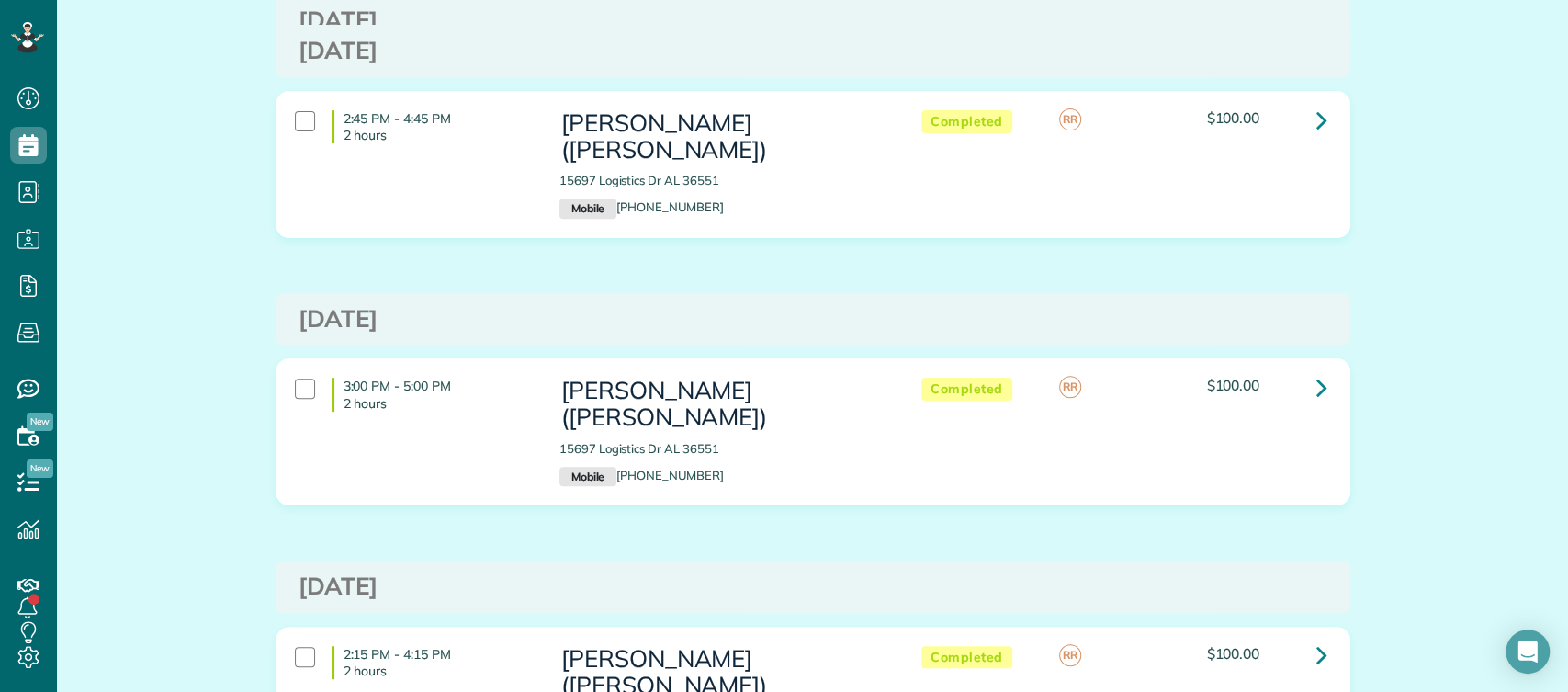
scroll to position [390, 0]
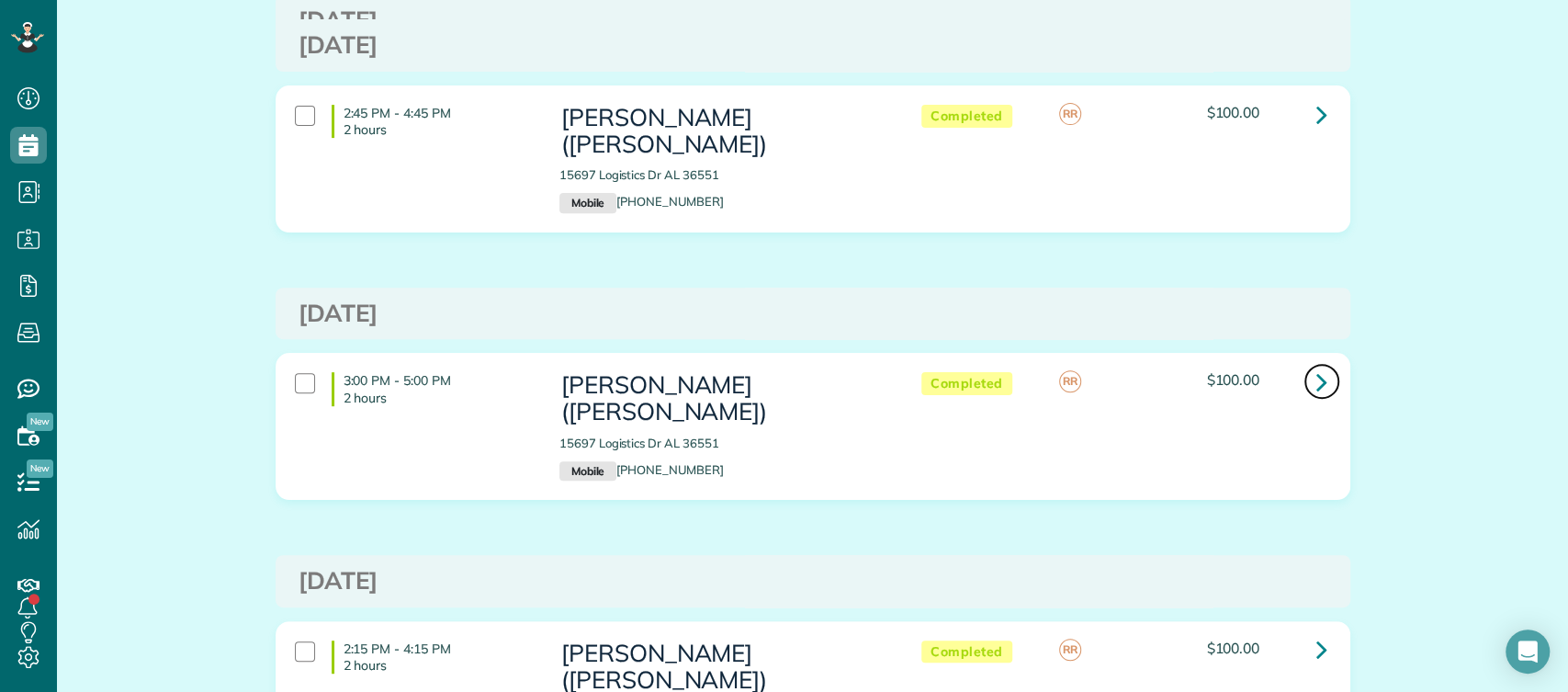
click at [1317, 366] on icon at bounding box center [1322, 381] width 11 height 32
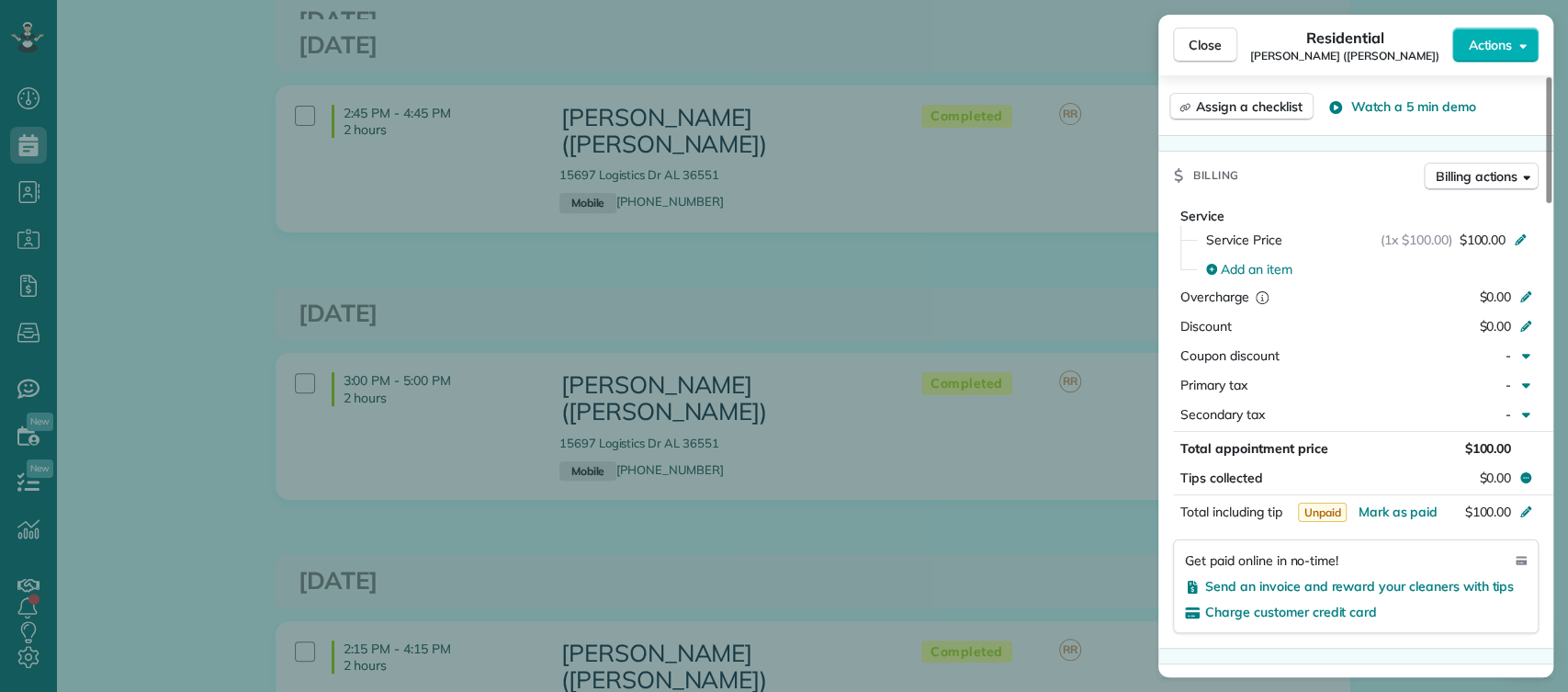
scroll to position [908, 0]
click at [1386, 501] on span "Mark as paid" at bounding box center [1398, 509] width 80 height 16
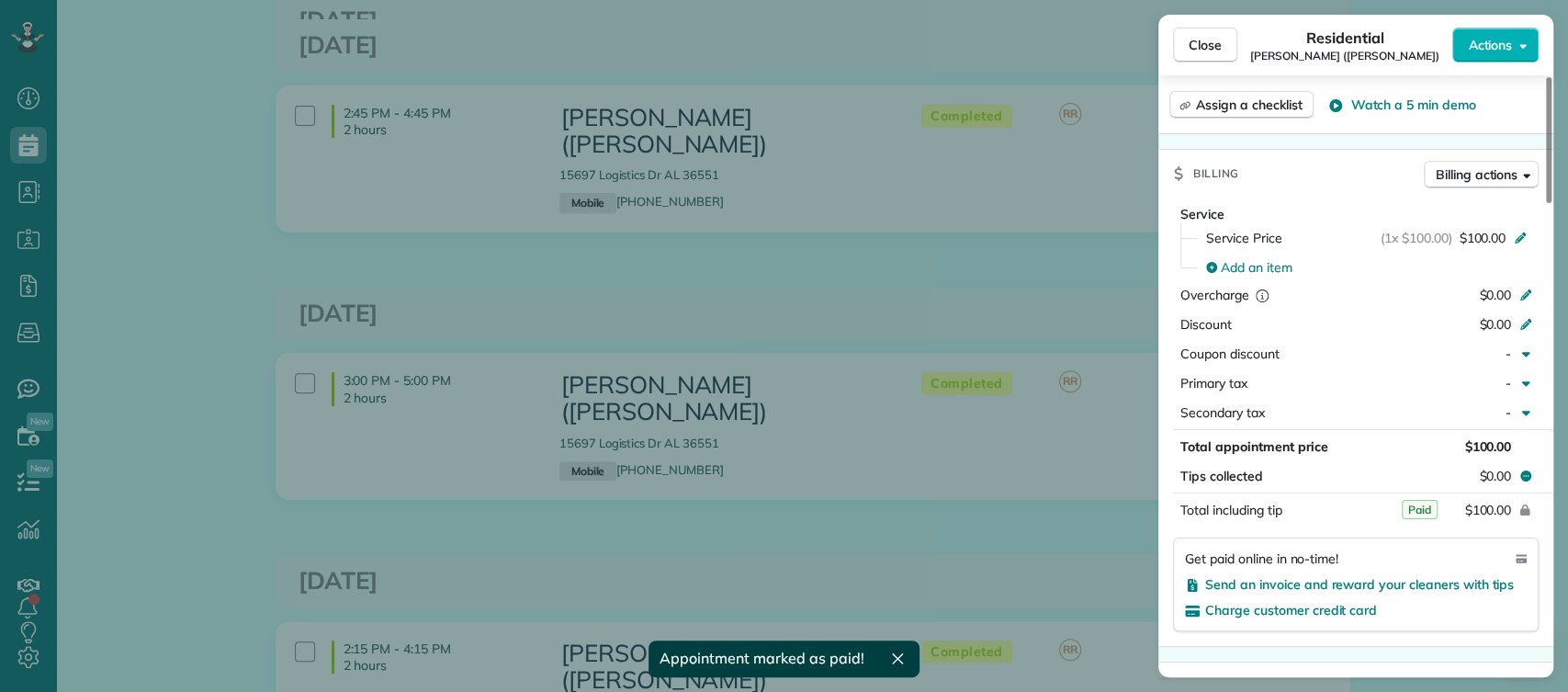
click at [936, 266] on div "Close Residential Dylan Williams (Holman) Actions This appointment is linked to…" at bounding box center [784, 346] width 1568 height 692
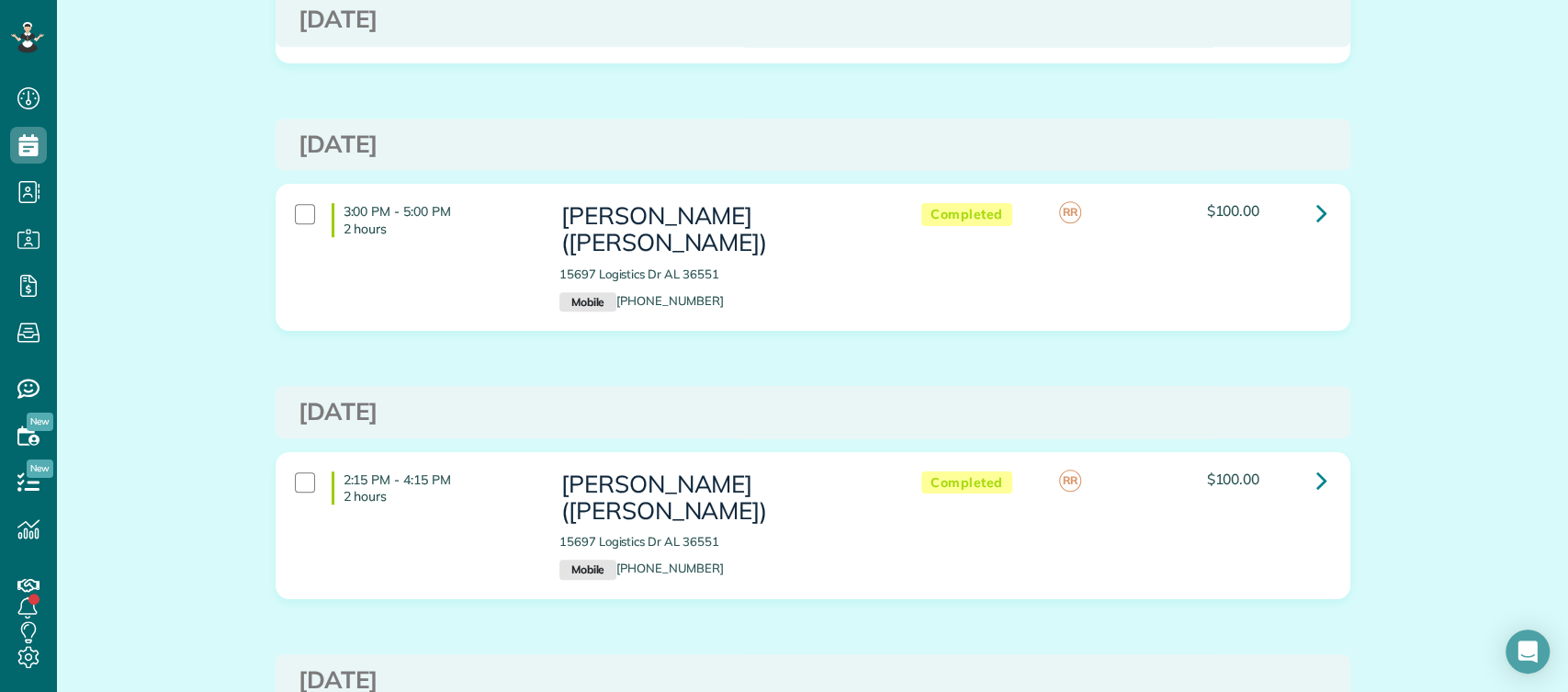
scroll to position [566, 0]
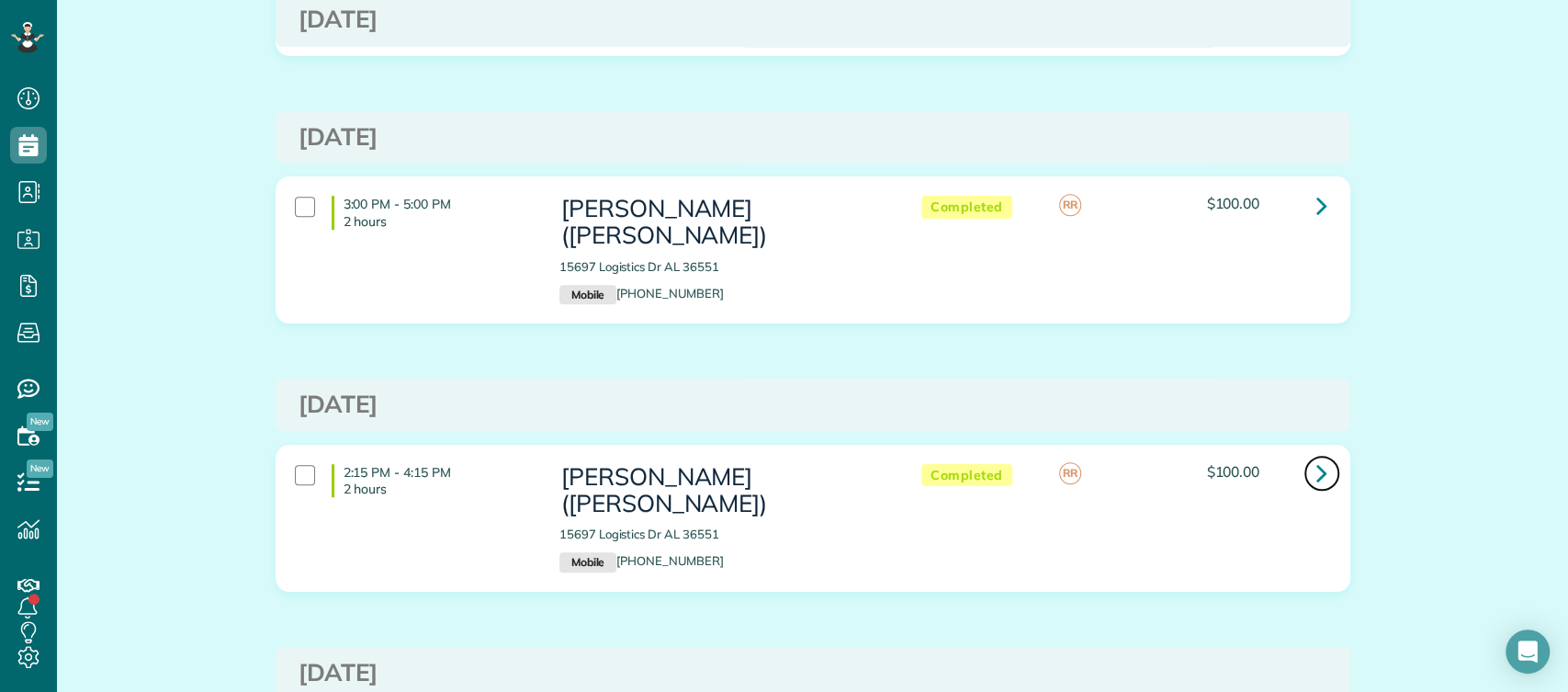
click at [1317, 456] on icon at bounding box center [1322, 472] width 11 height 32
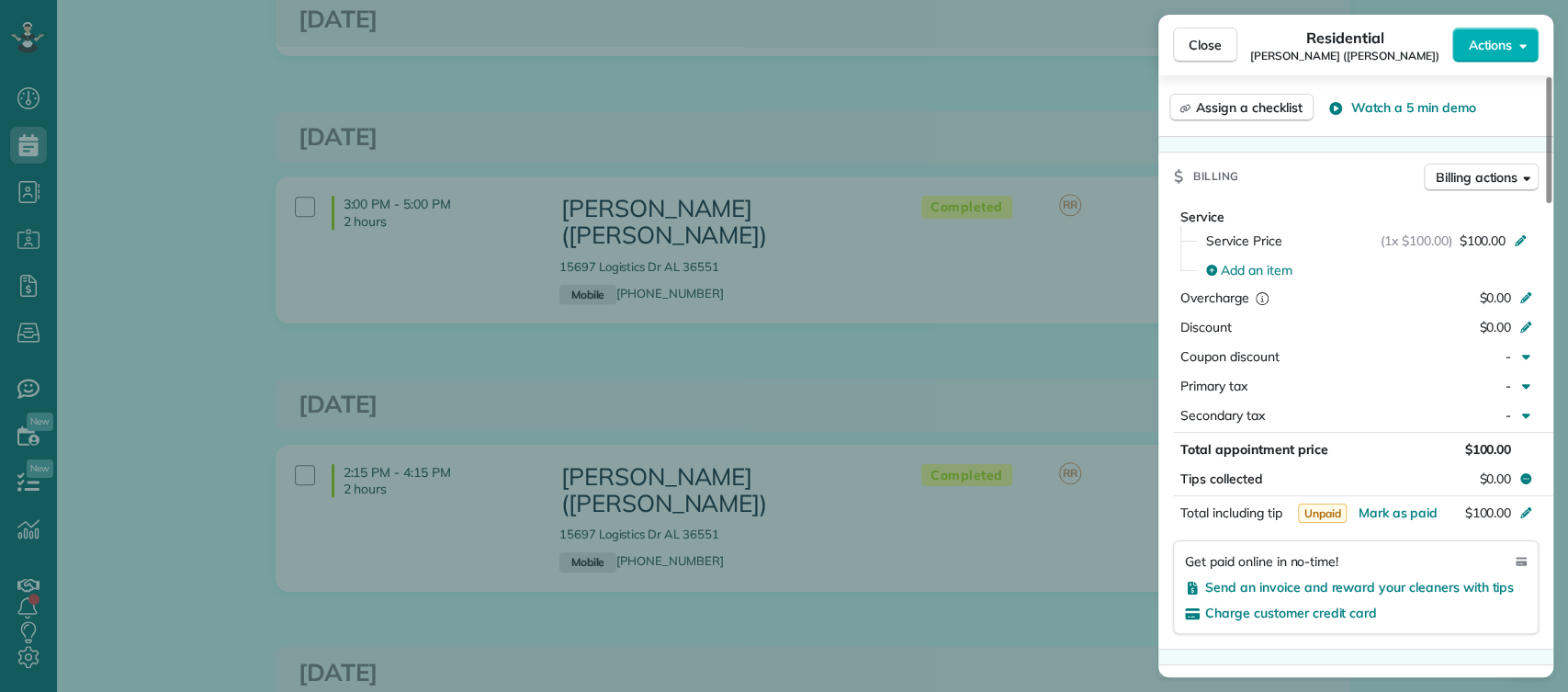
scroll to position [907, 0]
click at [1399, 502] on span "Mark as paid" at bounding box center [1398, 510] width 80 height 16
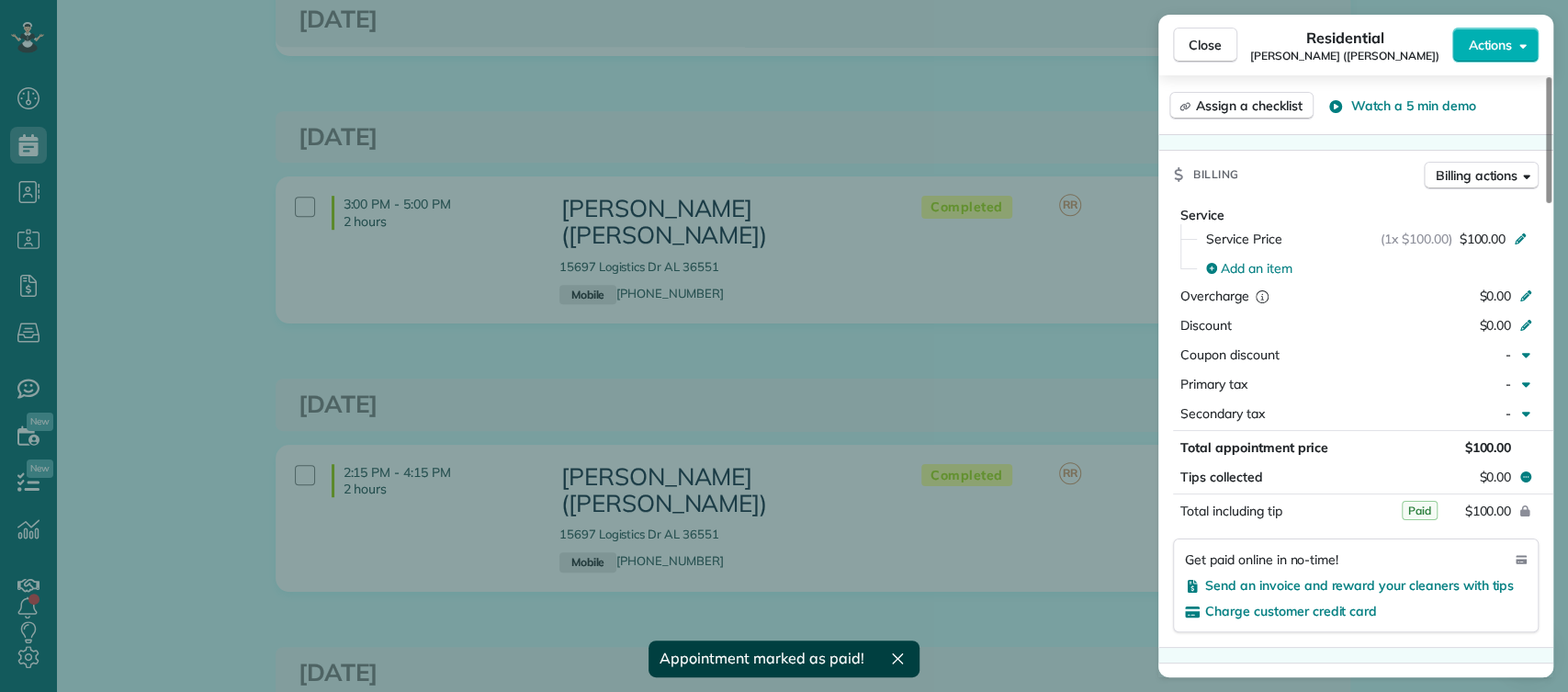
click at [977, 352] on div "Close Residential Dylan Williams (Holman) Actions This appointment is linked to…" at bounding box center [784, 346] width 1568 height 692
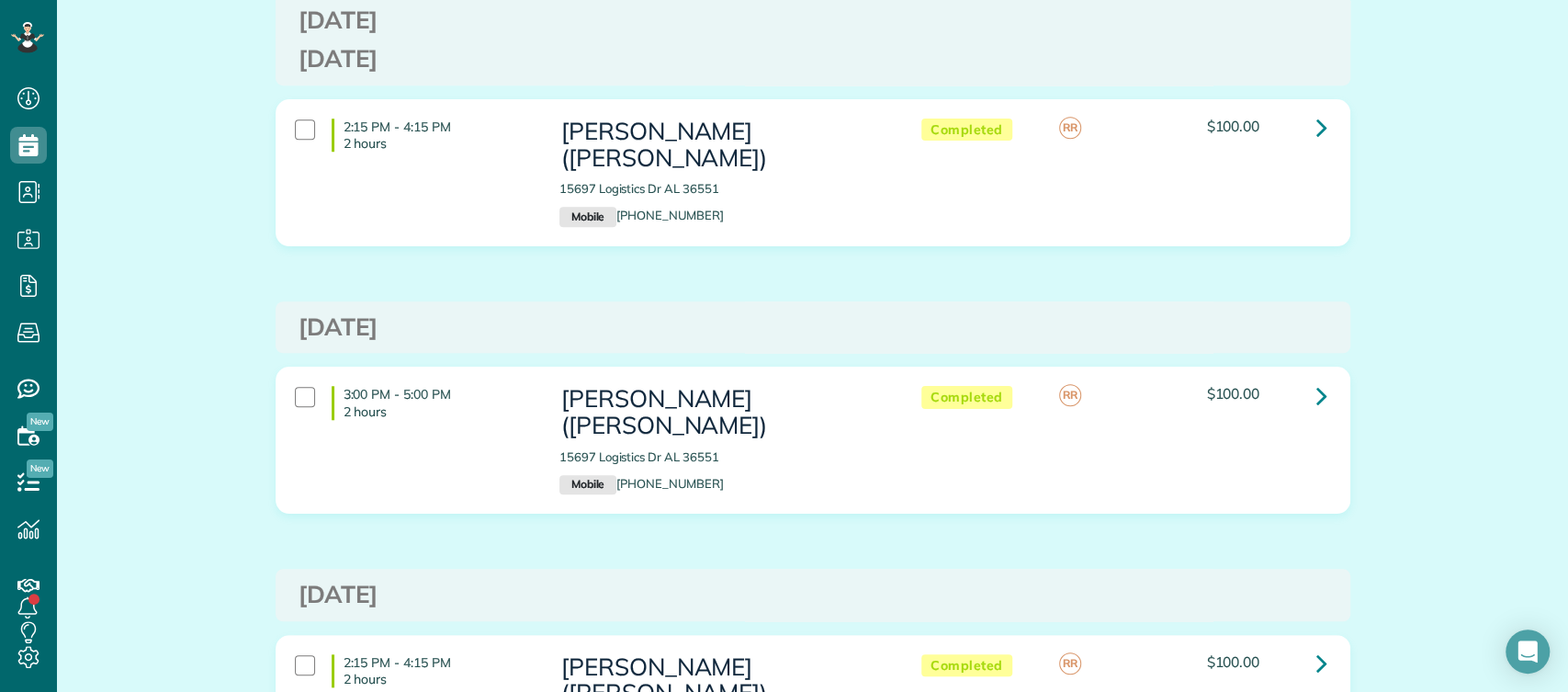
scroll to position [923, 0]
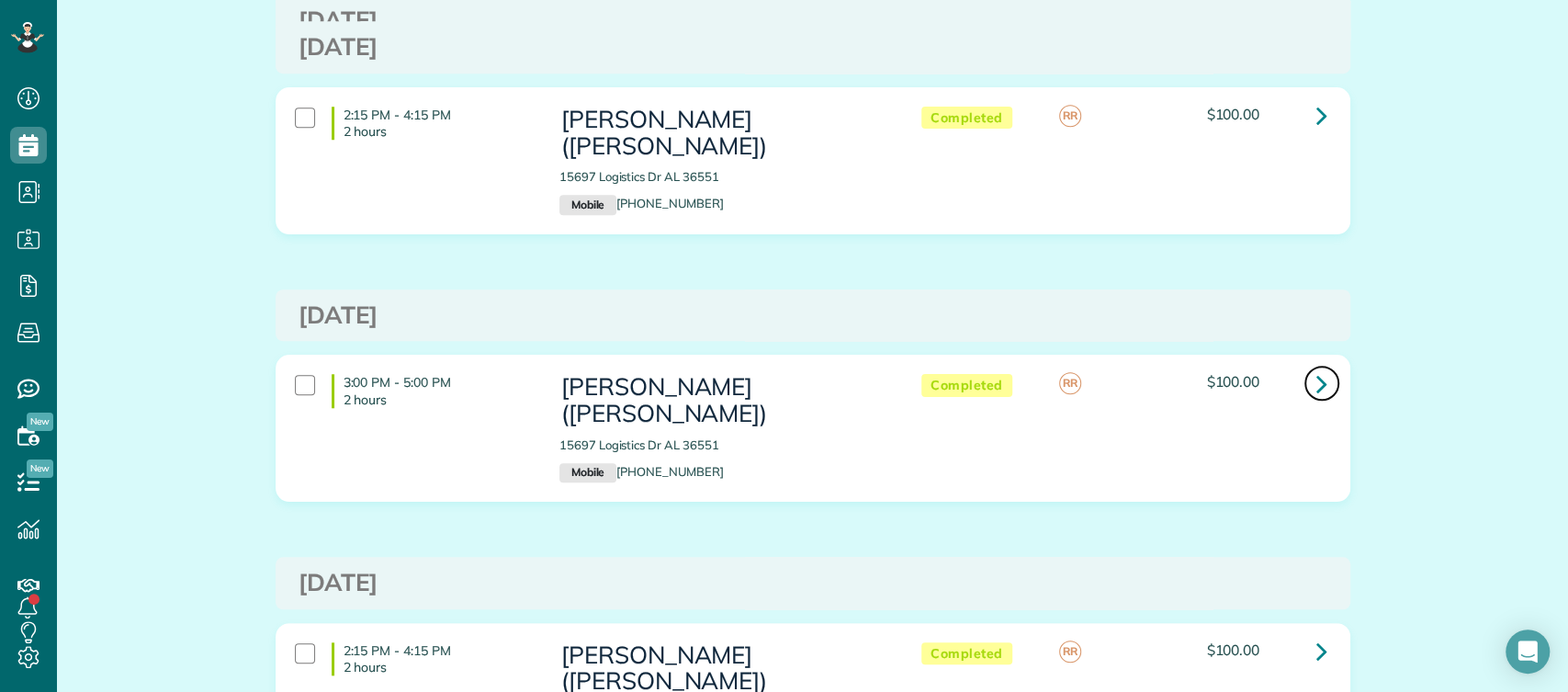
click at [1319, 368] on icon at bounding box center [1322, 383] width 11 height 32
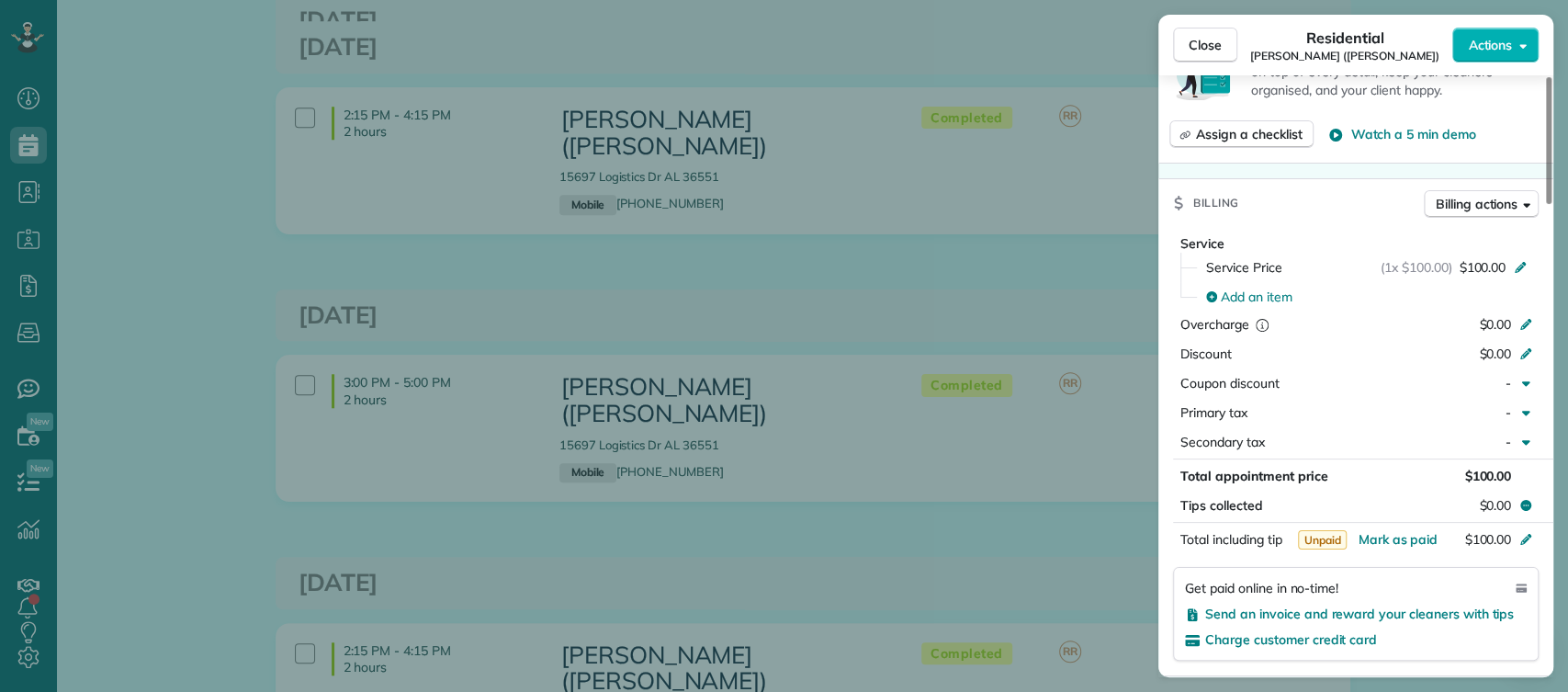
scroll to position [917, 0]
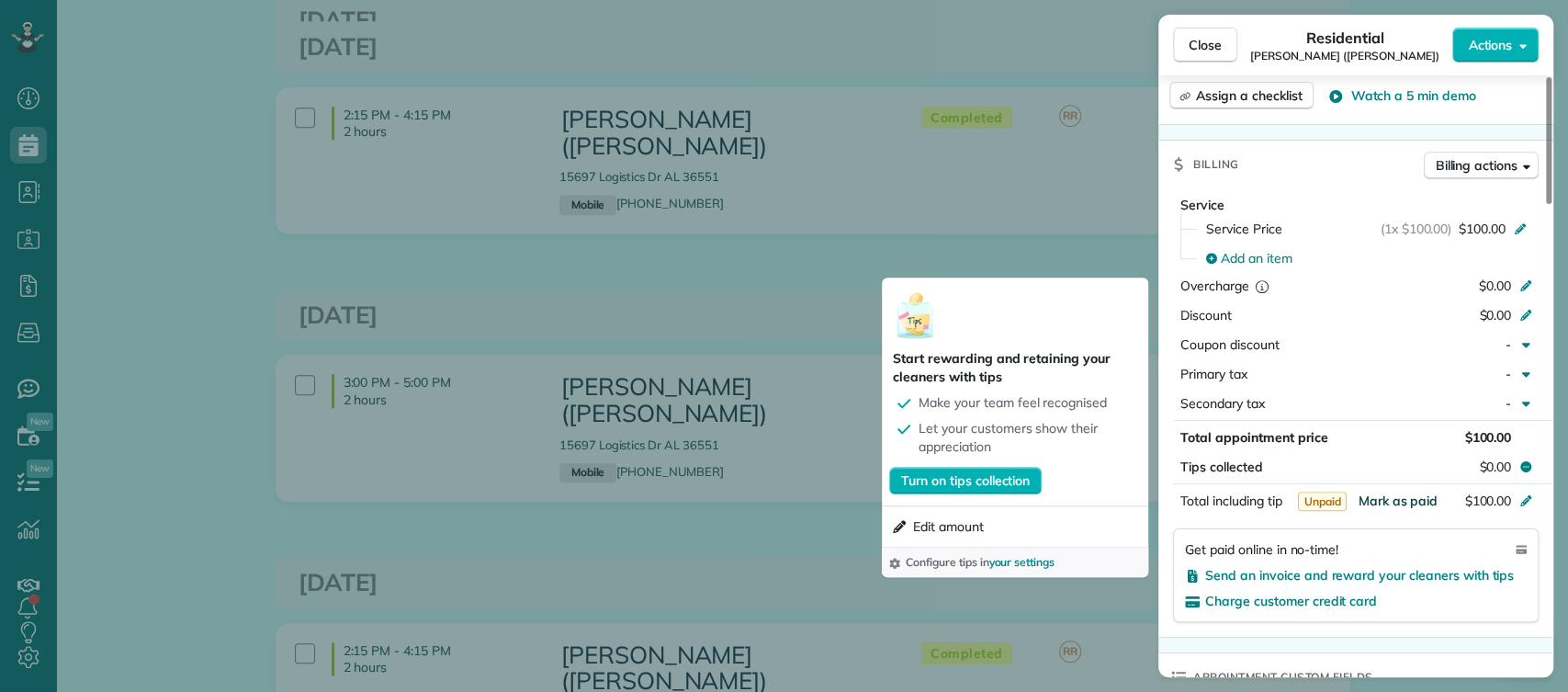
click at [1389, 493] on span "Mark as paid" at bounding box center [1398, 500] width 80 height 16
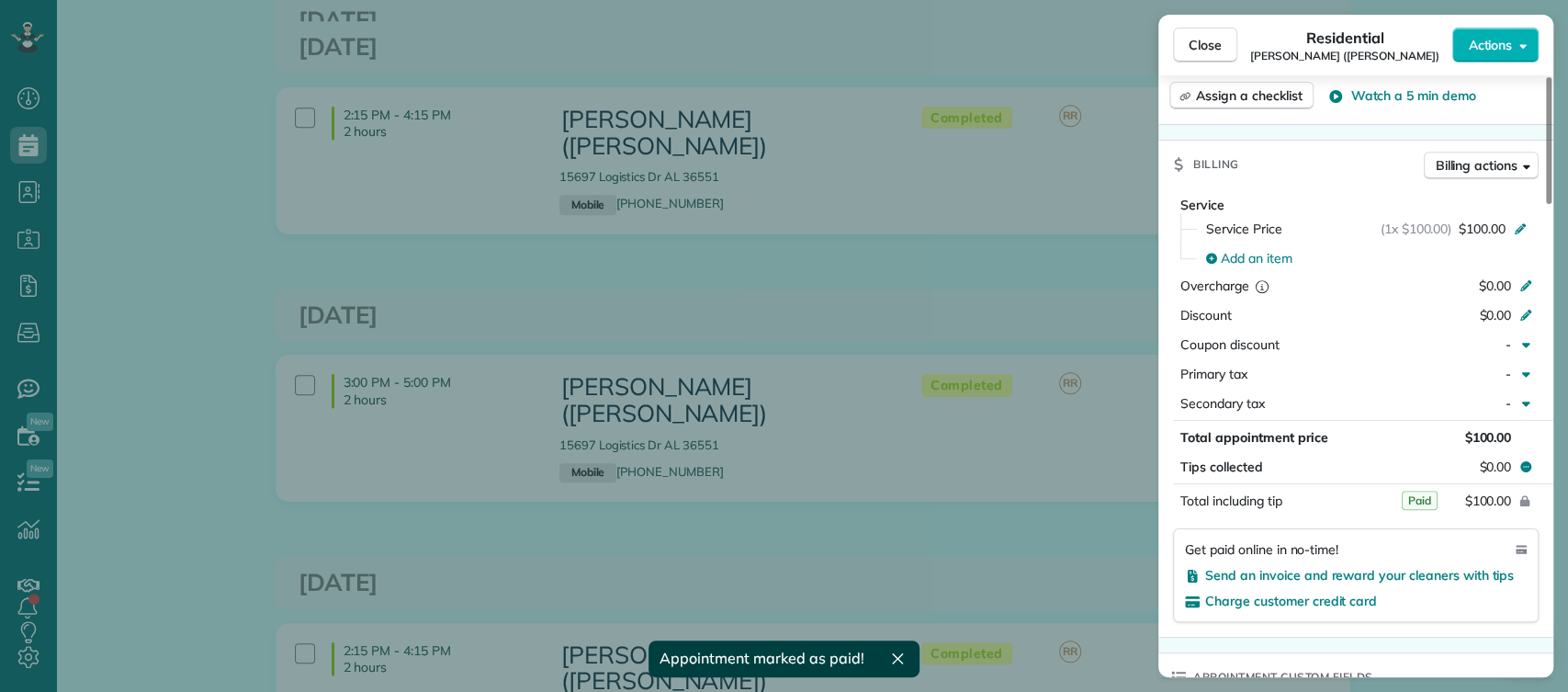
click at [889, 421] on div "Close Residential Dylan Williams (Holman) Actions This appointment is linked to…" at bounding box center [784, 346] width 1568 height 692
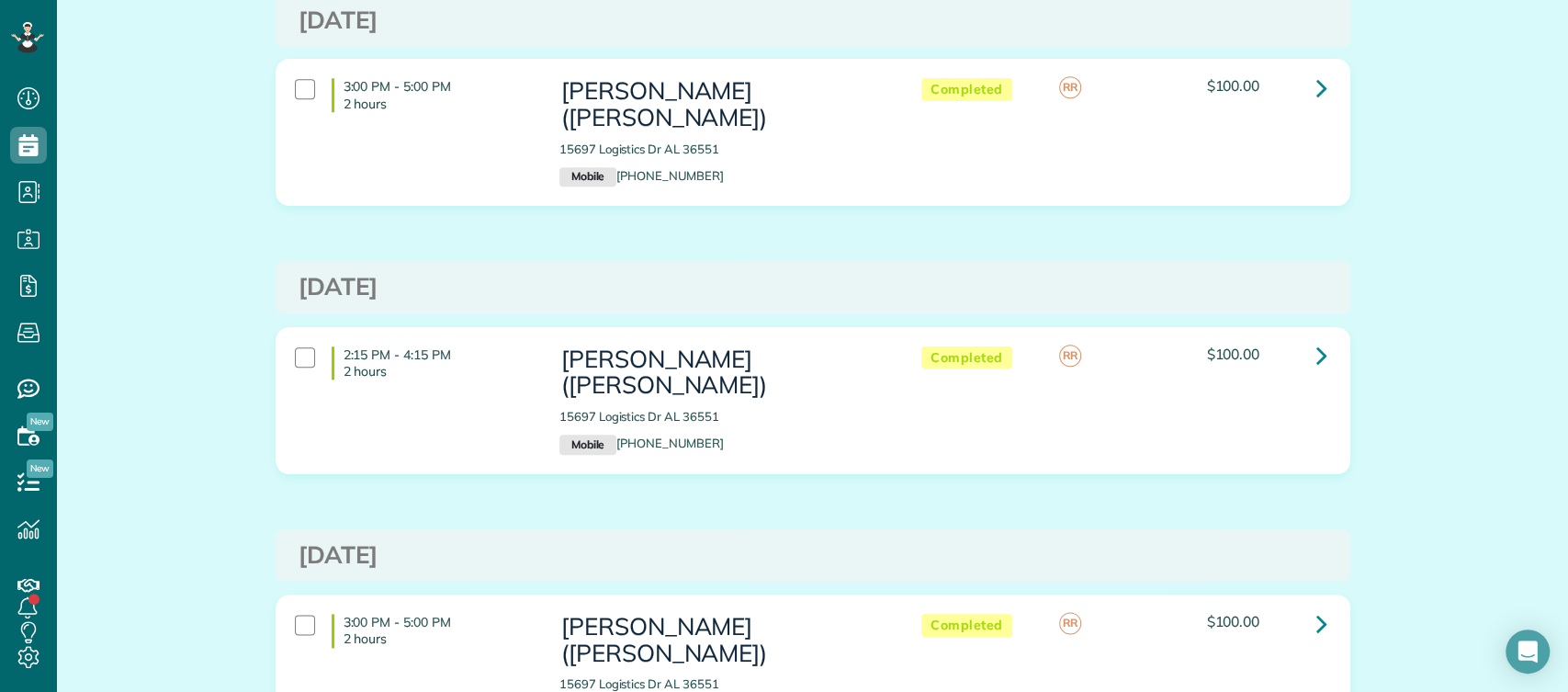
scroll to position [1220, 0]
click at [1317, 338] on icon at bounding box center [1322, 353] width 11 height 32
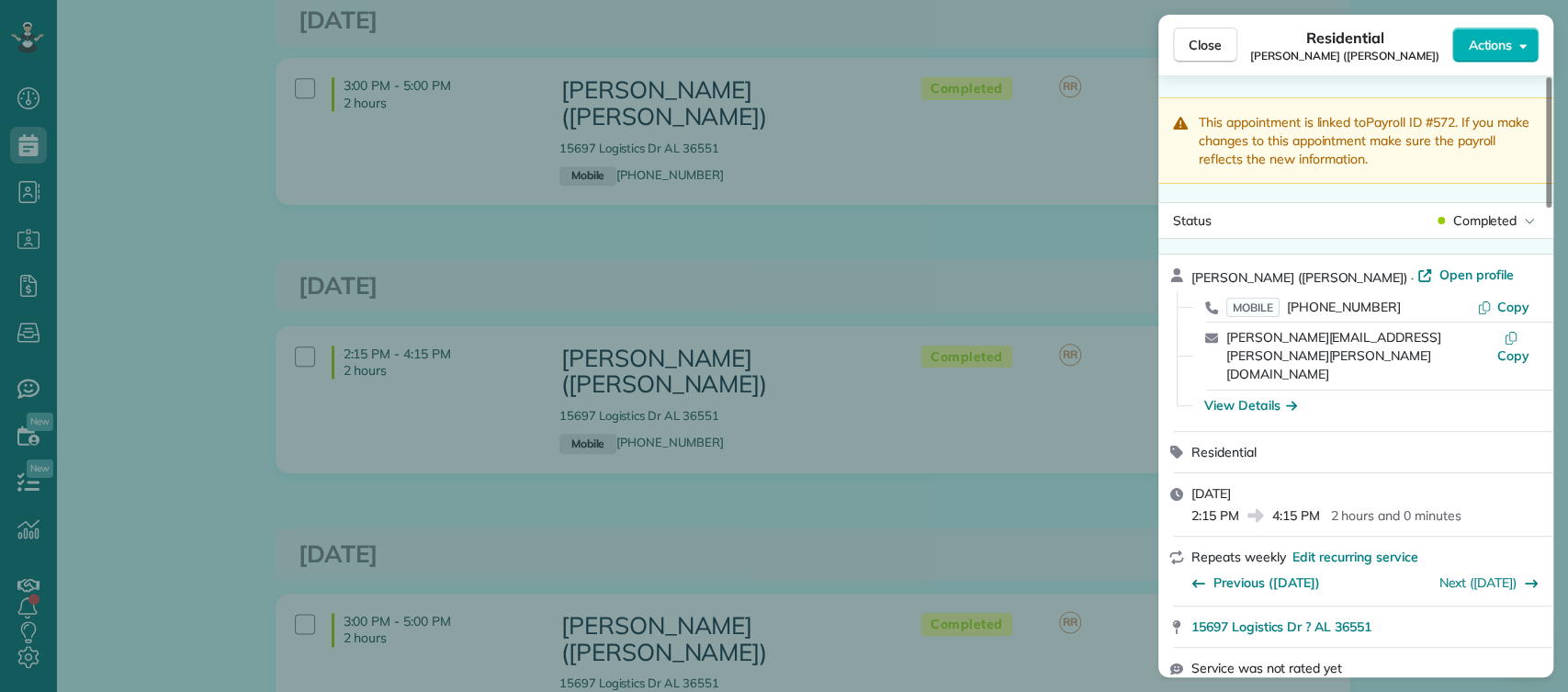
scroll to position [876, 0]
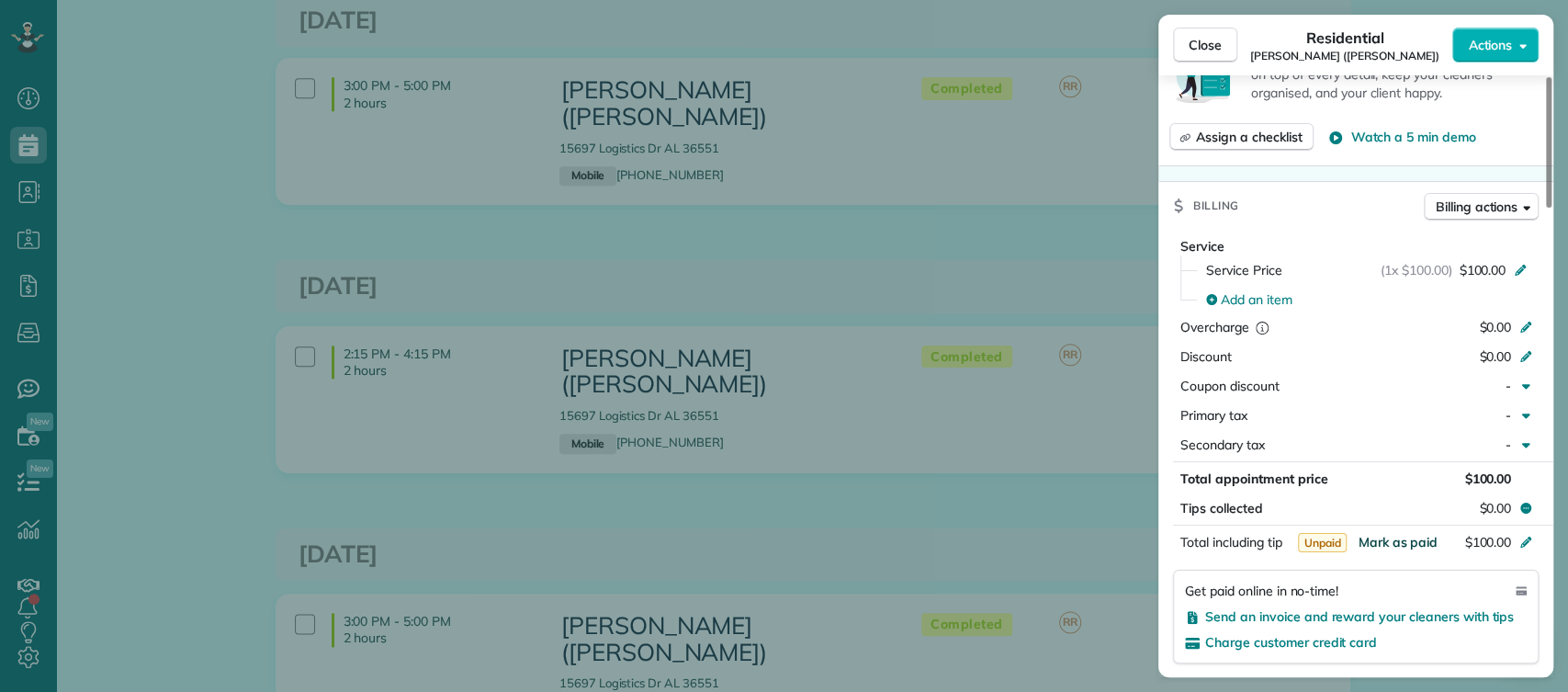
click at [1417, 534] on span "Mark as paid" at bounding box center [1398, 542] width 80 height 16
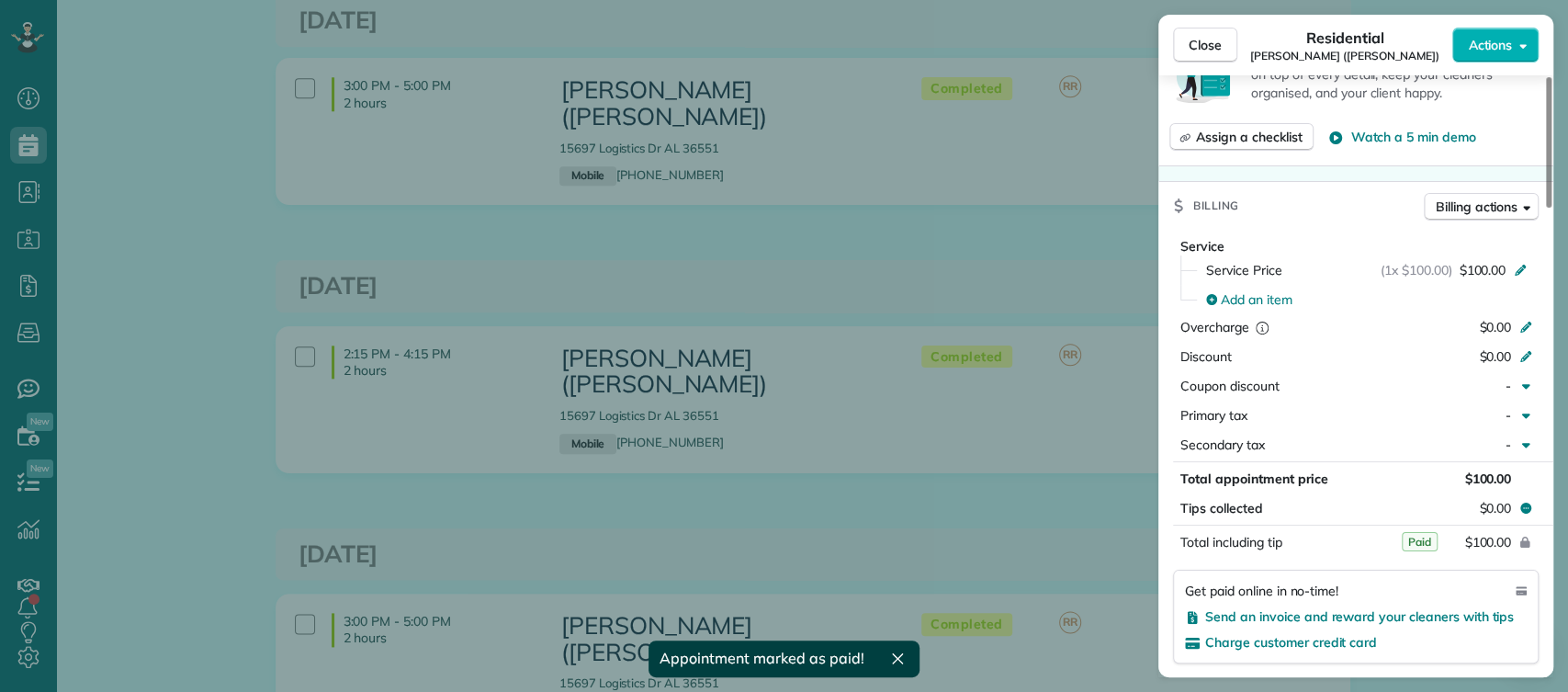
click at [1059, 424] on div "Close Residential Dylan Williams (Holman) Actions This appointment is linked to…" at bounding box center [784, 346] width 1568 height 692
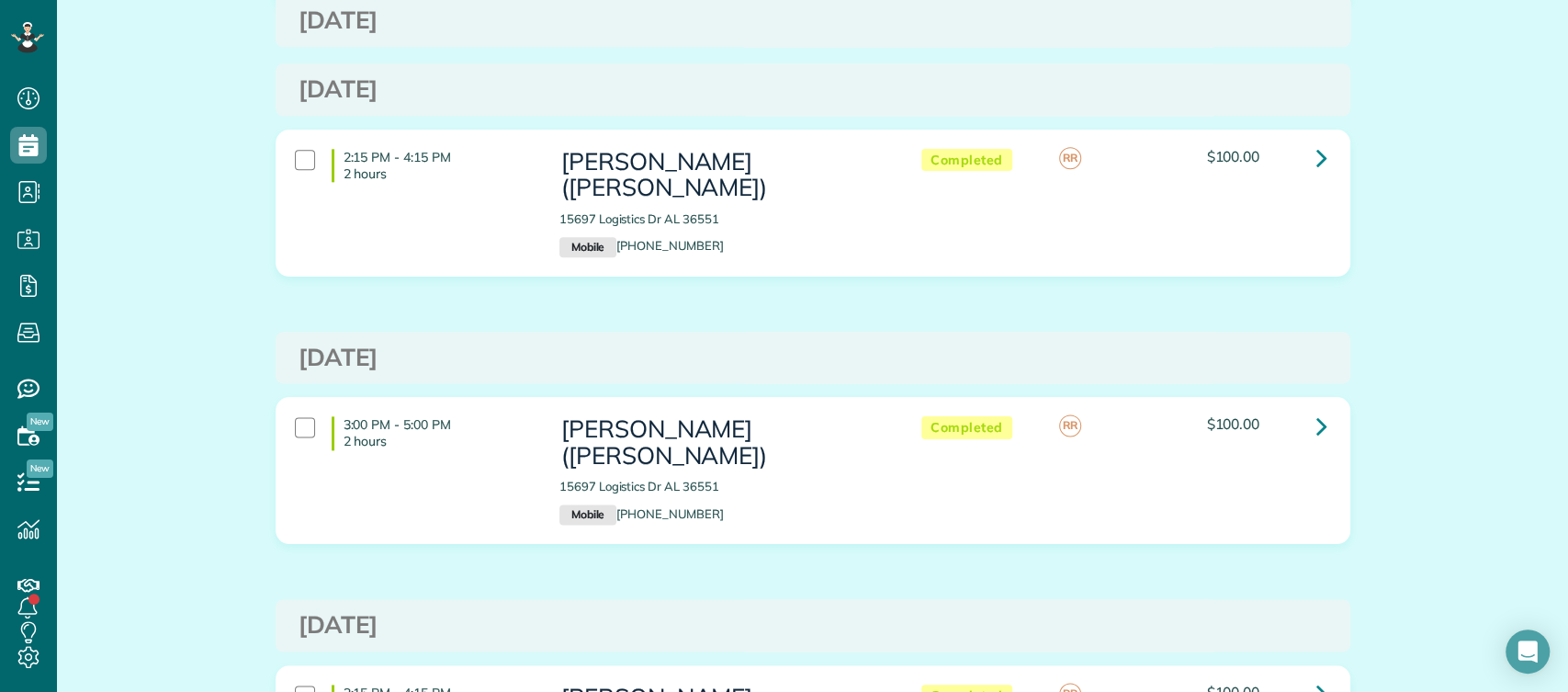
scroll to position [1418, 0]
click at [1317, 409] on icon at bounding box center [1322, 424] width 11 height 32
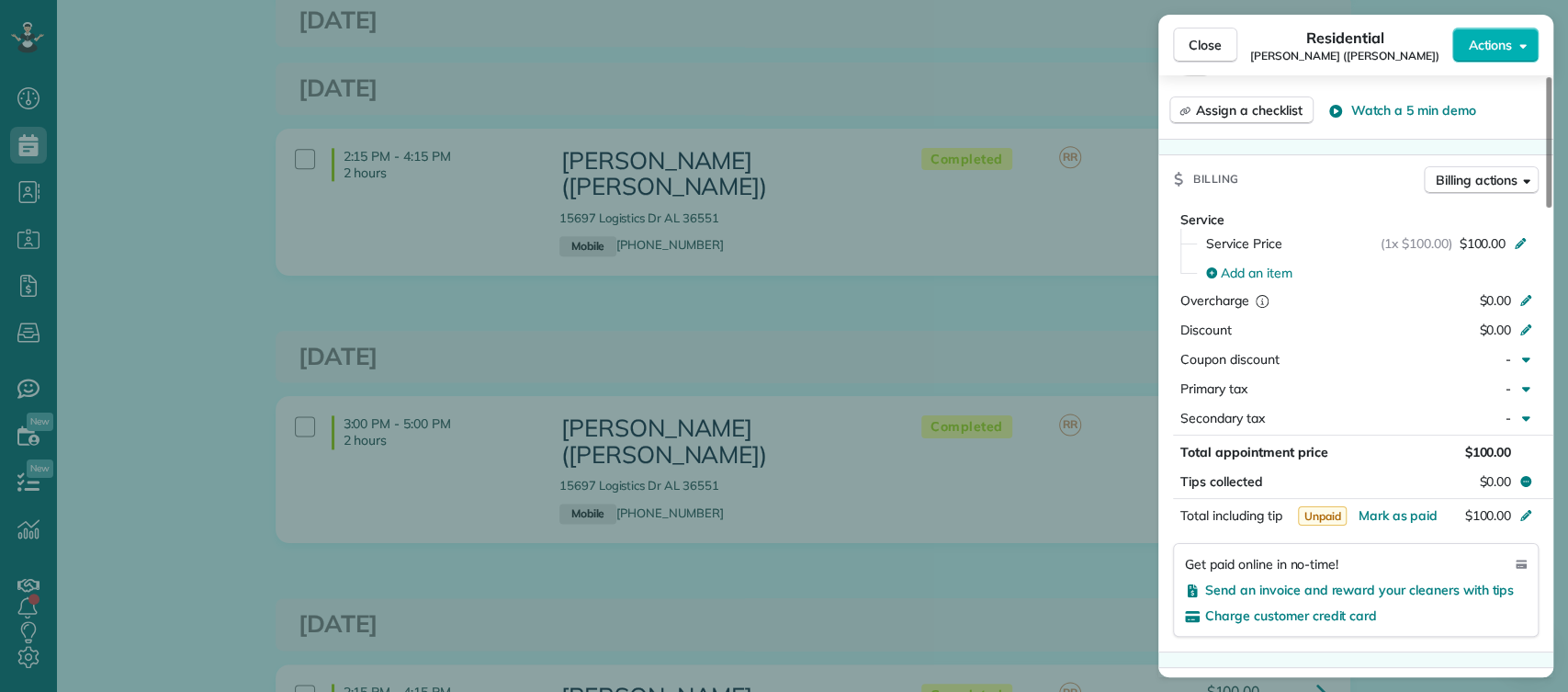
scroll to position [912, 0]
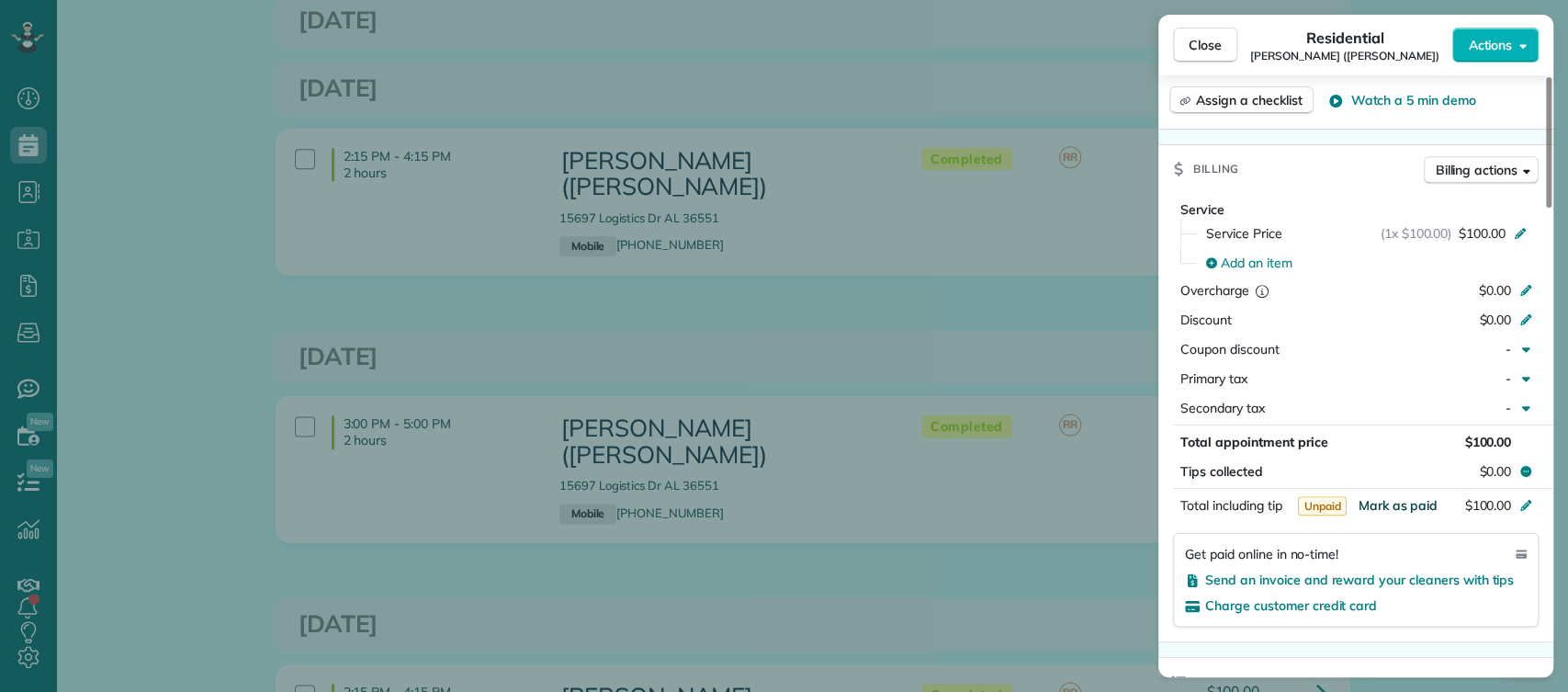
click at [1401, 497] on span "Mark as paid" at bounding box center [1398, 504] width 80 height 16
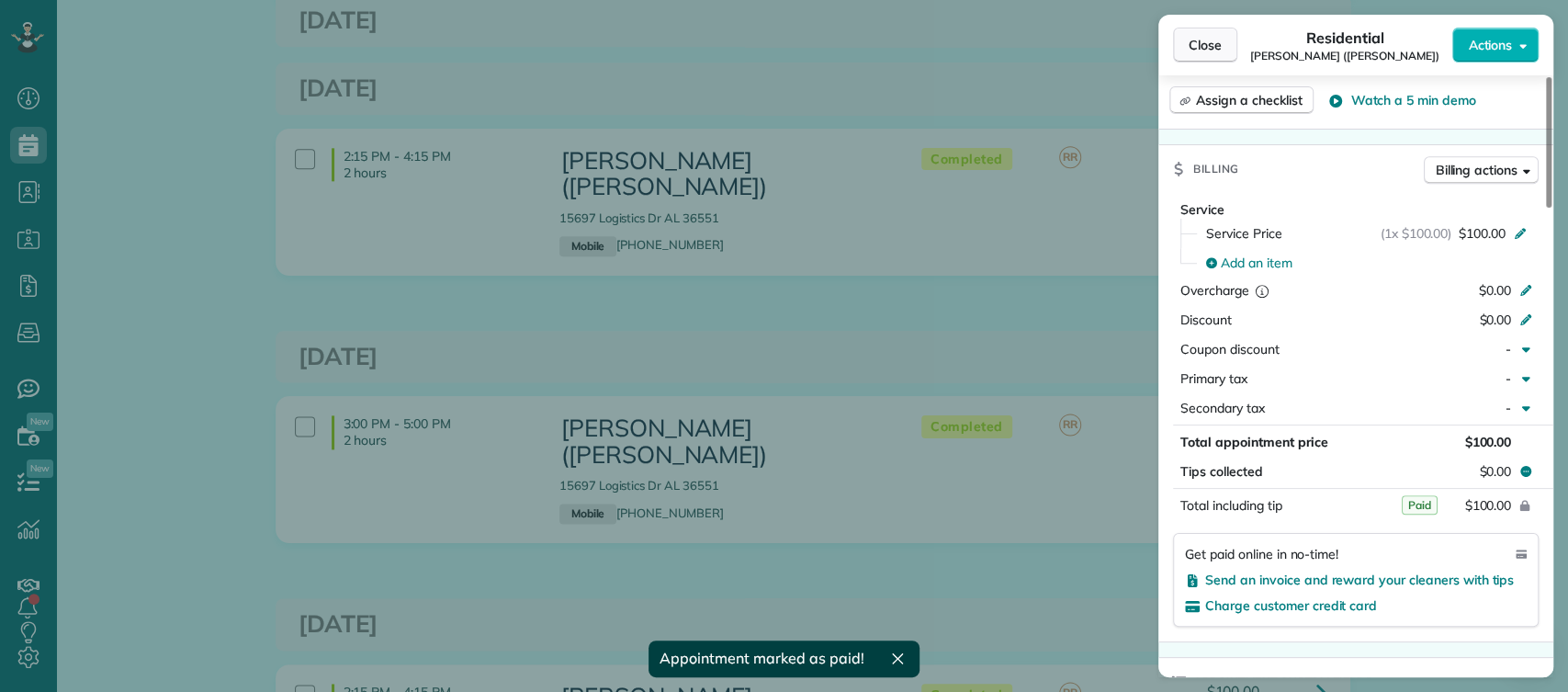
click at [1191, 53] on span "Close" at bounding box center [1205, 44] width 33 height 18
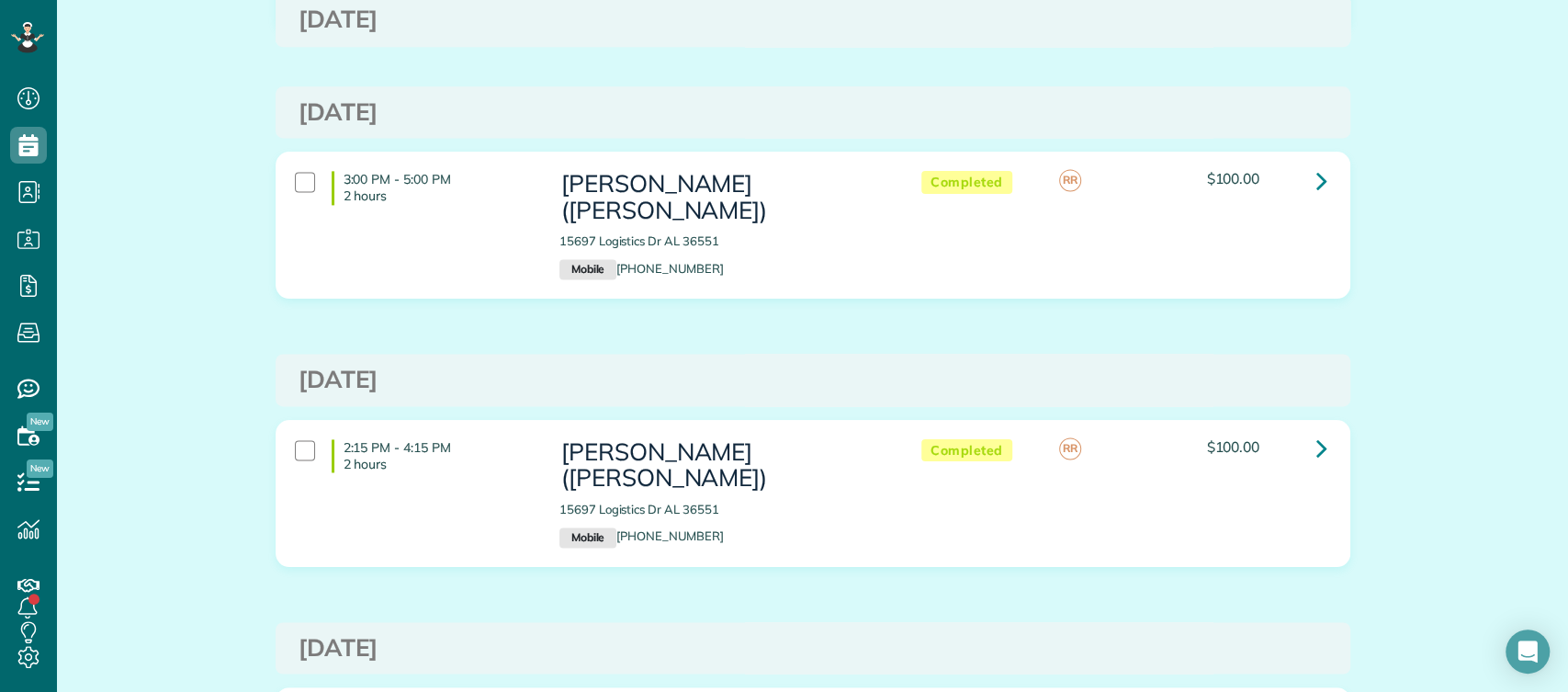
scroll to position [1676, 0]
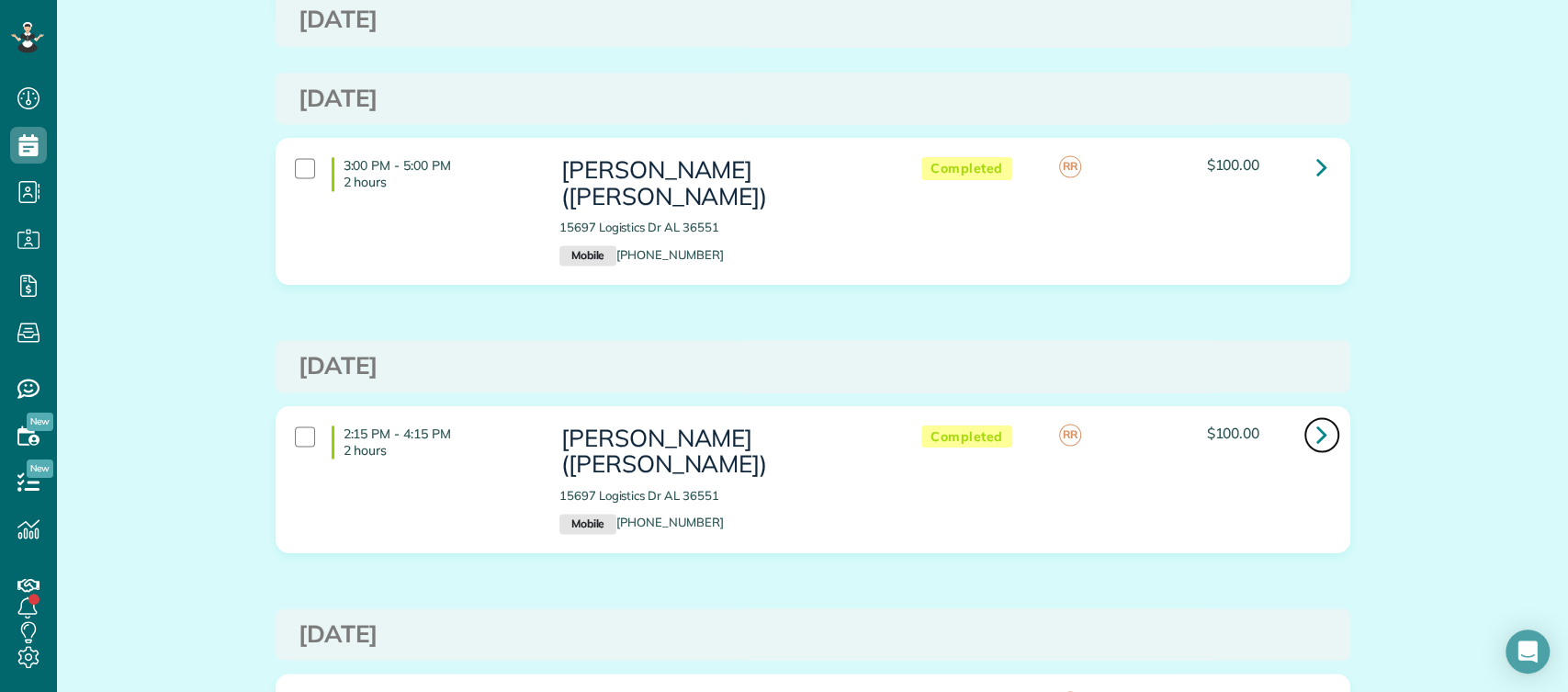
click at [1317, 418] on icon at bounding box center [1322, 433] width 11 height 32
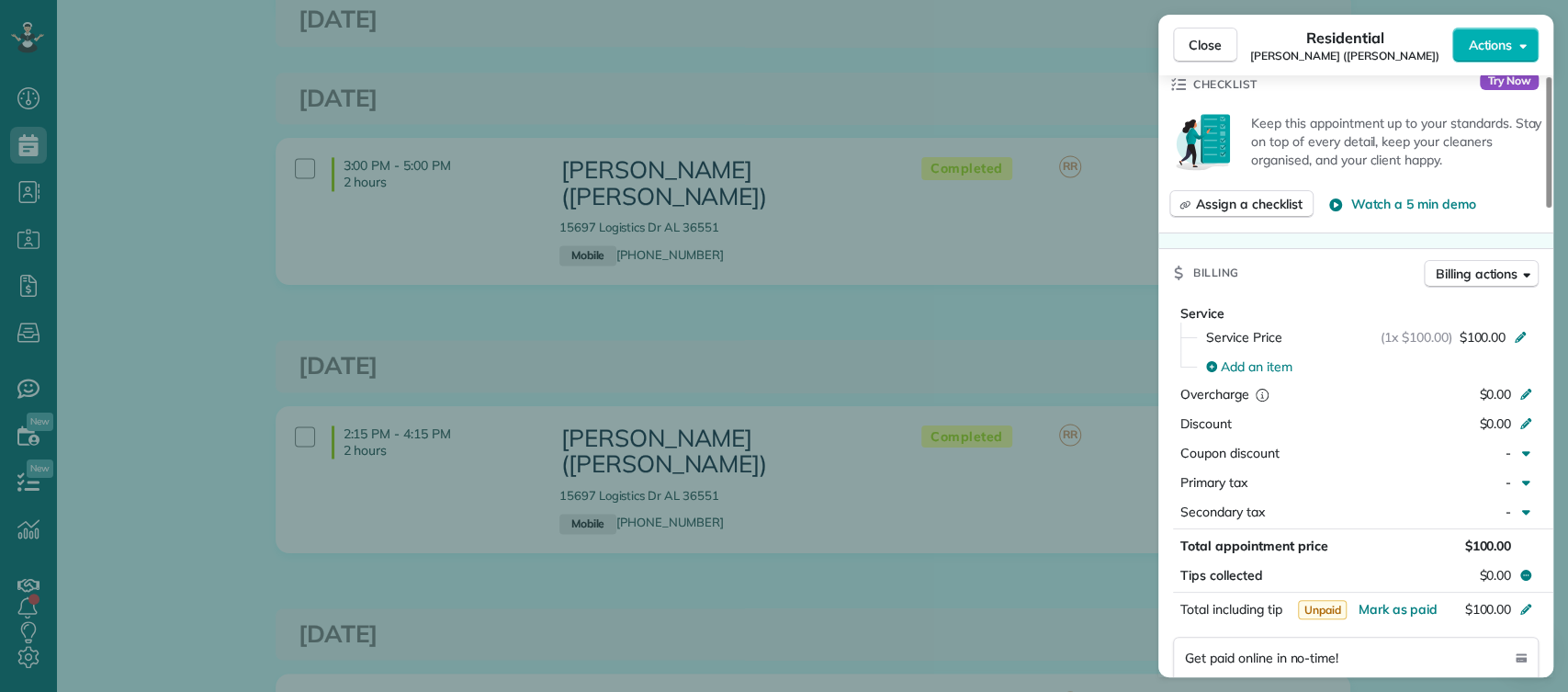
scroll to position [810, 0]
click at [1391, 599] on span "Mark as paid" at bounding box center [1398, 606] width 80 height 16
click at [1209, 37] on span "Close" at bounding box center [1205, 44] width 33 height 18
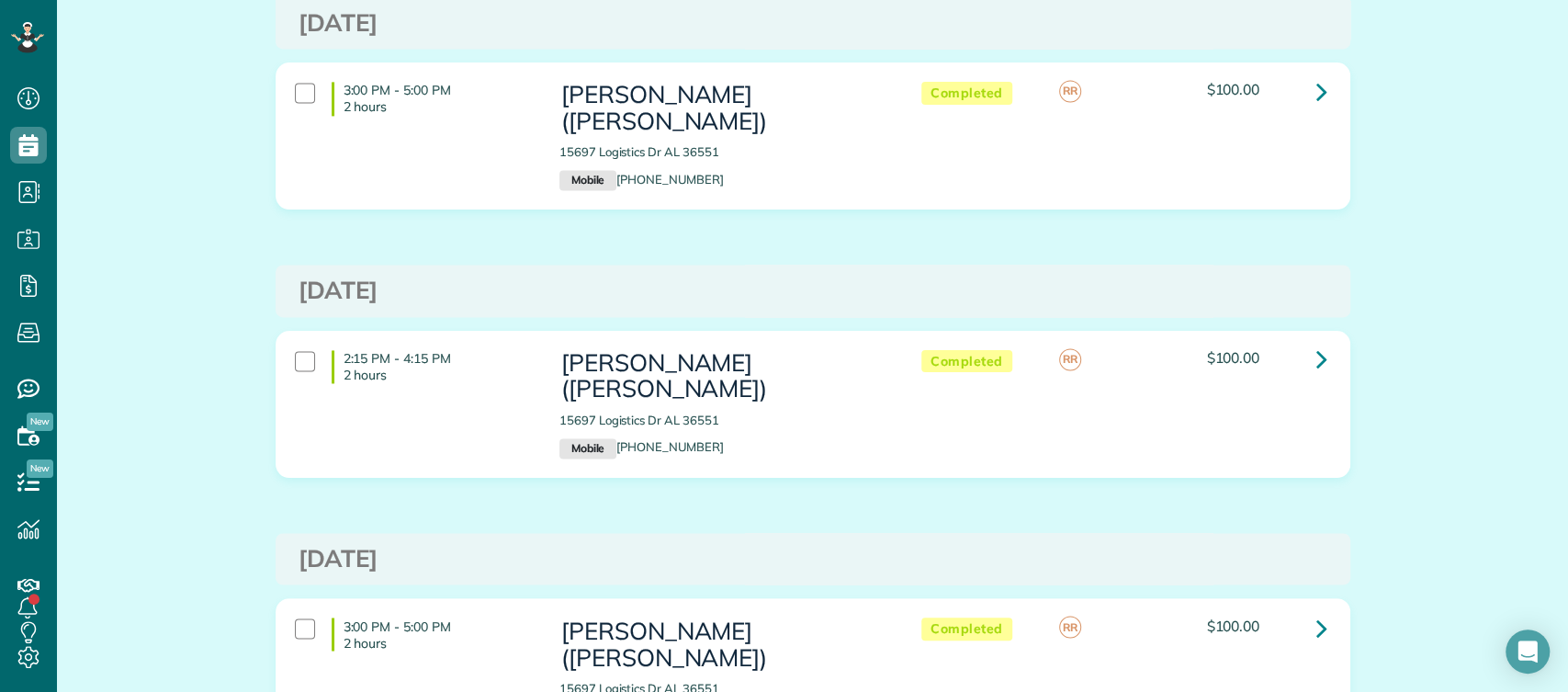
scroll to position [1759, 0]
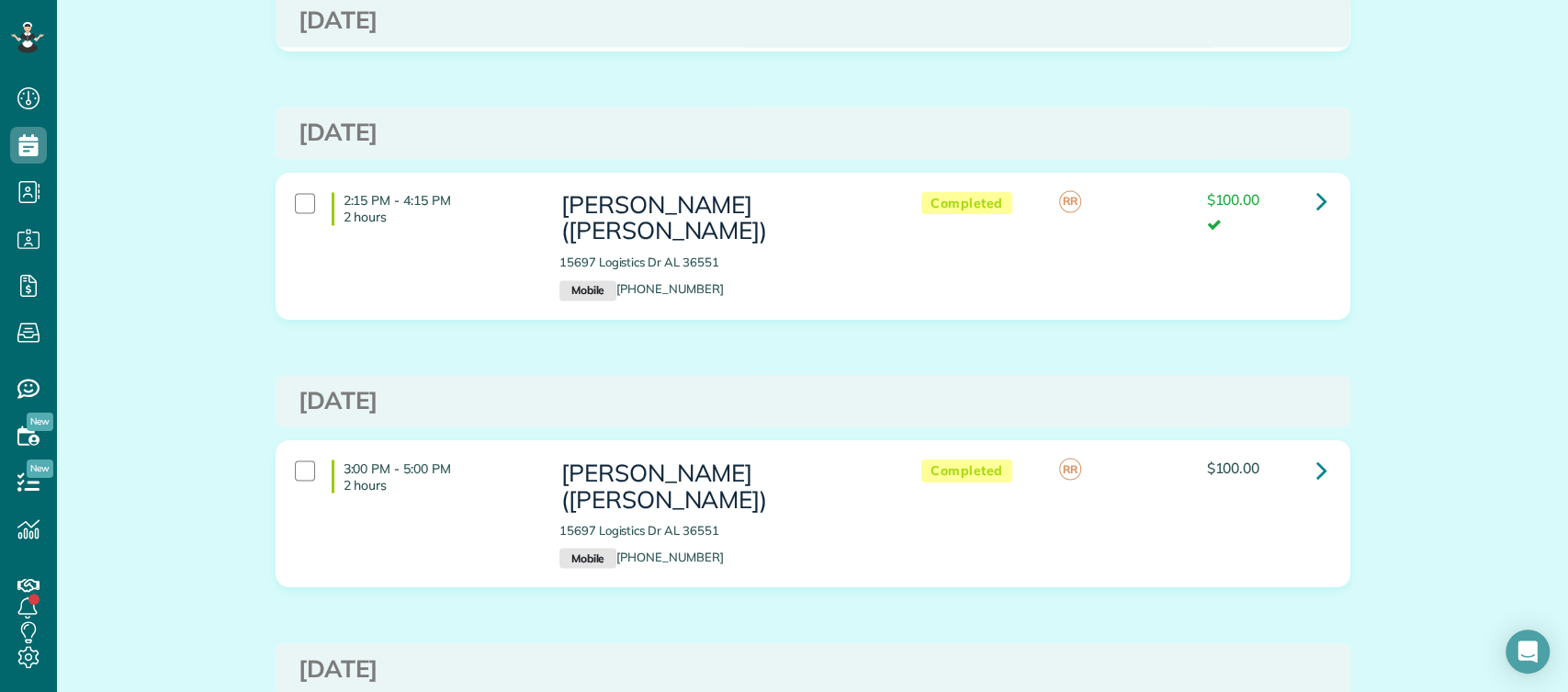
scroll to position [1911, 0]
click at [1317, 451] on icon at bounding box center [1322, 467] width 11 height 32
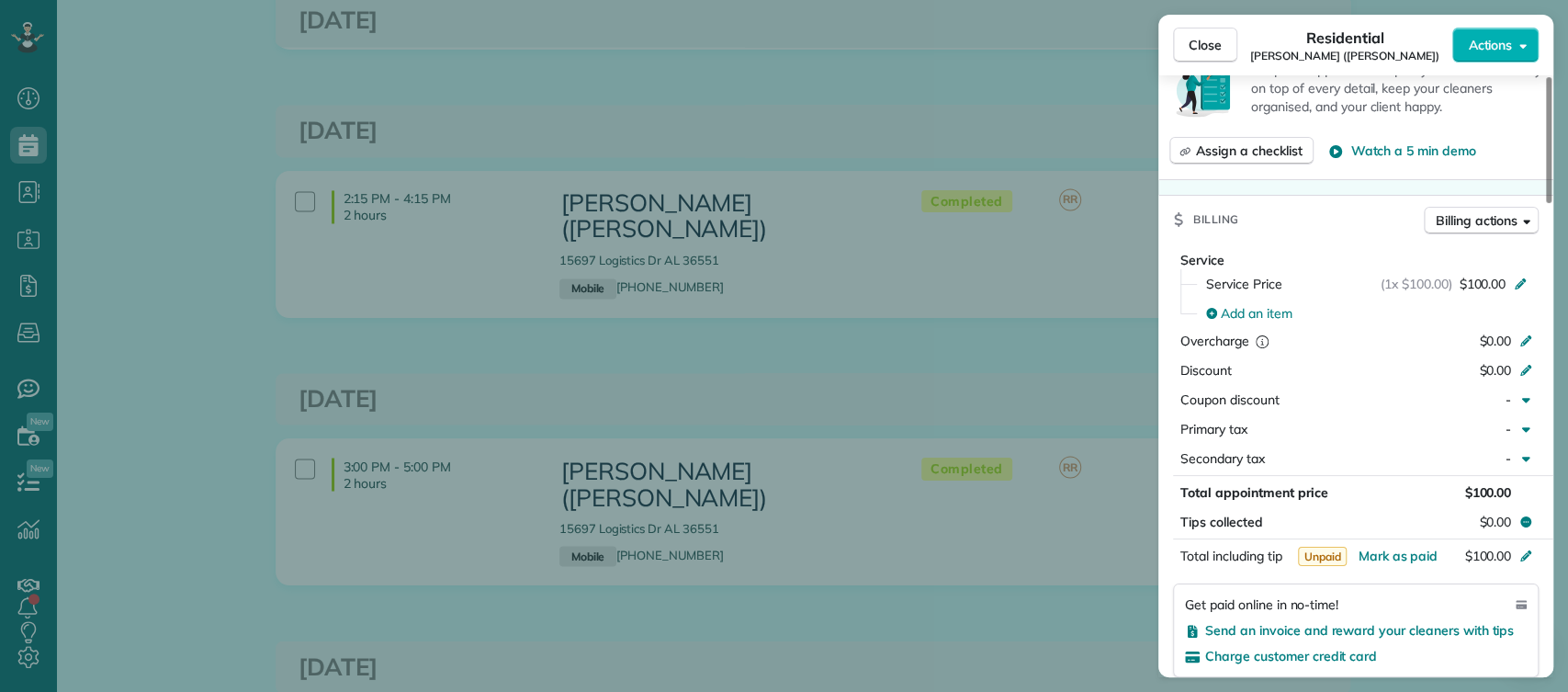
scroll to position [858, 0]
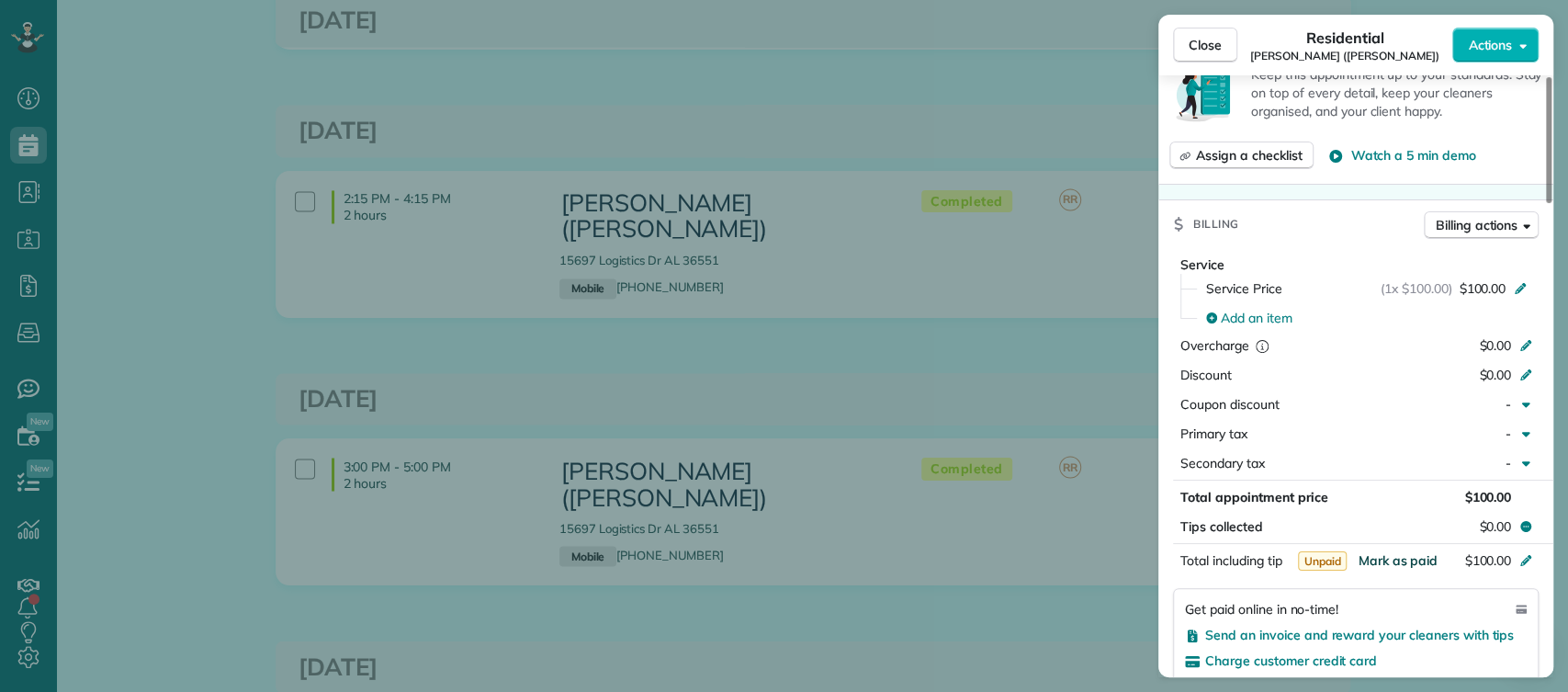
click at [1406, 552] on span "Mark as paid" at bounding box center [1398, 560] width 80 height 16
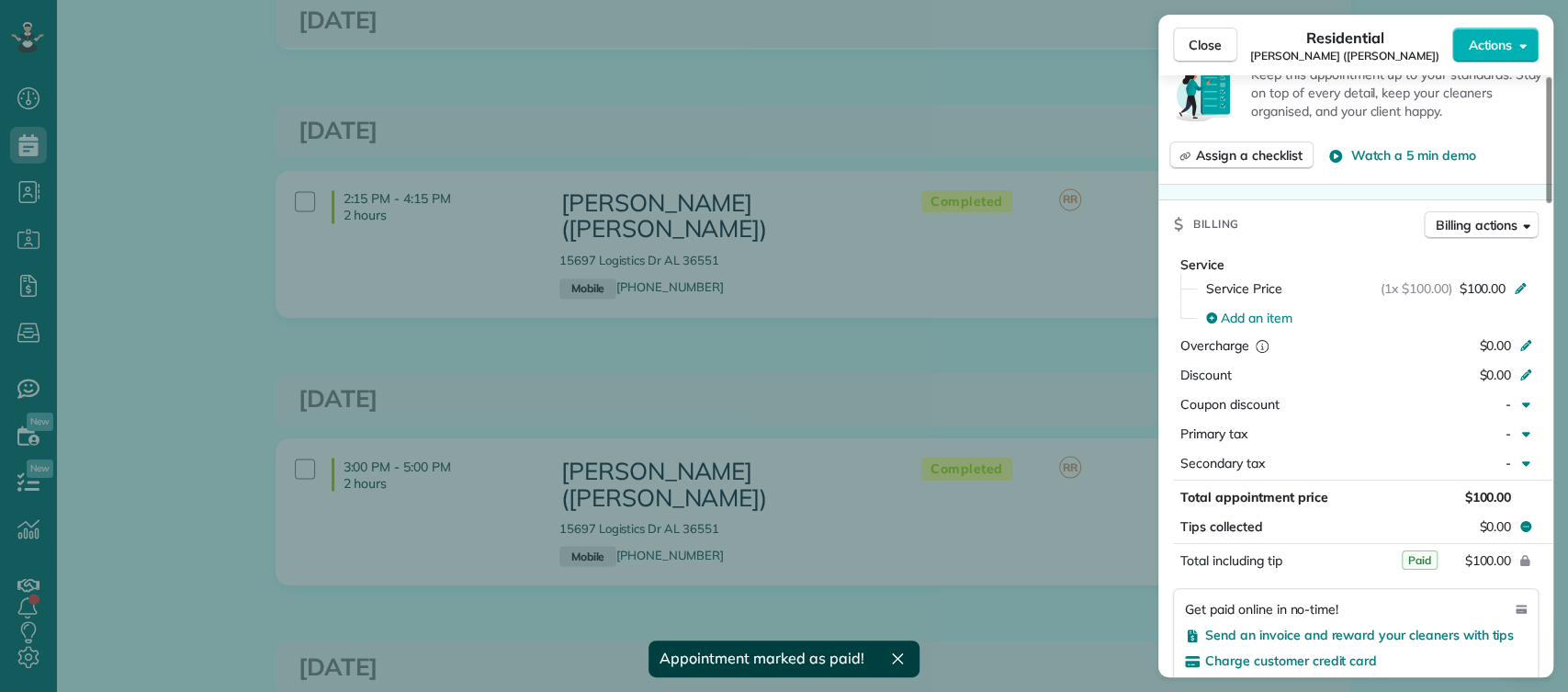
click at [1127, 398] on div "Close Residential Dylan Williams (Holman) Actions This appointment is linked to…" at bounding box center [784, 346] width 1568 height 692
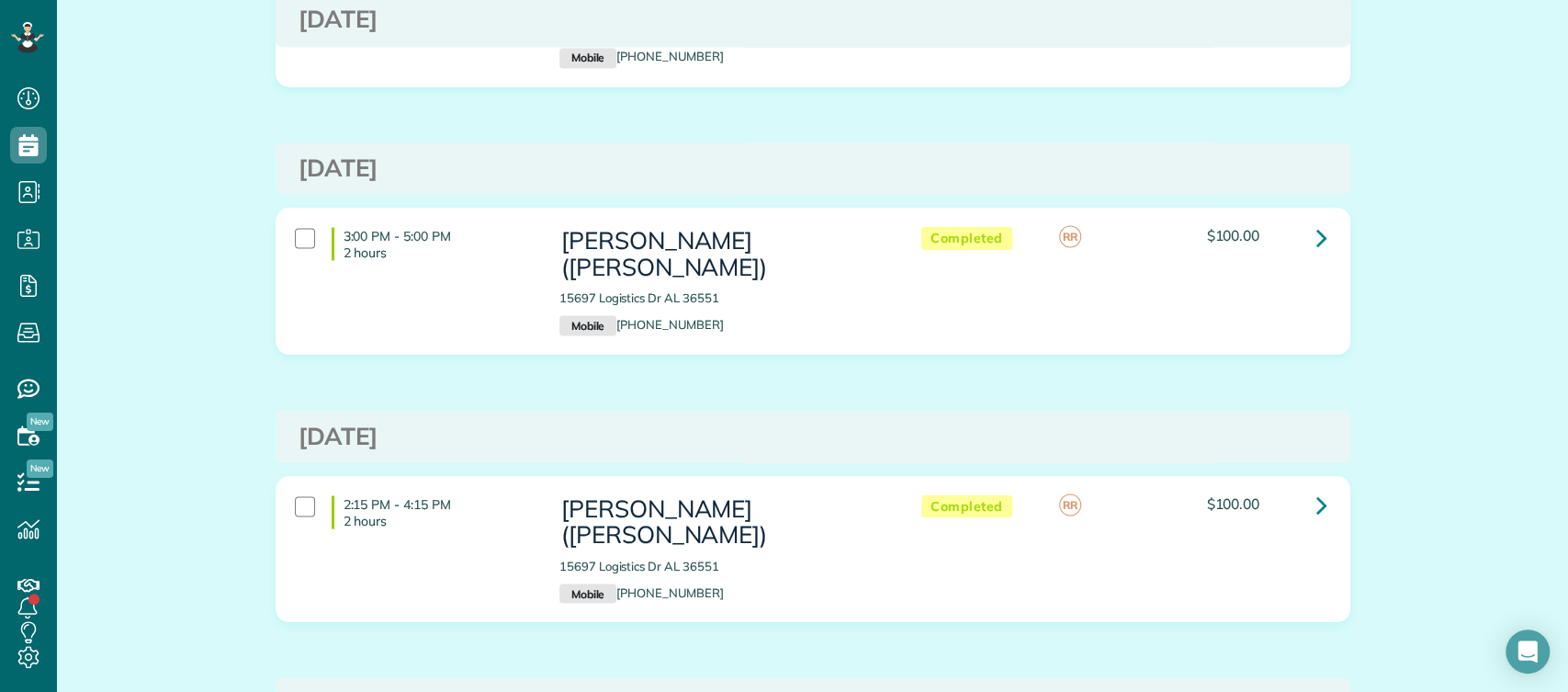
scroll to position [2160, 0]
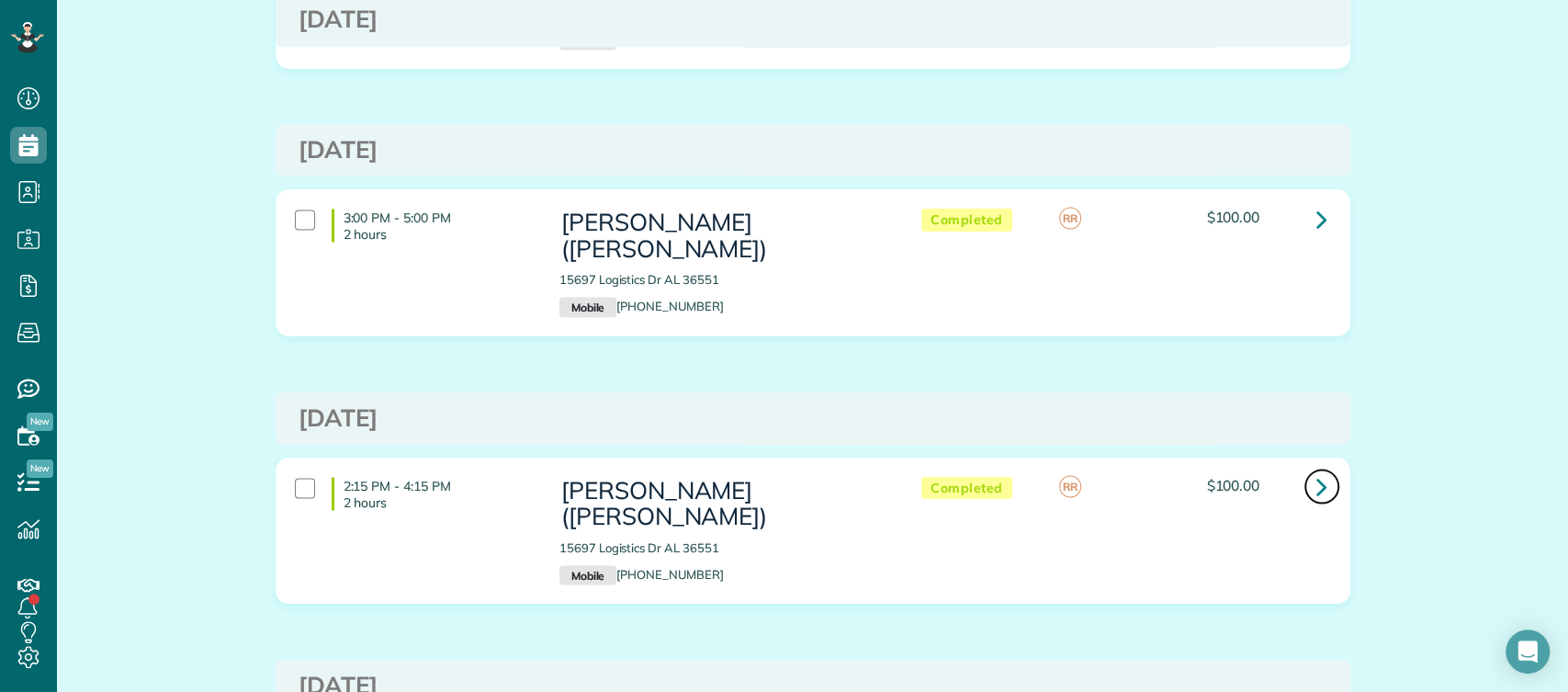
click at [1317, 470] on icon at bounding box center [1322, 485] width 11 height 32
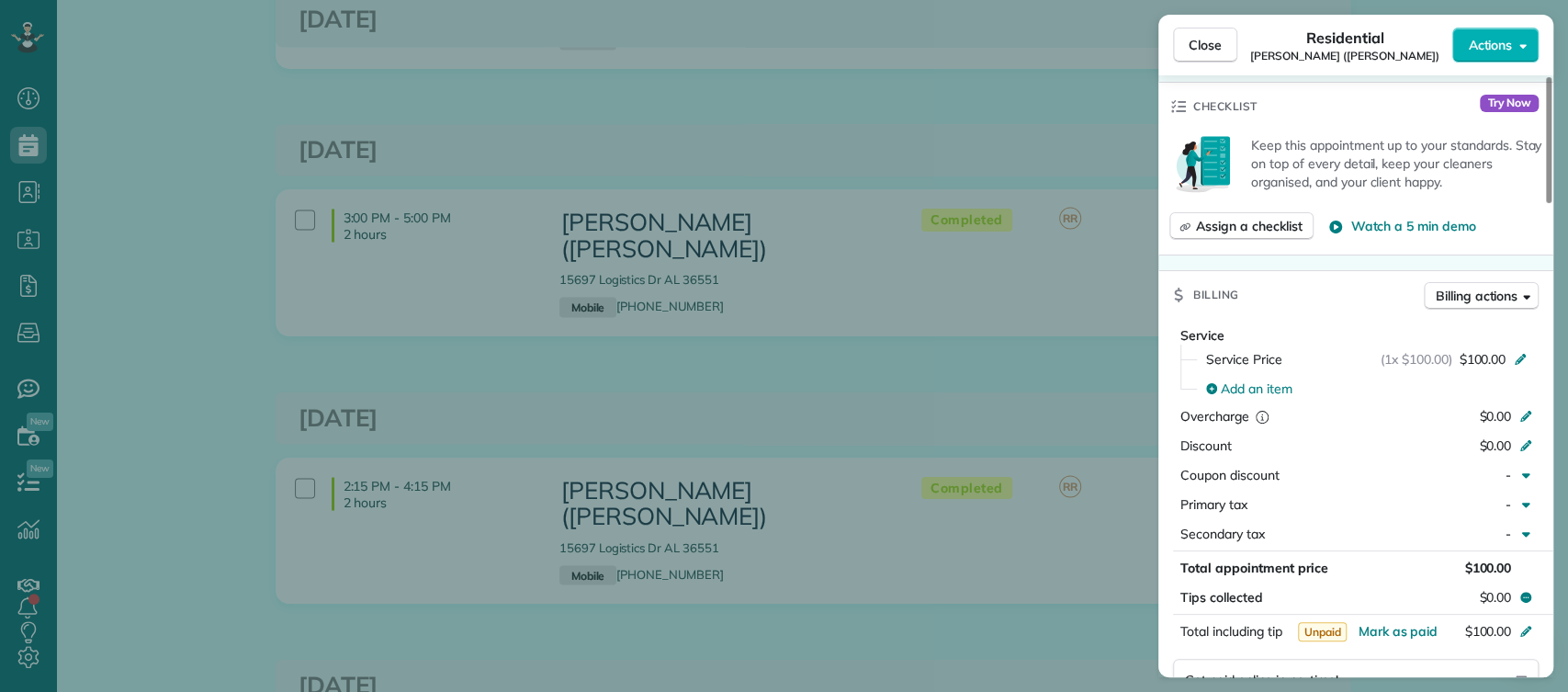
scroll to position [1115, 0]
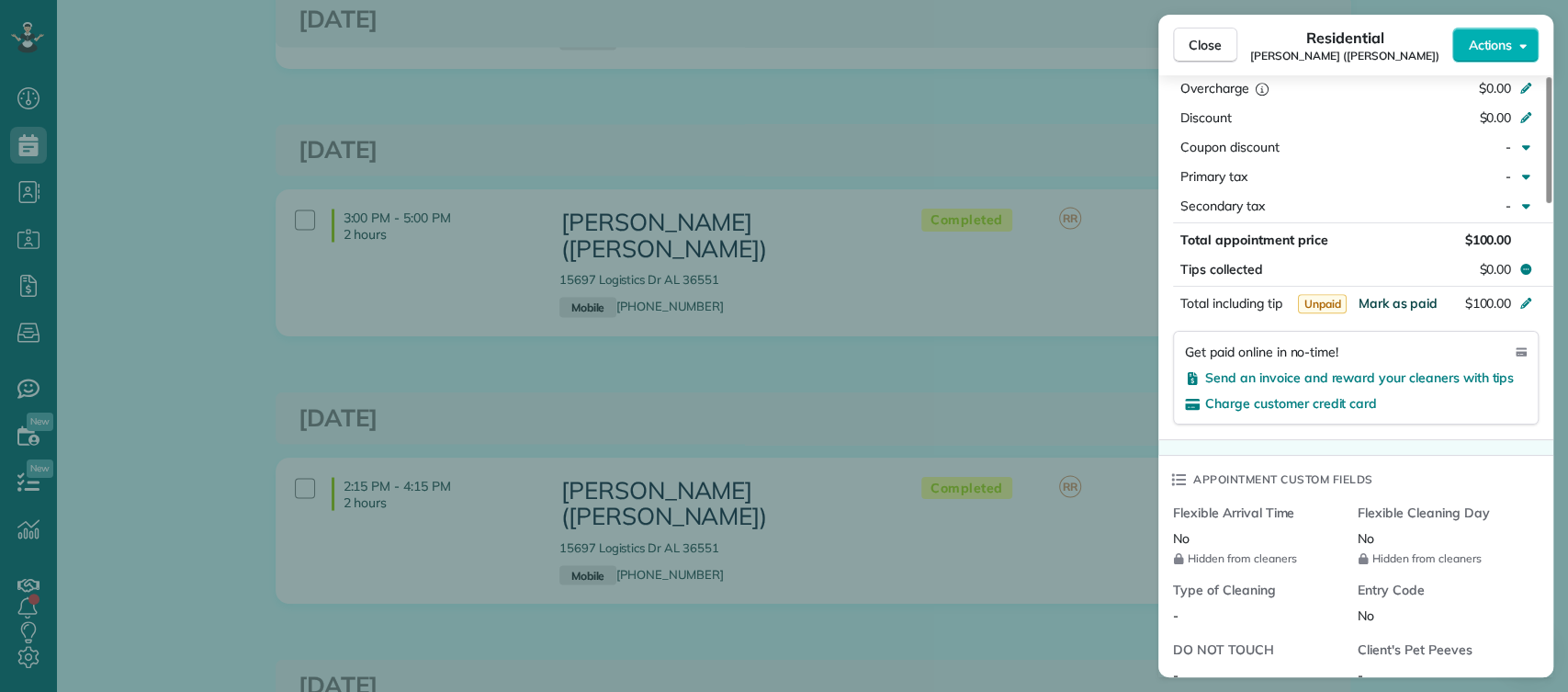
click at [1389, 295] on span "Mark as paid" at bounding box center [1398, 302] width 80 height 16
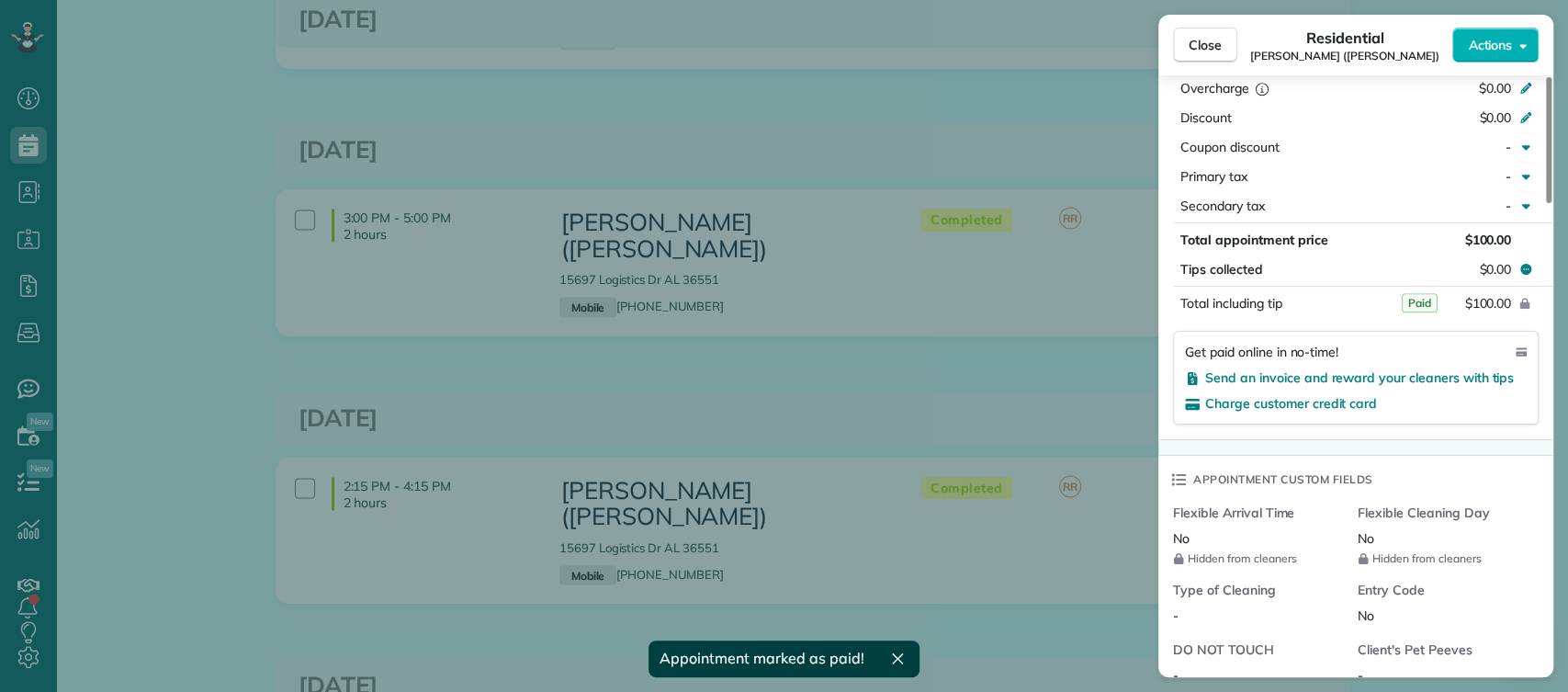
click at [1029, 395] on div "Close Residential Dylan Williams (Holman) Actions This appointment is linked to…" at bounding box center [784, 346] width 1568 height 692
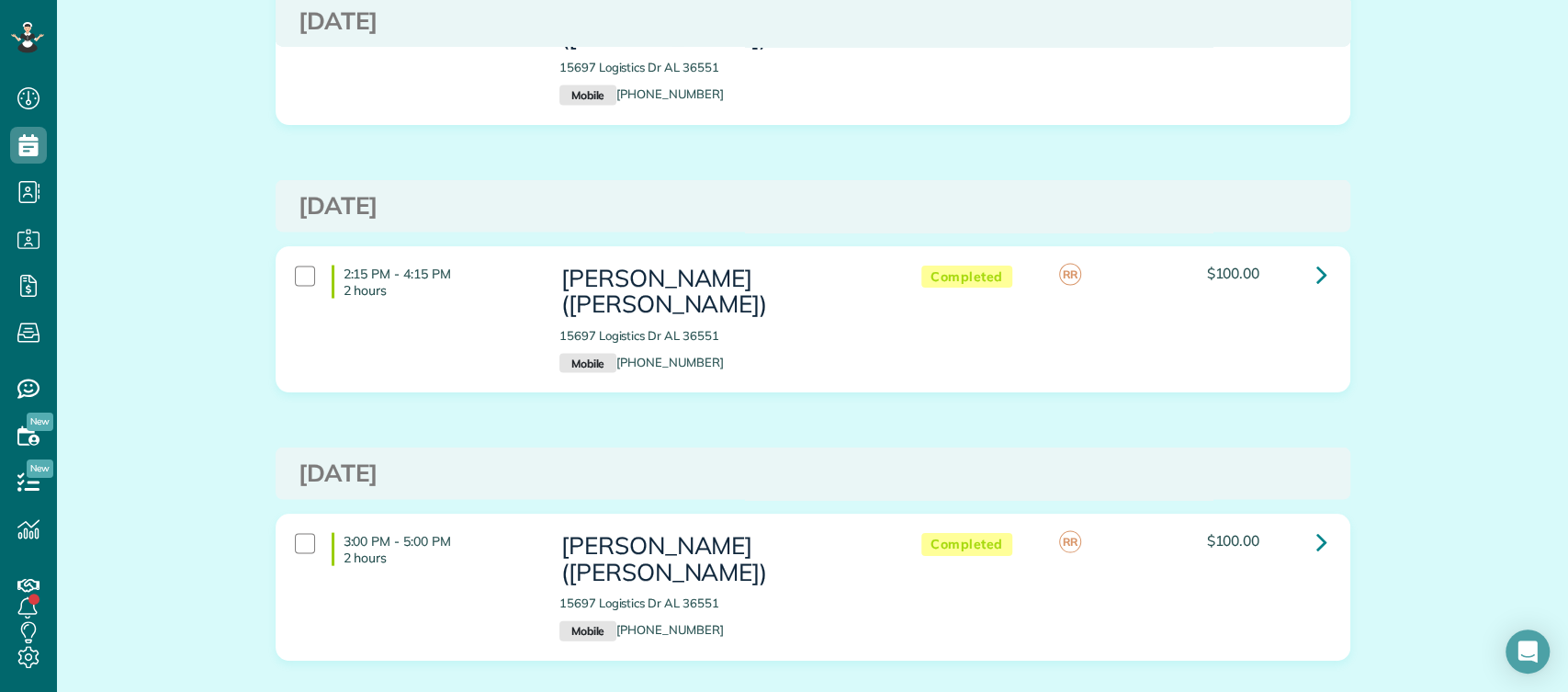
scroll to position [2372, 0]
click at [1304, 523] on link at bounding box center [1323, 541] width 37 height 37
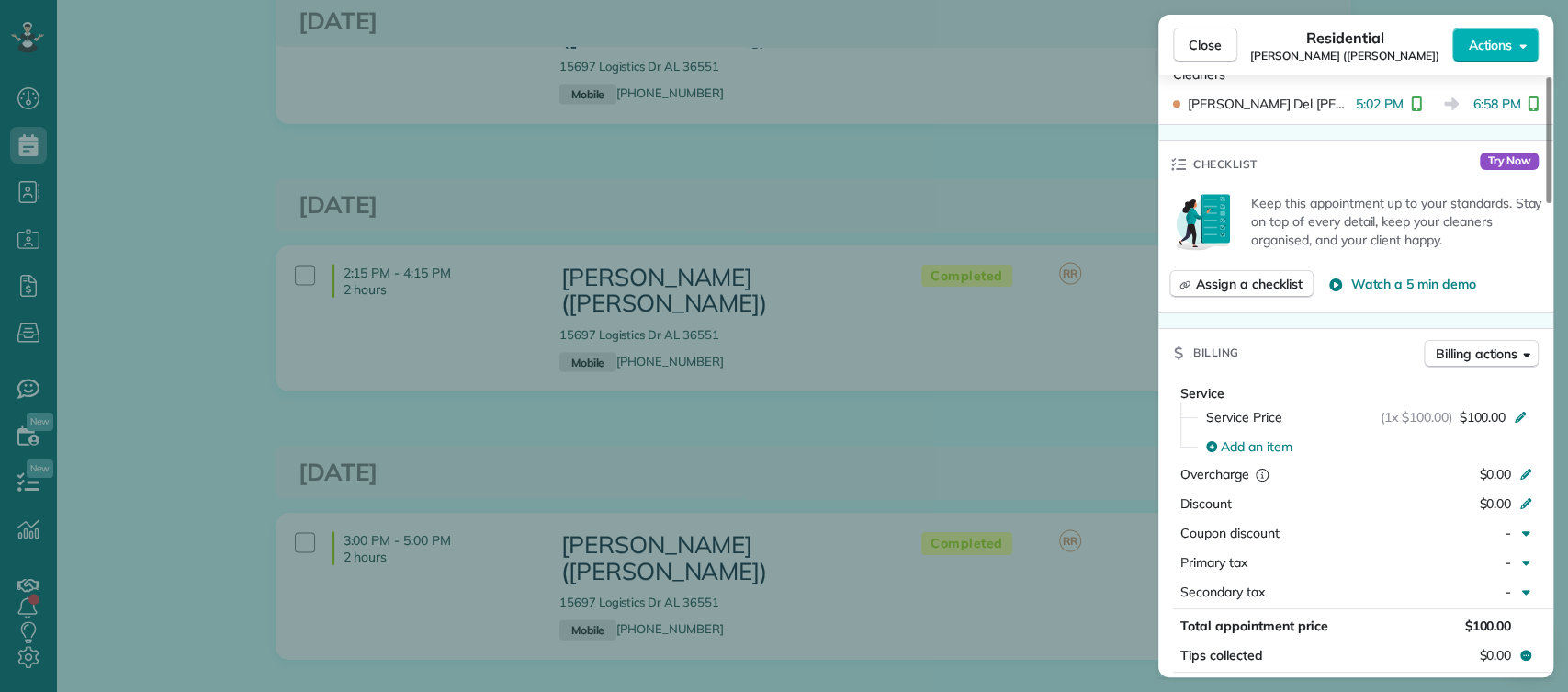
scroll to position [749, 0]
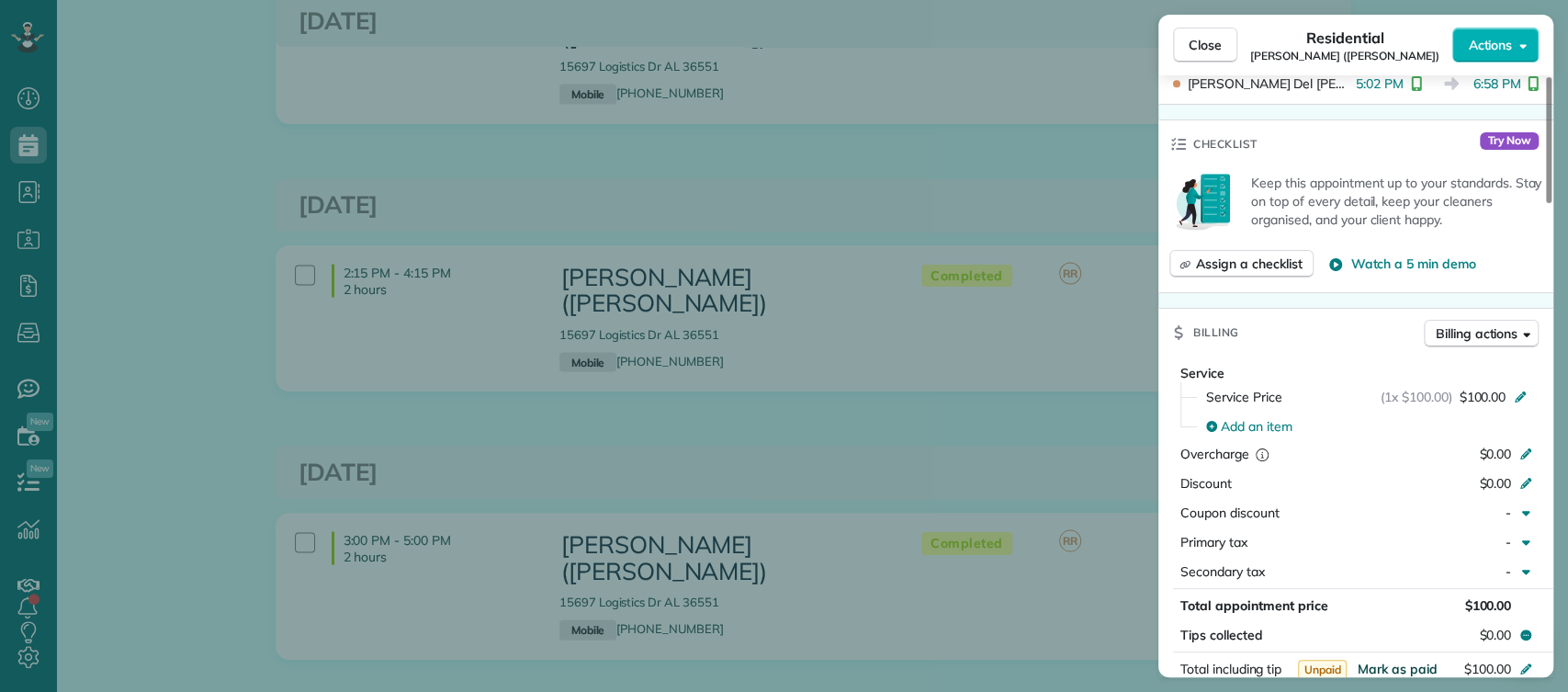
click at [1391, 660] on span "Mark as paid" at bounding box center [1398, 668] width 80 height 16
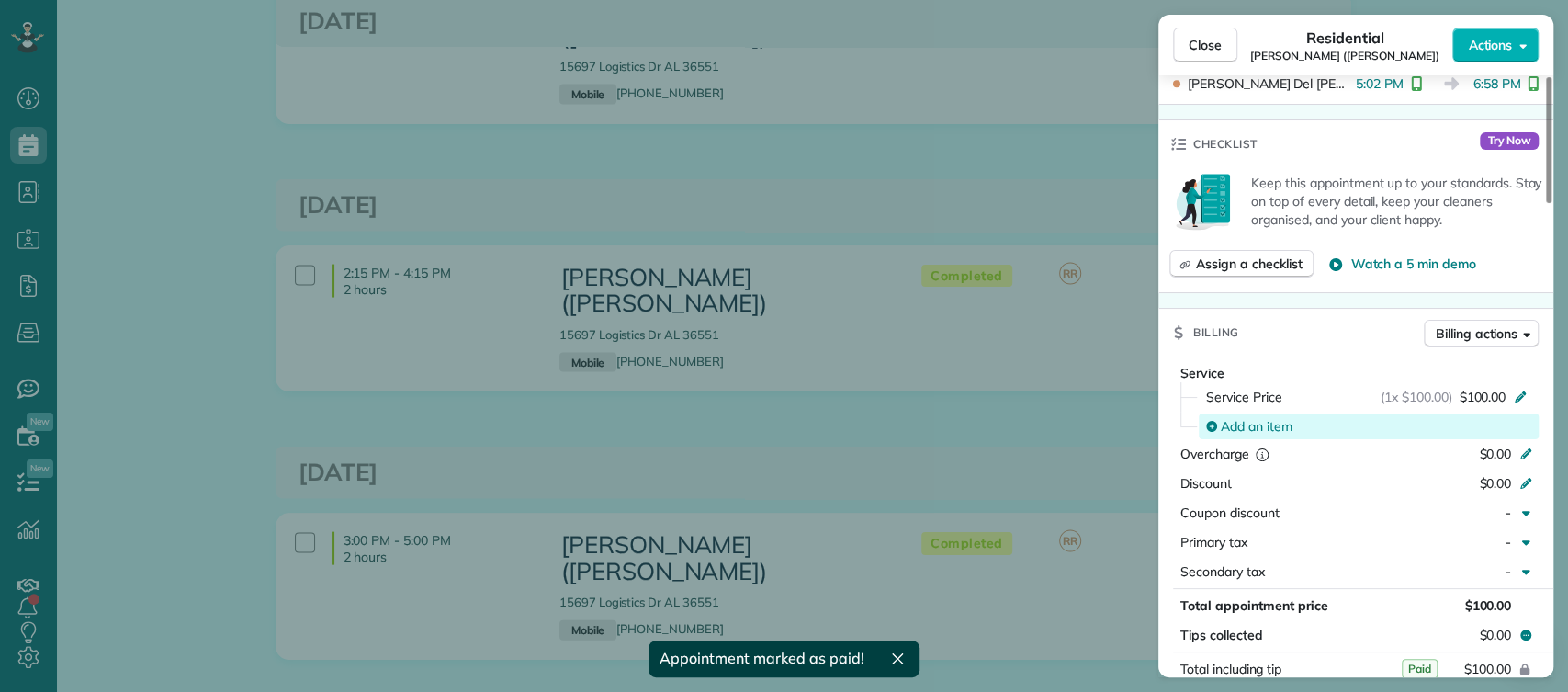
scroll to position [0, 0]
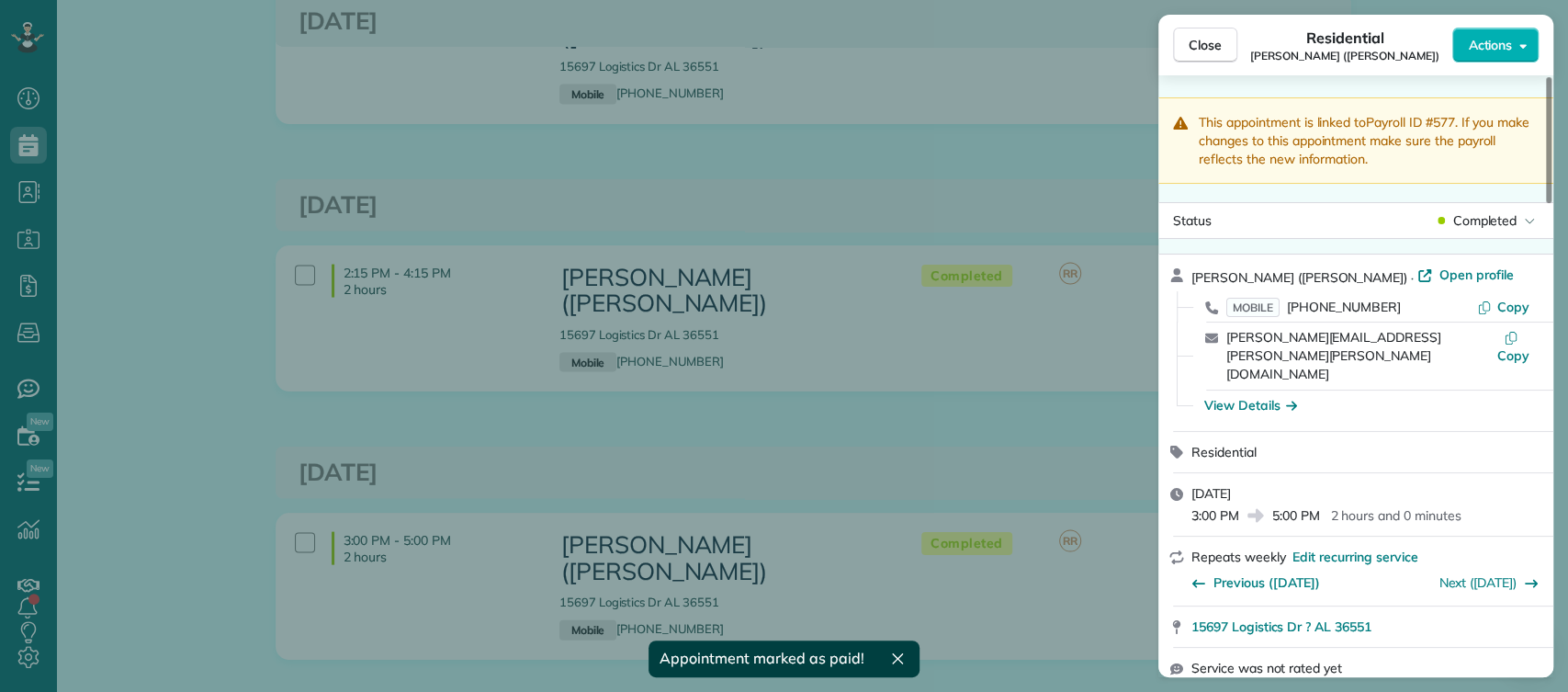
click at [1076, 389] on div "Close Residential Dylan Williams (Holman) Actions This appointment is linked to…" at bounding box center [784, 346] width 1568 height 692
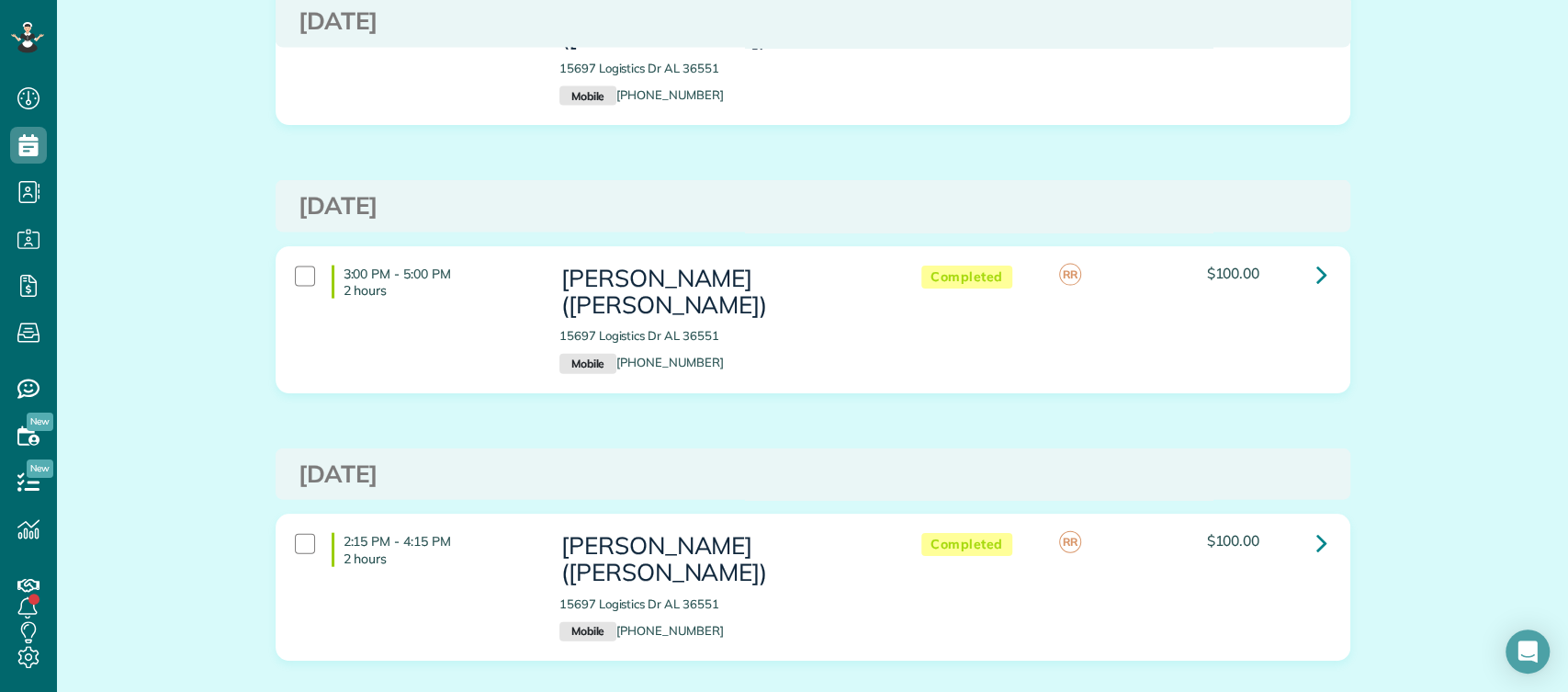
scroll to position [2662, 0]
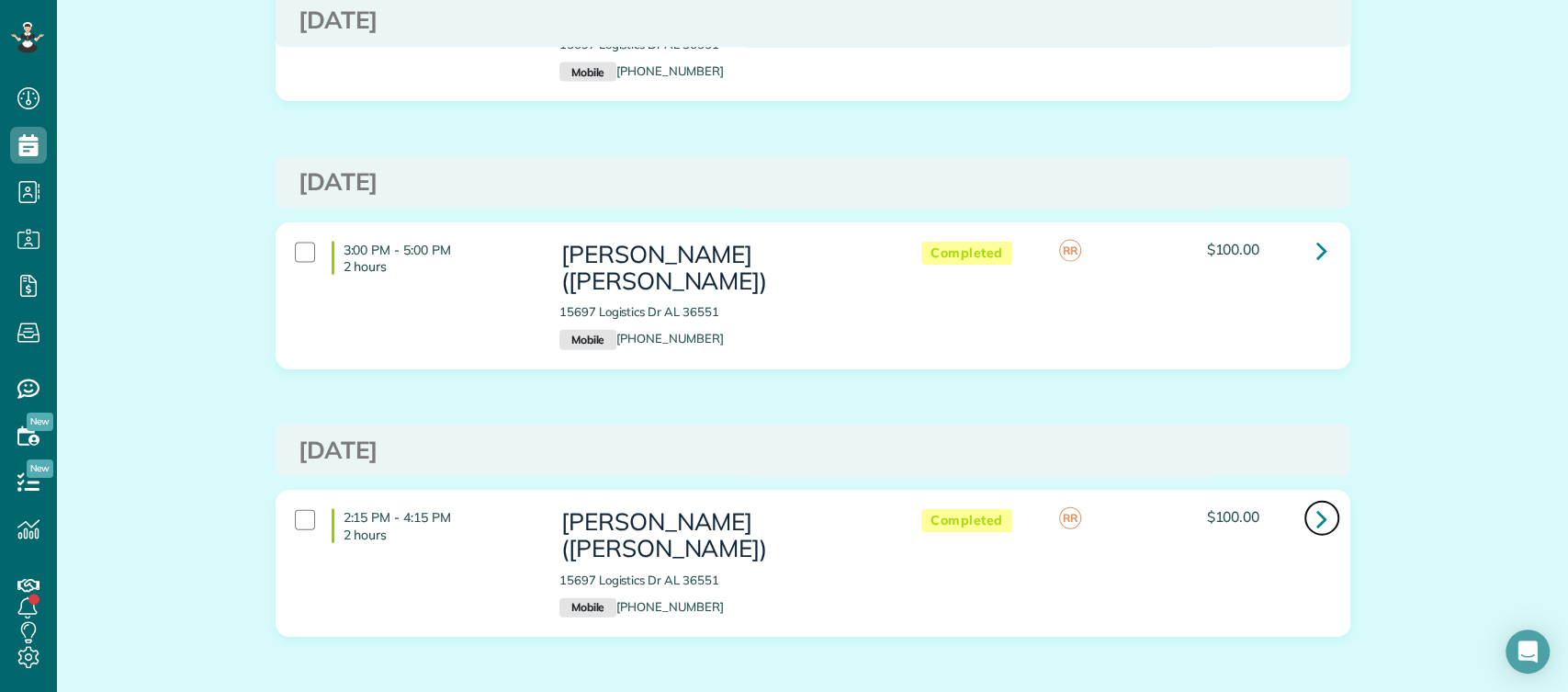
click at [1324, 500] on link at bounding box center [1323, 518] width 37 height 37
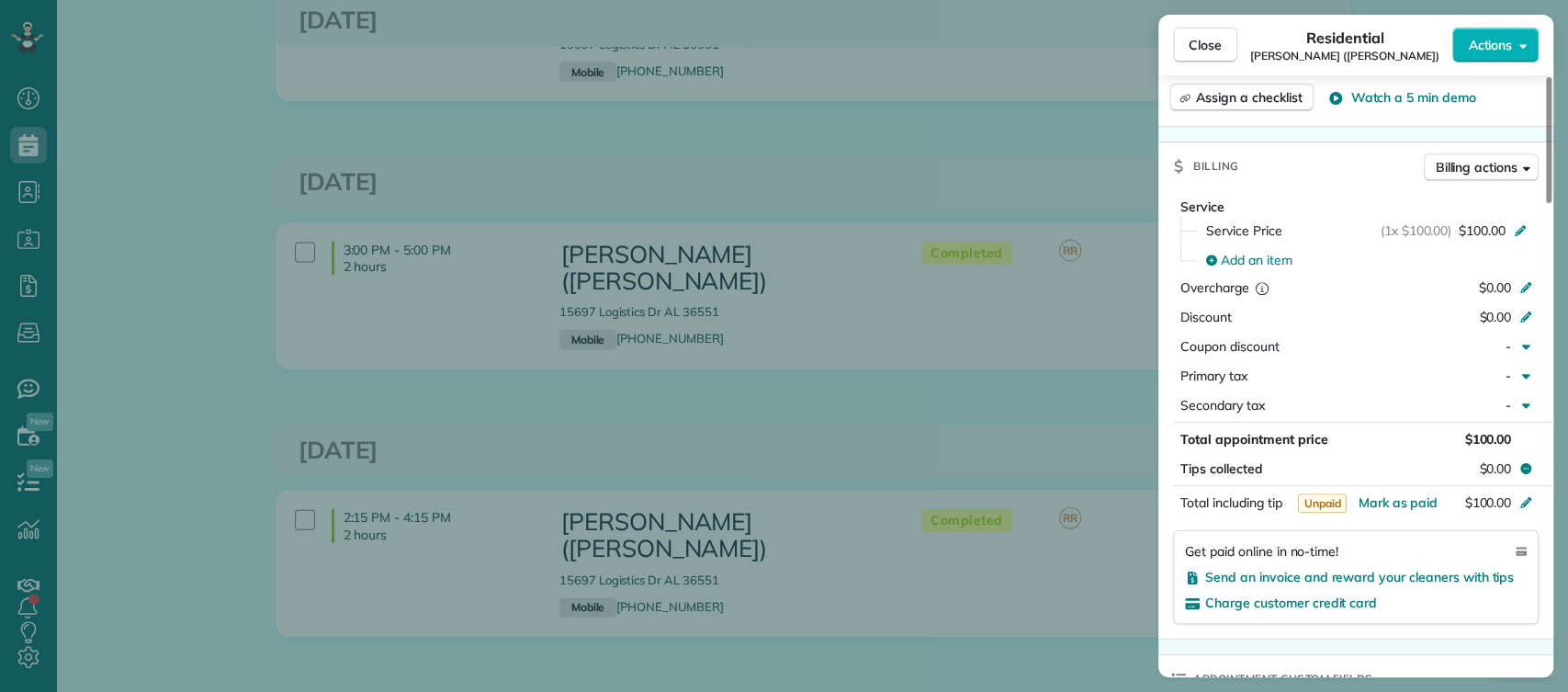
scroll to position [936, 0]
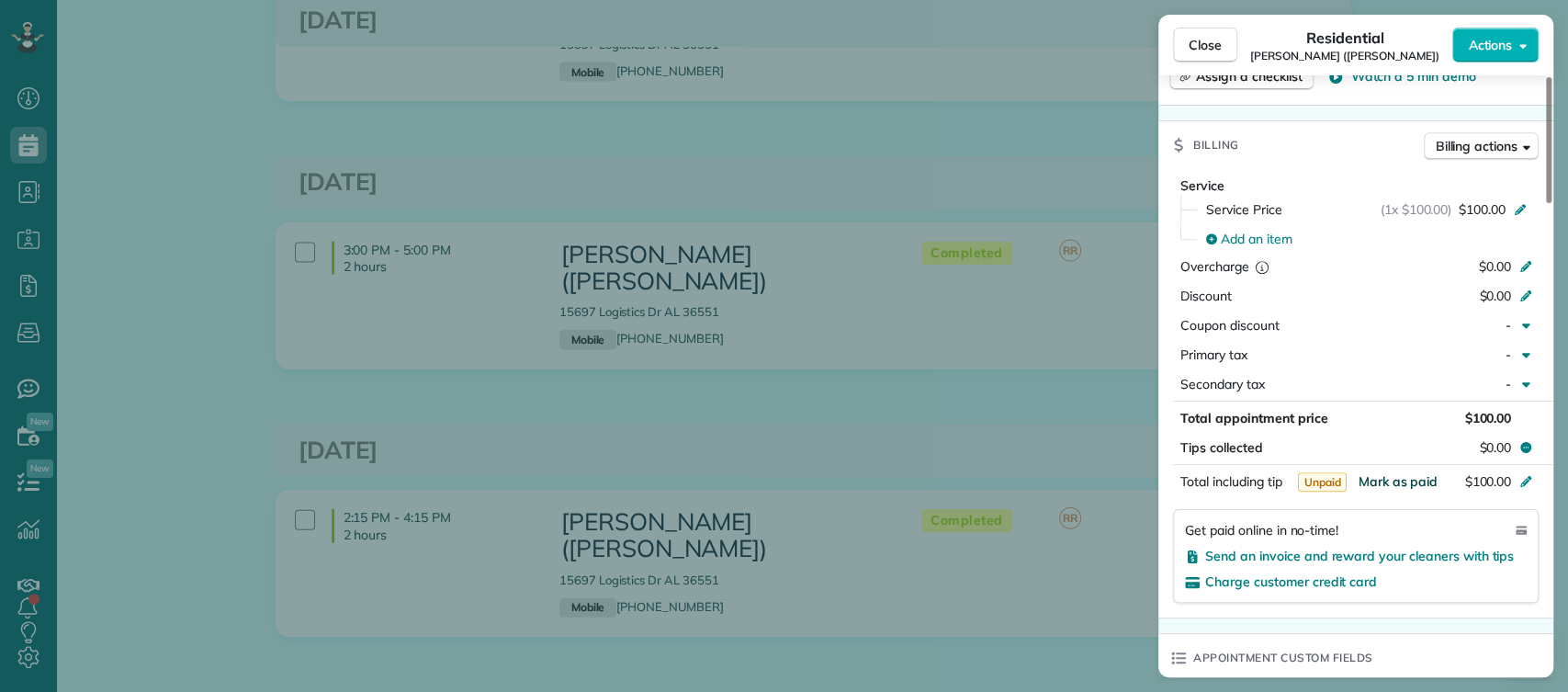
click at [1378, 474] on span "Mark as paid" at bounding box center [1398, 481] width 80 height 16
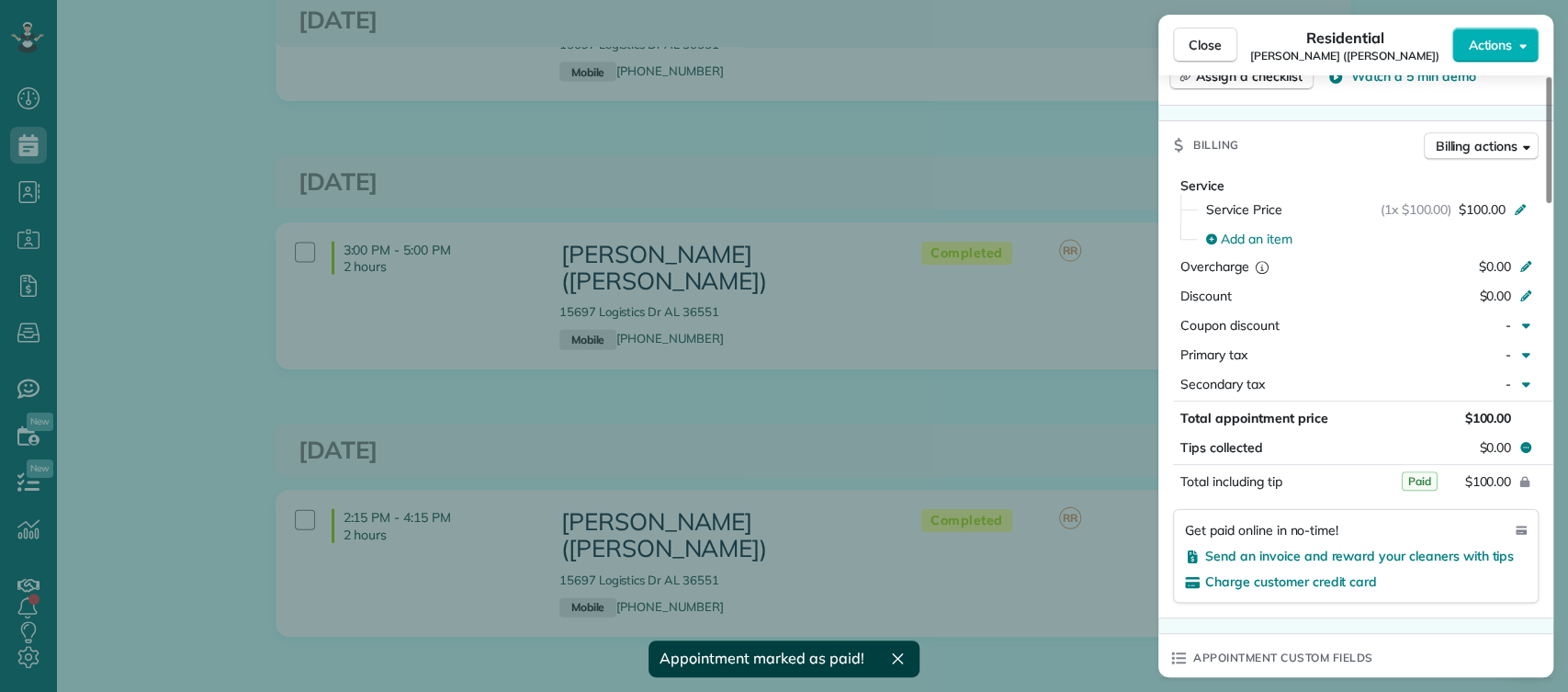
click at [1065, 330] on div "Close Residential Dylan Williams (Holman) Actions This appointment is linked to…" at bounding box center [784, 346] width 1568 height 692
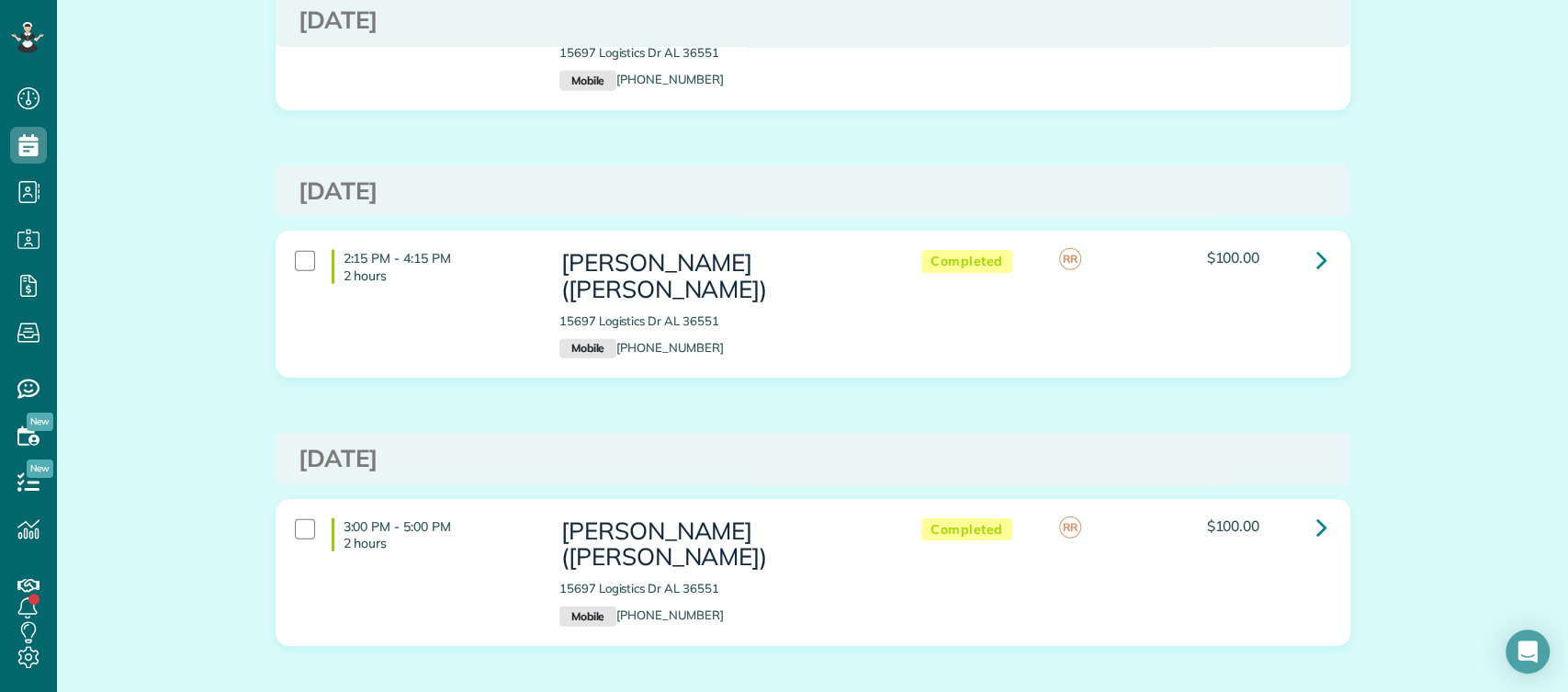
scroll to position [2923, 0]
click at [1317, 510] on icon at bounding box center [1322, 525] width 11 height 32
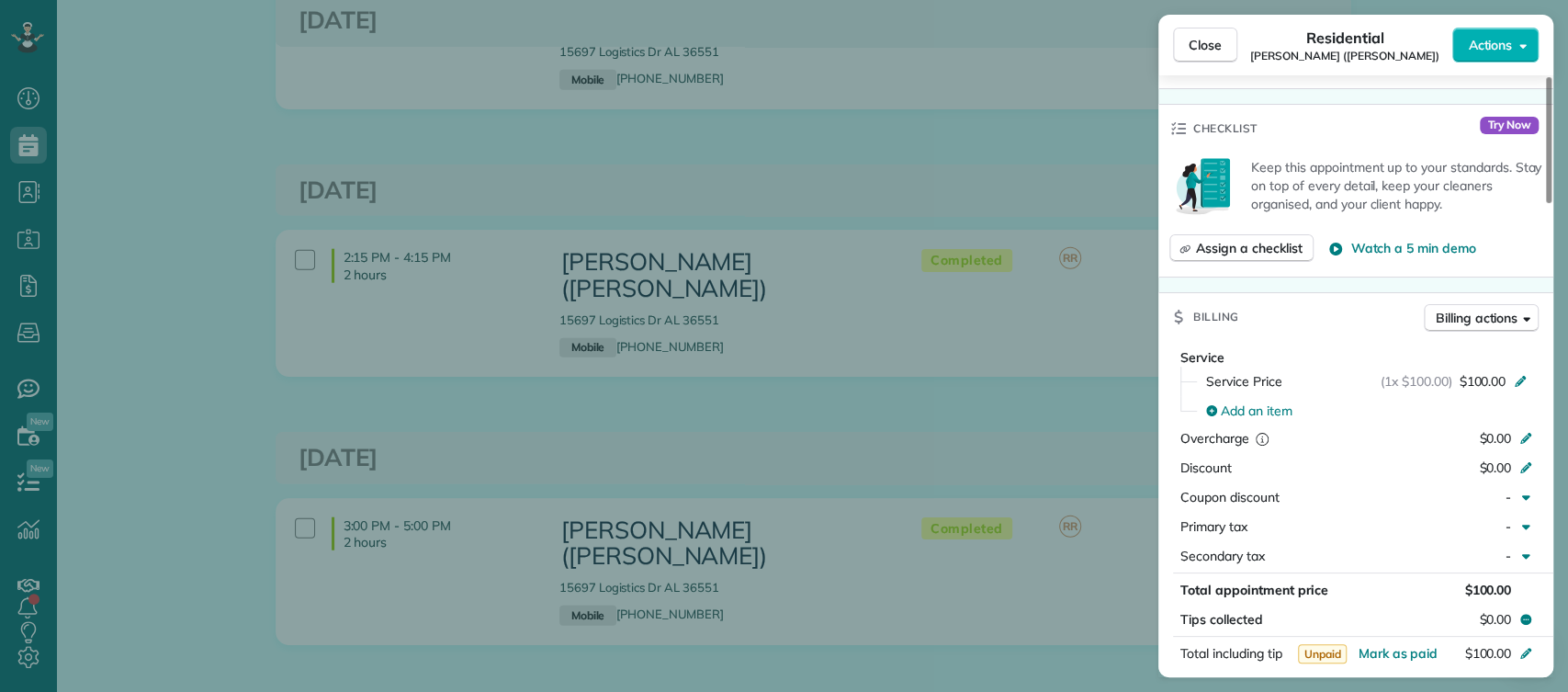
scroll to position [801, 0]
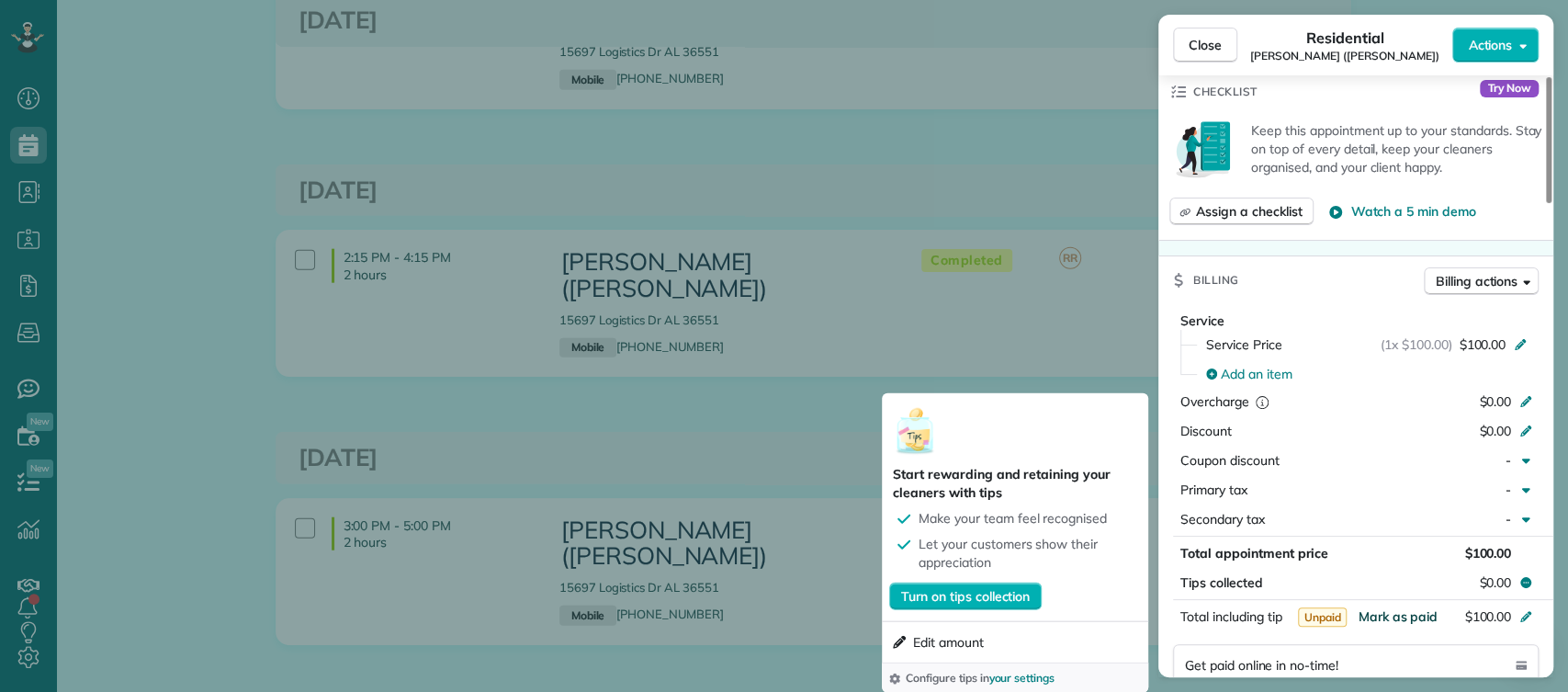
click at [1396, 608] on span "Mark as paid" at bounding box center [1398, 616] width 80 height 16
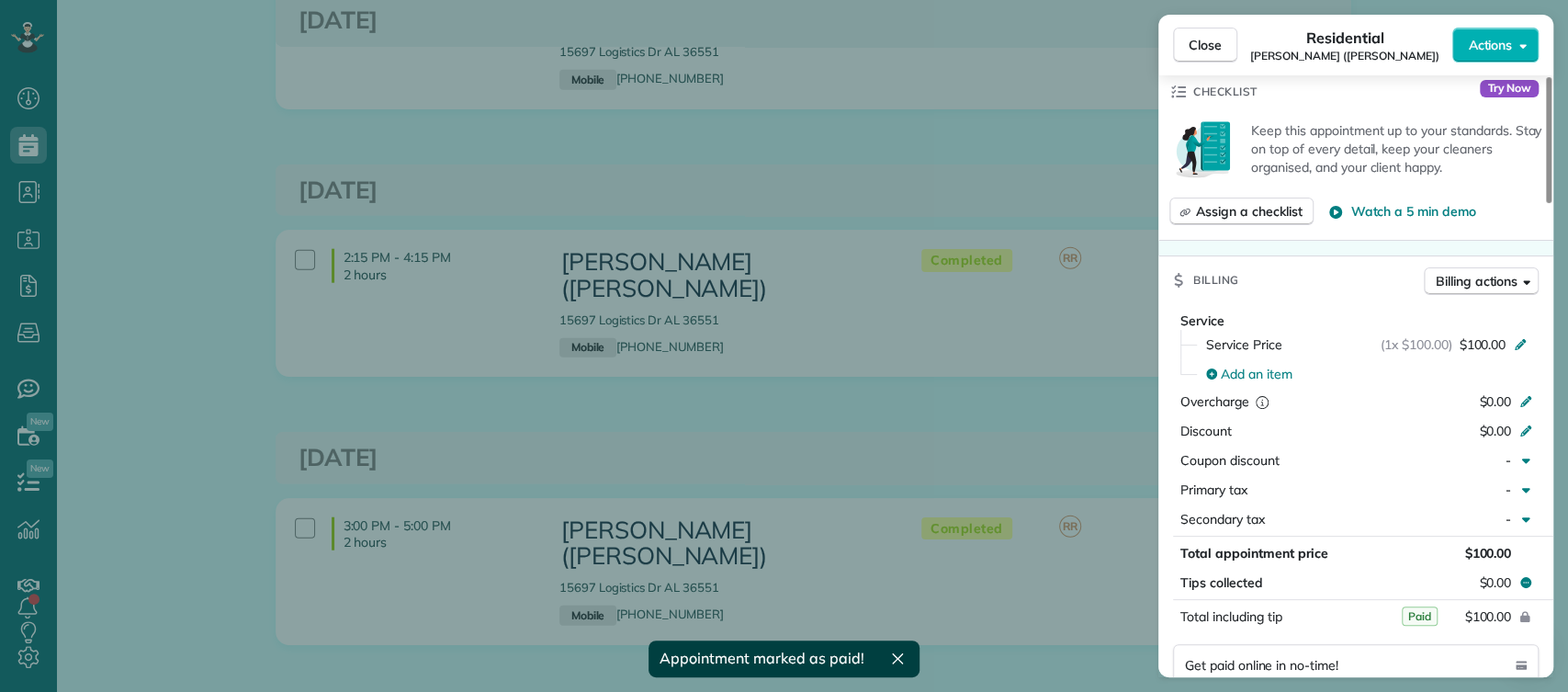
click at [1090, 382] on div "Close Residential Dylan Williams (Holman) Actions This appointment is linked to…" at bounding box center [784, 346] width 1568 height 692
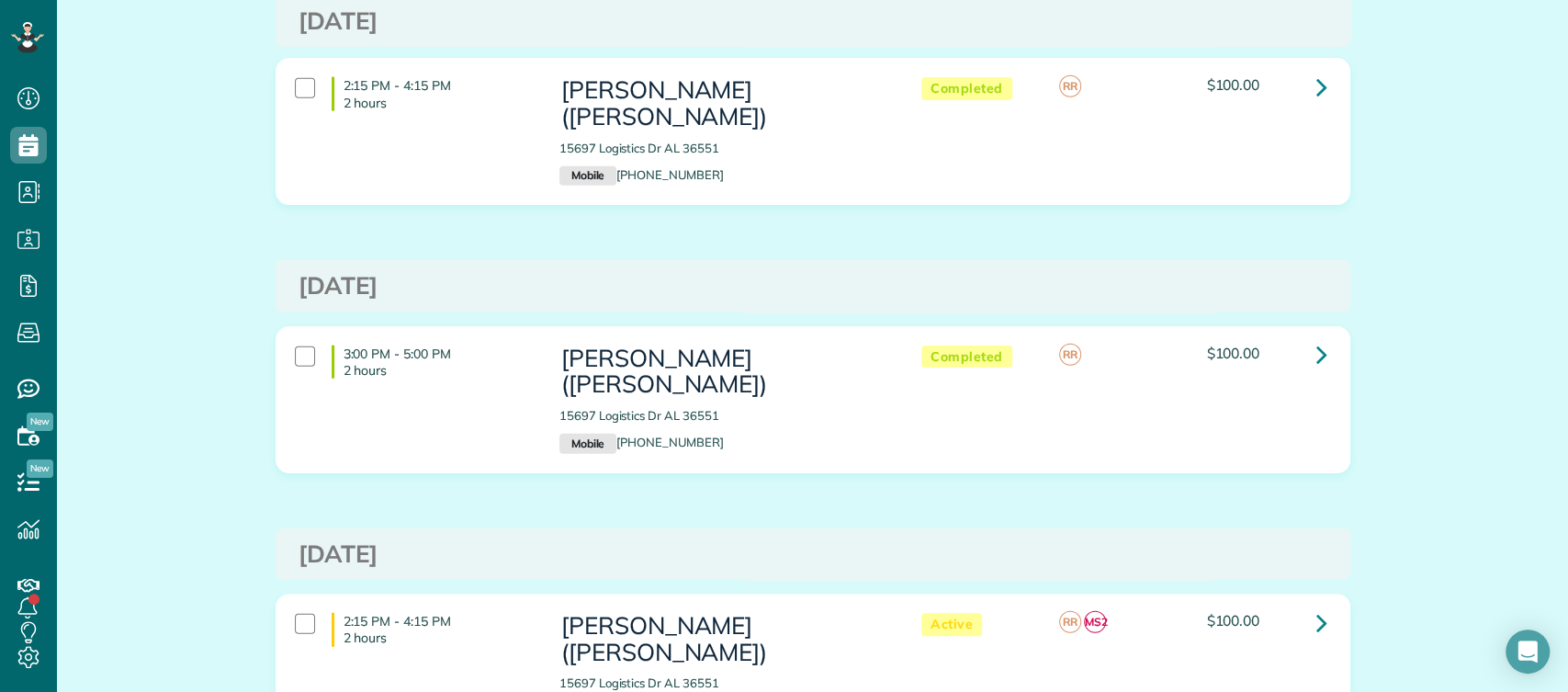
scroll to position [3110, 0]
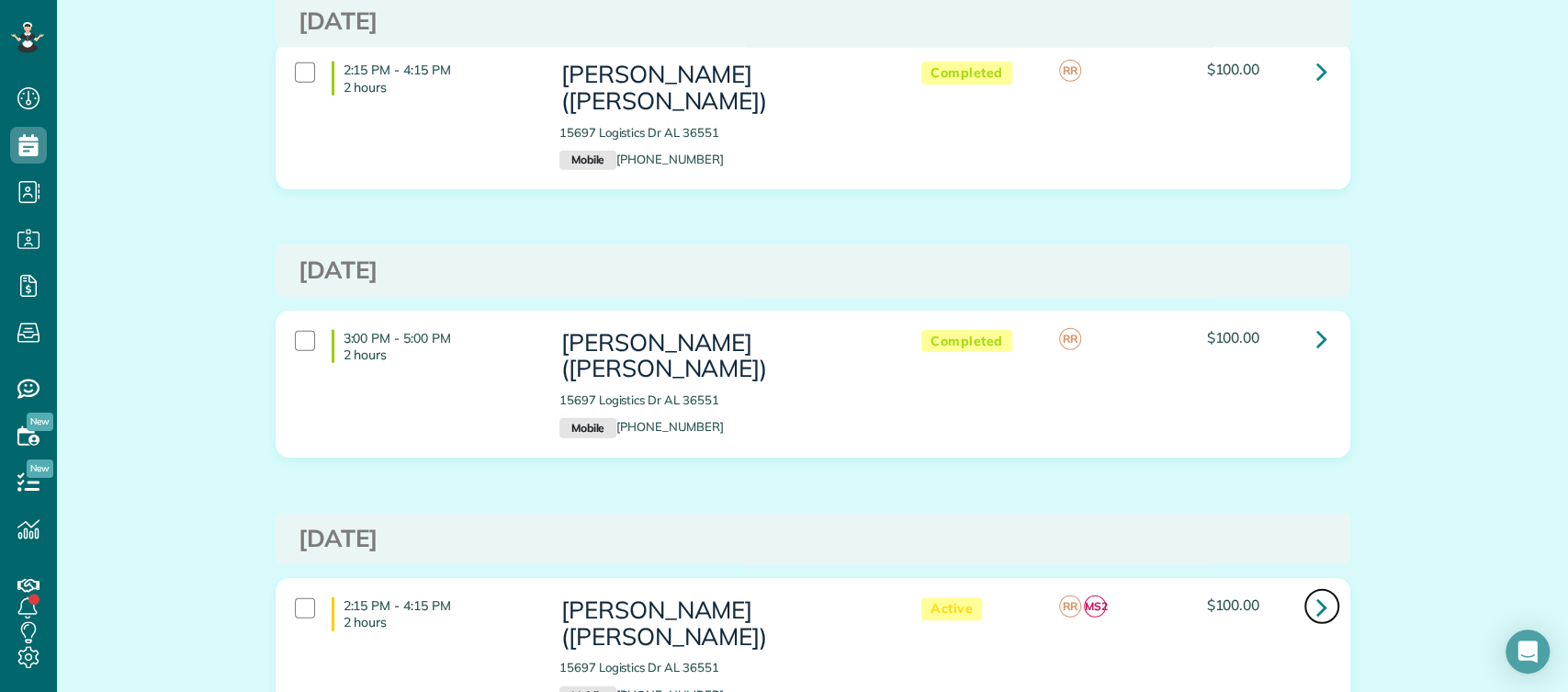
click at [1317, 591] on icon at bounding box center [1322, 606] width 11 height 32
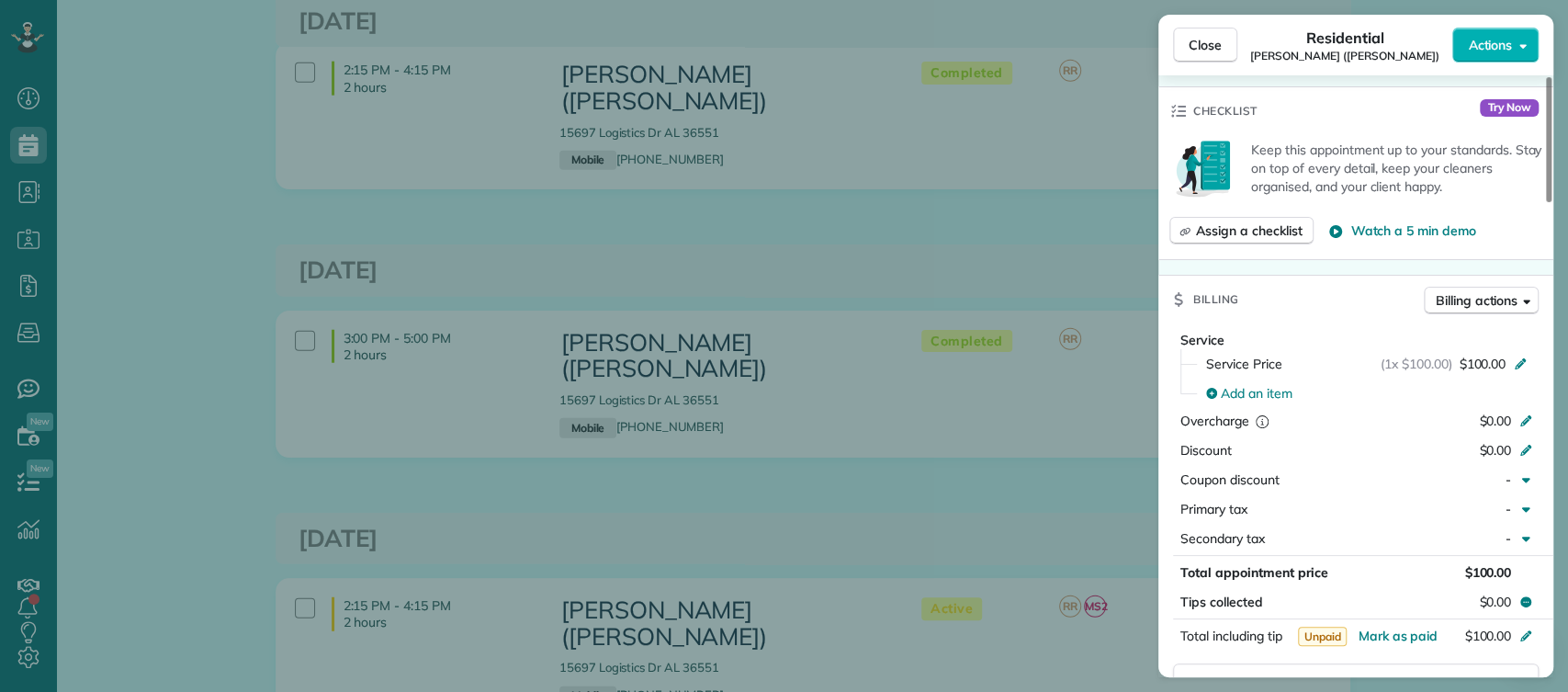
scroll to position [818, 0]
click at [1385, 625] on span "Mark as paid" at bounding box center [1398, 632] width 80 height 16
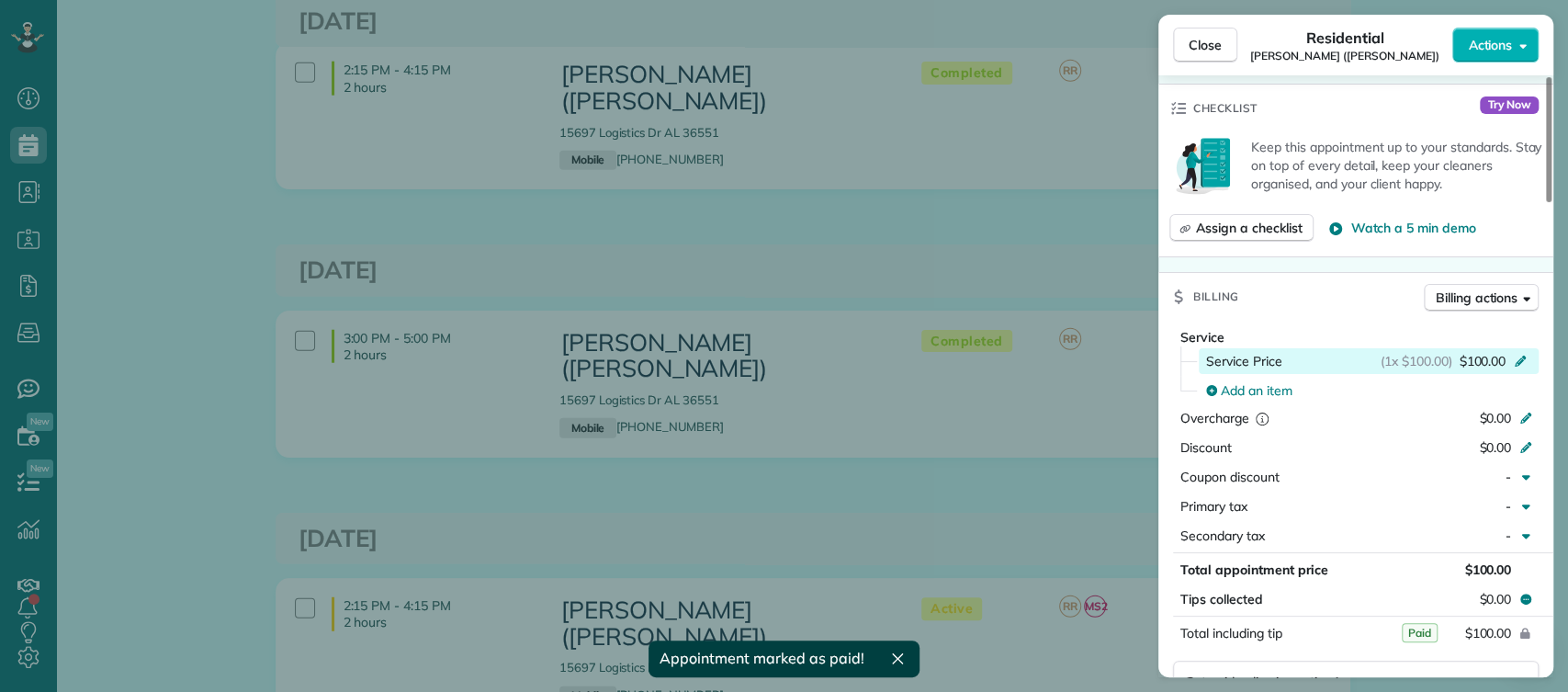
scroll to position [0, 0]
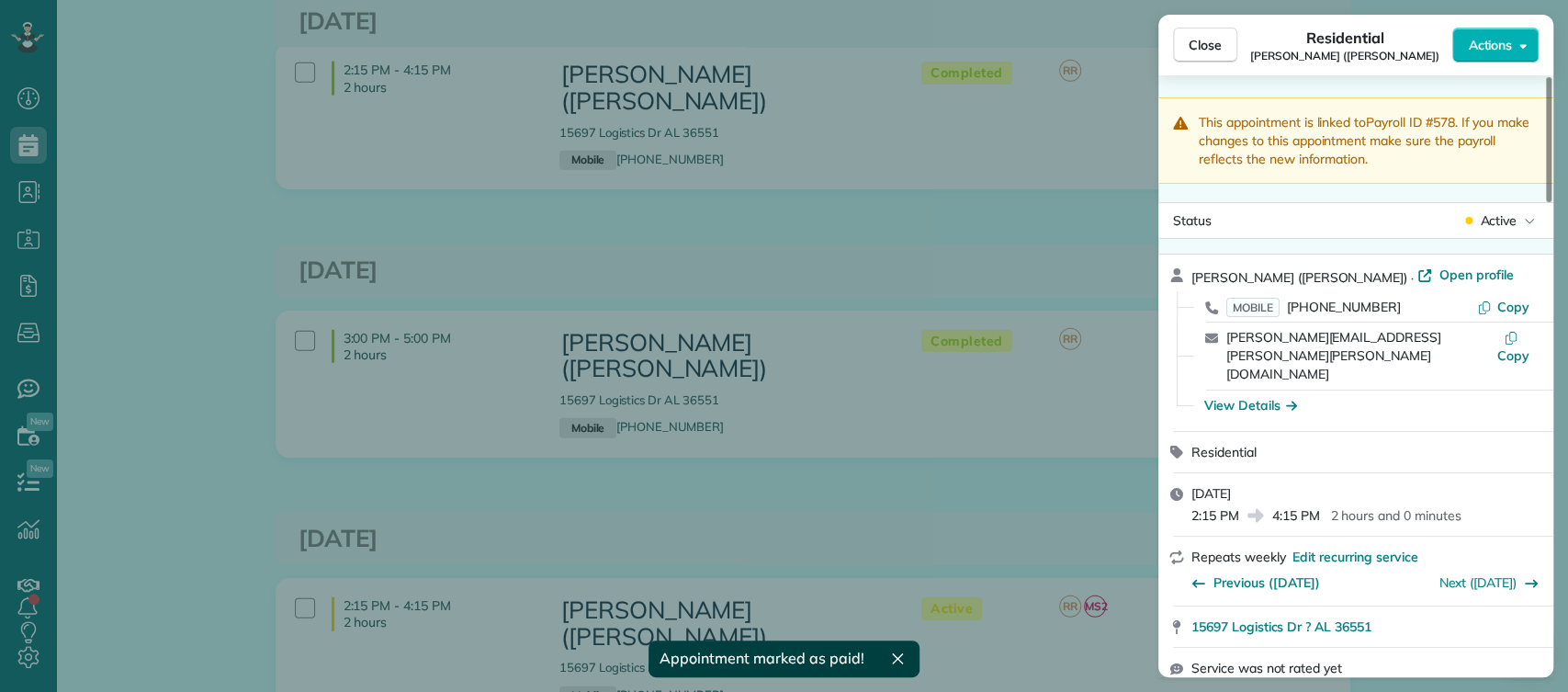
click at [1042, 372] on div "Close Residential Dylan Williams (Holman) Actions This appointment is linked to…" at bounding box center [784, 346] width 1568 height 692
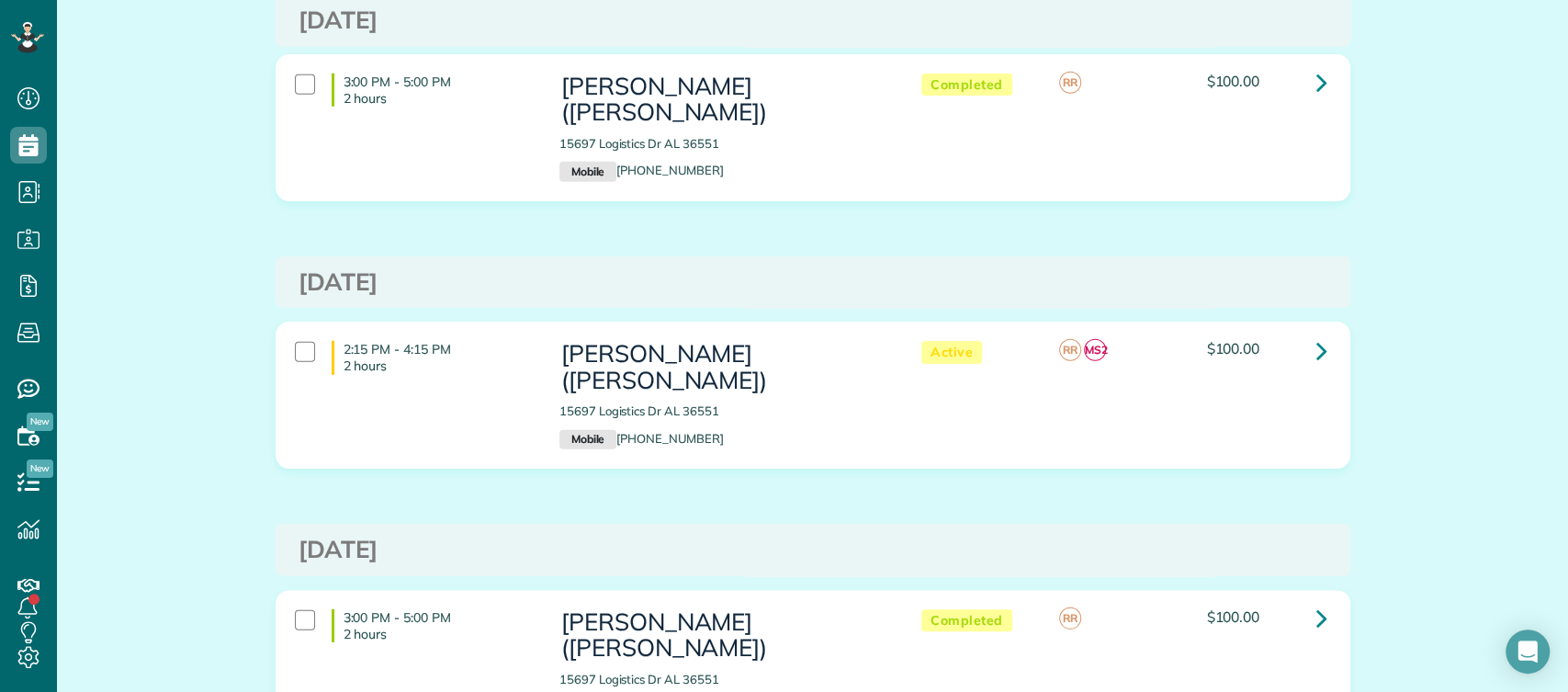
scroll to position [3368, 0]
click at [1306, 599] on link at bounding box center [1323, 617] width 37 height 37
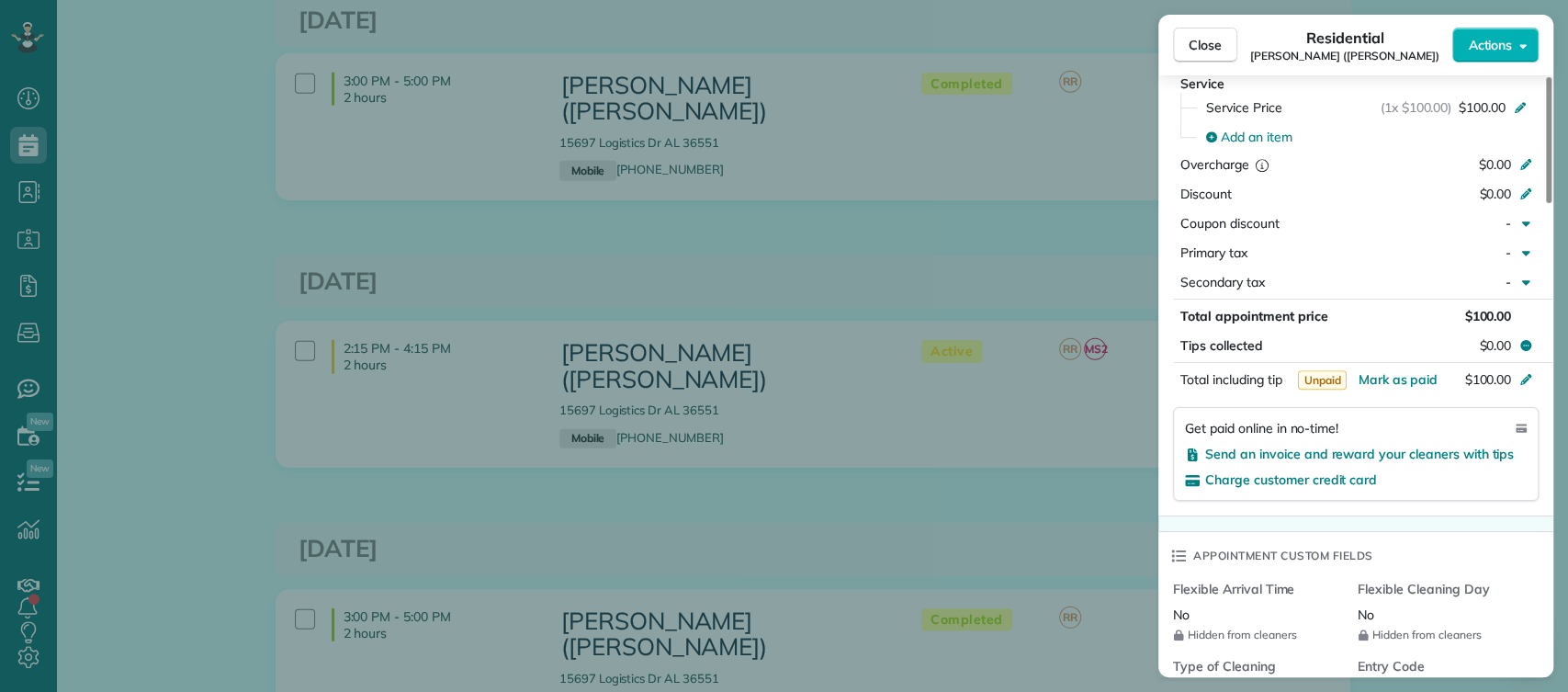
scroll to position [1048, 0]
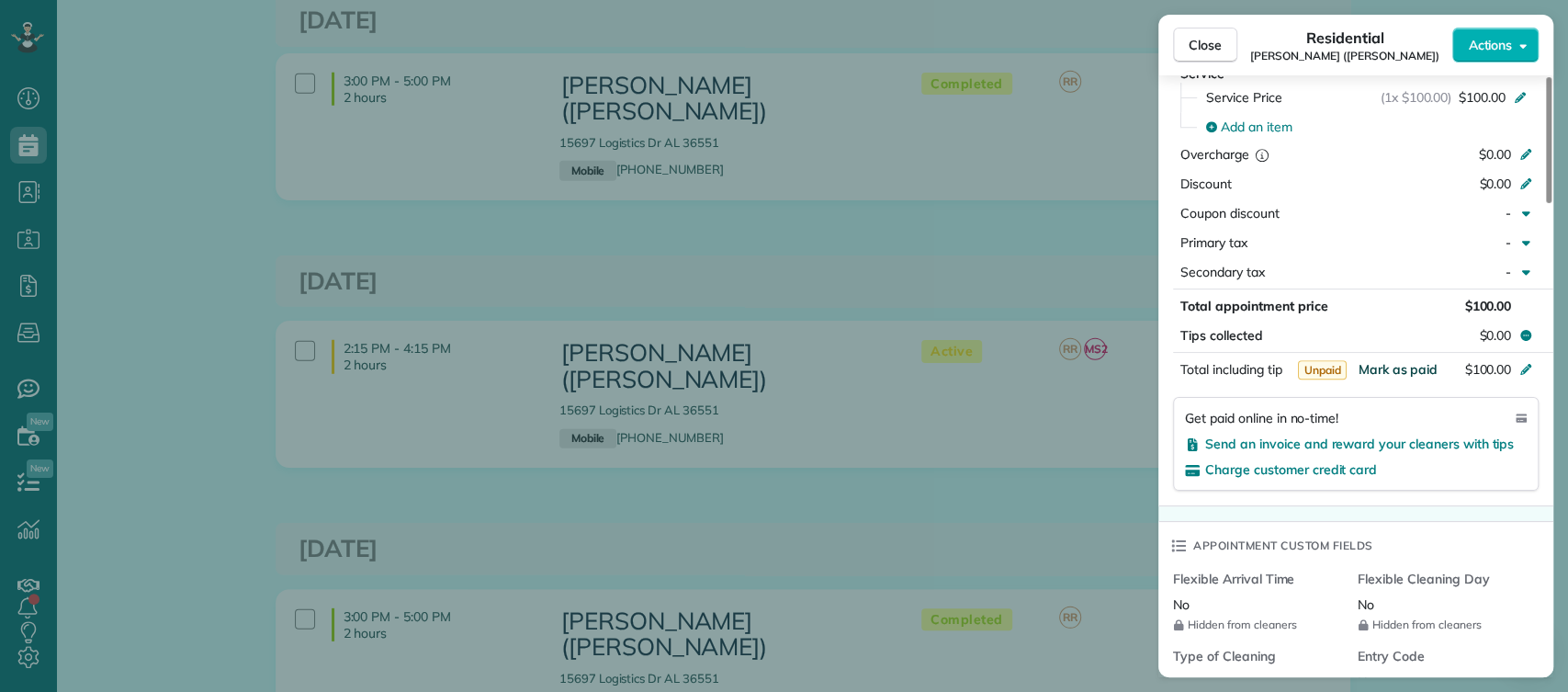
click at [1375, 361] on span "Mark as paid" at bounding box center [1398, 369] width 80 height 16
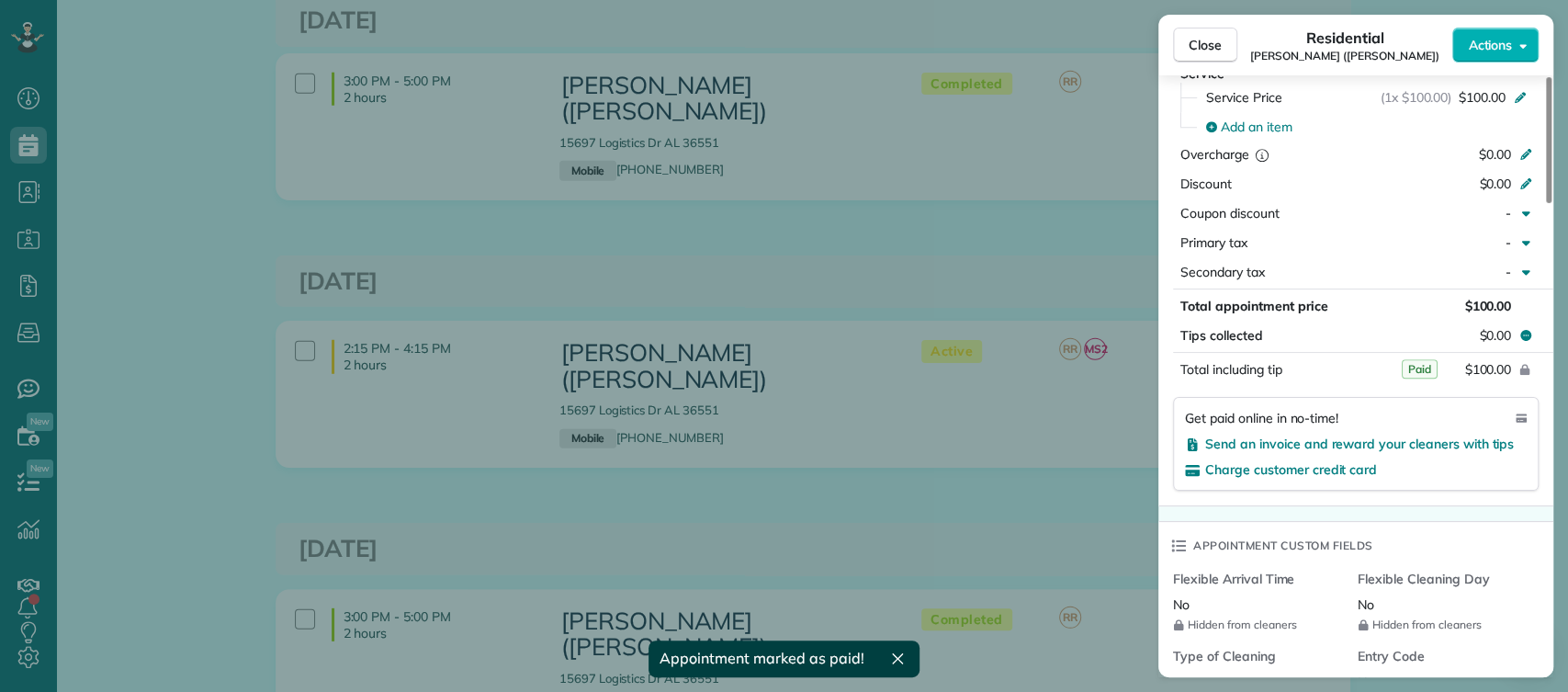
scroll to position [0, 0]
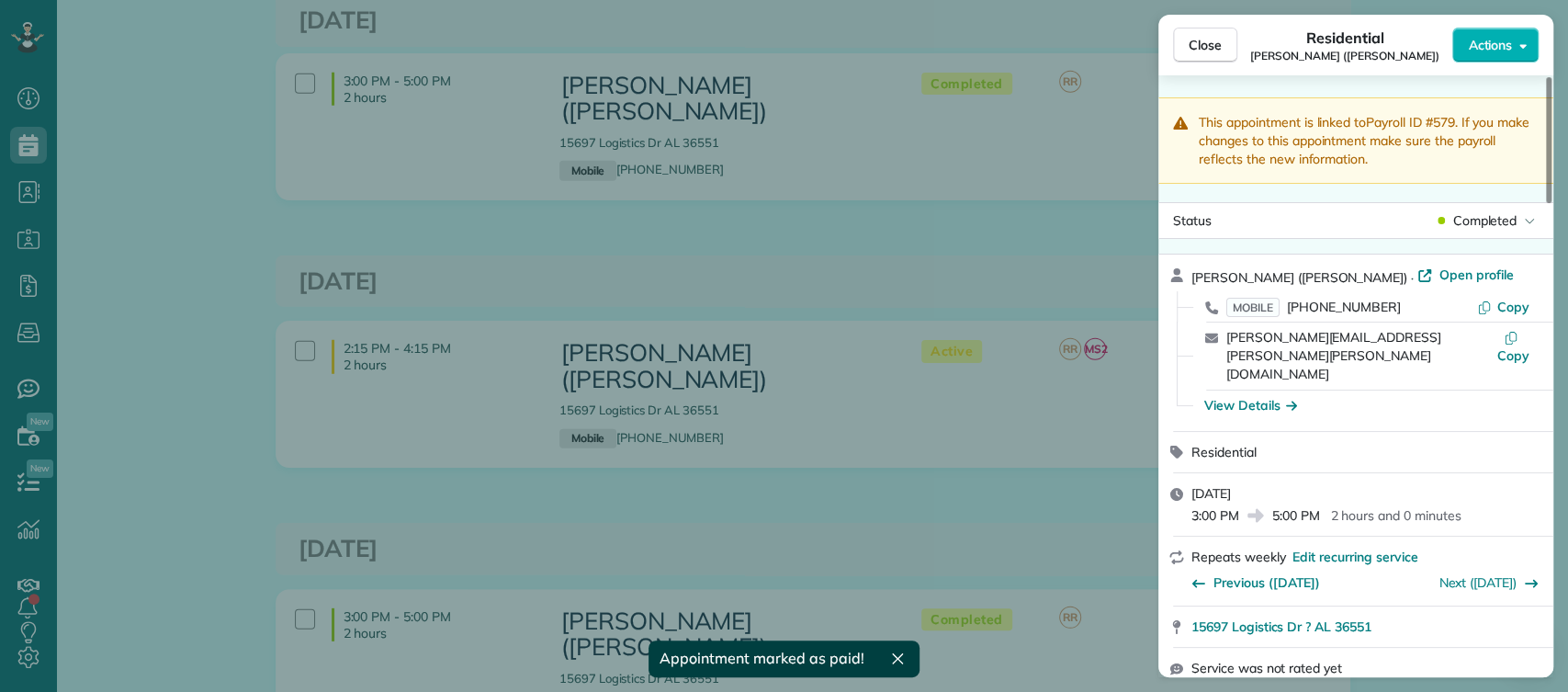
click at [987, 304] on div "Close Residential Dylan Williams (Holman) Actions This appointment is linked to…" at bounding box center [784, 346] width 1568 height 692
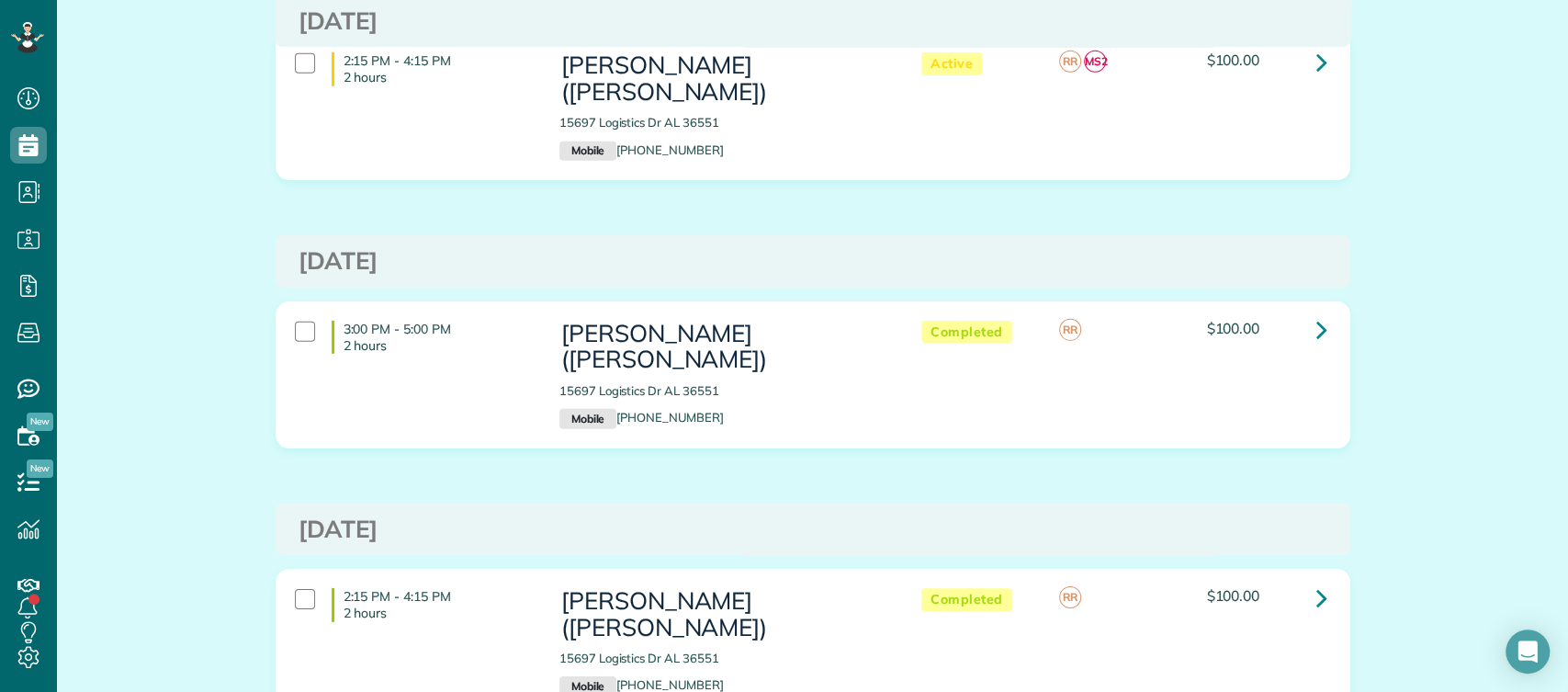
scroll to position [3671, 0]
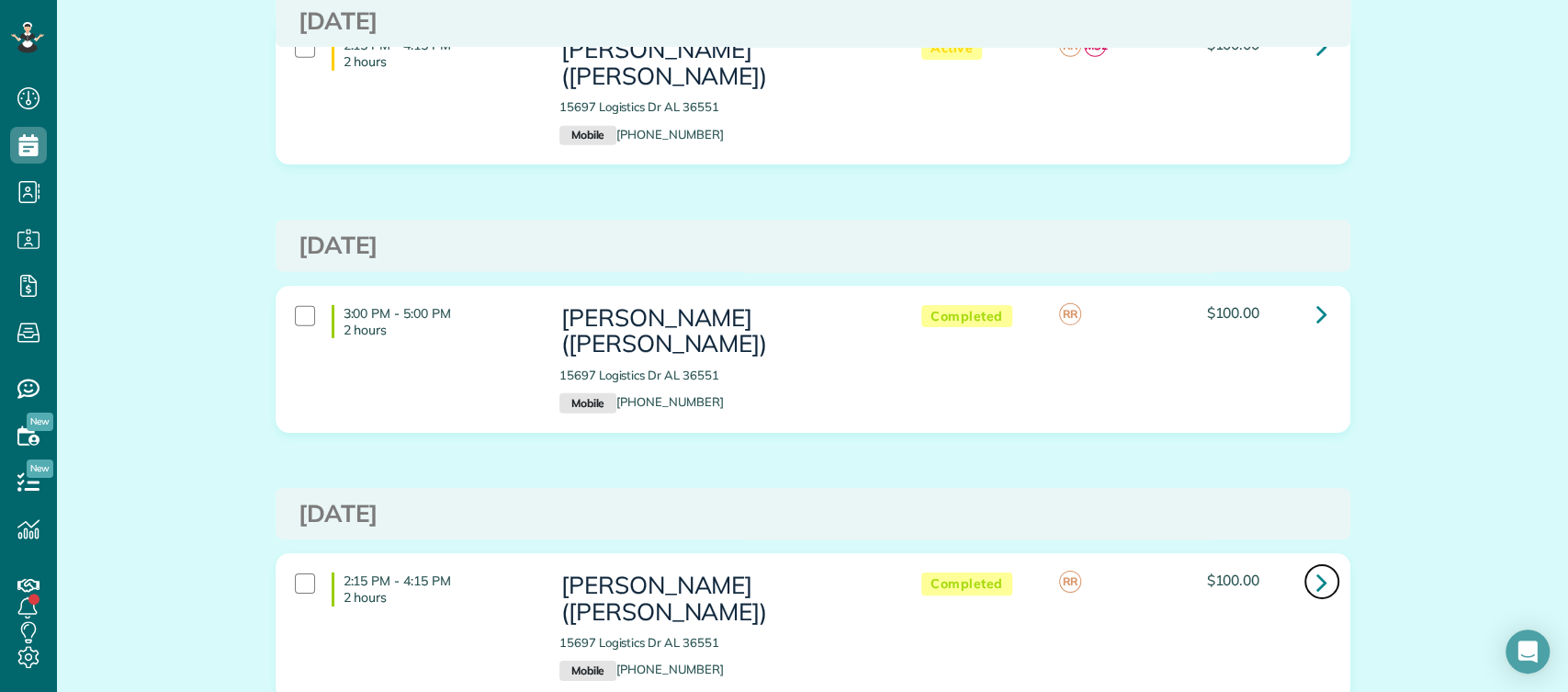
click at [1317, 566] on icon at bounding box center [1322, 581] width 11 height 32
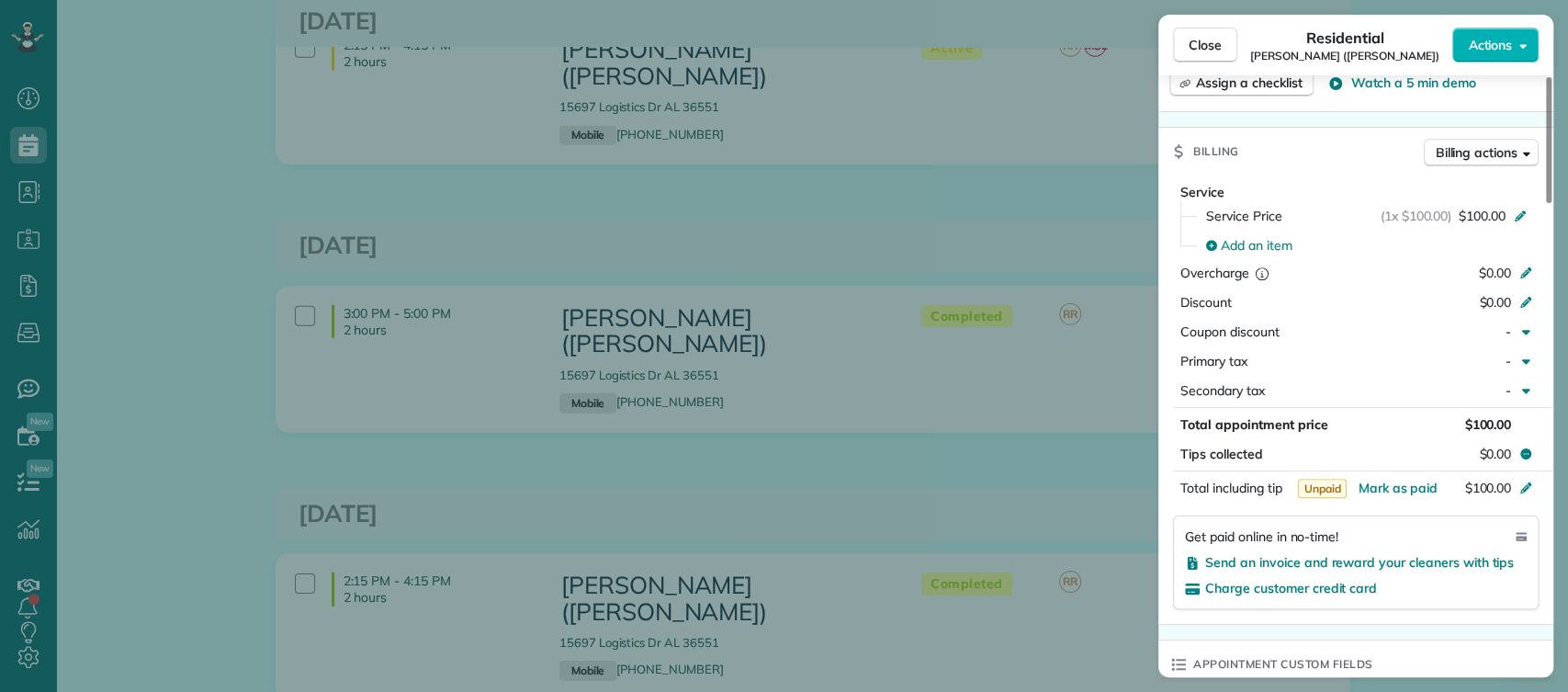
scroll to position [977, 0]
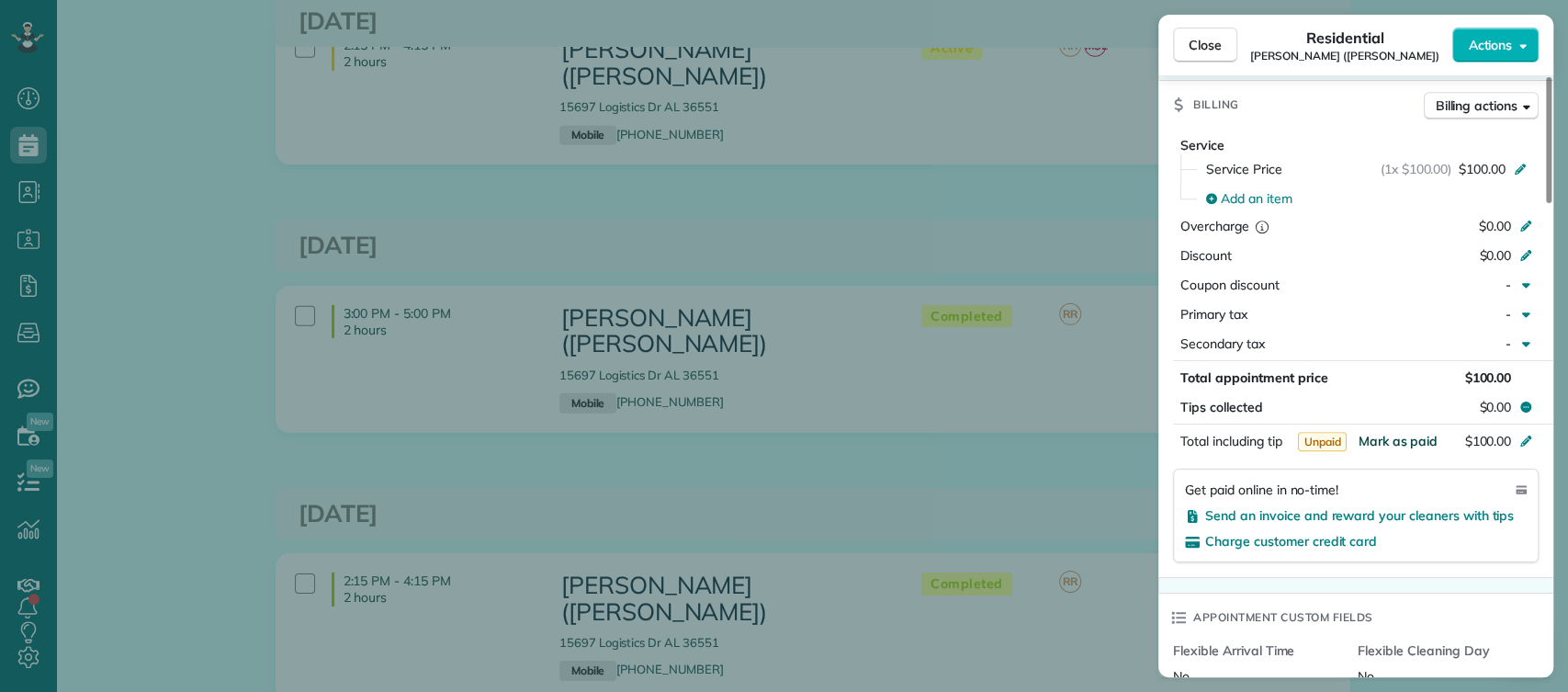
click at [1397, 433] on span "Mark as paid" at bounding box center [1398, 441] width 80 height 16
click at [1022, 338] on div "Close Residential Dylan Williams (Holman) Actions This appointment is linked to…" at bounding box center [784, 346] width 1568 height 692
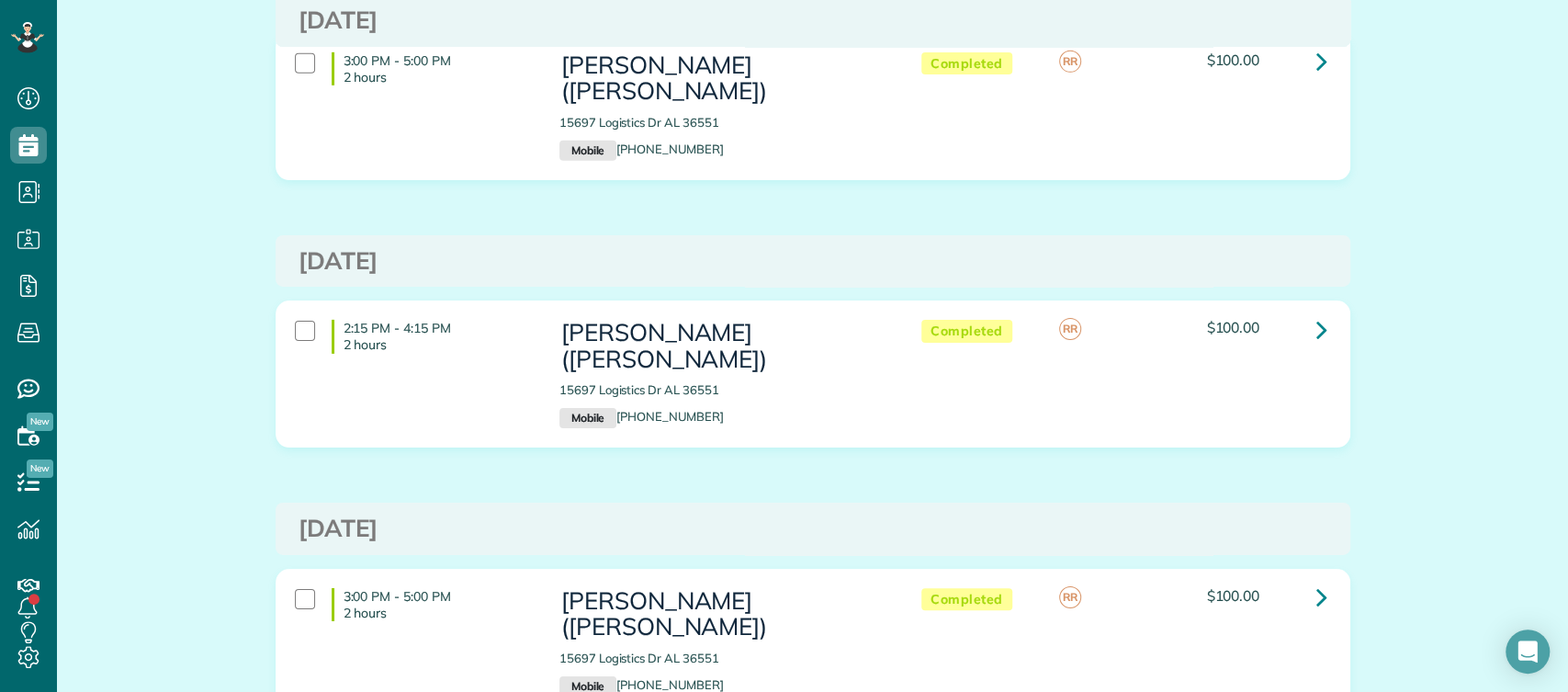
scroll to position [3924, 0]
click at [1317, 579] on icon at bounding box center [1322, 595] width 11 height 32
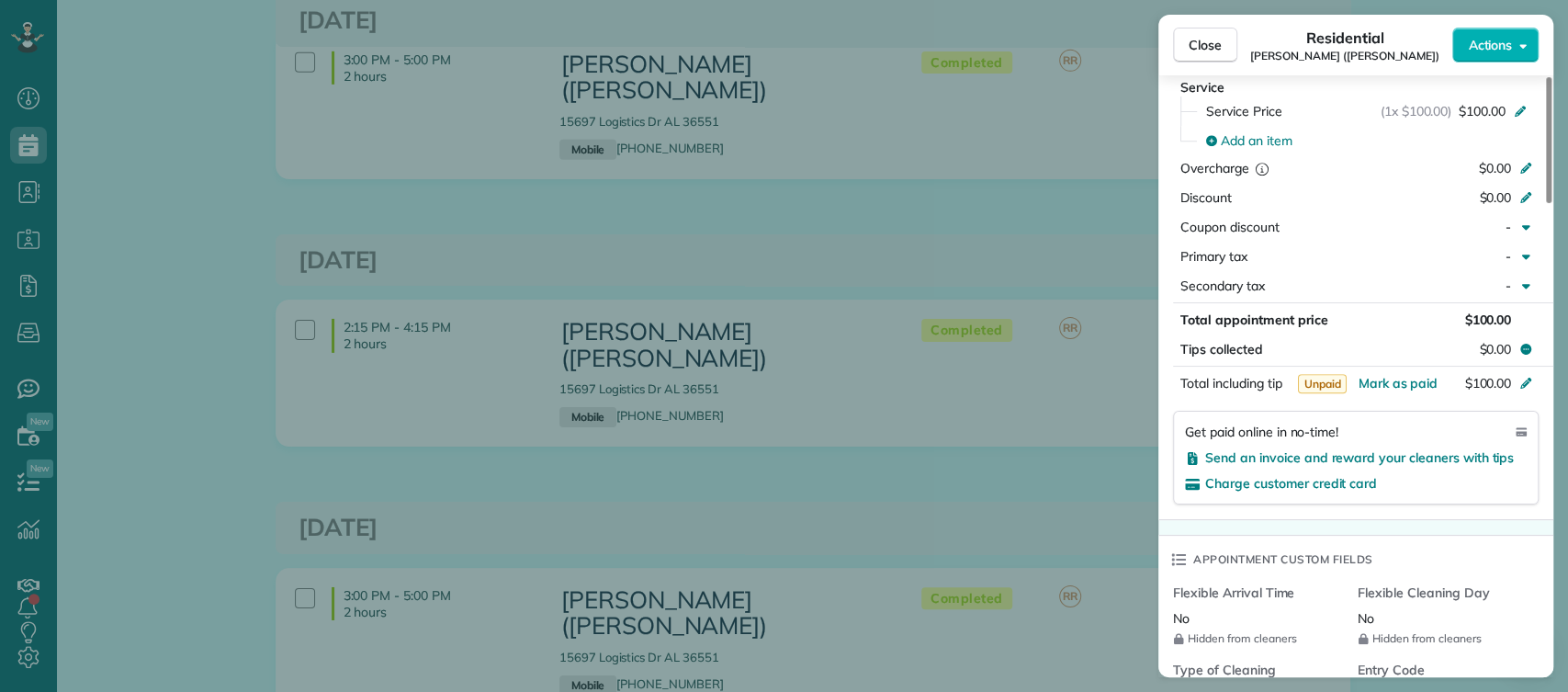
scroll to position [1038, 0]
click at [1386, 372] on span "Mark as paid" at bounding box center [1398, 379] width 80 height 16
click at [1053, 293] on div "Close Residential Dylan Williams (Holman) Actions This appointment is linked to…" at bounding box center [784, 346] width 1568 height 692
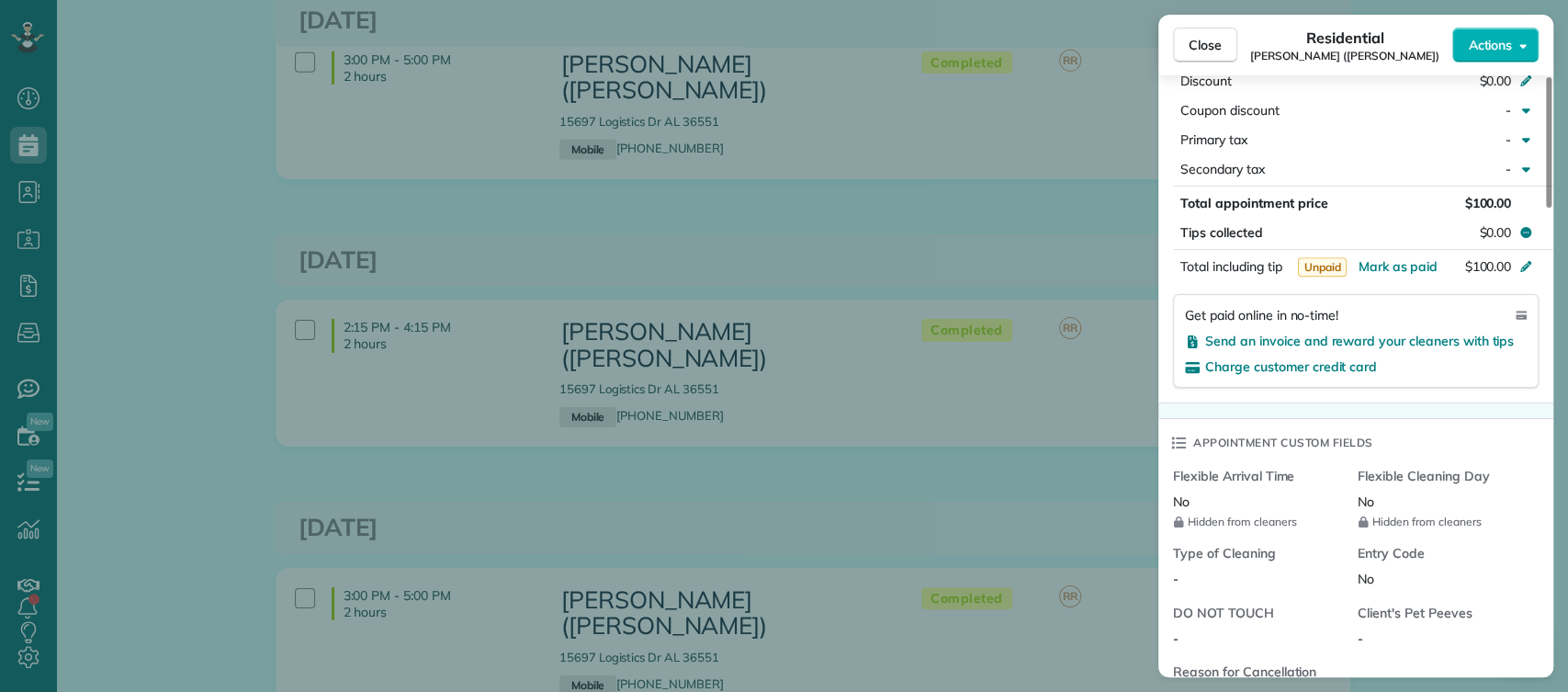
scroll to position [1231, 0]
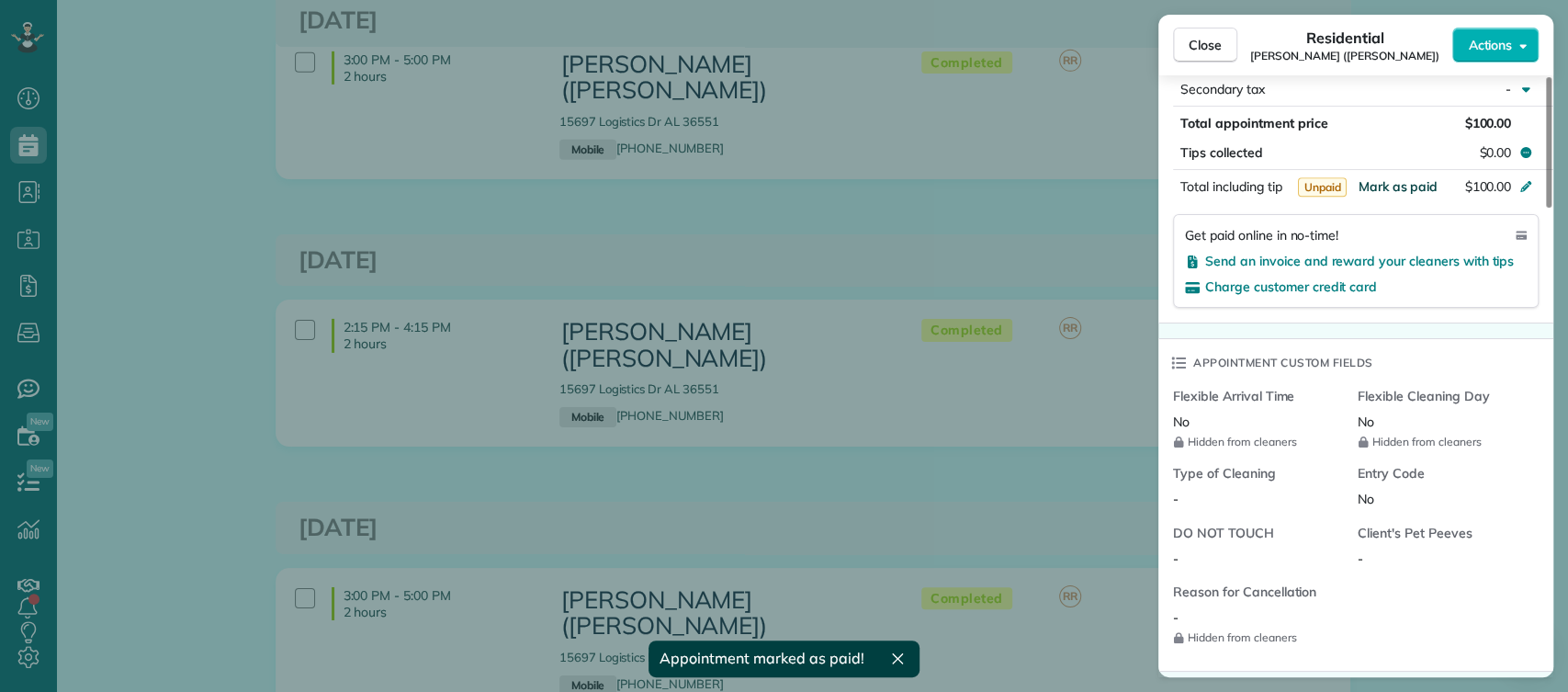
click at [1382, 178] on span "Mark as paid" at bounding box center [1398, 186] width 80 height 16
click at [1205, 38] on span "Close" at bounding box center [1205, 44] width 33 height 18
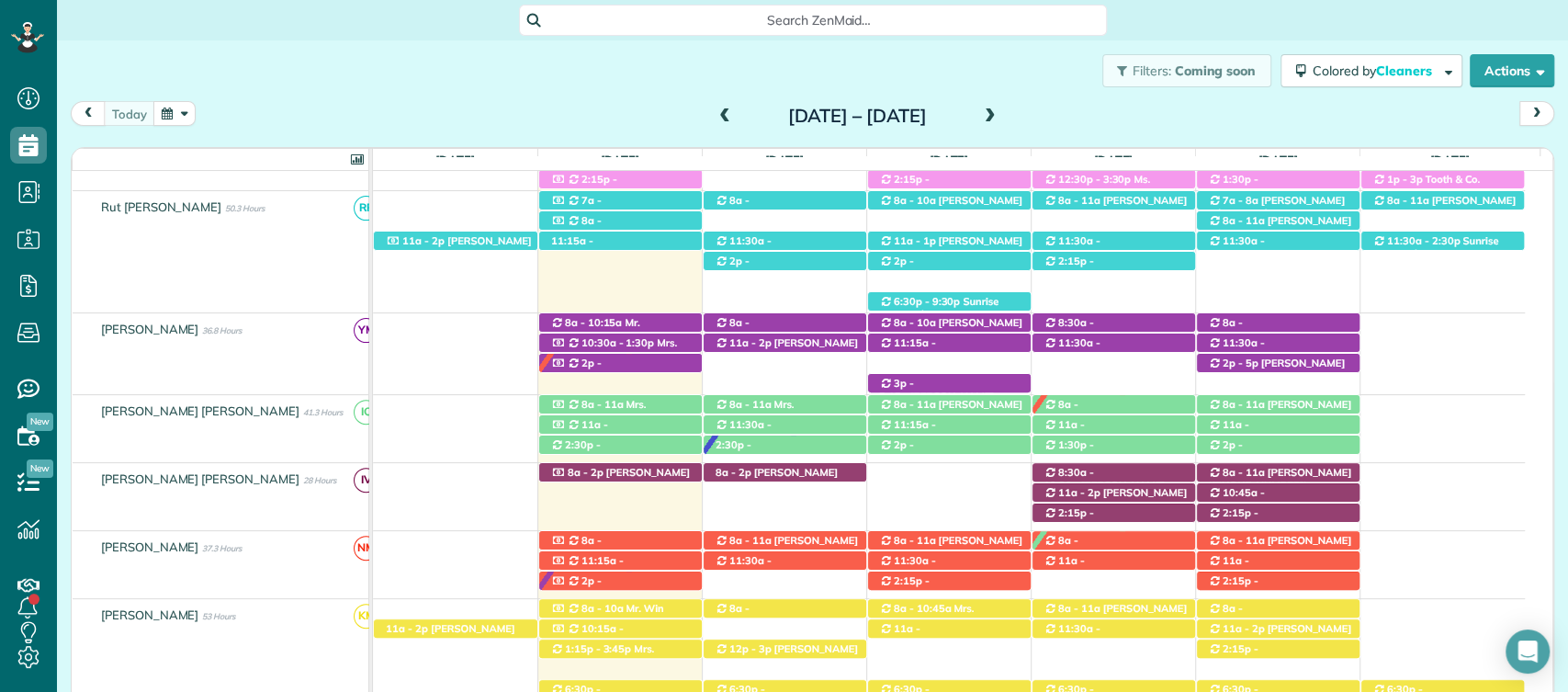
scroll to position [369, 0]
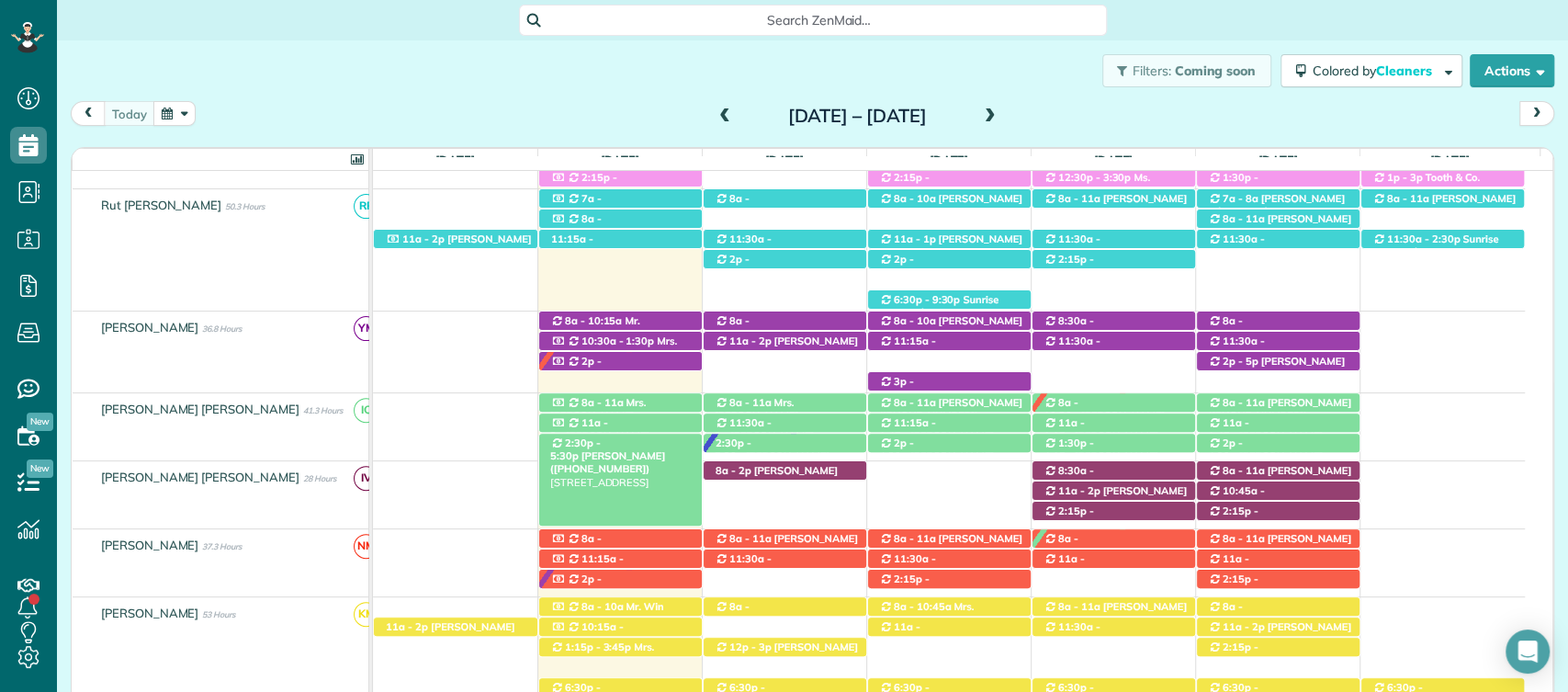
click at [599, 440] on span "2:30p - 5:30p" at bounding box center [576, 449] width 51 height 26
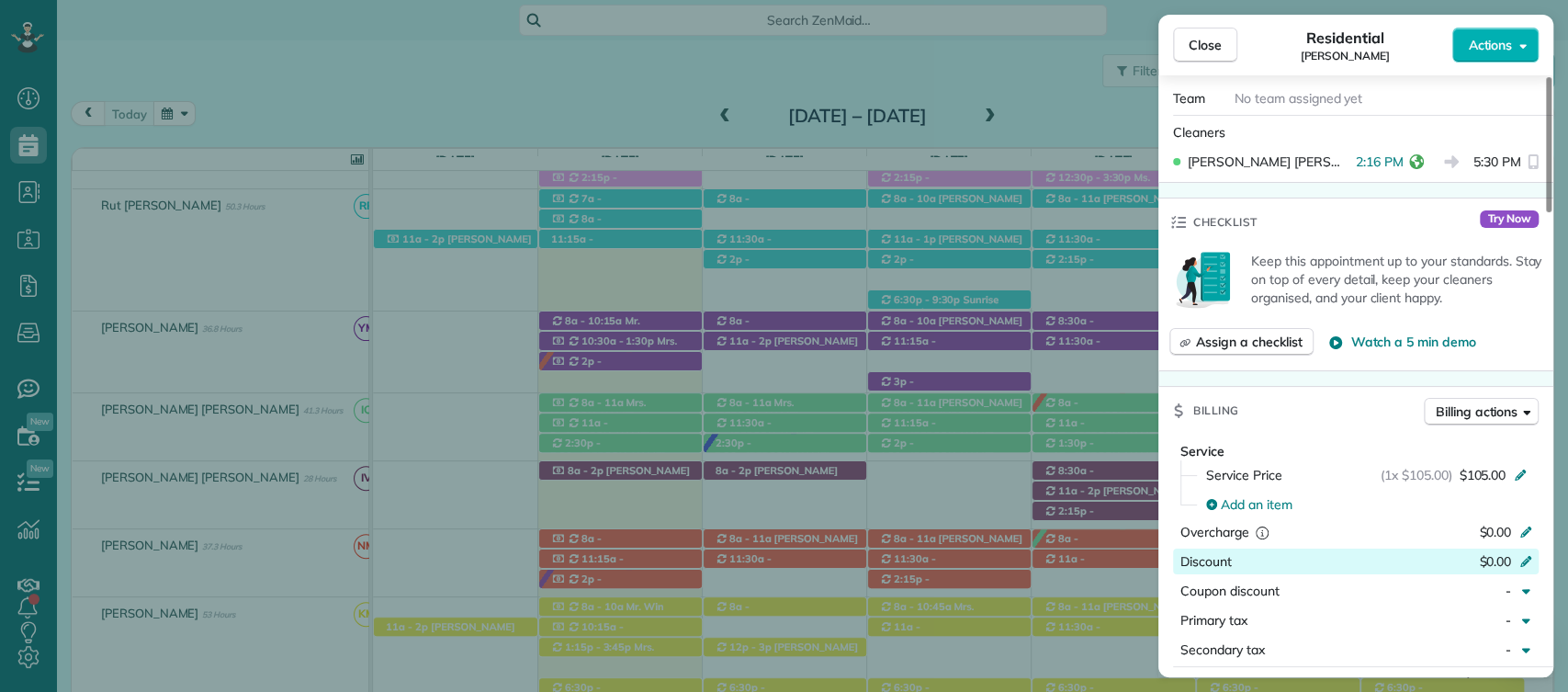
scroll to position [525, 0]
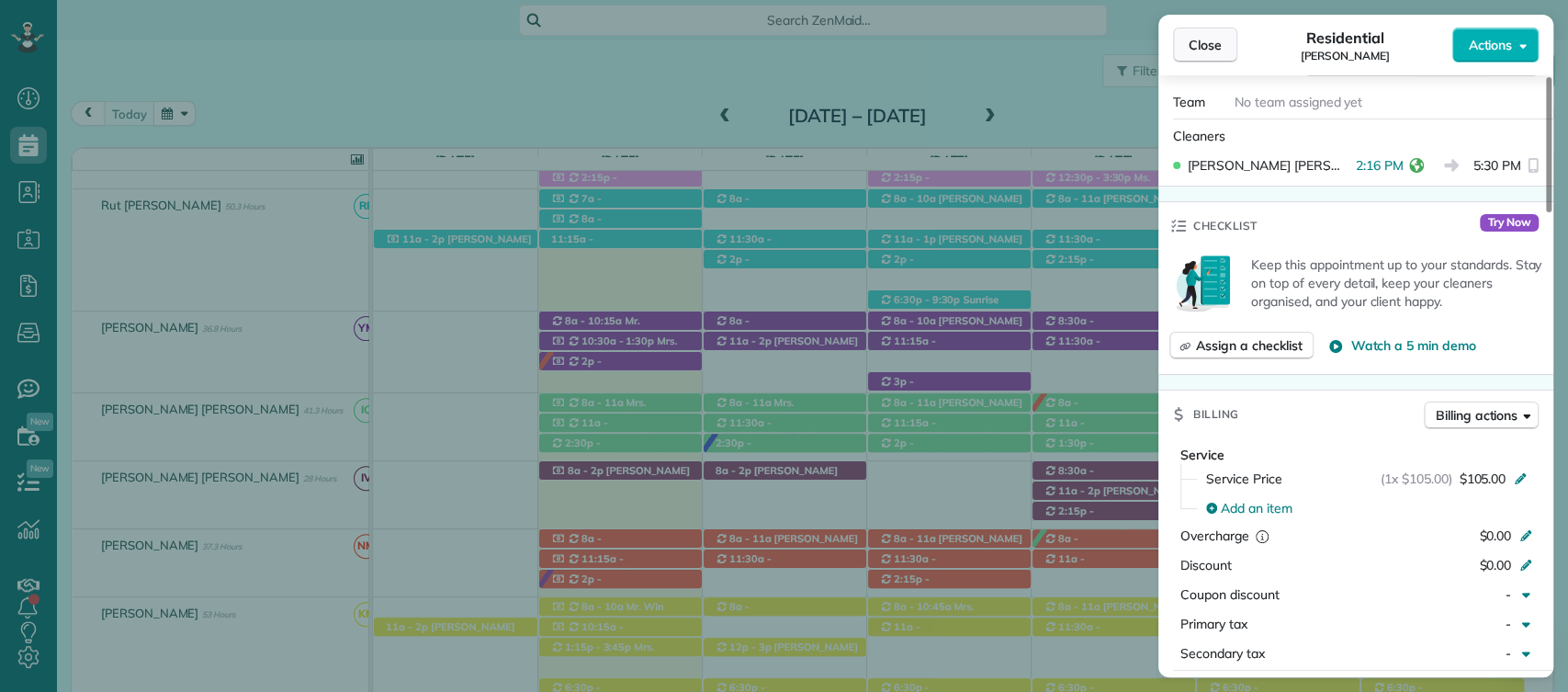
click at [1183, 38] on button "Close" at bounding box center [1205, 45] width 64 height 35
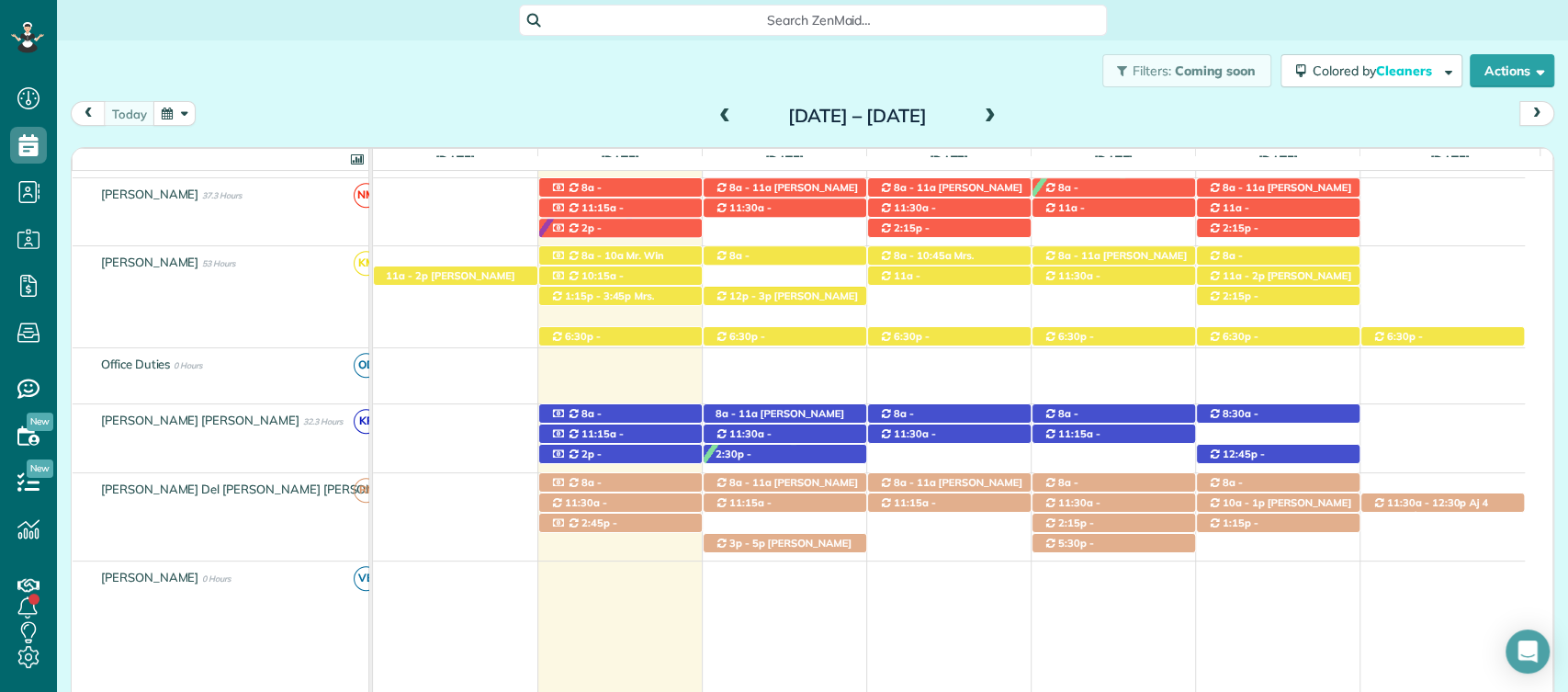
scroll to position [720, 0]
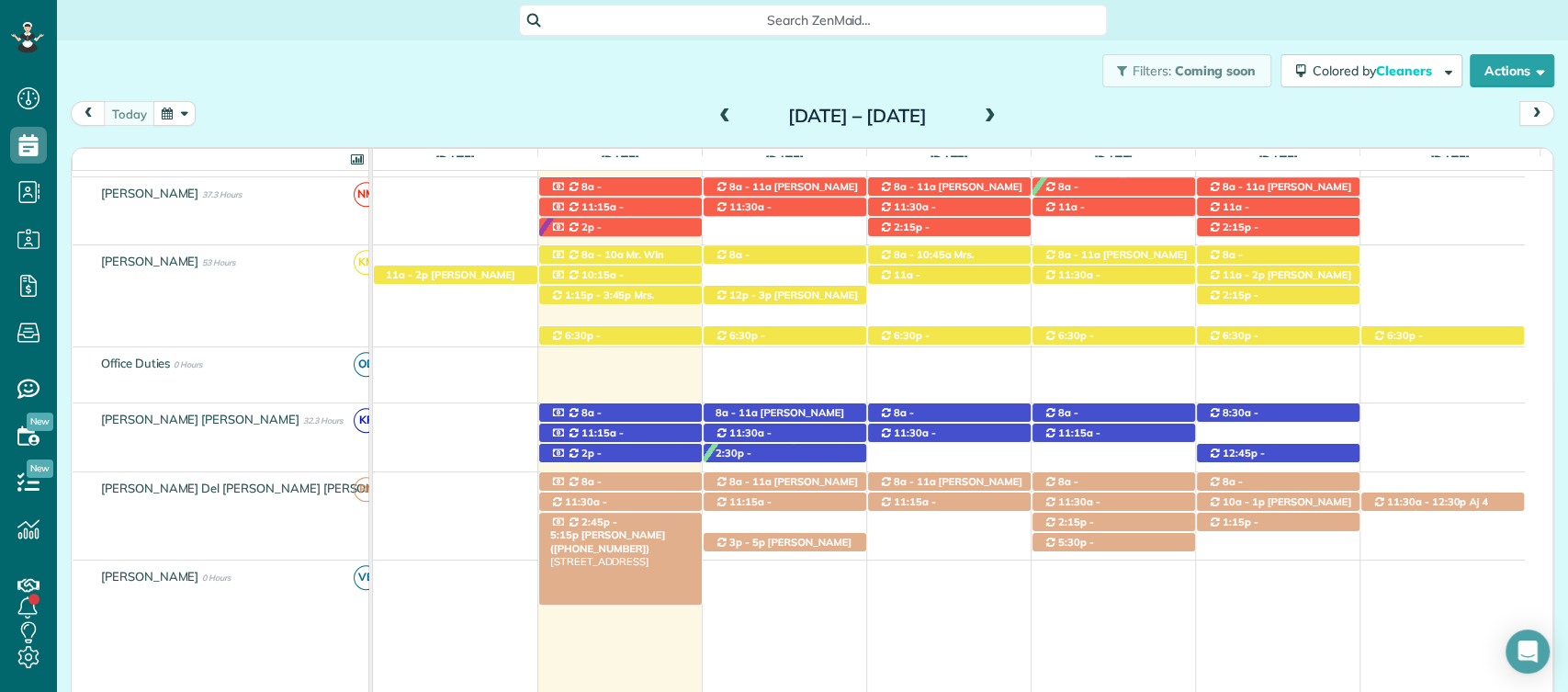
click at [655, 528] on span "[PERSON_NAME] ([PHONE_NUMBER])" at bounding box center [607, 541] width 115 height 26
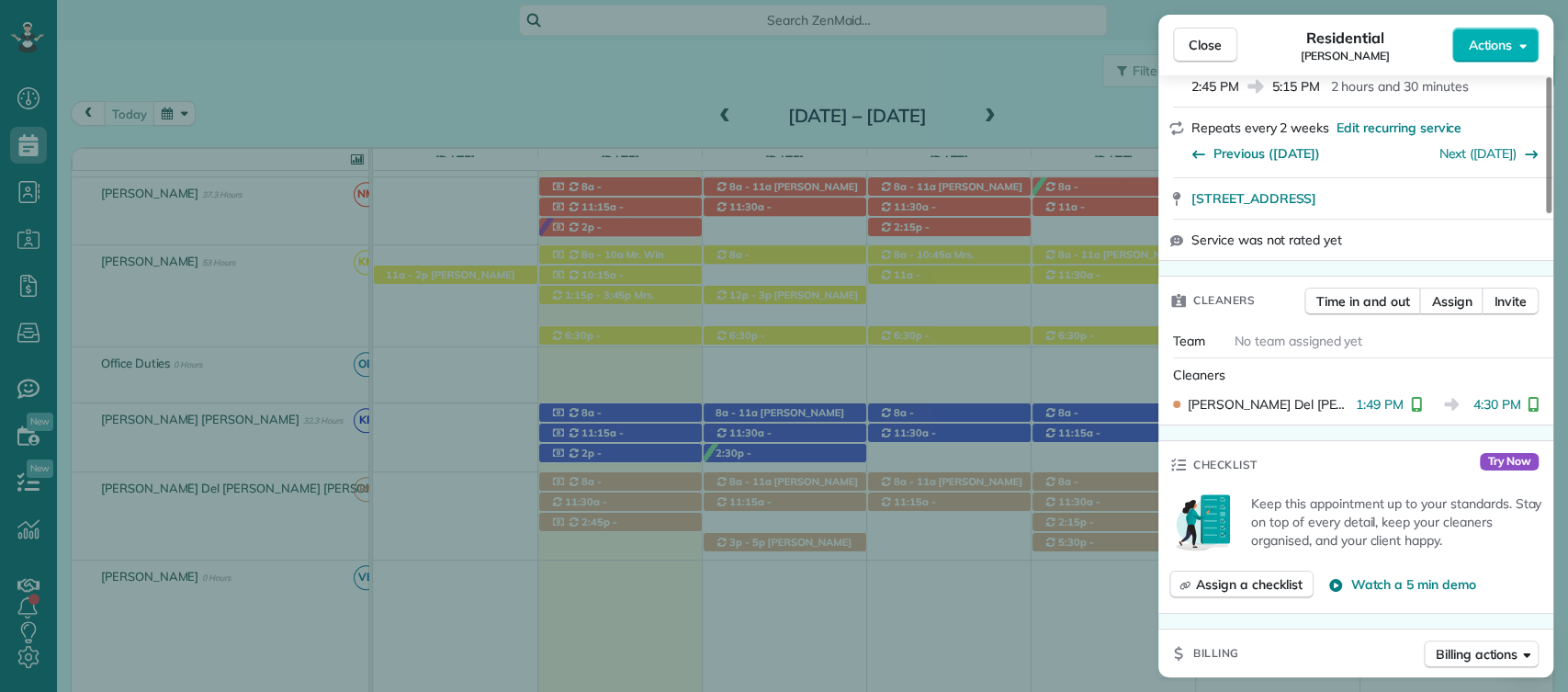
scroll to position [303, 0]
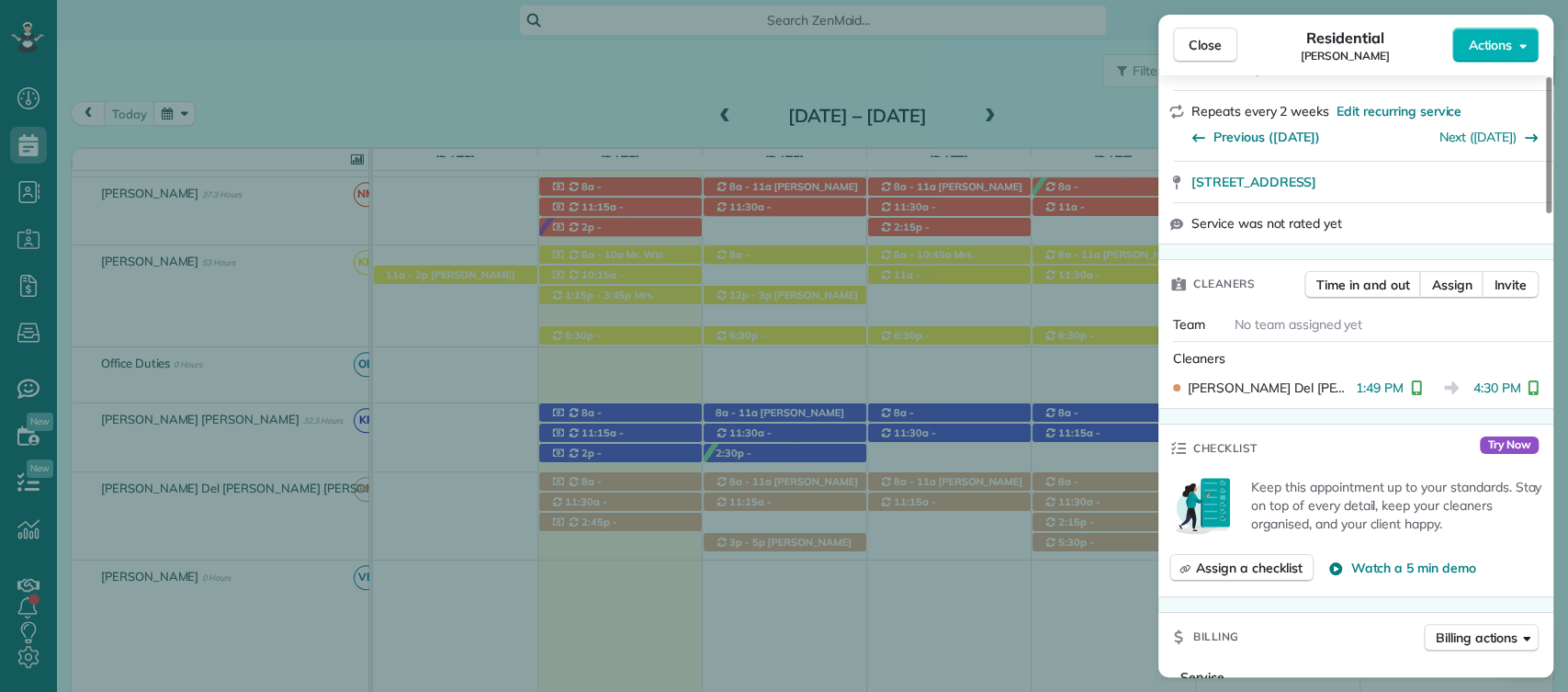
drag, startPoint x: 1213, startPoint y: 35, endPoint x: 971, endPoint y: 105, distance: 251.9
click at [1213, 36] on span "Close" at bounding box center [1205, 44] width 33 height 18
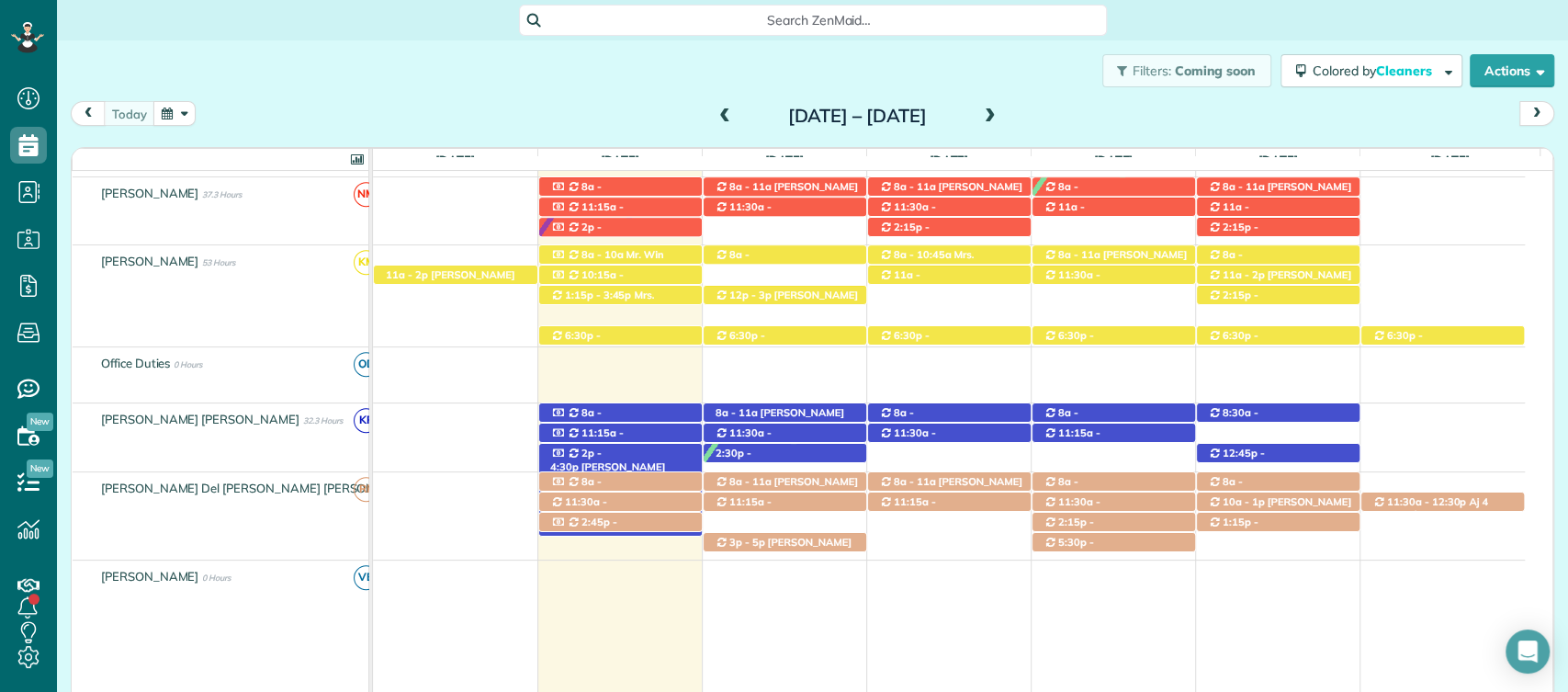
click at [584, 450] on span "2p - 4:30p" at bounding box center [576, 459] width 51 height 26
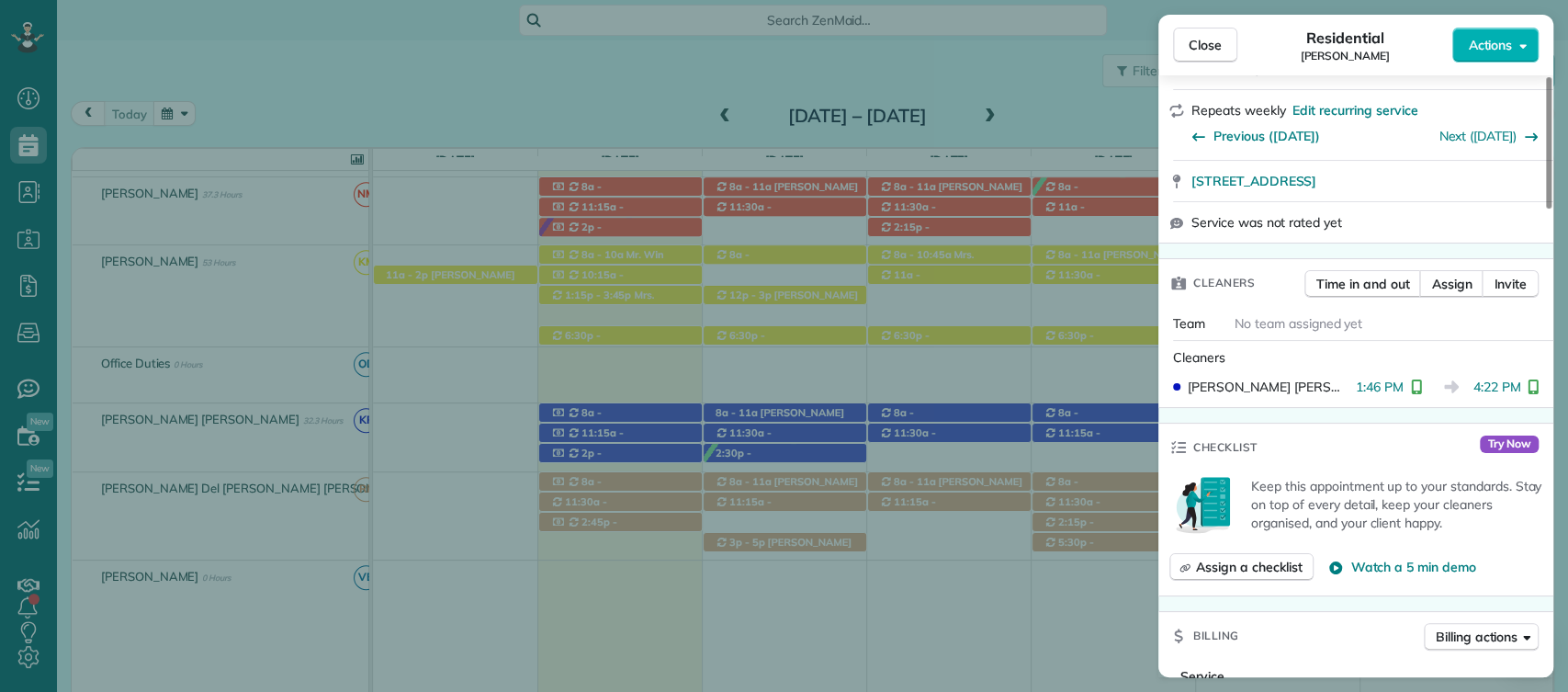
scroll to position [305, 0]
click at [1198, 51] on span "Close" at bounding box center [1205, 44] width 33 height 18
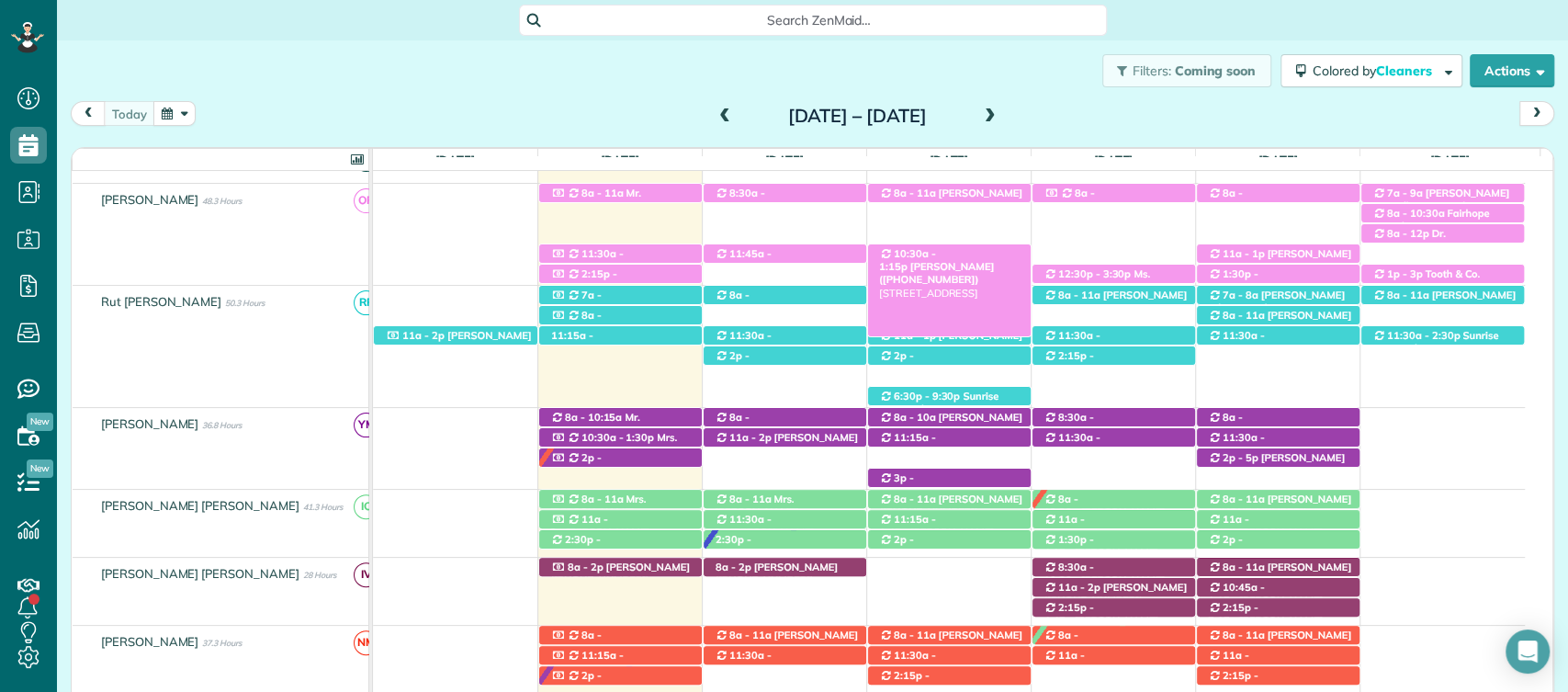
click at [976, 260] on span "[PERSON_NAME] ([PHONE_NUMBER])" at bounding box center [937, 272] width 115 height 26
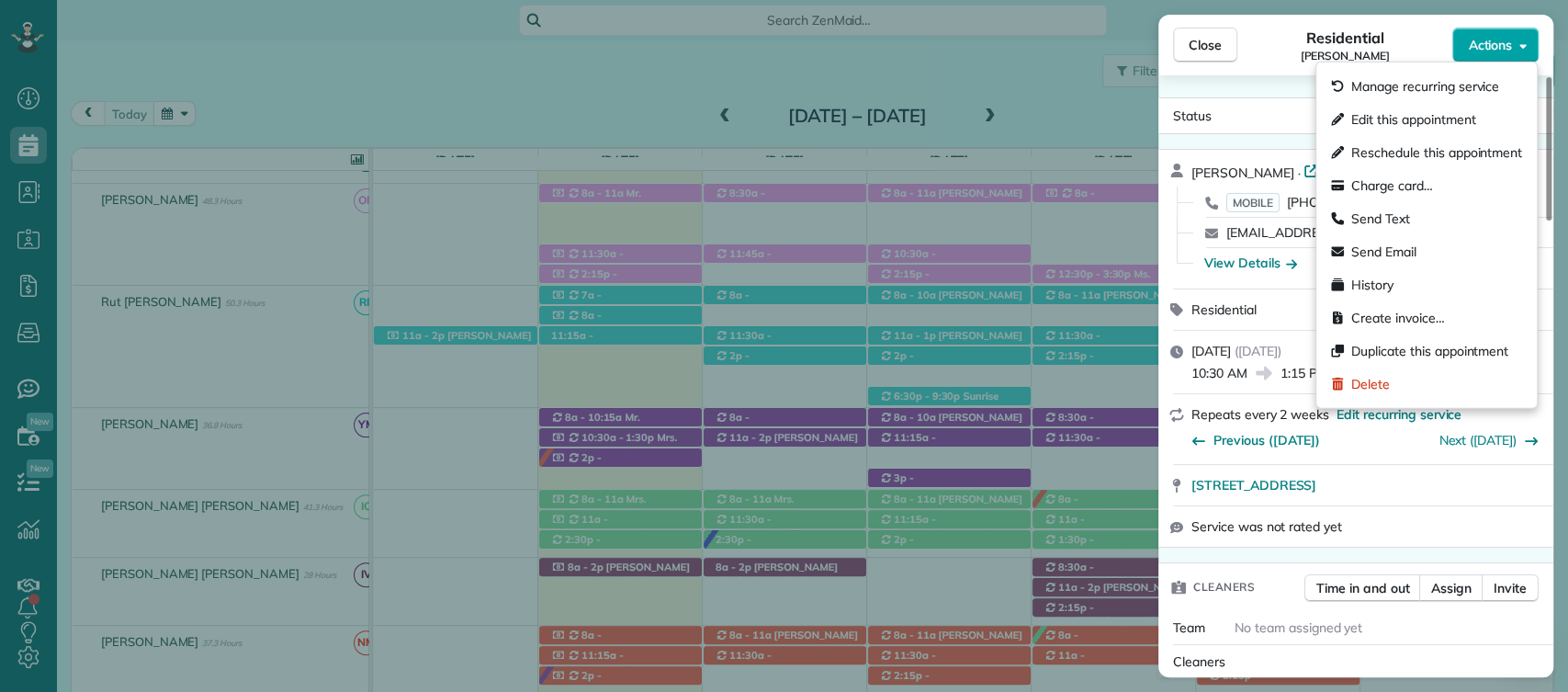
click at [1490, 45] on span "Actions" at bounding box center [1490, 44] width 44 height 18
click at [1416, 121] on span "Edit this appointment" at bounding box center [1413, 119] width 124 height 18
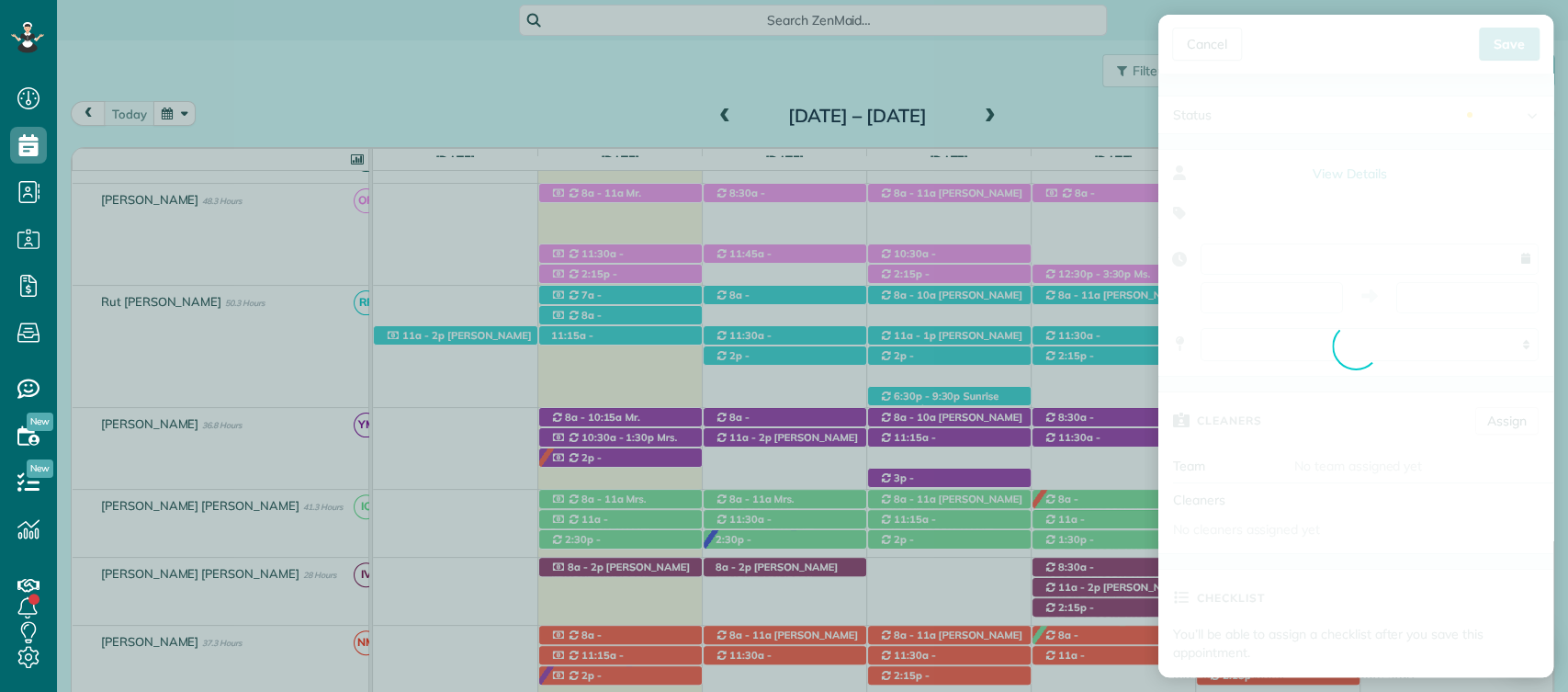
type input "**********"
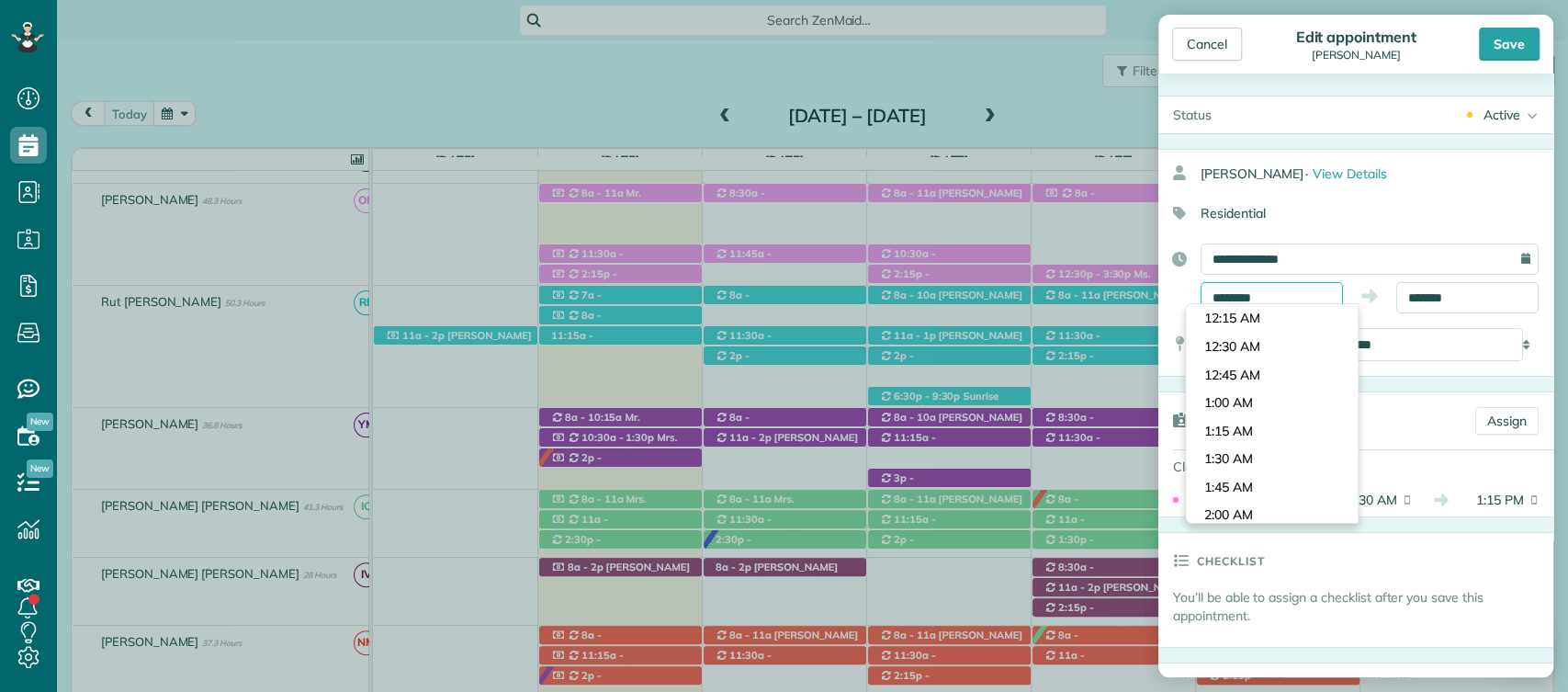
click at [1242, 300] on input "********" at bounding box center [1272, 297] width 142 height 31
type input "********"
click at [1264, 431] on body "Dashboard Scheduling Calendar View List View Dispatch View - Weekly scheduling …" at bounding box center [784, 346] width 1568 height 692
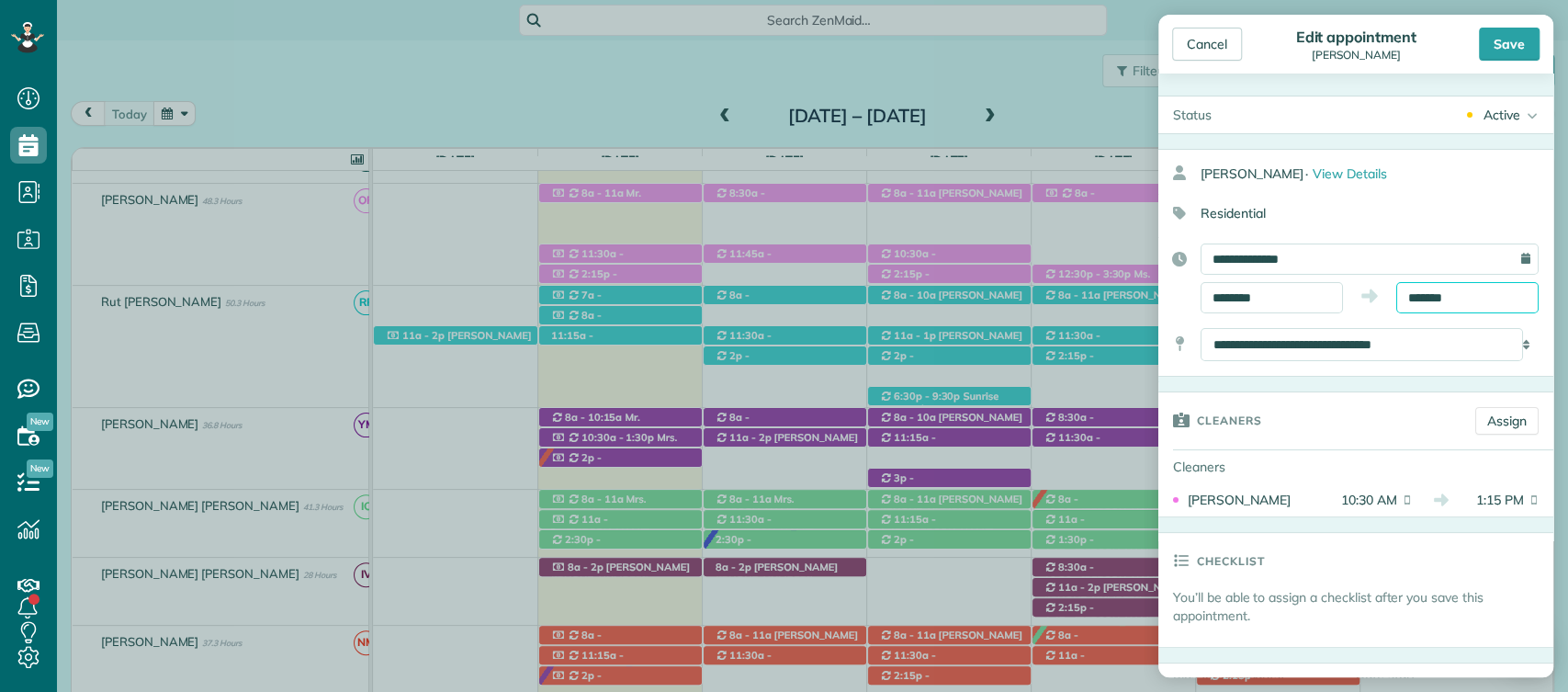
click at [1420, 294] on input "*******" at bounding box center [1468, 297] width 142 height 31
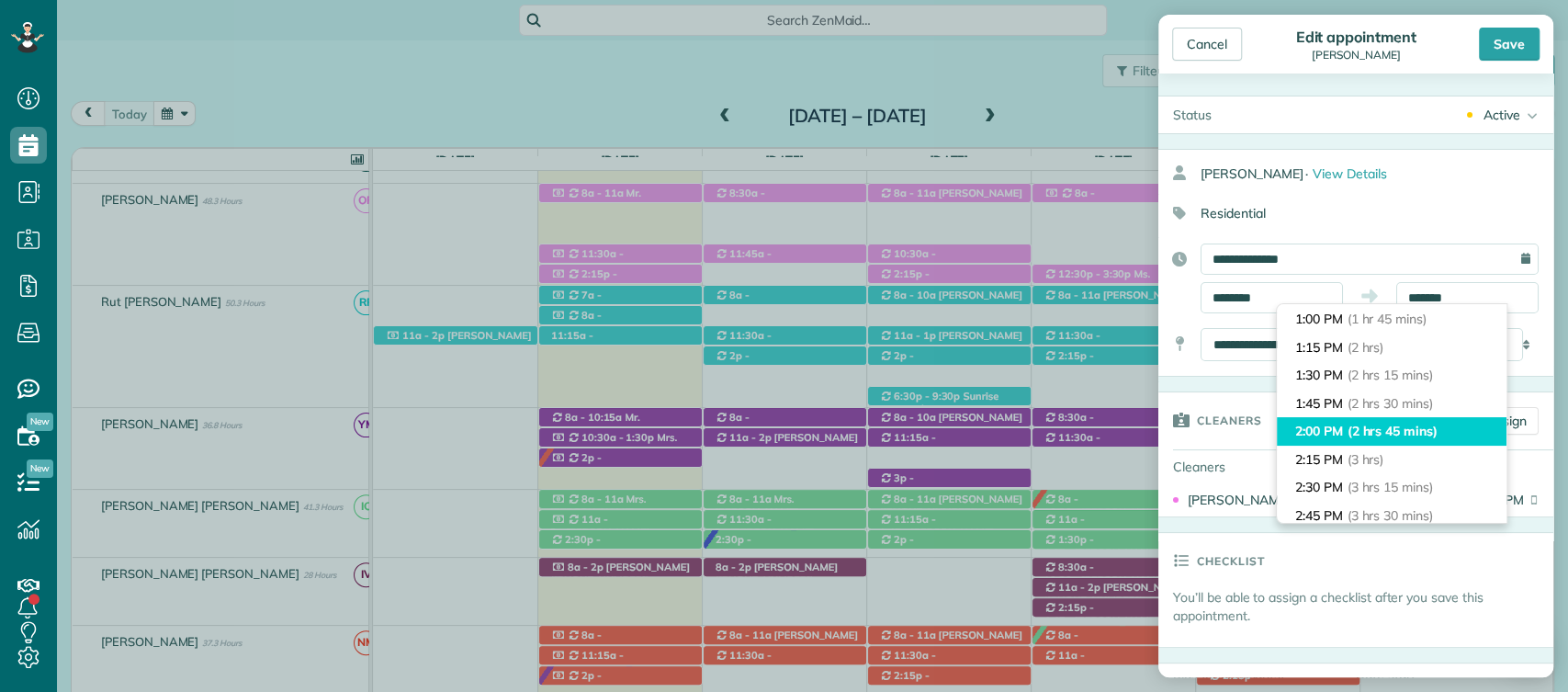
type input "*******"
click at [1367, 427] on span "(2 hrs 45 mins)" at bounding box center [1393, 430] width 90 height 16
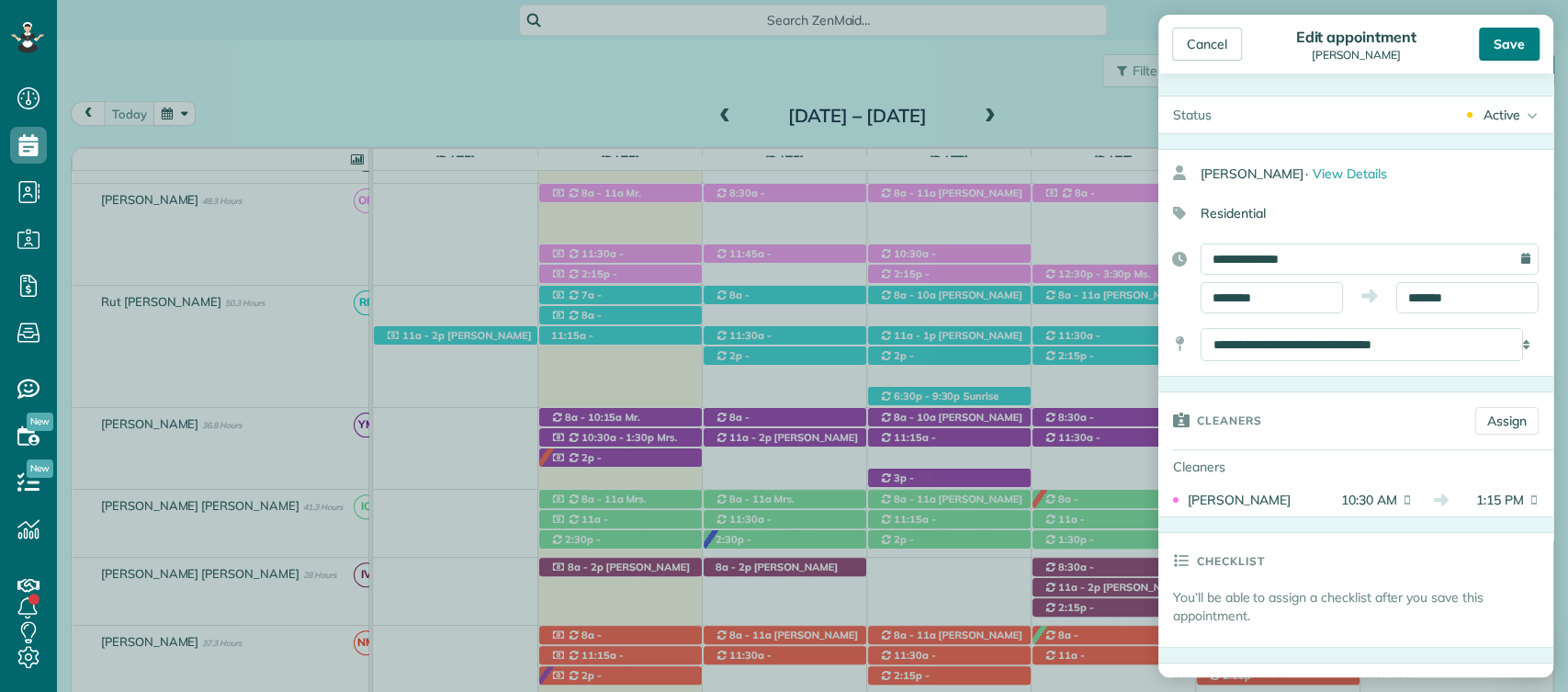
click at [1519, 28] on div "Save" at bounding box center [1509, 44] width 61 height 33
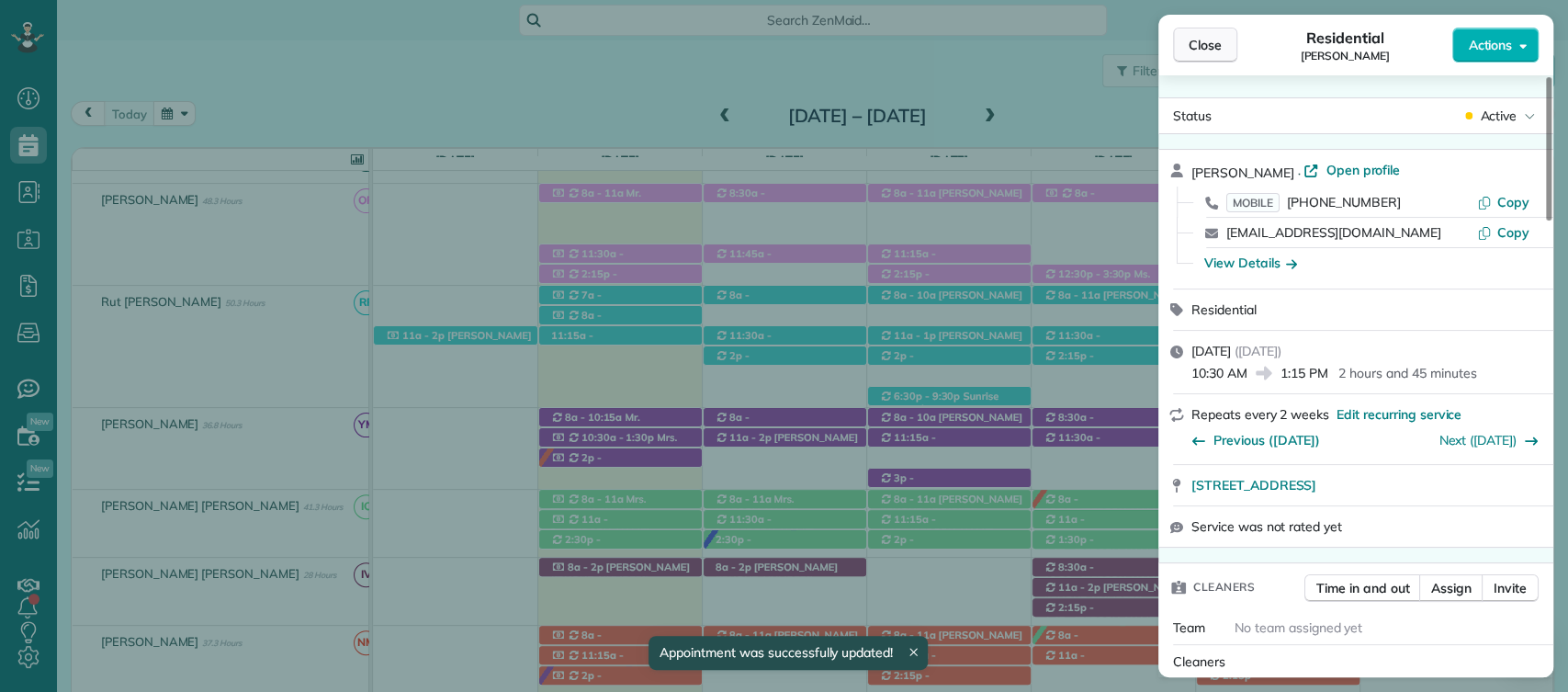
click at [1189, 50] on span "Close" at bounding box center [1205, 44] width 33 height 18
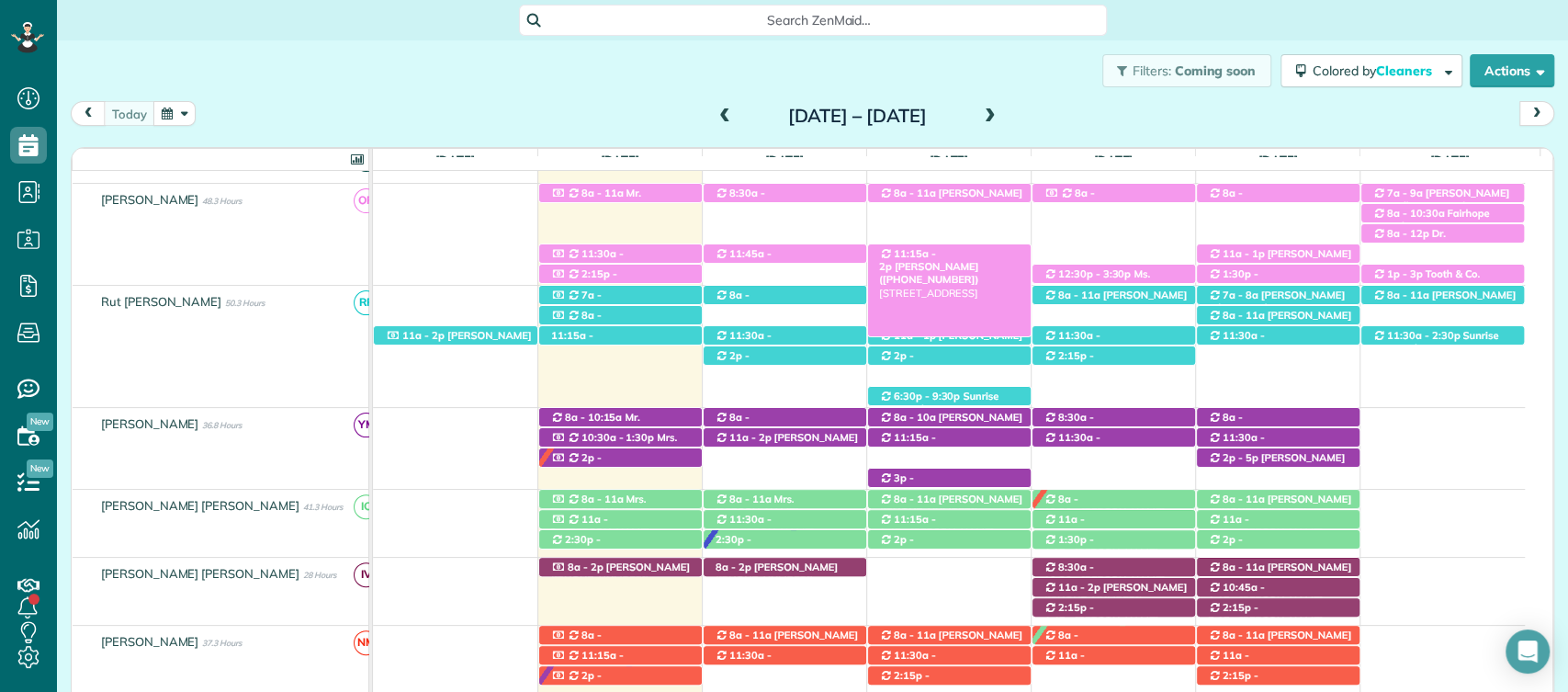
click at [937, 252] on span "11:15a - 2p" at bounding box center [908, 260] width 57 height 26
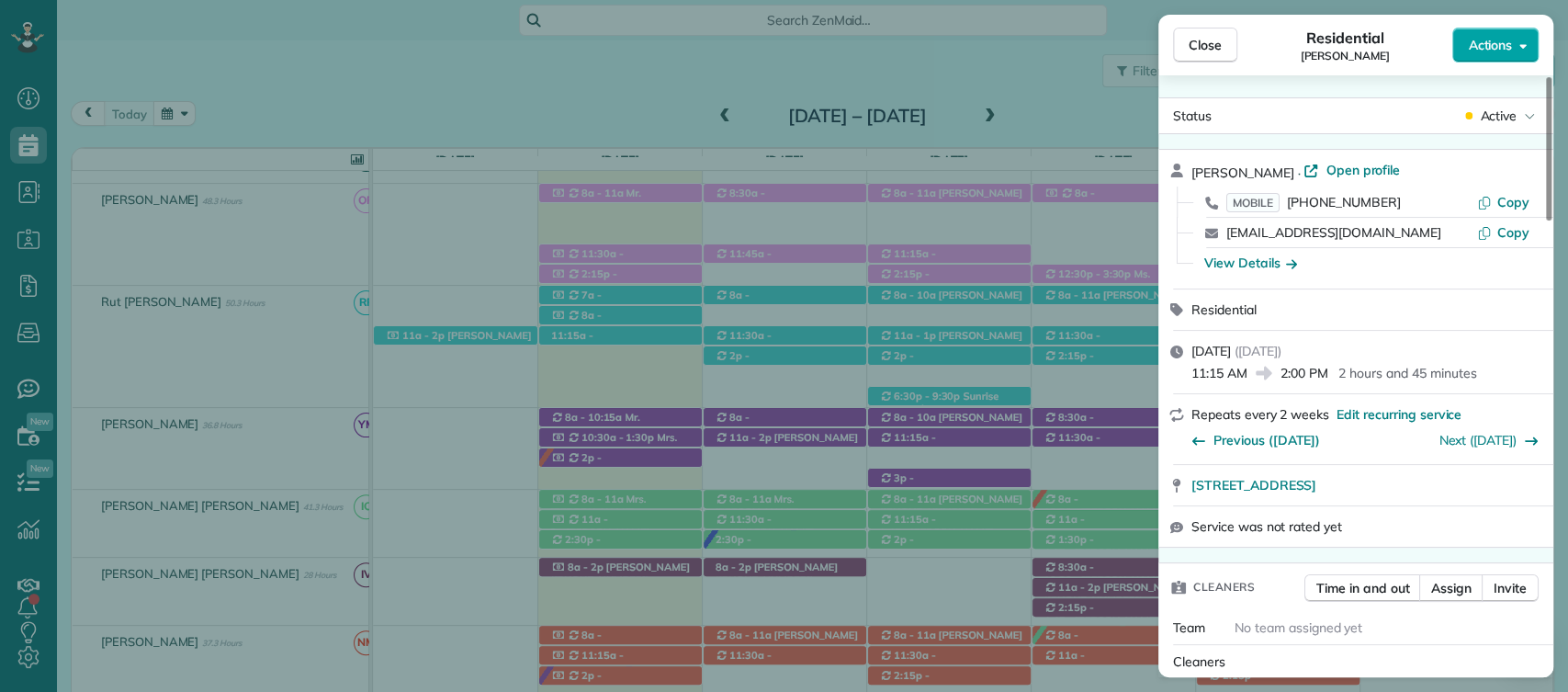
click at [1501, 47] on span "Actions" at bounding box center [1490, 44] width 44 height 18
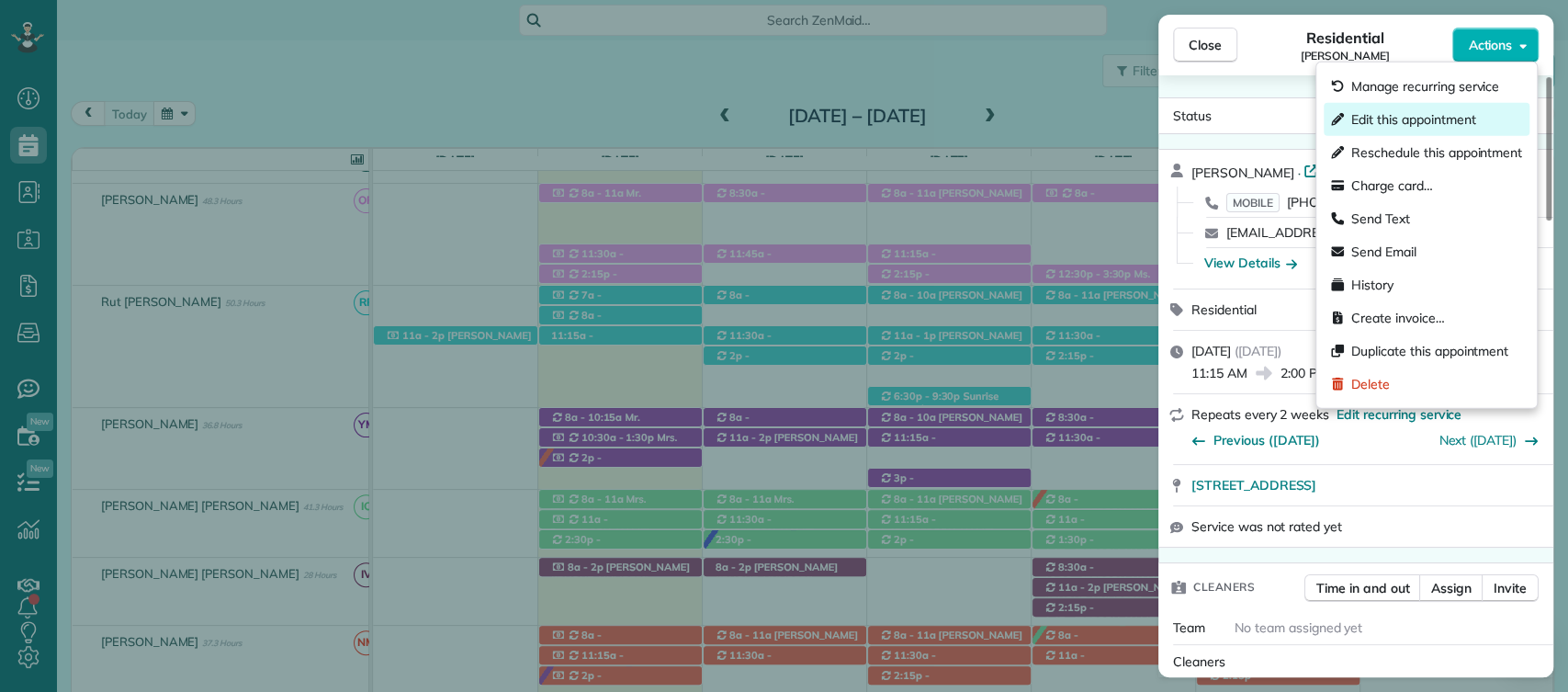
click at [1390, 119] on span "Edit this appointment" at bounding box center [1413, 119] width 124 height 18
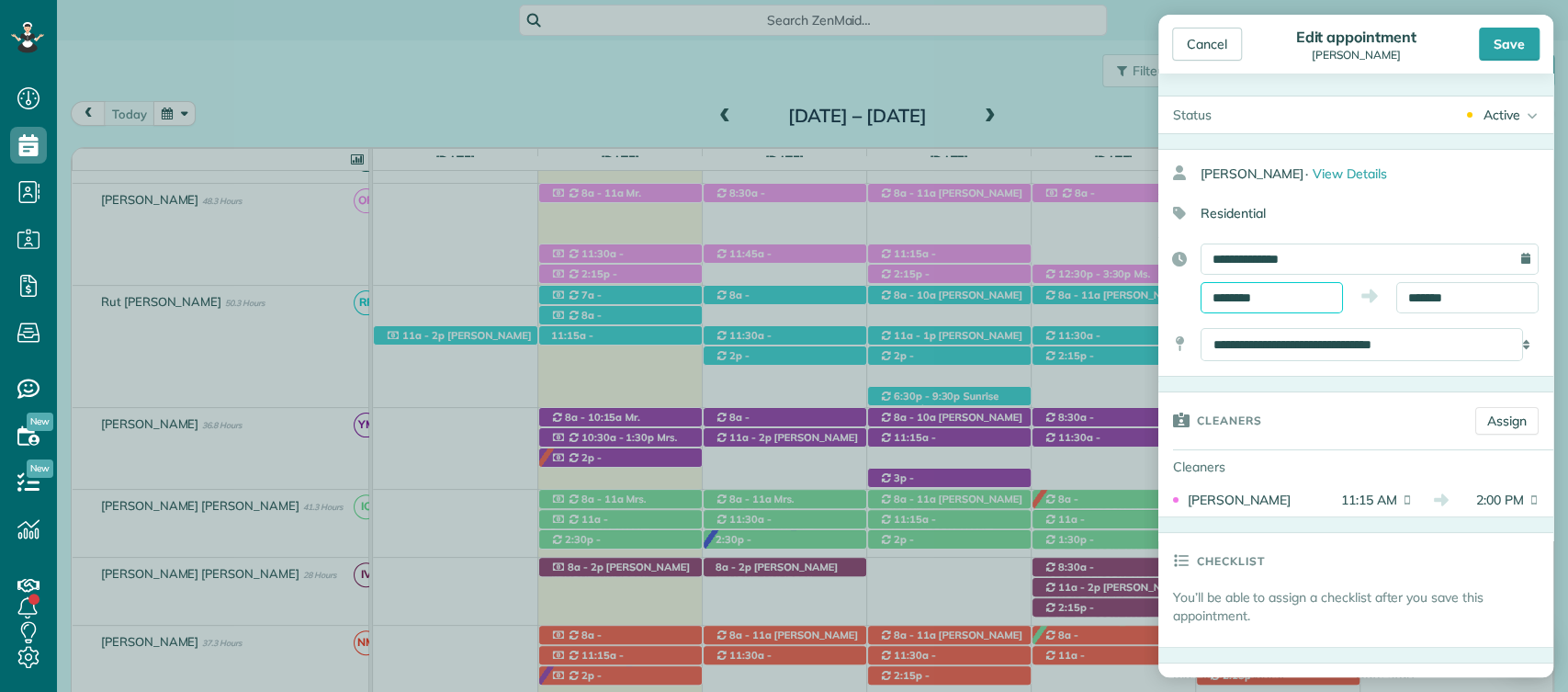
click at [1245, 294] on input "********" at bounding box center [1272, 297] width 142 height 31
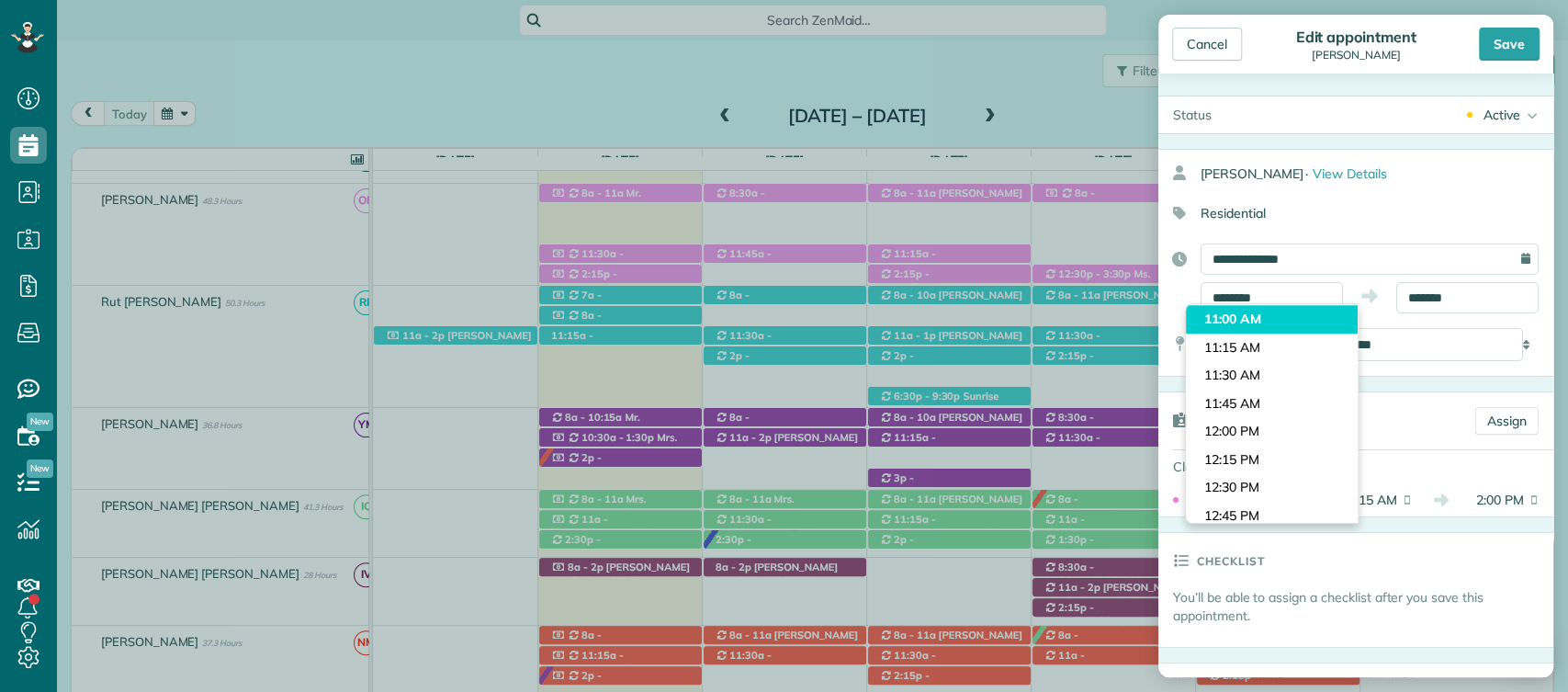
type input "********"
click at [1227, 313] on body "Dashboard Scheduling Calendar View List View Dispatch View - Weekly scheduling …" at bounding box center [784, 346] width 1568 height 692
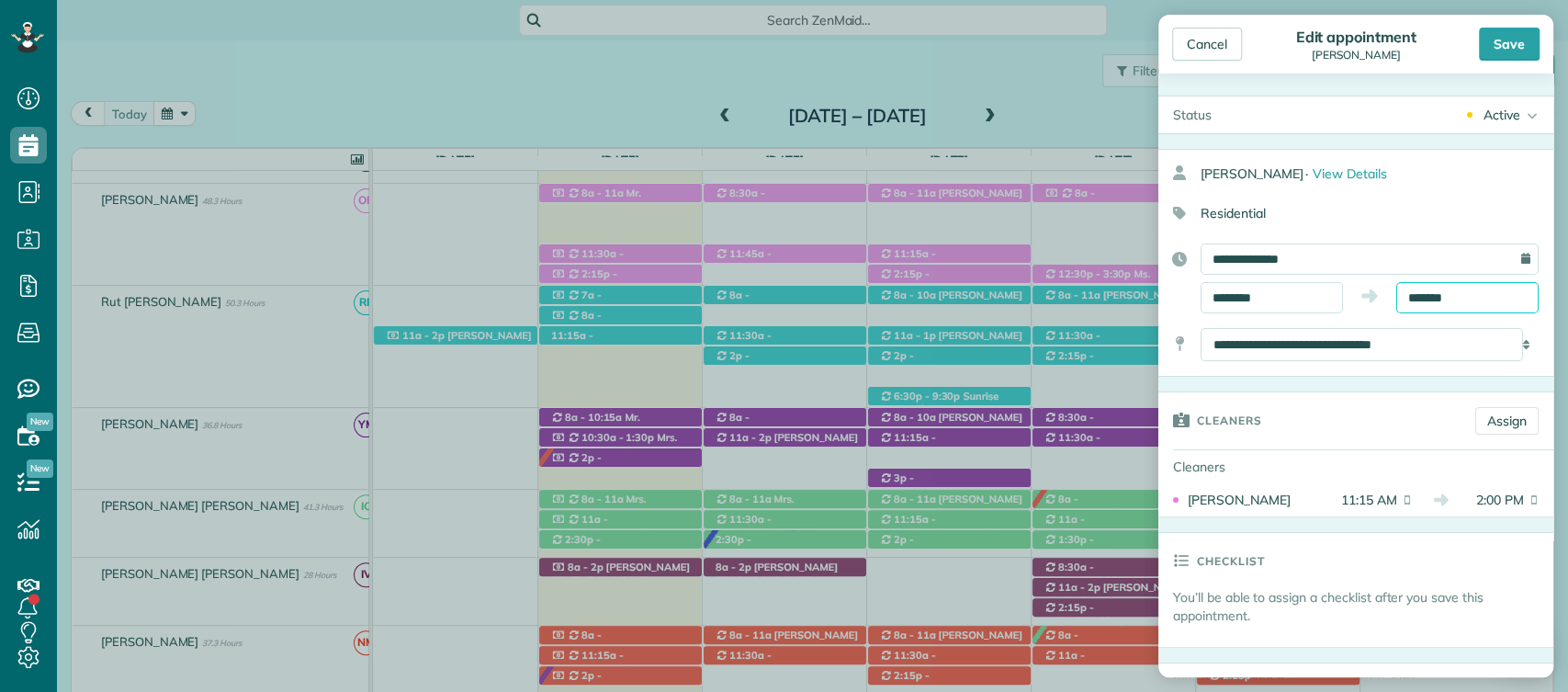
click at [1413, 284] on input "*******" at bounding box center [1468, 297] width 142 height 31
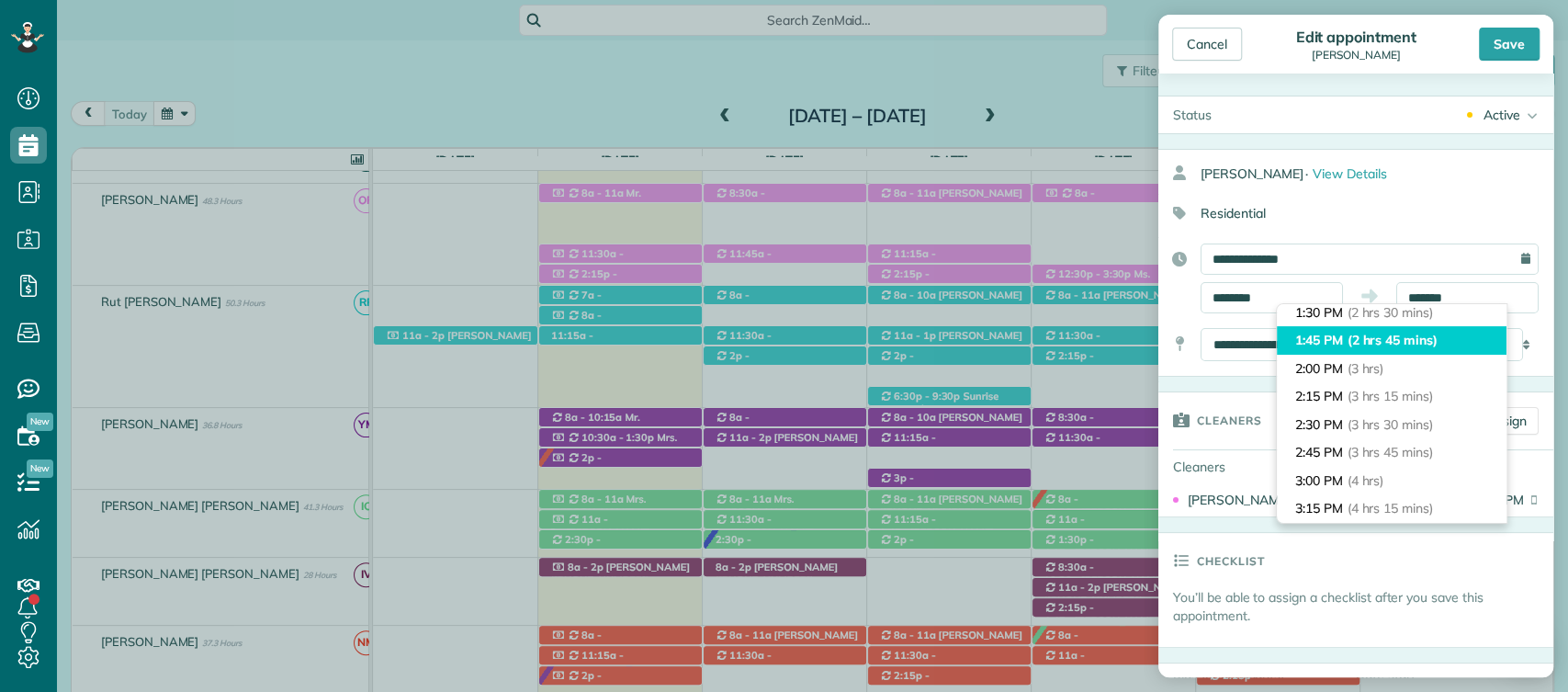
type input "*******"
click at [1360, 334] on span "(2 hrs 45 mins)" at bounding box center [1393, 340] width 90 height 16
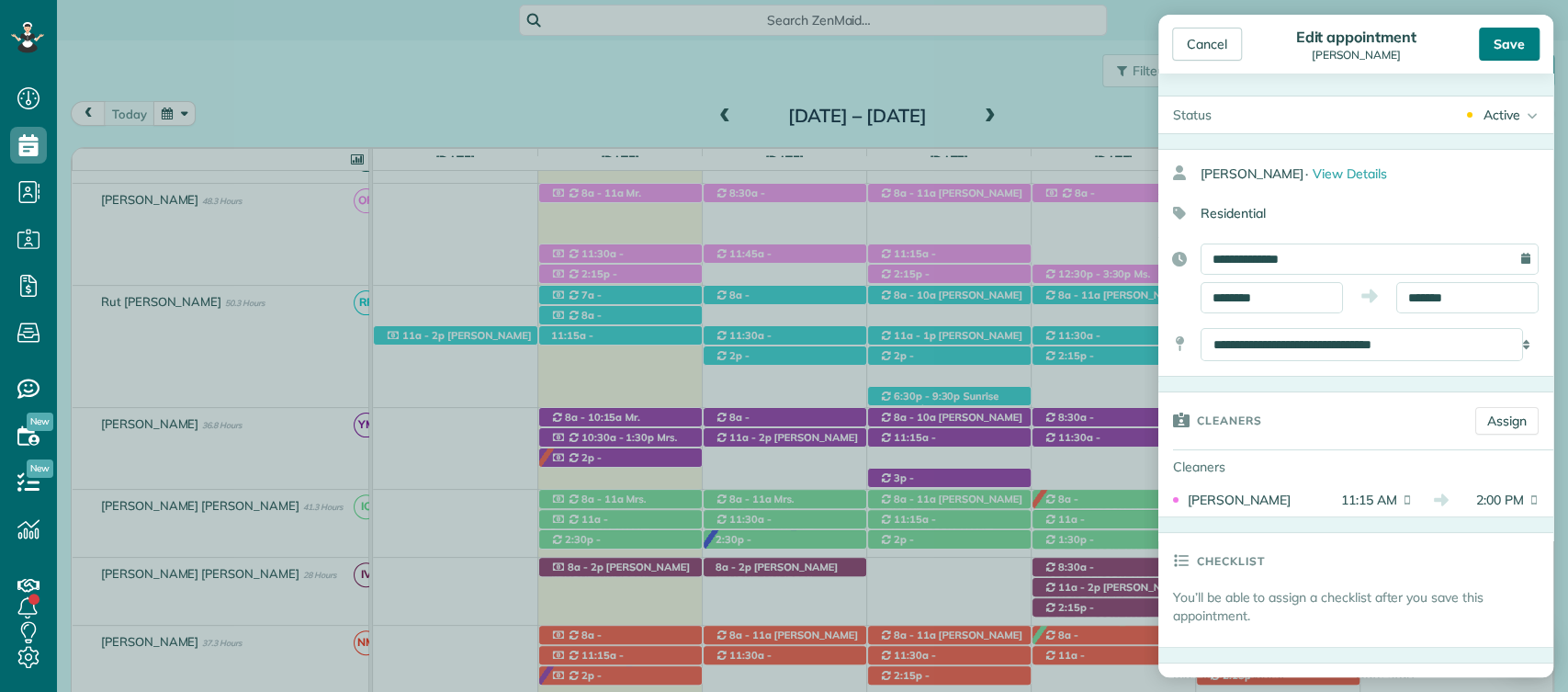
click at [1499, 48] on div "Save" at bounding box center [1509, 44] width 61 height 33
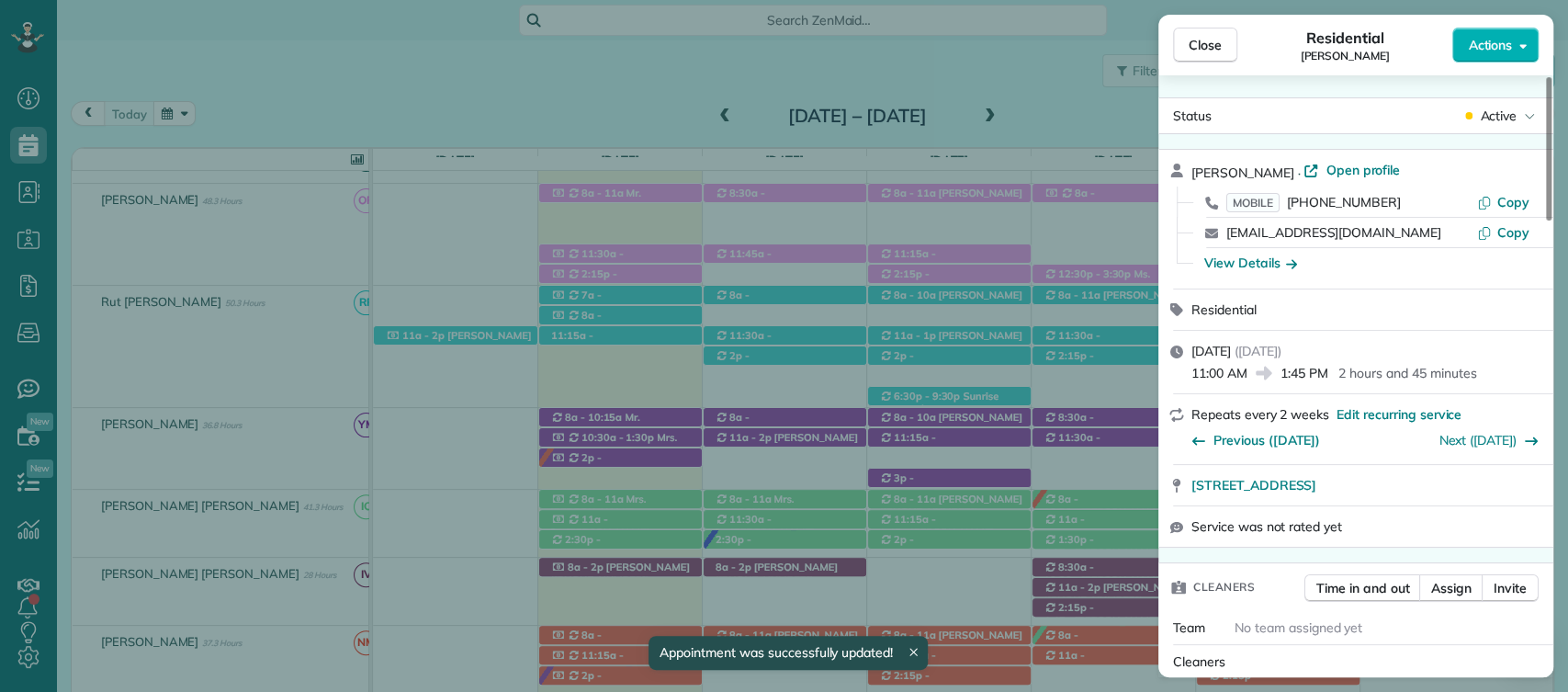
click at [901, 197] on div "Close Residential [PERSON_NAME] Actions Status Active [PERSON_NAME][GEOGRAPHIC_…" at bounding box center [784, 346] width 1568 height 692
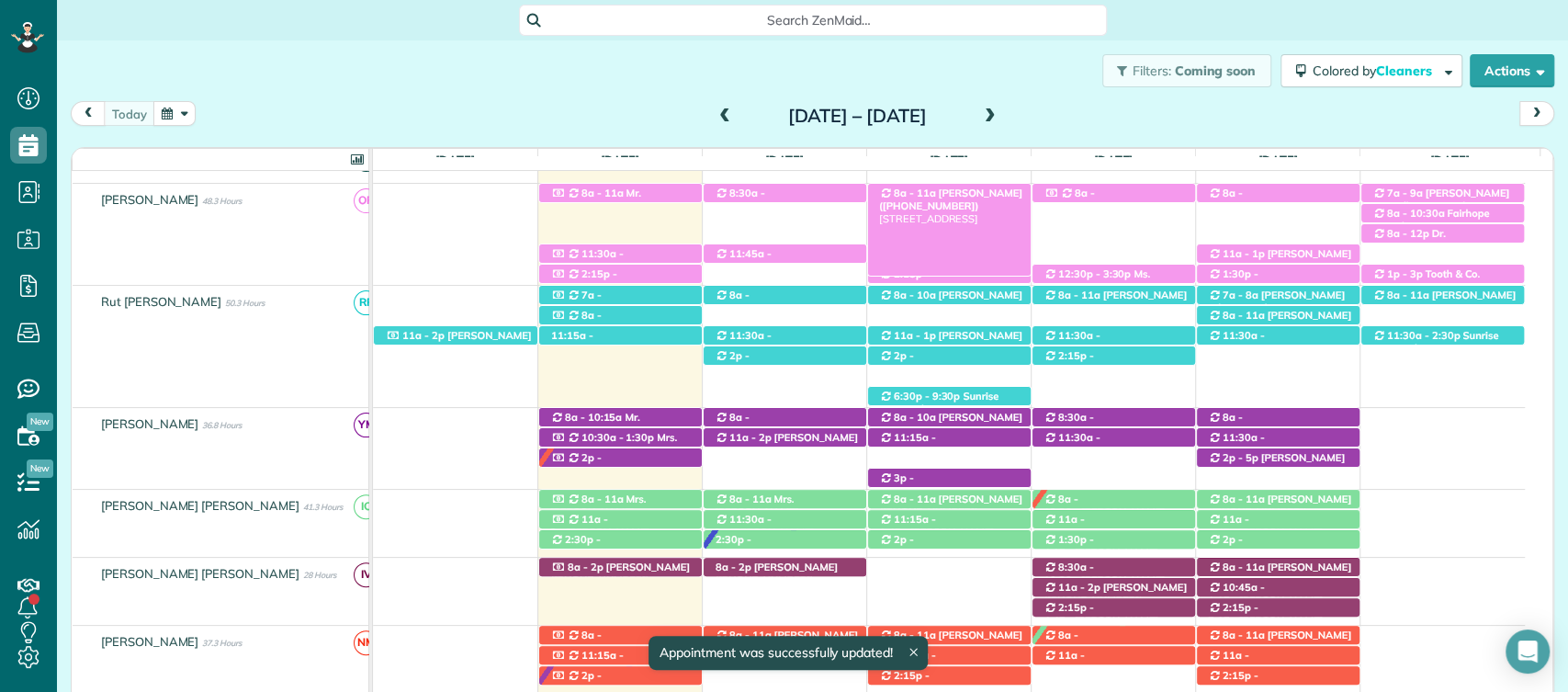
click at [912, 195] on span "8a - 11a" at bounding box center [915, 192] width 44 height 13
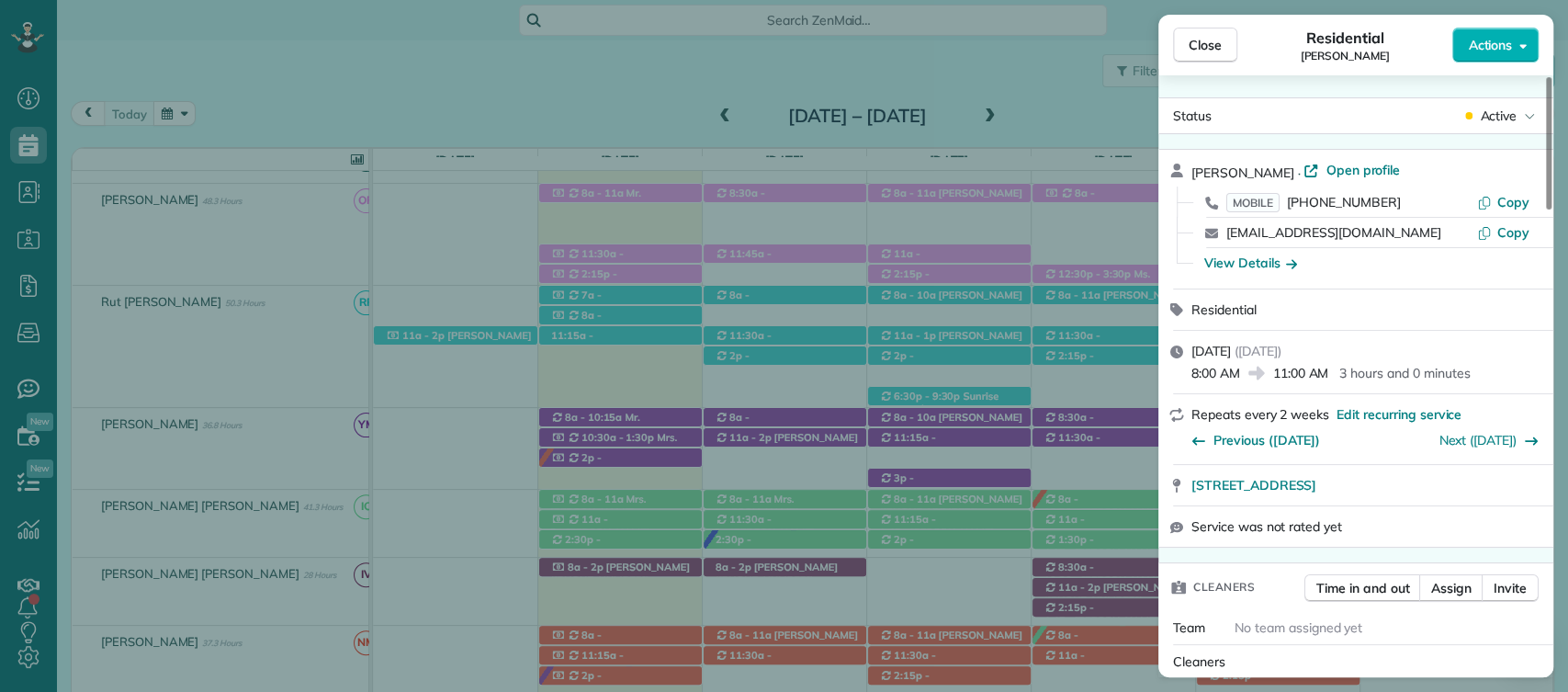
click at [1507, 41] on span "Actions" at bounding box center [1490, 44] width 44 height 18
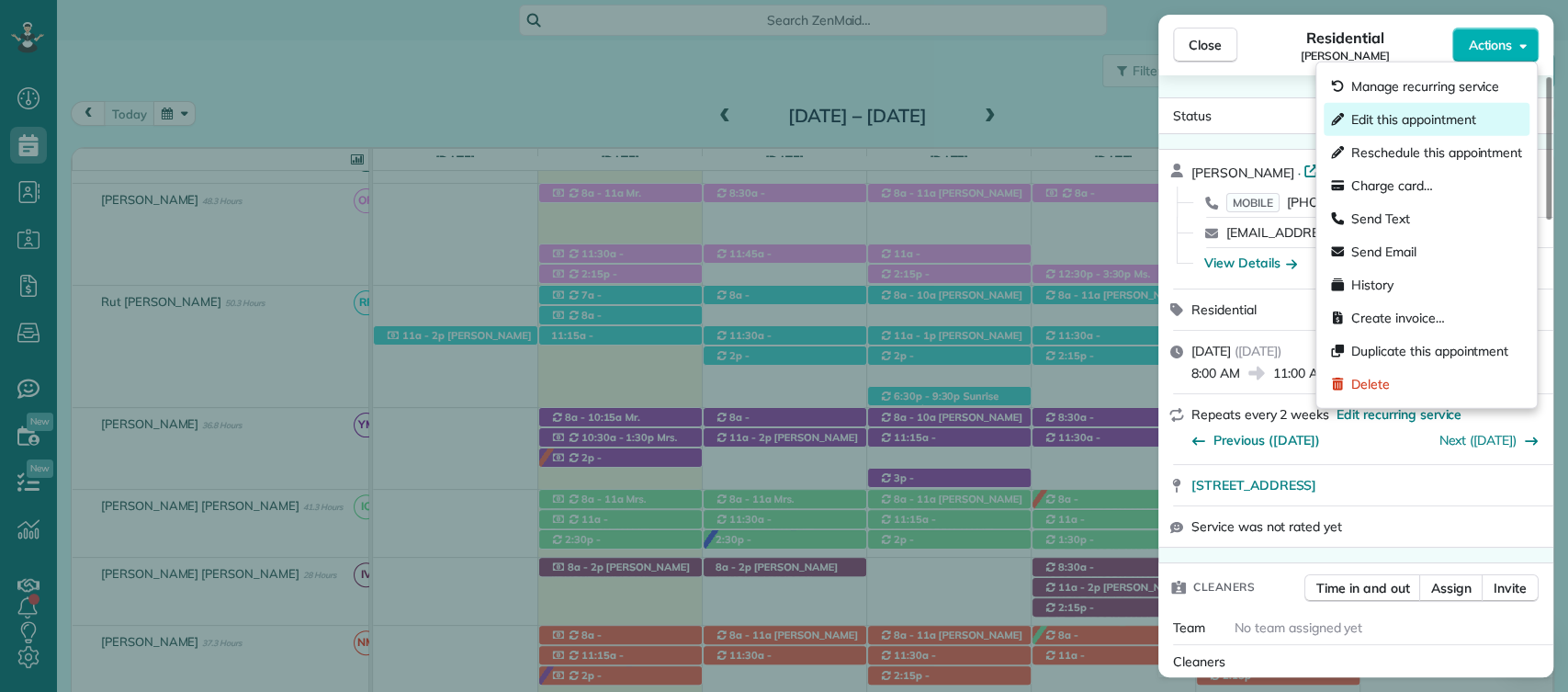
click at [1375, 120] on span "Edit this appointment" at bounding box center [1413, 119] width 124 height 18
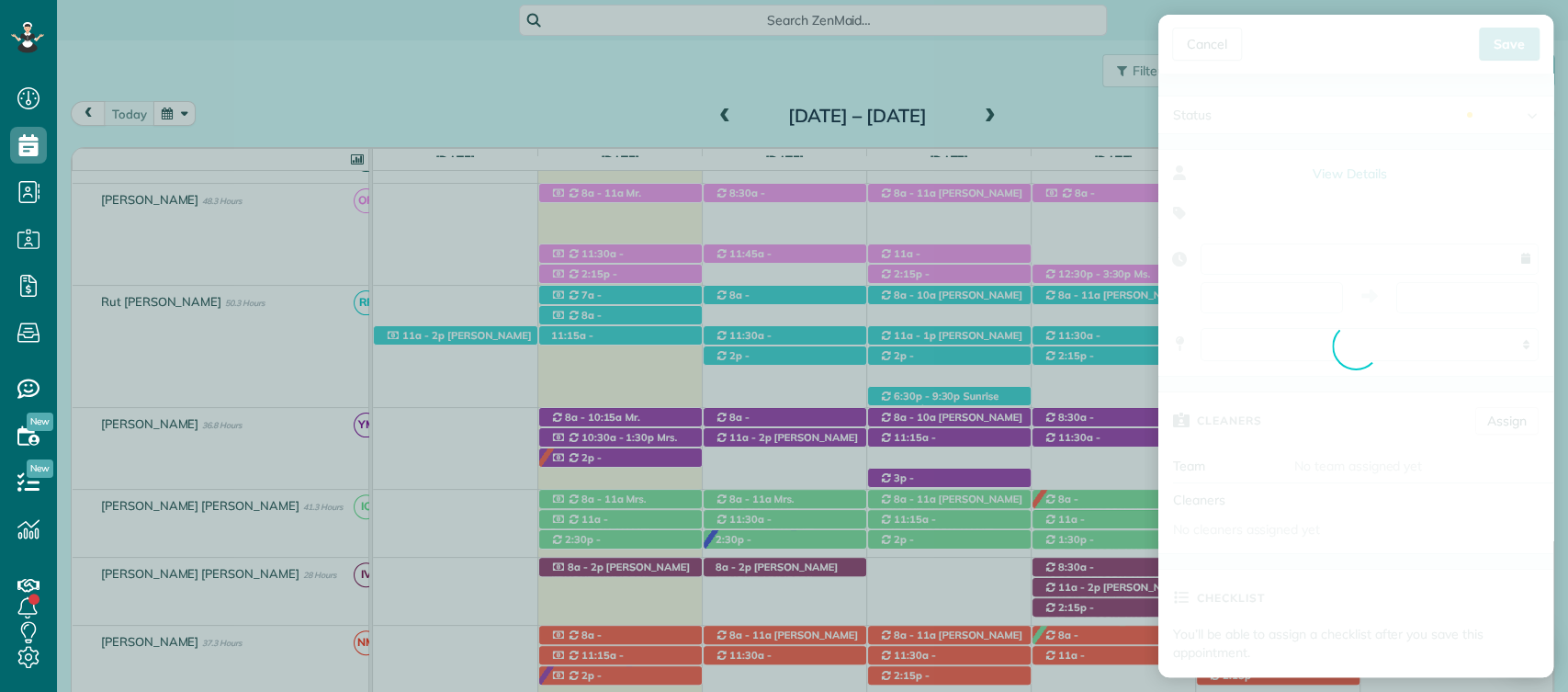
type input "**********"
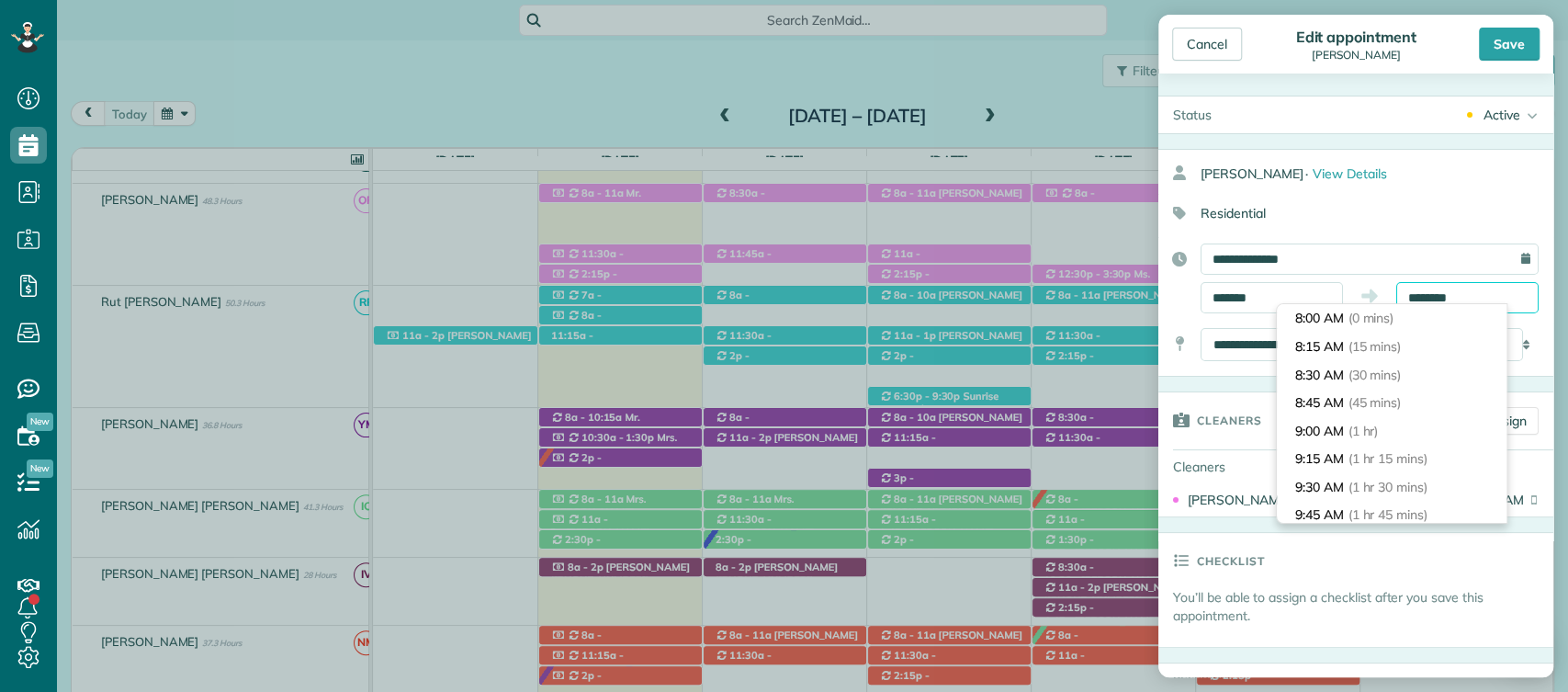
click at [1399, 293] on input "********" at bounding box center [1468, 297] width 142 height 31
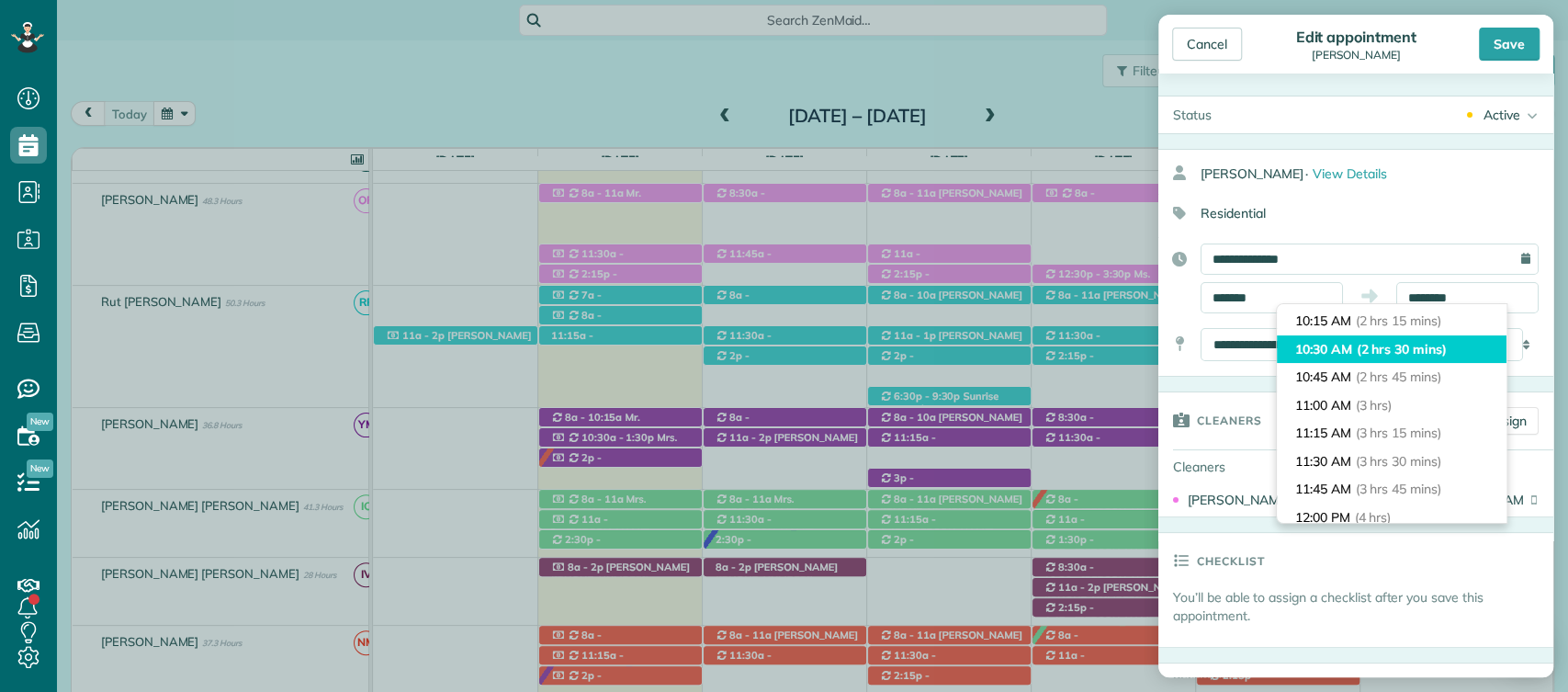
type input "********"
click at [1335, 356] on li "10:30 AM (2 hrs 30 mins)" at bounding box center [1392, 349] width 230 height 29
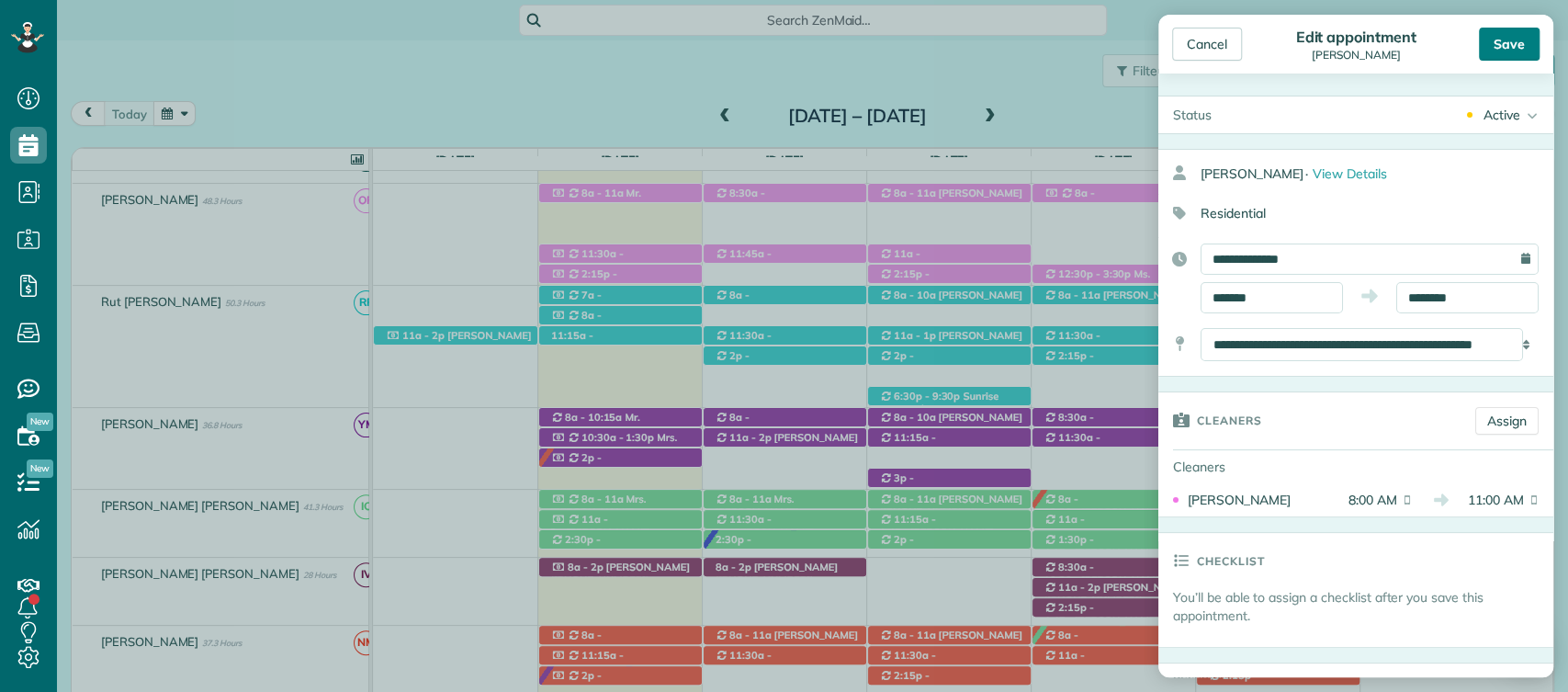
click at [1504, 47] on div "Save" at bounding box center [1509, 44] width 61 height 33
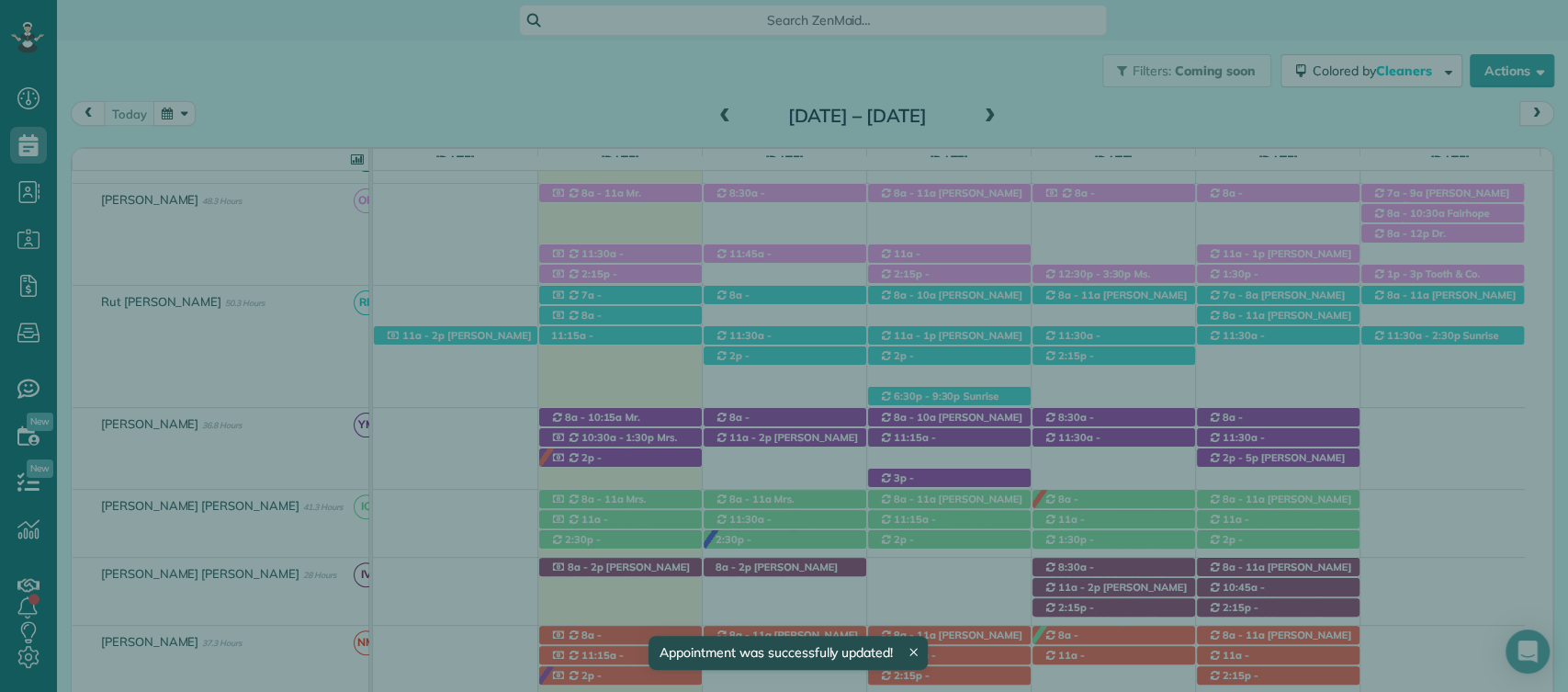
click at [1198, 51] on span "Close" at bounding box center [1205, 44] width 33 height 18
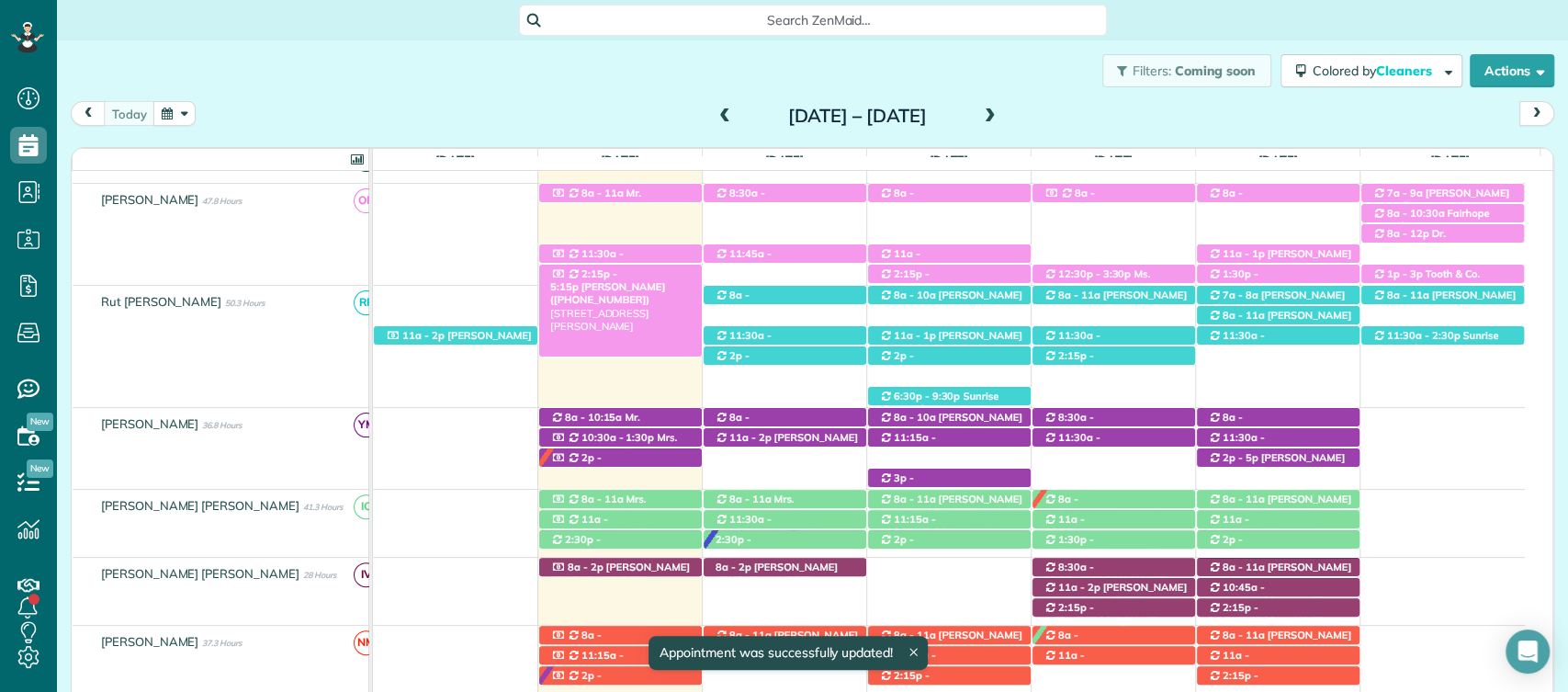
click at [604, 279] on span "2:15p - 5:15p" at bounding box center [584, 280] width 67 height 26
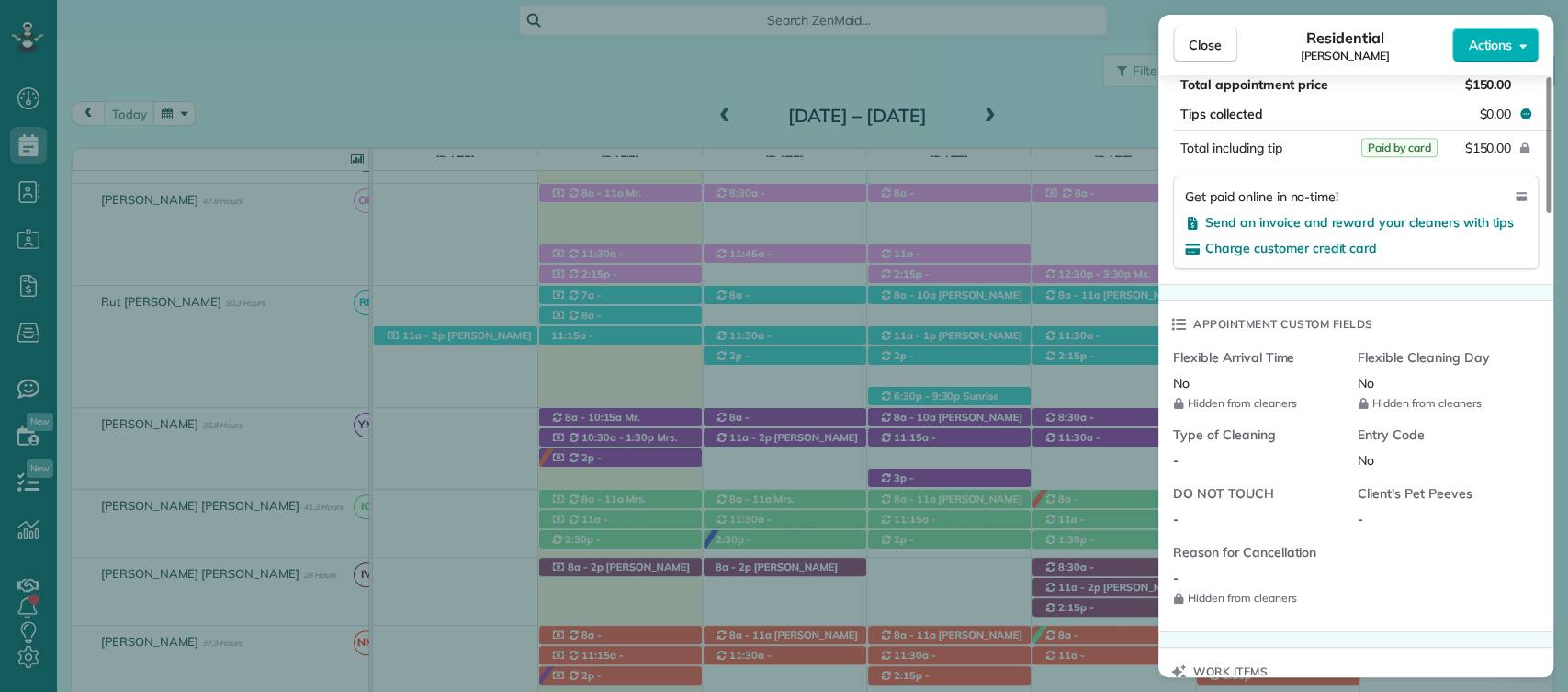
scroll to position [133, 0]
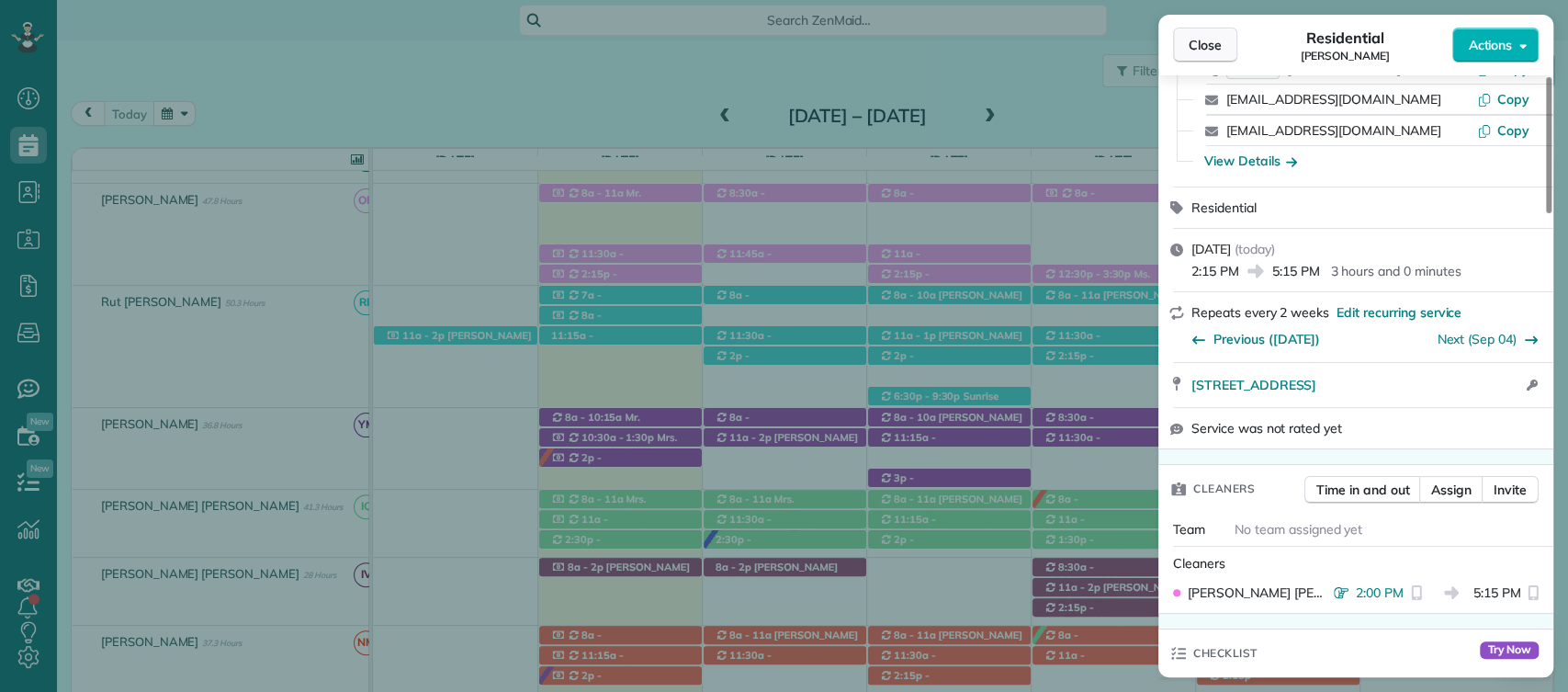
click at [1204, 57] on button "Close" at bounding box center [1205, 45] width 64 height 35
